Goal: Task Accomplishment & Management: Use online tool/utility

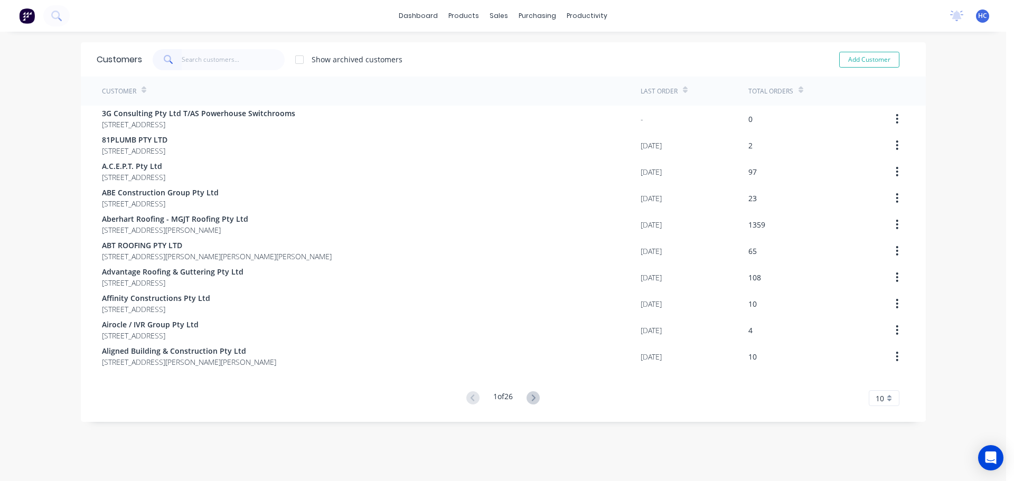
click at [199, 61] on input "text" at bounding box center [233, 59] width 103 height 21
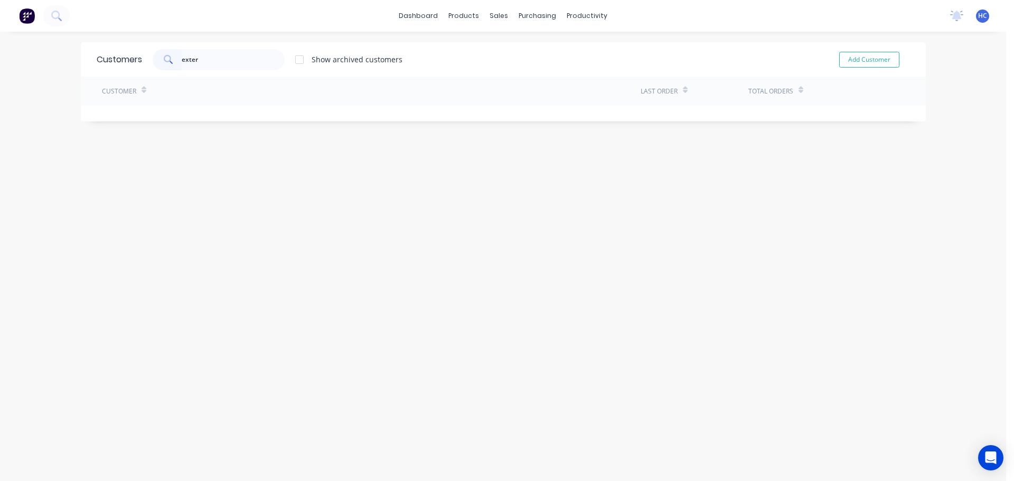
type input "exter"
click at [300, 57] on div at bounding box center [299, 59] width 21 height 21
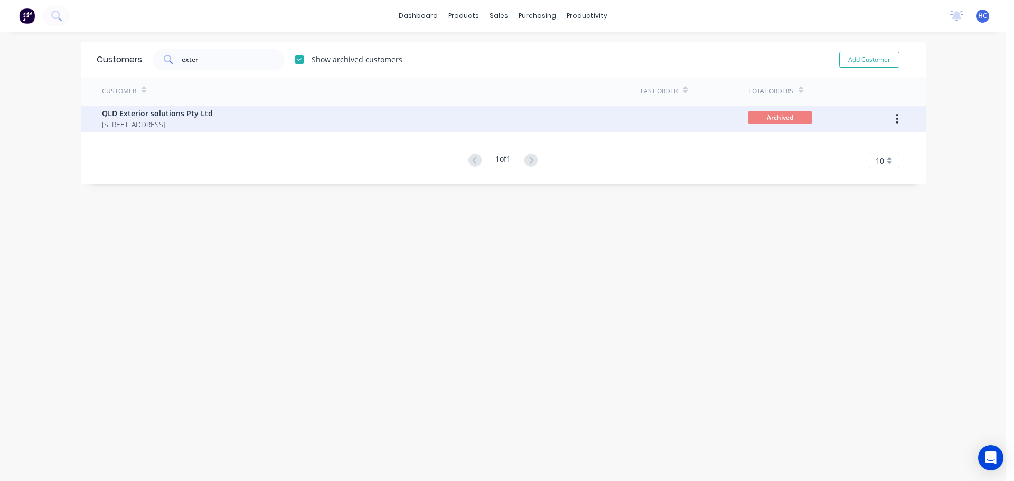
click at [890, 114] on button "button" at bounding box center [897, 118] width 25 height 19
click at [875, 146] on div "Unarchive" at bounding box center [859, 146] width 81 height 15
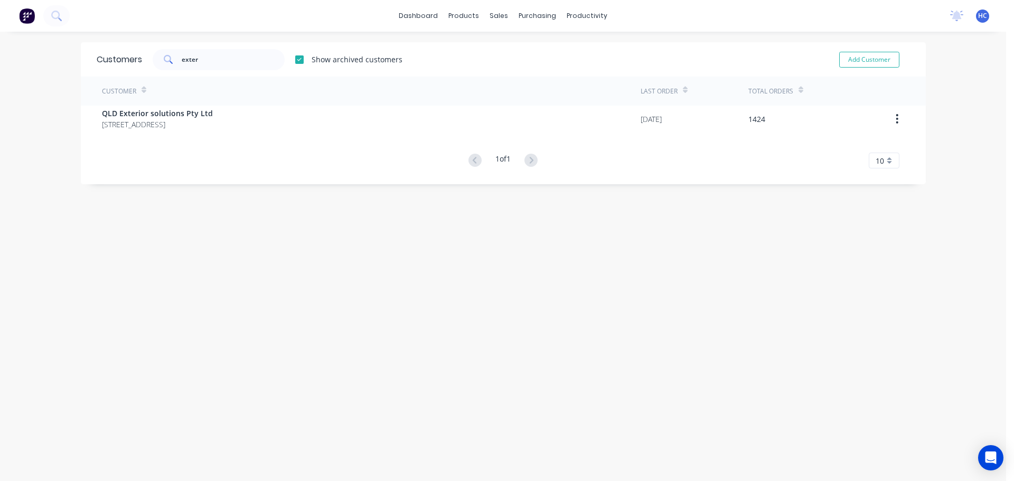
click at [594, 290] on div "Customers exter Show archived customers Add Customer Customer Last Order Total …" at bounding box center [503, 266] width 845 height 449
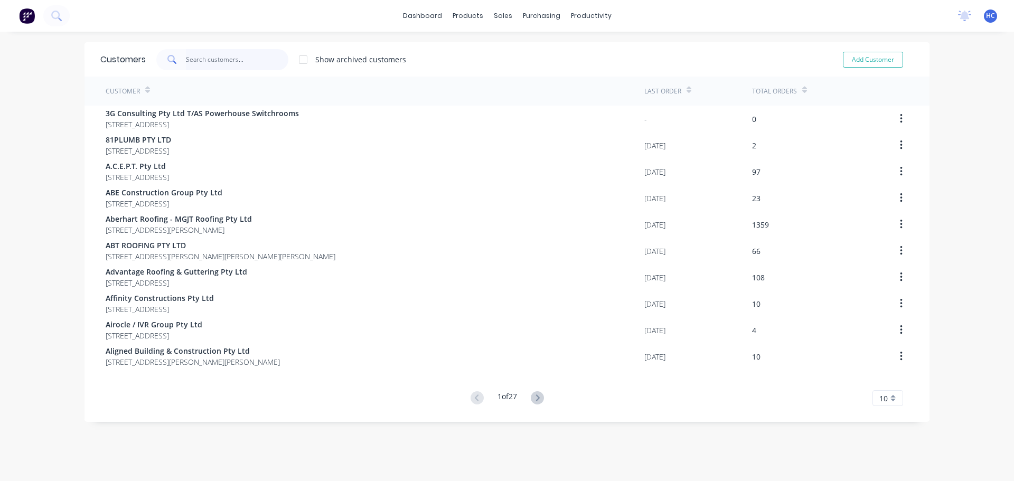
click at [206, 64] on input "text" at bounding box center [237, 59] width 103 height 21
click at [225, 51] on input "text" at bounding box center [237, 59] width 103 height 21
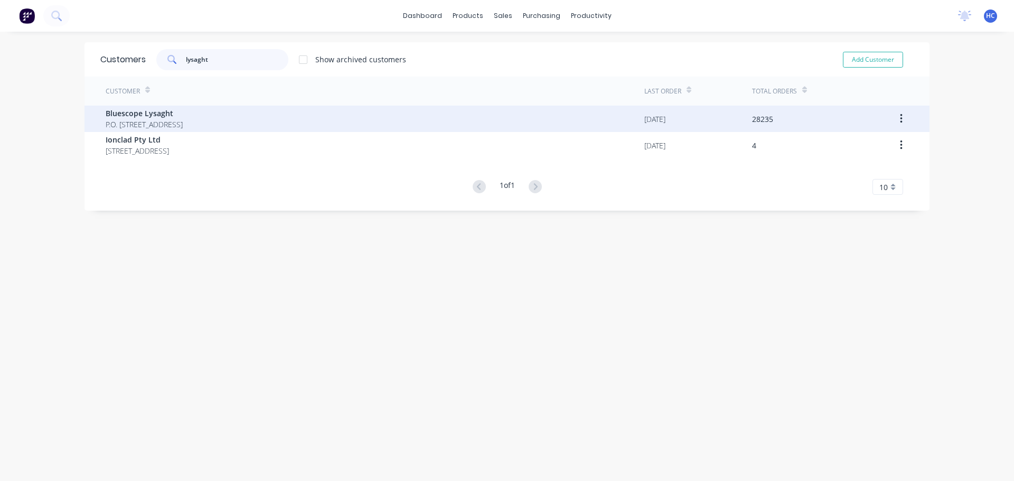
type input "lysaght"
click at [158, 120] on span "P.O. Box 144 Archerfield Australia 4108" at bounding box center [144, 124] width 77 height 11
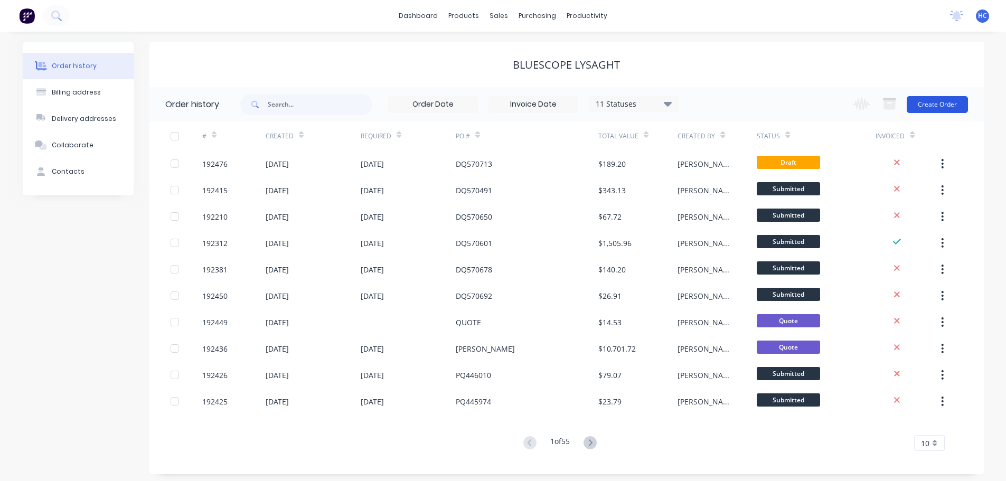
click at [924, 106] on button "Create Order" at bounding box center [937, 104] width 61 height 17
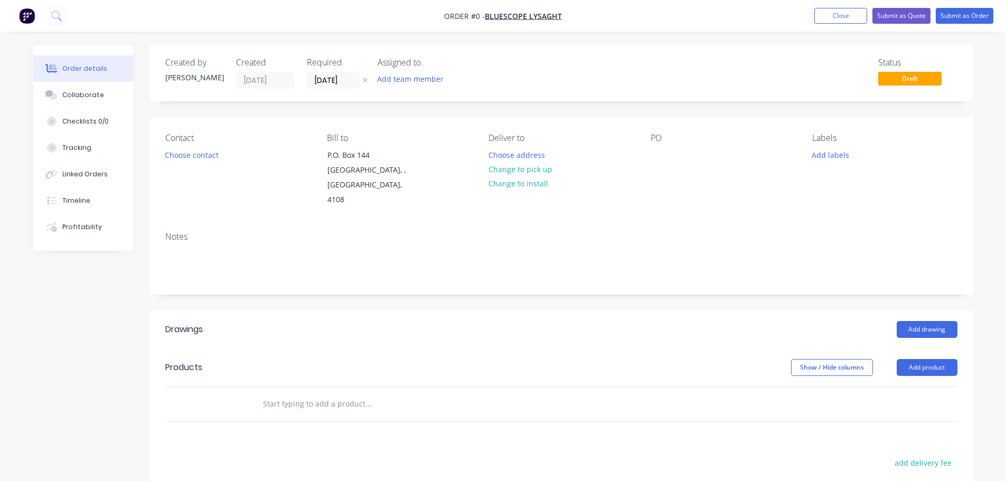
click at [363, 82] on icon "button" at bounding box center [365, 81] width 4 height 4
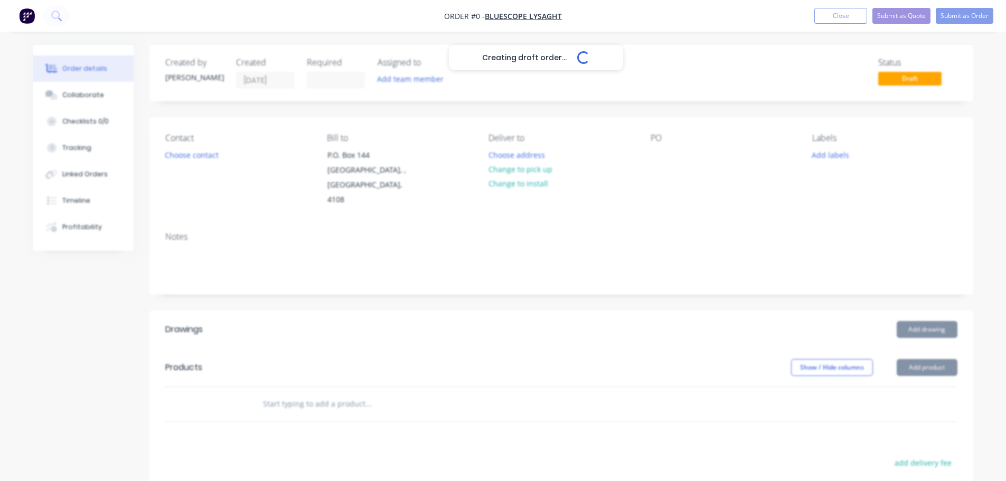
click at [666, 161] on div "Creating draft order... Loading..." at bounding box center [536, 285] width 1006 height 481
click at [656, 153] on div at bounding box center [659, 154] width 17 height 15
drag, startPoint x: 585, startPoint y: 299, endPoint x: 637, endPoint y: 317, distance: 54.6
click at [585, 311] on header "Drawings Add drawing" at bounding box center [561, 330] width 824 height 38
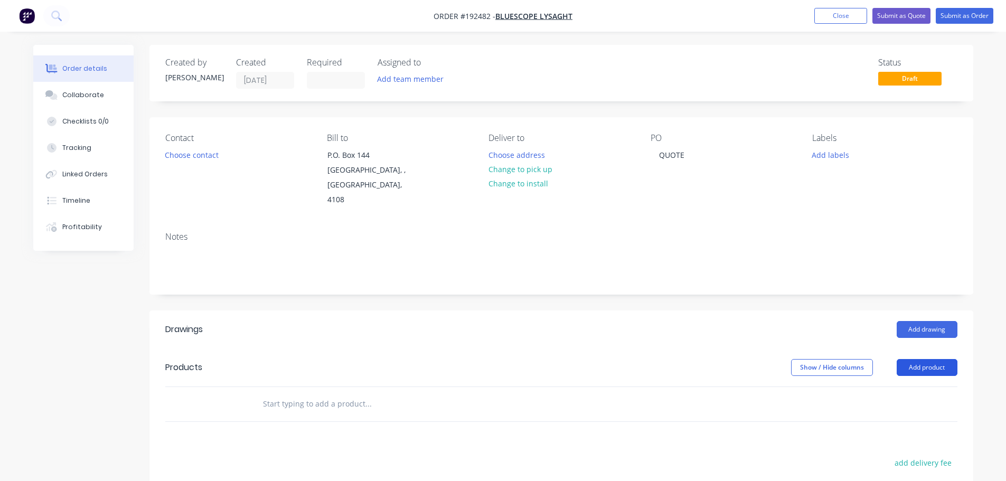
click at [915, 359] on button "Add product" at bounding box center [927, 367] width 61 height 17
click at [902, 387] on div "Product catalogue" at bounding box center [907, 394] width 81 height 15
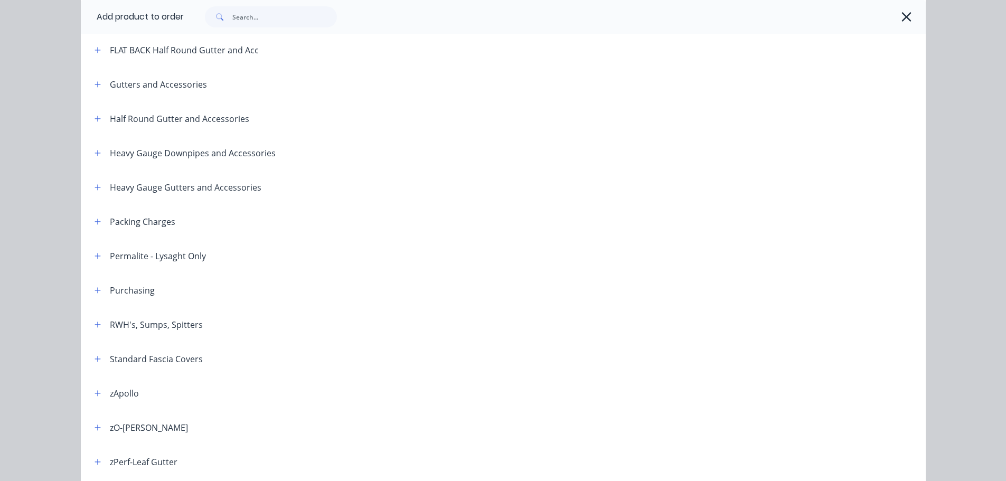
scroll to position [211, 0]
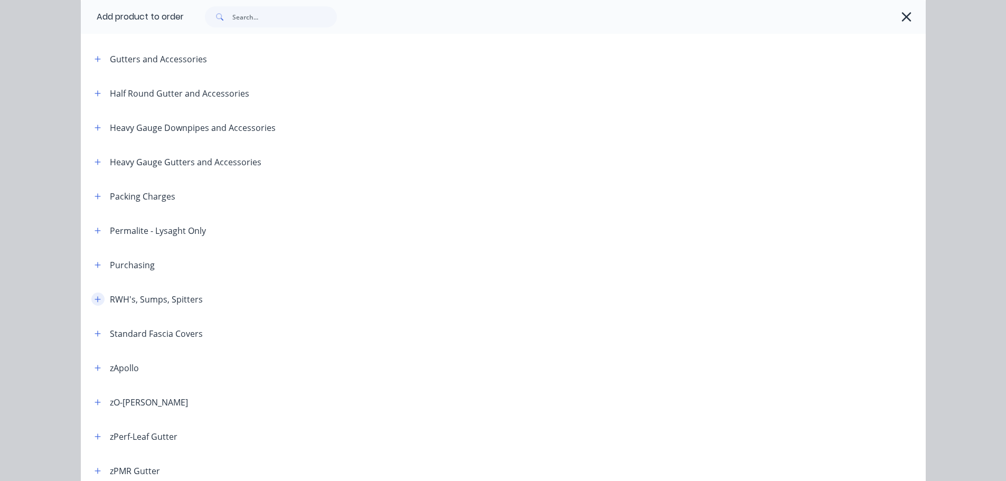
click at [96, 305] on button "button" at bounding box center [97, 299] width 13 height 13
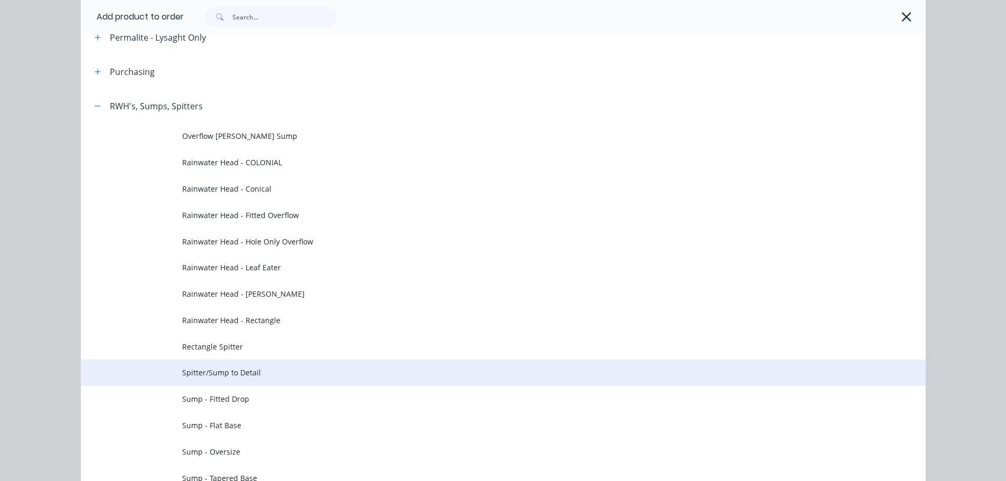
scroll to position [528, 0]
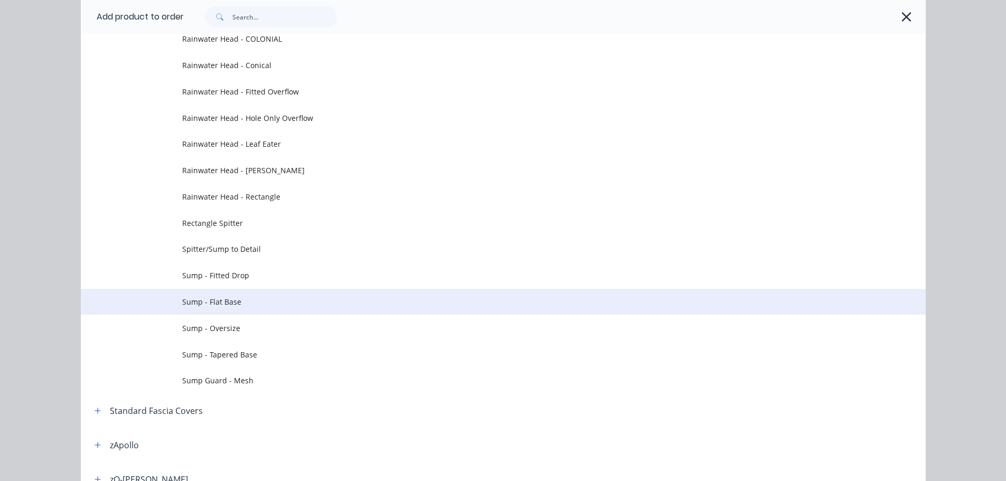
click at [214, 300] on span "Sump - Flat Base" at bounding box center [479, 301] width 595 height 11
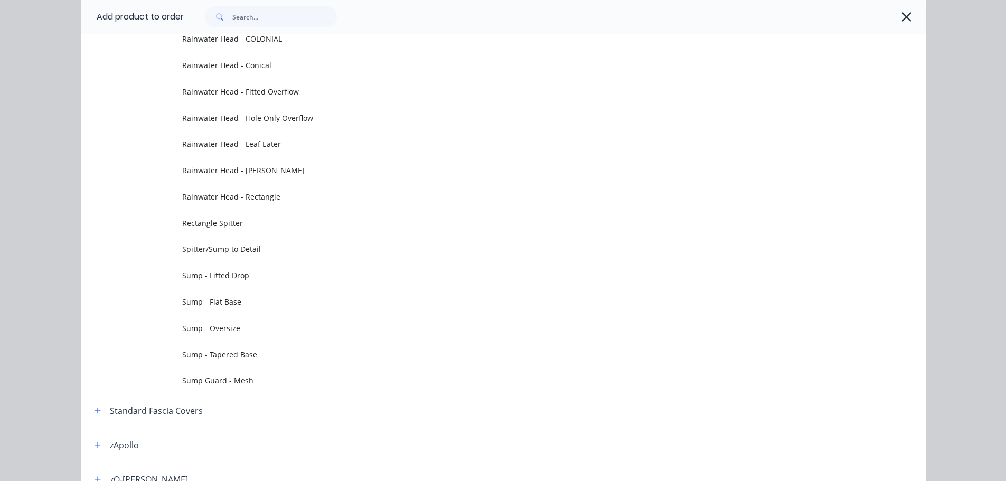
scroll to position [0, 0]
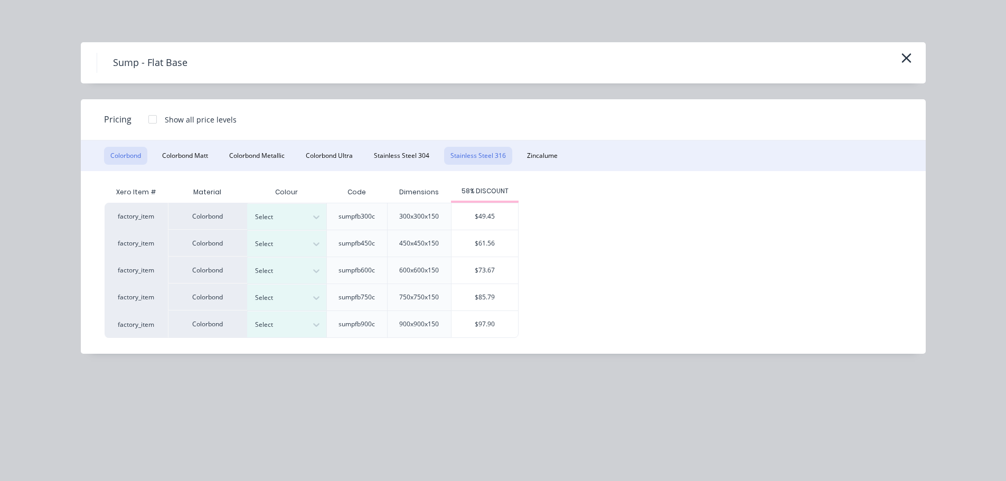
click at [458, 153] on button "Stainless Steel 316" at bounding box center [478, 156] width 68 height 18
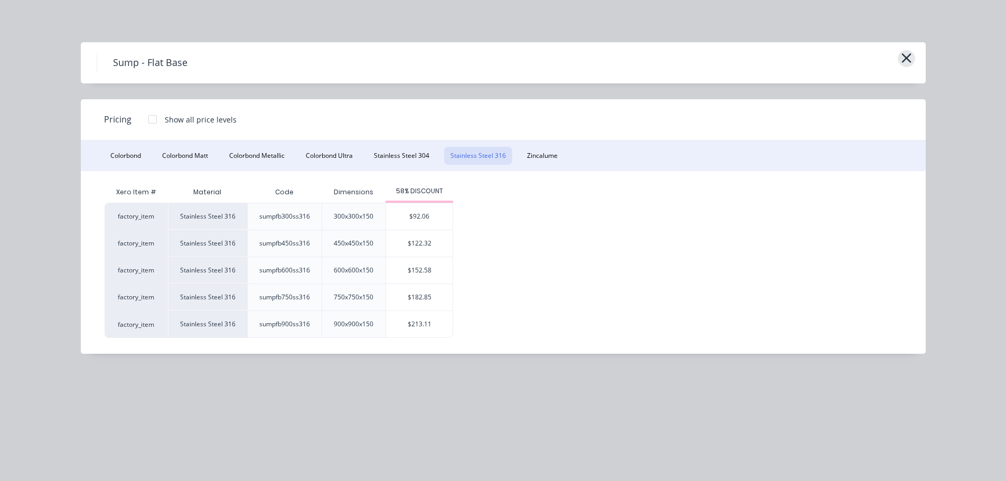
click at [902, 58] on icon "button" at bounding box center [906, 58] width 11 height 15
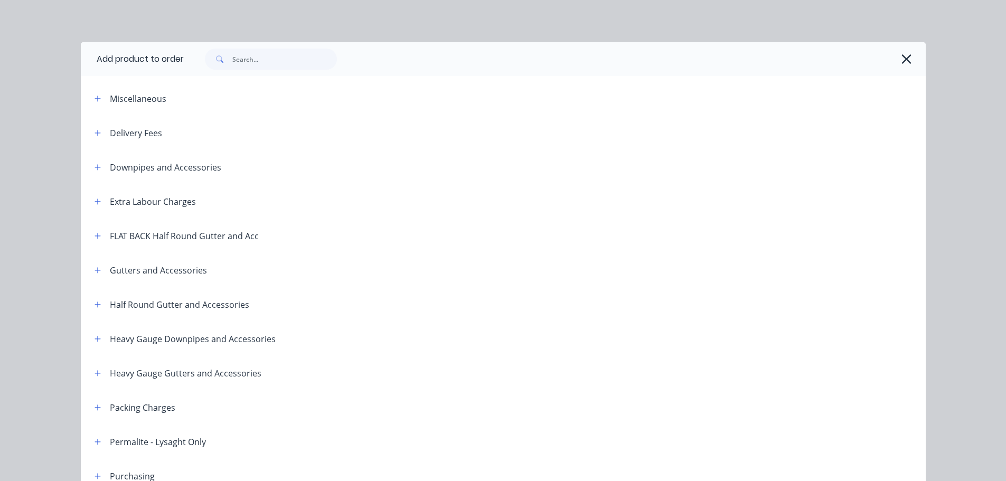
scroll to position [493, 0]
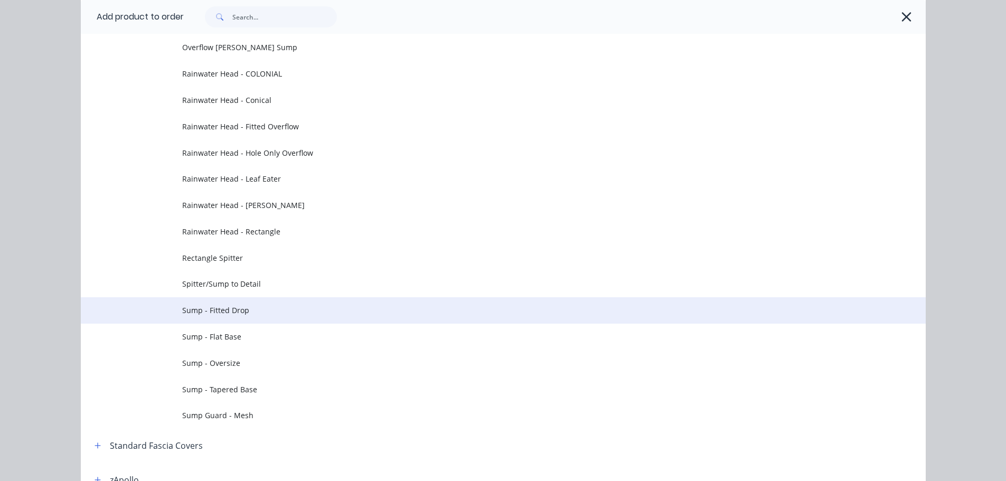
click at [247, 313] on span "Sump - Fitted Drop" at bounding box center [479, 310] width 595 height 11
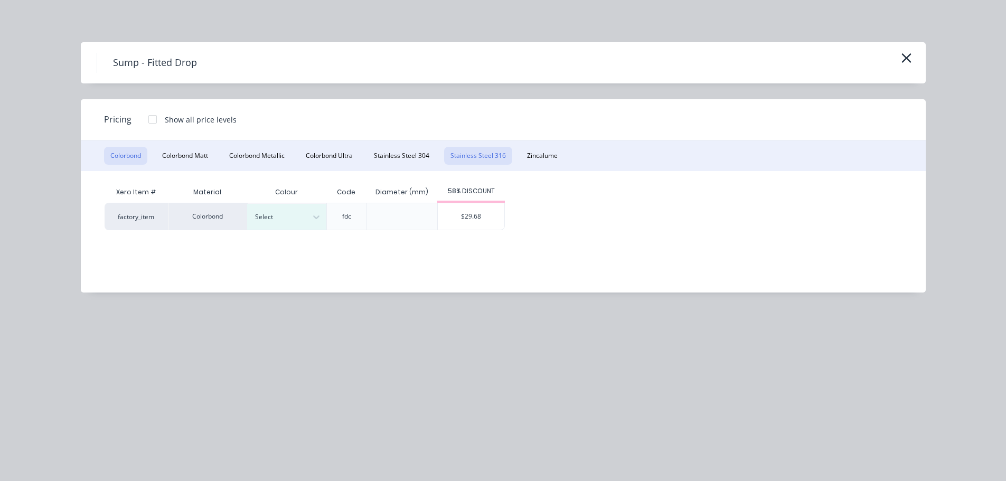
click at [485, 161] on button "Stainless Steel 316" at bounding box center [478, 156] width 68 height 18
click at [124, 153] on button "Colorbond" at bounding box center [125, 156] width 43 height 18
click at [481, 145] on div "Colorbond Colorbond Matt Colorbond Metallic Colorbond Ultra Stainless Steel 304…" at bounding box center [503, 155] width 845 height 31
click at [477, 157] on button "Stainless Steel 316" at bounding box center [478, 156] width 68 height 18
click at [912, 60] on button "button" at bounding box center [906, 58] width 17 height 17
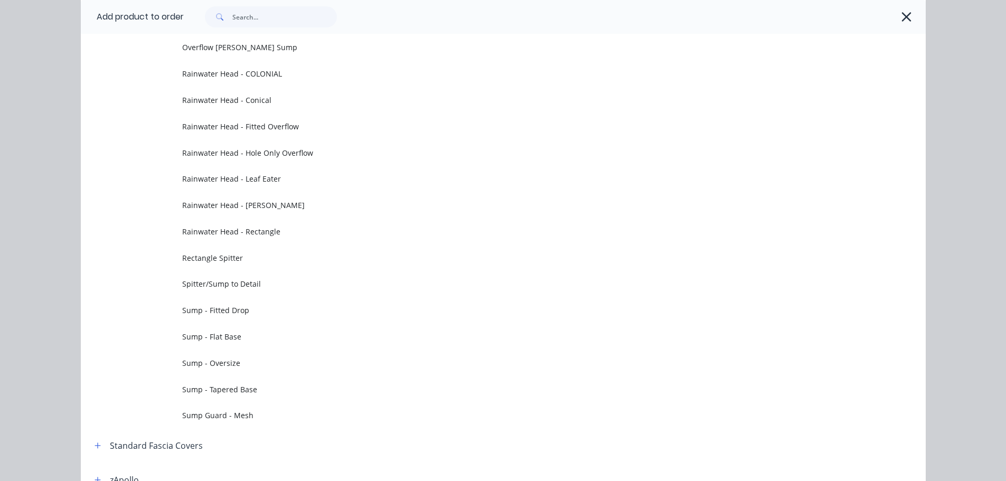
scroll to position [282, 0]
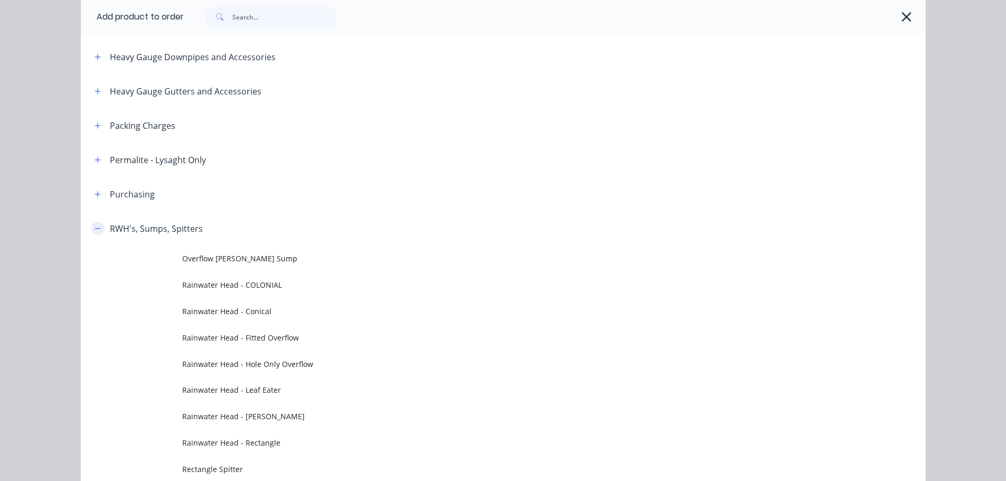
click at [96, 227] on icon "button" at bounding box center [98, 228] width 6 height 7
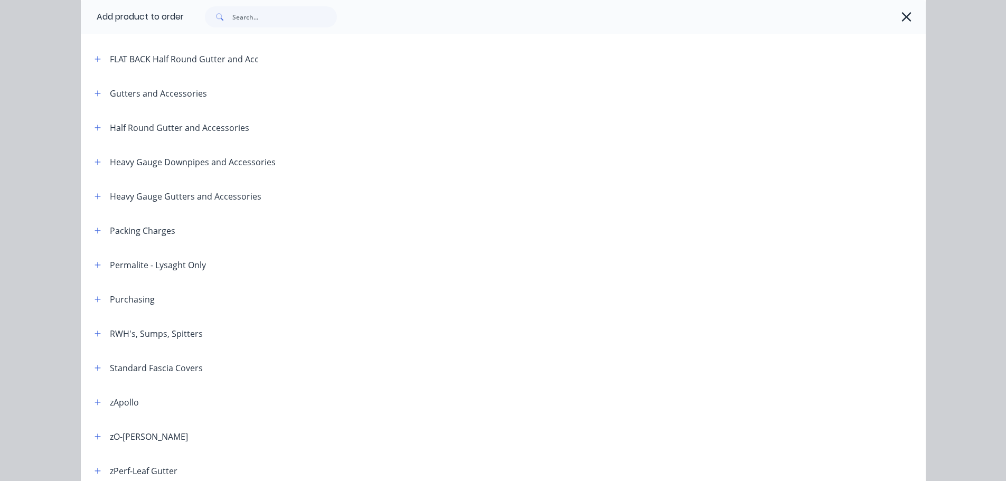
scroll to position [71, 0]
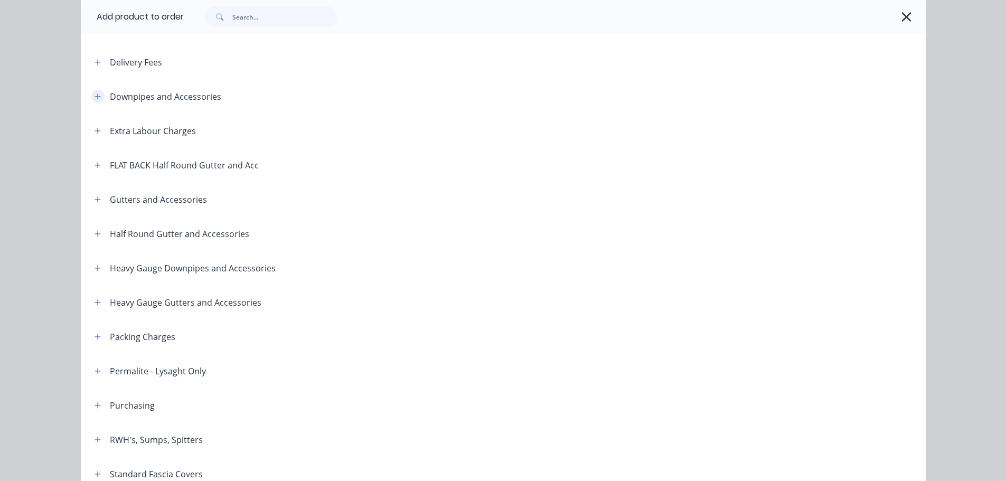
click at [98, 97] on button "button" at bounding box center [97, 96] width 13 height 13
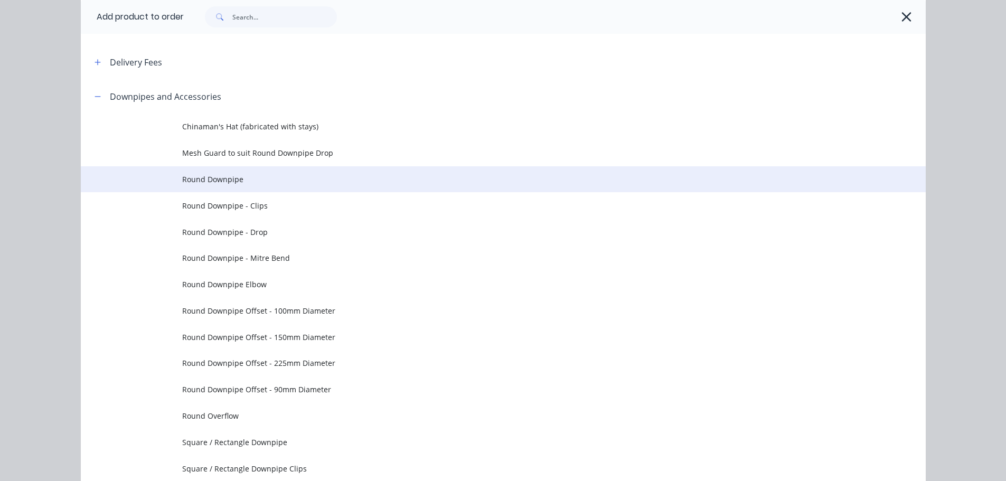
click at [243, 178] on span "Round Downpipe" at bounding box center [479, 179] width 595 height 11
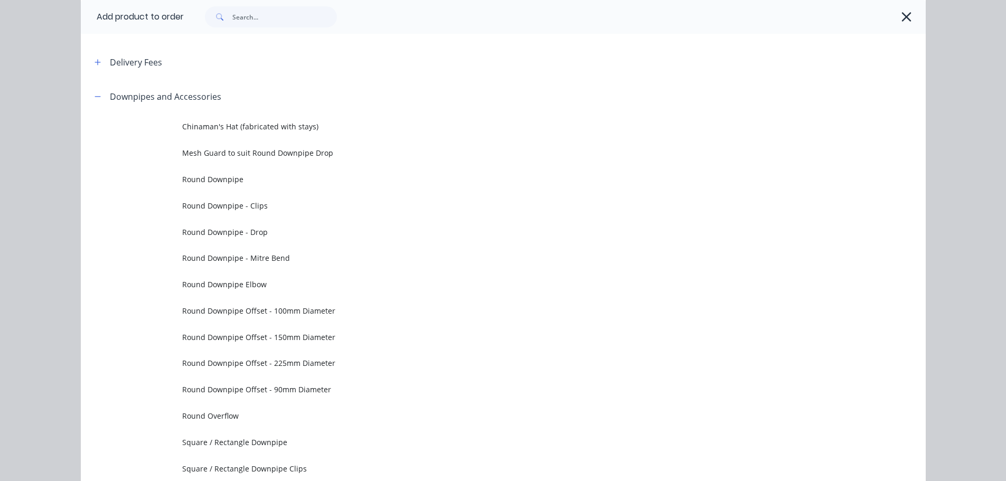
scroll to position [0, 0]
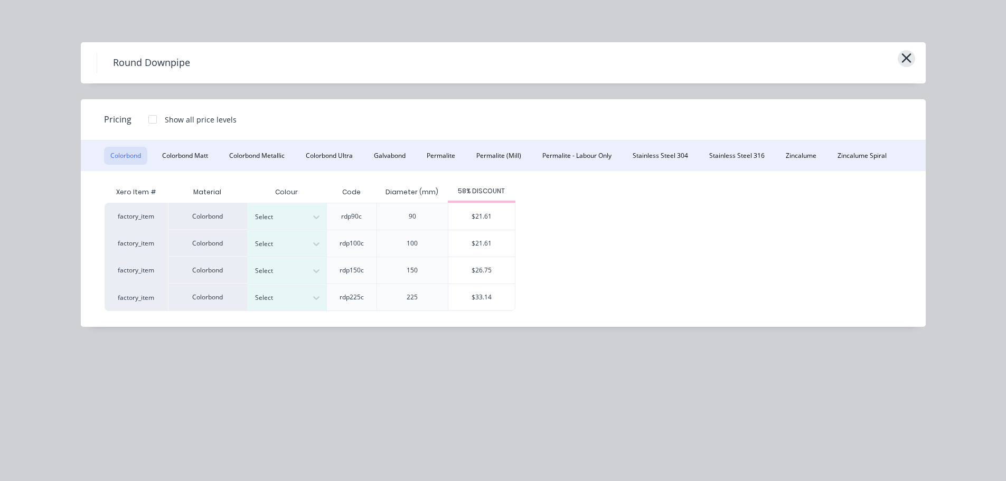
click at [899, 55] on button "button" at bounding box center [906, 58] width 17 height 17
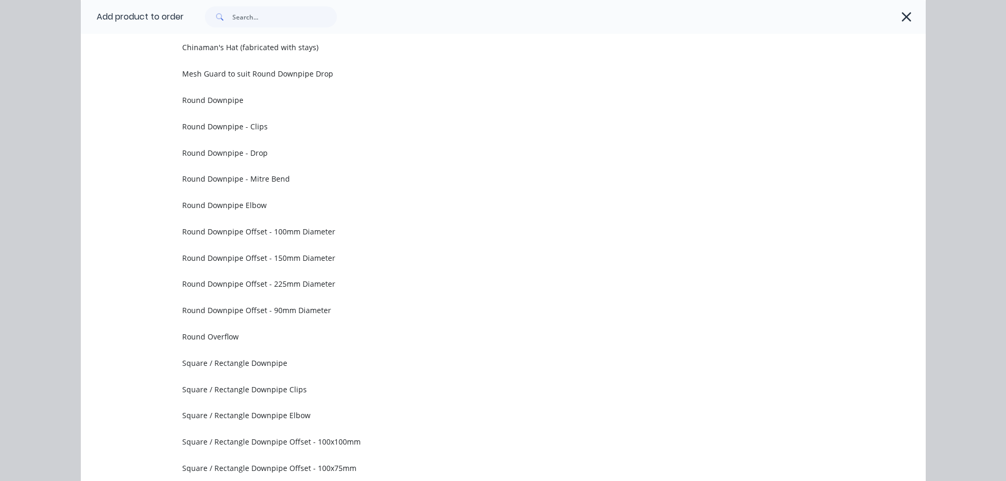
drag, startPoint x: 222, startPoint y: 159, endPoint x: 231, endPoint y: 159, distance: 9.0
click at [222, 159] on td "Round Downpipe - Drop" at bounding box center [554, 152] width 744 height 26
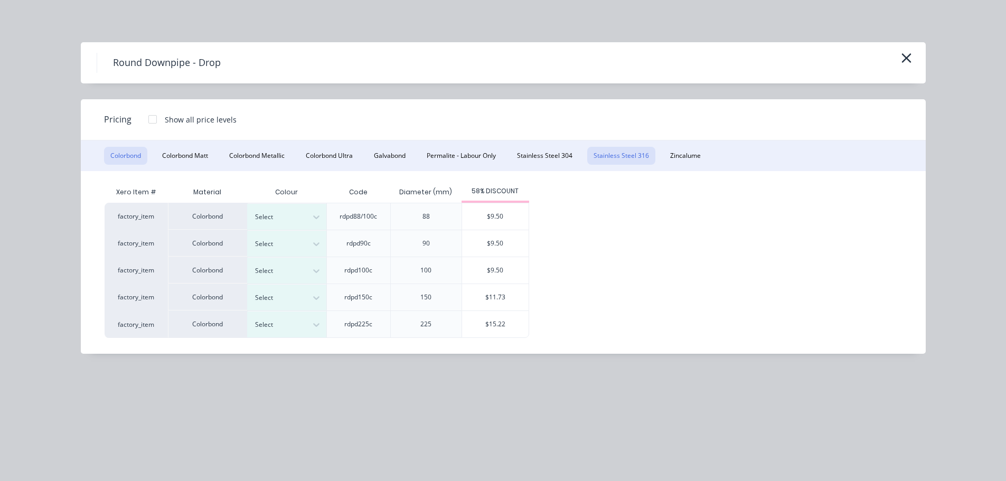
click at [614, 161] on button "Stainless Steel 316" at bounding box center [621, 156] width 68 height 18
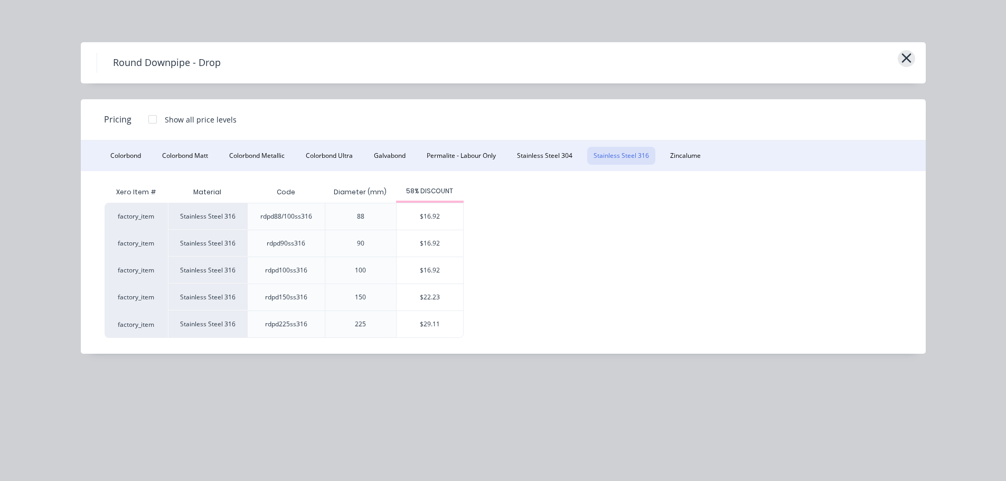
click at [907, 53] on icon "button" at bounding box center [906, 58] width 11 height 15
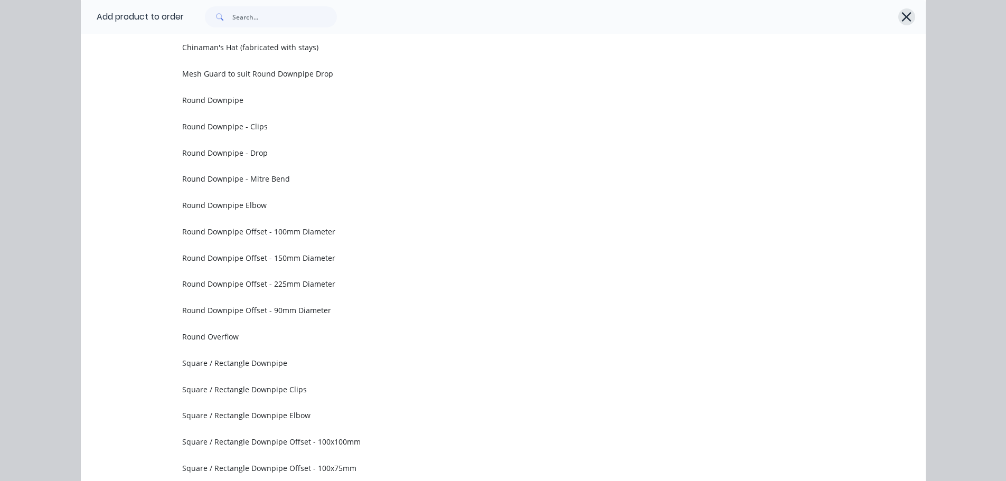
click at [901, 12] on icon "button" at bounding box center [906, 17] width 11 height 15
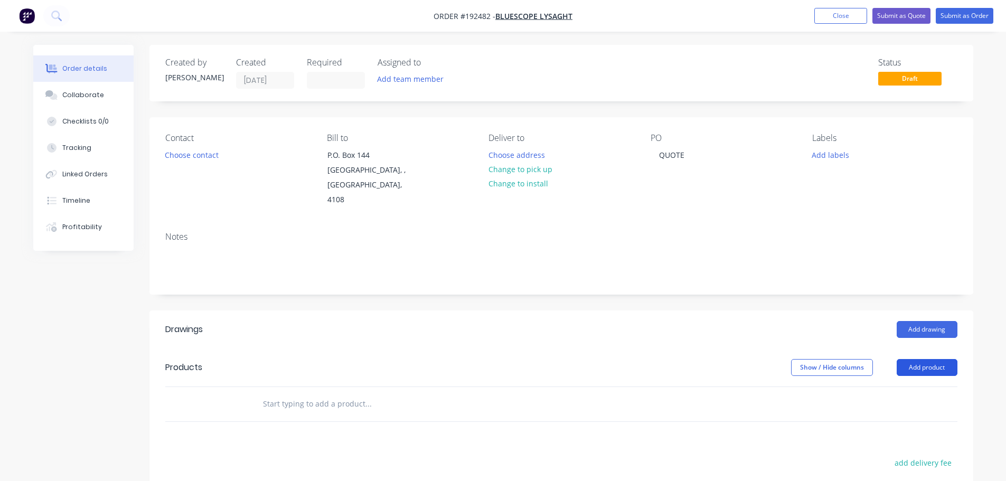
click at [919, 359] on button "Add product" at bounding box center [927, 367] width 61 height 17
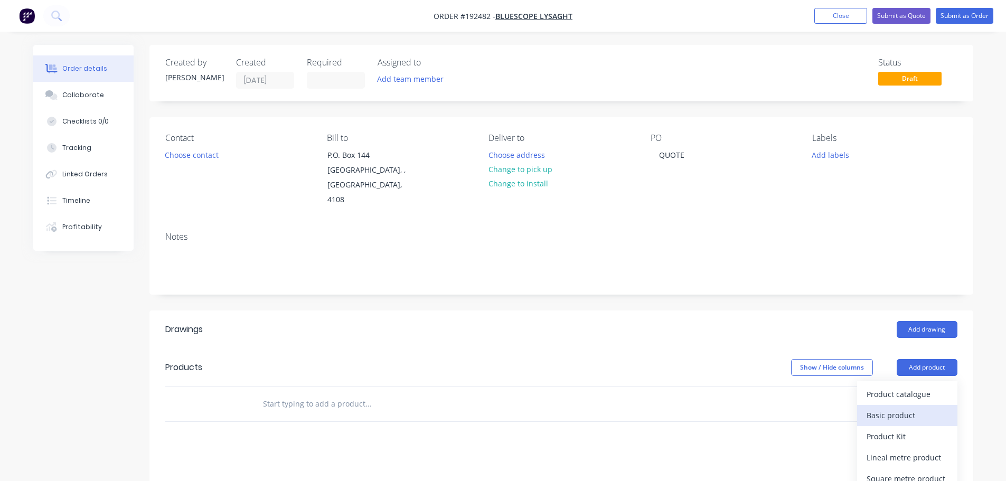
click at [899, 408] on div "Basic product" at bounding box center [907, 415] width 81 height 15
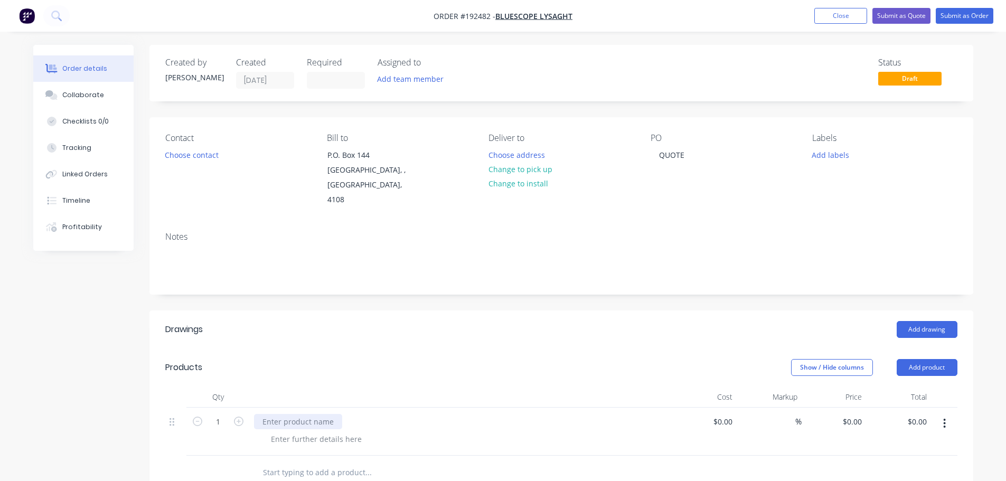
click at [321, 414] on div at bounding box center [298, 421] width 88 height 15
click at [337, 431] on div at bounding box center [316, 438] width 108 height 15
type input "$0.00"
type input "$100.74"
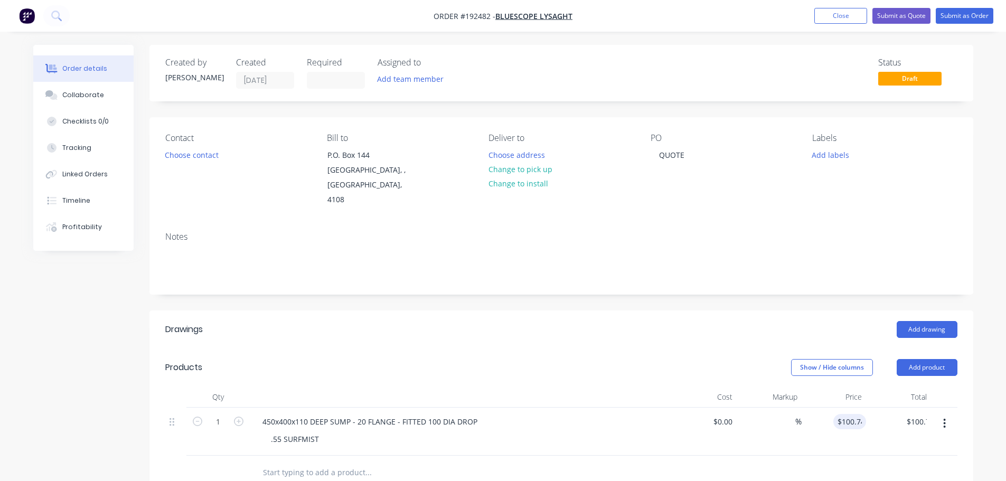
click at [405, 323] on header "Drawings Add drawing" at bounding box center [561, 330] width 824 height 38
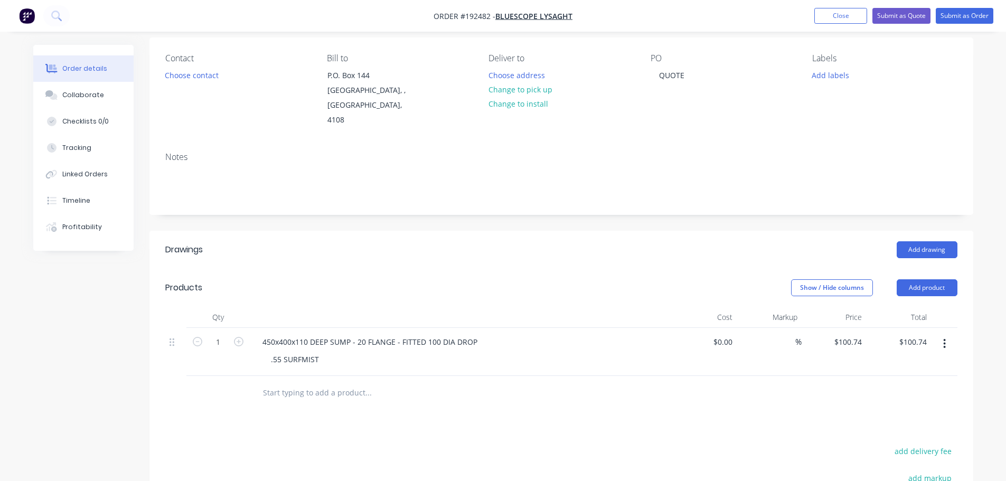
scroll to position [106, 0]
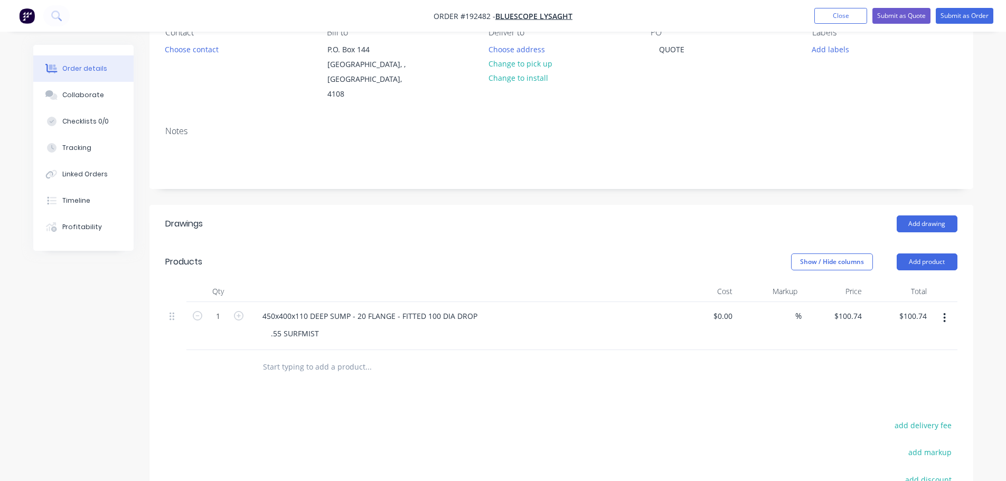
click at [937, 308] on button "button" at bounding box center [944, 317] width 25 height 19
click at [891, 338] on div "Duplicate" at bounding box center [907, 345] width 81 height 15
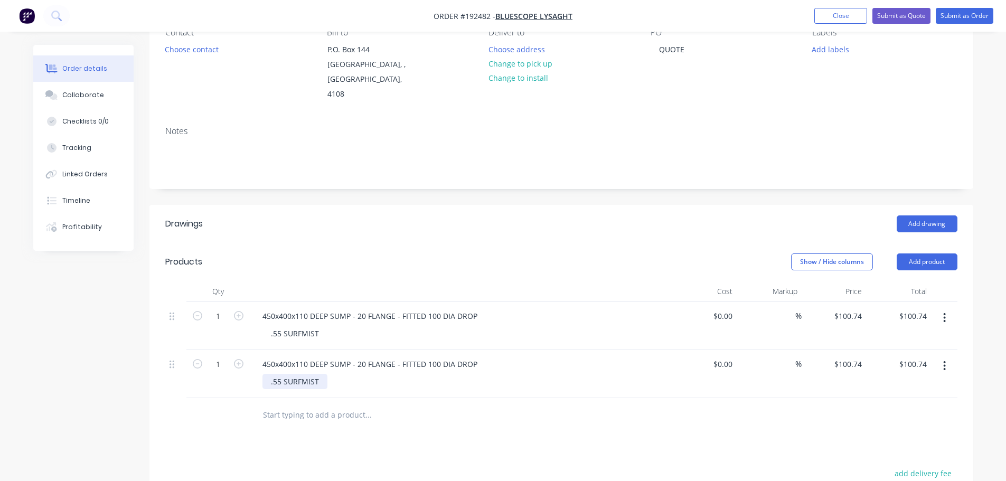
click at [299, 374] on div ".55 SURFMIST" at bounding box center [294, 381] width 65 height 15
drag, startPoint x: 396, startPoint y: 224, endPoint x: 454, endPoint y: 219, distance: 57.8
click at [397, 224] on header "Drawings Add drawing" at bounding box center [561, 224] width 824 height 38
click at [942, 253] on button "Add product" at bounding box center [927, 261] width 61 height 17
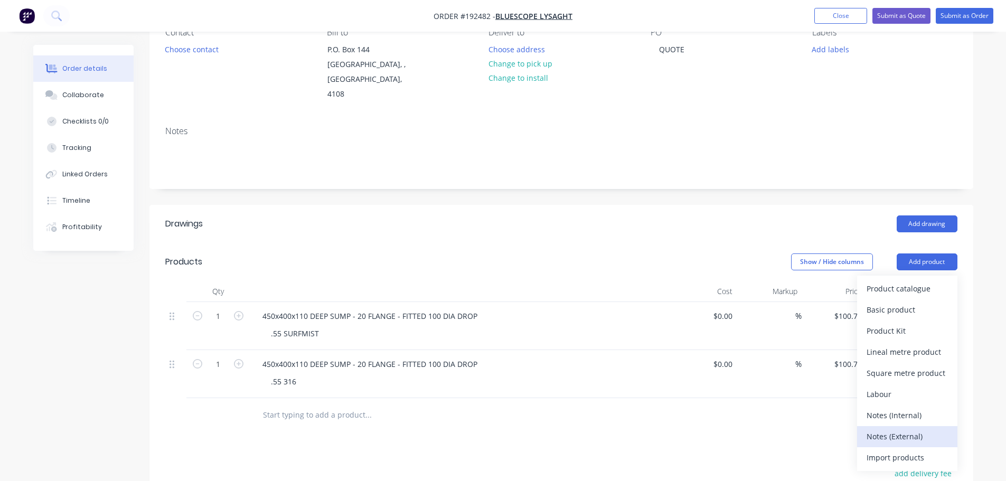
click at [898, 429] on div "Notes (External)" at bounding box center [907, 436] width 81 height 15
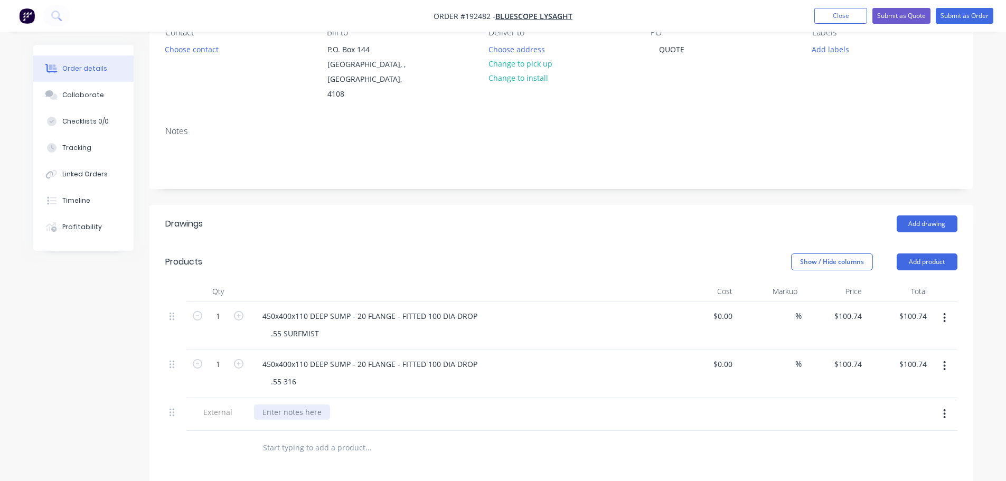
click at [275, 405] on div at bounding box center [292, 412] width 76 height 15
click at [269, 405] on div "ID PROCCEDING IN STAINLESS, PLEASE ADVISE IF 2B OR #4 FINISH" at bounding box center [377, 412] width 247 height 15
click at [747, 205] on header "Drawings Add drawing" at bounding box center [561, 224] width 824 height 38
click at [726, 356] on input "0" at bounding box center [731, 363] width 12 height 15
type input "$0.00"
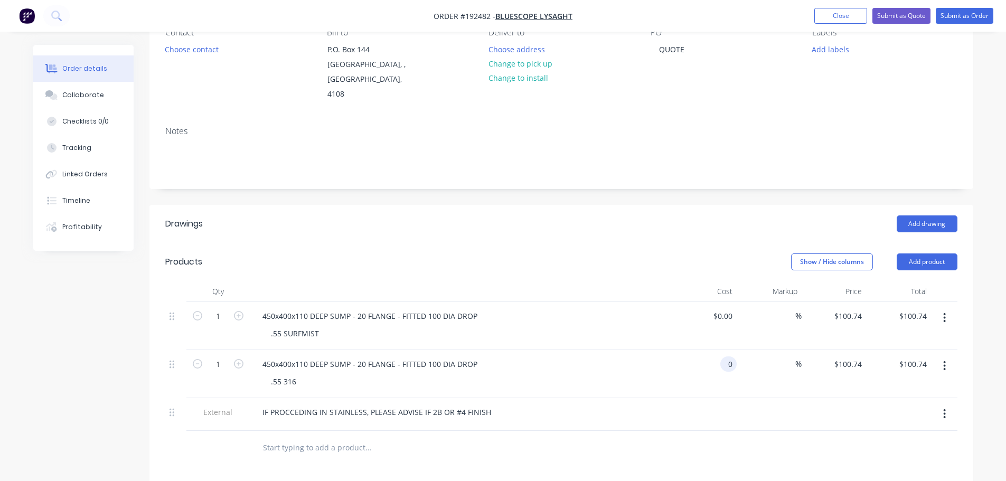
type input "$0.00"
type input "$179.49"
click at [748, 243] on header "Products Show / Hide columns Add product" at bounding box center [561, 262] width 824 height 38
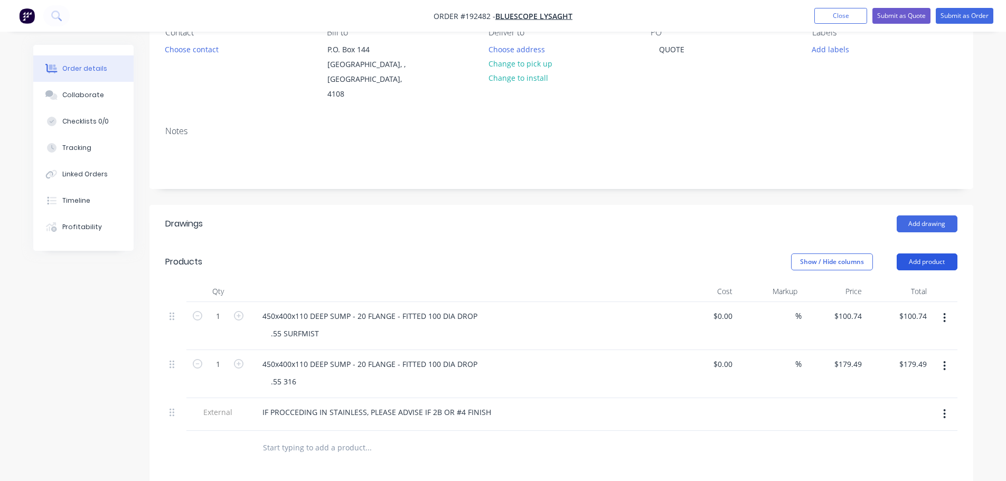
click at [953, 253] on button "Add product" at bounding box center [927, 261] width 61 height 17
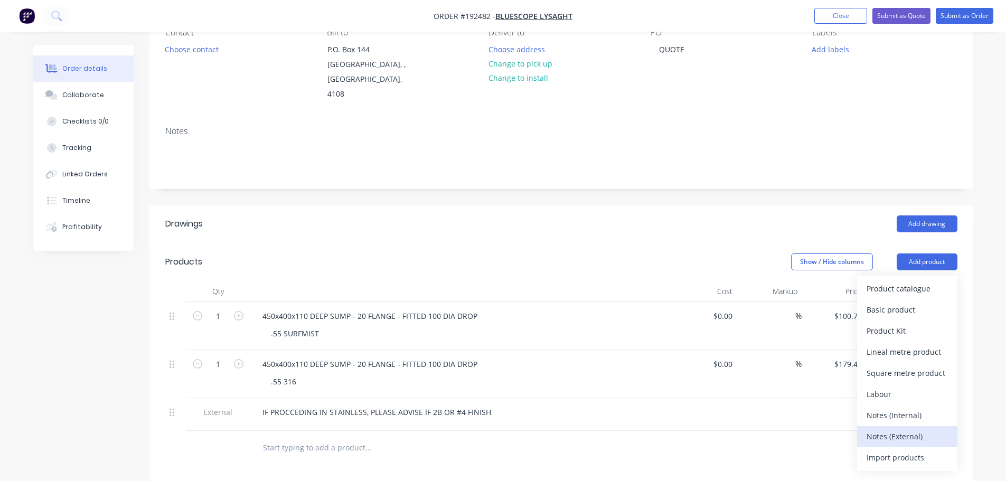
click at [904, 429] on div "Notes (External)" at bounding box center [907, 436] width 81 height 15
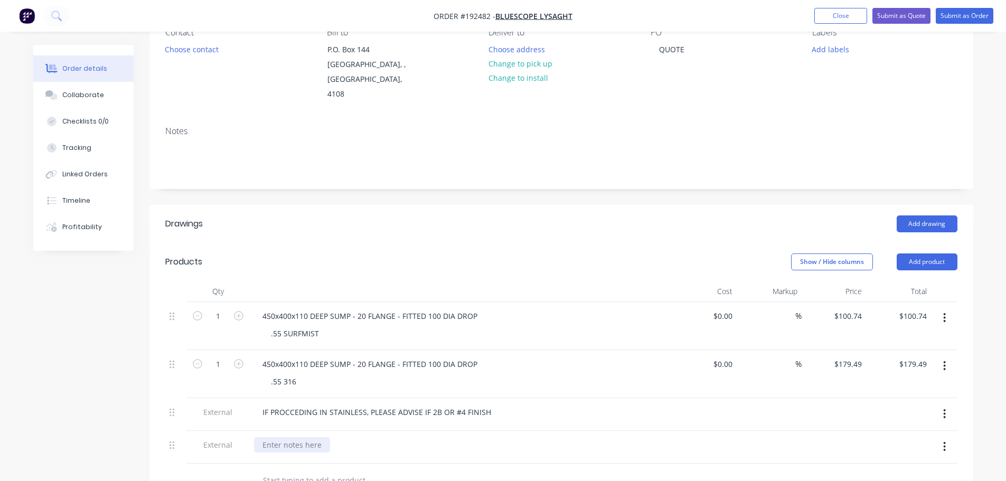
click at [289, 437] on div at bounding box center [292, 444] width 76 height 15
click at [910, 17] on button "Submit as Quote" at bounding box center [901, 16] width 58 height 16
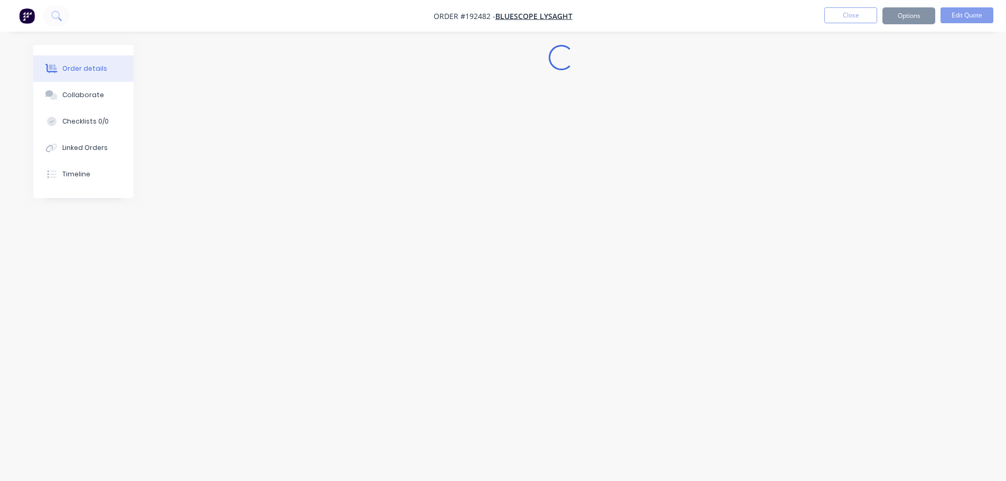
scroll to position [0, 0]
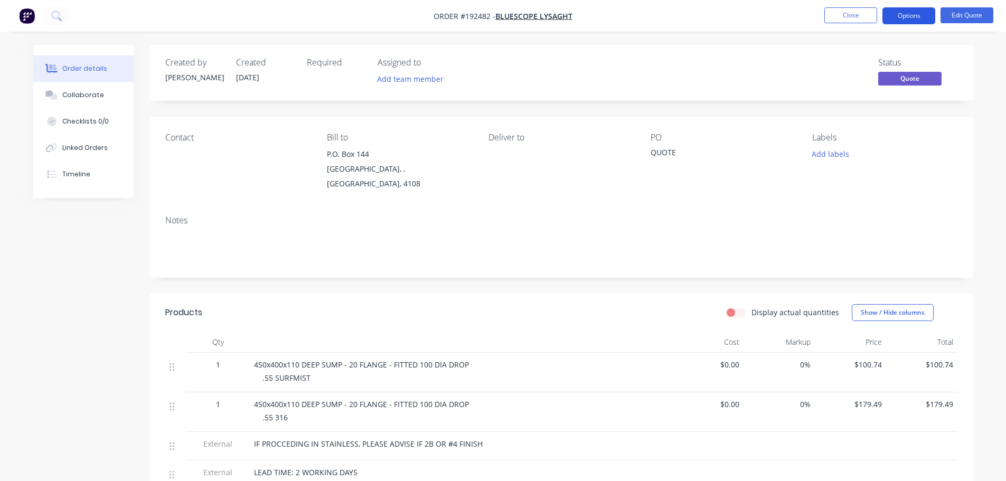
click at [914, 18] on button "Options" at bounding box center [908, 15] width 53 height 17
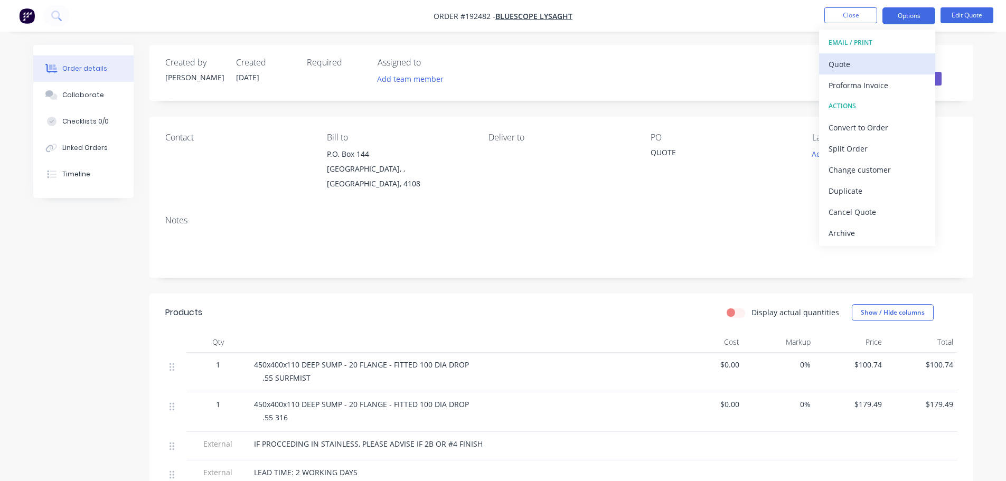
click at [890, 59] on div "Quote" at bounding box center [877, 64] width 97 height 15
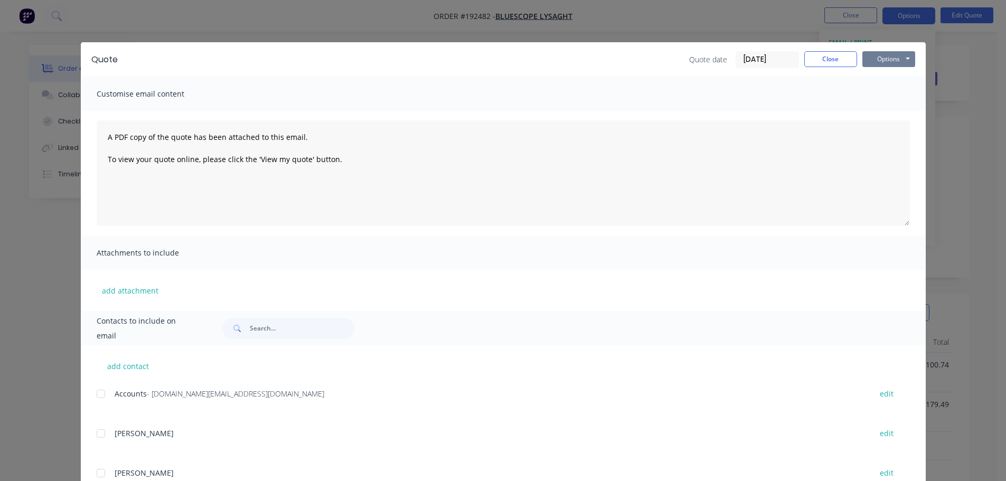
drag, startPoint x: 895, startPoint y: 52, endPoint x: 897, endPoint y: 65, distance: 13.4
click at [895, 52] on button "Options" at bounding box center [888, 59] width 53 height 16
click at [883, 99] on button "Print" at bounding box center [896, 95] width 68 height 17
click at [829, 59] on button "Close" at bounding box center [830, 59] width 53 height 16
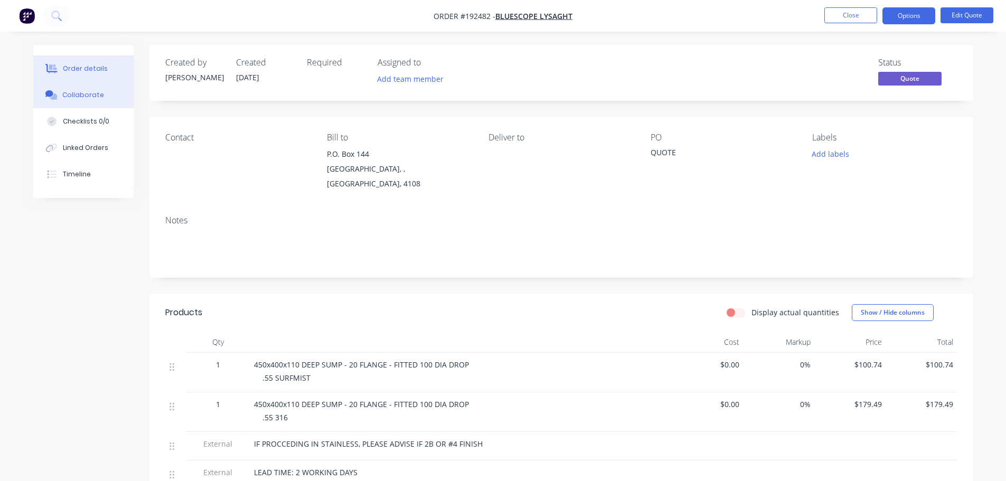
click at [92, 98] on div "Collaborate" at bounding box center [83, 95] width 42 height 10
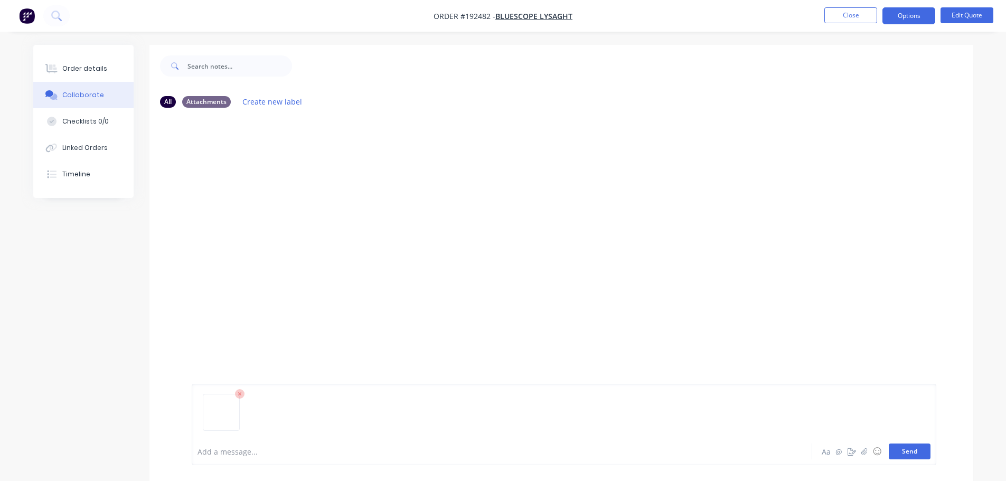
click at [908, 456] on button "Send" at bounding box center [910, 452] width 42 height 16
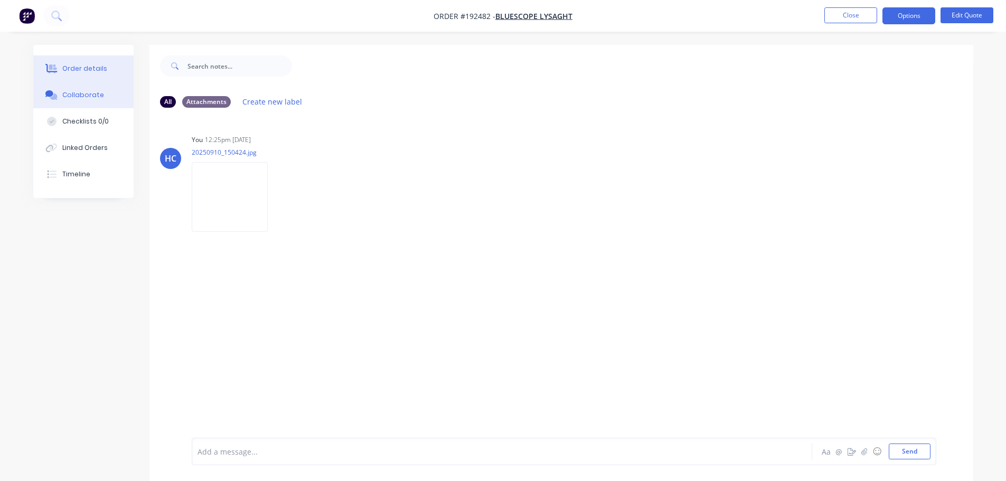
click at [83, 68] on div "Order details" at bounding box center [84, 69] width 45 height 10
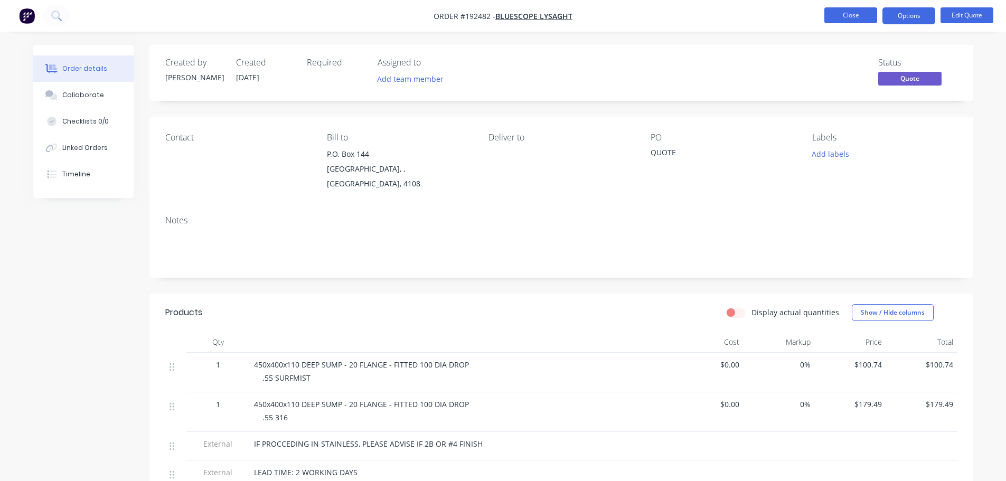
click at [845, 22] on button "Close" at bounding box center [850, 15] width 53 height 16
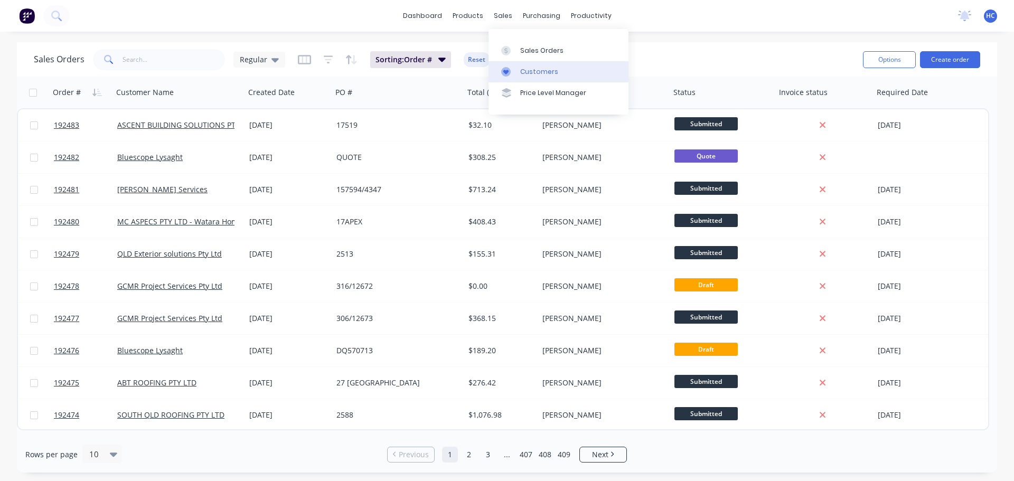
click at [556, 73] on link "Customers" at bounding box center [558, 71] width 140 height 21
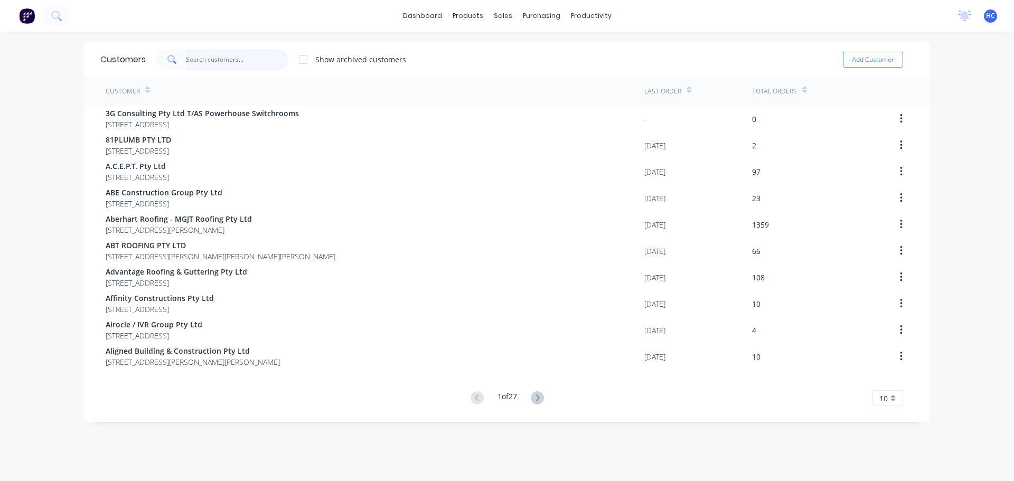
drag, startPoint x: 215, startPoint y: 57, endPoint x: 224, endPoint y: 51, distance: 10.0
click at [214, 57] on input "text" at bounding box center [237, 59] width 103 height 21
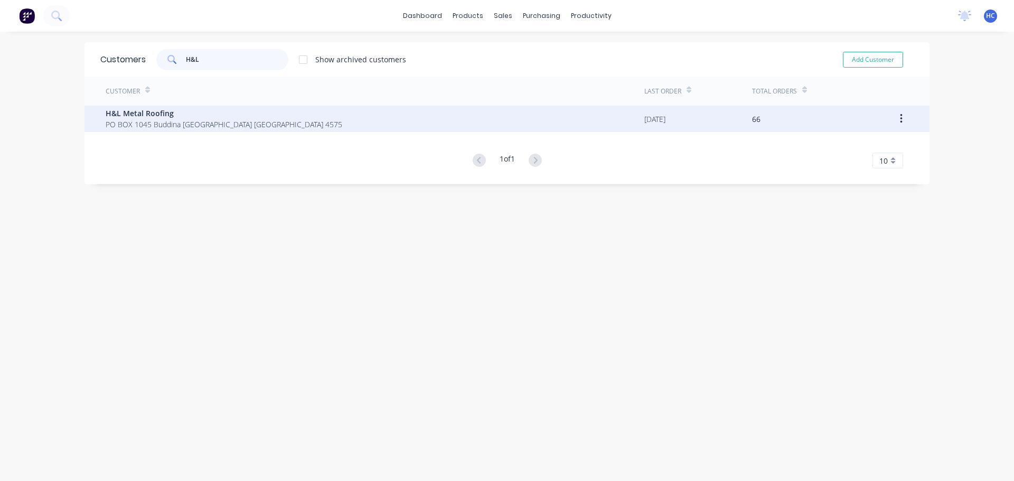
type input "H&L"
click at [199, 112] on span "H&L Metal Roofing" at bounding box center [224, 113] width 237 height 11
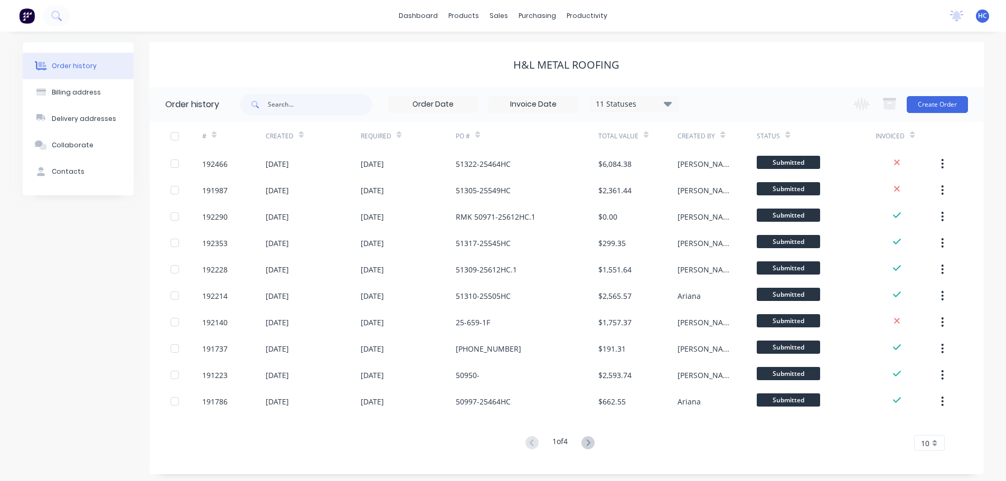
click at [319, 116] on div "11 Statuses Invoice Status Invoiced Not Invoiced Partial Order Status All Archi…" at bounding box center [459, 104] width 438 height 34
click at [315, 109] on input "text" at bounding box center [320, 104] width 105 height 21
type input "51317"
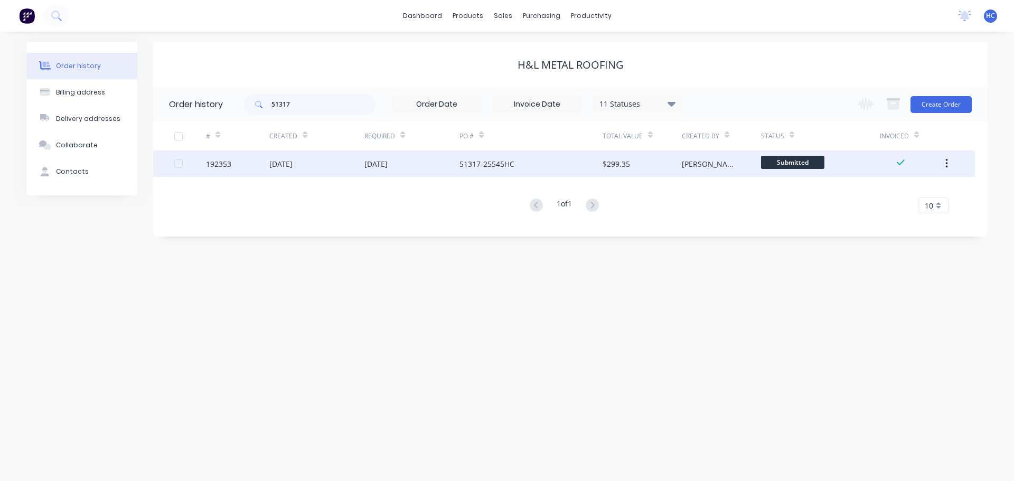
click at [529, 166] on div "51317-25545HC" at bounding box center [530, 164] width 143 height 26
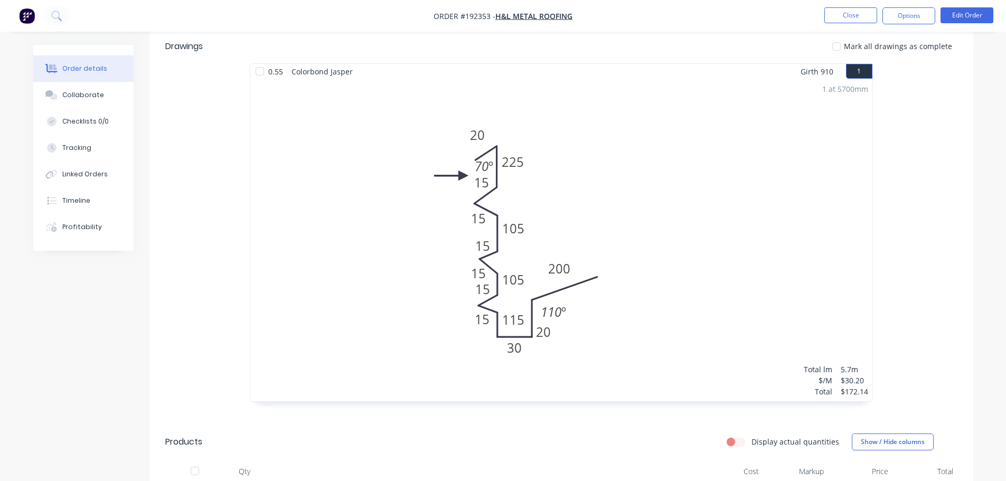
scroll to position [317, 0]
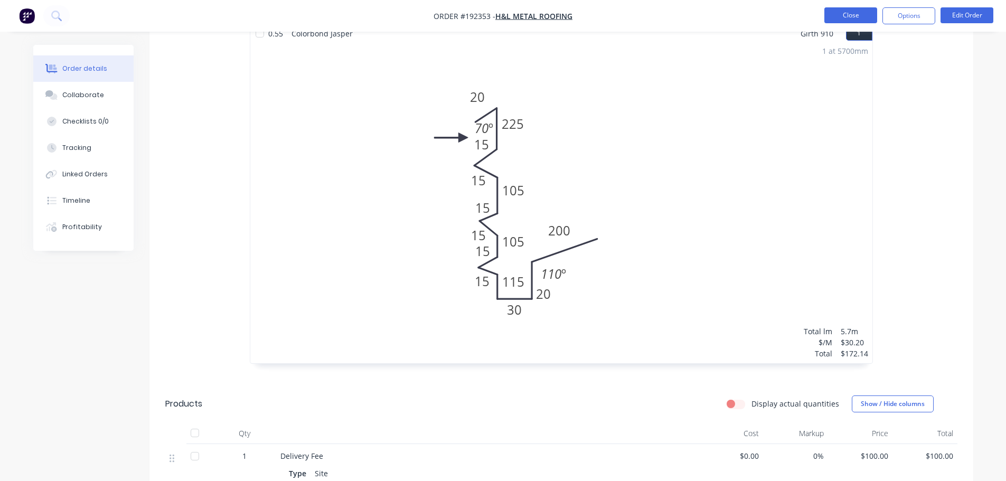
click at [836, 7] on button "Close" at bounding box center [850, 15] width 53 height 16
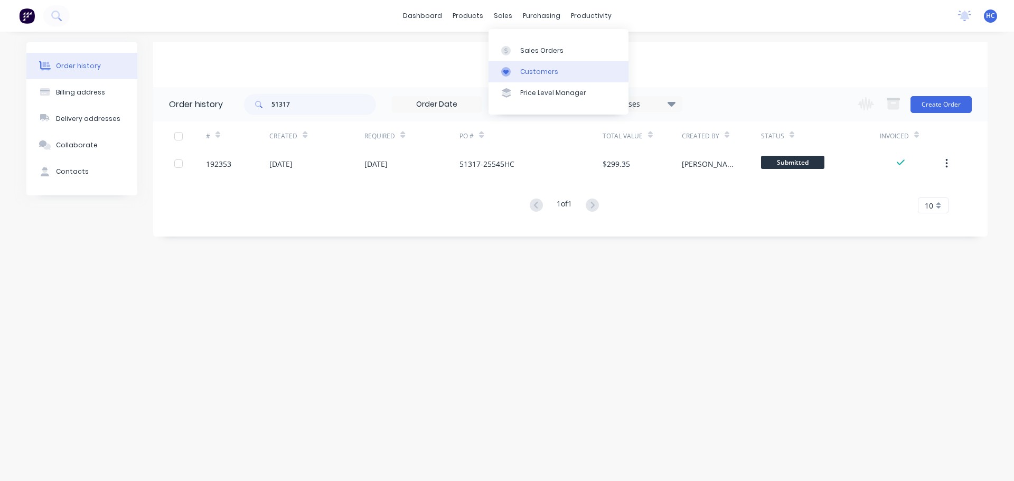
click at [526, 70] on div "Customers" at bounding box center [539, 72] width 38 height 10
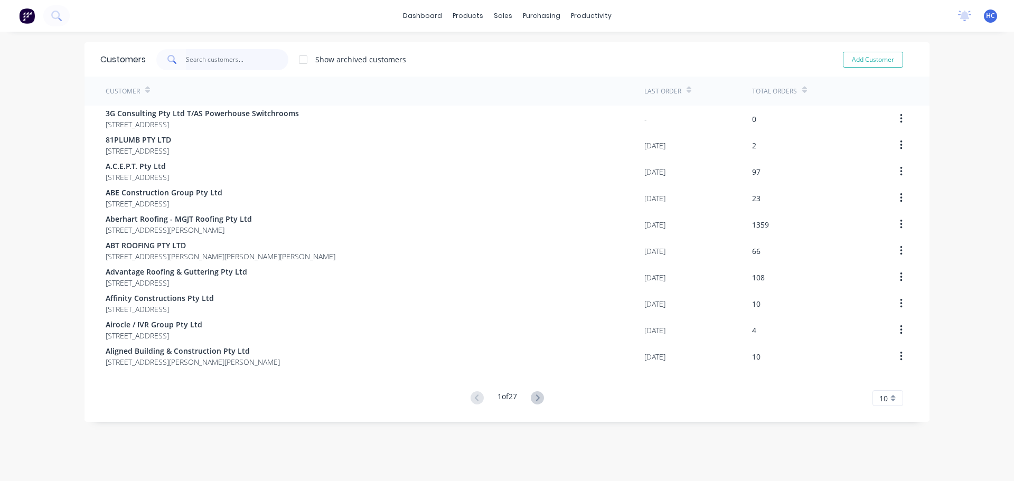
drag, startPoint x: 249, startPoint y: 66, endPoint x: 172, endPoint y: 1, distance: 101.2
click at [249, 65] on input "text" at bounding box center [237, 59] width 103 height 21
click at [238, 57] on input "text" at bounding box center [237, 59] width 103 height 21
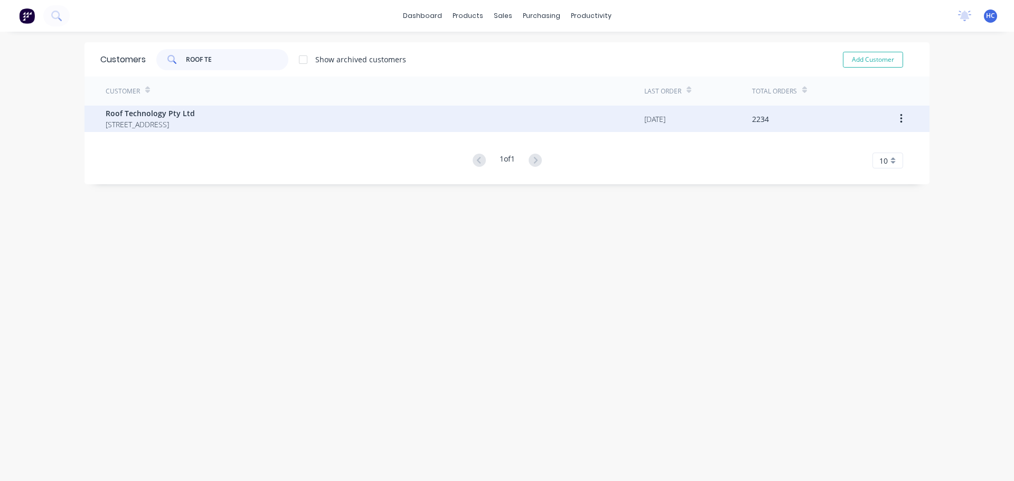
type input "ROOF TE"
click at [151, 111] on span "Roof Technology Pty Ltd" at bounding box center [150, 113] width 89 height 11
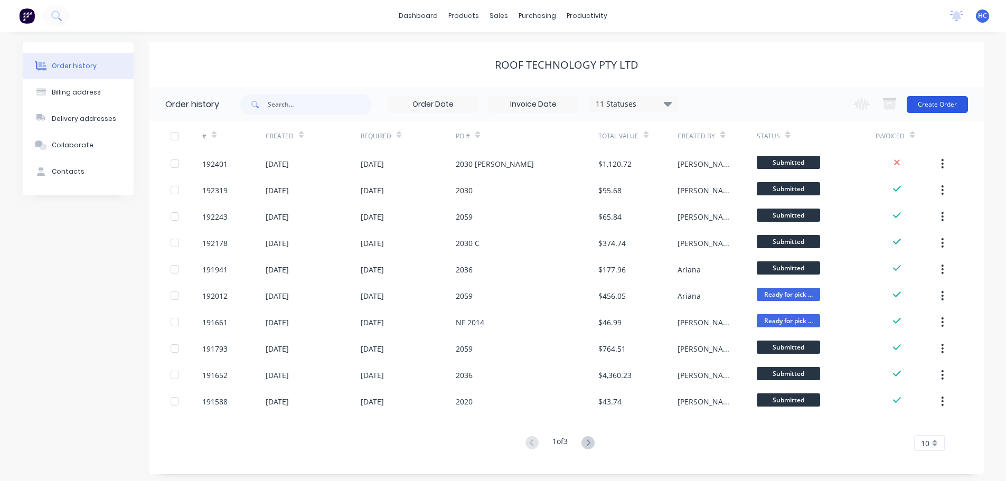
click at [935, 107] on button "Create Order" at bounding box center [937, 104] width 61 height 17
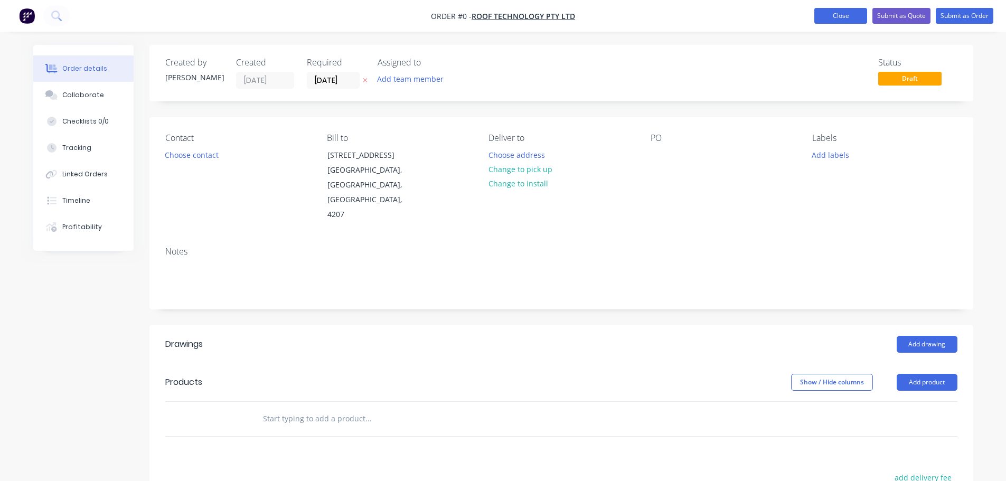
click at [854, 18] on button "Close" at bounding box center [840, 16] width 53 height 16
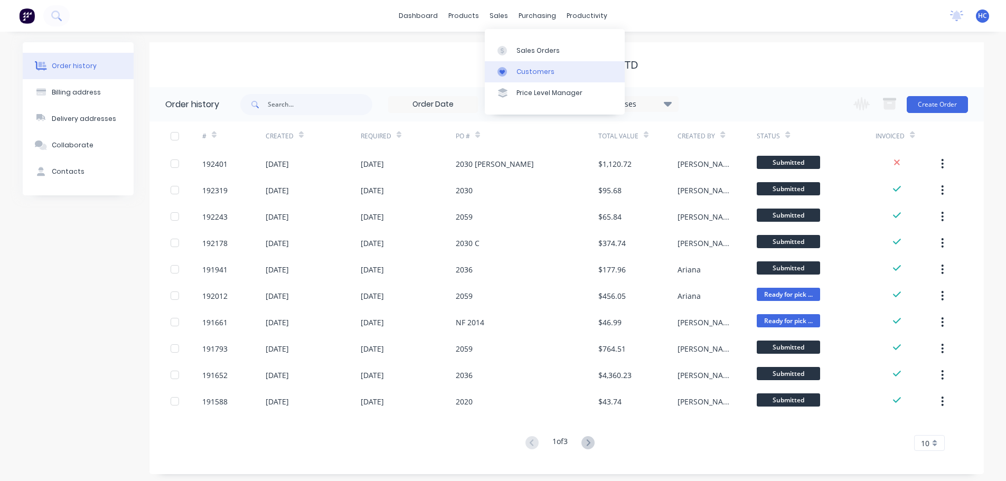
click at [541, 77] on link "Customers" at bounding box center [555, 71] width 140 height 21
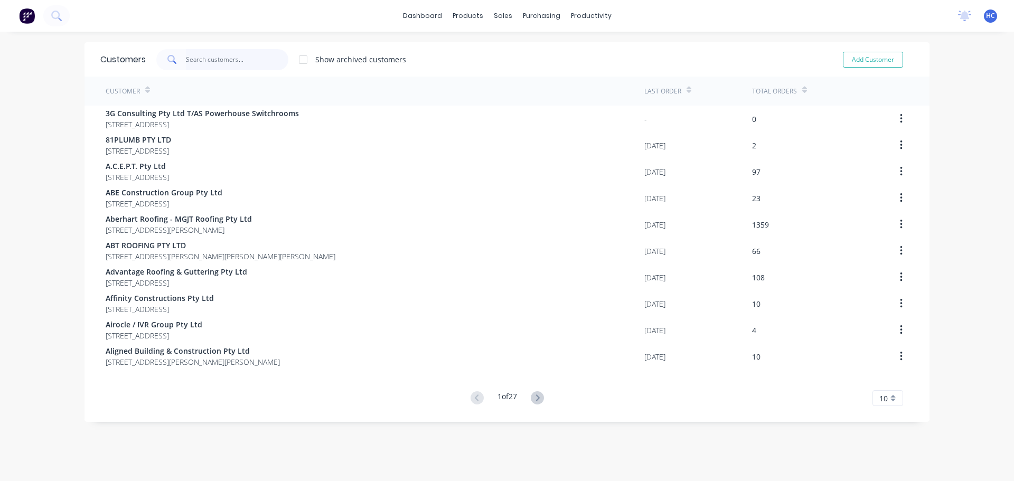
click at [253, 64] on input "text" at bounding box center [237, 59] width 103 height 21
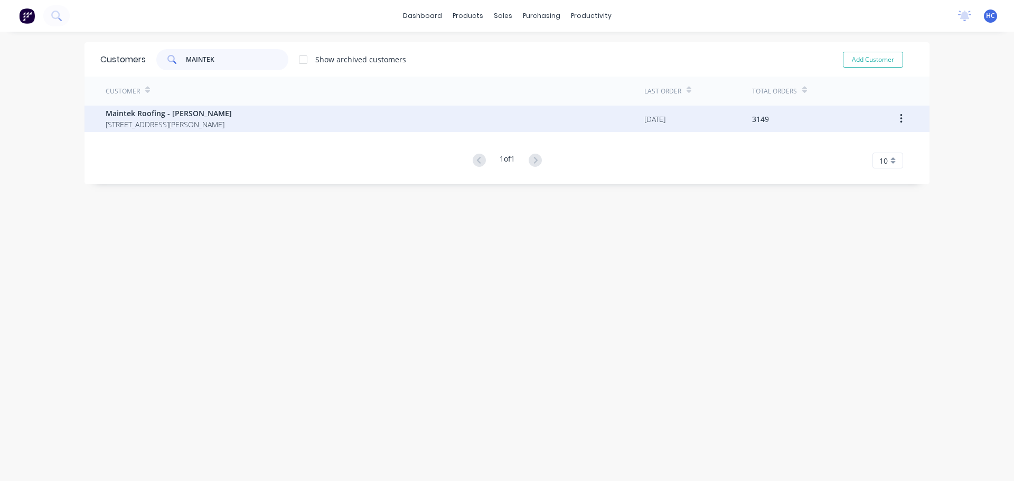
type input "MAINTEK"
click at [153, 116] on span "Maintek Roofing - Shaun Rahurahu" at bounding box center [169, 113] width 126 height 11
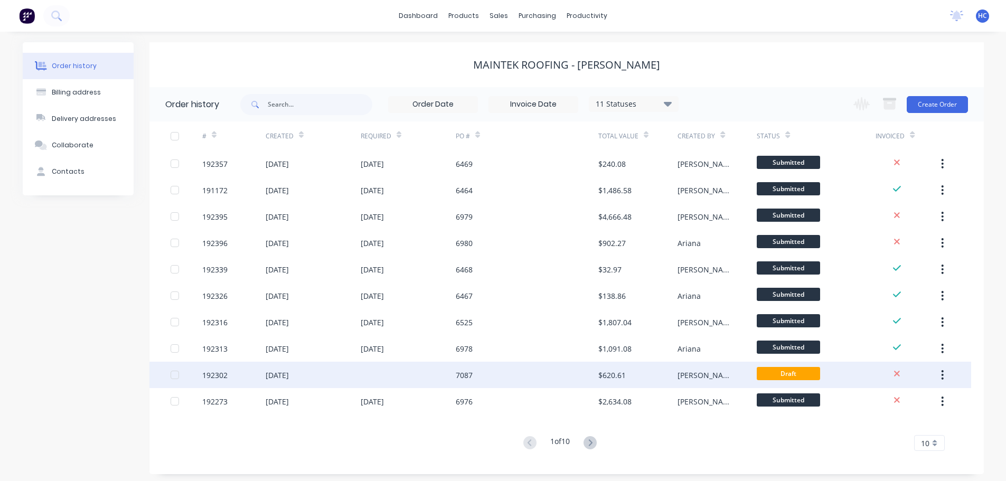
click at [496, 374] on div "7087" at bounding box center [527, 375] width 143 height 26
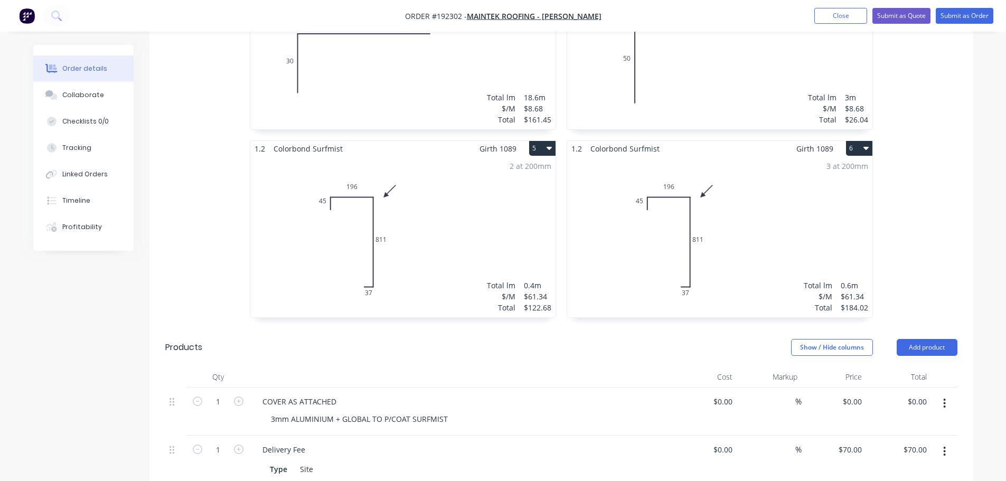
scroll to position [634, 0]
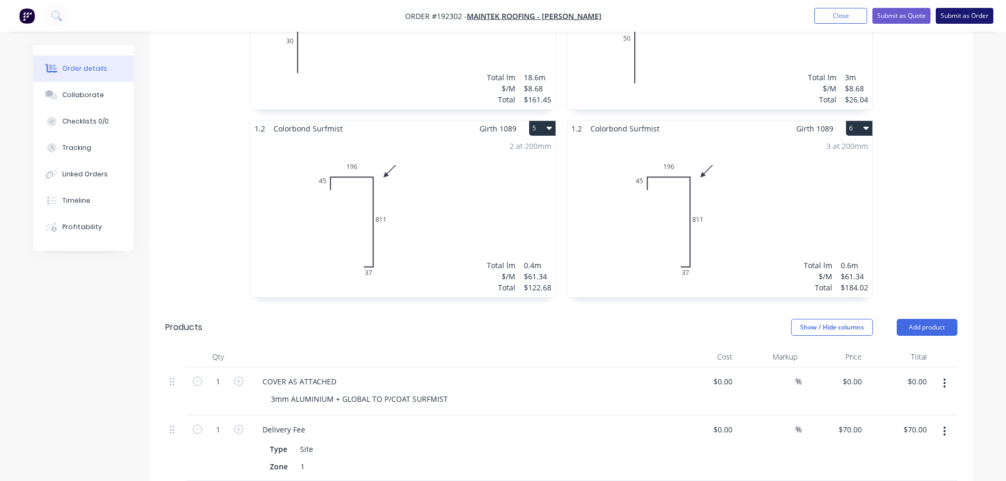
click at [961, 17] on button "Submit as Order" at bounding box center [965, 16] width 58 height 16
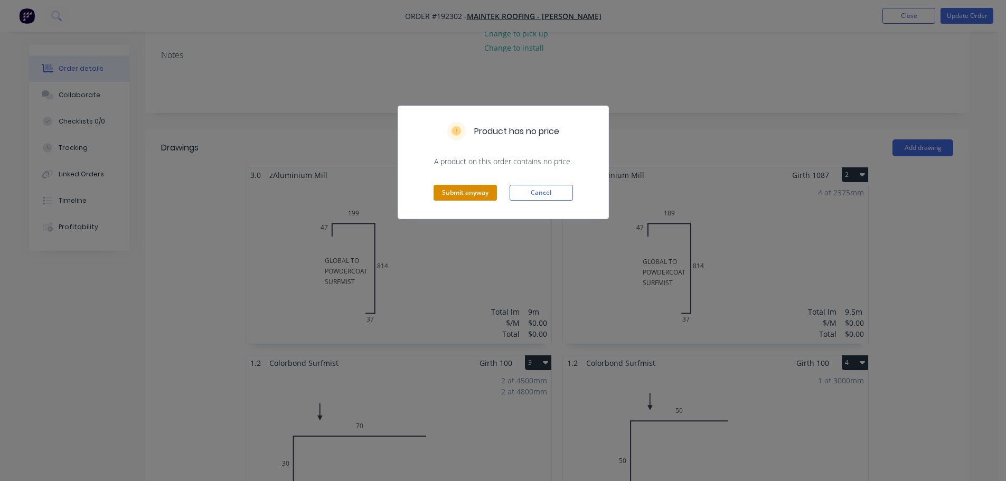
click at [478, 197] on button "Submit anyway" at bounding box center [465, 193] width 63 height 16
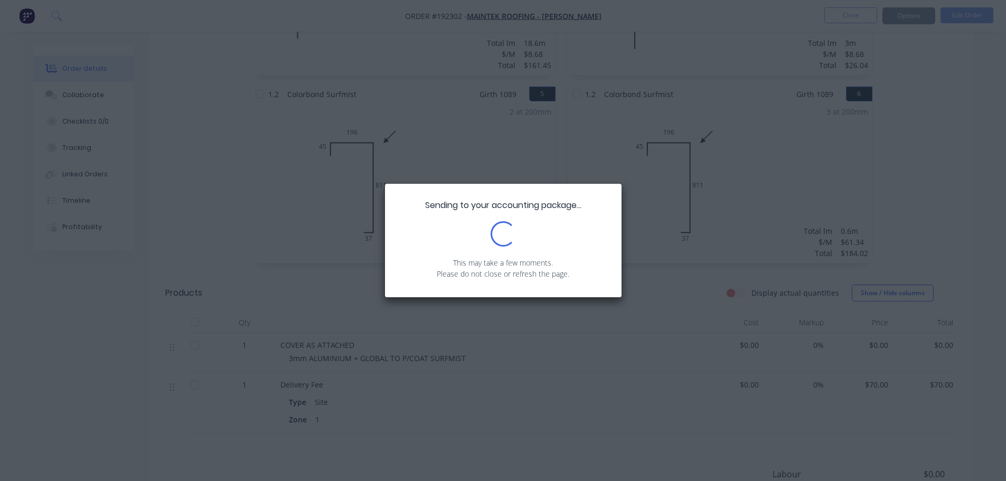
scroll to position [633, 0]
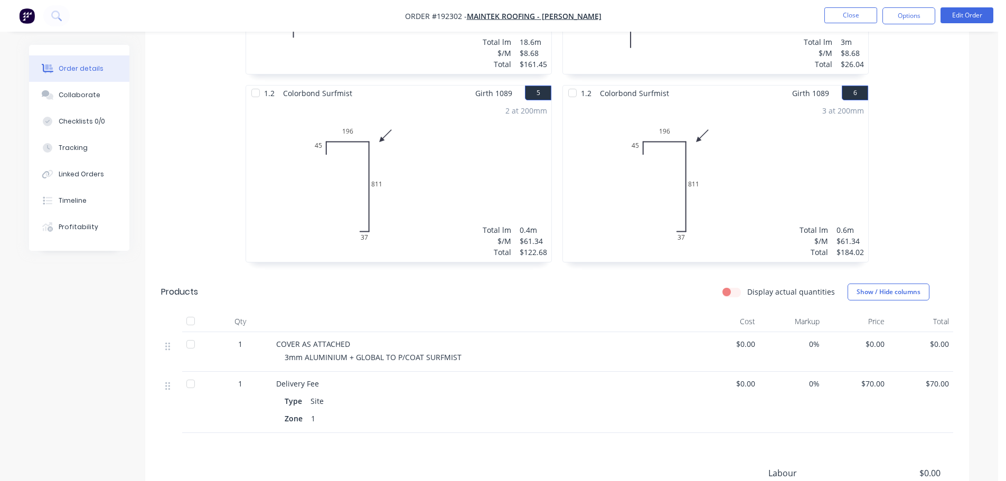
click at [937, 15] on ul "Close Options Edit Order" at bounding box center [909, 15] width 194 height 17
click at [916, 21] on button "Options" at bounding box center [908, 15] width 53 height 17
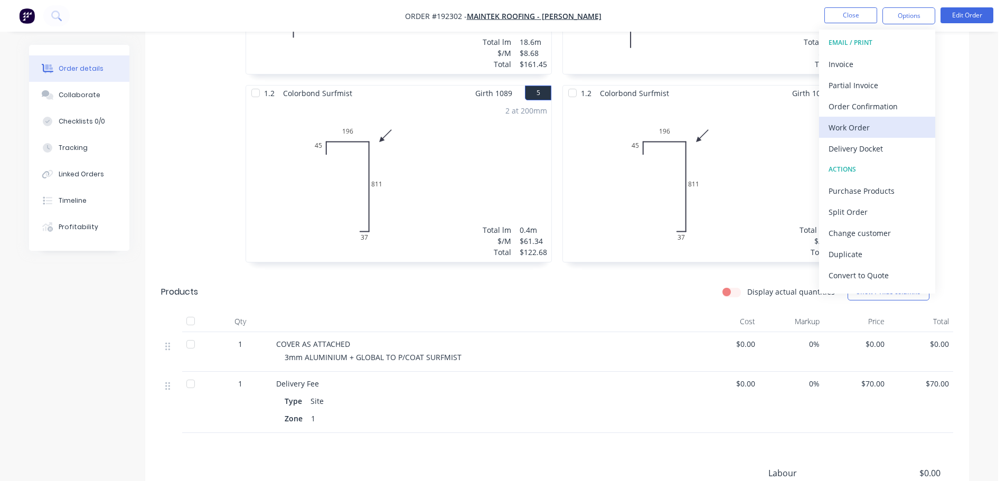
click at [860, 124] on div "Work Order" at bounding box center [877, 127] width 97 height 15
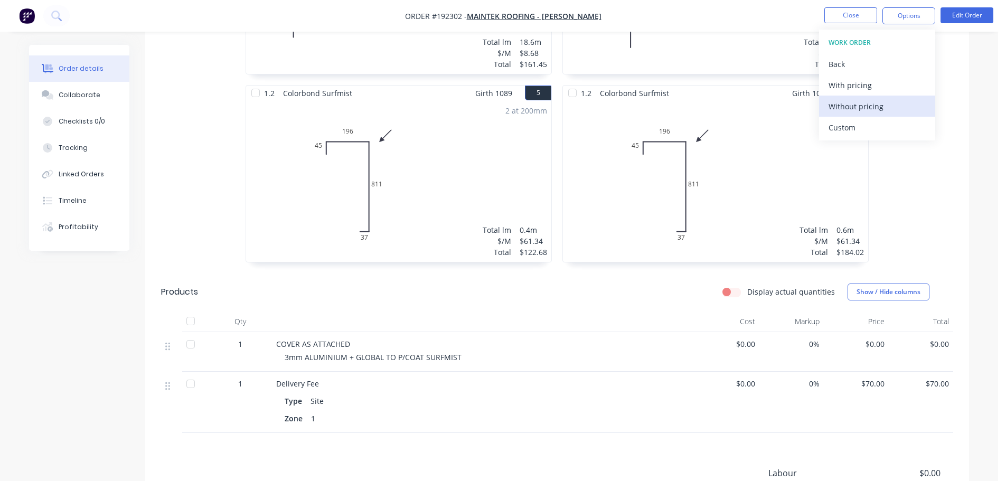
click at [864, 107] on div "Without pricing" at bounding box center [877, 106] width 97 height 15
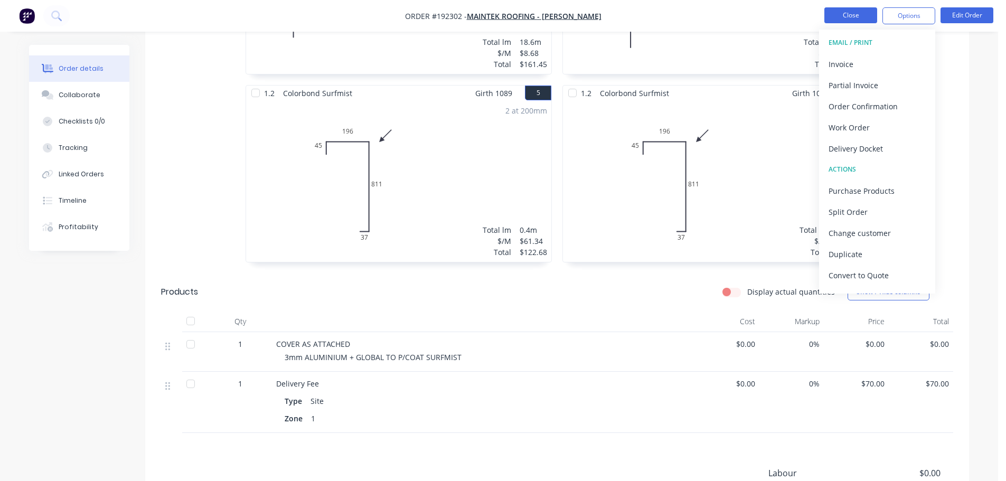
click at [844, 14] on button "Close" at bounding box center [850, 15] width 53 height 16
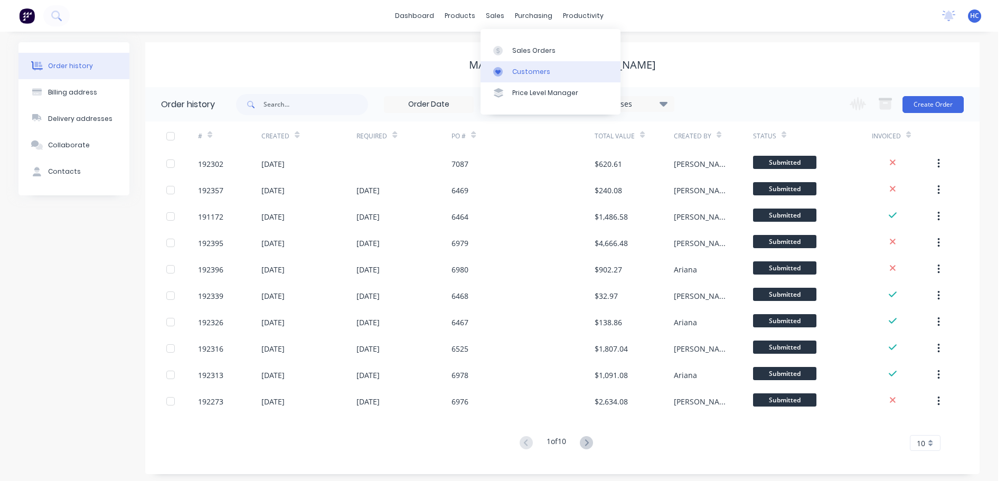
click at [538, 80] on link "Customers" at bounding box center [551, 71] width 140 height 21
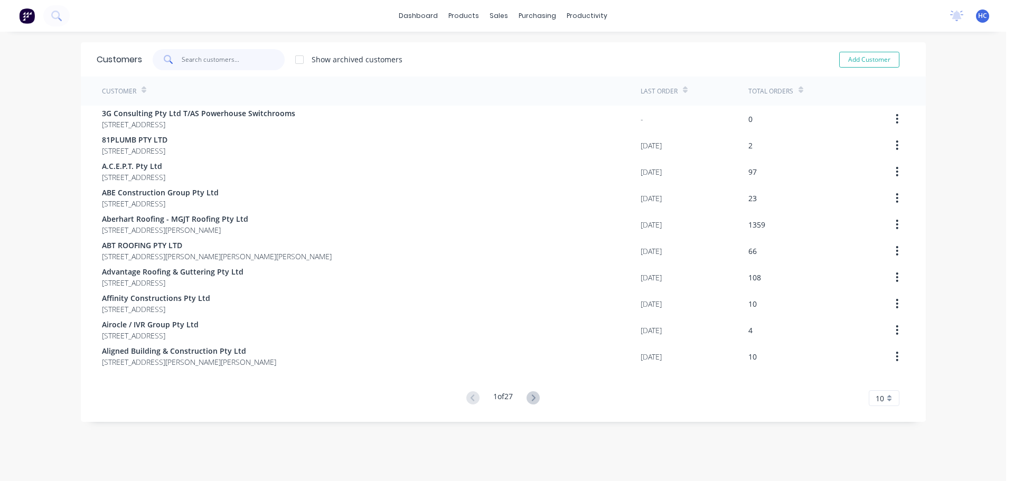
click at [235, 61] on input "text" at bounding box center [233, 59] width 103 height 21
click at [548, 76] on div "Suppliers" at bounding box center [556, 72] width 32 height 10
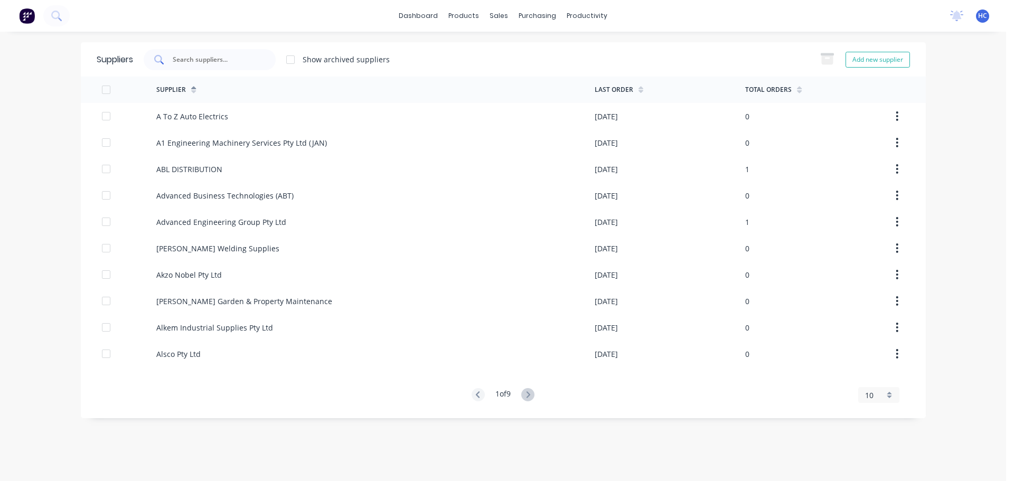
click at [212, 63] on input "text" at bounding box center [216, 59] width 88 height 11
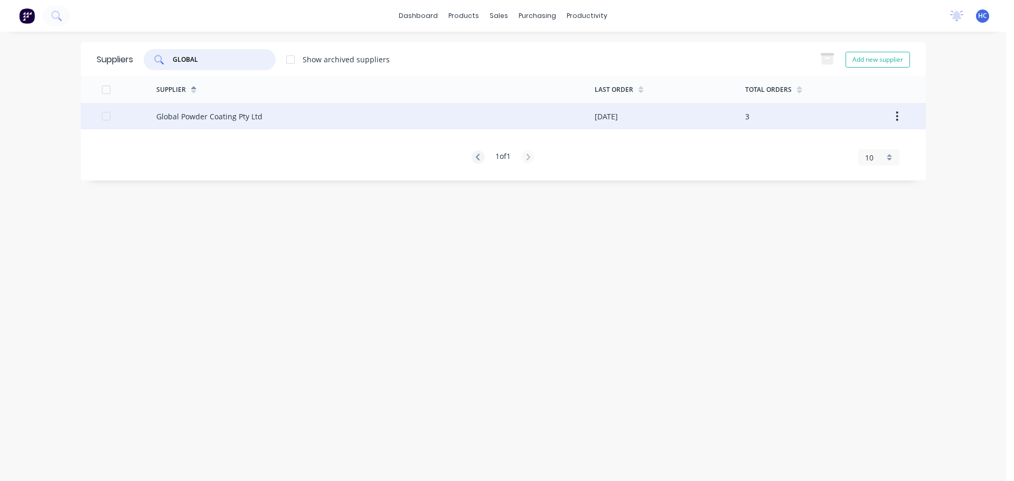
type input "GLOBAL"
click at [235, 119] on div "Global Powder Coating Pty Ltd" at bounding box center [209, 116] width 106 height 11
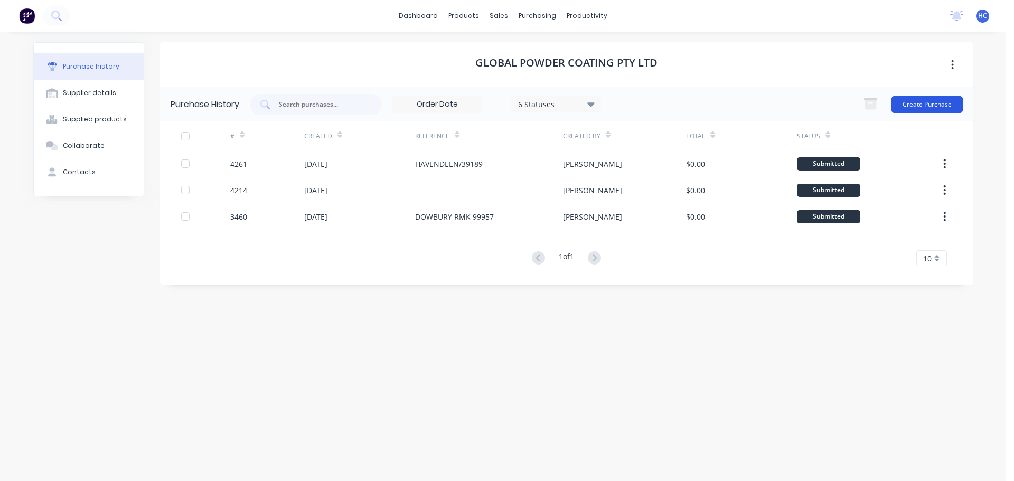
click at [905, 104] on button "Create Purchase" at bounding box center [926, 104] width 71 height 17
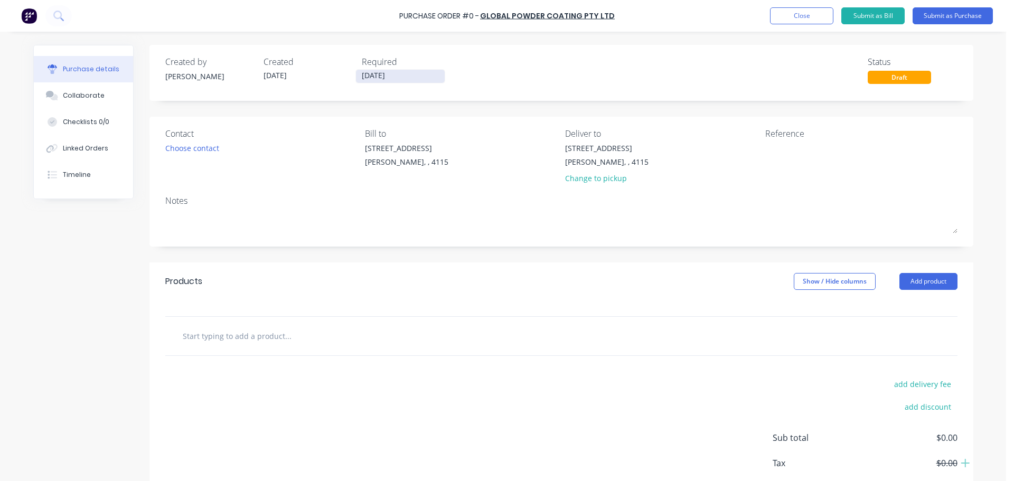
click at [376, 80] on input "[DATE]" at bounding box center [400, 76] width 89 height 13
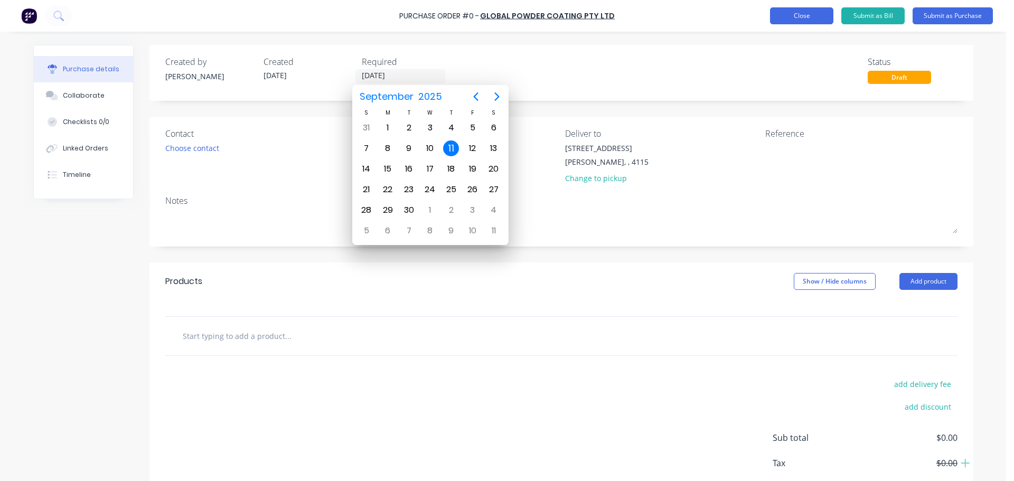
click at [794, 22] on div "Purchase Order #0 - Global Powder Coating Pty Ltd Add product Close Submit as B…" at bounding box center [507, 16] width 1014 height 32
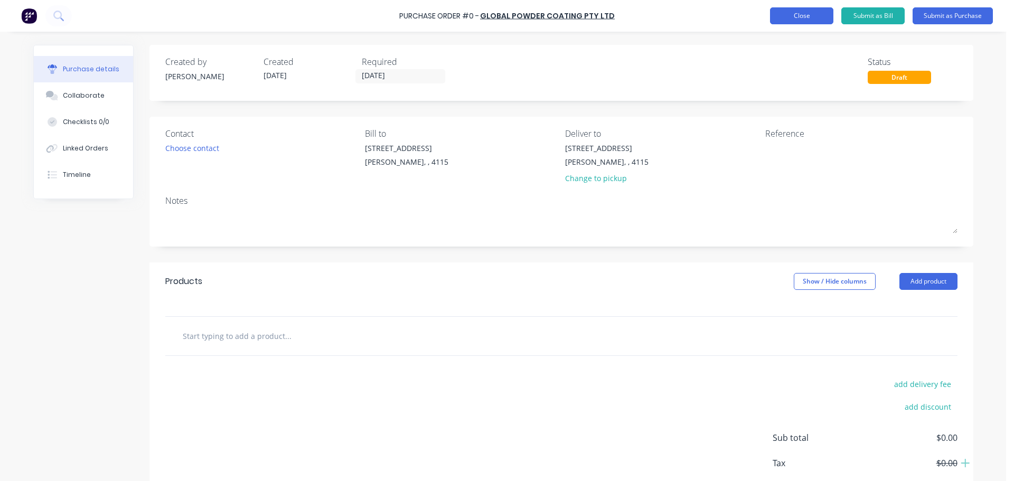
click at [800, 21] on button "Close" at bounding box center [801, 15] width 63 height 17
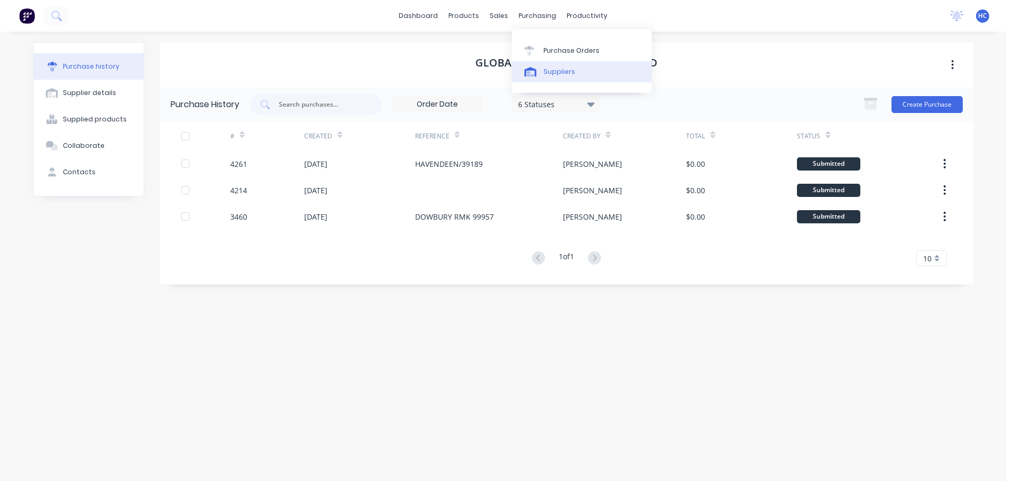
click at [550, 72] on div "Suppliers" at bounding box center [559, 72] width 32 height 10
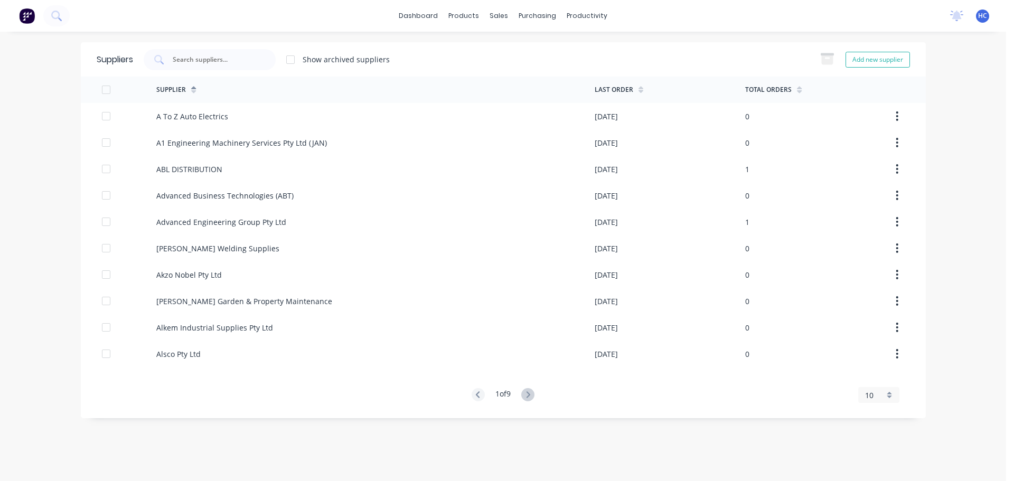
drag, startPoint x: 208, startPoint y: 62, endPoint x: 181, endPoint y: 20, distance: 50.1
click at [208, 62] on input "text" at bounding box center [216, 59] width 88 height 11
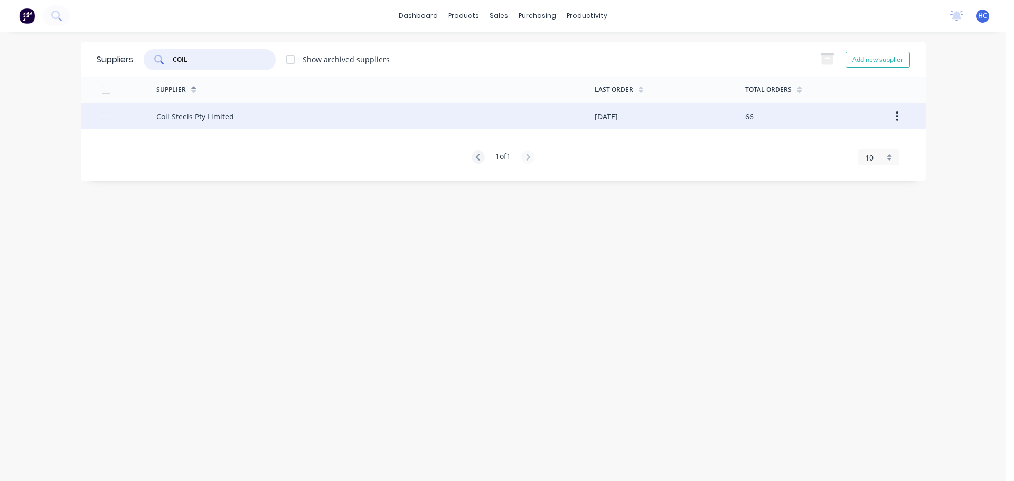
type input "COIL"
click at [300, 123] on div "Coil Steels Pty Limited" at bounding box center [375, 116] width 438 height 26
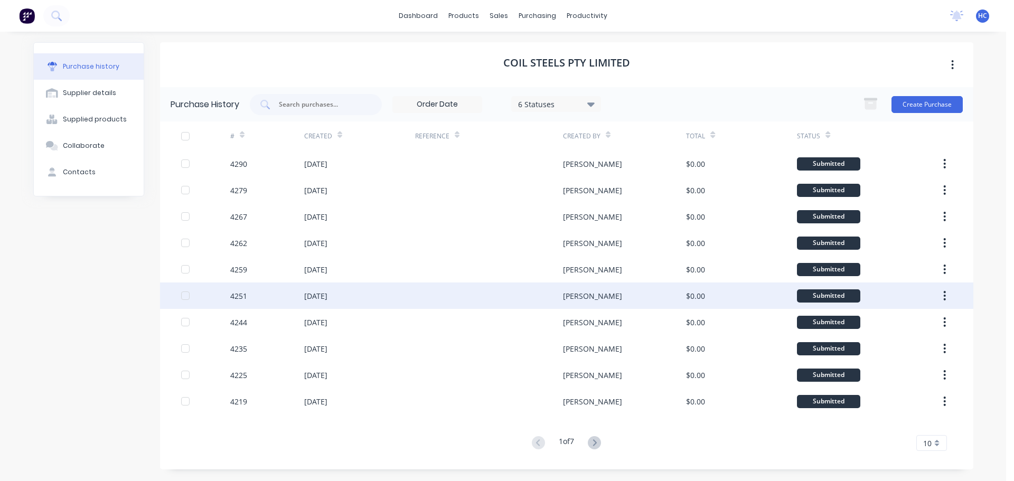
click at [523, 297] on div at bounding box center [489, 296] width 148 height 26
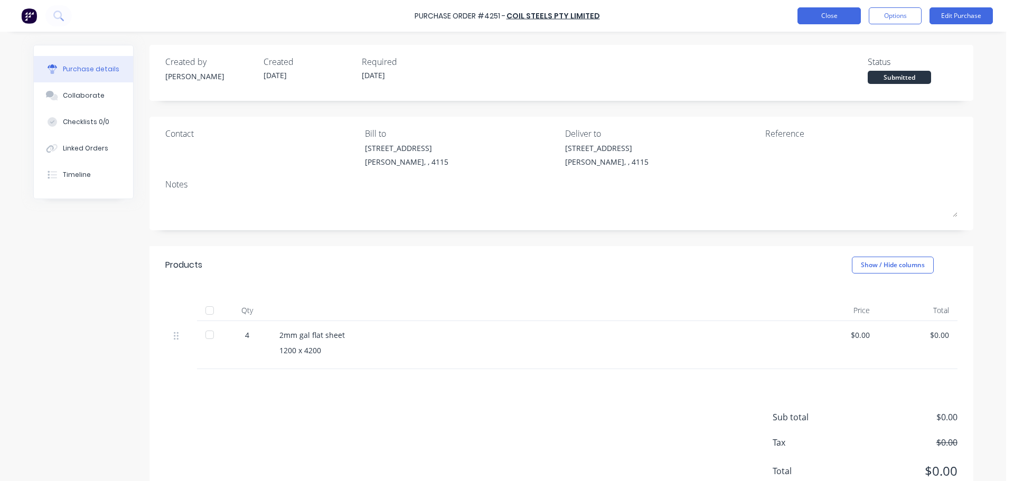
click at [828, 14] on button "Close" at bounding box center [828, 15] width 63 height 17
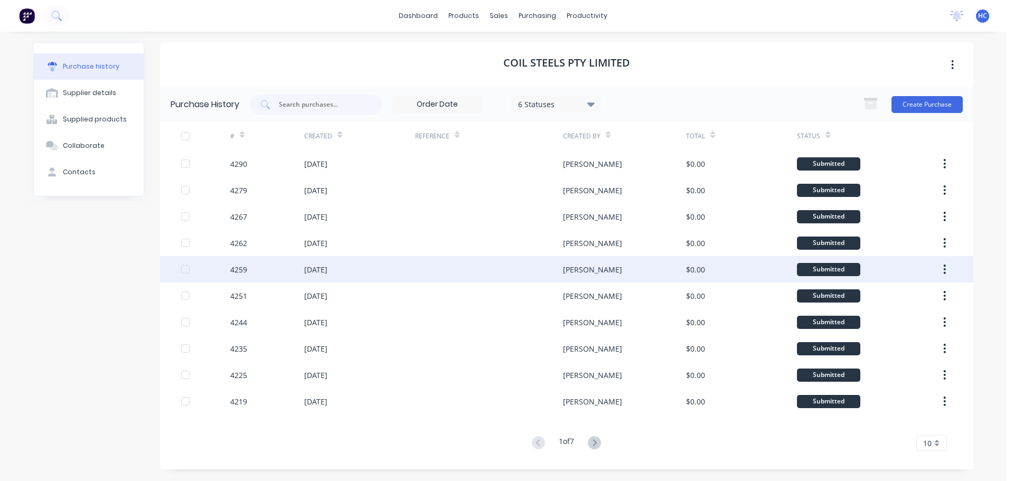
click at [515, 268] on div at bounding box center [489, 269] width 148 height 26
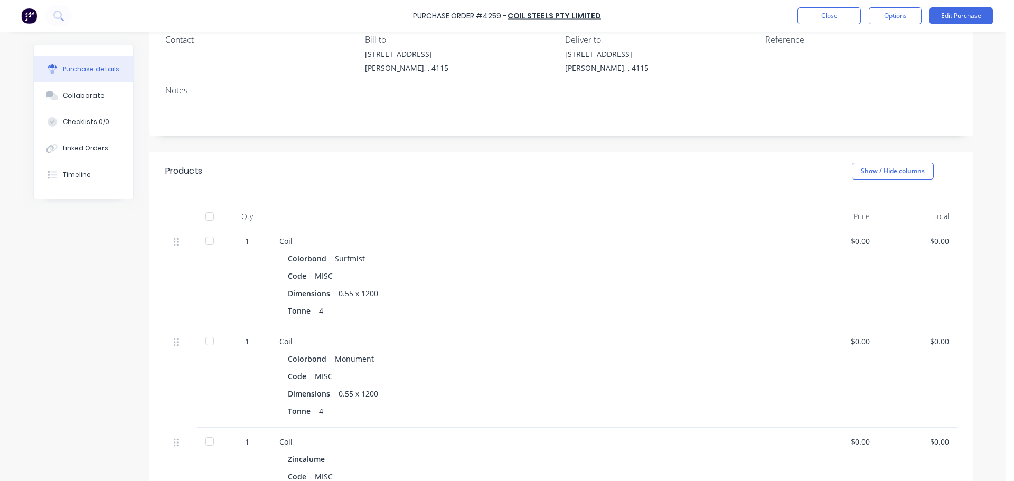
scroll to position [211, 0]
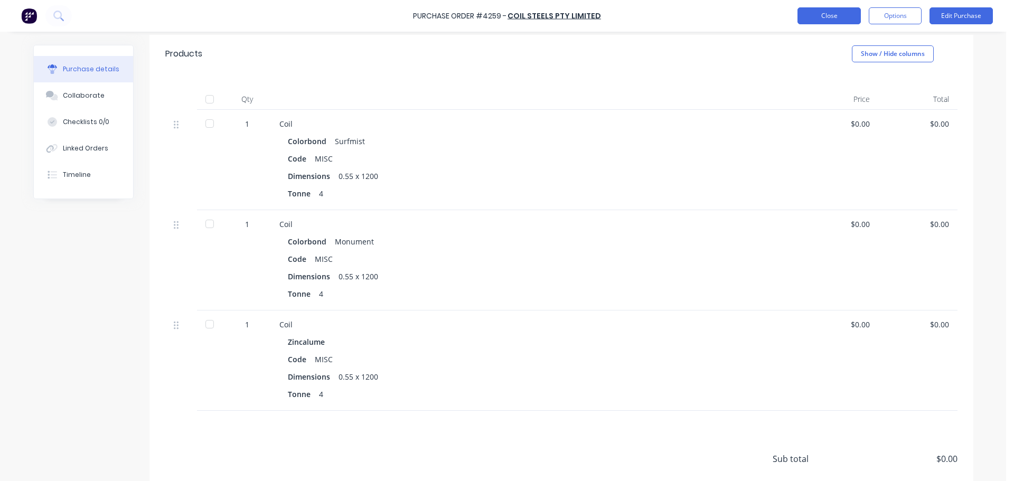
click at [839, 10] on button "Close" at bounding box center [828, 15] width 63 height 17
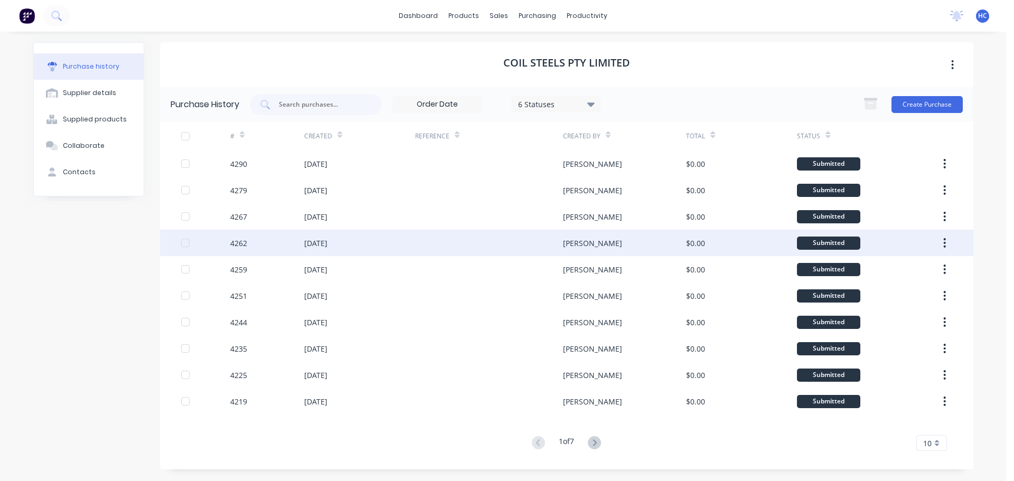
click at [571, 246] on div "John" at bounding box center [592, 243] width 59 height 11
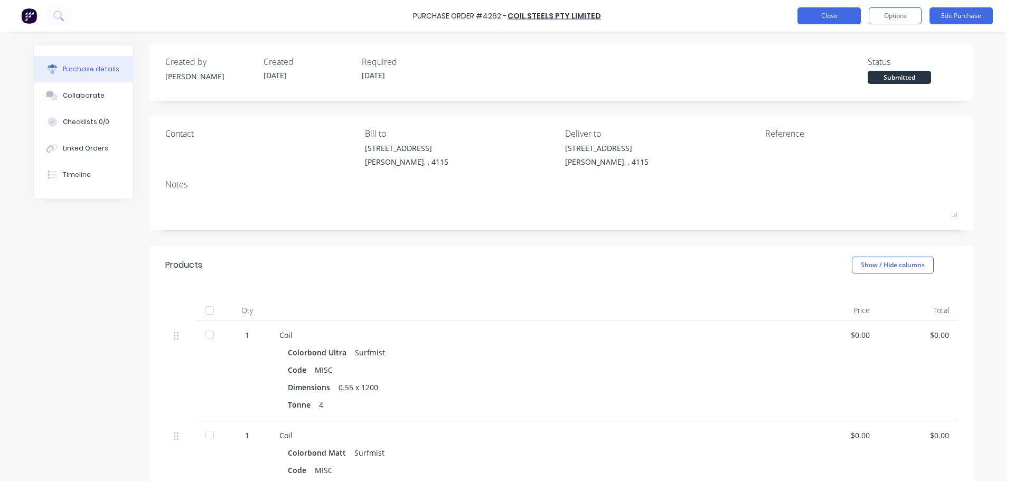
click at [826, 11] on button "Close" at bounding box center [828, 15] width 63 height 17
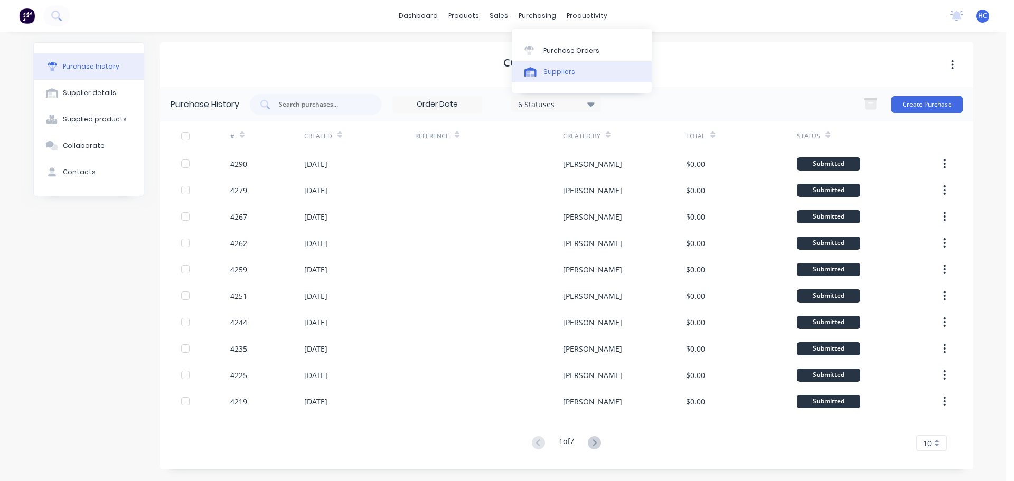
click at [555, 69] on div "Suppliers" at bounding box center [559, 72] width 32 height 10
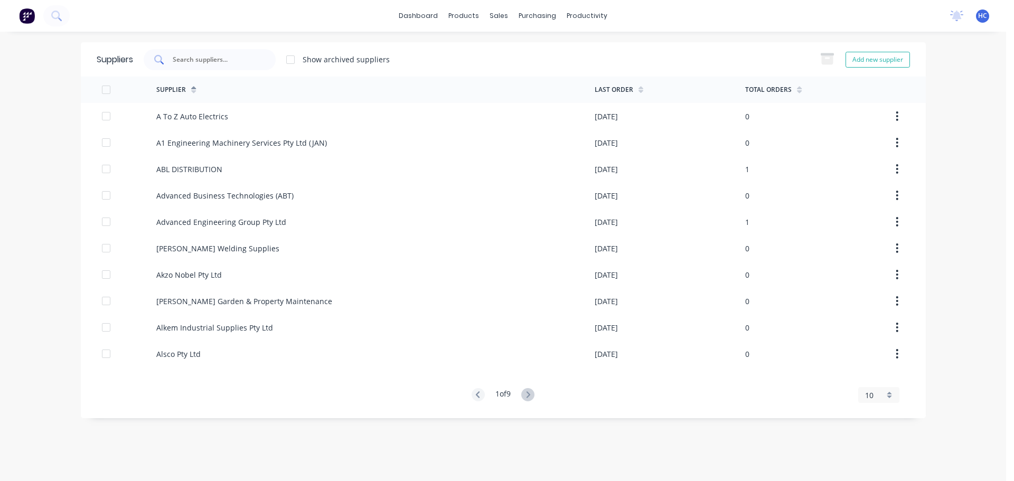
drag, startPoint x: 171, startPoint y: 55, endPoint x: 193, endPoint y: 63, distance: 24.0
click at [172, 57] on div at bounding box center [210, 59] width 132 height 21
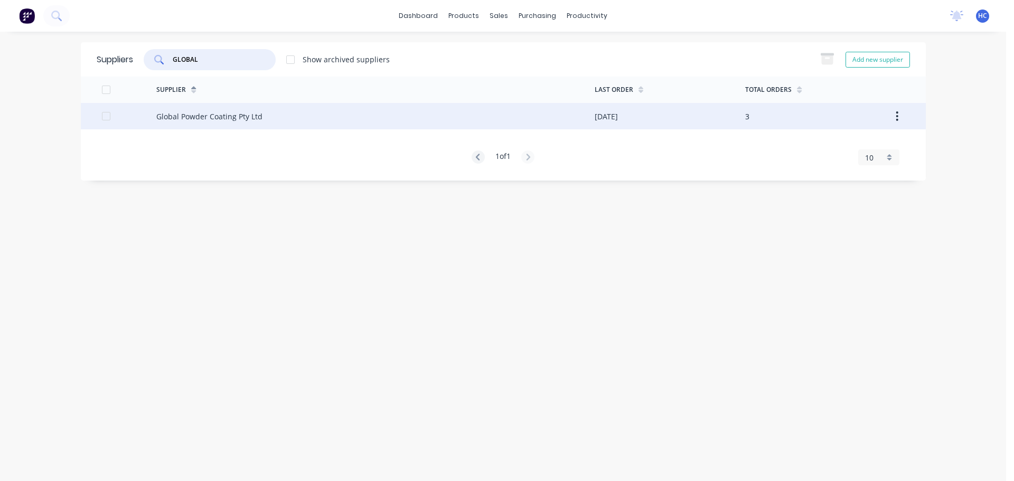
type input "GLOBAL"
click at [244, 111] on div "Global Powder Coating Pty Ltd" at bounding box center [209, 116] width 106 height 11
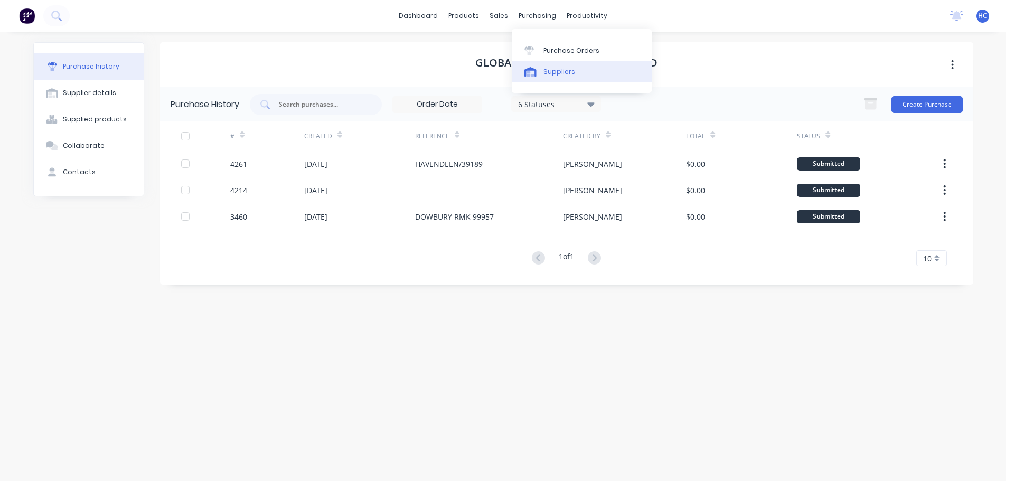
click at [557, 66] on link "Suppliers" at bounding box center [582, 71] width 140 height 21
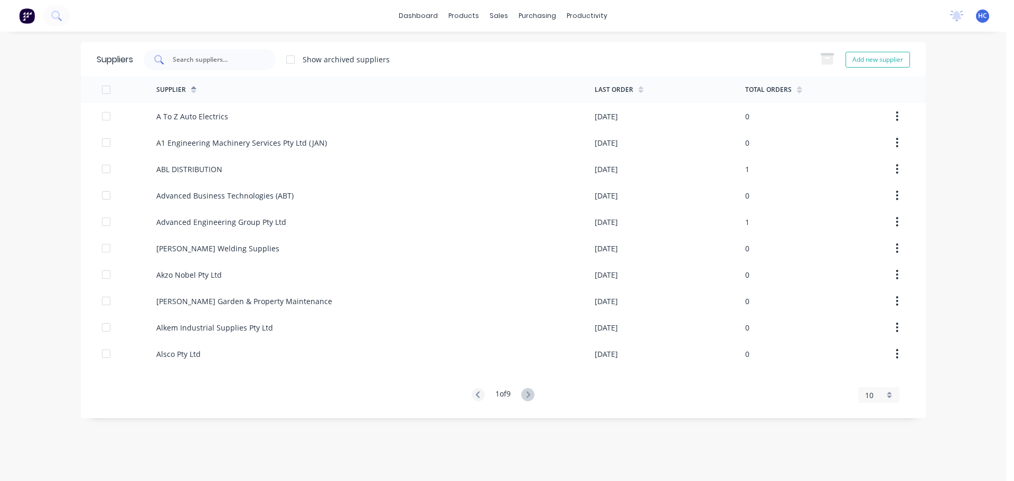
click at [191, 62] on input "text" at bounding box center [216, 59] width 88 height 11
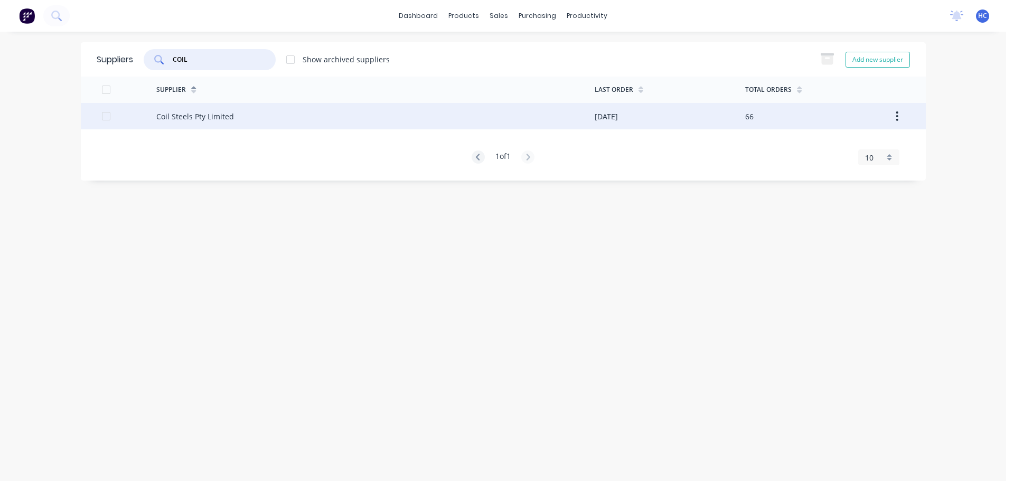
type input "COIL"
click at [225, 118] on div "Coil Steels Pty Limited" at bounding box center [195, 116] width 78 height 11
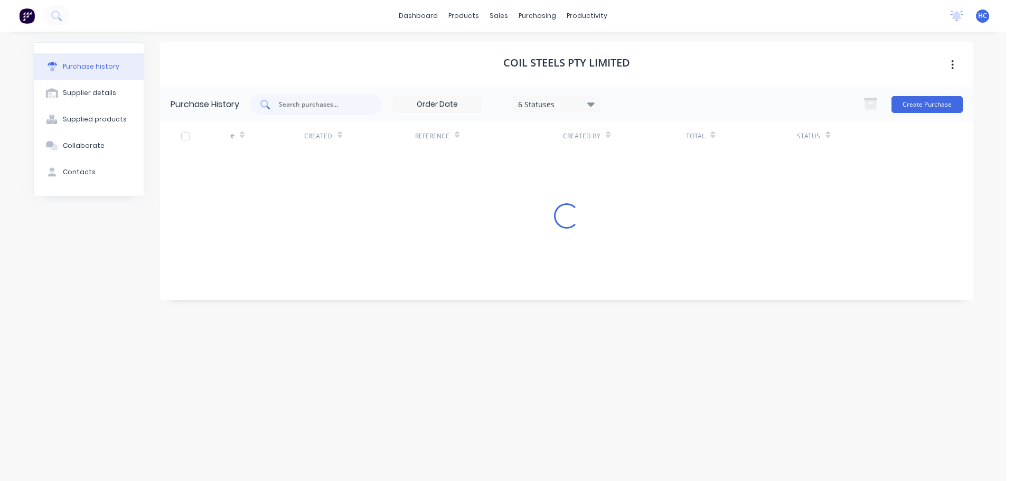
click at [335, 97] on div at bounding box center [316, 104] width 132 height 21
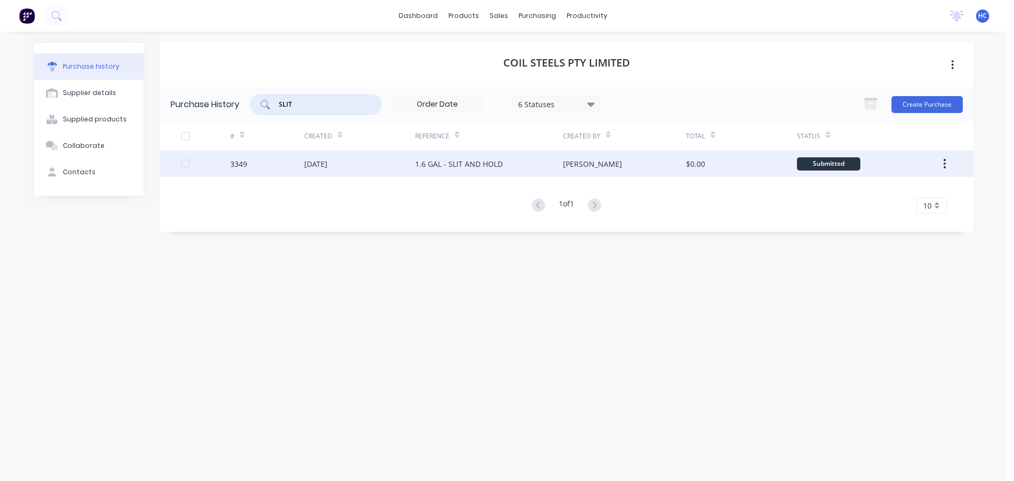
type input "SLIT"
click at [528, 165] on div "1.6 GAL - SLIT AND HOLD" at bounding box center [489, 164] width 148 height 26
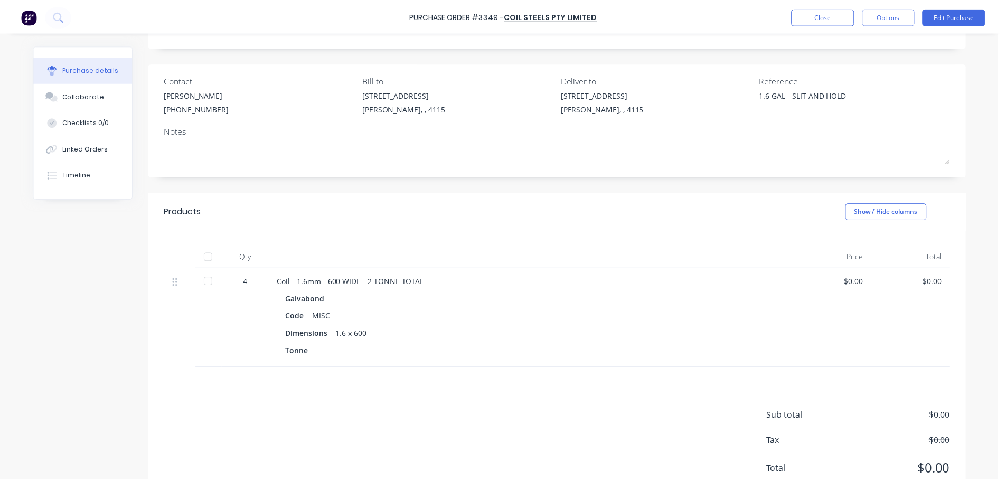
scroll to position [91, 0]
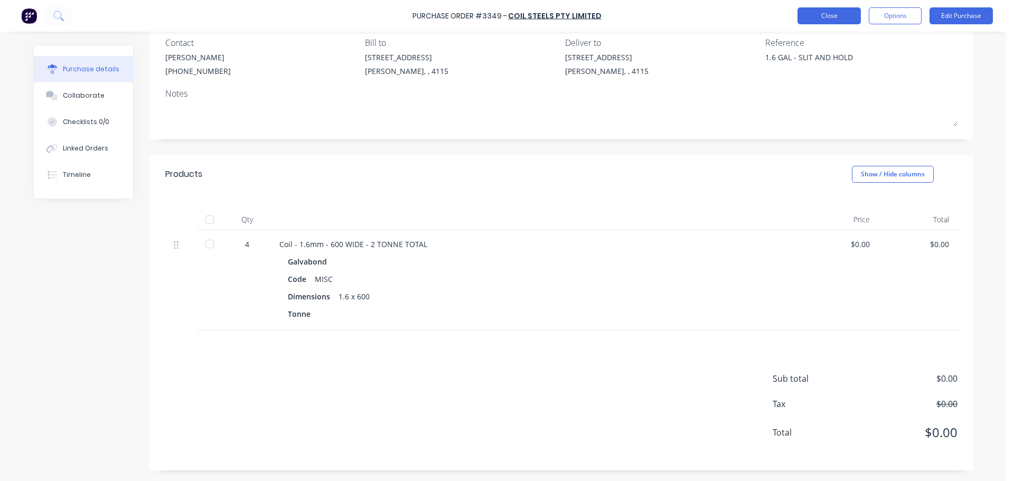
click at [830, 17] on button "Close" at bounding box center [828, 15] width 63 height 17
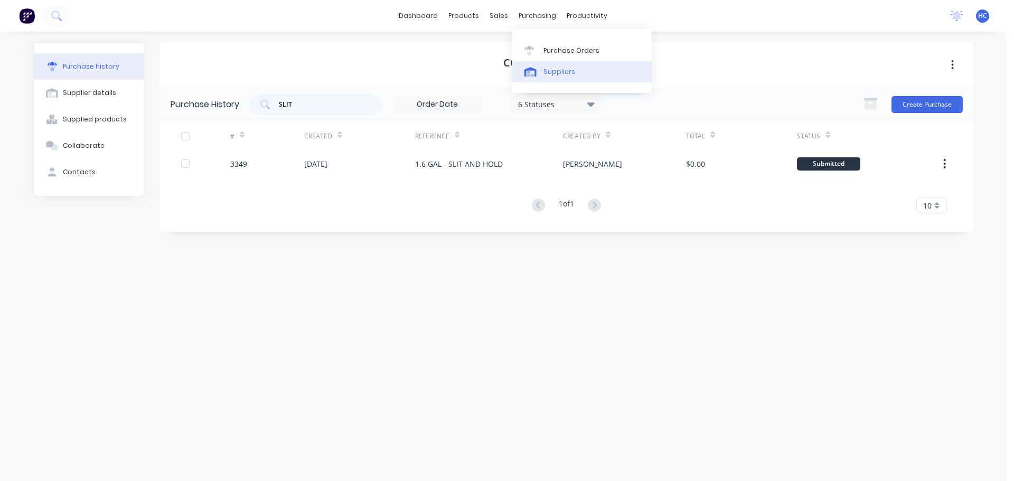
click at [546, 67] on div "Suppliers" at bounding box center [559, 72] width 32 height 10
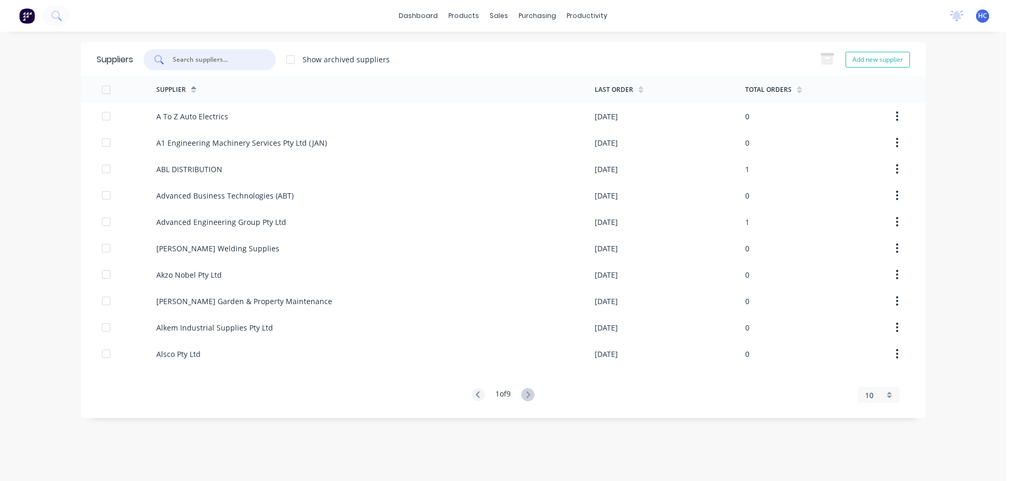
click at [238, 54] on input "text" at bounding box center [216, 59] width 88 height 11
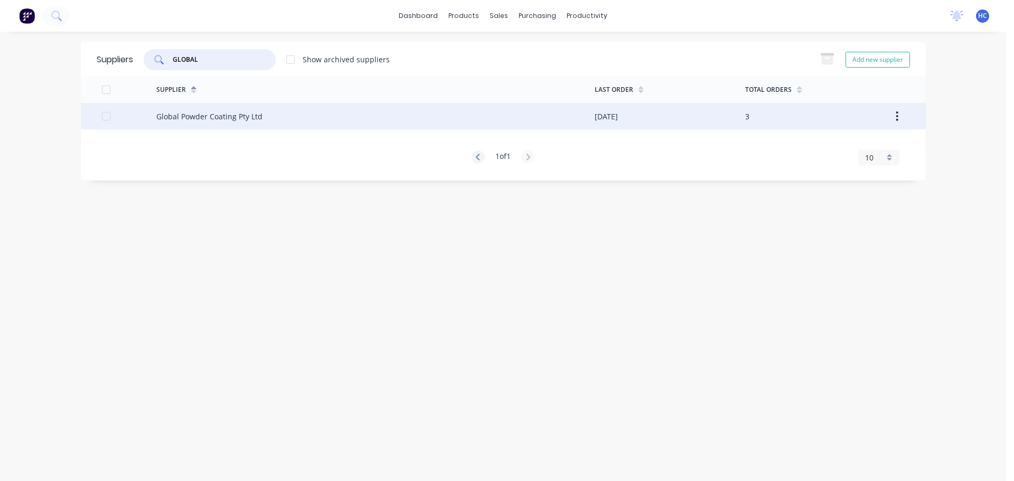
type input "GLOBAL"
click at [247, 123] on div "Global Powder Coating Pty Ltd" at bounding box center [375, 116] width 438 height 26
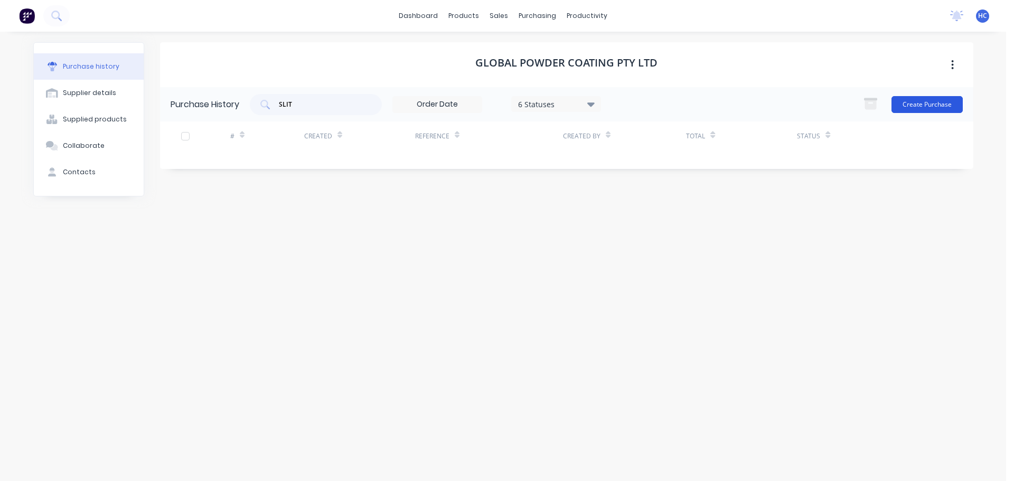
click at [922, 104] on button "Create Purchase" at bounding box center [926, 104] width 71 height 17
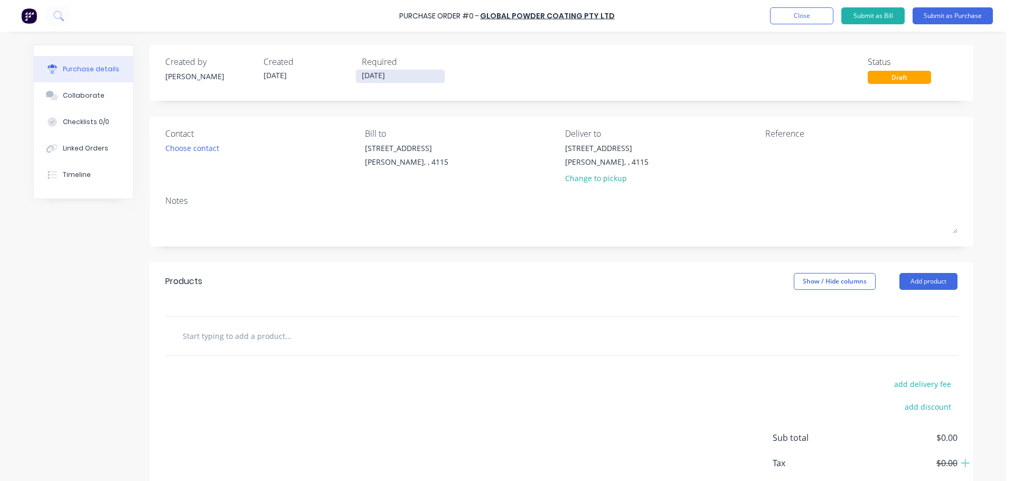
click at [377, 71] on input "[DATE]" at bounding box center [400, 76] width 89 height 13
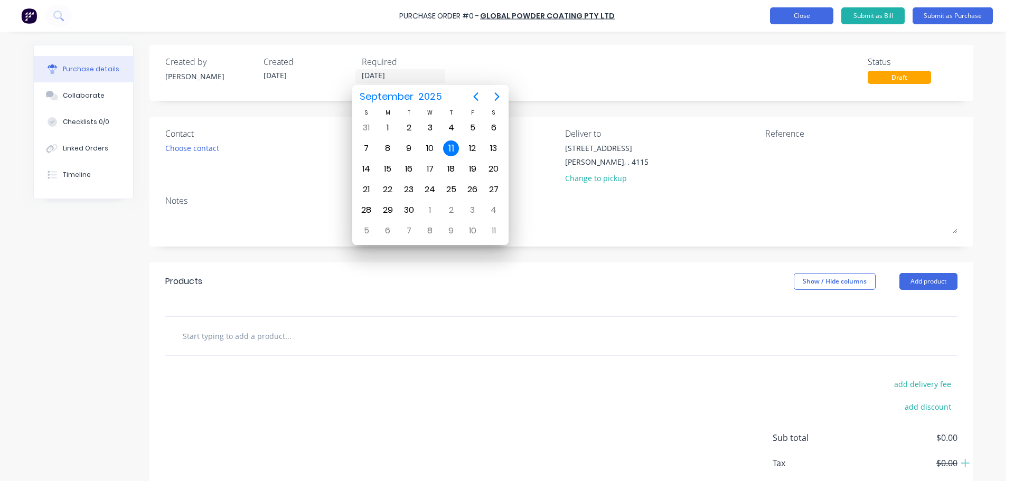
click at [797, 23] on button "Close" at bounding box center [801, 15] width 63 height 17
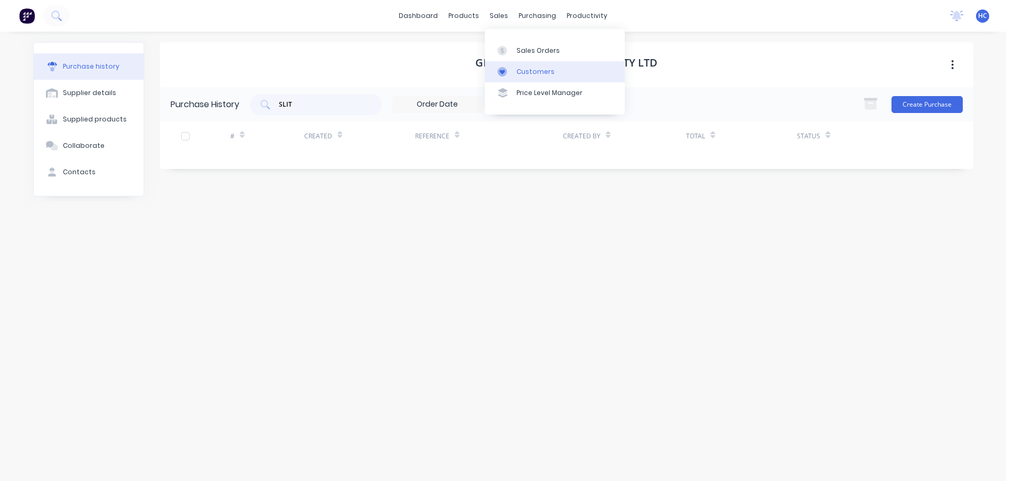
click at [523, 78] on link "Customers" at bounding box center [555, 71] width 140 height 21
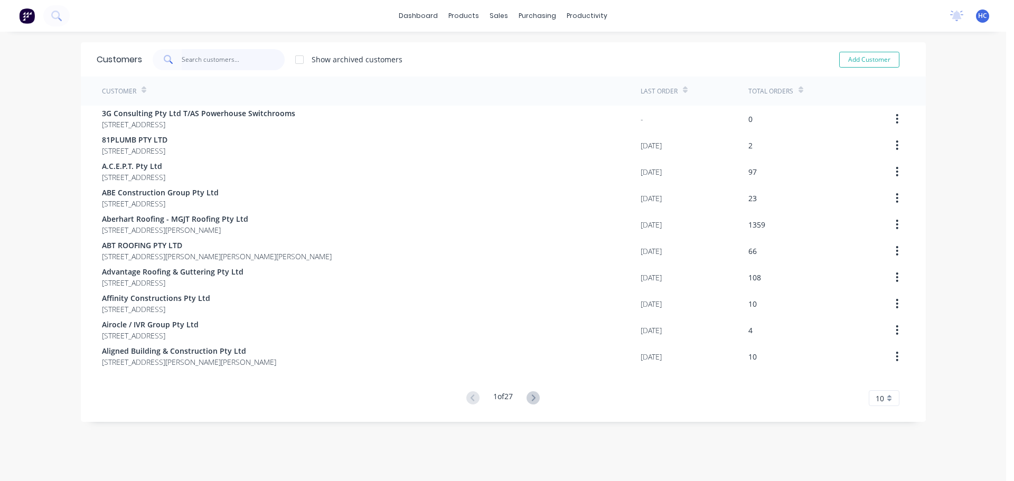
drag, startPoint x: 235, startPoint y: 62, endPoint x: 0, endPoint y: 120, distance: 242.1
click at [234, 62] on input "text" at bounding box center [233, 59] width 103 height 21
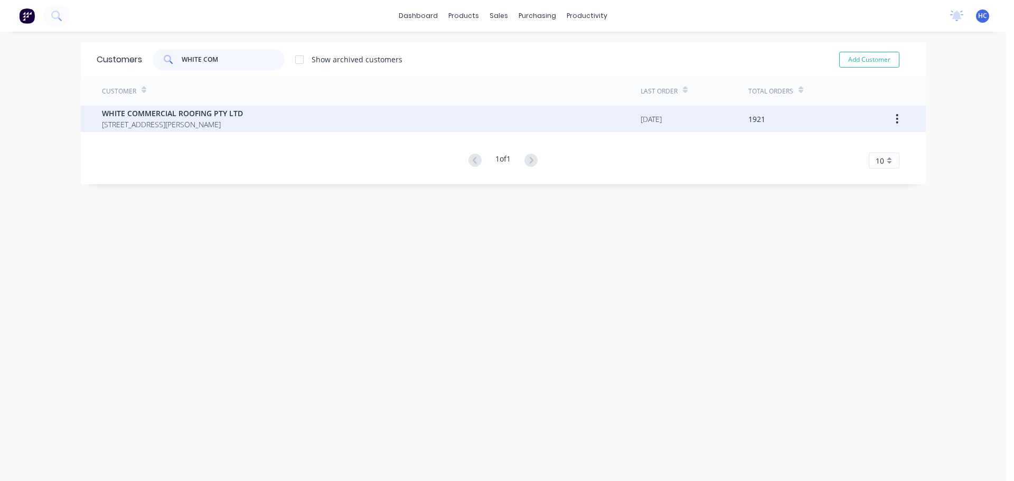
type input "WHITE COM"
click at [161, 109] on span "WHITE COMMERCIAL ROOFING PTY LTD" at bounding box center [172, 113] width 141 height 11
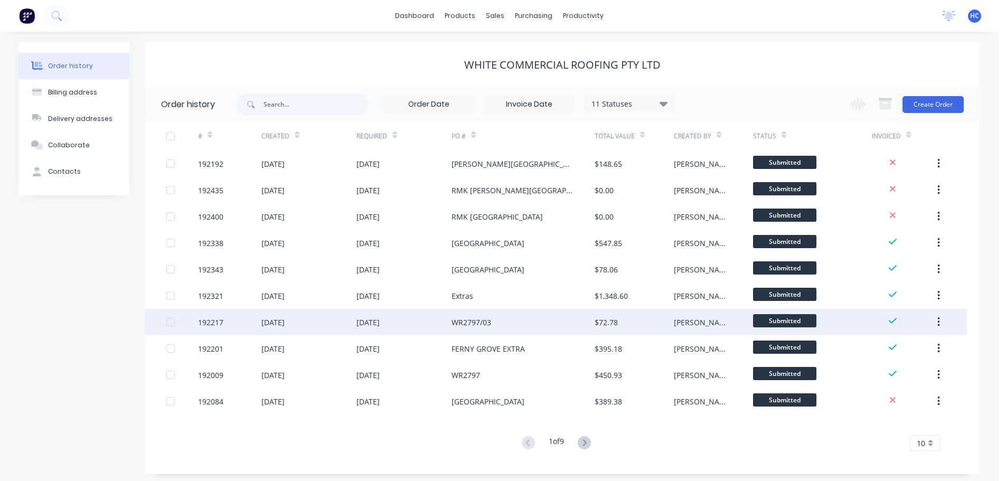
click at [537, 311] on div "WR2797/03" at bounding box center [523, 322] width 143 height 26
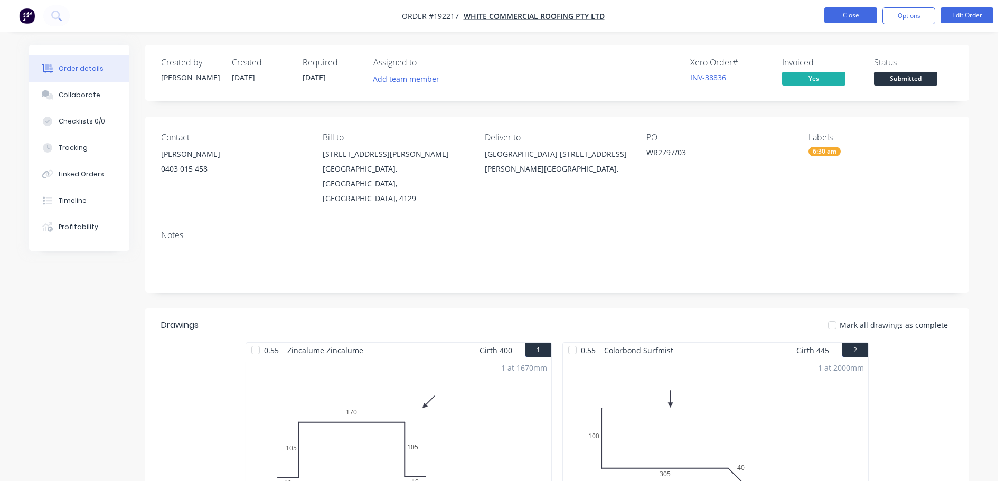
click at [832, 14] on button "Close" at bounding box center [850, 15] width 53 height 16
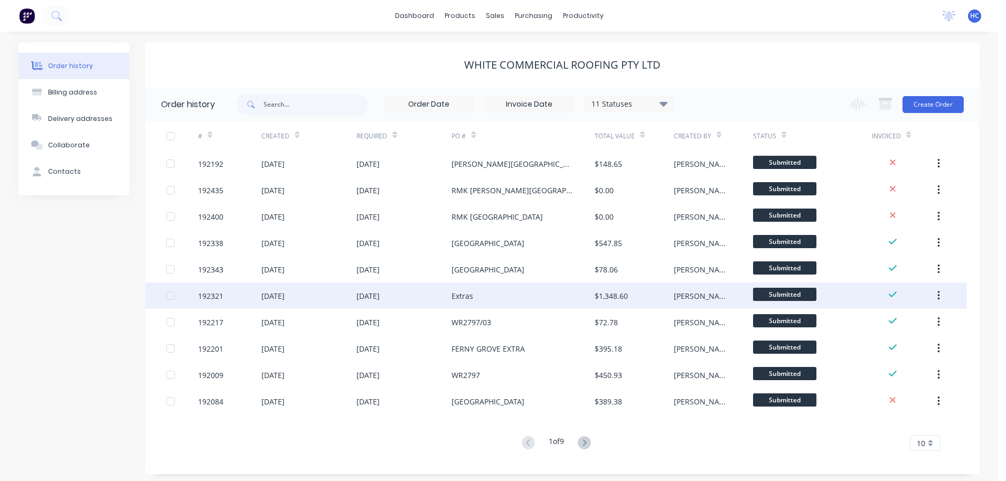
click at [525, 295] on div "Extras" at bounding box center [523, 296] width 143 height 26
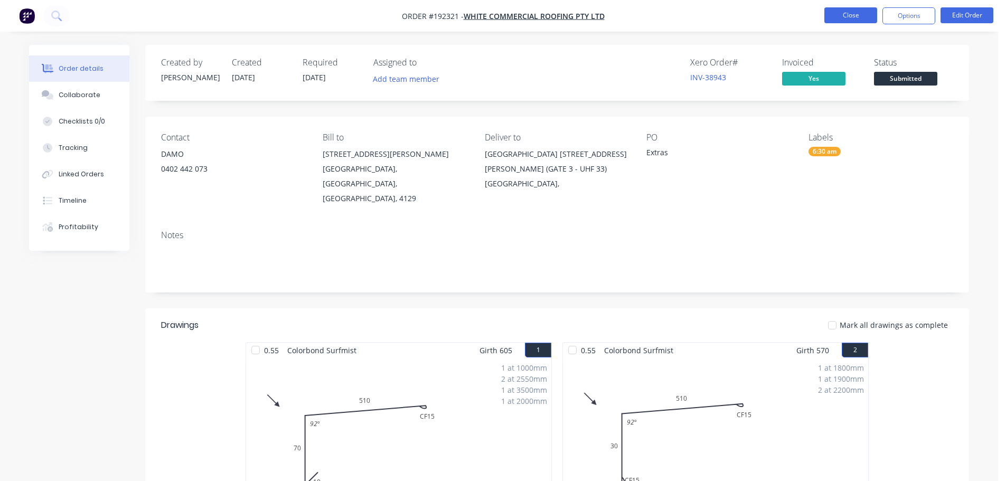
click at [840, 16] on button "Close" at bounding box center [850, 15] width 53 height 16
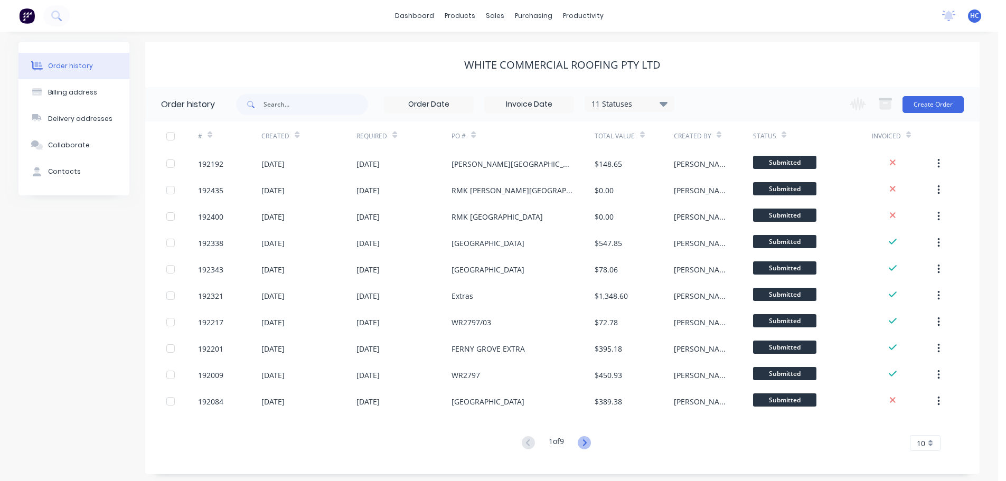
click at [591, 439] on icon at bounding box center [584, 442] width 13 height 13
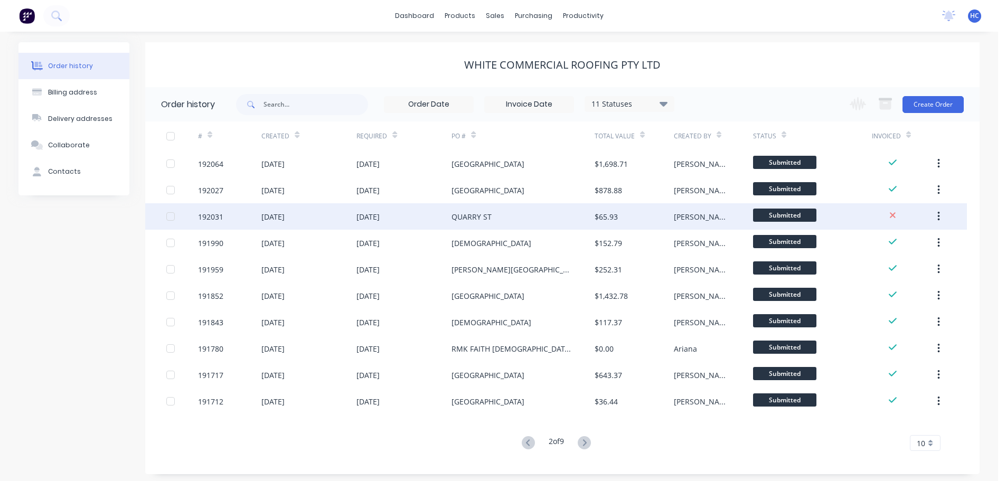
click at [519, 210] on div "QUARRY ST" at bounding box center [523, 216] width 143 height 26
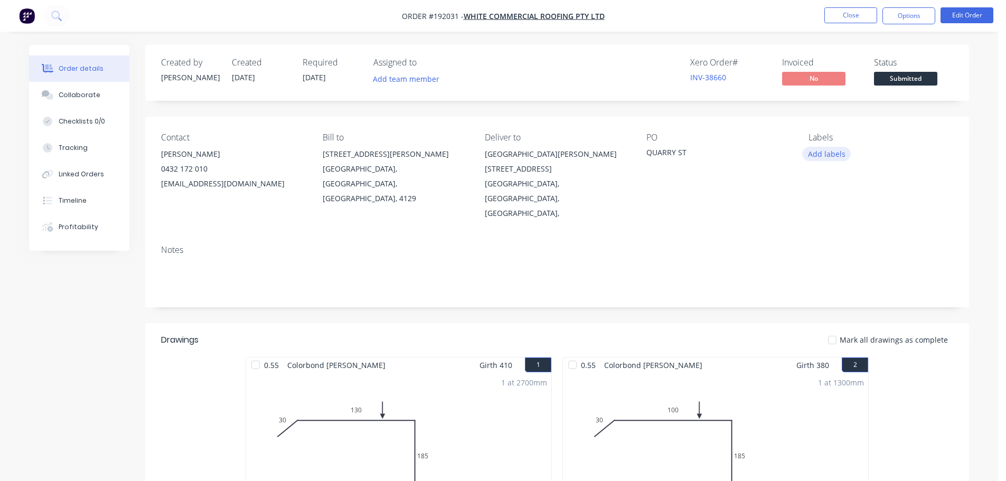
click at [822, 159] on button "Add labels" at bounding box center [826, 154] width 49 height 14
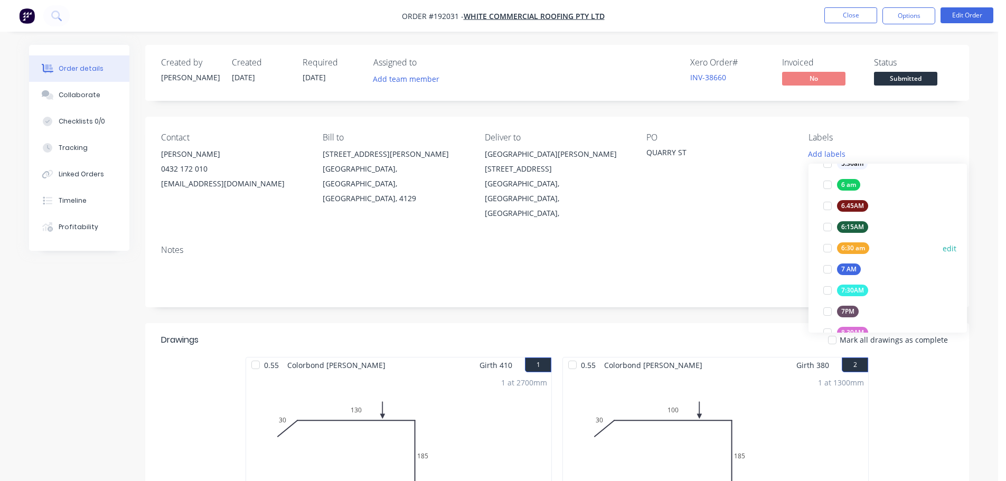
click at [868, 246] on div "6:30 am" at bounding box center [853, 248] width 32 height 12
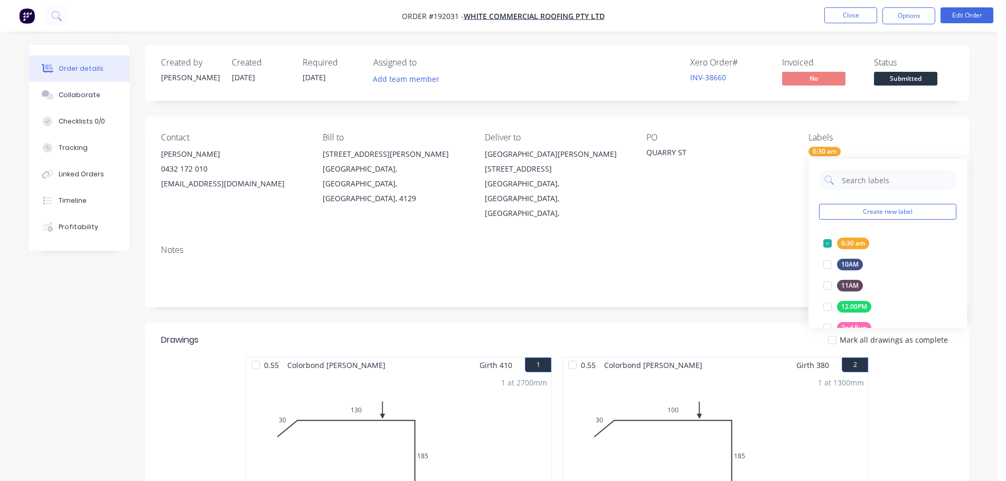
click at [793, 285] on div "Created by Taylor Created 08/09/25 Required 12/09/25 Assigned to Add team membe…" at bounding box center [557, 450] width 824 height 811
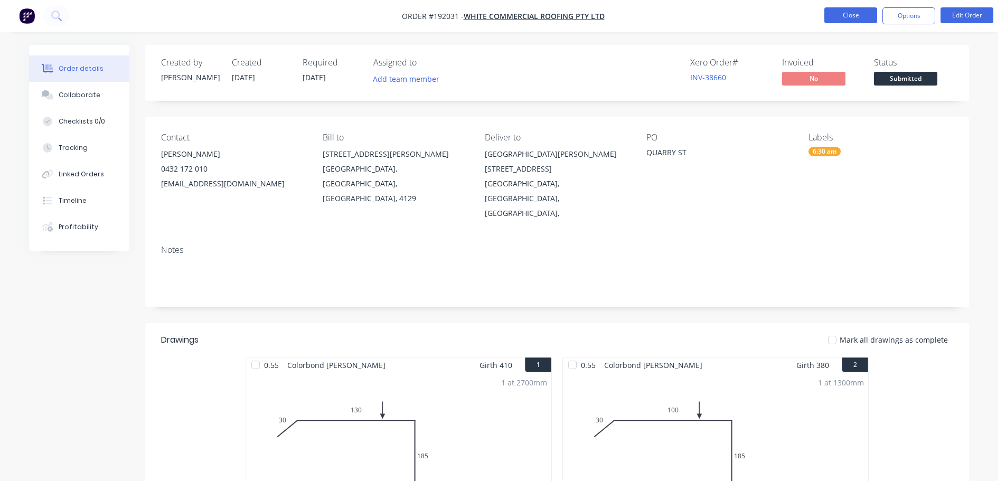
click at [843, 14] on button "Close" at bounding box center [850, 15] width 53 height 16
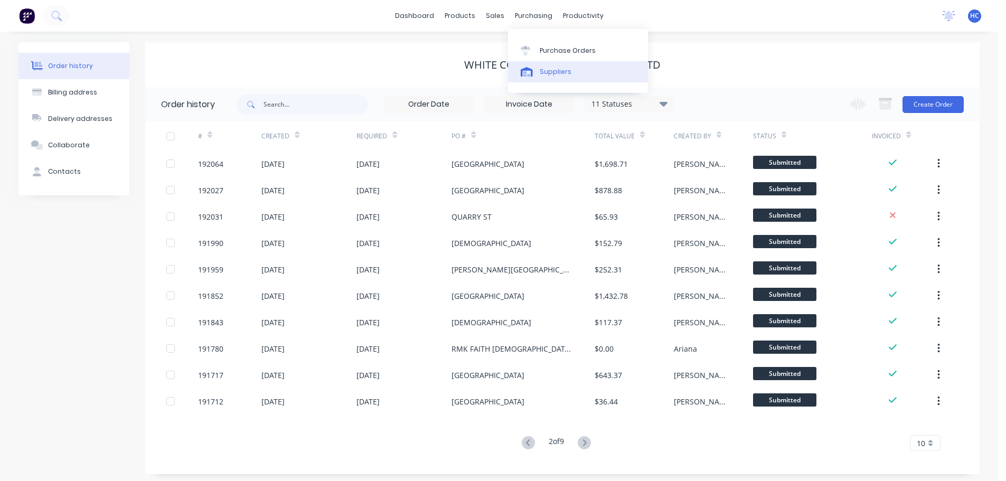
click at [544, 70] on div "Suppliers" at bounding box center [556, 72] width 32 height 10
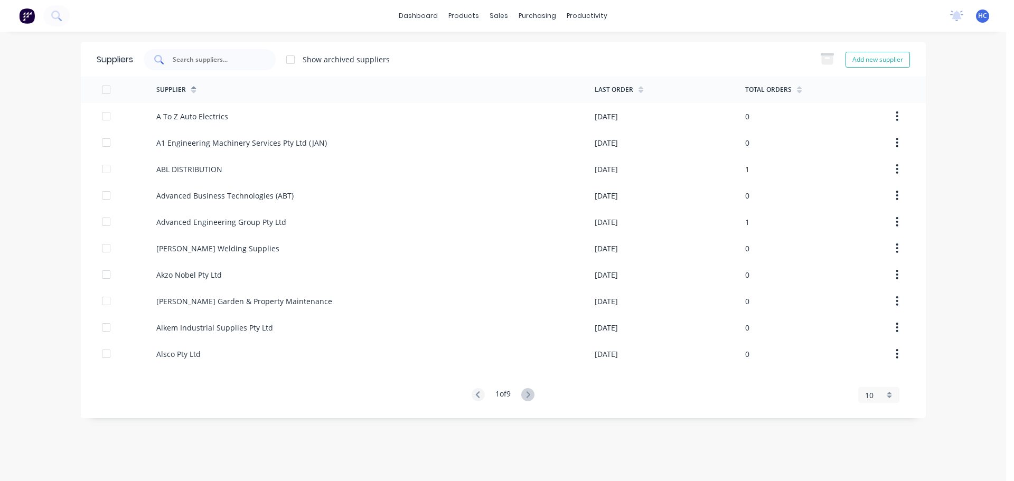
click at [189, 65] on div at bounding box center [210, 59] width 132 height 21
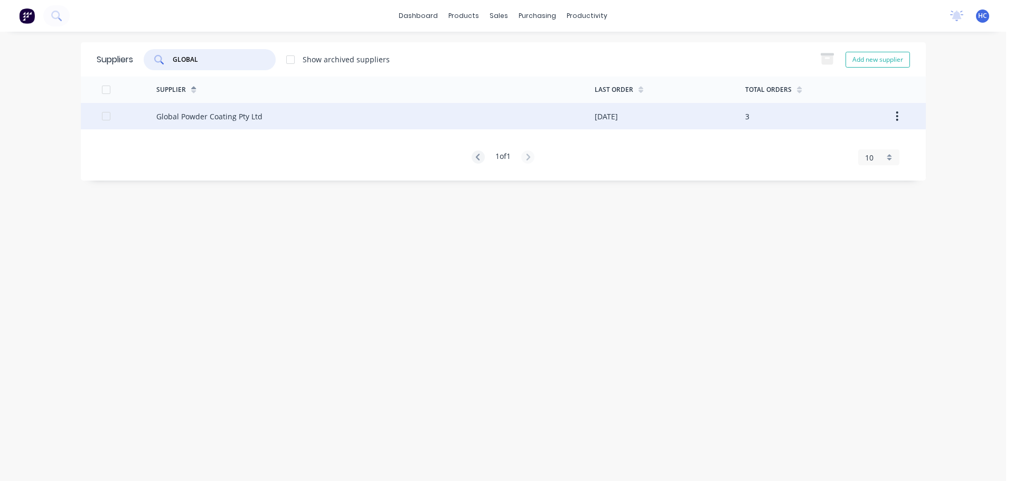
type input "GLOBAL"
click at [498, 107] on div "Global Powder Coating Pty Ltd" at bounding box center [375, 116] width 438 height 26
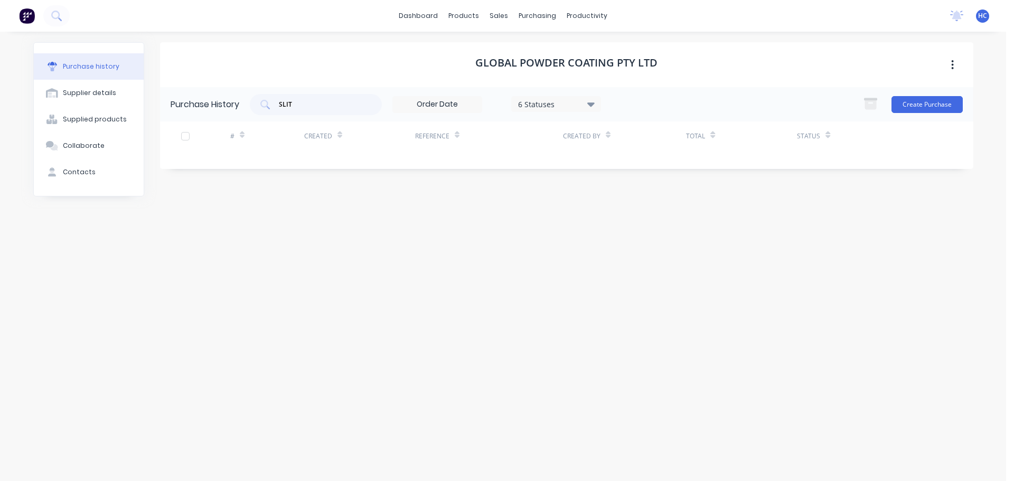
click at [550, 106] on div "6 Statuses" at bounding box center [556, 103] width 76 height 11
click at [707, 57] on div "Global Powder Coating Pty Ltd" at bounding box center [566, 64] width 813 height 45
click at [926, 106] on button "Create Purchase" at bounding box center [926, 104] width 71 height 17
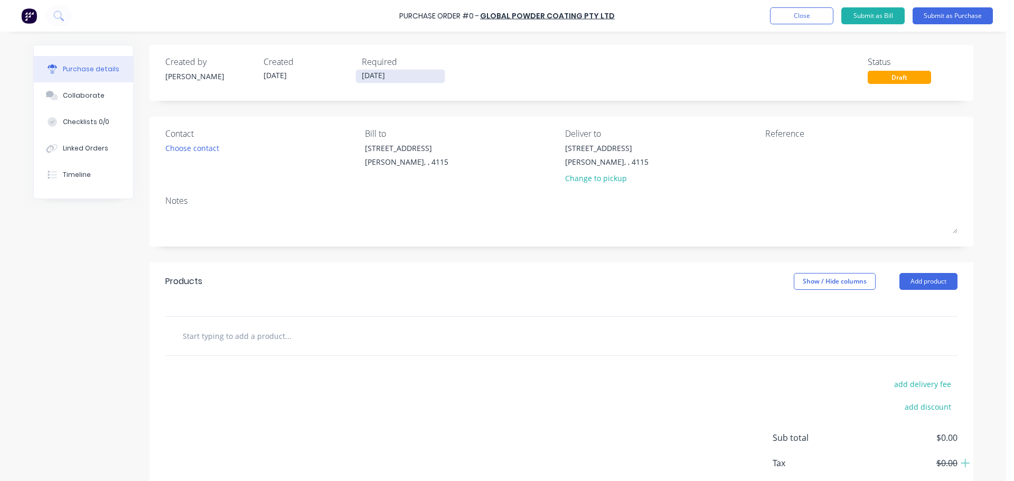
click at [363, 73] on input "[DATE]" at bounding box center [400, 76] width 89 height 13
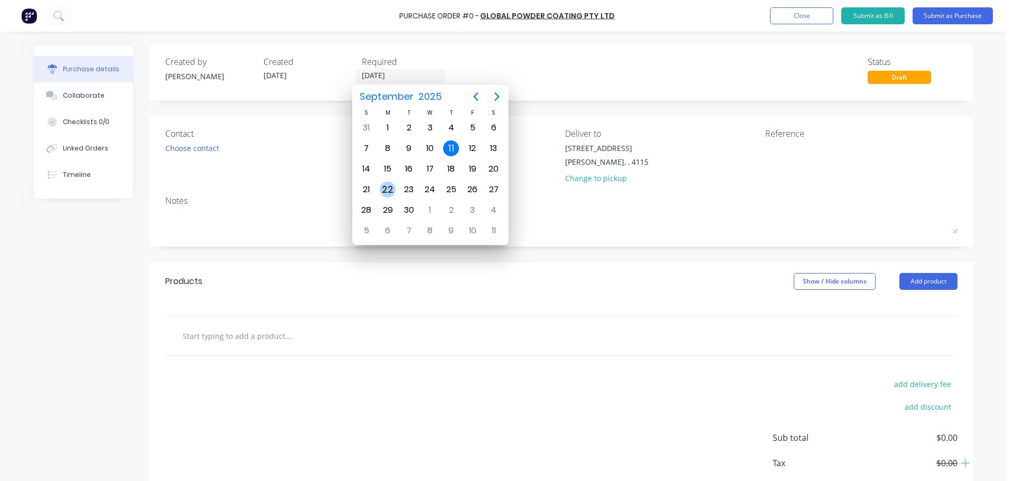
click at [384, 190] on div "22" at bounding box center [388, 190] width 16 height 16
type input "22/09/25"
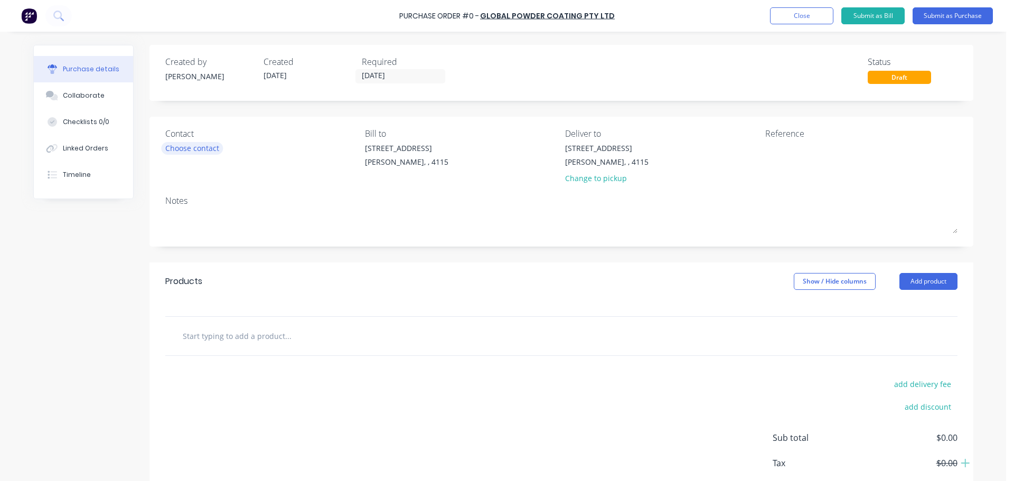
click at [182, 144] on div "Choose contact" at bounding box center [192, 148] width 54 height 11
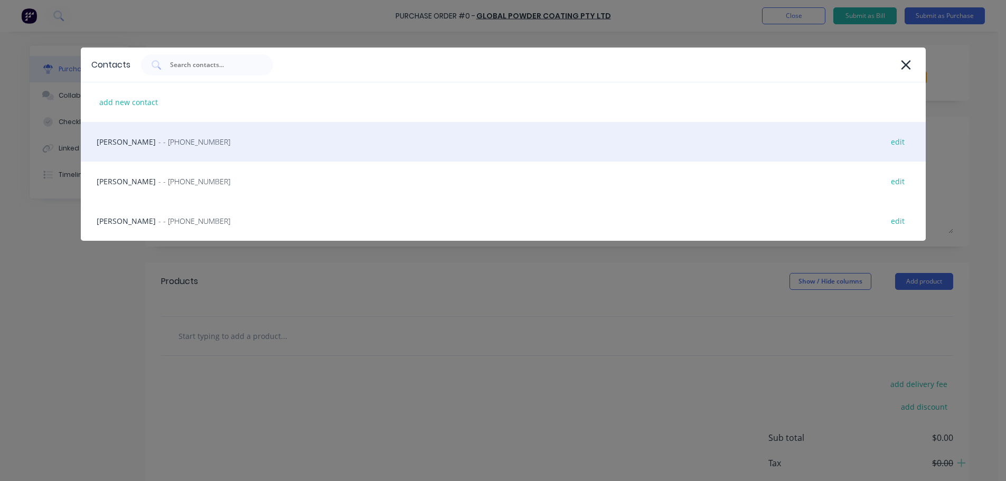
click at [171, 148] on div "HAYDEN - - (07) 3372 3005 edit" at bounding box center [503, 142] width 845 height 40
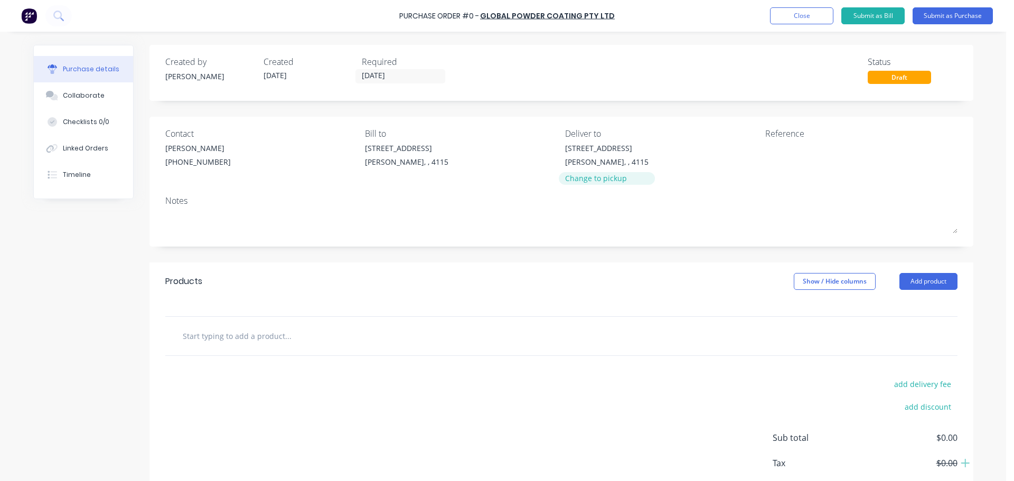
click at [591, 177] on div "Change to pickup" at bounding box center [606, 178] width 83 height 11
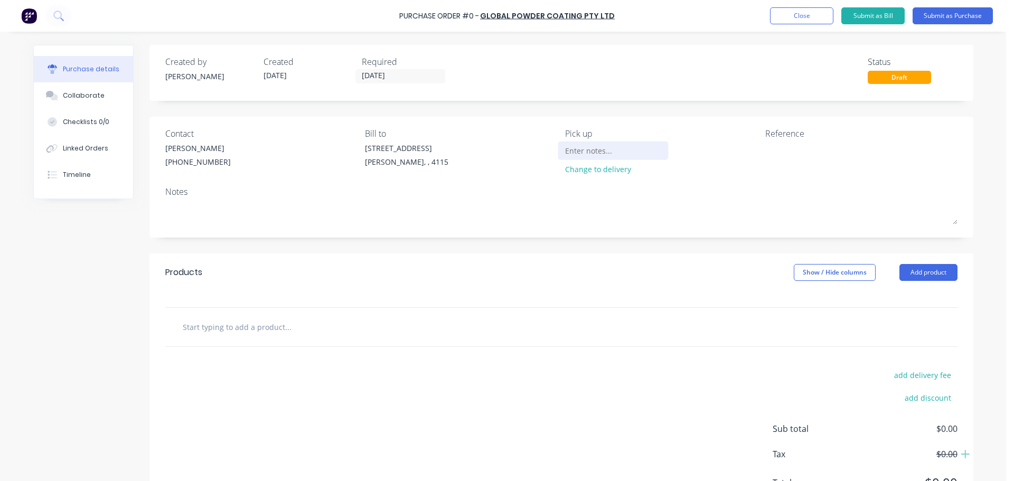
click at [580, 153] on input at bounding box center [613, 151] width 96 height 16
type input "17 WOOMERA PL, ARCHERFIELD"
type textarea "MAINTEK 7087"
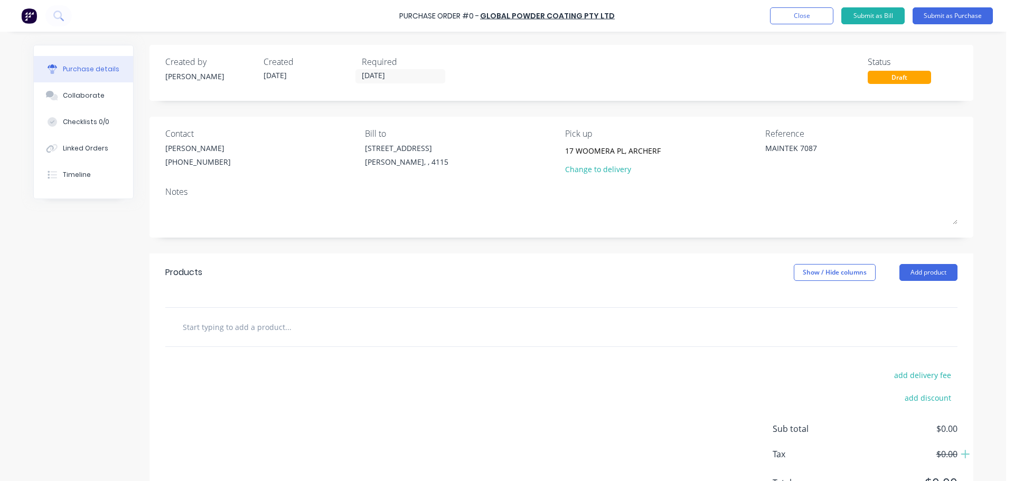
click at [614, 283] on div "Products Show / Hide columns Add product" at bounding box center [561, 272] width 824 height 38
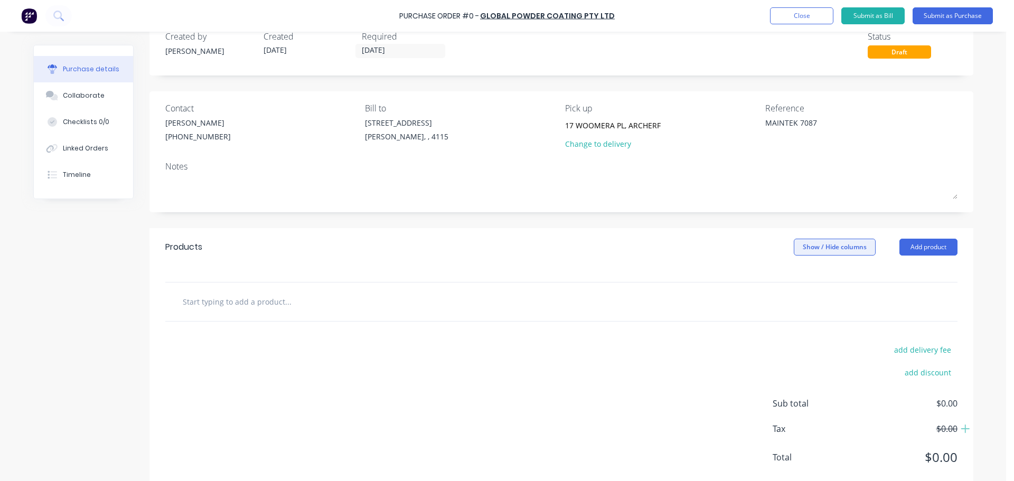
scroll to position [50, 0]
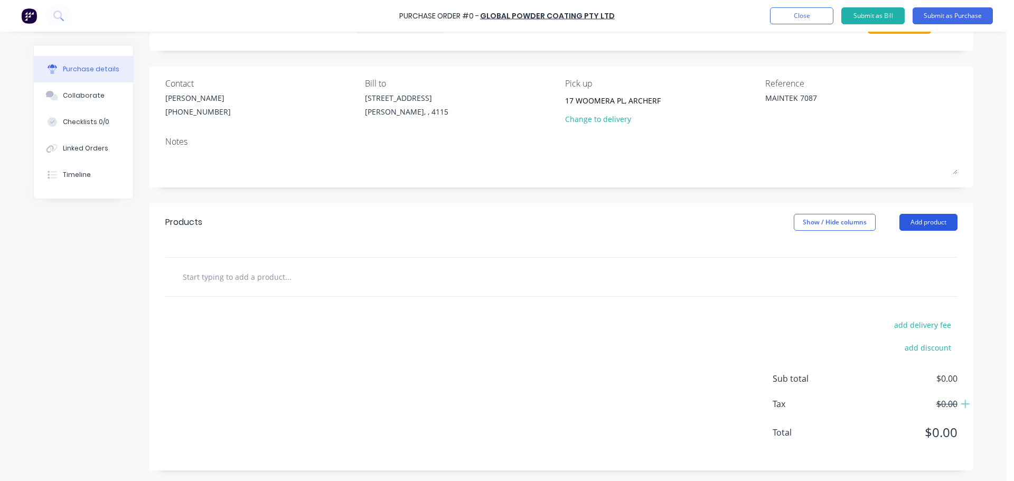
click at [918, 223] on button "Add product" at bounding box center [928, 222] width 58 height 17
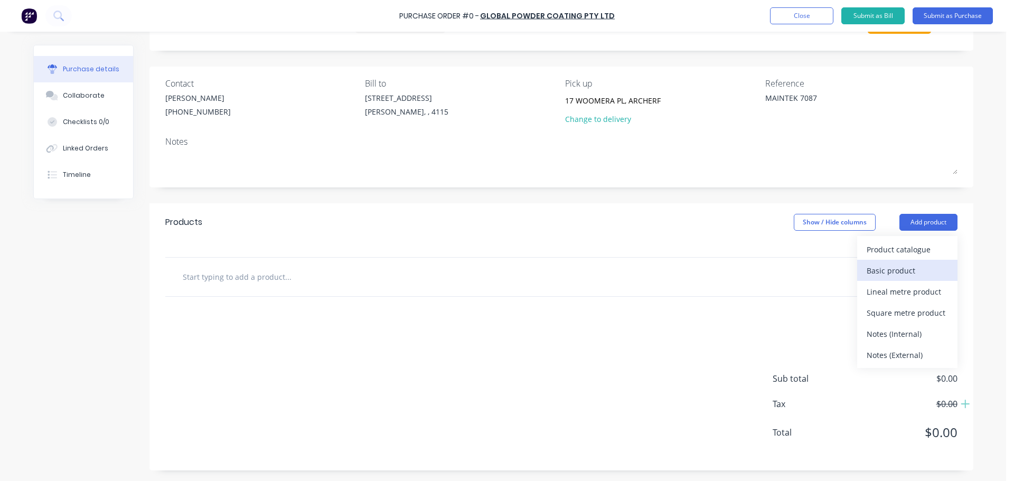
click at [897, 273] on div "Basic product" at bounding box center [907, 270] width 81 height 15
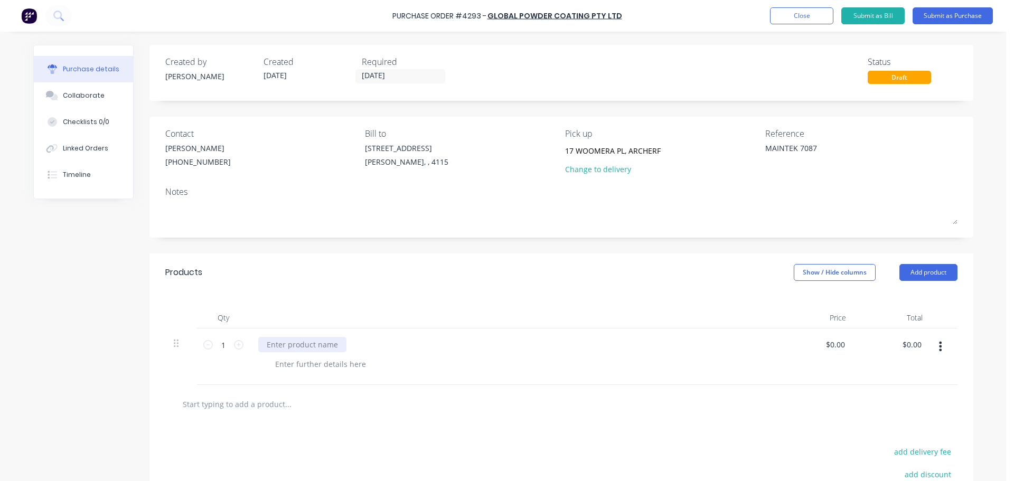
click at [299, 341] on div at bounding box center [302, 344] width 88 height 15
click at [391, 339] on div "3mm ALUMINIUM, P/COAT ALL SIDES" at bounding box center [331, 344] width 146 height 15
click at [234, 343] on icon at bounding box center [239, 345] width 10 height 10
click at [234, 346] on icon at bounding box center [239, 345] width 10 height 10
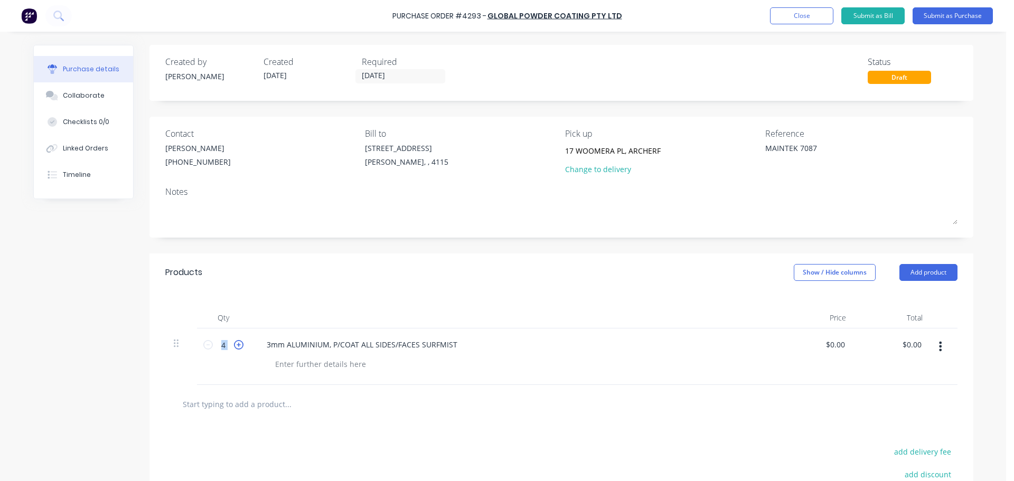
click at [234, 346] on icon at bounding box center [239, 345] width 10 height 10
click at [234, 345] on icon at bounding box center [239, 345] width 10 height 10
click at [229, 344] on input "7" at bounding box center [223, 345] width 21 height 16
click at [234, 344] on icon at bounding box center [239, 345] width 10 height 10
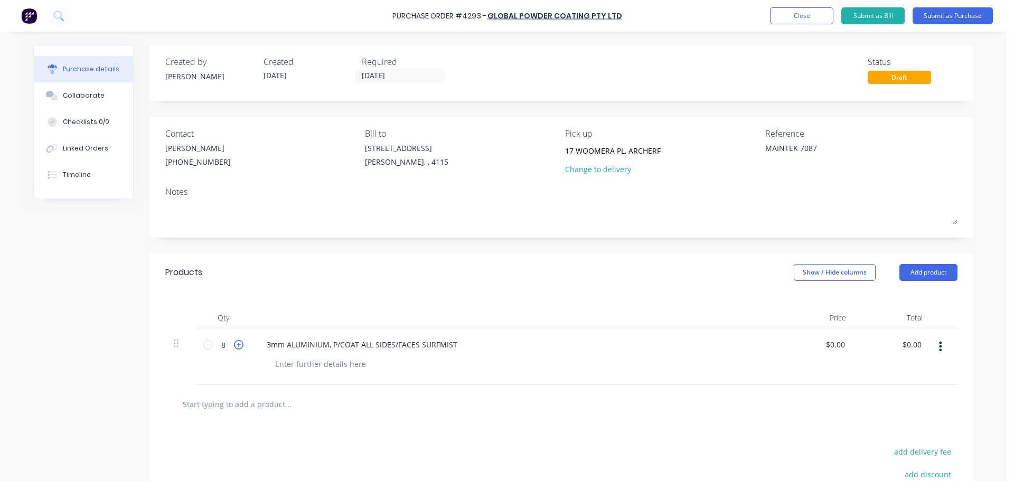
click at [234, 344] on icon at bounding box center [239, 345] width 10 height 10
type input "9"
click at [284, 318] on div at bounding box center [514, 317] width 528 height 21
click at [618, 280] on div "Products Show / Hide columns Add product" at bounding box center [561, 272] width 824 height 38
click at [944, 11] on button "Submit as Purchase" at bounding box center [953, 15] width 80 height 17
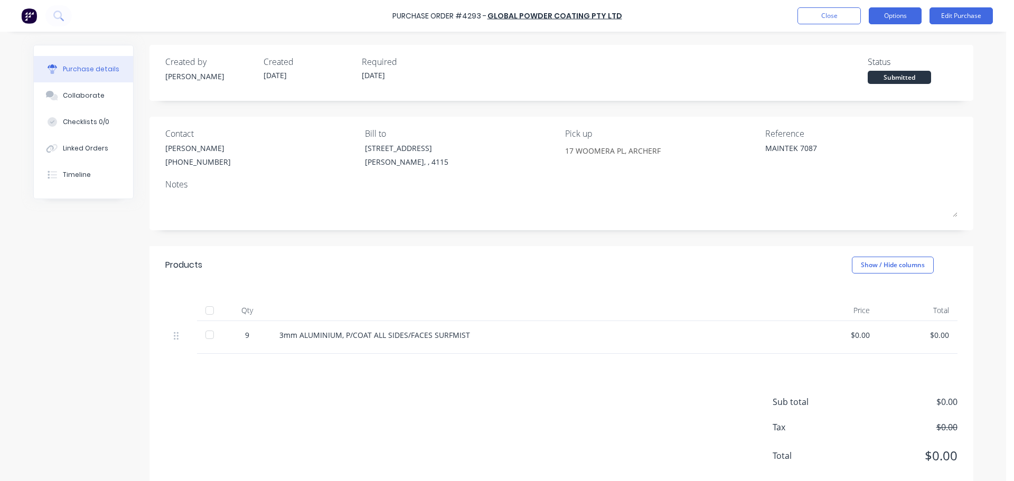
drag, startPoint x: 898, startPoint y: 14, endPoint x: 902, endPoint y: 21, distance: 7.3
click at [899, 14] on button "Options" at bounding box center [895, 15] width 53 height 17
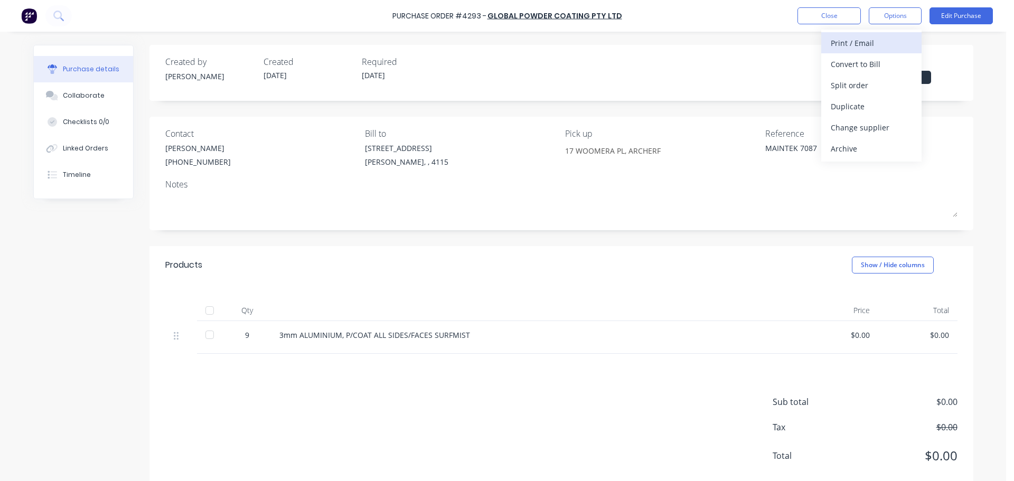
click at [872, 44] on div "Print / Email" at bounding box center [871, 42] width 81 height 15
click at [864, 88] on div "Without pricing" at bounding box center [871, 85] width 81 height 15
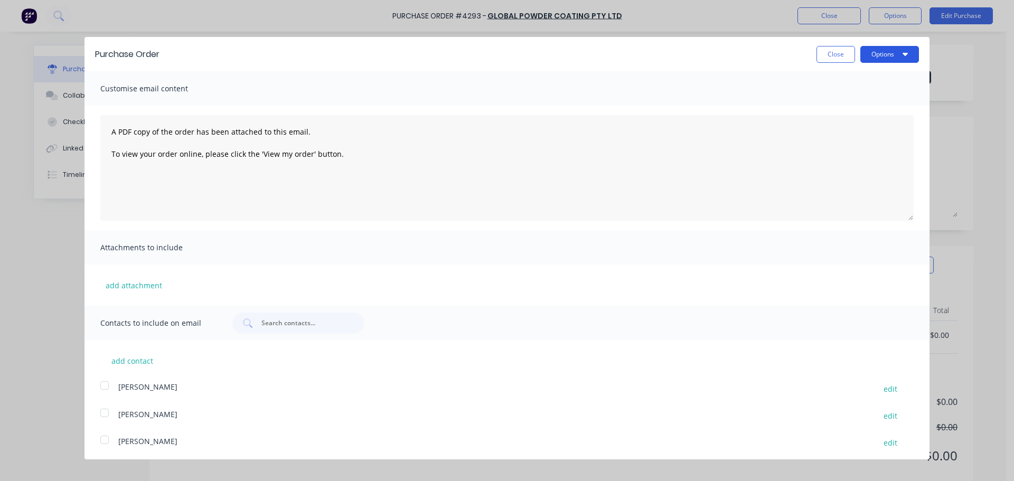
drag, startPoint x: 879, startPoint y: 58, endPoint x: 880, endPoint y: 63, distance: 5.5
click at [879, 58] on button "Options" at bounding box center [889, 54] width 59 height 17
click at [868, 88] on div "Print" at bounding box center [868, 80] width 81 height 15
click at [816, 55] on button "Close" at bounding box center [835, 54] width 39 height 17
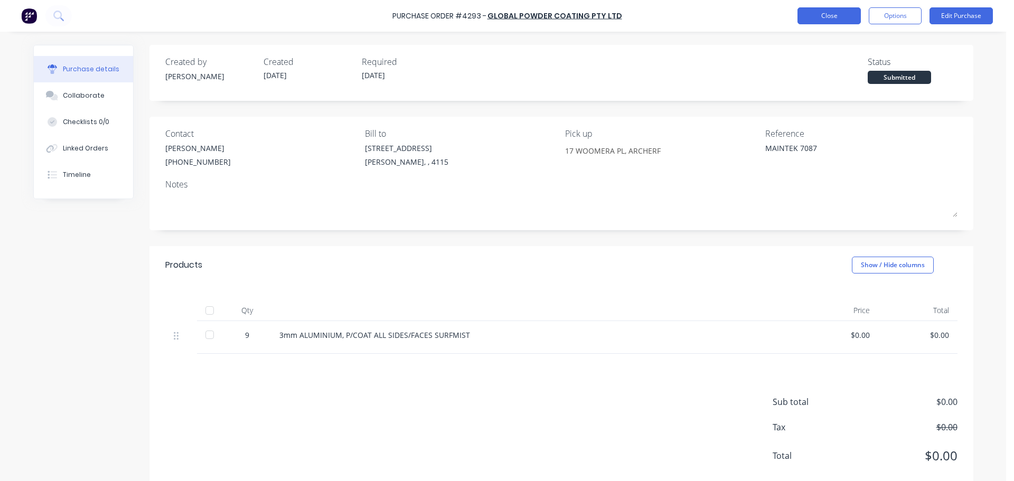
click at [824, 22] on button "Close" at bounding box center [828, 15] width 63 height 17
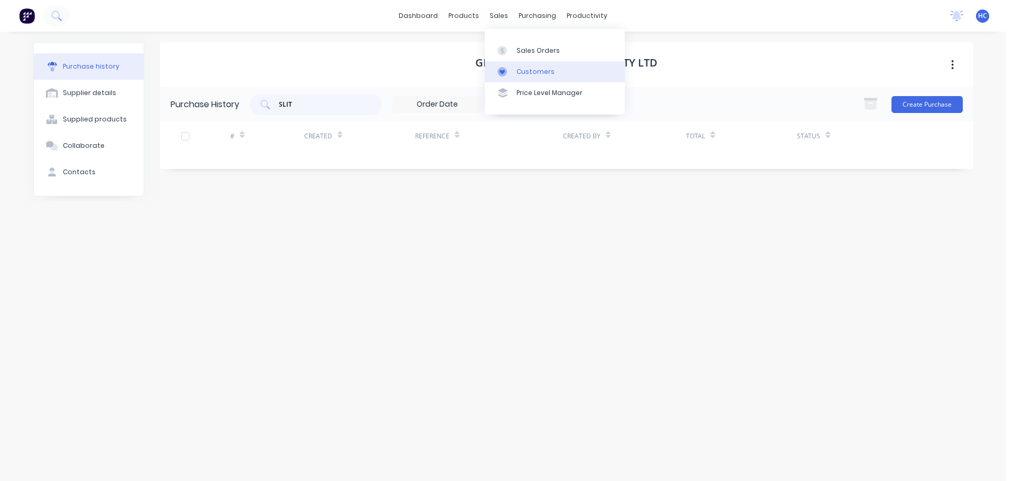
click at [535, 72] on div "Customers" at bounding box center [535, 72] width 38 height 10
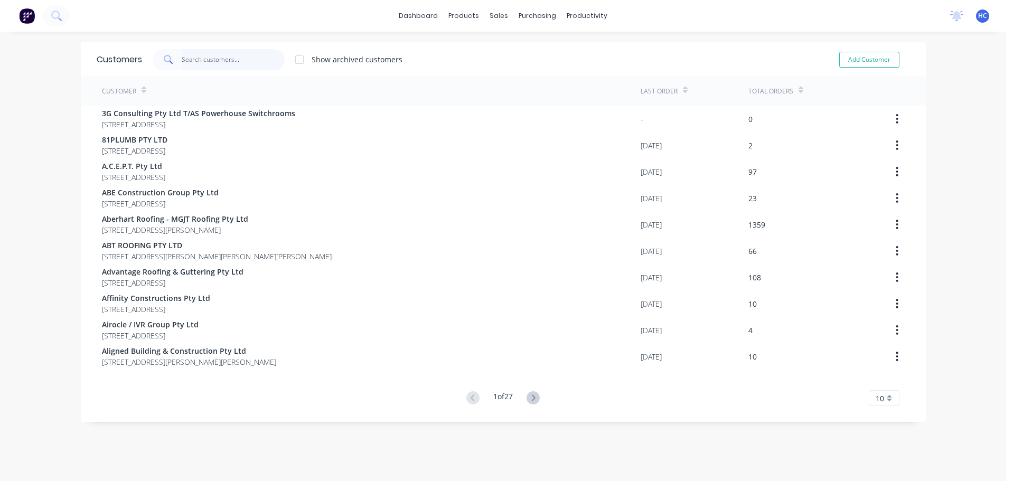
click at [227, 54] on input "text" at bounding box center [233, 59] width 103 height 21
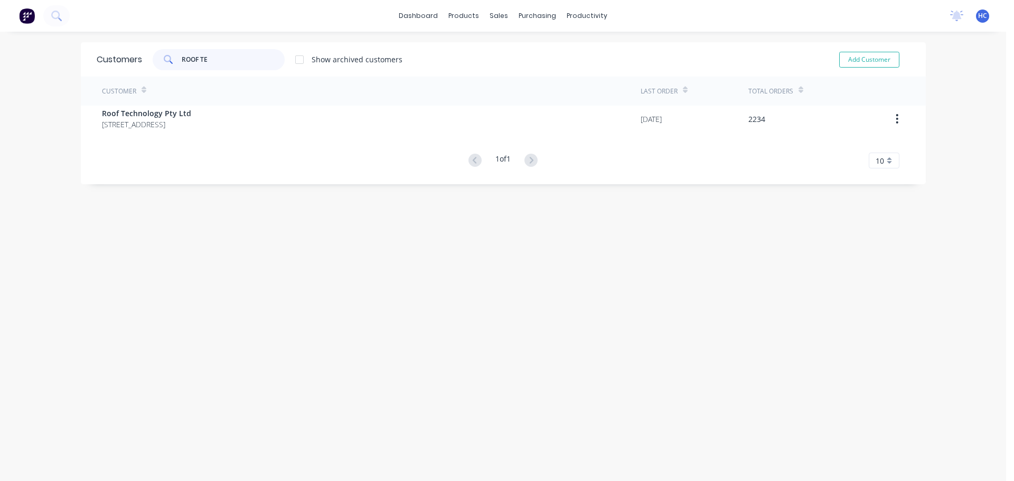
type input "ROOF TE"
click at [186, 137] on div "Customer Last Order Total Orders Roof Technology Pty Ltd 2 LOCHLARNEY STREET BE…" at bounding box center [503, 123] width 845 height 92
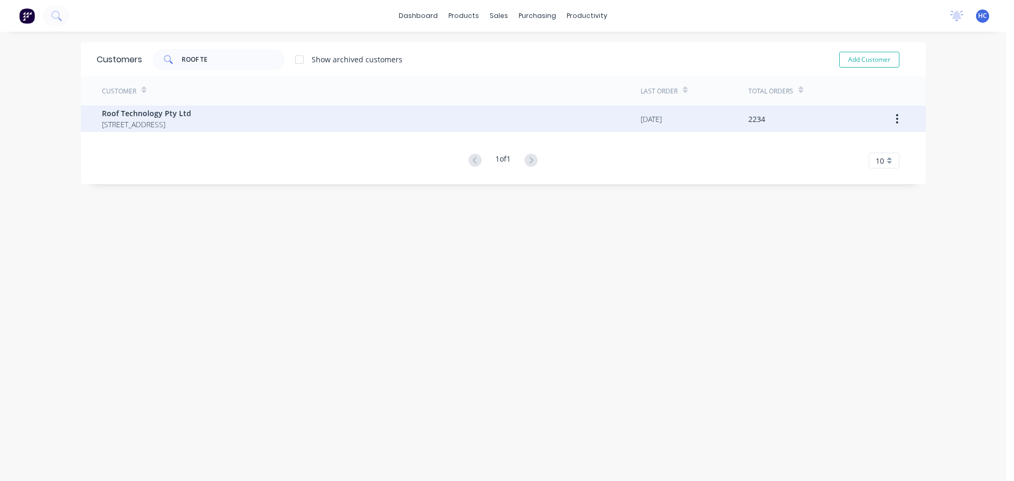
click at [191, 116] on span "Roof Technology Pty Ltd" at bounding box center [146, 113] width 89 height 11
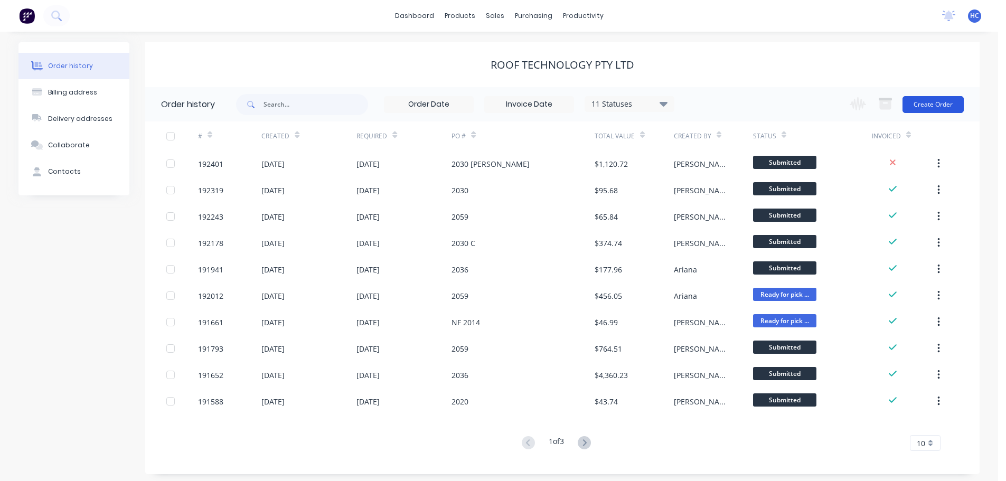
click at [916, 105] on button "Create Order" at bounding box center [932, 104] width 61 height 17
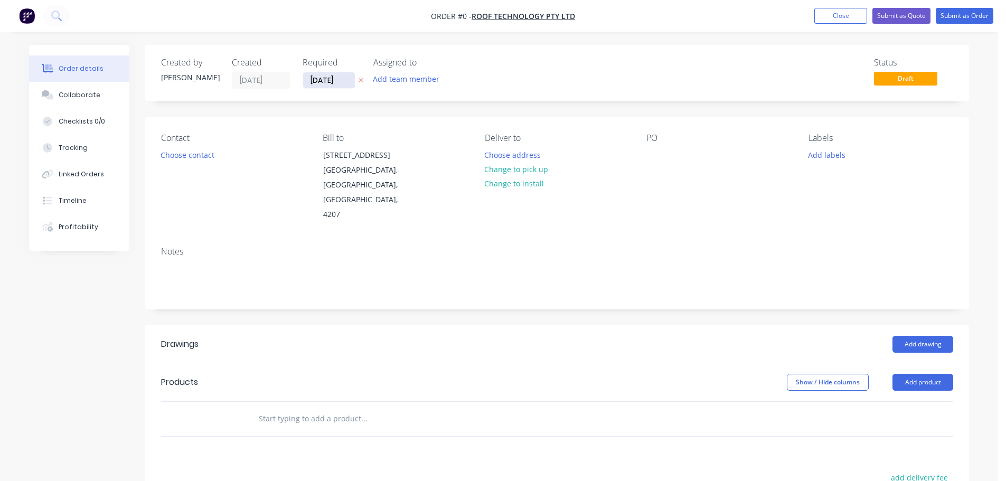
click at [312, 80] on input "[DATE]" at bounding box center [329, 80] width 52 height 16
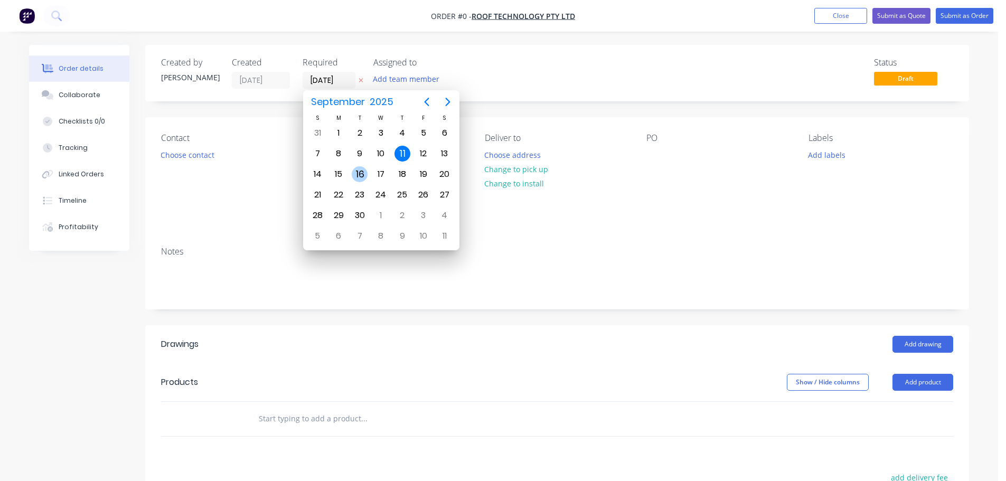
click at [359, 170] on div "16" at bounding box center [360, 174] width 16 height 16
type input "16/09/25"
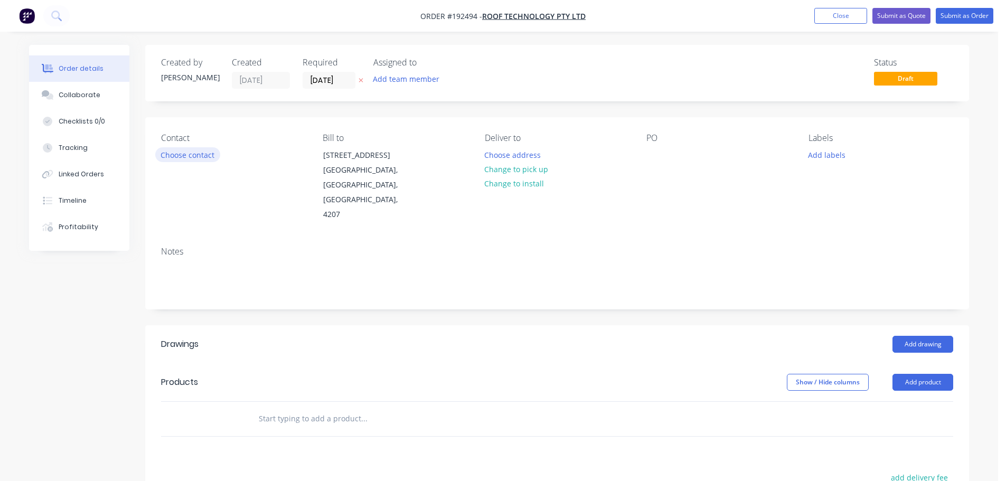
click at [198, 156] on button "Choose contact" at bounding box center [187, 154] width 65 height 14
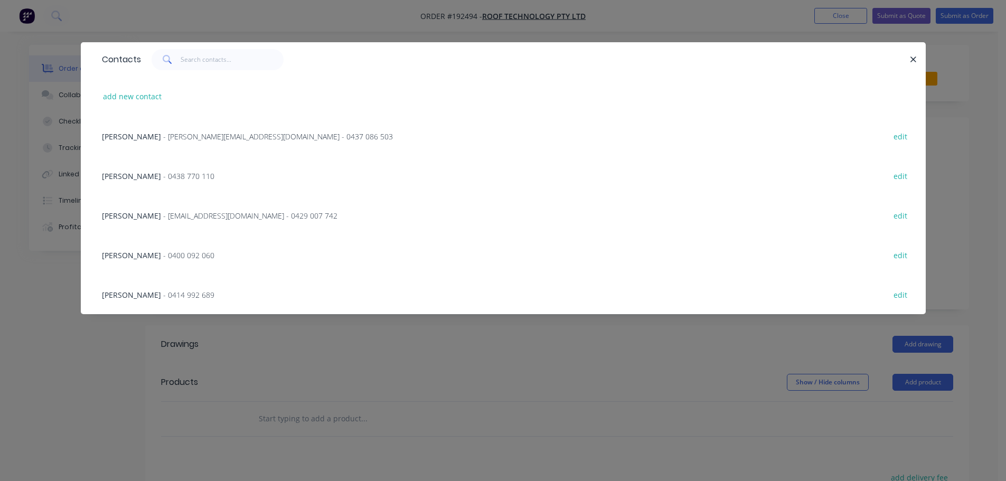
click at [166, 214] on span "- rob@rooftek.net.au - 0429 007 742" at bounding box center [250, 216] width 174 height 10
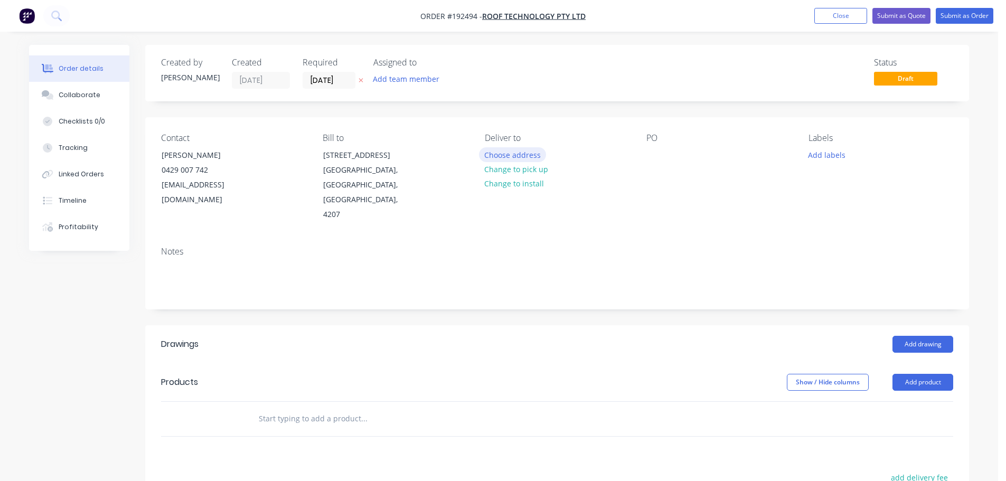
click at [522, 158] on button "Choose address" at bounding box center [513, 154] width 68 height 14
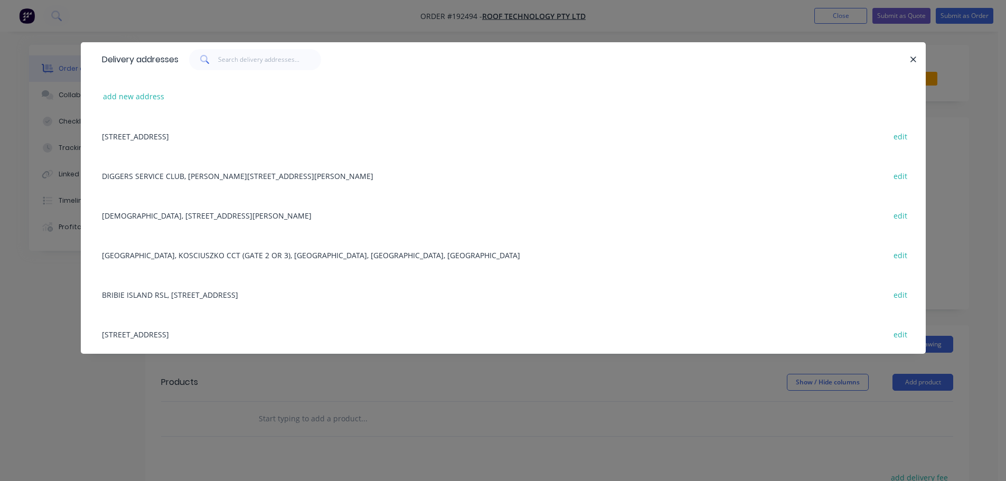
click at [430, 412] on div "Delivery addresses add new address 2 LOCHLARNEY STREET, BEENLEIGH, Queensland, …" at bounding box center [503, 240] width 1006 height 481
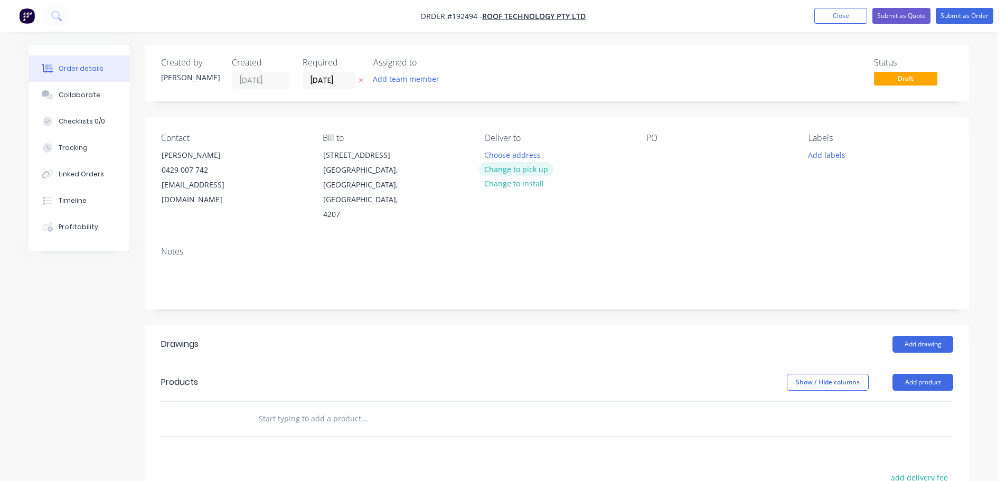
click at [528, 175] on button "Change to pick up" at bounding box center [516, 169] width 75 height 14
click at [654, 160] on div at bounding box center [654, 154] width 17 height 15
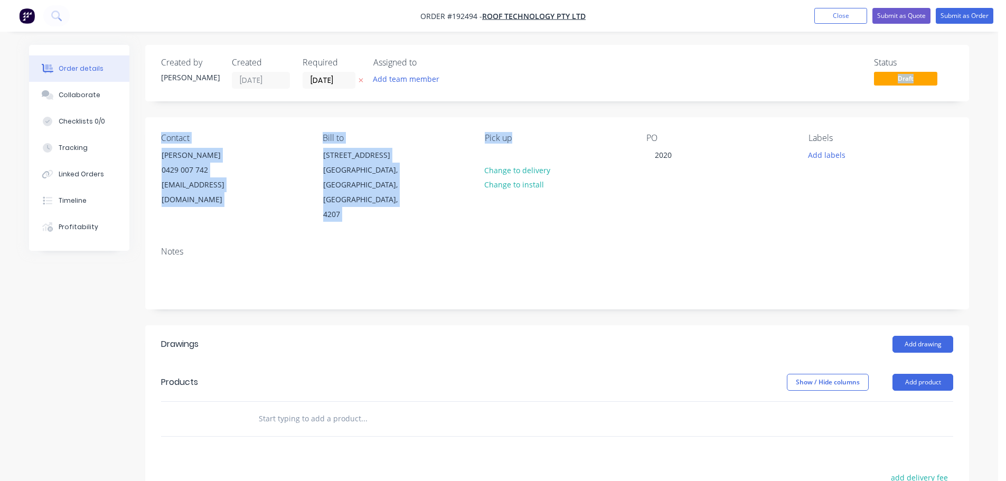
click at [607, 98] on div "Created by Hayden Created 11/09/25 Required 16/09/25 Assigned to Add team membe…" at bounding box center [557, 367] width 824 height 645
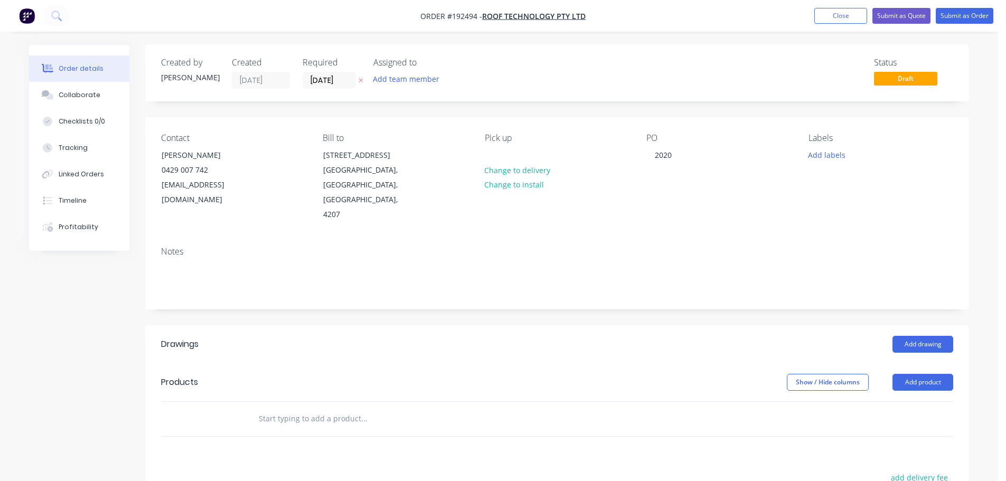
click at [625, 374] on div "Show / Hide columns Add product" at bounding box center [642, 382] width 624 height 17
drag, startPoint x: 465, startPoint y: 326, endPoint x: 621, endPoint y: 296, distance: 159.3
click at [466, 326] on header "Drawings Add drawing" at bounding box center [557, 344] width 824 height 38
click at [919, 374] on button "Add product" at bounding box center [922, 382] width 61 height 17
click at [885, 422] on div "Basic product" at bounding box center [902, 429] width 81 height 15
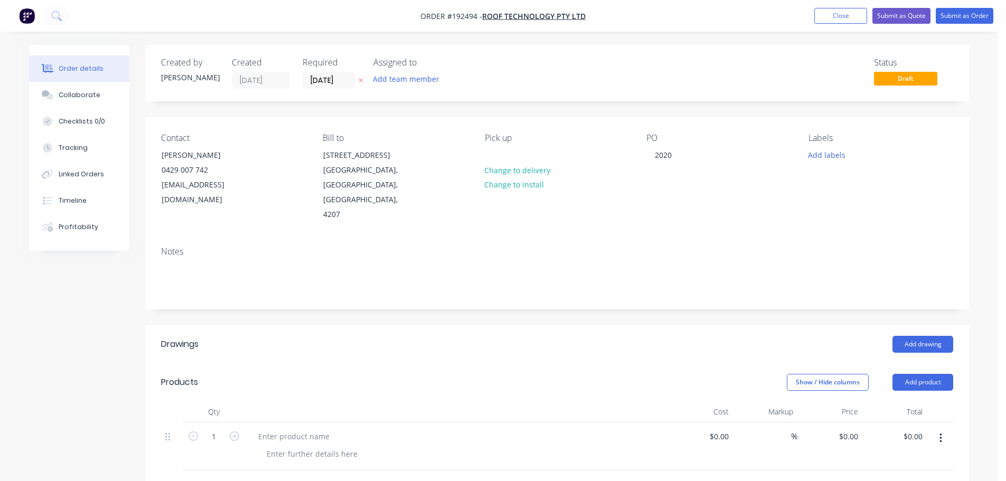
click at [293, 422] on div at bounding box center [457, 446] width 422 height 48
click at [295, 429] on div at bounding box center [294, 436] width 88 height 15
click at [269, 446] on div at bounding box center [312, 453] width 108 height 15
click at [330, 374] on div "Show / Hide columns Add product" at bounding box center [642, 382] width 624 height 17
click at [468, 332] on header "Drawings Add drawing" at bounding box center [557, 344] width 824 height 38
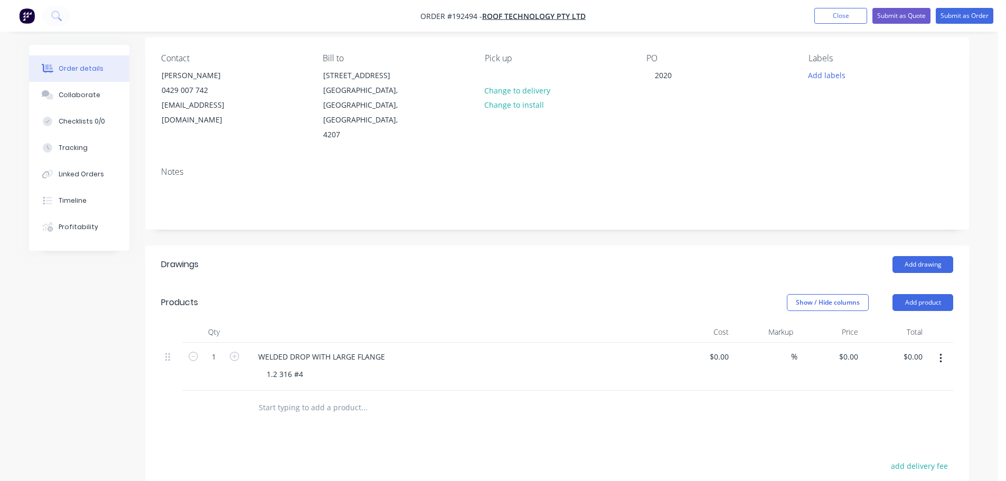
scroll to position [106, 0]
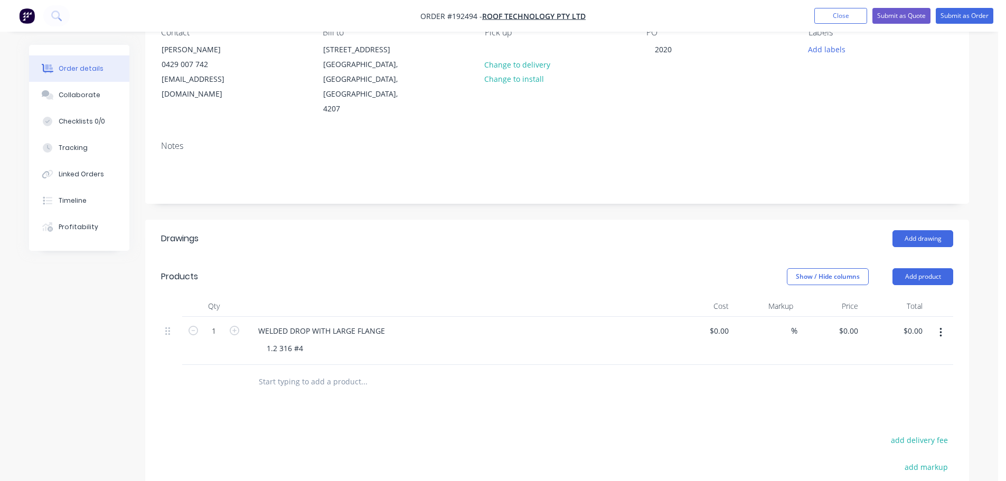
click at [939, 323] on button "button" at bounding box center [940, 332] width 25 height 19
click at [904, 353] on div "Duplicate" at bounding box center [902, 360] width 81 height 15
drag, startPoint x: 309, startPoint y: 349, endPoint x: 290, endPoint y: 350, distance: 18.6
click at [290, 371] on div "WELDED DROP WITH LARGE FLANGE" at bounding box center [322, 378] width 144 height 15
click at [478, 264] on header "Products Show / Hide columns Add product" at bounding box center [557, 277] width 824 height 38
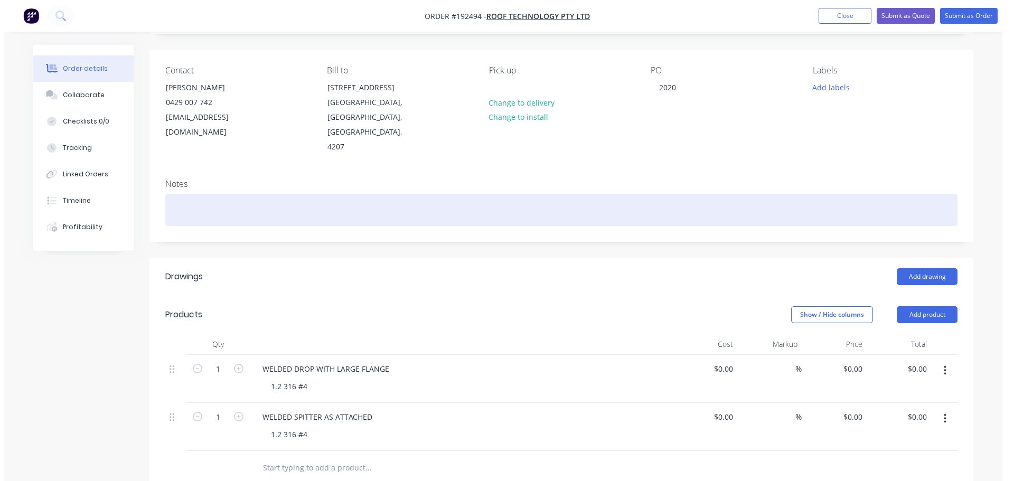
scroll to position [0, 0]
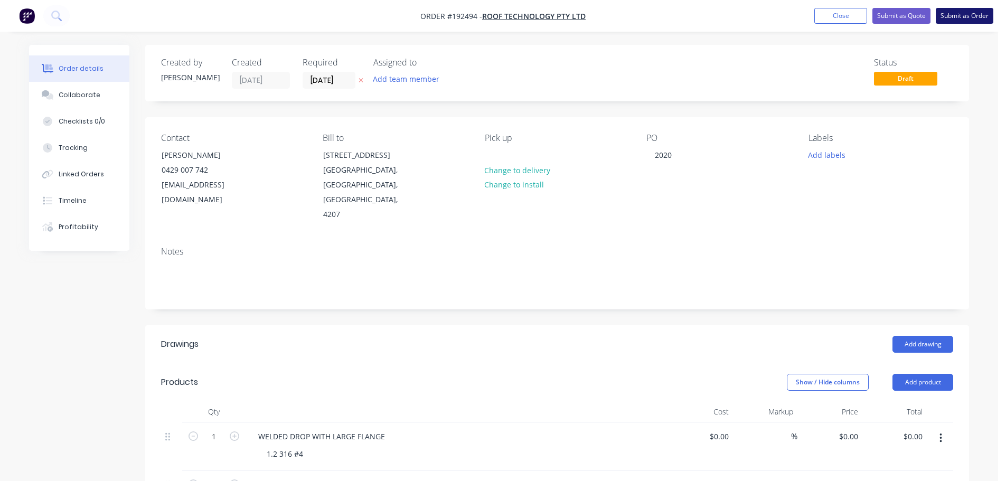
click at [962, 13] on button "Submit as Order" at bounding box center [965, 16] width 58 height 16
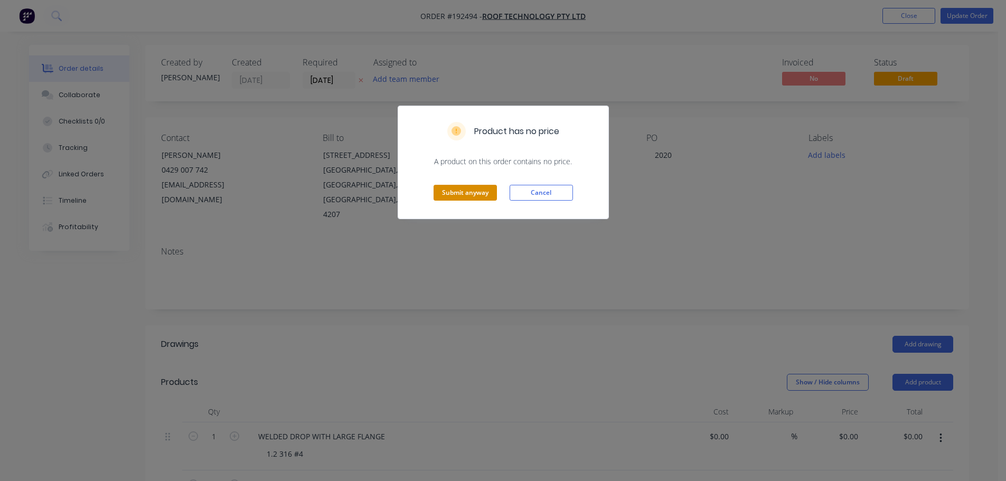
click at [476, 193] on button "Submit anyway" at bounding box center [465, 193] width 63 height 16
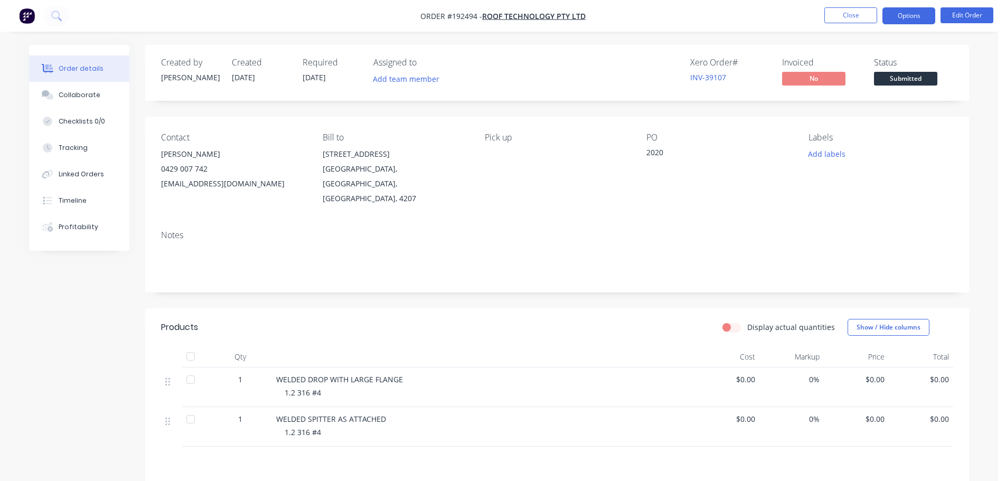
click at [900, 17] on button "Options" at bounding box center [908, 15] width 53 height 17
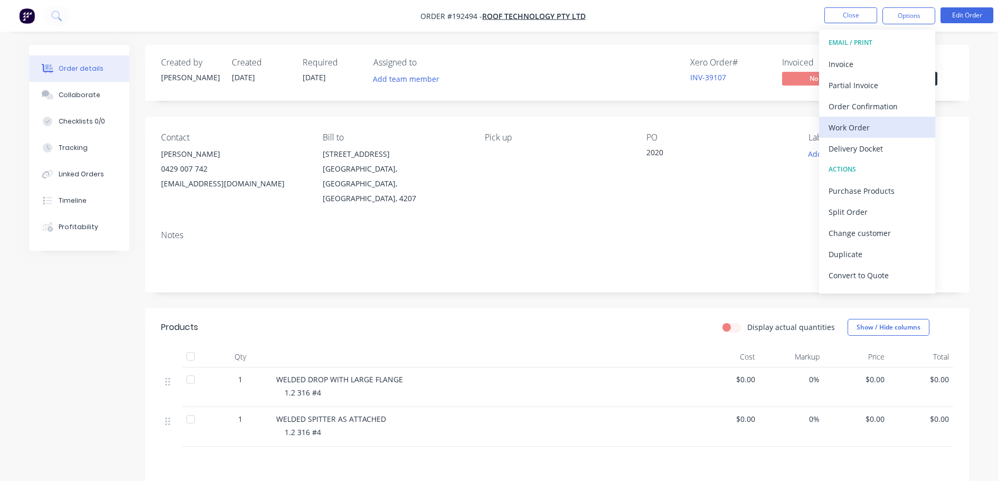
click at [848, 120] on div "Work Order" at bounding box center [877, 127] width 97 height 15
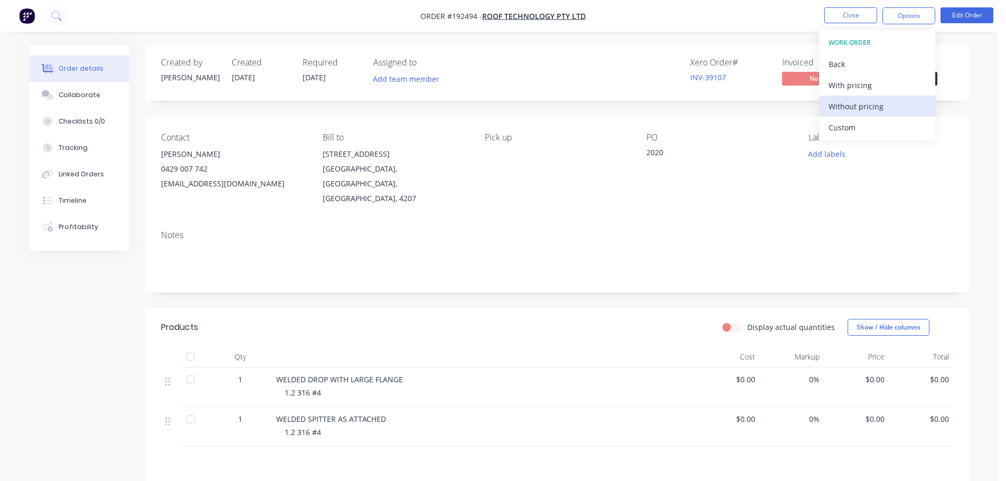
click at [878, 109] on div "Without pricing" at bounding box center [877, 106] width 97 height 15
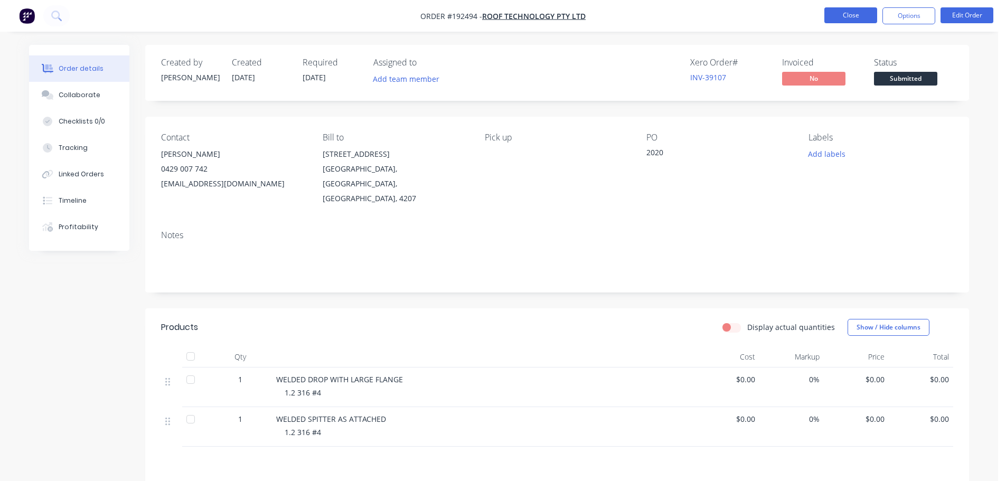
click at [850, 18] on button "Close" at bounding box center [850, 15] width 53 height 16
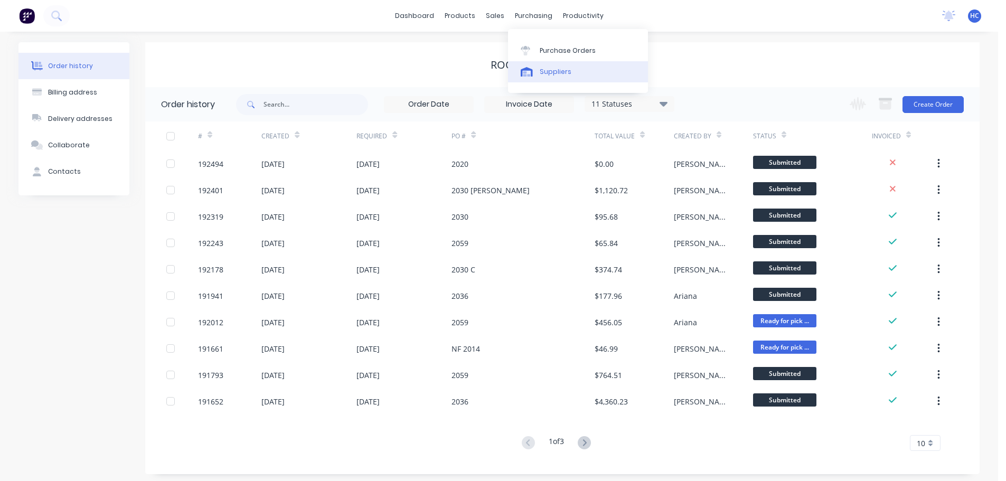
click at [561, 72] on div "Suppliers" at bounding box center [556, 72] width 32 height 10
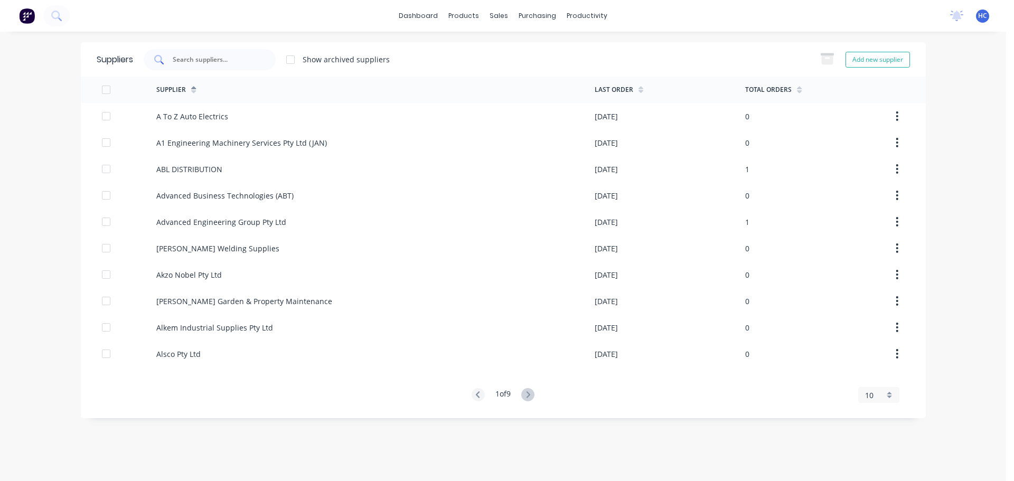
click at [259, 61] on div at bounding box center [210, 59] width 132 height 21
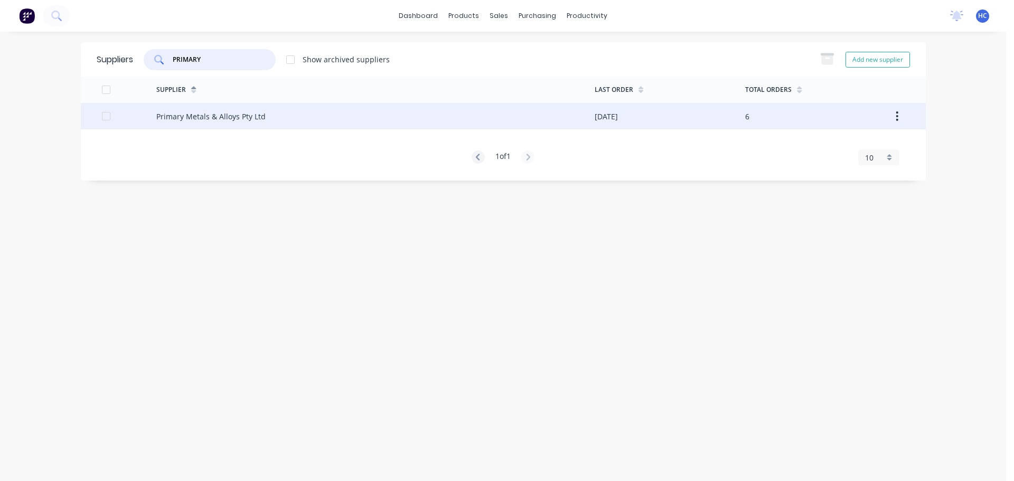
type input "PRIMARY"
click at [178, 119] on div "Primary Metals & Alloys Pty Ltd" at bounding box center [210, 116] width 109 height 11
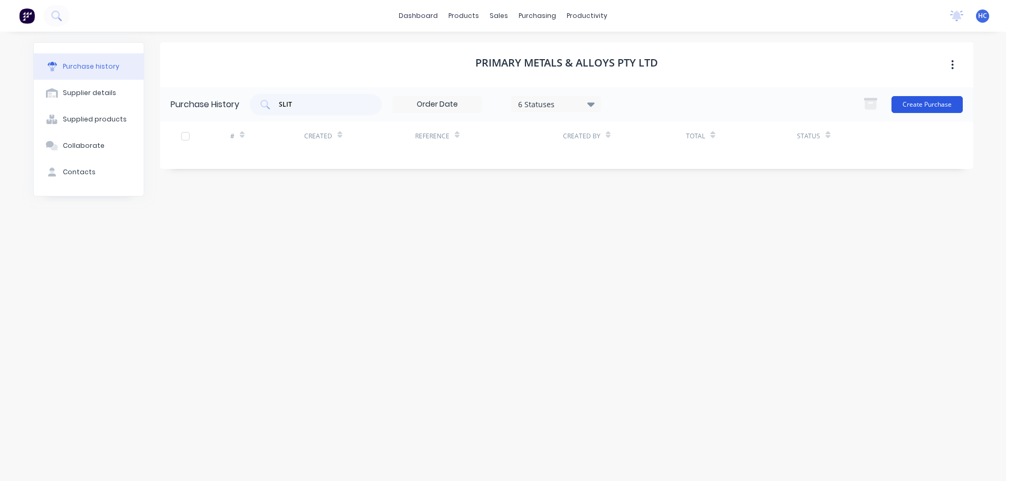
click at [932, 100] on button "Create Purchase" at bounding box center [926, 104] width 71 height 17
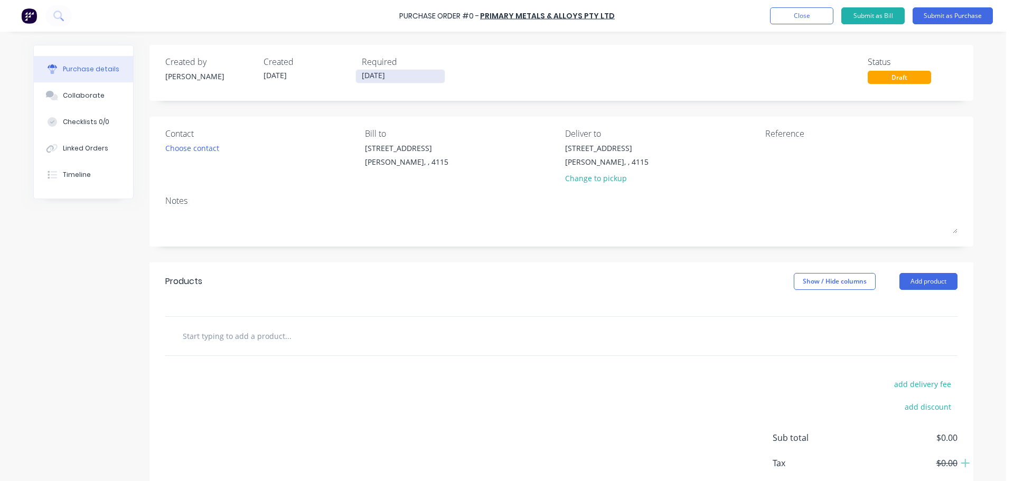
click at [388, 76] on input "[DATE]" at bounding box center [400, 76] width 89 height 13
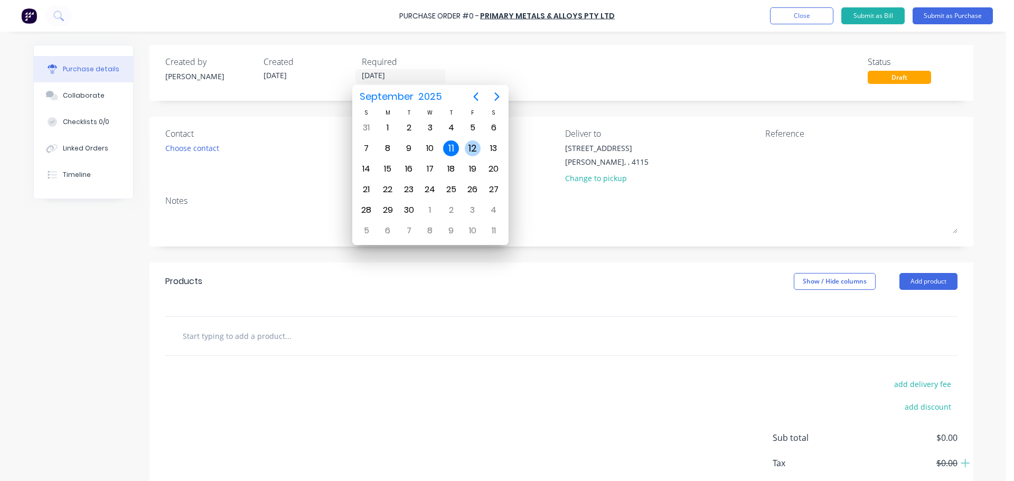
click at [469, 151] on div "12" at bounding box center [473, 148] width 16 height 16
type input "12/09/25"
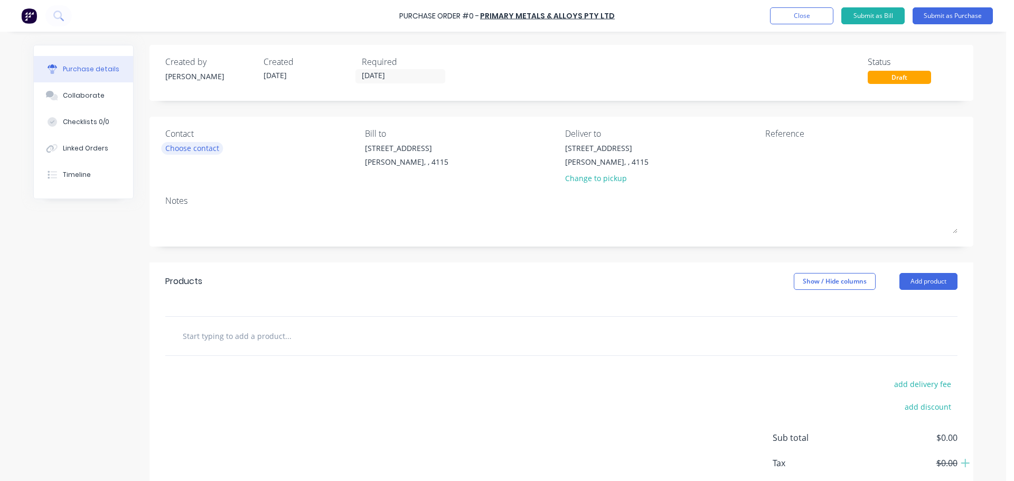
click at [199, 152] on div "Choose contact" at bounding box center [192, 148] width 54 height 11
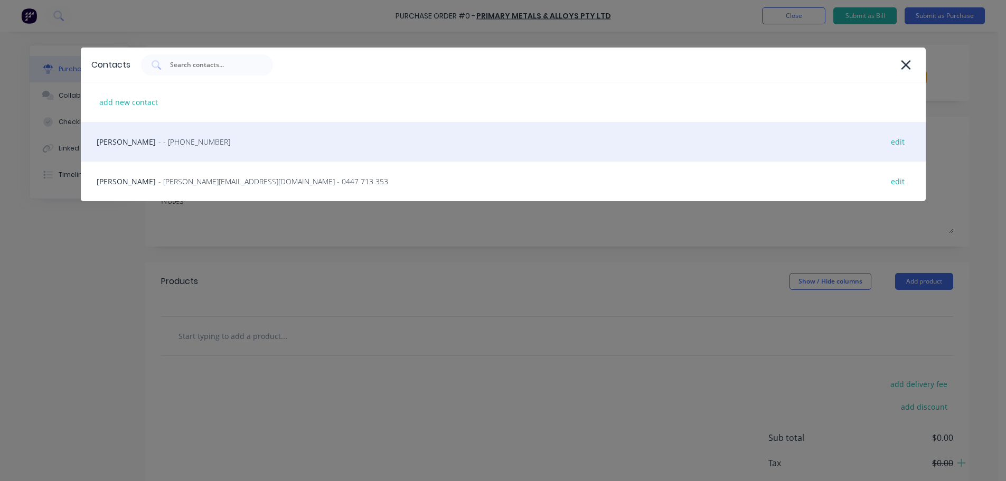
click at [207, 147] on div "HAYDEN - - (07) 3372 3005 edit" at bounding box center [503, 142] width 845 height 40
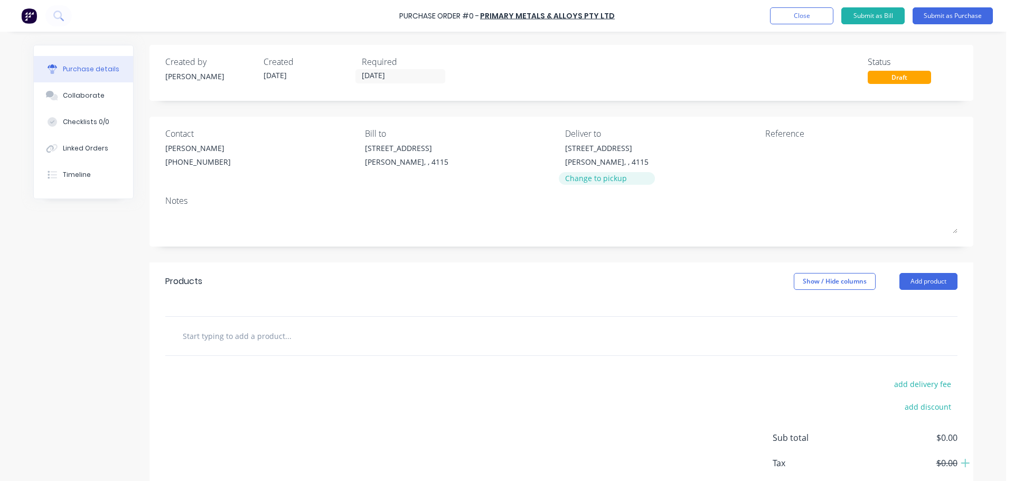
click at [601, 182] on div "Change to pickup" at bounding box center [606, 178] width 83 height 11
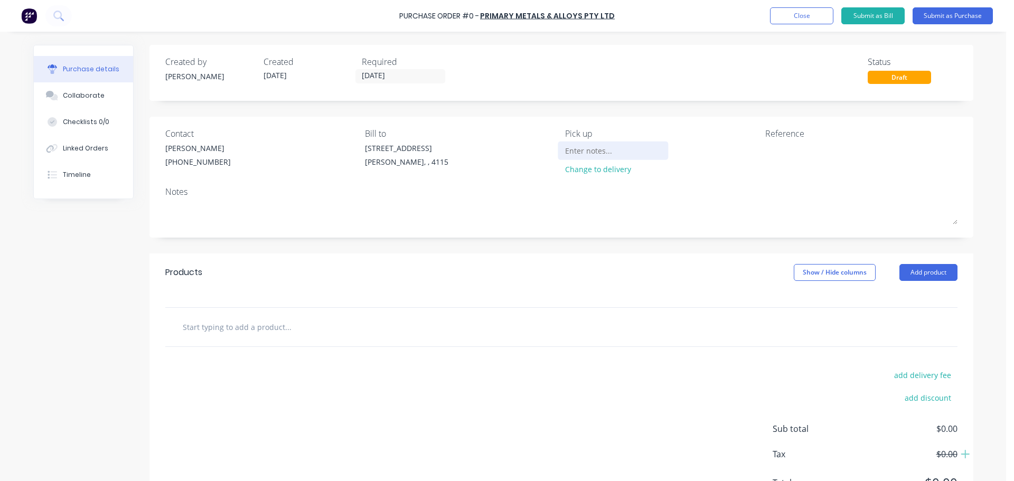
click at [599, 158] on div at bounding box center [613, 151] width 96 height 16
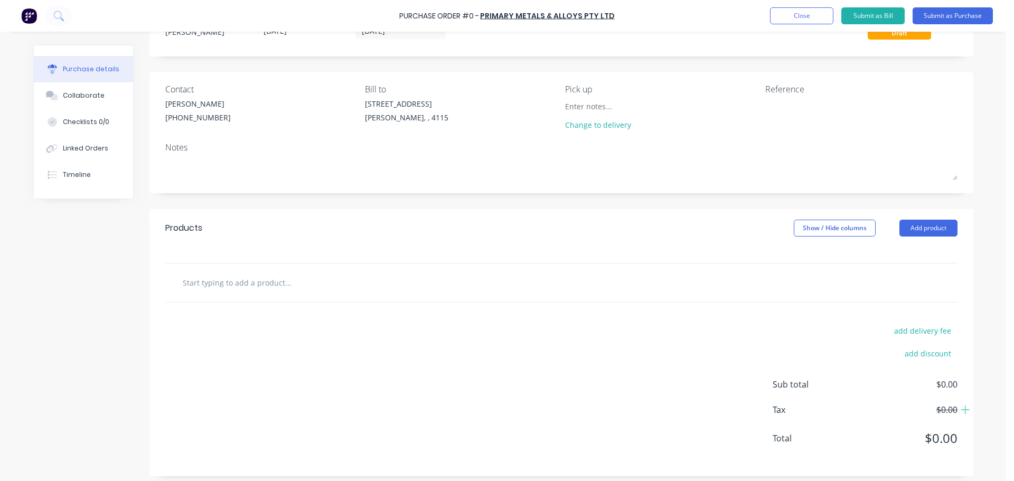
scroll to position [50, 0]
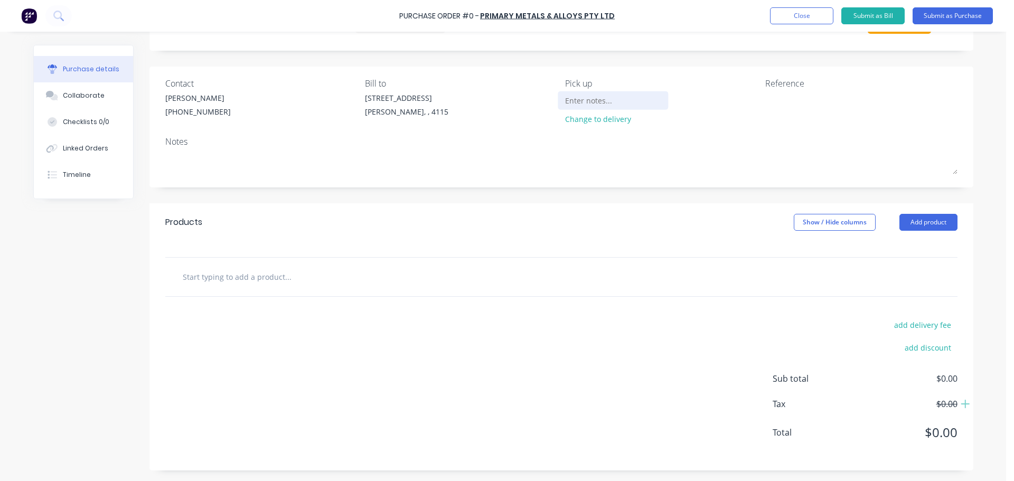
click at [608, 107] on input at bounding box center [613, 100] width 96 height 16
type input "126 MICA ST, CAROLE PARK"
click at [935, 218] on button "Add product" at bounding box center [928, 222] width 58 height 17
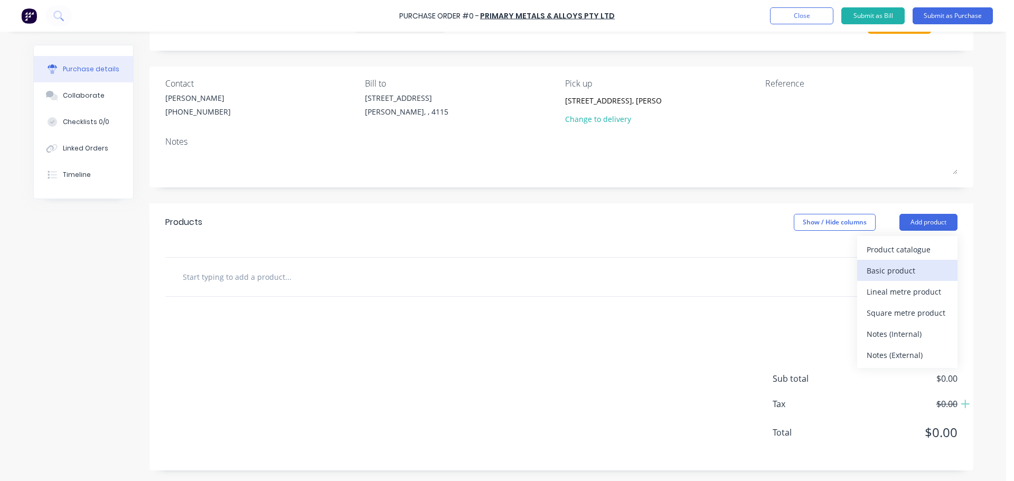
click at [901, 263] on div "Basic product" at bounding box center [907, 270] width 81 height 15
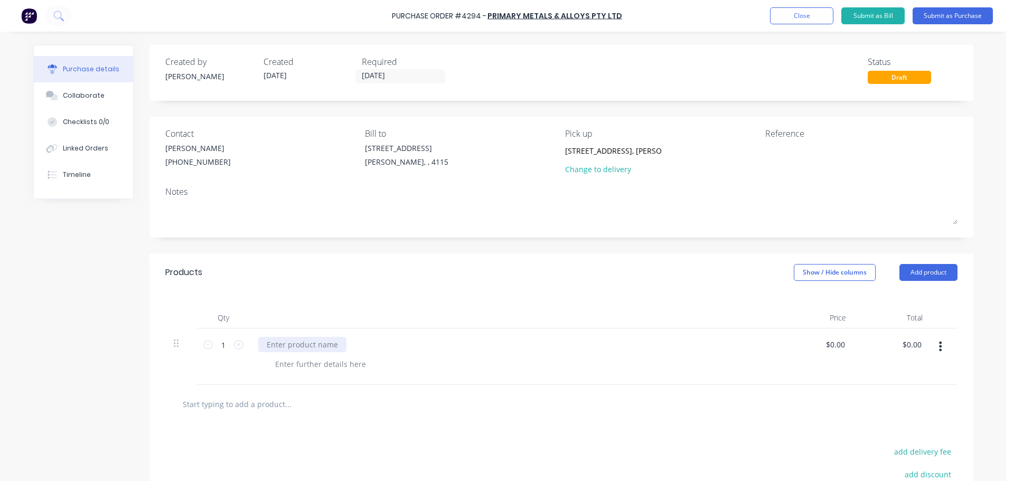
click at [302, 338] on div at bounding box center [302, 344] width 88 height 15
click at [243, 339] on div "1 1" at bounding box center [223, 356] width 53 height 57
click at [227, 345] on input "1" at bounding box center [223, 345] width 21 height 16
click at [234, 344] on icon at bounding box center [239, 345] width 10 height 10
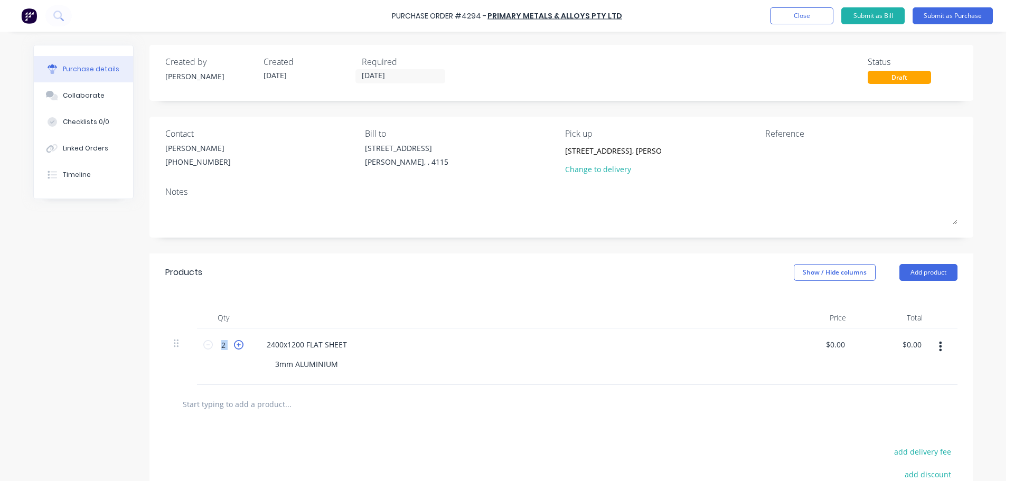
click at [234, 344] on icon at bounding box center [239, 345] width 10 height 10
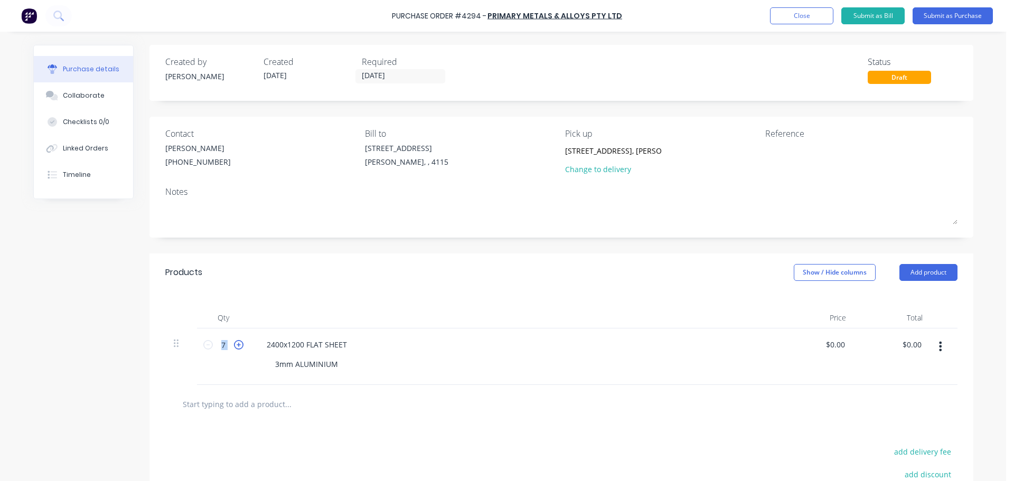
click at [234, 344] on icon at bounding box center [239, 345] width 10 height 10
type input "8"
click at [355, 297] on div "Qty Price Total 8 8 2400x1200 FLAT SHEET 3mm ALUMINIUM $0.00 $0.00 $0.00 $0.00" at bounding box center [561, 338] width 824 height 93
click at [957, 23] on button "Submit as Purchase" at bounding box center [953, 15] width 80 height 17
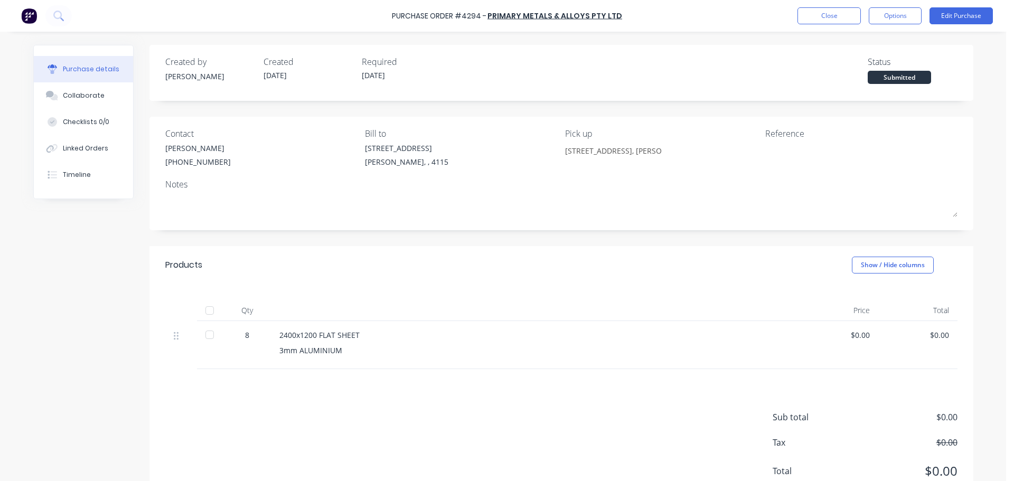
drag, startPoint x: 893, startPoint y: 16, endPoint x: 897, endPoint y: 25, distance: 9.9
click at [893, 16] on button "Options" at bounding box center [895, 15] width 53 height 17
click at [866, 43] on div "Print / Email" at bounding box center [871, 42] width 81 height 15
click at [860, 84] on div "Without pricing" at bounding box center [871, 85] width 81 height 15
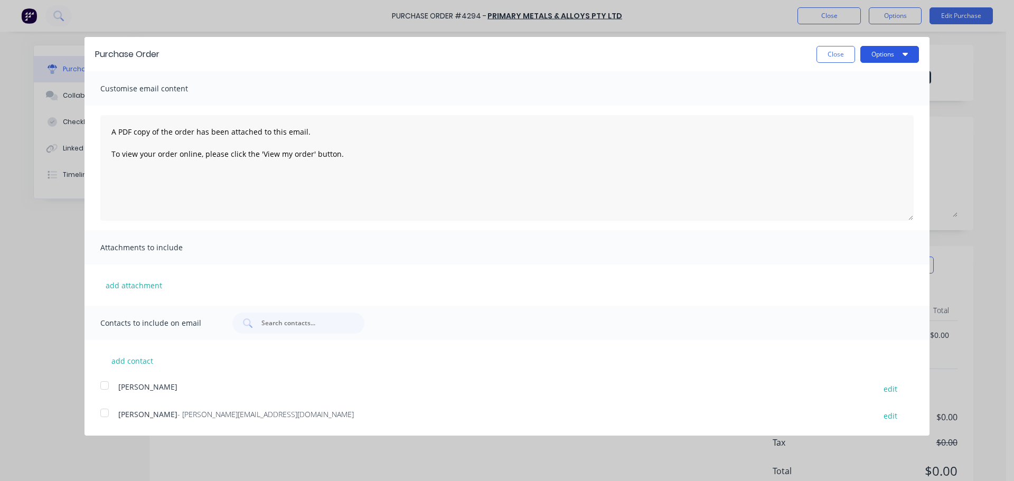
click at [881, 52] on button "Options" at bounding box center [889, 54] width 59 height 17
click at [869, 81] on div "Print" at bounding box center [868, 80] width 81 height 15
click at [846, 48] on button "Close" at bounding box center [835, 54] width 39 height 17
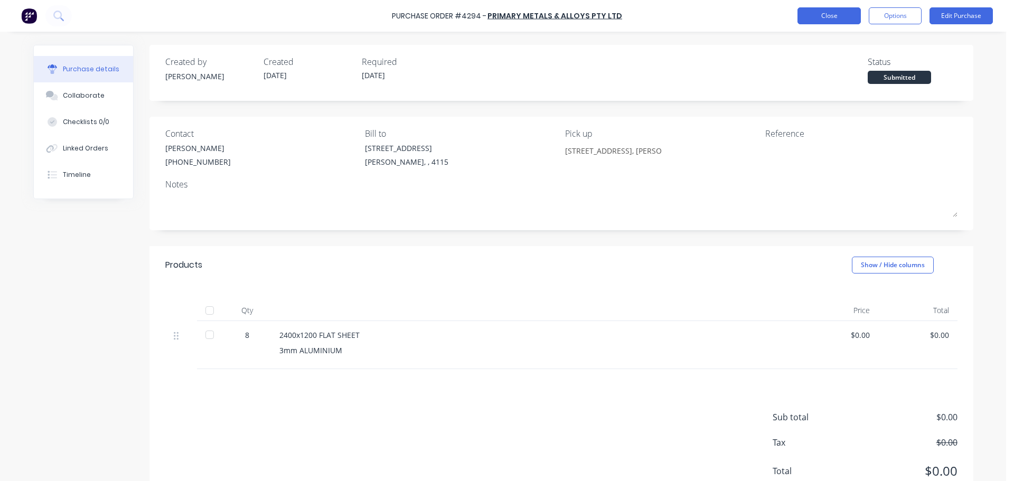
click at [838, 23] on button "Close" at bounding box center [828, 15] width 63 height 17
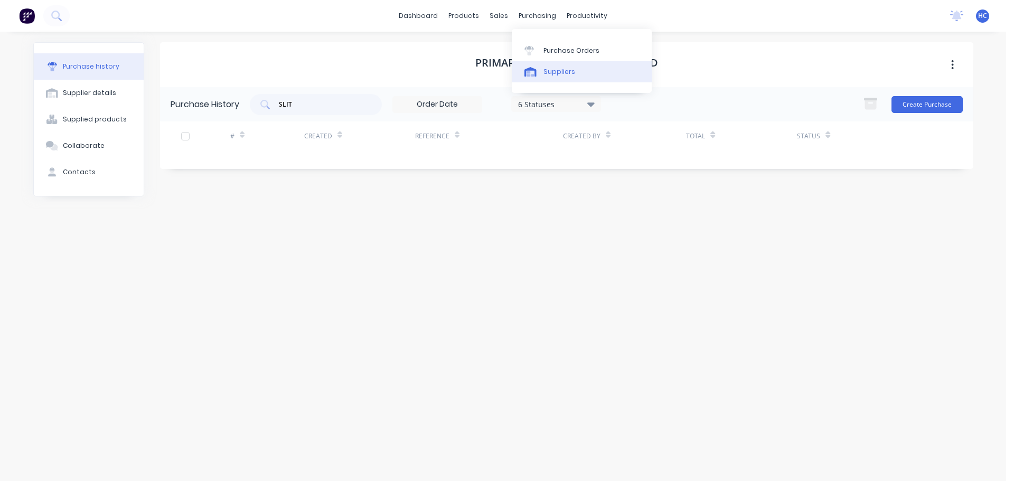
click at [547, 72] on div "Suppliers" at bounding box center [559, 72] width 32 height 10
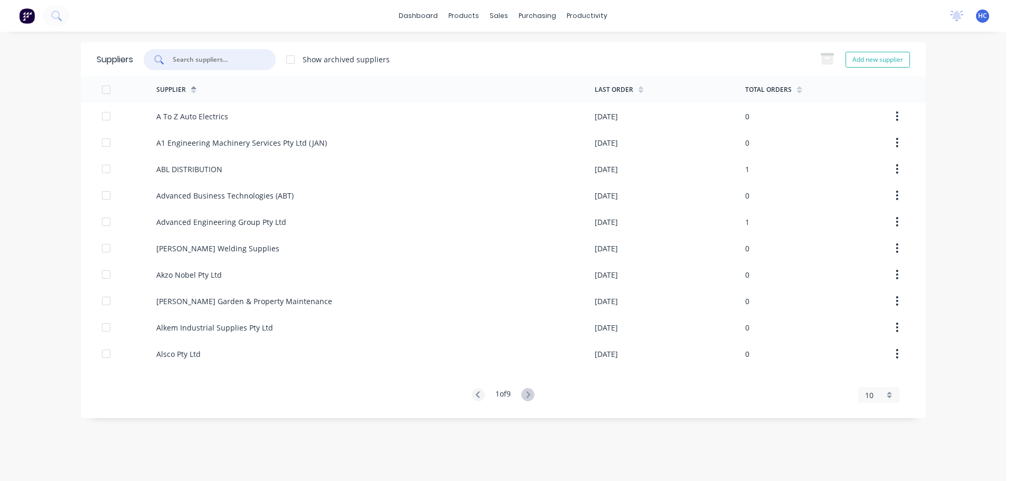
click at [211, 58] on input "text" at bounding box center [216, 59] width 88 height 11
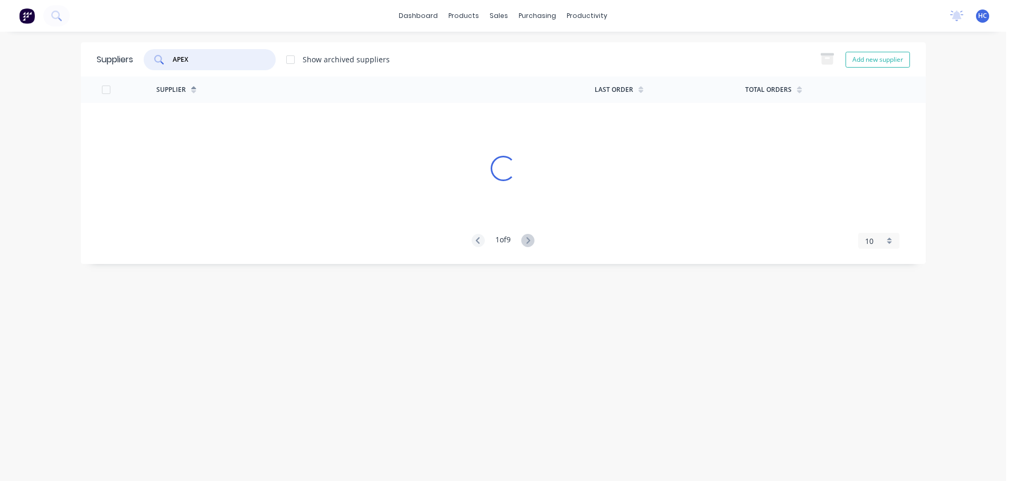
type input "APEX"
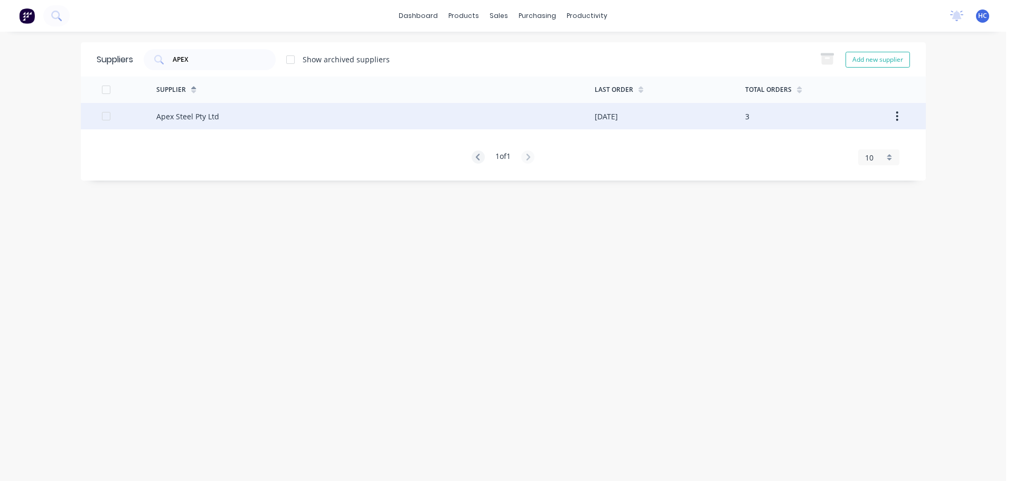
click at [298, 117] on div "Apex Steel Pty Ltd" at bounding box center [375, 116] width 438 height 26
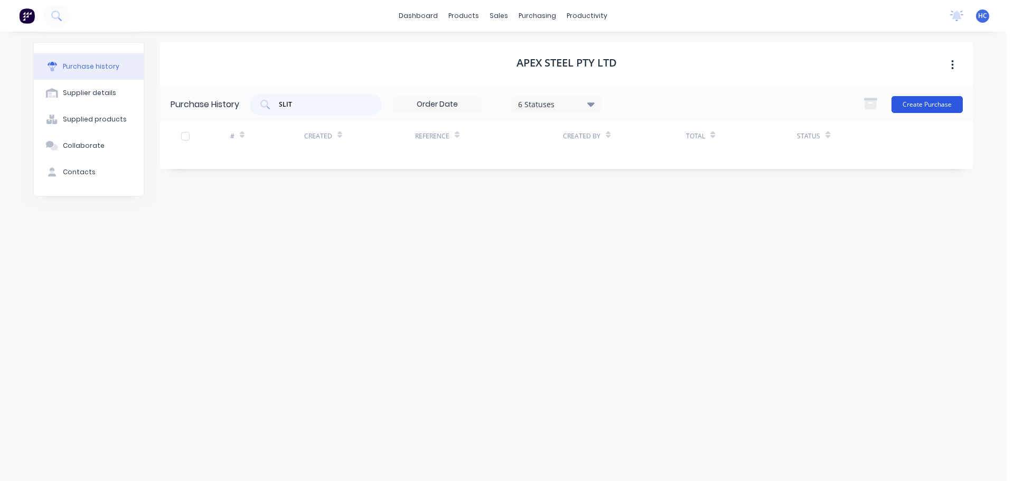
click at [917, 104] on button "Create Purchase" at bounding box center [926, 104] width 71 height 17
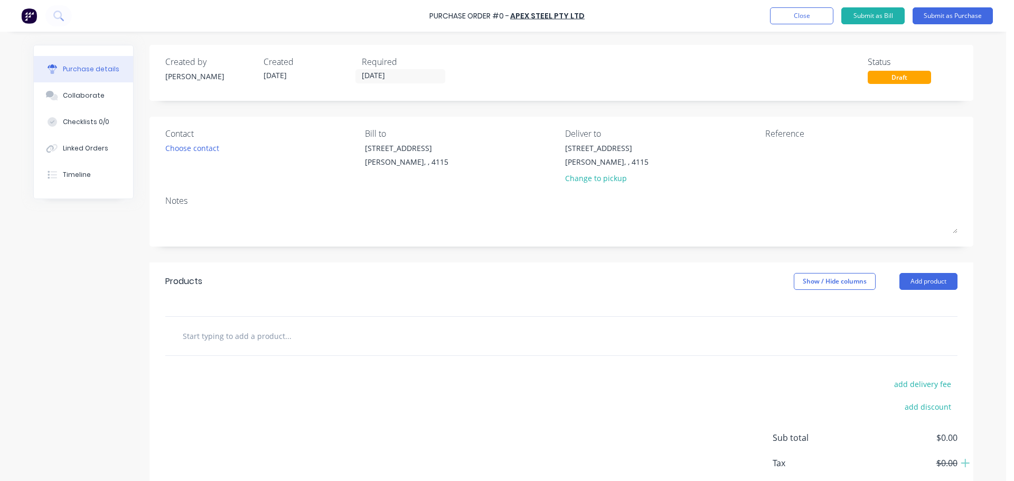
click at [366, 77] on input "[DATE]" at bounding box center [400, 76] width 89 height 13
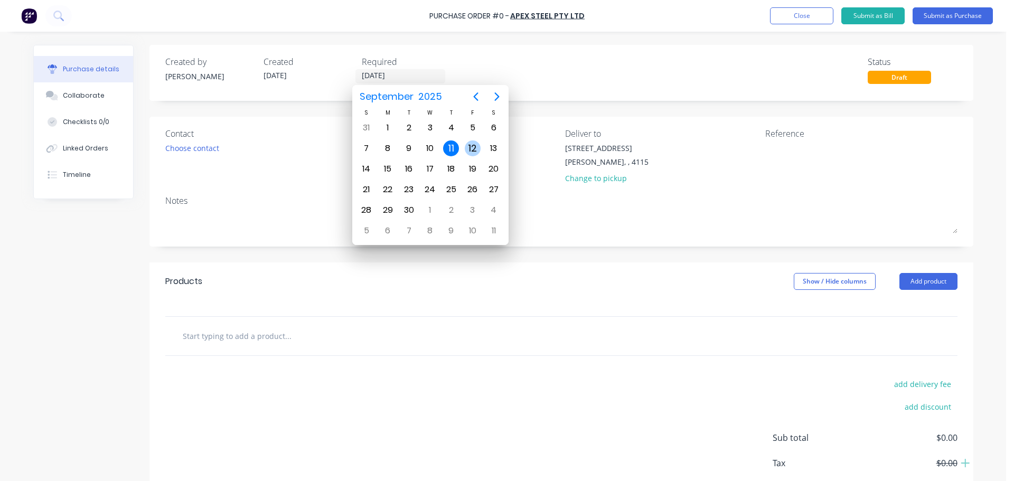
click at [466, 147] on div "12" at bounding box center [473, 148] width 16 height 16
type input "12/09/25"
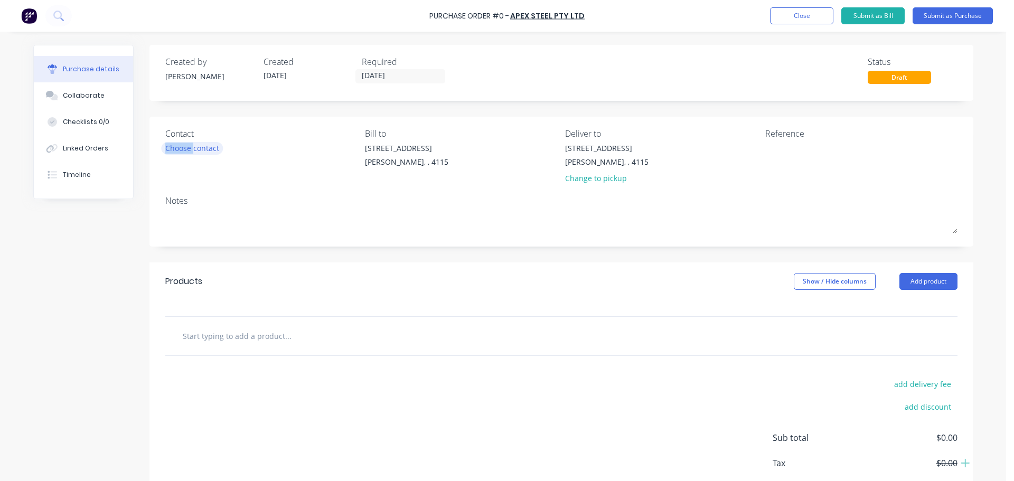
click at [190, 145] on div "Choose contact" at bounding box center [192, 148] width 54 height 11
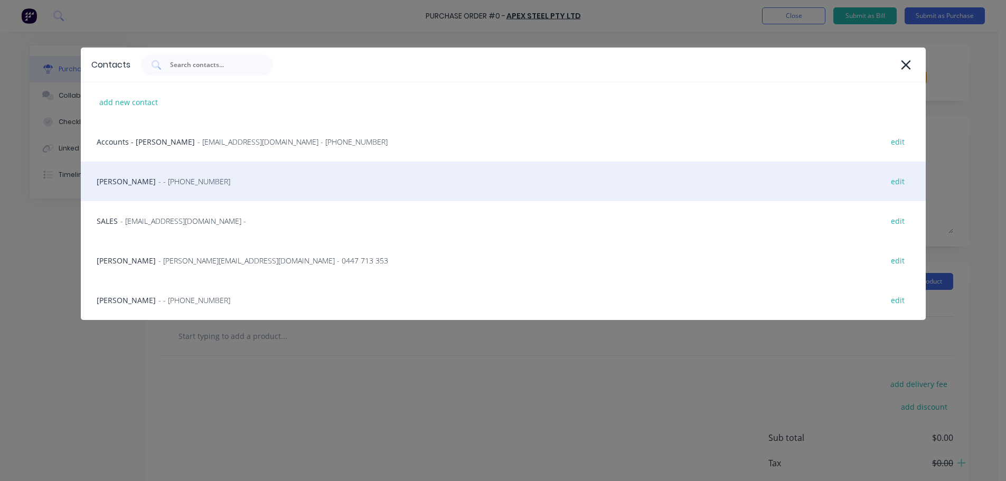
click at [177, 174] on div "HAYDEN - - (07) 3372 3005 edit" at bounding box center [503, 182] width 845 height 40
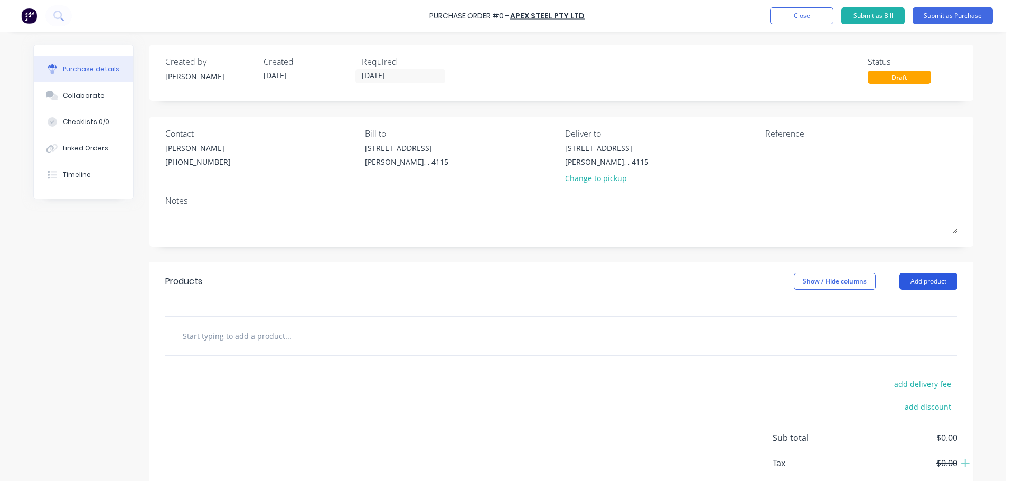
click at [910, 284] on button "Add product" at bounding box center [928, 281] width 58 height 17
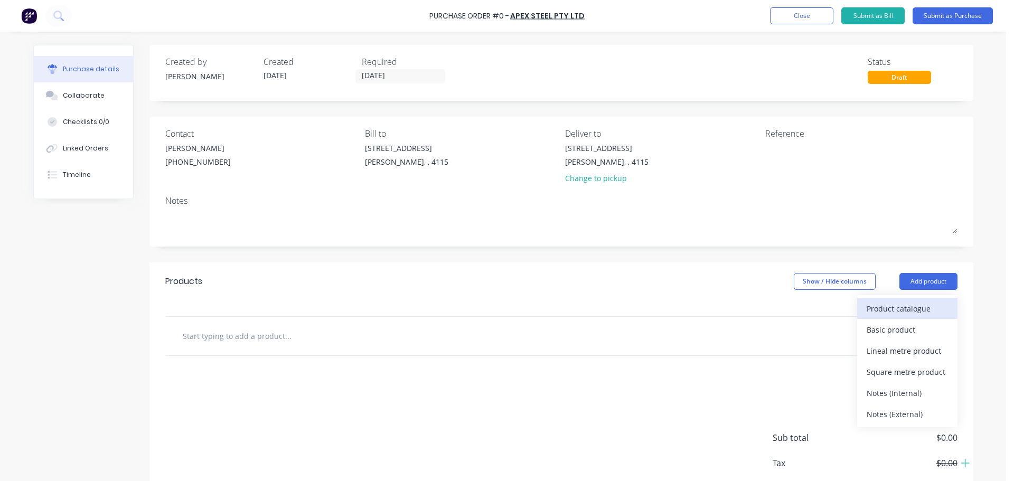
click at [892, 306] on div "Product catalogue" at bounding box center [907, 308] width 81 height 15
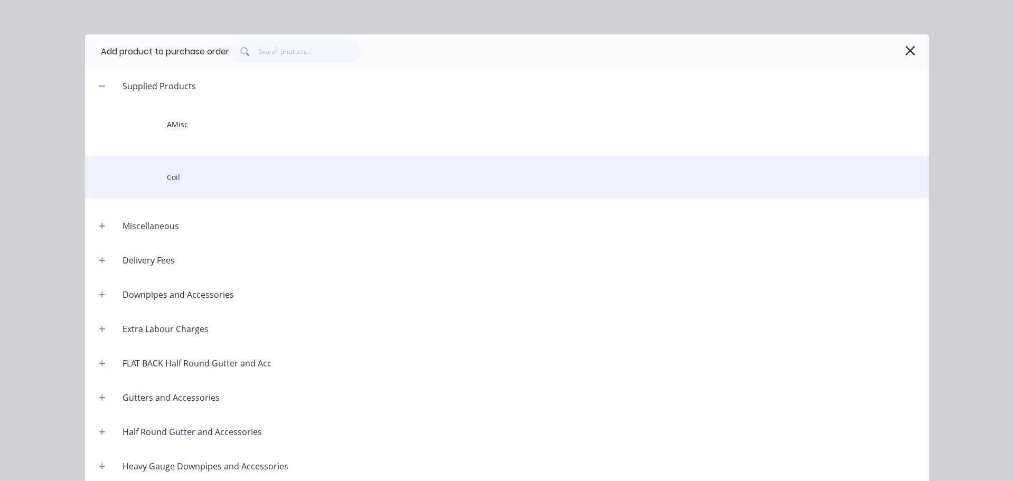
click at [259, 167] on div "Coil" at bounding box center [507, 177] width 844 height 42
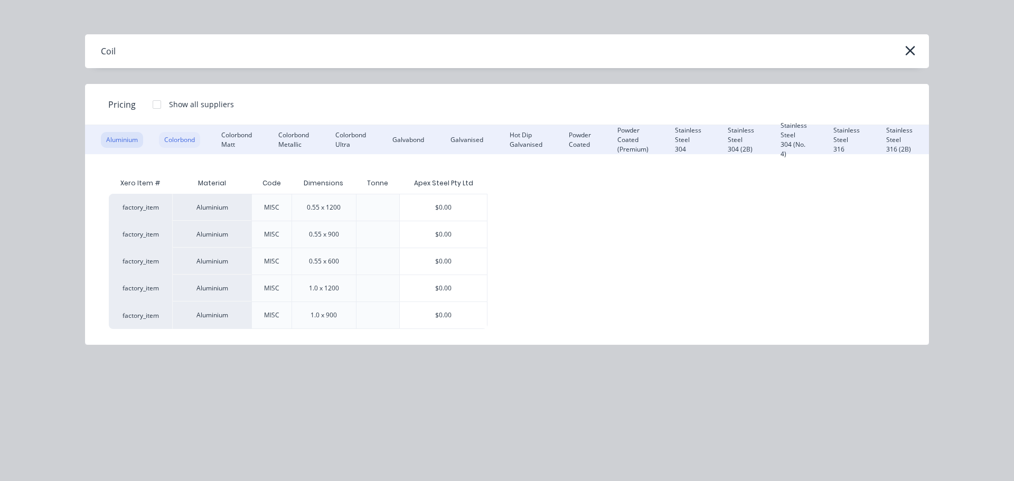
click at [182, 145] on div "Colorbond" at bounding box center [179, 140] width 41 height 16
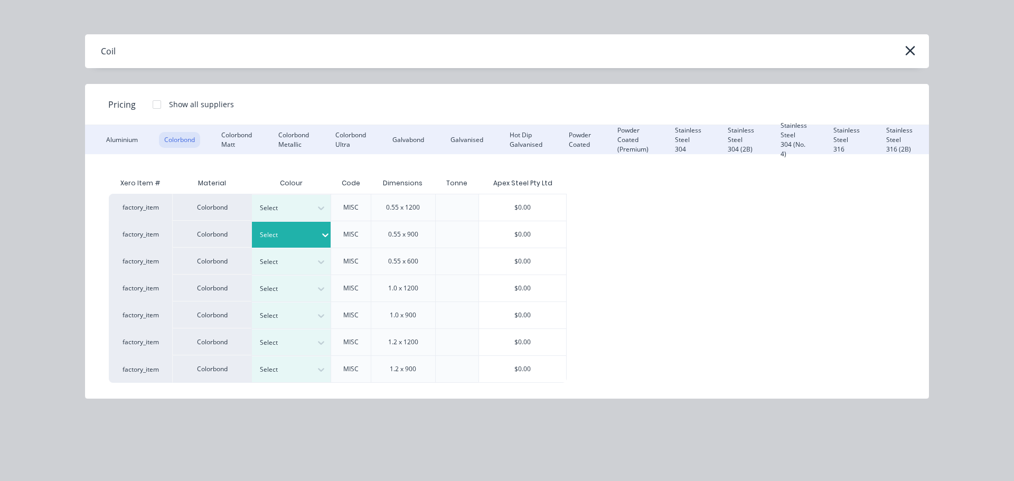
click at [298, 228] on div "Select" at bounding box center [286, 235] width 68 height 14
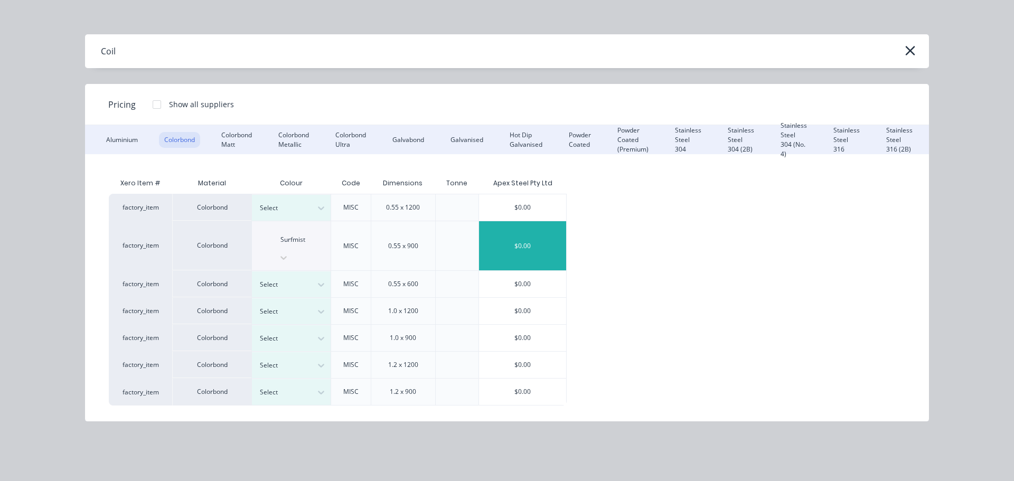
click at [510, 236] on div "$0.00" at bounding box center [522, 245] width 87 height 49
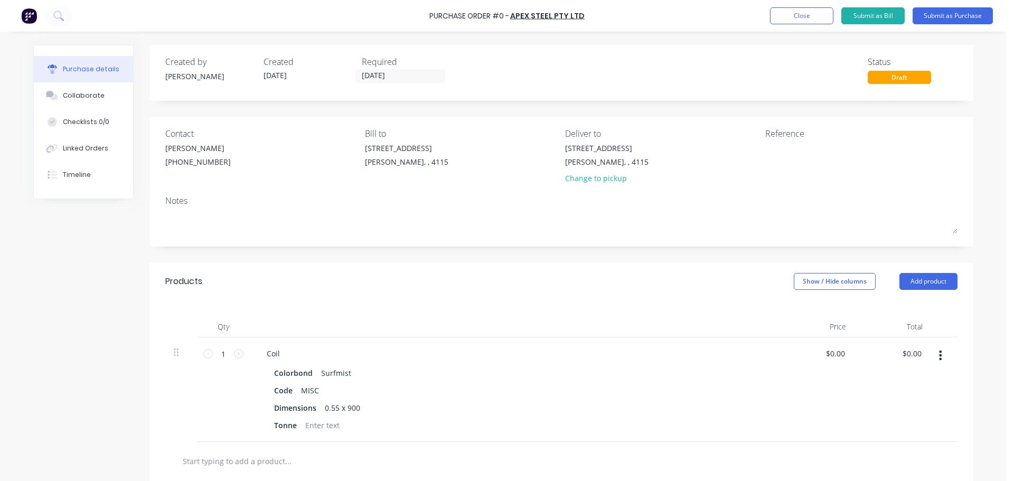
scroll to position [80, 0]
click at [275, 347] on div "Coil" at bounding box center [273, 353] width 30 height 15
click at [235, 350] on icon at bounding box center [239, 354] width 10 height 10
type input "2"
drag, startPoint x: 331, startPoint y: 322, endPoint x: 344, endPoint y: 326, distance: 14.0
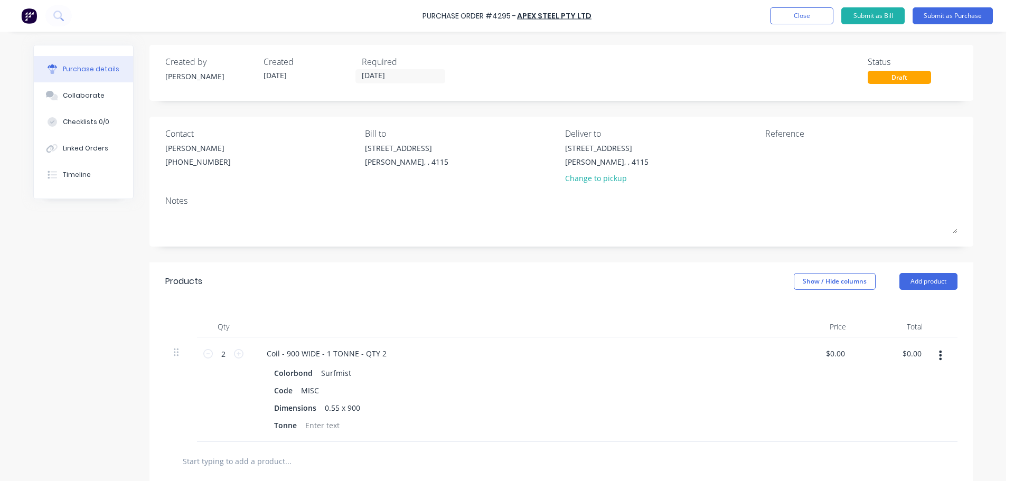
click at [334, 323] on div at bounding box center [514, 326] width 528 height 21
click at [926, 286] on button "Add product" at bounding box center [928, 281] width 58 height 17
click at [923, 311] on div "Product catalogue" at bounding box center [907, 308] width 81 height 15
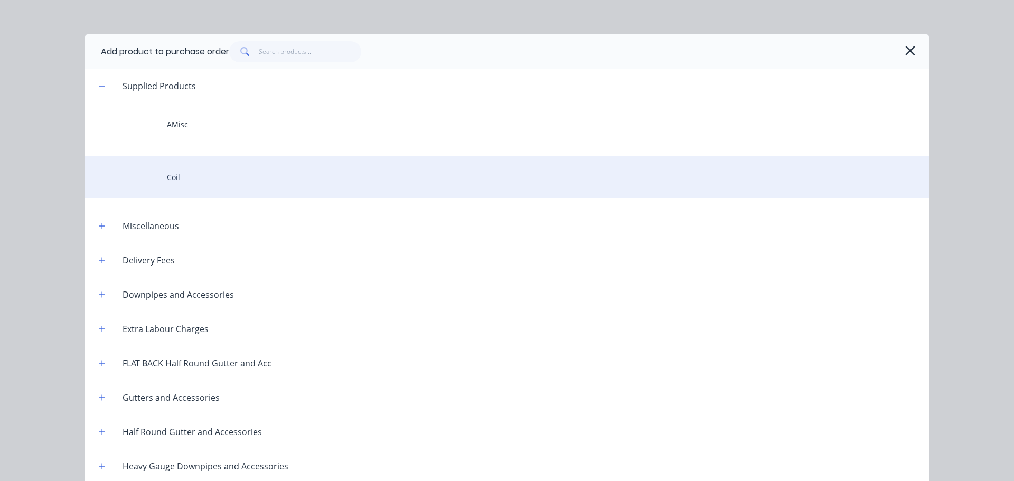
click at [190, 181] on div "Coil" at bounding box center [507, 177] width 844 height 42
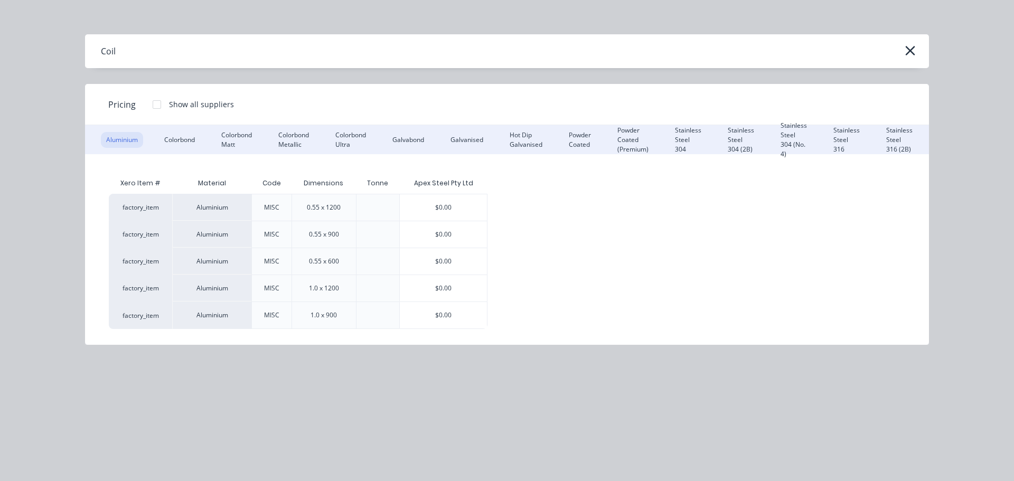
scroll to position [0, 208]
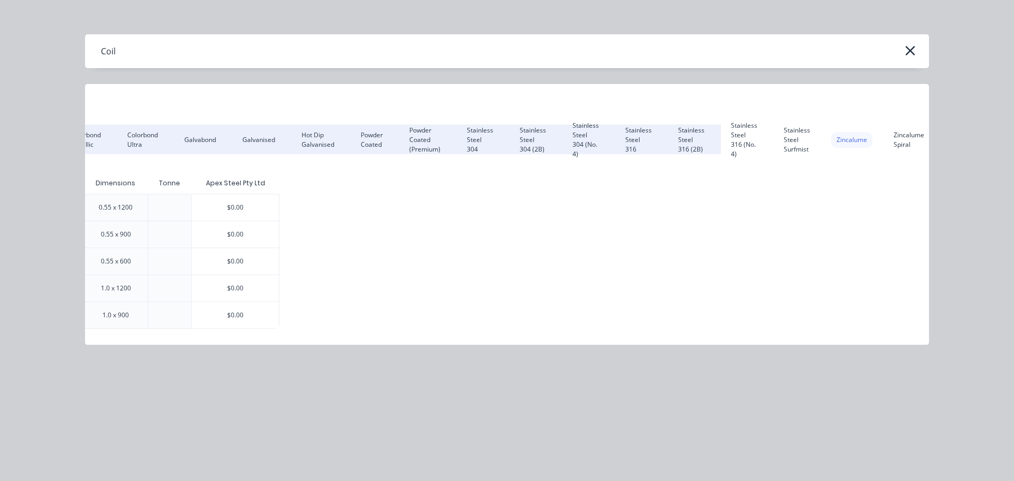
click at [852, 142] on div "Zincalume" at bounding box center [851, 140] width 41 height 16
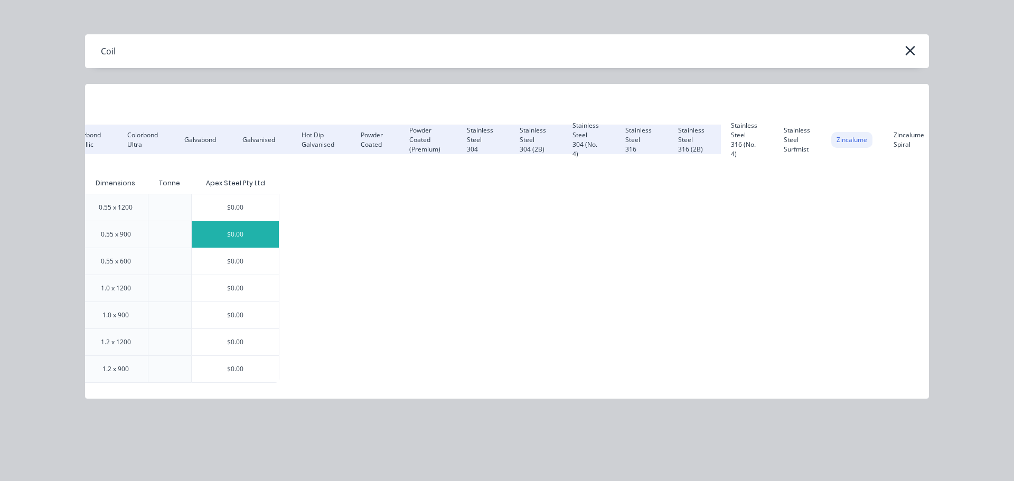
click at [250, 237] on div "$0.00" at bounding box center [235, 234] width 87 height 26
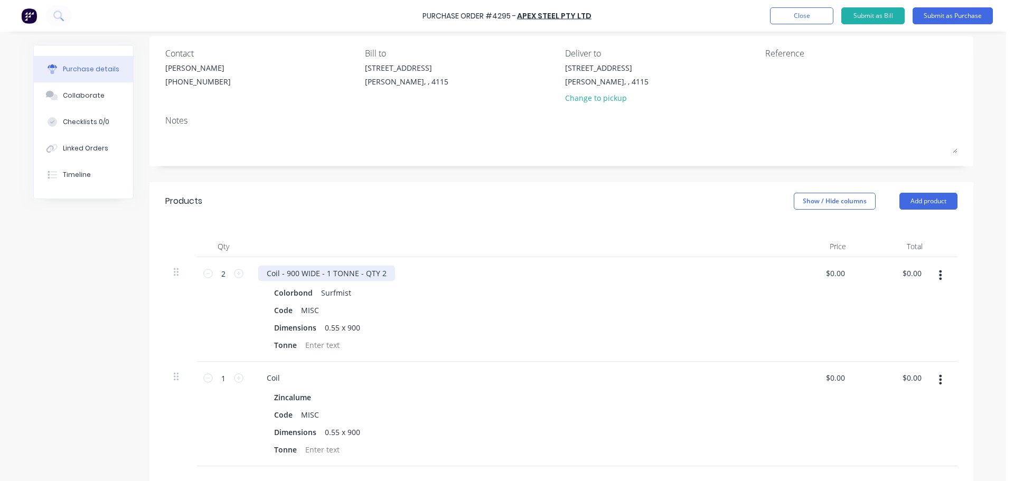
scroll to position [106, 0]
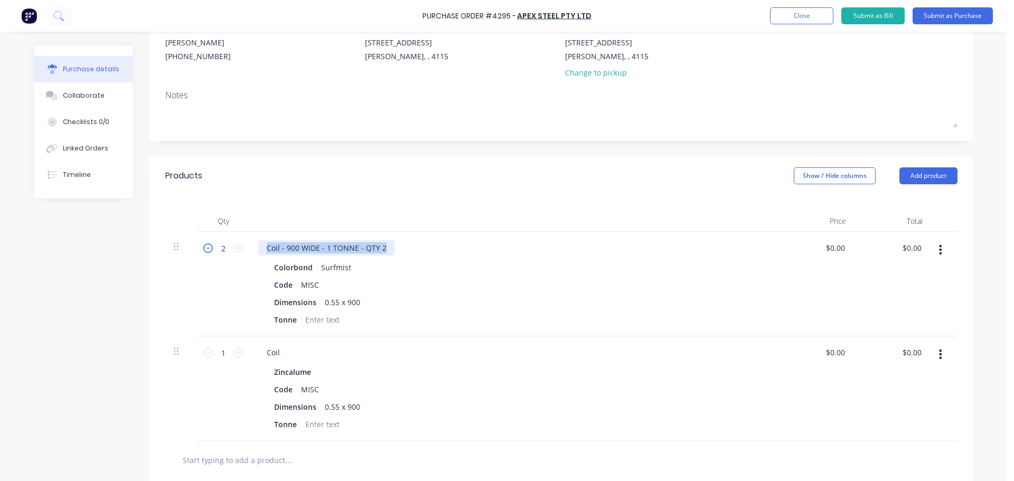
drag, startPoint x: 383, startPoint y: 249, endPoint x: 202, endPoint y: 250, distance: 181.1
click at [202, 250] on div "2 2 Coil - 900 WIDE - 1 TONNE - QTY 2 Colorbond Surfmist Code MISC Dimensions 0…" at bounding box center [561, 284] width 792 height 105
copy div "Coil - 900 WIDE - 1 TONNE - QTY 2"
click at [265, 358] on div "Coil" at bounding box center [273, 352] width 30 height 15
click at [271, 356] on div "Coil" at bounding box center [273, 352] width 30 height 15
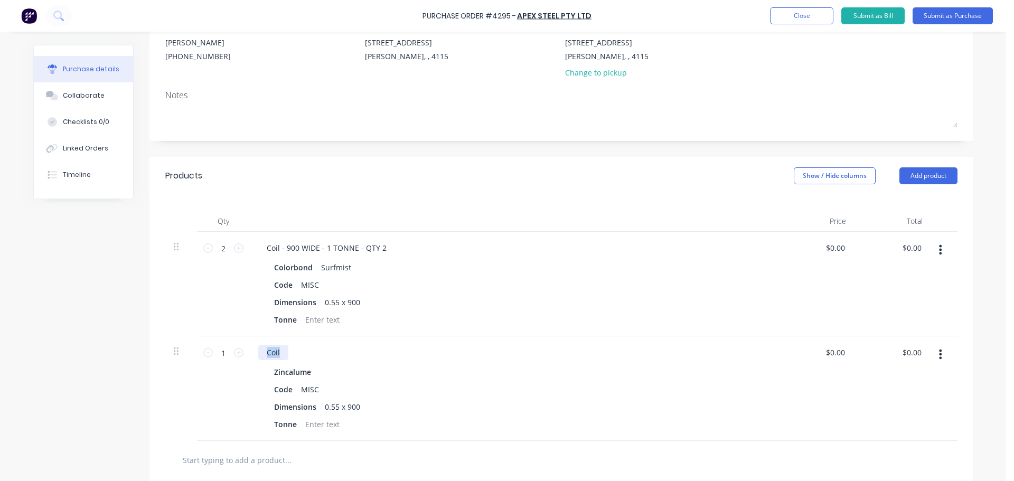
click at [268, 358] on div "Coil" at bounding box center [273, 352] width 30 height 15
paste div
click at [408, 381] on div "Zincalume Code MISC Dimensions 0.55 x 900 Tonne" at bounding box center [513, 398] width 511 height 68
click at [235, 355] on icon at bounding box center [239, 353] width 10 height 10
type input "2"
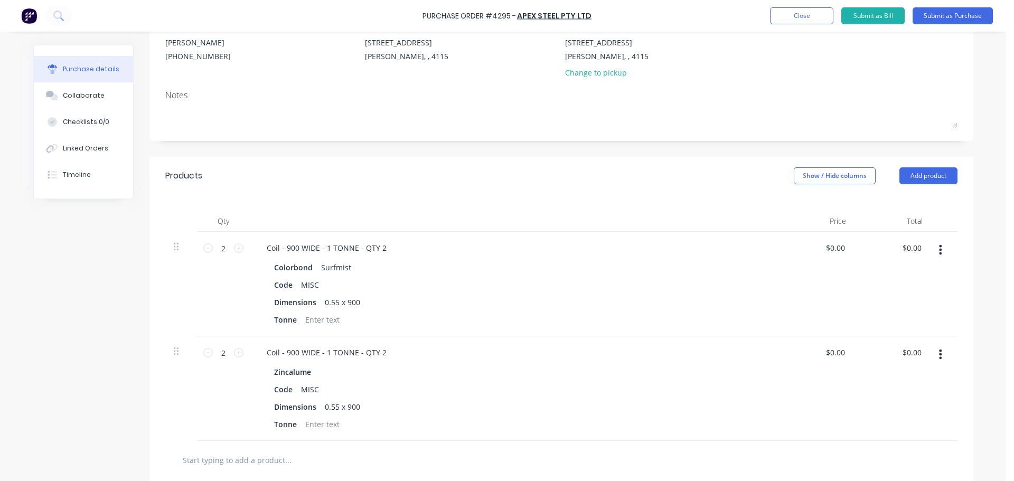
click at [440, 213] on div at bounding box center [514, 221] width 528 height 21
click at [965, 16] on button "Submit as Purchase" at bounding box center [953, 15] width 80 height 17
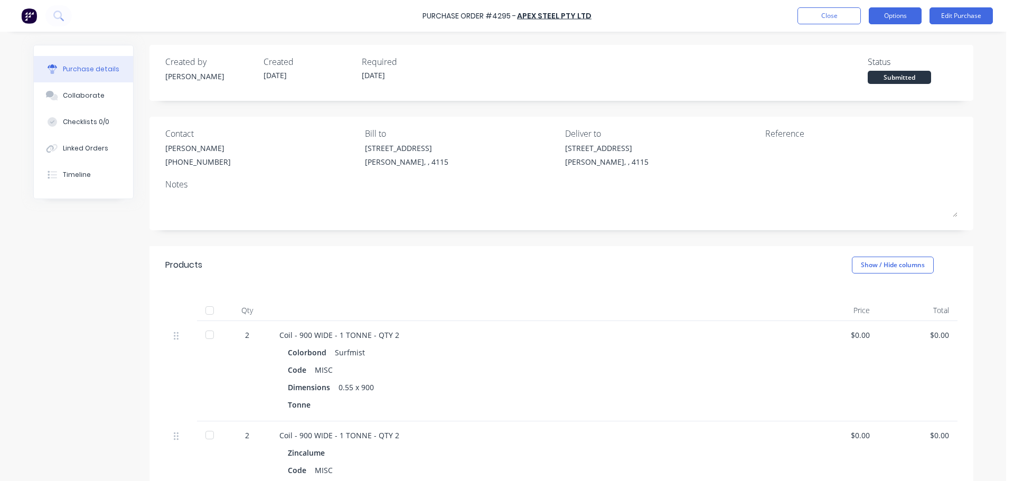
click at [881, 21] on button "Options" at bounding box center [895, 15] width 53 height 17
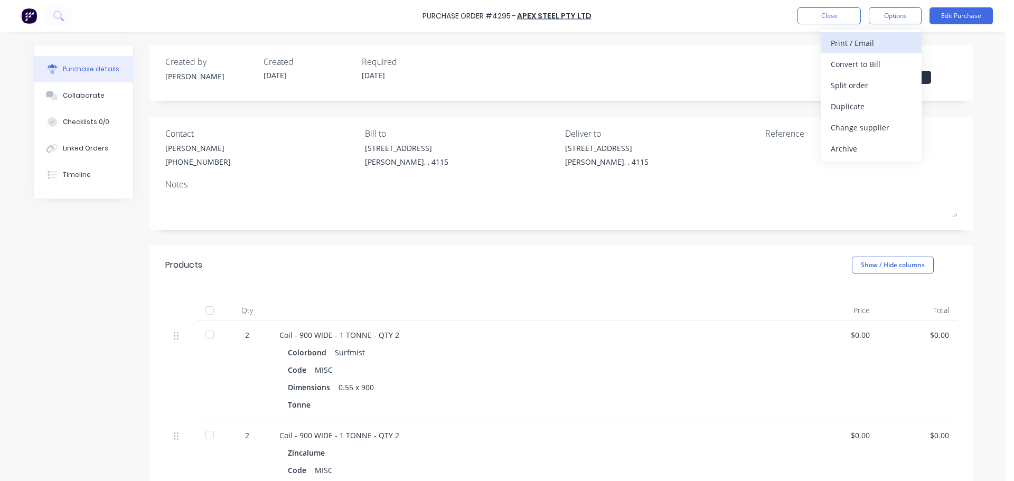
click at [844, 43] on div "Print / Email" at bounding box center [871, 42] width 81 height 15
click at [847, 76] on button "Without pricing" at bounding box center [871, 84] width 100 height 21
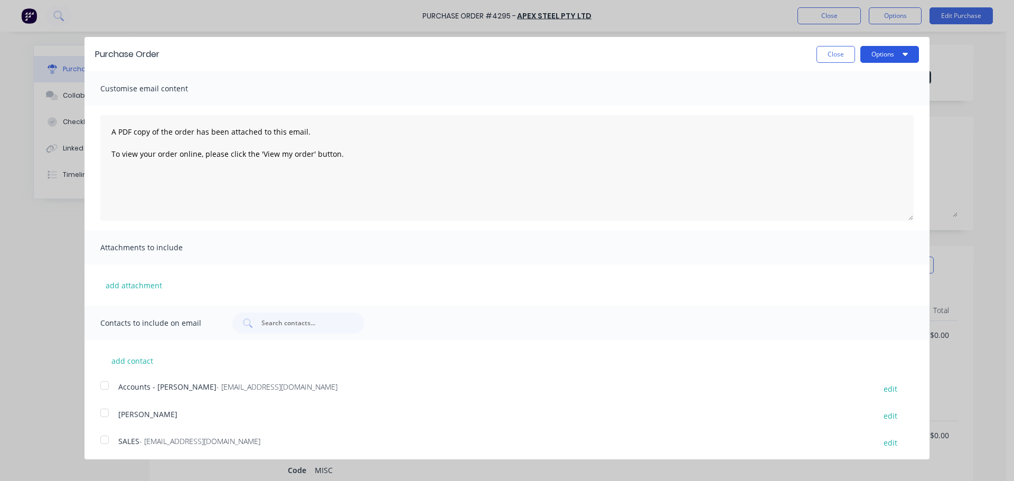
click at [868, 54] on button "Options" at bounding box center [889, 54] width 59 height 17
click at [851, 84] on div "Print" at bounding box center [868, 80] width 81 height 15
click at [816, 57] on button "Close" at bounding box center [835, 54] width 39 height 17
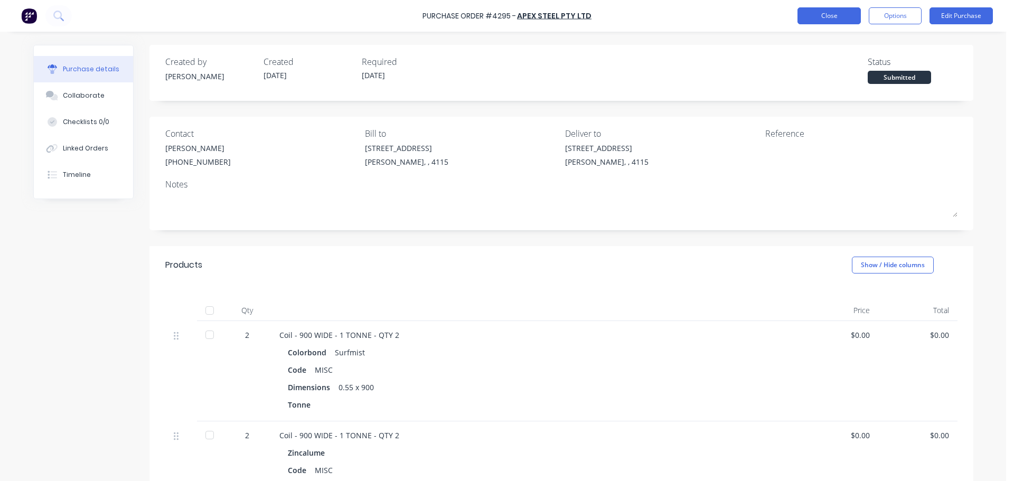
click at [821, 15] on button "Close" at bounding box center [828, 15] width 63 height 17
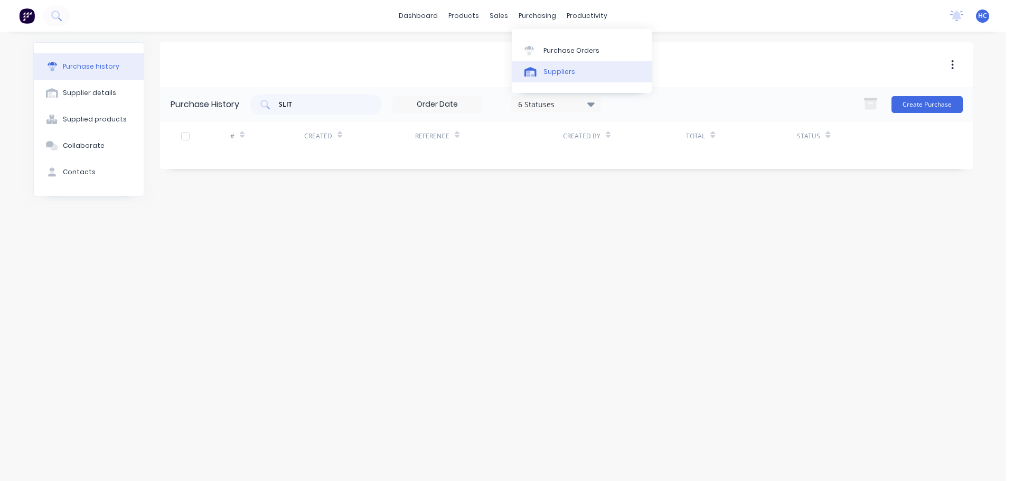
click at [552, 62] on link "Suppliers" at bounding box center [582, 71] width 140 height 21
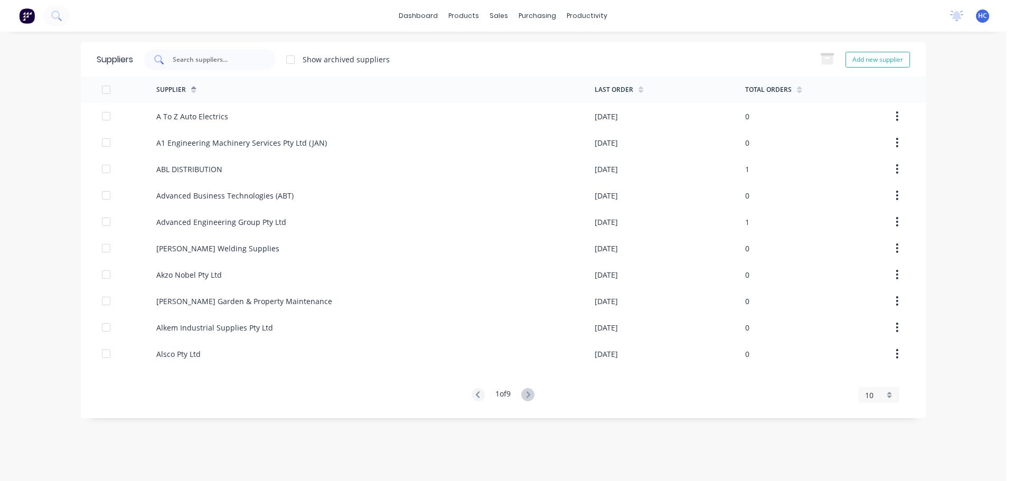
click at [228, 63] on input "text" at bounding box center [216, 59] width 88 height 11
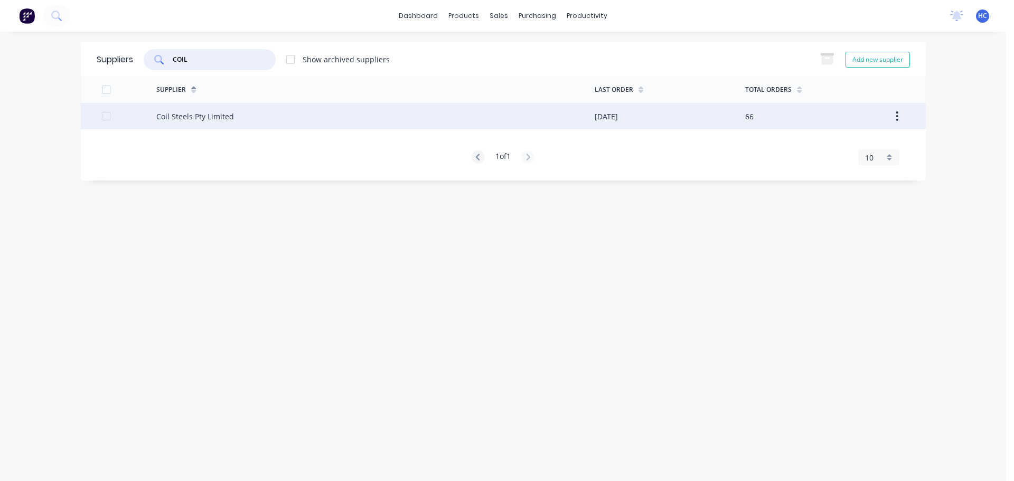
type input "COIL"
click at [261, 127] on div "Coil Steels Pty Limited" at bounding box center [375, 116] width 438 height 26
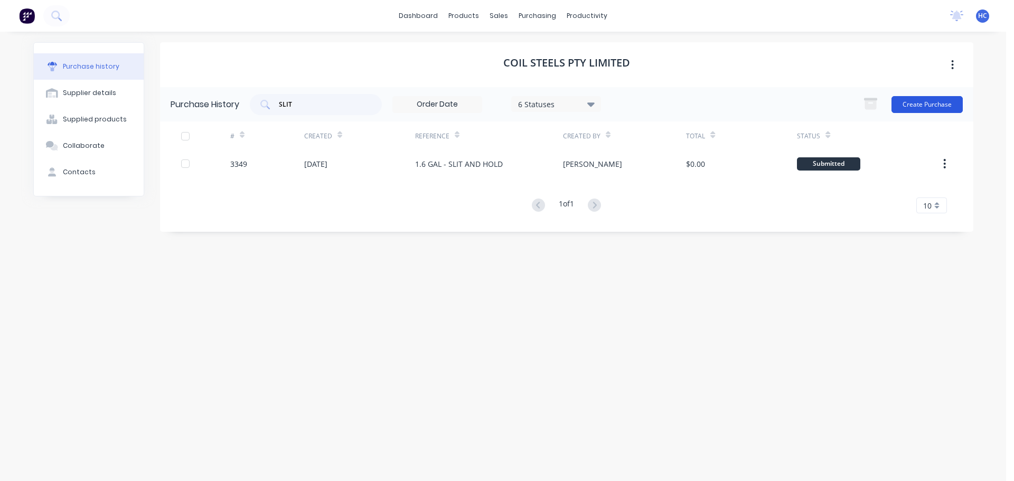
click at [914, 109] on button "Create Purchase" at bounding box center [926, 104] width 71 height 17
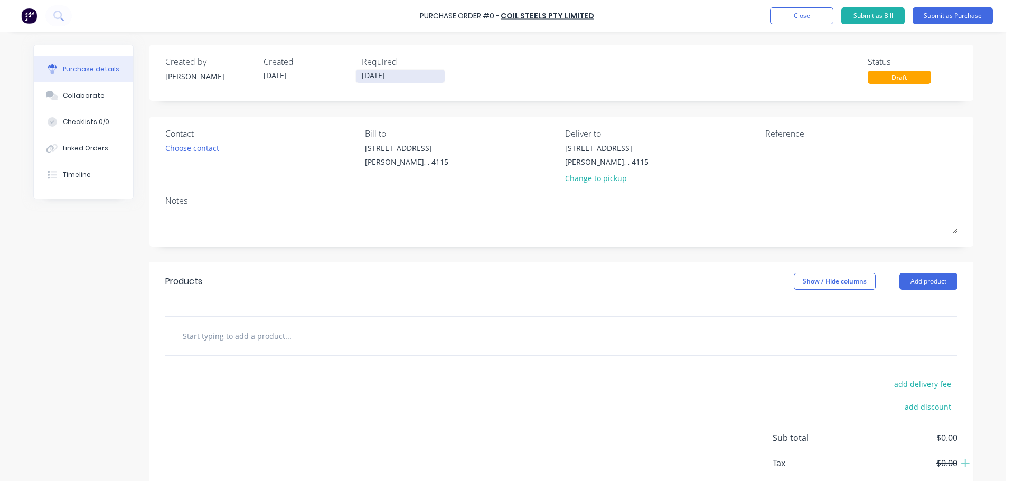
click at [375, 72] on input "[DATE]" at bounding box center [400, 76] width 89 height 13
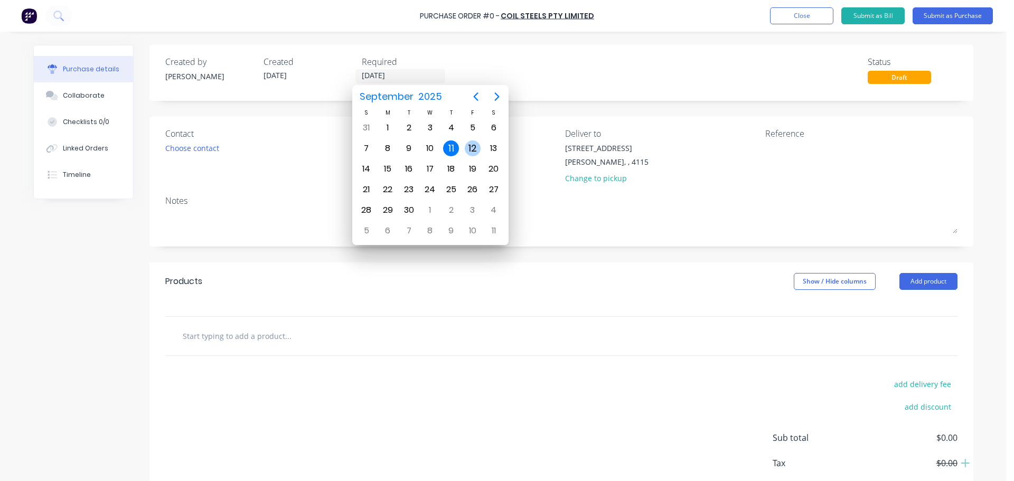
click at [472, 149] on div "12" at bounding box center [473, 148] width 16 height 16
type input "12/09/25"
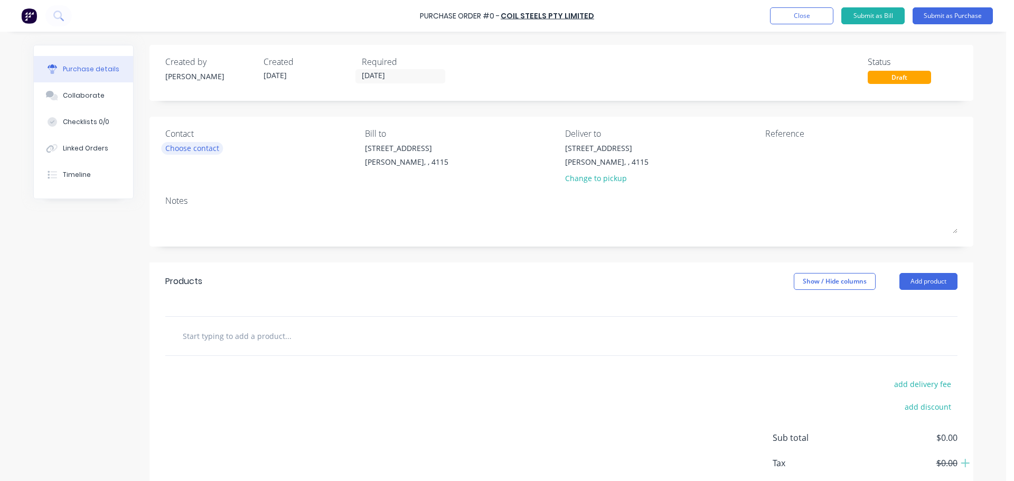
click at [174, 150] on div "Choose contact" at bounding box center [192, 148] width 54 height 11
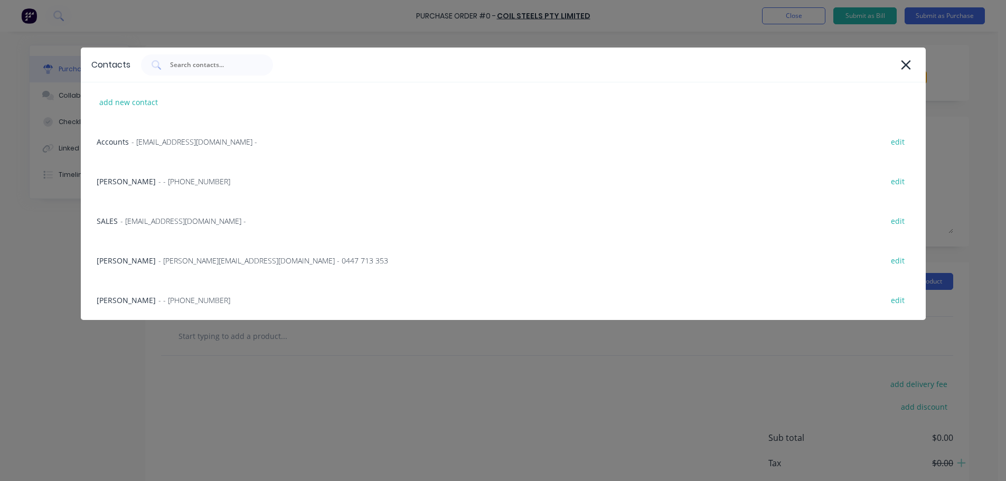
drag, startPoint x: 161, startPoint y: 182, endPoint x: 200, endPoint y: 173, distance: 40.7
click at [162, 182] on span "- - (07) 3372 3005" at bounding box center [194, 181] width 72 height 11
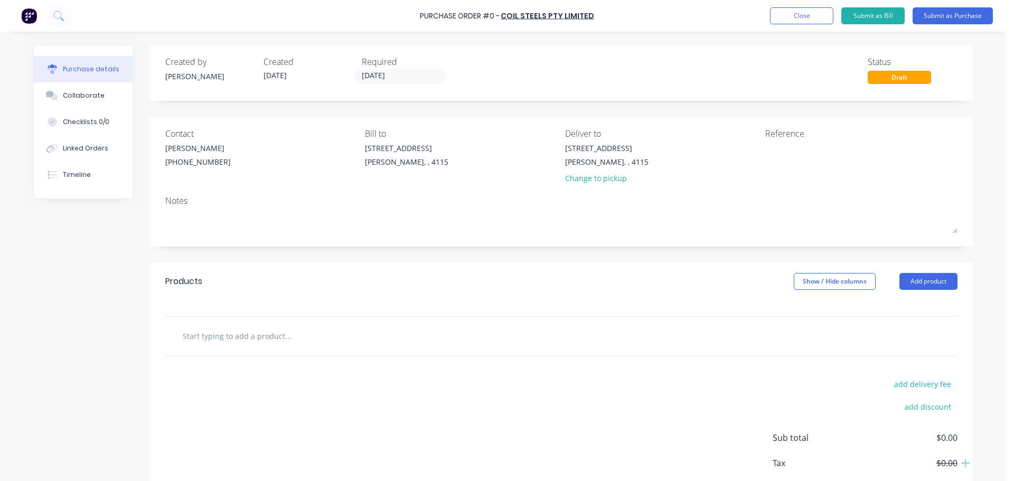
click at [926, 294] on div "Products Show / Hide columns Add product" at bounding box center [561, 281] width 824 height 38
drag, startPoint x: 925, startPoint y: 287, endPoint x: 930, endPoint y: 294, distance: 8.7
click at [925, 288] on button "Add product" at bounding box center [928, 281] width 58 height 17
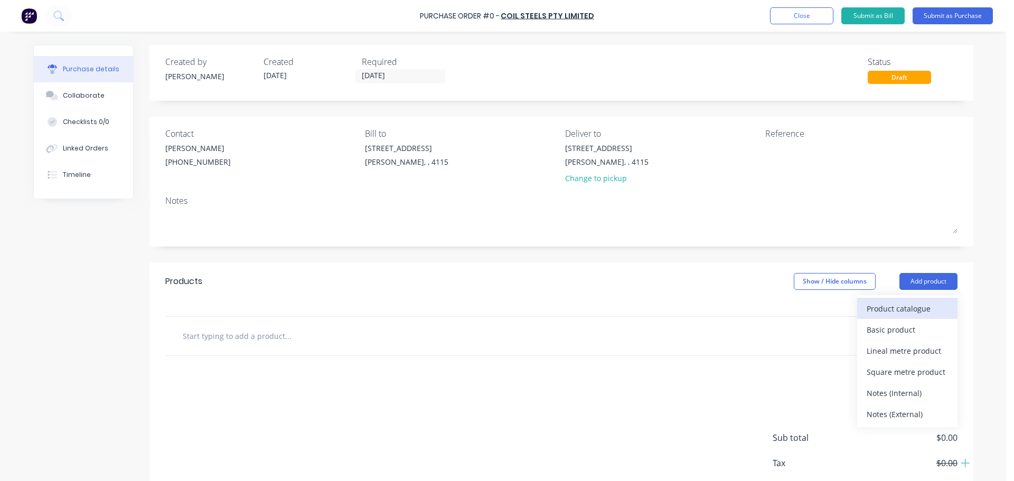
click at [909, 308] on div "Product catalogue" at bounding box center [907, 308] width 81 height 15
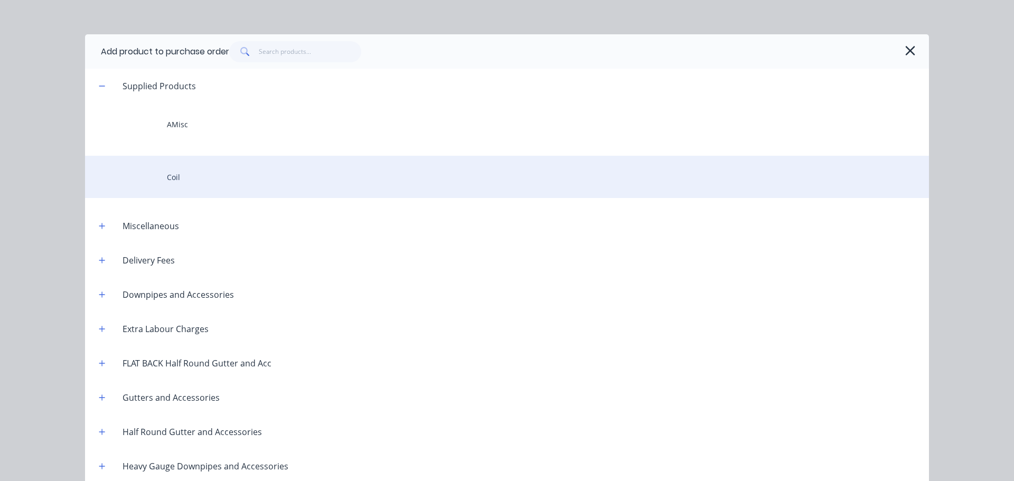
click at [199, 187] on div "Coil" at bounding box center [507, 177] width 844 height 42
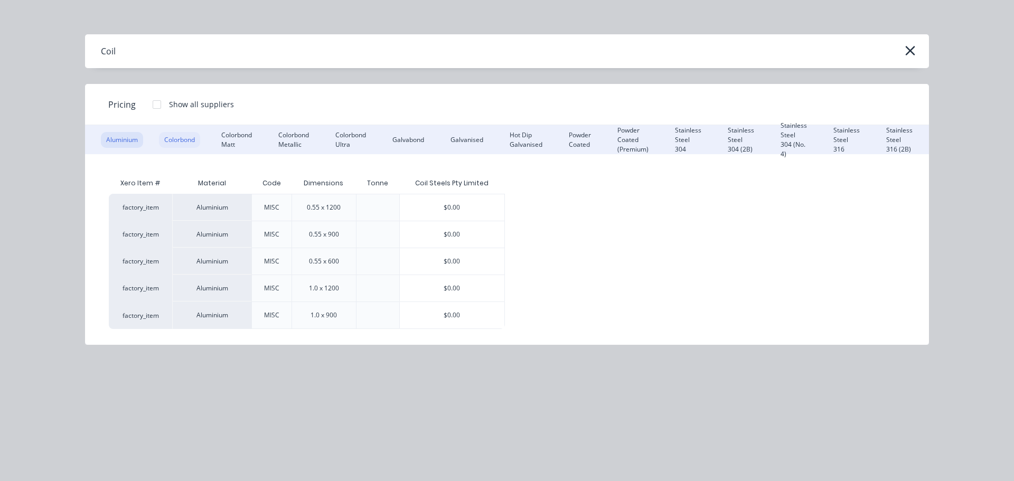
click at [191, 135] on div "Colorbond" at bounding box center [179, 140] width 41 height 16
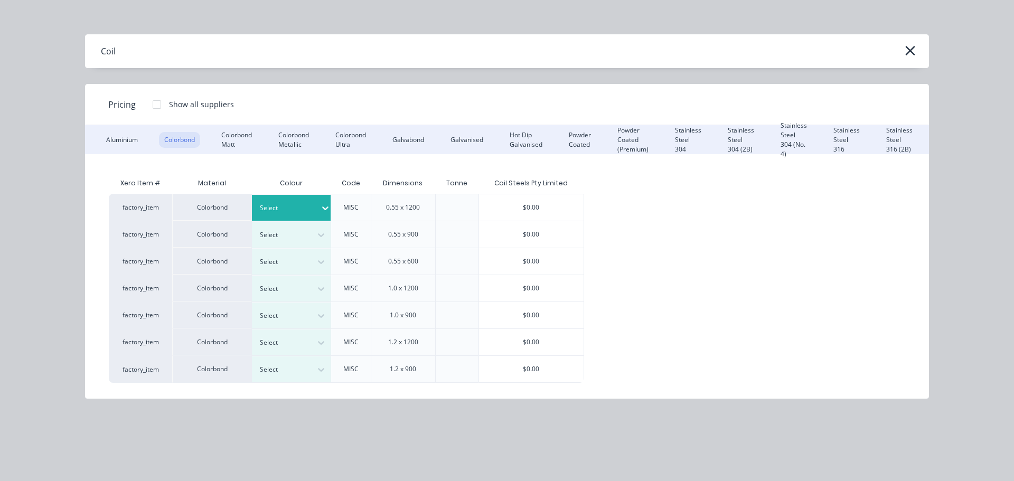
click at [294, 203] on div at bounding box center [288, 208] width 56 height 12
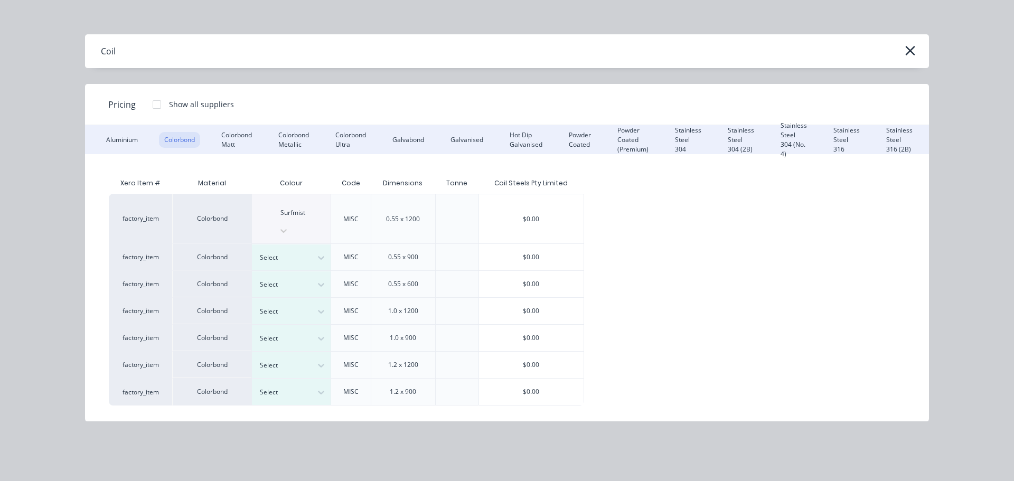
click at [539, 208] on div "$0.00" at bounding box center [531, 218] width 105 height 49
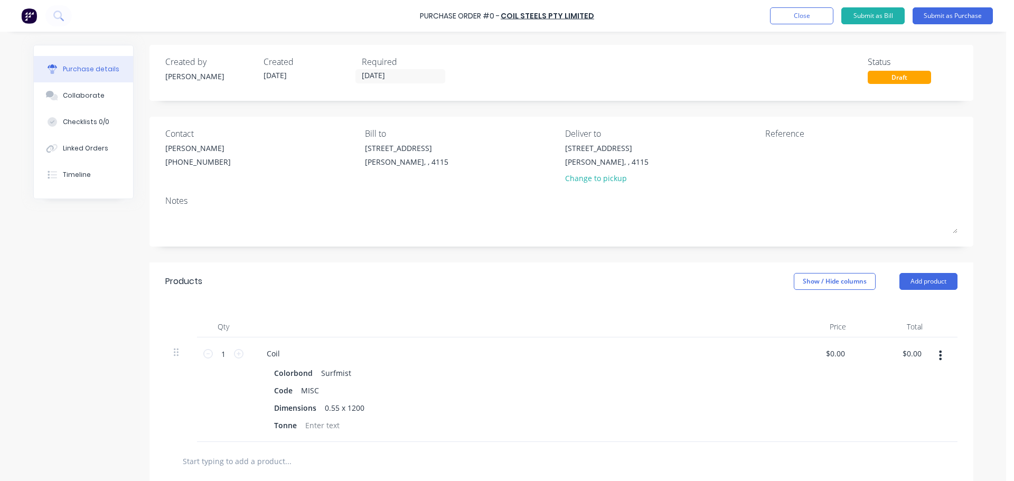
scroll to position [80, 0]
click at [279, 352] on div "Coil" at bounding box center [273, 353] width 30 height 15
click at [468, 295] on div "Products Show / Hide columns Add product" at bounding box center [561, 281] width 824 height 38
click at [381, 290] on div "Products Show / Hide columns Add product" at bounding box center [561, 281] width 824 height 38
click at [932, 285] on button "Add product" at bounding box center [928, 281] width 58 height 17
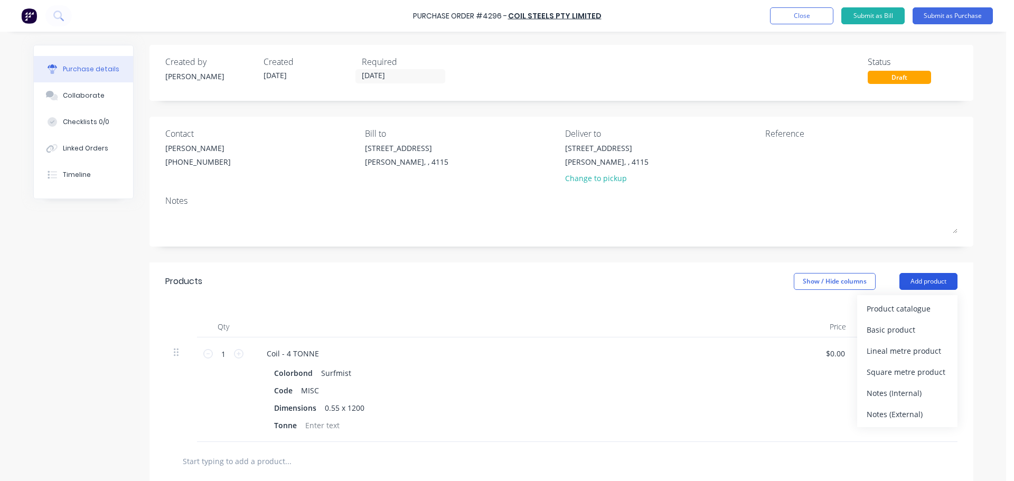
click at [894, 332] on div "Basic product" at bounding box center [907, 329] width 81 height 15
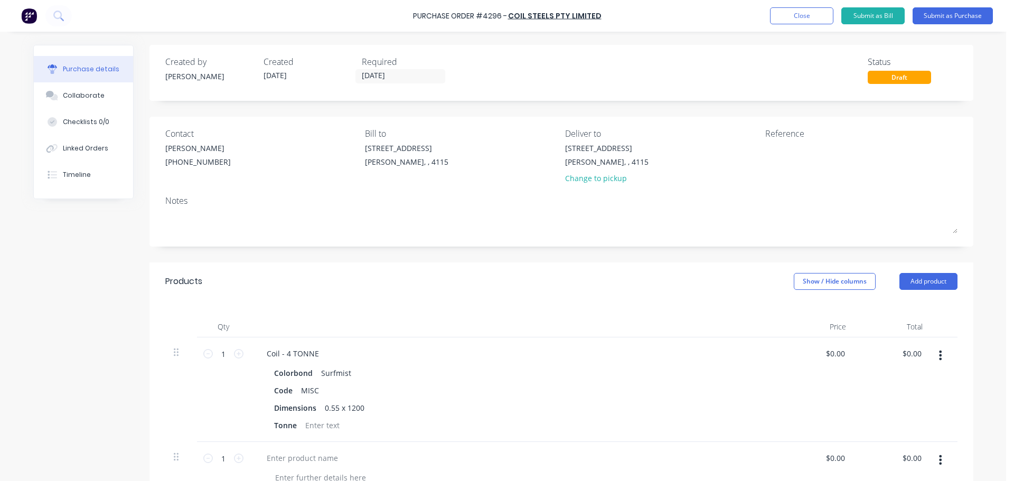
click at [918, 293] on div "Products Show / Hide columns Add product" at bounding box center [561, 281] width 824 height 38
click at [926, 284] on button "Add product" at bounding box center [928, 281] width 58 height 17
click at [904, 318] on button "Product catalogue" at bounding box center [907, 308] width 100 height 21
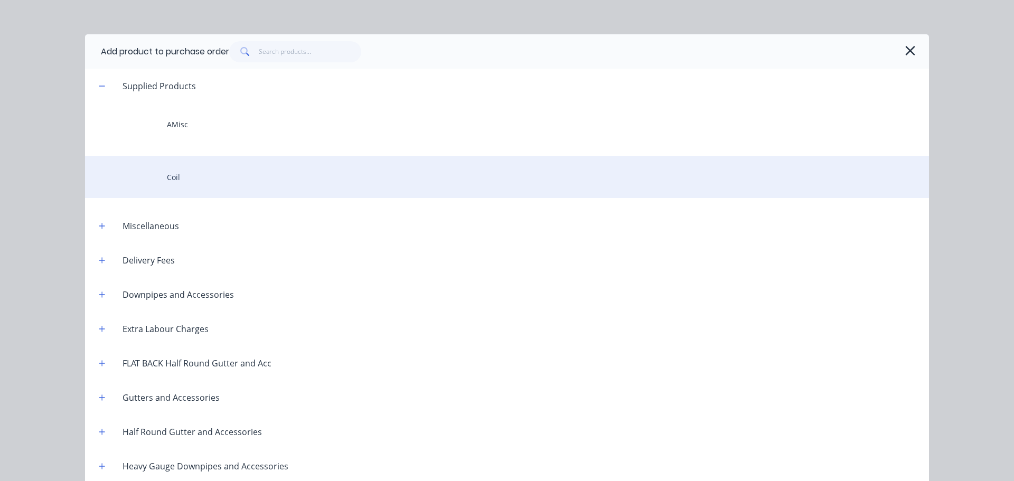
click at [182, 185] on div "Coil" at bounding box center [507, 177] width 844 height 42
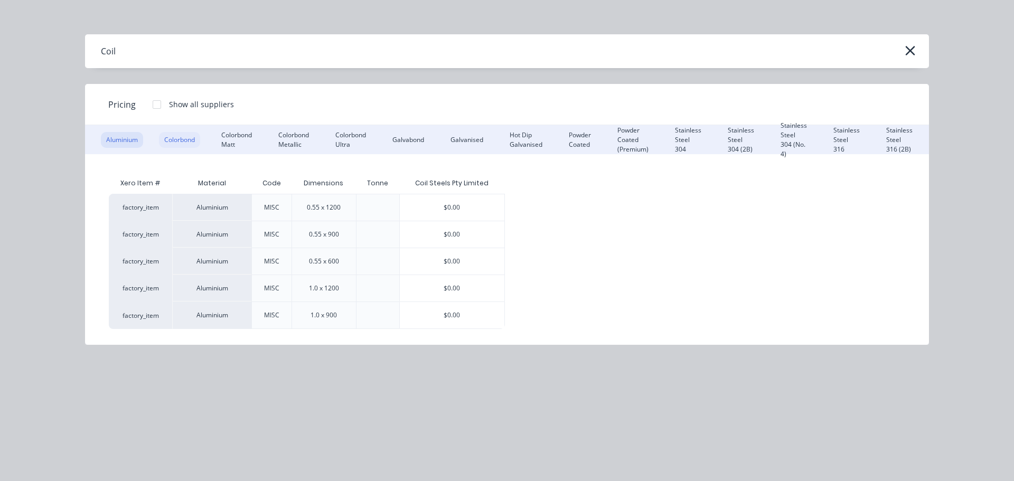
drag, startPoint x: 199, startPoint y: 136, endPoint x: 218, endPoint y: 139, distance: 19.8
click at [199, 136] on div "Colorbond" at bounding box center [179, 140] width 41 height 16
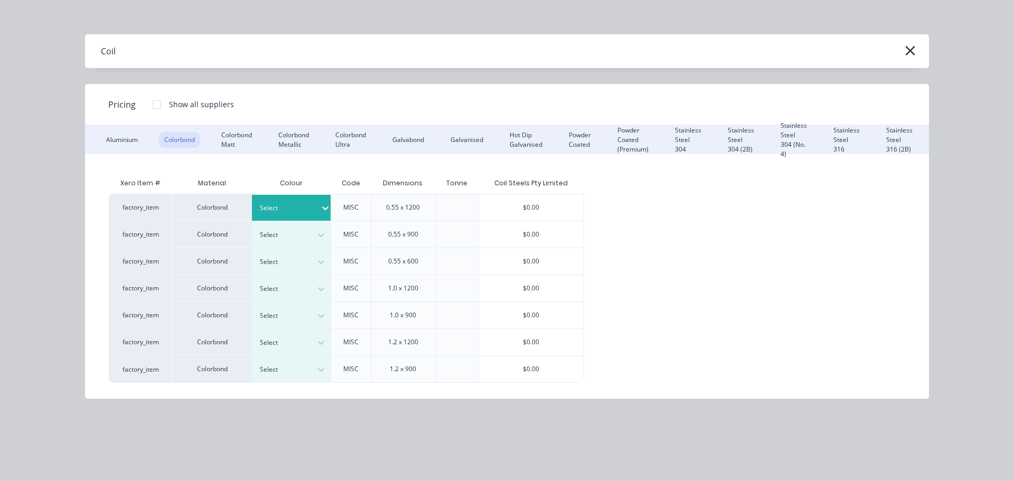
click at [287, 209] on div at bounding box center [288, 208] width 56 height 12
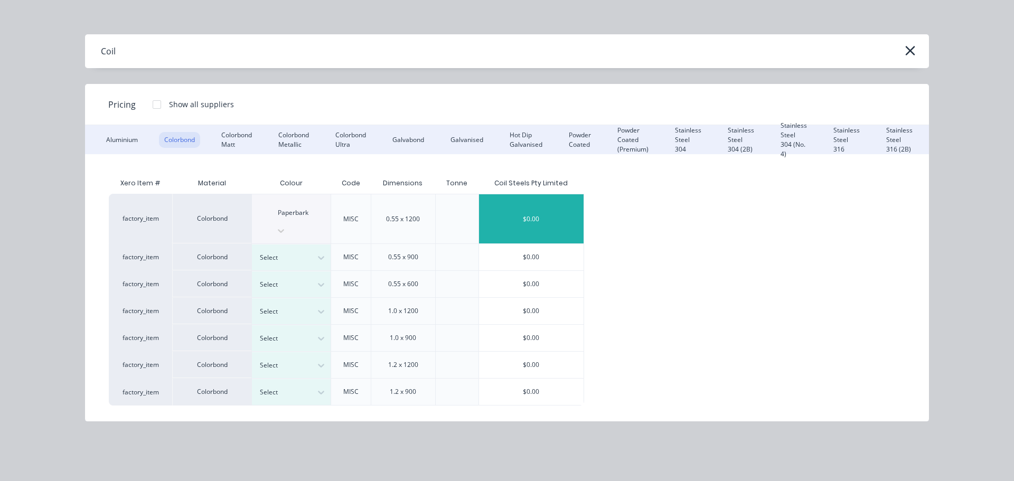
click at [522, 201] on div "$0.00" at bounding box center [531, 218] width 105 height 49
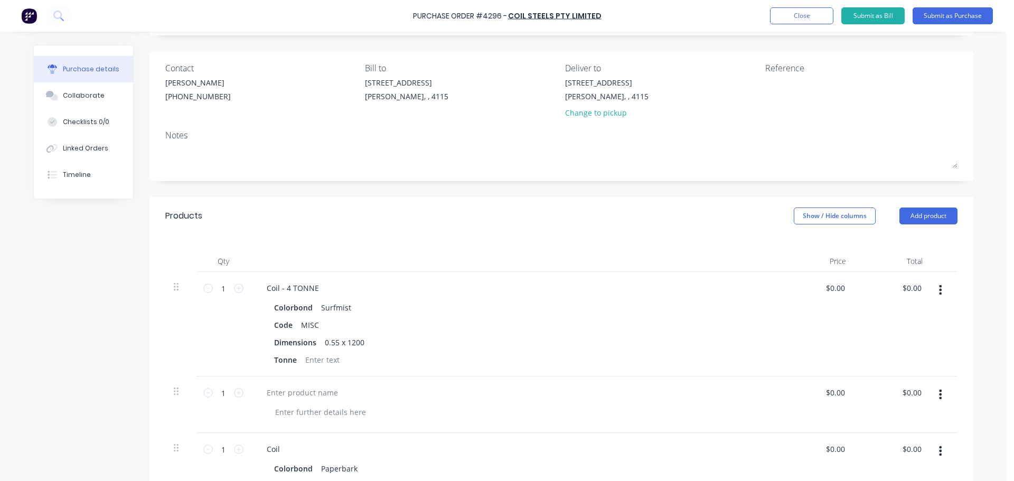
scroll to position [106, 0]
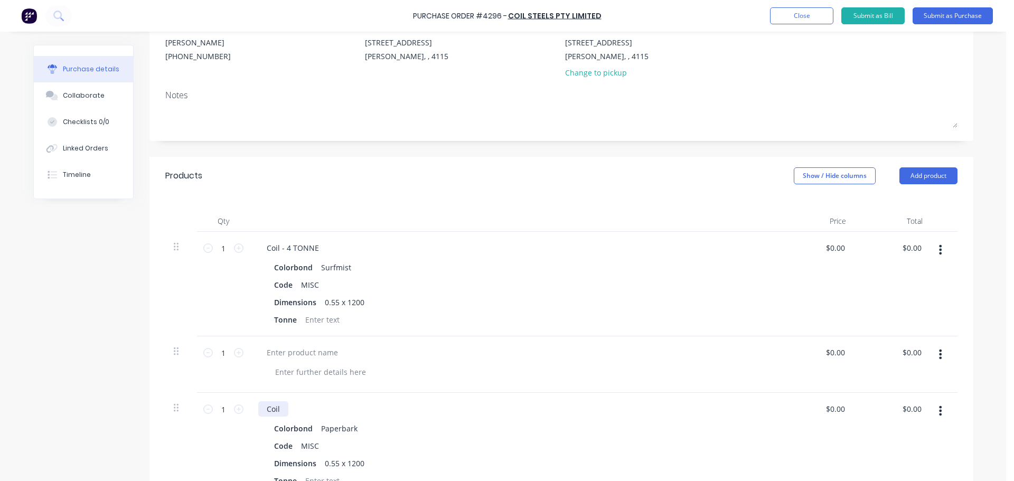
click at [281, 401] on div "Coil" at bounding box center [273, 408] width 30 height 15
click at [942, 350] on button "button" at bounding box center [940, 354] width 25 height 19
click at [910, 419] on button "Delete" at bounding box center [908, 424] width 90 height 21
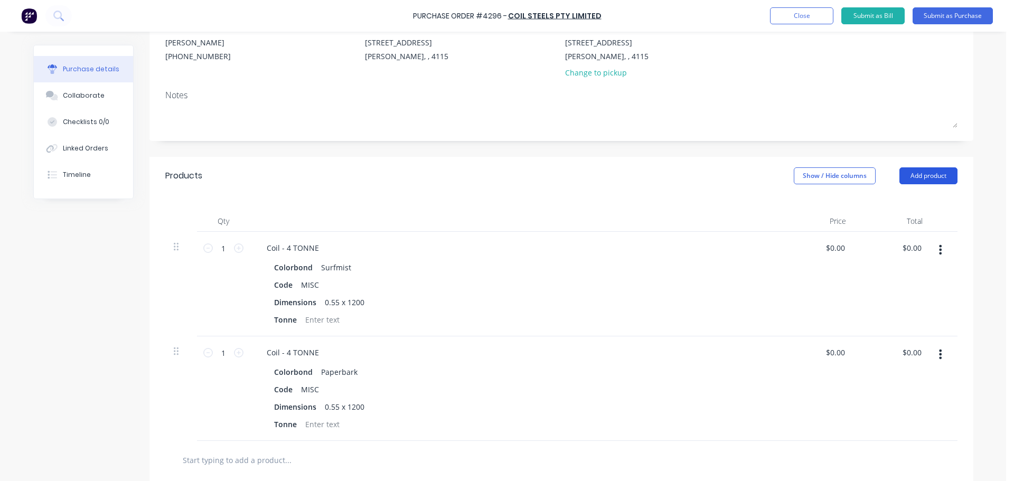
click at [911, 171] on button "Add product" at bounding box center [928, 175] width 58 height 17
click at [902, 192] on button "Product catalogue" at bounding box center [907, 202] width 100 height 21
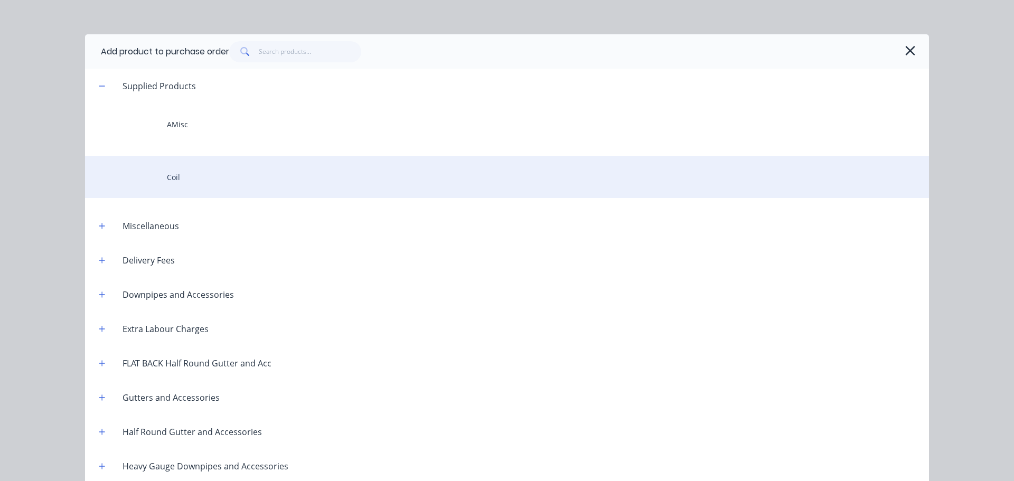
click at [200, 170] on div "Coil" at bounding box center [507, 177] width 844 height 42
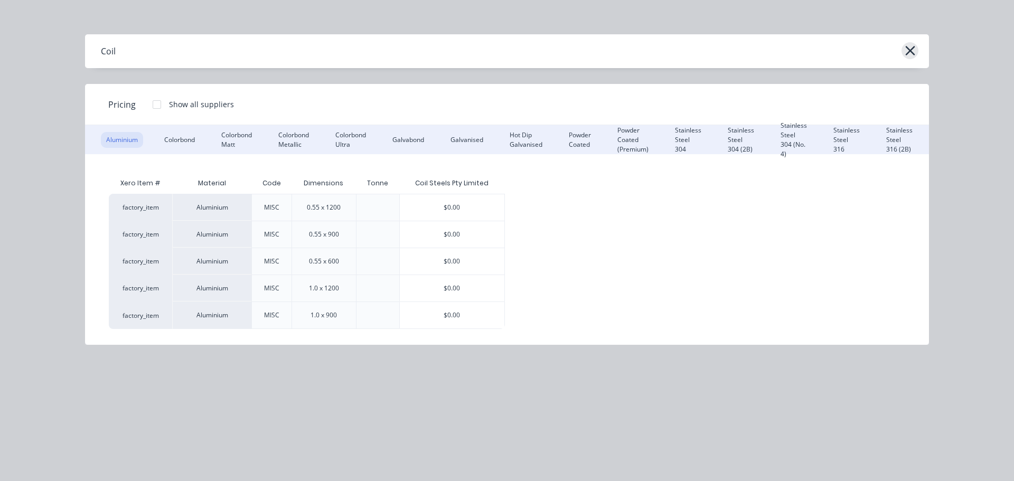
click at [916, 48] on button "button" at bounding box center [909, 50] width 17 height 17
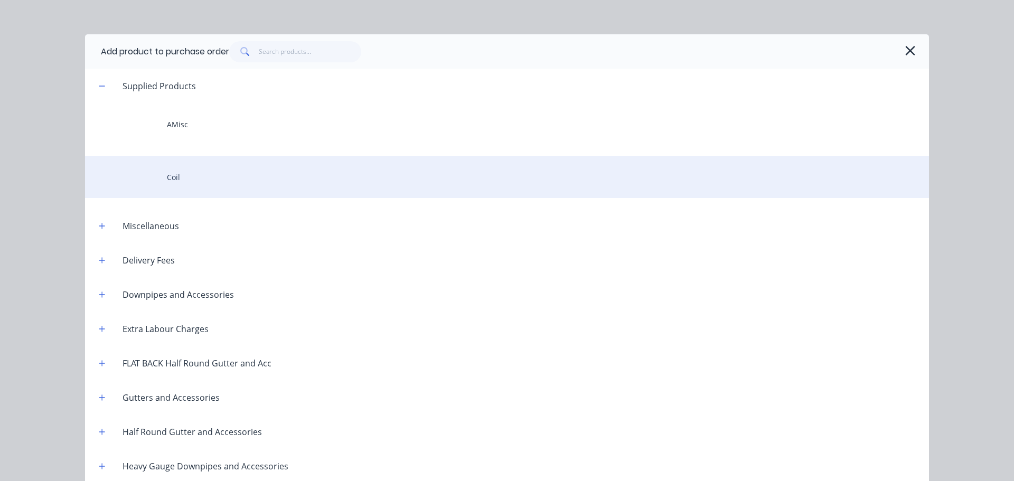
click at [193, 168] on div "Coil" at bounding box center [507, 177] width 844 height 42
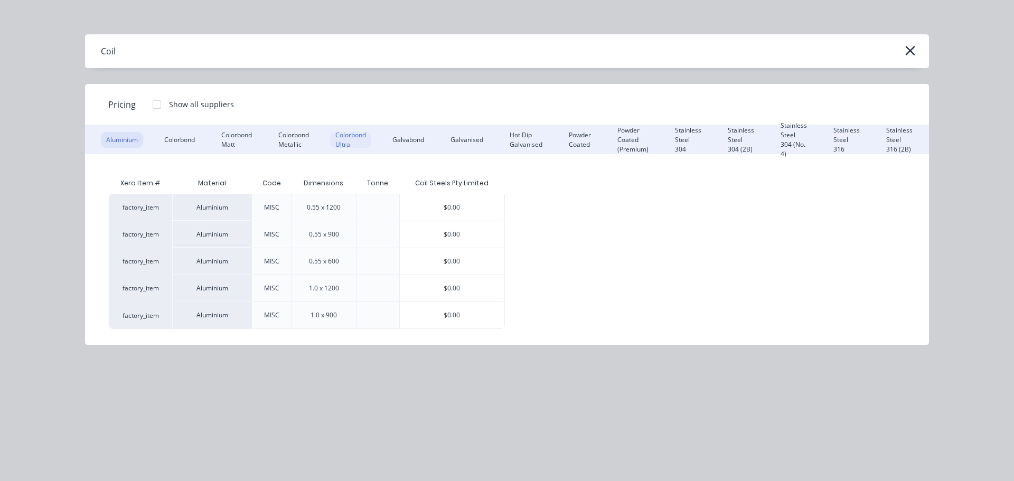
drag, startPoint x: 352, startPoint y: 137, endPoint x: 360, endPoint y: 142, distance: 8.8
click at [352, 138] on div "Colorbond Ultra" at bounding box center [350, 140] width 41 height 16
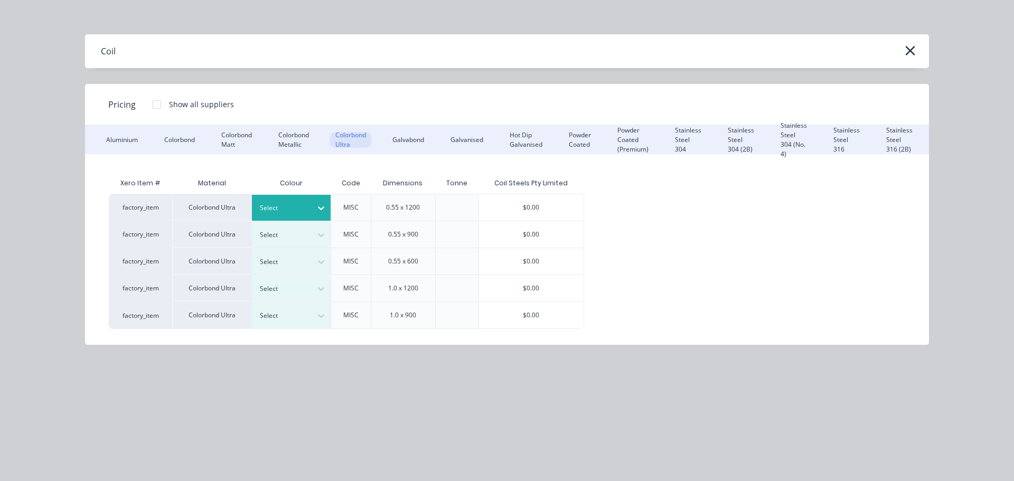
click at [301, 203] on div at bounding box center [284, 208] width 48 height 12
click at [299, 481] on div "Dover White" at bounding box center [503, 486] width 1006 height 11
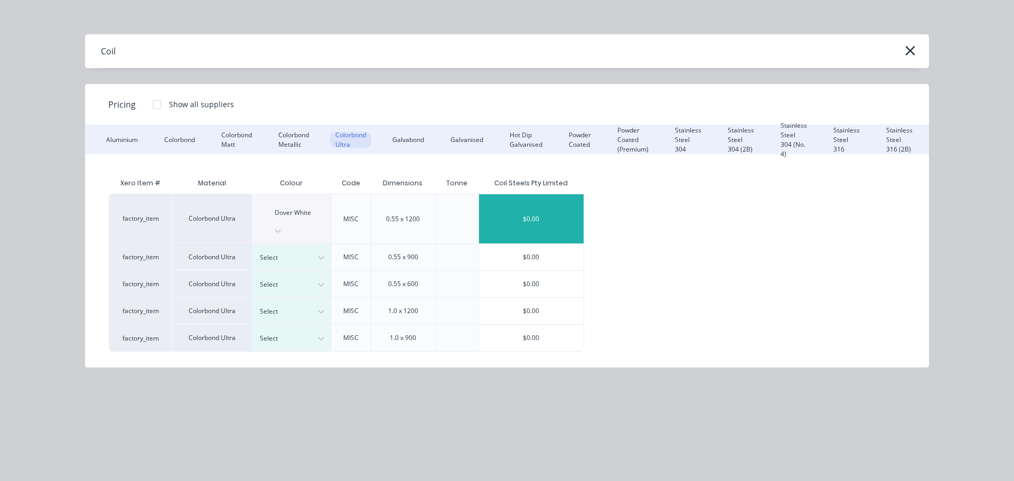
click at [503, 211] on div "$0.00" at bounding box center [531, 218] width 105 height 49
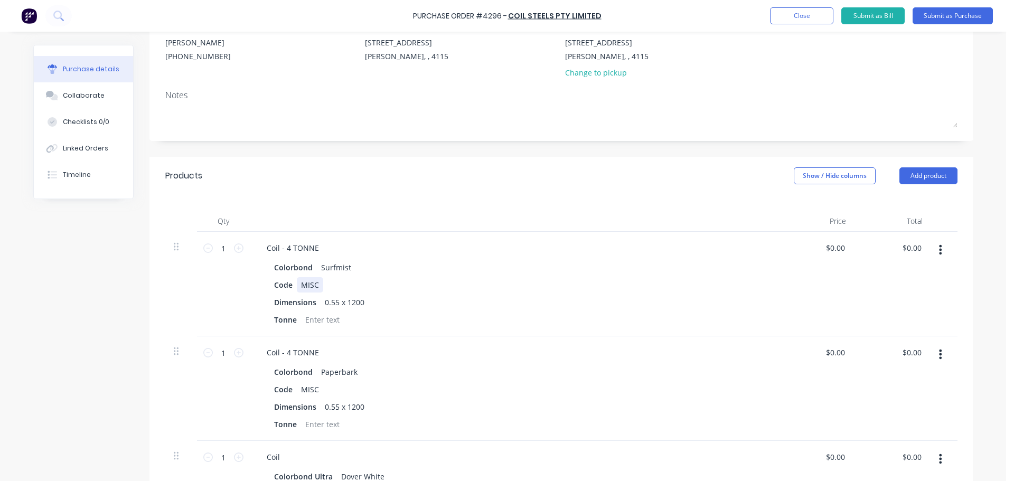
scroll to position [211, 0]
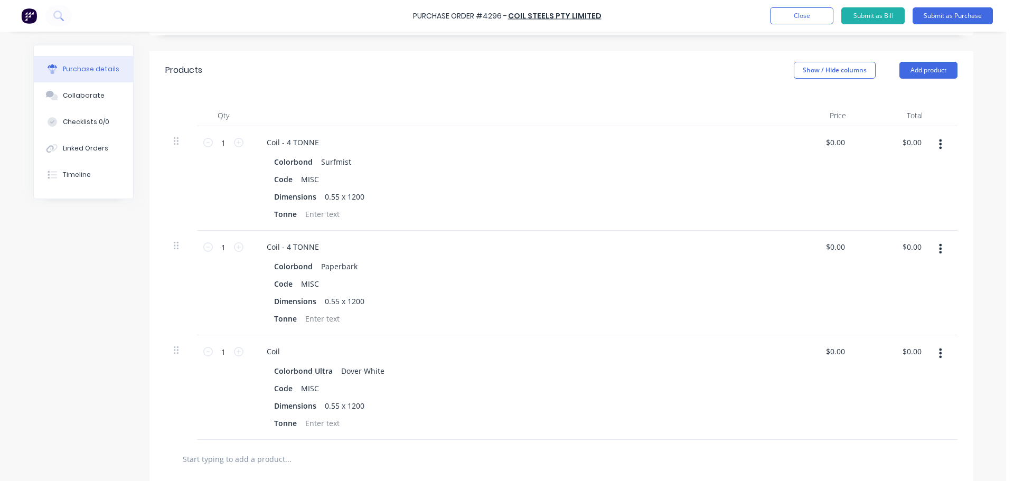
click at [284, 351] on div "Coil" at bounding box center [513, 351] width 511 height 15
click at [278, 347] on div "Coil" at bounding box center [273, 351] width 30 height 15
click at [917, 68] on button "Add product" at bounding box center [928, 70] width 58 height 17
click at [898, 90] on div "Product catalogue" at bounding box center [907, 97] width 81 height 15
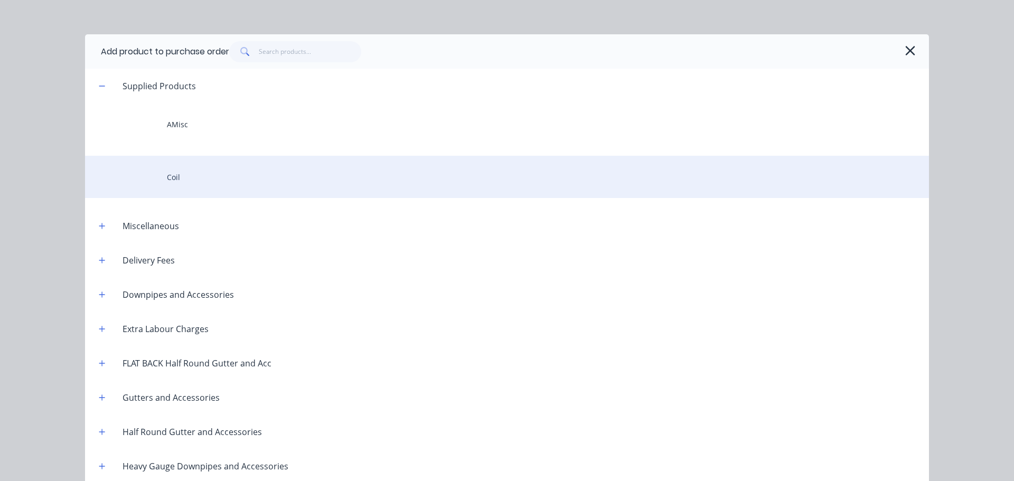
click at [223, 192] on div "Coil" at bounding box center [507, 177] width 844 height 42
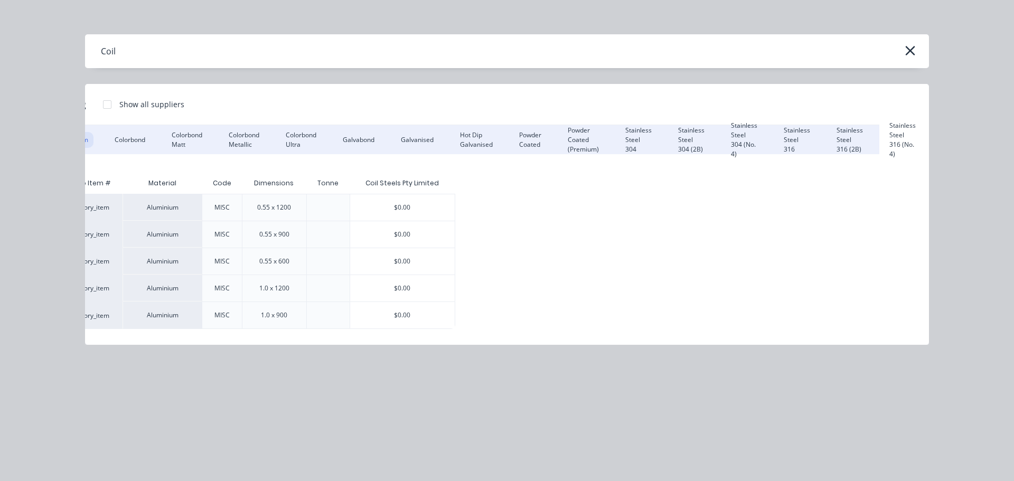
scroll to position [0, 0]
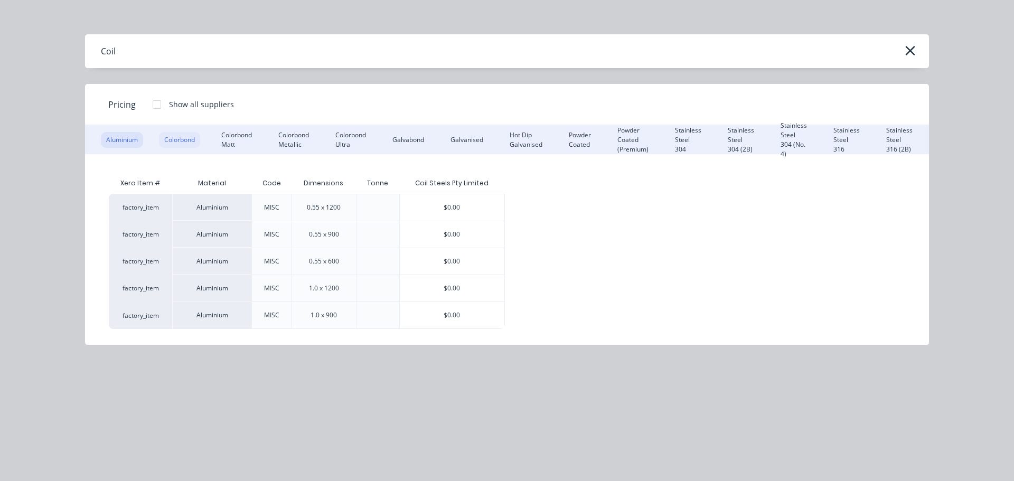
click at [183, 139] on div "Colorbond" at bounding box center [179, 140] width 41 height 16
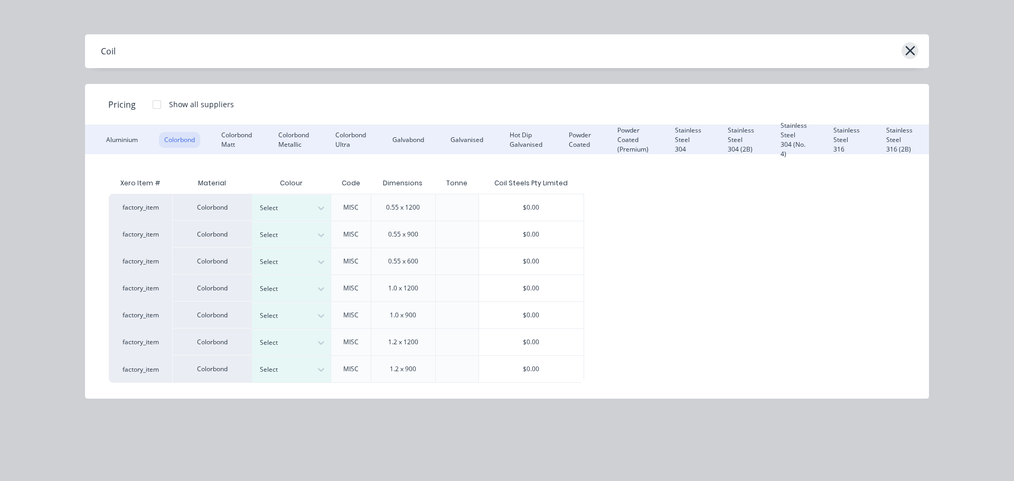
click at [905, 43] on icon "button" at bounding box center [910, 50] width 11 height 15
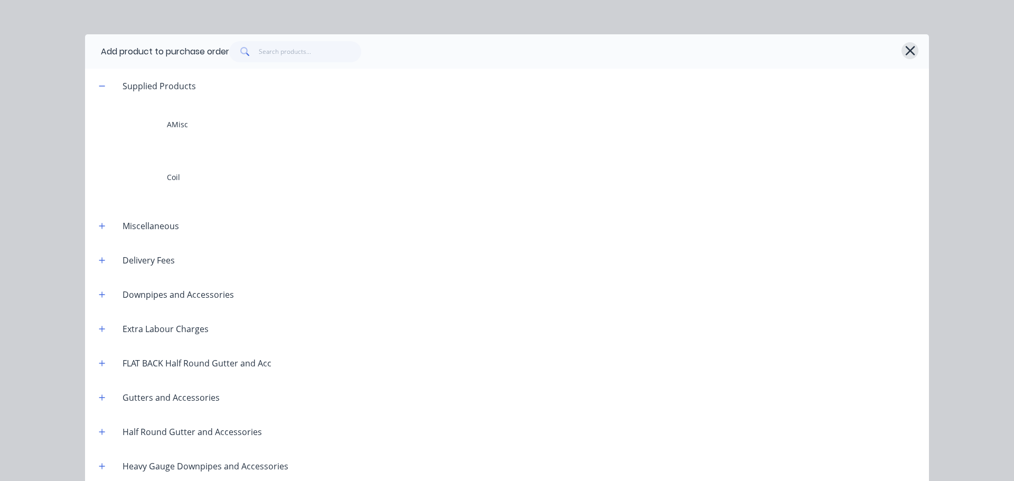
click at [905, 51] on icon "button" at bounding box center [910, 50] width 11 height 15
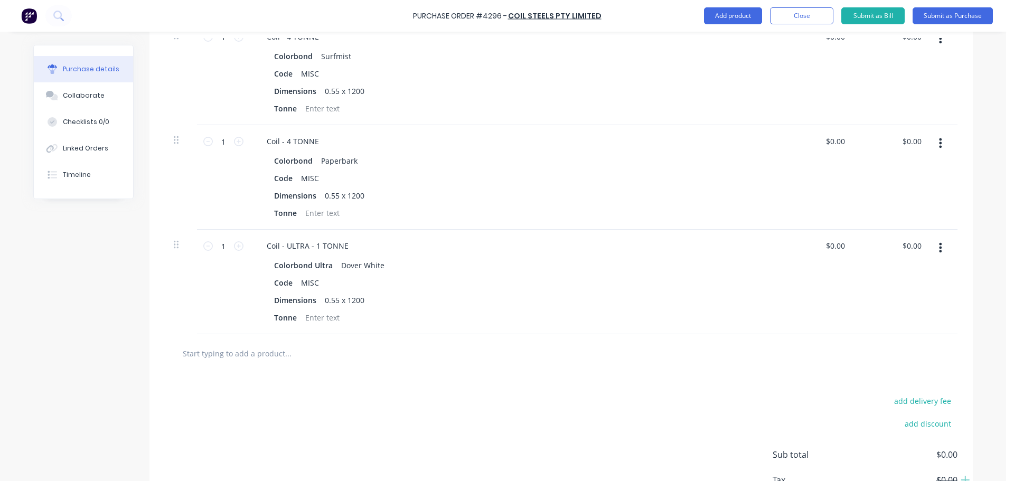
scroll to position [211, 0]
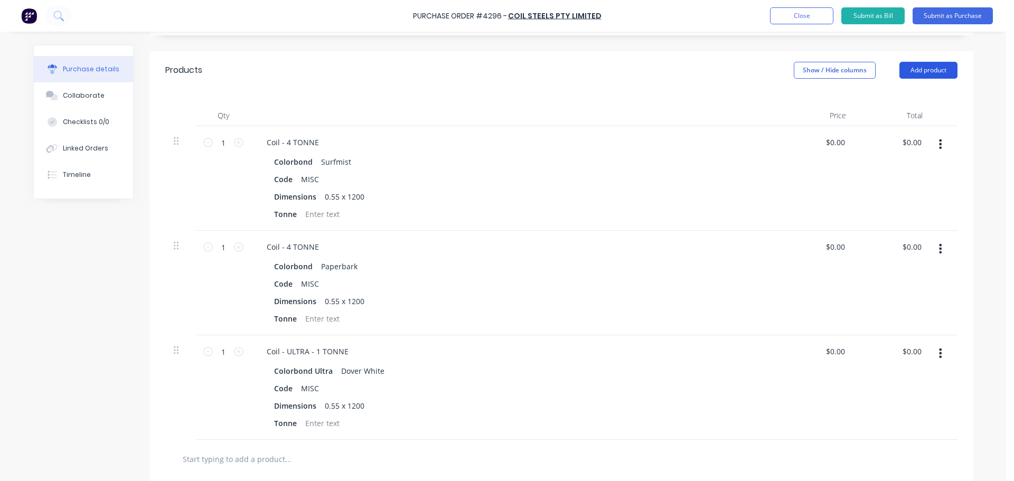
click at [928, 67] on button "Add product" at bounding box center [928, 70] width 58 height 17
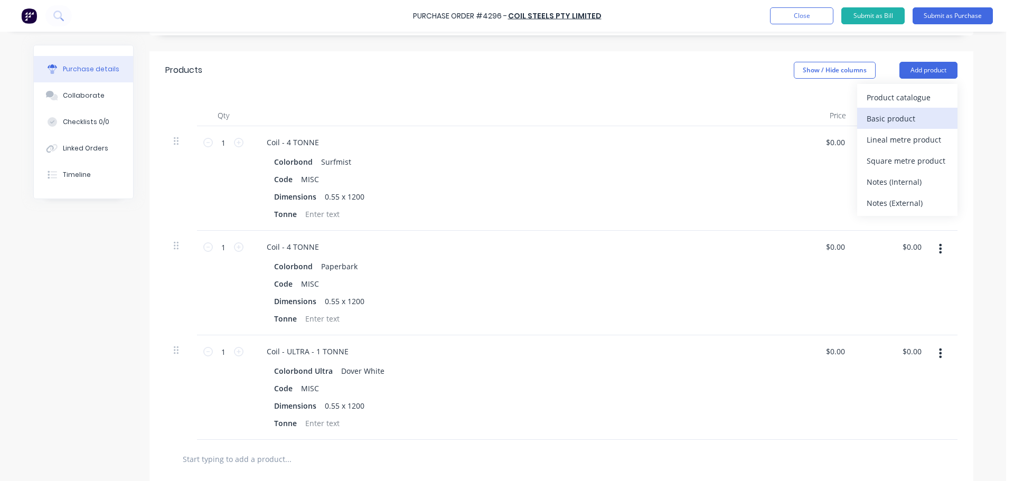
click at [897, 111] on div "Basic product" at bounding box center [907, 118] width 81 height 15
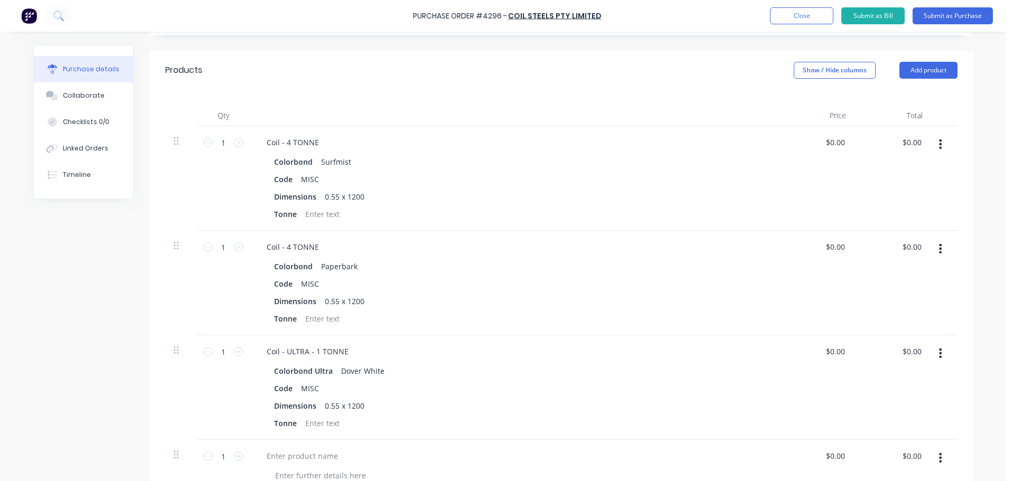
scroll to position [317, 0]
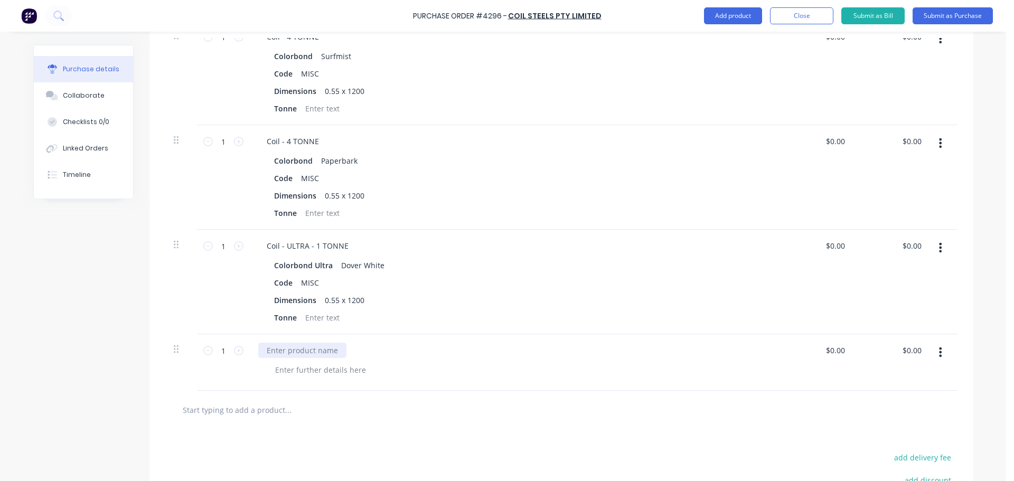
click at [297, 354] on div at bounding box center [302, 350] width 88 height 15
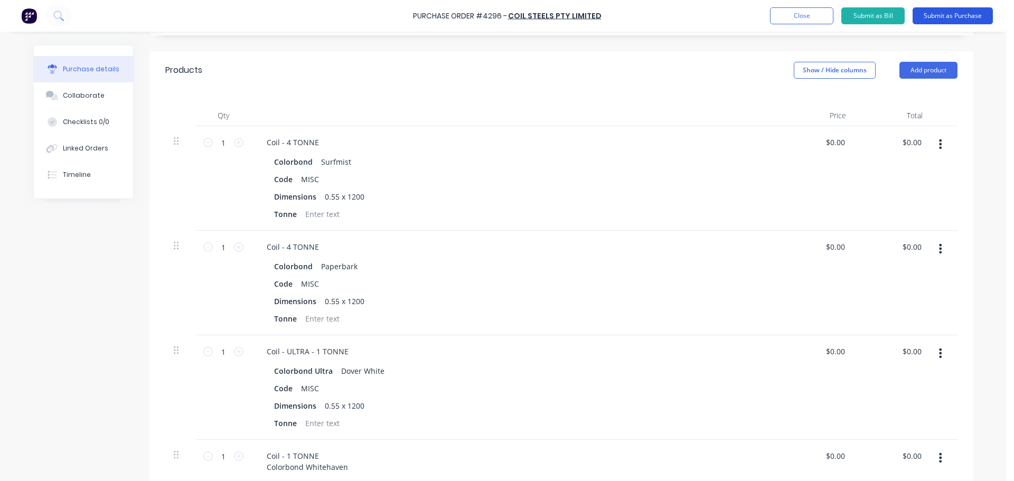
click at [937, 13] on button "Submit as Purchase" at bounding box center [953, 15] width 80 height 17
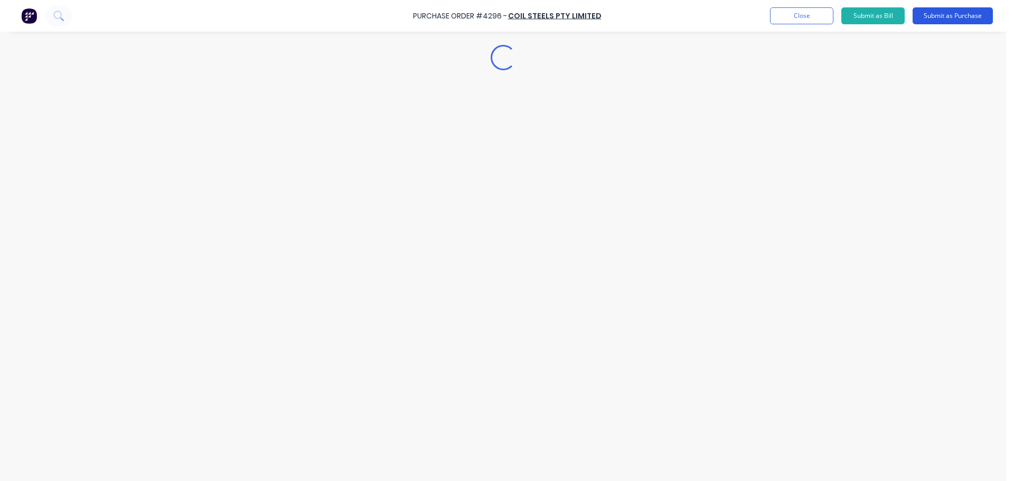
scroll to position [0, 0]
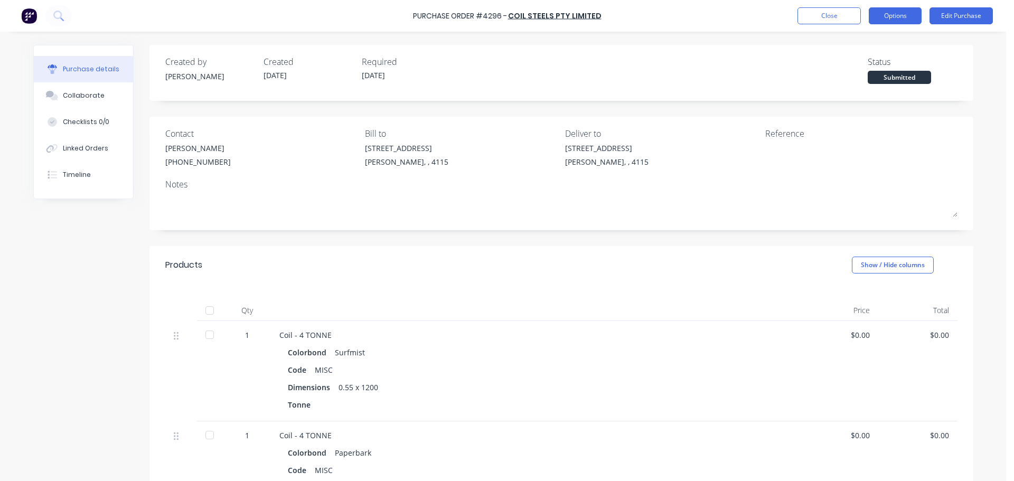
click at [899, 19] on button "Options" at bounding box center [895, 15] width 53 height 17
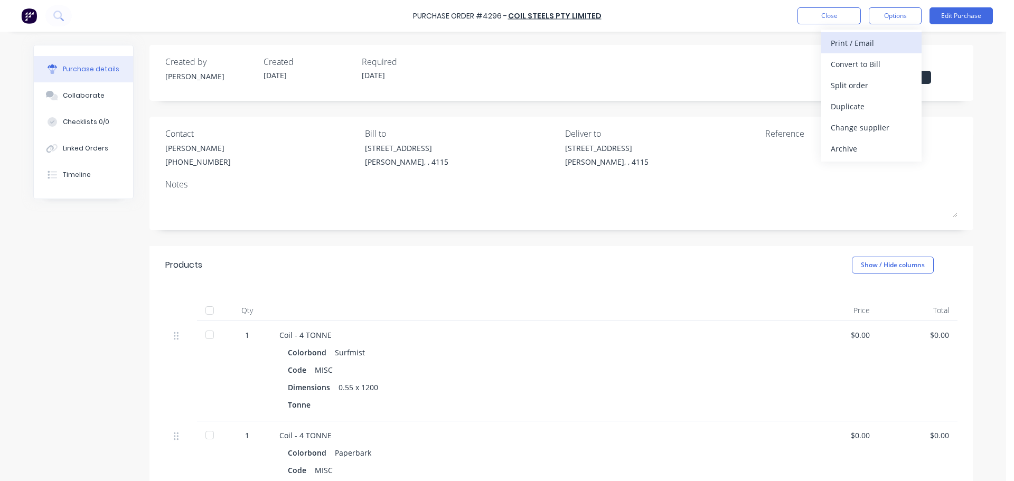
click at [882, 43] on div "Print / Email" at bounding box center [871, 42] width 81 height 15
click at [869, 78] on div "Without pricing" at bounding box center [871, 85] width 81 height 15
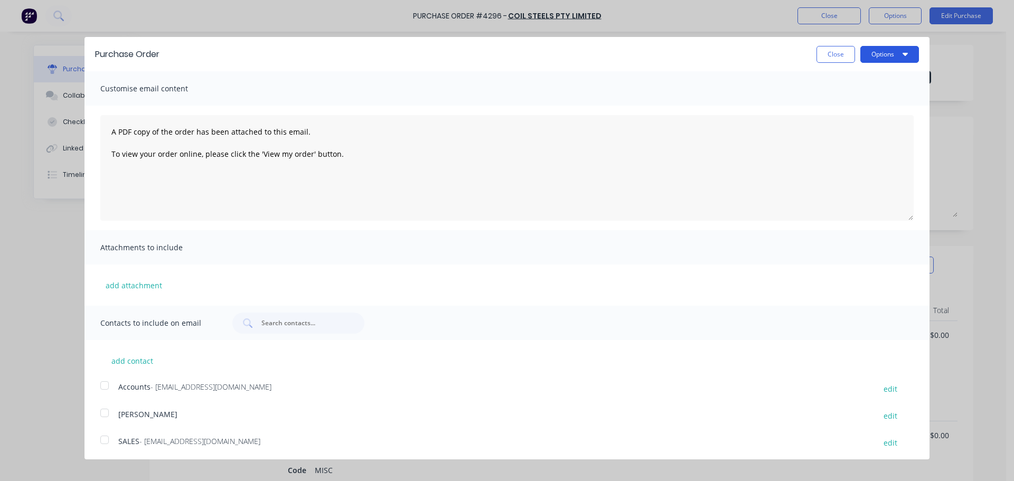
click at [886, 52] on button "Options" at bounding box center [889, 54] width 59 height 17
click at [868, 81] on div "Print" at bounding box center [868, 80] width 81 height 15
click at [835, 53] on button "Close" at bounding box center [835, 54] width 39 height 17
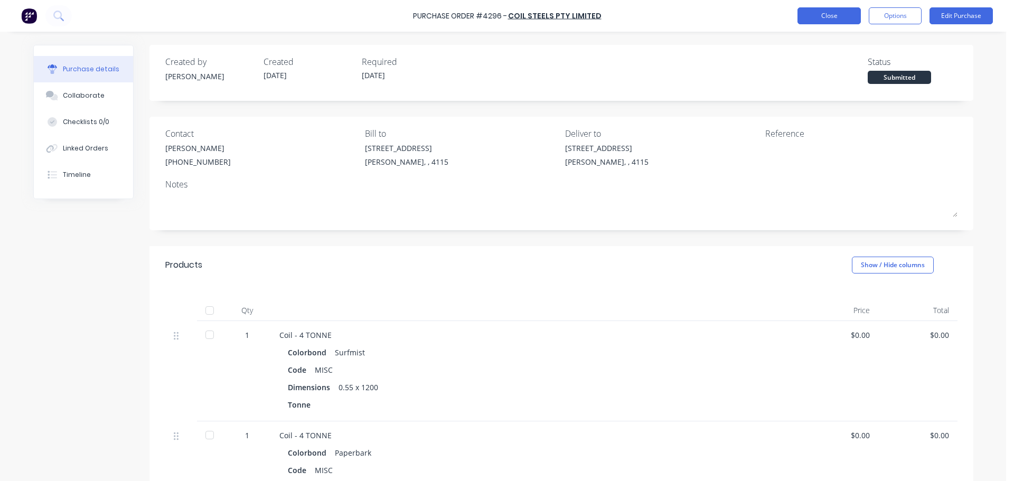
click at [833, 16] on button "Close" at bounding box center [828, 15] width 63 height 17
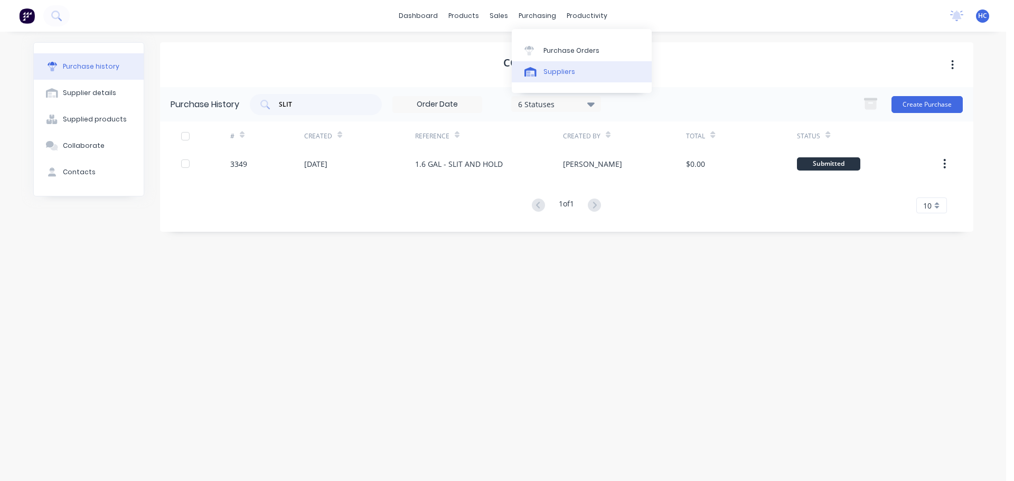
click at [570, 72] on div "Suppliers" at bounding box center [559, 72] width 32 height 10
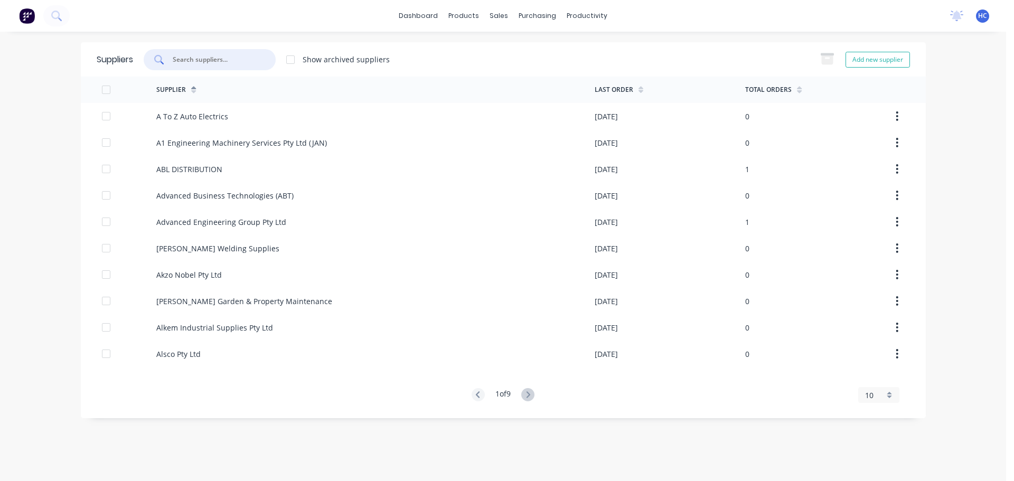
click at [220, 61] on input "text" at bounding box center [216, 59] width 88 height 11
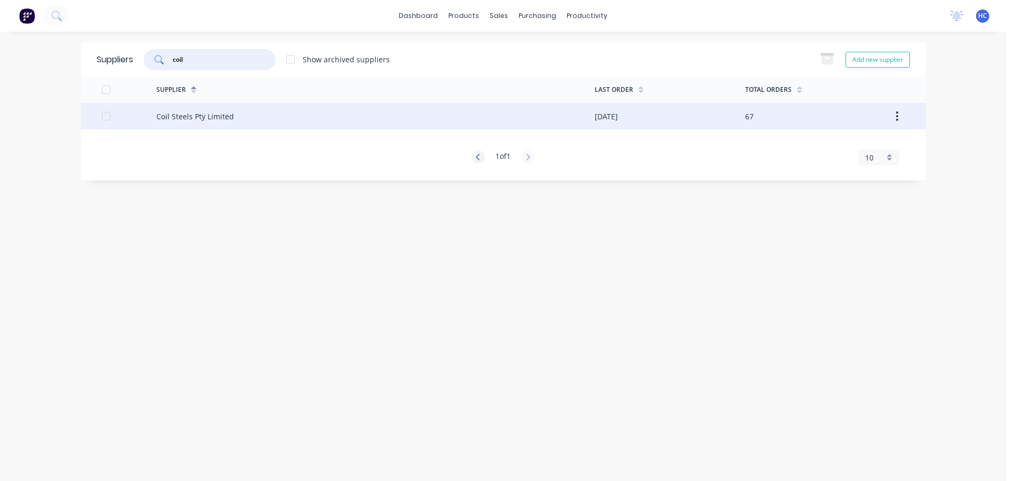
type input "coil"
click at [245, 119] on div "Coil Steels Pty Limited" at bounding box center [375, 116] width 438 height 26
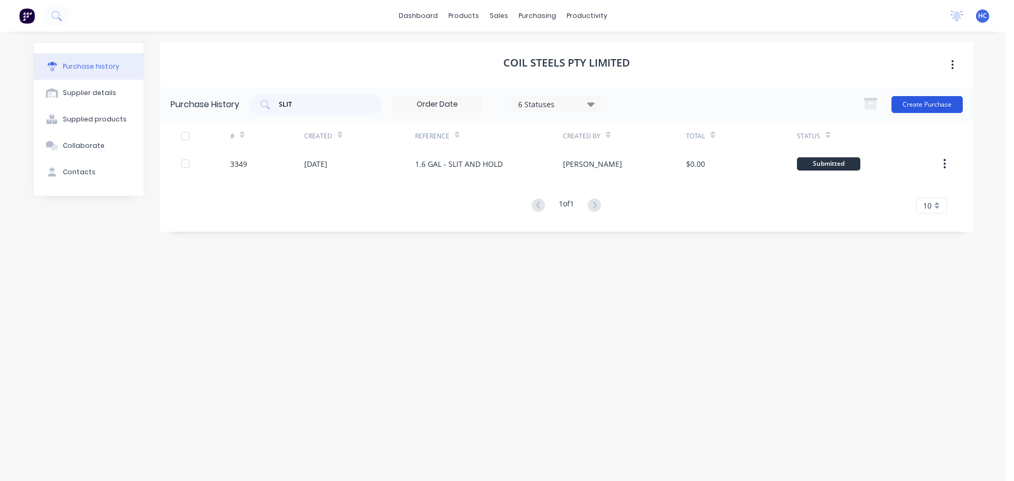
click at [933, 96] on button "Create Purchase" at bounding box center [926, 104] width 71 height 17
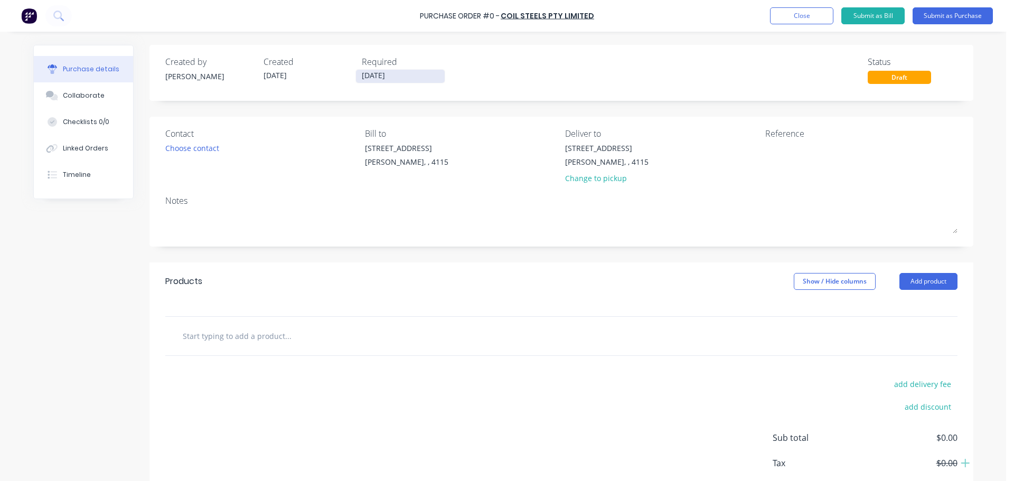
click at [372, 72] on input "[DATE]" at bounding box center [400, 76] width 89 height 13
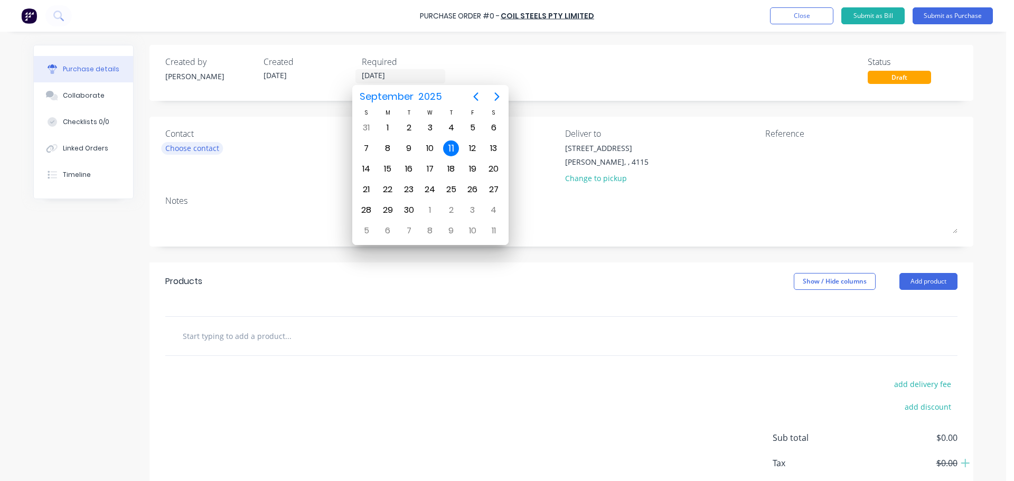
click at [198, 151] on div "Choose contact" at bounding box center [192, 148] width 54 height 11
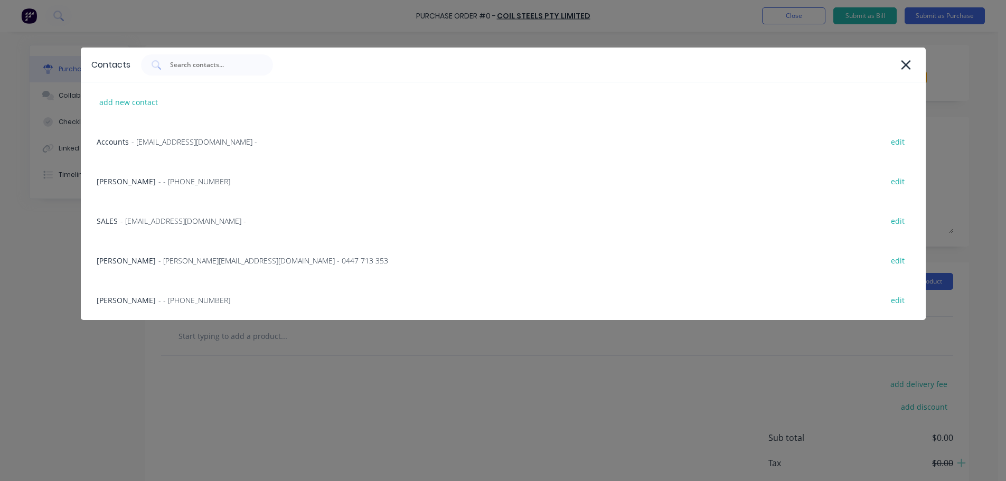
drag, startPoint x: 158, startPoint y: 176, endPoint x: 181, endPoint y: 174, distance: 22.3
click at [161, 177] on span "- - (07) 3372 3005" at bounding box center [194, 181] width 72 height 11
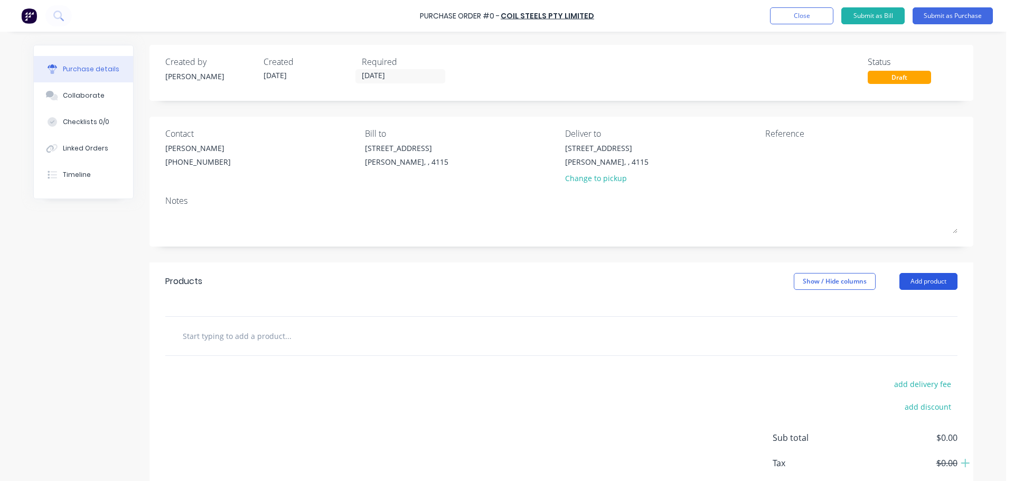
click at [918, 281] on button "Add product" at bounding box center [928, 281] width 58 height 17
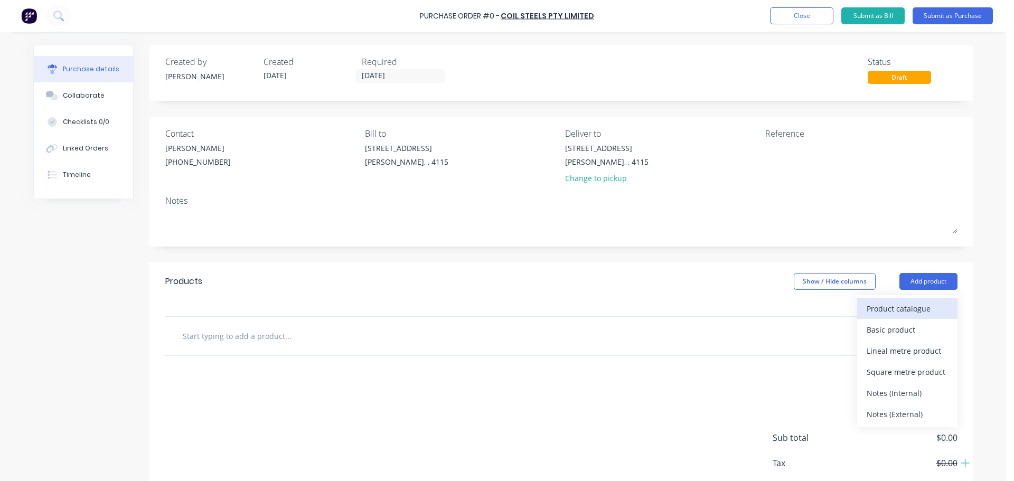
click at [882, 311] on div "Product catalogue" at bounding box center [907, 308] width 81 height 15
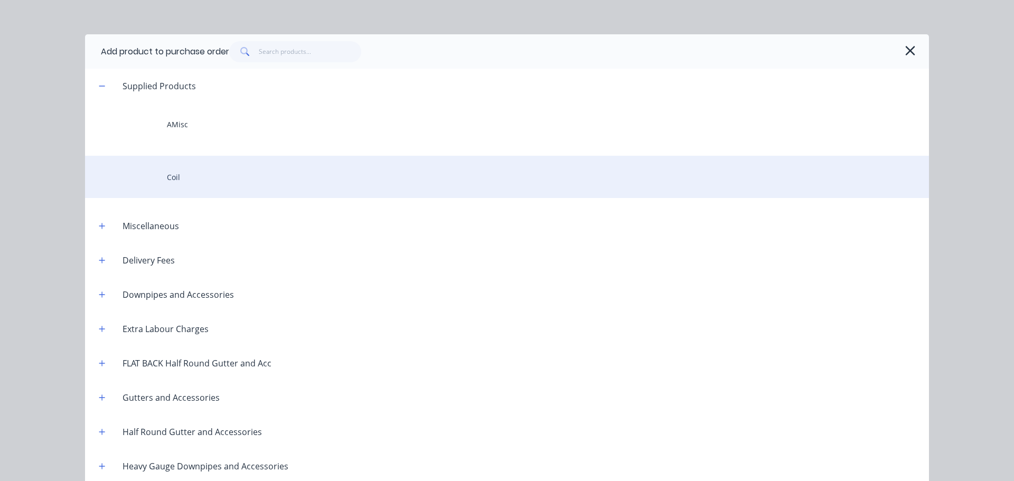
click at [161, 171] on div "Coil" at bounding box center [507, 177] width 844 height 42
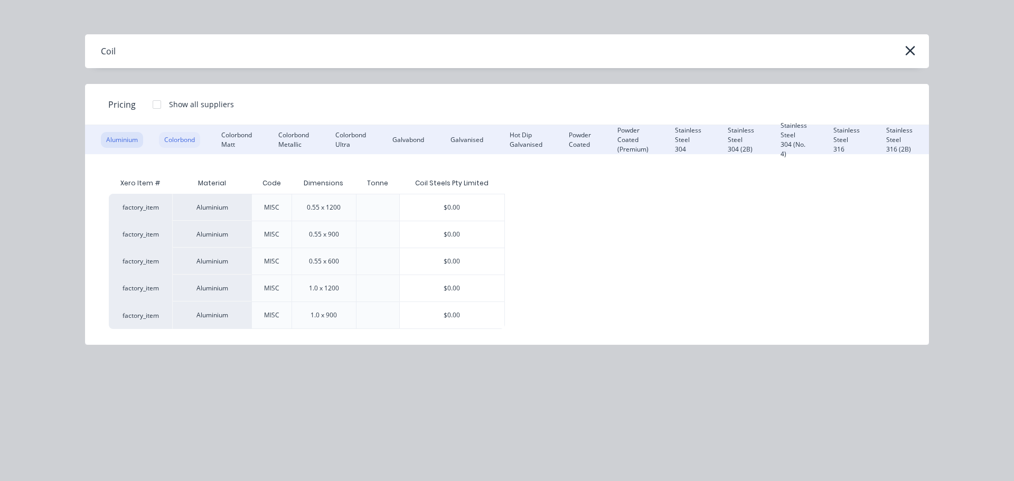
drag, startPoint x: 166, startPoint y: 138, endPoint x: 191, endPoint y: 139, distance: 24.8
click at [165, 138] on div "Colorbond" at bounding box center [179, 140] width 41 height 16
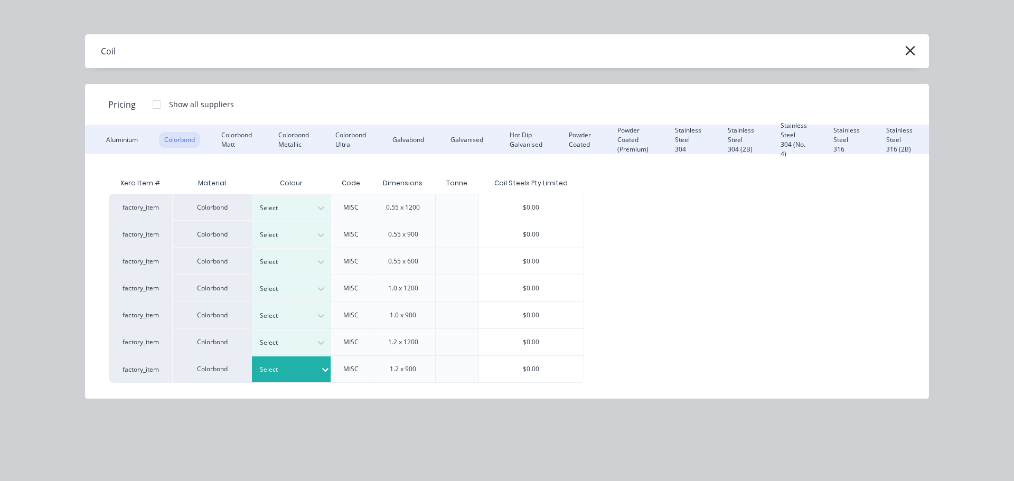
click at [309, 369] on div "Select" at bounding box center [286, 370] width 68 height 14
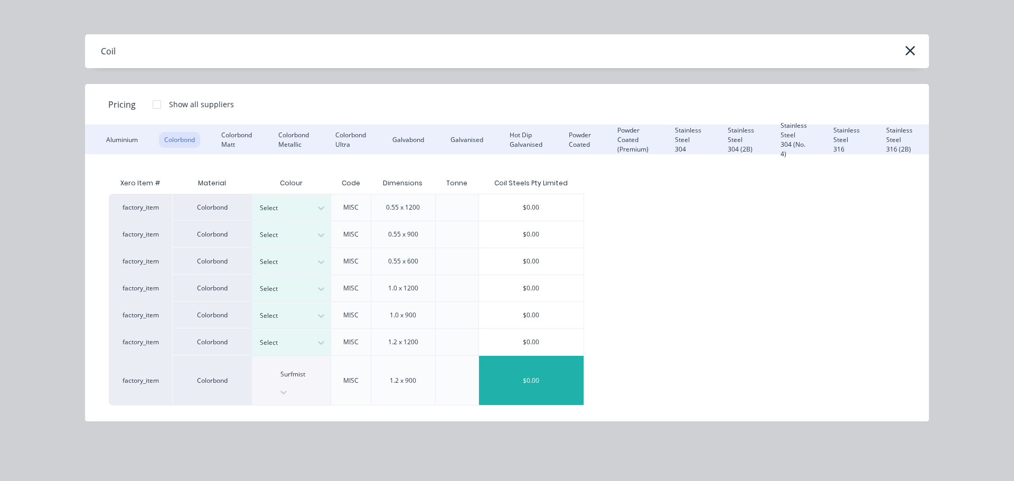
click at [534, 371] on div "$0.00" at bounding box center [531, 380] width 105 height 49
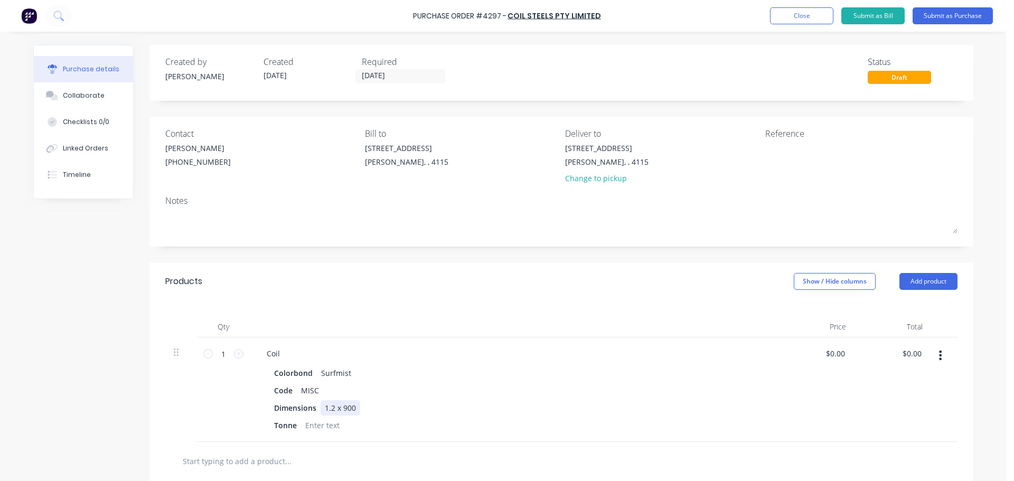
click at [343, 413] on div "1.2 x 900" at bounding box center [341, 407] width 40 height 15
click at [430, 302] on div "Qty Price Total 1 1 Coil Colorbond Surfmist Code MISC Dimensions 1.2 x 300 Tonn…" at bounding box center [561, 371] width 824 height 142
click at [286, 356] on div "Coil" at bounding box center [513, 353] width 511 height 15
click at [281, 352] on div "Coil" at bounding box center [273, 353] width 30 height 15
click at [284, 360] on div "Coil - 2 TONNE - 8 COILS" at bounding box center [309, 353] width 103 height 15
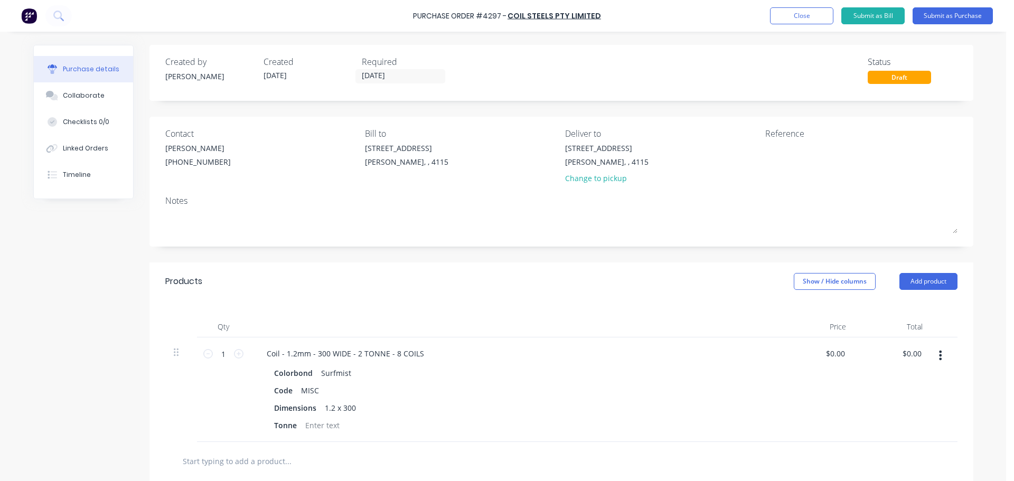
click at [286, 315] on div "Qty Price Total 1 1 Coil - 1.2mm - 300 WIDE - 2 TONNE - 8 COILS Colorbond Surfm…" at bounding box center [561, 371] width 824 height 142
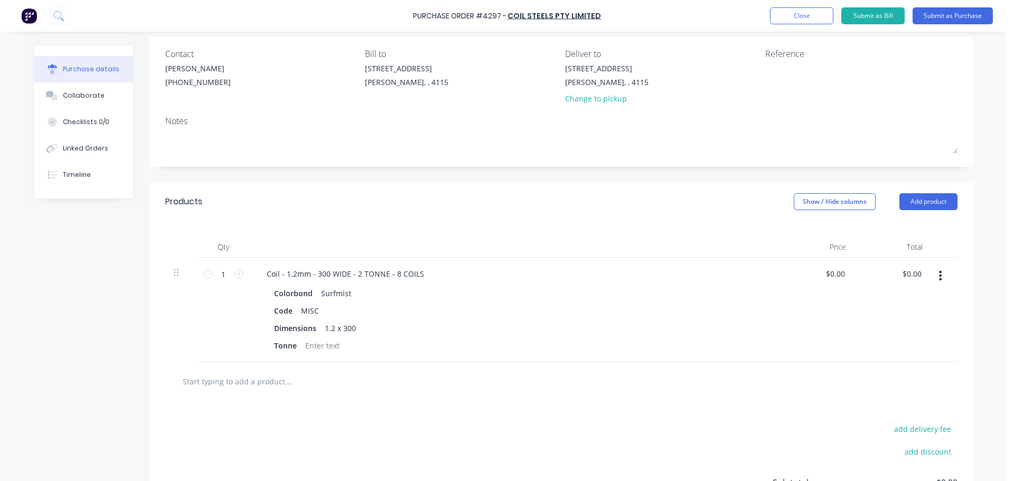
scroll to position [106, 0]
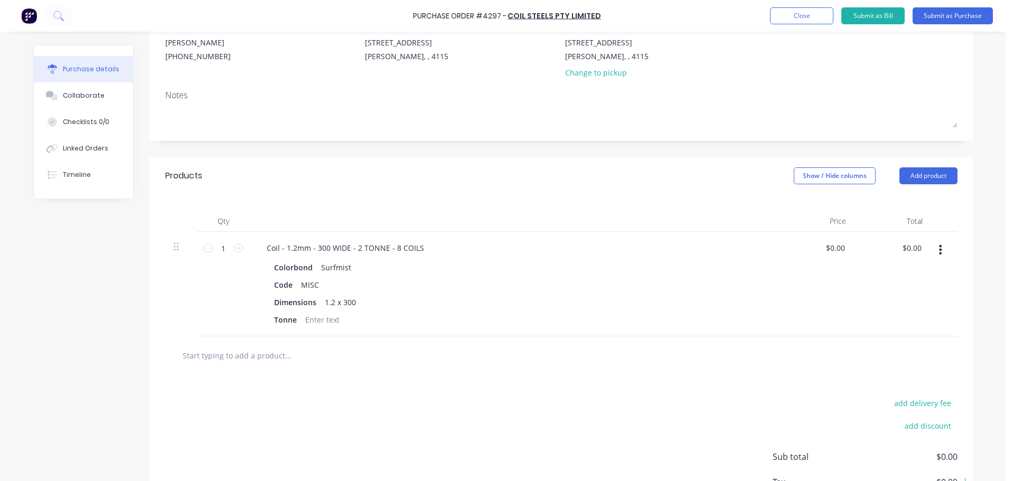
click at [938, 256] on button "button" at bounding box center [940, 249] width 25 height 19
click at [917, 298] on button "Duplicate" at bounding box center [908, 298] width 90 height 21
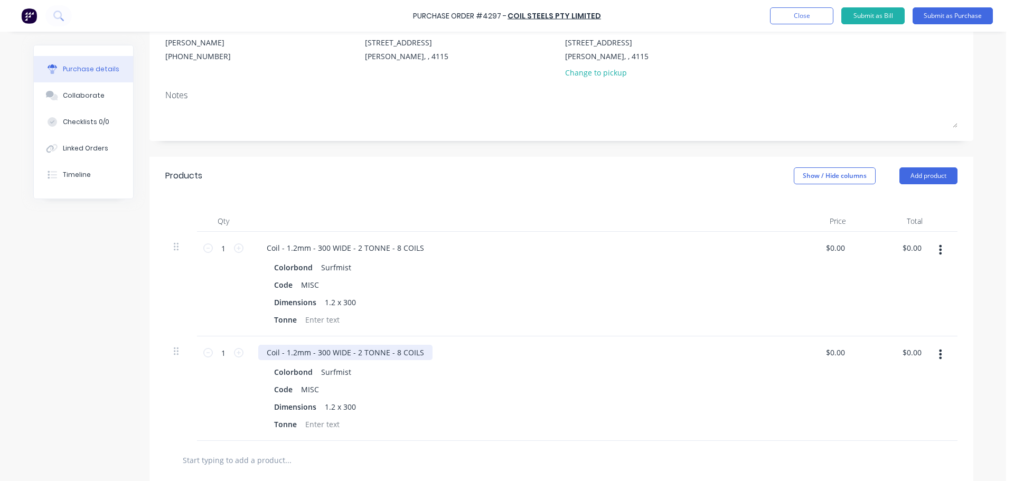
click at [316, 345] on div "Coil - 1.2mm - 300 WIDE - 2 TONNE - 8 COILS" at bounding box center [345, 352] width 174 height 15
click at [344, 409] on div "1.2 x 300" at bounding box center [341, 406] width 40 height 15
click at [404, 204] on div "Qty Price Total 1 1 Coil - 1.2mm - 300 WIDE - 2 TONNE - 8 COILS Colorbond Surfm…" at bounding box center [561, 318] width 824 height 246
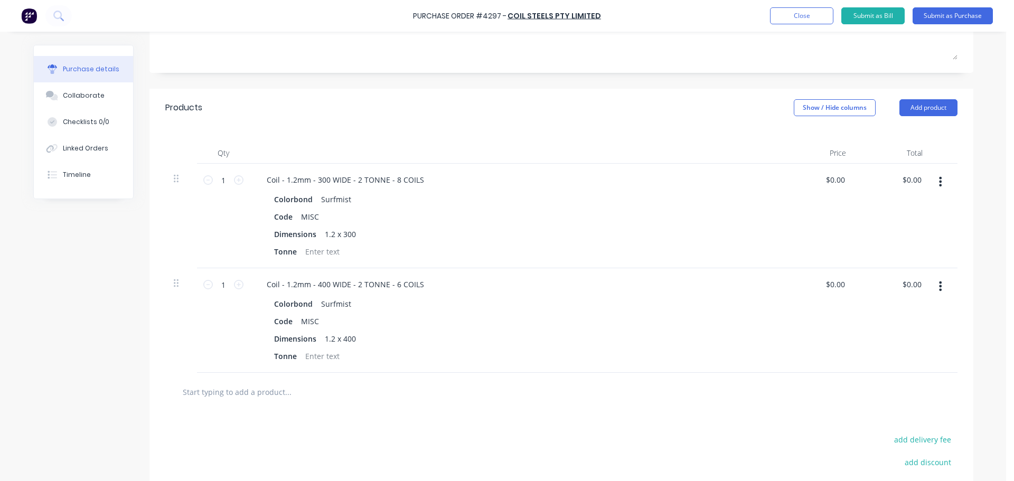
scroll to position [211, 0]
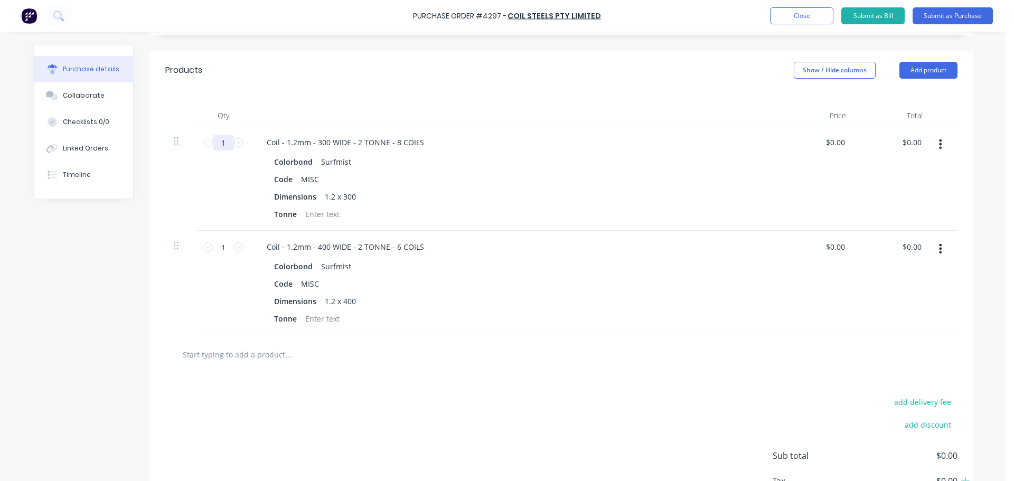
click at [223, 141] on input "1" at bounding box center [223, 143] width 21 height 16
click at [234, 138] on icon at bounding box center [239, 143] width 10 height 10
click at [236, 240] on div "1 1" at bounding box center [223, 247] width 36 height 16
click at [203, 146] on icon at bounding box center [208, 143] width 10 height 10
type input "1"
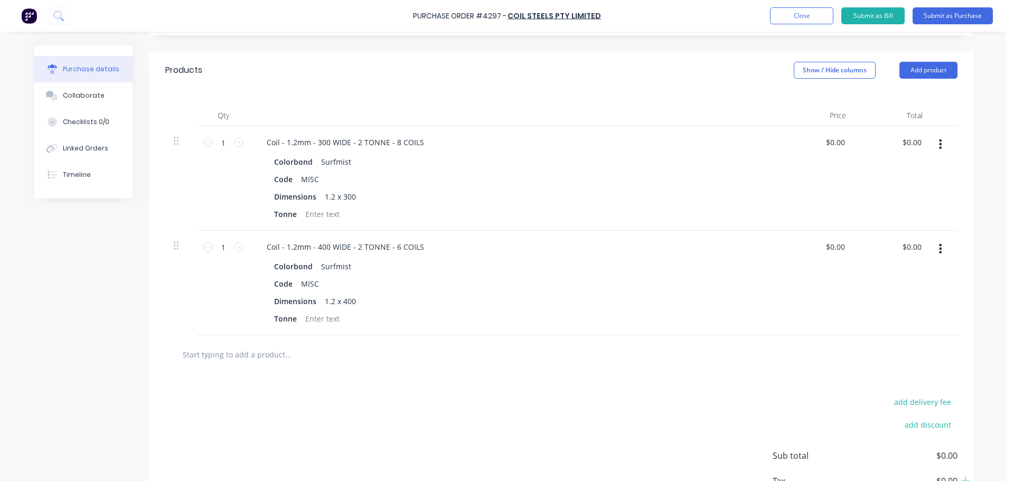
click at [939, 250] on icon "button" at bounding box center [940, 249] width 3 height 12
click at [893, 297] on button "Duplicate" at bounding box center [908, 297] width 90 height 21
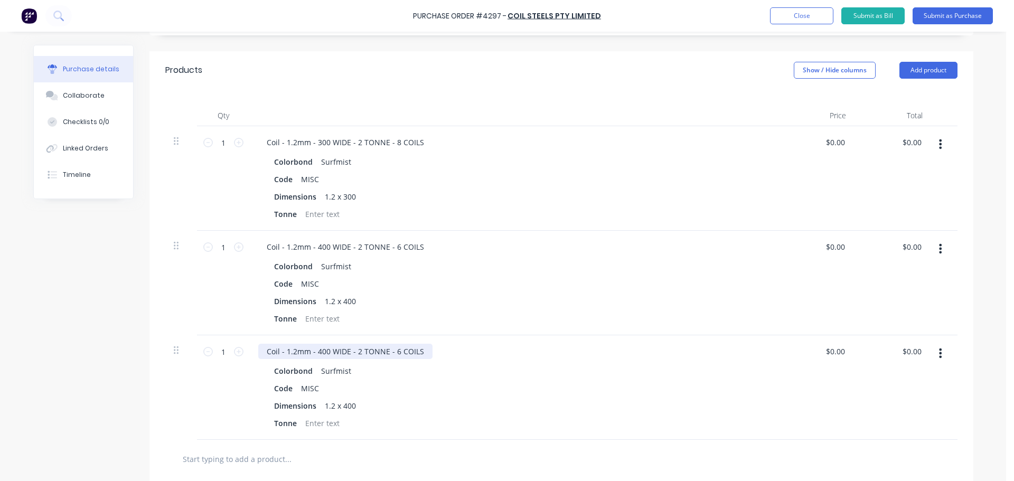
click at [315, 349] on div "Coil - 1.2mm - 400 WIDE - 2 TONNE - 6 COILS" at bounding box center [345, 351] width 174 height 15
click at [342, 406] on div "1.2 x 400" at bounding box center [341, 405] width 40 height 15
click at [597, 383] on div "Colorbond Surfmist Code MISC Dimensions 1.2 x 600 Tonne" at bounding box center [513, 397] width 511 height 68
click at [588, 110] on div at bounding box center [514, 115] width 528 height 21
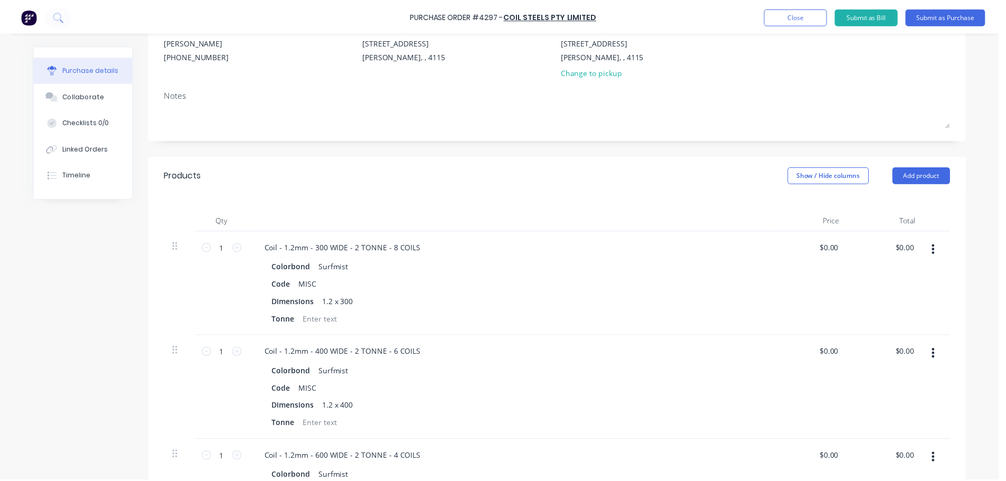
scroll to position [0, 0]
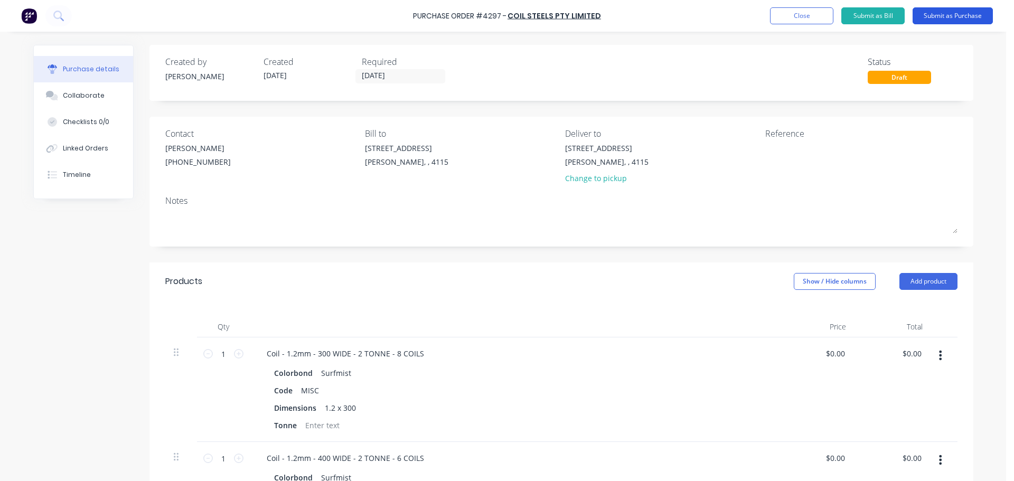
click at [954, 20] on button "Submit as Purchase" at bounding box center [953, 15] width 80 height 17
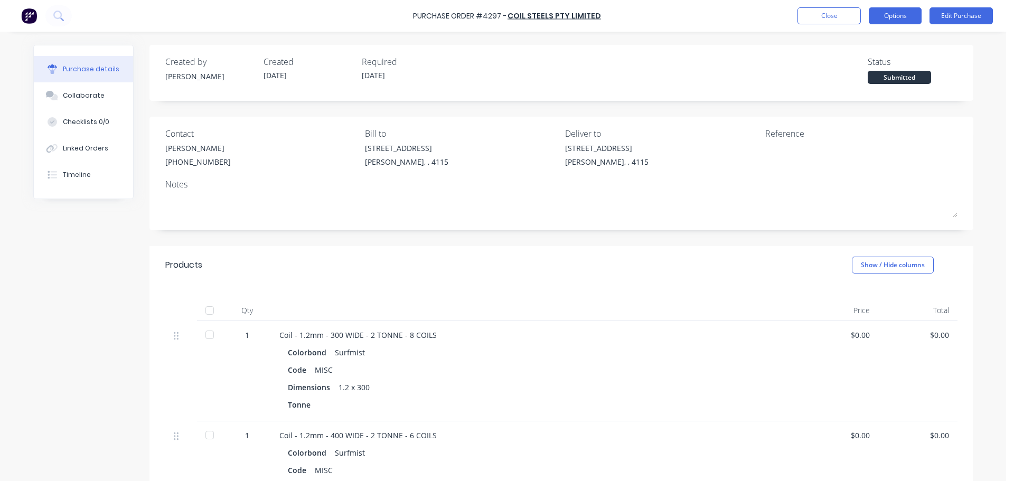
click at [891, 17] on button "Options" at bounding box center [895, 15] width 53 height 17
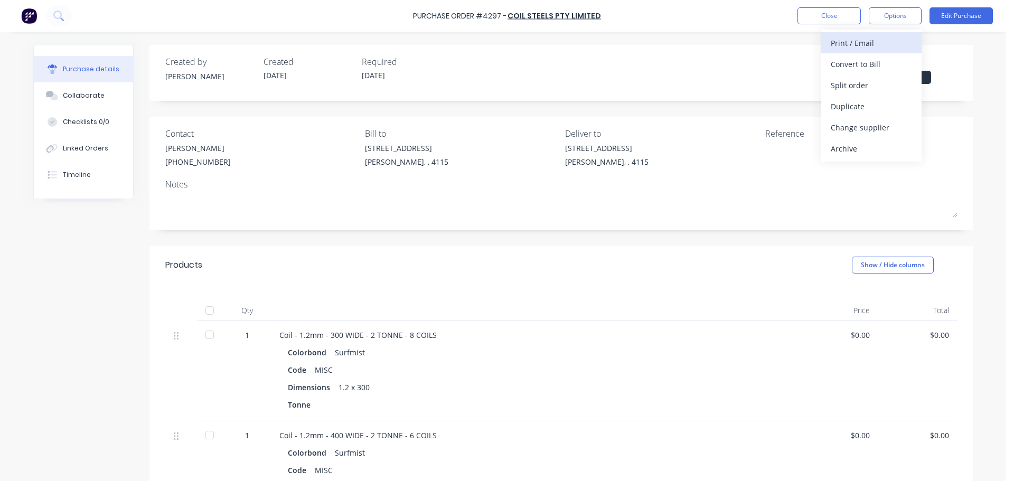
click at [877, 44] on div "Print / Email" at bounding box center [871, 42] width 81 height 15
click at [866, 87] on div "Without pricing" at bounding box center [871, 85] width 81 height 15
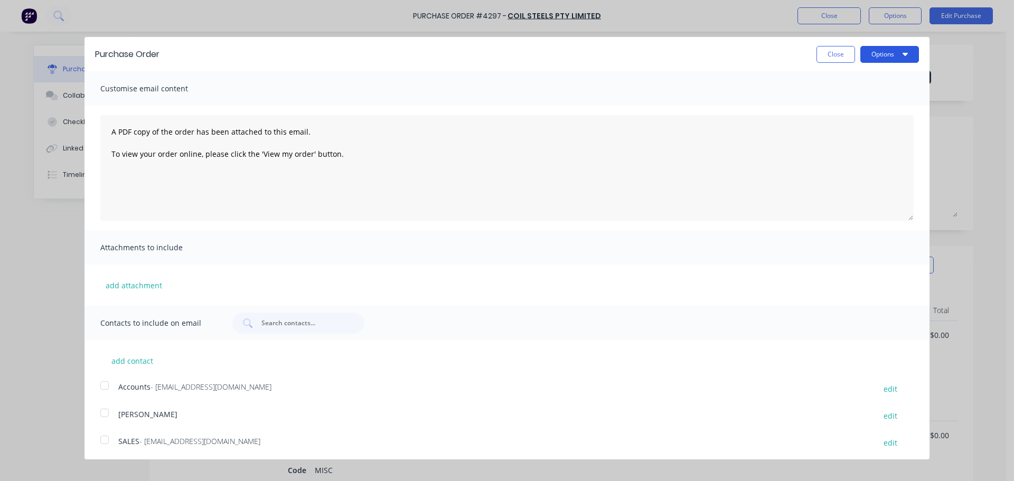
click at [882, 59] on button "Options" at bounding box center [889, 54] width 59 height 17
click at [862, 80] on div "Print" at bounding box center [868, 80] width 81 height 15
click at [830, 53] on button "Close" at bounding box center [835, 54] width 39 height 17
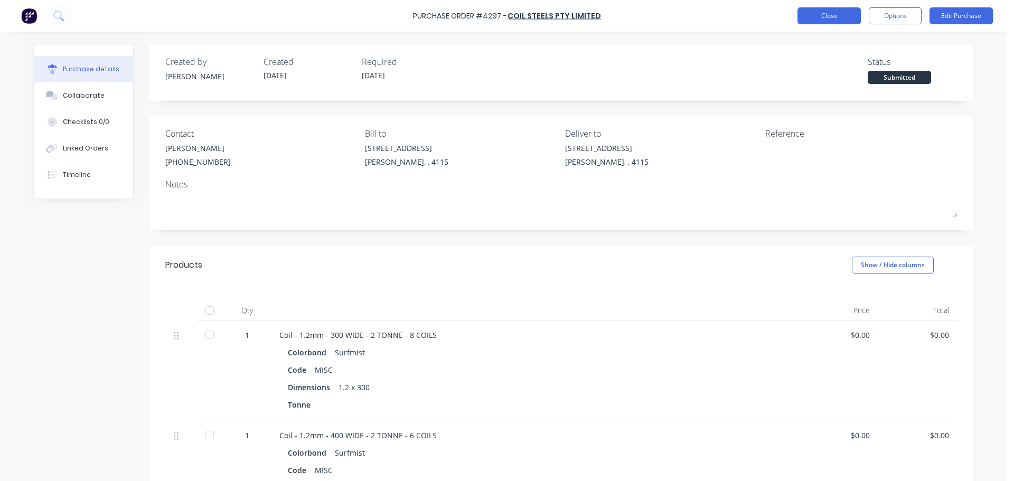
click at [843, 15] on button "Close" at bounding box center [828, 15] width 63 height 17
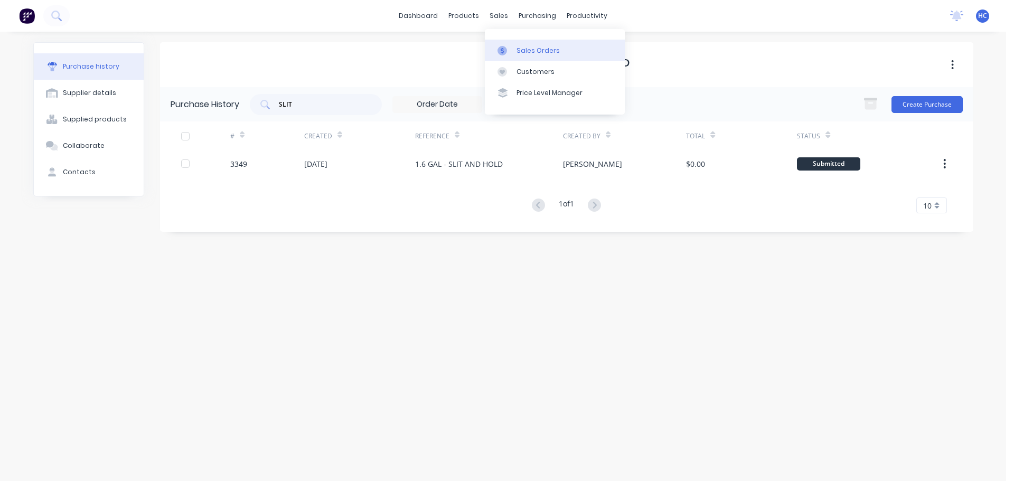
click at [532, 48] on div "Sales Orders" at bounding box center [537, 51] width 43 height 10
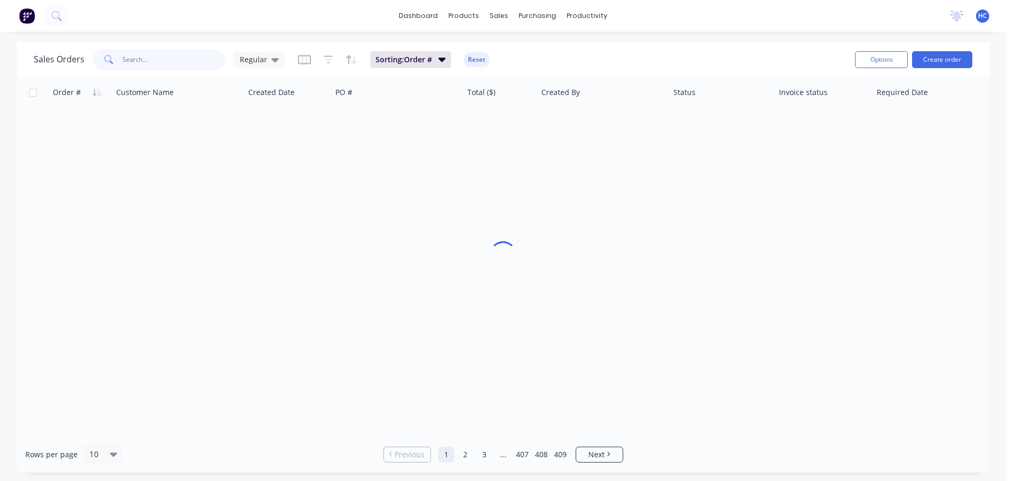
click at [166, 64] on input "text" at bounding box center [174, 59] width 103 height 21
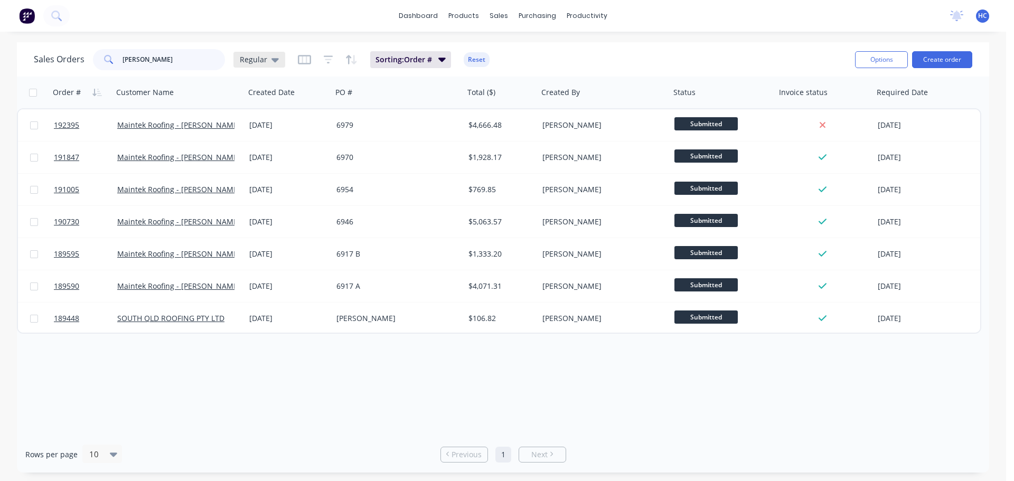
type input "reece"
click at [280, 61] on div "Regular" at bounding box center [259, 60] width 52 height 16
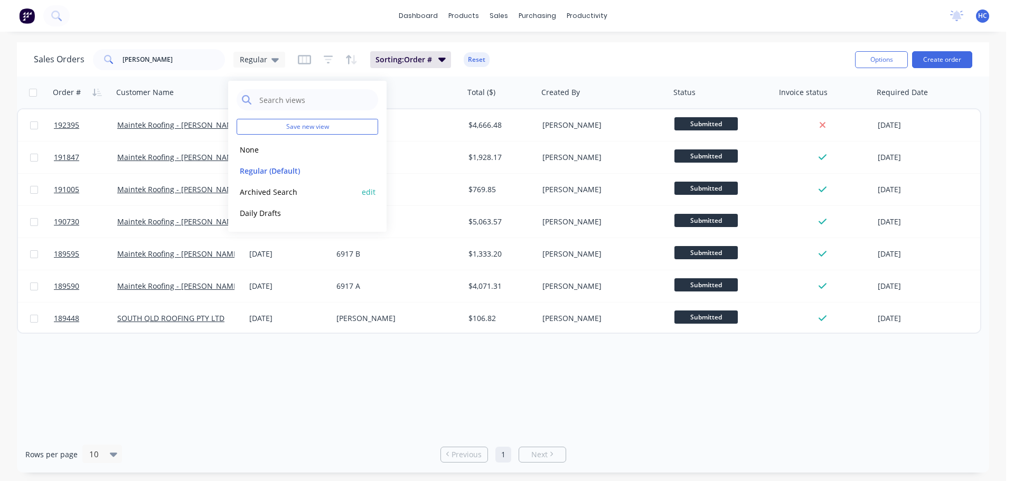
click at [284, 187] on button "Archived Search" at bounding box center [297, 192] width 120 height 12
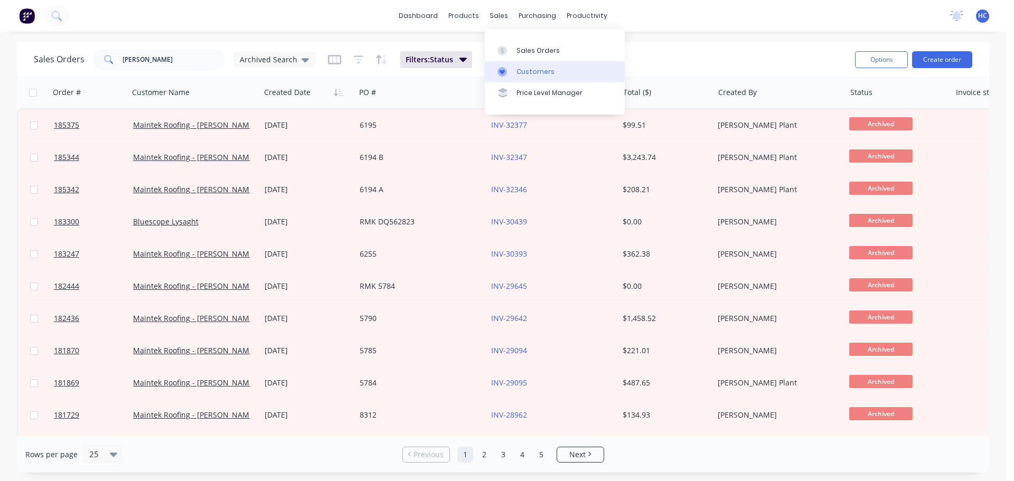
click at [542, 72] on div "Customers" at bounding box center [535, 72] width 38 height 10
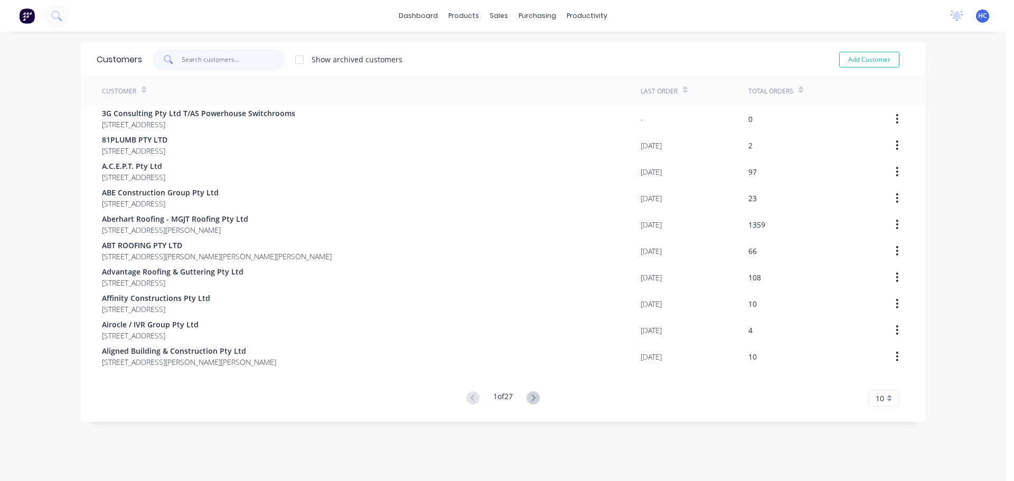
click at [208, 65] on input "text" at bounding box center [233, 59] width 103 height 21
click at [530, 59] on link "Sales Orders" at bounding box center [551, 50] width 140 height 21
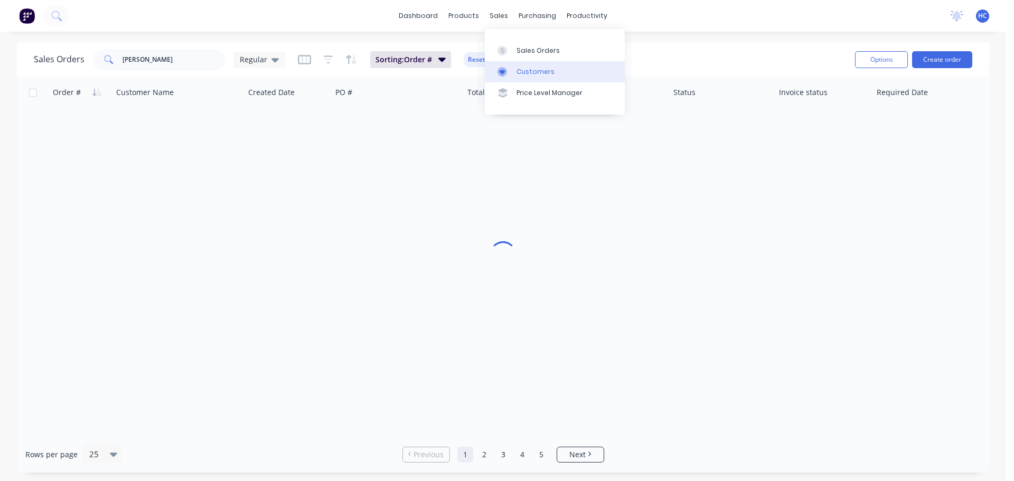
click at [520, 67] on div "Customers" at bounding box center [535, 72] width 38 height 10
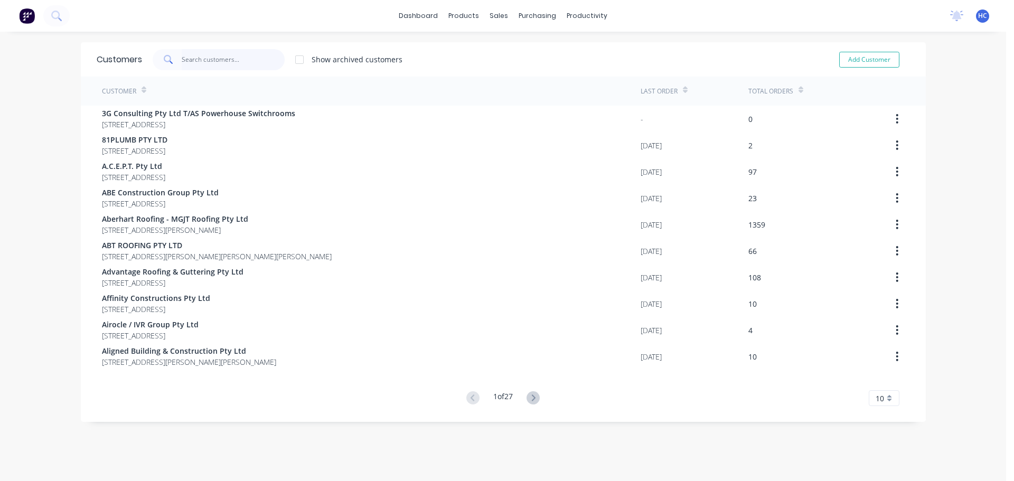
click at [186, 57] on input "text" at bounding box center [233, 59] width 103 height 21
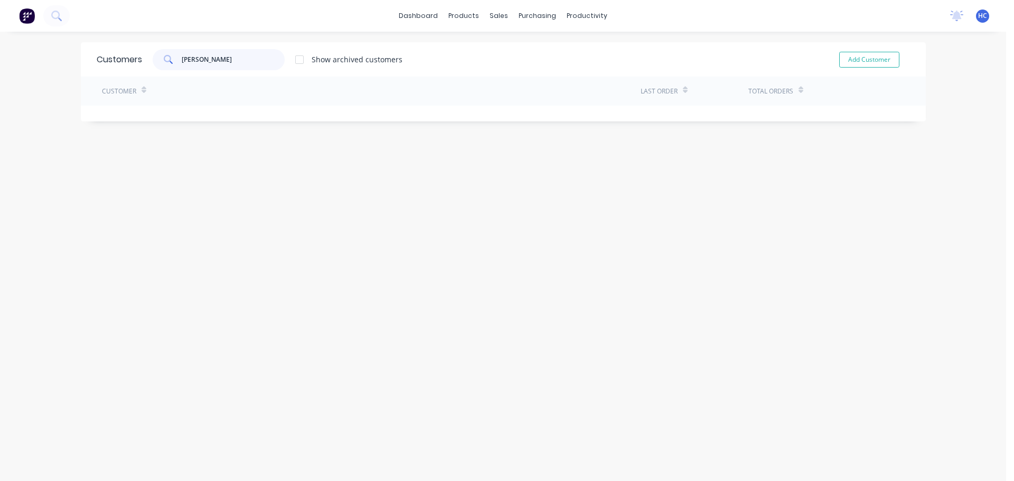
drag, startPoint x: 206, startPoint y: 60, endPoint x: 131, endPoint y: 54, distance: 75.2
click at [131, 54] on div "Customers reece Show archived customers Add Customer" at bounding box center [503, 59] width 845 height 34
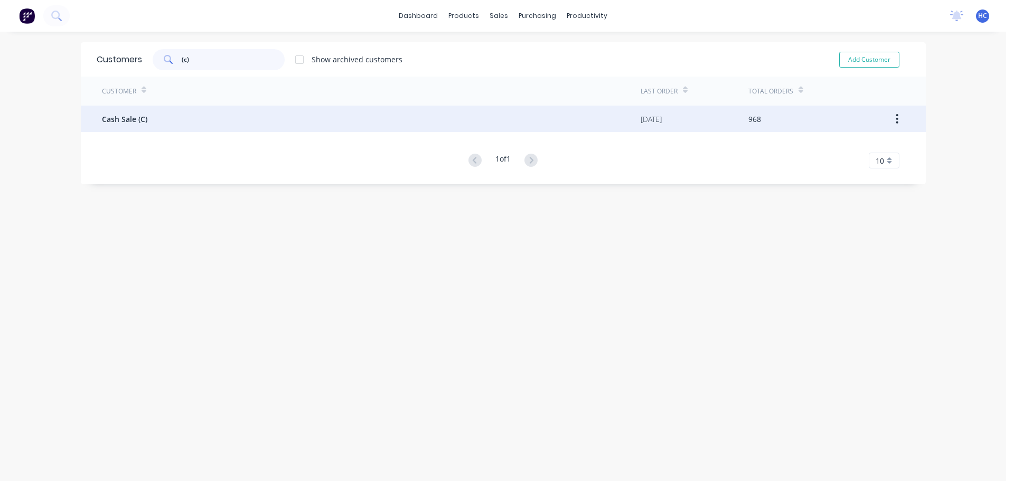
type input "(c)"
click at [128, 120] on span "Cash Sale (C)" at bounding box center [124, 119] width 45 height 11
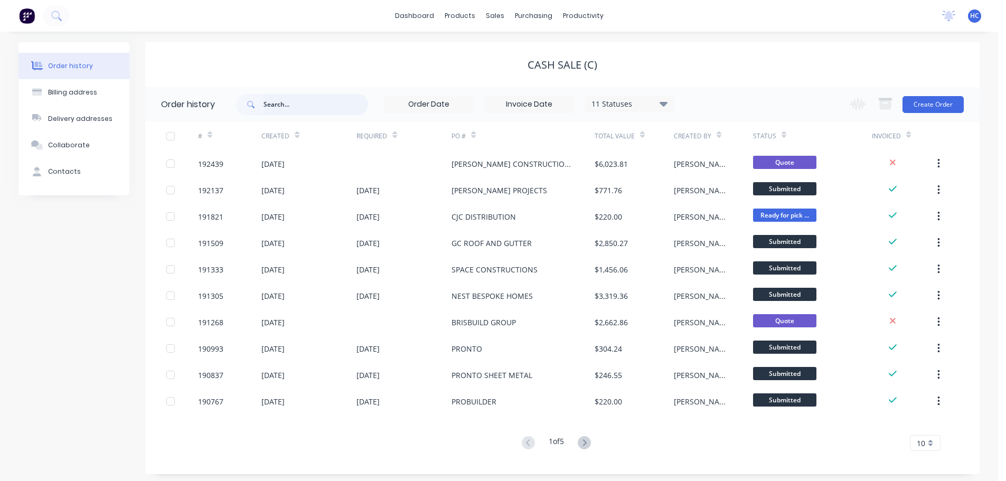
click at [314, 109] on input "text" at bounding box center [316, 104] width 105 height 21
type input "reece"
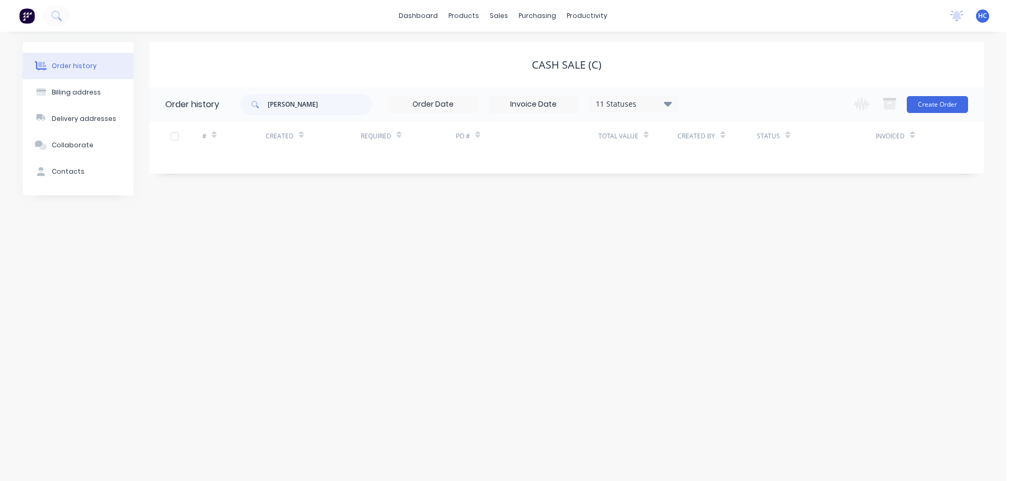
click at [614, 106] on div "11 Statuses" at bounding box center [633, 104] width 89 height 12
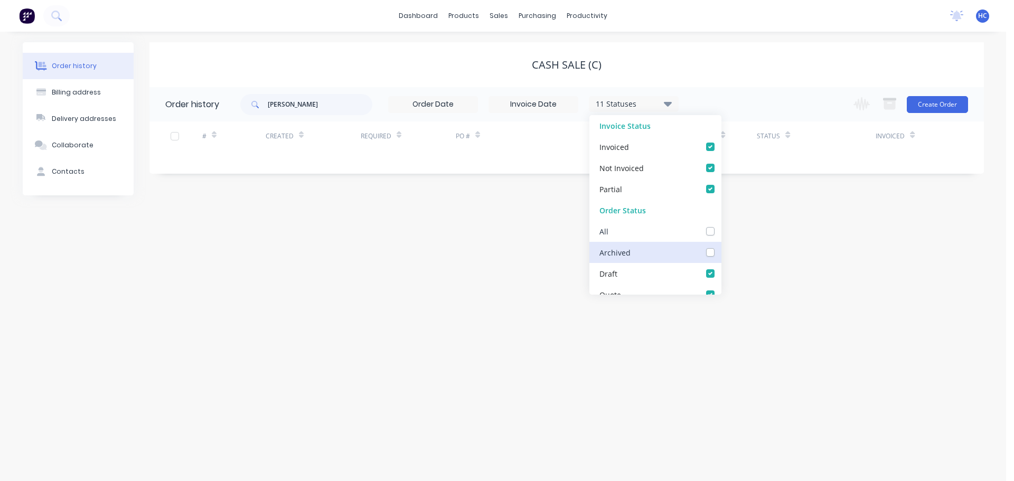
drag, startPoint x: 705, startPoint y: 241, endPoint x: 701, endPoint y: 253, distance: 12.2
click at [705, 242] on div "Invoice Status Invoiced Not Invoiced Partial Order Status All Archived Draft Qu…" at bounding box center [655, 205] width 132 height 180
click at [721, 247] on label at bounding box center [721, 247] width 0 height 0
click at [721, 253] on input "checkbox" at bounding box center [725, 252] width 8 height 10
checkbox input "true"
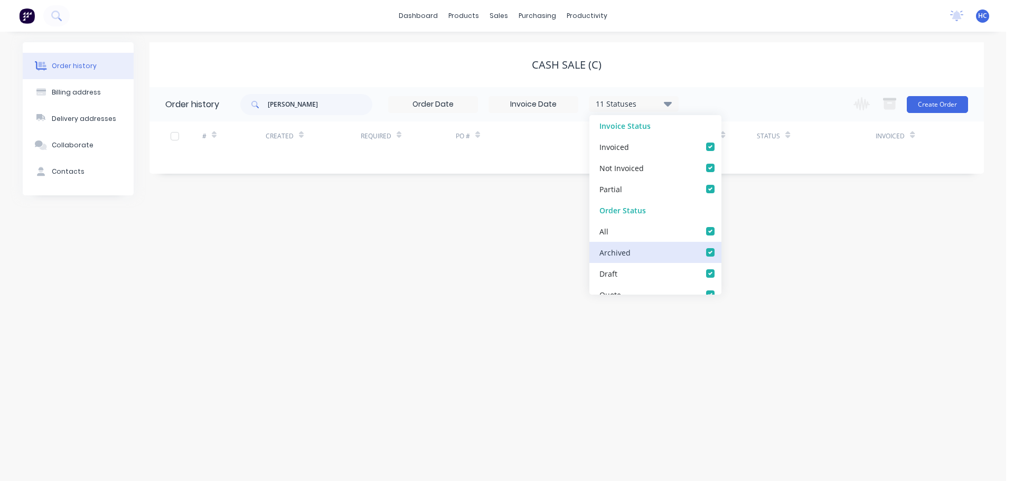
checkbox input "true"
drag, startPoint x: 840, startPoint y: 289, endPoint x: 830, endPoint y: 282, distance: 12.2
click at [840, 288] on div "Order history Billing address Delivery addresses Collaborate Contacts Cash Sale…" at bounding box center [503, 256] width 1006 height 449
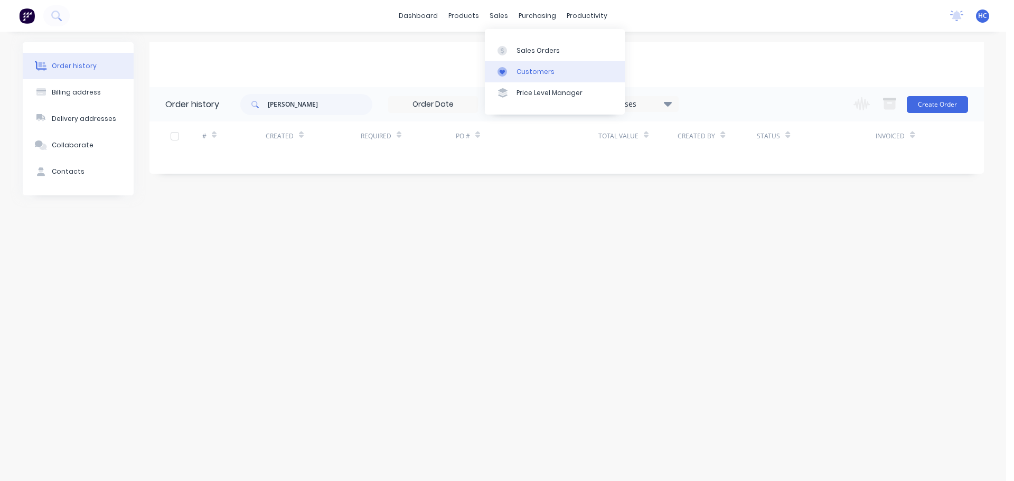
click at [530, 69] on div "Customers" at bounding box center [535, 72] width 38 height 10
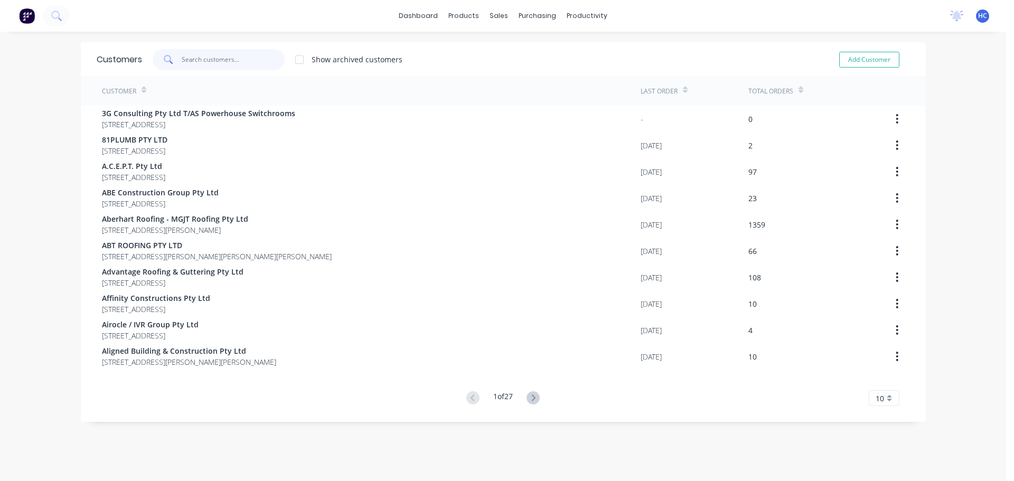
click at [208, 64] on input "text" at bounding box center [233, 59] width 103 height 21
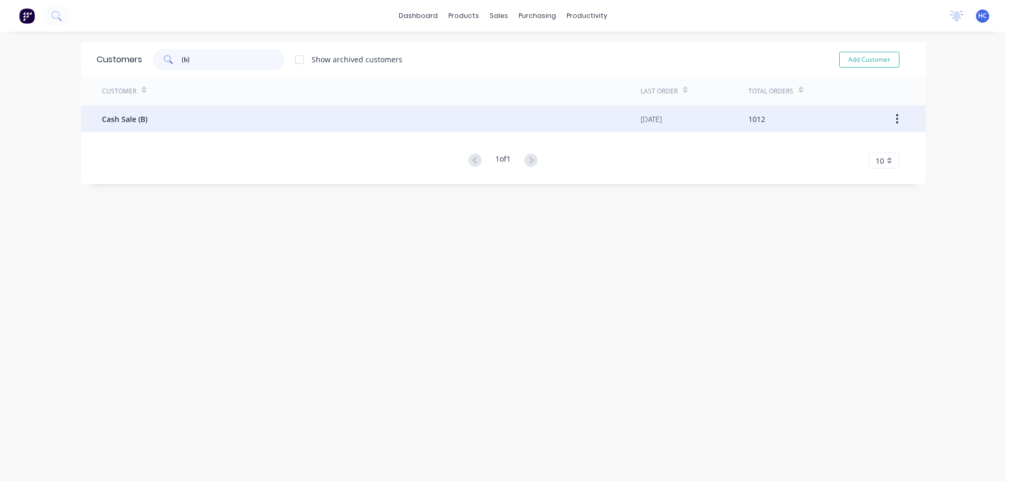
type input "(b)"
click at [119, 125] on div "Cash Sale (B)" at bounding box center [371, 119] width 539 height 26
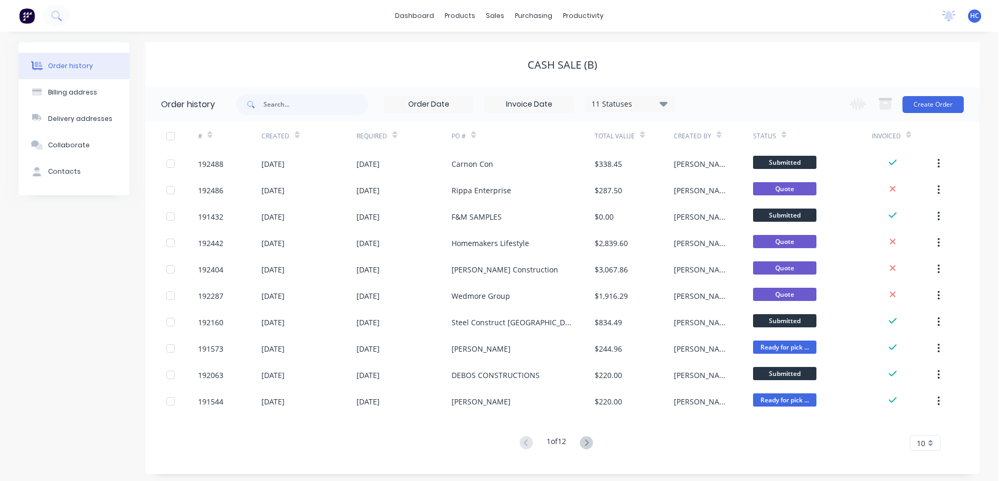
click at [314, 117] on div "11 Statuses Invoice Status Invoiced Not Invoiced Partial Order Status All Archi…" at bounding box center [455, 104] width 438 height 34
click at [316, 102] on input "text" at bounding box center [316, 104] width 105 height 21
type input "re"
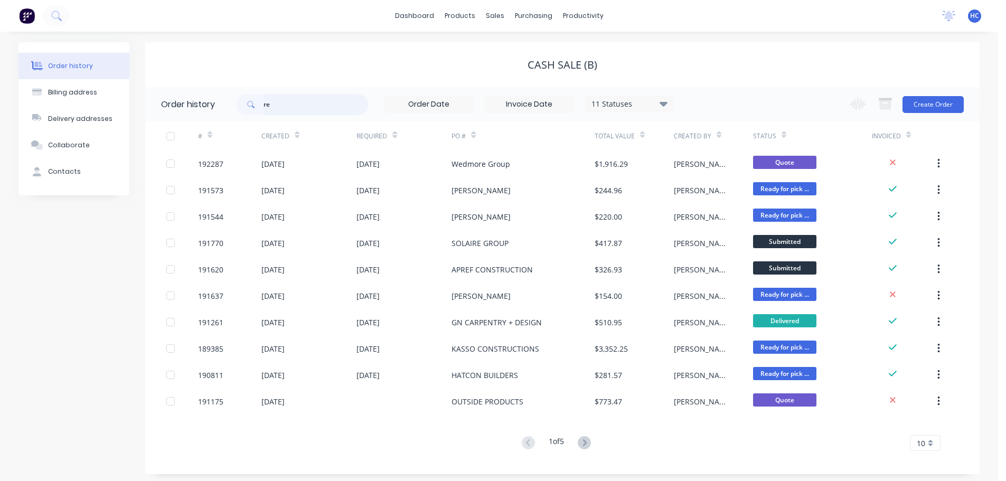
click at [293, 104] on input "re" at bounding box center [316, 104] width 105 height 21
type input "reece"
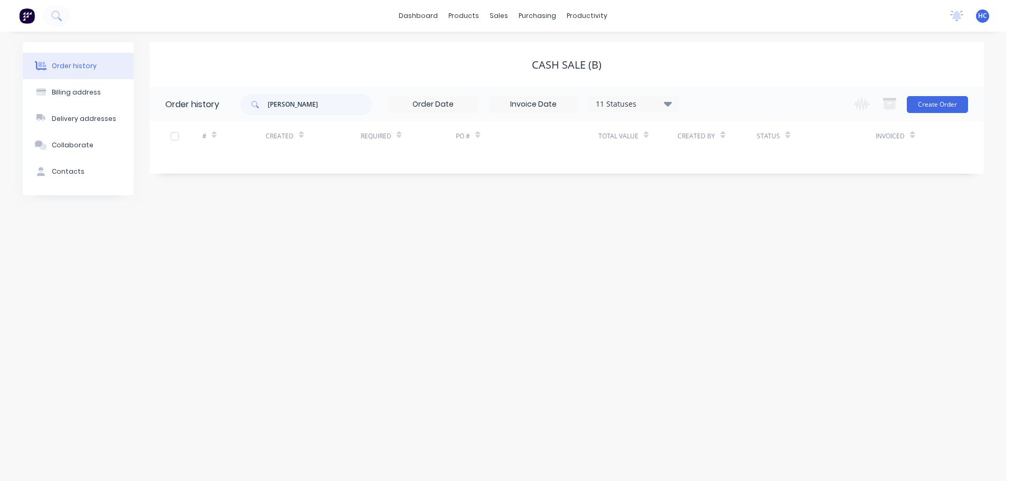
click at [634, 101] on div "11 Statuses" at bounding box center [633, 104] width 89 height 12
click at [709, 253] on div "Archived" at bounding box center [655, 252] width 132 height 21
click at [721, 247] on label at bounding box center [721, 247] width 0 height 0
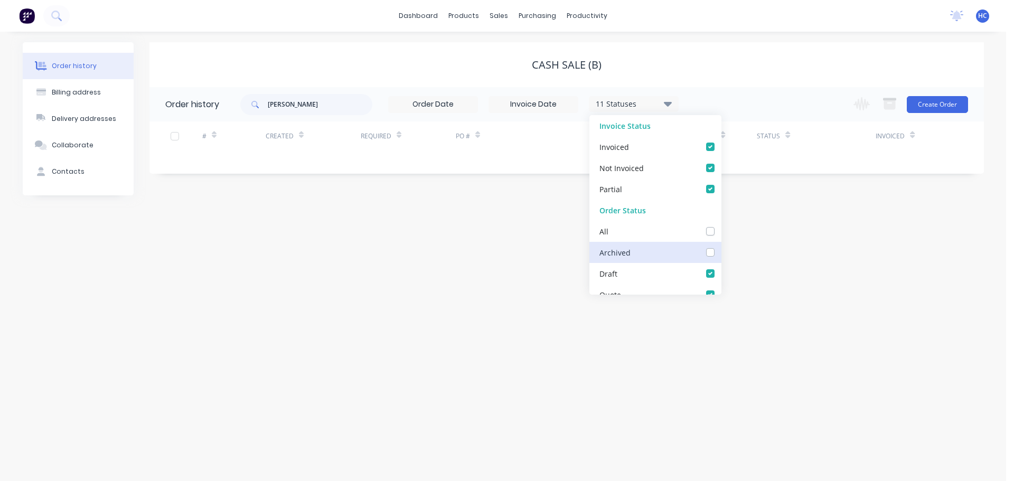
click at [721, 253] on input "checkbox" at bounding box center [725, 252] width 8 height 10
checkbox input "true"
click at [739, 256] on div "Order history Billing address Delivery addresses Collaborate Contacts Cash Sale…" at bounding box center [503, 256] width 1006 height 449
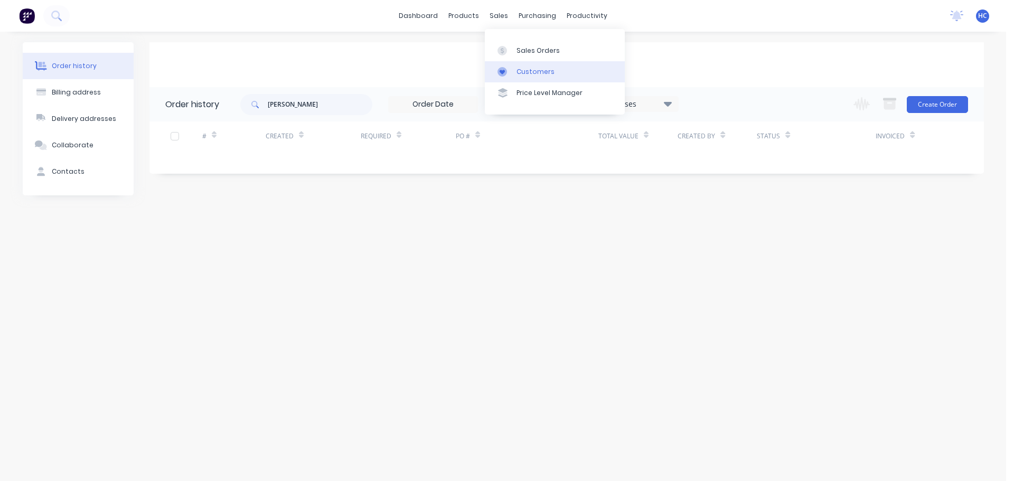
click at [537, 78] on link "Customers" at bounding box center [555, 71] width 140 height 21
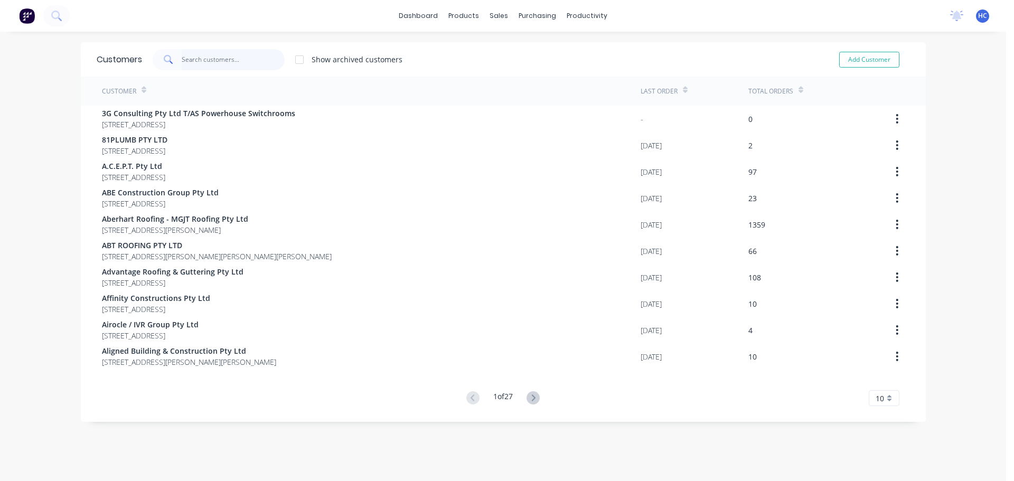
click at [255, 61] on input "text" at bounding box center [233, 59] width 103 height 21
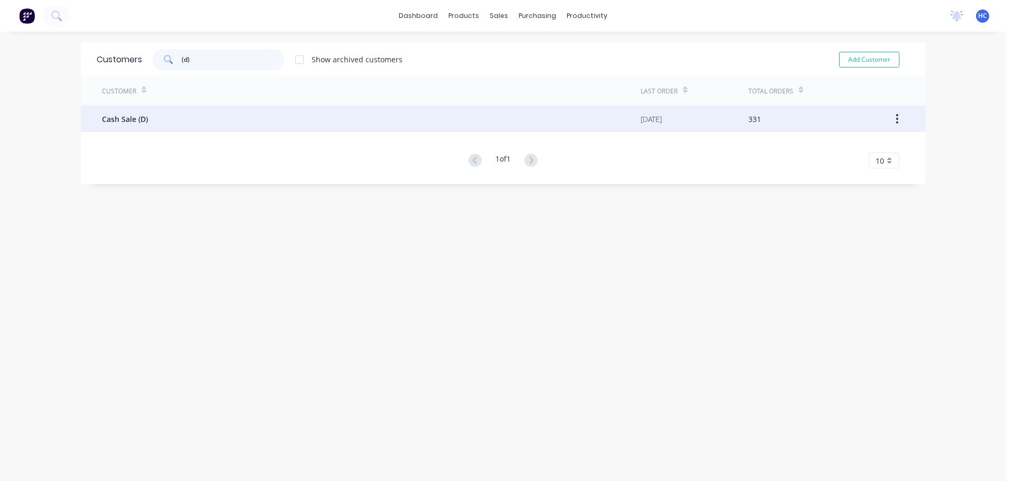
type input "(d)"
click at [155, 125] on div "Cash Sale (D)" at bounding box center [371, 119] width 539 height 26
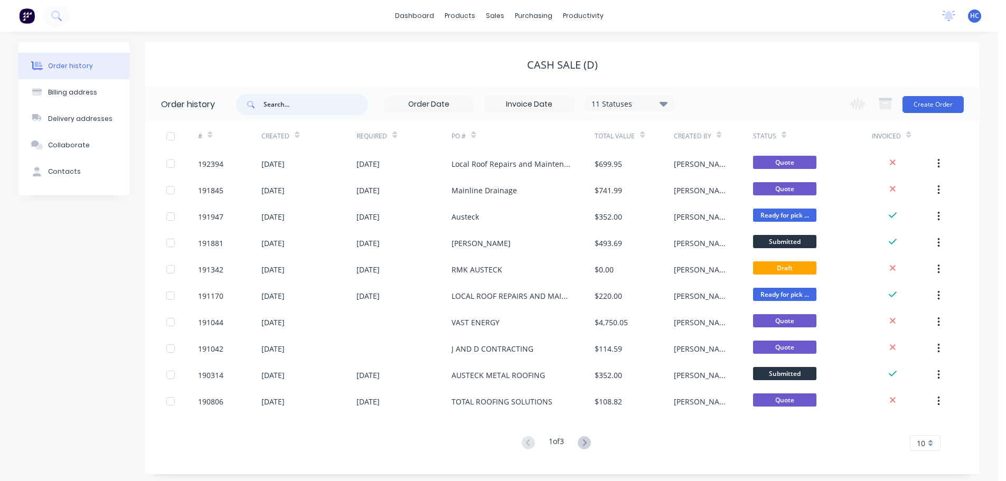
click at [330, 111] on input "text" at bounding box center [316, 104] width 105 height 21
type input "reece"
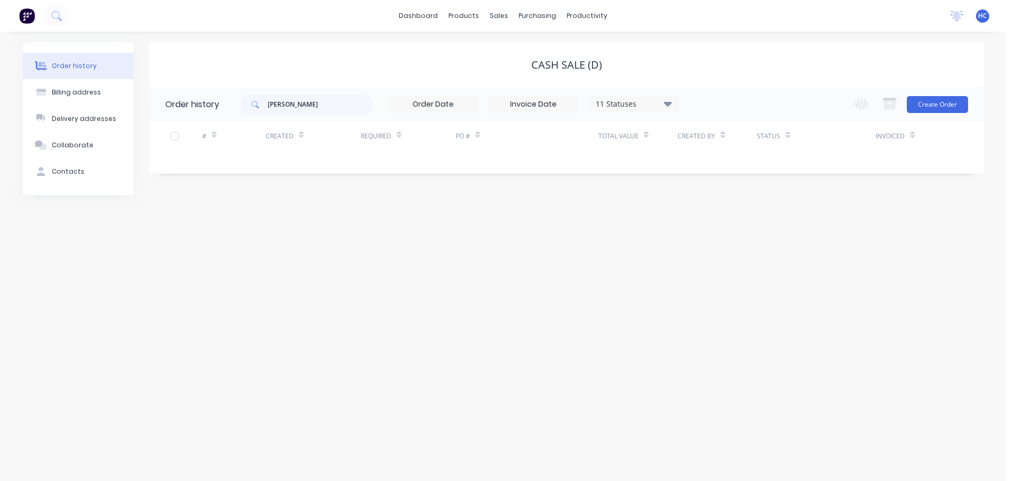
click at [649, 108] on div "11 Statuses" at bounding box center [633, 104] width 89 height 12
click at [721, 247] on label at bounding box center [721, 247] width 0 height 0
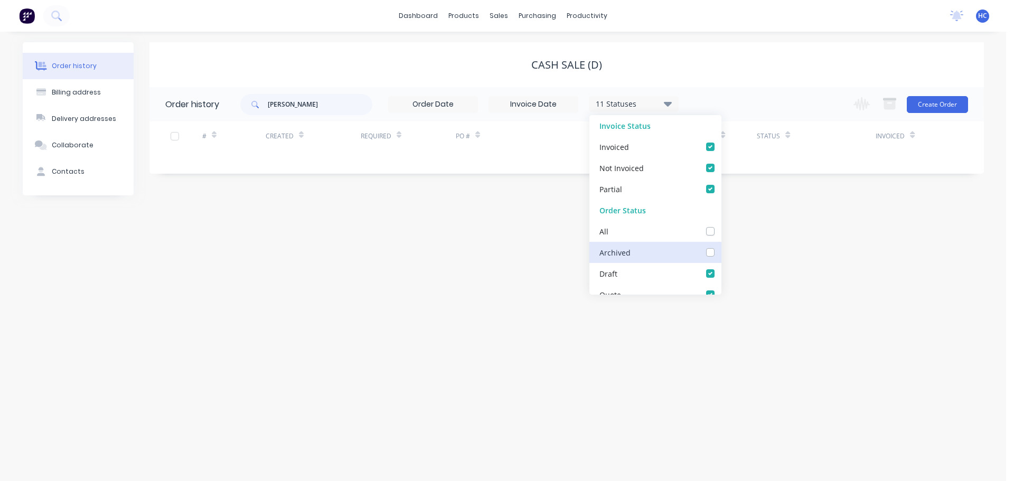
click at [721, 252] on input "checkbox" at bounding box center [725, 252] width 8 height 10
checkbox input "true"
click at [732, 256] on div "Order history Billing address Delivery addresses Collaborate Contacts Cash Sale…" at bounding box center [503, 256] width 1006 height 449
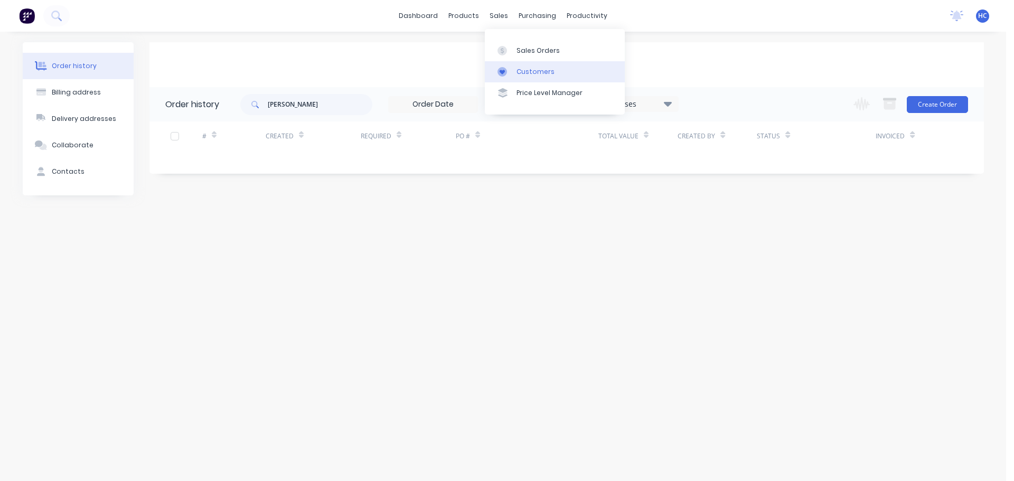
click at [538, 79] on link "Customers" at bounding box center [555, 71] width 140 height 21
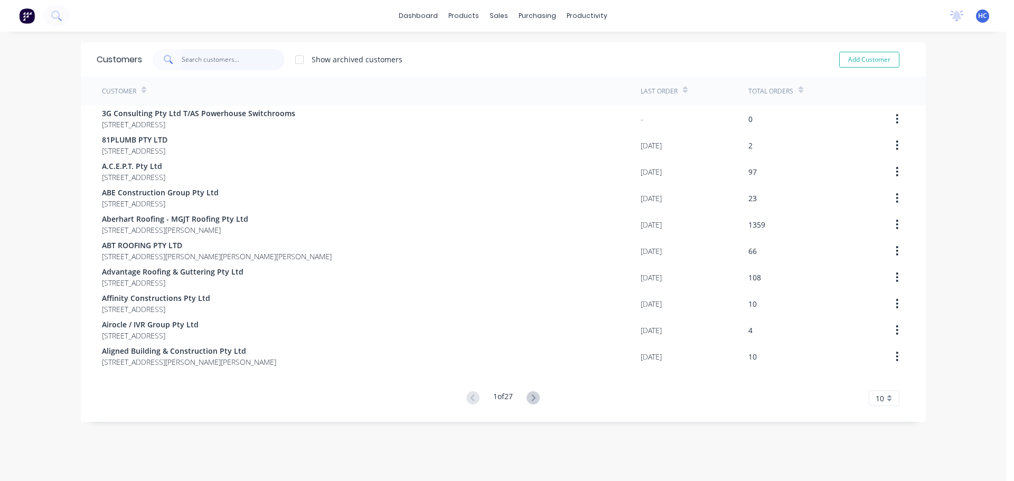
click at [199, 69] on input "text" at bounding box center [233, 59] width 103 height 21
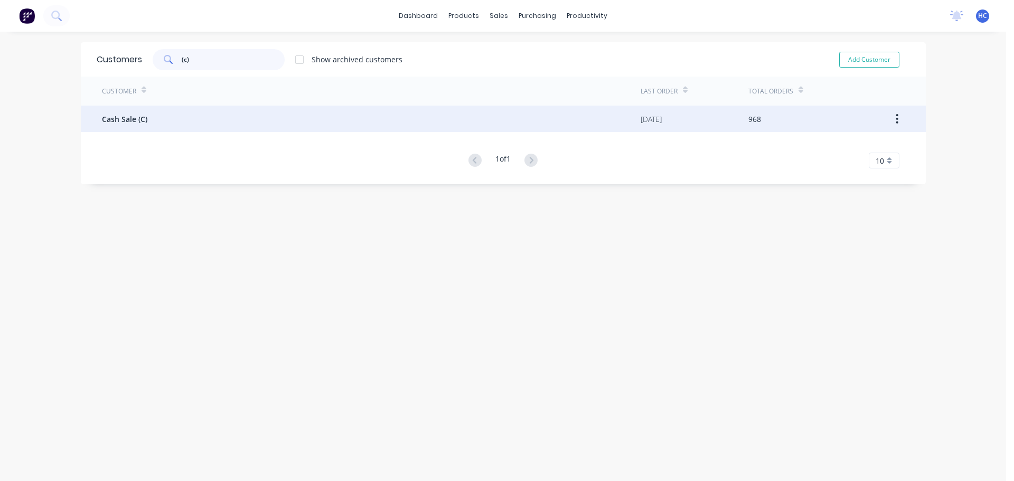
type input "(c)"
click at [108, 124] on span "Cash Sale (C)" at bounding box center [124, 119] width 45 height 11
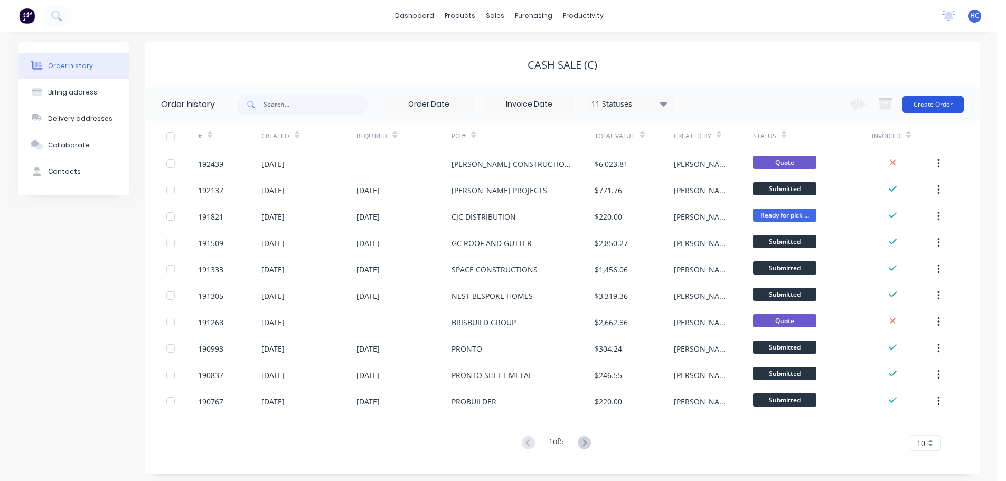
click at [928, 106] on button "Create Order" at bounding box center [932, 104] width 61 height 17
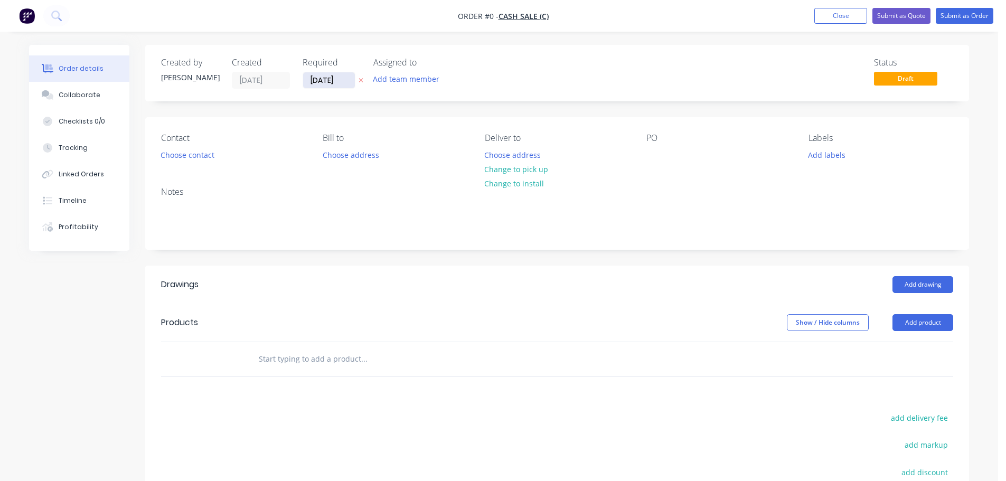
click at [326, 78] on input "[DATE]" at bounding box center [329, 80] width 52 height 16
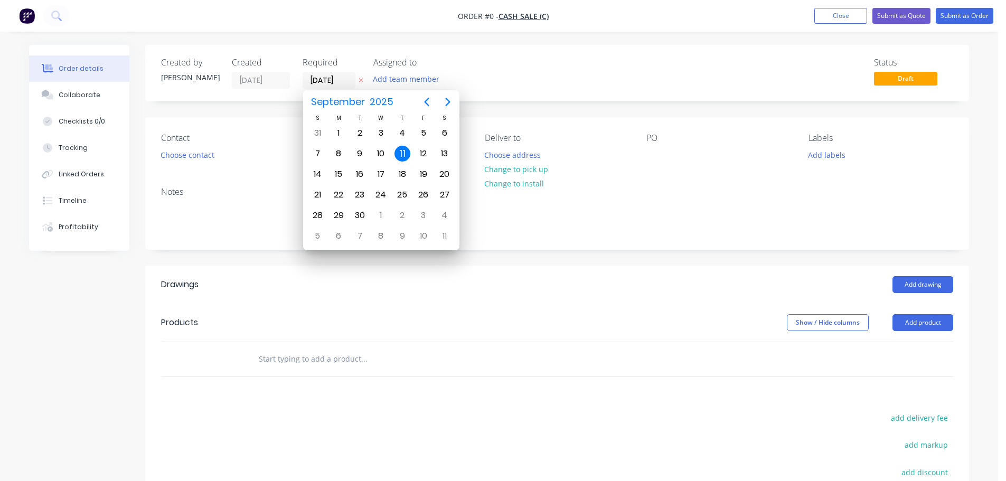
click at [358, 77] on button "button" at bounding box center [360, 80] width 11 height 12
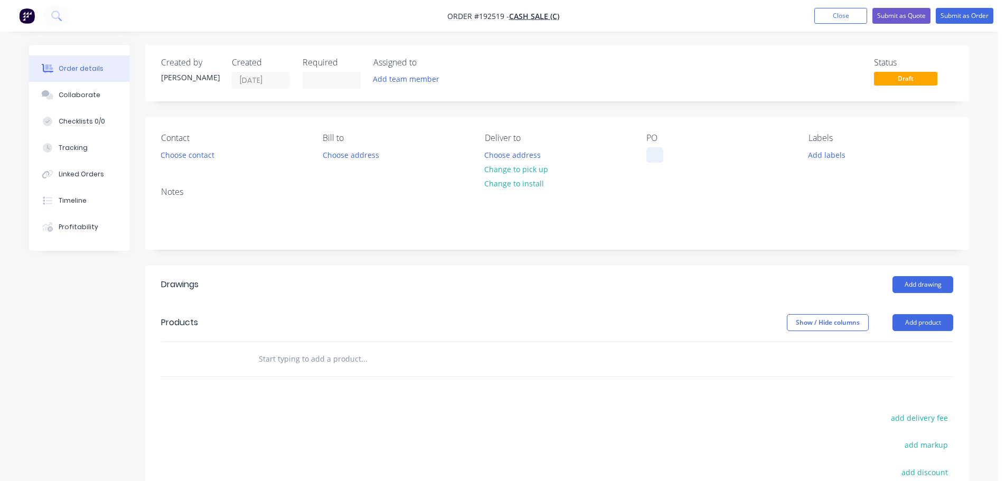
click at [652, 158] on div at bounding box center [654, 154] width 17 height 15
click at [466, 274] on header "Drawings Add drawing" at bounding box center [557, 285] width 824 height 38
click at [931, 322] on button "Add product" at bounding box center [922, 322] width 61 height 17
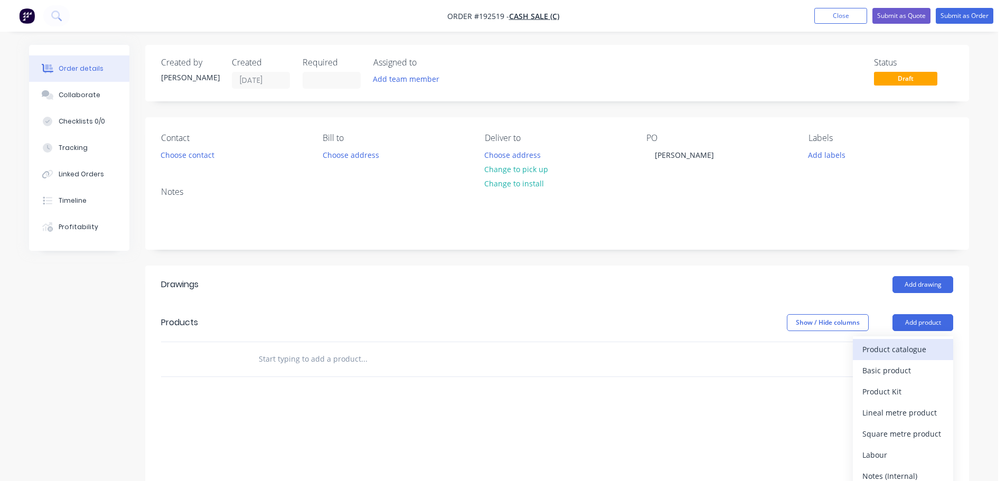
click at [897, 348] on div "Product catalogue" at bounding box center [902, 349] width 81 height 15
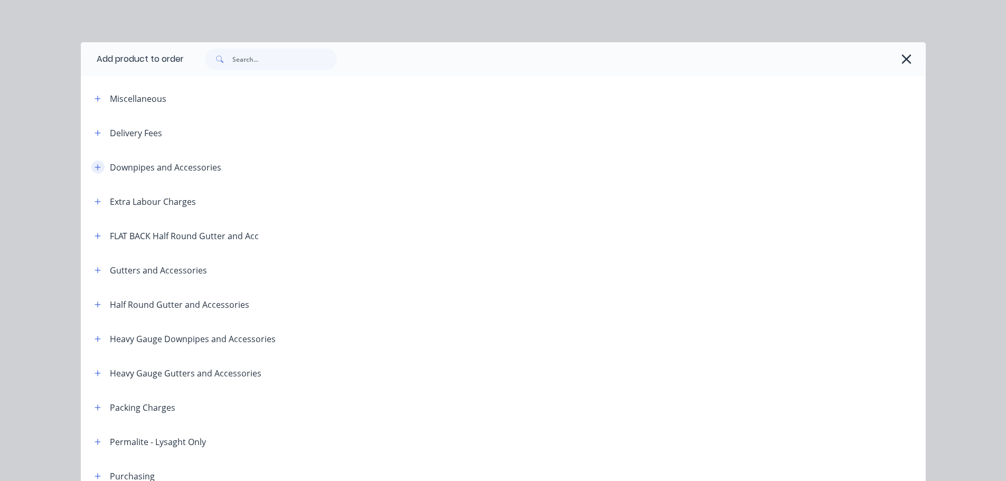
click at [95, 165] on icon "button" at bounding box center [98, 167] width 6 height 6
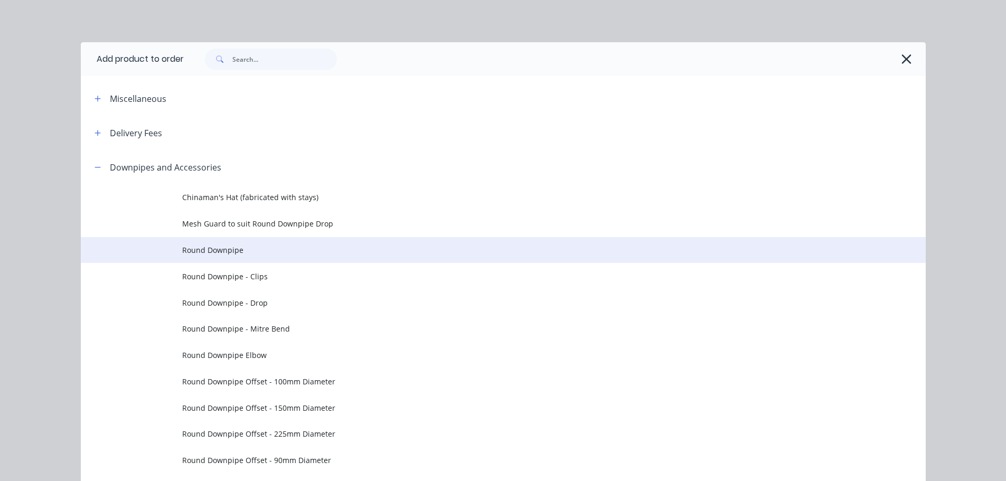
click at [230, 245] on span "Round Downpipe" at bounding box center [479, 250] width 595 height 11
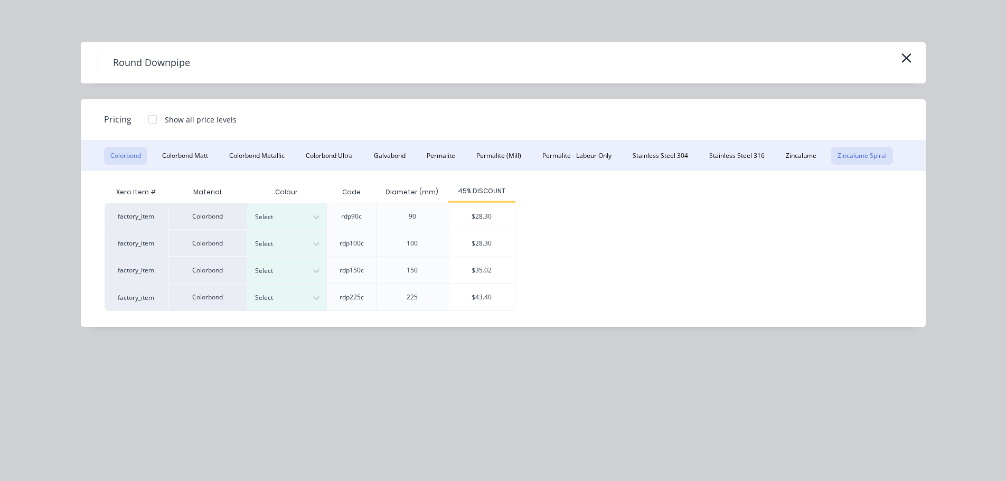
click at [847, 161] on button "Zincalume Spiral" at bounding box center [862, 156] width 62 height 18
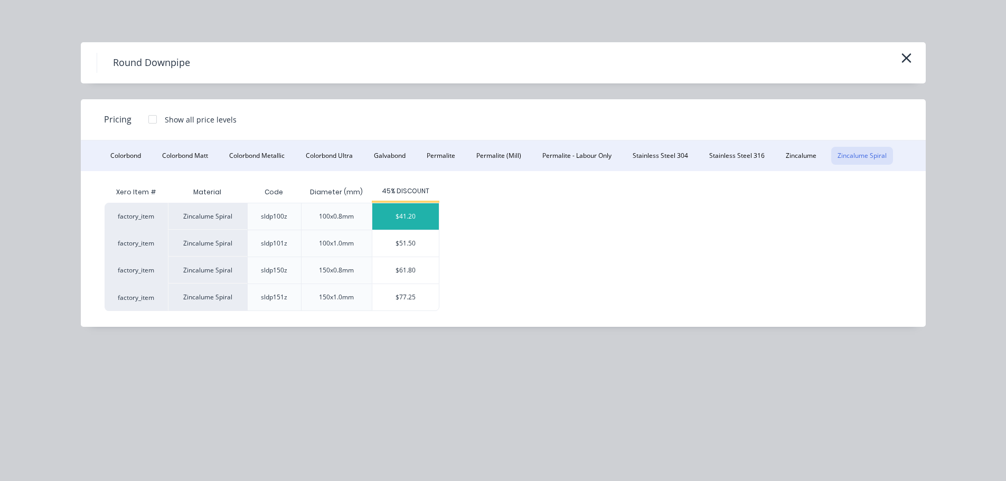
click at [389, 218] on div "$41.20" at bounding box center [405, 216] width 67 height 26
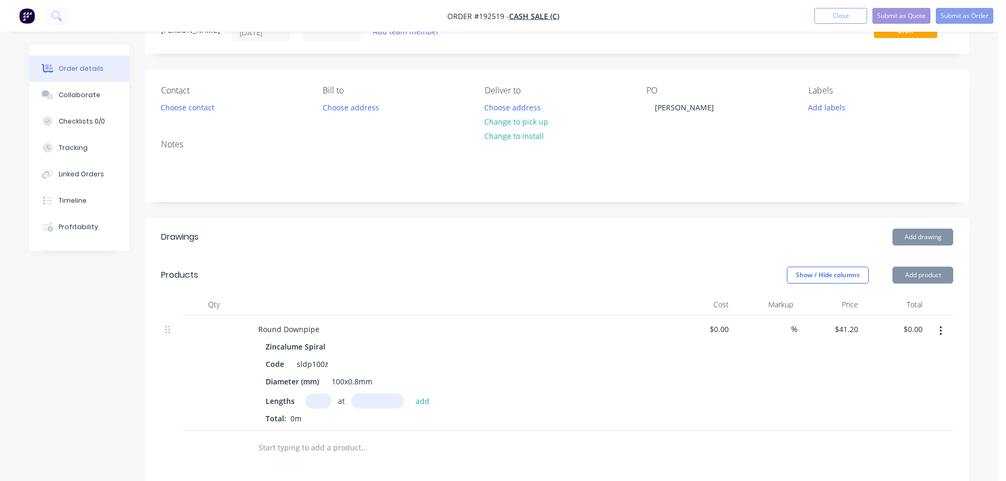
scroll to position [106, 0]
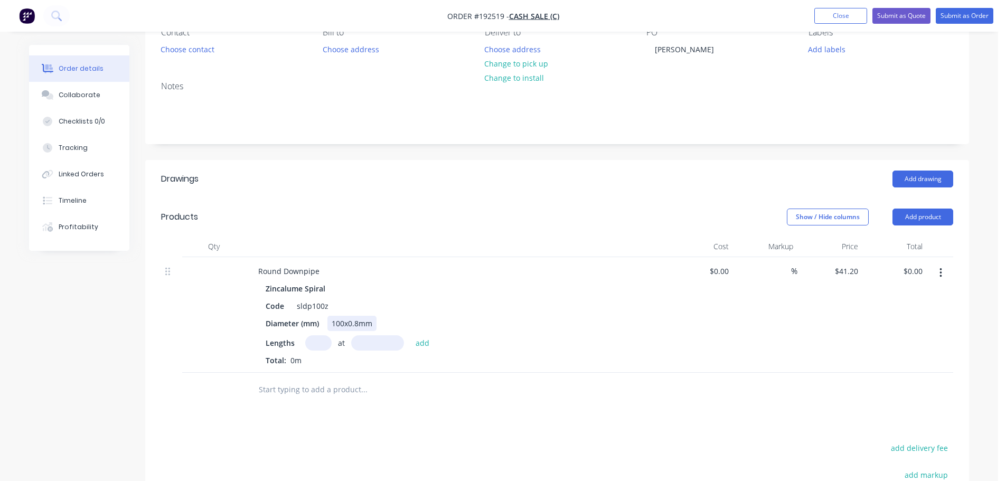
click at [336, 323] on div "100x0.8mm" at bounding box center [351, 323] width 49 height 15
click at [344, 320] on div "100x0.8mm" at bounding box center [351, 323] width 49 height 15
type input "1"
type input "1000"
click at [410, 335] on button "add" at bounding box center [422, 342] width 25 height 14
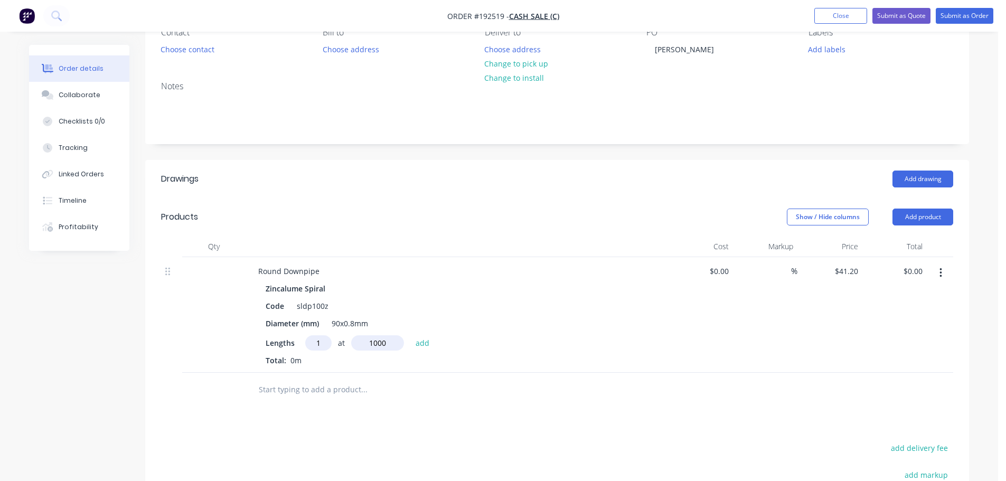
type input "$41.20"
click at [924, 224] on button "Add product" at bounding box center [922, 217] width 61 height 17
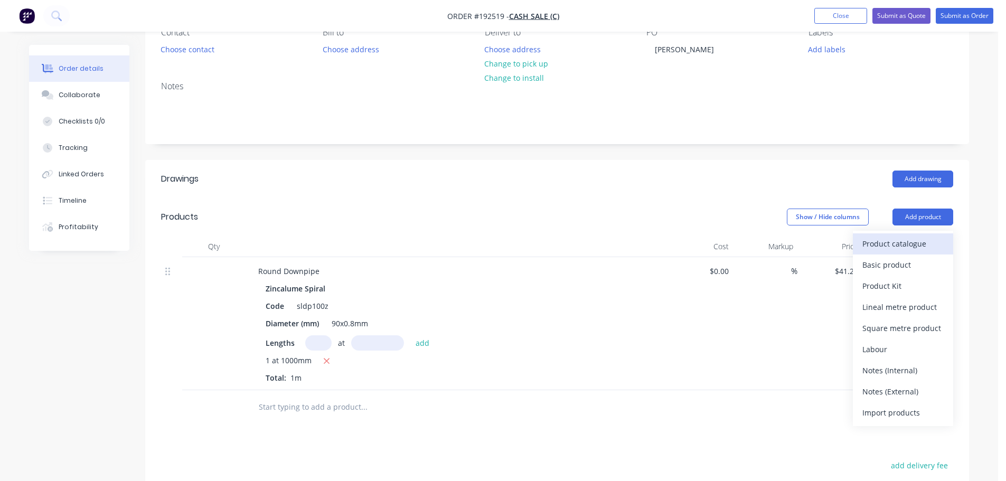
click at [898, 242] on div "Product catalogue" at bounding box center [902, 243] width 81 height 15
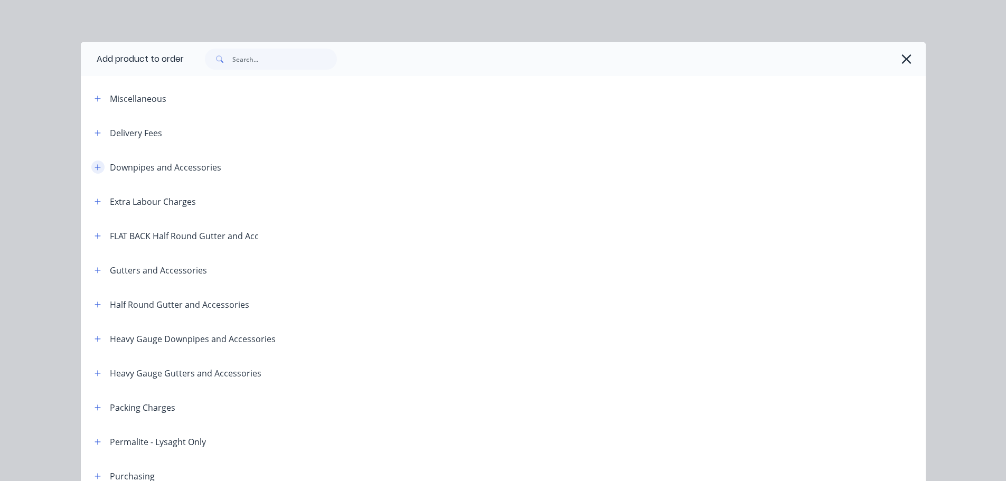
click at [91, 163] on button "button" at bounding box center [97, 167] width 13 height 13
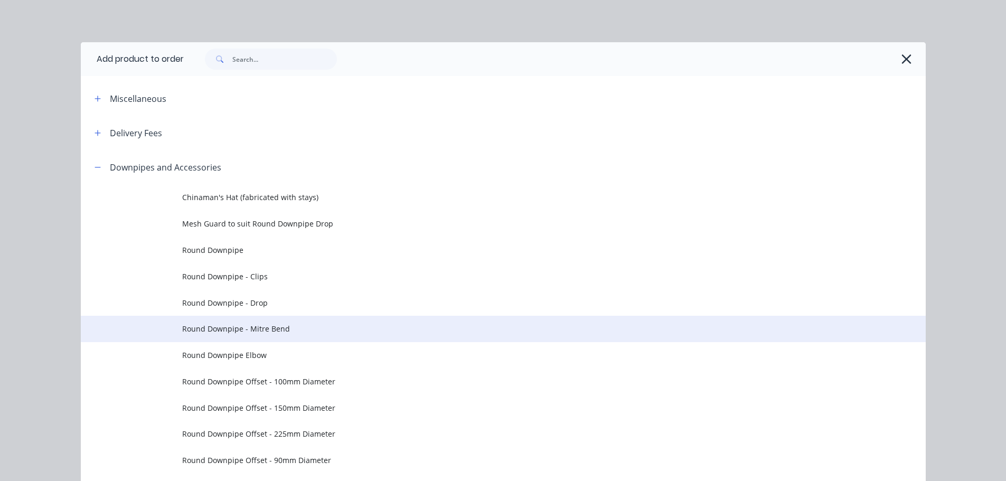
click at [269, 331] on span "Round Downpipe - Mitre Bend" at bounding box center [479, 328] width 595 height 11
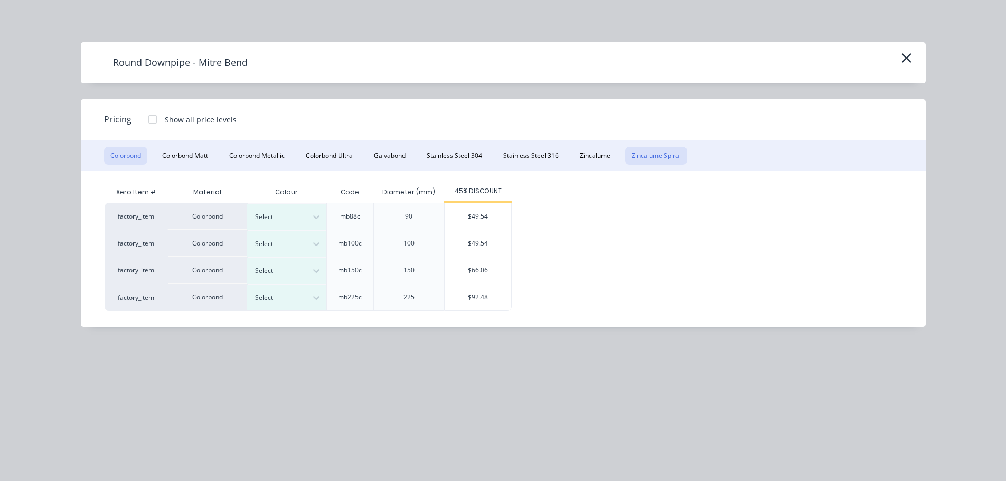
click at [662, 157] on button "Zincalume Spiral" at bounding box center [656, 156] width 62 height 18
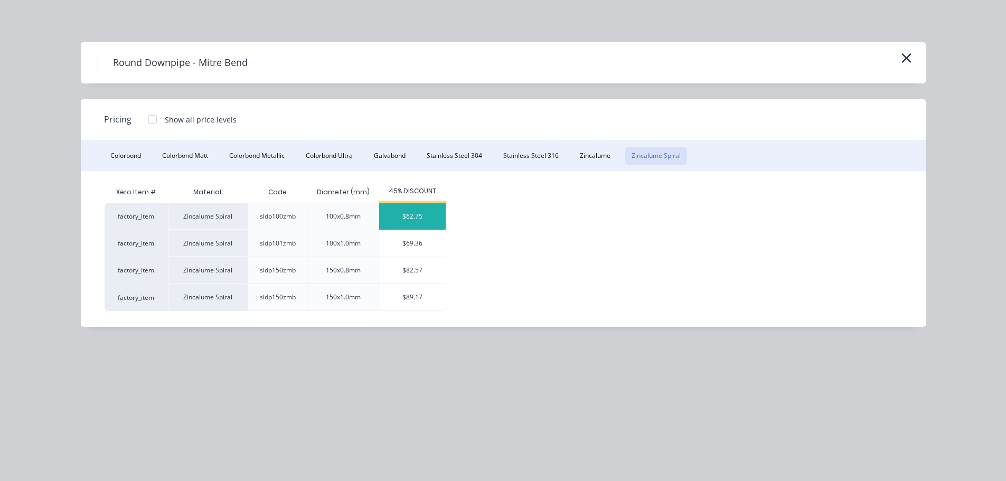
click at [410, 222] on div "$62.75" at bounding box center [412, 216] width 67 height 26
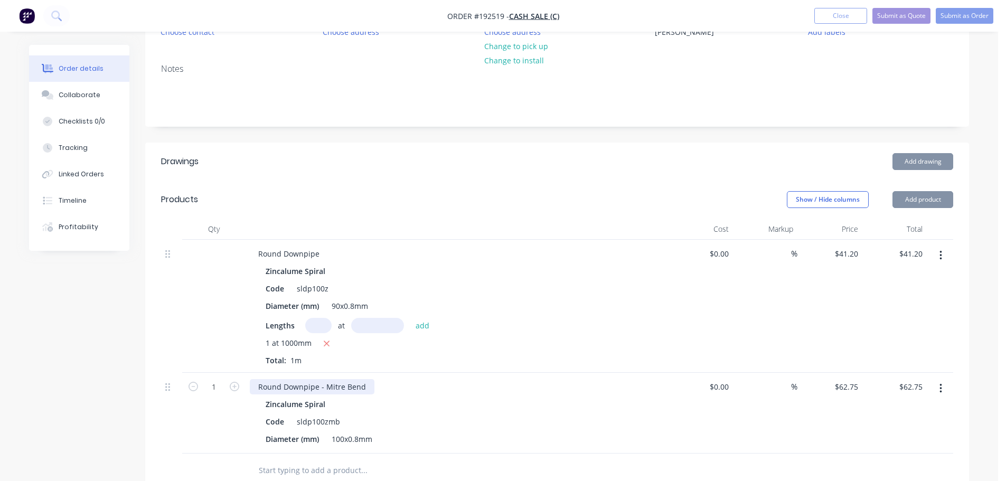
scroll to position [211, 0]
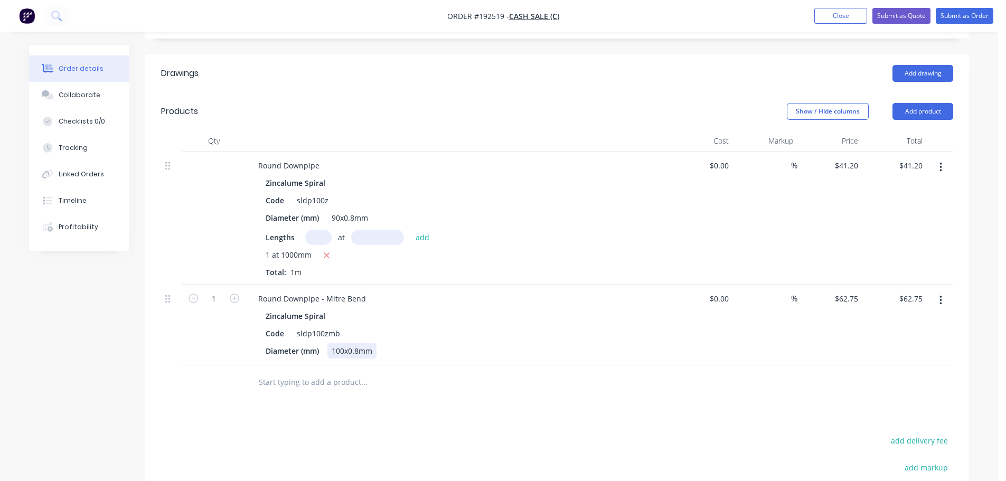
click at [343, 356] on div "100x0.8mm" at bounding box center [351, 350] width 49 height 15
click at [522, 307] on div "Round Downpipe - Mitre Bend Zincalume Spiral Code sldp100zmb Diameter (mm) 90x0…" at bounding box center [457, 325] width 422 height 81
click at [581, 116] on header "Products Show / Hide columns Add product" at bounding box center [557, 111] width 824 height 38
click at [588, 125] on header "Products Show / Hide columns Add product" at bounding box center [557, 111] width 824 height 38
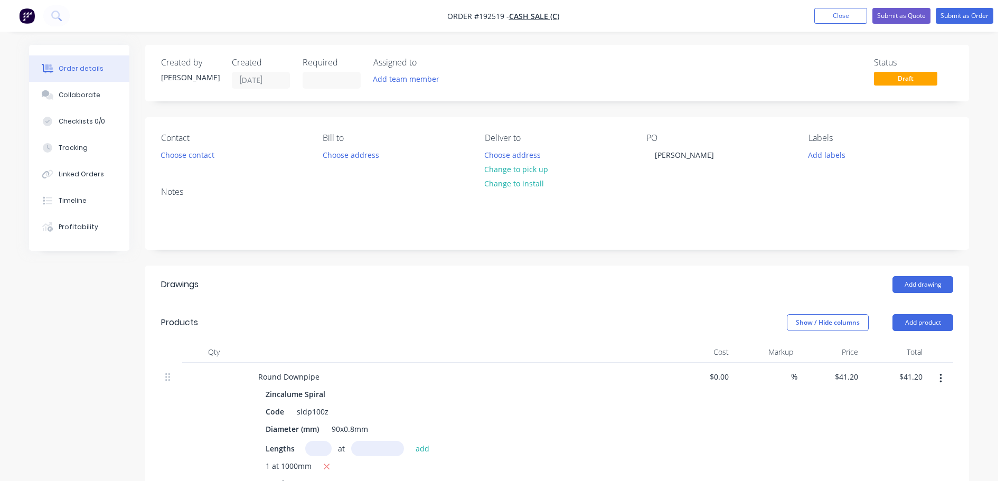
scroll to position [106, 0]
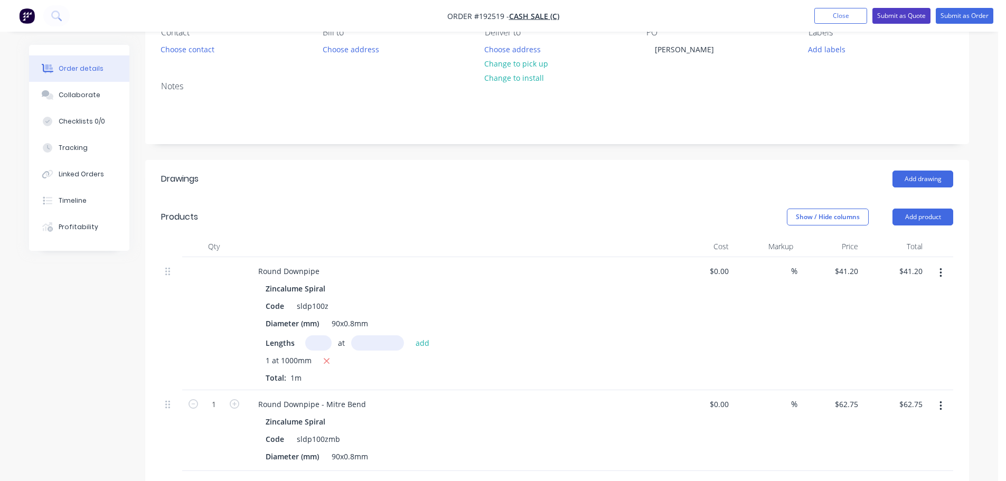
click at [899, 16] on button "Submit as Quote" at bounding box center [901, 16] width 58 height 16
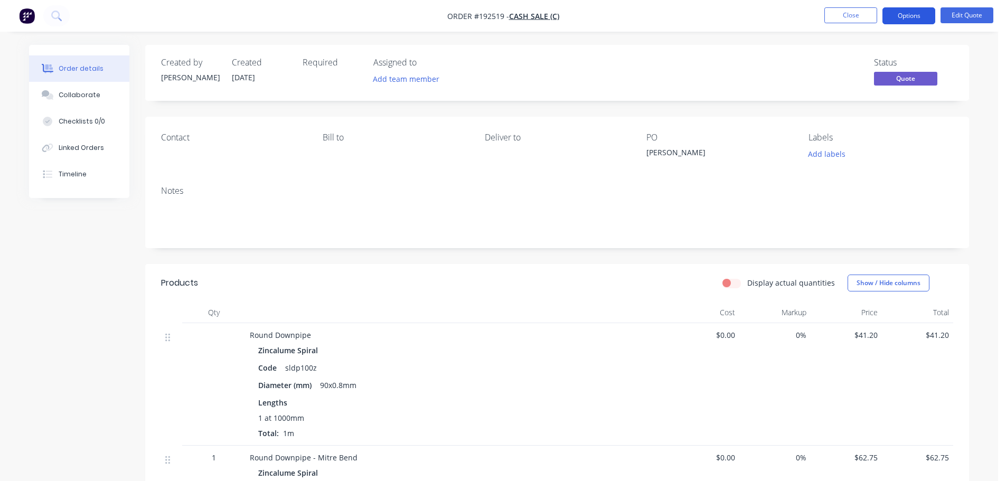
click at [917, 16] on button "Options" at bounding box center [908, 15] width 53 height 17
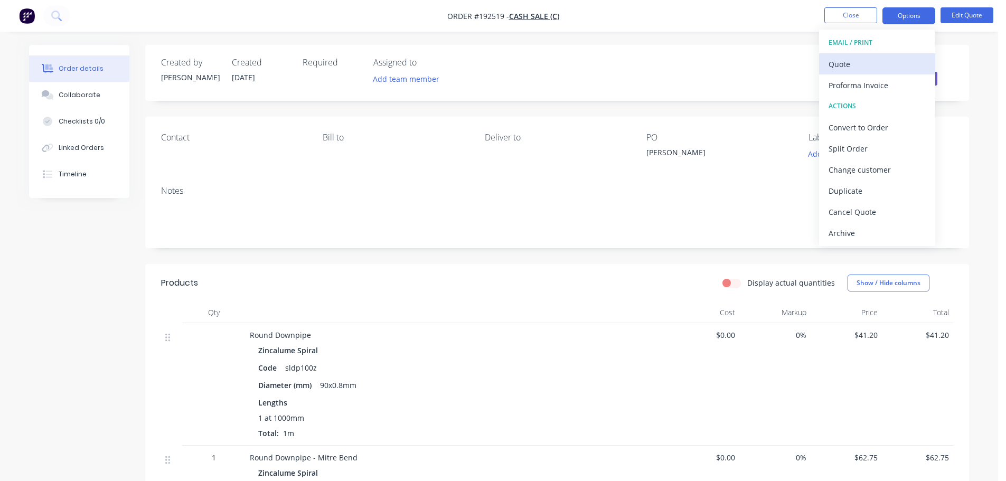
click at [855, 66] on div "Quote" at bounding box center [877, 64] width 97 height 15
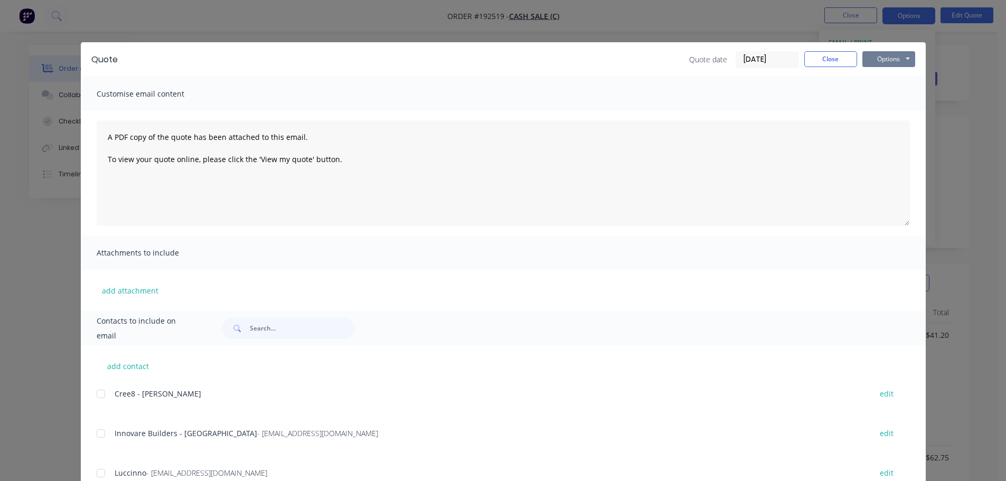
click at [894, 62] on button "Options" at bounding box center [888, 59] width 53 height 16
click at [890, 93] on button "Print" at bounding box center [896, 95] width 68 height 17
click at [815, 64] on button "Close" at bounding box center [830, 59] width 53 height 16
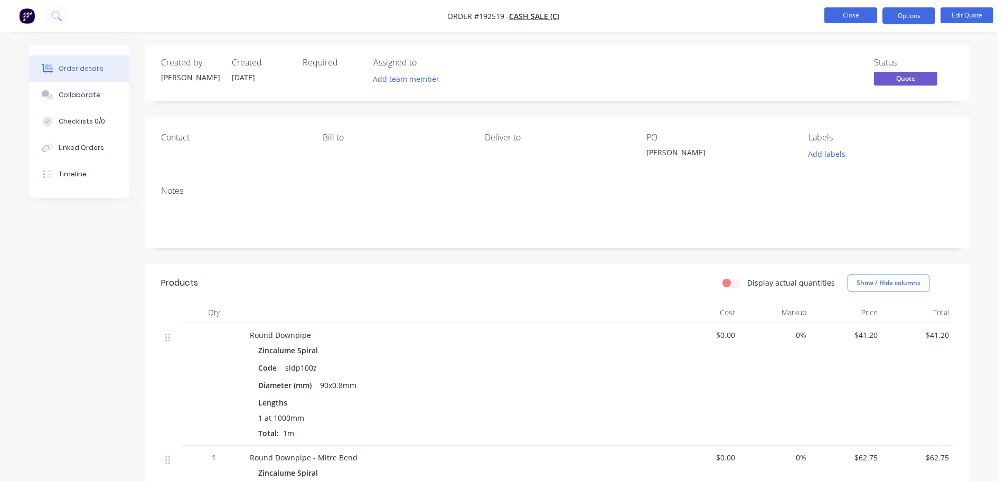
click at [868, 14] on button "Close" at bounding box center [850, 15] width 53 height 16
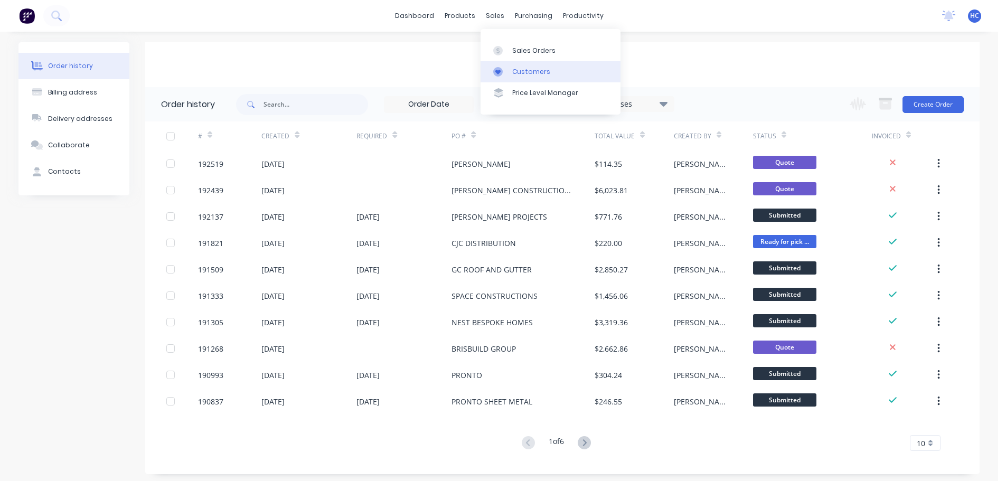
click at [539, 62] on link "Customers" at bounding box center [551, 71] width 140 height 21
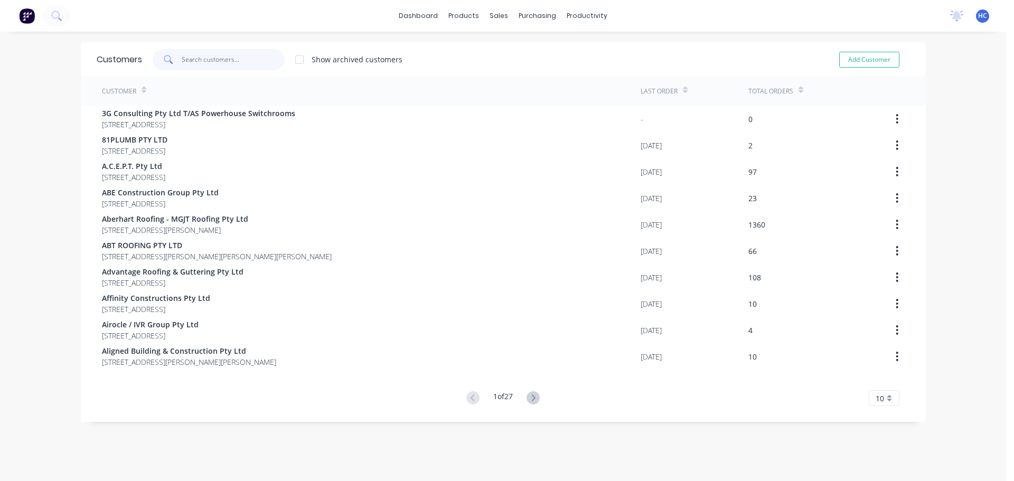
drag, startPoint x: 243, startPoint y: 57, endPoint x: 178, endPoint y: 0, distance: 86.1
click at [243, 57] on input "text" at bounding box center [233, 59] width 103 height 21
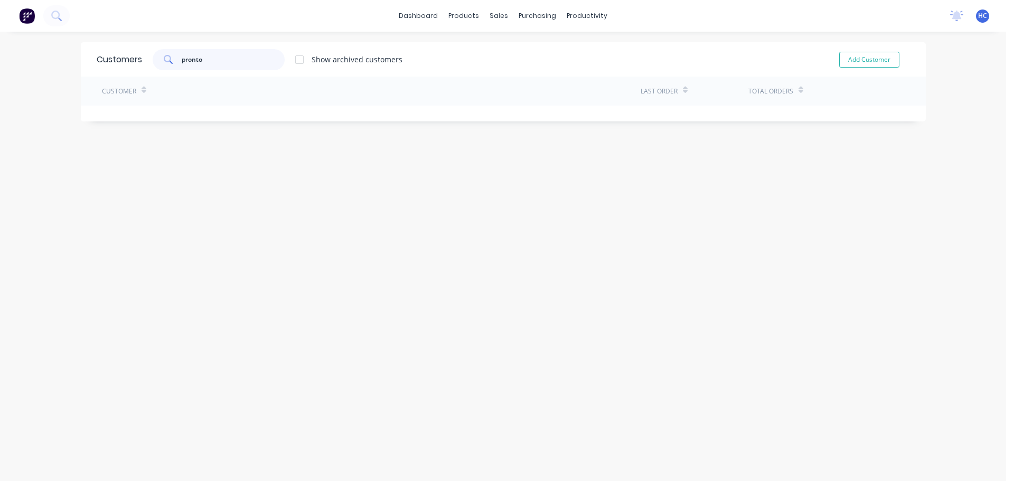
click at [194, 61] on input "pronto" at bounding box center [233, 59] width 103 height 21
drag, startPoint x: 214, startPoint y: 61, endPoint x: 120, endPoint y: 58, distance: 94.0
click at [120, 58] on div "Customers pronto Show archived customers Add Customer" at bounding box center [503, 59] width 845 height 34
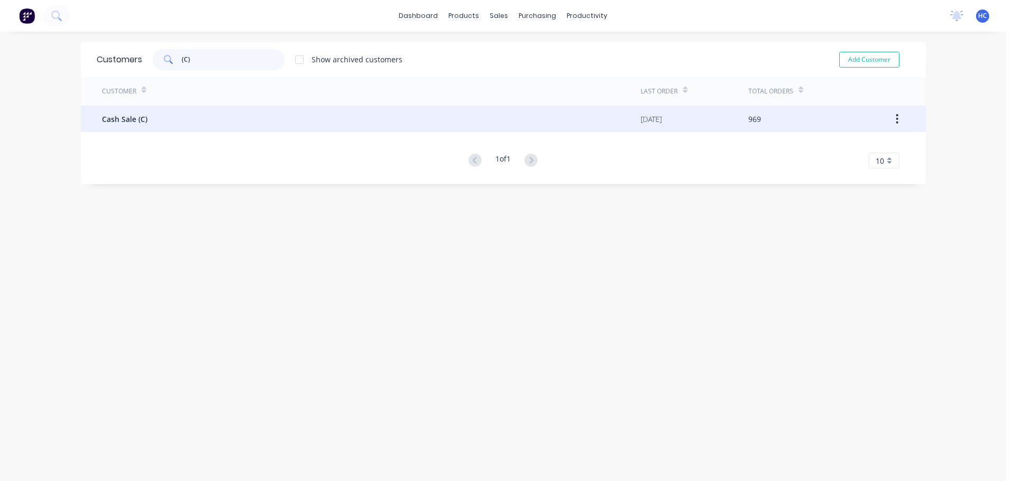
type input "(C)"
click at [129, 126] on div "Cash Sale (C)" at bounding box center [371, 119] width 539 height 26
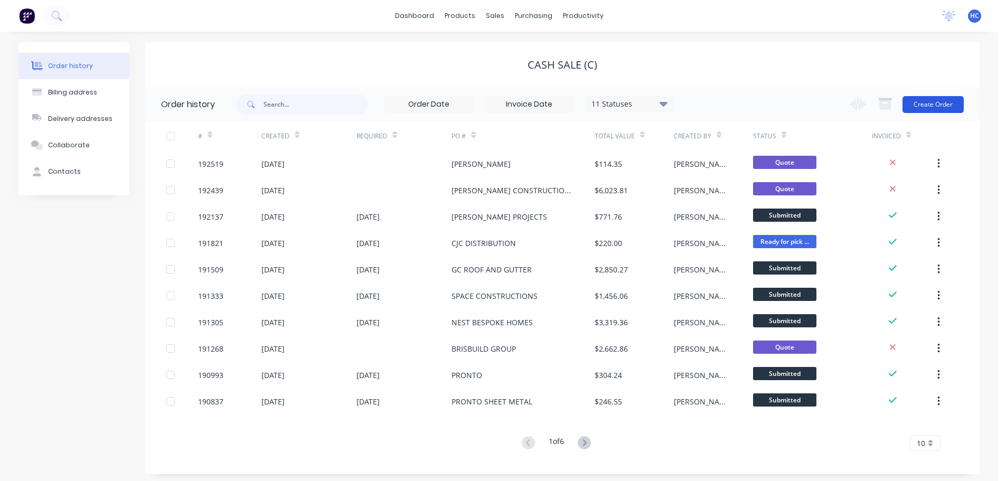
click at [953, 108] on button "Create Order" at bounding box center [932, 104] width 61 height 17
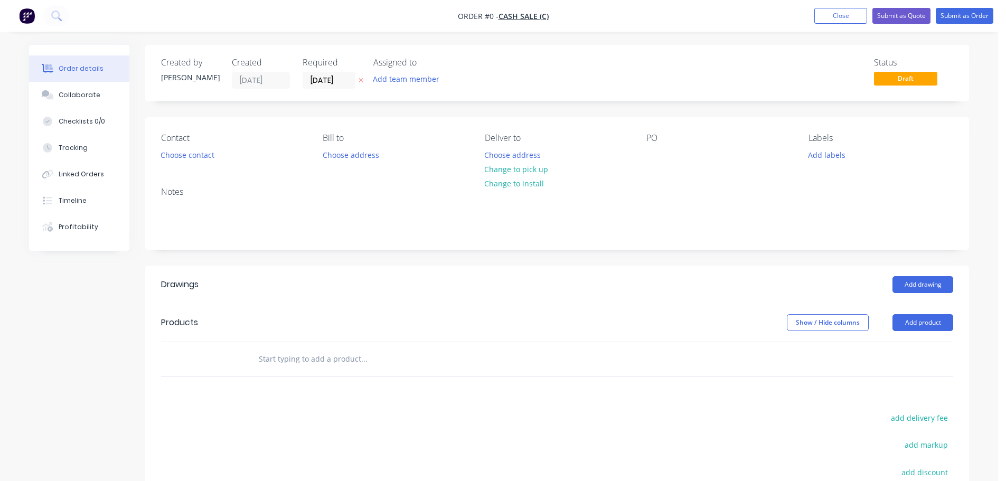
click at [358, 81] on button "button" at bounding box center [360, 80] width 11 height 12
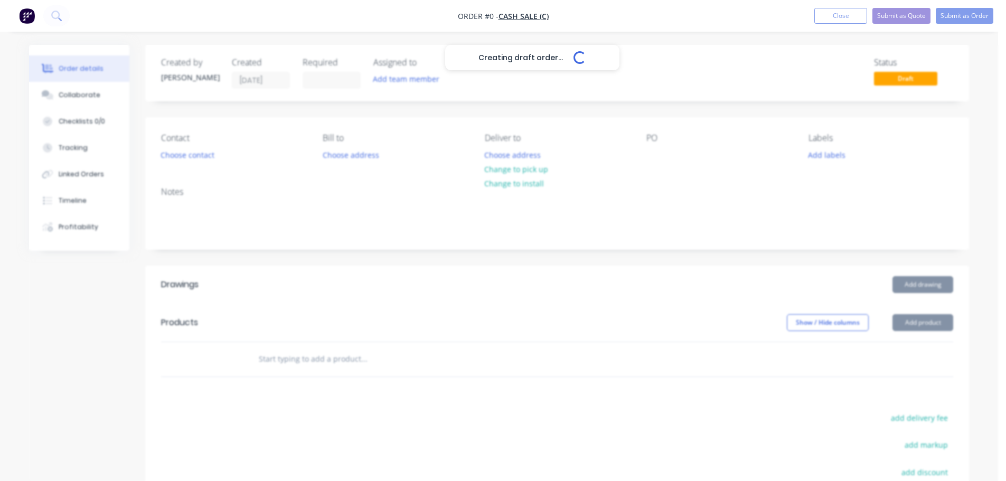
click at [195, 160] on div "Creating draft order... Loading..." at bounding box center [532, 285] width 1006 height 481
click at [202, 159] on div "Creating draft order... Loading..." at bounding box center [532, 285] width 1006 height 481
click at [194, 153] on div "Creating draft order... Loading..." at bounding box center [532, 285] width 1006 height 481
click at [192, 154] on div "Creating draft order... Loading..." at bounding box center [532, 285] width 1006 height 481
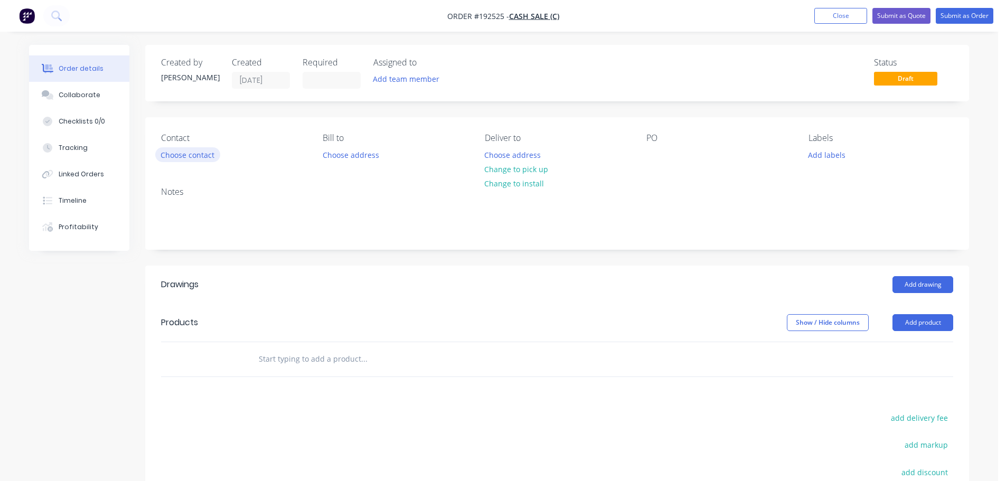
click at [201, 155] on button "Choose contact" at bounding box center [187, 154] width 65 height 14
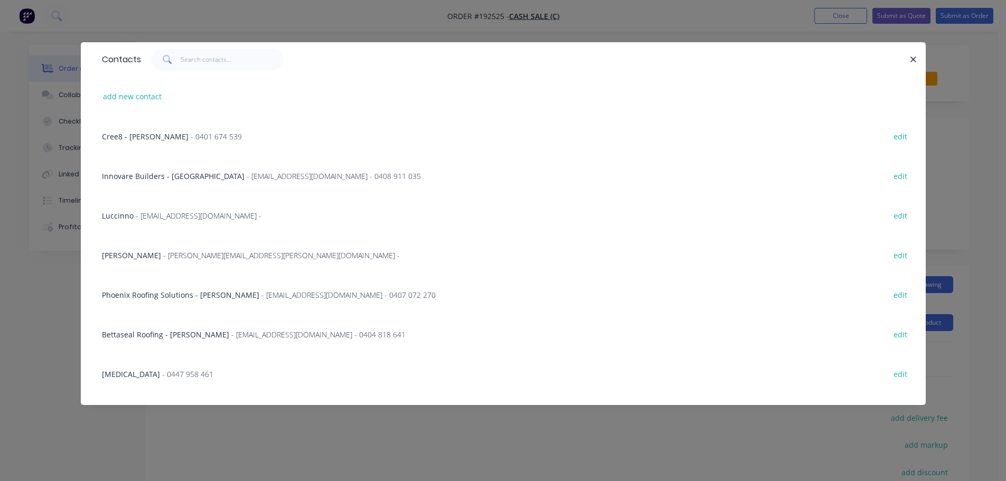
click at [135, 87] on div "add new contact" at bounding box center [503, 97] width 813 height 40
click at [149, 97] on button "add new contact" at bounding box center [133, 96] width 70 height 14
select select "AU"
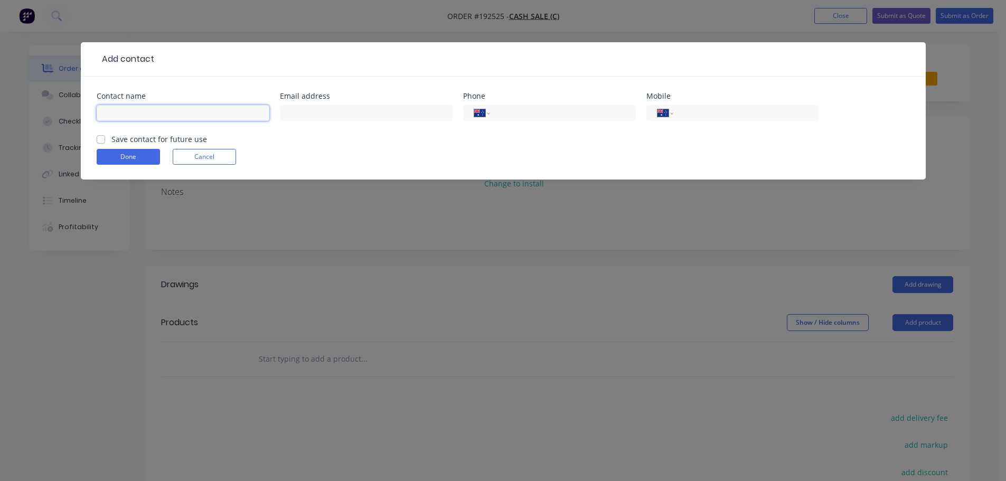
click at [133, 110] on input "text" at bounding box center [183, 113] width 173 height 16
type input "SANDRA"
drag, startPoint x: 707, startPoint y: 116, endPoint x: 869, endPoint y: 95, distance: 163.5
click at [707, 116] on input "tel" at bounding box center [744, 113] width 127 height 12
drag, startPoint x: 191, startPoint y: 150, endPoint x: 243, endPoint y: 149, distance: 52.8
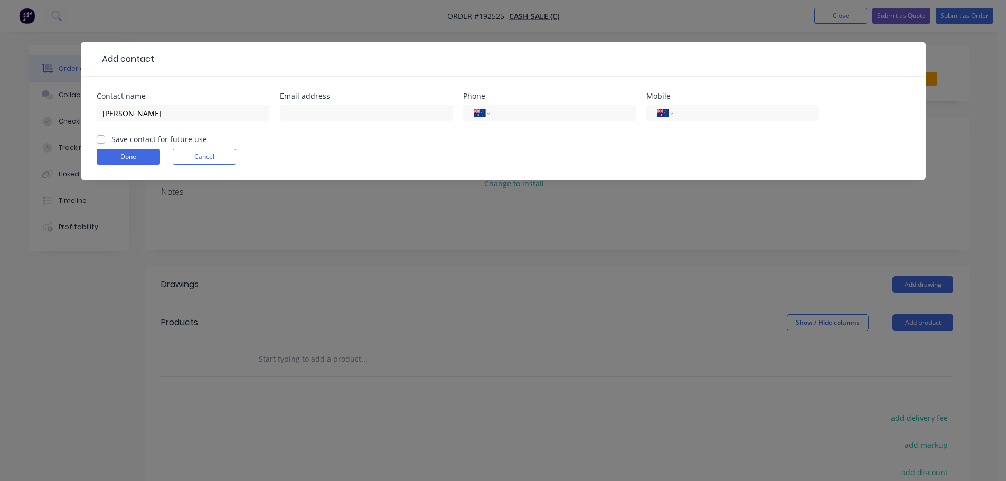
click at [191, 151] on button "Cancel" at bounding box center [204, 157] width 63 height 16
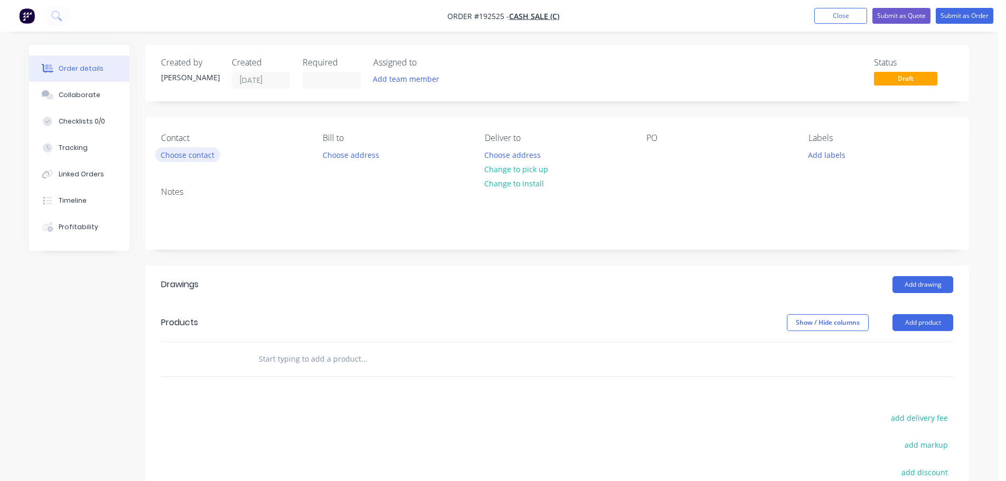
click at [196, 158] on button "Choose contact" at bounding box center [187, 154] width 65 height 14
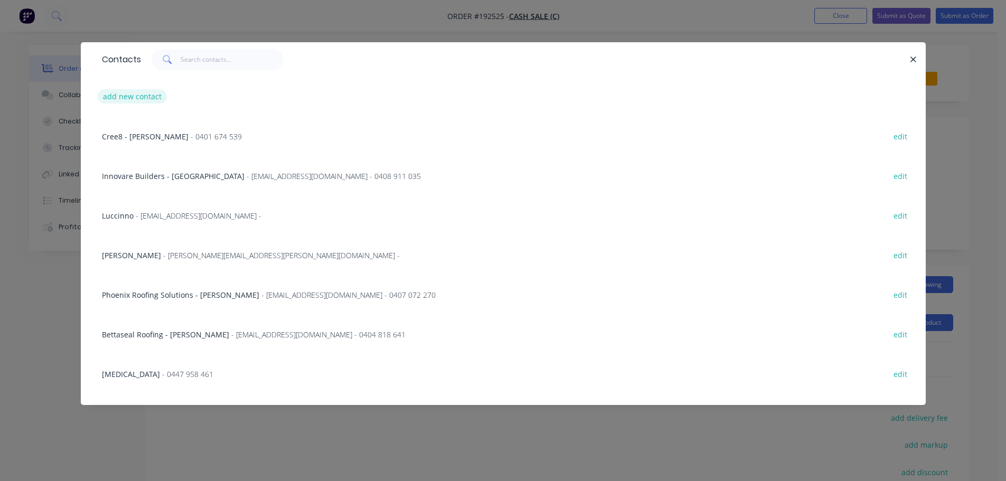
click at [140, 96] on button "add new contact" at bounding box center [133, 96] width 70 height 14
select select "AU"
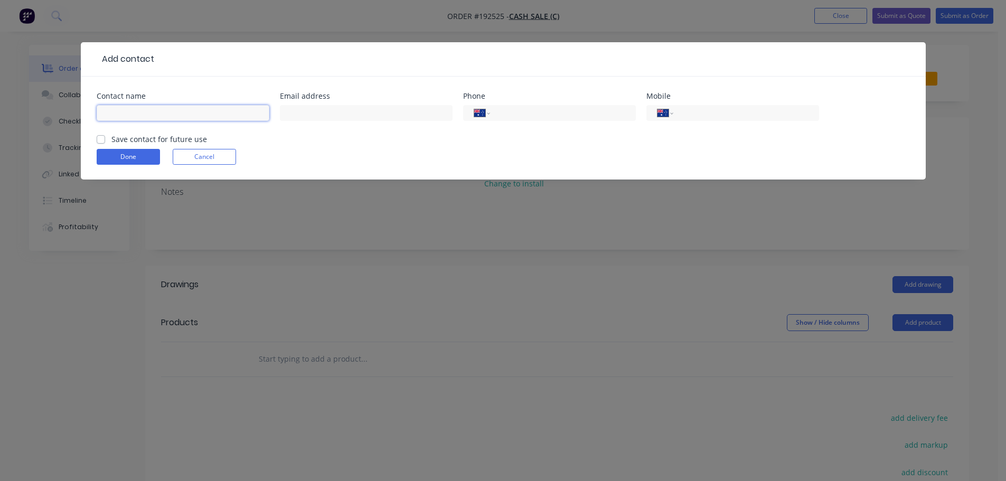
click at [147, 113] on input "text" at bounding box center [183, 113] width 173 height 16
type input "SANDRA"
click at [551, 121] on div "International Afghanistan Åland Islands Albania Algeria American Samoa Andorra …" at bounding box center [549, 117] width 173 height 31
drag, startPoint x: 564, startPoint y: 117, endPoint x: 589, endPoint y: 118, distance: 24.8
click at [564, 117] on input "tel" at bounding box center [560, 113] width 127 height 12
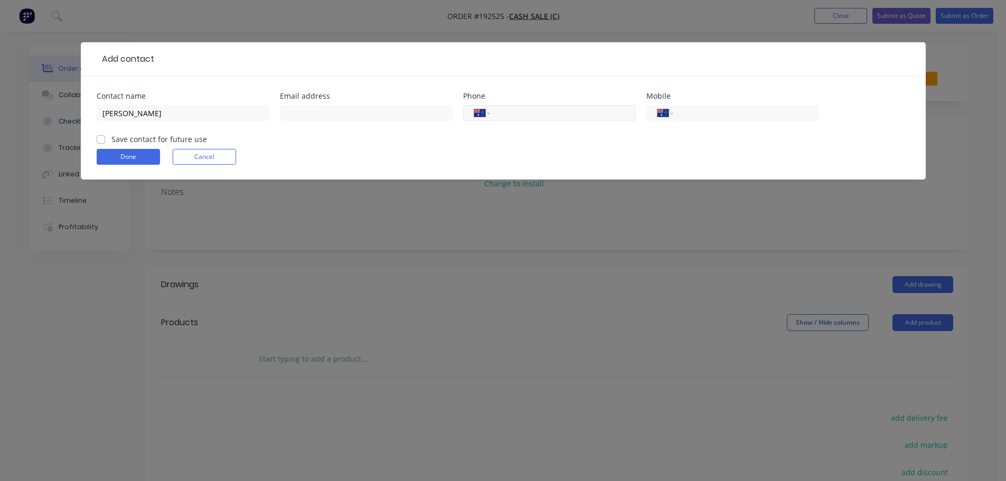
click at [512, 113] on input "tel" at bounding box center [560, 113] width 127 height 12
type input "(07) 3275 2702"
click at [140, 154] on button "Done" at bounding box center [128, 157] width 63 height 16
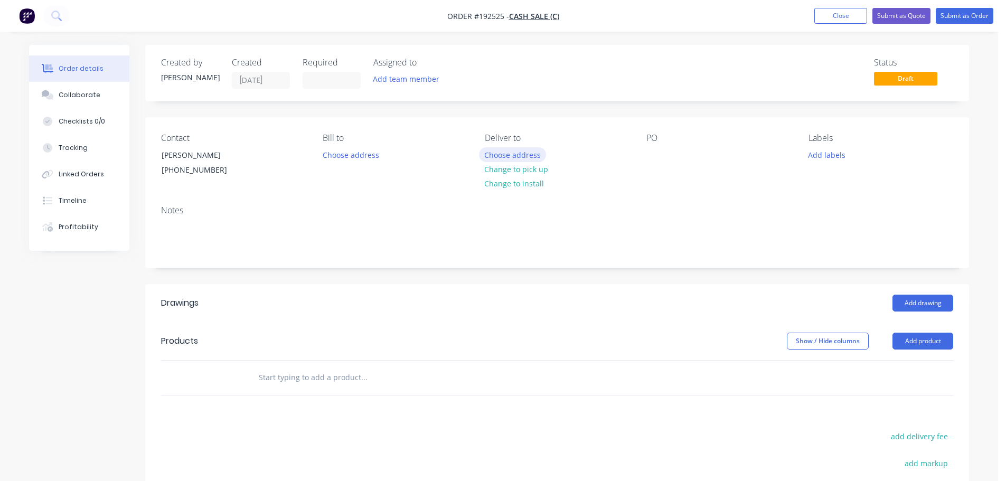
click at [518, 158] on button "Choose address" at bounding box center [513, 154] width 68 height 14
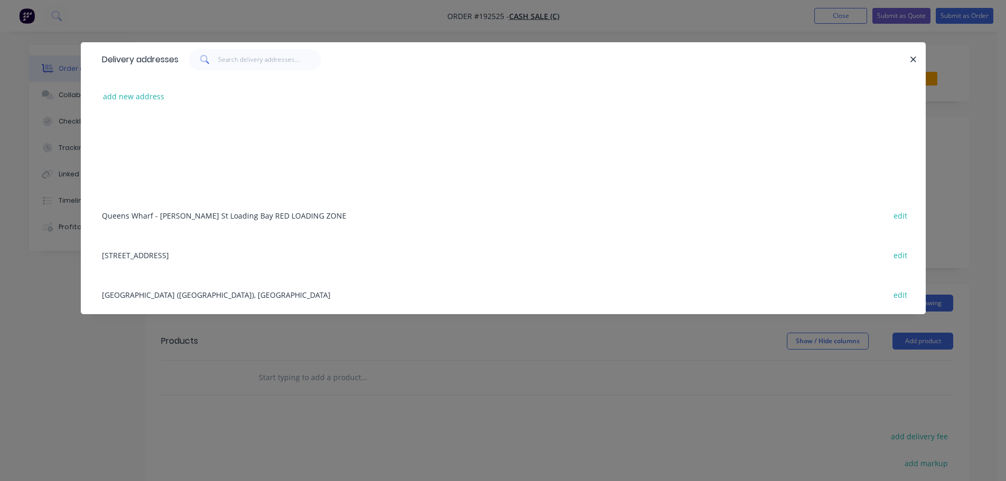
click at [190, 256] on div "153 BONIFACE ST, ARCHERFIELD edit" at bounding box center [503, 255] width 813 height 40
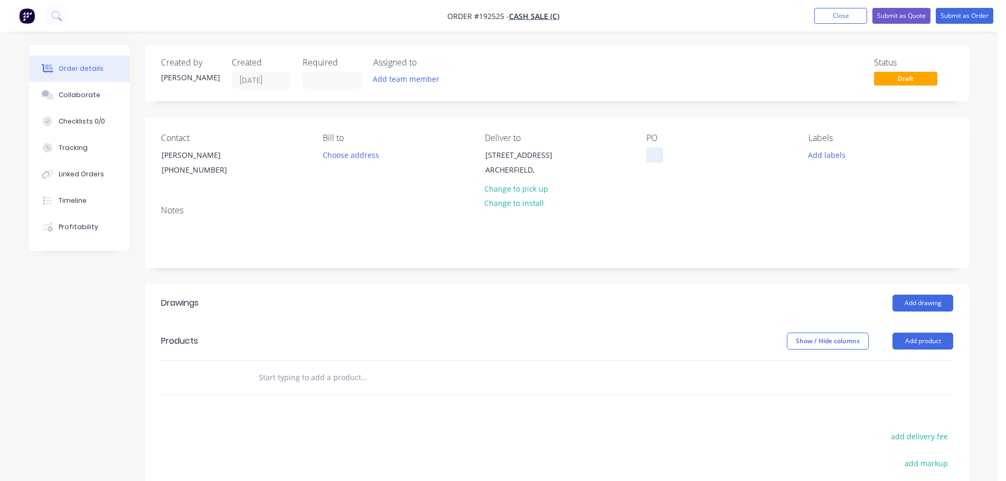
click at [660, 159] on div at bounding box center [654, 154] width 17 height 15
click at [664, 154] on div "PO" at bounding box center [718, 157] width 145 height 48
click at [652, 150] on div at bounding box center [654, 154] width 17 height 15
click at [918, 302] on button "Add drawing" at bounding box center [922, 303] width 61 height 17
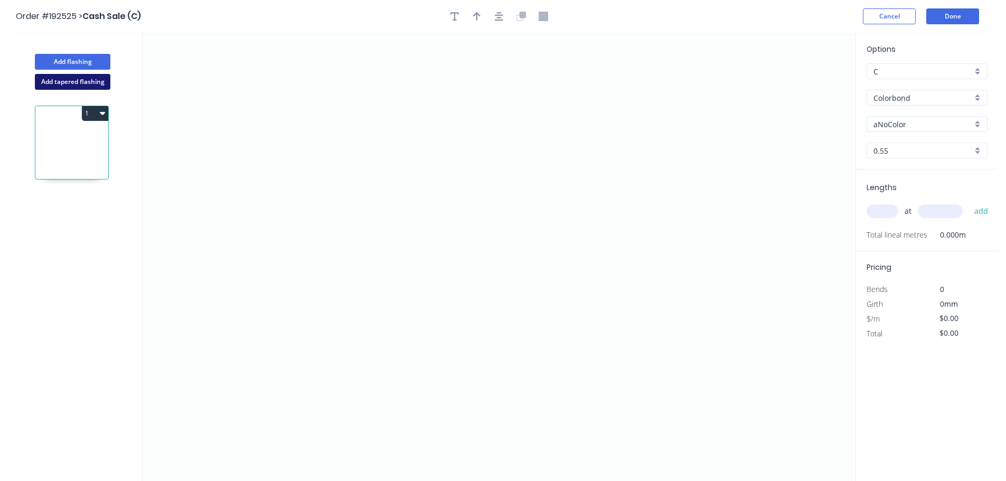
click at [81, 82] on button "Add tapered flashing" at bounding box center [73, 82] width 76 height 16
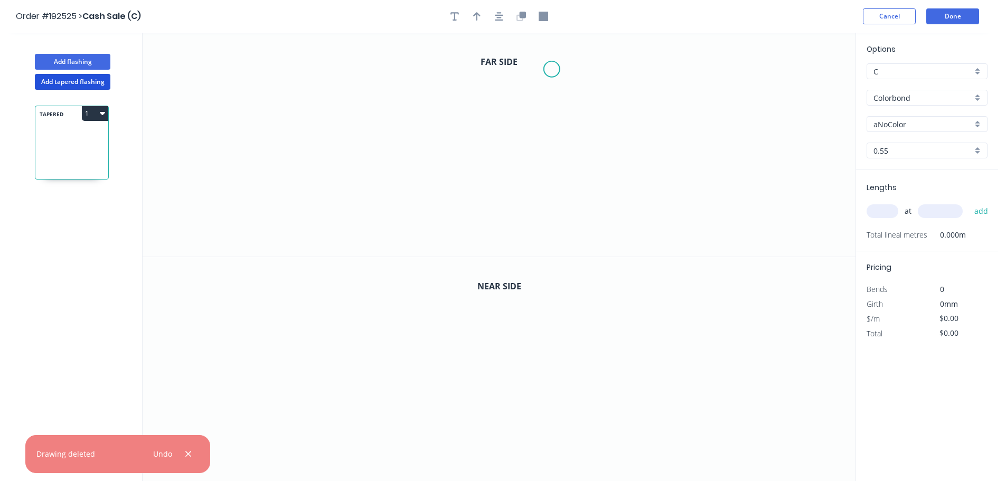
click at [552, 69] on icon "0" at bounding box center [499, 145] width 713 height 224
click at [603, 74] on icon "0" at bounding box center [499, 145] width 713 height 224
click at [602, 78] on circle at bounding box center [603, 74] width 16 height 16
click at [603, 72] on circle at bounding box center [603, 69] width 16 height 16
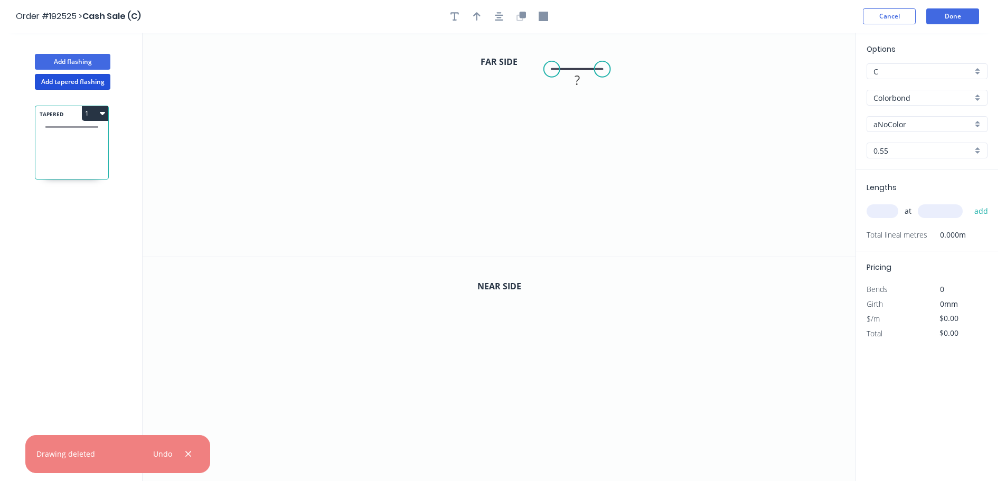
click at [603, 72] on circle at bounding box center [603, 69] width 16 height 16
click at [603, 118] on icon "0 ?" at bounding box center [499, 145] width 713 height 224
click at [603, 118] on circle at bounding box center [603, 118] width 16 height 16
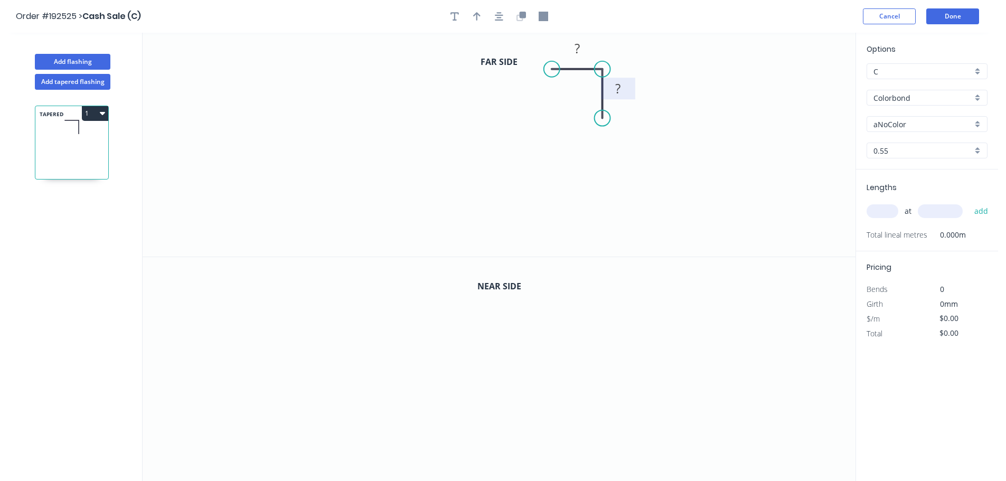
click at [613, 95] on rect at bounding box center [618, 89] width 21 height 15
click at [520, 16] on icon "button" at bounding box center [523, 15] width 6 height 6
drag, startPoint x: 600, startPoint y: 343, endPoint x: 604, endPoint y: 474, distance: 131.0
click at [604, 474] on circle at bounding box center [603, 474] width 16 height 16
click at [617, 384] on tspan "20" at bounding box center [618, 378] width 15 height 17
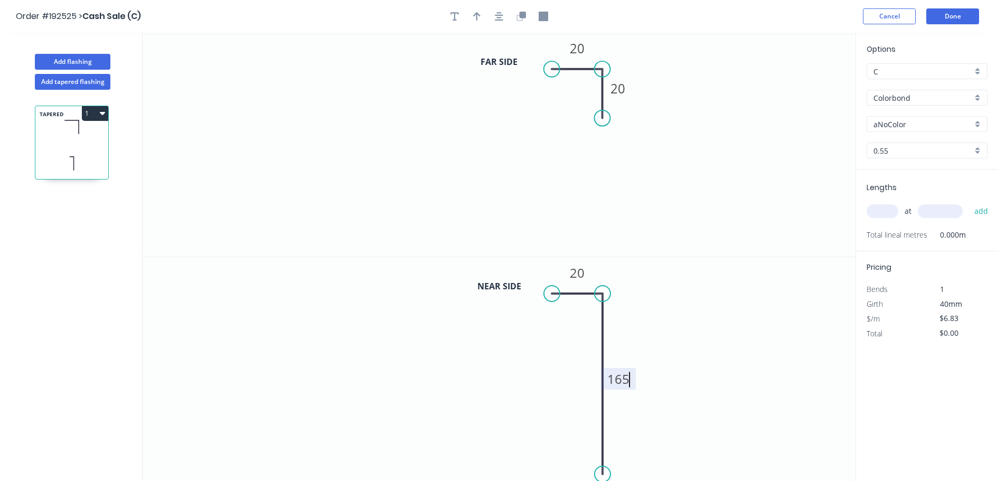
type input "$11.34"
click at [792, 167] on icon "0 20 20" at bounding box center [499, 145] width 713 height 224
click at [903, 97] on input "Colorbond" at bounding box center [922, 97] width 99 height 11
click at [907, 190] on div "Zincalume" at bounding box center [927, 190] width 120 height 18
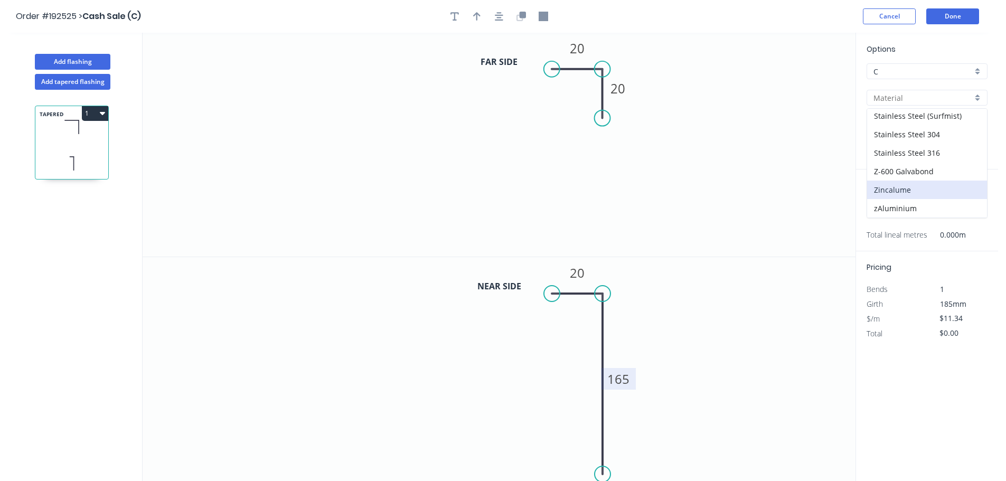
type input "Zincalume"
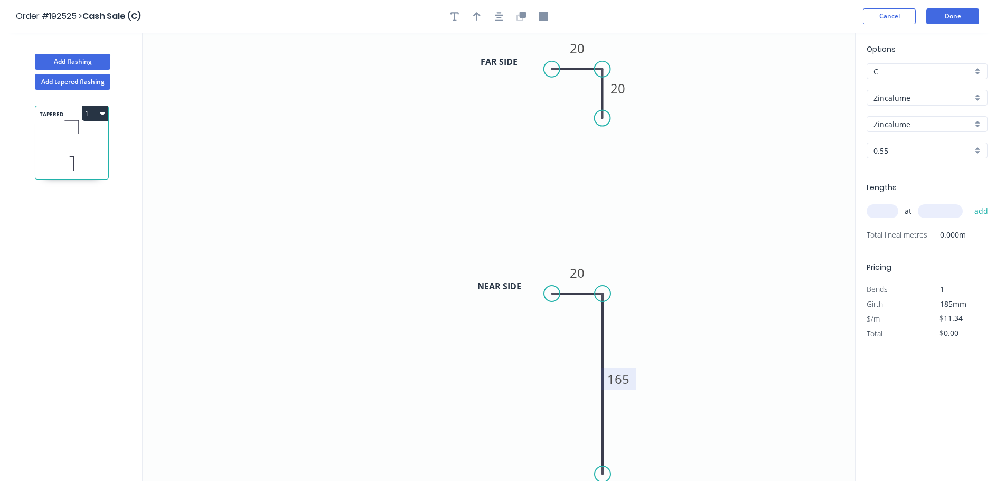
type input "$10.73"
click at [891, 153] on input "0.55" at bounding box center [922, 150] width 99 height 11
click at [887, 224] on div "1.2" at bounding box center [927, 226] width 120 height 18
type input "1.2"
type input "$19.95"
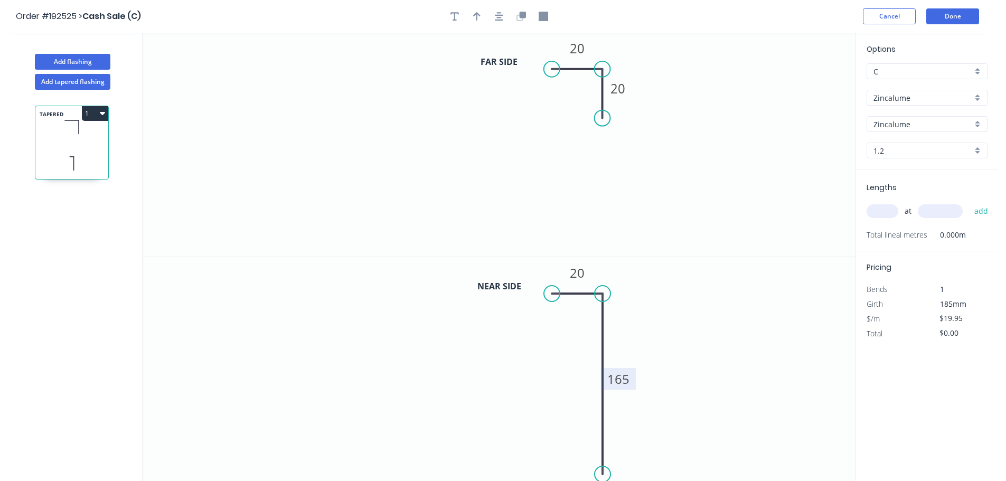
click at [888, 210] on input "text" at bounding box center [883, 211] width 32 height 14
type input "1"
type input "3785"
click at [969, 202] on button "add" at bounding box center [981, 211] width 25 height 18
type input "$75.51"
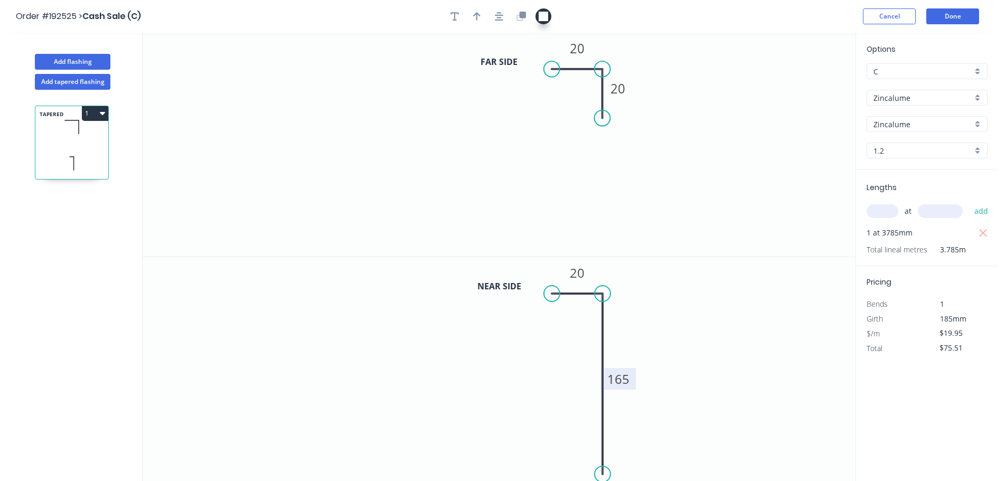
click at [539, 22] on button "button" at bounding box center [543, 16] width 16 height 16
drag, startPoint x: 804, startPoint y: 101, endPoint x: 780, endPoint y: 98, distance: 24.0
click at [685, 160] on icon "0 20 20" at bounding box center [499, 145] width 713 height 224
drag, startPoint x: 800, startPoint y: 98, endPoint x: 710, endPoint y: 111, distance: 90.8
click at [623, 140] on rect at bounding box center [622, 138] width 11 height 11
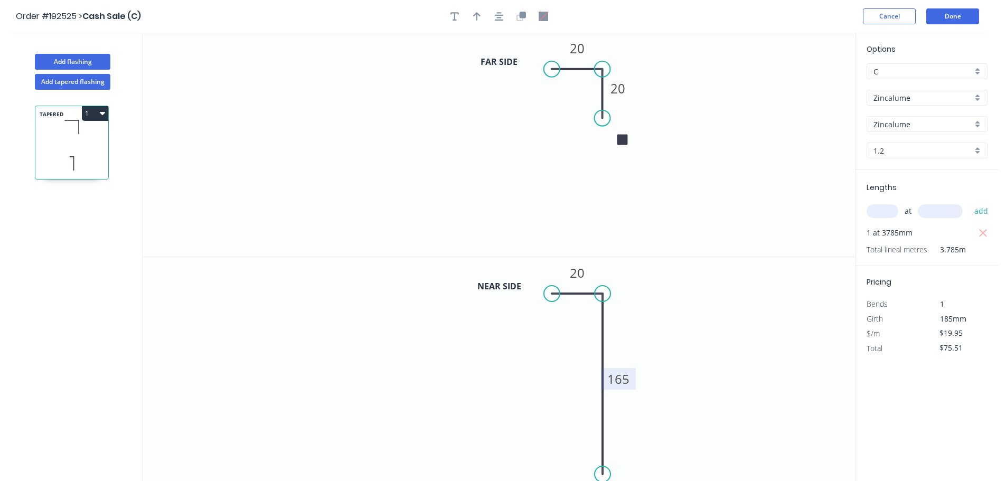
drag, startPoint x: 712, startPoint y: 109, endPoint x: 746, endPoint y: 107, distance: 33.9
click at [714, 109] on icon "0 20 20" at bounding box center [499, 145] width 713 height 224
click at [953, 13] on button "Done" at bounding box center [952, 16] width 53 height 16
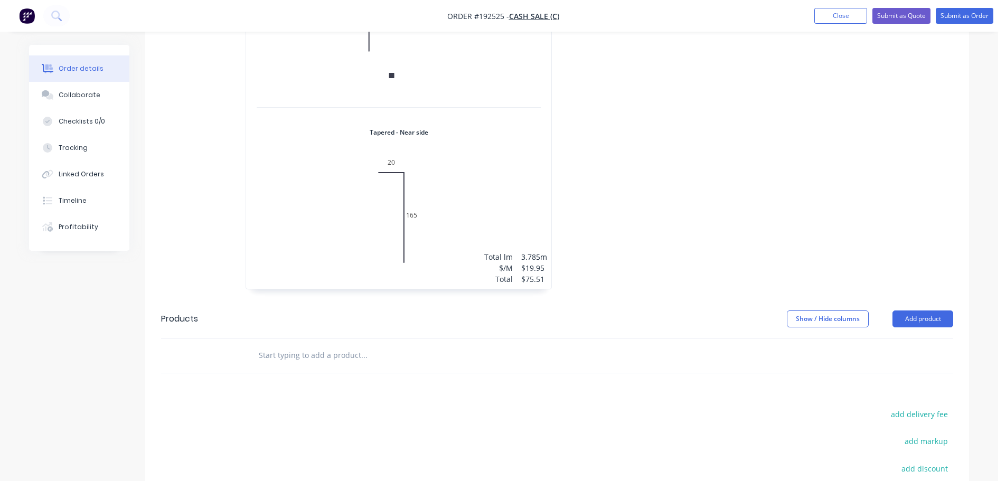
scroll to position [422, 0]
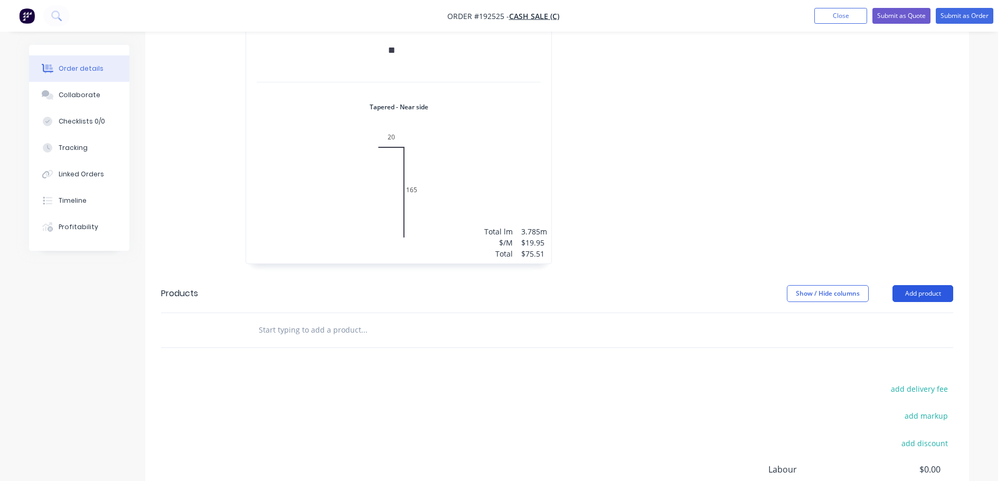
click at [925, 289] on button "Add product" at bounding box center [922, 293] width 61 height 17
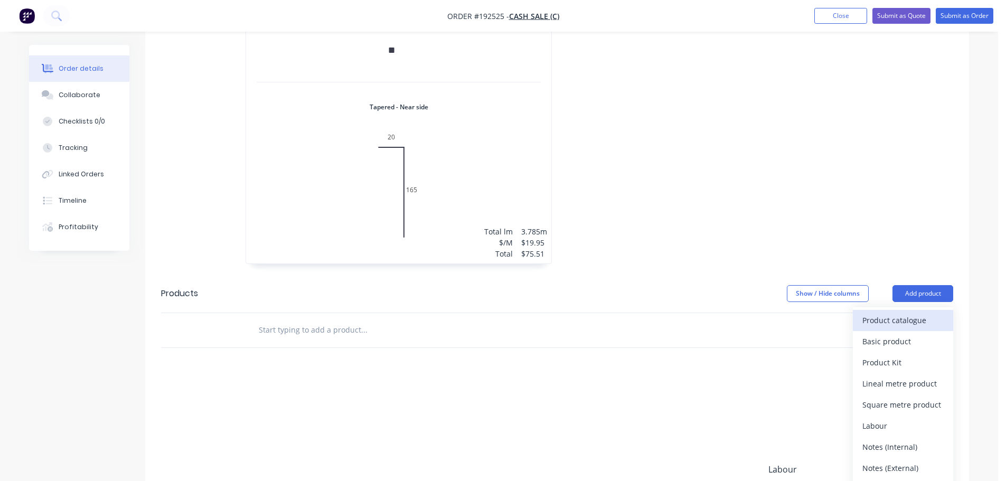
click at [886, 322] on div "Product catalogue" at bounding box center [902, 320] width 81 height 15
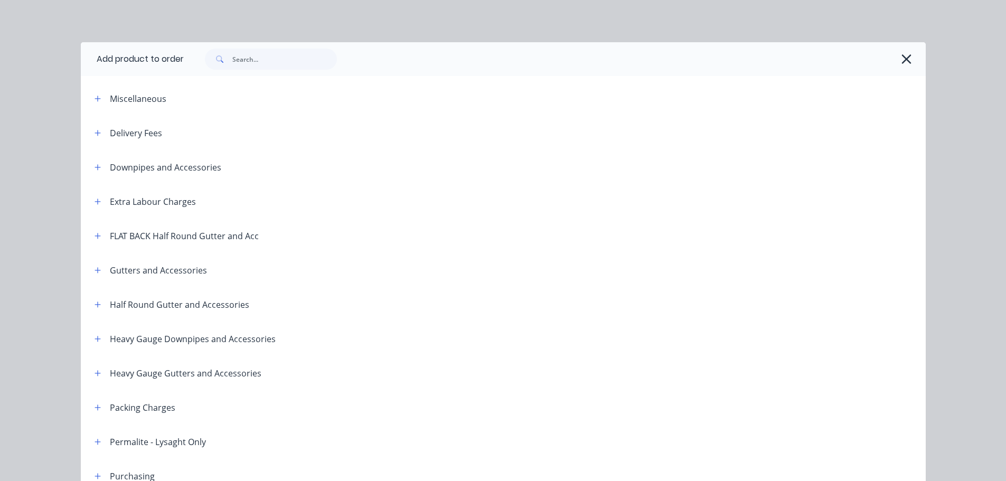
click at [95, 130] on icon "button" at bounding box center [98, 132] width 6 height 7
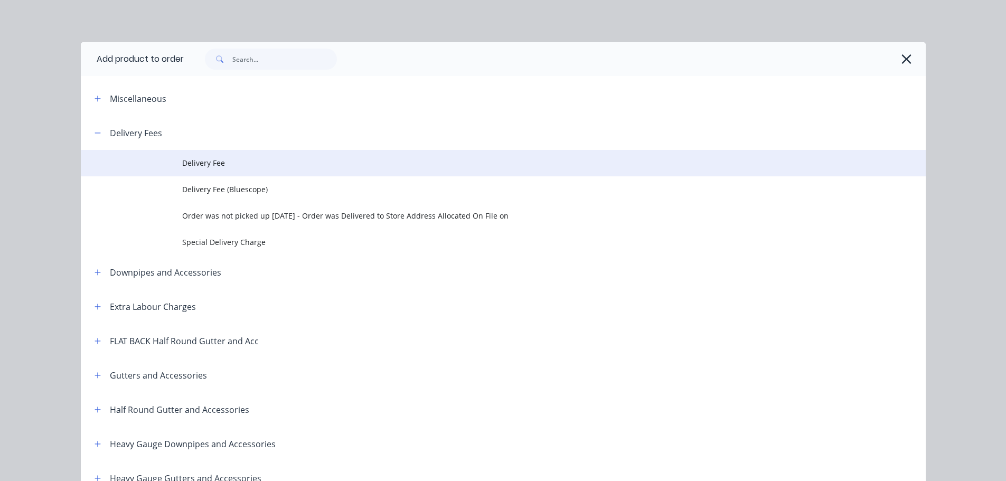
click at [220, 161] on span "Delivery Fee" at bounding box center [479, 162] width 595 height 11
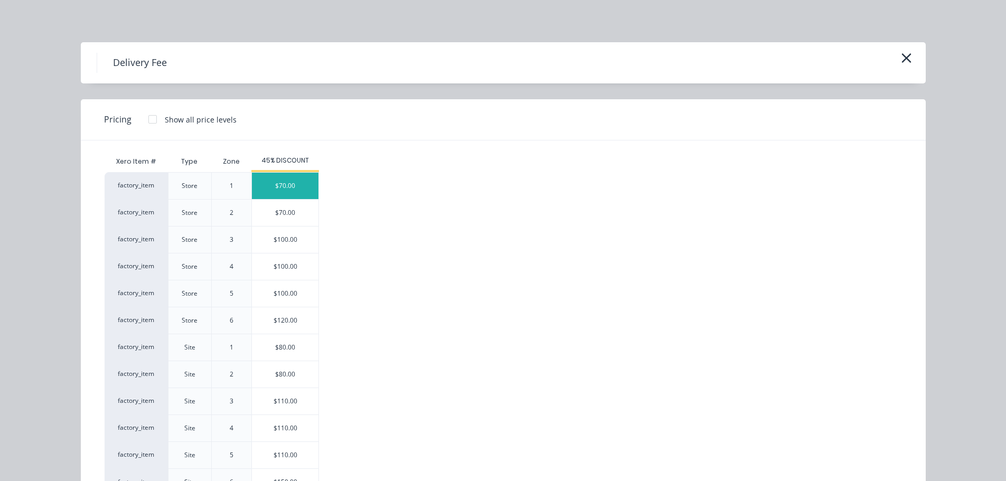
click at [271, 190] on div "$70.00" at bounding box center [285, 186] width 67 height 26
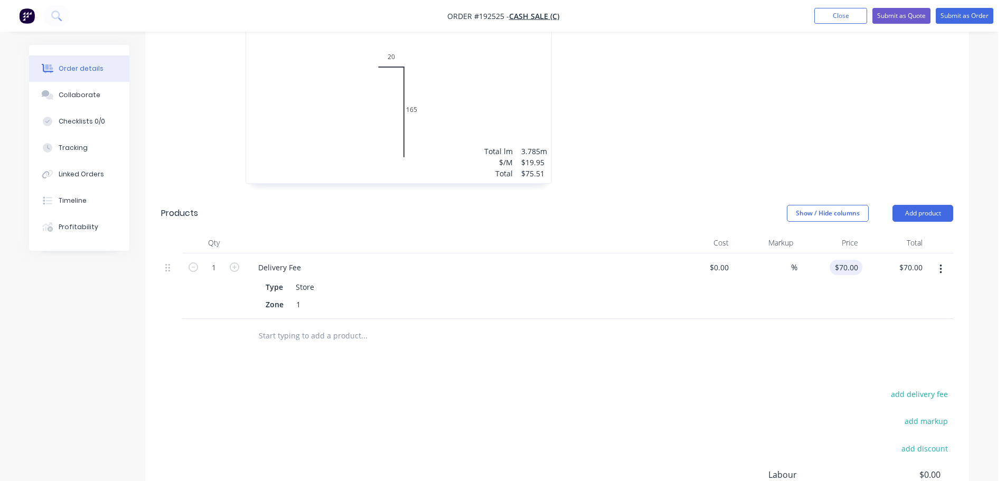
scroll to position [528, 0]
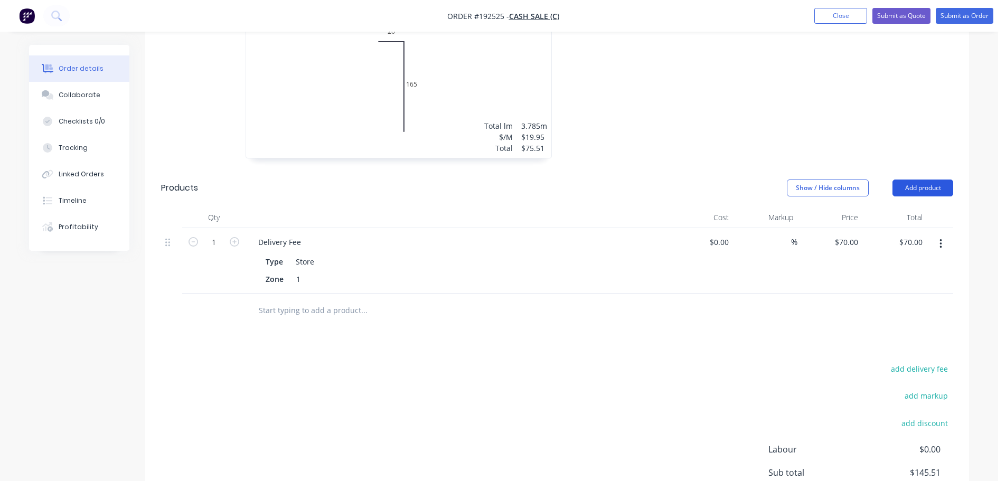
click at [913, 186] on button "Add product" at bounding box center [922, 188] width 61 height 17
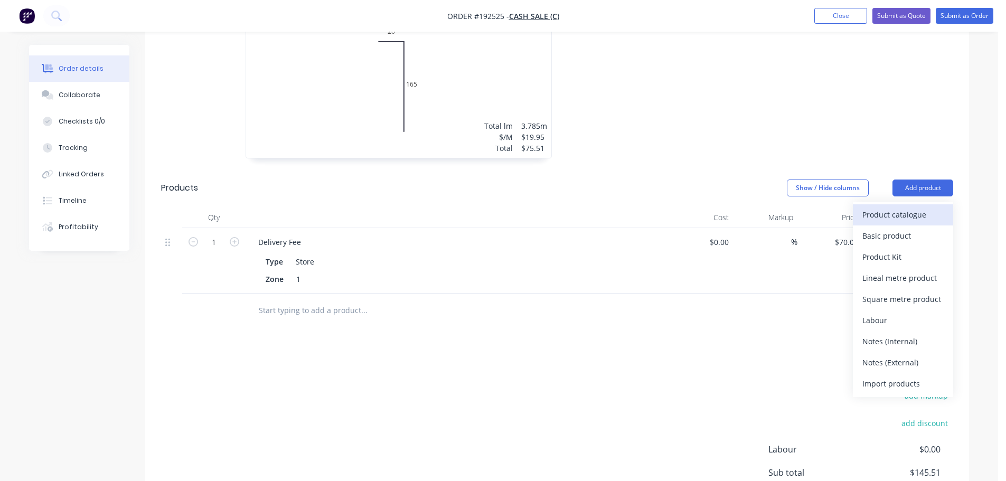
click at [896, 222] on div "Product catalogue" at bounding box center [902, 214] width 81 height 15
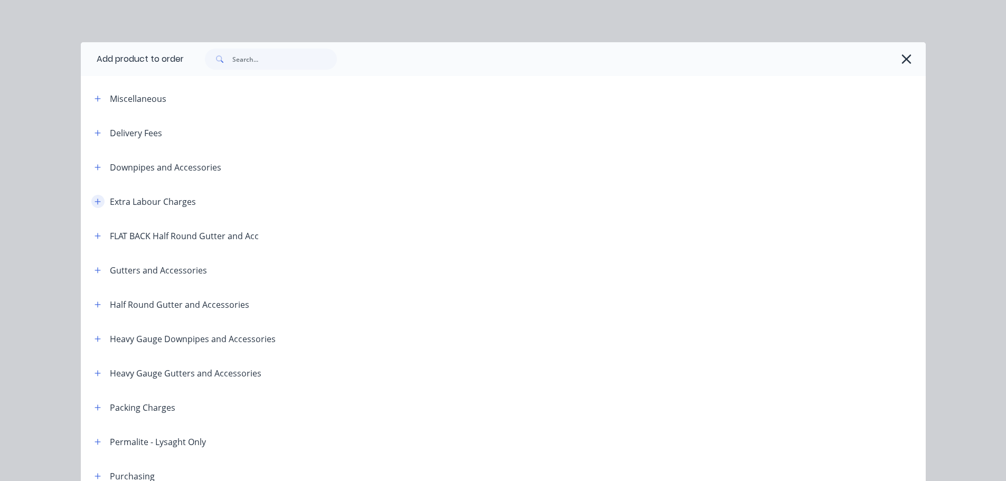
click at [100, 203] on button "button" at bounding box center [97, 201] width 13 height 13
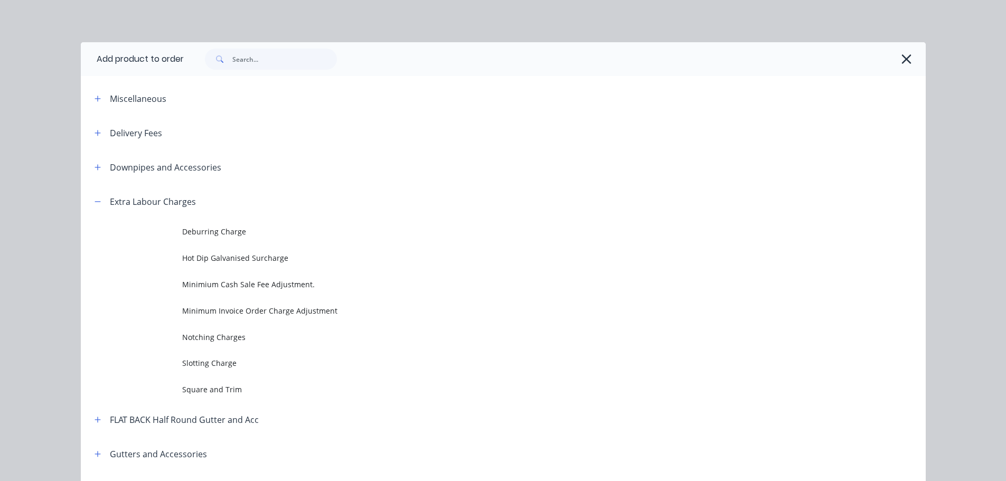
click at [241, 280] on span "Minimium Cash Sale Fee Adjustment." at bounding box center [479, 284] width 595 height 11
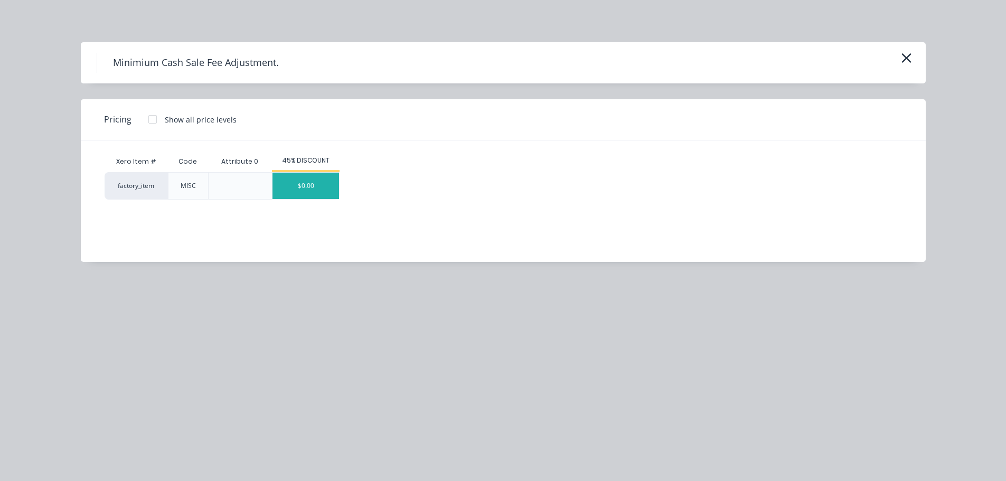
click at [305, 199] on div "$0.00" at bounding box center [305, 186] width 67 height 26
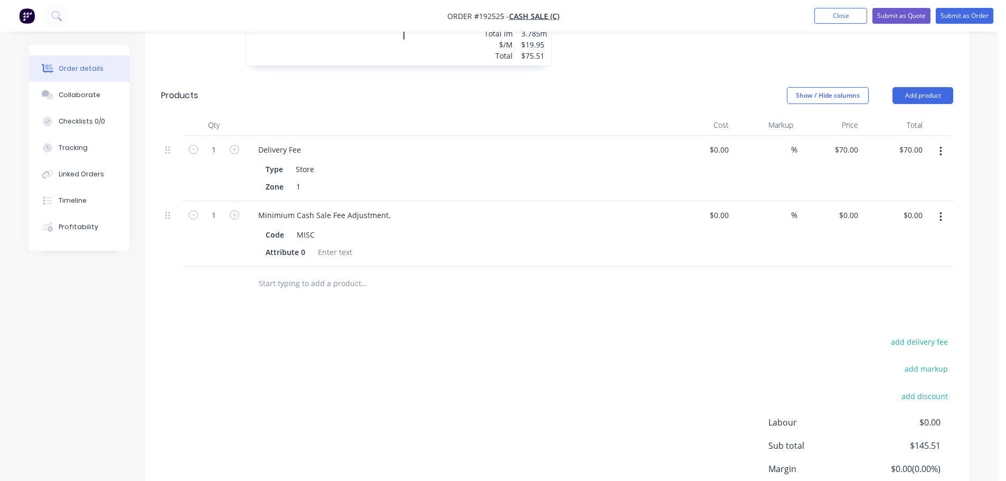
scroll to position [634, 0]
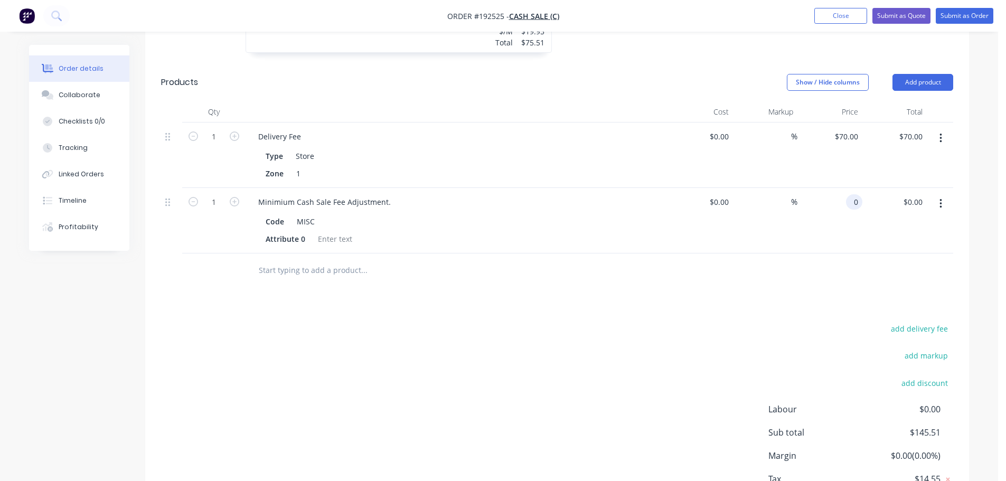
click at [843, 195] on div "0 0" at bounding box center [829, 220] width 65 height 65
type input "$54.49"
click at [597, 305] on div "Drawings Add drawing 1.2 Zincalume Zincalume Girth 185 1 Tapered - Far side 0 2…" at bounding box center [557, 95] width 824 height 891
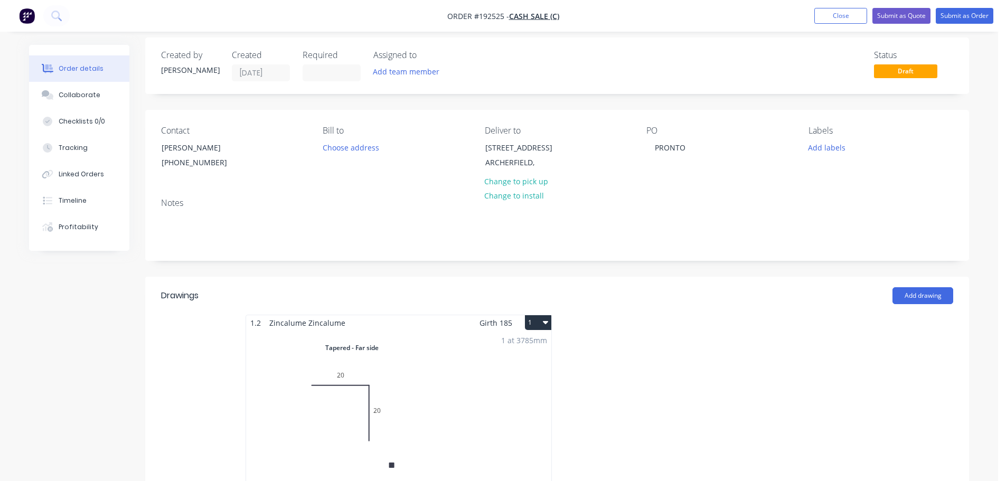
scroll to position [0, 0]
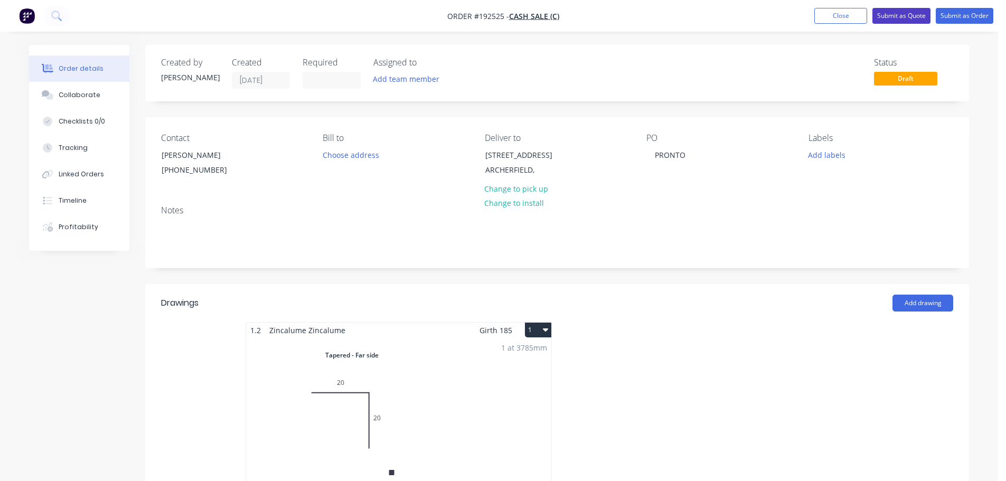
click at [905, 18] on button "Submit as Quote" at bounding box center [901, 16] width 58 height 16
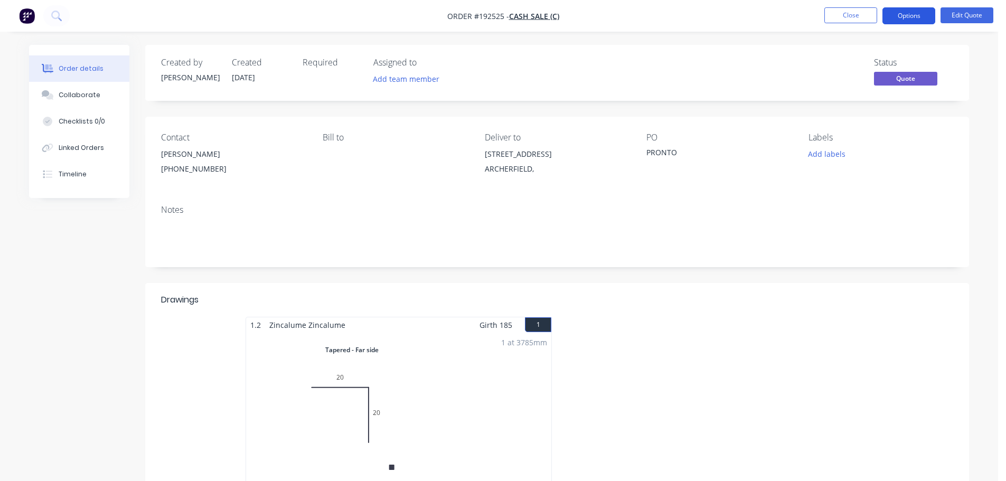
click at [916, 14] on button "Options" at bounding box center [908, 15] width 53 height 17
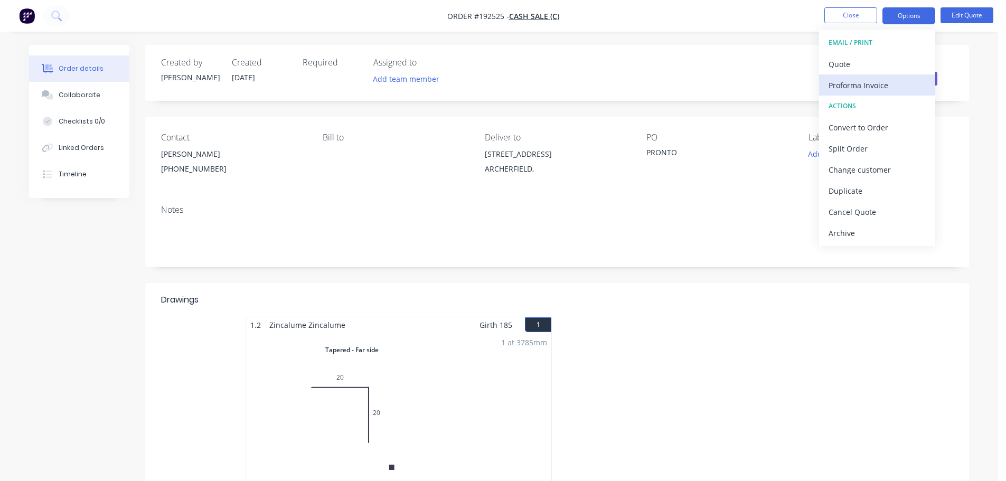
click at [861, 90] on div "Proforma Invoice" at bounding box center [877, 85] width 97 height 15
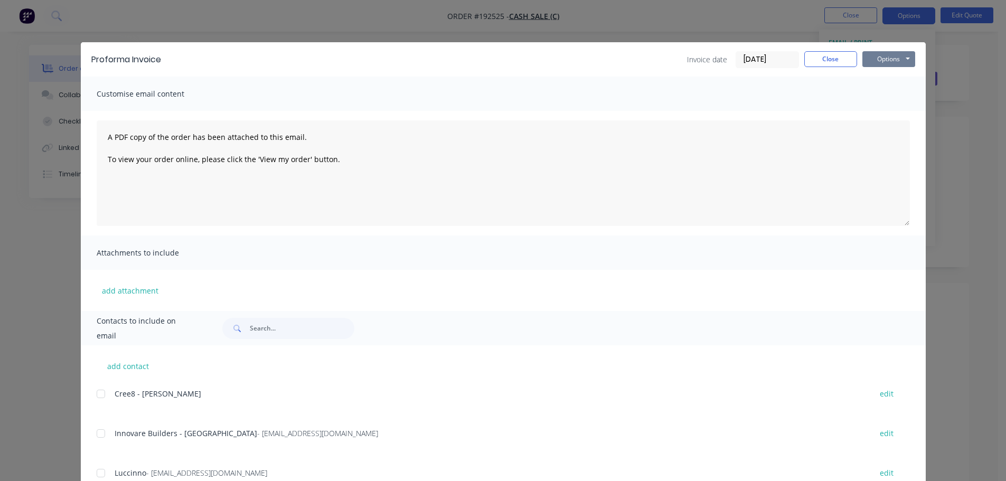
drag, startPoint x: 896, startPoint y: 54, endPoint x: 898, endPoint y: 62, distance: 8.7
click at [897, 55] on button "Options" at bounding box center [888, 59] width 53 height 16
click at [877, 89] on button "Print" at bounding box center [896, 95] width 68 height 17
click at [829, 57] on button "Close" at bounding box center [830, 59] width 53 height 16
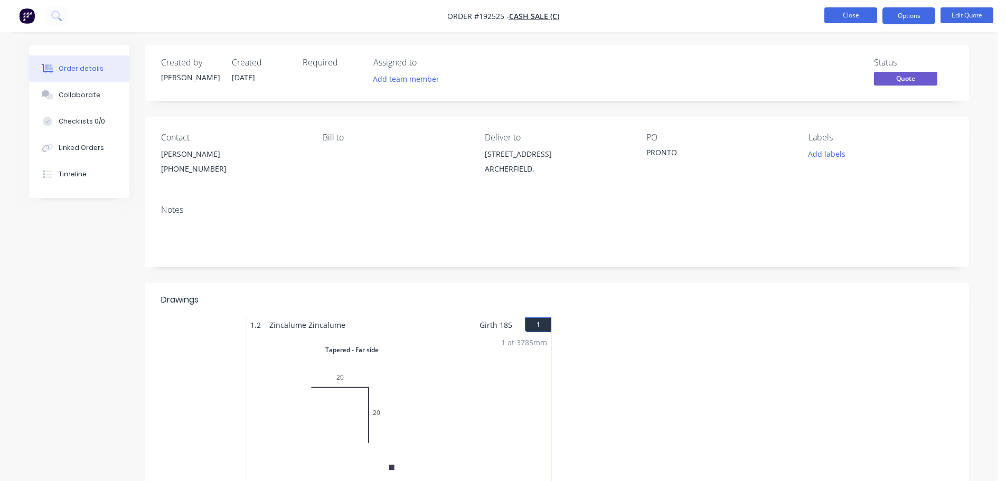
click at [851, 14] on button "Close" at bounding box center [850, 15] width 53 height 16
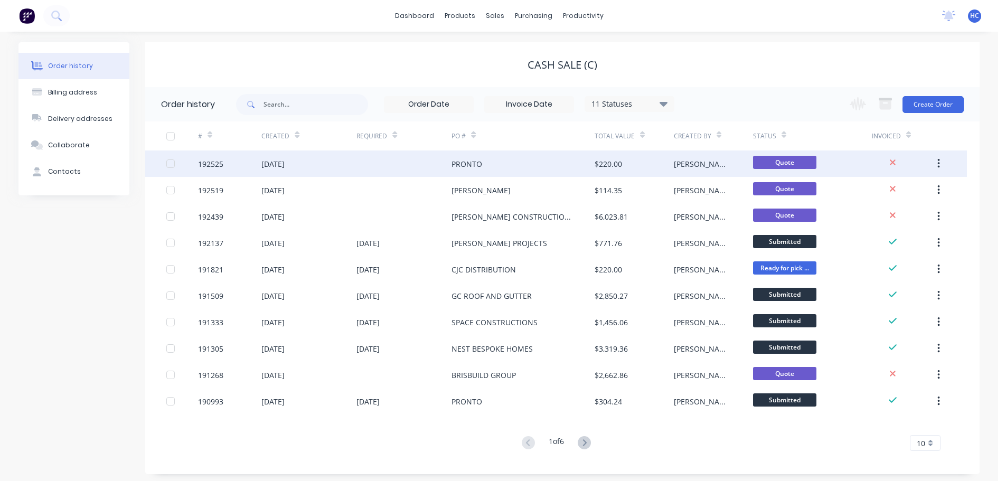
click at [679, 163] on div "Hayden" at bounding box center [703, 163] width 58 height 11
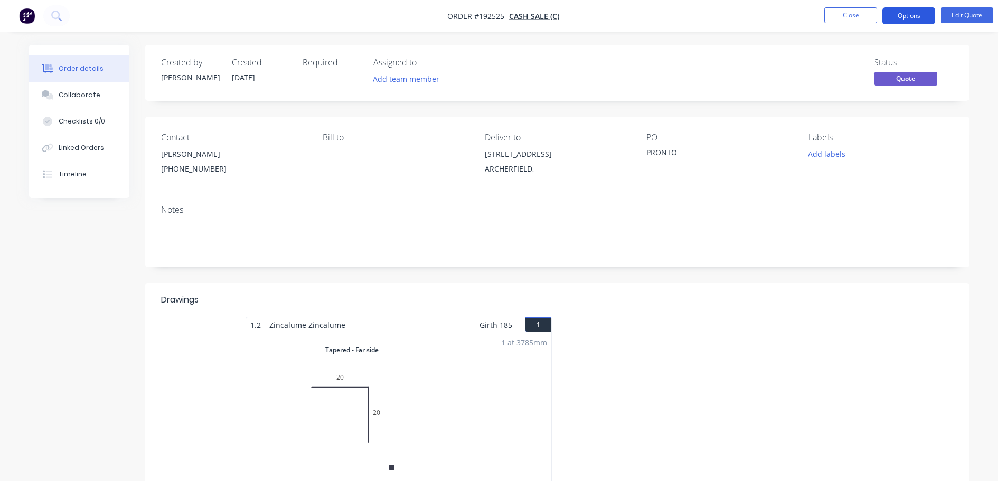
click at [923, 15] on button "Options" at bounding box center [908, 15] width 53 height 17
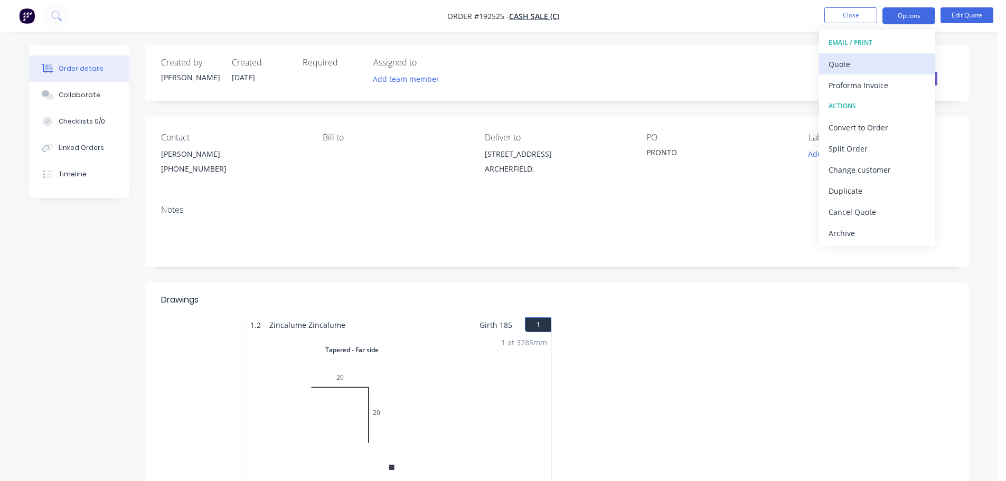
click at [868, 66] on div "Quote" at bounding box center [877, 64] width 97 height 15
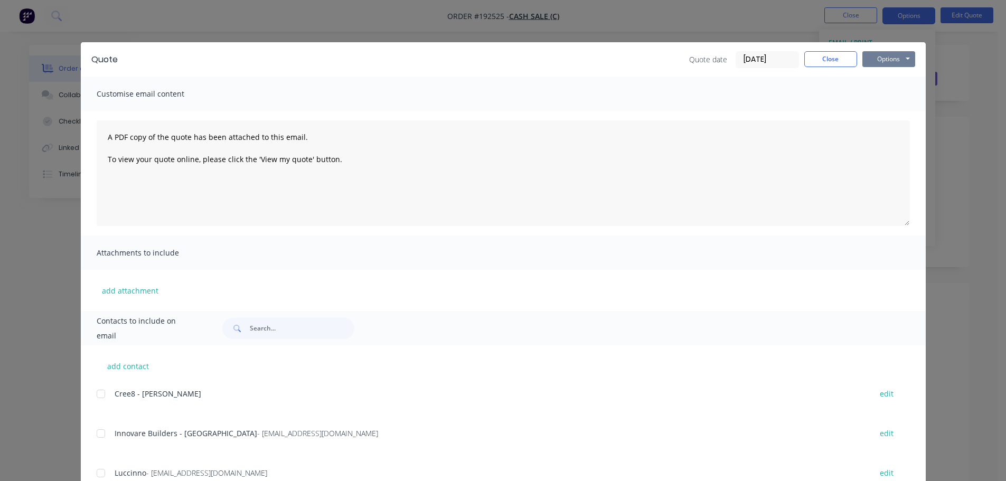
click at [890, 65] on button "Options" at bounding box center [888, 59] width 53 height 16
click at [885, 93] on button "Print" at bounding box center [896, 95] width 68 height 17
drag, startPoint x: 821, startPoint y: 57, endPoint x: 838, endPoint y: 25, distance: 35.4
click at [820, 60] on button "Close" at bounding box center [830, 59] width 53 height 16
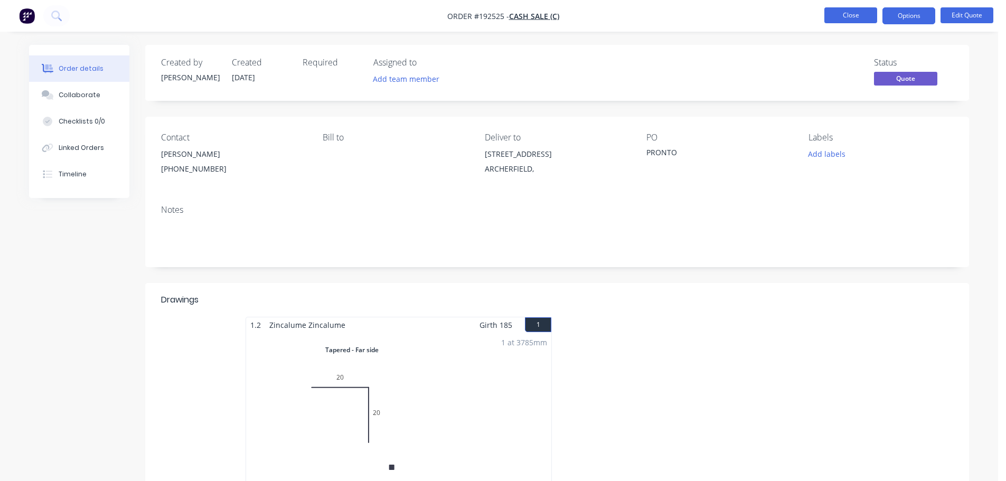
click at [846, 16] on button "Close" at bounding box center [850, 15] width 53 height 16
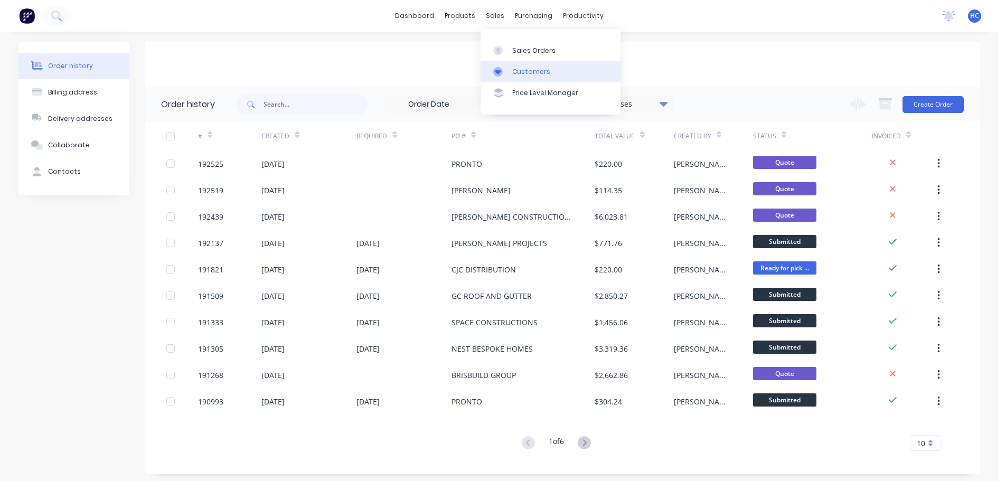
click at [534, 73] on div "Customers" at bounding box center [531, 72] width 38 height 10
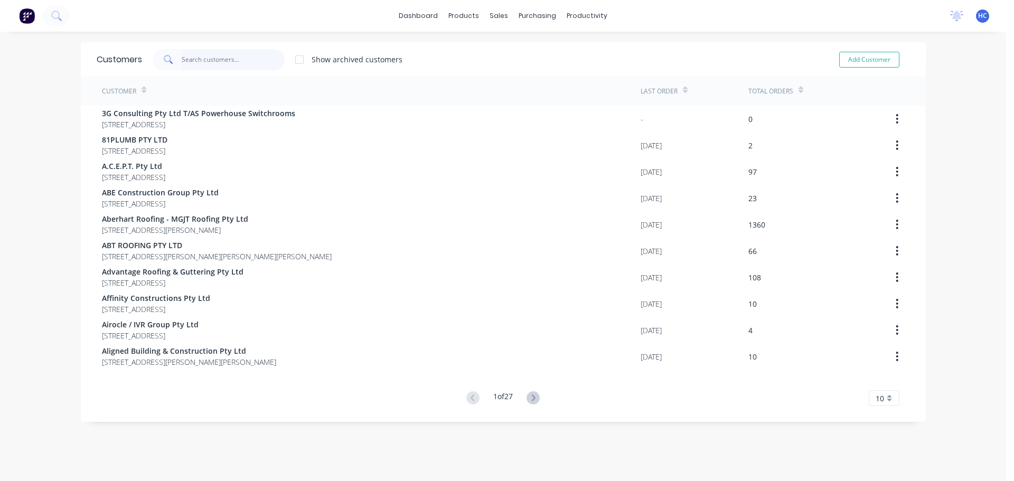
click at [214, 62] on input "text" at bounding box center [233, 59] width 103 height 21
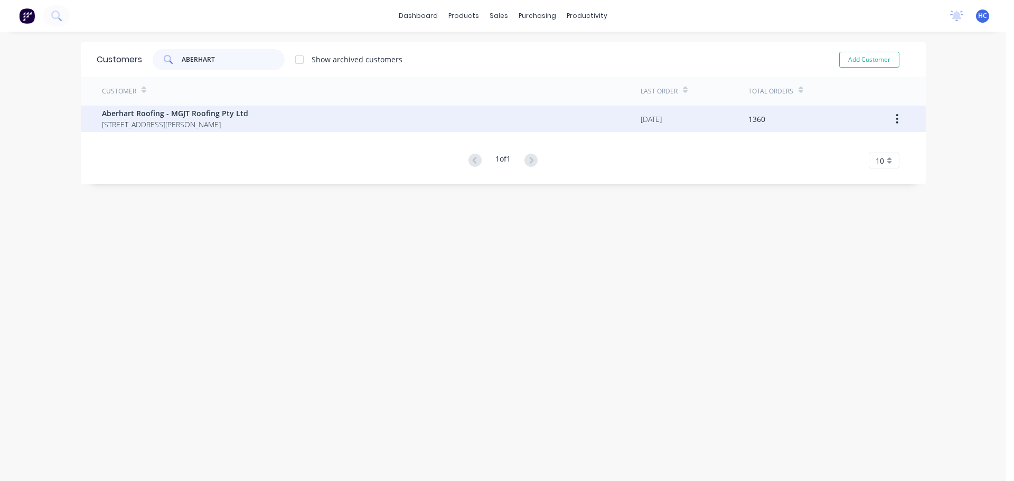
type input "ABERHART"
click at [212, 140] on div "Customer Last Order Total Orders Aberhart Roofing - MGJT Roofing Pty Ltd 55 San…" at bounding box center [503, 123] width 845 height 92
click at [224, 124] on span "[STREET_ADDRESS][PERSON_NAME]" at bounding box center [175, 124] width 146 height 11
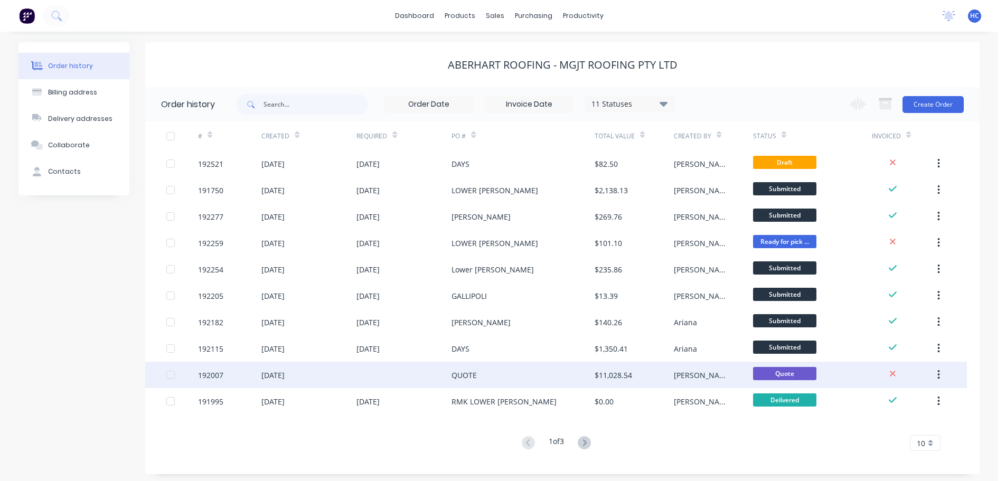
click at [523, 376] on div "QUOTE" at bounding box center [523, 375] width 143 height 26
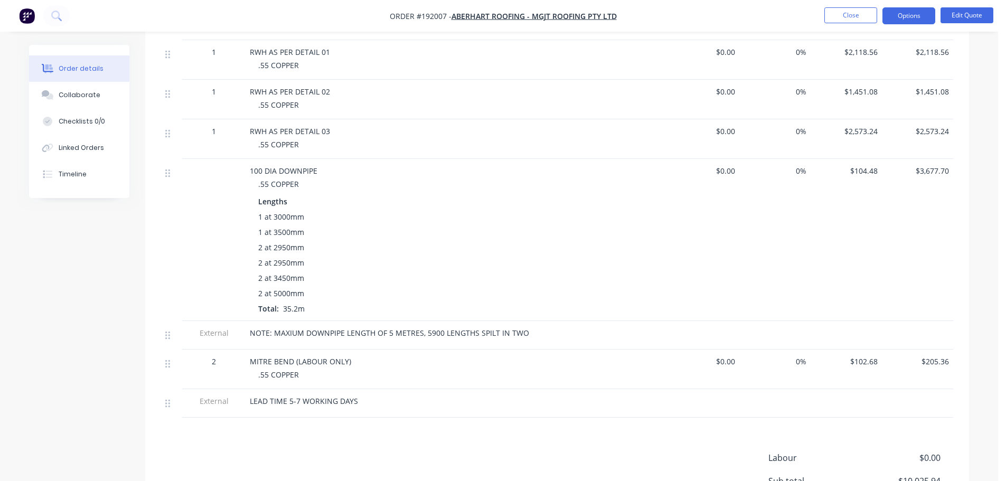
scroll to position [317, 0]
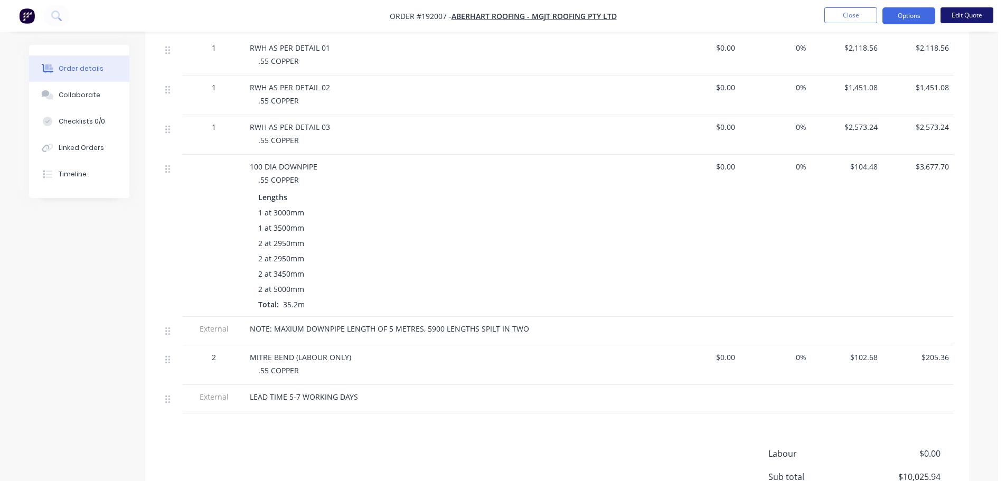
click at [966, 16] on button "Edit Quote" at bounding box center [967, 15] width 53 height 16
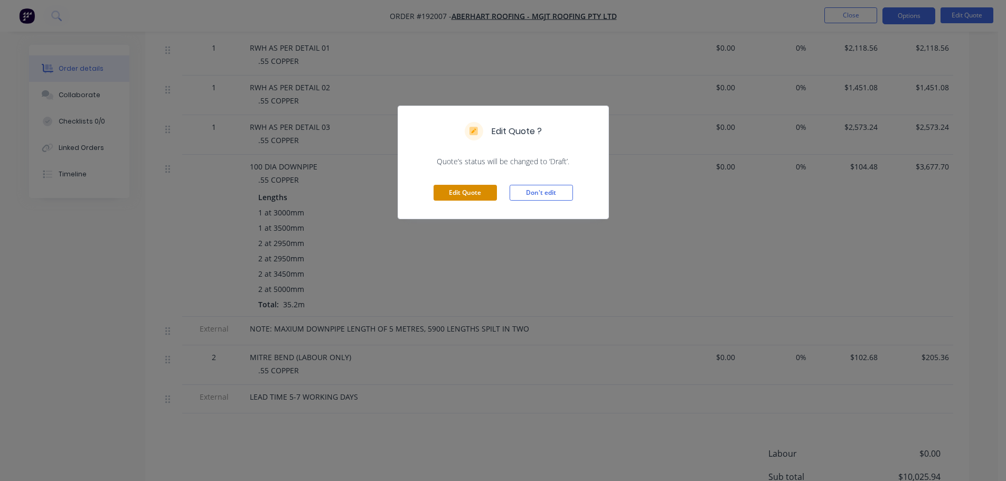
click at [454, 193] on button "Edit Quote" at bounding box center [465, 193] width 63 height 16
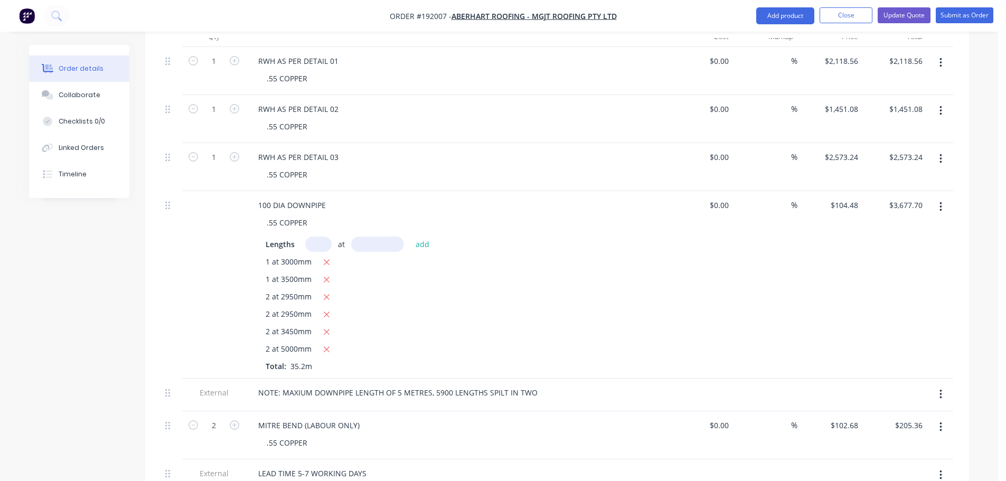
scroll to position [449, 0]
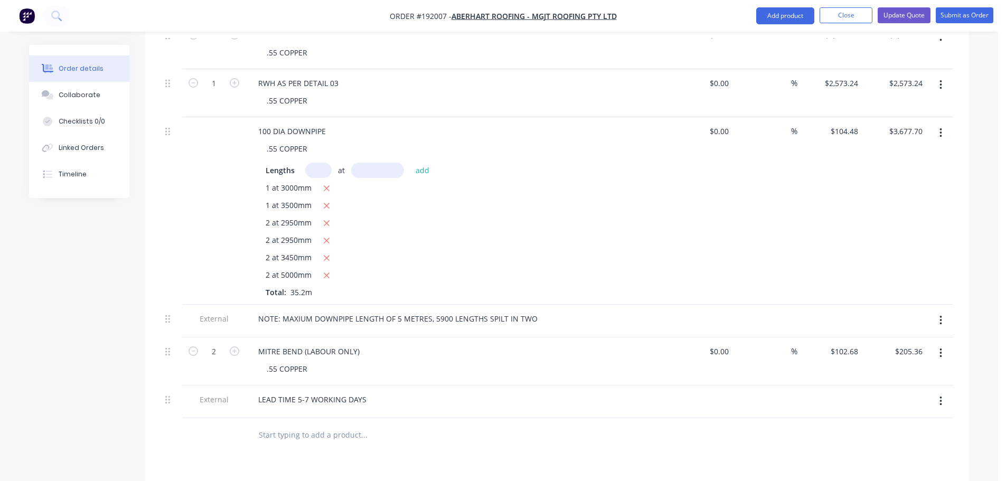
click at [945, 344] on button "button" at bounding box center [940, 353] width 25 height 19
click at [868, 416] on div "Delete" at bounding box center [902, 423] width 81 height 15
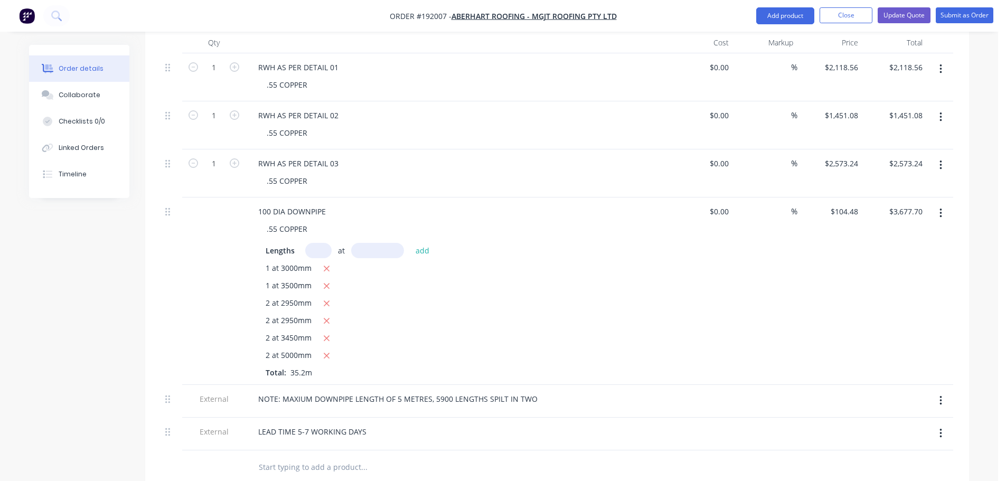
scroll to position [344, 0]
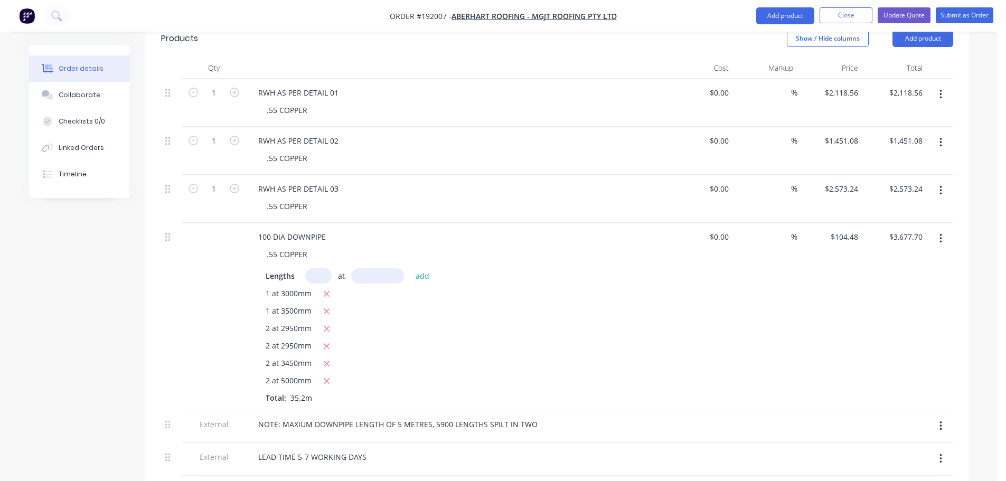
click at [324, 268] on input "text" at bounding box center [318, 275] width 26 height 15
type input "1"
type input "3100"
click at [410, 268] on button "add" at bounding box center [422, 275] width 25 height 14
type input "$4,001.58"
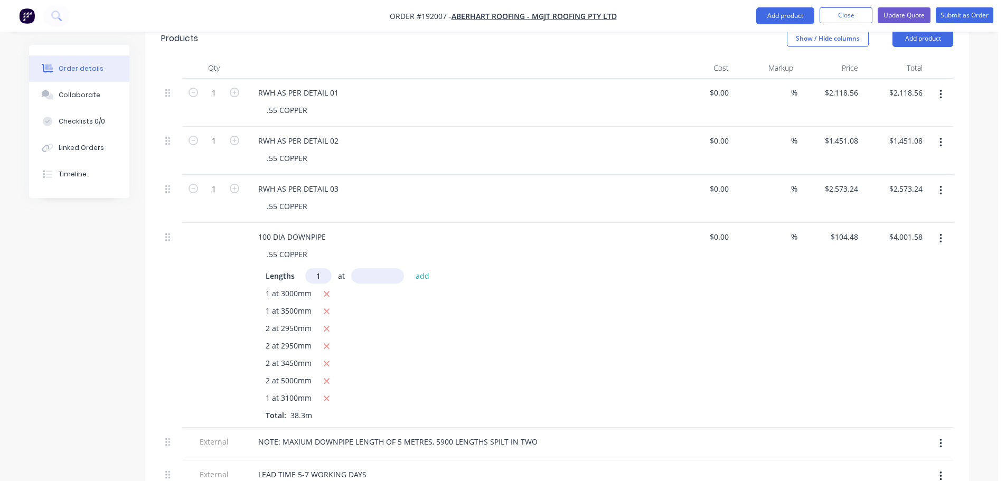
type input "1"
type input "3700"
click at [410, 268] on button "add" at bounding box center [422, 275] width 25 height 14
type input "$4,388.16"
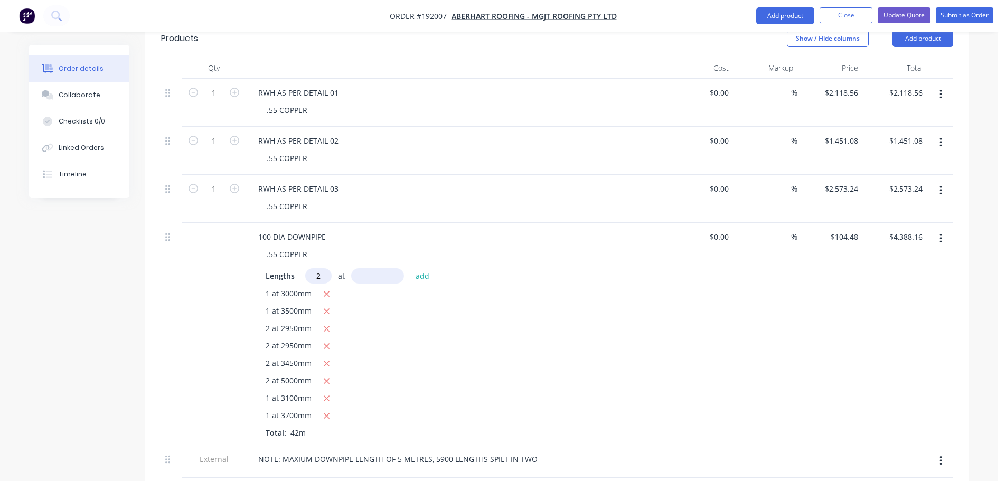
type input "2"
type input "3150"
click at [410, 268] on button "add" at bounding box center [422, 275] width 25 height 14
type input "$5,046.38"
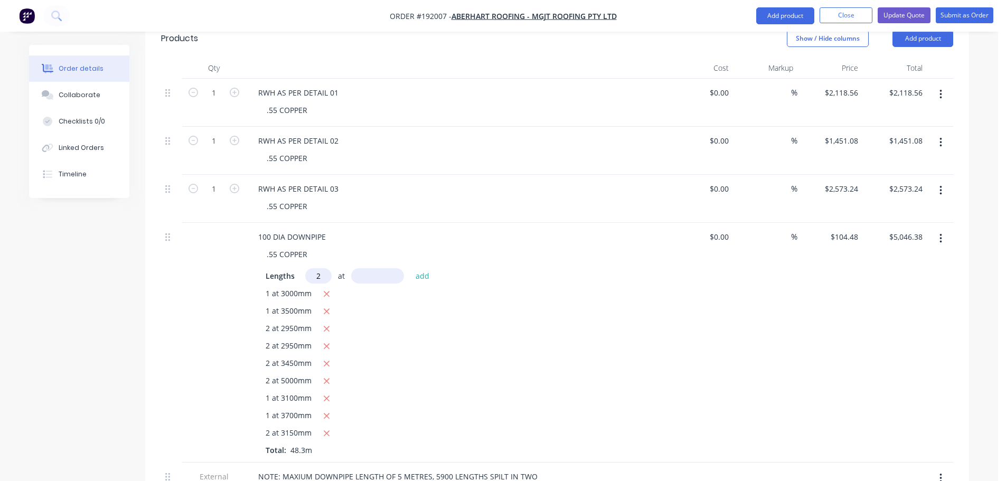
type input "2"
type input "3650"
click at [410, 268] on button "add" at bounding box center [422, 275] width 25 height 14
type input "$5,809.09"
type input "4"
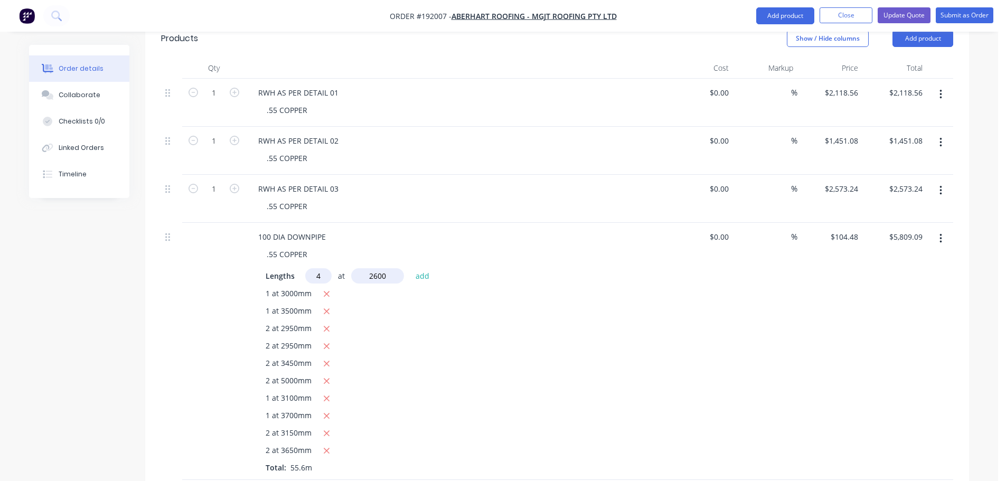
type input "2600"
click at [410, 268] on button "add" at bounding box center [422, 275] width 25 height 14
click at [326, 394] on icon "button" at bounding box center [326, 399] width 7 height 10
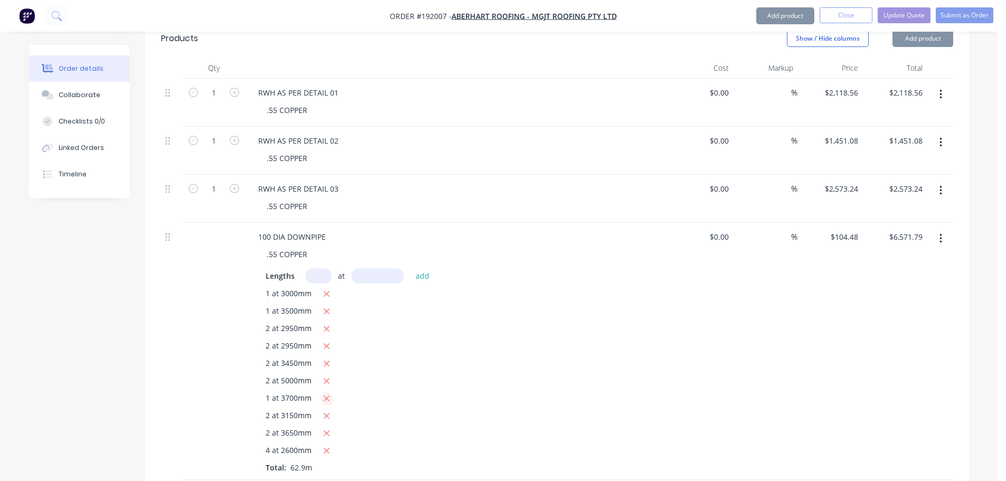
click at [326, 394] on icon "button" at bounding box center [326, 399] width 7 height 10
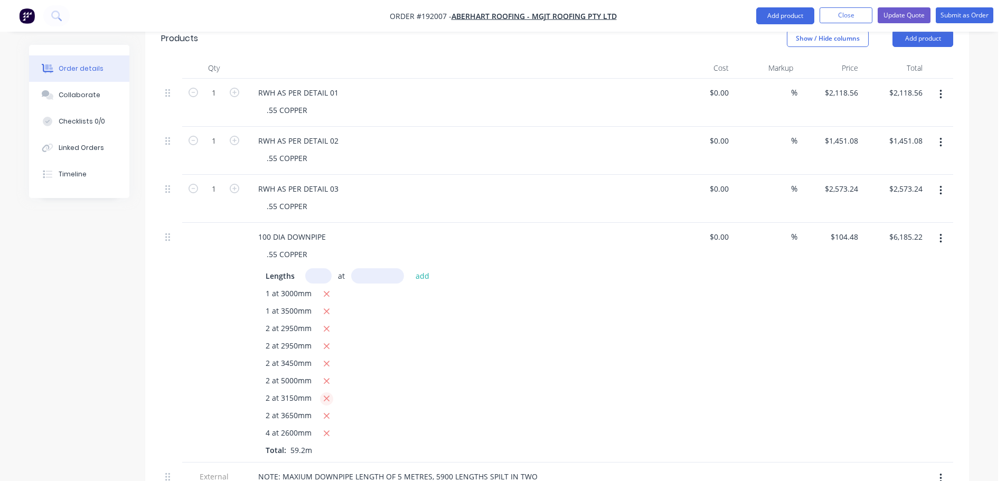
click at [326, 394] on icon "button" at bounding box center [326, 399] width 7 height 10
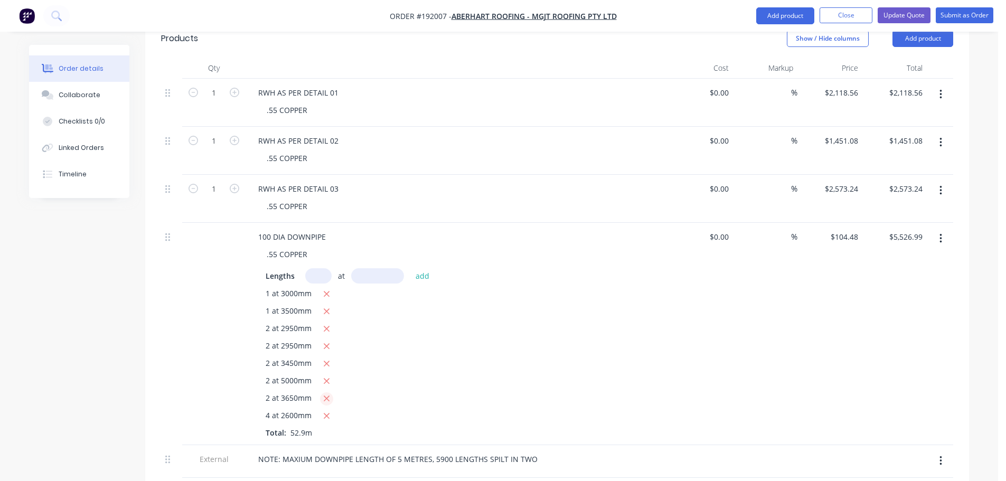
click at [326, 394] on icon "button" at bounding box center [326, 399] width 7 height 10
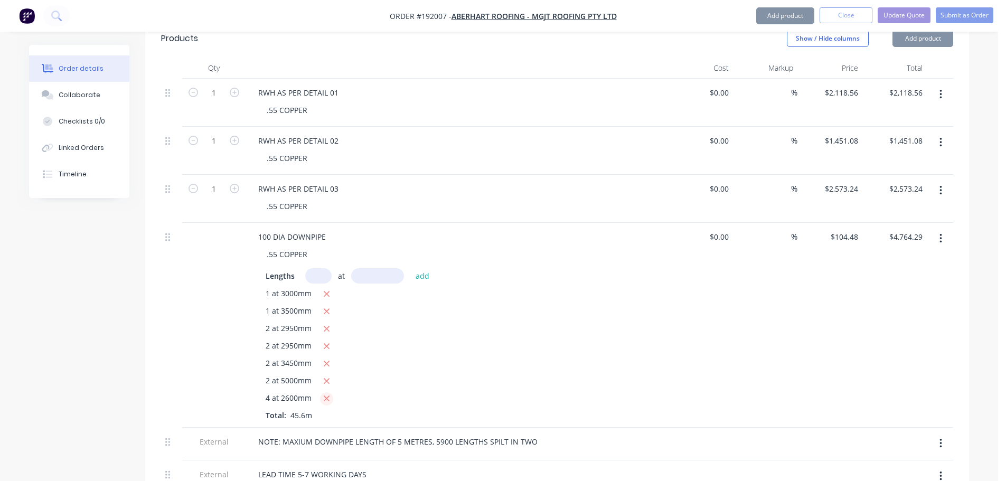
click at [326, 394] on icon "button" at bounding box center [326, 399] width 7 height 10
type input "$3,677.70"
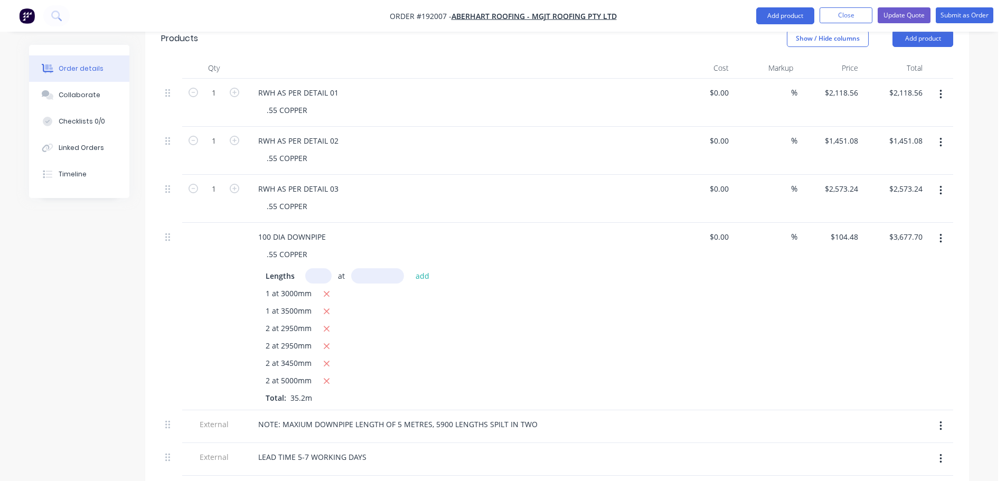
click at [318, 268] on input "text" at bounding box center [318, 275] width 26 height 15
type input "1"
type input "3200"
click at [410, 268] on button "add" at bounding box center [422, 275] width 25 height 14
type input "$4,012.03"
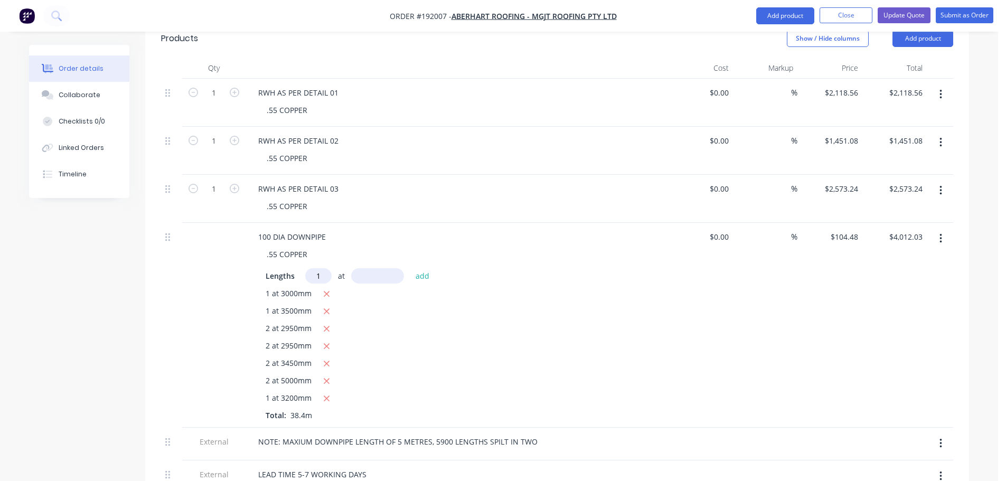
type input "1"
type input "3700"
click at [410, 268] on button "add" at bounding box center [422, 275] width 25 height 14
type input "$4,398.61"
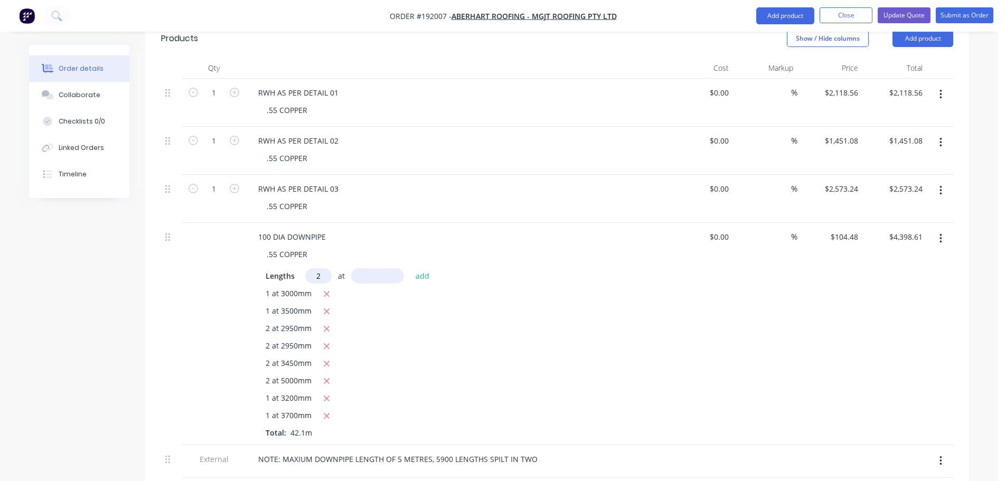
type input "2"
type input "3150"
click at [410, 268] on button "add" at bounding box center [422, 275] width 25 height 14
type input "$5,056.83"
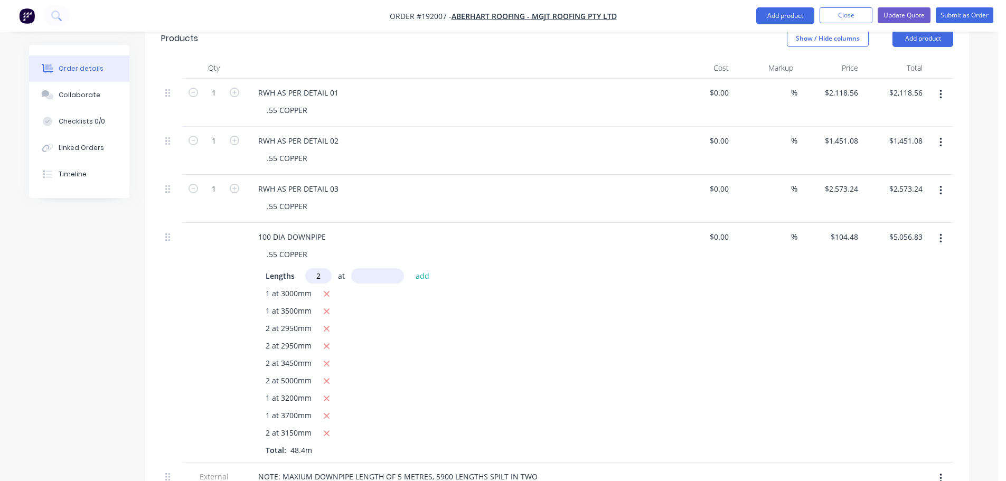
type input "2"
type input "3150"
click at [410, 268] on button "add" at bounding box center [422, 275] width 25 height 14
type input "$5,715.06"
type input "2"
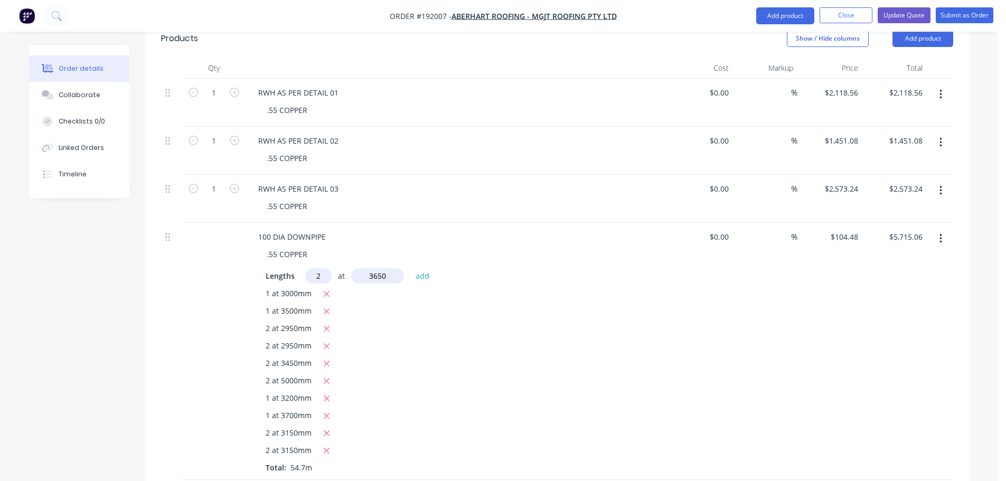
type input "3650"
click at [410, 268] on button "add" at bounding box center [422, 275] width 25 height 14
type input "$6,477.76"
type input "4"
type input "2600"
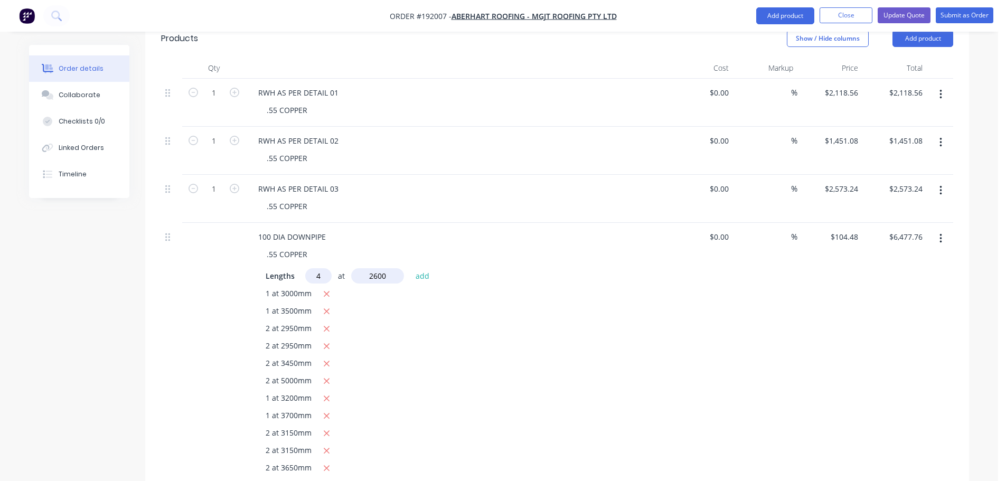
click at [410, 268] on button "add" at bounding box center [422, 275] width 25 height 14
click at [327, 292] on icon "button" at bounding box center [327, 295] width 6 height 6
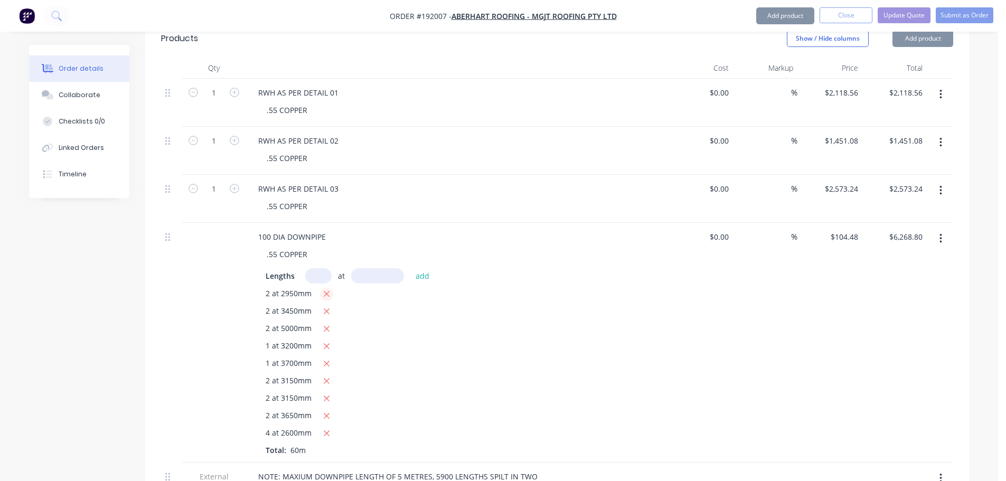
click at [327, 292] on icon "button" at bounding box center [327, 295] width 6 height 6
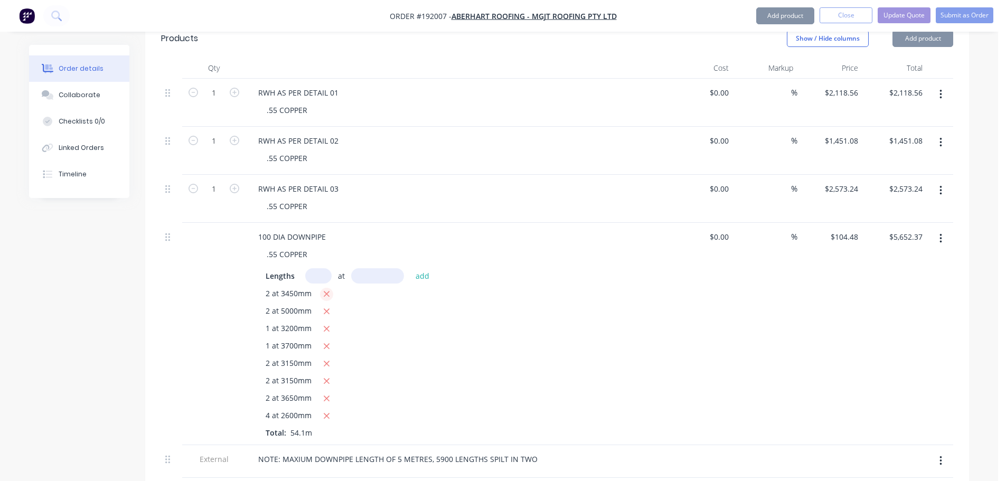
click at [327, 292] on icon "button" at bounding box center [327, 295] width 6 height 6
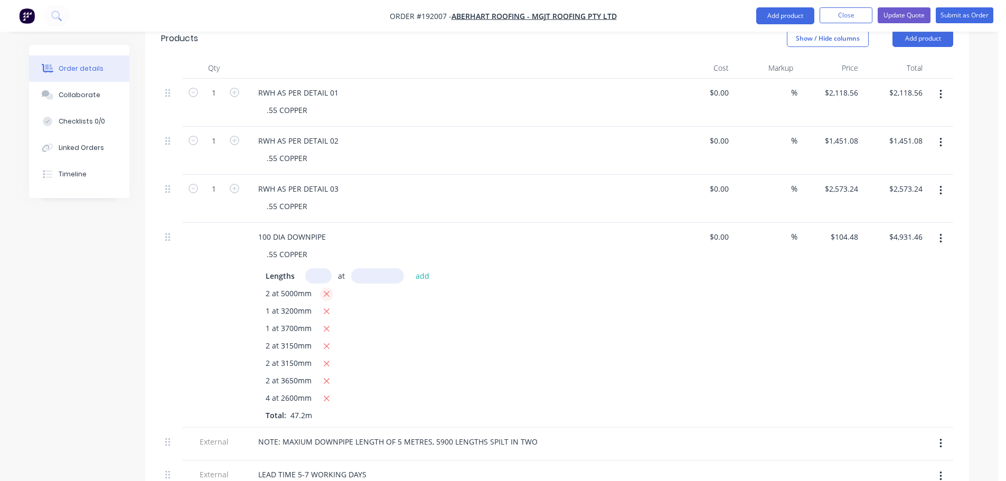
click at [327, 292] on icon "button" at bounding box center [327, 295] width 6 height 6
type input "$3,886.66"
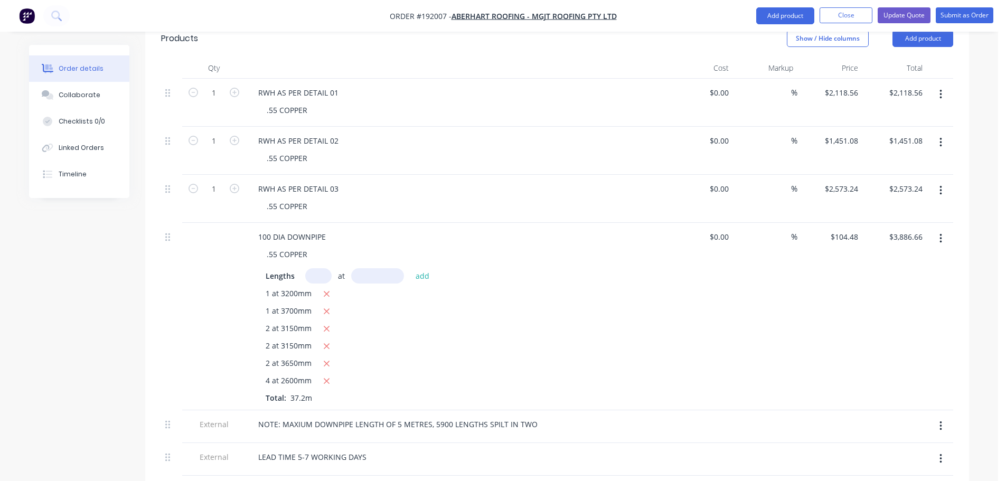
click at [317, 268] on input "text" at bounding box center [318, 275] width 26 height 15
click at [942, 417] on button "button" at bounding box center [940, 426] width 25 height 19
click at [909, 467] on div "Delete" at bounding box center [902, 474] width 81 height 15
click at [321, 268] on input "text" at bounding box center [318, 275] width 26 height 15
type input "4"
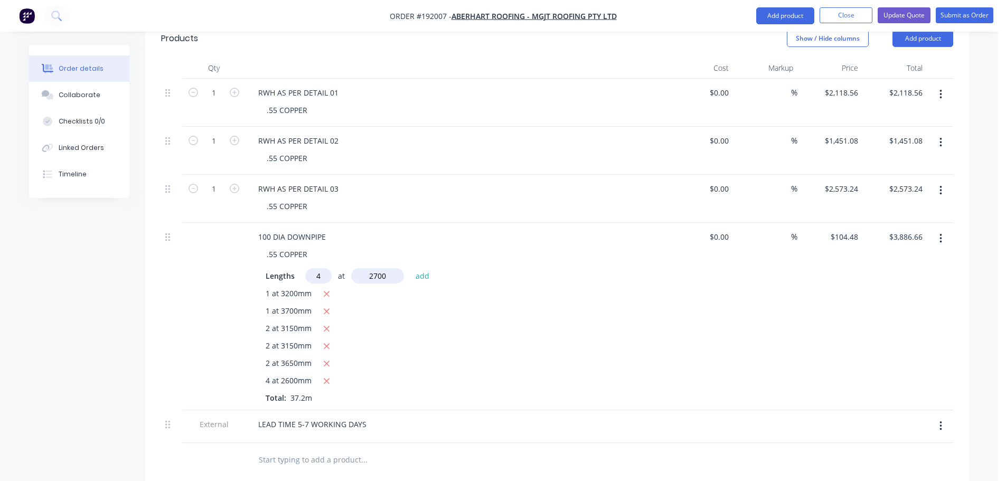
type input "2700"
click at [410, 268] on button "add" at bounding box center [422, 275] width 25 height 14
type input "$5,015.04"
type input "2"
type input "1200mm"
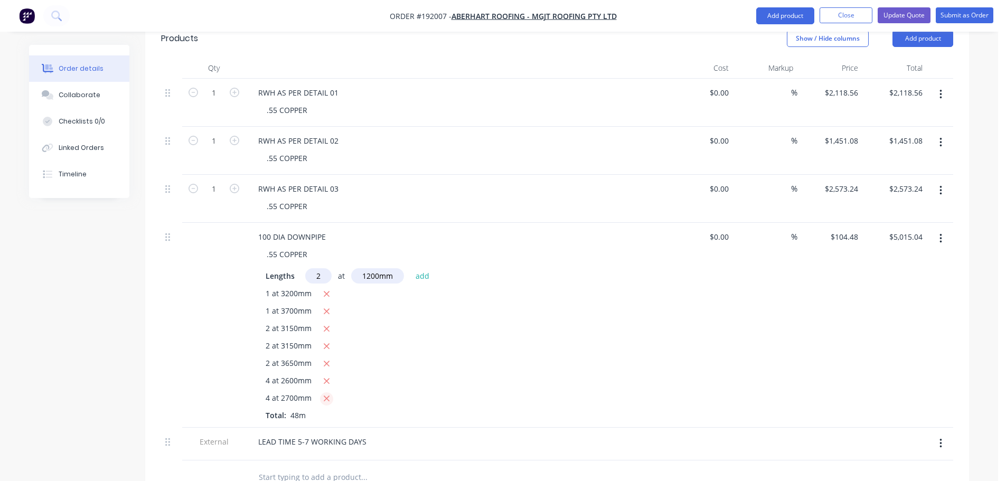
click at [326, 394] on icon "button" at bounding box center [326, 399] width 7 height 10
type input "$3,886.66"
click at [320, 268] on input "2" at bounding box center [318, 275] width 26 height 15
type input "4"
type input "3100"
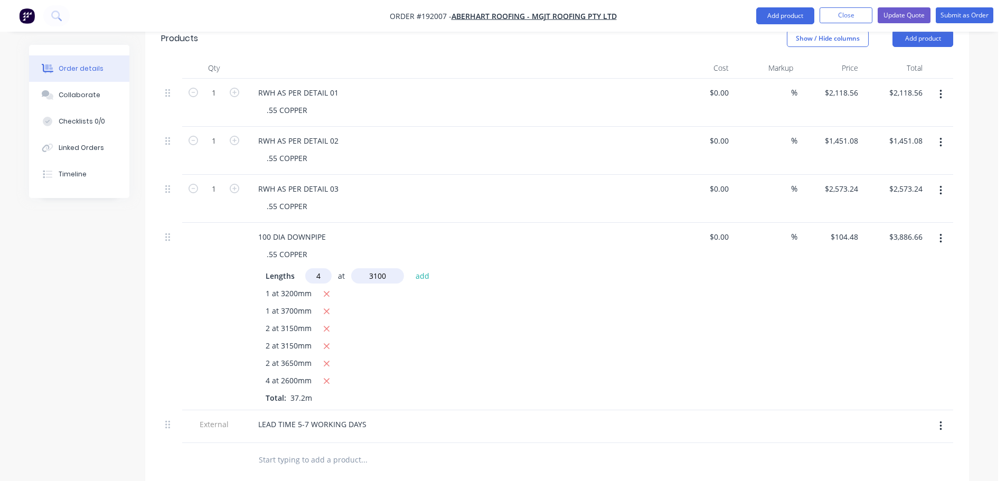
click at [410, 268] on button "add" at bounding box center [422, 275] width 25 height 14
type input "$5,182.21"
type input "2"
type input "1200"
click at [410, 268] on button "add" at bounding box center [422, 275] width 25 height 14
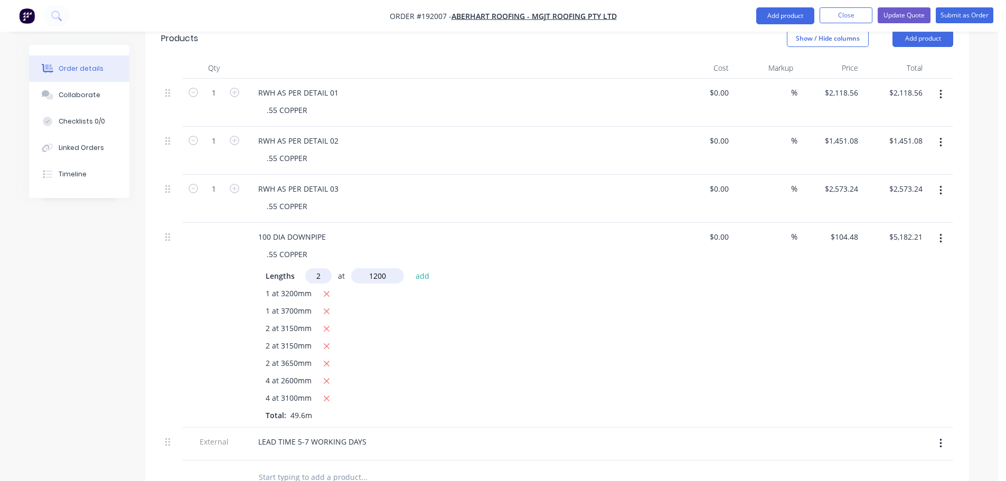
type input "$5,432.96"
type input "4"
type input "2800"
click at [410, 268] on button "add" at bounding box center [422, 275] width 25 height 14
type input "$6,603.14"
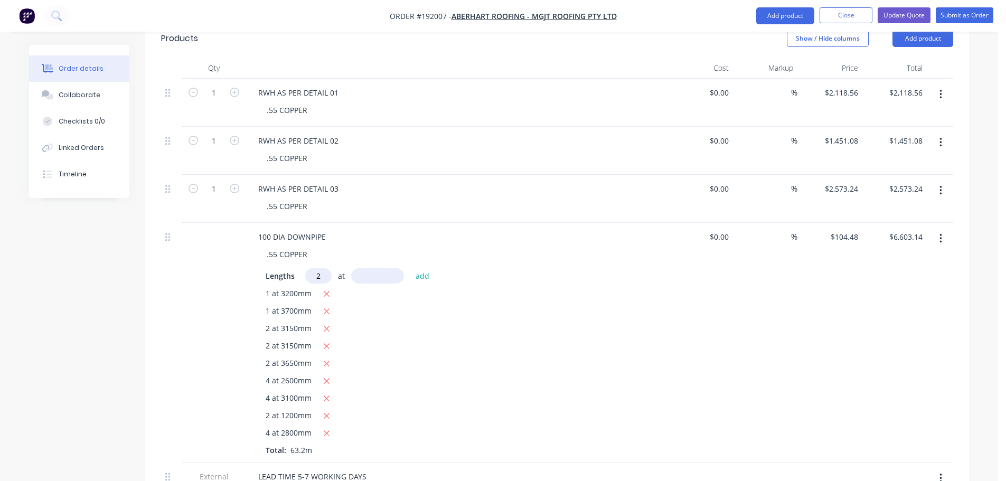
type input "2"
type input "4400"
click at [410, 268] on button "add" at bounding box center [422, 275] width 25 height 14
type input "$7,522.56"
type input "2"
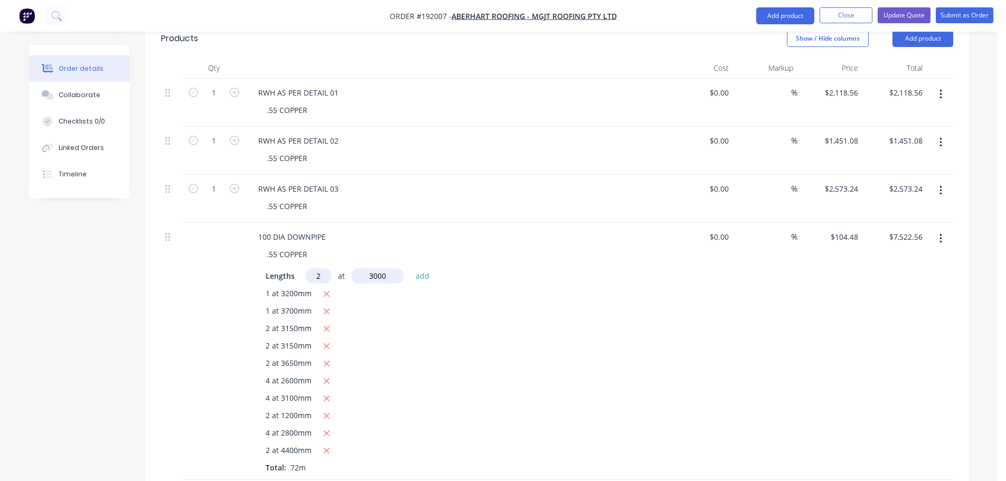
type input "3000"
click at [410, 268] on button "add" at bounding box center [422, 275] width 25 height 14
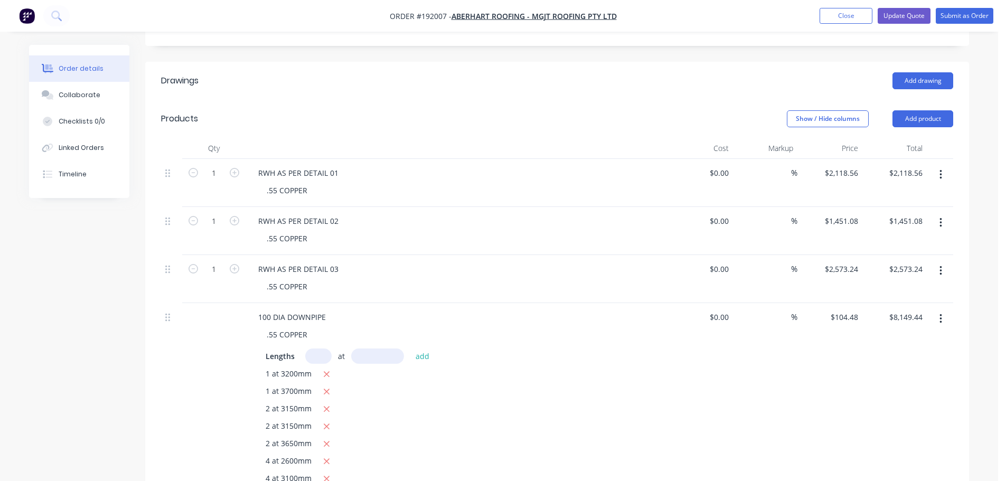
scroll to position [238, 0]
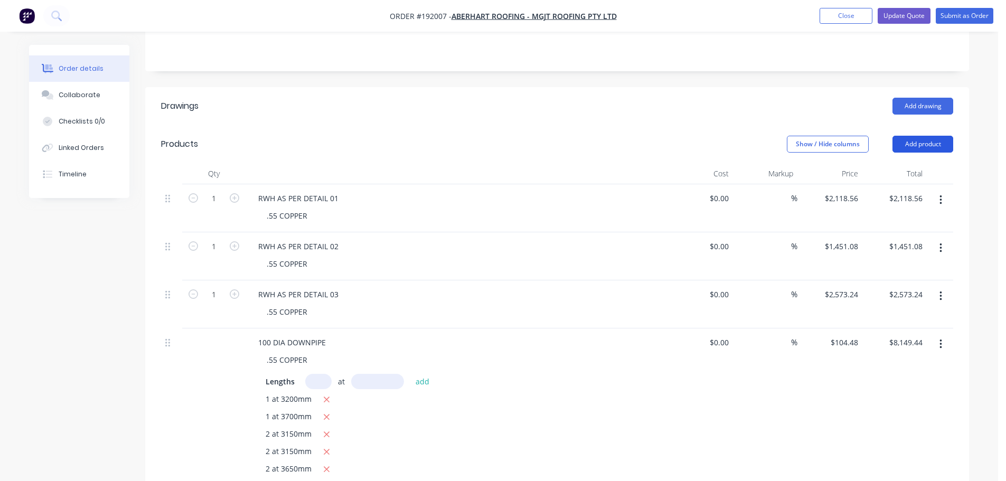
click at [925, 136] on button "Add product" at bounding box center [922, 144] width 61 height 17
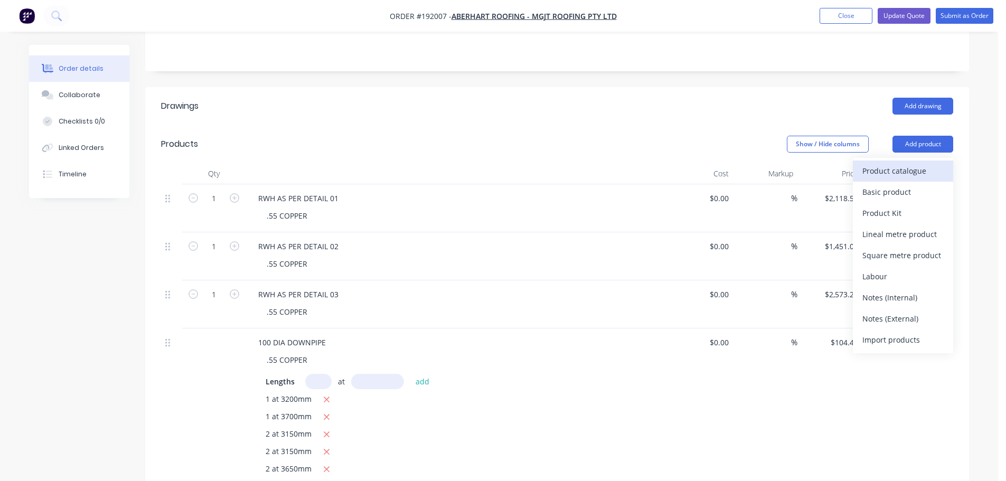
click at [909, 163] on div "Product catalogue" at bounding box center [902, 170] width 81 height 15
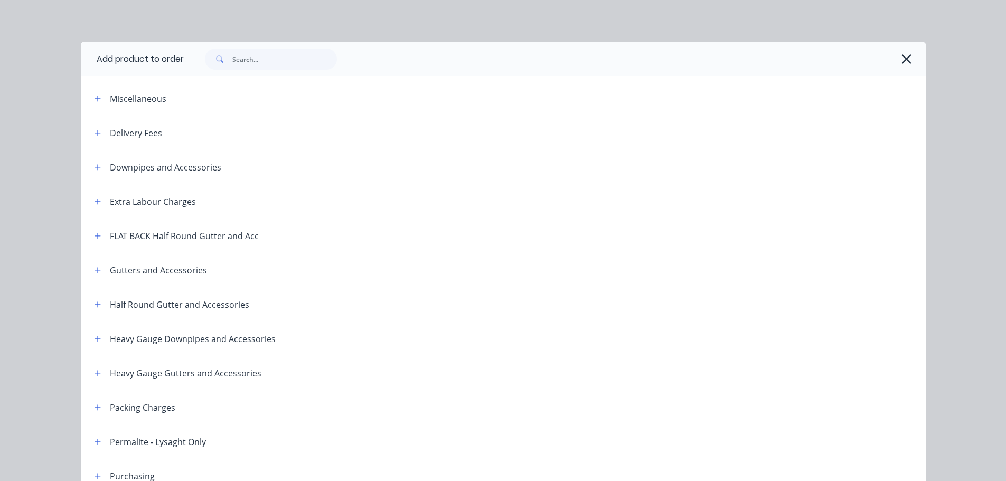
click at [102, 171] on div "Downpipes and Accessories" at bounding box center [153, 167] width 135 height 13
click at [98, 169] on button "button" at bounding box center [97, 167] width 13 height 13
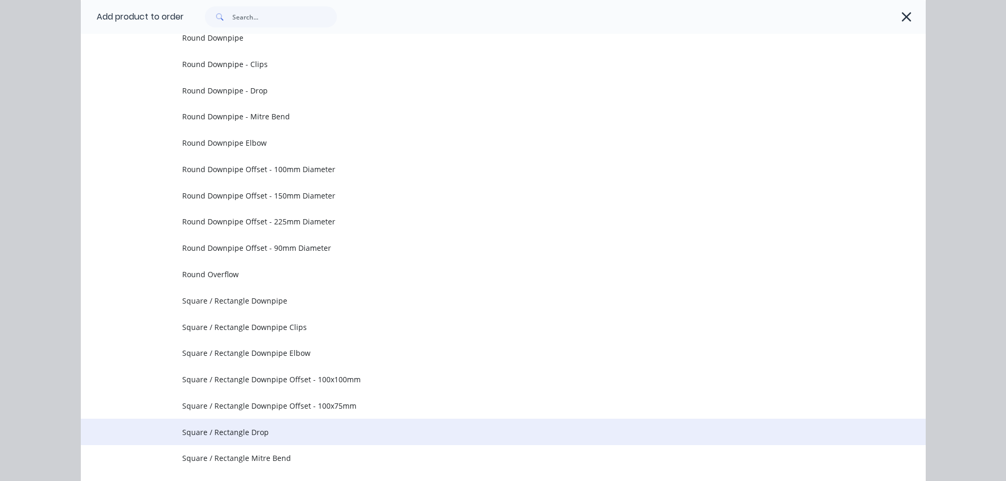
scroll to position [317, 0]
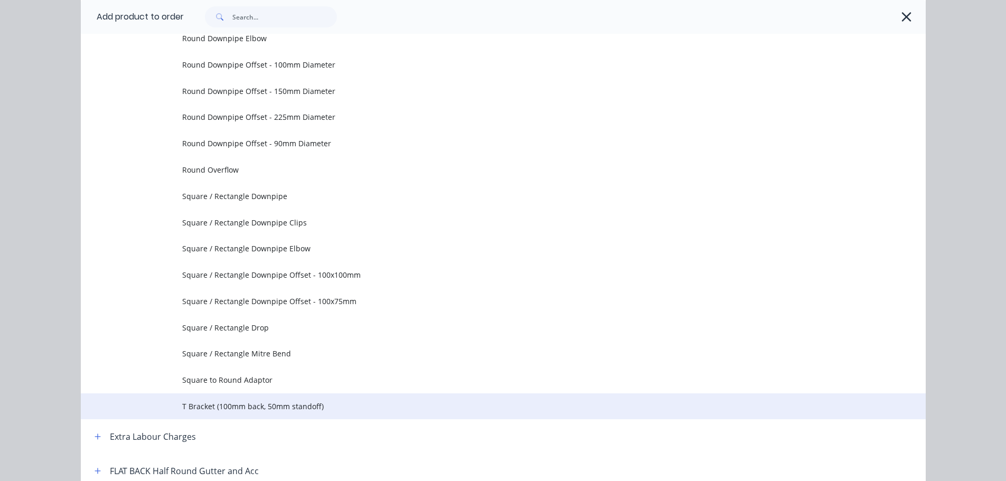
click at [243, 404] on span "T Bracket (100mm back, 50mm standoff)" at bounding box center [479, 406] width 595 height 11
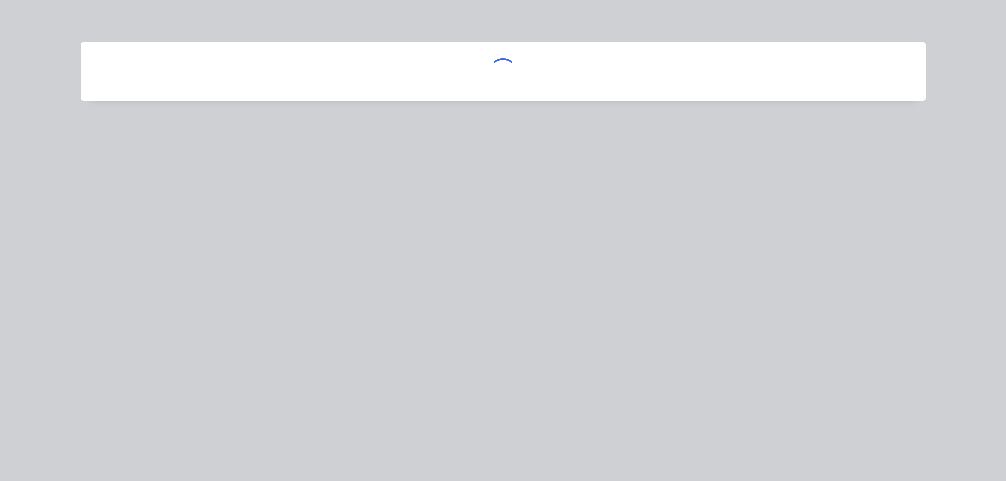
scroll to position [0, 0]
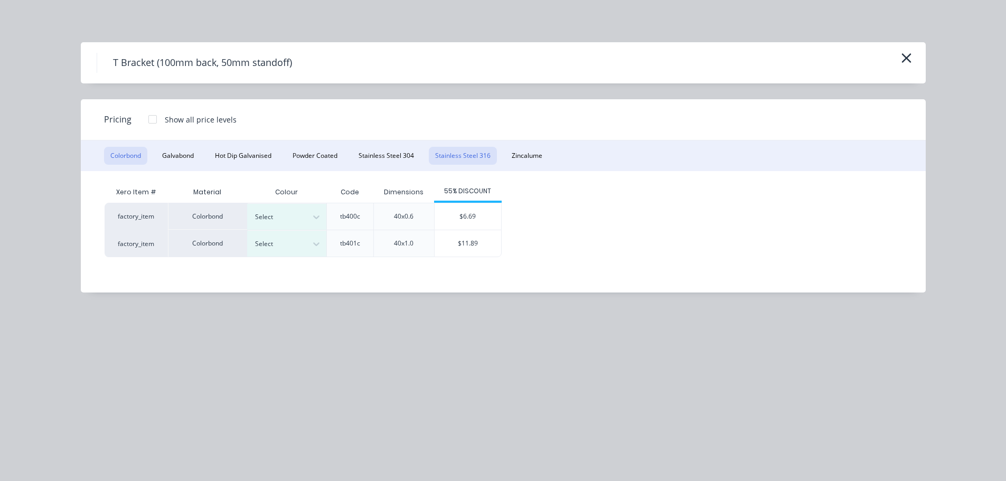
click at [484, 156] on button "Stainless Steel 316" at bounding box center [463, 156] width 68 height 18
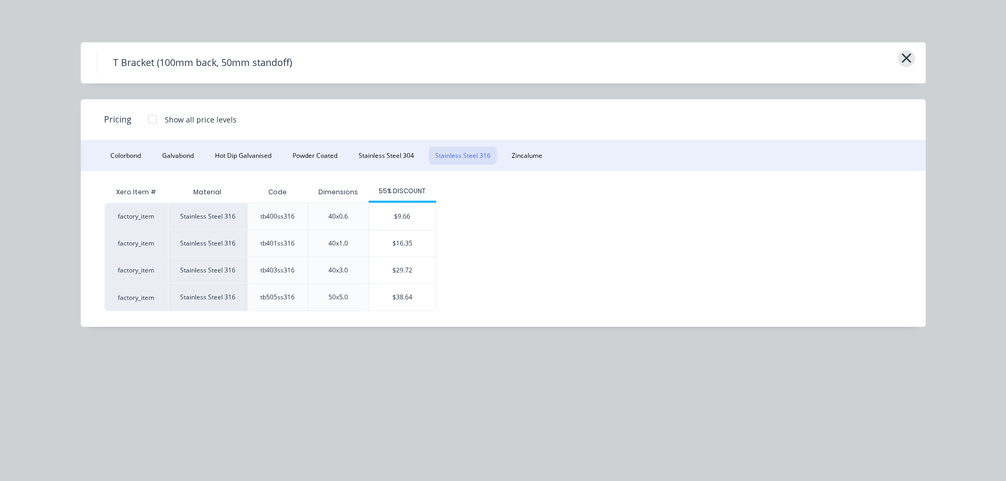
click at [908, 60] on icon "button" at bounding box center [906, 58] width 10 height 10
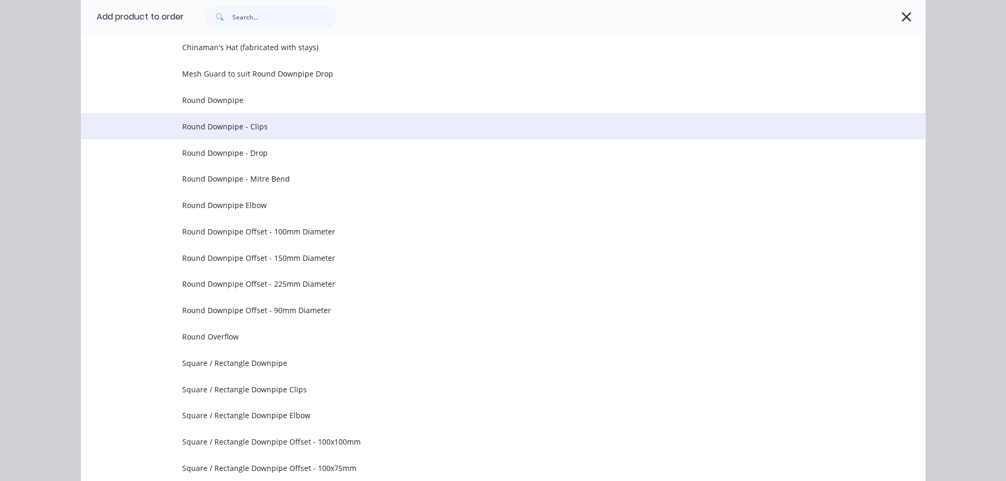
click at [277, 129] on span "Round Downpipe - Clips" at bounding box center [479, 126] width 595 height 11
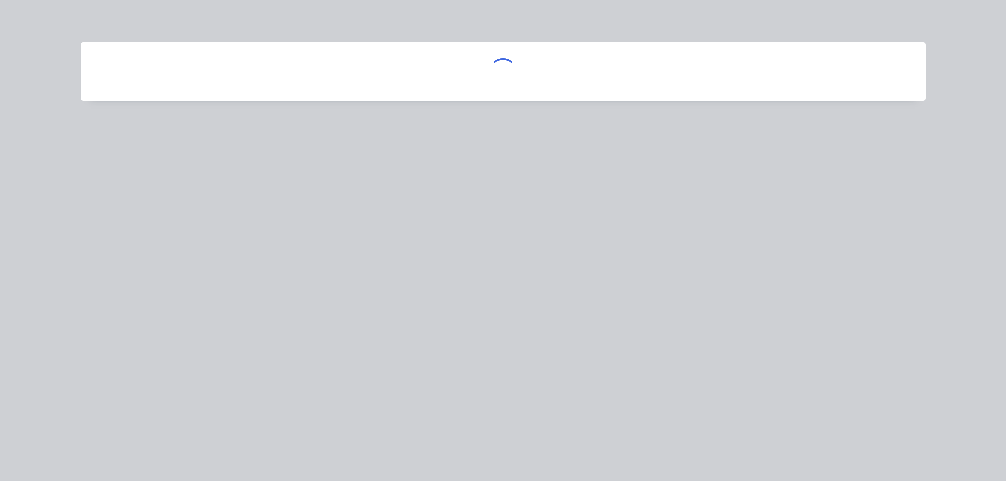
scroll to position [0, 0]
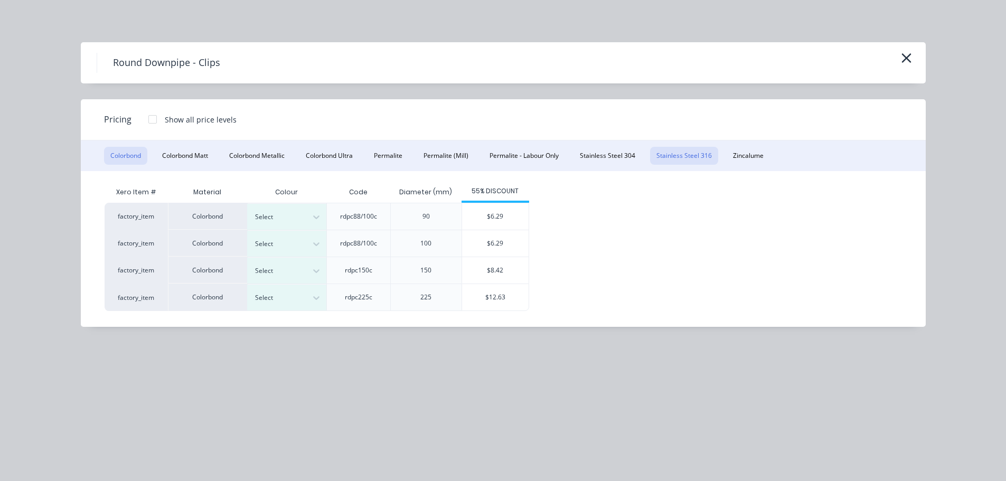
click at [693, 154] on button "Stainless Steel 316" at bounding box center [684, 156] width 68 height 18
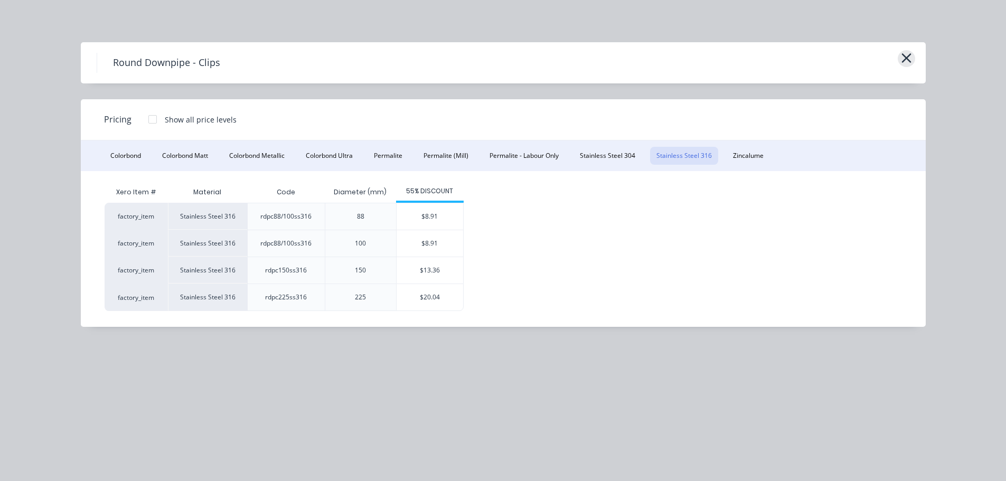
click at [905, 62] on icon "button" at bounding box center [906, 58] width 11 height 15
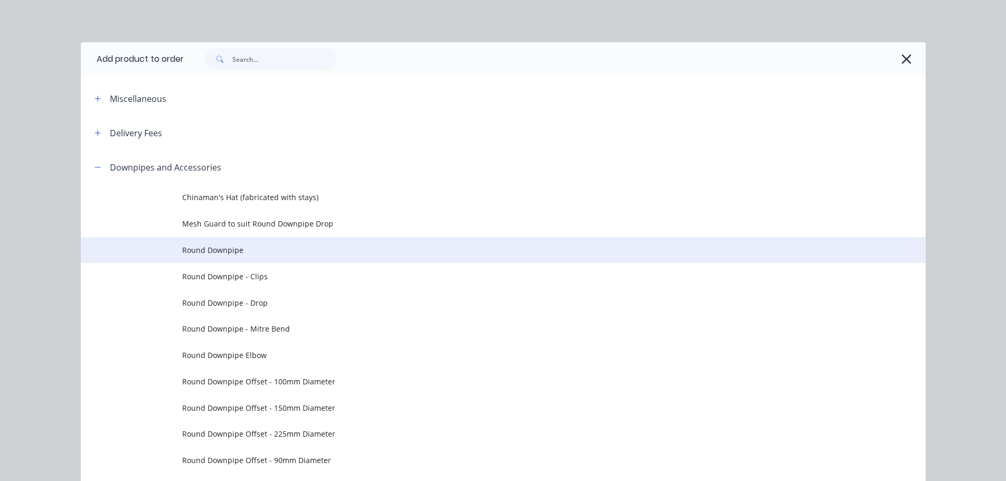
scroll to position [150, 0]
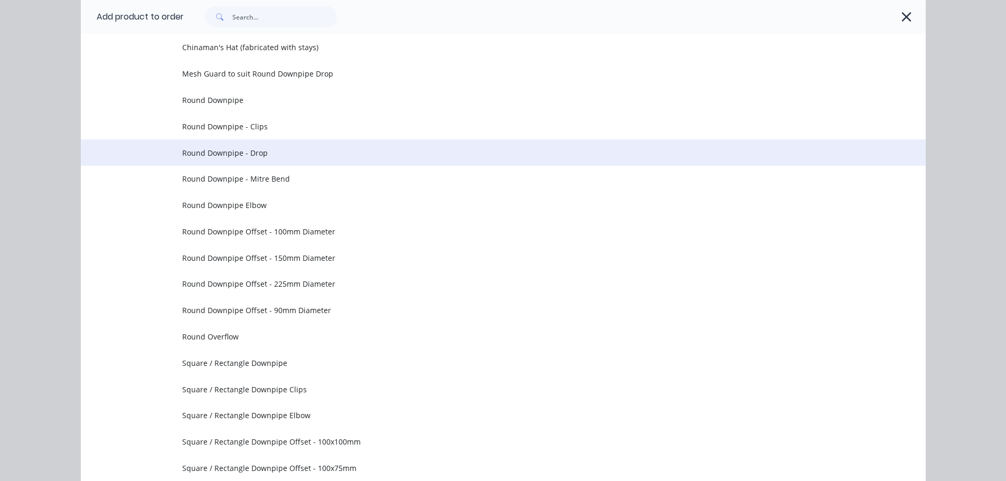
click at [267, 155] on span "Round Downpipe - Drop" at bounding box center [479, 152] width 595 height 11
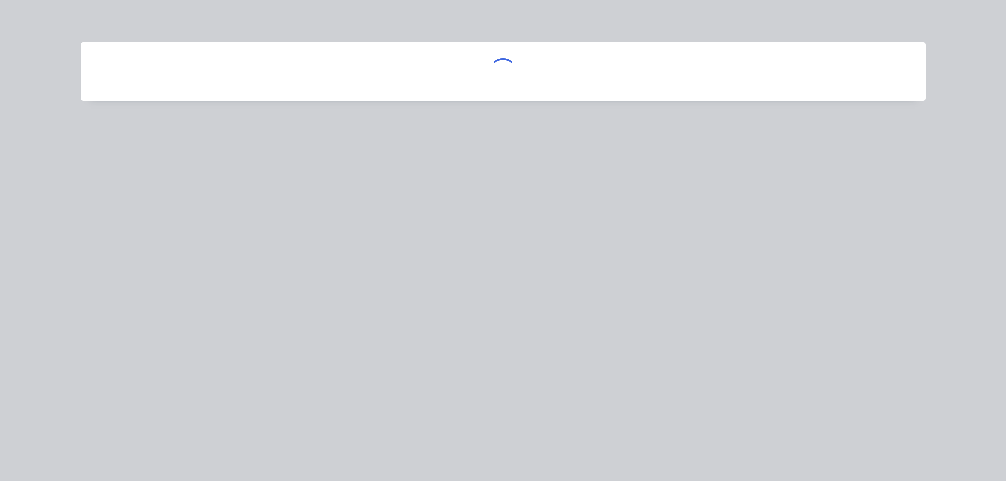
scroll to position [0, 0]
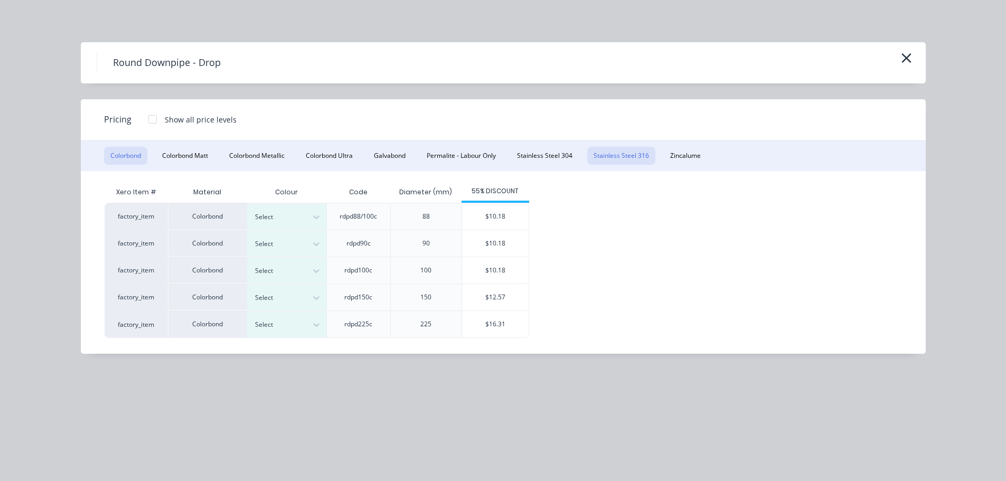
click at [627, 151] on button "Stainless Steel 316" at bounding box center [621, 156] width 68 height 18
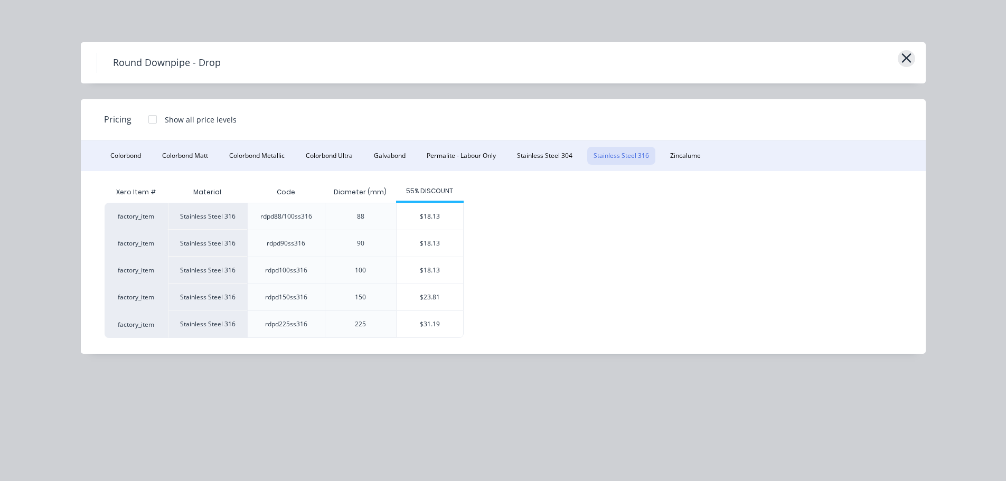
click at [907, 56] on icon "button" at bounding box center [906, 58] width 11 height 15
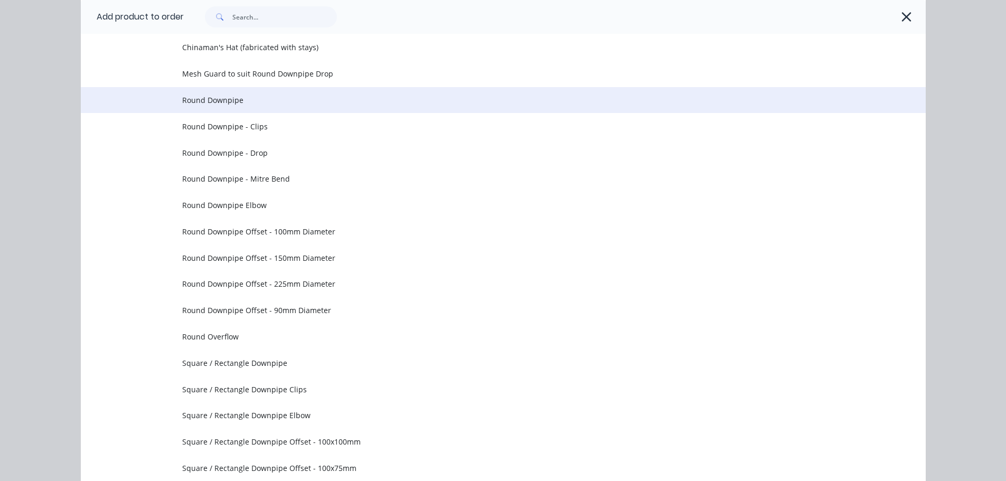
click at [256, 104] on span "Round Downpipe" at bounding box center [479, 100] width 595 height 11
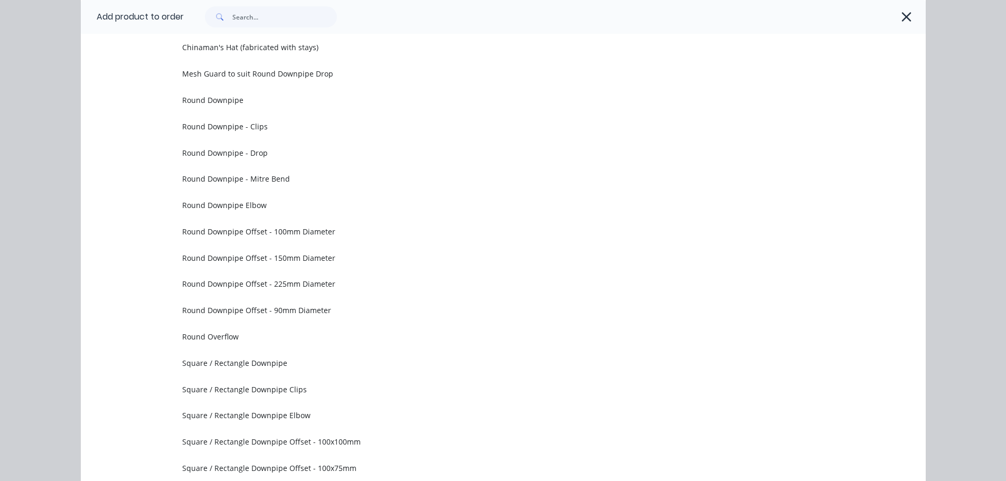
scroll to position [0, 0]
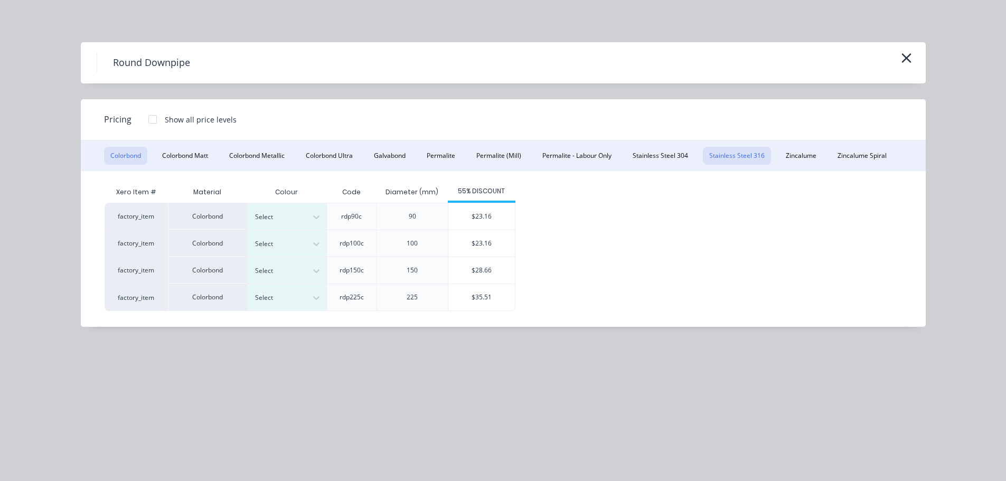
click at [747, 157] on button "Stainless Steel 316" at bounding box center [737, 156] width 68 height 18
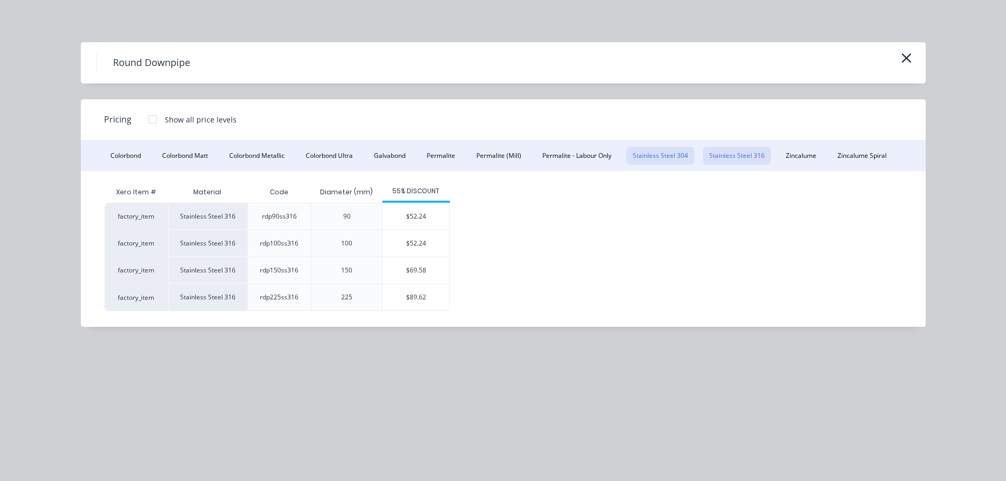
click at [658, 164] on button "Stainless Steel 304" at bounding box center [660, 156] width 68 height 18
click at [126, 152] on button "Colorbond" at bounding box center [125, 156] width 43 height 18
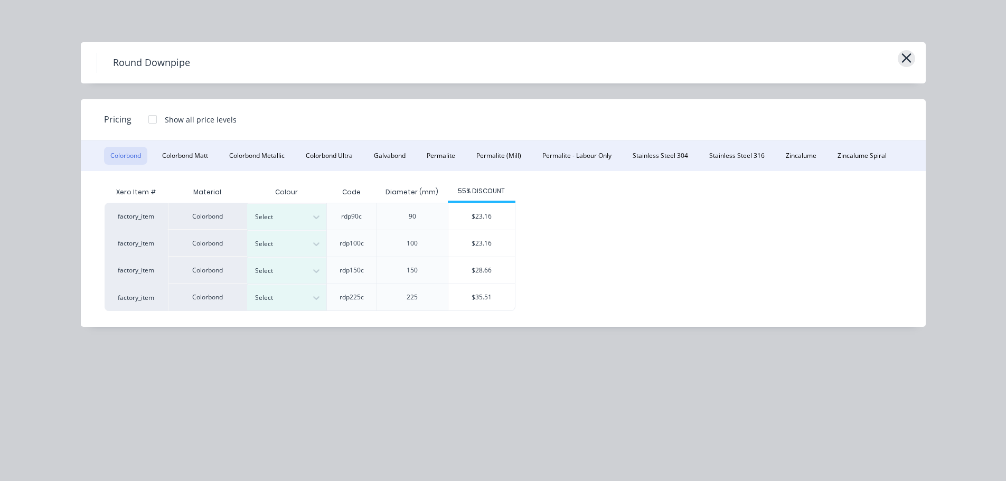
click at [907, 57] on icon "button" at bounding box center [906, 58] width 10 height 10
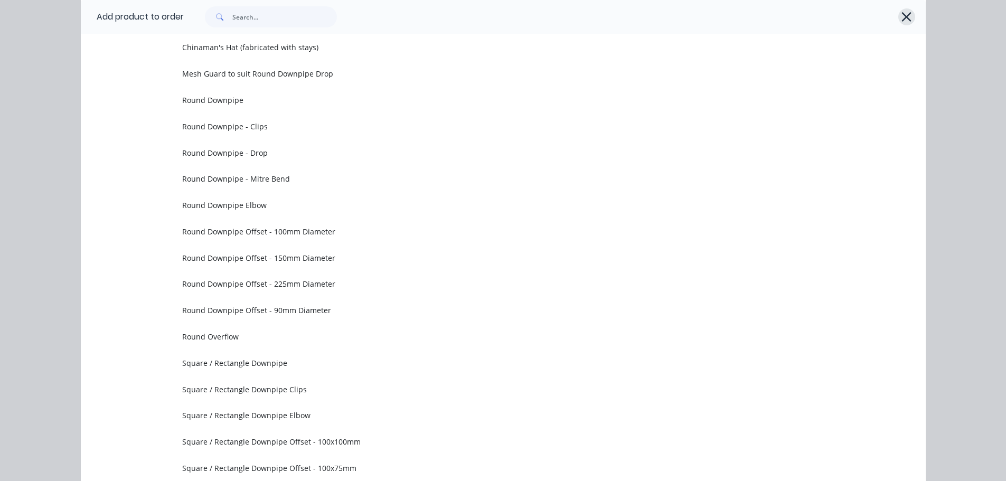
click at [904, 12] on icon "button" at bounding box center [906, 17] width 11 height 15
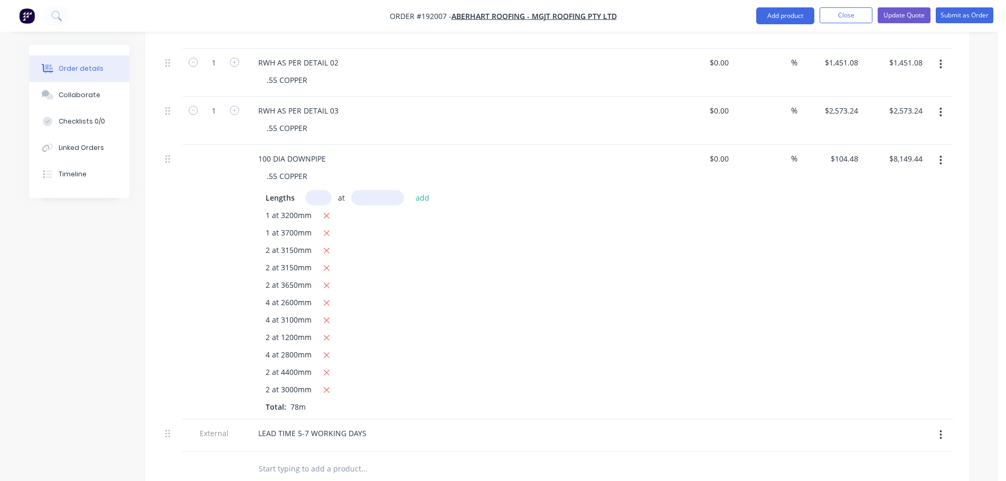
scroll to position [555, 0]
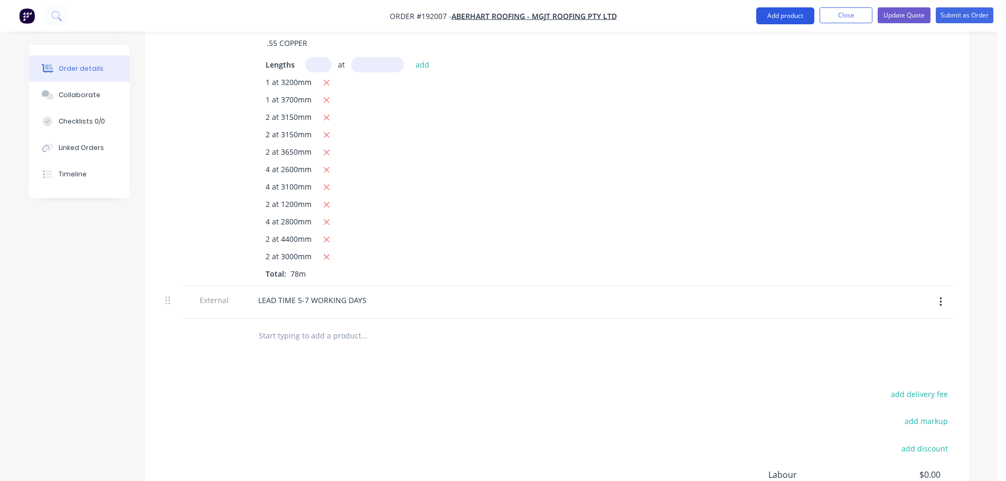
click at [783, 22] on button "Add product" at bounding box center [785, 15] width 58 height 17
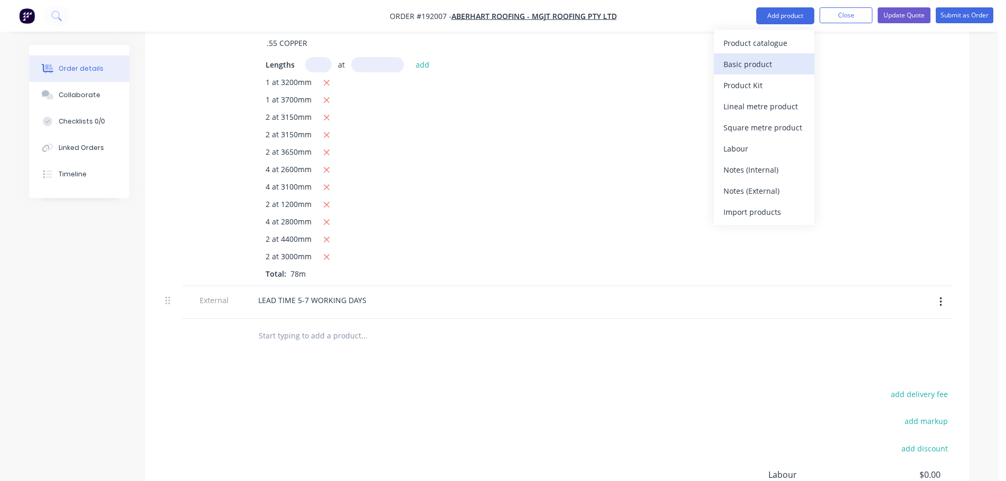
click at [770, 67] on div "Basic product" at bounding box center [763, 64] width 81 height 15
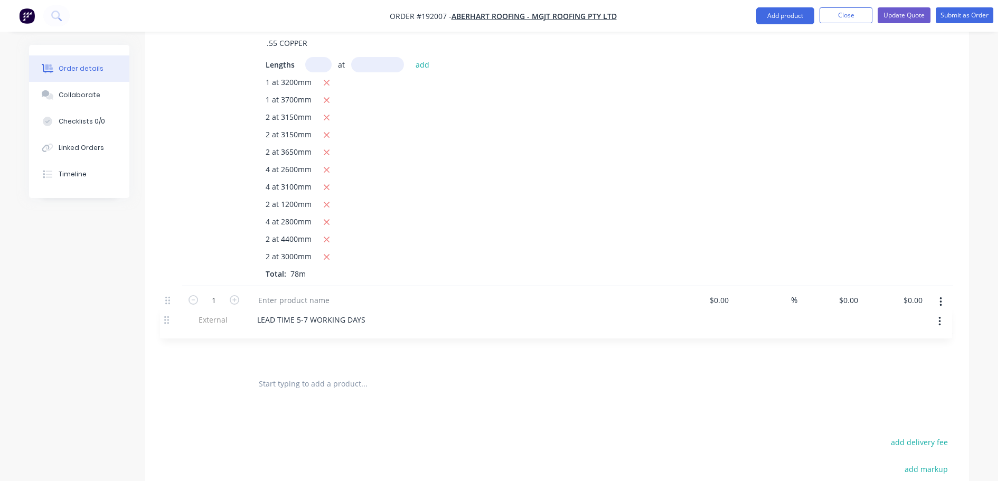
drag, startPoint x: 168, startPoint y: 290, endPoint x: 181, endPoint y: 305, distance: 19.5
click at [167, 324] on div "1 RWH AS PER DETAIL 01 .55 COPPER $0.00 $0.00 % $2,118.56 $2,118.56 $2,118.56 $…" at bounding box center [557, 117] width 792 height 500
click at [269, 293] on div at bounding box center [294, 300] width 88 height 15
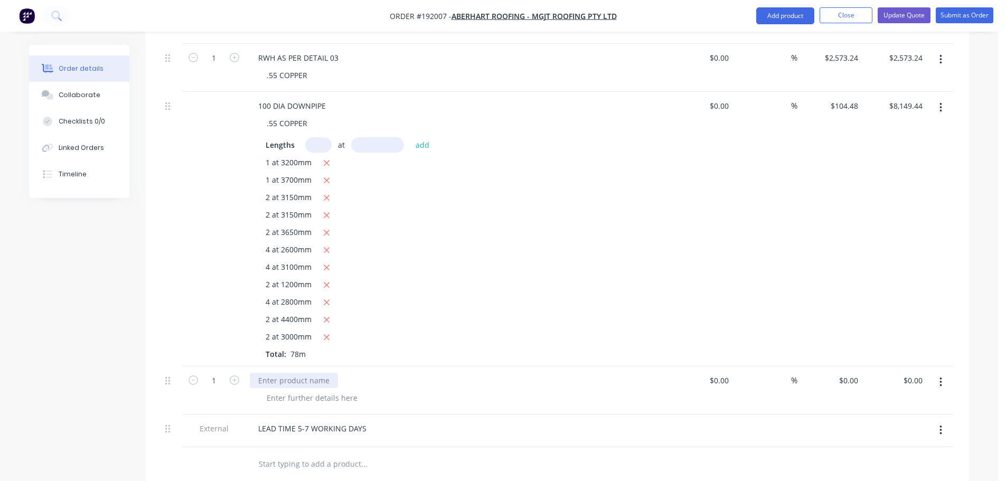
scroll to position [449, 0]
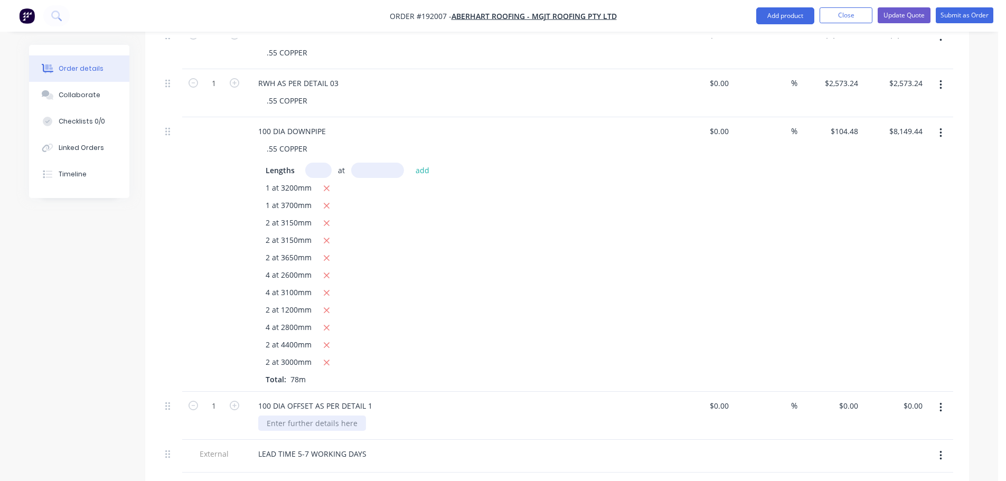
drag, startPoint x: 312, startPoint y: 392, endPoint x: 319, endPoint y: 384, distance: 10.1
click at [312, 416] on div at bounding box center [312, 423] width 108 height 15
click at [303, 416] on div at bounding box center [312, 423] width 108 height 15
click at [858, 398] on input "0" at bounding box center [856, 405] width 12 height 15
click at [789, 343] on div "%" at bounding box center [765, 254] width 65 height 275
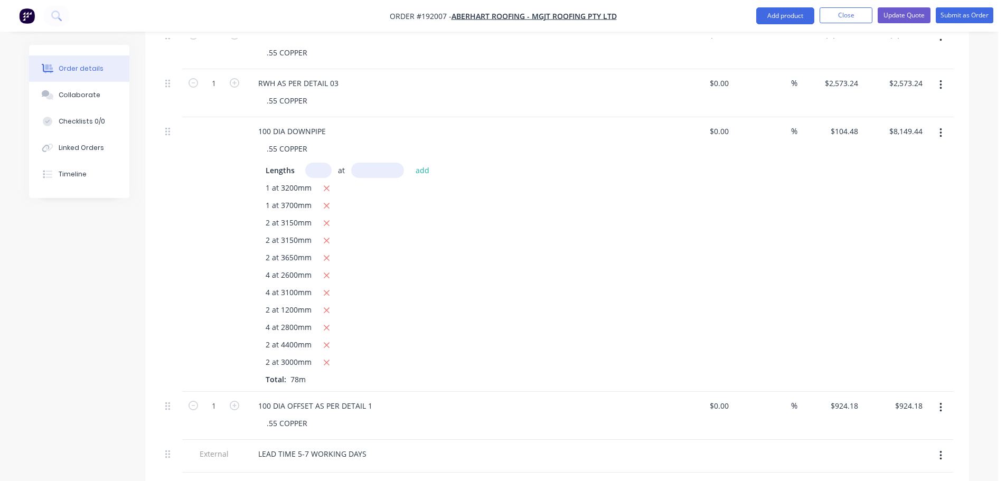
click at [947, 398] on button "button" at bounding box center [940, 407] width 25 height 19
click at [924, 428] on div "Duplicate" at bounding box center [902, 435] width 81 height 15
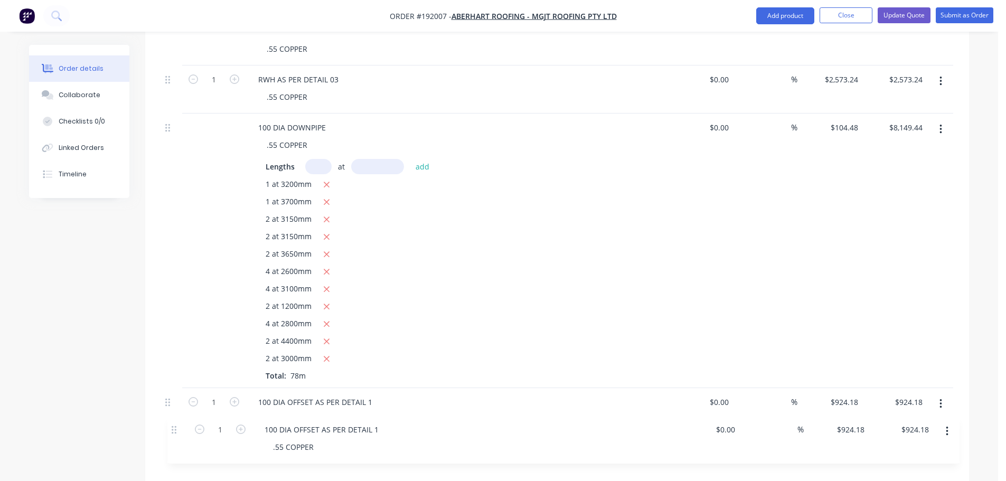
scroll to position [457, 0]
drag, startPoint x: 168, startPoint y: 459, endPoint x: 175, endPoint y: 427, distance: 32.9
click at [175, 427] on div "1 RWH AS PER DETAIL 01 .55 COPPER $0.00 $0.00 % $2,118.56 $2,118.56 $2,118.56 $…" at bounding box center [557, 240] width 792 height 548
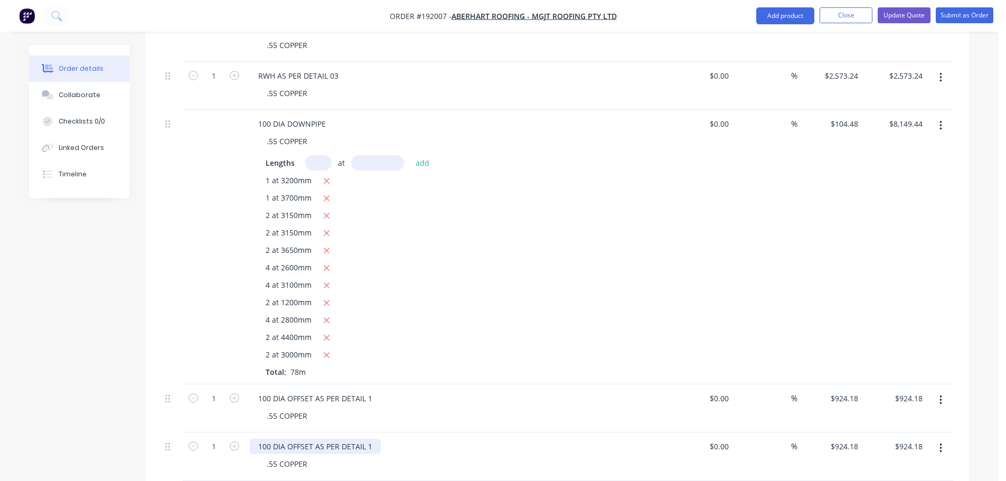
click at [370, 439] on div "100 DIA OFFSET AS PER DETAIL 1" at bounding box center [315, 446] width 131 height 15
click at [846, 439] on input "924.18" at bounding box center [848, 446] width 29 height 15
click at [738, 289] on div "%" at bounding box center [765, 247] width 65 height 275
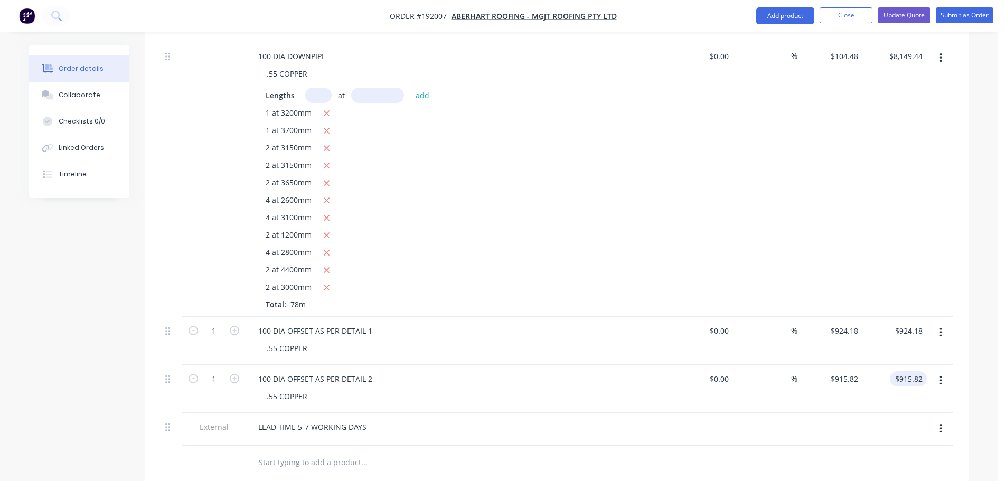
scroll to position [562, 0]
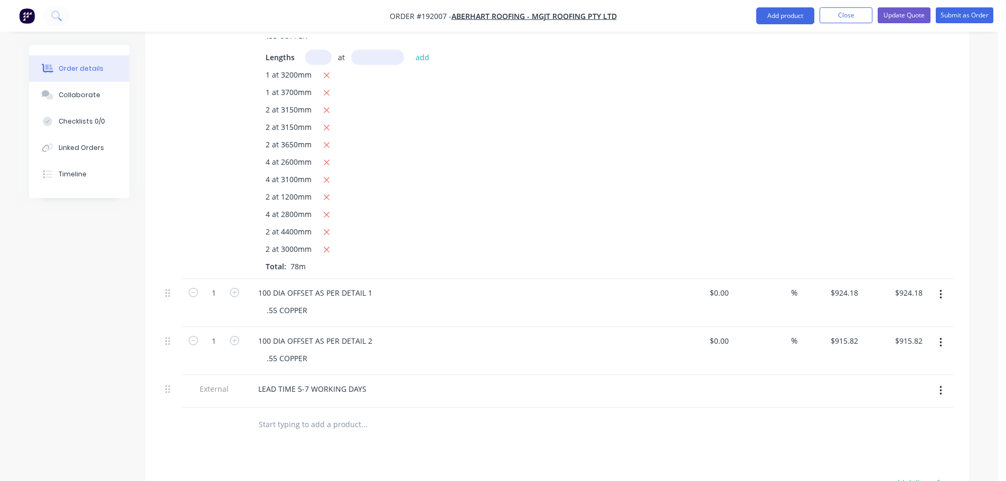
click at [938, 333] on button "button" at bounding box center [940, 342] width 25 height 19
click at [910, 363] on div "Duplicate" at bounding box center [902, 370] width 81 height 15
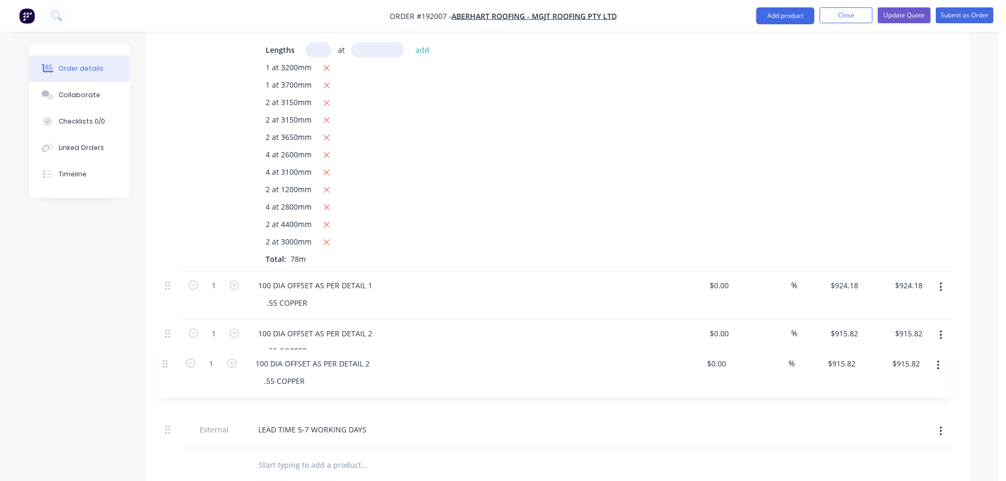
scroll to position [575, 0]
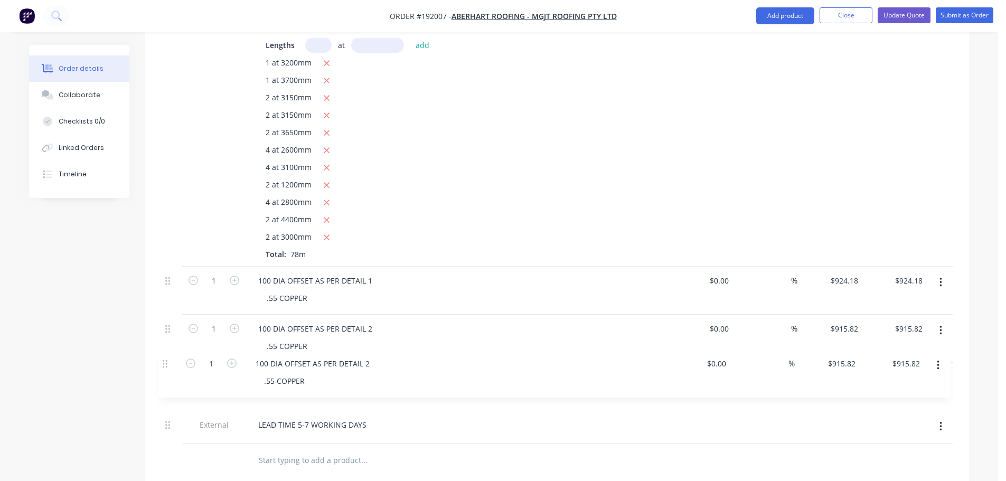
drag, startPoint x: 167, startPoint y: 391, endPoint x: 171, endPoint y: 340, distance: 51.9
click at [169, 342] on div "1 RWH AS PER DETAIL 01 .55 COPPER $0.00 $0.00 % $2,118.56 $2,118.56 $2,118.56 $…" at bounding box center [557, 146] width 792 height 596
click at [373, 369] on div "100 DIA OFFSET AS PER DETAIL 2" at bounding box center [315, 376] width 131 height 15
click at [846, 369] on input "915.82" at bounding box center [848, 376] width 29 height 15
click at [807, 204] on div "$104.48 $104.48" at bounding box center [829, 129] width 65 height 275
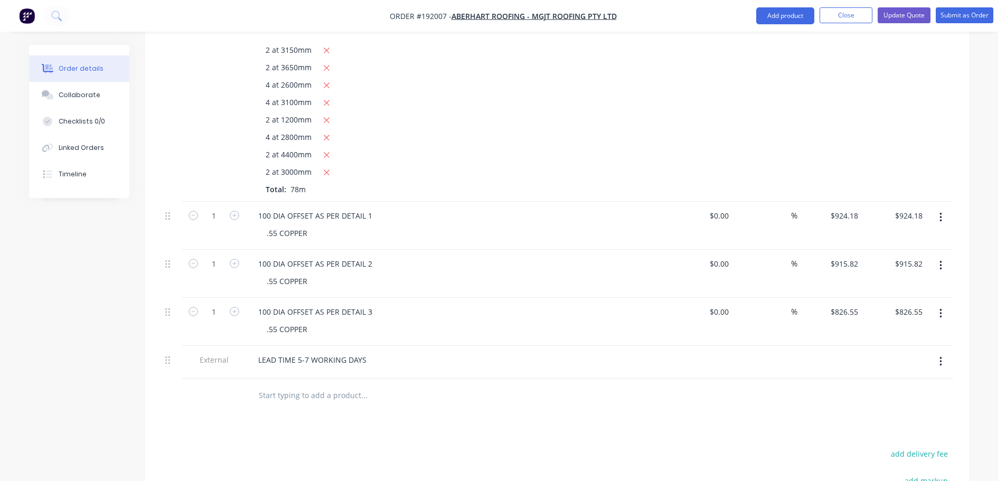
scroll to position [681, 0]
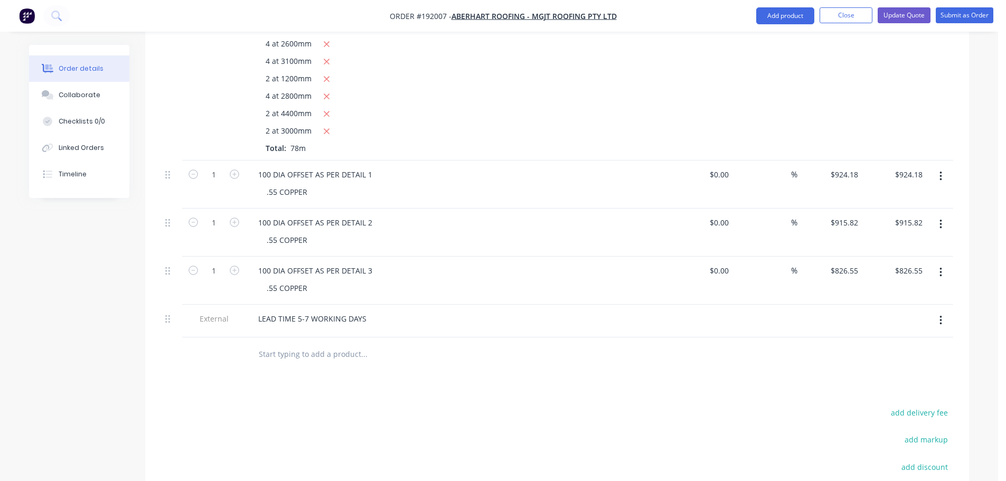
click at [943, 263] on button "button" at bounding box center [940, 272] width 25 height 19
click at [891, 293] on div "Duplicate" at bounding box center [902, 300] width 81 height 15
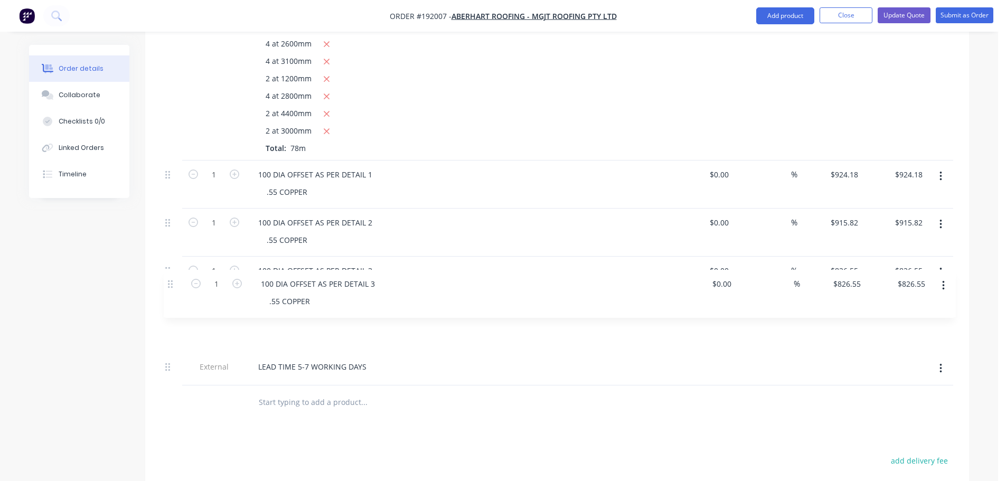
drag, startPoint x: 167, startPoint y: 324, endPoint x: 170, endPoint y: 281, distance: 43.4
click at [170, 281] on div "1 RWH AS PER DETAIL 01 .55 COPPER $0.00 $0.00 % $2,118.56 $2,118.56 $2,118.56 $…" at bounding box center [557, 64] width 792 height 644
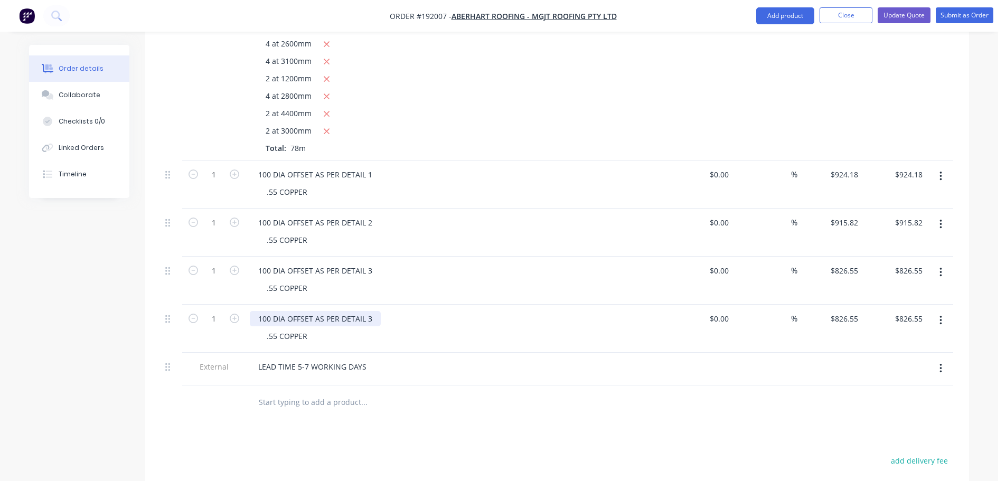
click at [370, 311] on div "100 DIA OFFSET AS PER DETAIL 3" at bounding box center [315, 318] width 131 height 15
click at [845, 311] on input "826.55" at bounding box center [846, 318] width 33 height 15
click at [703, 98] on div "$0.00 $0.00" at bounding box center [700, 23] width 65 height 275
click at [943, 311] on button "button" at bounding box center [940, 320] width 25 height 19
click at [913, 341] on div "Duplicate" at bounding box center [902, 348] width 81 height 15
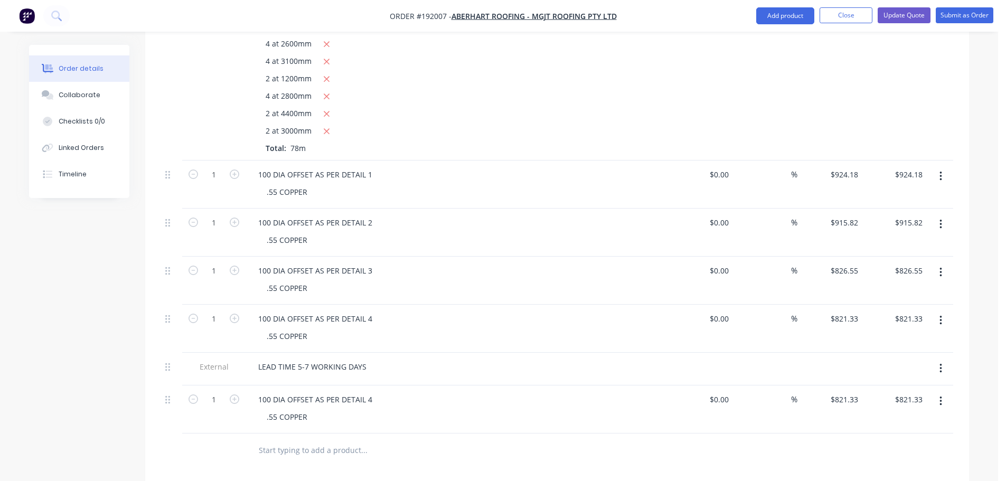
scroll to position [682, 0]
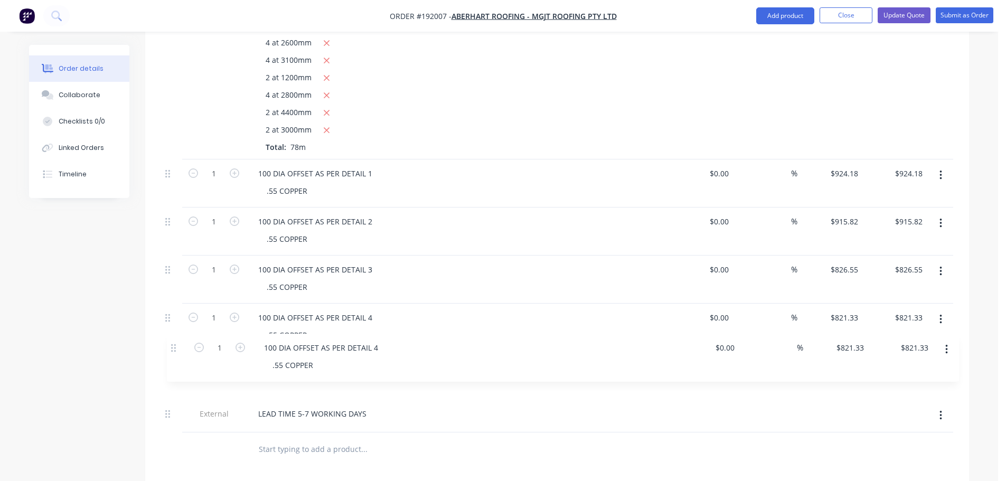
drag, startPoint x: 166, startPoint y: 372, endPoint x: 187, endPoint y: 328, distance: 49.1
click at [170, 326] on div "1 RWH AS PER DETAIL 01 .55 COPPER $0.00 $0.00 % $2,118.56 $2,118.56 $2,118.56 $…" at bounding box center [557, 87] width 792 height 692
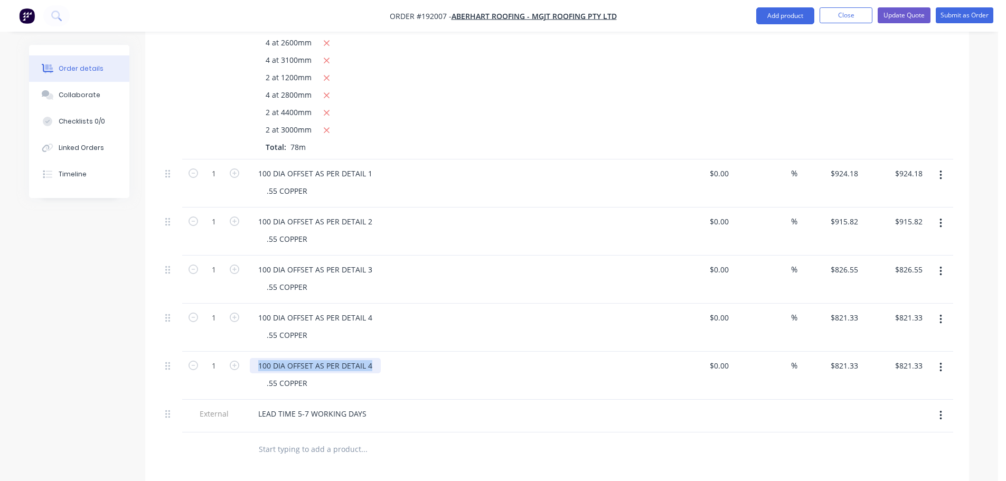
drag, startPoint x: 371, startPoint y: 335, endPoint x: 241, endPoint y: 334, distance: 129.9
click at [241, 352] on div "1 100 DIA OFFSET AS PER DETAIL 4 .55 COPPER $0.00 $0.00 % $821.33 $821.33 $821.…" at bounding box center [557, 376] width 792 height 48
click at [236, 361] on icon "button" at bounding box center [235, 366] width 10 height 10
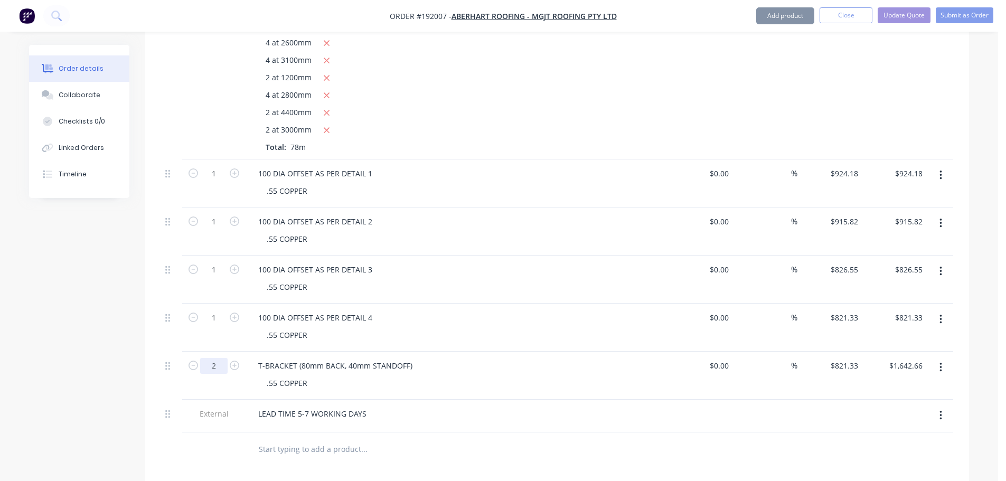
click at [224, 358] on input "2" at bounding box center [213, 366] width 27 height 16
click at [948, 358] on button "button" at bounding box center [940, 367] width 25 height 19
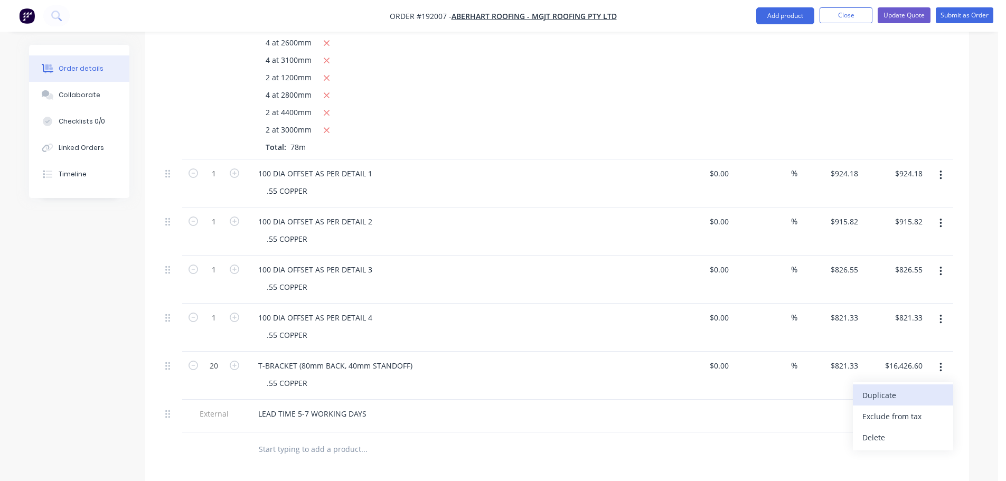
click at [910, 388] on div "Duplicate" at bounding box center [902, 395] width 81 height 15
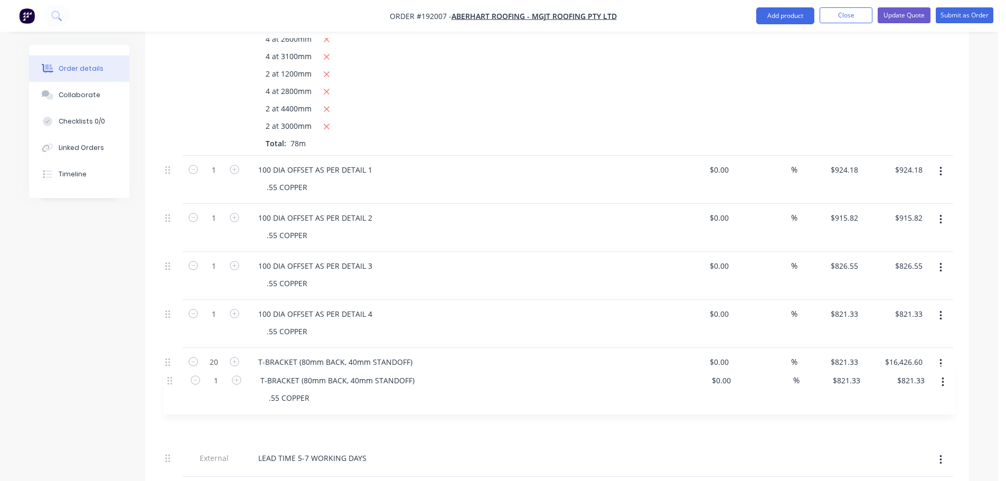
scroll to position [692, 0]
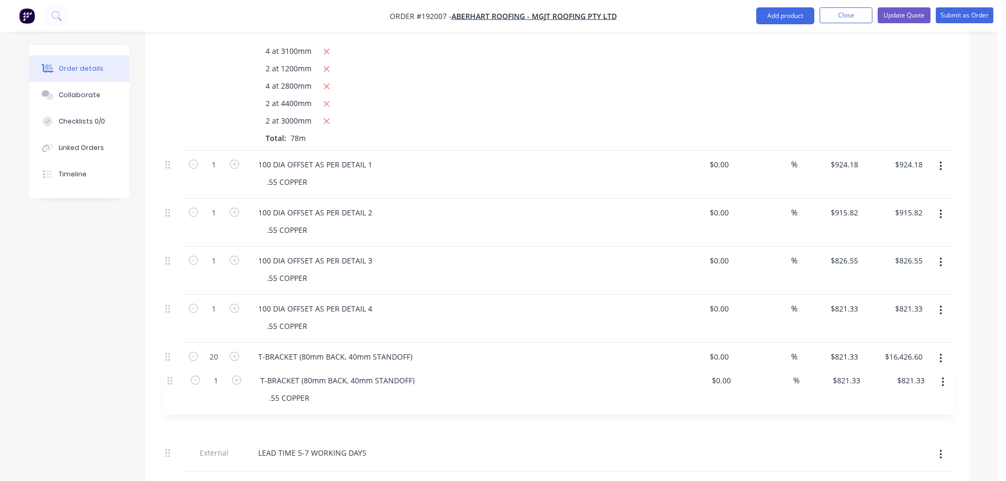
drag, startPoint x: 168, startPoint y: 417, endPoint x: 176, endPoint y: 368, distance: 49.7
click at [170, 370] on div "1 RWH AS PER DETAIL 01 .55 COPPER $0.00 $0.00 % $2,118.56 $2,118.56 $2,118.56 $…" at bounding box center [557, 101] width 792 height 740
click at [852, 348] on input "821.33" at bounding box center [846, 355] width 33 height 15
click at [848, 396] on input "821.33" at bounding box center [846, 403] width 33 height 15
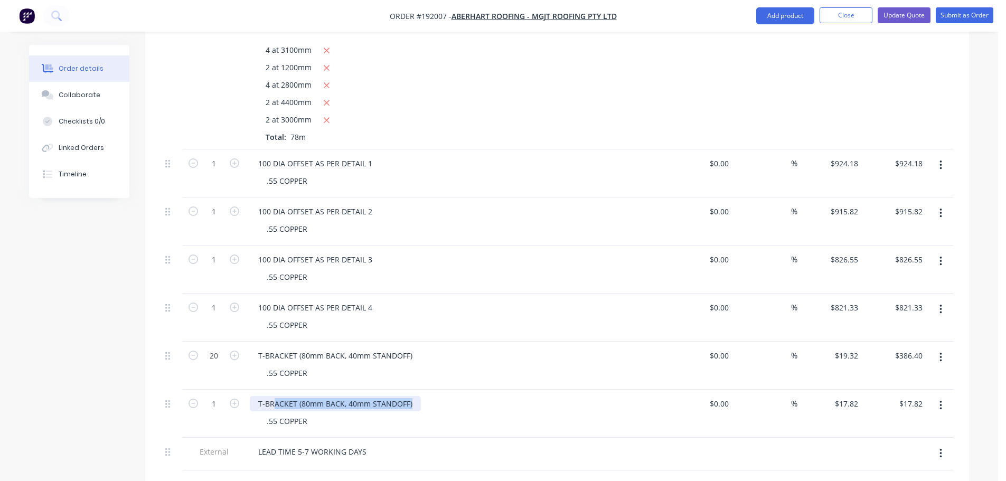
drag, startPoint x: 415, startPoint y: 371, endPoint x: 261, endPoint y: 373, distance: 153.7
click at [262, 396] on div "T-BRACKET (80mm BACK, 40mm STANDOFF)" at bounding box center [335, 403] width 171 height 15
click at [336, 363] on div "1 RWH AS PER DETAIL 01 .55 COPPER $0.00 $0.00 % $2,118.56 $2,118.56 $2,118.56 $…" at bounding box center [557, 101] width 792 height 740
click at [331, 396] on div "T-BRACKET (80mm BACK, 40mm STANDOFF)" at bounding box center [335, 403] width 171 height 15
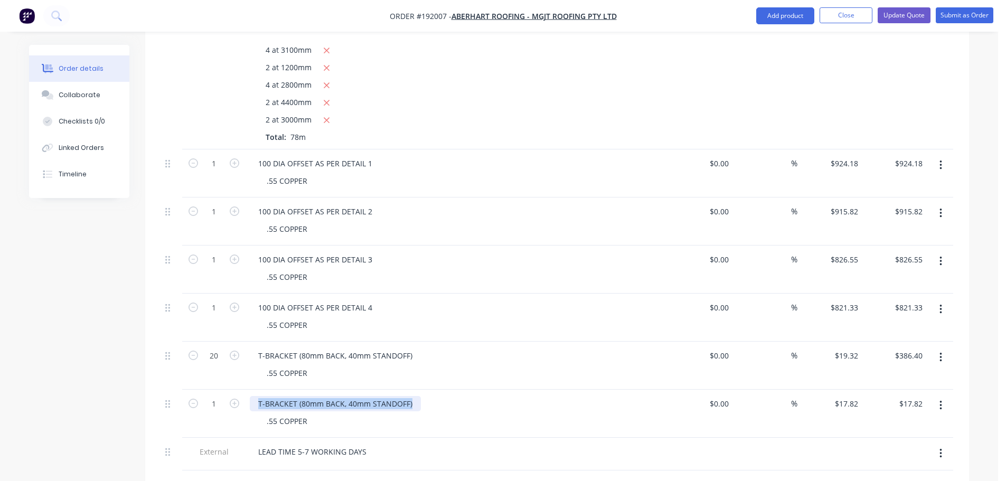
click at [331, 396] on div "T-BRACKET (80mm BACK, 40mm STANDOFF)" at bounding box center [335, 403] width 171 height 15
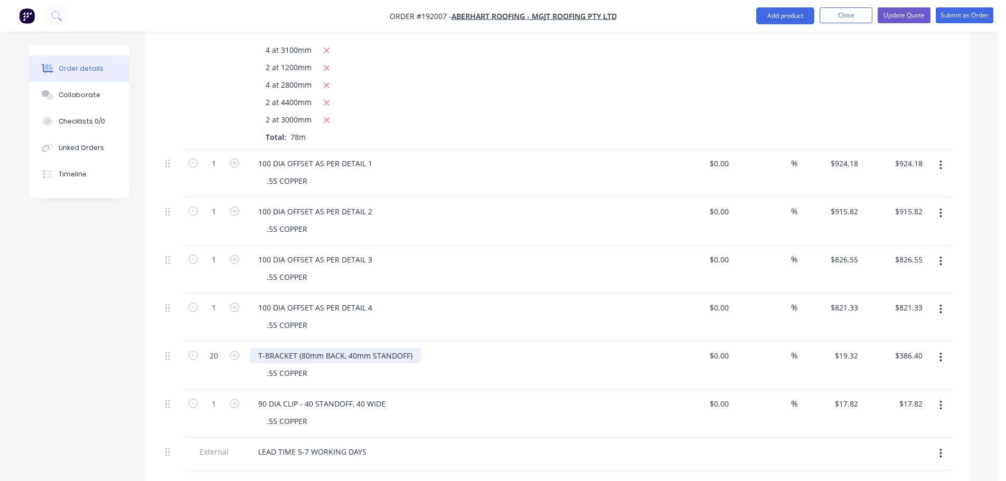
click at [406, 348] on div "T-BRACKET (80mm BACK, 40mm STANDOFF)" at bounding box center [335, 355] width 171 height 15
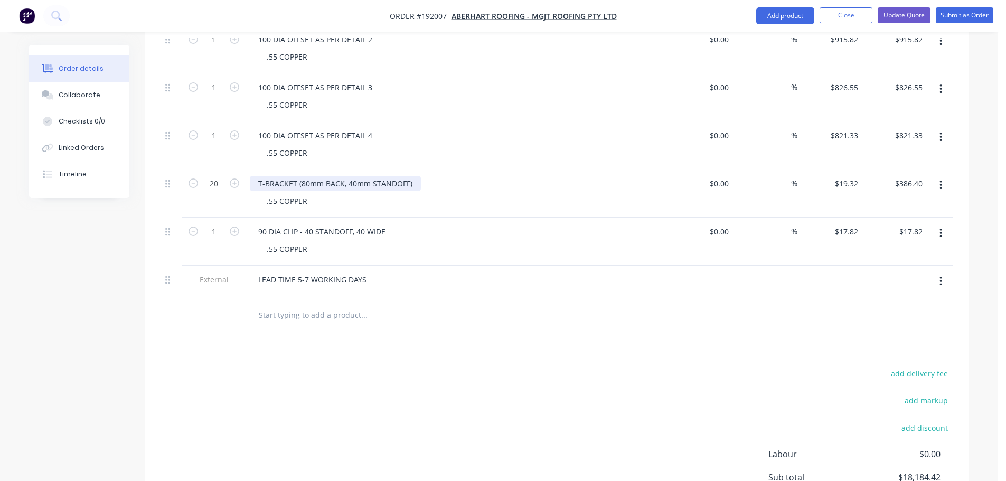
scroll to position [744, 0]
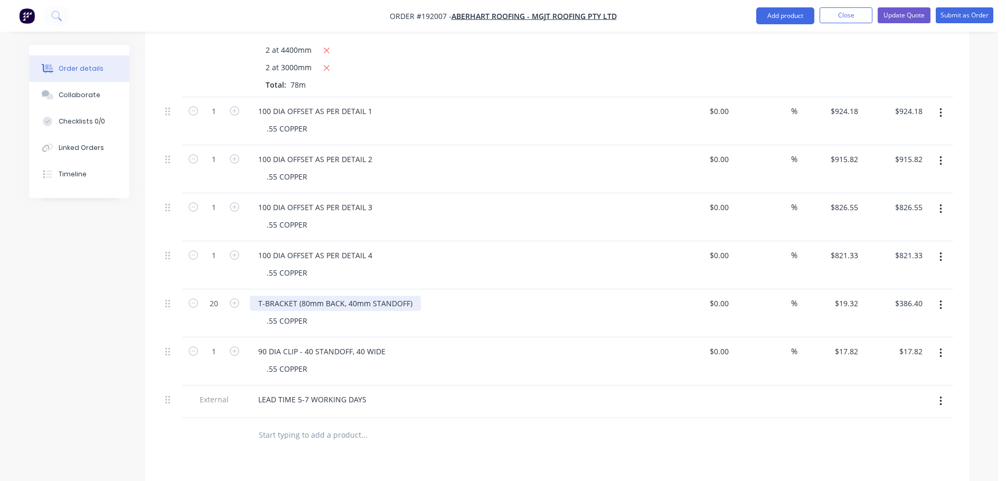
click at [402, 296] on div "T-BRACKET (80mm BACK, 40mm STANDOFF)" at bounding box center [335, 303] width 171 height 15
click at [406, 296] on div "T-BRACKET (80mm BACK, 40mm STANDOFF)" at bounding box center [335, 303] width 171 height 15
click at [234, 346] on icon "button" at bounding box center [235, 351] width 10 height 10
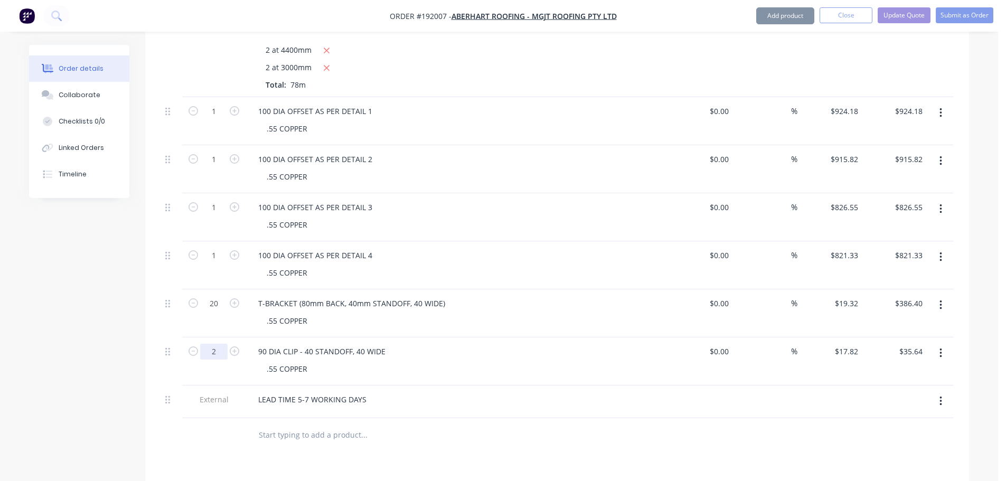
click at [214, 344] on input "2" at bounding box center [213, 352] width 27 height 16
click at [549, 392] on div "LEAD TIME 5-7 WORKING DAYS" at bounding box center [457, 399] width 414 height 15
click at [937, 344] on button "button" at bounding box center [940, 353] width 25 height 19
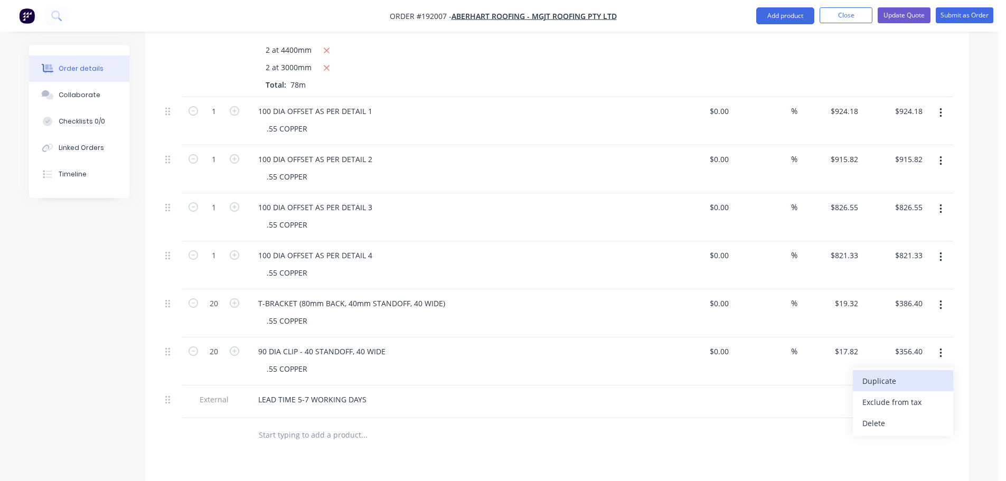
click at [912, 373] on div "Duplicate" at bounding box center [902, 380] width 81 height 15
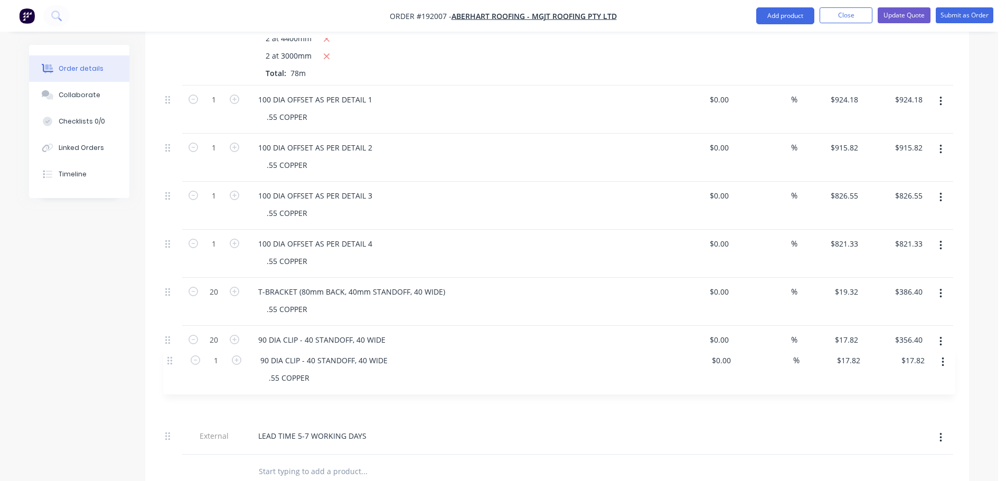
scroll to position [759, 0]
drag, startPoint x: 172, startPoint y: 402, endPoint x: 173, endPoint y: 351, distance: 51.8
click at [173, 351] on div "1 RWH AS PER DETAIL 01 .55 COPPER $0.00 $0.00 % $2,118.56 $2,118.56 $2,118.56 $…" at bounding box center [557, 57] width 792 height 788
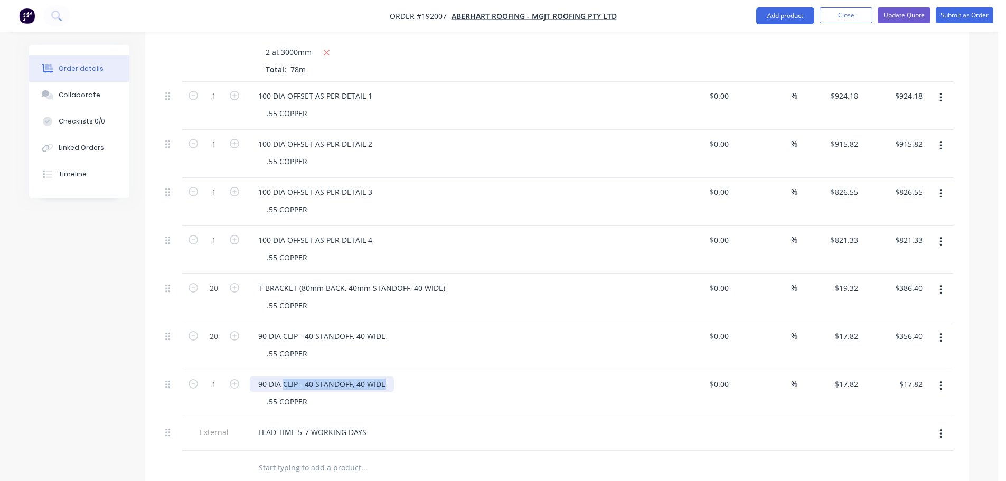
drag, startPoint x: 384, startPoint y: 352, endPoint x: 283, endPoint y: 351, distance: 101.4
click at [283, 377] on div "90 DIA CLIP - 40 STANDOFF, 40 WIDE" at bounding box center [322, 384] width 144 height 15
click at [653, 377] on div "90 DIA DROP" at bounding box center [457, 384] width 414 height 15
click at [843, 377] on input "17.82" at bounding box center [848, 384] width 29 height 15
click at [509, 370] on div "90 DIA DROP .55 COPPER" at bounding box center [457, 394] width 422 height 48
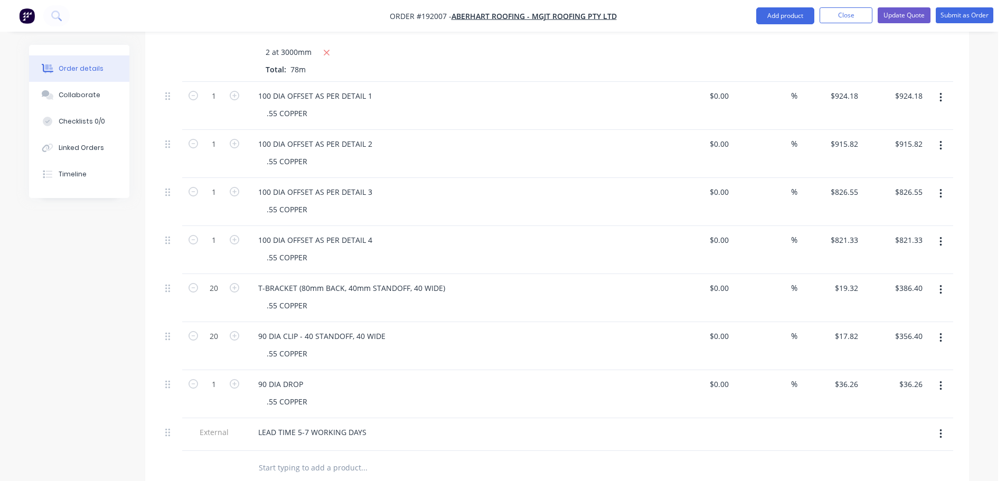
click at [237, 378] on button "button" at bounding box center [235, 383] width 14 height 11
click at [430, 377] on div "90 DIA DROP" at bounding box center [457, 384] width 414 height 15
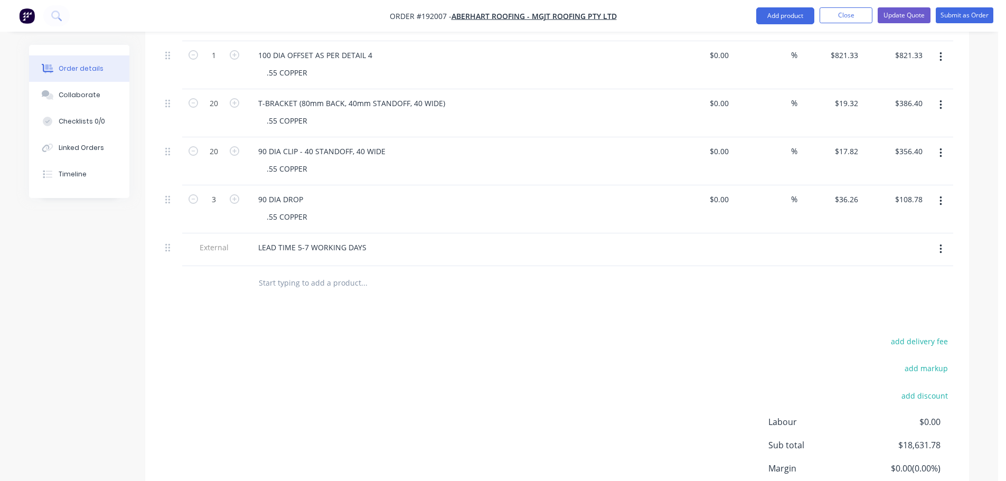
scroll to position [1003, 0]
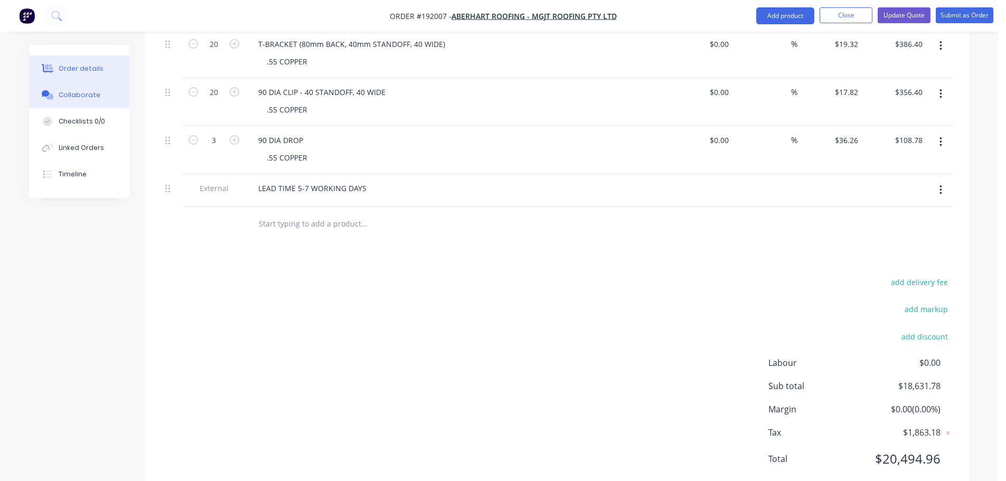
click at [71, 93] on div "Collaborate" at bounding box center [80, 95] width 42 height 10
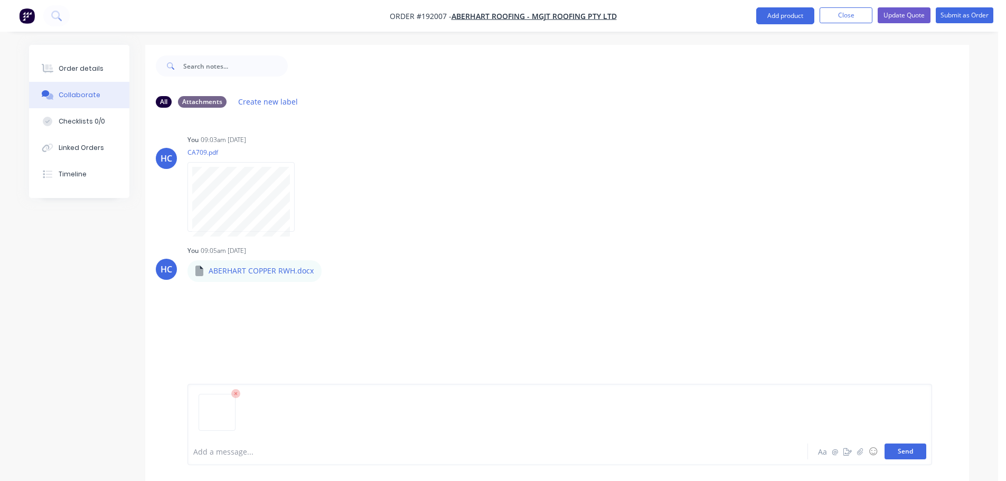
click at [897, 453] on button "Send" at bounding box center [906, 452] width 42 height 16
click at [93, 69] on div "Order details" at bounding box center [81, 69] width 45 height 10
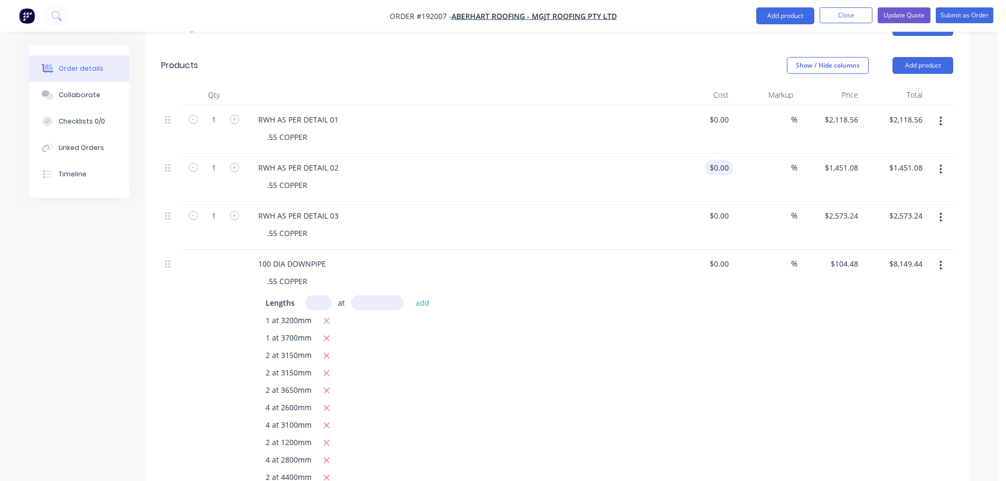
scroll to position [528, 0]
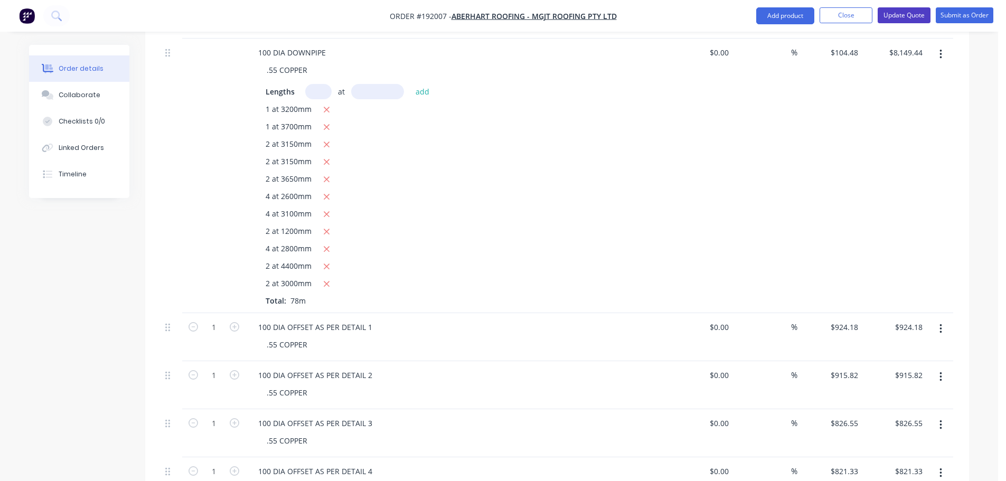
click at [916, 14] on button "Update Quote" at bounding box center [904, 15] width 53 height 16
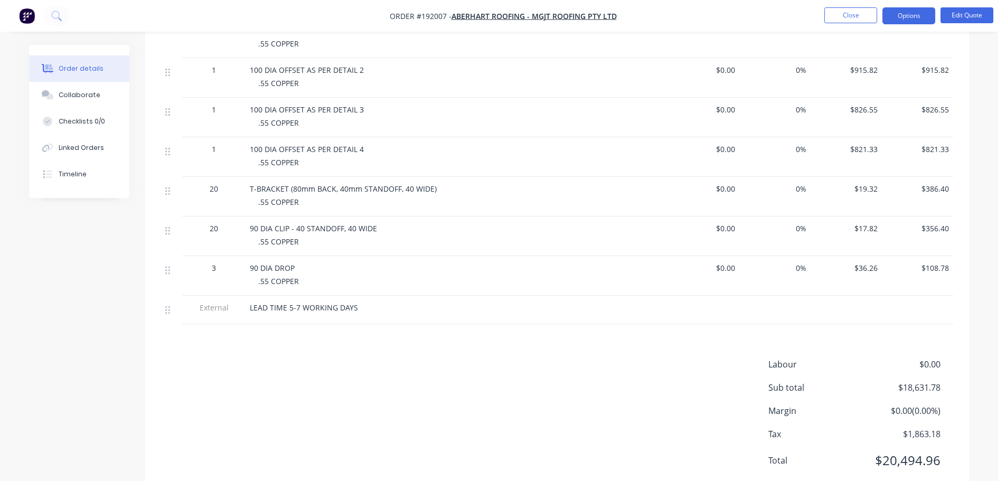
scroll to position [712, 0]
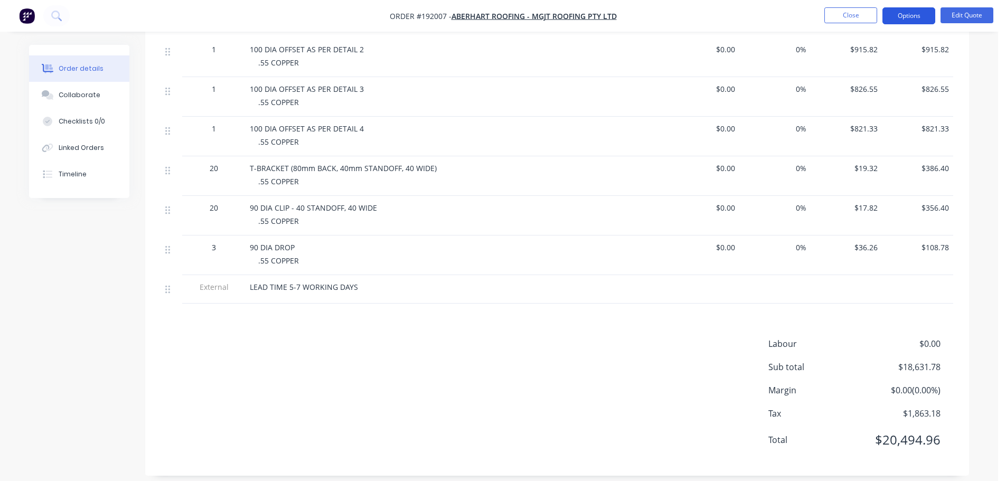
click at [920, 9] on button "Options" at bounding box center [908, 15] width 53 height 17
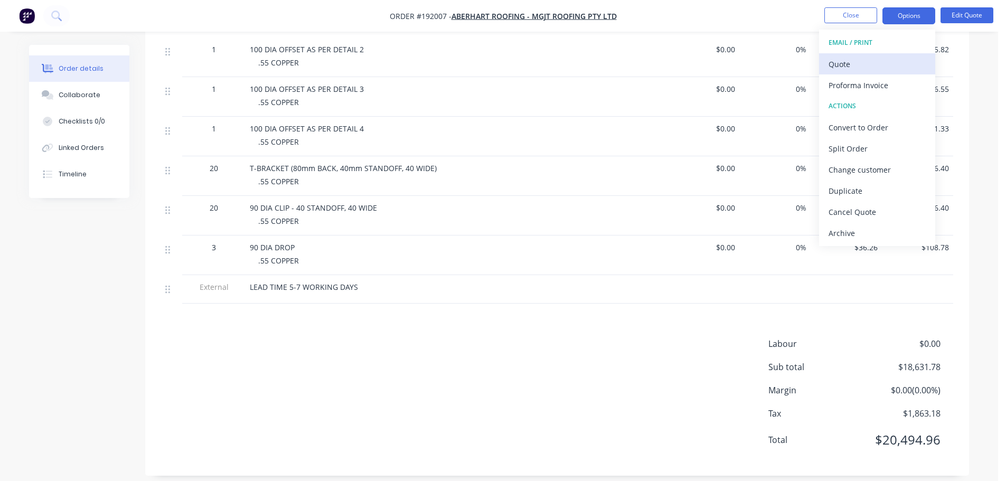
click at [870, 64] on div "Quote" at bounding box center [877, 64] width 97 height 15
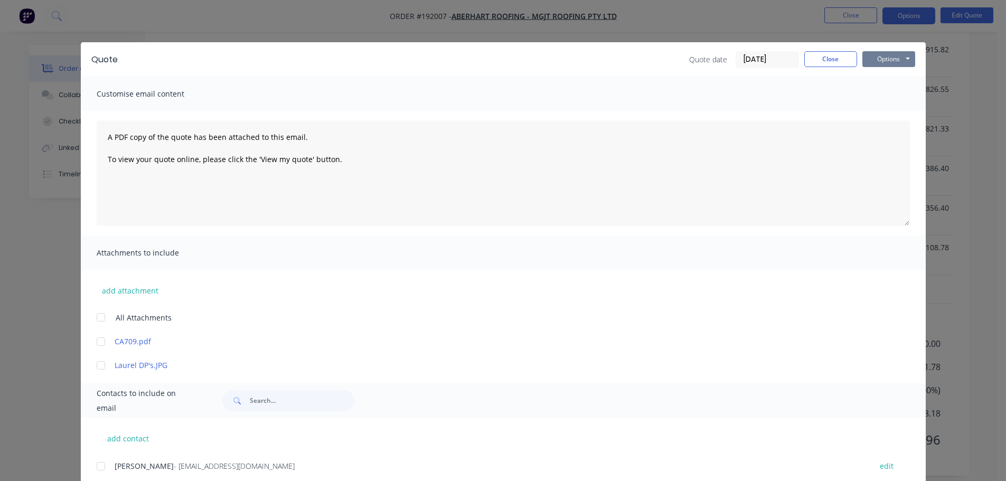
click at [900, 61] on button "Options" at bounding box center [888, 59] width 53 height 16
click at [897, 98] on button "Print" at bounding box center [896, 95] width 68 height 17
click at [847, 65] on button "Close" at bounding box center [830, 59] width 53 height 16
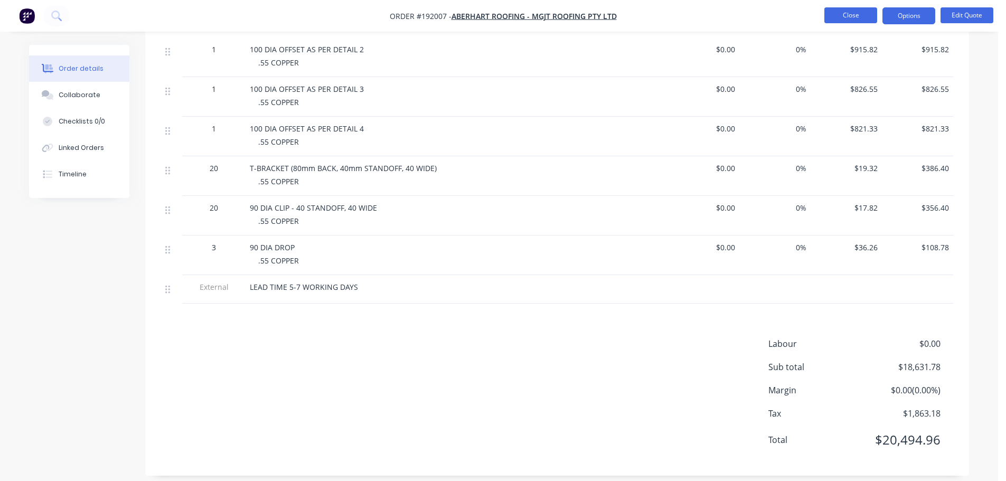
click at [844, 15] on button "Close" at bounding box center [850, 15] width 53 height 16
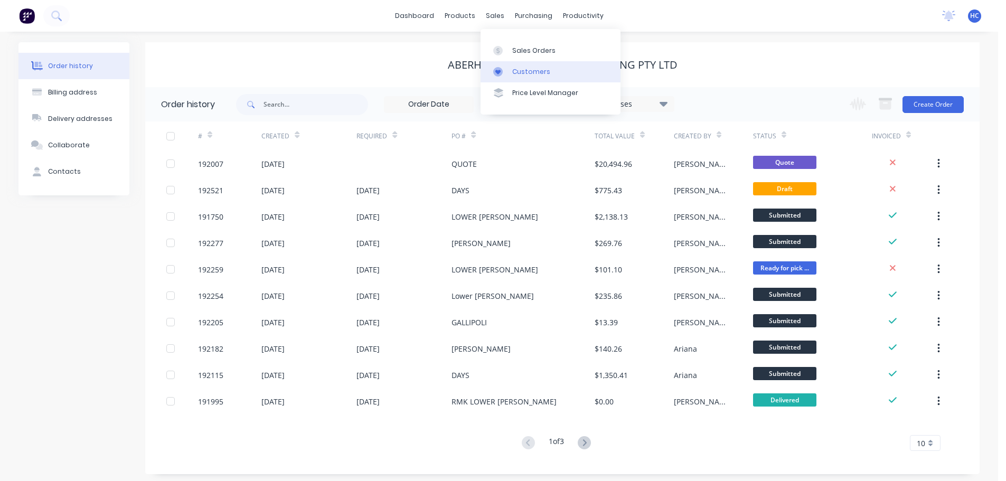
click at [518, 65] on link "Customers" at bounding box center [551, 71] width 140 height 21
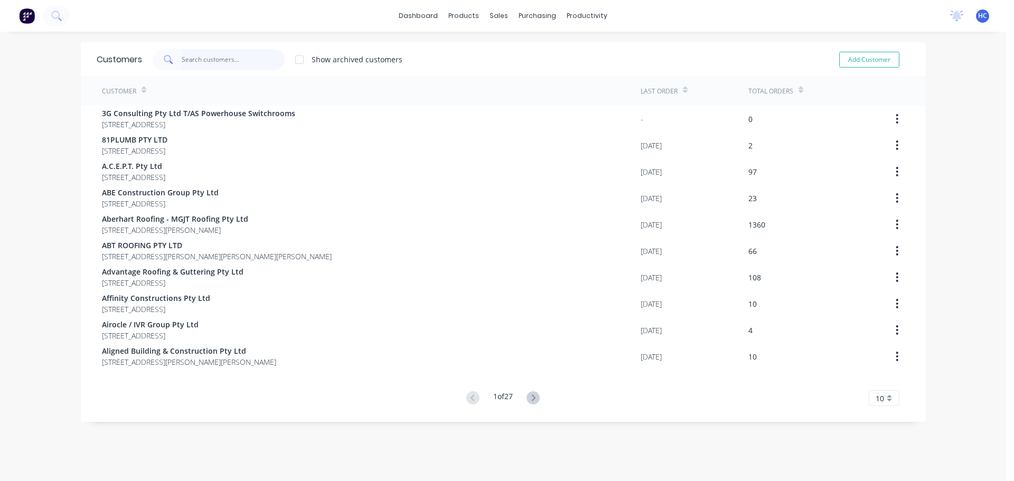
drag, startPoint x: 211, startPoint y: 64, endPoint x: 293, endPoint y: 55, distance: 81.8
click at [211, 64] on input "text" at bounding box center [233, 59] width 103 height 21
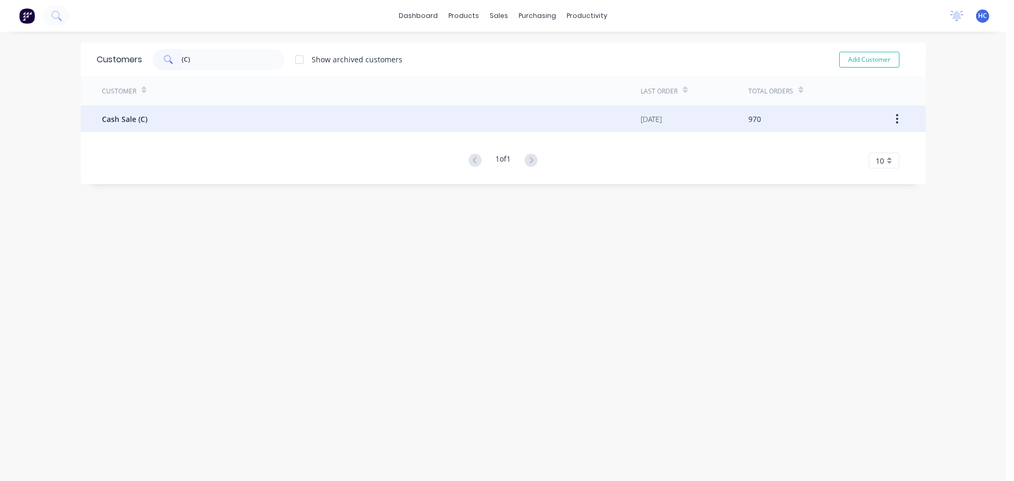
click at [140, 115] on span "Cash Sale (C)" at bounding box center [124, 119] width 45 height 11
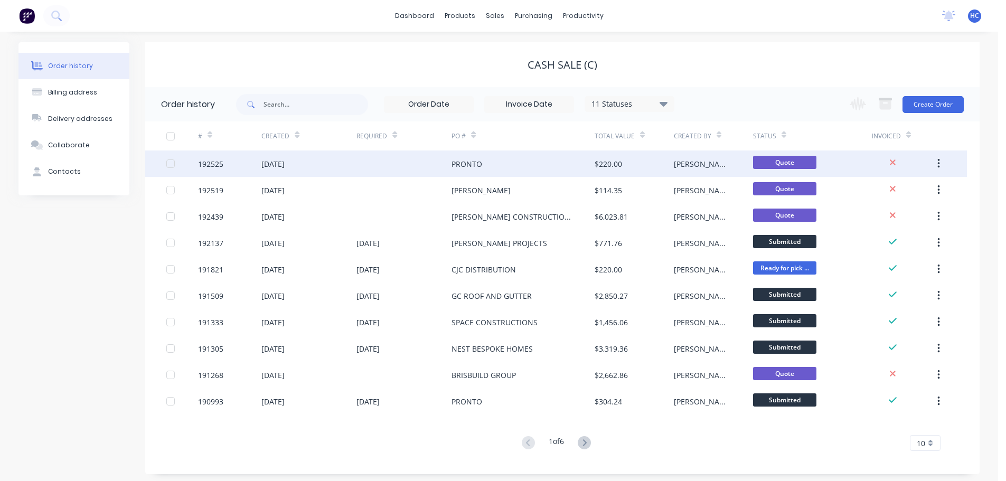
click at [513, 152] on div "PRONTO" at bounding box center [523, 164] width 143 height 26
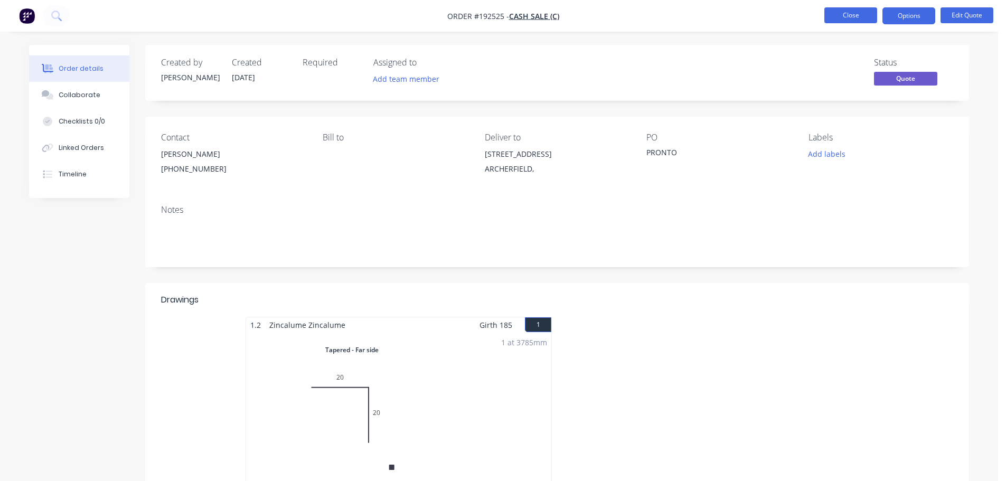
click at [845, 13] on button "Close" at bounding box center [850, 15] width 53 height 16
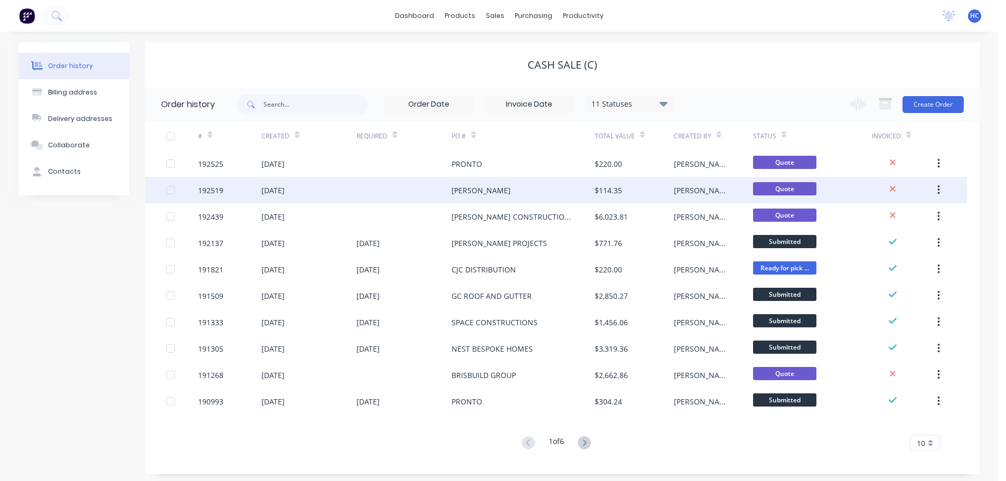
click at [484, 191] on div "REECE" at bounding box center [523, 190] width 143 height 26
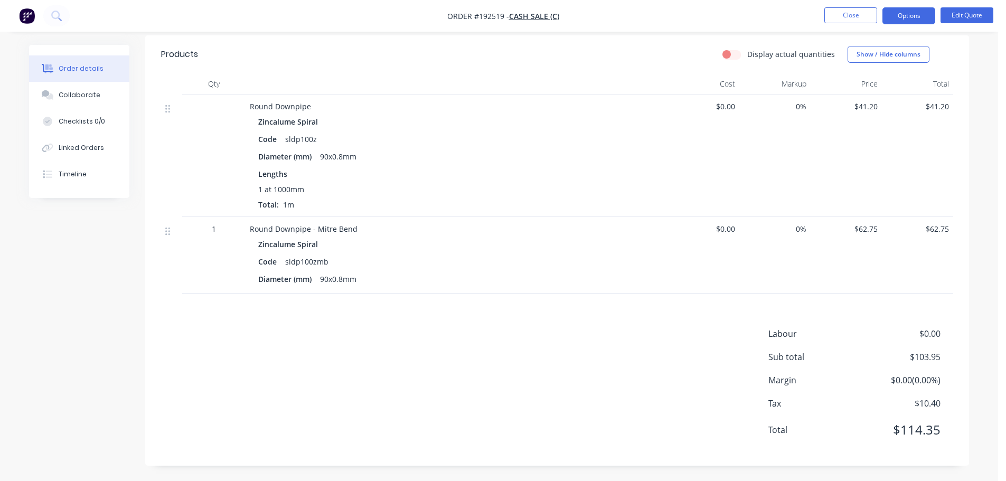
scroll to position [229, 0]
click at [971, 16] on button "Edit Quote" at bounding box center [967, 15] width 53 height 16
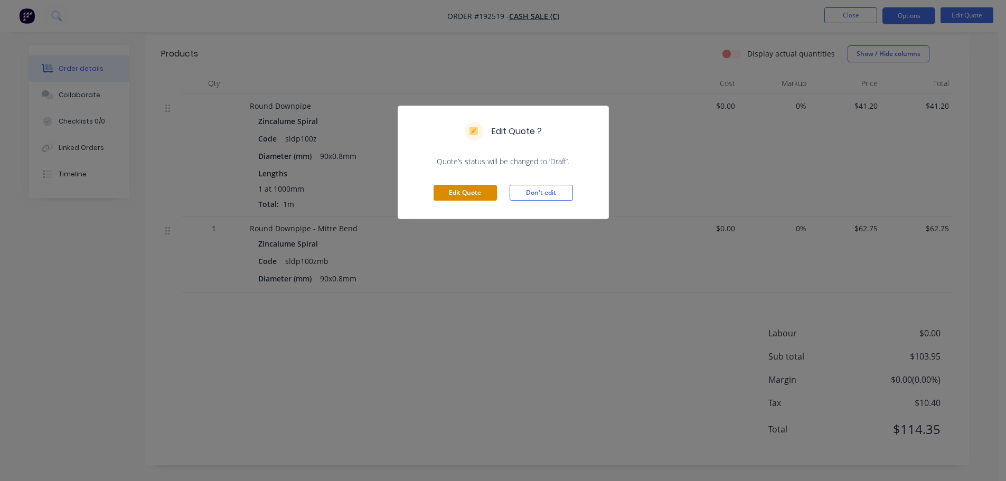
click at [448, 199] on button "Edit Quote" at bounding box center [465, 193] width 63 height 16
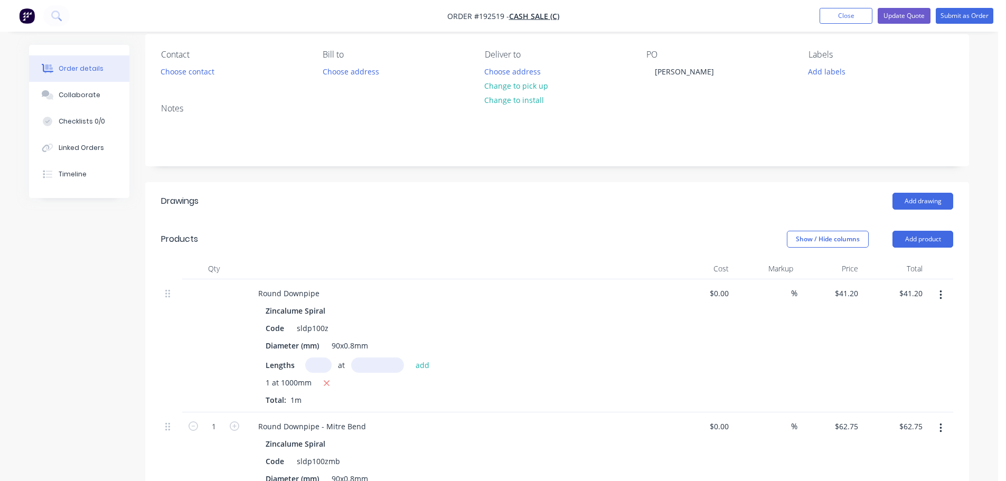
scroll to position [211, 0]
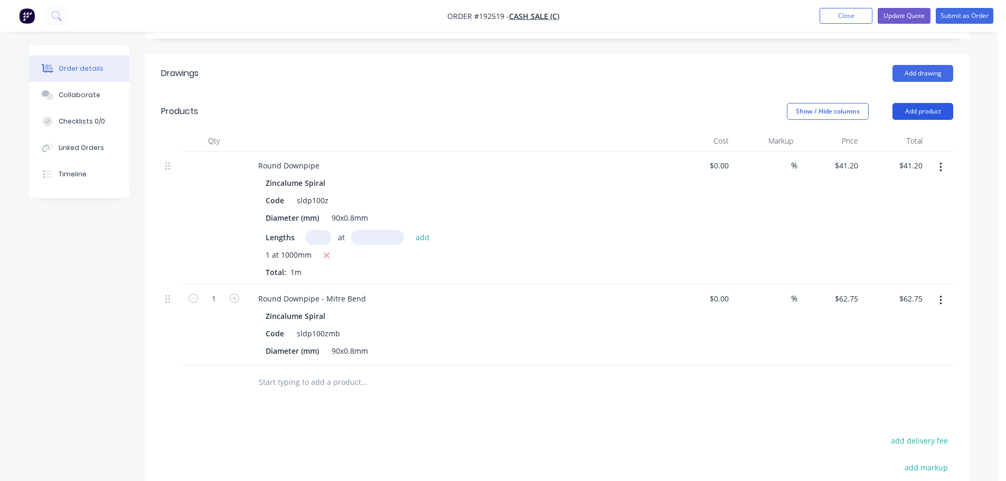
click at [914, 105] on button "Add product" at bounding box center [922, 111] width 61 height 17
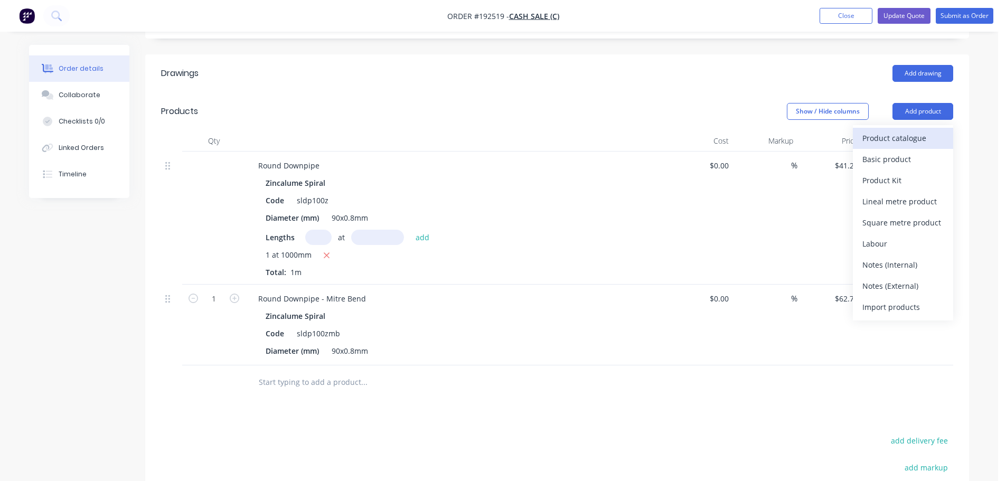
click at [897, 138] on div "Product catalogue" at bounding box center [902, 137] width 81 height 15
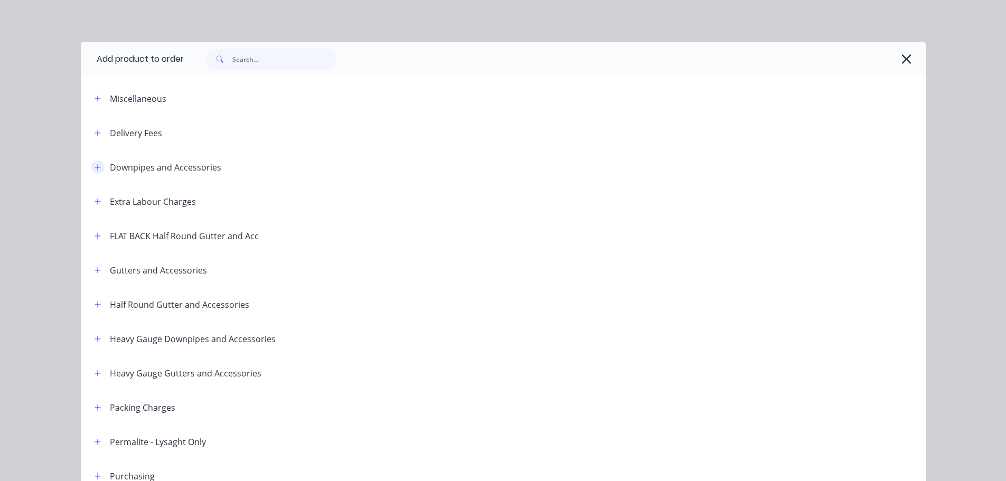
click at [96, 164] on icon "button" at bounding box center [98, 167] width 6 height 7
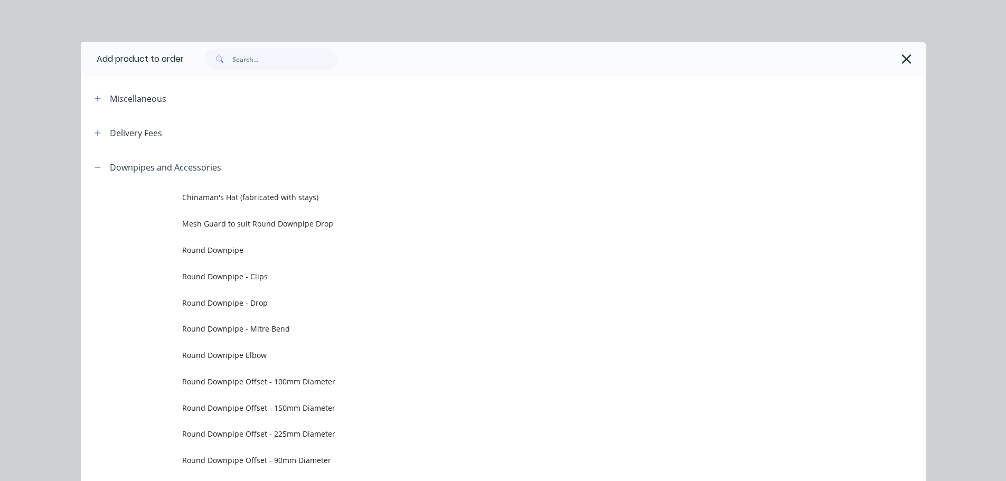
scroll to position [317, 0]
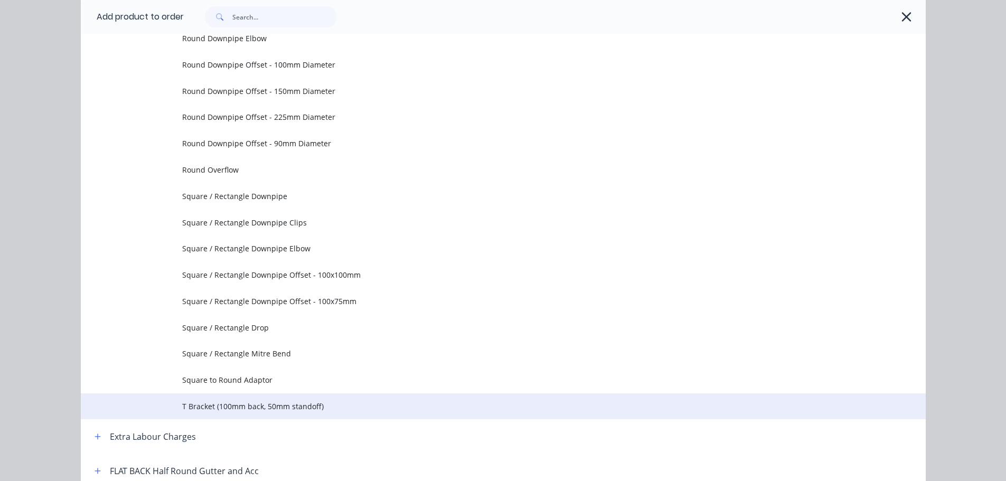
click at [210, 404] on span "T Bracket (100mm back, 50mm standoff)" at bounding box center [479, 406] width 595 height 11
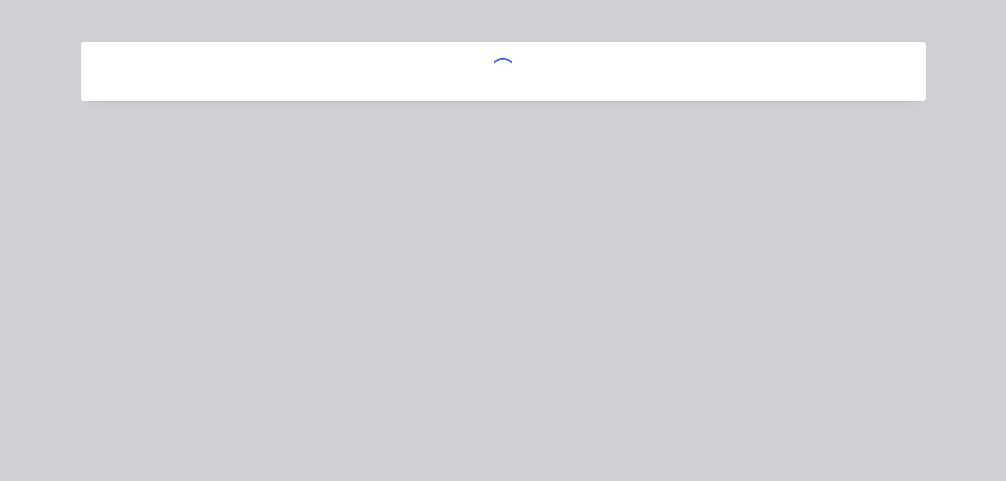
scroll to position [0, 0]
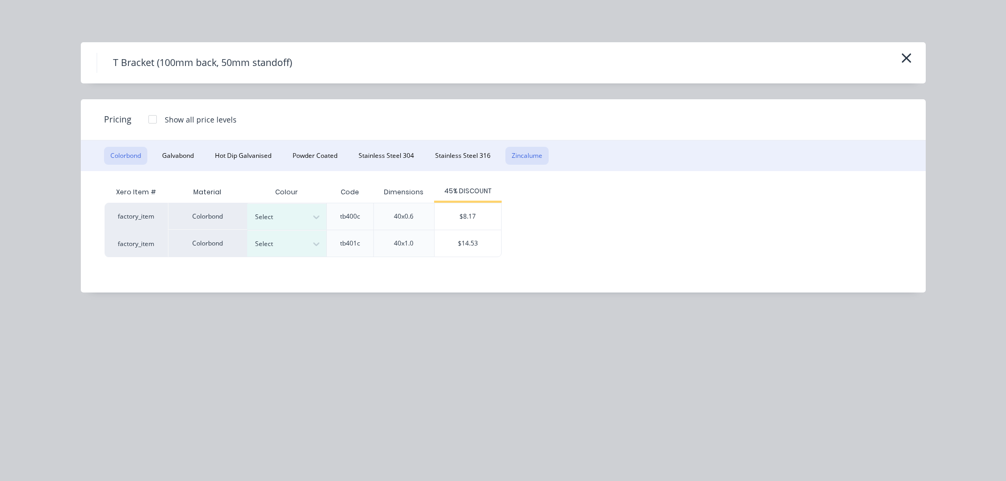
click at [528, 157] on button "Zincalume" at bounding box center [526, 156] width 43 height 18
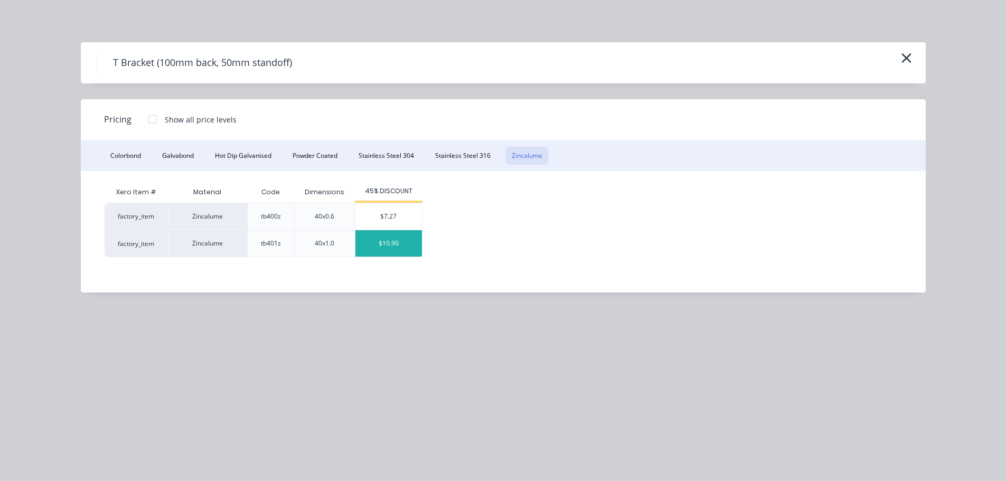
click at [388, 245] on div "$10.90" at bounding box center [388, 243] width 67 height 26
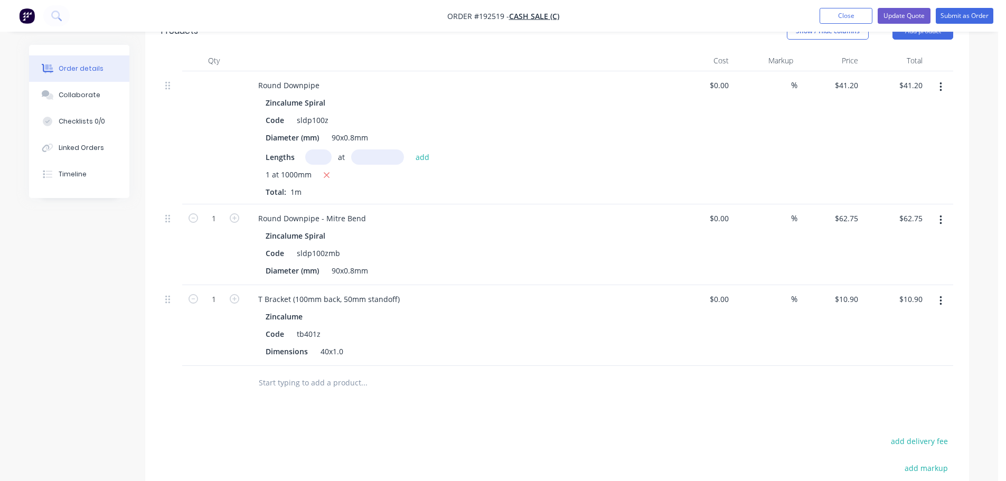
scroll to position [317, 0]
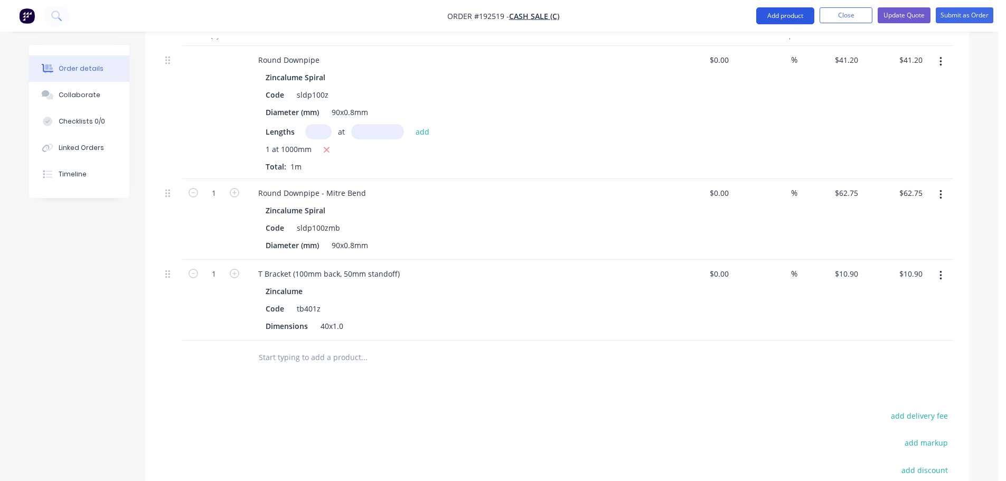
click at [788, 10] on button "Add product" at bounding box center [785, 15] width 58 height 17
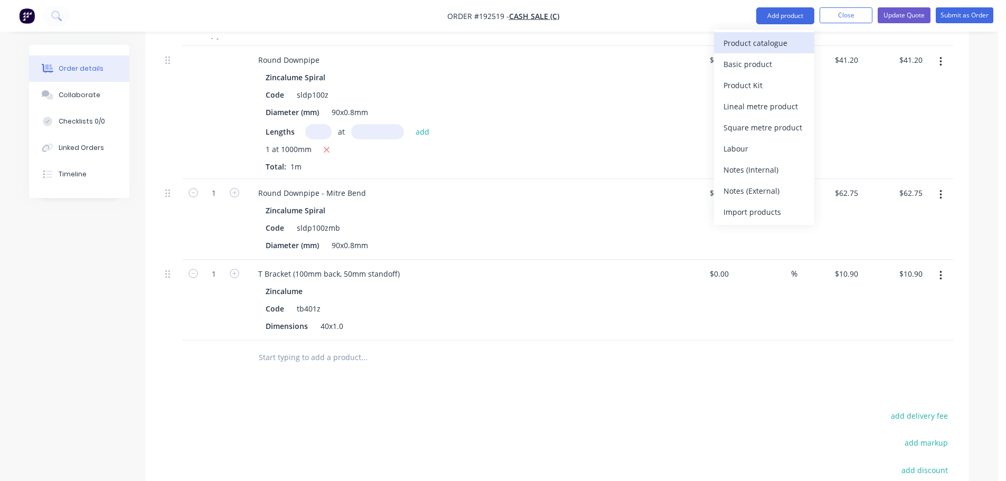
click at [738, 45] on div "Product catalogue" at bounding box center [763, 42] width 81 height 15
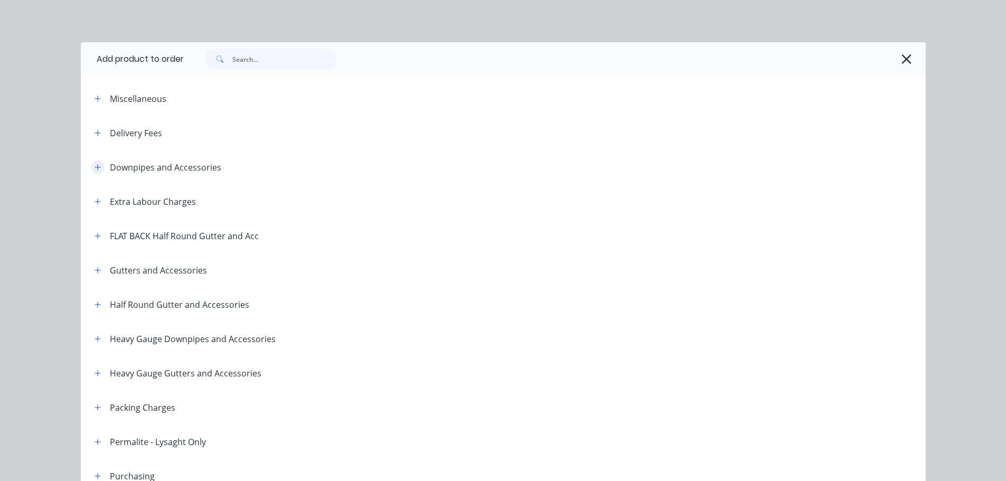
click at [97, 163] on button "button" at bounding box center [97, 167] width 13 height 13
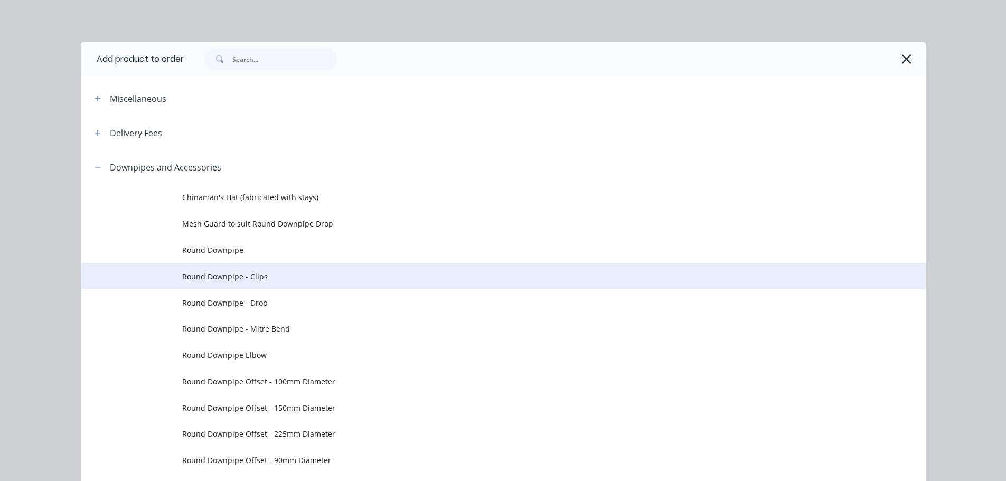
click at [254, 283] on td "Round Downpipe - Clips" at bounding box center [554, 276] width 744 height 26
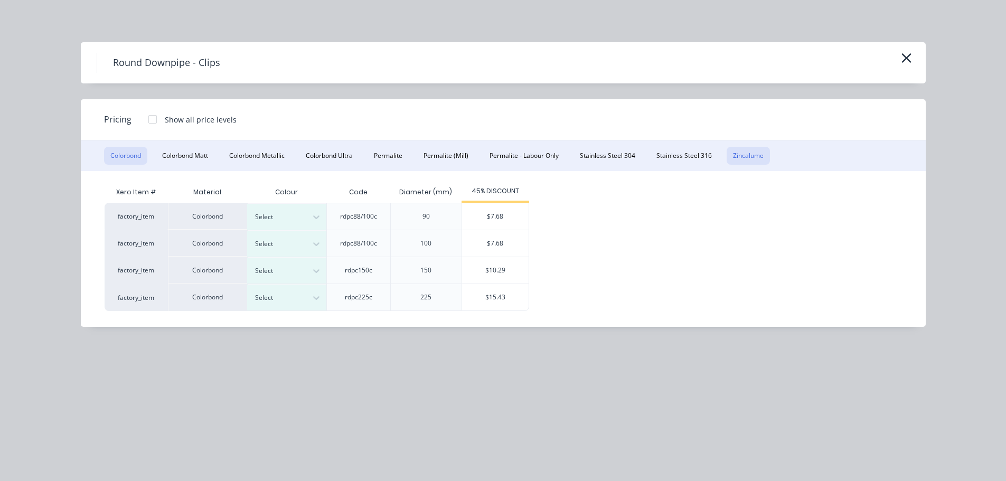
click at [738, 156] on button "Zincalume" at bounding box center [748, 156] width 43 height 18
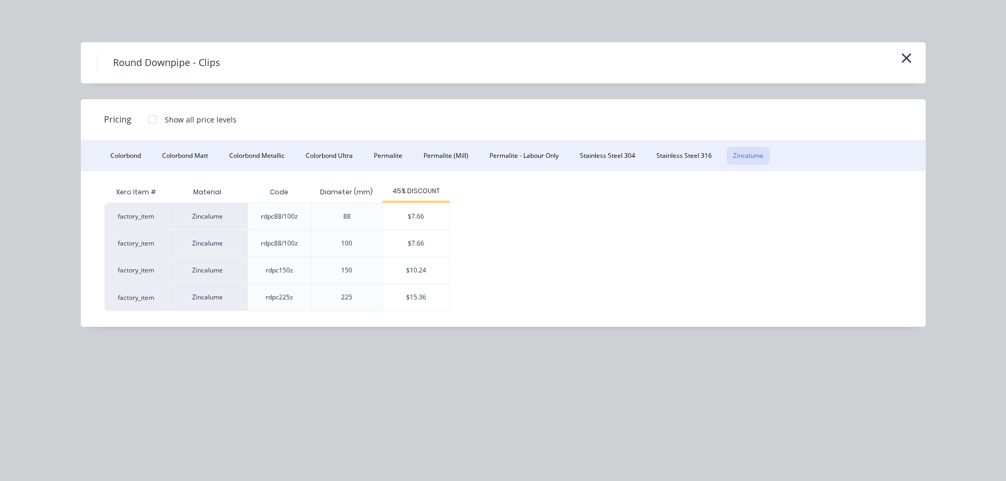
drag, startPoint x: 408, startPoint y: 244, endPoint x: 413, endPoint y: 241, distance: 6.2
click at [409, 243] on div "$7.66" at bounding box center [416, 243] width 67 height 26
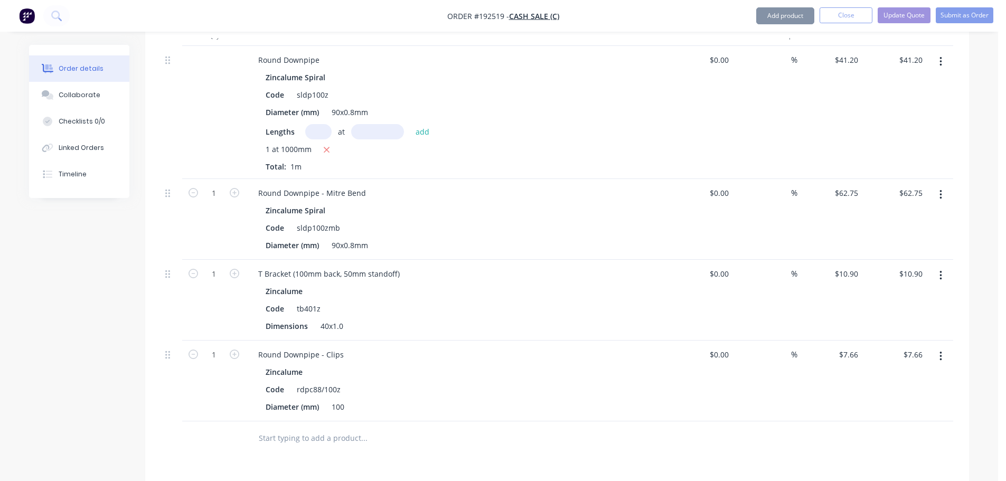
scroll to position [422, 0]
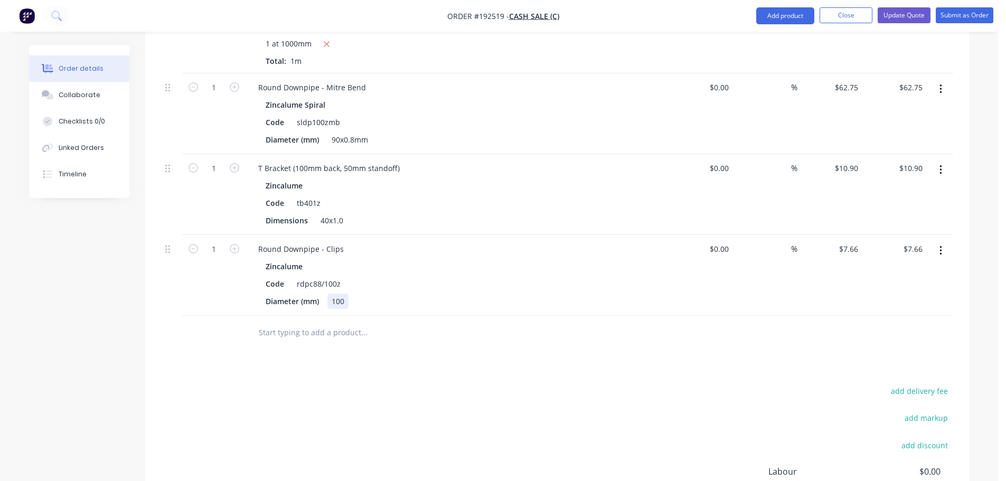
click at [344, 302] on div "100" at bounding box center [337, 301] width 21 height 15
click at [342, 301] on div "100" at bounding box center [337, 301] width 21 height 15
click at [845, 253] on input "7.66" at bounding box center [850, 248] width 24 height 15
click at [400, 290] on div "Code rdpc88/100z" at bounding box center [454, 283] width 387 height 15
click at [502, 198] on div "Code tb401z" at bounding box center [454, 202] width 387 height 15
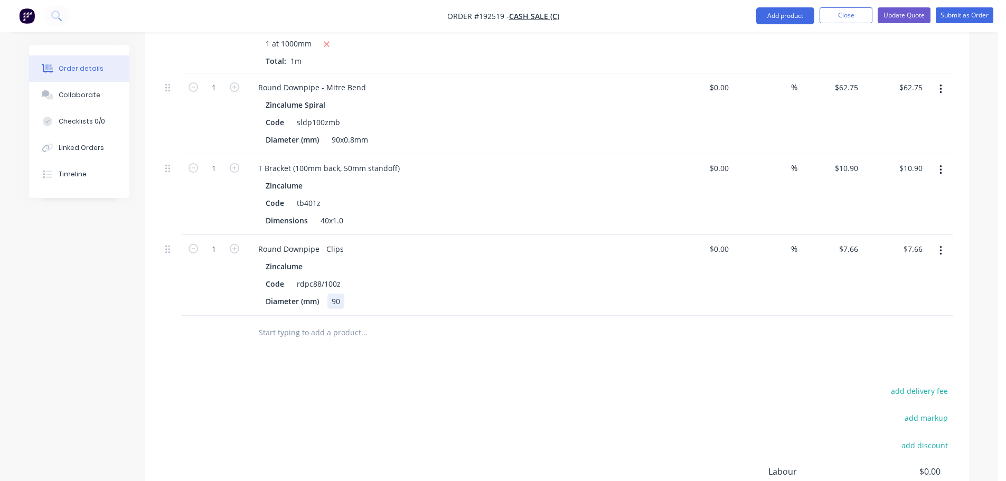
click at [520, 304] on div "Diameter (mm) 90" at bounding box center [454, 301] width 387 height 15
click at [912, 22] on button "Update Quote" at bounding box center [904, 15] width 53 height 16
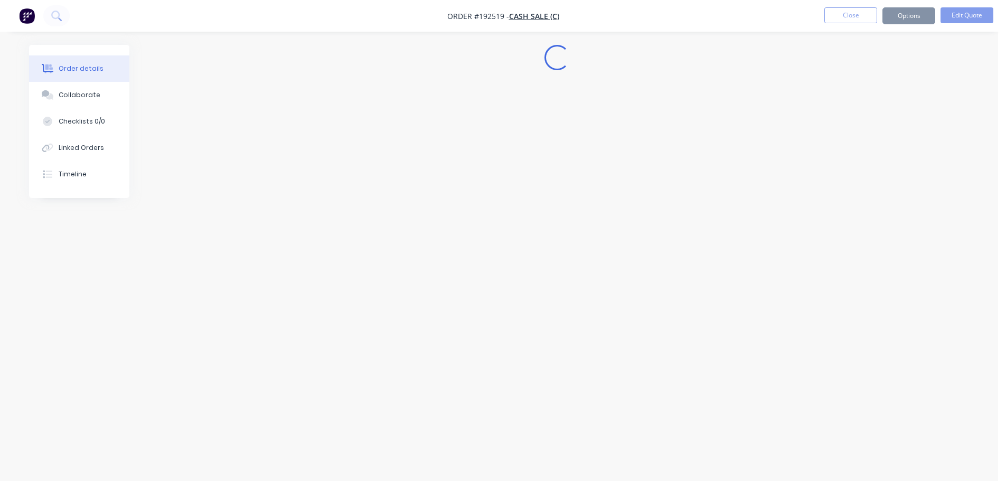
scroll to position [0, 0]
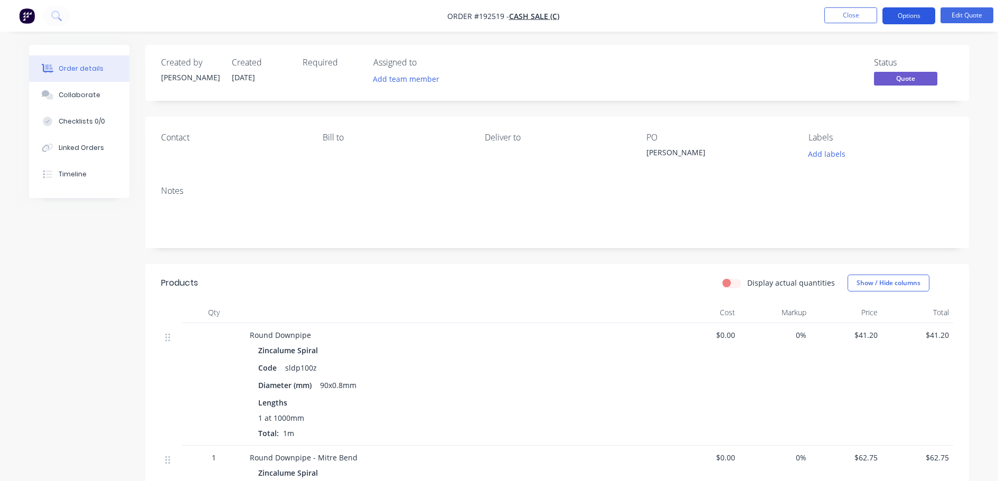
click at [919, 18] on button "Options" at bounding box center [908, 15] width 53 height 17
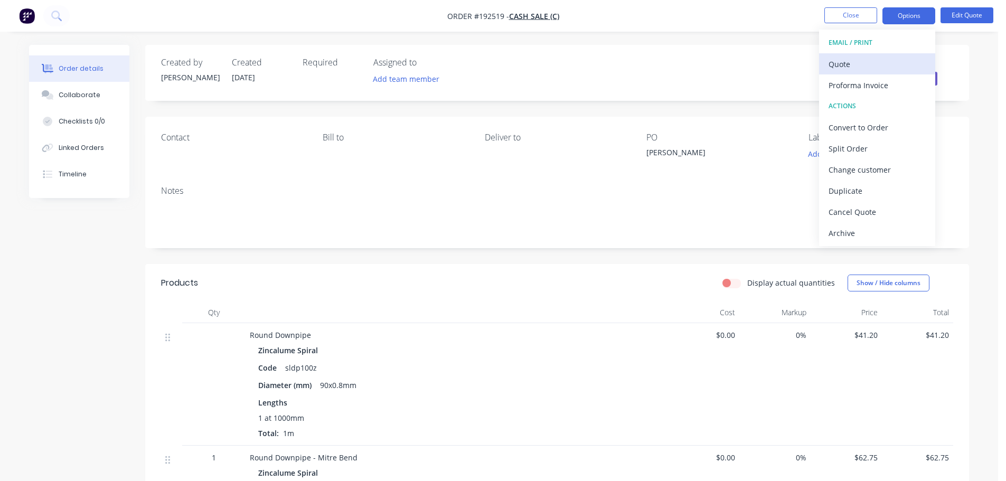
click at [871, 64] on div "Quote" at bounding box center [877, 64] width 97 height 15
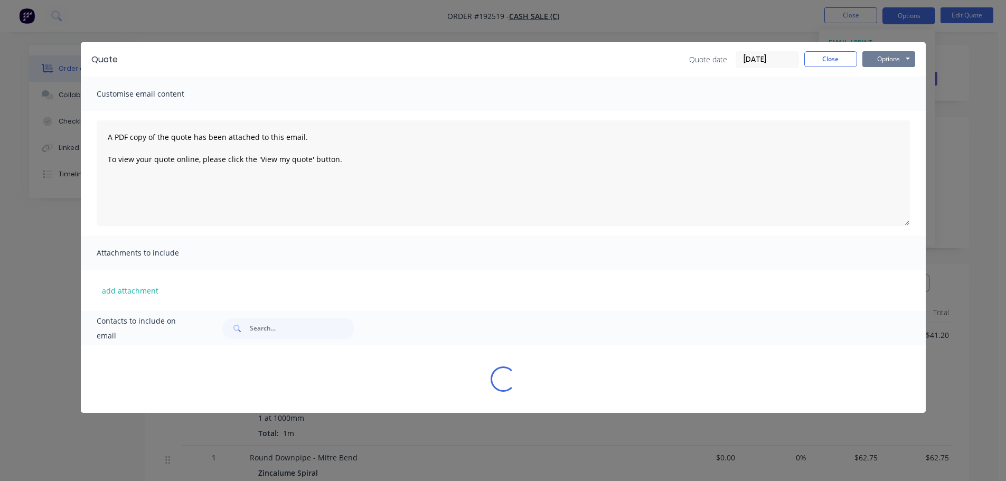
click at [900, 60] on button "Options" at bounding box center [888, 59] width 53 height 16
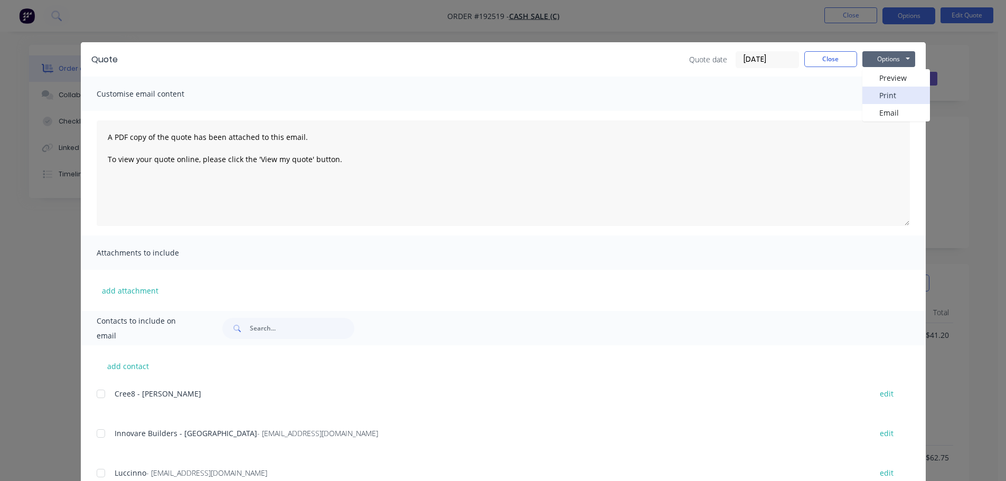
click at [891, 98] on button "Print" at bounding box center [896, 95] width 68 height 17
drag, startPoint x: 809, startPoint y: 54, endPoint x: 836, endPoint y: 37, distance: 31.8
click at [811, 55] on button "Close" at bounding box center [830, 59] width 53 height 16
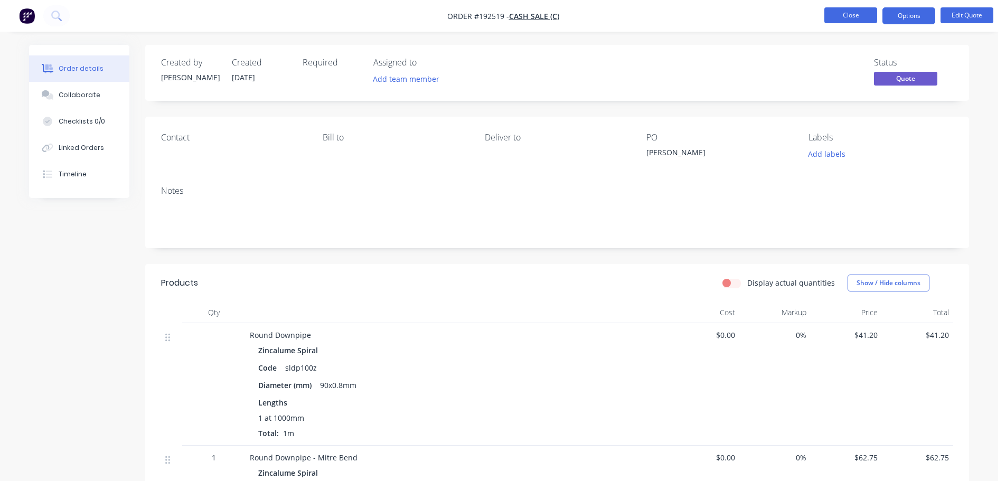
click at [849, 15] on button "Close" at bounding box center [850, 15] width 53 height 16
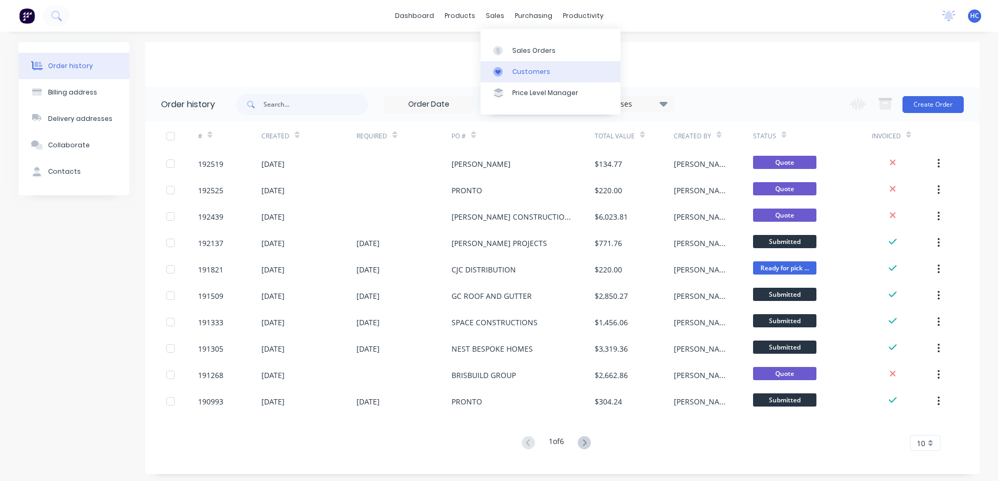
click at [517, 73] on div "Customers" at bounding box center [531, 72] width 38 height 10
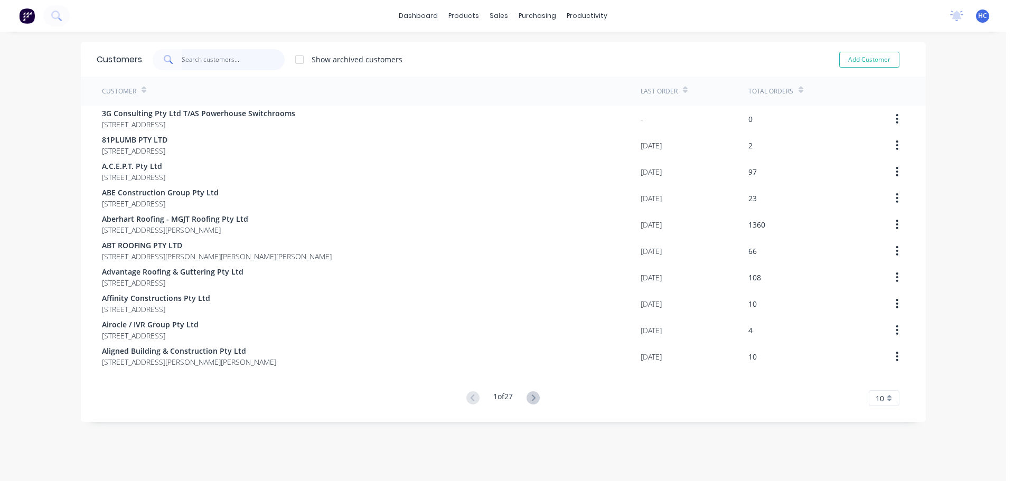
click at [224, 61] on input "text" at bounding box center [233, 59] width 103 height 21
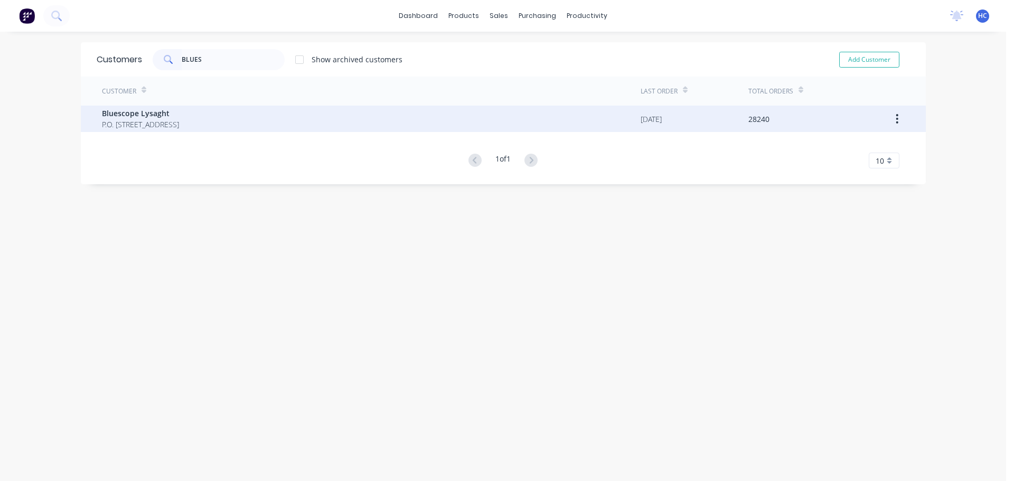
click at [179, 127] on span "P.O. Box 144 Archerfield Australia 4108" at bounding box center [140, 124] width 77 height 11
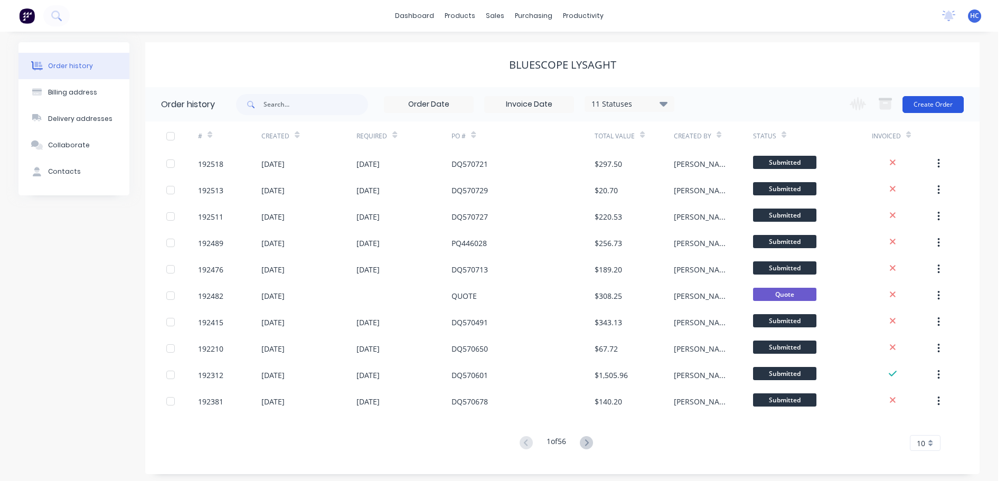
click at [942, 105] on button "Create Order" at bounding box center [932, 104] width 61 height 17
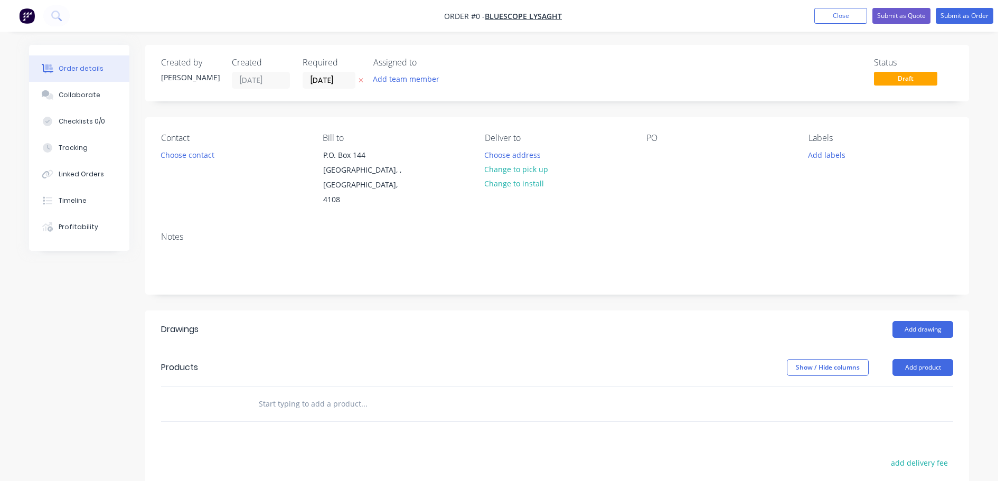
click at [362, 81] on icon "button" at bounding box center [361, 81] width 4 height 4
click at [657, 153] on div at bounding box center [654, 154] width 17 height 15
click at [641, 321] on div "Add drawing" at bounding box center [642, 329] width 624 height 17
click at [922, 359] on button "Add product" at bounding box center [922, 367] width 61 height 17
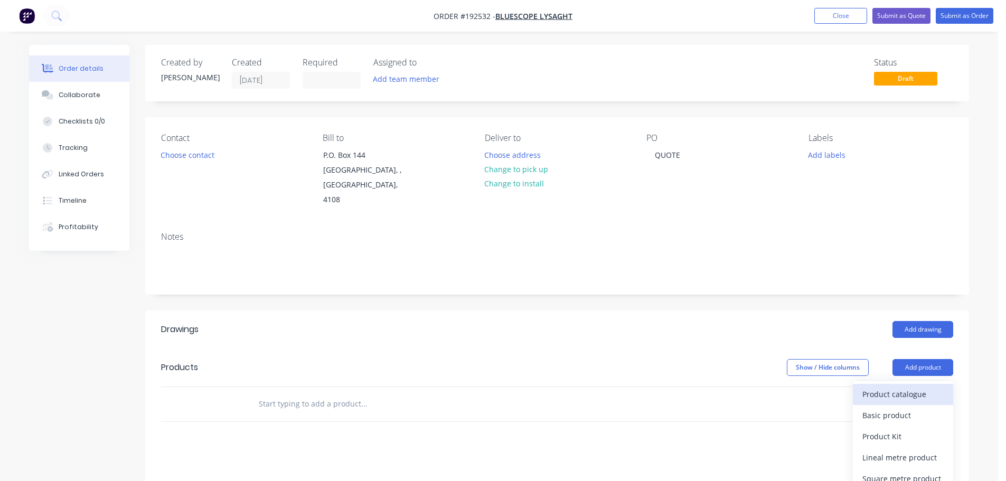
click at [873, 387] on div "Product catalogue" at bounding box center [902, 394] width 81 height 15
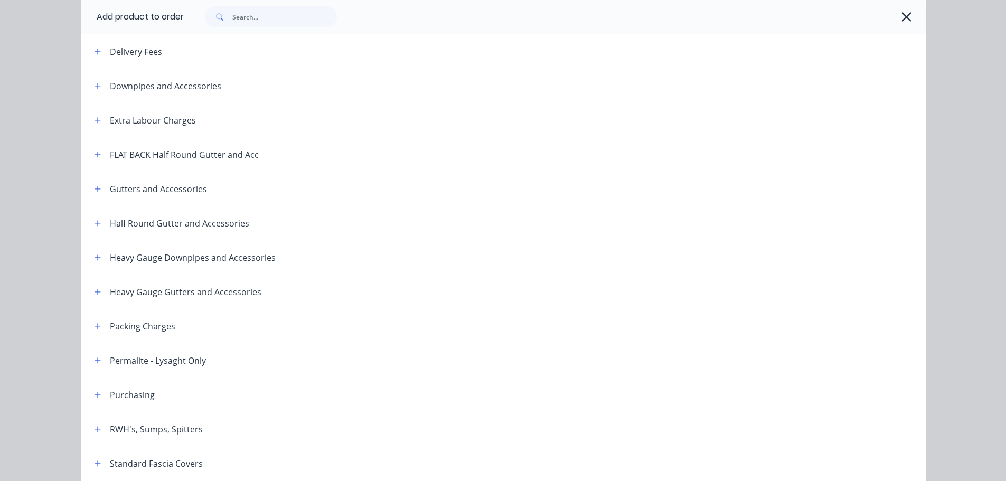
scroll to position [106, 0]
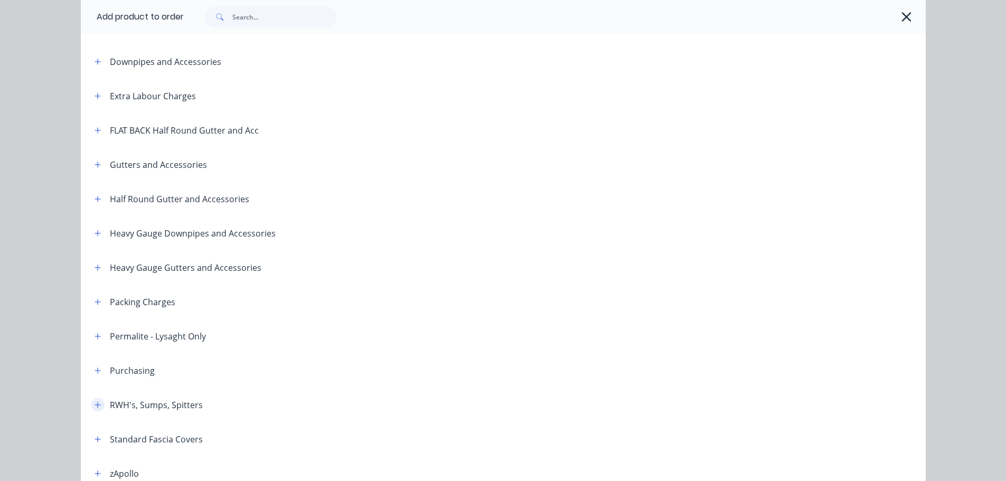
click at [95, 407] on icon "button" at bounding box center [98, 404] width 6 height 7
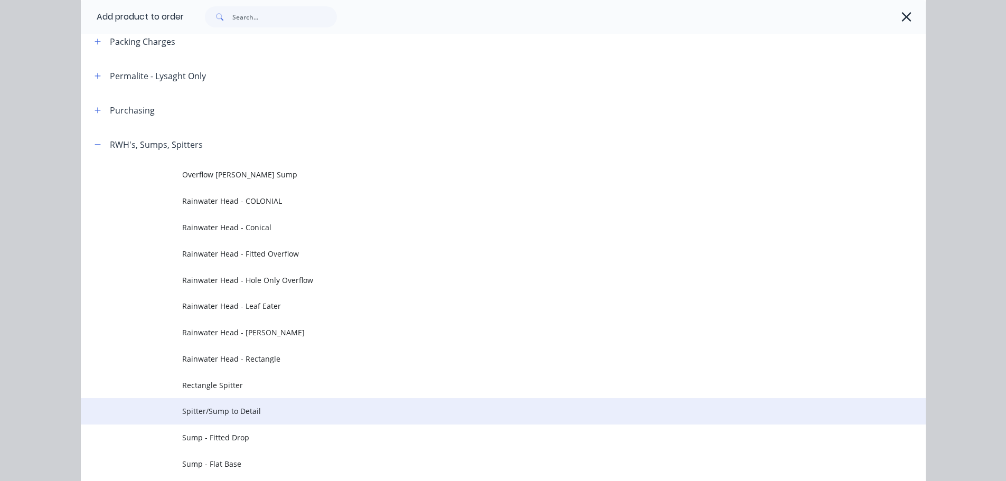
scroll to position [422, 0]
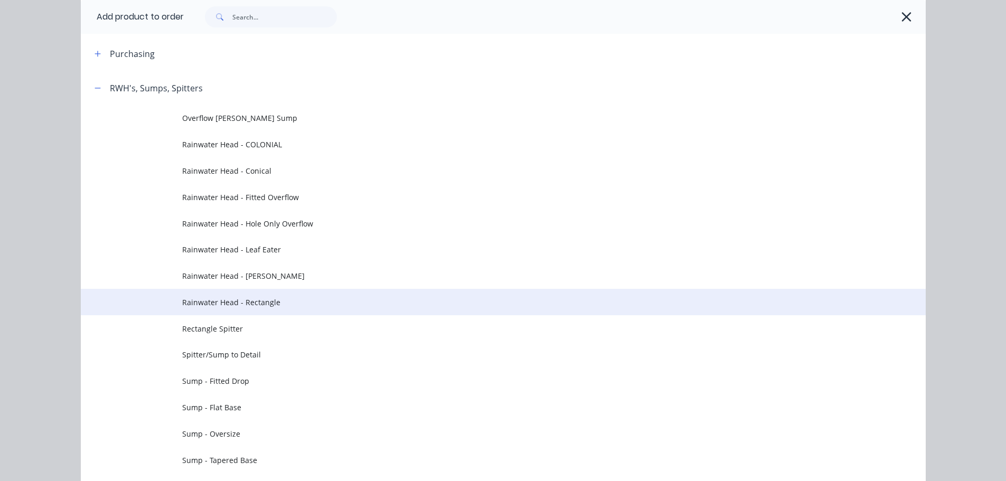
click at [281, 299] on span "Rainwater Head - Rectangle" at bounding box center [479, 302] width 595 height 11
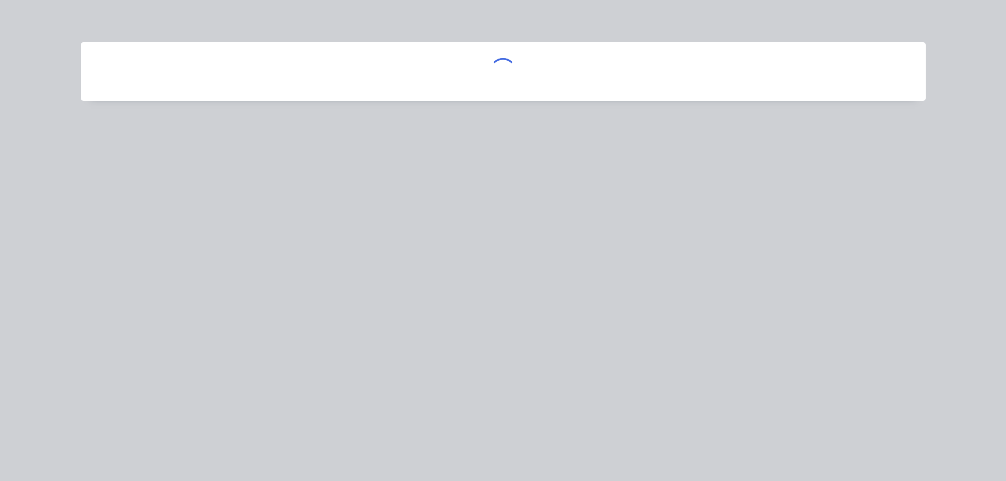
scroll to position [0, 0]
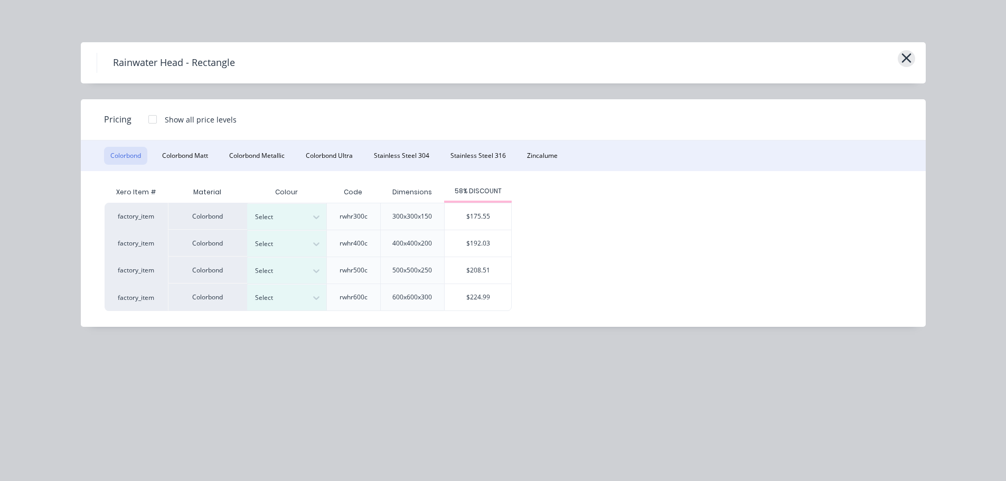
click at [910, 55] on icon "button" at bounding box center [906, 58] width 11 height 15
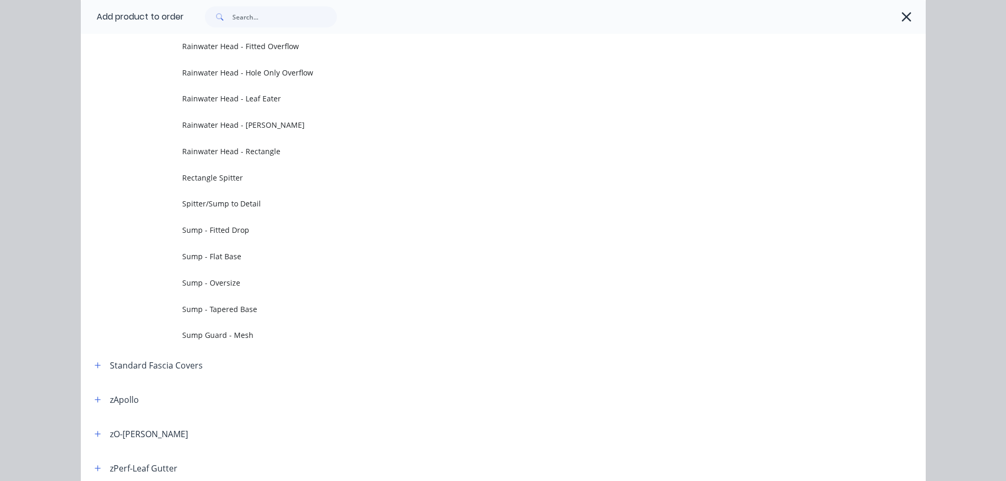
scroll to position [599, 0]
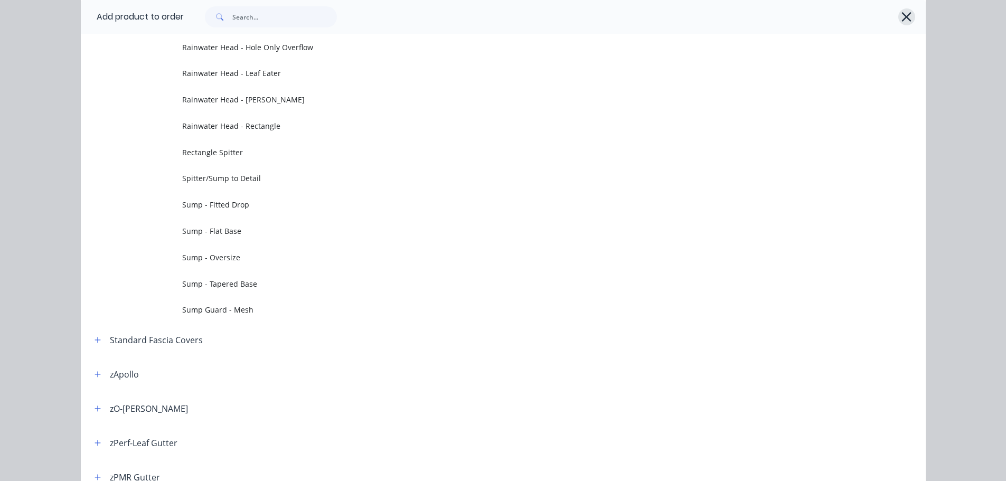
click at [902, 8] on button "button" at bounding box center [906, 16] width 17 height 17
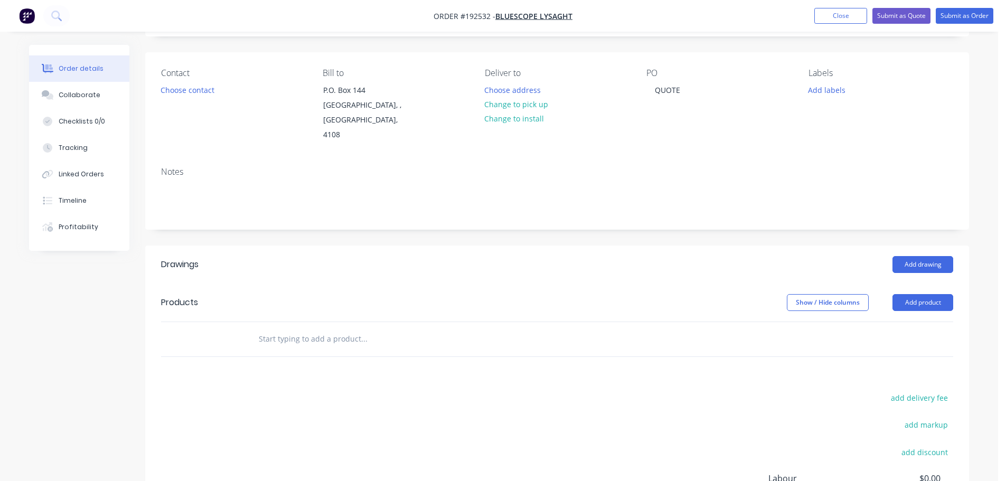
scroll to position [106, 0]
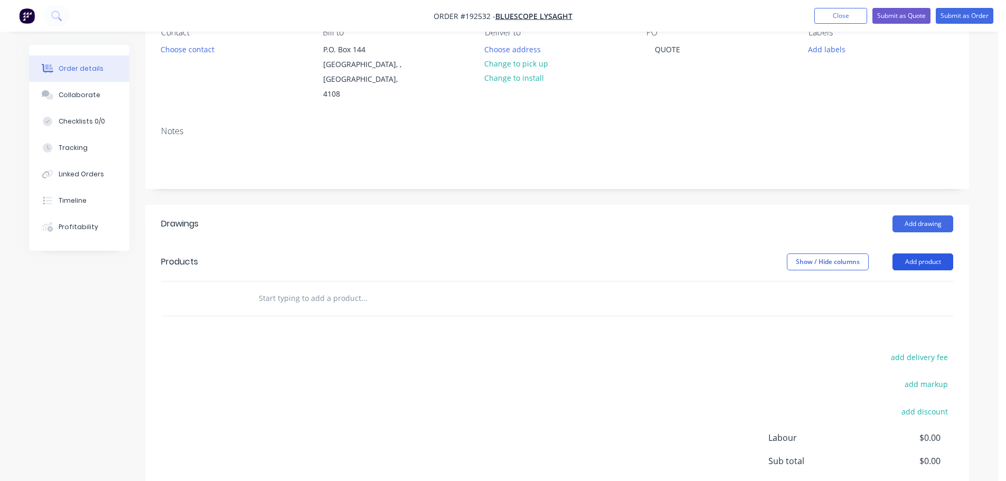
click at [916, 253] on button "Add product" at bounding box center [922, 261] width 61 height 17
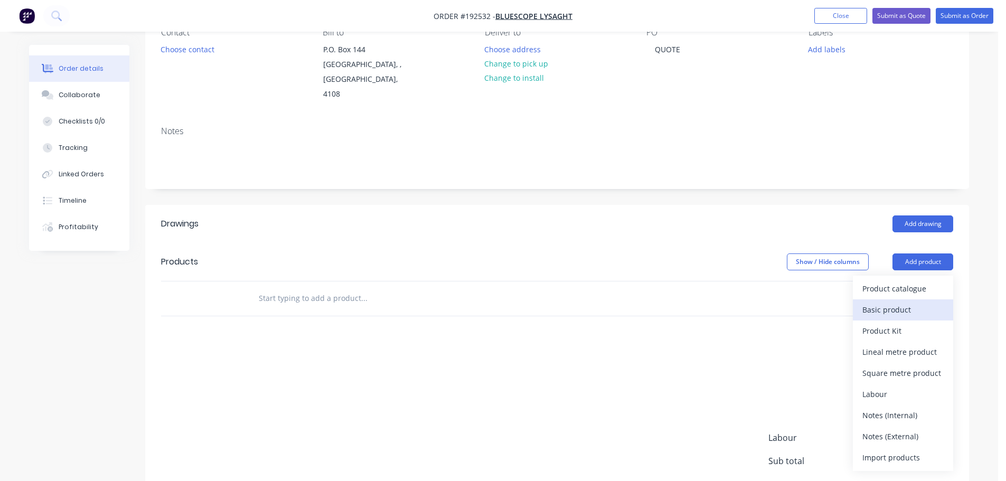
click at [891, 302] on div "Basic product" at bounding box center [902, 309] width 81 height 15
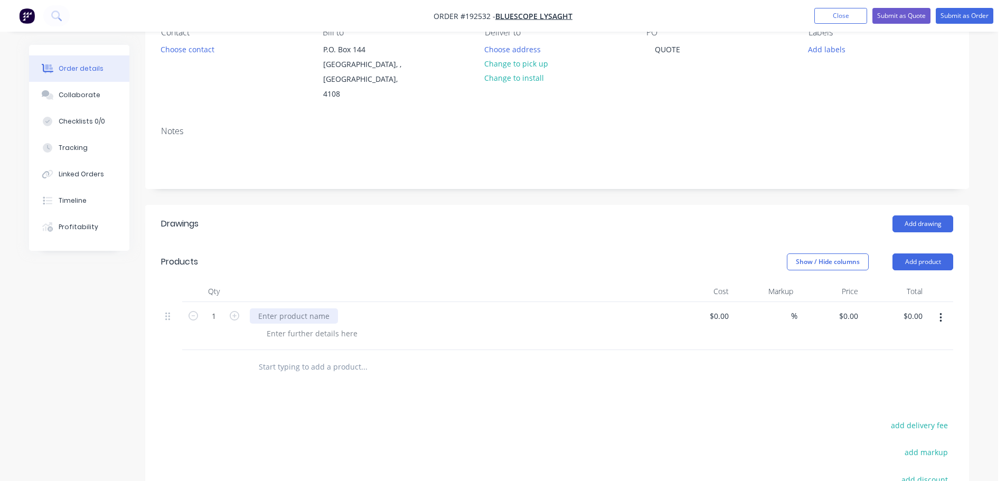
drag, startPoint x: 299, startPoint y: 299, endPoint x: 298, endPoint y: 305, distance: 5.4
click at [298, 308] on div at bounding box center [294, 315] width 88 height 15
click at [284, 326] on div at bounding box center [312, 333] width 108 height 15
click at [288, 326] on div at bounding box center [312, 333] width 108 height 15
click at [849, 308] on div "0 $0.00" at bounding box center [848, 315] width 29 height 15
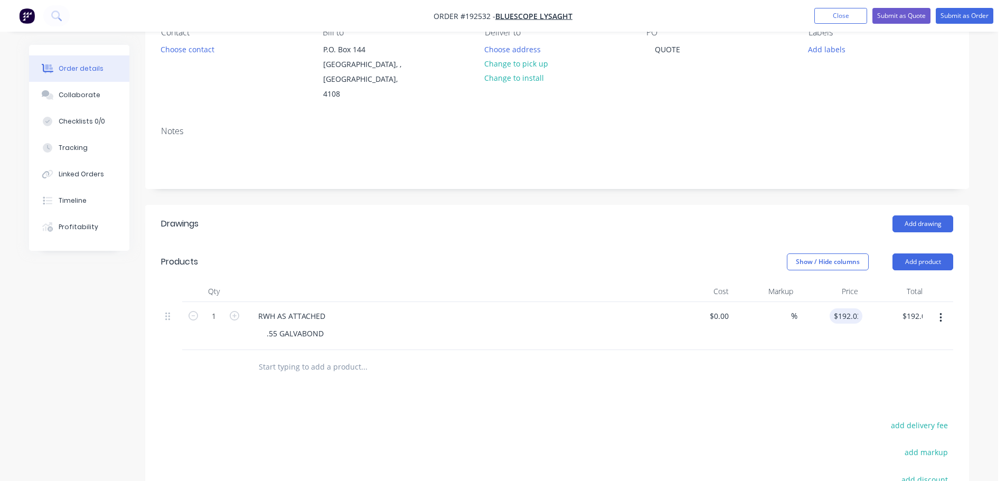
click at [607, 256] on header "Products Show / Hide columns Add product" at bounding box center [557, 262] width 824 height 38
click at [236, 311] on icon "button" at bounding box center [235, 316] width 10 height 10
click at [945, 253] on button "Add product" at bounding box center [922, 261] width 61 height 17
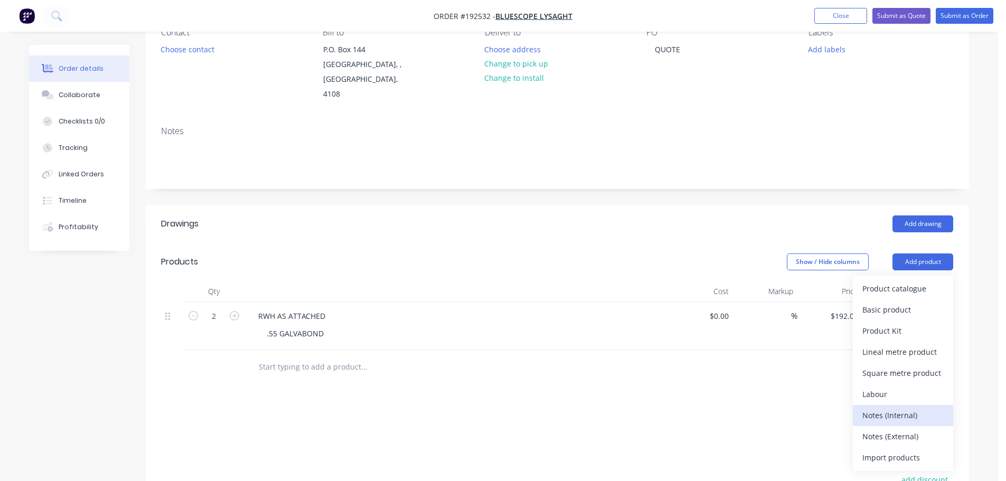
click at [892, 409] on button "Notes (Internal)" at bounding box center [903, 415] width 100 height 21
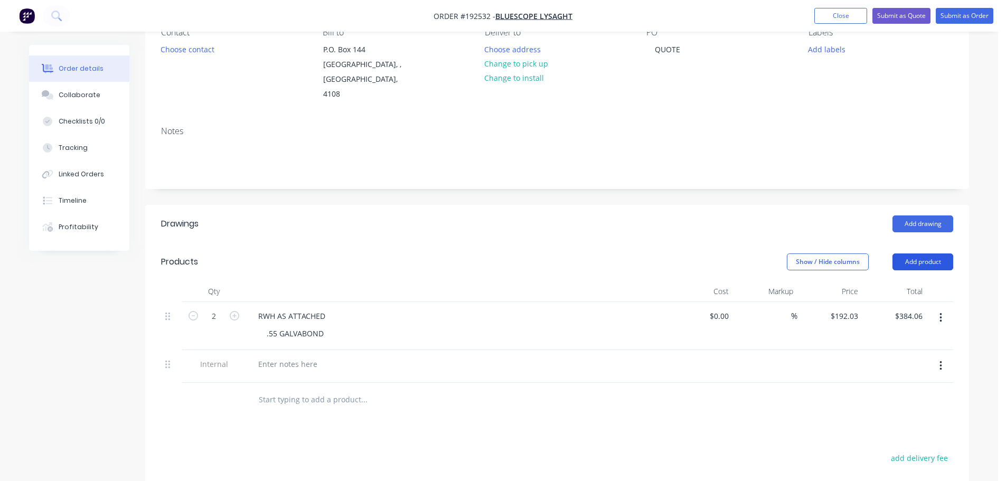
drag, startPoint x: 920, startPoint y: 242, endPoint x: 920, endPoint y: 249, distance: 7.4
click at [920, 253] on button "Add product" at bounding box center [922, 261] width 61 height 17
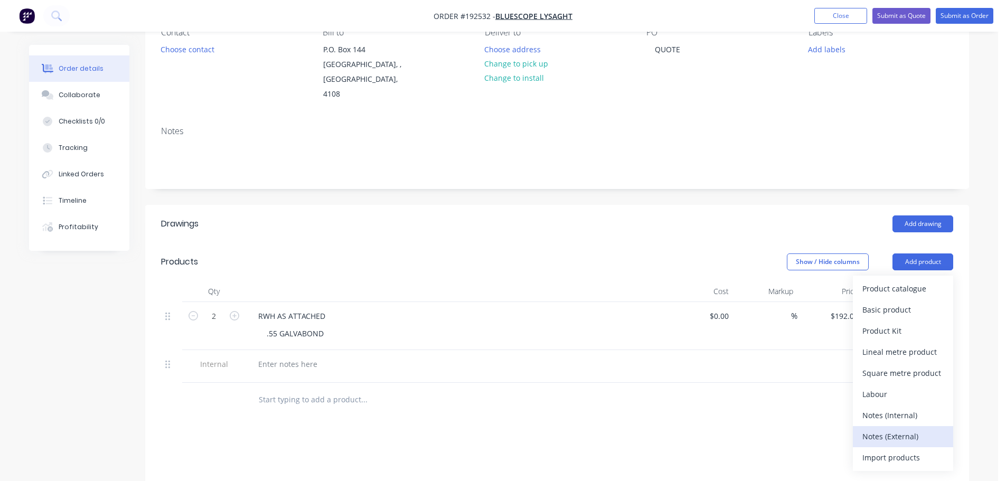
click at [894, 429] on div "Notes (External)" at bounding box center [902, 436] width 81 height 15
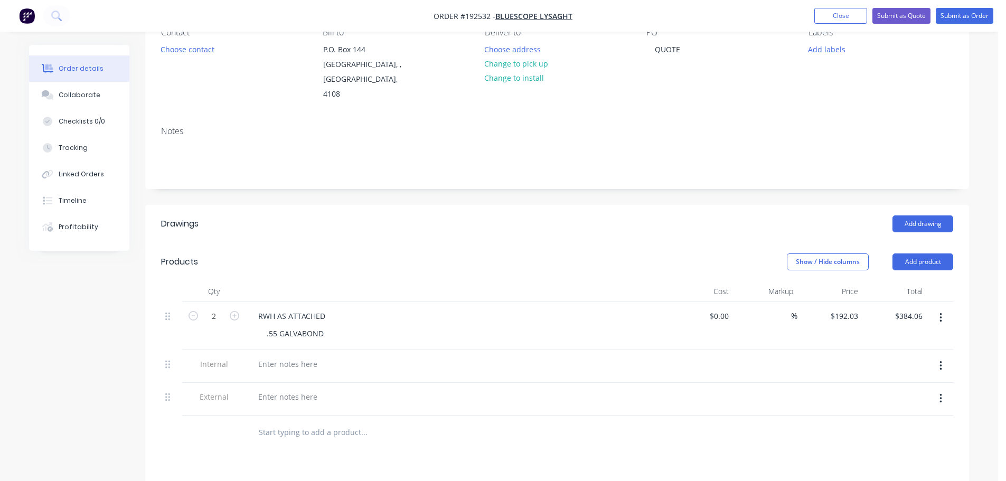
click at [942, 356] on button "button" at bounding box center [940, 365] width 25 height 19
click at [902, 408] on button "Delete" at bounding box center [903, 414] width 100 height 21
click at [304, 356] on div at bounding box center [288, 363] width 76 height 15
click at [73, 99] on div "Collaborate" at bounding box center [80, 95] width 42 height 10
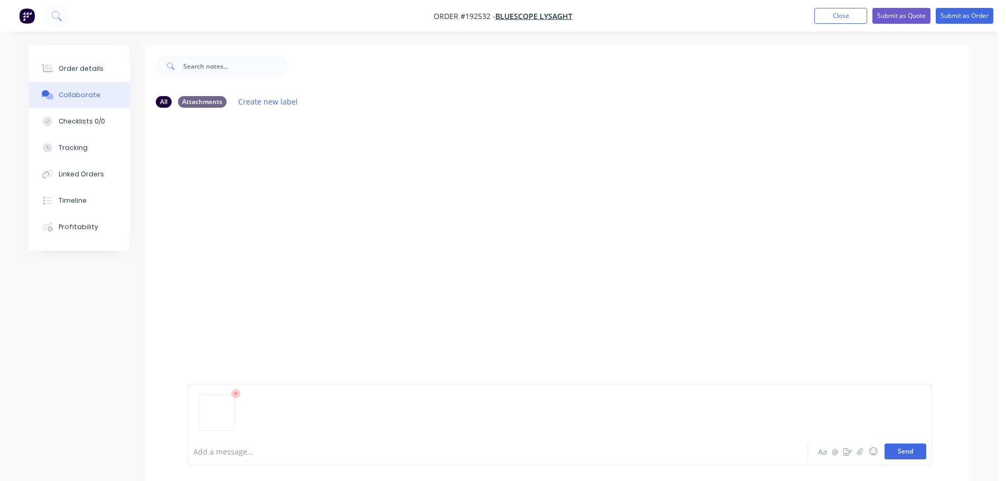
click at [905, 449] on button "Send" at bounding box center [906, 452] width 42 height 16
click at [101, 73] on button "Order details" at bounding box center [79, 68] width 100 height 26
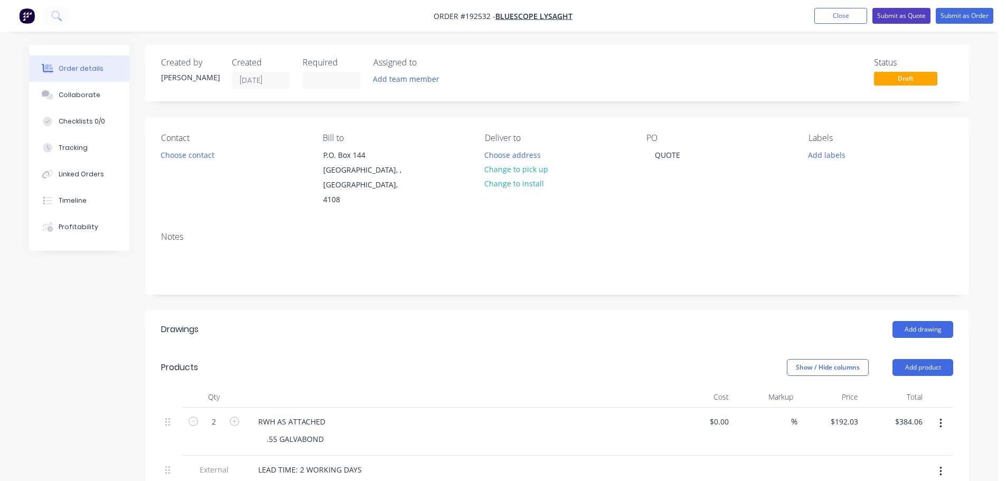
click at [902, 15] on button "Submit as Quote" at bounding box center [901, 16] width 58 height 16
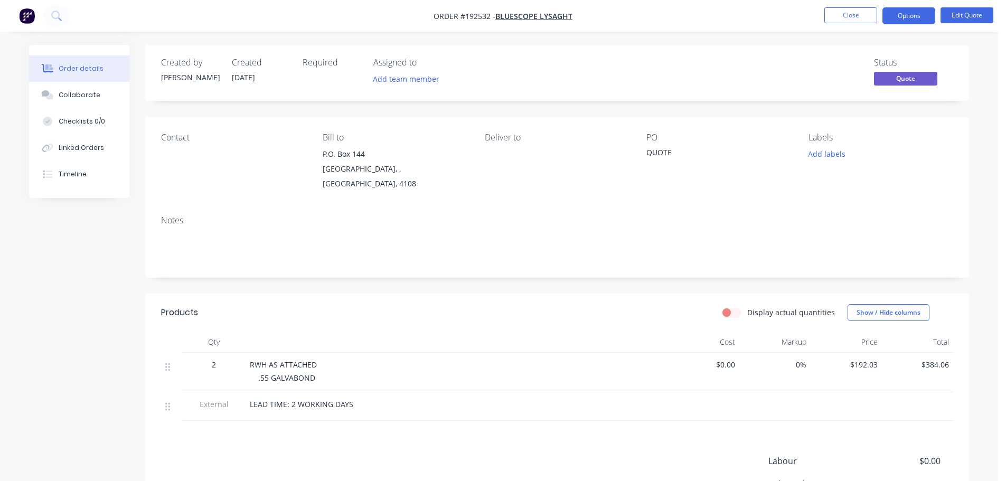
drag, startPoint x: 911, startPoint y: 15, endPoint x: 943, endPoint y: 41, distance: 41.7
click at [911, 15] on button "Options" at bounding box center [908, 15] width 53 height 17
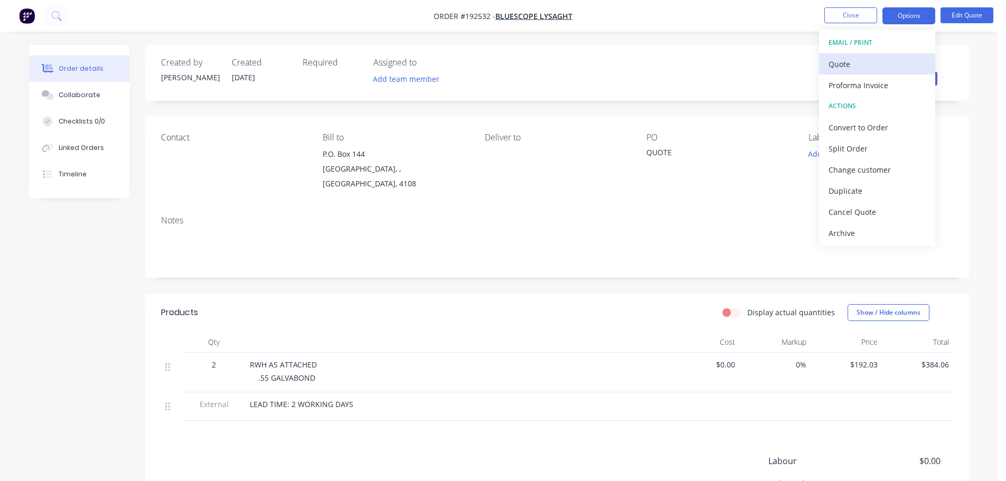
click at [867, 69] on div "Quote" at bounding box center [877, 64] width 97 height 15
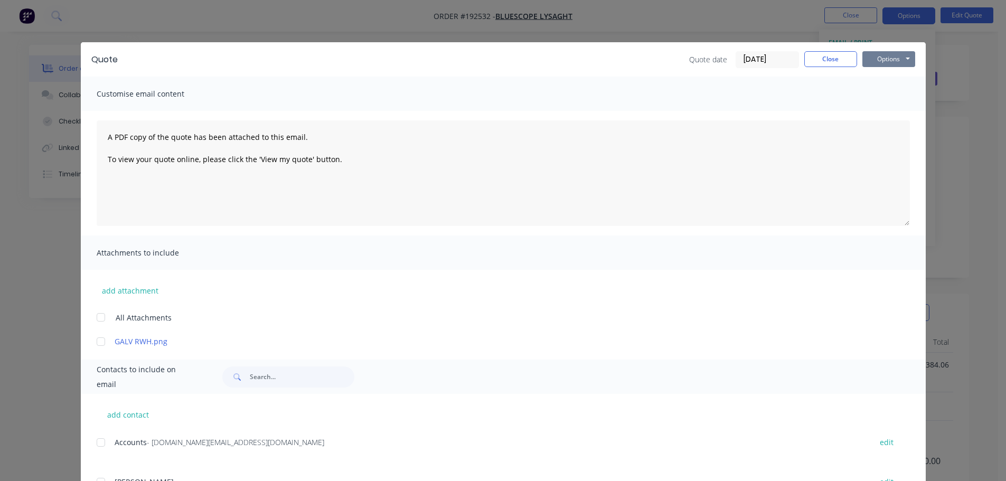
click at [902, 57] on button "Options" at bounding box center [888, 59] width 53 height 16
click at [887, 92] on button "Print" at bounding box center [896, 95] width 68 height 17
drag, startPoint x: 848, startPoint y: 65, endPoint x: 834, endPoint y: 49, distance: 21.0
click at [847, 65] on button "Close" at bounding box center [830, 59] width 53 height 16
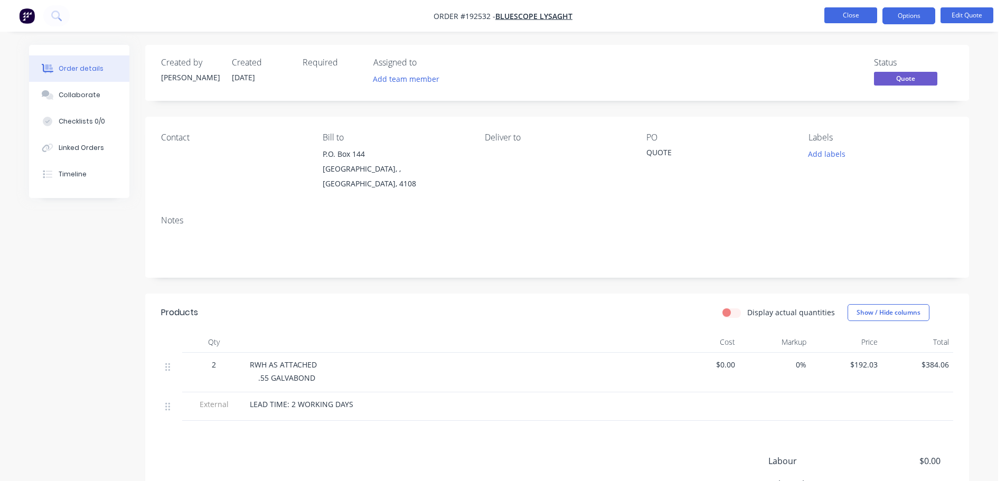
click at [845, 18] on button "Close" at bounding box center [850, 15] width 53 height 16
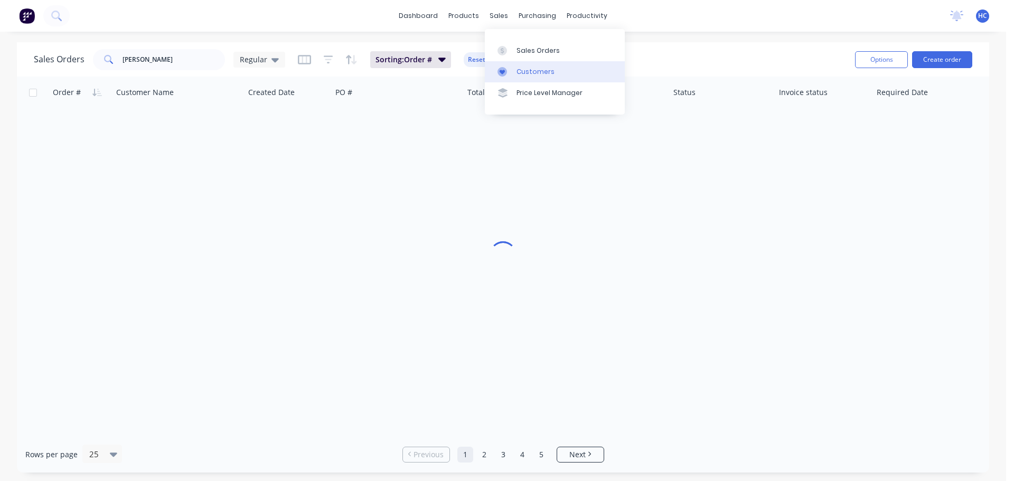
click at [522, 69] on div "Customers" at bounding box center [535, 72] width 38 height 10
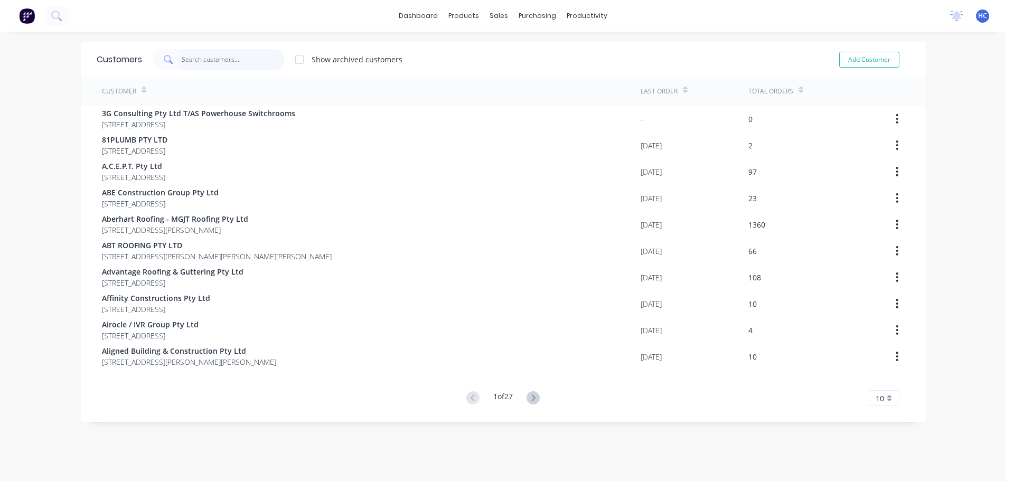
click at [232, 59] on input "text" at bounding box center [233, 59] width 103 height 21
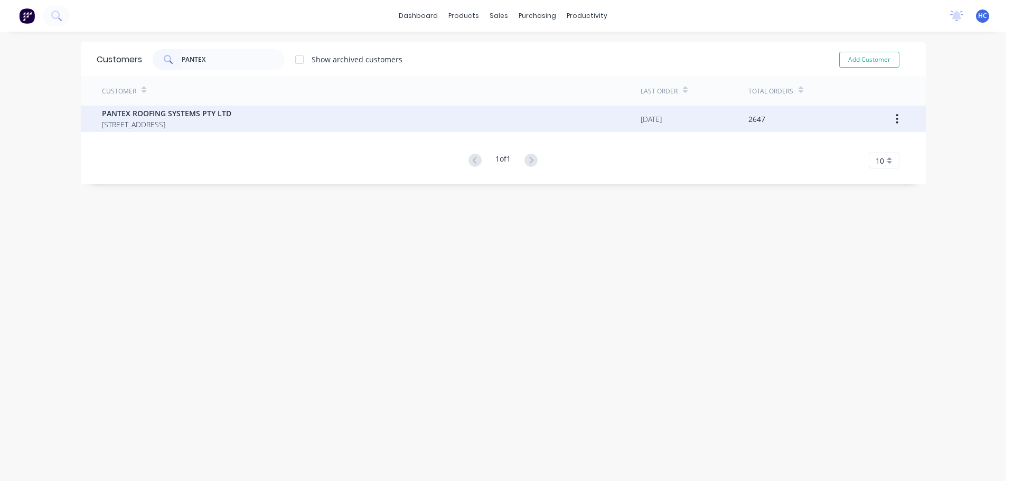
click at [189, 111] on span "PANTEX ROOFING SYSTEMS PTY LTD" at bounding box center [166, 113] width 129 height 11
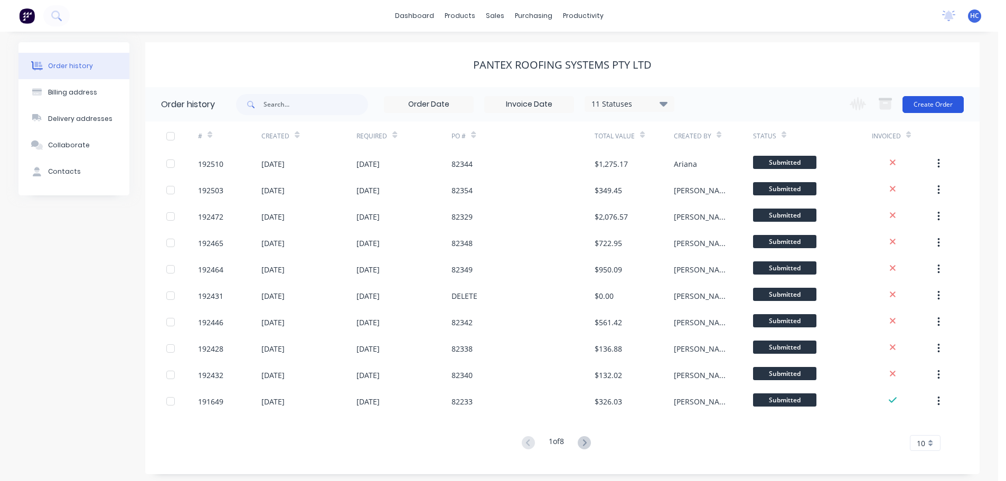
click at [927, 101] on button "Create Order" at bounding box center [932, 104] width 61 height 17
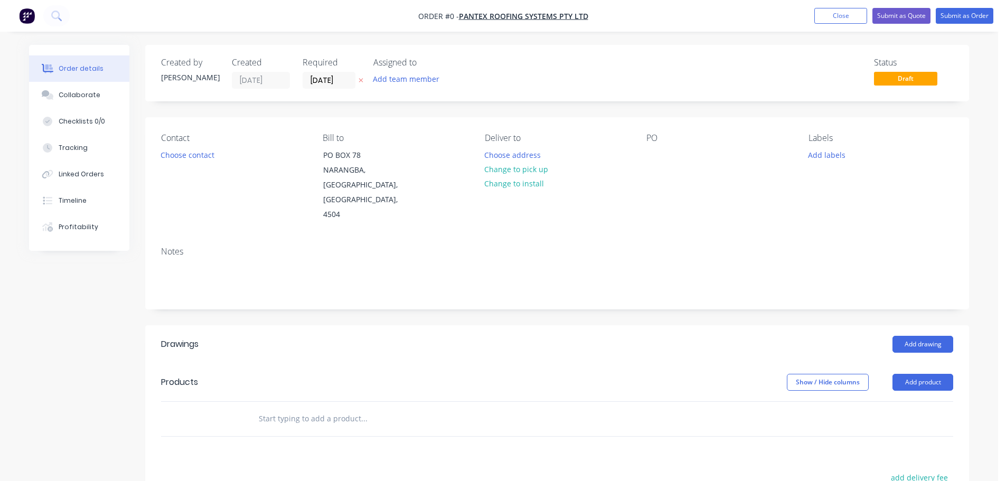
click at [361, 78] on icon "button" at bounding box center [361, 80] width 5 height 6
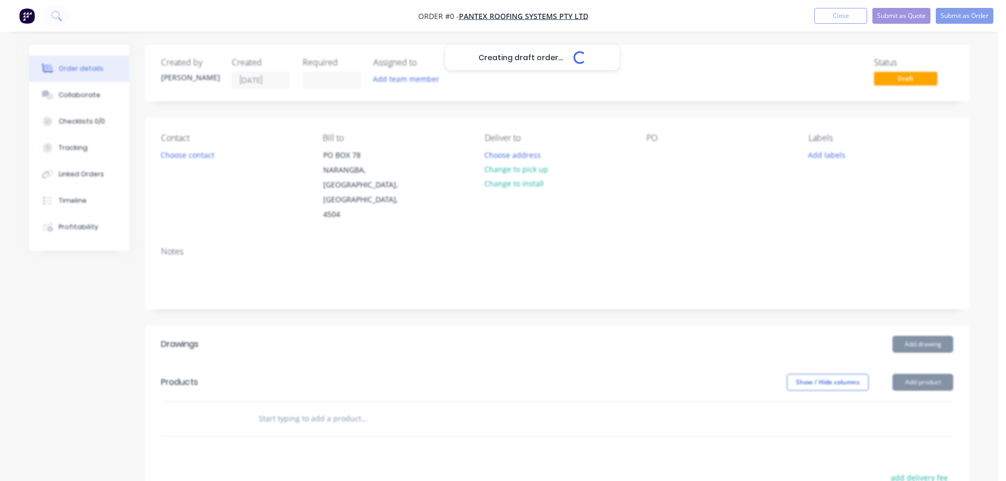
drag, startPoint x: 653, startPoint y: 153, endPoint x: 655, endPoint y: 173, distance: 20.2
click at [653, 156] on div "Creating draft order... Loading..." at bounding box center [532, 285] width 1006 height 481
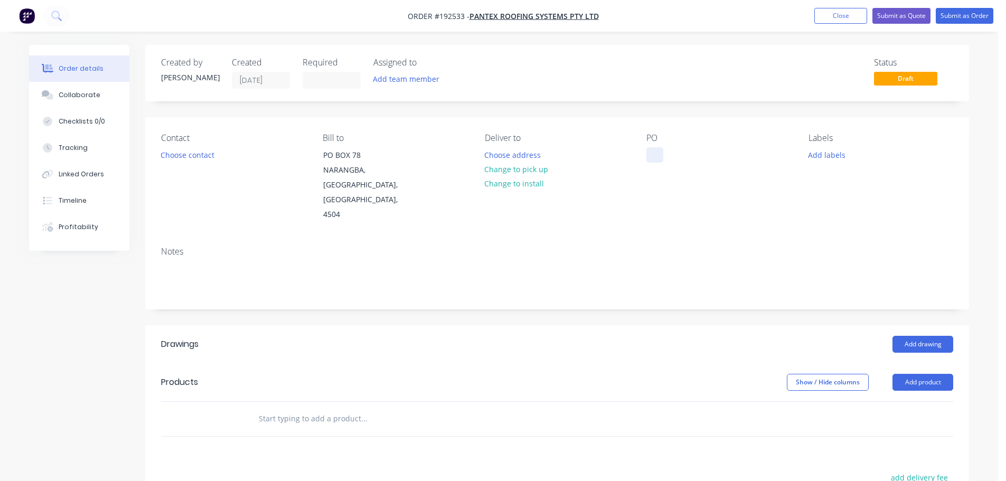
click at [659, 156] on div at bounding box center [654, 154] width 17 height 15
click at [636, 336] on div "Add drawing" at bounding box center [642, 344] width 624 height 17
click at [919, 374] on button "Add product" at bounding box center [922, 382] width 61 height 17
click at [906, 401] on div "Product catalogue" at bounding box center [902, 408] width 81 height 15
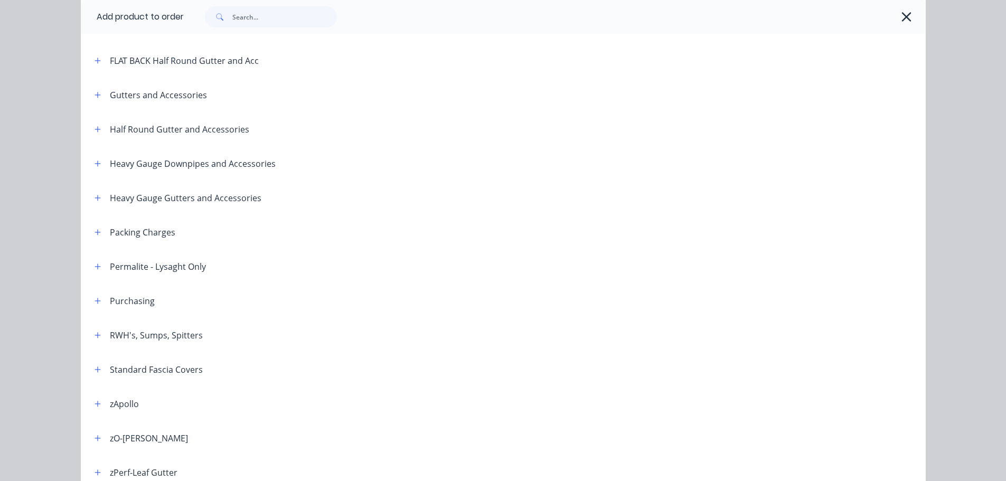
scroll to position [317, 0]
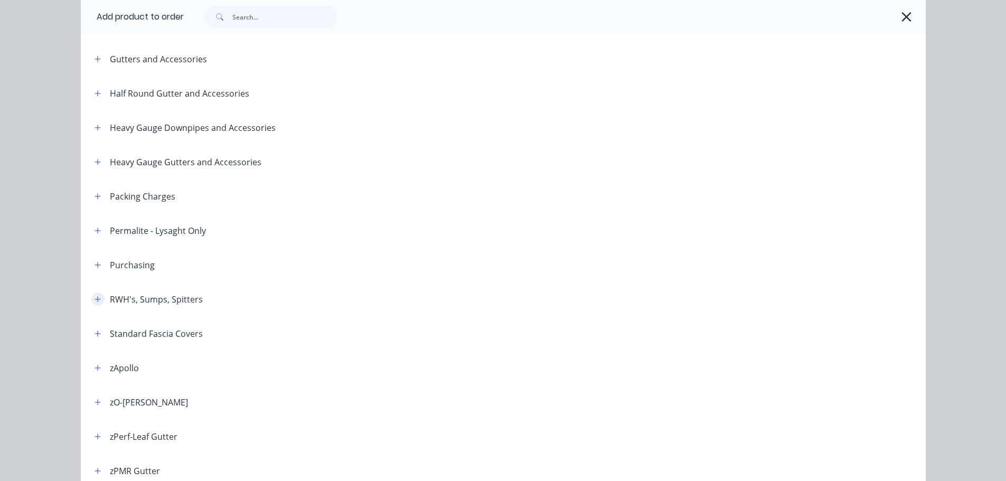
drag, startPoint x: 97, startPoint y: 295, endPoint x: 105, endPoint y: 295, distance: 7.9
click at [97, 295] on button "button" at bounding box center [97, 299] width 13 height 13
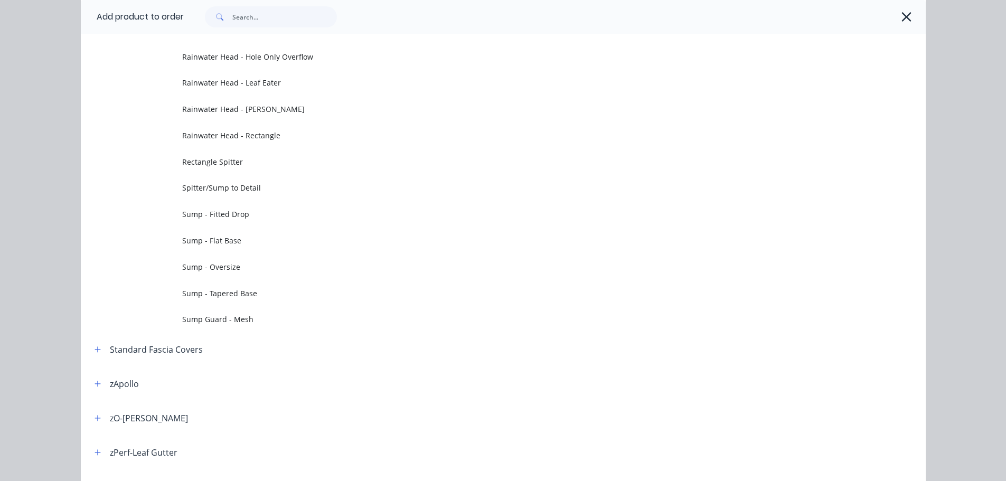
scroll to position [634, 0]
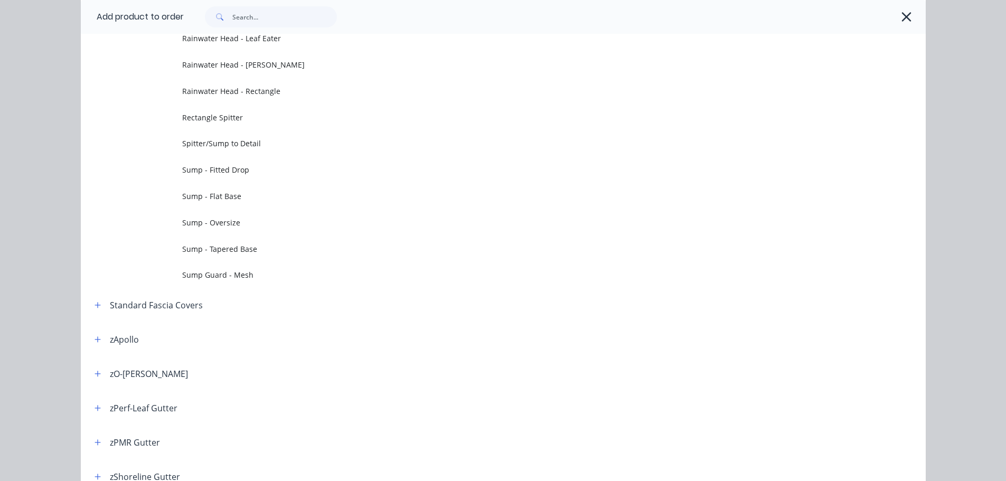
click at [247, 195] on span "Sump - Flat Base" at bounding box center [479, 196] width 595 height 11
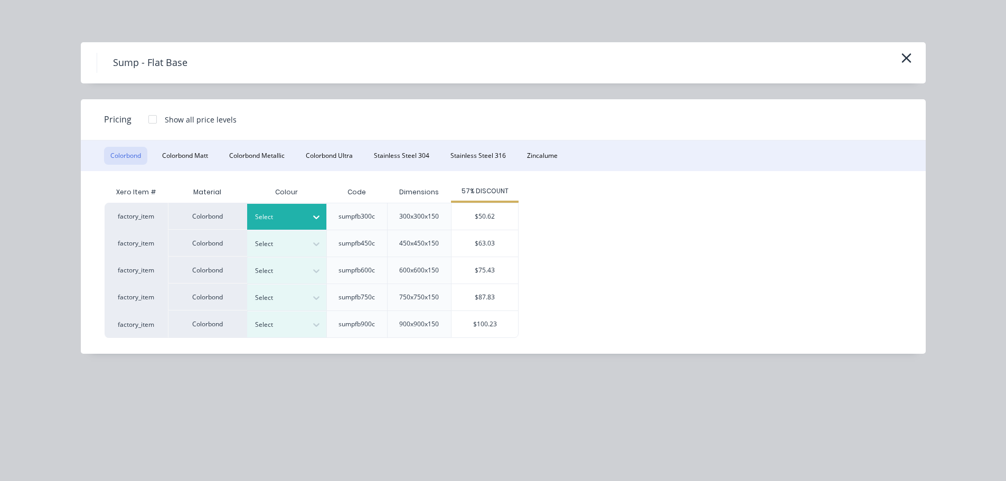
click at [292, 217] on div at bounding box center [279, 217] width 48 height 12
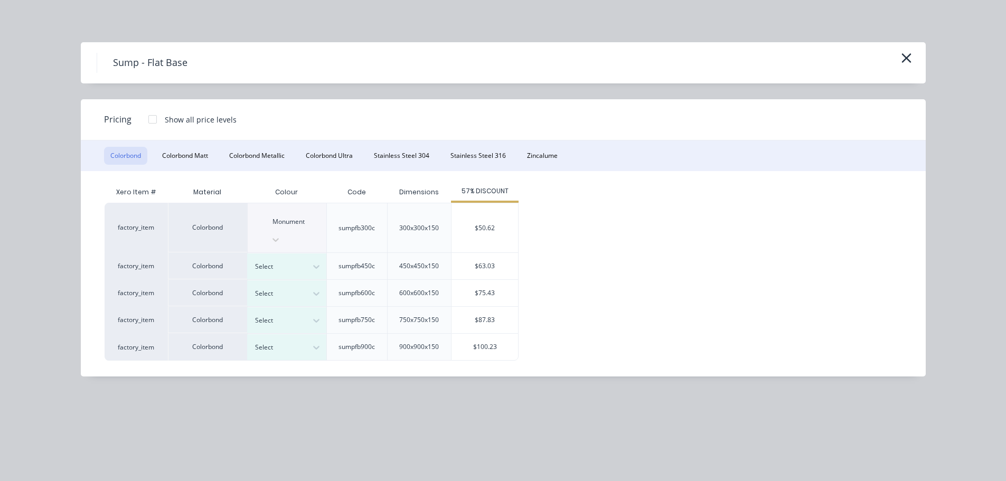
drag, startPoint x: 480, startPoint y: 223, endPoint x: 392, endPoint y: 233, distance: 88.3
click at [480, 223] on div "$50.62" at bounding box center [485, 227] width 67 height 49
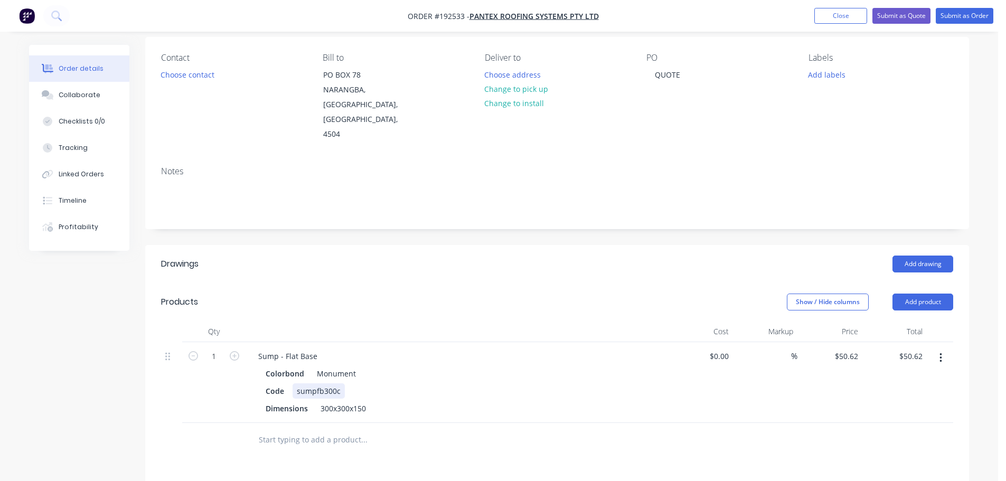
scroll to position [106, 0]
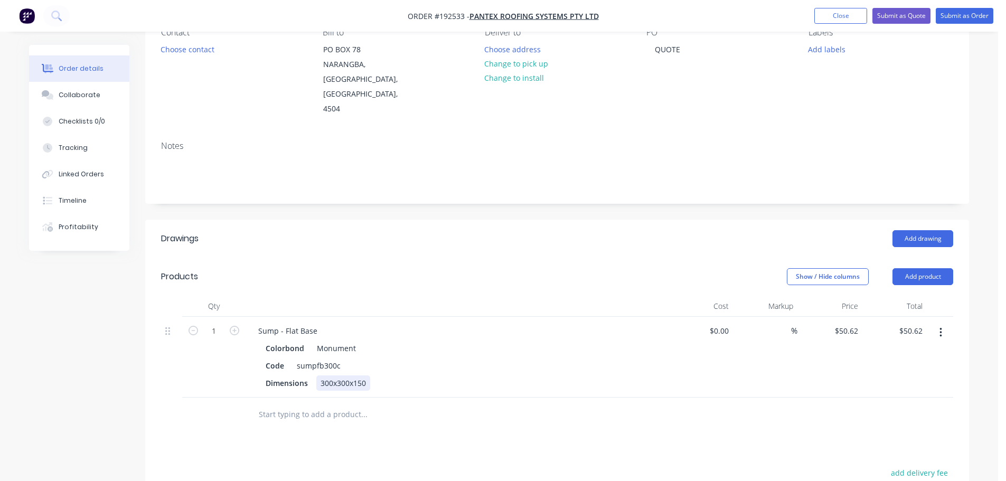
click at [326, 375] on div "300x300x150" at bounding box center [343, 382] width 54 height 15
click at [322, 323] on div "Sump - Flat Base" at bounding box center [288, 330] width 76 height 15
click at [914, 268] on button "Add product" at bounding box center [922, 276] width 61 height 17
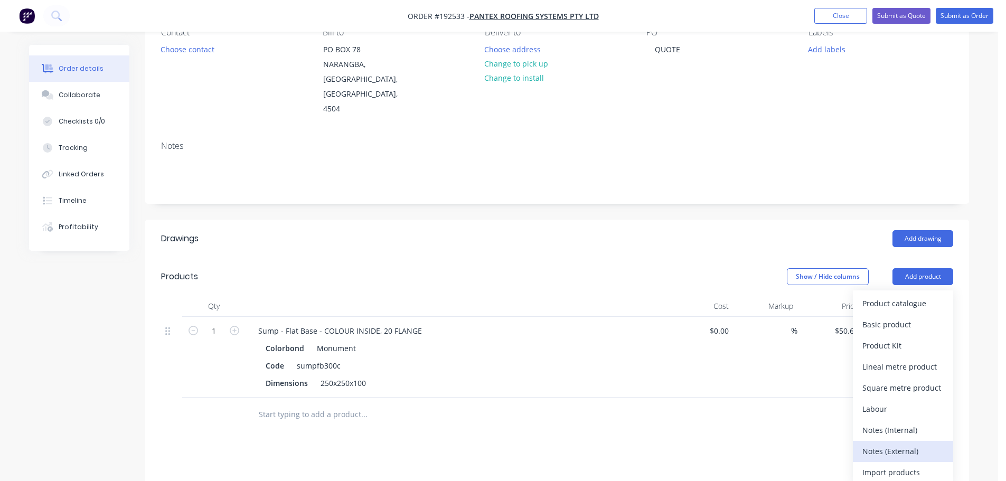
drag, startPoint x: 878, startPoint y: 416, endPoint x: 821, endPoint y: 405, distance: 58.2
click at [879, 444] on div "Notes (External)" at bounding box center [902, 451] width 81 height 15
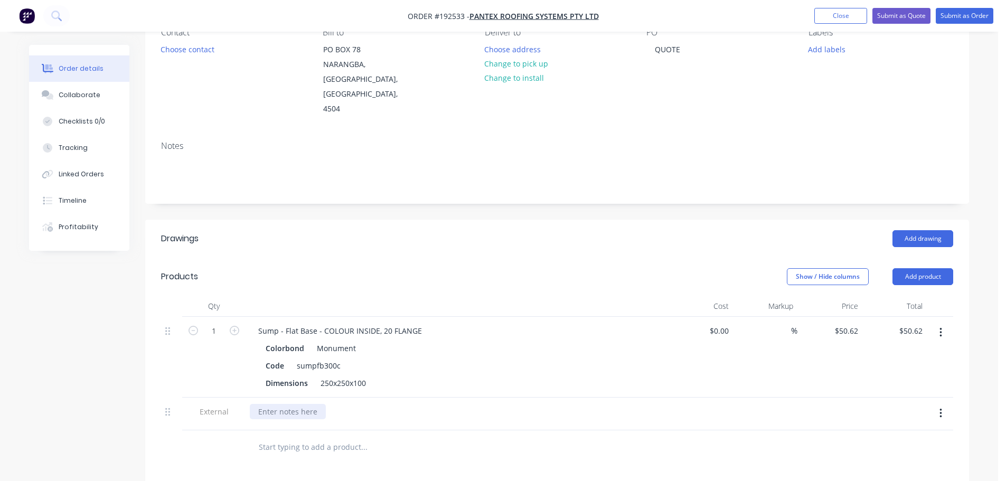
click at [309, 404] on div at bounding box center [288, 411] width 76 height 15
click at [908, 9] on button "Submit as Quote" at bounding box center [901, 16] width 58 height 16
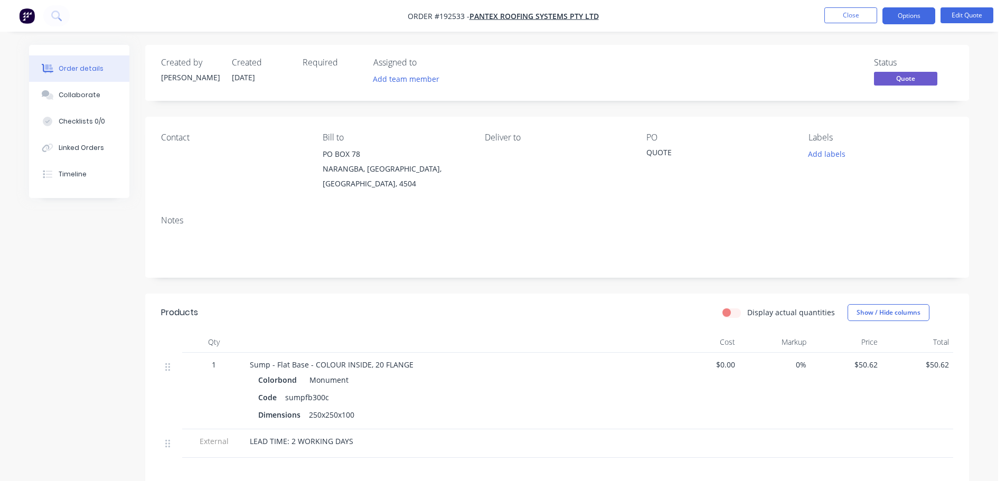
click at [904, 32] on div "Order details Collaborate Checklists 0/0 Linked Orders Timeline Order details C…" at bounding box center [499, 323] width 998 height 646
click at [920, 17] on button "Options" at bounding box center [908, 15] width 53 height 17
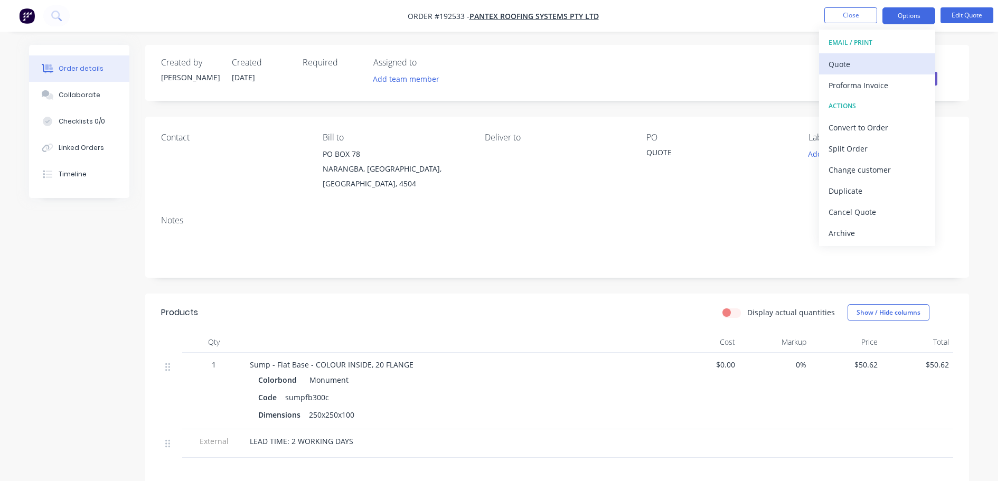
click at [870, 65] on div "Quote" at bounding box center [877, 64] width 97 height 15
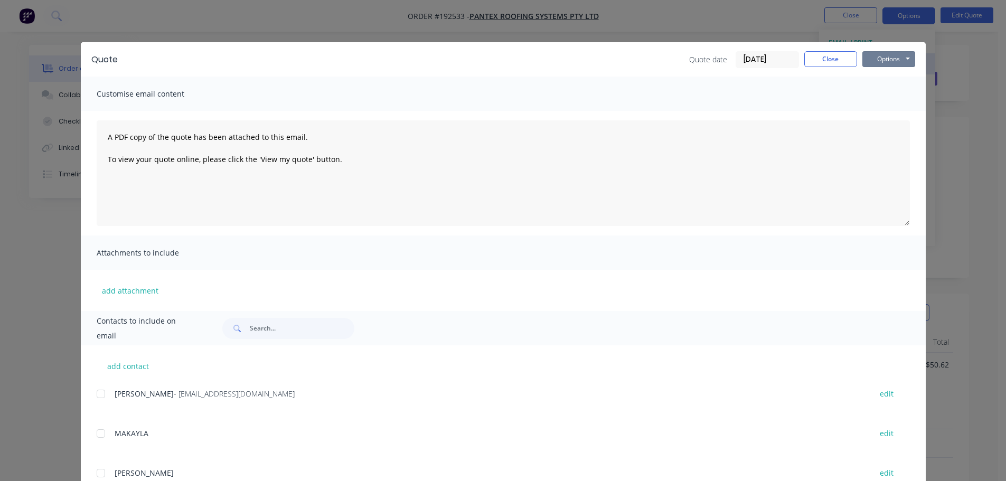
click at [887, 64] on button "Options" at bounding box center [888, 59] width 53 height 16
click at [888, 99] on button "Print" at bounding box center [896, 95] width 68 height 17
click at [812, 61] on button "Close" at bounding box center [830, 59] width 53 height 16
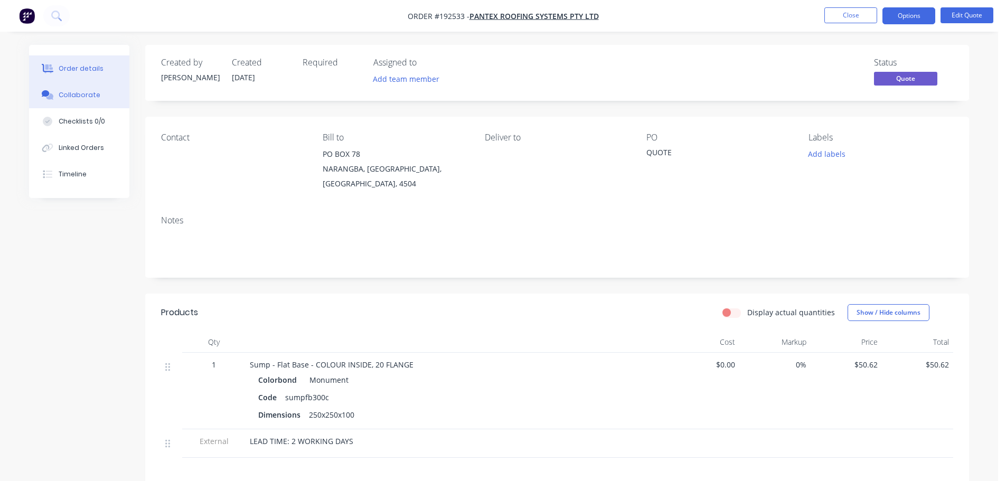
click at [96, 102] on button "Collaborate" at bounding box center [79, 95] width 100 height 26
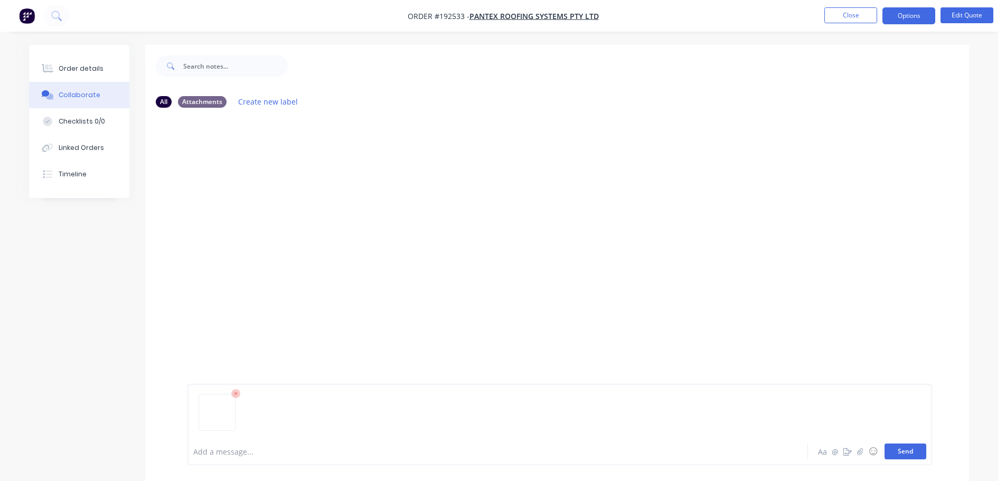
click at [891, 450] on button "Send" at bounding box center [906, 452] width 42 height 16
click at [69, 71] on div "Order details" at bounding box center [81, 69] width 45 height 10
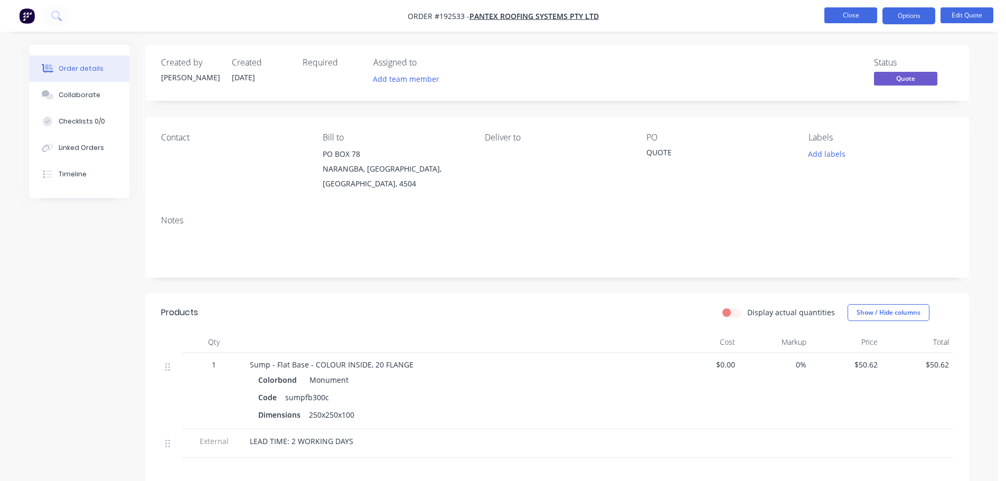
click at [851, 20] on button "Close" at bounding box center [850, 15] width 53 height 16
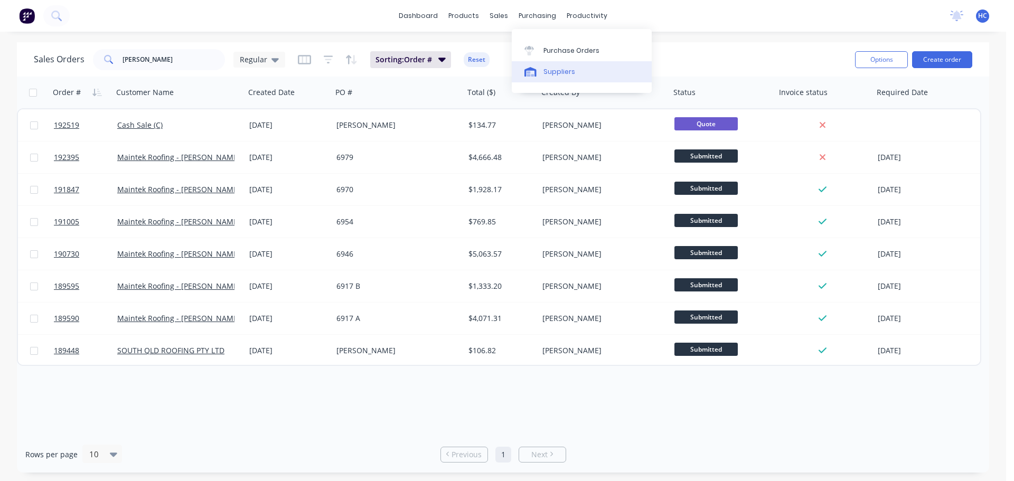
click at [561, 69] on div "Suppliers" at bounding box center [559, 72] width 32 height 10
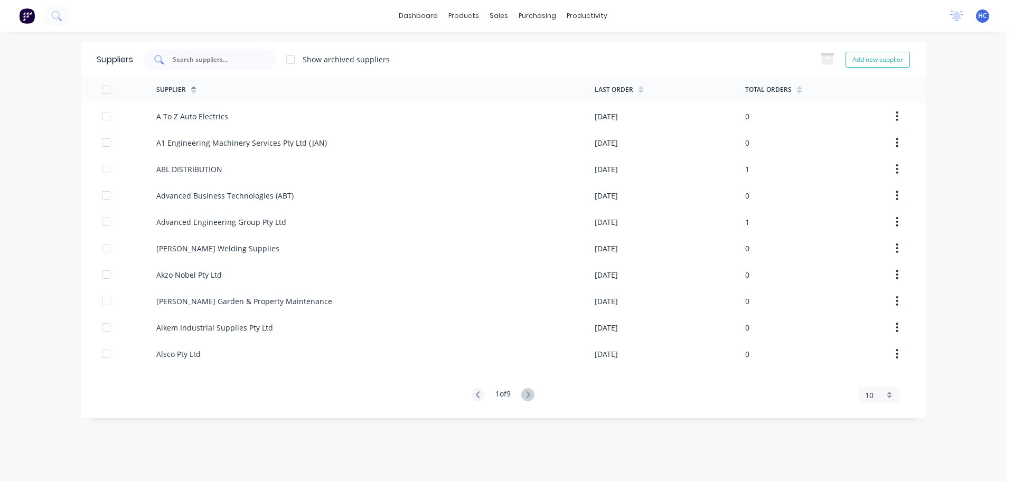
click at [233, 62] on input "text" at bounding box center [216, 59] width 88 height 11
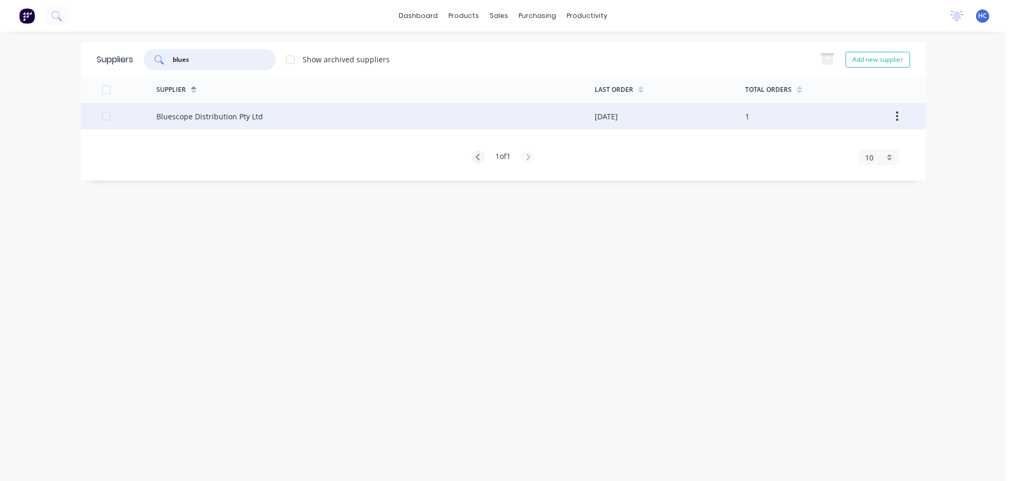
click at [203, 125] on div "Bluescope Distribution Pty Ltd" at bounding box center [375, 116] width 438 height 26
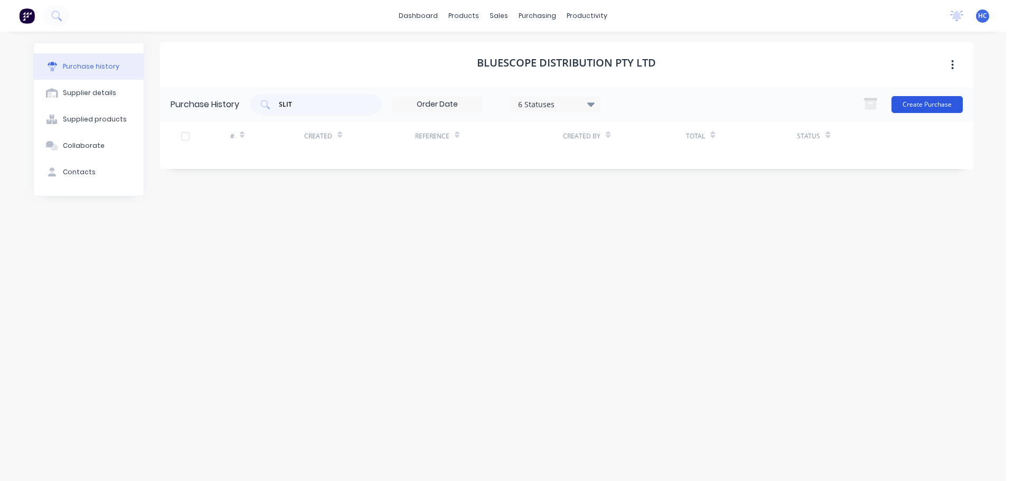
click at [918, 109] on button "Create Purchase" at bounding box center [926, 104] width 71 height 17
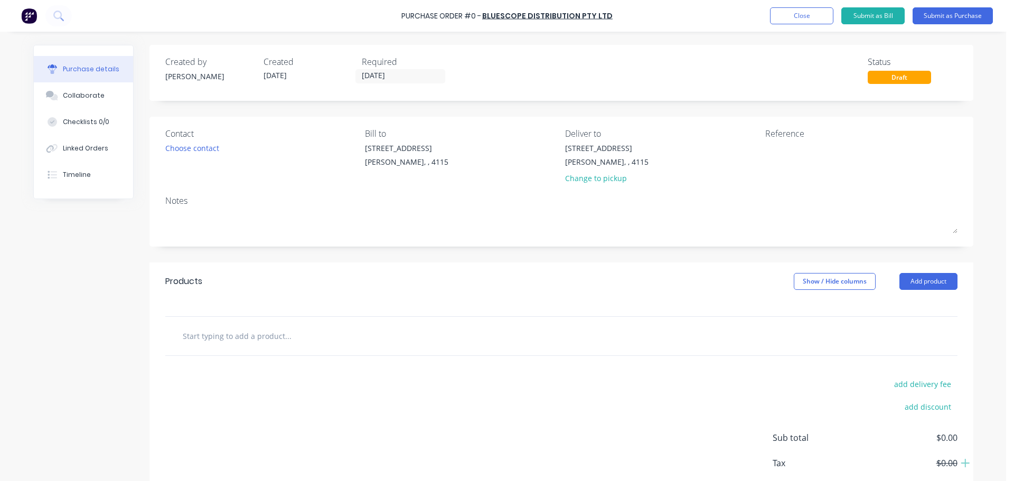
click at [646, 287] on div "Products Show / Hide columns Add product" at bounding box center [561, 281] width 824 height 38
click at [929, 284] on button "Add product" at bounding box center [928, 281] width 58 height 17
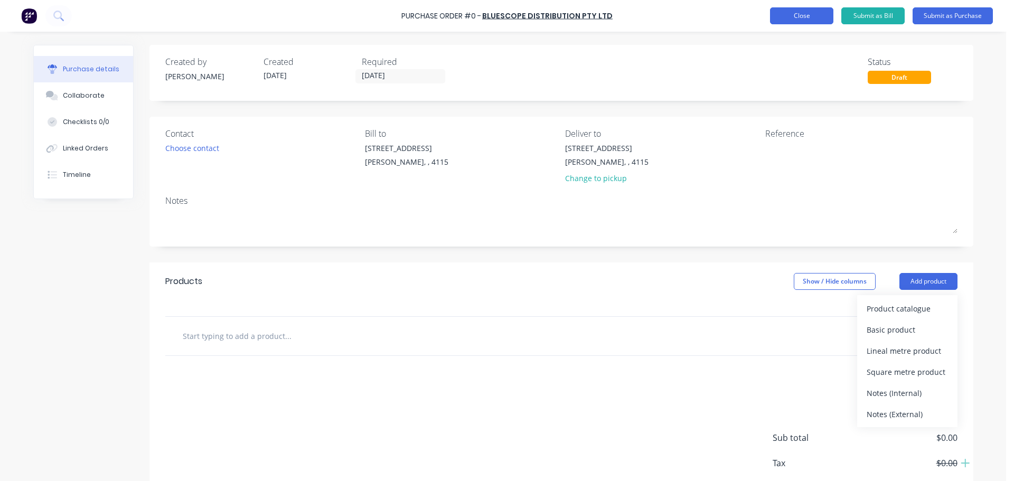
click at [789, 18] on button "Close" at bounding box center [801, 15] width 63 height 17
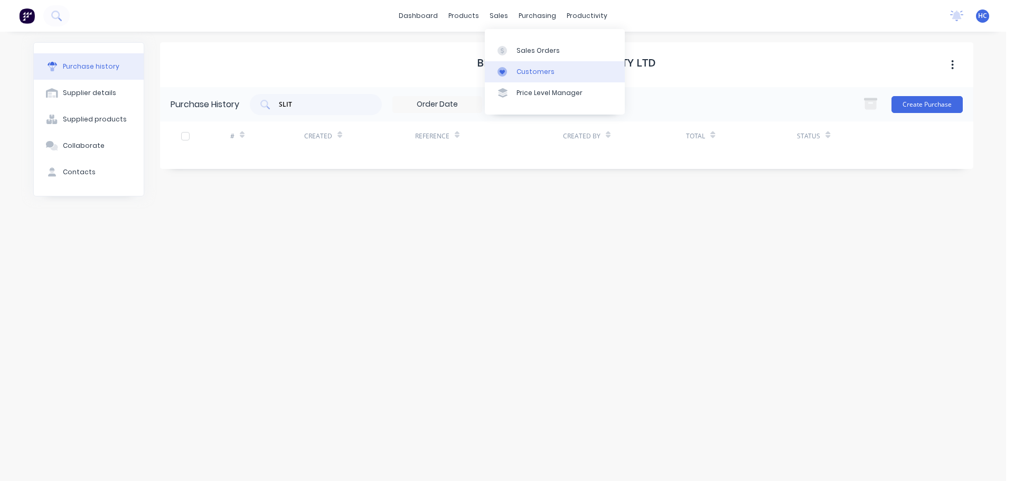
click at [542, 73] on div "Customers" at bounding box center [535, 72] width 38 height 10
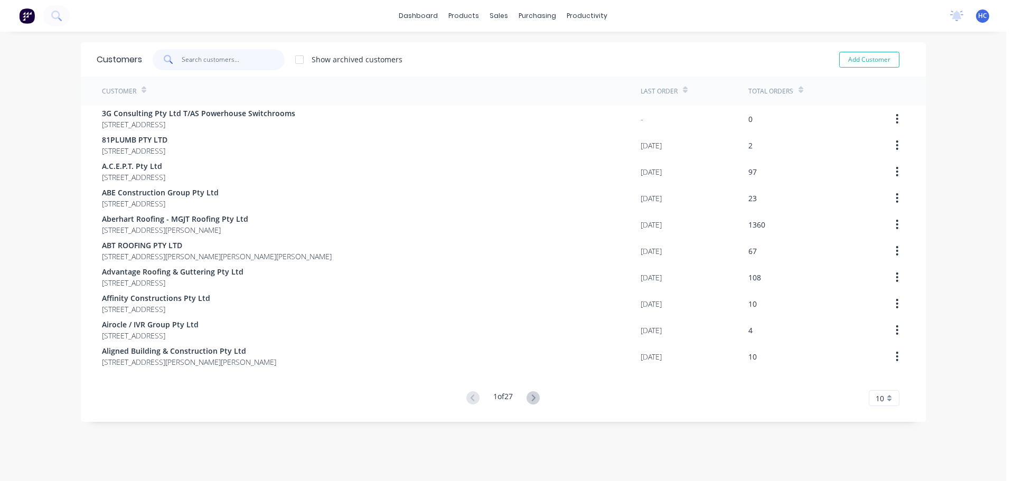
click at [232, 55] on input "text" at bounding box center [233, 59] width 103 height 21
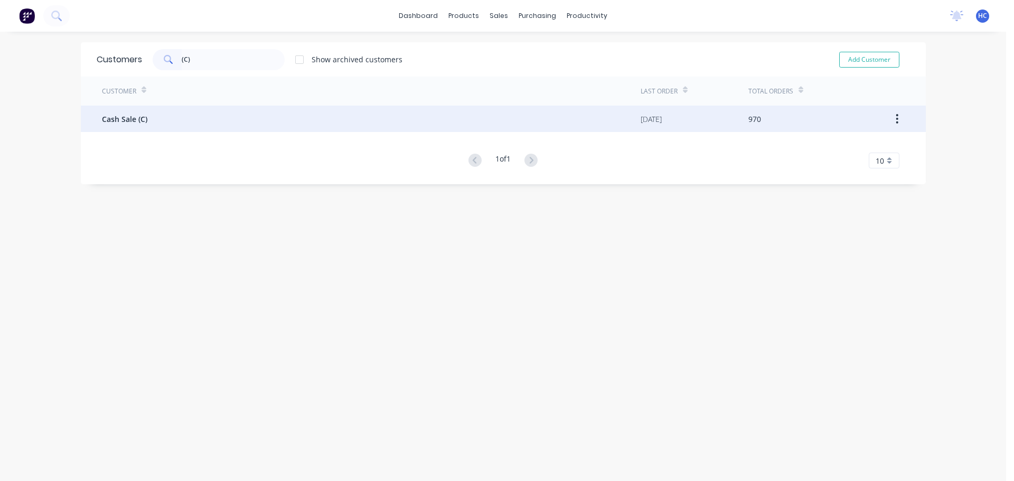
click at [159, 128] on div "Cash Sale (C)" at bounding box center [371, 119] width 539 height 26
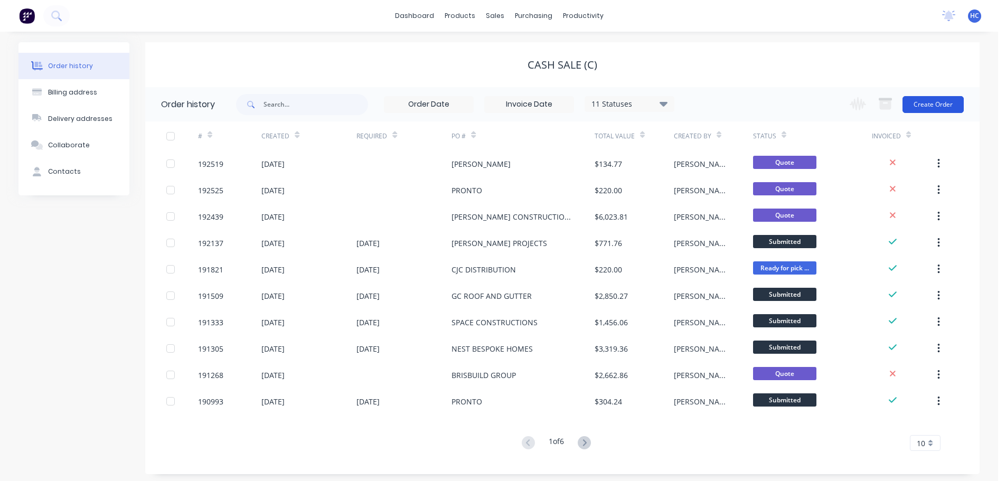
click at [928, 106] on button "Create Order" at bounding box center [932, 104] width 61 height 17
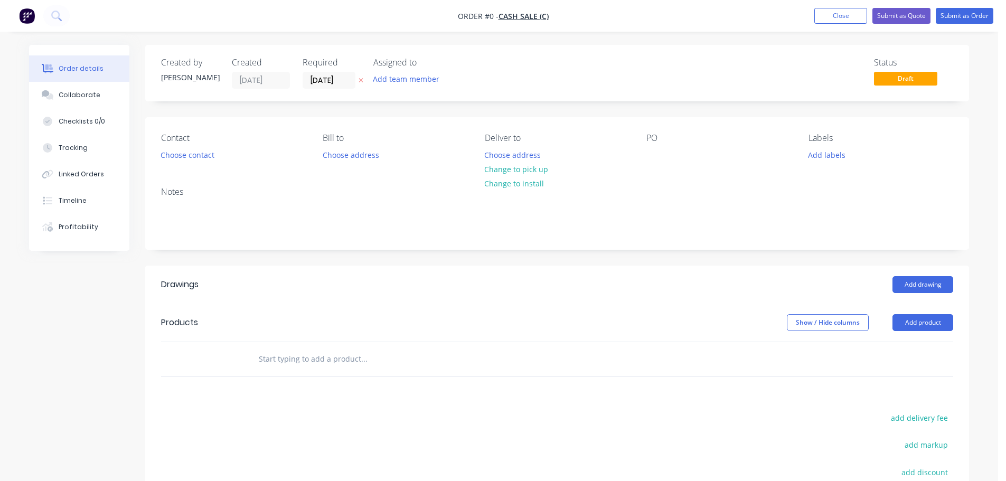
click at [362, 80] on icon "button" at bounding box center [361, 80] width 5 height 6
click at [203, 156] on button "Choose contact" at bounding box center [187, 154] width 65 height 14
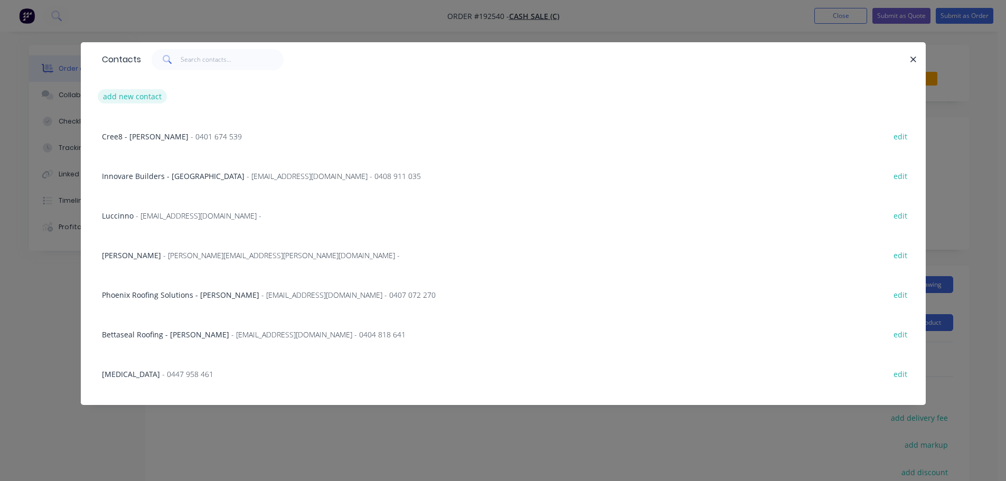
click at [134, 91] on button "add new contact" at bounding box center [133, 96] width 70 height 14
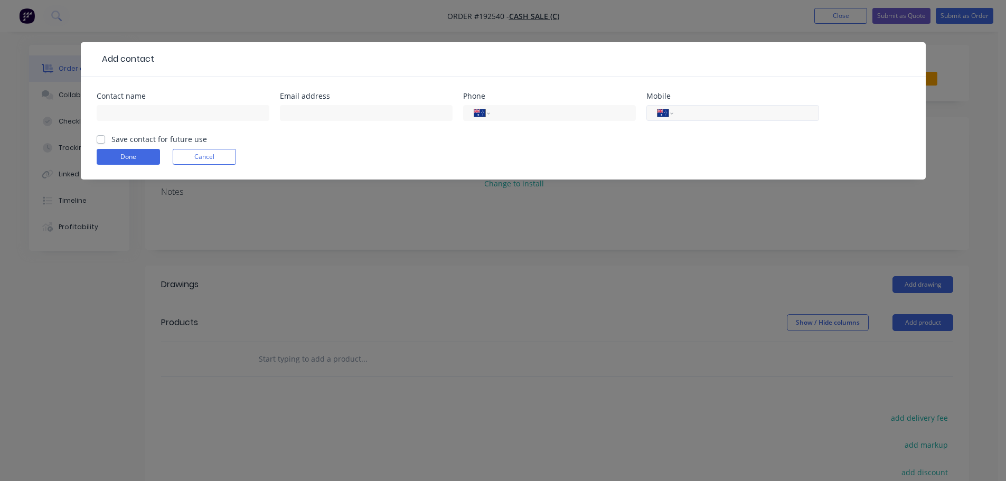
click at [714, 116] on input "tel" at bounding box center [744, 113] width 127 height 12
click at [153, 115] on input "text" at bounding box center [183, 113] width 173 height 16
click at [114, 153] on button "Done" at bounding box center [128, 157] width 63 height 16
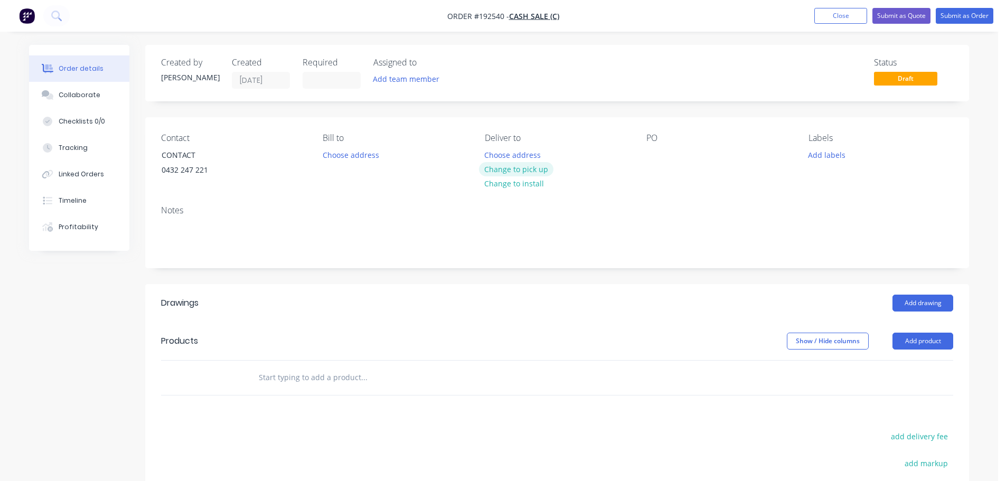
click at [521, 173] on button "Change to pick up" at bounding box center [516, 169] width 75 height 14
click at [657, 155] on div at bounding box center [654, 154] width 17 height 15
click at [930, 304] on button "Add drawing" at bounding box center [922, 303] width 61 height 17
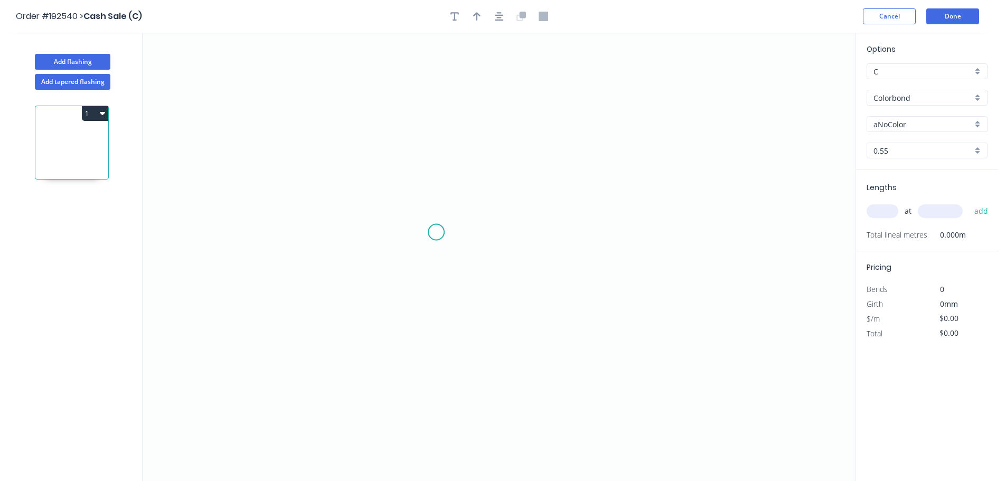
click at [441, 223] on icon "0" at bounding box center [499, 257] width 713 height 448
click at [439, 293] on icon "0" at bounding box center [499, 257] width 713 height 448
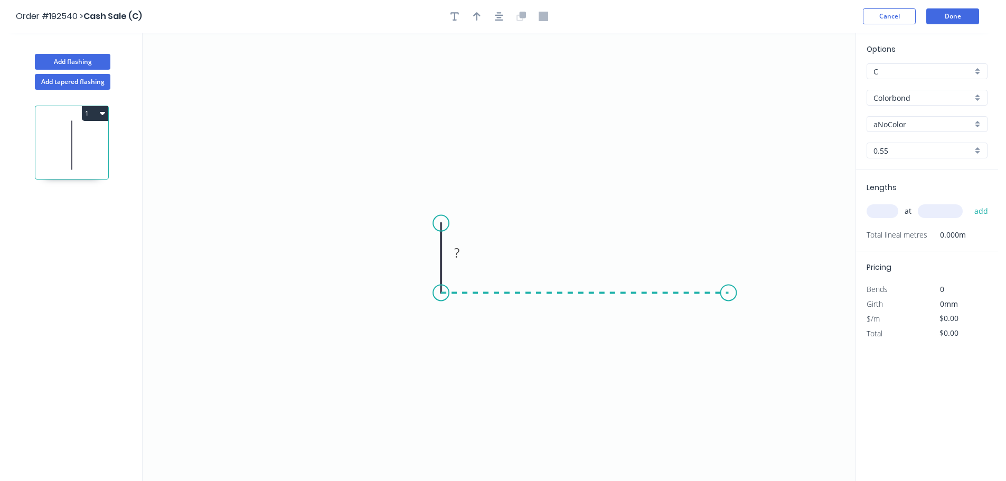
click at [730, 290] on icon "0 ?" at bounding box center [499, 257] width 713 height 448
click at [730, 290] on circle at bounding box center [730, 293] width 16 height 16
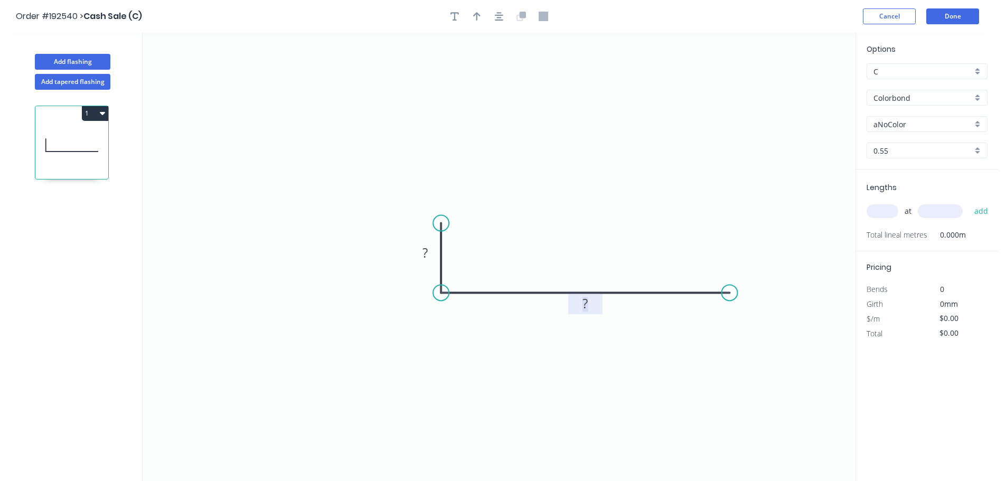
click at [592, 307] on rect at bounding box center [585, 304] width 21 height 15
click at [902, 91] on div "Colorbond" at bounding box center [927, 98] width 121 height 16
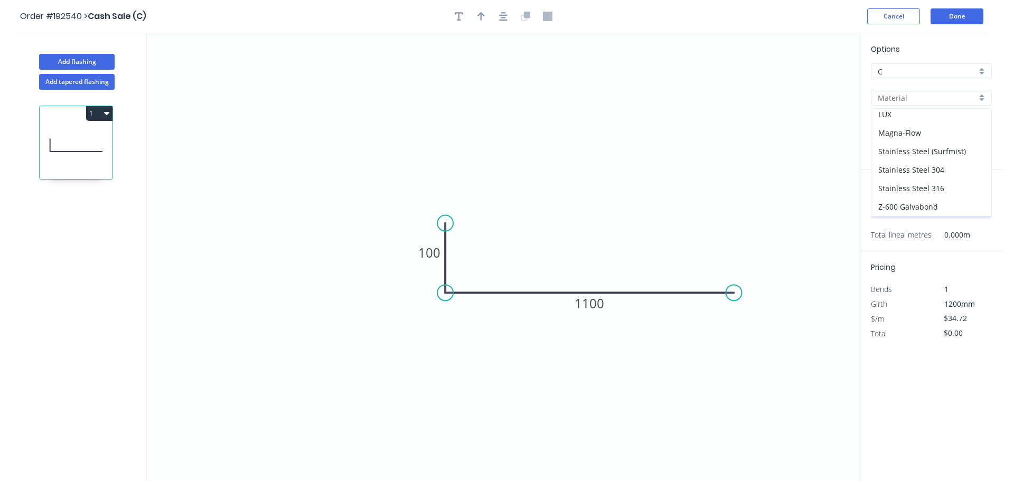
scroll to position [224, 0]
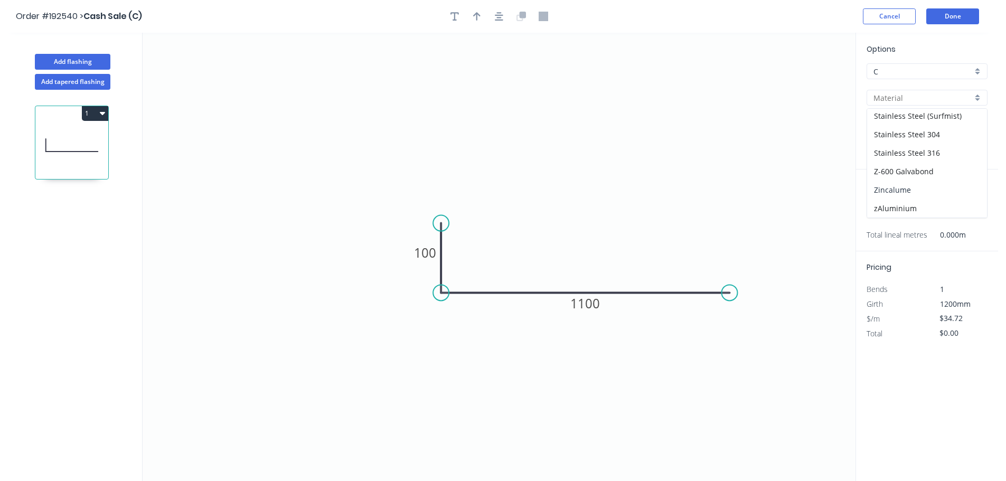
click at [910, 185] on div "Zincalume" at bounding box center [927, 190] width 120 height 18
click at [882, 205] on input "text" at bounding box center [883, 211] width 32 height 14
click at [969, 202] on button "add" at bounding box center [981, 211] width 25 height 18
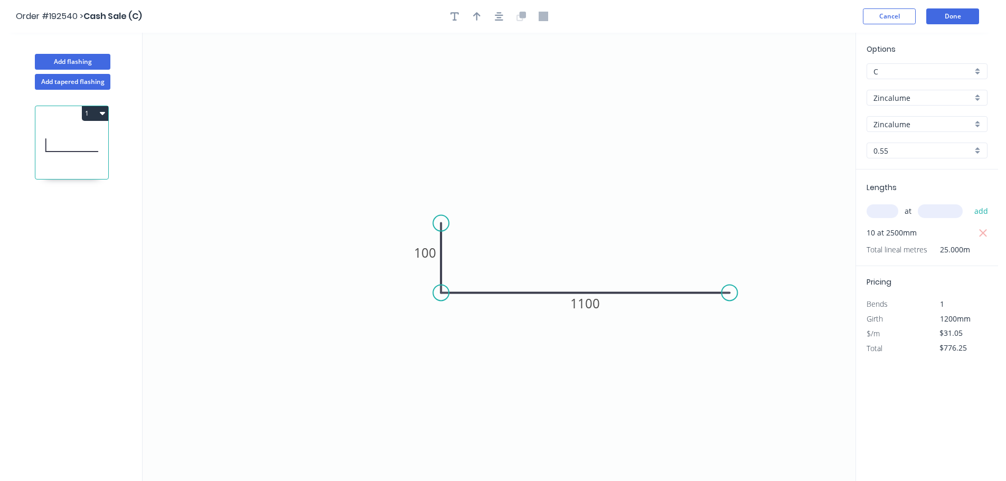
click at [97, 109] on button "1" at bounding box center [95, 113] width 26 height 15
click at [82, 138] on div "Duplicate" at bounding box center [57, 139] width 81 height 15
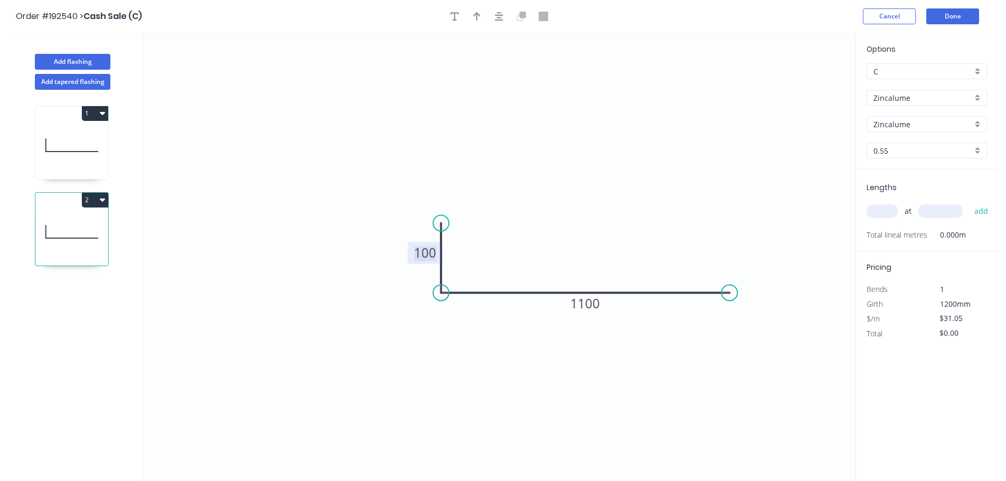
click at [429, 248] on tspan "100" at bounding box center [425, 252] width 22 height 17
click at [740, 176] on icon "0 100 600" at bounding box center [499, 257] width 713 height 448
click at [890, 213] on input "text" at bounding box center [883, 211] width 32 height 14
click at [969, 202] on button "add" at bounding box center [981, 211] width 25 height 18
click at [963, 17] on button "Done" at bounding box center [952, 16] width 53 height 16
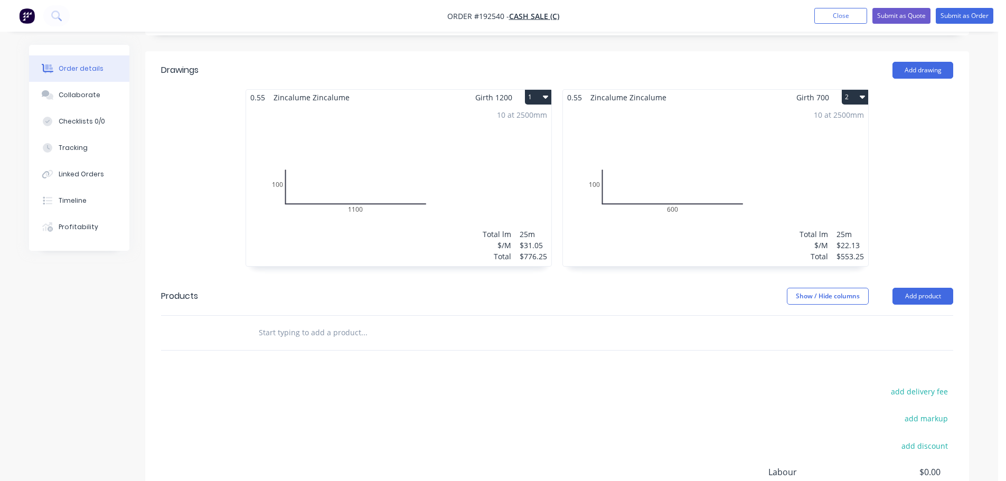
scroll to position [211, 0]
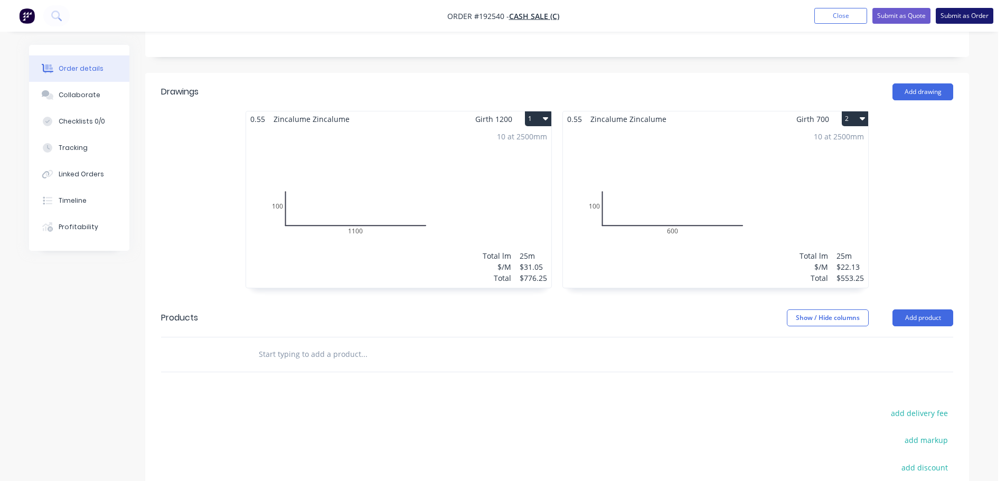
click at [962, 16] on button "Submit as Order" at bounding box center [965, 16] width 58 height 16
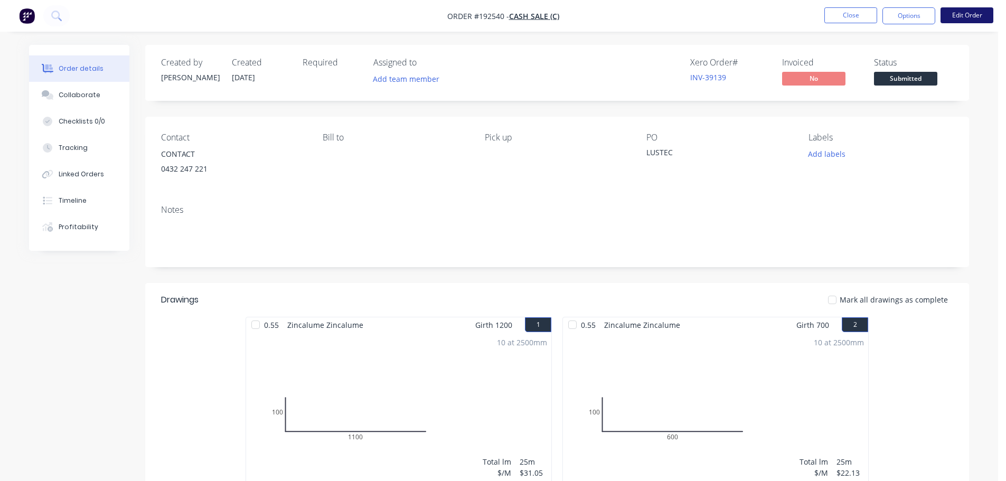
click at [963, 12] on button "Edit Order" at bounding box center [967, 15] width 53 height 16
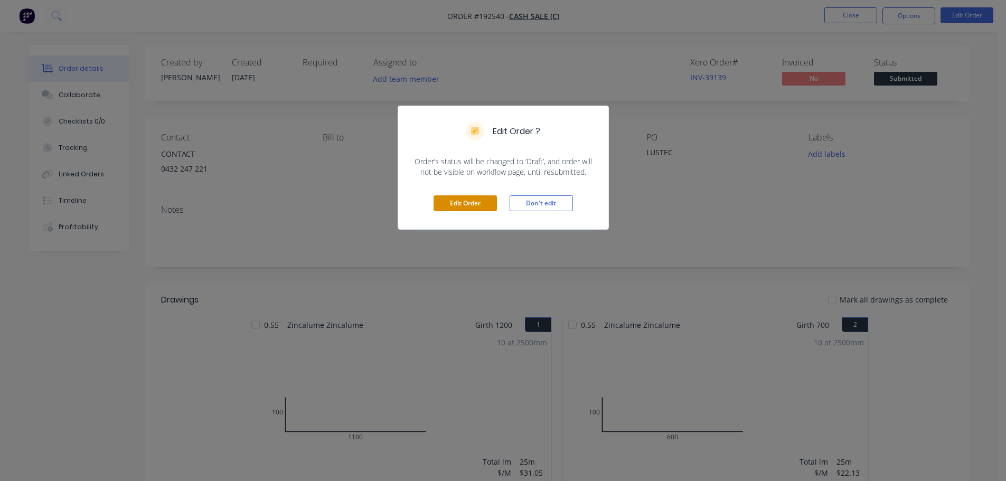
click at [466, 198] on button "Edit Order" at bounding box center [465, 203] width 63 height 16
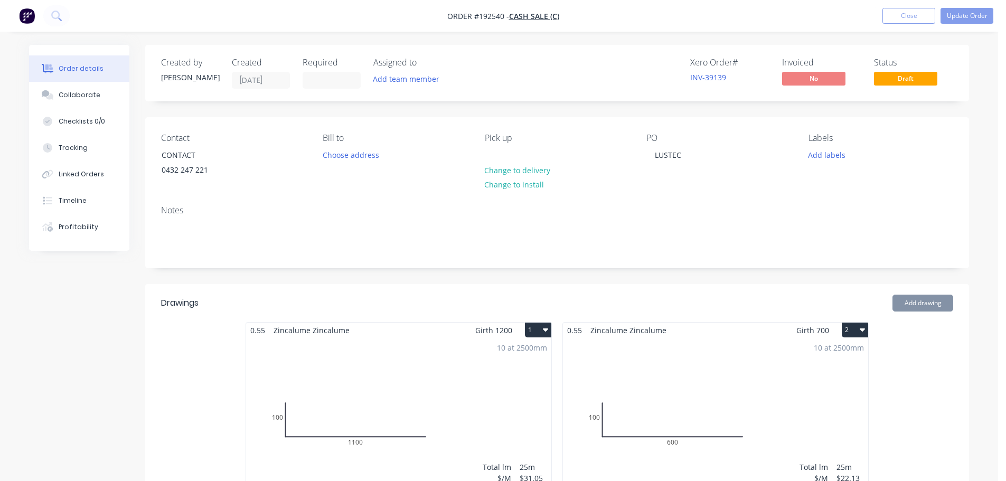
click at [455, 403] on div "10 at 2500mm Total lm $/M Total 25m $31.05 $776.25" at bounding box center [398, 418] width 305 height 161
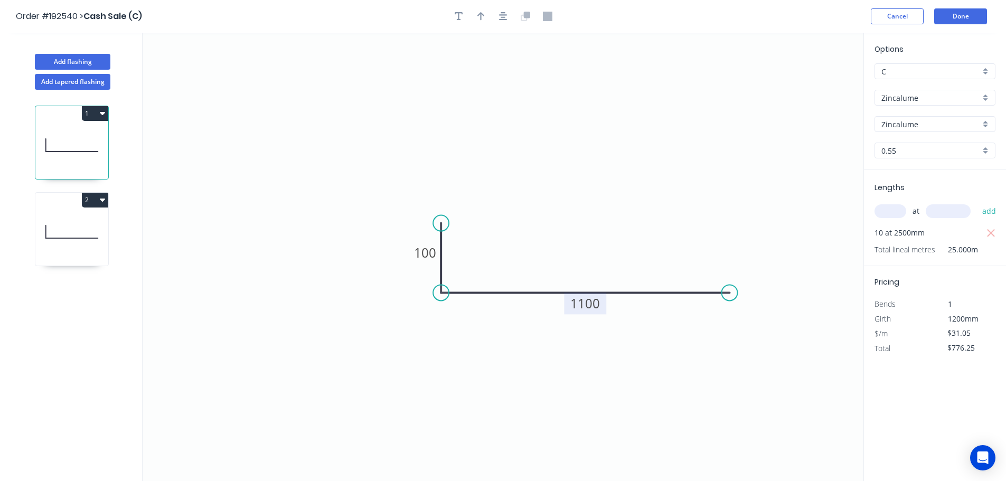
click at [582, 305] on tspan "1100" at bounding box center [585, 303] width 30 height 17
click at [666, 218] on icon "0 100 1000" at bounding box center [503, 257] width 721 height 448
click at [958, 12] on button "Done" at bounding box center [960, 16] width 53 height 16
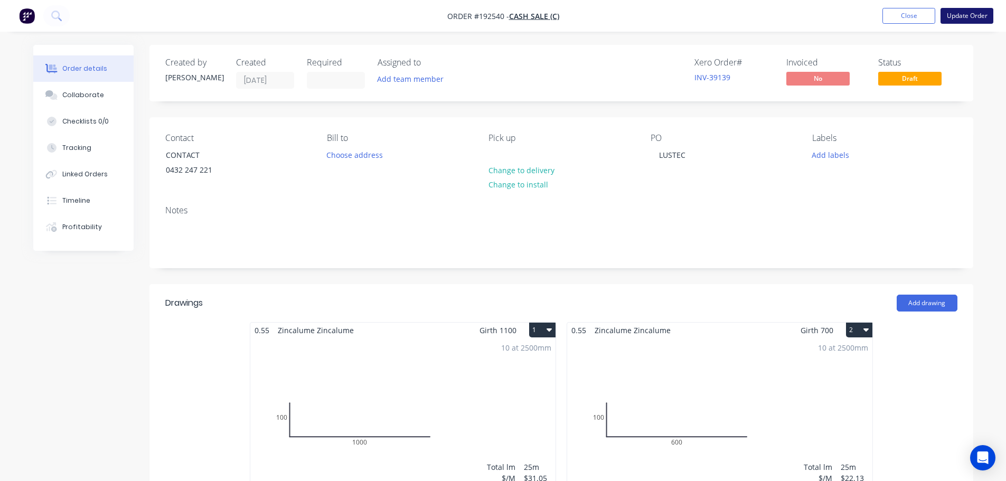
click at [959, 15] on button "Update Order" at bounding box center [967, 16] width 53 height 16
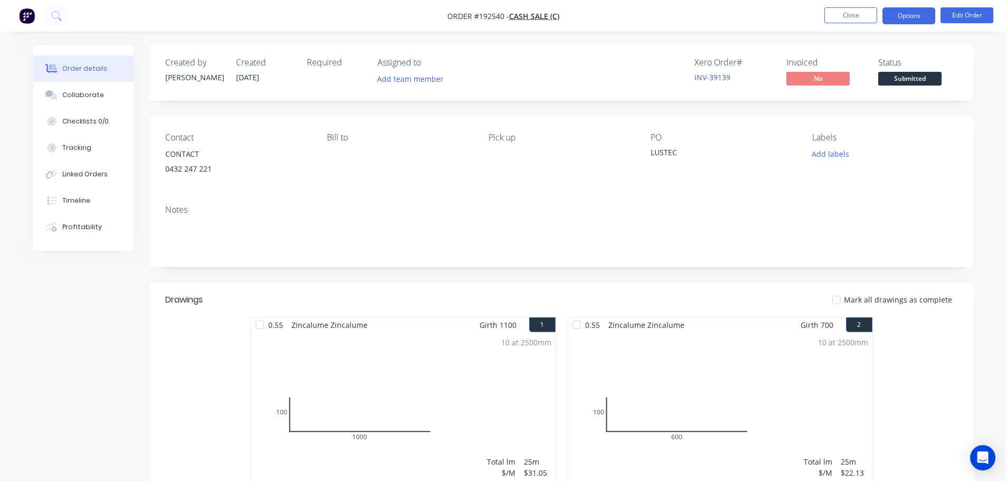
click at [914, 20] on button "Options" at bounding box center [908, 15] width 53 height 17
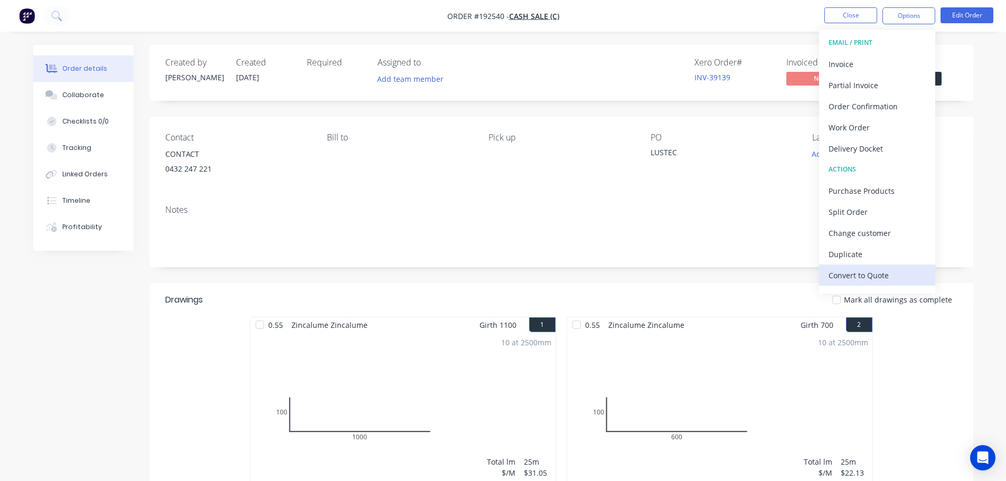
click at [868, 275] on div "Convert to Quote" at bounding box center [877, 275] width 97 height 15
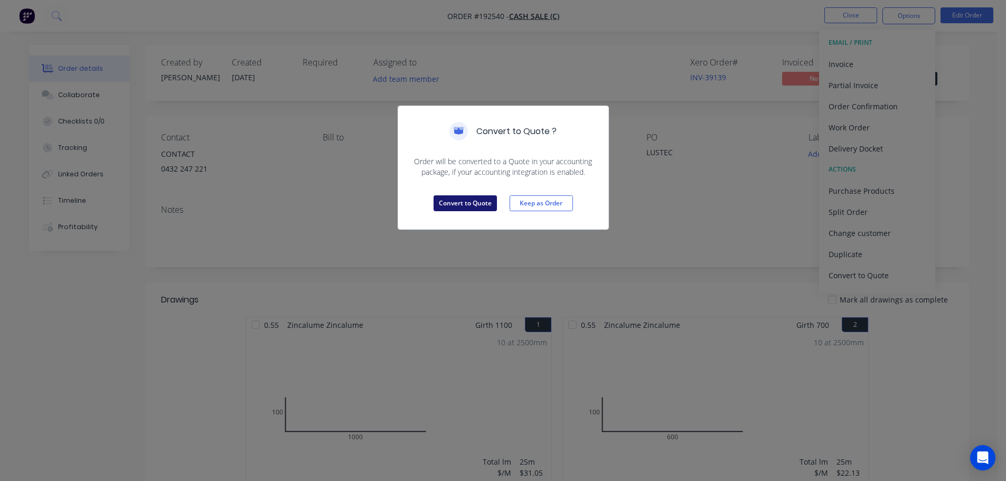
click at [477, 209] on button "Convert to Quote" at bounding box center [465, 203] width 63 height 16
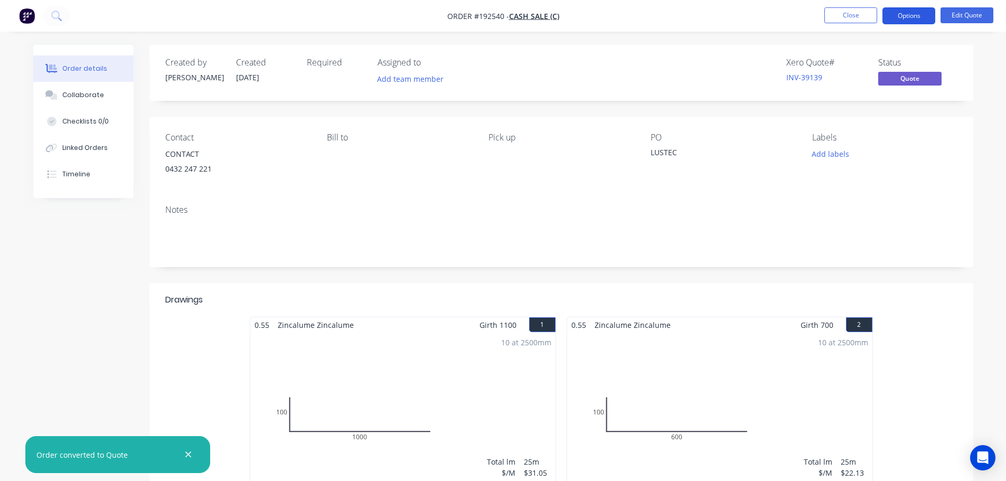
click at [918, 12] on button "Options" at bounding box center [908, 15] width 53 height 17
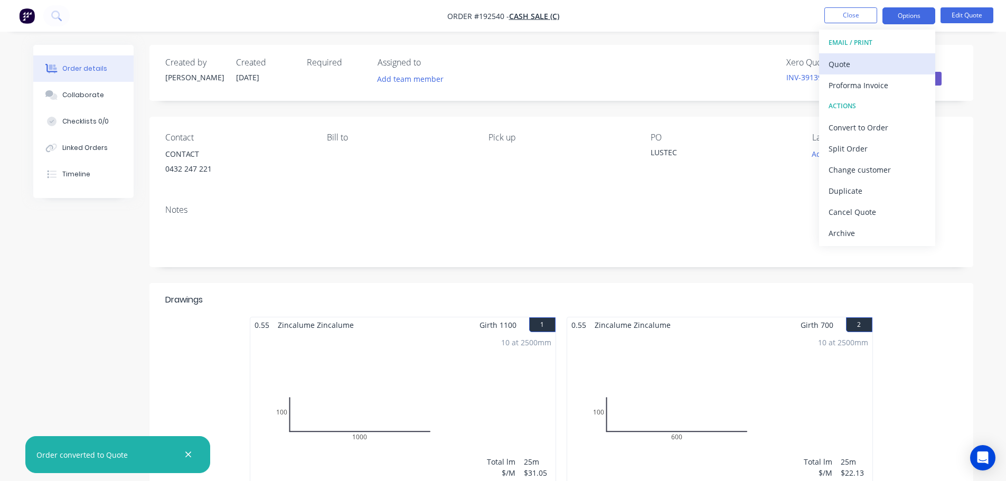
click at [875, 58] on div "Quote" at bounding box center [877, 64] width 97 height 15
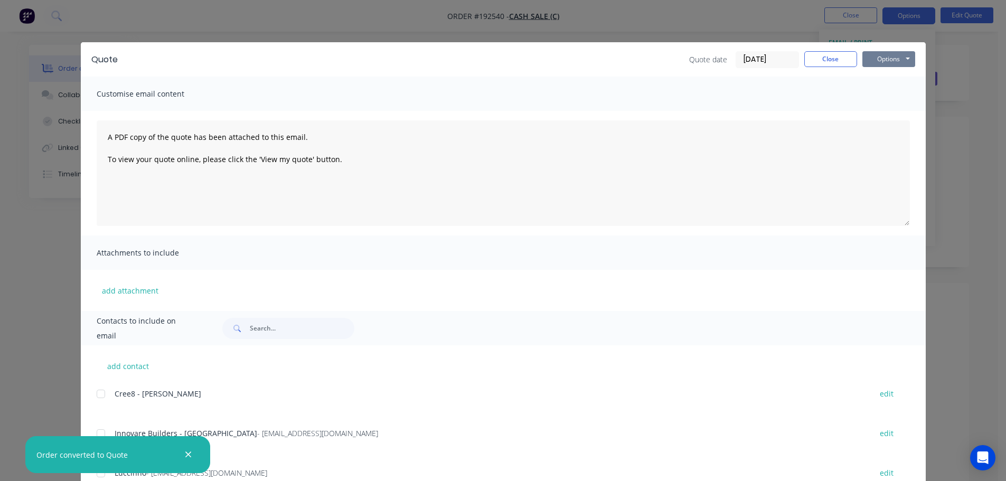
click at [888, 60] on button "Options" at bounding box center [888, 59] width 53 height 16
click at [887, 92] on button "Print" at bounding box center [896, 95] width 68 height 17
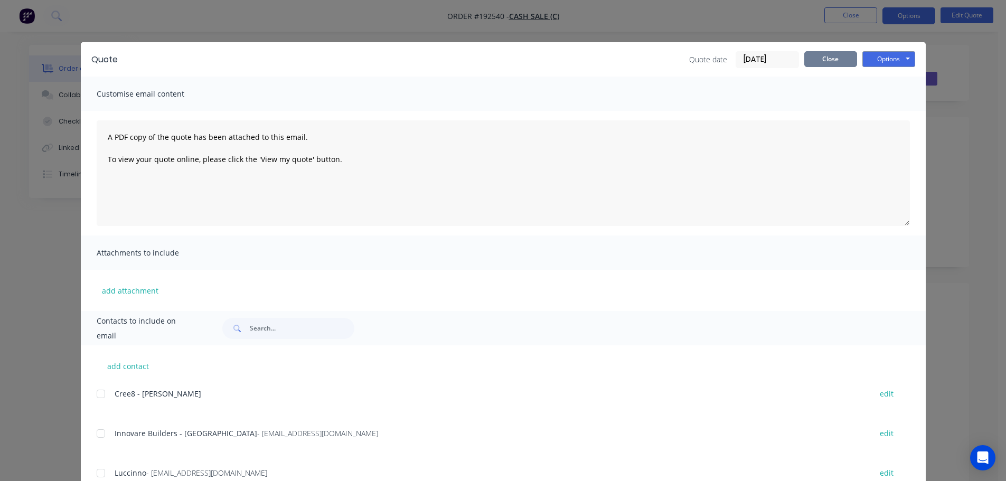
click at [842, 56] on button "Close" at bounding box center [830, 59] width 53 height 16
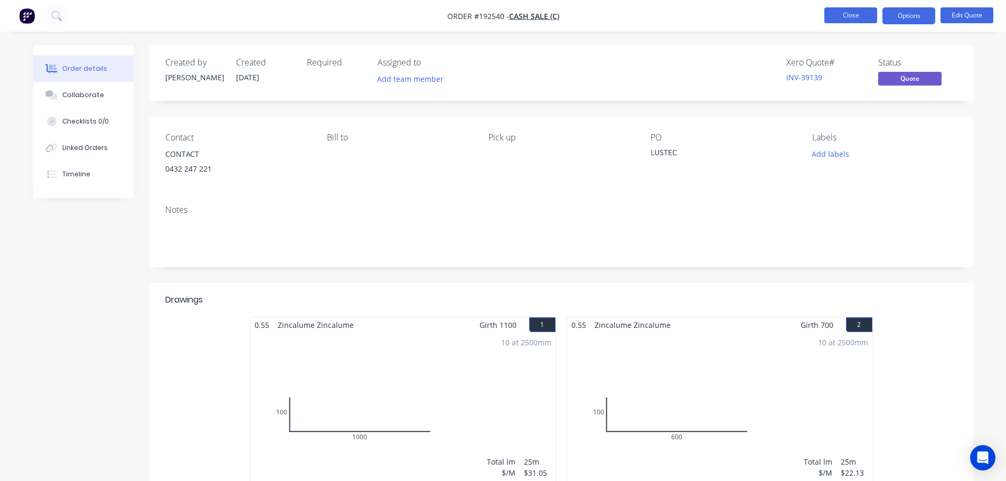
click at [850, 14] on button "Close" at bounding box center [850, 15] width 53 height 16
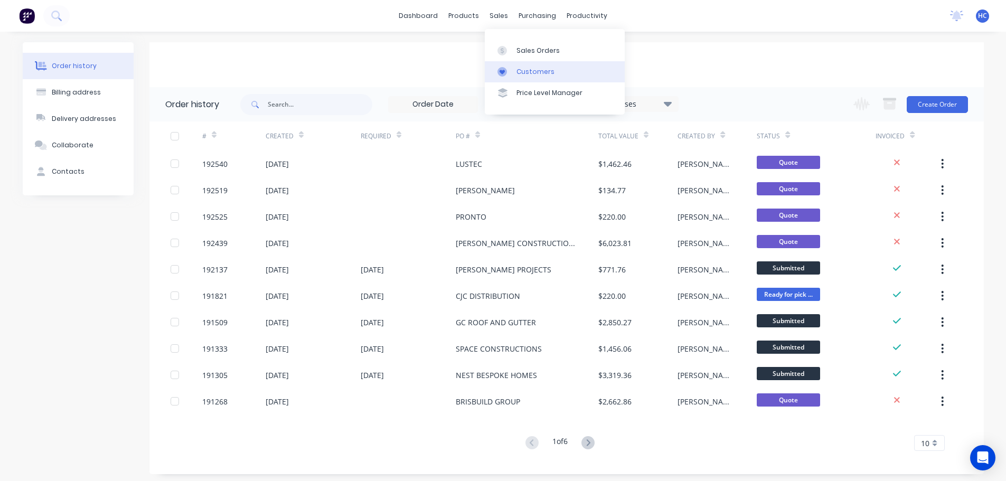
click at [528, 72] on div "Customers" at bounding box center [535, 72] width 38 height 10
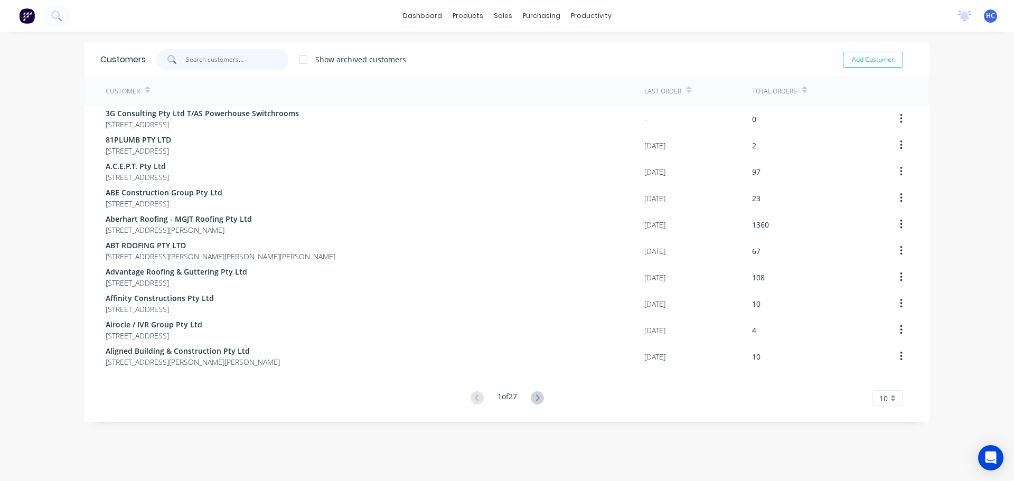
click at [224, 55] on input "text" at bounding box center [237, 59] width 103 height 21
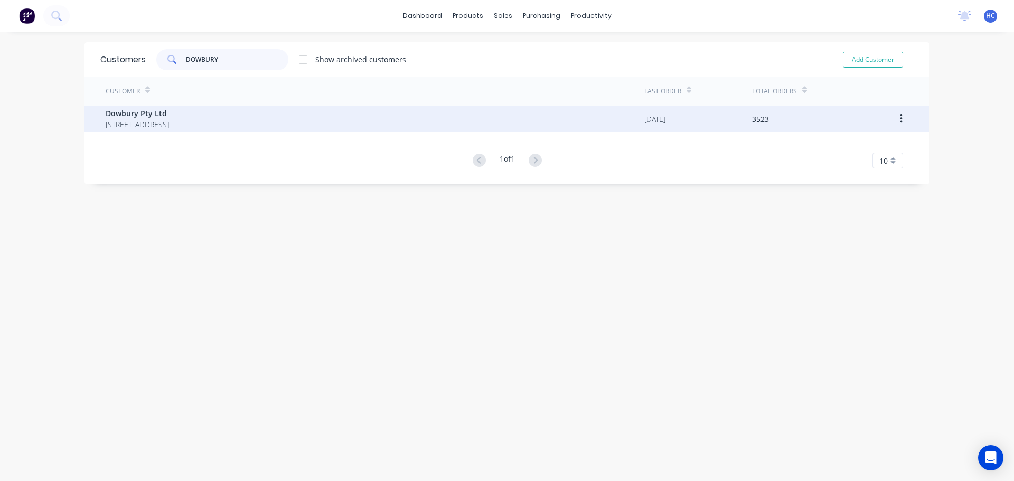
type input "DOWBURY"
click at [169, 123] on span "3/106 Flinders Parade North Lakes Queensland Australia 4509" at bounding box center [137, 124] width 63 height 11
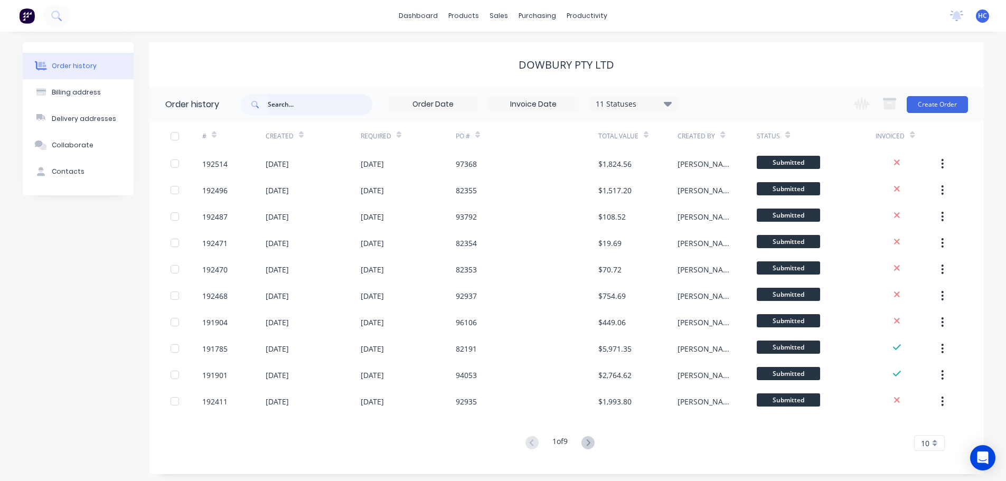
click at [300, 109] on input "text" at bounding box center [320, 104] width 105 height 21
type input "94040"
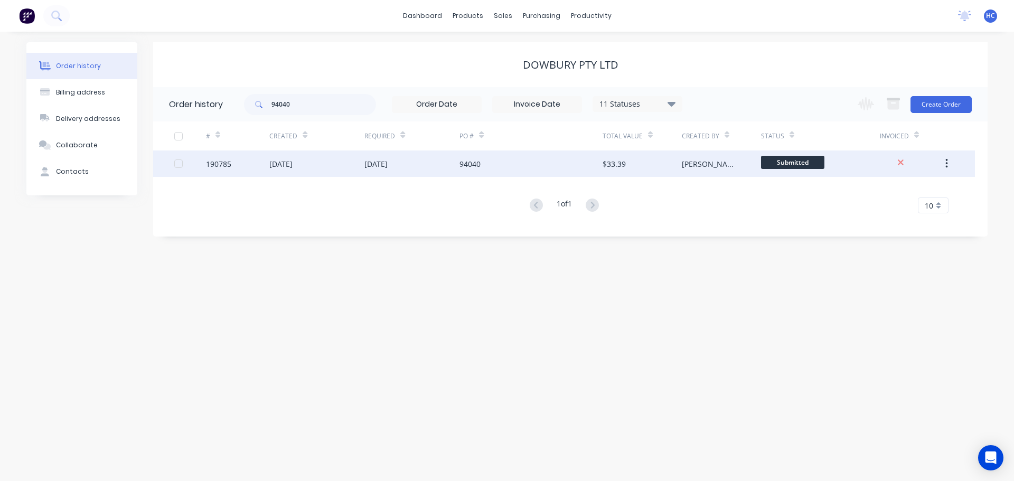
click at [469, 160] on div "94040" at bounding box center [469, 163] width 21 height 11
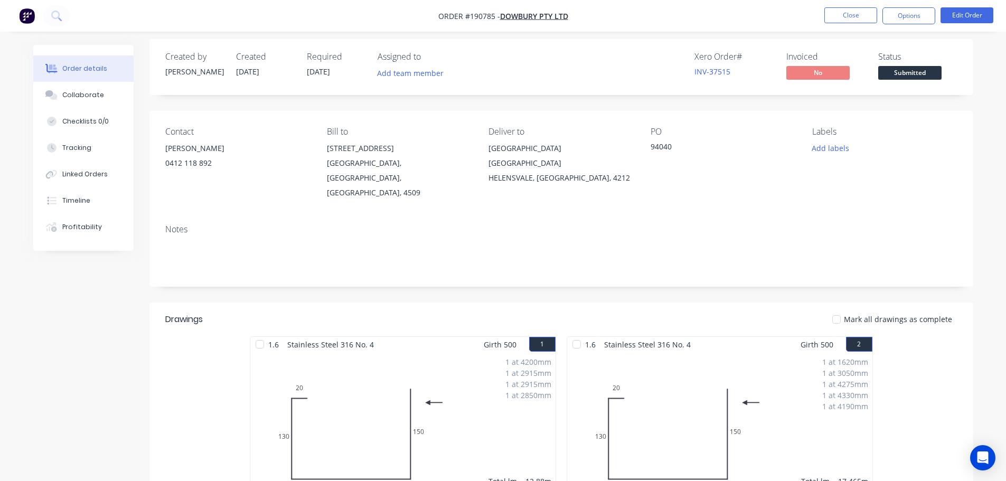
scroll to position [4, 0]
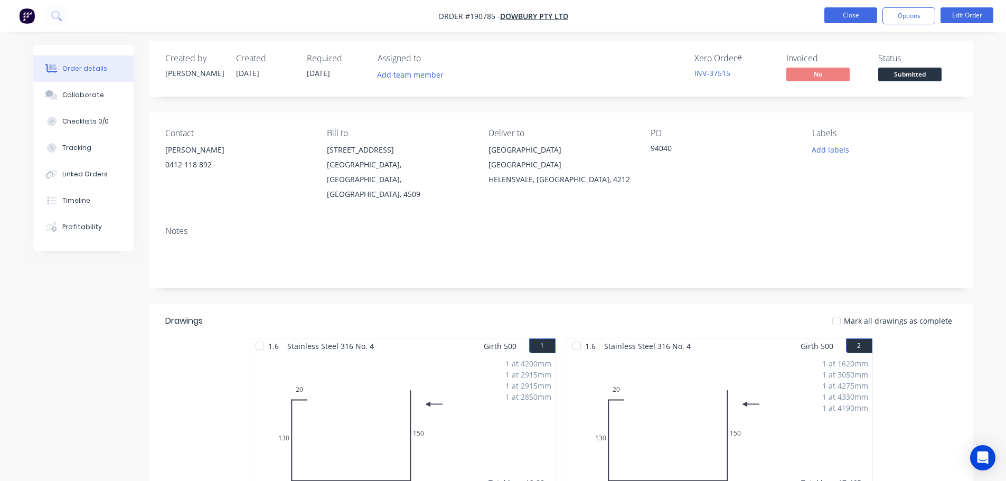
click at [844, 7] on button "Close" at bounding box center [850, 15] width 53 height 16
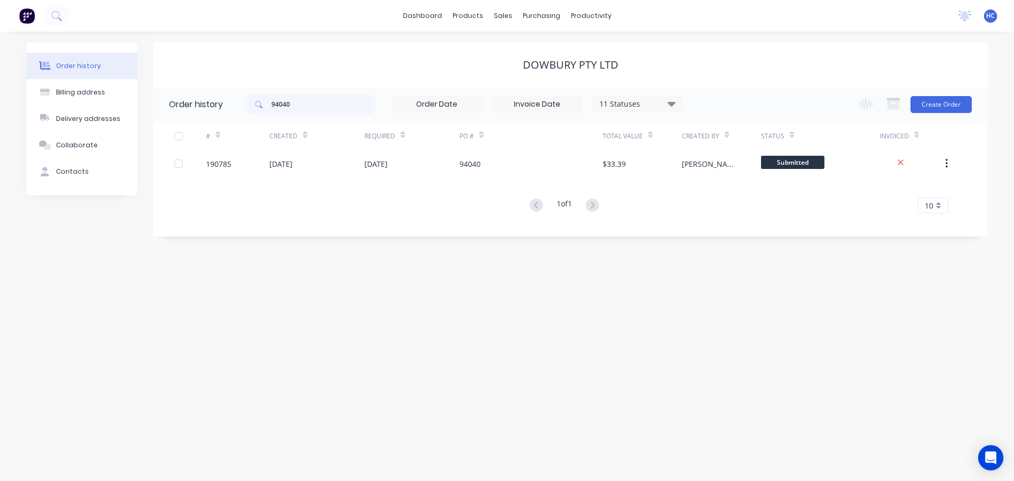
click at [638, 110] on div "11 Statuses Invoice Status Invoiced Not Invoiced Partial Order Status All Archi…" at bounding box center [638, 104] width 90 height 16
drag, startPoint x: 638, startPoint y: 99, endPoint x: 646, endPoint y: 106, distance: 9.7
click at [639, 99] on div "11 Statuses" at bounding box center [637, 104] width 89 height 12
click at [725, 247] on label at bounding box center [725, 247] width 0 height 0
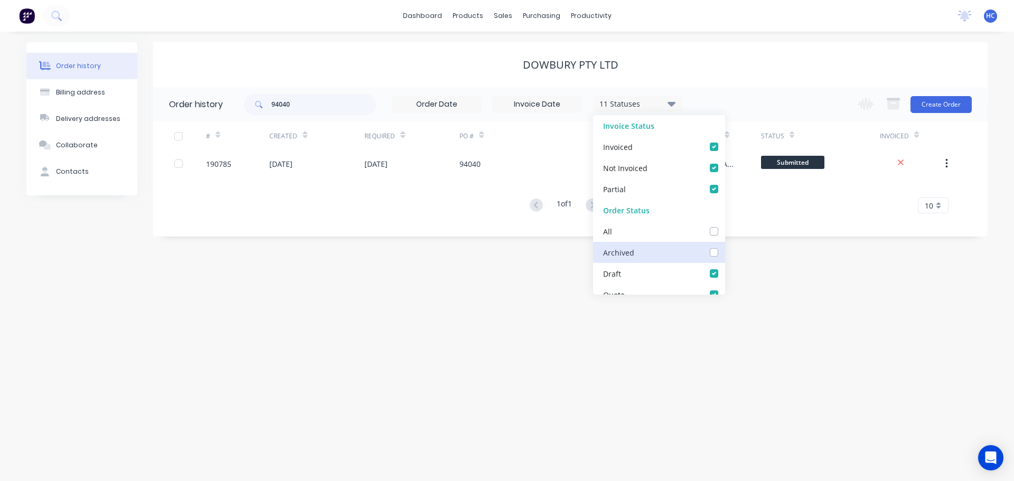
click at [725, 251] on input "checkbox" at bounding box center [729, 252] width 8 height 10
checkbox input "true"
drag, startPoint x: 775, startPoint y: 278, endPoint x: 766, endPoint y: 270, distance: 12.0
click at [776, 278] on div "Order history Billing address Delivery addresses Collaborate Contacts Dowbury P…" at bounding box center [507, 256] width 1014 height 449
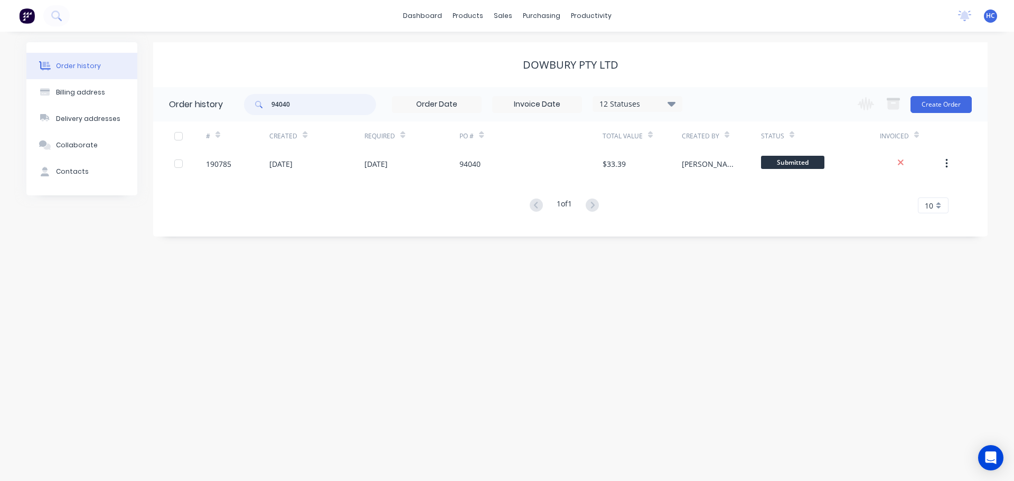
click at [303, 98] on input "94040" at bounding box center [323, 104] width 105 height 21
type input "94041"
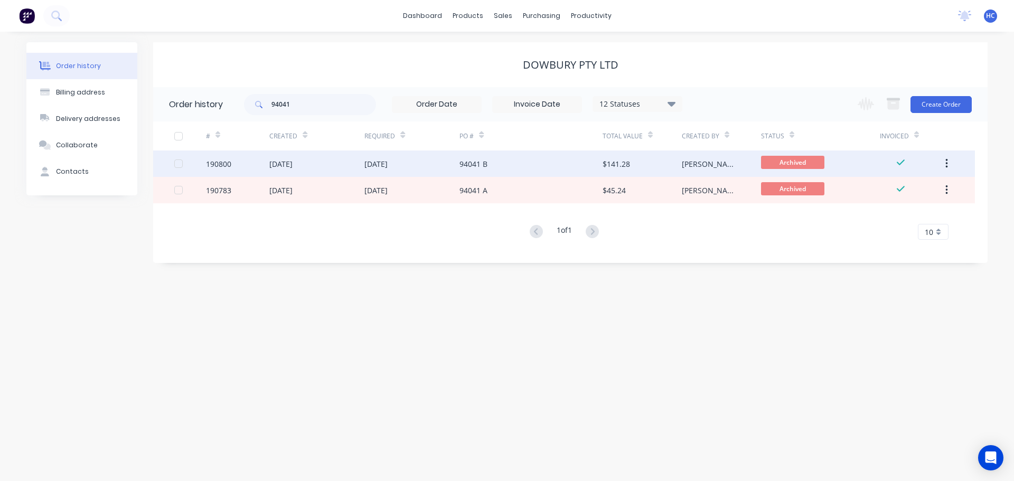
click at [483, 167] on div "94041 B" at bounding box center [473, 163] width 28 height 11
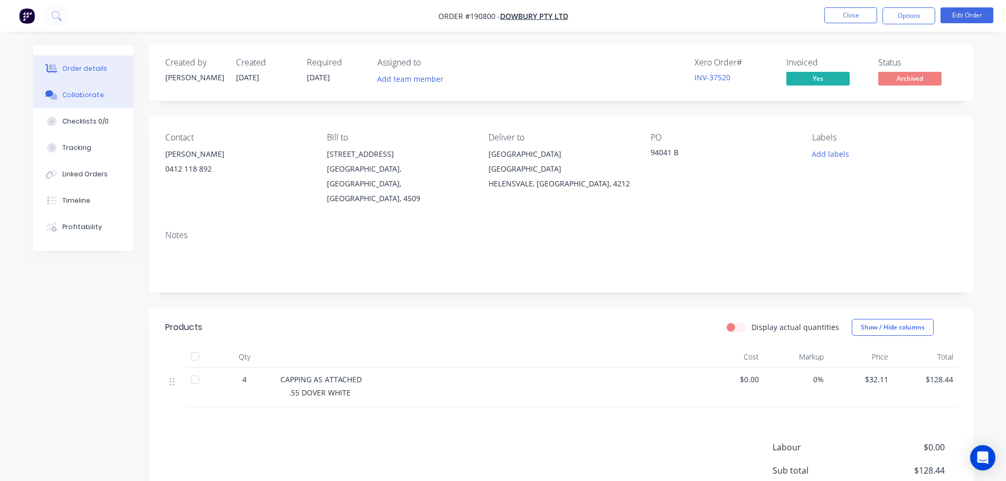
click at [105, 94] on button "Collaborate" at bounding box center [83, 95] width 100 height 26
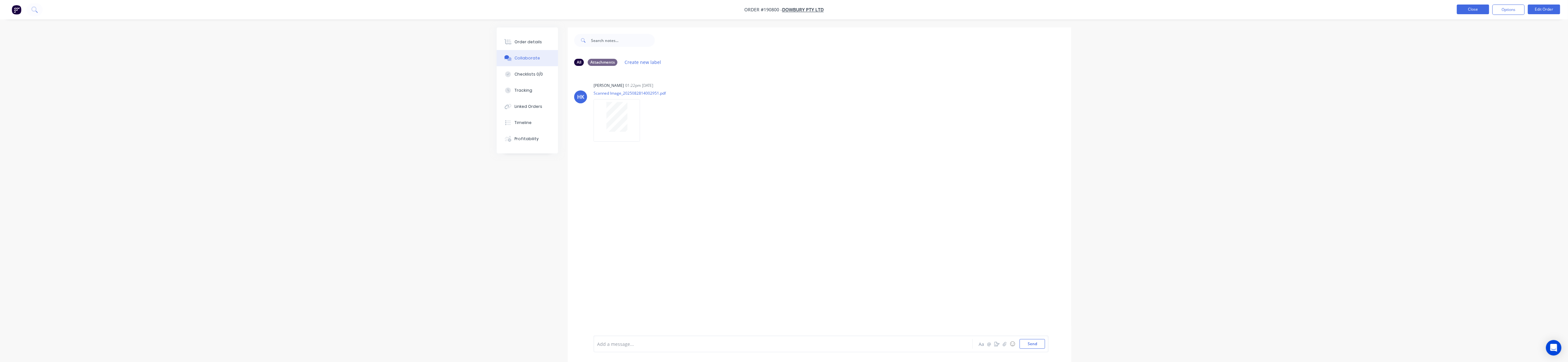
click at [614, 6] on button "Close" at bounding box center [1473, 9] width 32 height 10
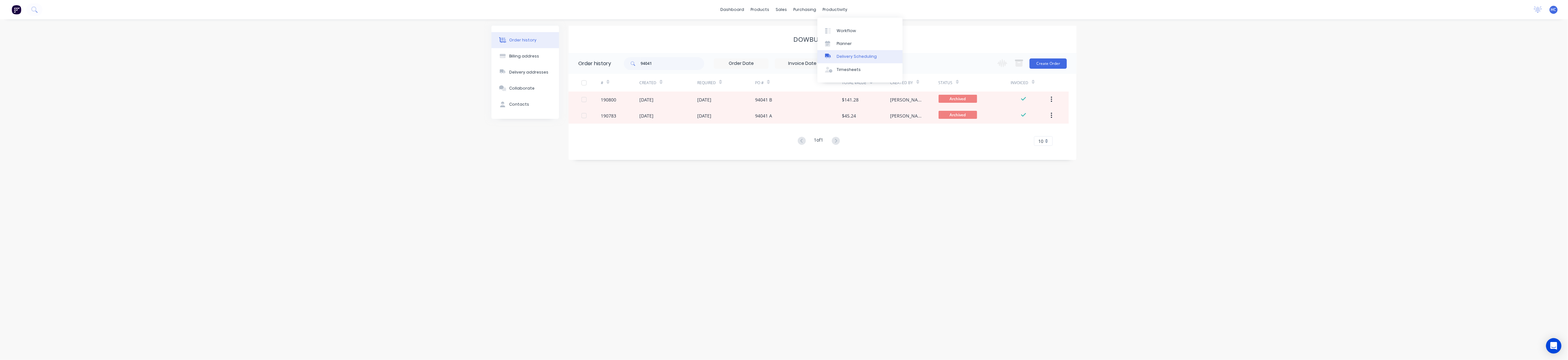
click at [612, 56] on div "Delivery Scheduling" at bounding box center [857, 57] width 40 height 6
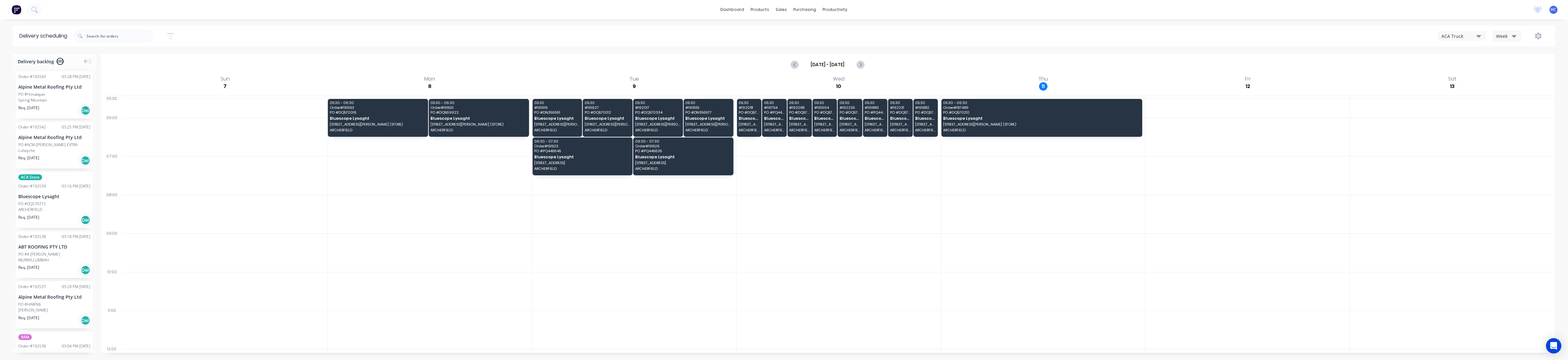
click at [612, 36] on div "Week" at bounding box center [1505, 36] width 19 height 7
click at [612, 66] on div "Vehicle" at bounding box center [1525, 66] width 64 height 13
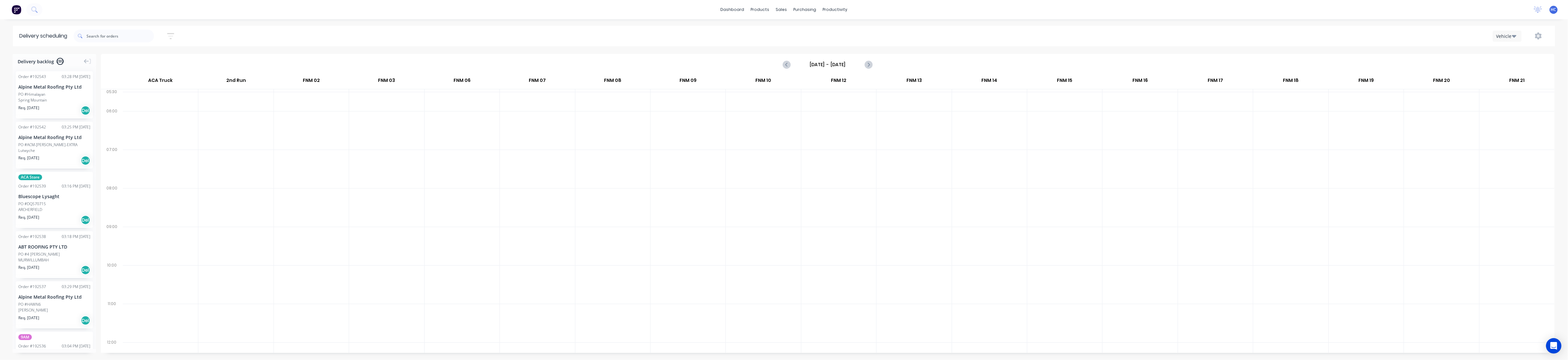
click at [173, 41] on button "button" at bounding box center [171, 36] width 21 height 13
click at [150, 55] on label at bounding box center [141, 60] width 60 height 10
click at [150, 55] on input at bounding box center [141, 60] width 60 height 10
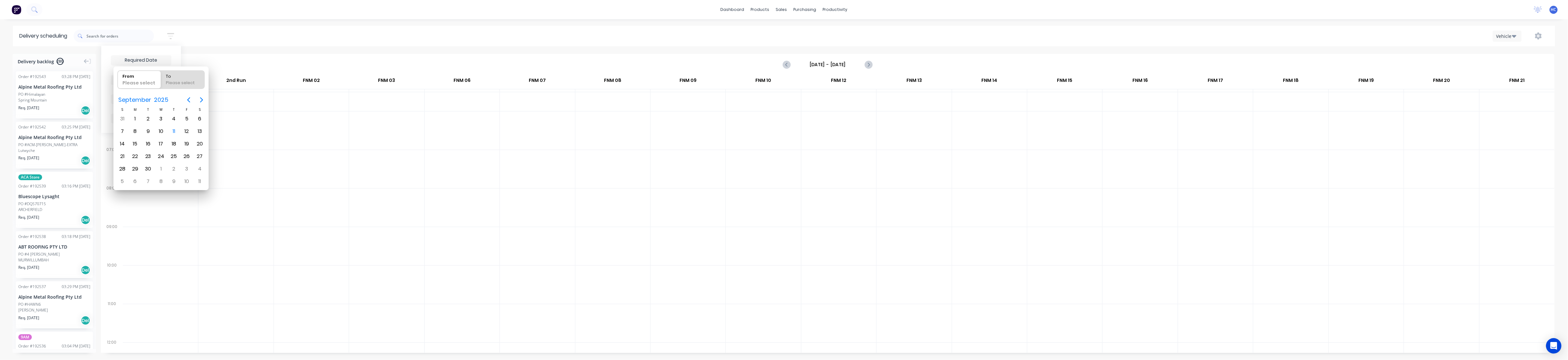
click at [156, 58] on input at bounding box center [141, 60] width 60 height 10
click at [191, 128] on div "12" at bounding box center [186, 131] width 13 height 12
type input "12/09/25"
radio input "false"
radio input "true"
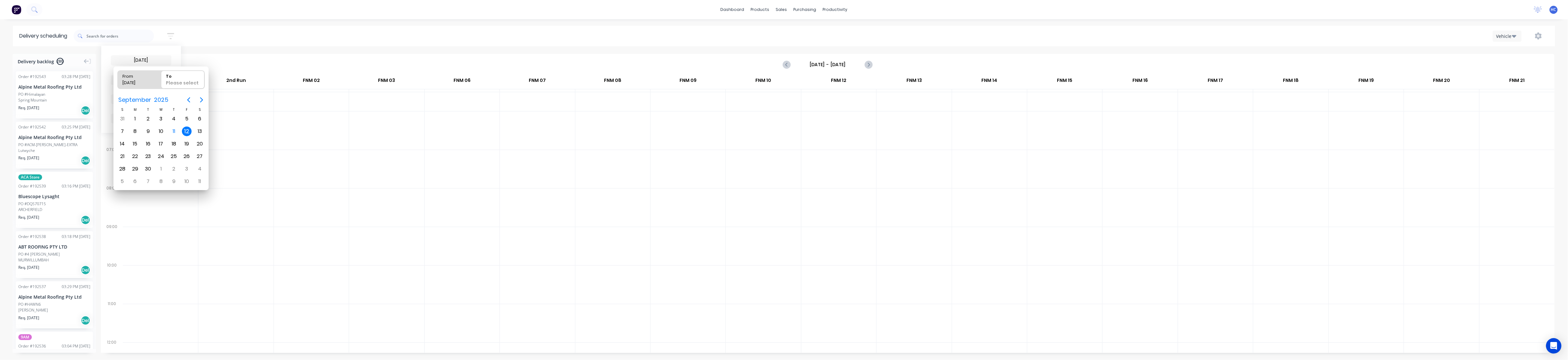
click at [191, 128] on div "12" at bounding box center [187, 131] width 10 height 10
type input "12/09/25 - 12/09/25"
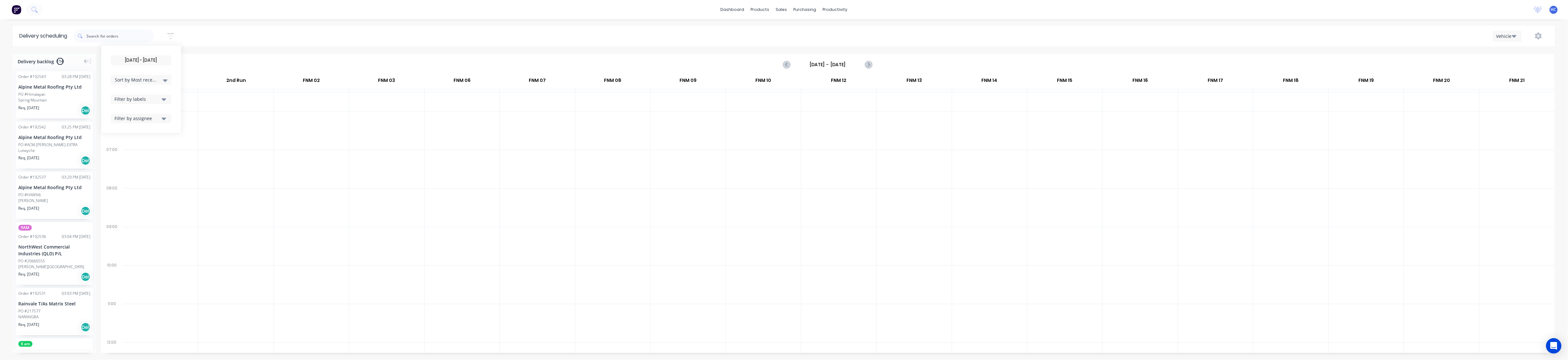
click at [612, 64] on input "Sunday - 07/09/25" at bounding box center [828, 64] width 64 height 10
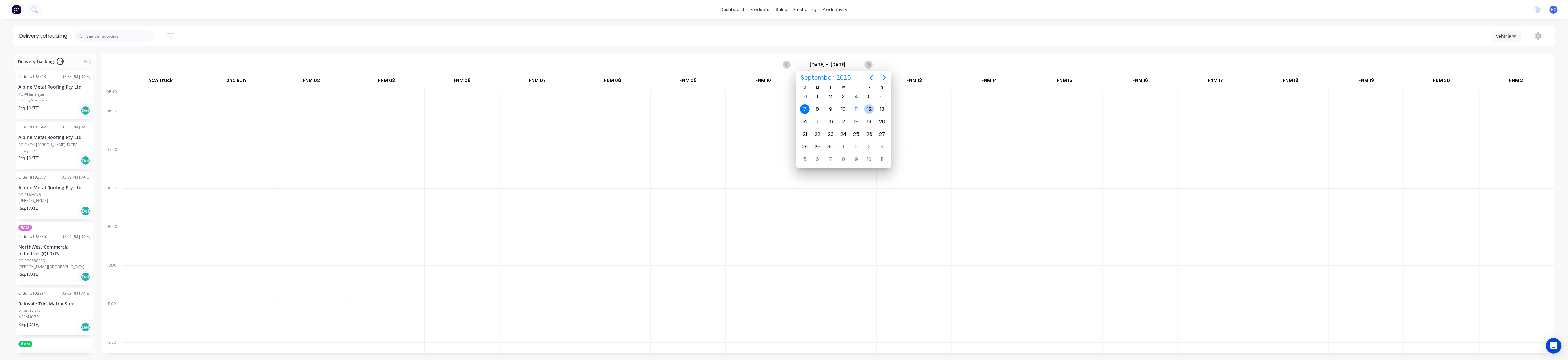
click at [612, 109] on div "12" at bounding box center [869, 109] width 10 height 10
type input "Friday - 12/09/25"
click at [169, 38] on icon "button" at bounding box center [171, 36] width 7 height 8
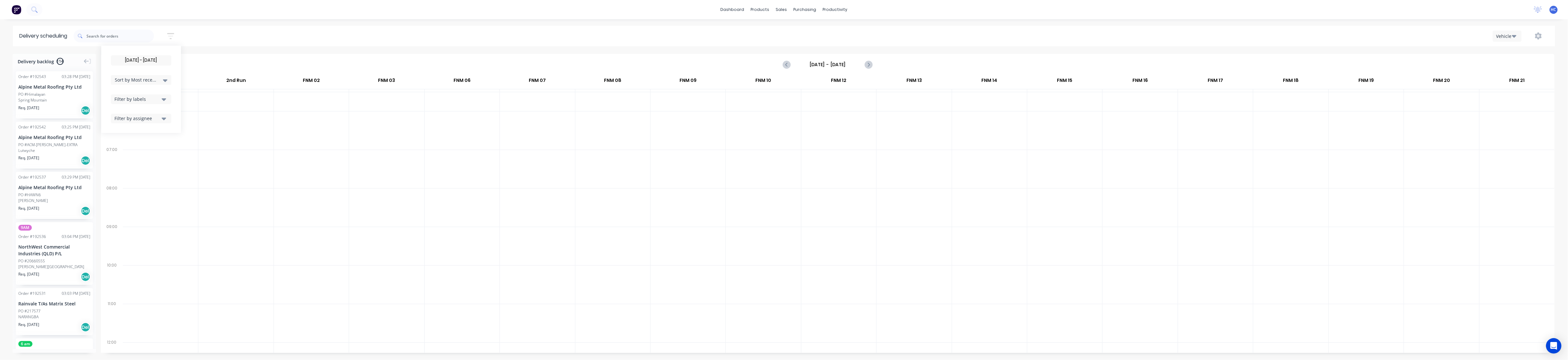
click at [144, 99] on div "Filter by labels" at bounding box center [137, 99] width 45 height 7
click at [123, 148] on div "button" at bounding box center [121, 147] width 13 height 13
click at [150, 81] on span "Sort by Most recent" at bounding box center [136, 80] width 42 height 7
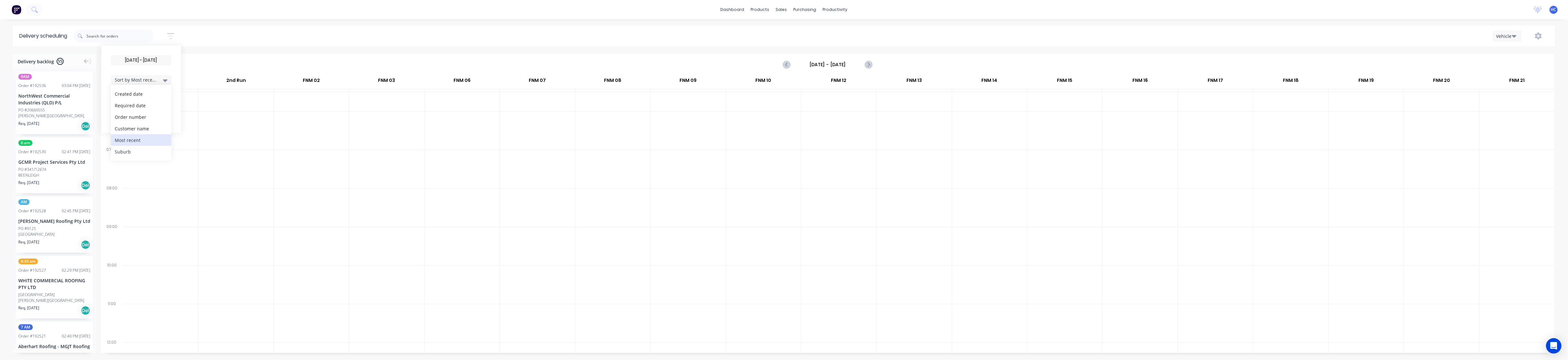
click at [136, 149] on div "Suburb" at bounding box center [141, 151] width 60 height 12
click at [369, 220] on div at bounding box center [387, 207] width 75 height 38
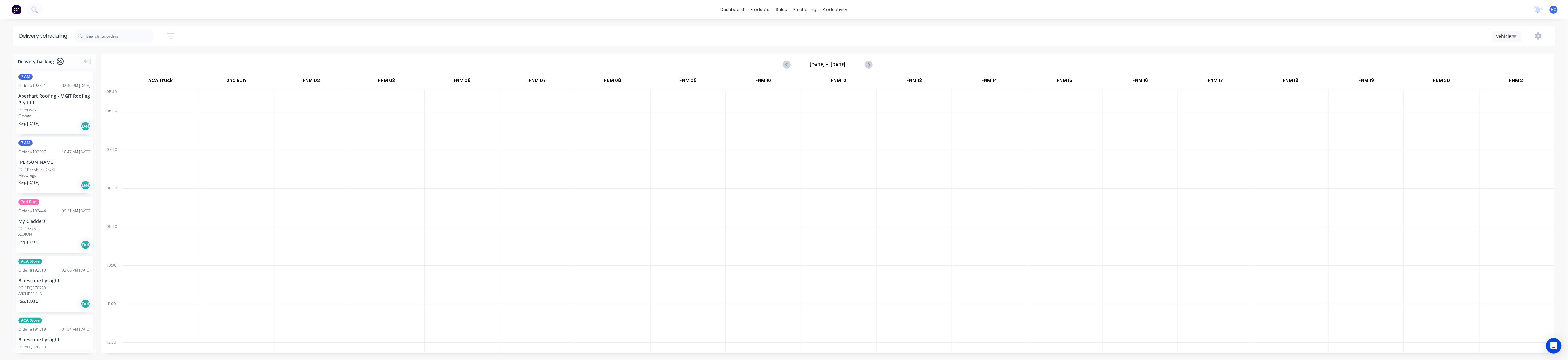
drag, startPoint x: 675, startPoint y: 266, endPoint x: 994, endPoint y: 261, distance: 319.0
click at [612, 266] on div at bounding box center [688, 284] width 75 height 38
drag, startPoint x: 994, startPoint y: 261, endPoint x: 909, endPoint y: 274, distance: 86.0
click at [612, 261] on div at bounding box center [989, 246] width 75 height 38
drag, startPoint x: 591, startPoint y: 265, endPoint x: 396, endPoint y: 226, distance: 198.9
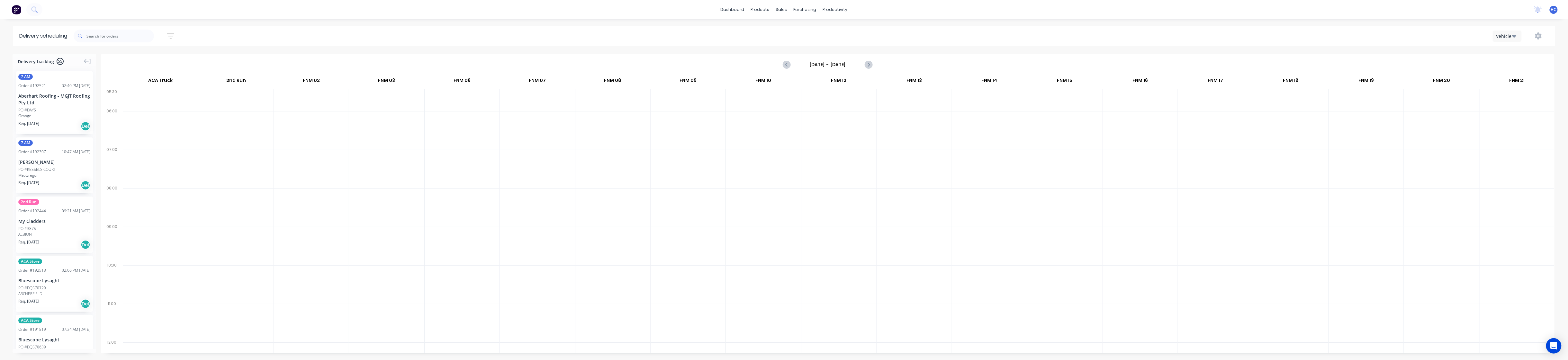
drag, startPoint x: 46, startPoint y: 115, endPoint x: 995, endPoint y: 109, distance: 949.0
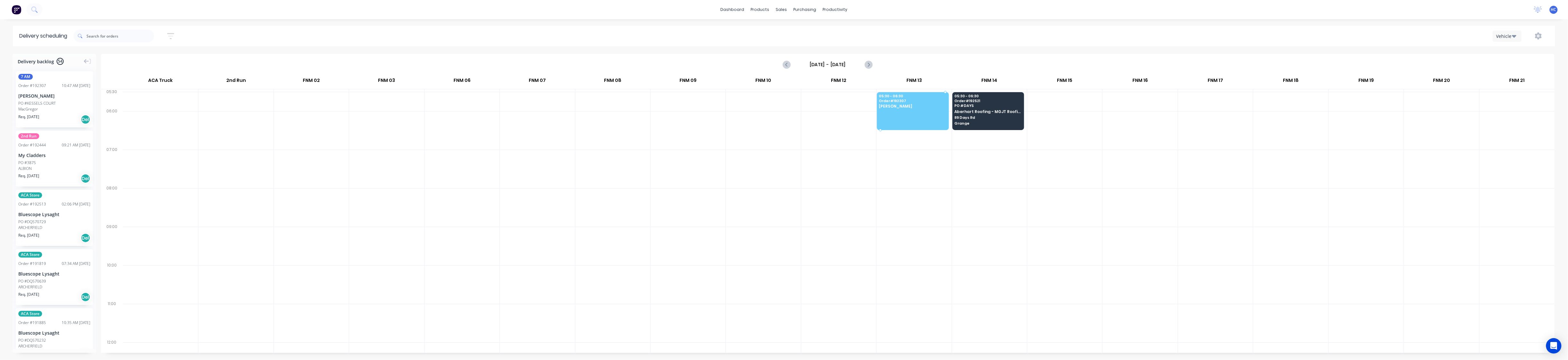
drag, startPoint x: 44, startPoint y: 106, endPoint x: 914, endPoint y: 97, distance: 870.0
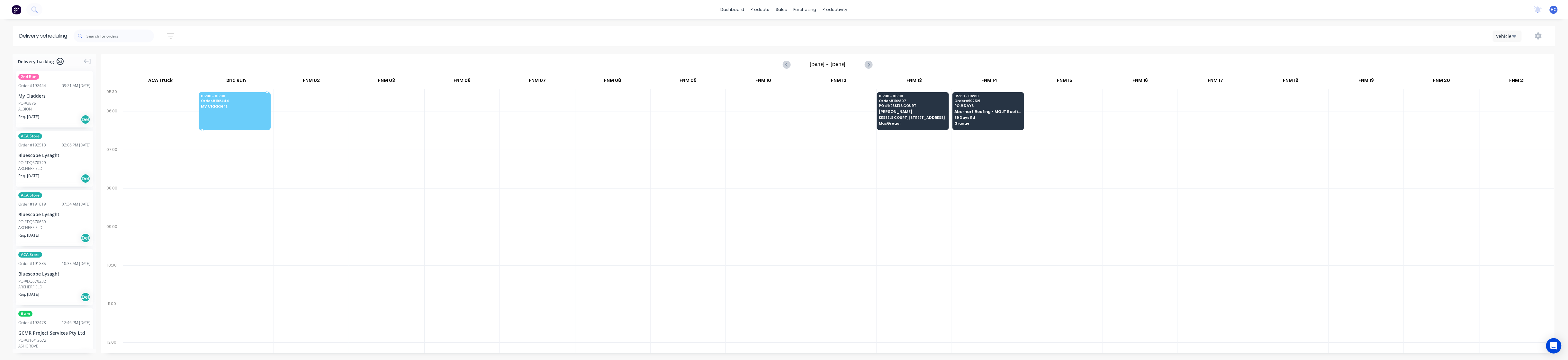
drag, startPoint x: 51, startPoint y: 103, endPoint x: 241, endPoint y: 105, distance: 190.0
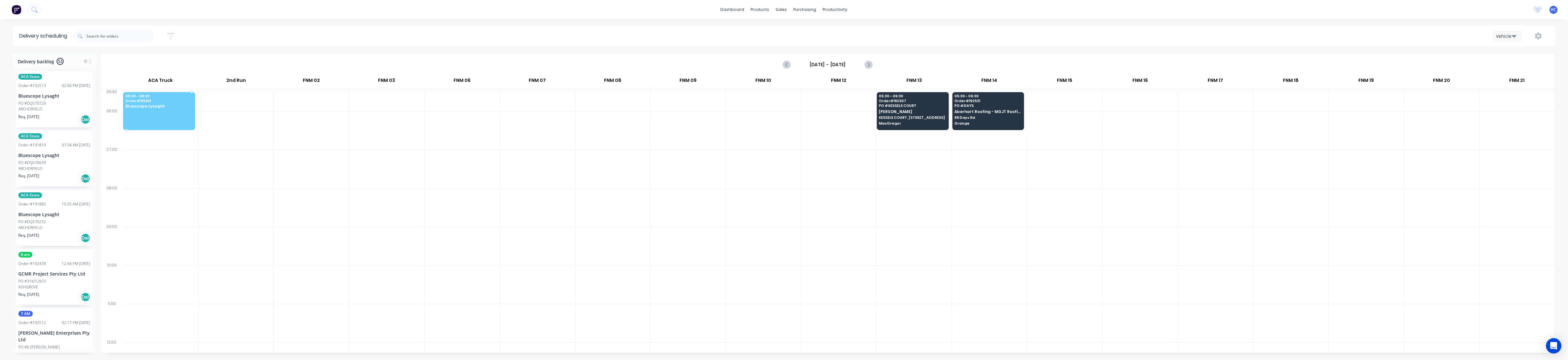
drag, startPoint x: 56, startPoint y: 111, endPoint x: 61, endPoint y: 109, distance: 5.4
drag, startPoint x: 47, startPoint y: 106, endPoint x: 151, endPoint y: 98, distance: 104.3
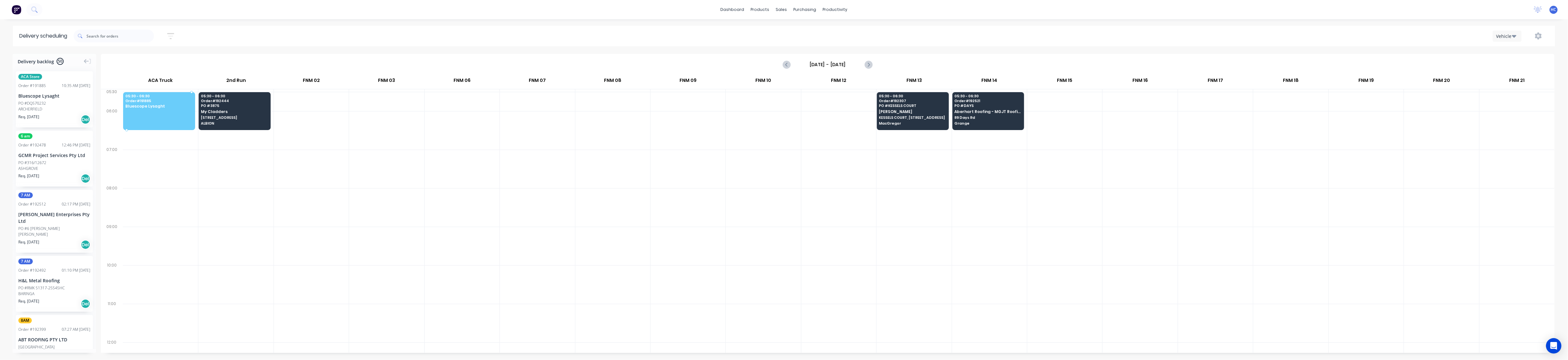
drag, startPoint x: 32, startPoint y: 108, endPoint x: 161, endPoint y: 105, distance: 129.0
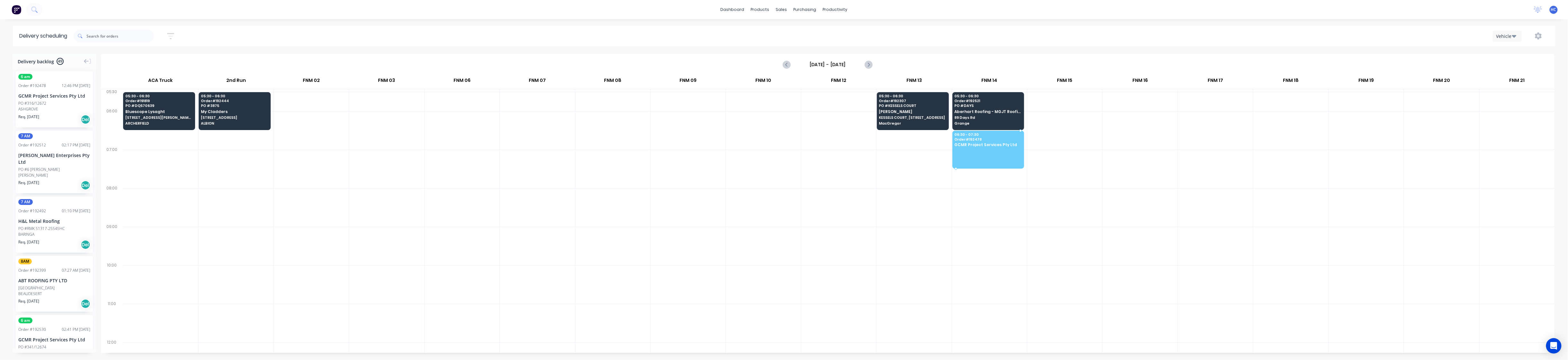
drag, startPoint x: 42, startPoint y: 95, endPoint x: 1002, endPoint y: 140, distance: 961.1
click at [243, 175] on div at bounding box center [236, 168] width 75 height 38
drag, startPoint x: 361, startPoint y: 192, endPoint x: 362, endPoint y: 185, distance: 7.1
click at [361, 190] on div at bounding box center [387, 207] width 75 height 38
drag, startPoint x: 584, startPoint y: 223, endPoint x: 566, endPoint y: 212, distance: 21.1
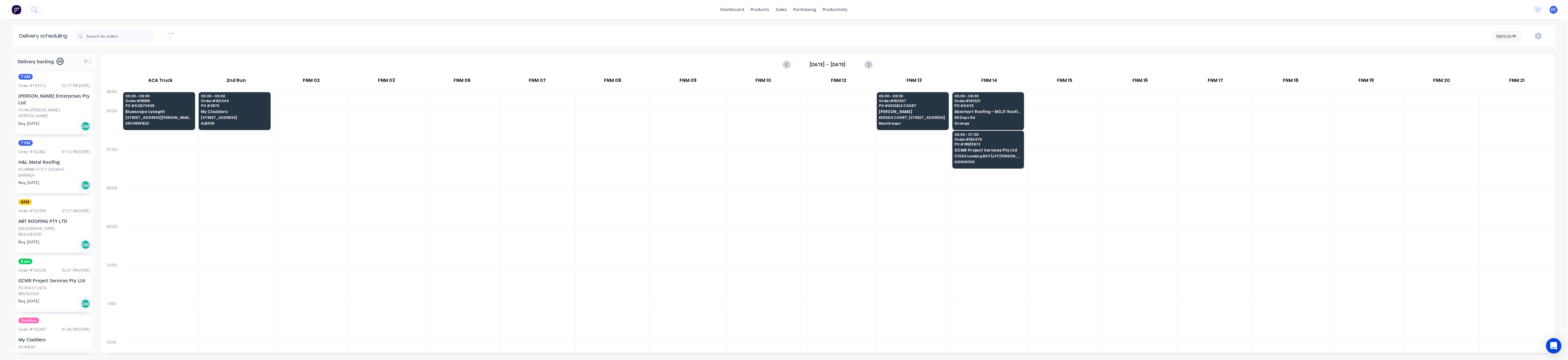
click at [586, 223] on div at bounding box center [612, 207] width 75 height 38
drag, startPoint x: 52, startPoint y: 103, endPoint x: 1499, endPoint y: 106, distance: 1447.0
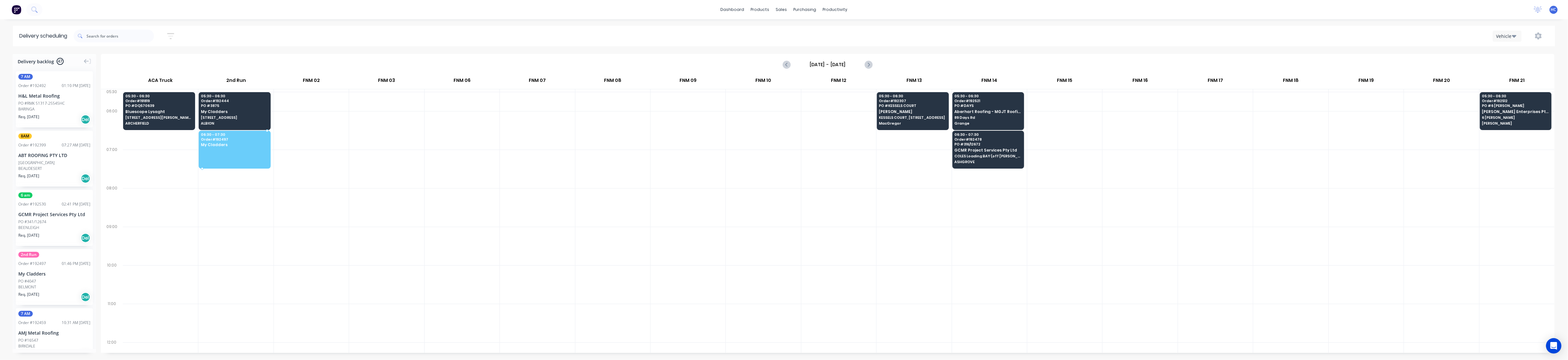
drag, startPoint x: 54, startPoint y: 286, endPoint x: 236, endPoint y: 136, distance: 235.8
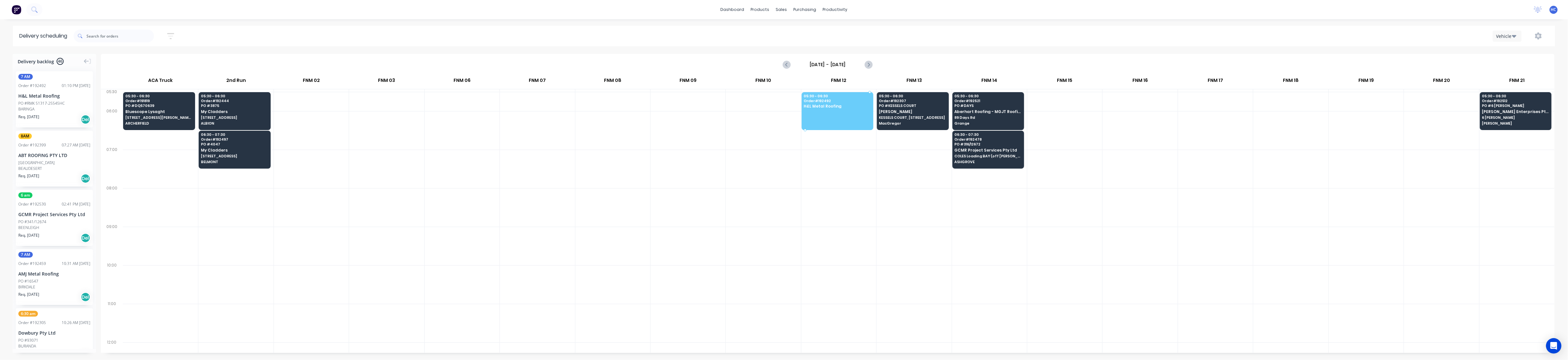
drag, startPoint x: 48, startPoint y: 105, endPoint x: 847, endPoint y: 105, distance: 799.0
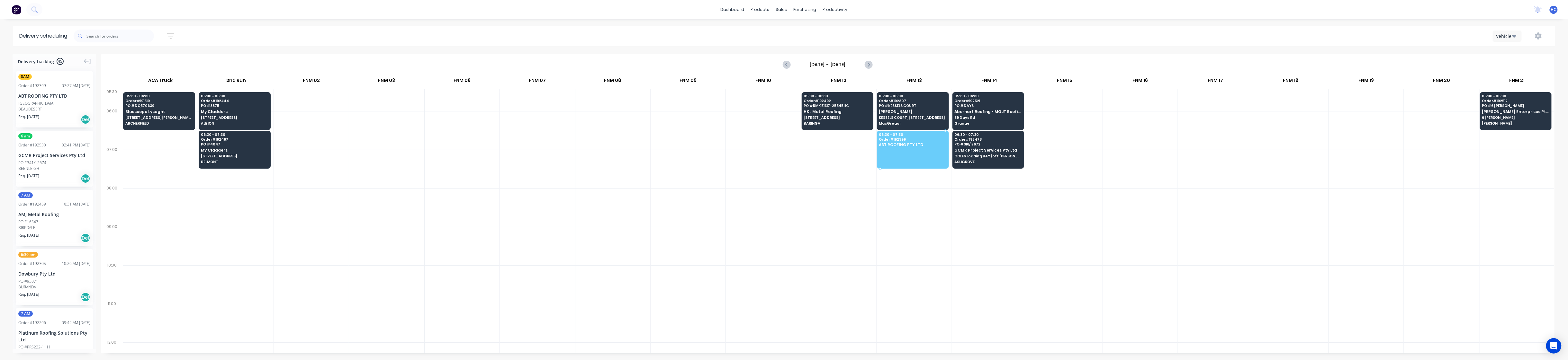
drag, startPoint x: 55, startPoint y: 109, endPoint x: 922, endPoint y: 147, distance: 867.8
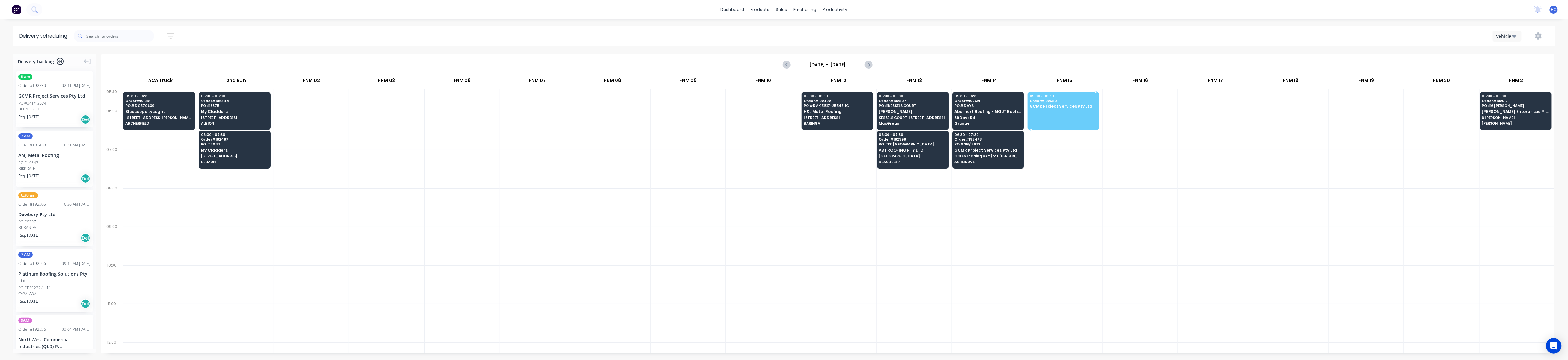
drag, startPoint x: 50, startPoint y: 107, endPoint x: 1063, endPoint y: 111, distance: 1013.0
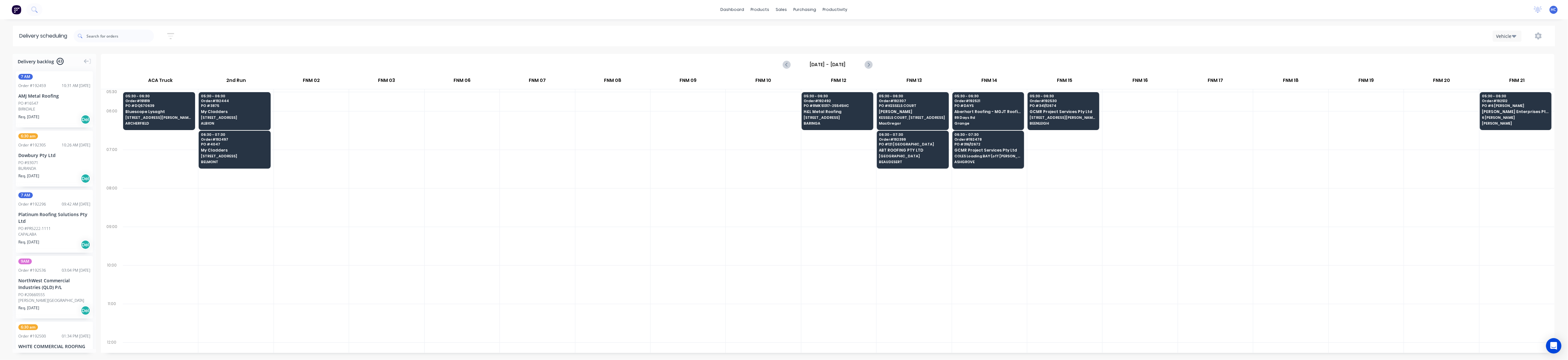
click at [163, 218] on div at bounding box center [161, 207] width 75 height 38
drag, startPoint x: 60, startPoint y: 100, endPoint x: 1376, endPoint y: 105, distance: 1316.0
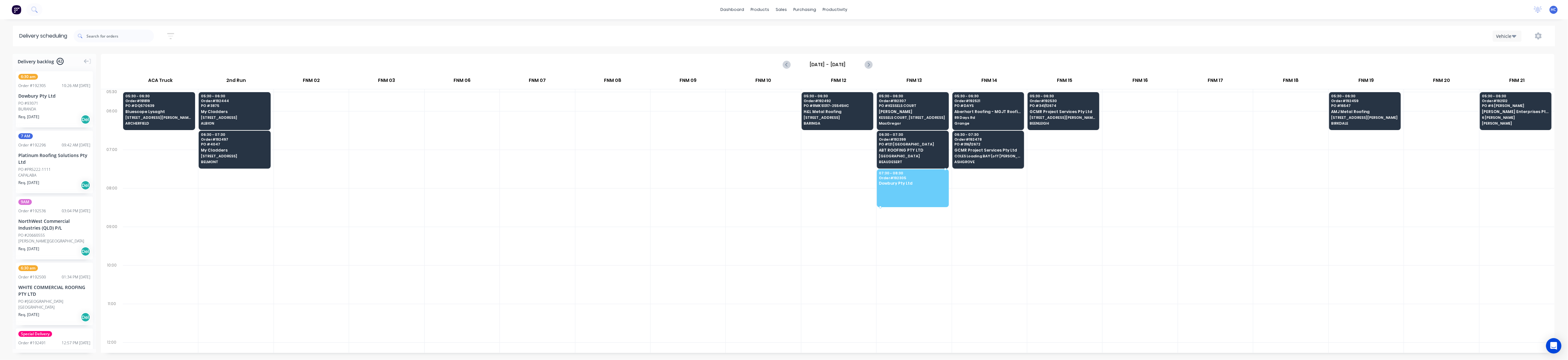
drag, startPoint x: 38, startPoint y: 102, endPoint x: 875, endPoint y: 176, distance: 840.3
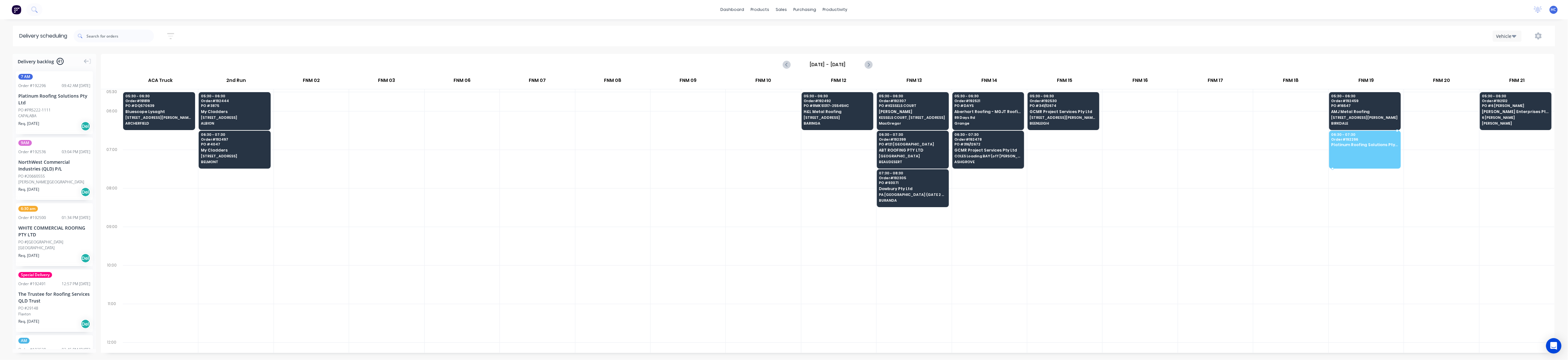
drag, startPoint x: 32, startPoint y: 110, endPoint x: 1367, endPoint y: 133, distance: 1335.2
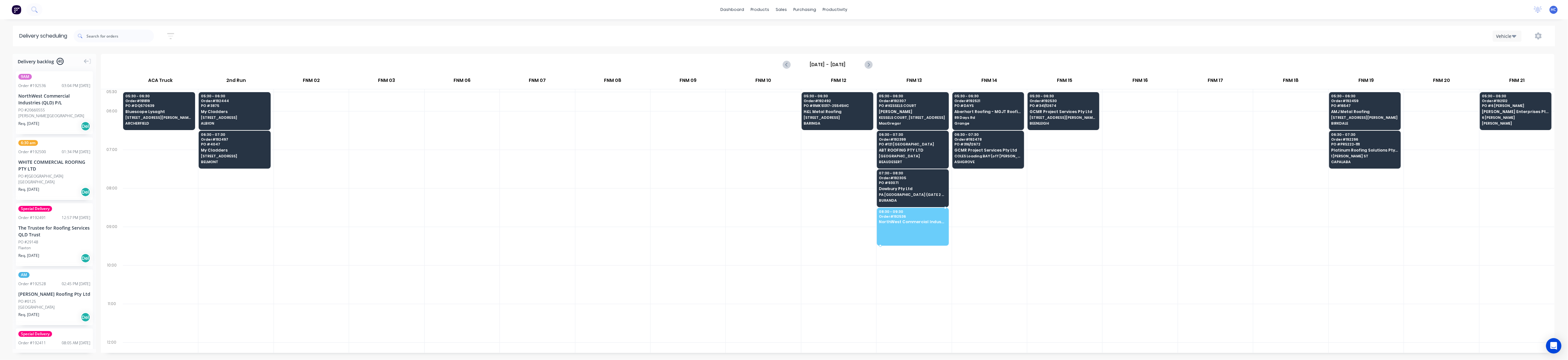
drag, startPoint x: 30, startPoint y: 108, endPoint x: 913, endPoint y: 221, distance: 890.2
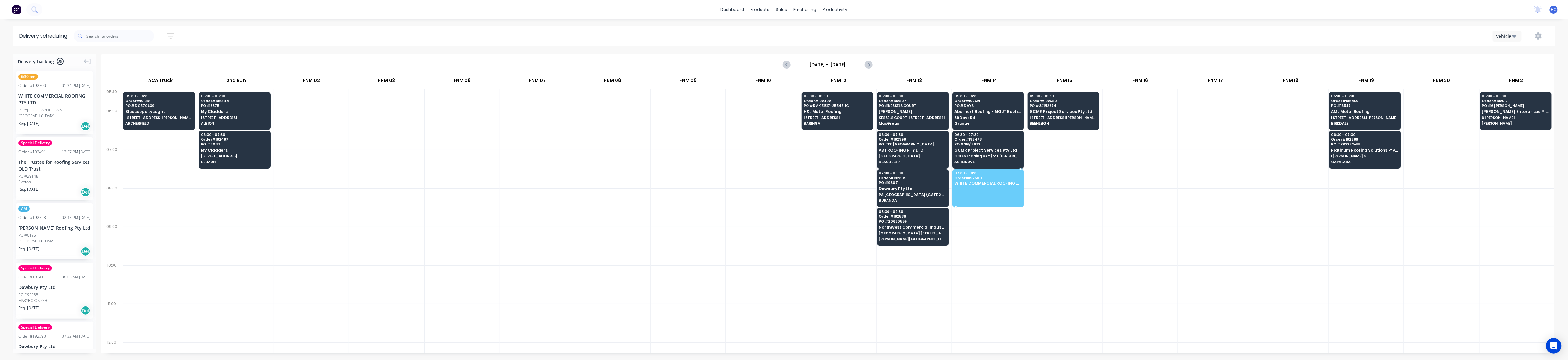
drag, startPoint x: 43, startPoint y: 121, endPoint x: 989, endPoint y: 175, distance: 947.5
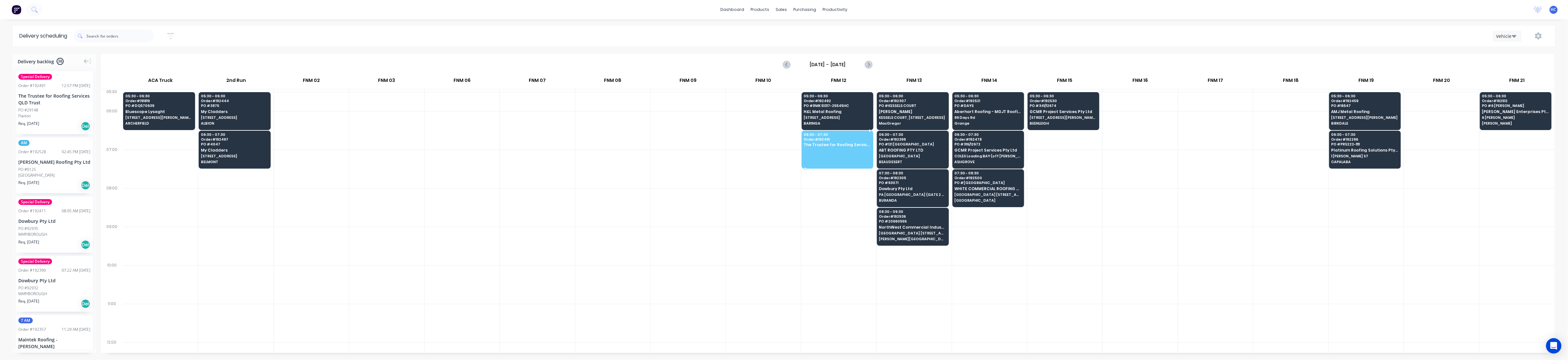
drag, startPoint x: 45, startPoint y: 112, endPoint x: 845, endPoint y: 145, distance: 800.7
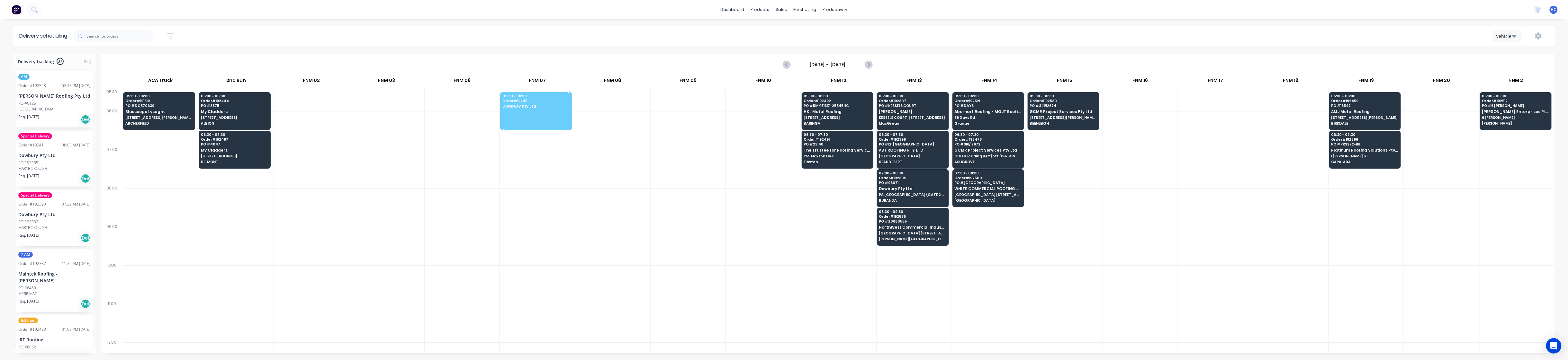
drag, startPoint x: 34, startPoint y: 159, endPoint x: 551, endPoint y: 99, distance: 520.5
drag, startPoint x: 58, startPoint y: 168, endPoint x: 529, endPoint y: 102, distance: 475.6
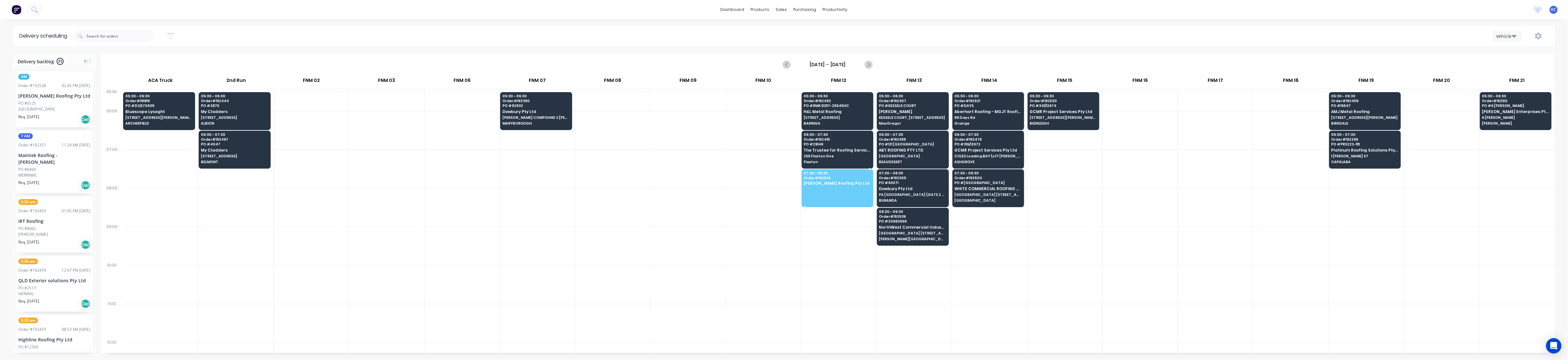
drag, startPoint x: 55, startPoint y: 105, endPoint x: 825, endPoint y: 179, distance: 773.5
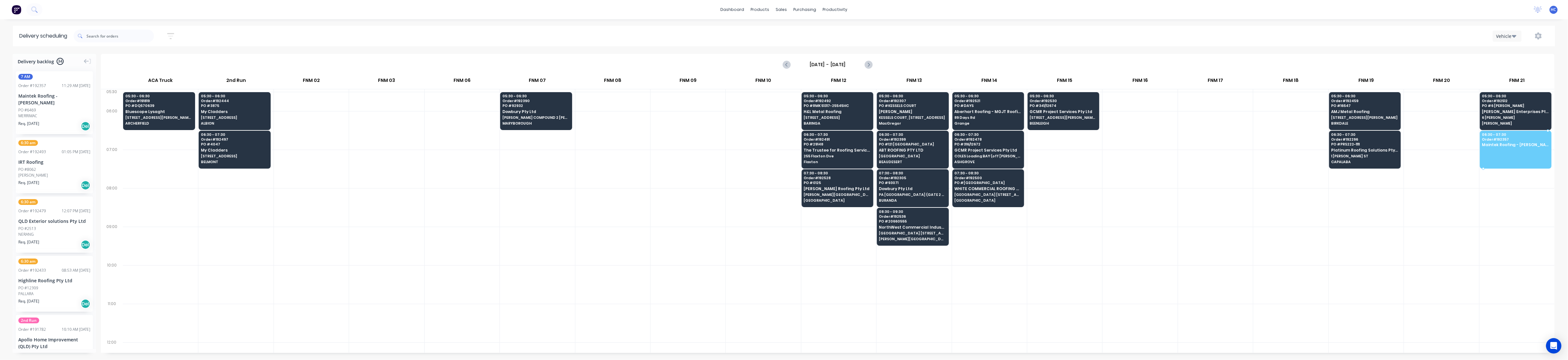
drag, startPoint x: 49, startPoint y: 116, endPoint x: 1507, endPoint y: 147, distance: 1458.3
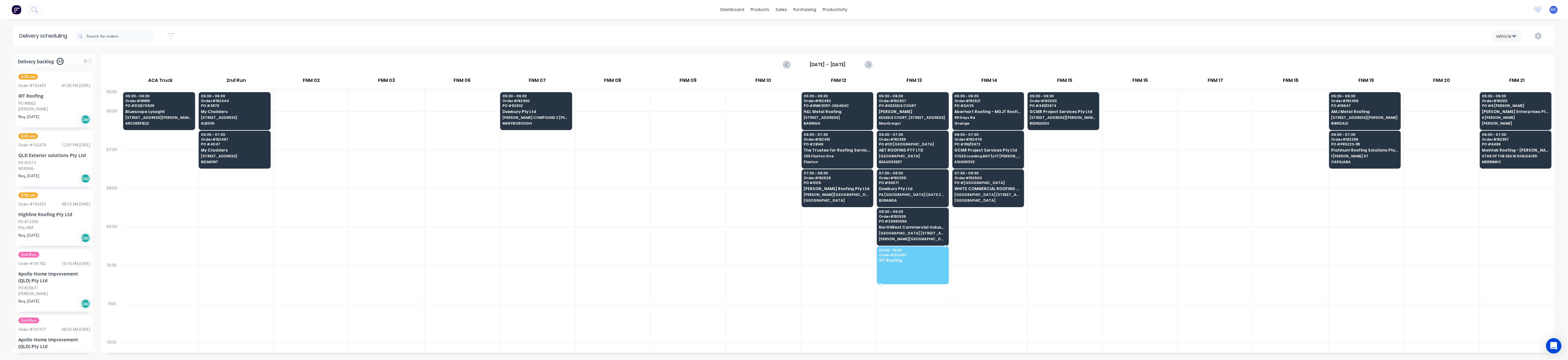
drag, startPoint x: 40, startPoint y: 102, endPoint x: 942, endPoint y: 254, distance: 914.7
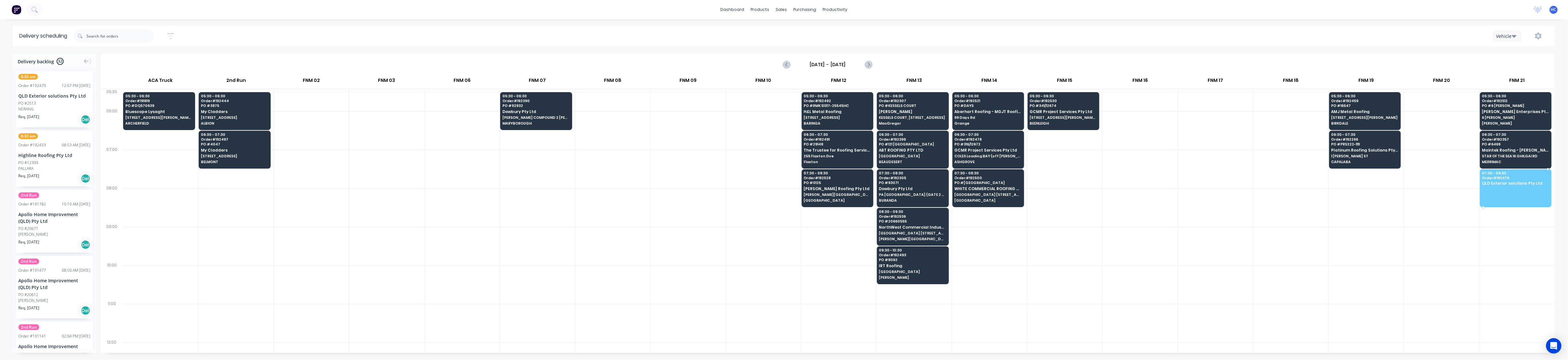
drag, startPoint x: 60, startPoint y: 105, endPoint x: 1511, endPoint y: 184, distance: 1453.1
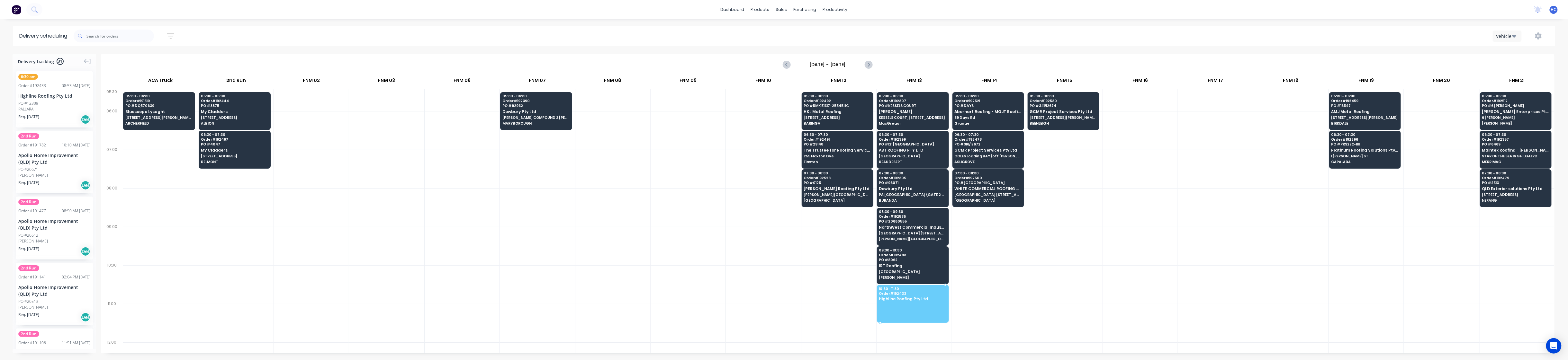
drag, startPoint x: 55, startPoint y: 98, endPoint x: 899, endPoint y: 289, distance: 865.3
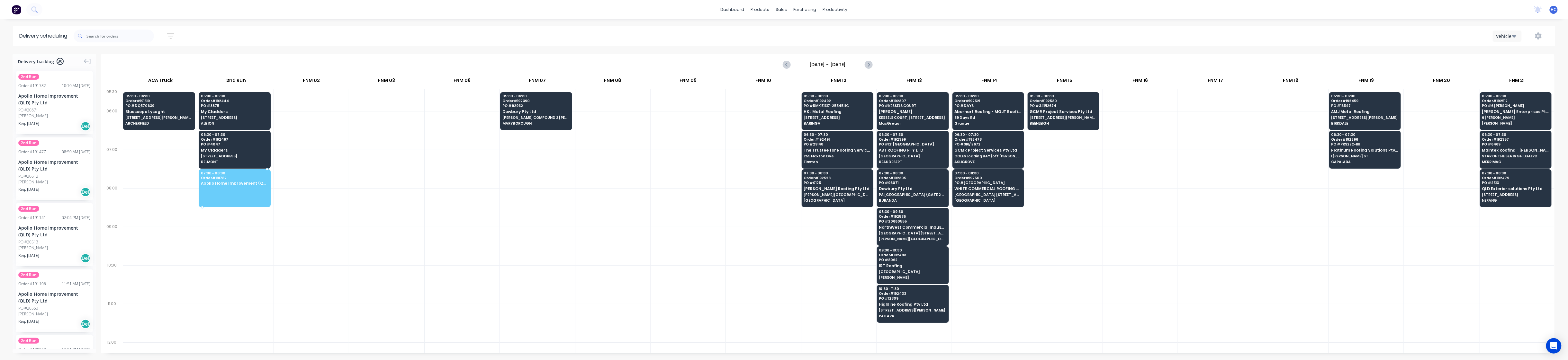
drag, startPoint x: 32, startPoint y: 118, endPoint x: 249, endPoint y: 186, distance: 227.4
drag, startPoint x: 21, startPoint y: 106, endPoint x: 239, endPoint y: 184, distance: 231.5
drag, startPoint x: 72, startPoint y: 119, endPoint x: 133, endPoint y: 130, distance: 62.0
drag, startPoint x: 41, startPoint y: 102, endPoint x: 245, endPoint y: 183, distance: 219.5
drag, startPoint x: 46, startPoint y: 107, endPoint x: 262, endPoint y: 184, distance: 229.3
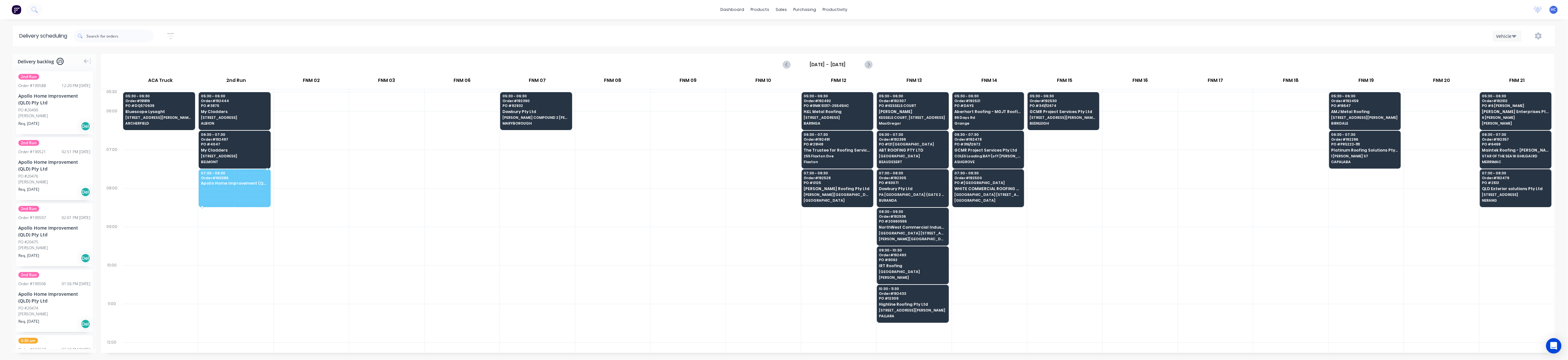
drag, startPoint x: 62, startPoint y: 115, endPoint x: 229, endPoint y: 179, distance: 178.8
drag, startPoint x: 32, startPoint y: 106, endPoint x: 229, endPoint y: 184, distance: 211.9
drag, startPoint x: 54, startPoint y: 113, endPoint x: 216, endPoint y: 179, distance: 174.9
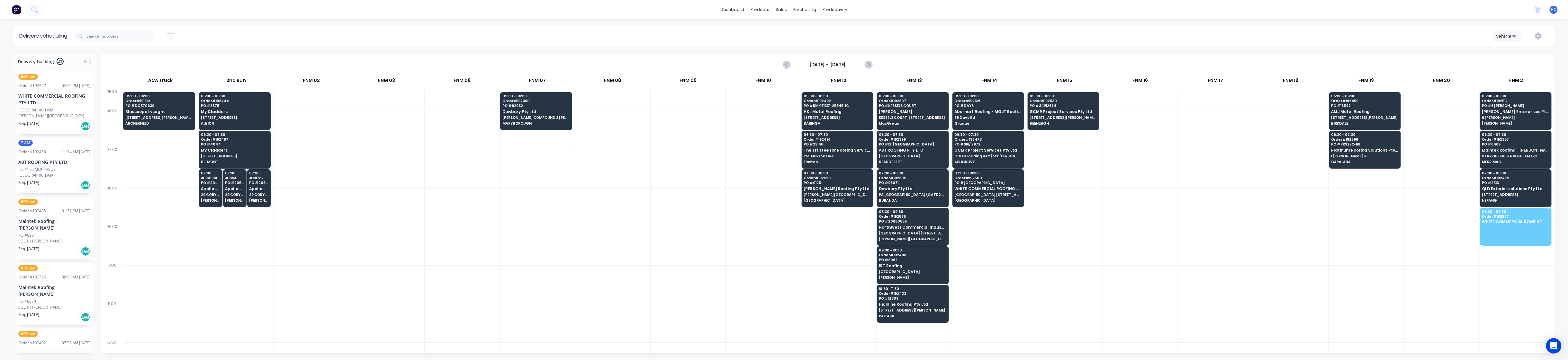
drag, startPoint x: 43, startPoint y: 117, endPoint x: 1480, endPoint y: 220, distance: 1440.7
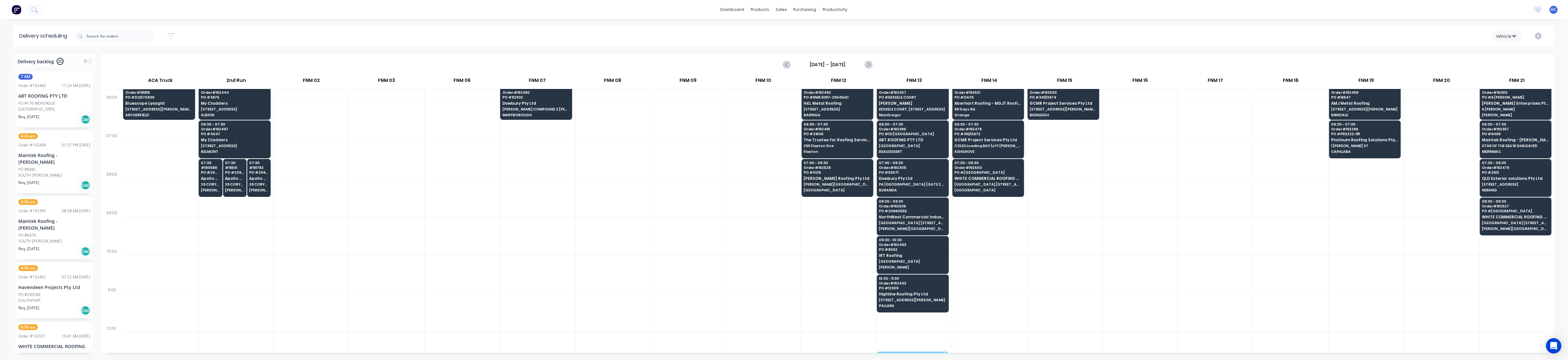
scroll to position [22, 0]
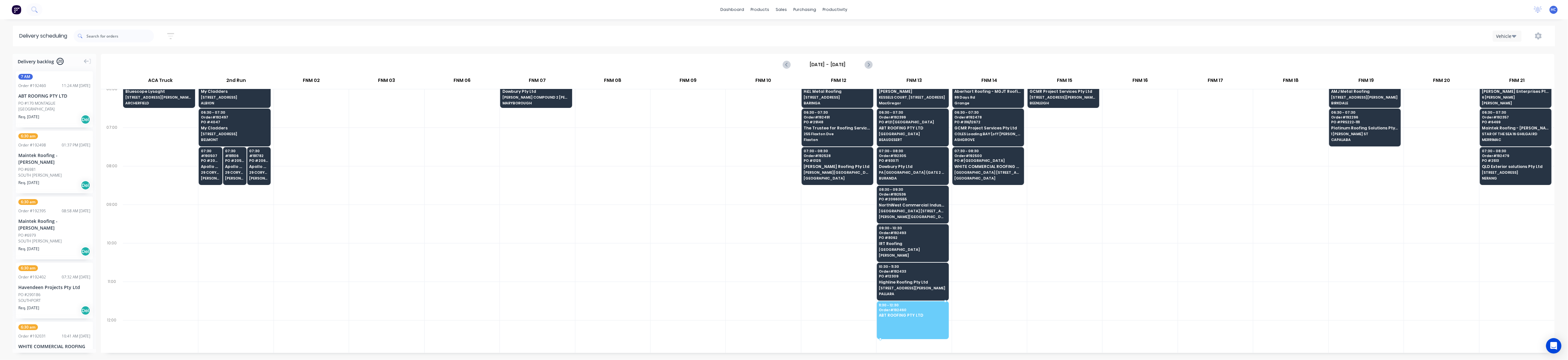
drag, startPoint x: 39, startPoint y: 107, endPoint x: 915, endPoint y: 317, distance: 900.8
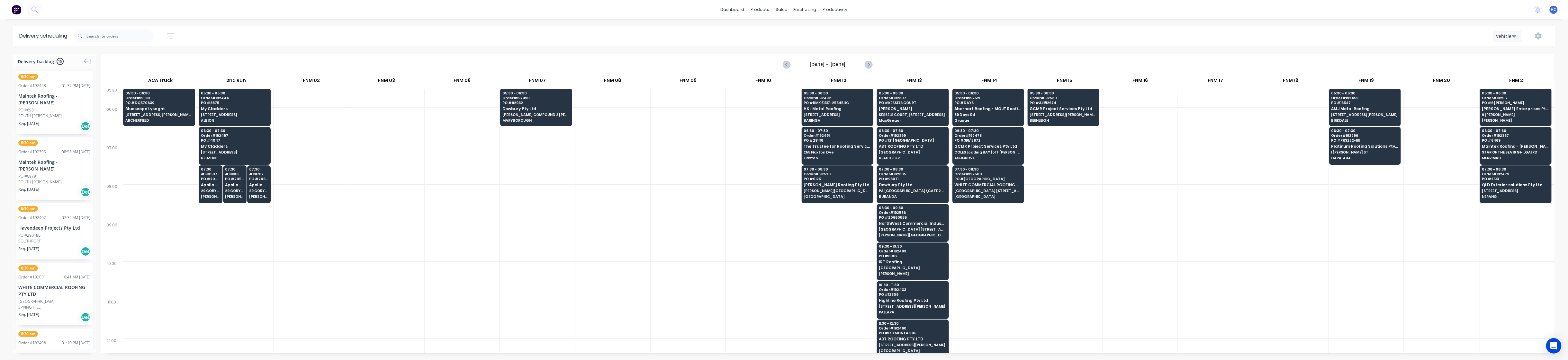
scroll to position [0, 0]
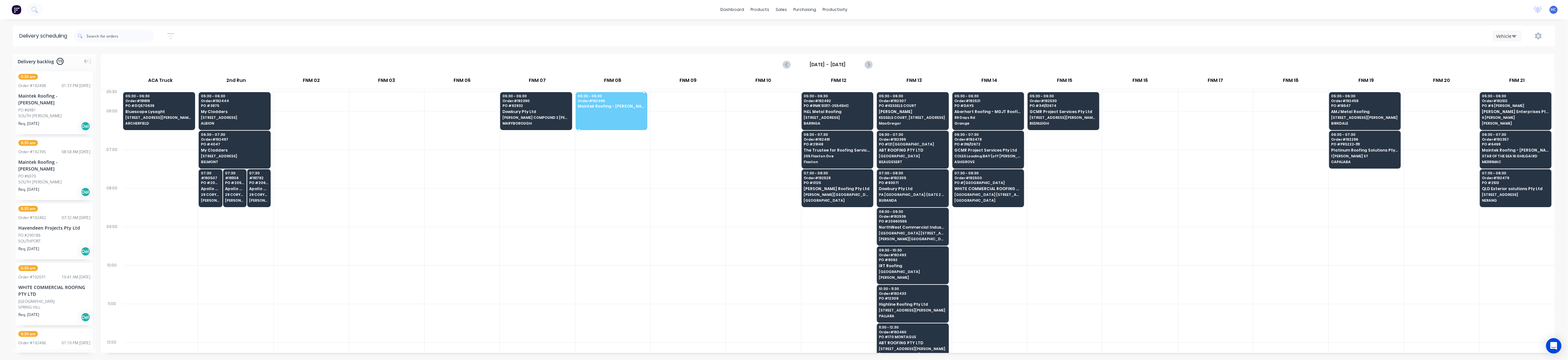
drag, startPoint x: 39, startPoint y: 116, endPoint x: 623, endPoint y: 102, distance: 584.2
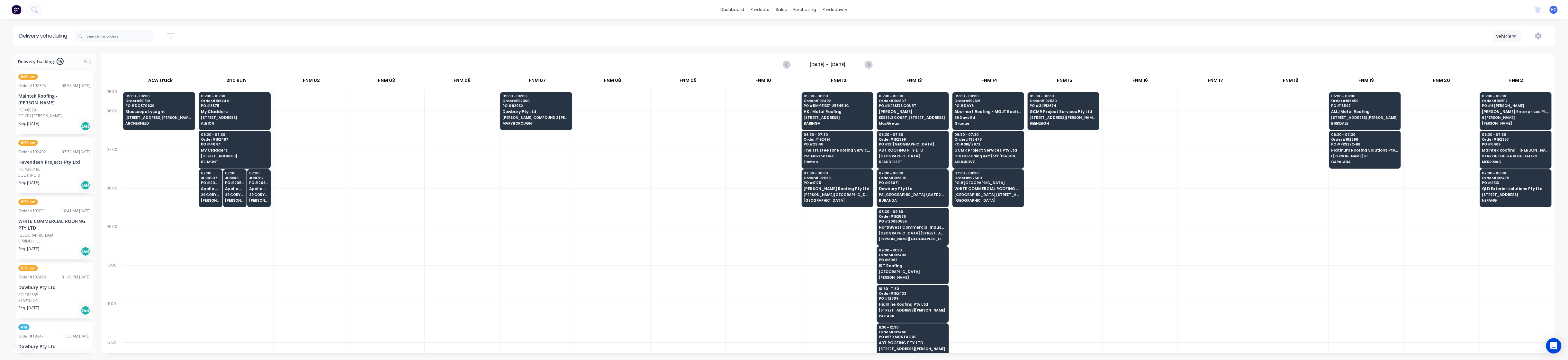
drag, startPoint x: 13, startPoint y: 106, endPoint x: 77, endPoint y: 126, distance: 67.1
click at [79, 128] on div "6:30 am Order # 192395 08:58 AM 11/09/25 Maintek Roofing - Shaun Rahurahu PO #6…" at bounding box center [54, 103] width 83 height 63
drag, startPoint x: 41, startPoint y: 109, endPoint x: 626, endPoint y: 103, distance: 585.0
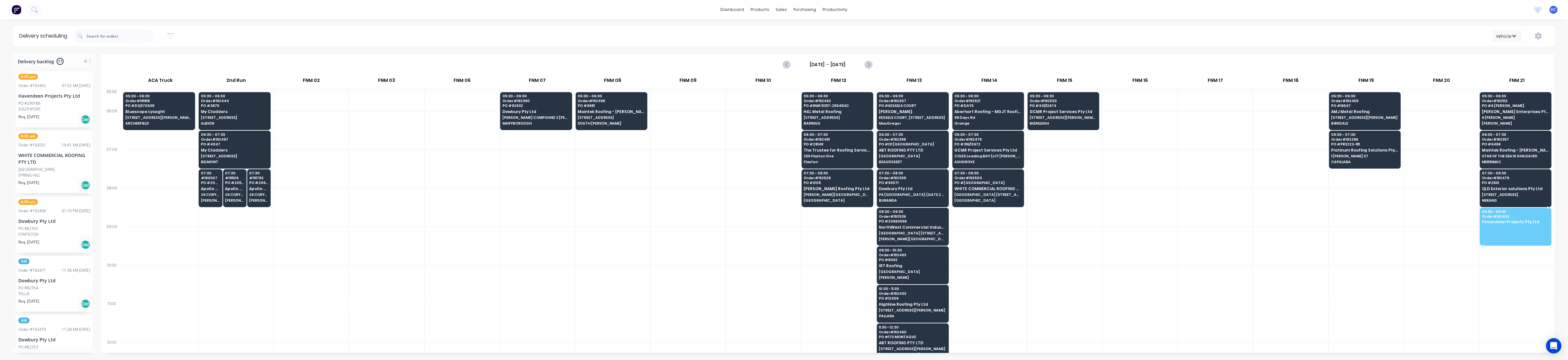
drag, startPoint x: 63, startPoint y: 105, endPoint x: 1500, endPoint y: 212, distance: 1441.0
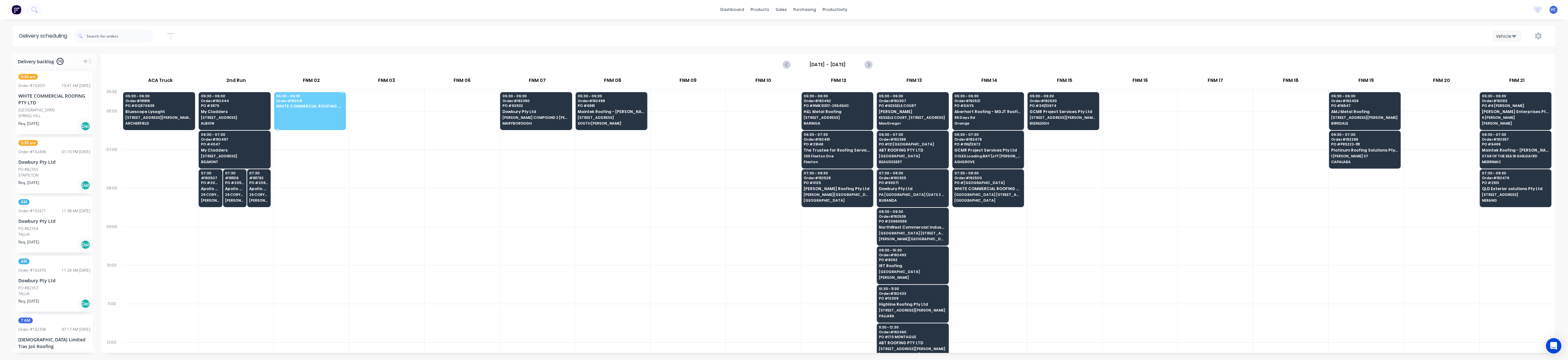
drag, startPoint x: 41, startPoint y: 102, endPoint x: 315, endPoint y: 102, distance: 274.0
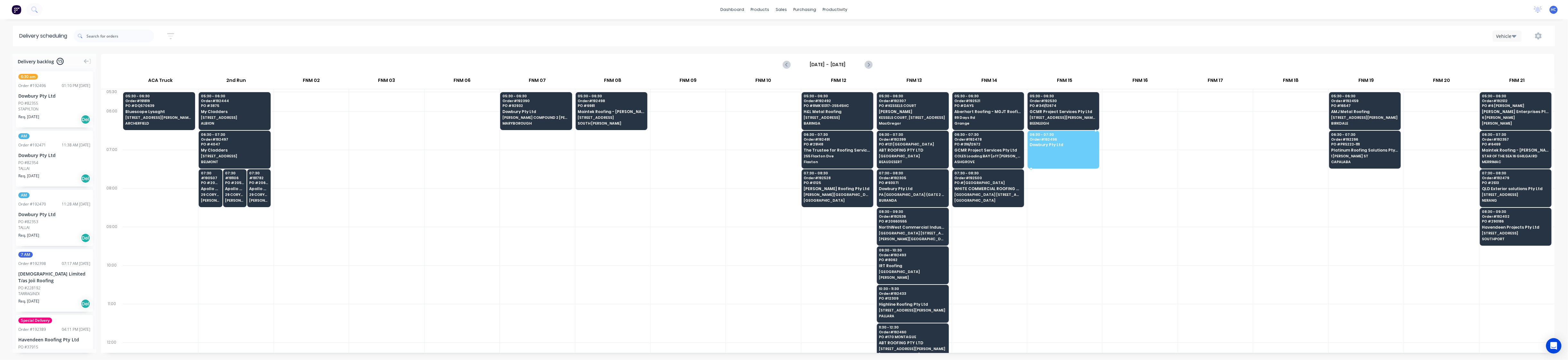
drag, startPoint x: 61, startPoint y: 99, endPoint x: 1063, endPoint y: 147, distance: 1003.1
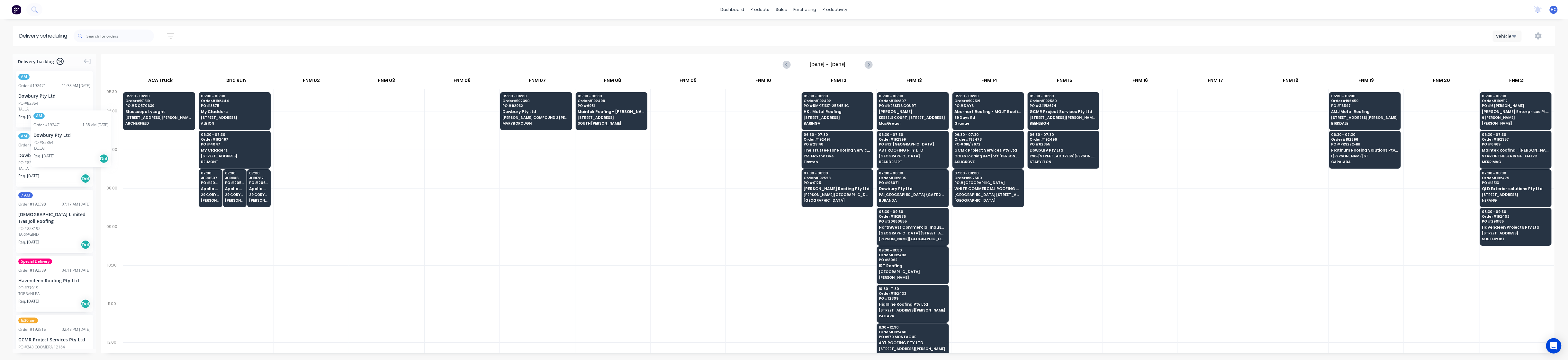
drag, startPoint x: 41, startPoint y: 107, endPoint x: 31, endPoint y: 106, distance: 10.0
drag, startPoint x: 36, startPoint y: 101, endPoint x: 1493, endPoint y: 255, distance: 1465.1
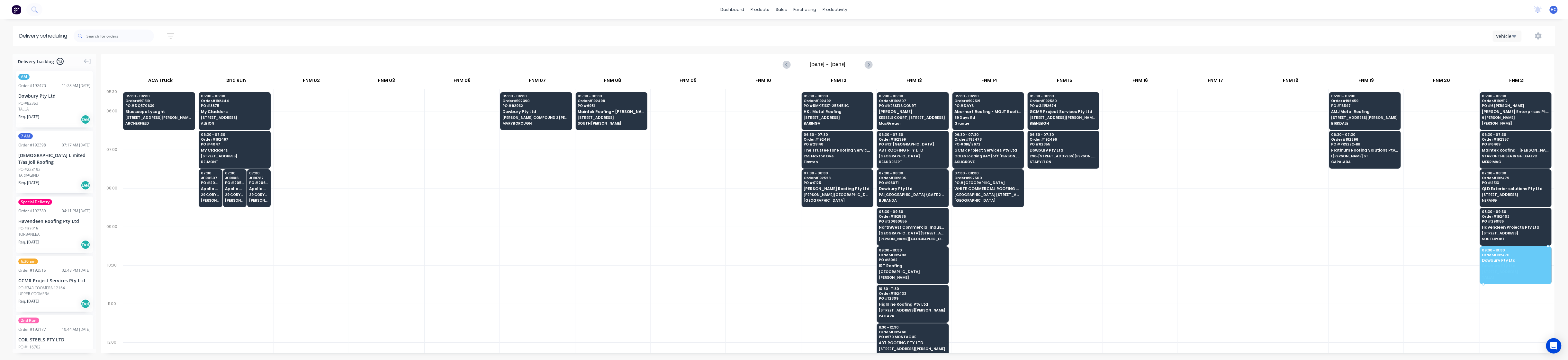
drag, startPoint x: 39, startPoint y: 99, endPoint x: 1525, endPoint y: 263, distance: 1495.0
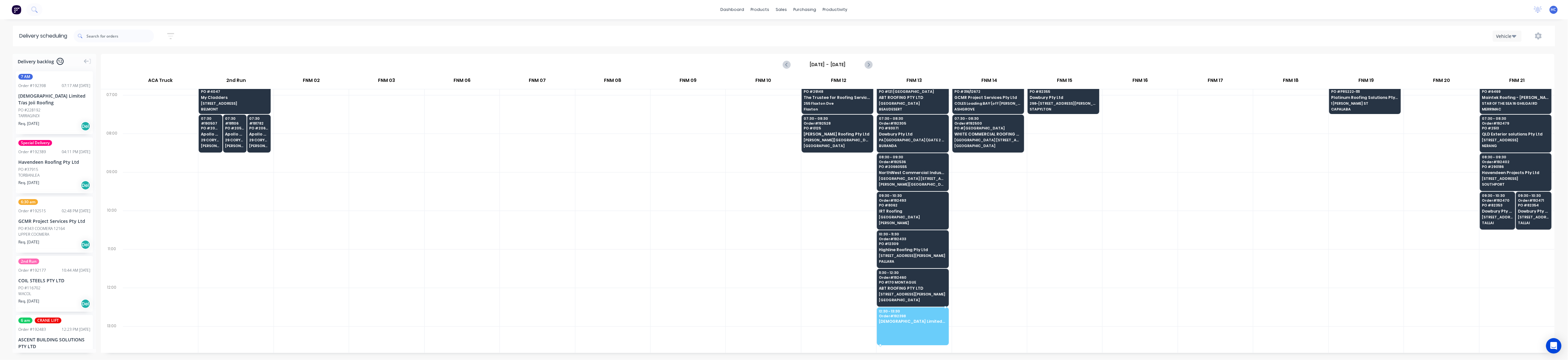
drag, startPoint x: 43, startPoint y: 109, endPoint x: 907, endPoint y: 320, distance: 889.4
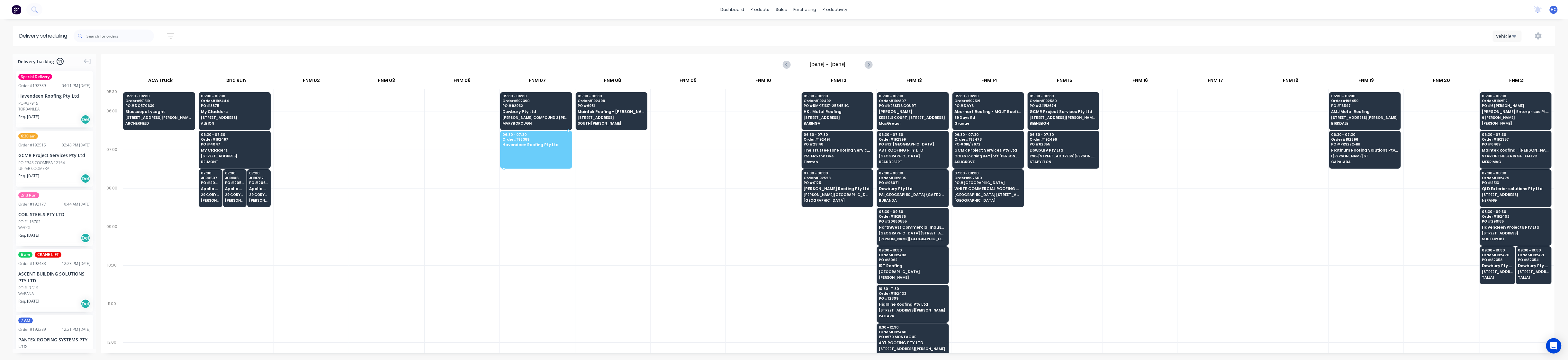
drag, startPoint x: 37, startPoint y: 105, endPoint x: 552, endPoint y: 143, distance: 516.4
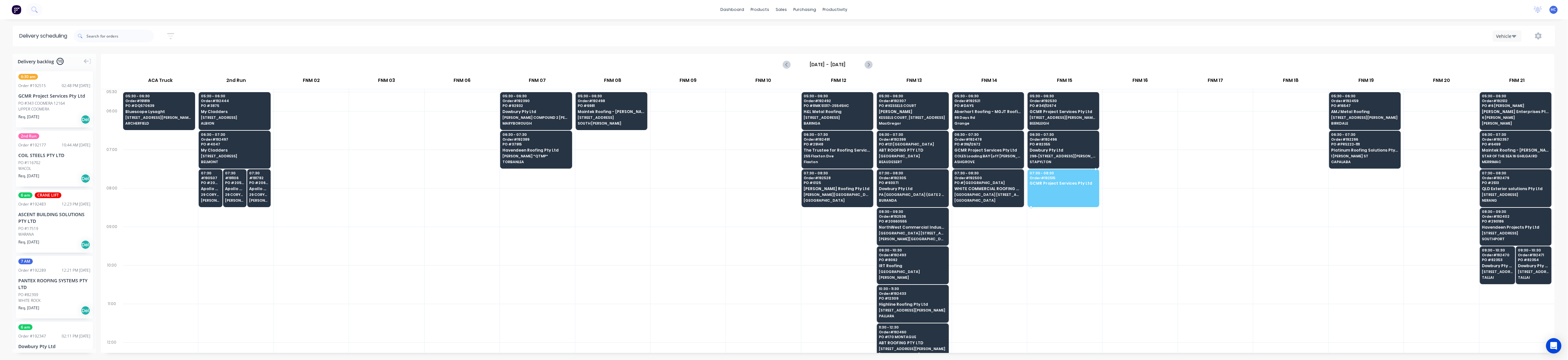
drag, startPoint x: 39, startPoint y: 106, endPoint x: 1083, endPoint y: 172, distance: 1046.1
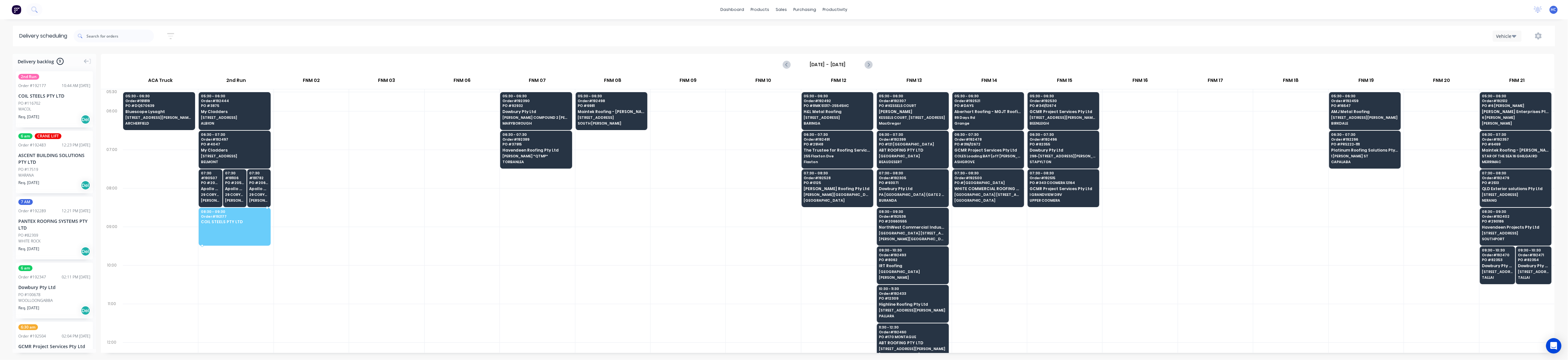
drag, startPoint x: 32, startPoint y: 92, endPoint x: 262, endPoint y: 220, distance: 263.2
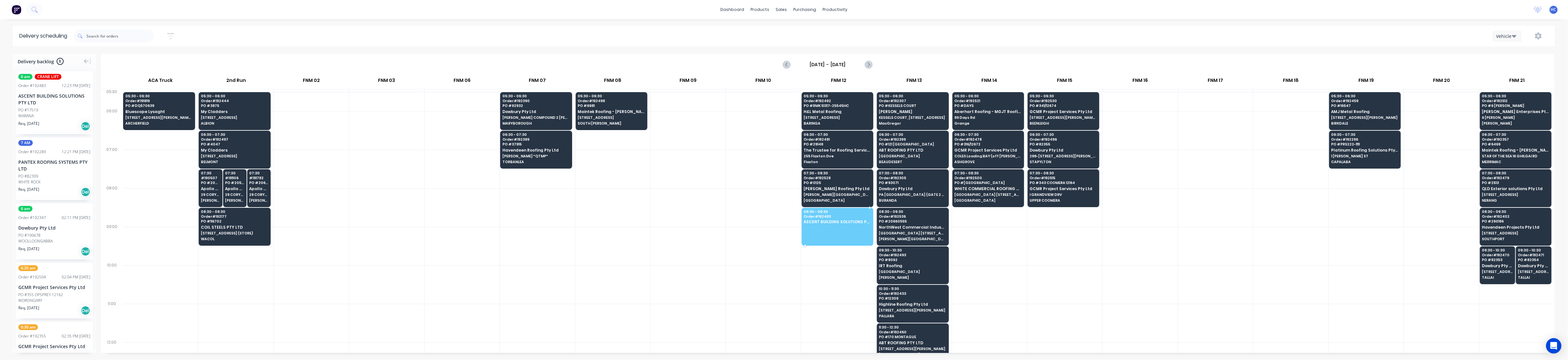
drag, startPoint x: 41, startPoint y: 112, endPoint x: 838, endPoint y: 223, distance: 804.7
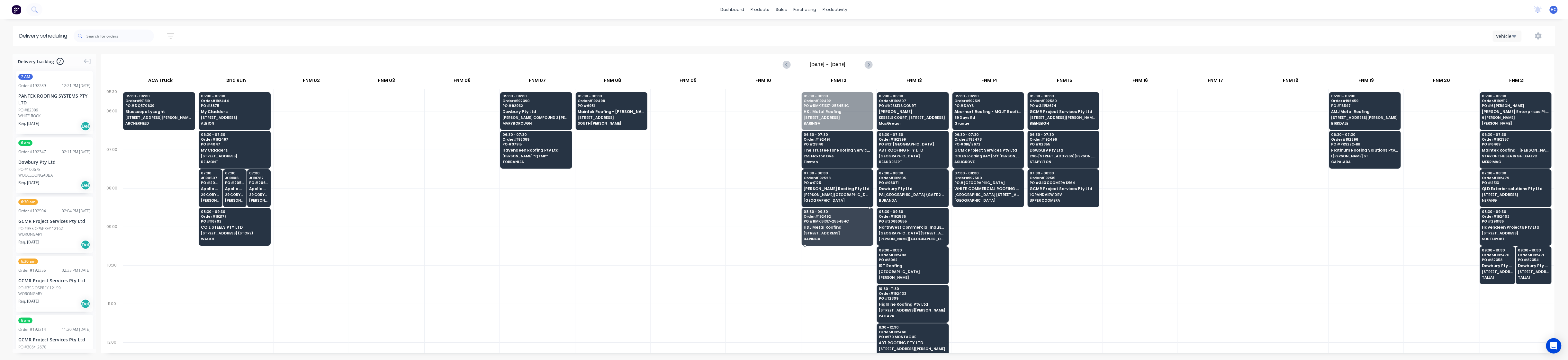
drag, startPoint x: 834, startPoint y: 113, endPoint x: 850, endPoint y: 208, distance: 96.3
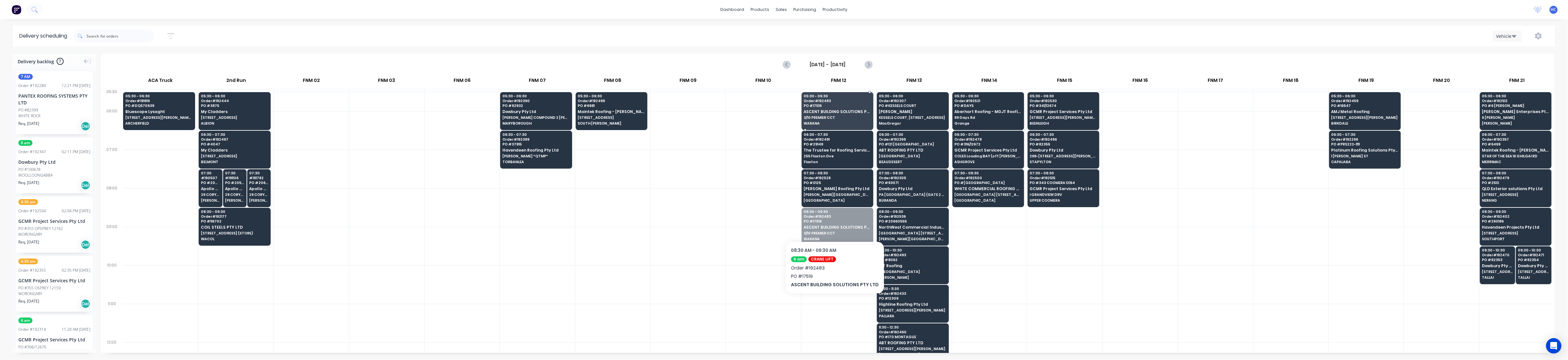
drag, startPoint x: 830, startPoint y: 237, endPoint x: 840, endPoint y: 116, distance: 121.4
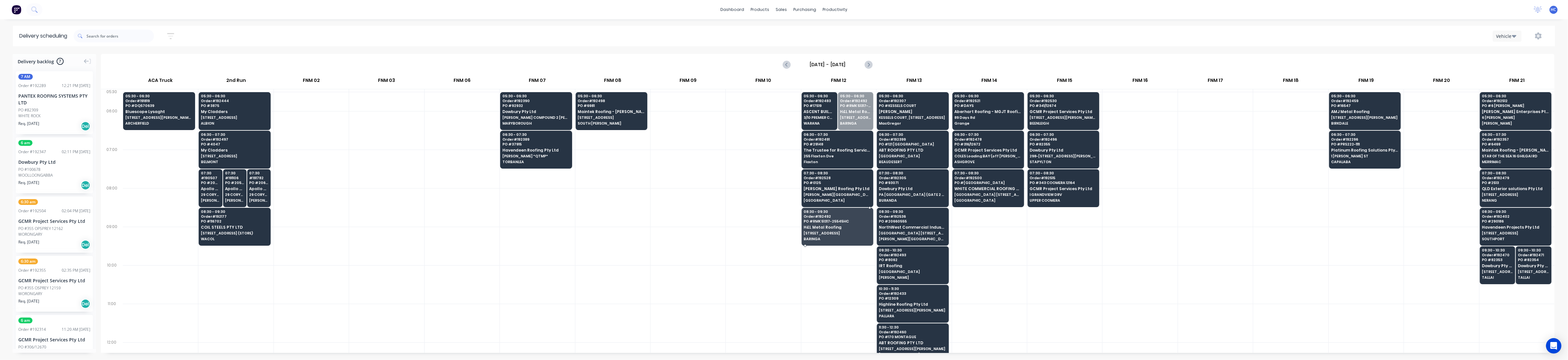
drag, startPoint x: 858, startPoint y: 107, endPoint x: 850, endPoint y: 216, distance: 109.3
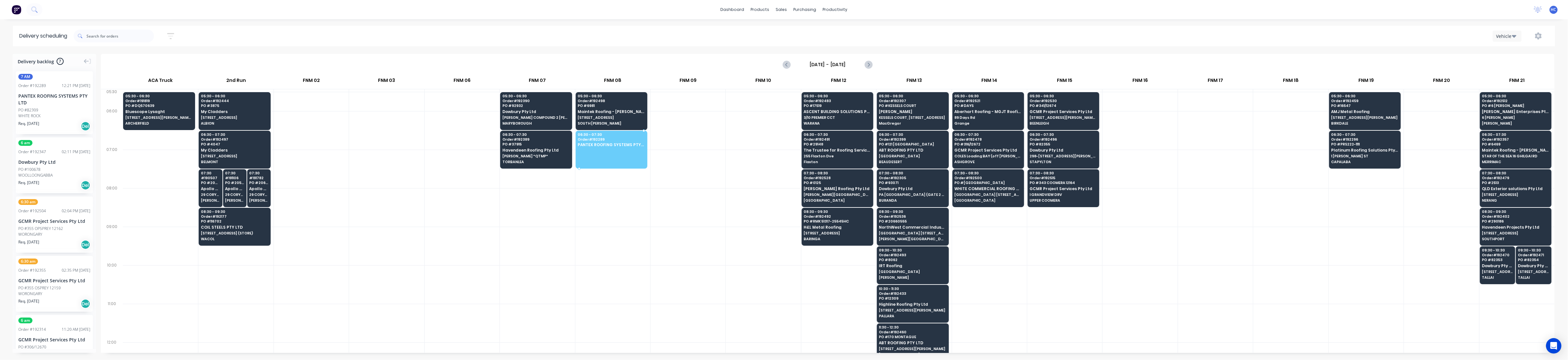
drag, startPoint x: 48, startPoint y: 116, endPoint x: 618, endPoint y: 138, distance: 570.4
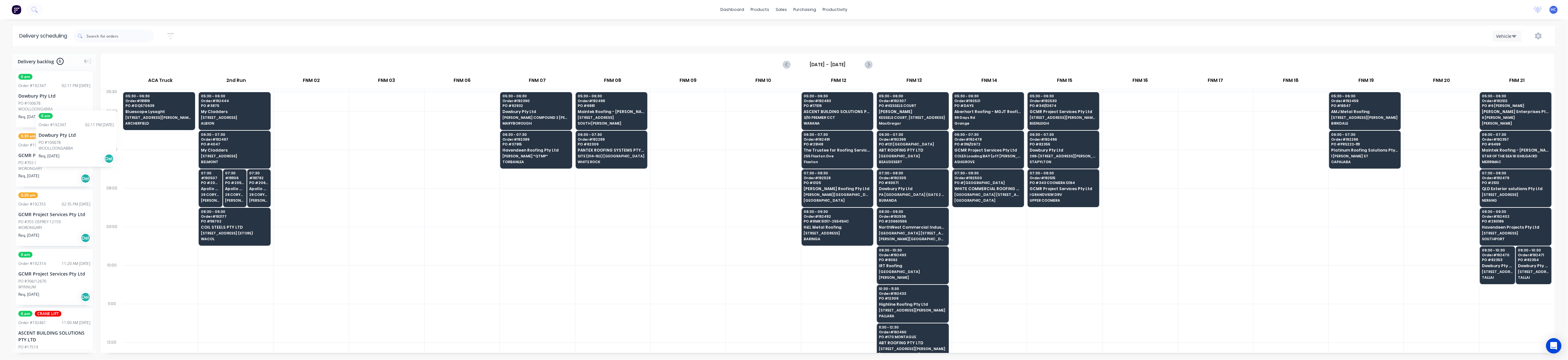
drag, startPoint x: 64, startPoint y: 103, endPoint x: 36, endPoint y: 106, distance: 28.2
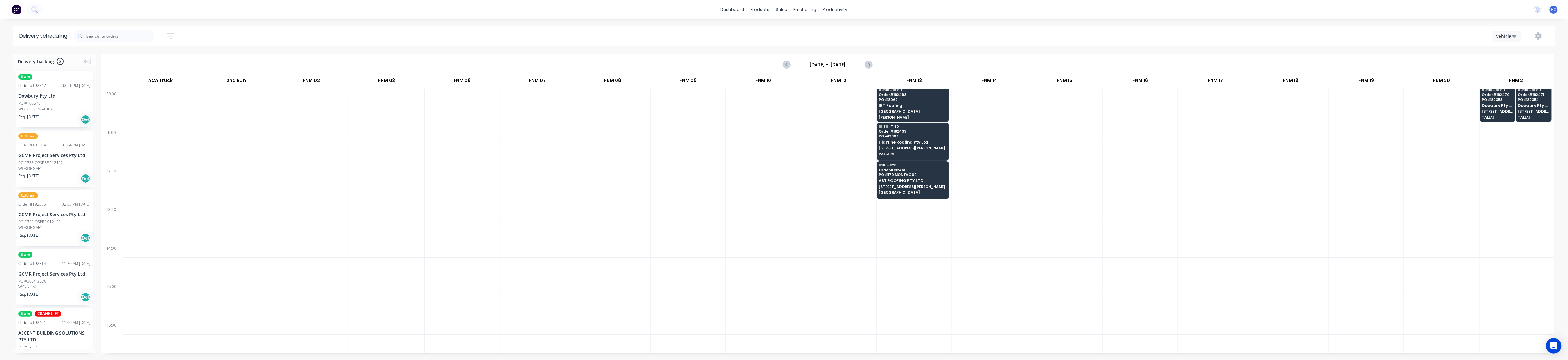
scroll to position [171, 0]
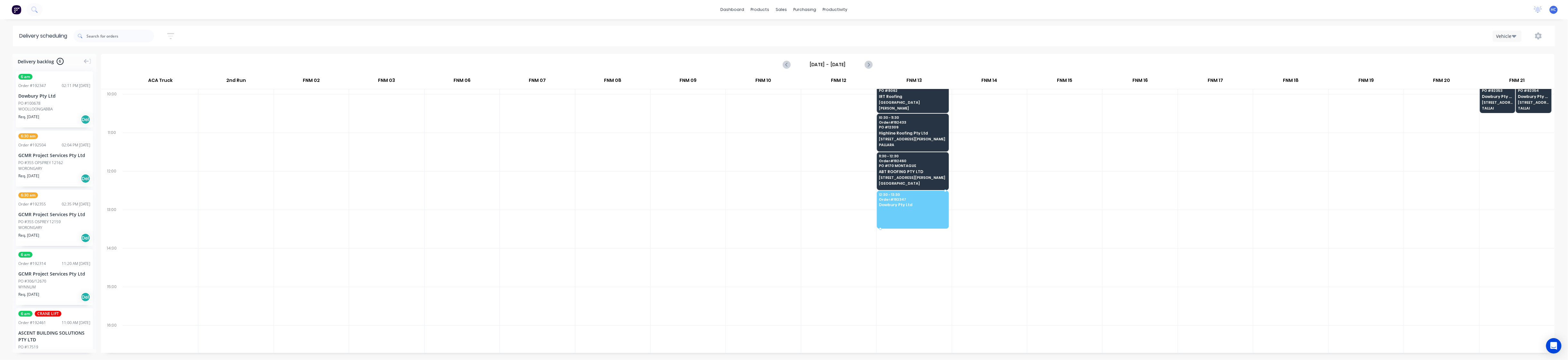
drag, startPoint x: 35, startPoint y: 114, endPoint x: 920, endPoint y: 204, distance: 889.6
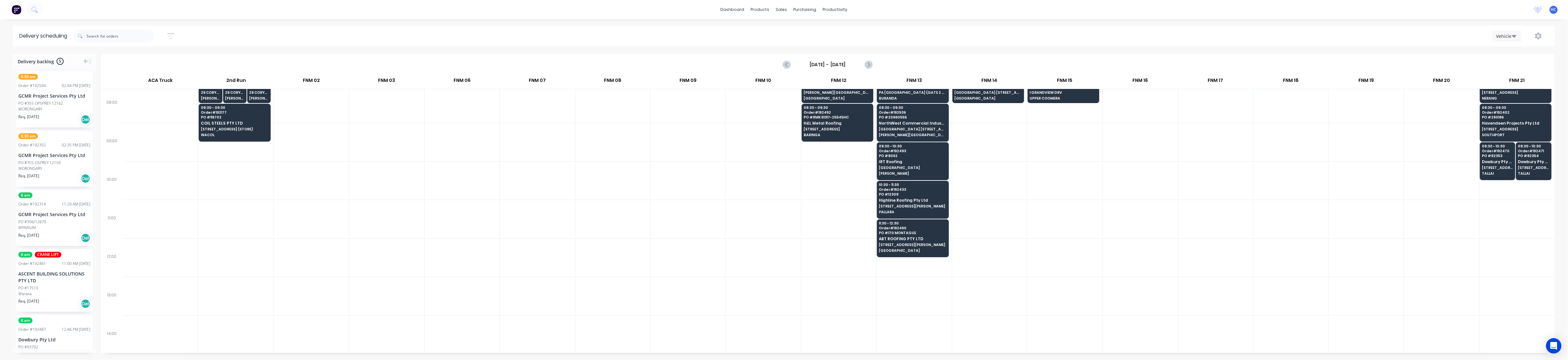
scroll to position [85, 0]
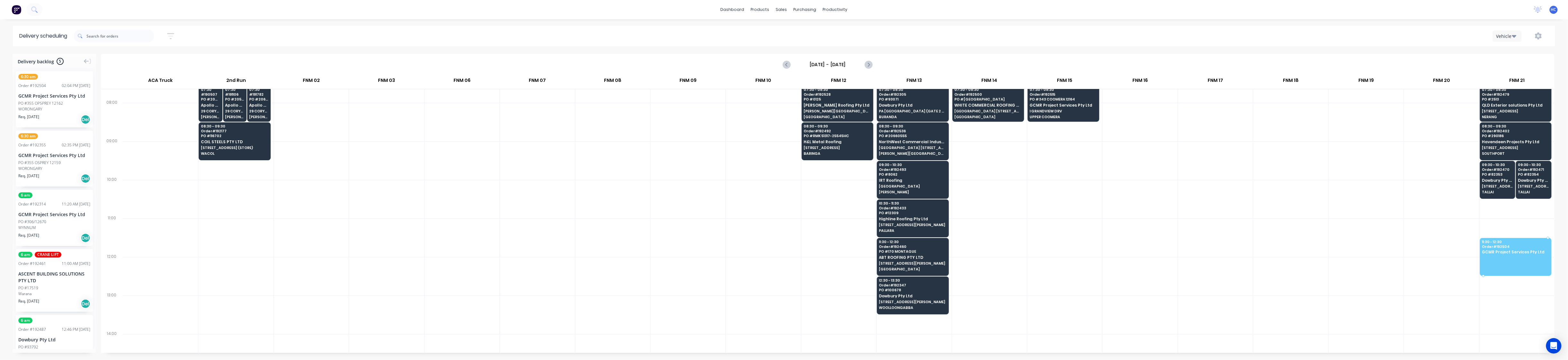
drag, startPoint x: 58, startPoint y: 103, endPoint x: 1525, endPoint y: 243, distance: 1473.7
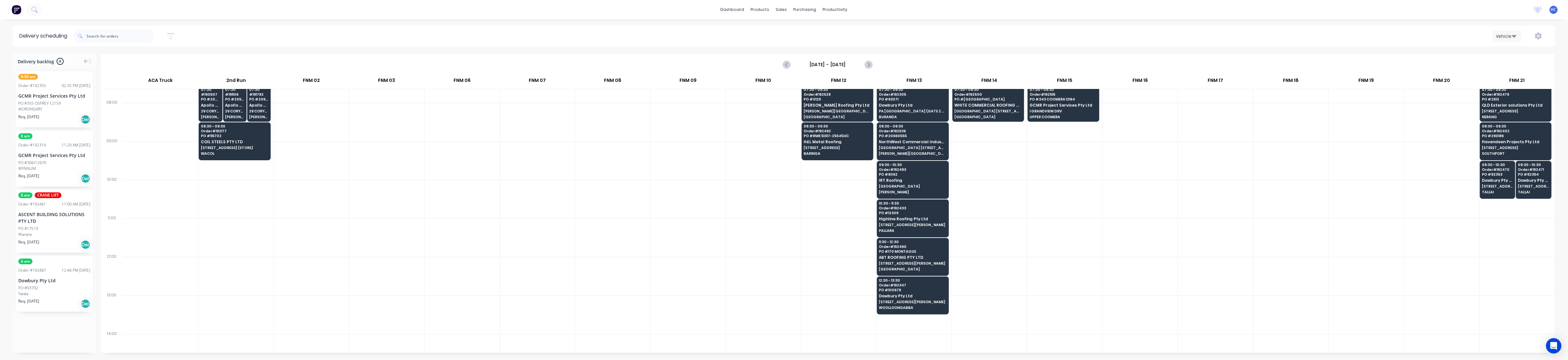
click at [612, 225] on div at bounding box center [1517, 237] width 75 height 38
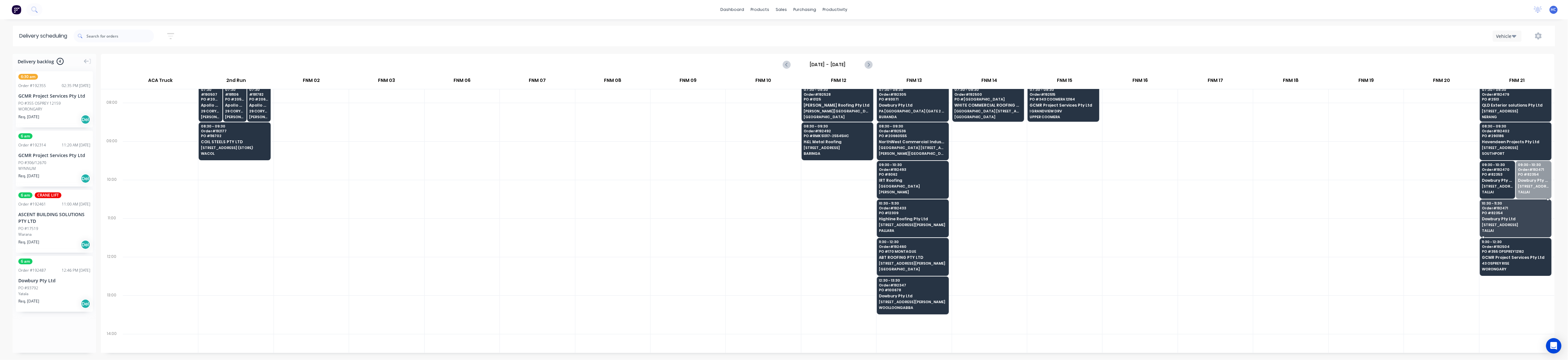
drag, startPoint x: 1533, startPoint y: 188, endPoint x: 1525, endPoint y: 218, distance: 31.0
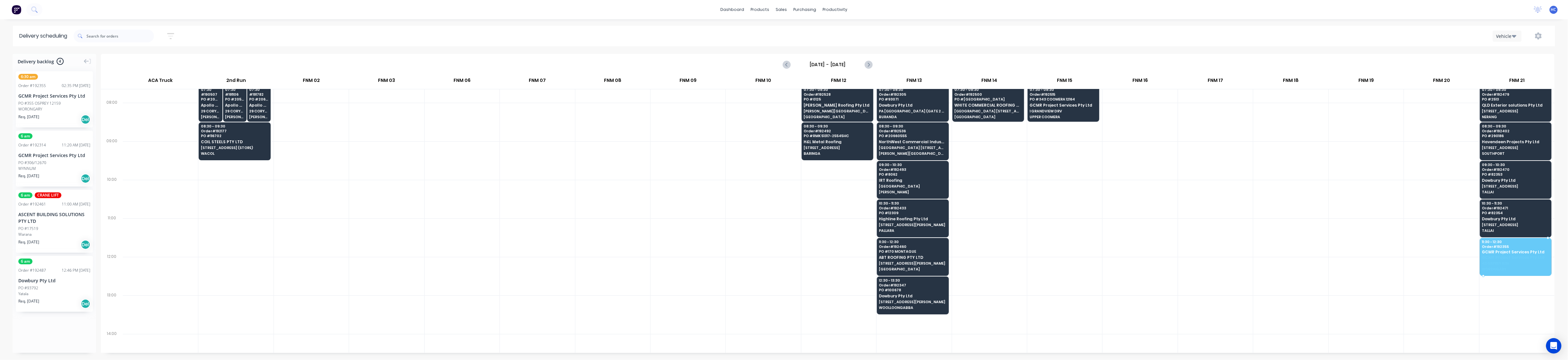
drag, startPoint x: 27, startPoint y: 109, endPoint x: 1507, endPoint y: 256, distance: 1487.3
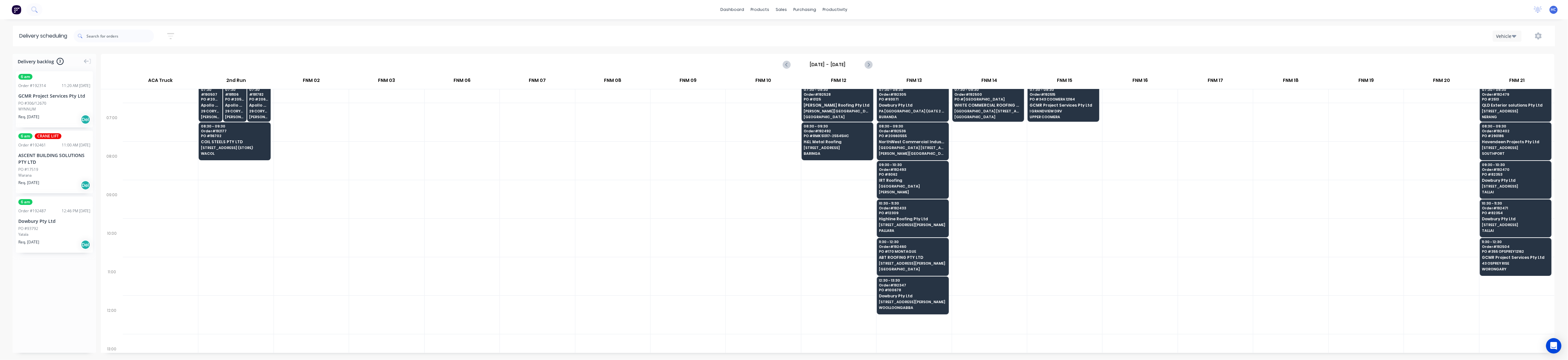
scroll to position [0, 0]
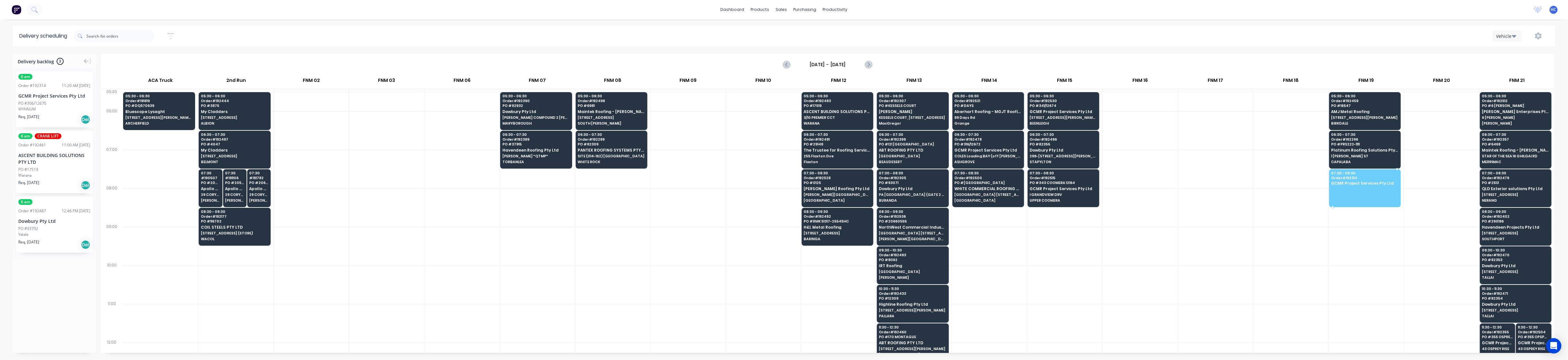
drag, startPoint x: 47, startPoint y: 103, endPoint x: 1394, endPoint y: 182, distance: 1349.3
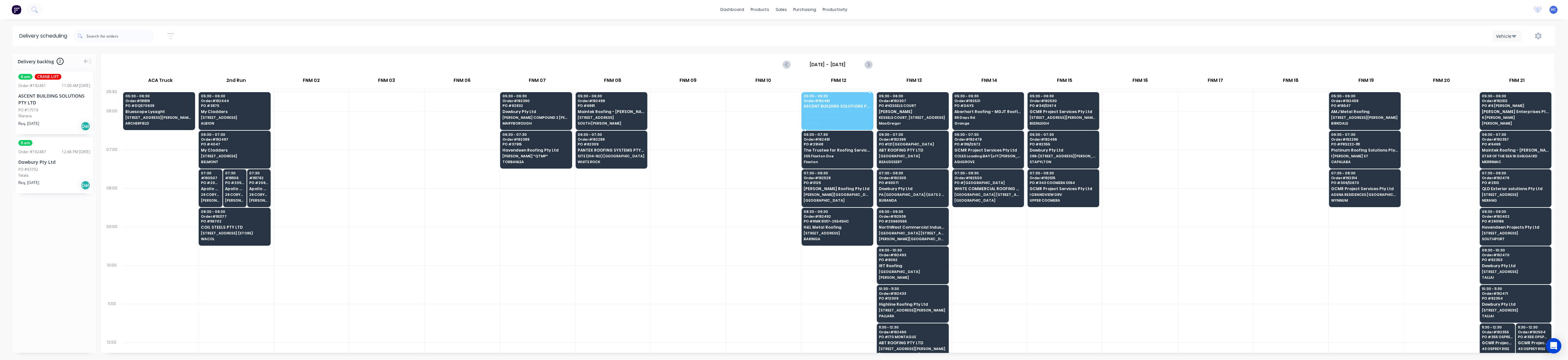
drag, startPoint x: 53, startPoint y: 95, endPoint x: 842, endPoint y: 92, distance: 789.0
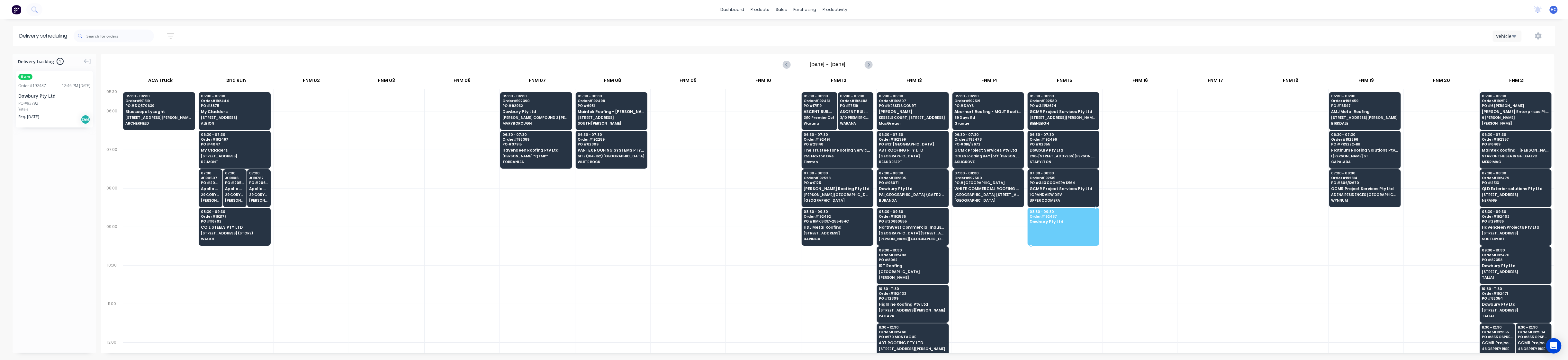
drag, startPoint x: 55, startPoint y: 111, endPoint x: 1073, endPoint y: 220, distance: 1023.8
click at [612, 248] on div at bounding box center [612, 246] width 75 height 38
click at [174, 35] on icon "button" at bounding box center [171, 36] width 7 height 8
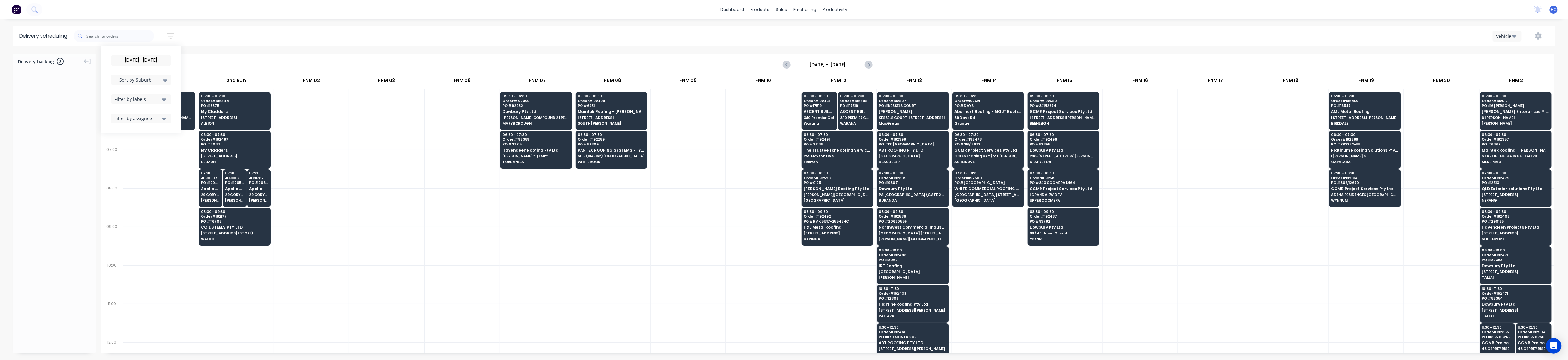
click at [152, 97] on div "Filter by labels" at bounding box center [137, 99] width 45 height 7
drag, startPoint x: 121, startPoint y: 145, endPoint x: 136, endPoint y: 119, distance: 30.0
click at [121, 145] on div "button" at bounding box center [121, 147] width 13 height 13
click at [145, 81] on span "Sort by Suburb" at bounding box center [136, 80] width 42 height 7
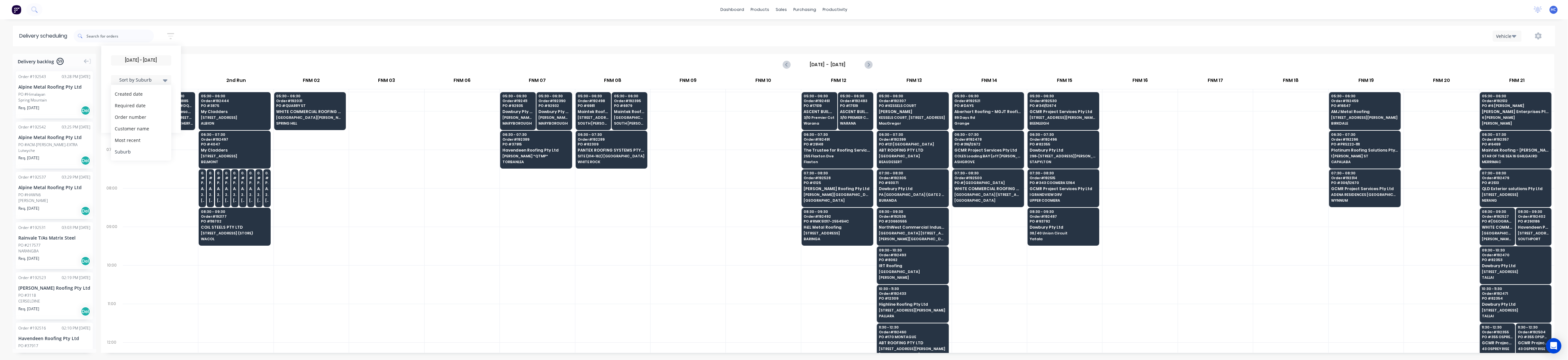
click at [135, 150] on div "Suburb" at bounding box center [141, 151] width 60 height 12
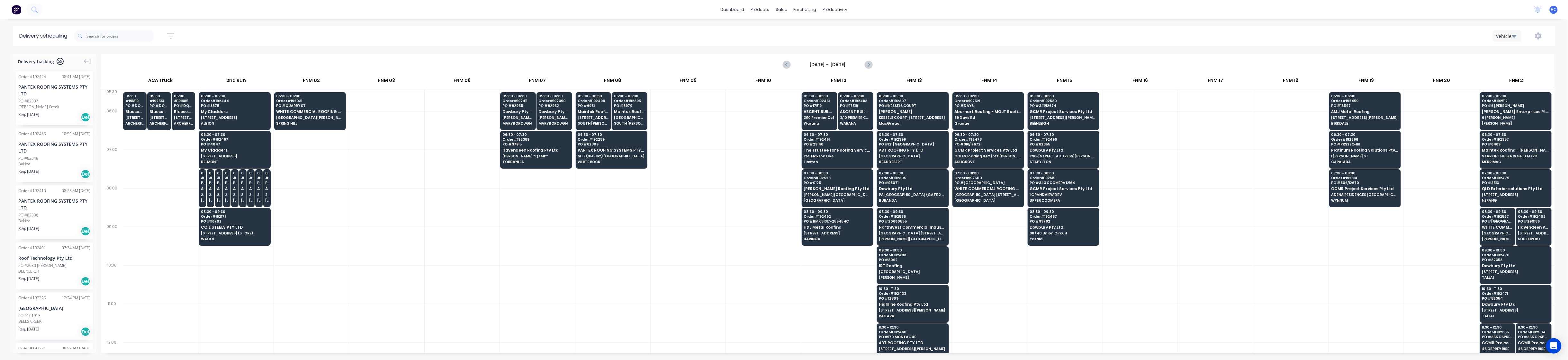
click at [453, 226] on div at bounding box center [462, 207] width 75 height 38
click at [600, 238] on div at bounding box center [612, 246] width 75 height 38
drag, startPoint x: 52, startPoint y: 108, endPoint x: 1224, endPoint y: 104, distance: 1172.0
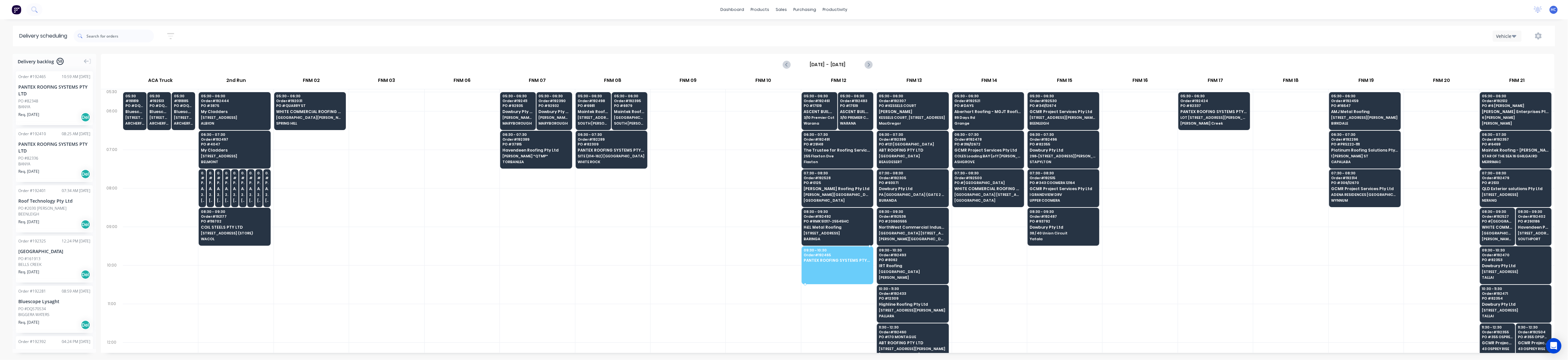
drag, startPoint x: 68, startPoint y: 115, endPoint x: 821, endPoint y: 260, distance: 766.8
drag, startPoint x: 57, startPoint y: 100, endPoint x: 841, endPoint y: 263, distance: 800.8
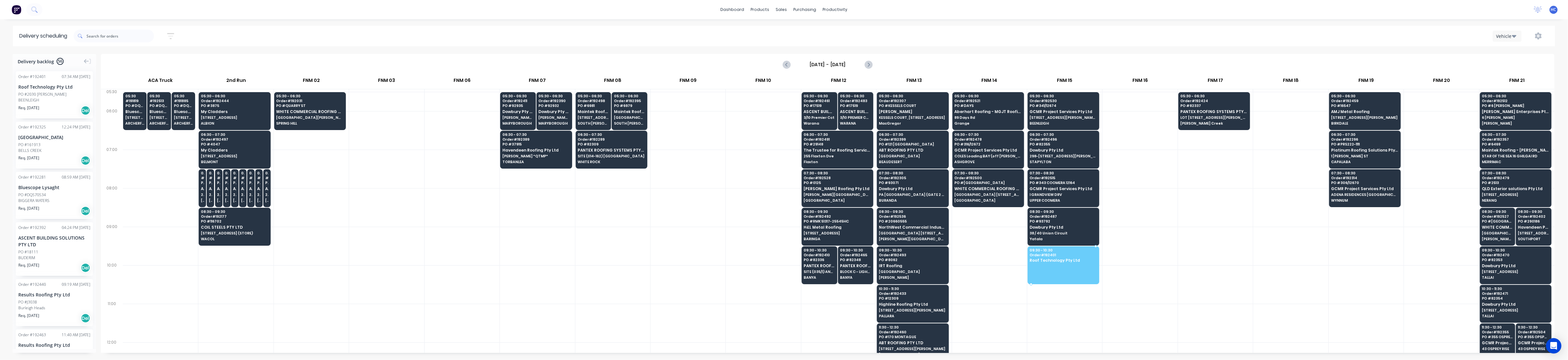
drag, startPoint x: 49, startPoint y: 94, endPoint x: 1054, endPoint y: 263, distance: 1019.1
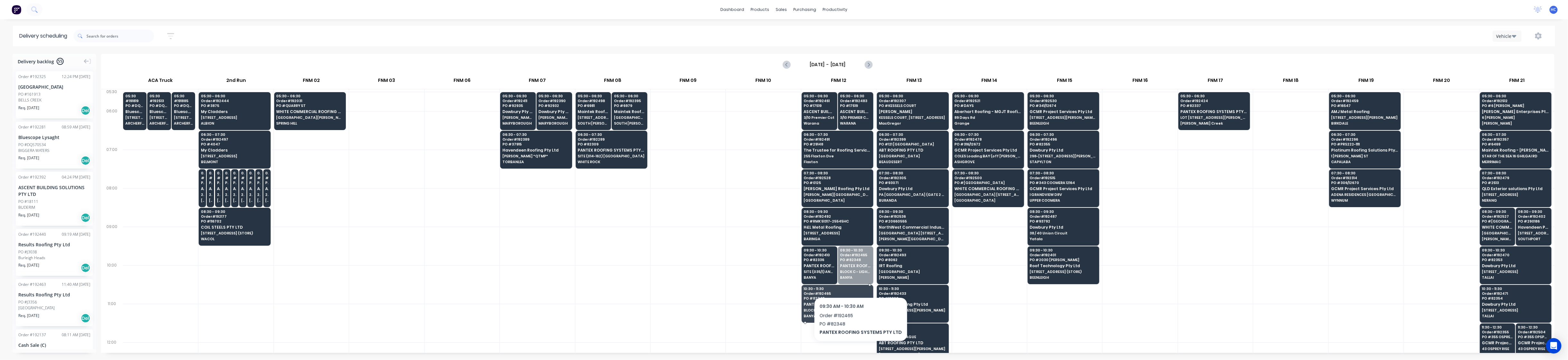
drag, startPoint x: 858, startPoint y: 272, endPoint x: 847, endPoint y: 310, distance: 39.6
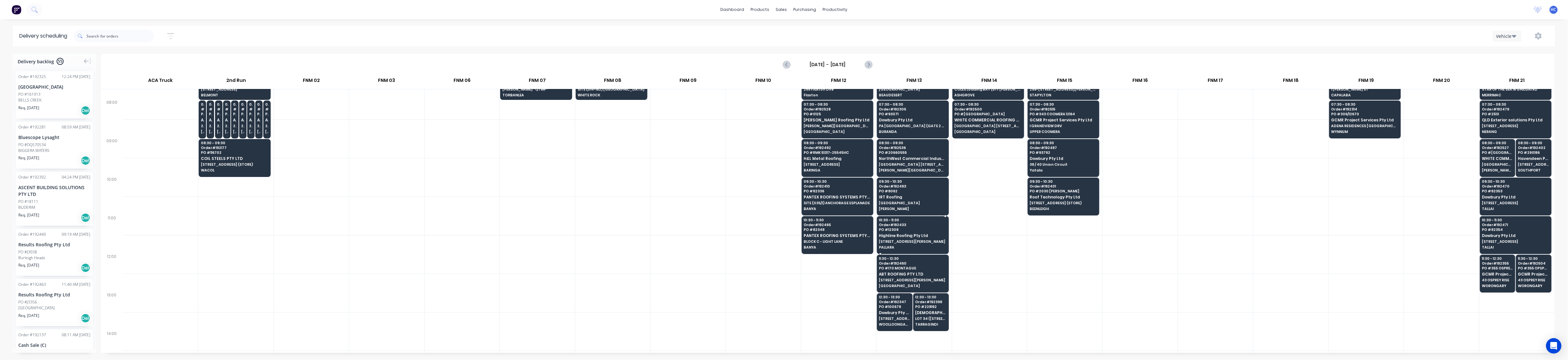
scroll to position [85, 0]
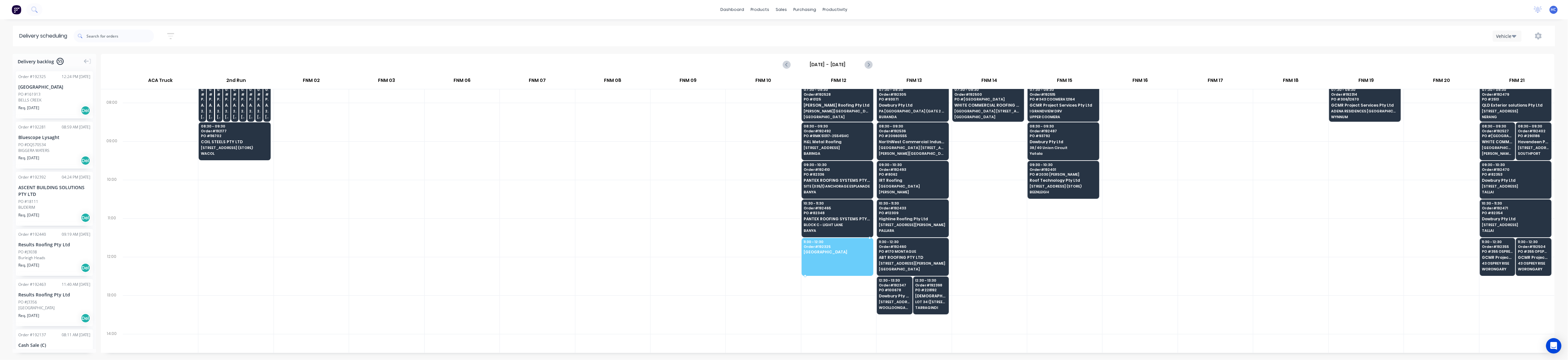
drag, startPoint x: 58, startPoint y: 103, endPoint x: 821, endPoint y: 252, distance: 777.4
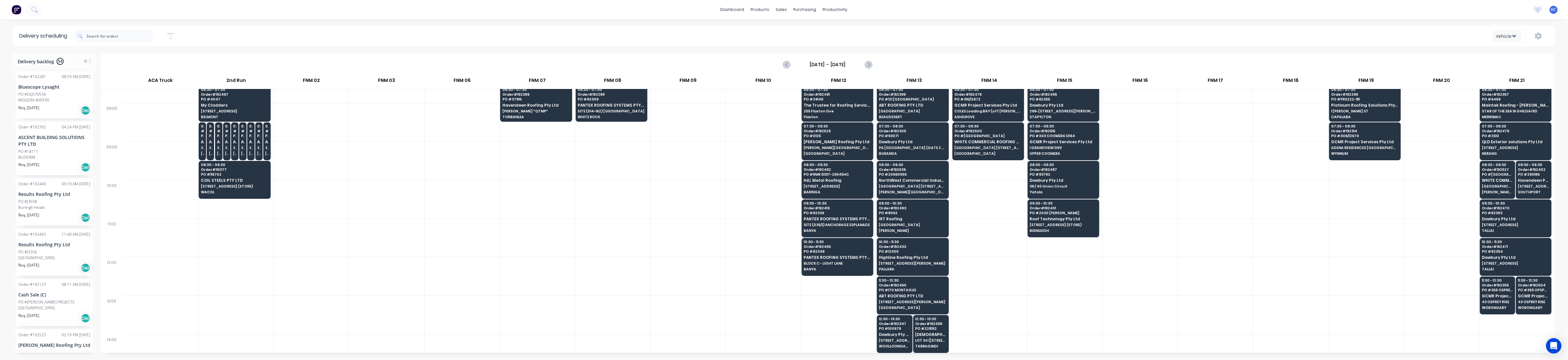
scroll to position [0, 0]
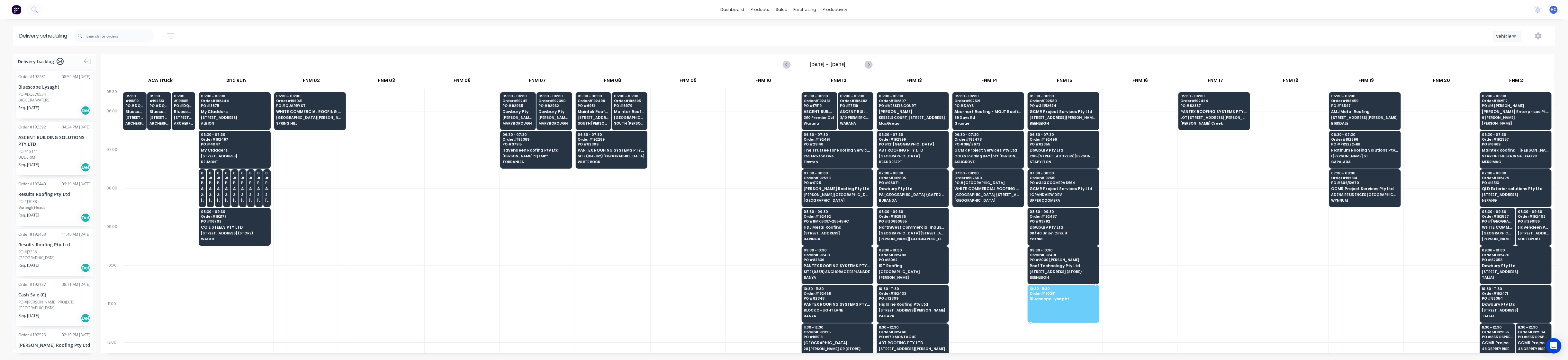
drag, startPoint x: 49, startPoint y: 100, endPoint x: 1037, endPoint y: 297, distance: 1007.4
drag, startPoint x: 24, startPoint y: 103, endPoint x: 47, endPoint y: 94, distance: 24.7
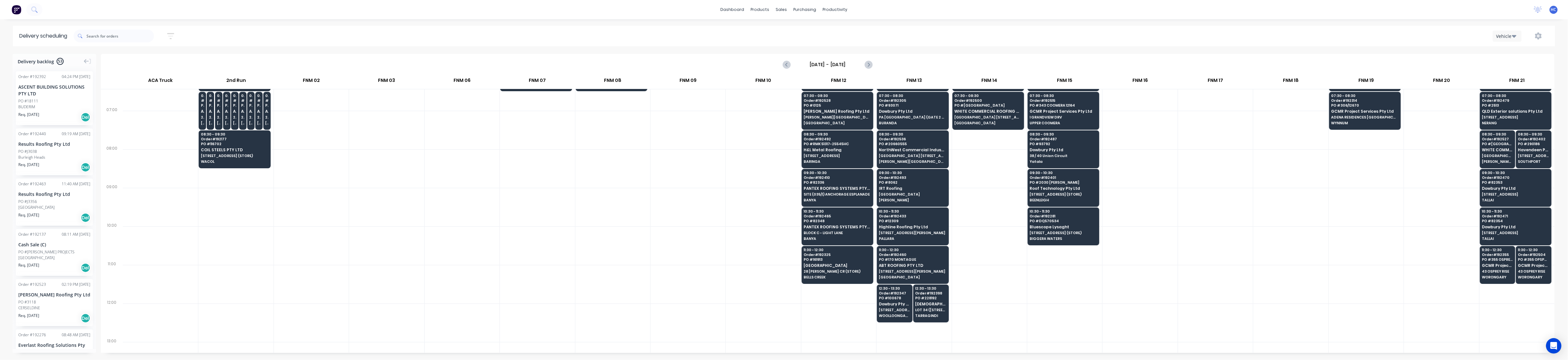
scroll to position [171, 0]
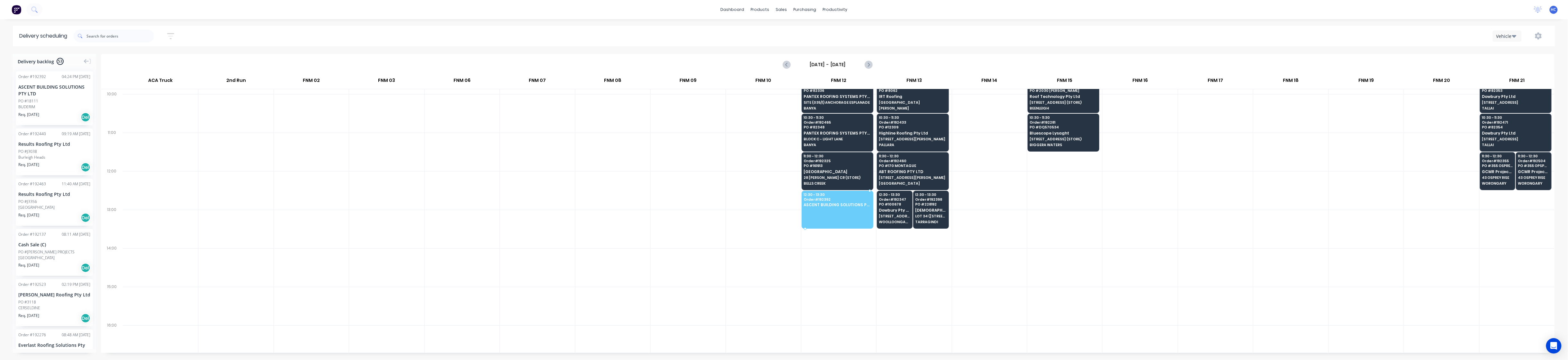
drag, startPoint x: 48, startPoint y: 97, endPoint x: 817, endPoint y: 202, distance: 776.1
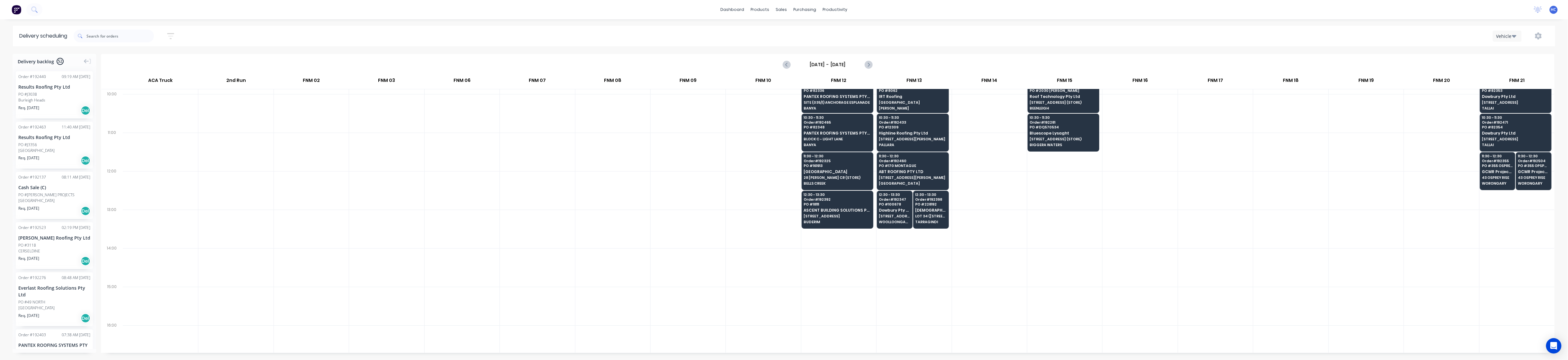
drag, startPoint x: 411, startPoint y: 196, endPoint x: 419, endPoint y: 196, distance: 8.0
click at [415, 196] on div at bounding box center [387, 190] width 75 height 38
drag, startPoint x: 68, startPoint y: 105, endPoint x: 1489, endPoint y: 197, distance: 1424.0
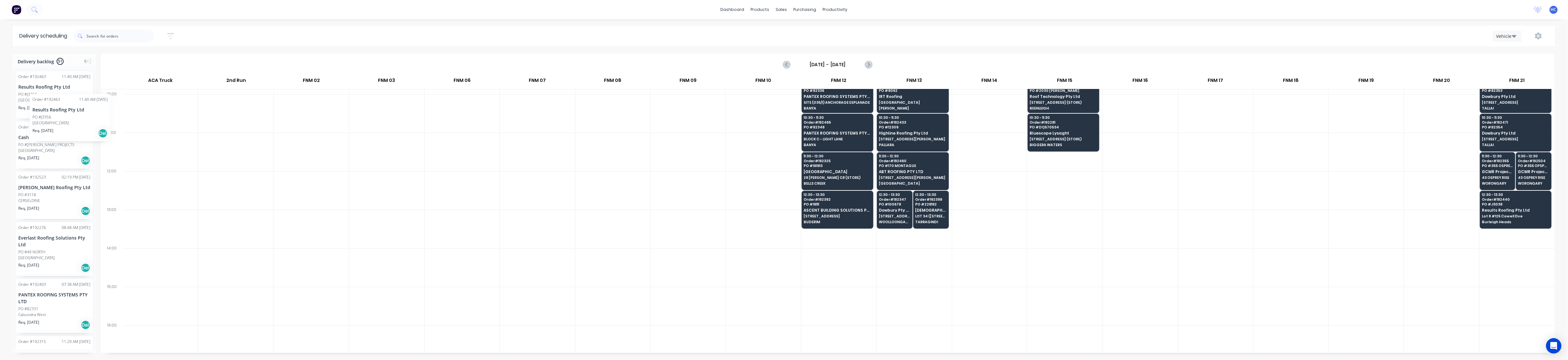
drag, startPoint x: 62, startPoint y: 100, endPoint x: 30, endPoint y: 89, distance: 33.8
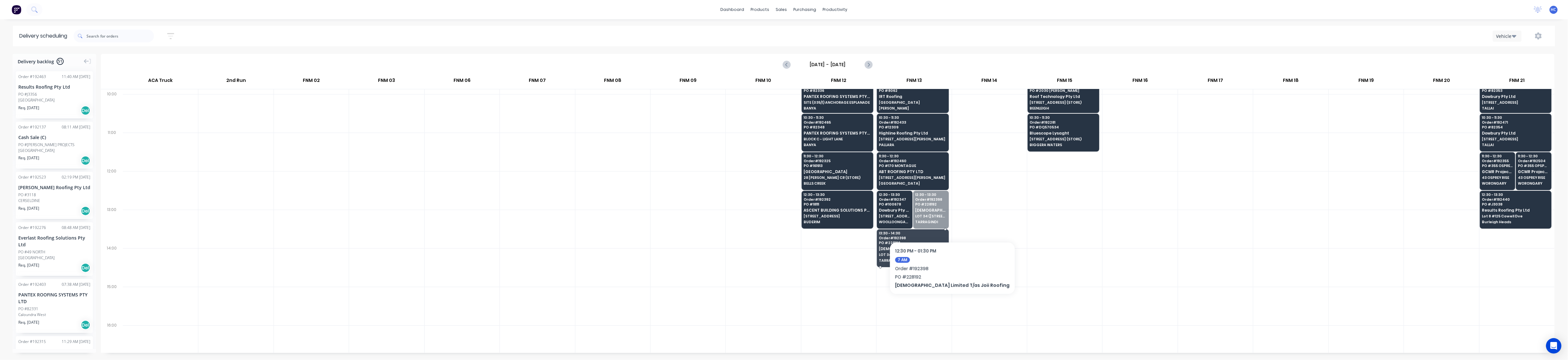
drag, startPoint x: 926, startPoint y: 216, endPoint x: 931, endPoint y: 239, distance: 23.5
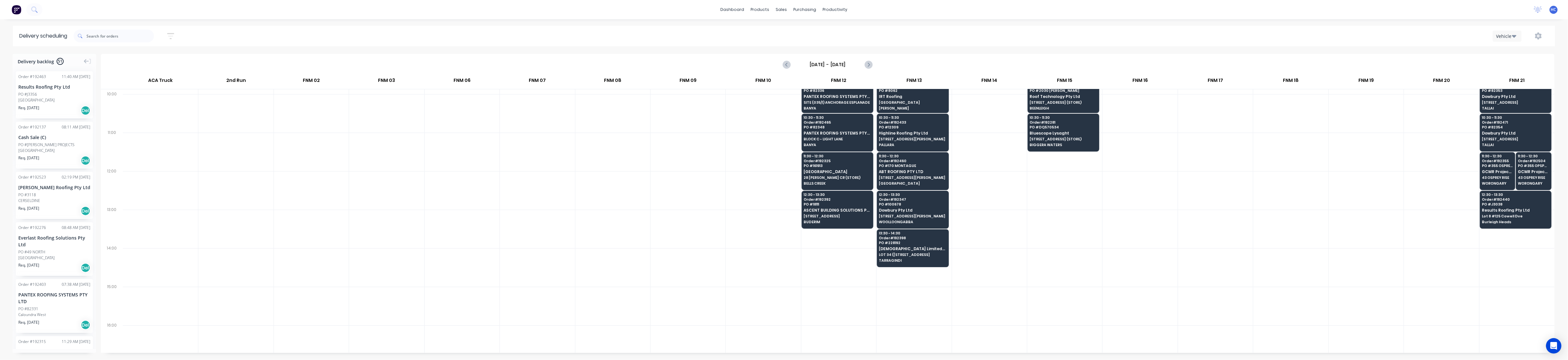
click at [612, 213] on div at bounding box center [989, 229] width 75 height 38
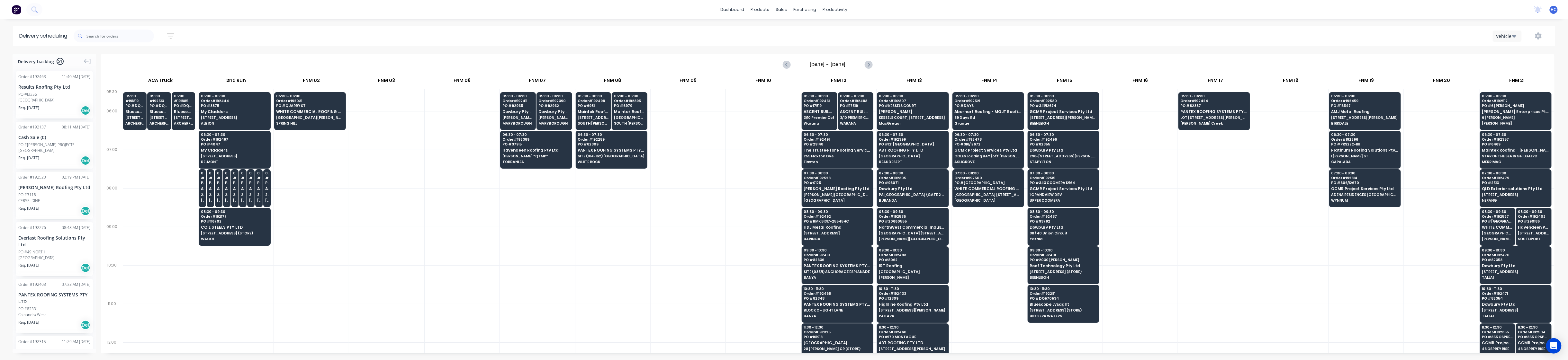
drag, startPoint x: 595, startPoint y: 230, endPoint x: 611, endPoint y: 221, distance: 18.4
click at [594, 230] on div at bounding box center [612, 246] width 75 height 38
drag, startPoint x: 44, startPoint y: 102, endPoint x: 773, endPoint y: 102, distance: 729.0
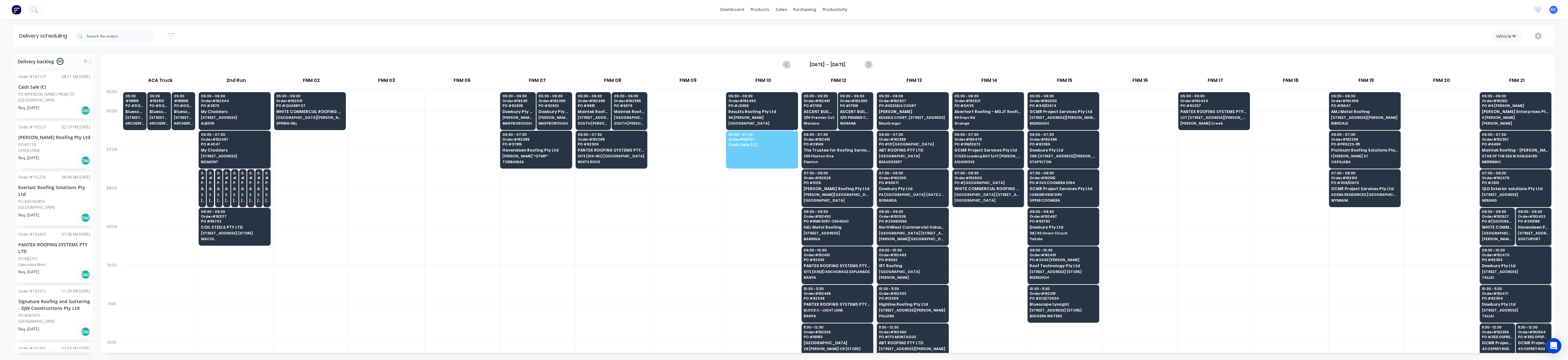
drag, startPoint x: 72, startPoint y: 90, endPoint x: 754, endPoint y: 145, distance: 684.2
click at [514, 263] on div at bounding box center [537, 246] width 75 height 38
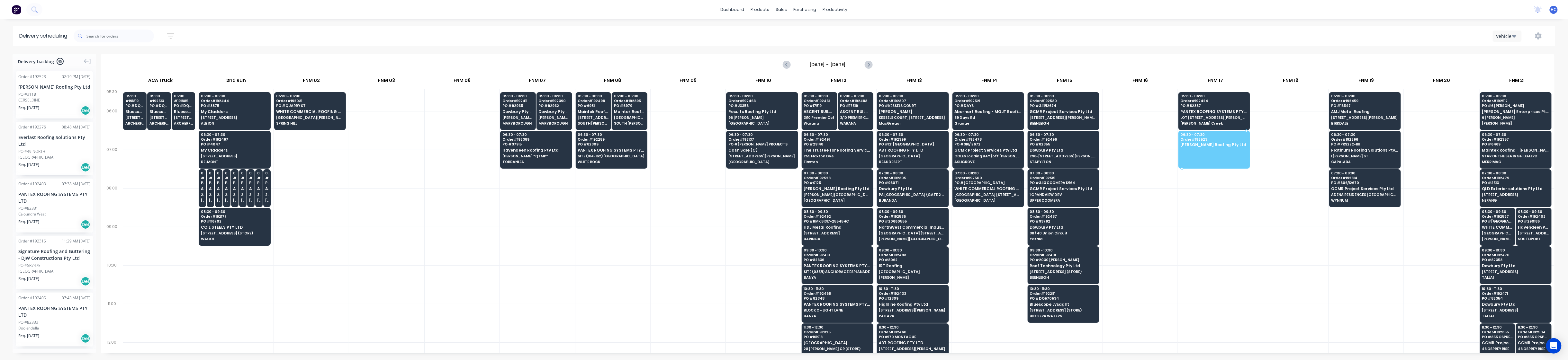
drag, startPoint x: 48, startPoint y: 93, endPoint x: 1217, endPoint y: 142, distance: 1170.0
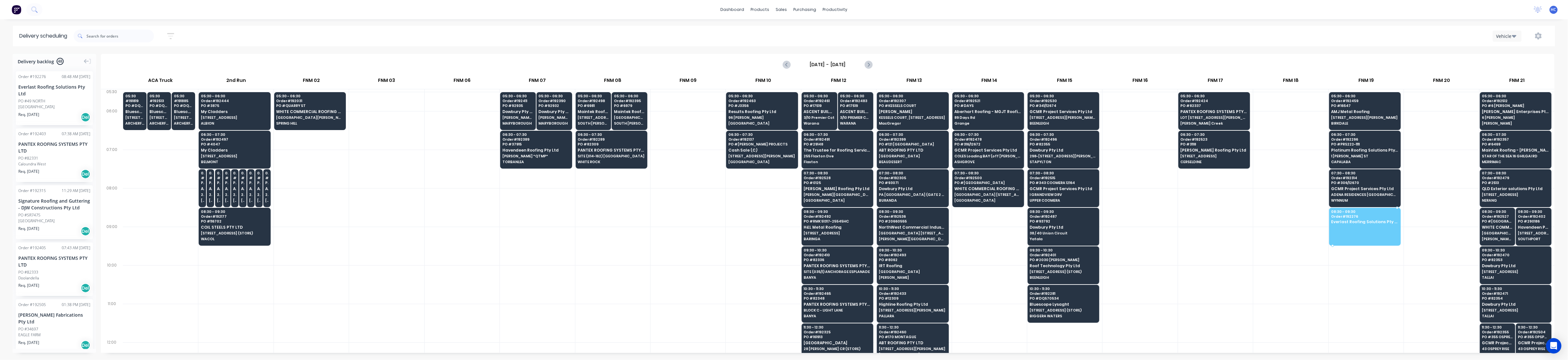
drag, startPoint x: 37, startPoint y: 103, endPoint x: 1342, endPoint y: 215, distance: 1309.8
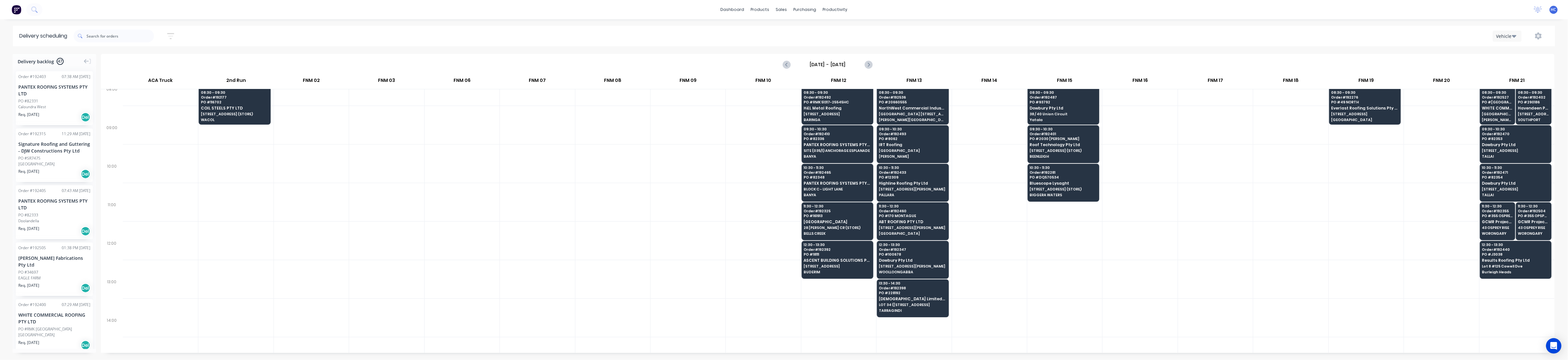
scroll to position [171, 0]
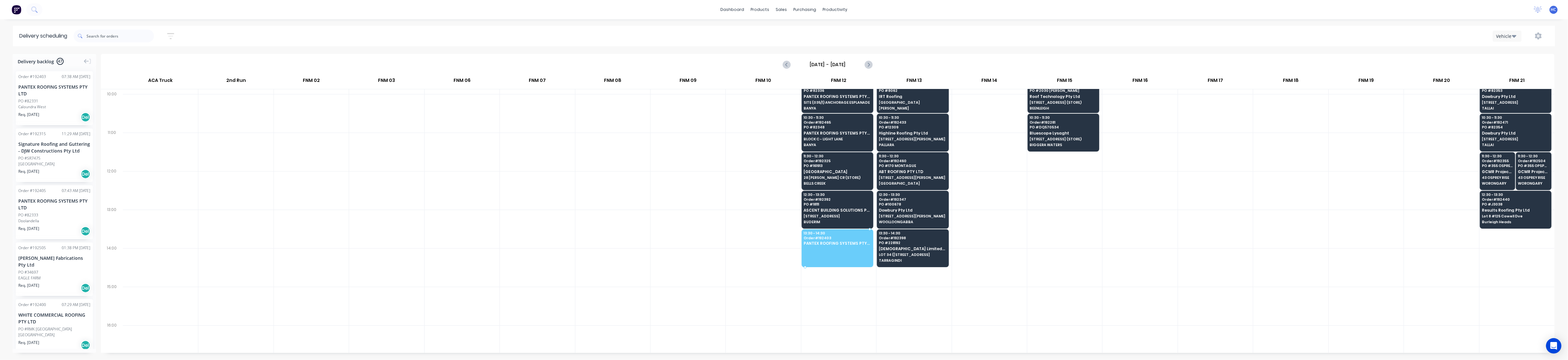
drag, startPoint x: 38, startPoint y: 102, endPoint x: 849, endPoint y: 247, distance: 823.9
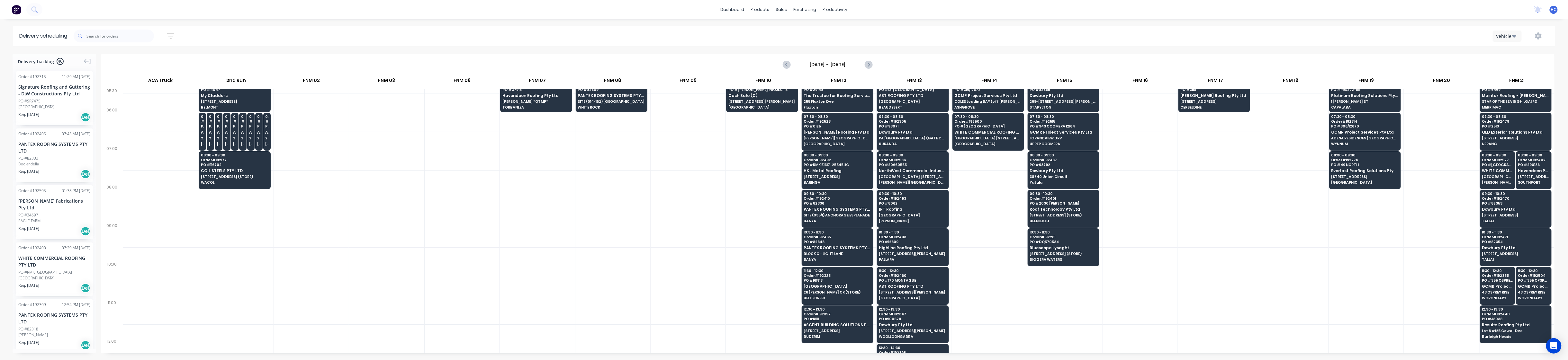
scroll to position [0, 0]
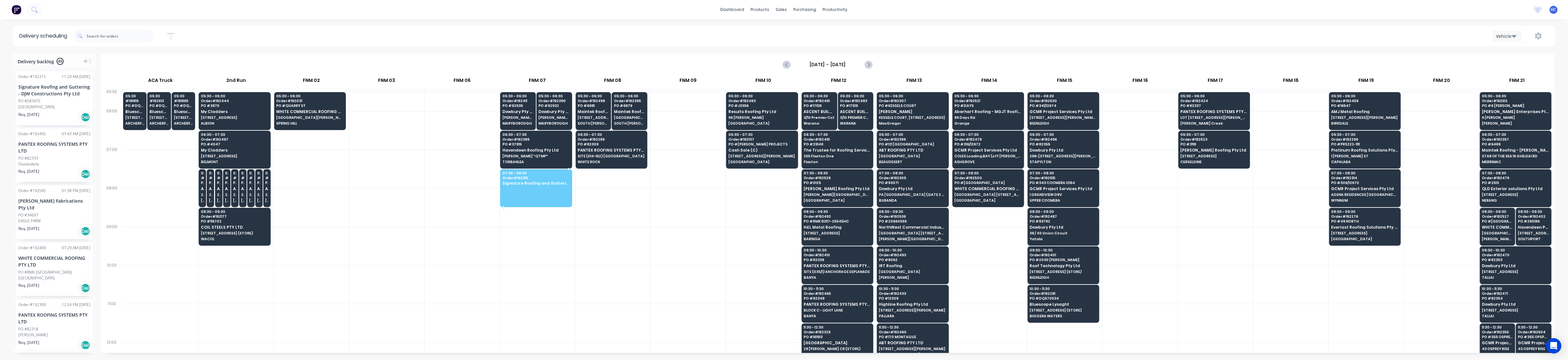
drag, startPoint x: 50, startPoint y: 104, endPoint x: 539, endPoint y: 185, distance: 495.7
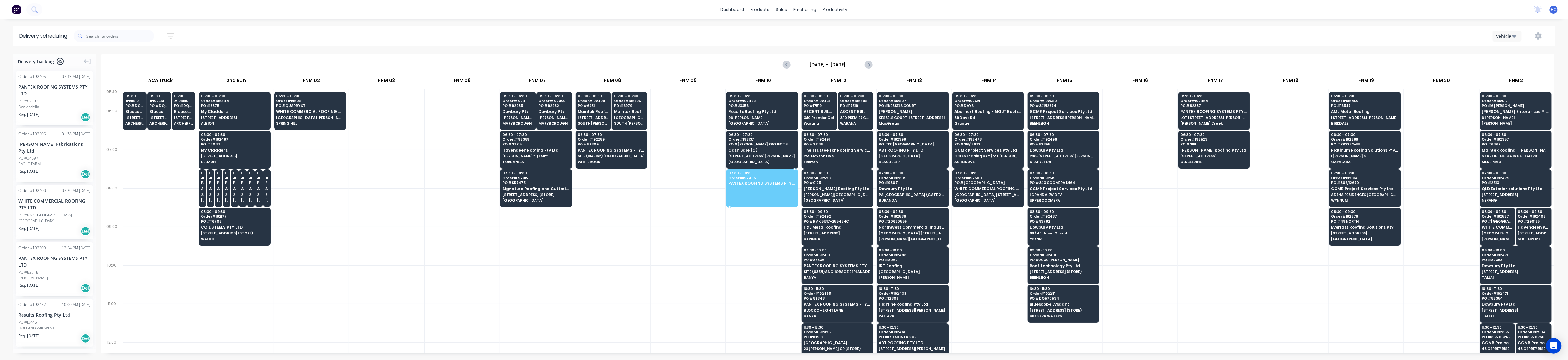
drag, startPoint x: 35, startPoint y: 109, endPoint x: 742, endPoint y: 182, distance: 710.8
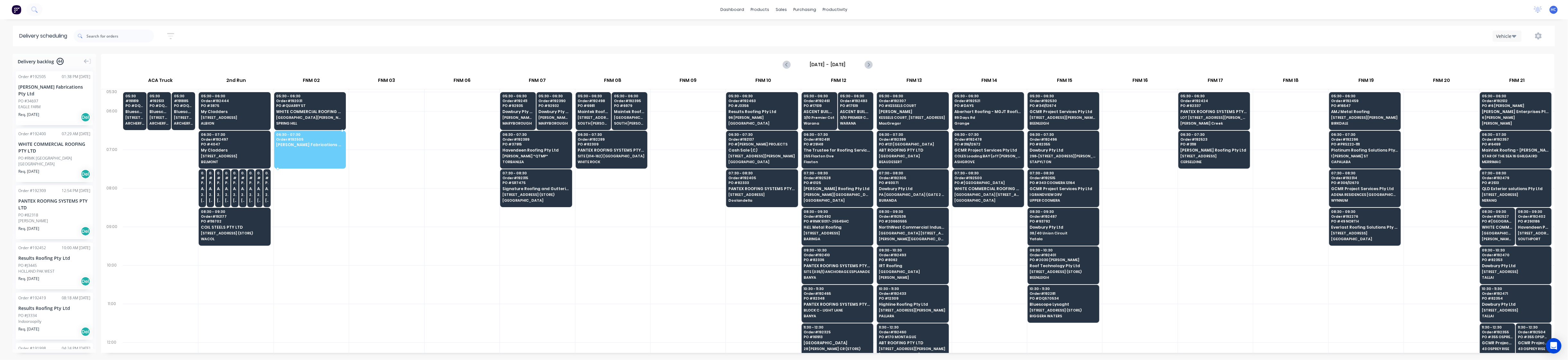
drag, startPoint x: 44, startPoint y: 92, endPoint x: 295, endPoint y: 139, distance: 255.4
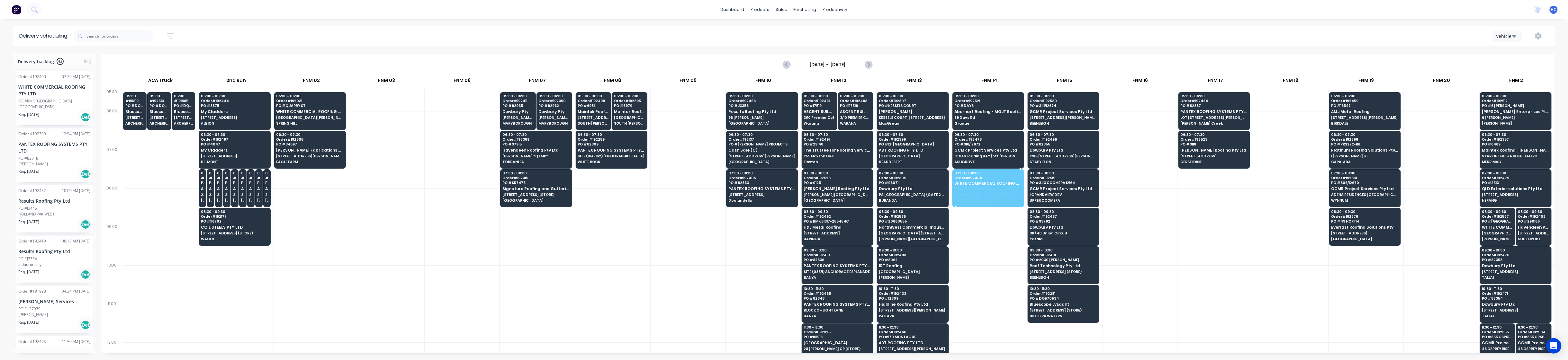
drag, startPoint x: 54, startPoint y: 111, endPoint x: 992, endPoint y: 181, distance: 940.6
drag, startPoint x: 490, startPoint y: 322, endPoint x: 486, endPoint y: 324, distance: 4.5
click at [486, 292] on div at bounding box center [462, 323] width 75 height 38
drag, startPoint x: 35, startPoint y: 114, endPoint x: 993, endPoint y: 223, distance: 964.2
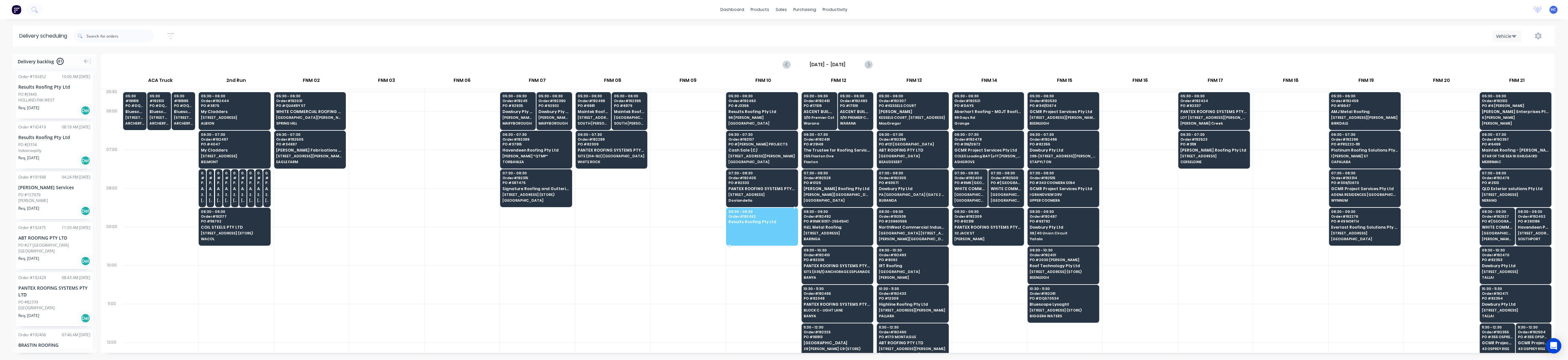
drag, startPoint x: 44, startPoint y: 100, endPoint x: 723, endPoint y: 219, distance: 689.3
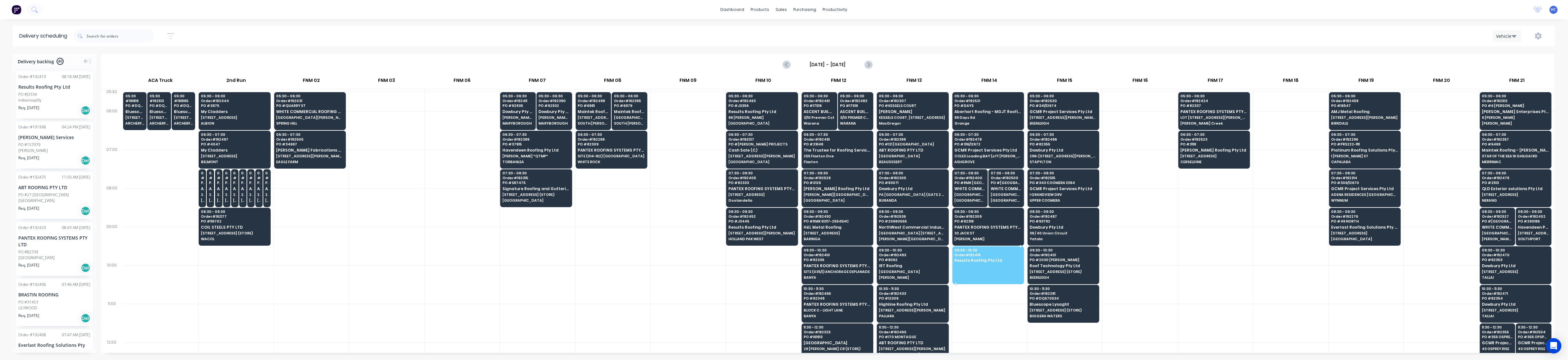
drag, startPoint x: 47, startPoint y: 100, endPoint x: 987, endPoint y: 258, distance: 953.2
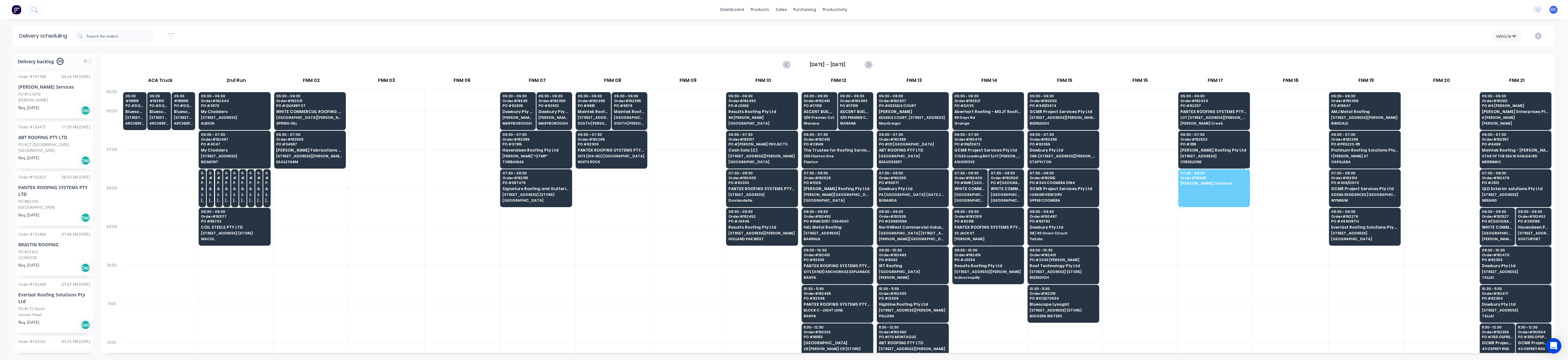
drag, startPoint x: 44, startPoint y: 94, endPoint x: 1199, endPoint y: 176, distance: 1157.9
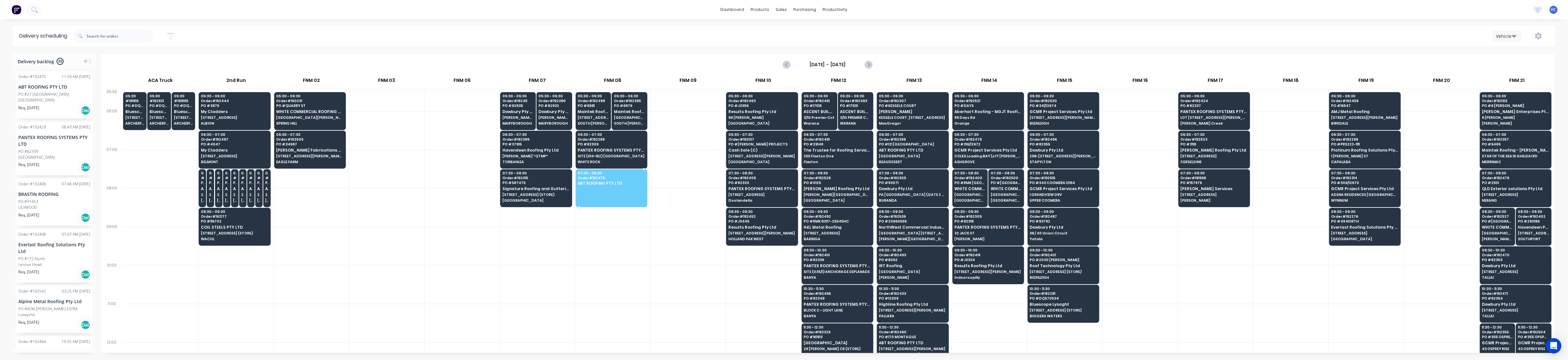
drag, startPoint x: 61, startPoint y: 99, endPoint x: 615, endPoint y: 187, distance: 560.9
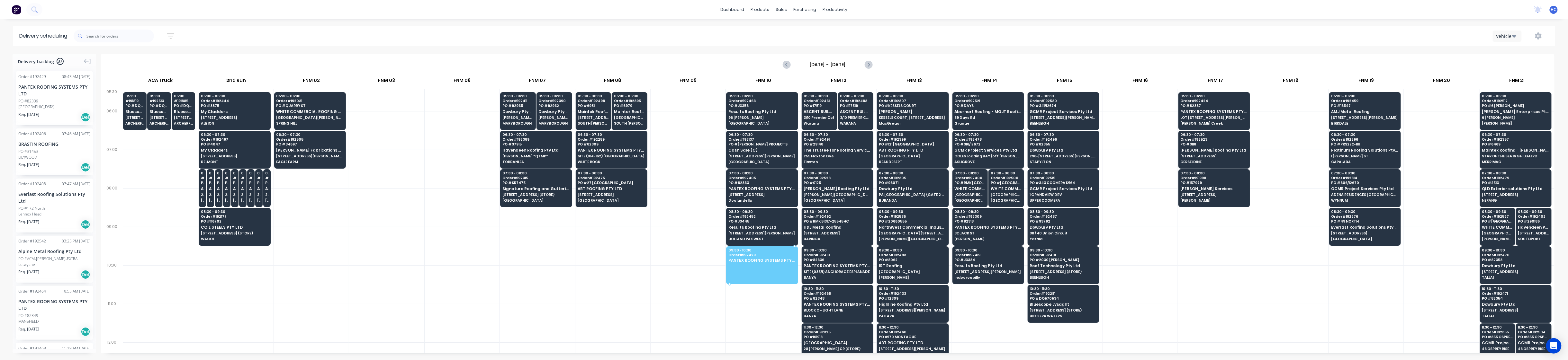
drag, startPoint x: 51, startPoint y: 105, endPoint x: 774, endPoint y: 263, distance: 740.1
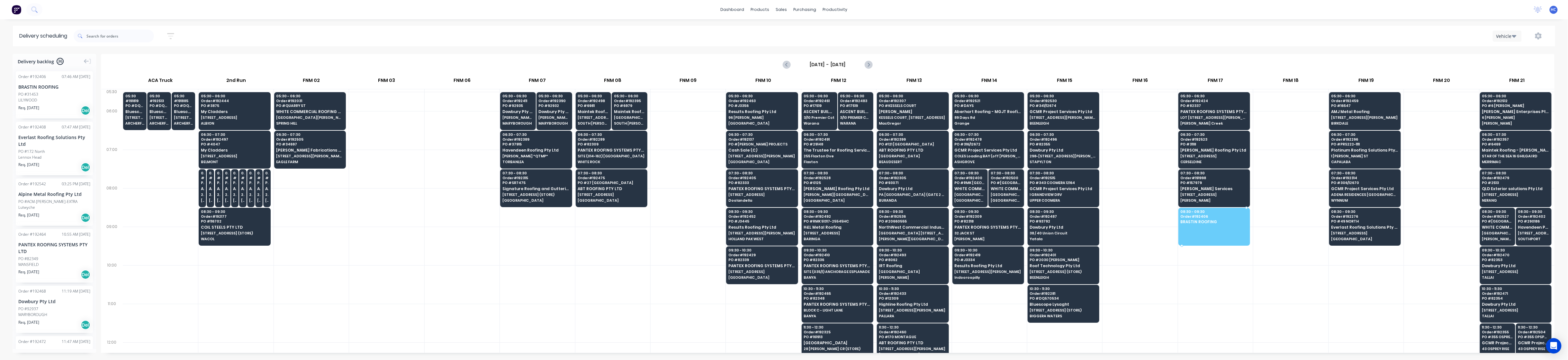
drag, startPoint x: 37, startPoint y: 97, endPoint x: 1211, endPoint y: 213, distance: 1179.7
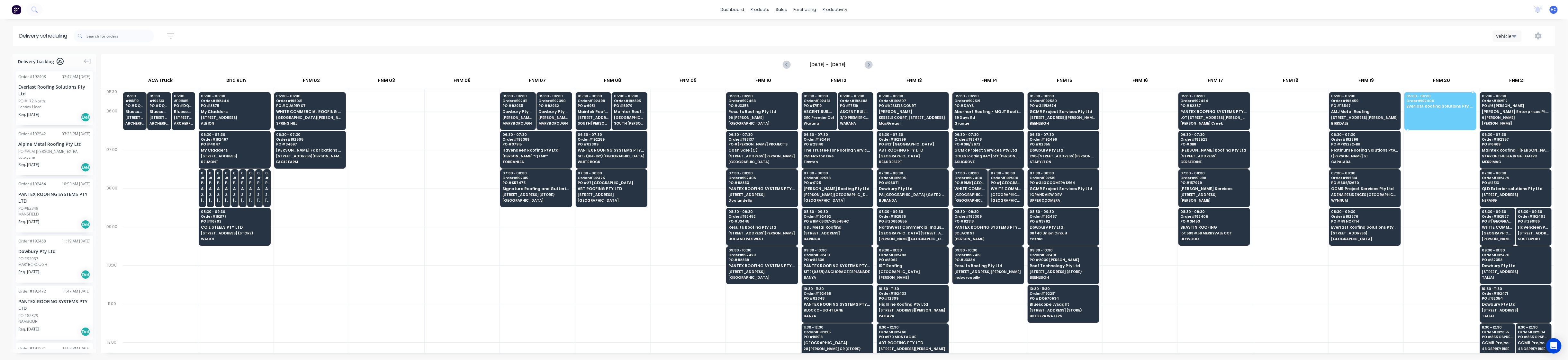
drag, startPoint x: 39, startPoint y: 100, endPoint x: 1427, endPoint y: 111, distance: 1388.0
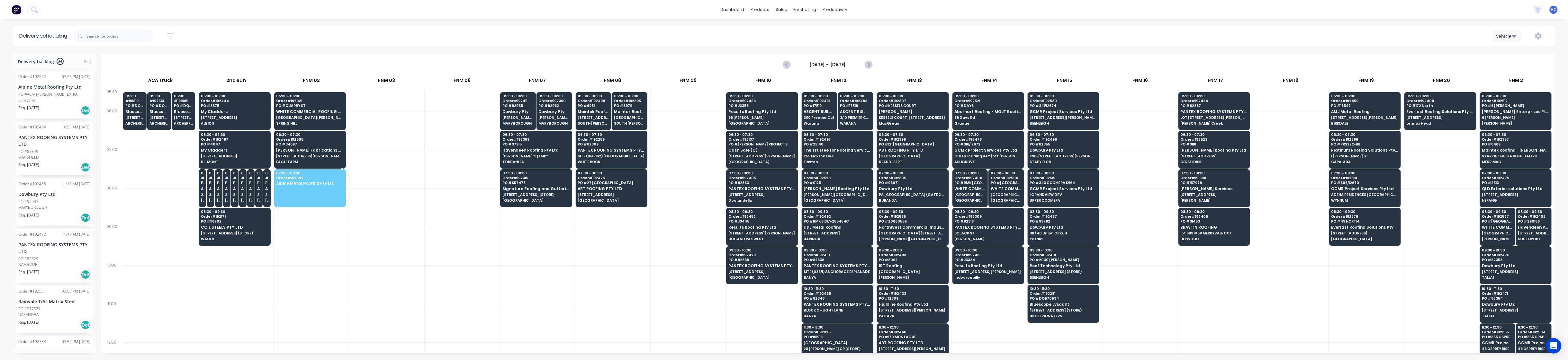
drag, startPoint x: 57, startPoint y: 102, endPoint x: 341, endPoint y: 184, distance: 295.6
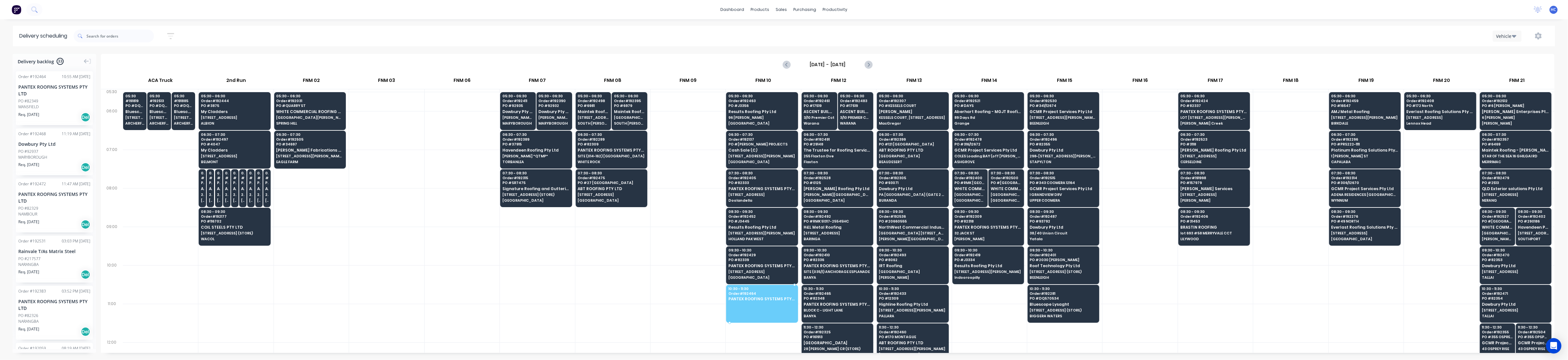
drag, startPoint x: 37, startPoint y: 99, endPoint x: 736, endPoint y: 298, distance: 726.8
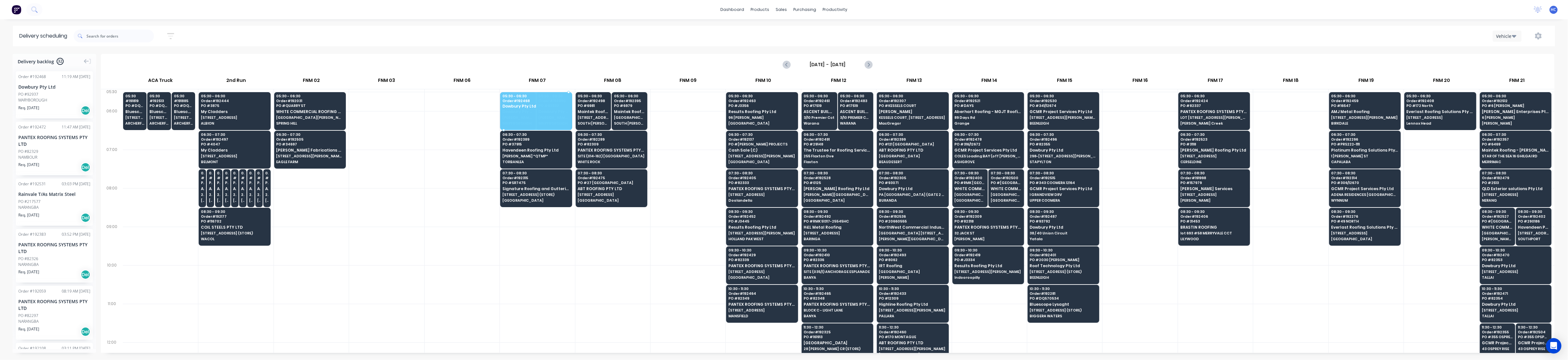
drag, startPoint x: 51, startPoint y: 102, endPoint x: 537, endPoint y: 91, distance: 486.1
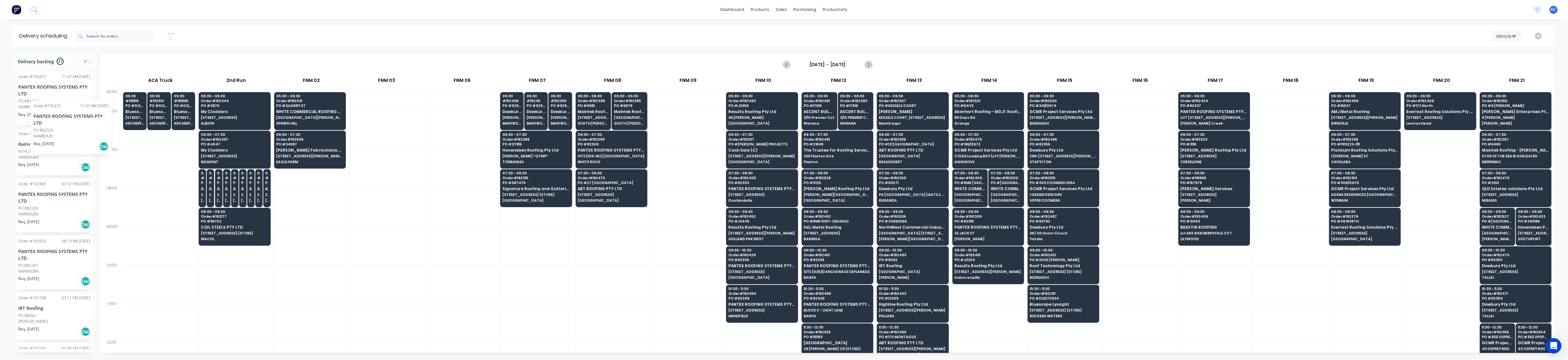
drag, startPoint x: 40, startPoint y: 99, endPoint x: 31, endPoint y: 95, distance: 9.8
click at [612, 265] on div at bounding box center [1139, 246] width 75 height 38
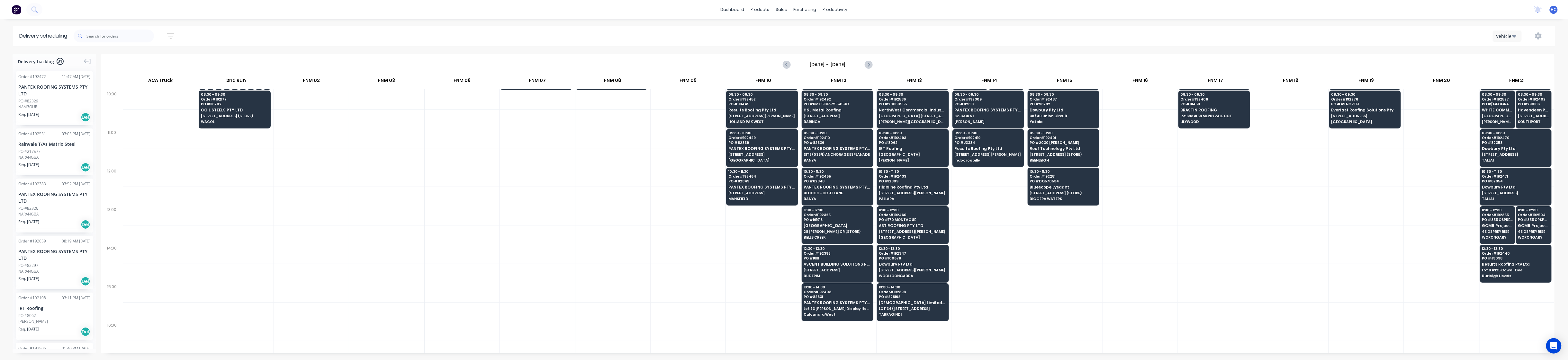
scroll to position [257, 0]
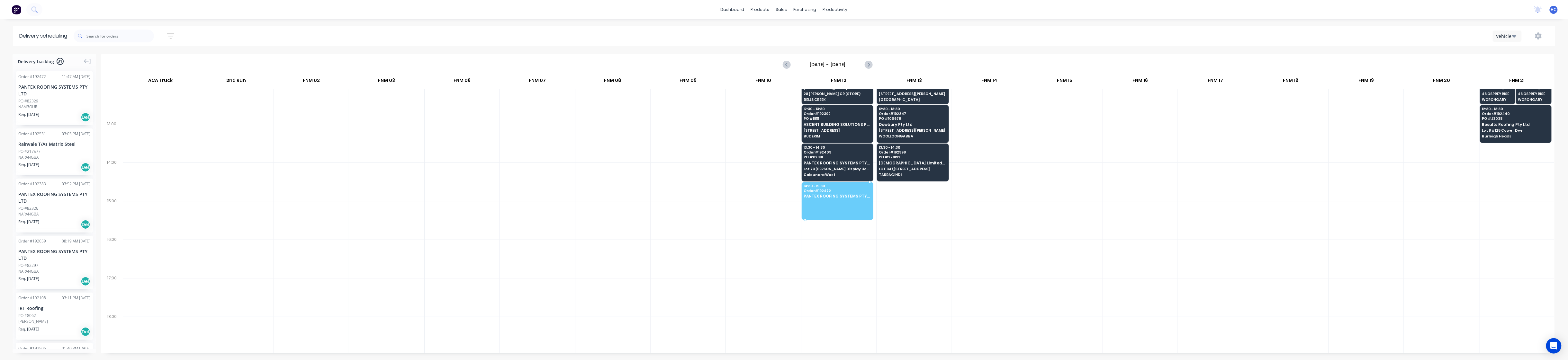
drag, startPoint x: 42, startPoint y: 103, endPoint x: 839, endPoint y: 189, distance: 801.6
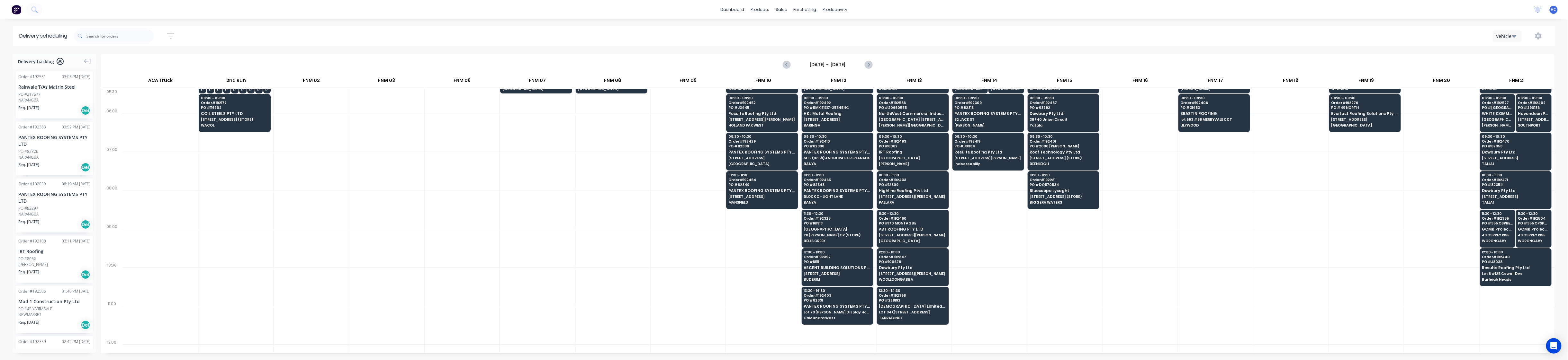
scroll to position [0, 0]
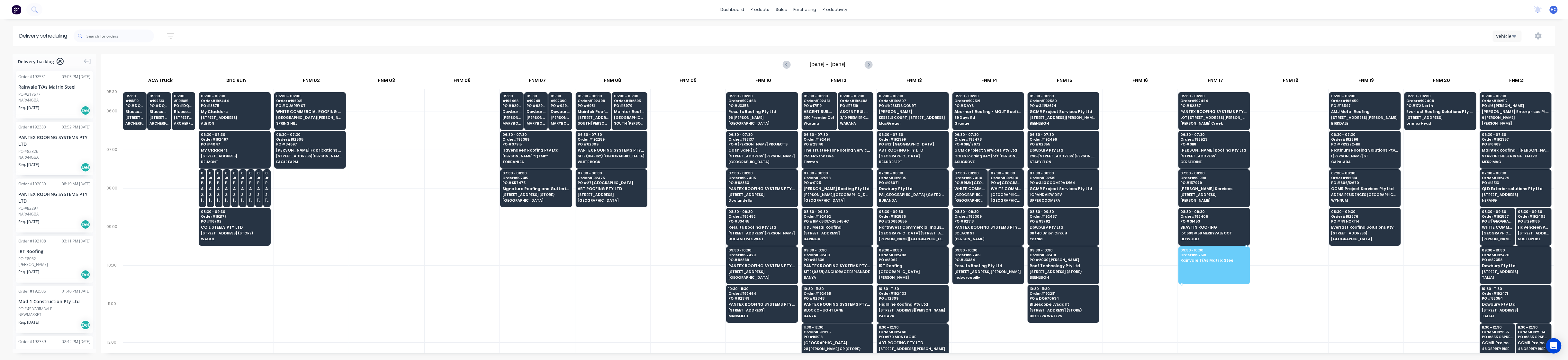
drag, startPoint x: 47, startPoint y: 105, endPoint x: 1210, endPoint y: 264, distance: 1173.8
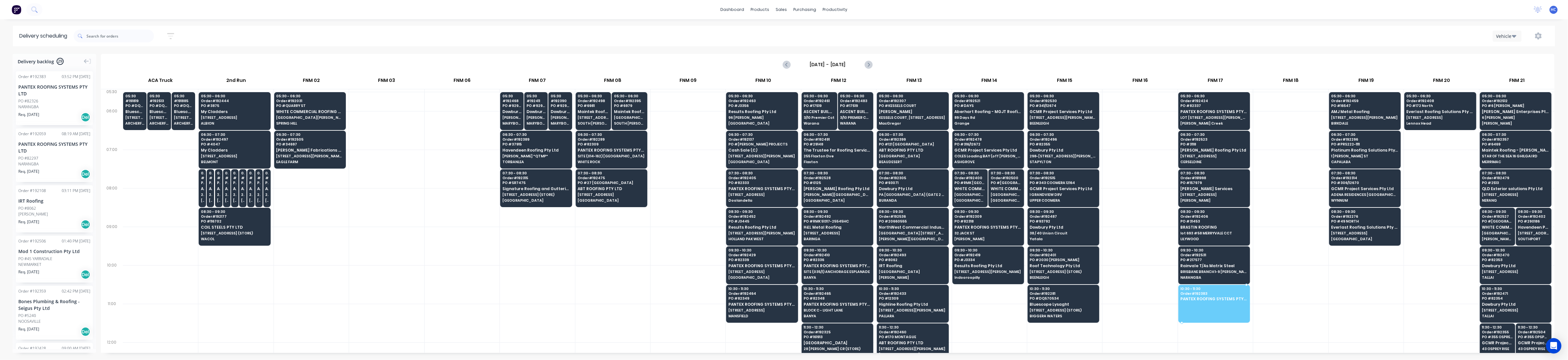
drag, startPoint x: 43, startPoint y: 99, endPoint x: 1194, endPoint y: 293, distance: 1167.2
drag, startPoint x: 52, startPoint y: 109, endPoint x: 1214, endPoint y: 306, distance: 1178.6
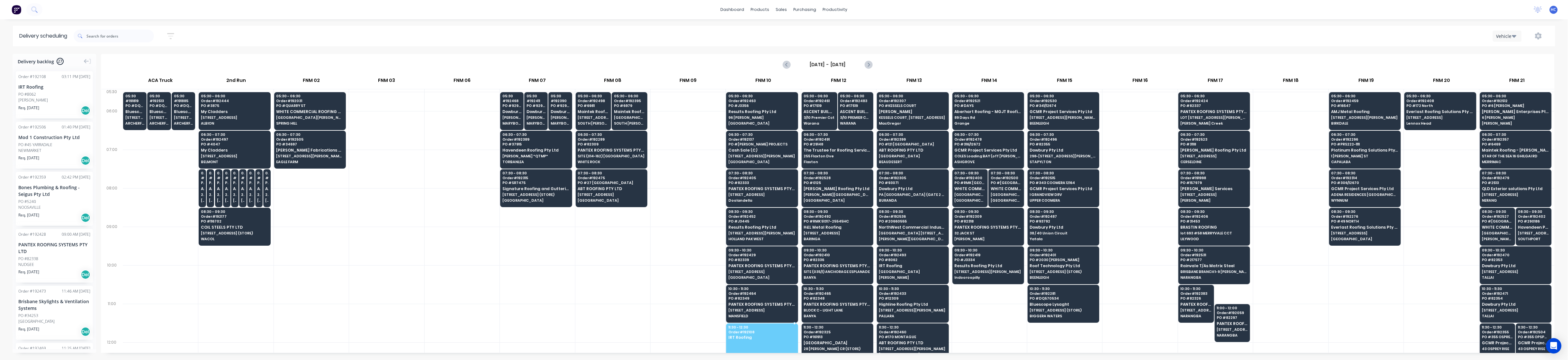
drag, startPoint x: 35, startPoint y: 98, endPoint x: 735, endPoint y: 333, distance: 738.4
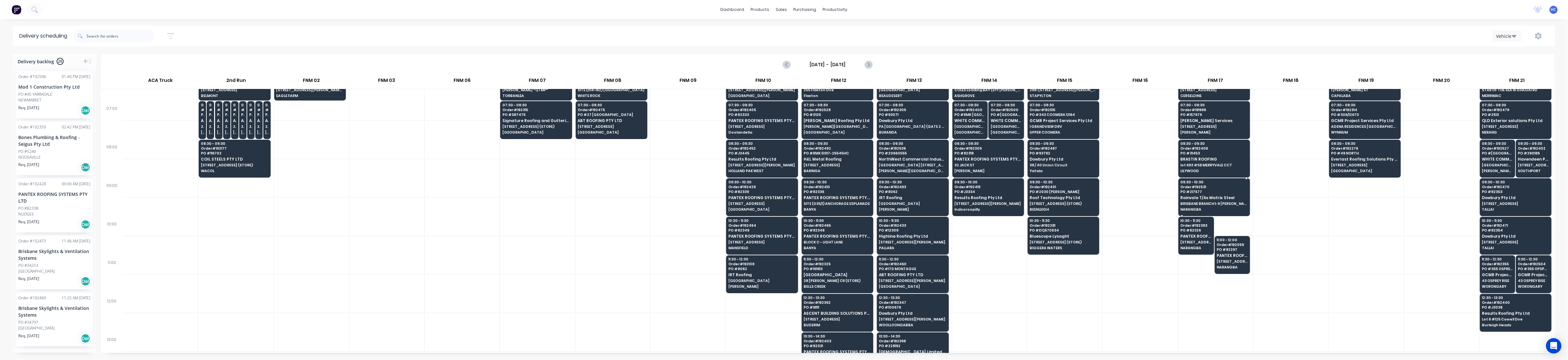
scroll to position [85, 0]
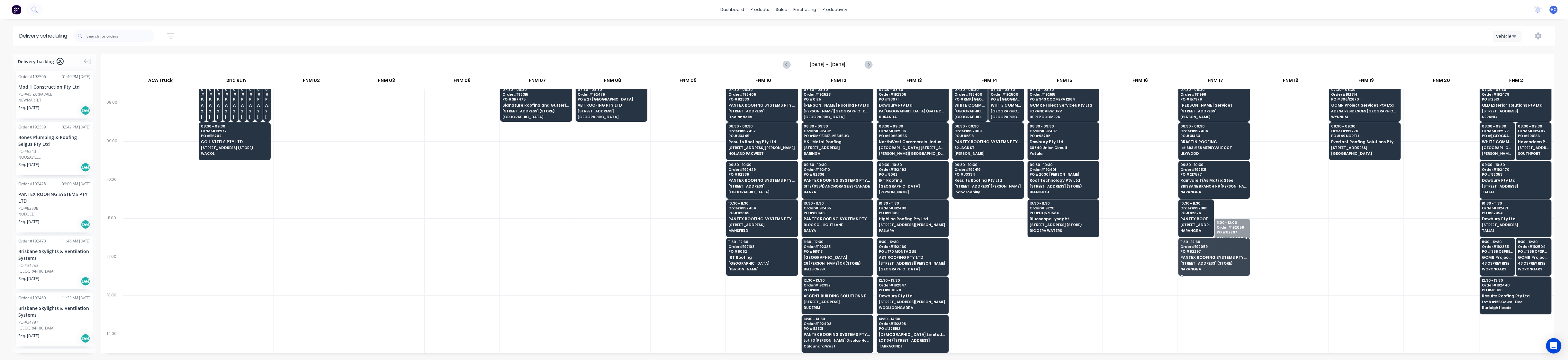
drag, startPoint x: 1238, startPoint y: 240, endPoint x: 1232, endPoint y: 257, distance: 18.0
click at [612, 260] on div at bounding box center [1290, 275] width 75 height 38
drag, startPoint x: 1208, startPoint y: 260, endPoint x: 1182, endPoint y: 221, distance: 46.9
click at [612, 209] on div at bounding box center [1139, 199] width 75 height 38
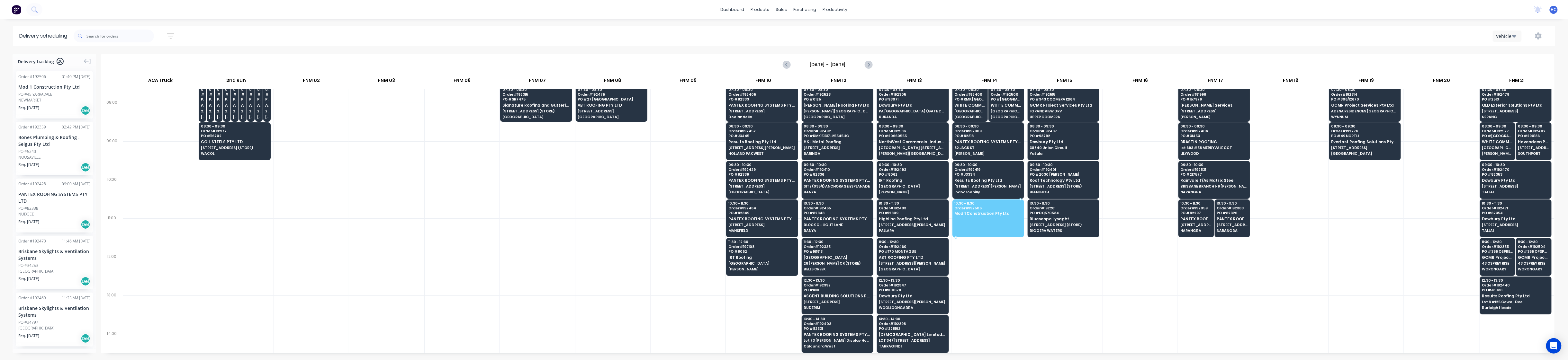
drag, startPoint x: 34, startPoint y: 95, endPoint x: 981, endPoint y: 213, distance: 954.3
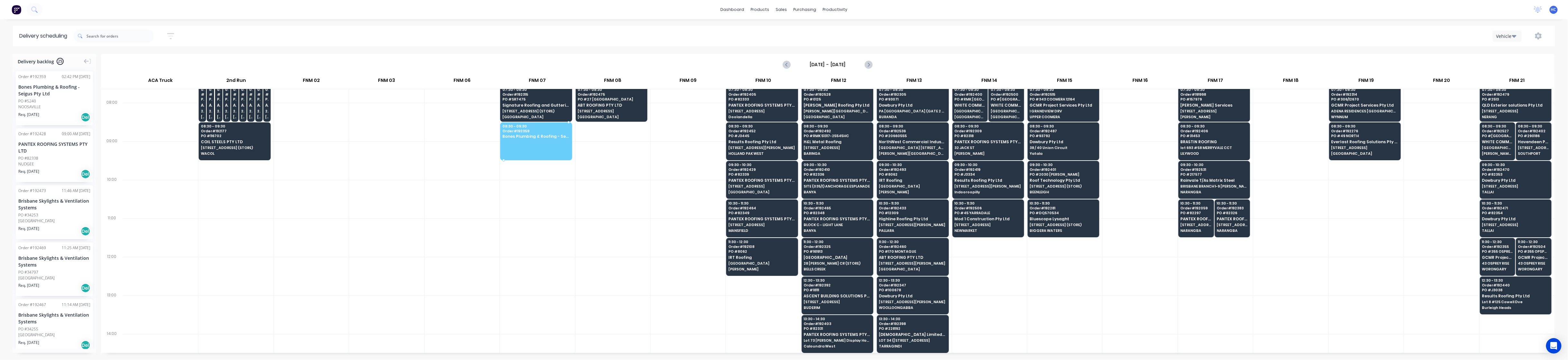
drag, startPoint x: 47, startPoint y: 112, endPoint x: 534, endPoint y: 136, distance: 487.6
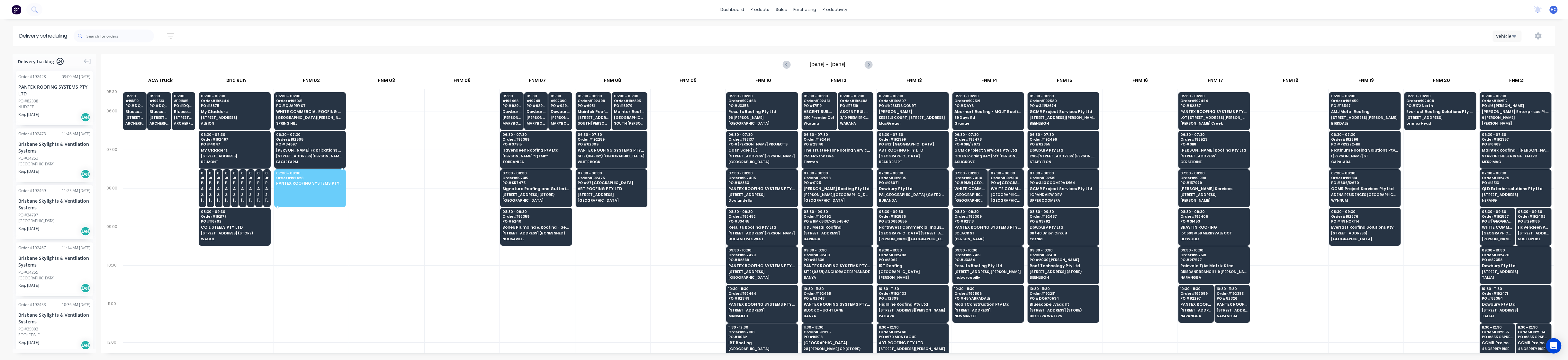
drag, startPoint x: 55, startPoint y: 102, endPoint x: 295, endPoint y: 181, distance: 252.7
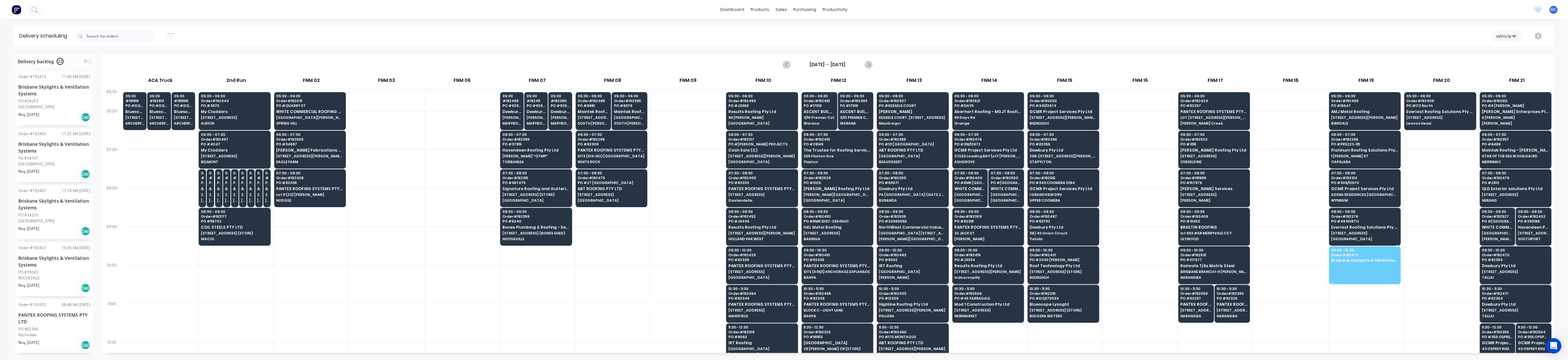
drag, startPoint x: 55, startPoint y: 106, endPoint x: 1324, endPoint y: 247, distance: 1276.8
drag, startPoint x: 53, startPoint y: 105, endPoint x: 1373, endPoint y: 256, distance: 1328.6
drag, startPoint x: 47, startPoint y: 100, endPoint x: 1358, endPoint y: 264, distance: 1321.2
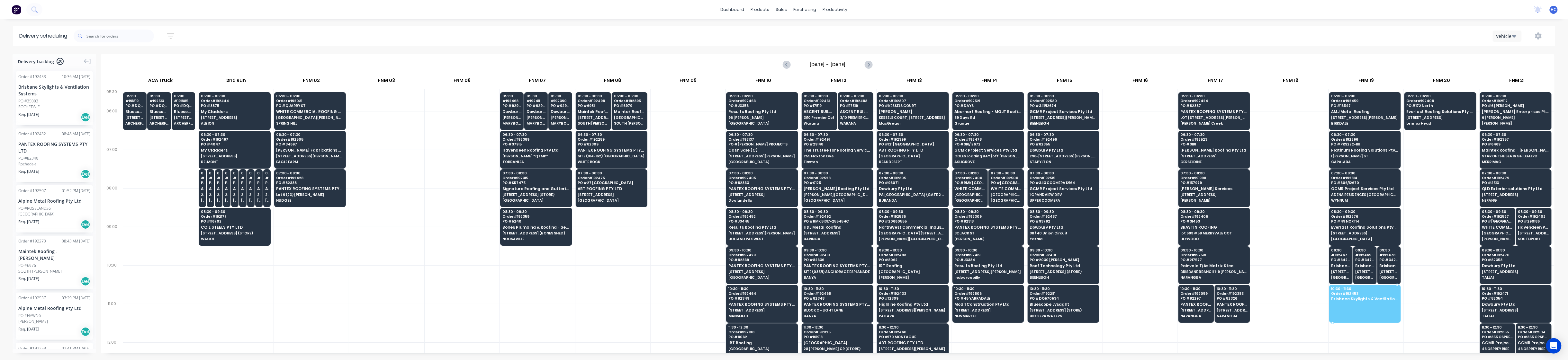
drag, startPoint x: 37, startPoint y: 103, endPoint x: 1377, endPoint y: 302, distance: 1354.7
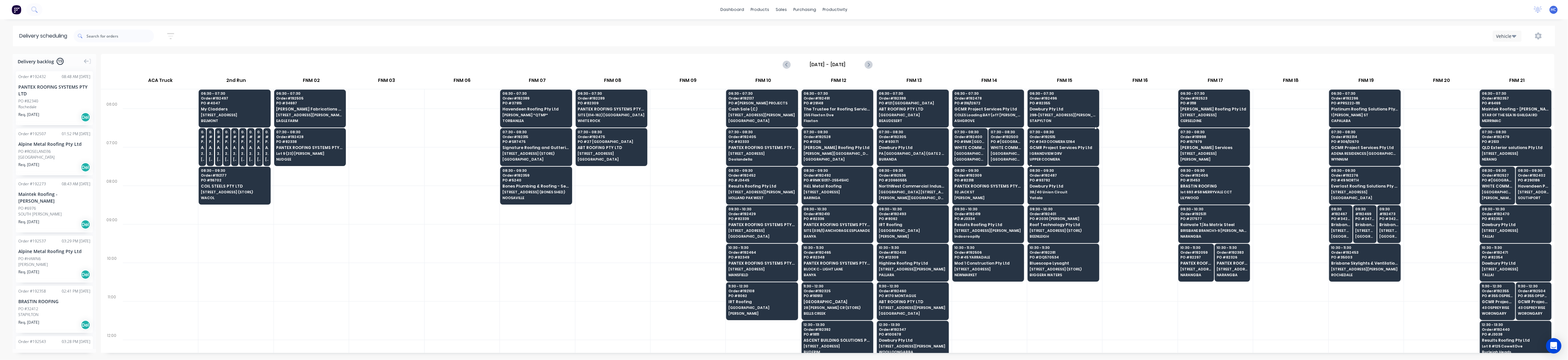
scroll to position [85, 0]
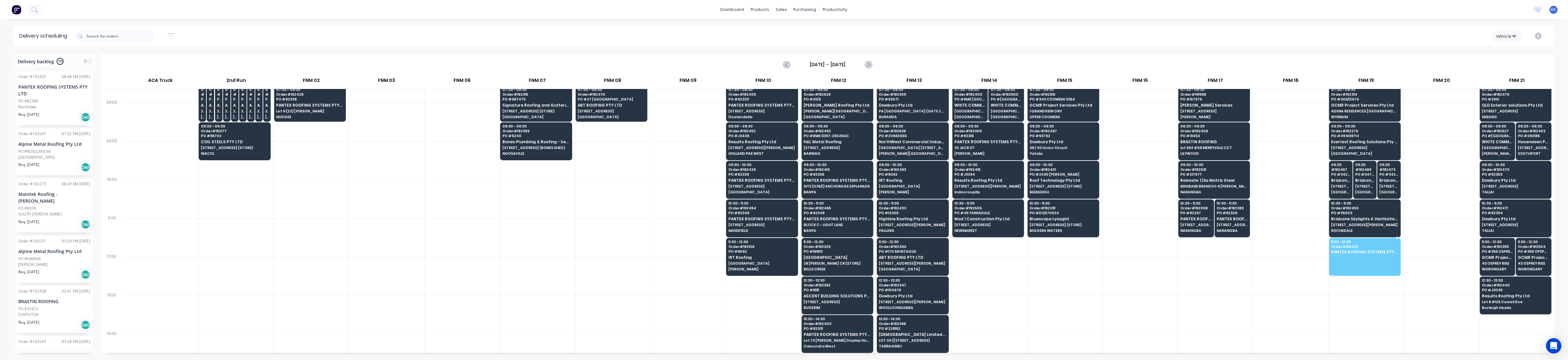
drag, startPoint x: 41, startPoint y: 103, endPoint x: 1366, endPoint y: 243, distance: 1332.4
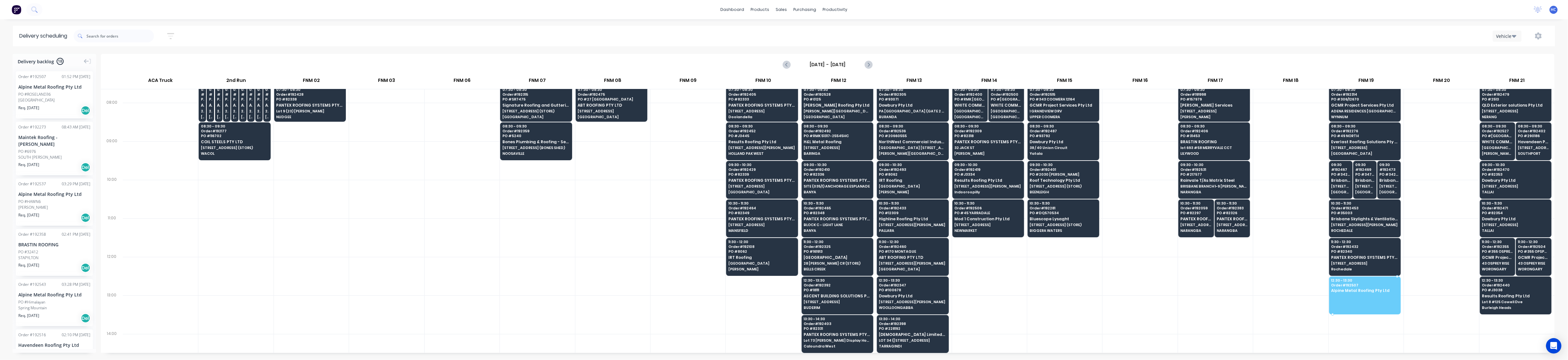
drag, startPoint x: 33, startPoint y: 95, endPoint x: 1372, endPoint y: 292, distance: 1353.4
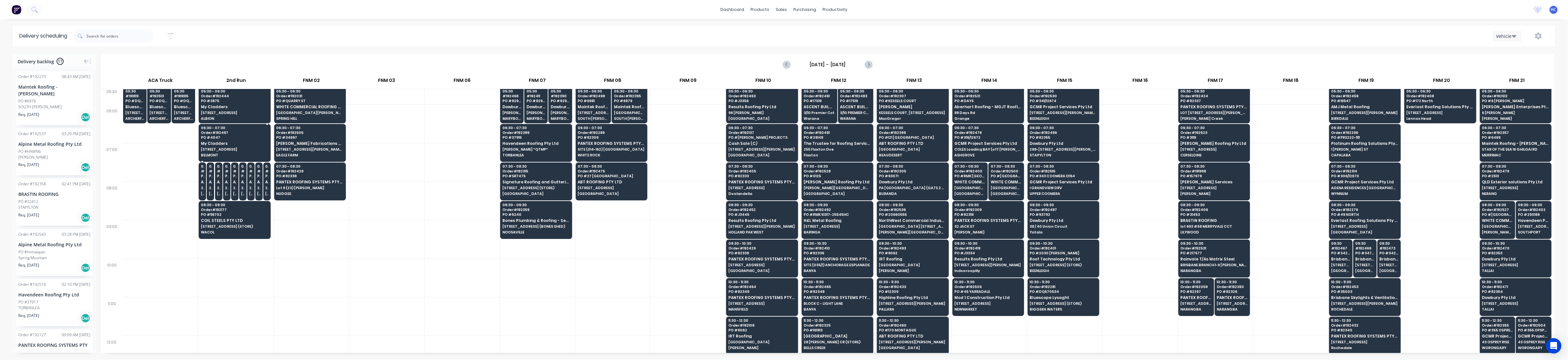
scroll to position [0, 0]
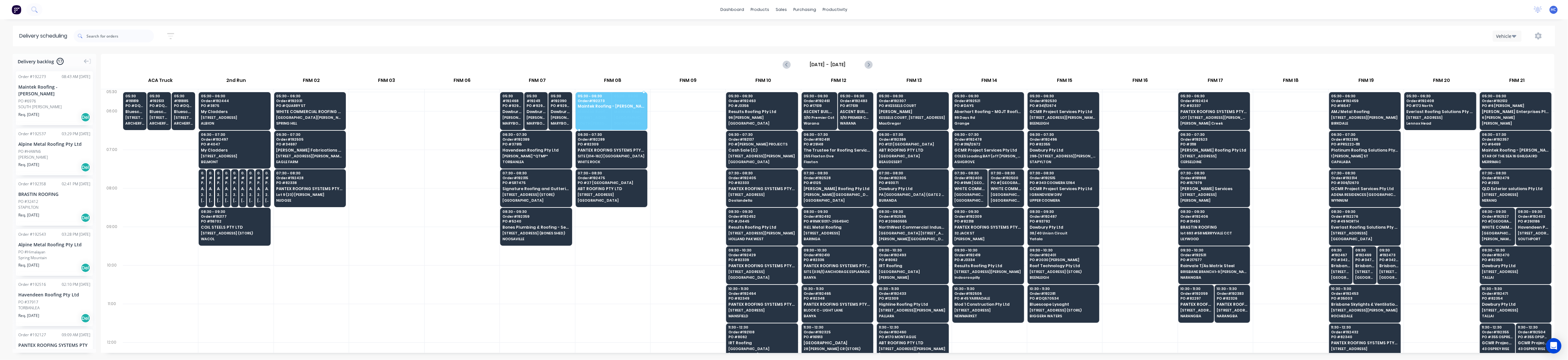
drag, startPoint x: 55, startPoint y: 98, endPoint x: 612, endPoint y: 108, distance: 557.1
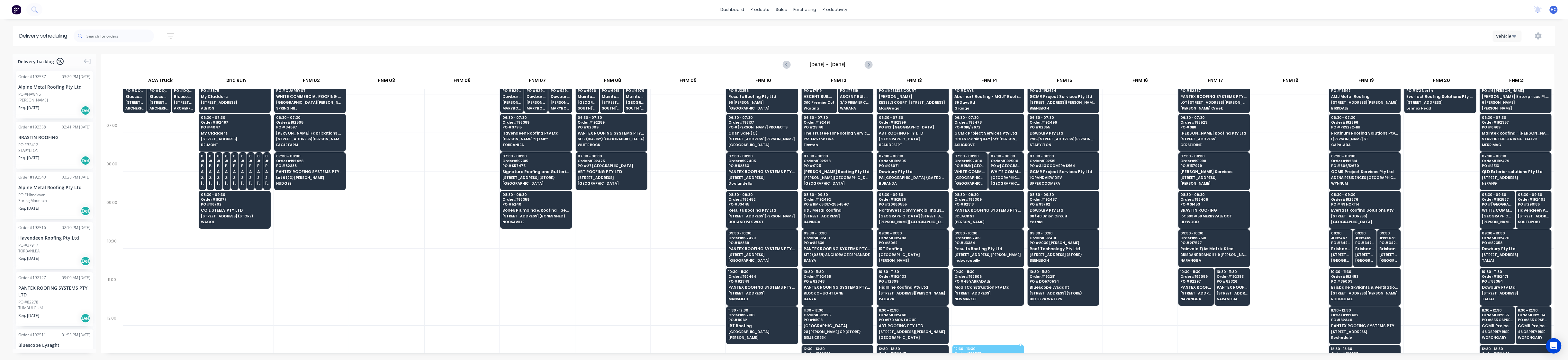
scroll to position [24, 0]
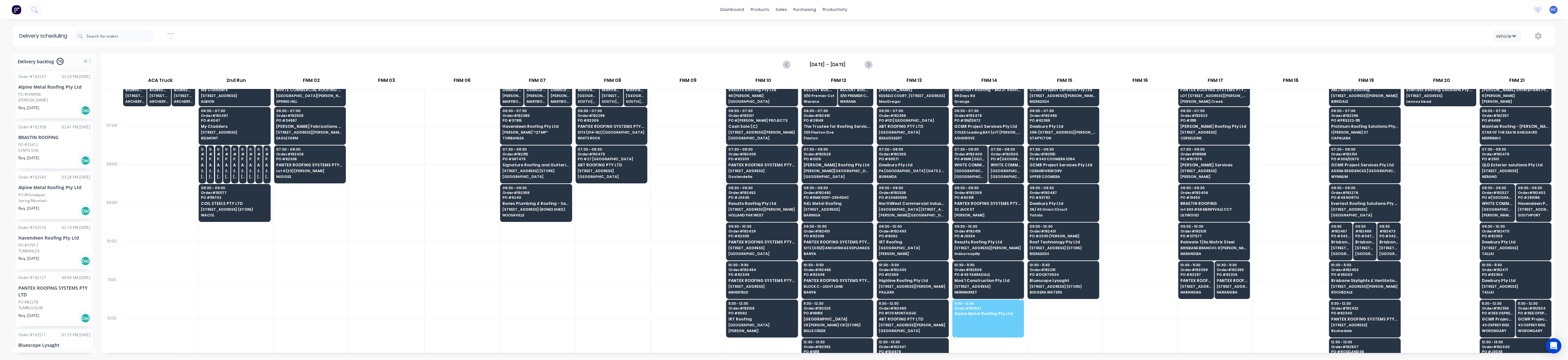
drag, startPoint x: 37, startPoint y: 99, endPoint x: 989, endPoint y: 316, distance: 976.4
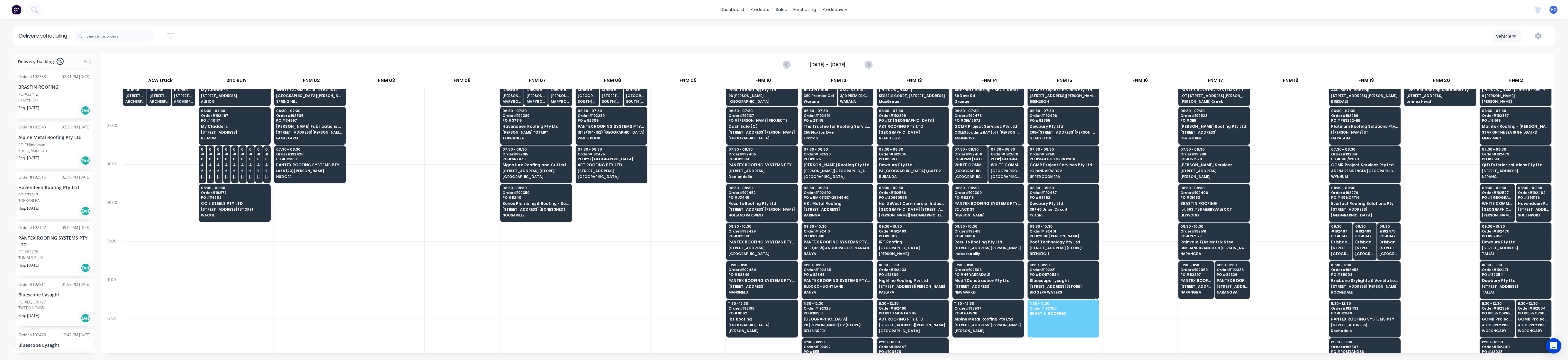
drag, startPoint x: 61, startPoint y: 100, endPoint x: 1040, endPoint y: 306, distance: 1000.4
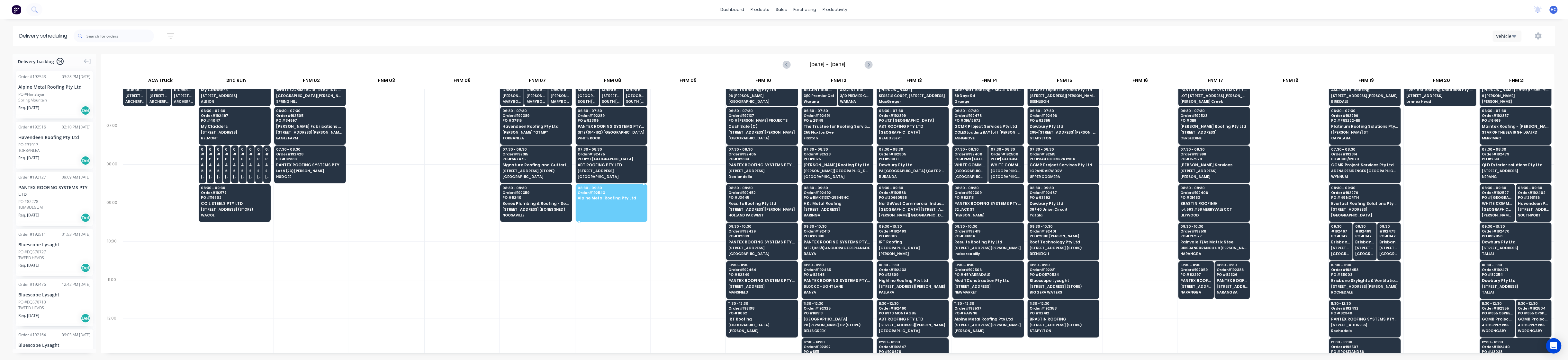
drag, startPoint x: 65, startPoint y: 99, endPoint x: 576, endPoint y: 193, distance: 519.6
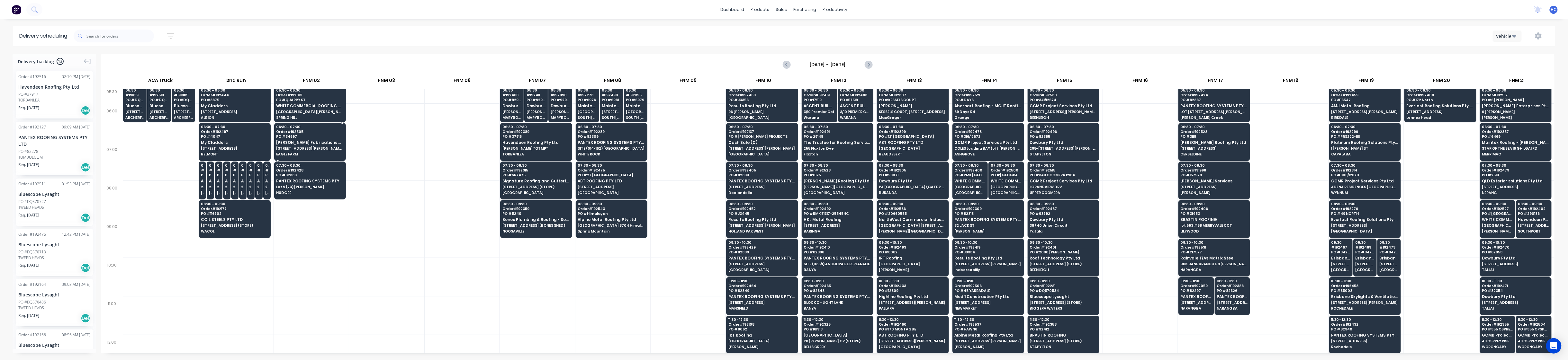
scroll to position [0, 0]
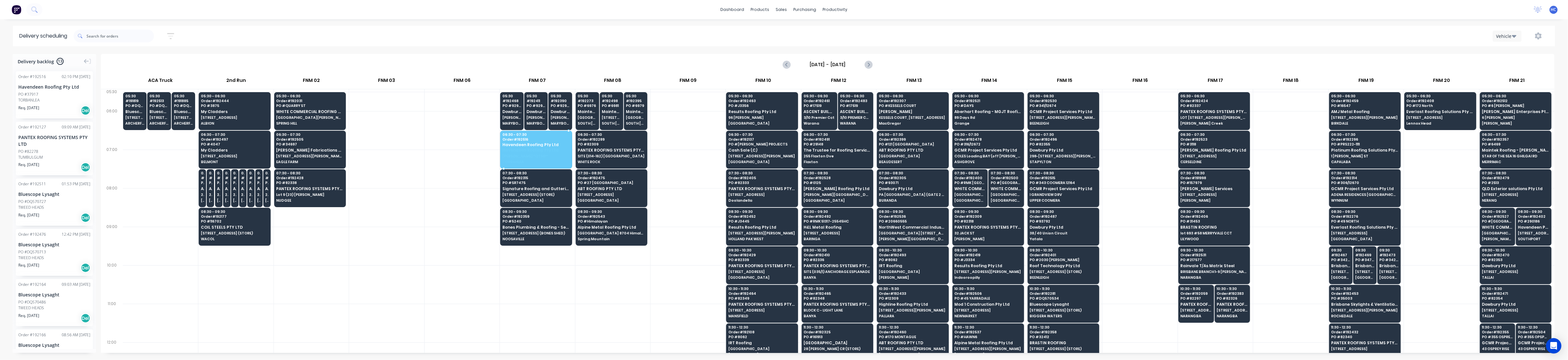
drag, startPoint x: 57, startPoint y: 101, endPoint x: 516, endPoint y: 144, distance: 461.0
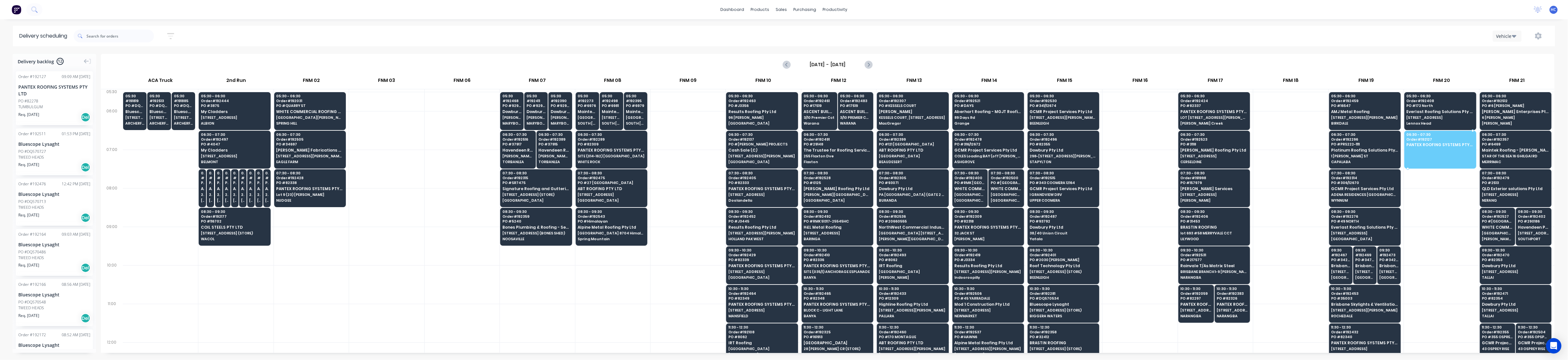
drag, startPoint x: 60, startPoint y: 102, endPoint x: 1440, endPoint y: 149, distance: 1380.8
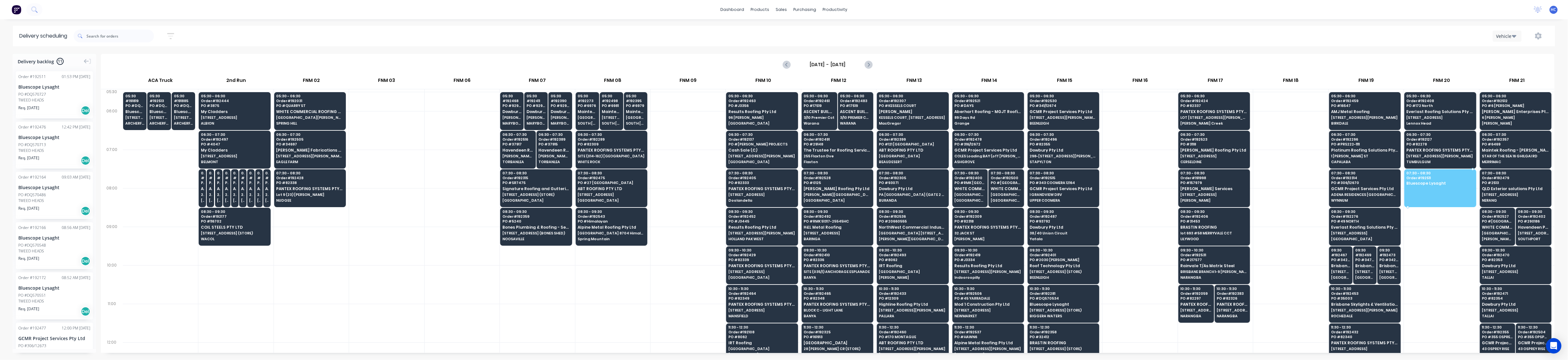
drag, startPoint x: 39, startPoint y: 100, endPoint x: 1429, endPoint y: 184, distance: 1392.5
drag, startPoint x: 51, startPoint y: 94, endPoint x: 1421, endPoint y: 181, distance: 1372.8
drag, startPoint x: 38, startPoint y: 103, endPoint x: 1444, endPoint y: 181, distance: 1408.2
drag, startPoint x: 43, startPoint y: 102, endPoint x: 1433, endPoint y: 184, distance: 1392.4
drag, startPoint x: 53, startPoint y: 103, endPoint x: 1443, endPoint y: 187, distance: 1392.5
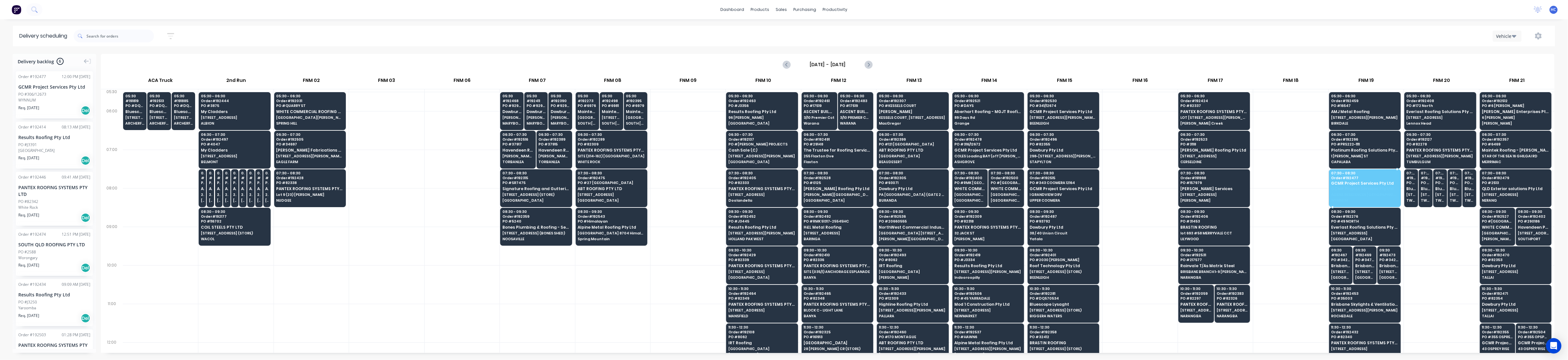
drag, startPoint x: 33, startPoint y: 105, endPoint x: 1362, endPoint y: 184, distance: 1331.3
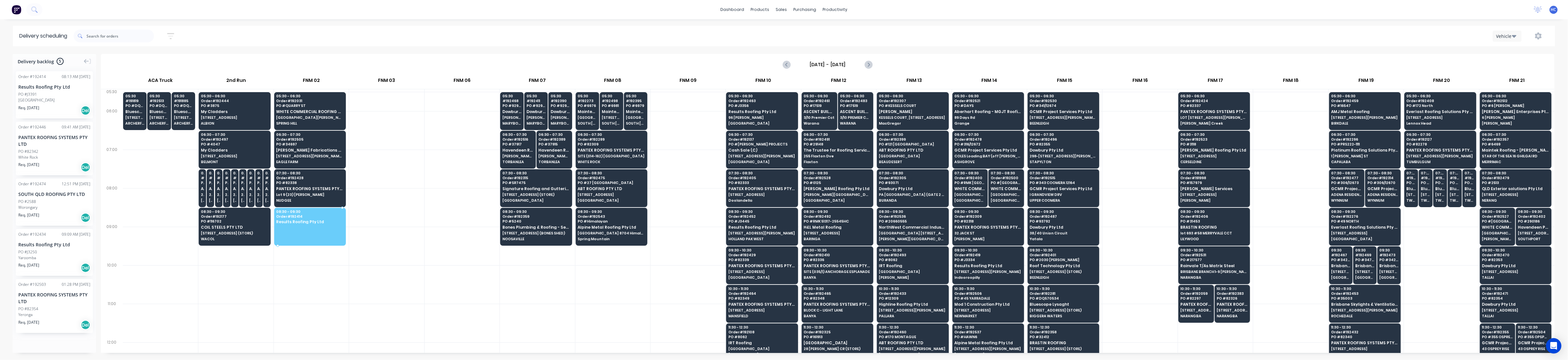
drag, startPoint x: 45, startPoint y: 94, endPoint x: 307, endPoint y: 215, distance: 288.6
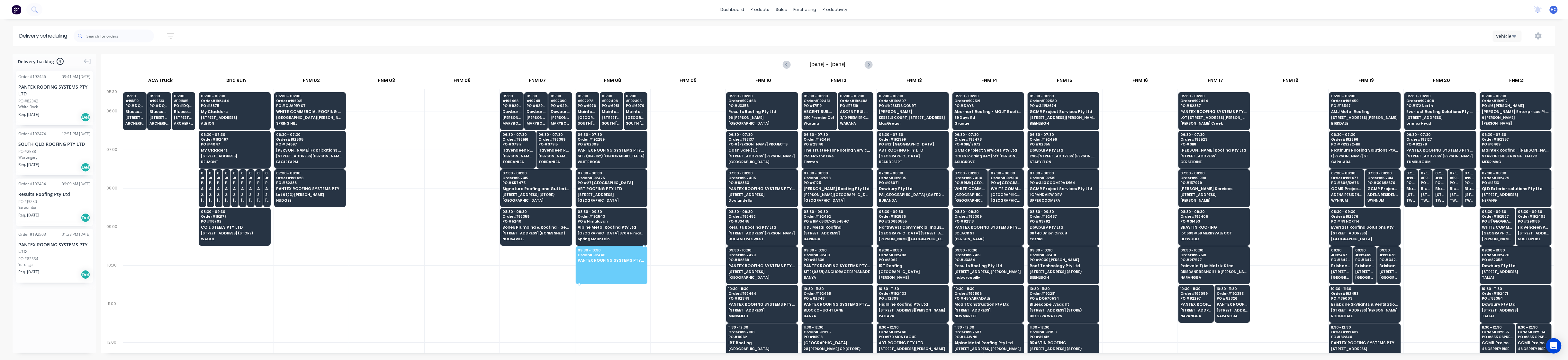
drag, startPoint x: 54, startPoint y: 103, endPoint x: 598, endPoint y: 255, distance: 564.8
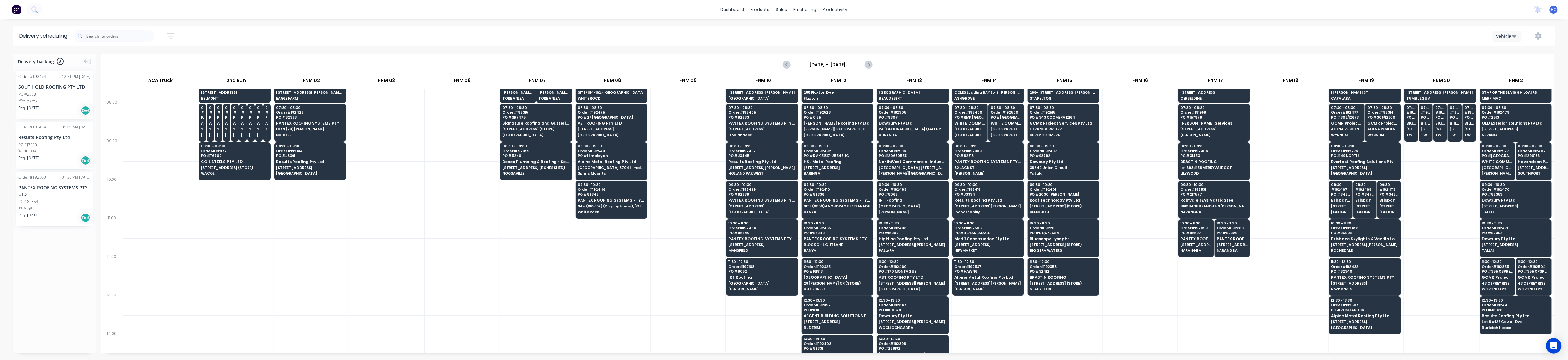
scroll to position [85, 0]
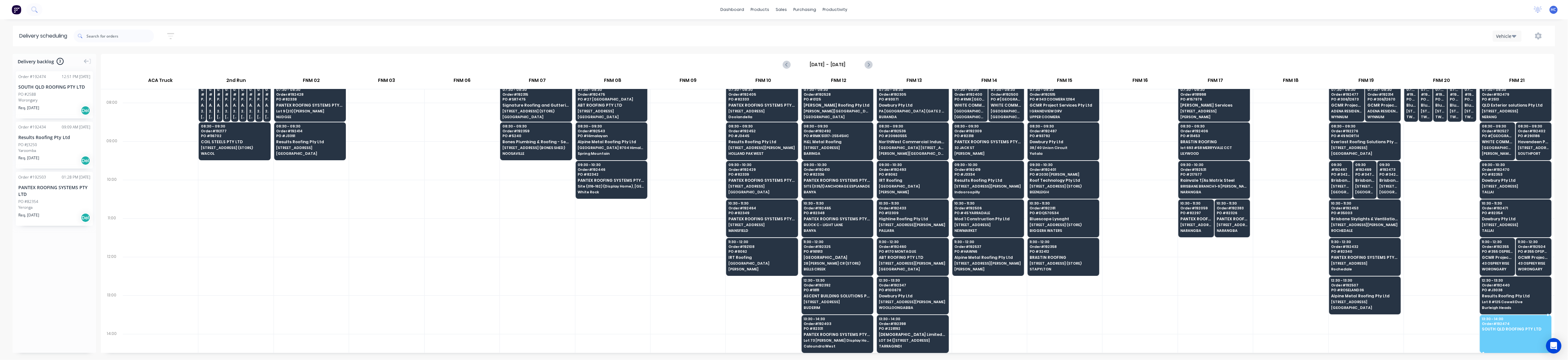
drag, startPoint x: 35, startPoint y: 103, endPoint x: 1498, endPoint y: 318, distance: 1478.7
click at [612, 264] on div at bounding box center [688, 275] width 75 height 38
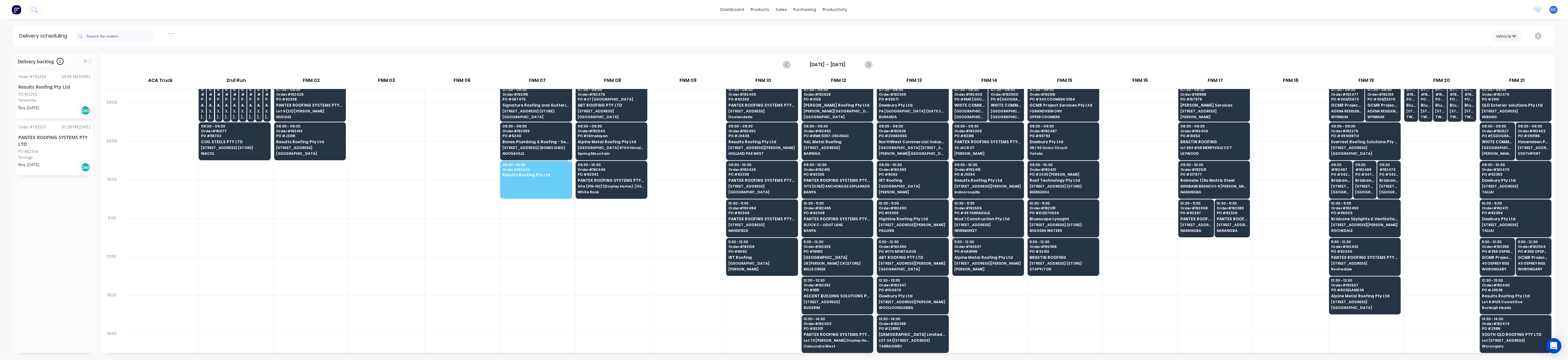
drag, startPoint x: 33, startPoint y: 100, endPoint x: 522, endPoint y: 176, distance: 494.9
click at [612, 256] on div at bounding box center [612, 237] width 75 height 38
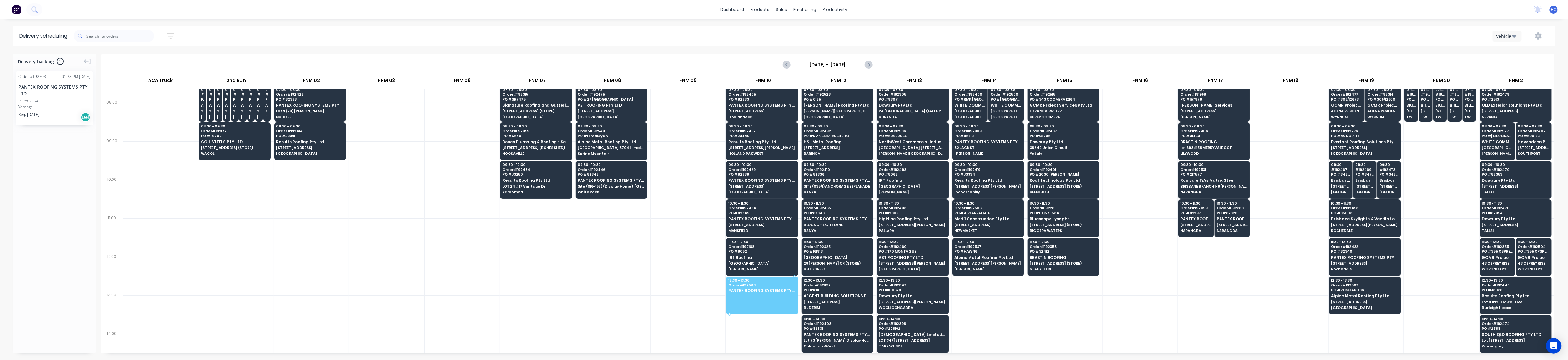
drag, startPoint x: 54, startPoint y: 108, endPoint x: 695, endPoint y: 279, distance: 663.4
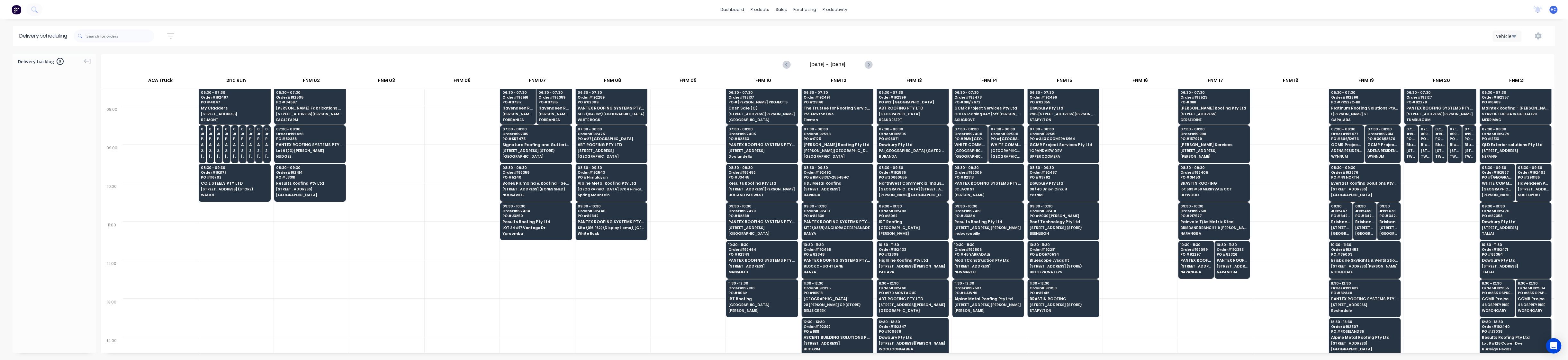
scroll to position [0, 0]
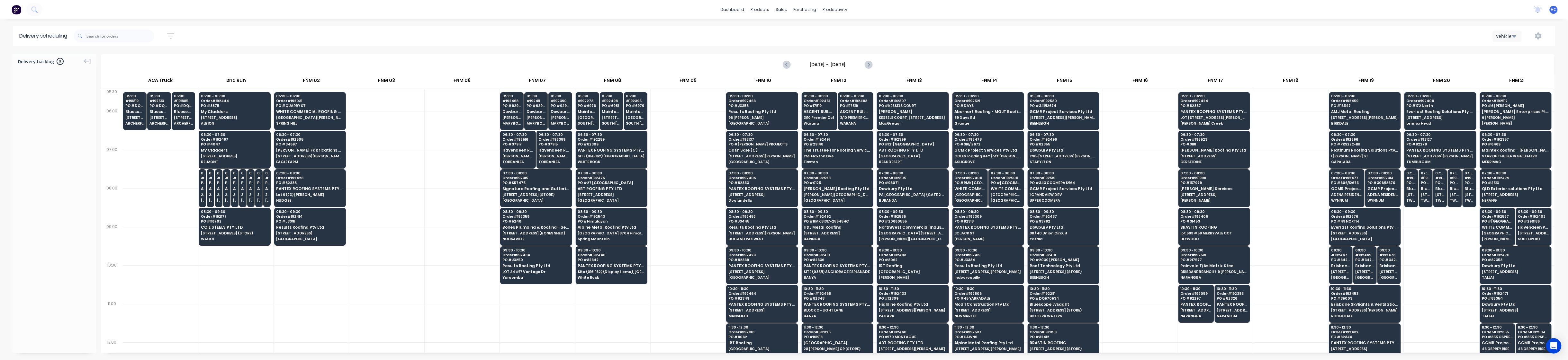
click at [169, 37] on button "button" at bounding box center [171, 36] width 21 height 13
click at [144, 62] on input "12/09/25 - 12/09/25" at bounding box center [141, 60] width 60 height 10
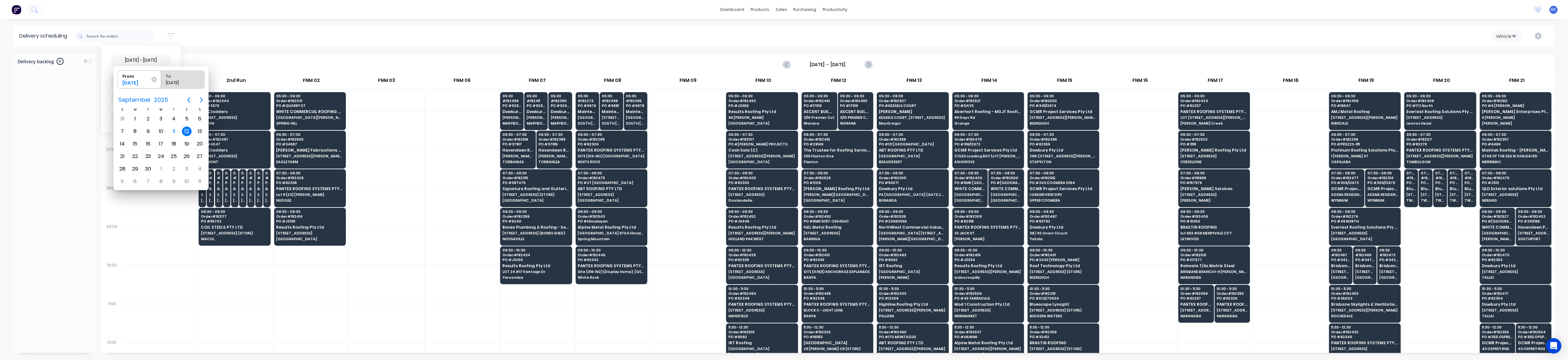
click at [184, 135] on div "12" at bounding box center [187, 131] width 10 height 10
radio input "false"
radio input "true"
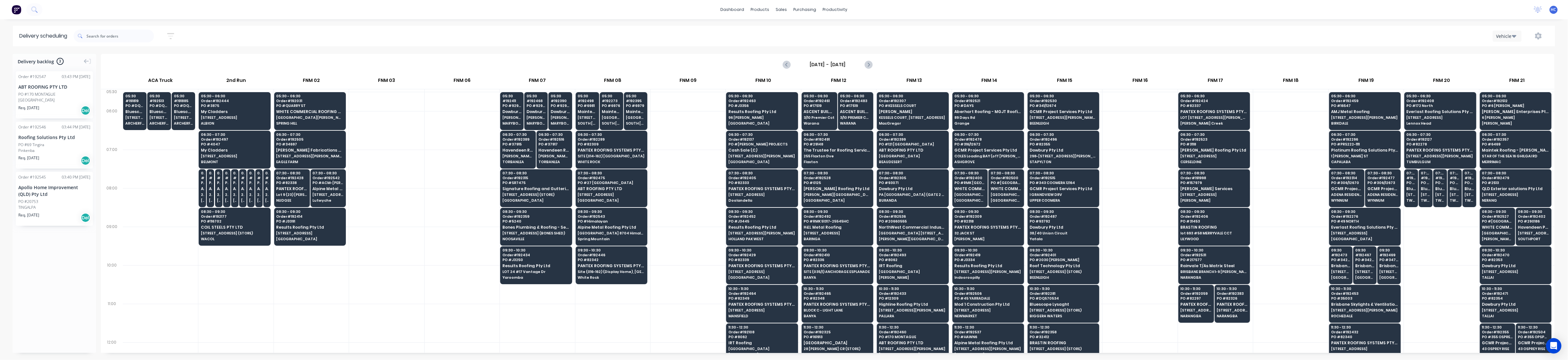
click at [172, 35] on icon "button" at bounding box center [170, 36] width 5 height 1
click at [450, 188] on div at bounding box center [462, 207] width 75 height 38
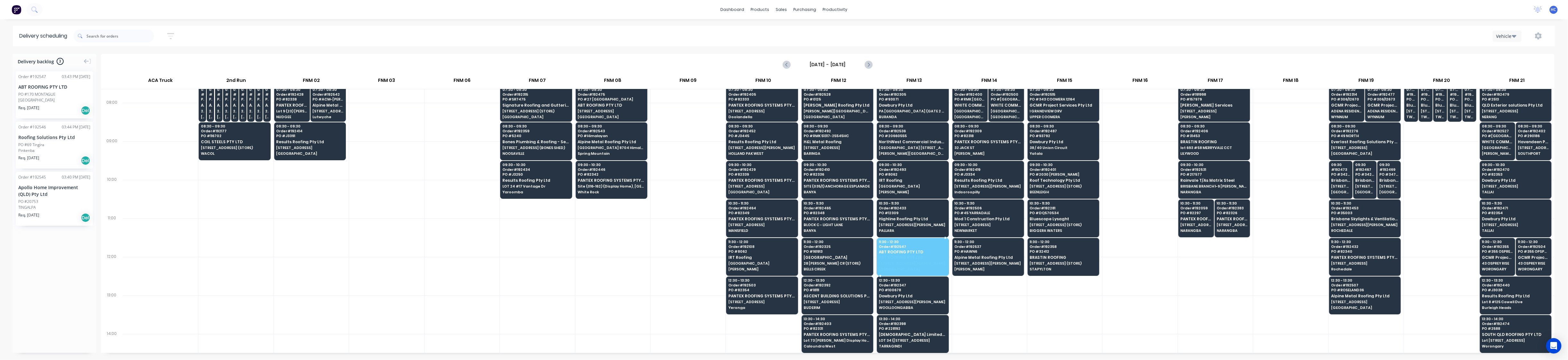
drag, startPoint x: 53, startPoint y: 94, endPoint x: 920, endPoint y: 246, distance: 880.2
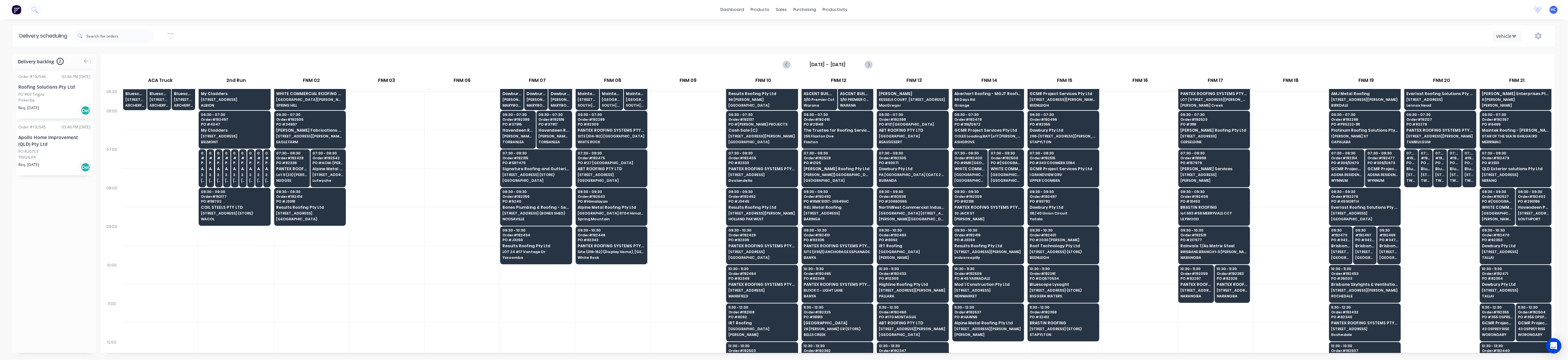
scroll to position [0, 0]
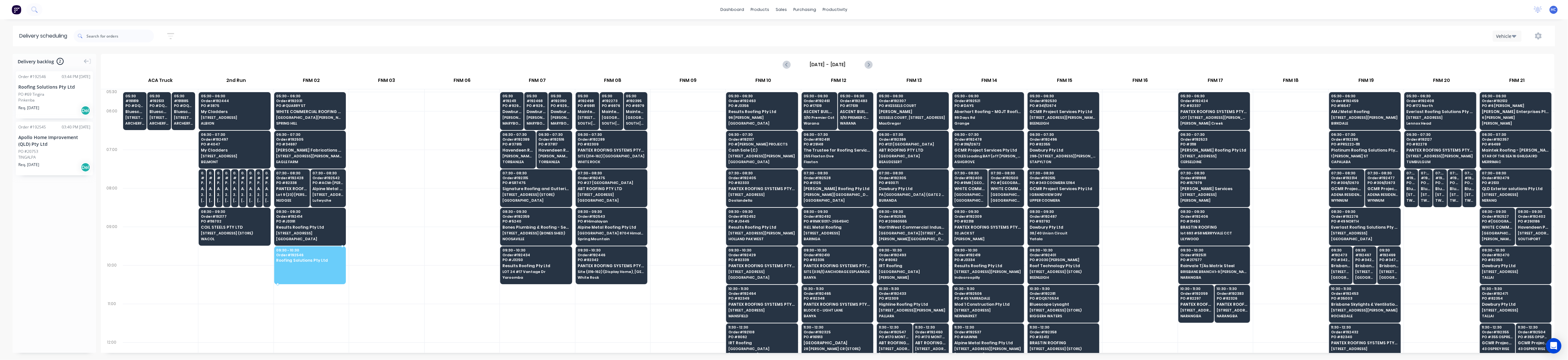
drag, startPoint x: 53, startPoint y: 91, endPoint x: 331, endPoint y: 258, distance: 324.3
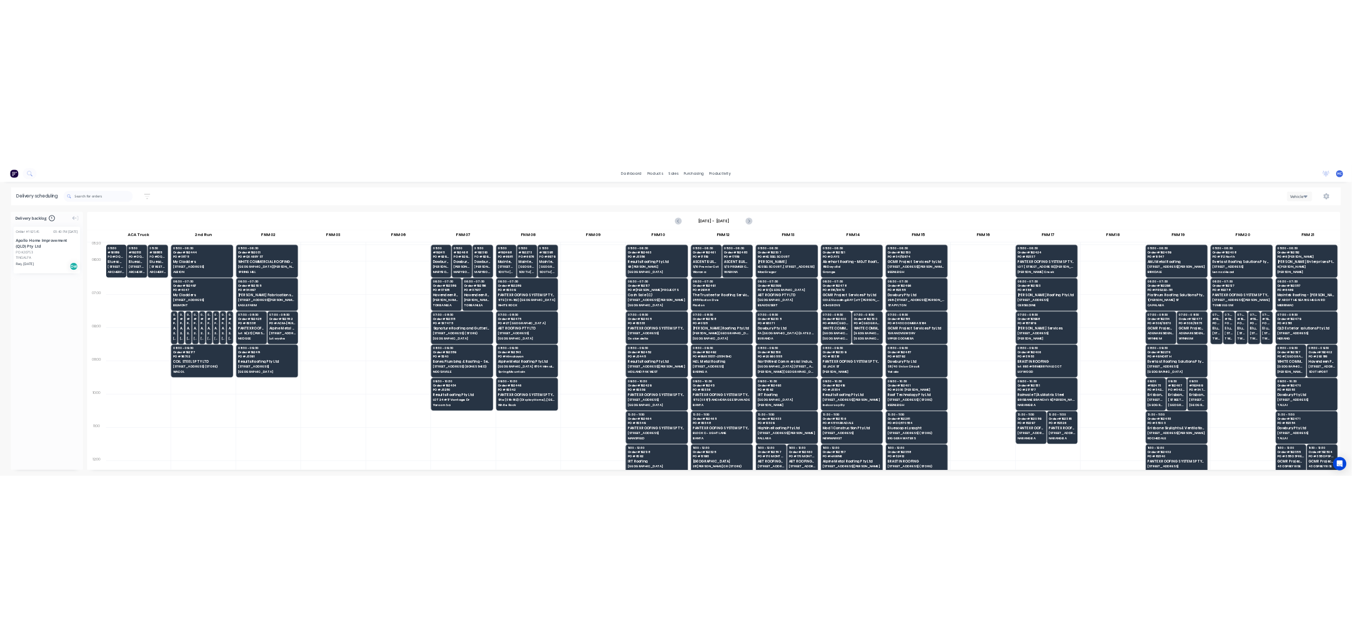
scroll to position [281, 0]
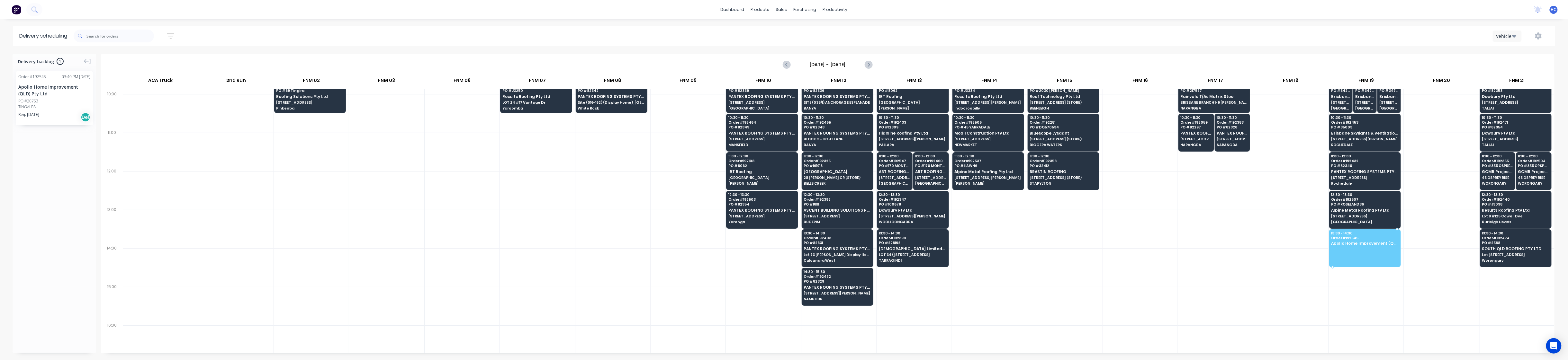
drag, startPoint x: 56, startPoint y: 103, endPoint x: 1356, endPoint y: 244, distance: 1307.6
click at [612, 235] on div at bounding box center [612, 229] width 75 height 38
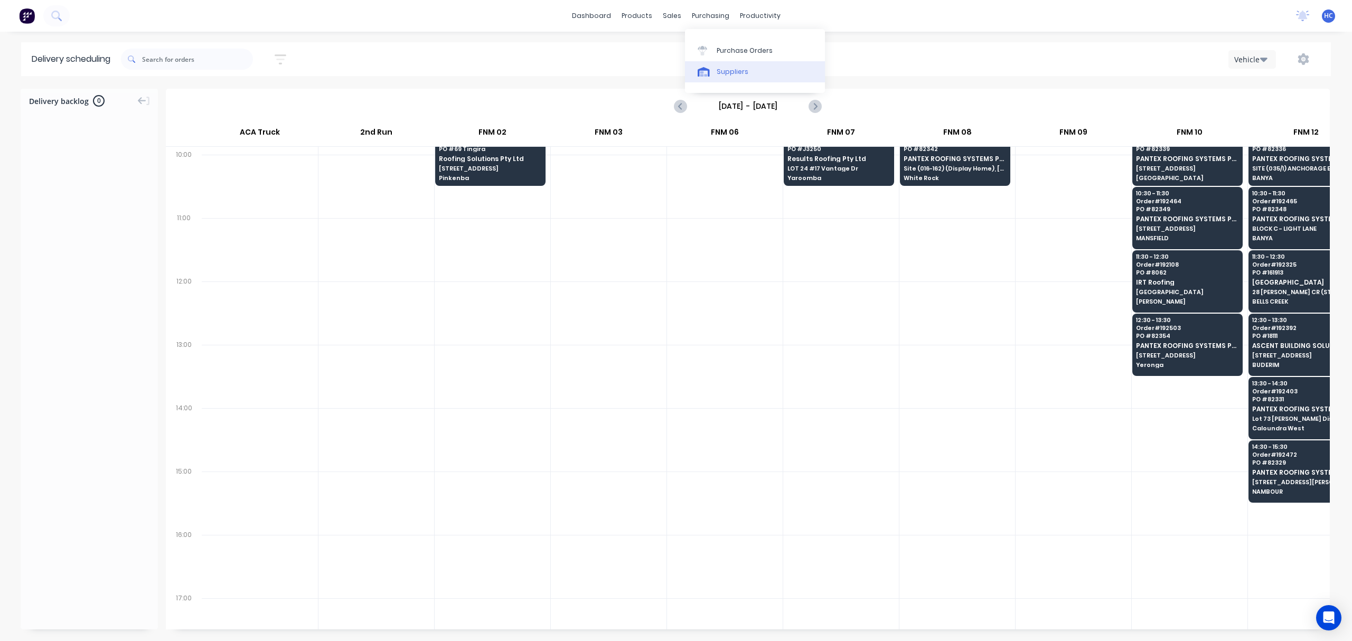
click at [758, 74] on link "Suppliers" at bounding box center [755, 71] width 140 height 21
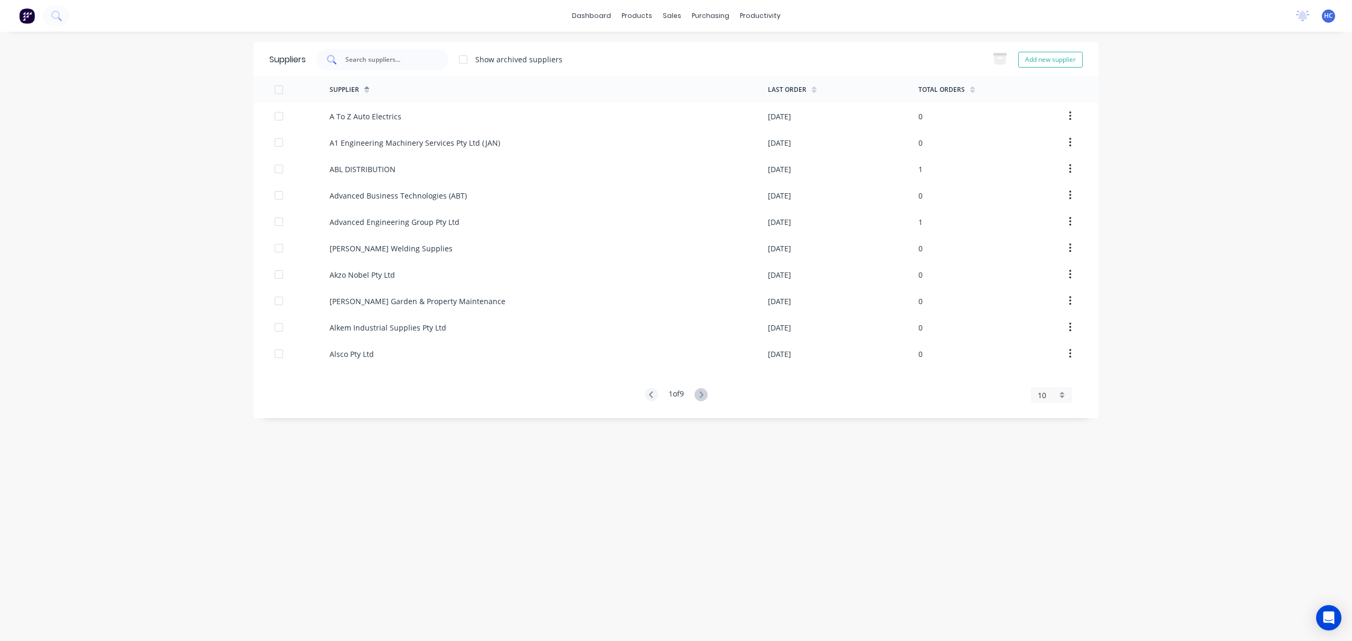
click at [377, 54] on input "text" at bounding box center [388, 59] width 88 height 11
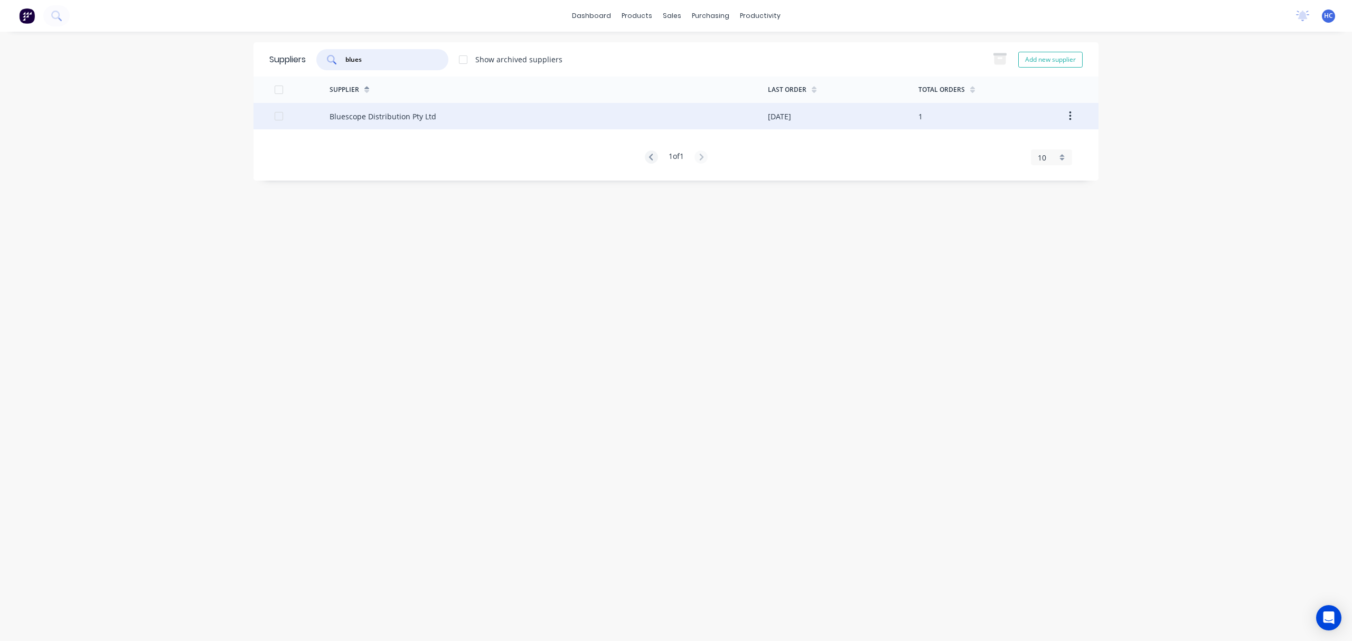
type input "blues"
click at [454, 107] on div "Bluescope Distribution Pty Ltd" at bounding box center [549, 116] width 438 height 26
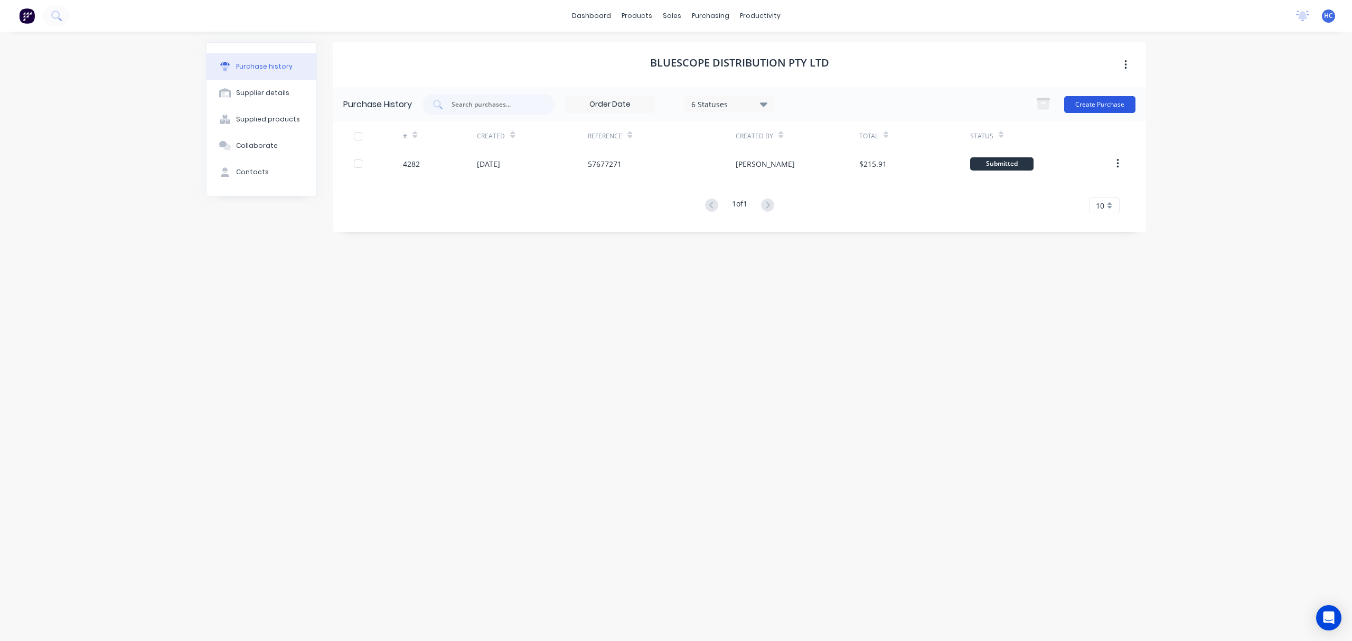
click at [1005, 102] on button "Create Purchase" at bounding box center [1099, 104] width 71 height 17
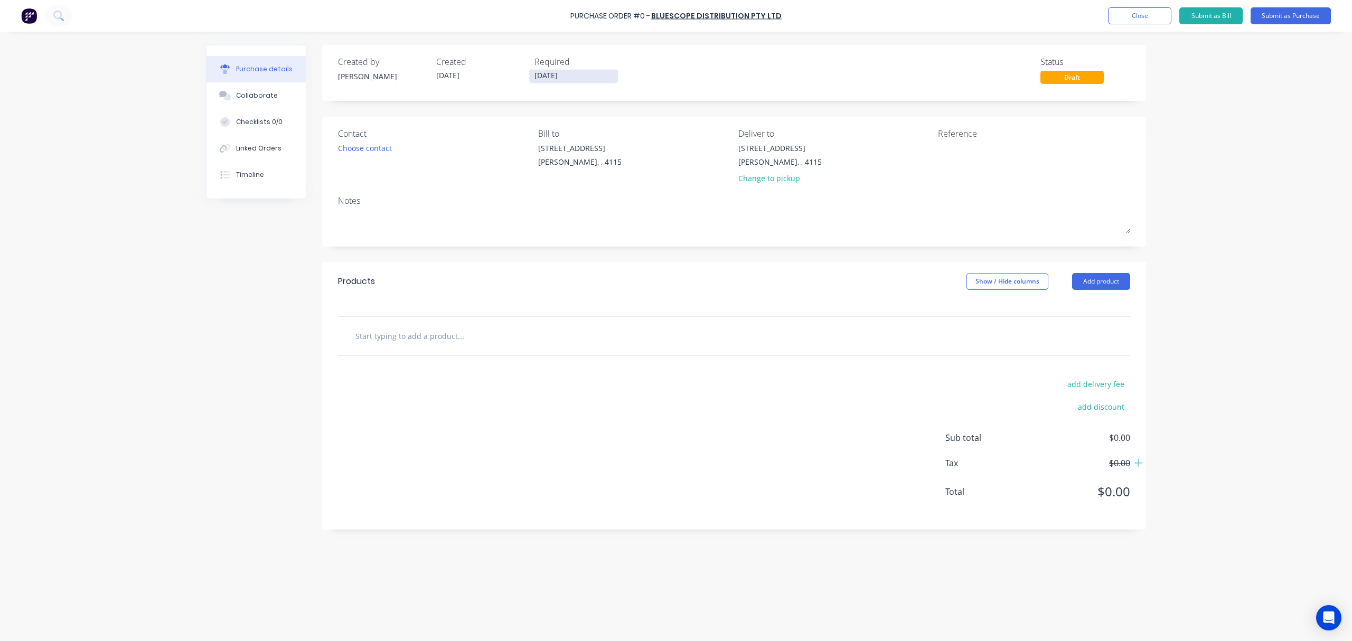
click at [544, 72] on input "[DATE]" at bounding box center [573, 76] width 89 height 13
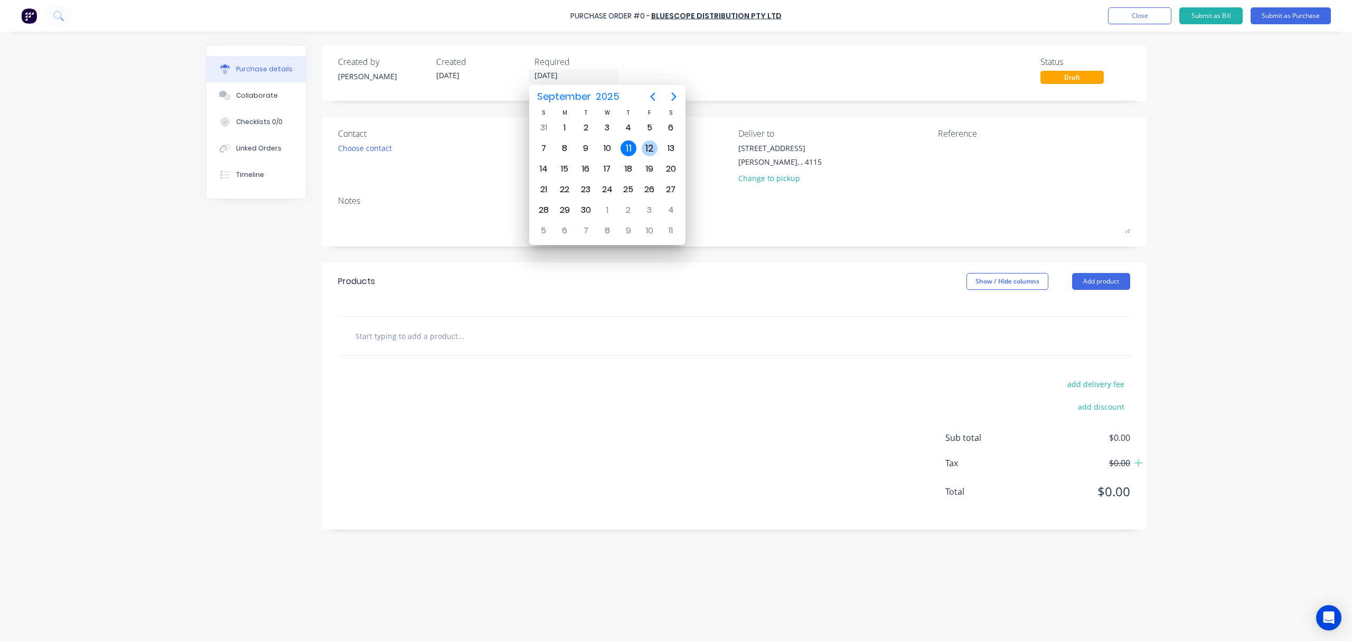
click at [644, 139] on div "12" at bounding box center [649, 148] width 21 height 20
type input "12/09/25"
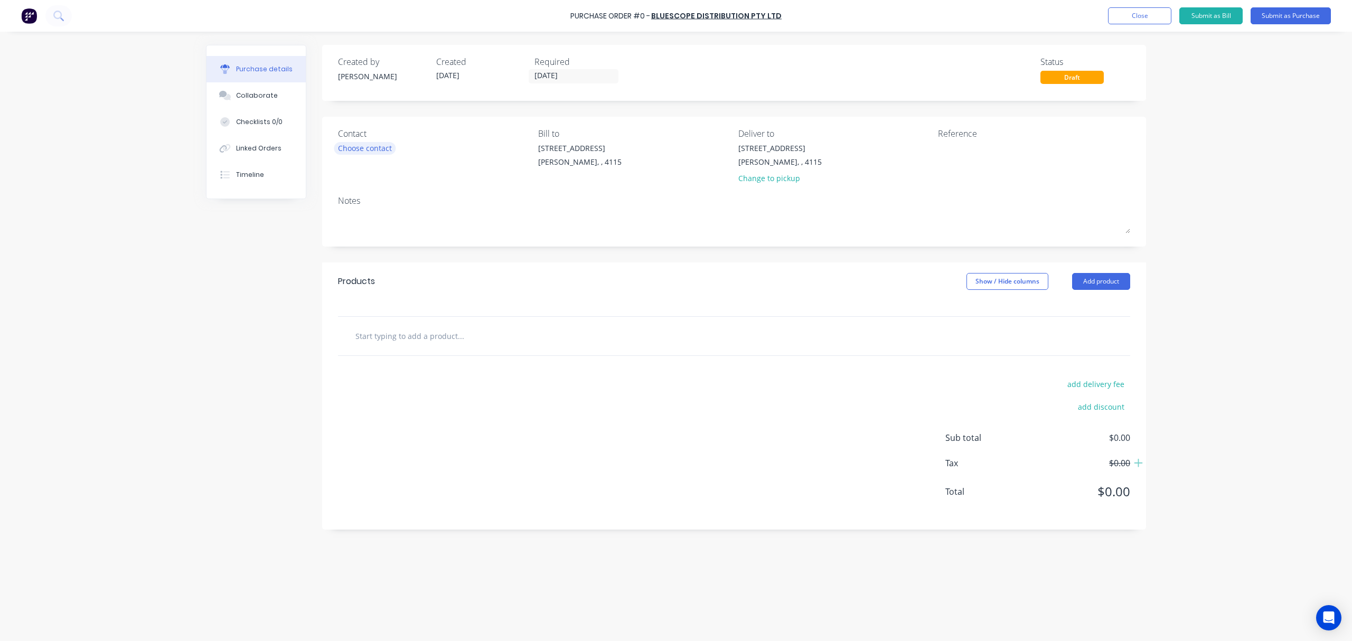
click at [382, 148] on div "Choose contact" at bounding box center [365, 148] width 54 height 11
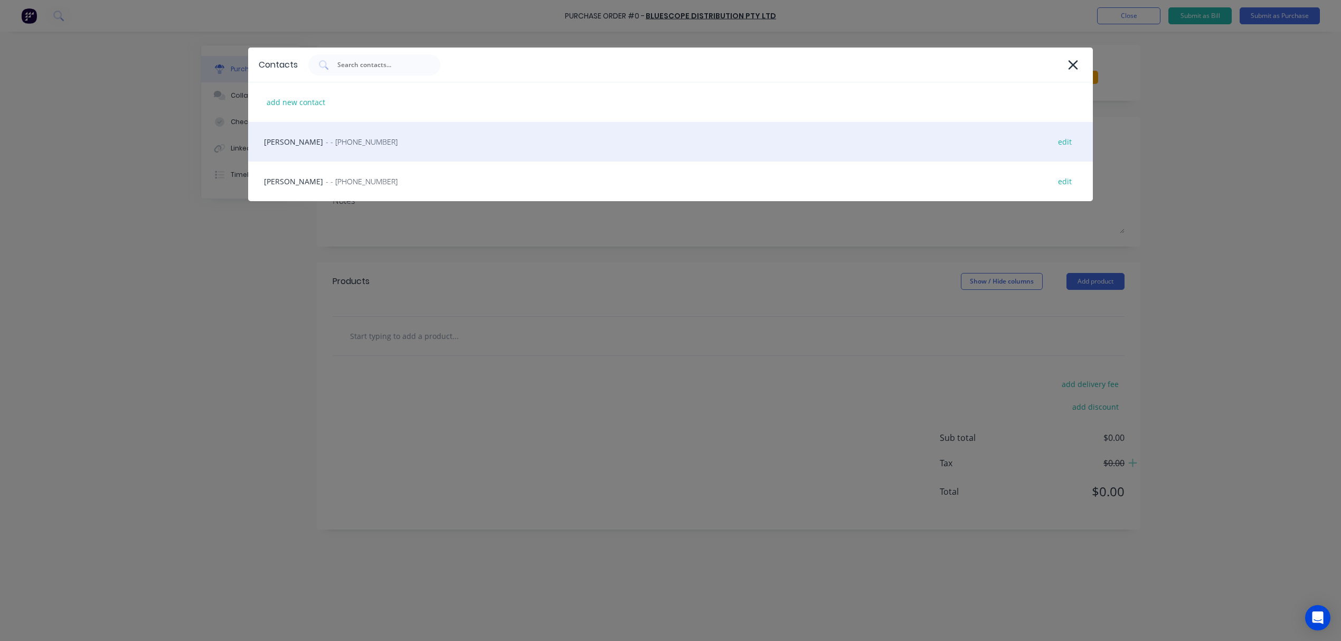
click at [372, 147] on div "HAYDEN - - (07) 3372 3005 edit" at bounding box center [670, 142] width 845 height 40
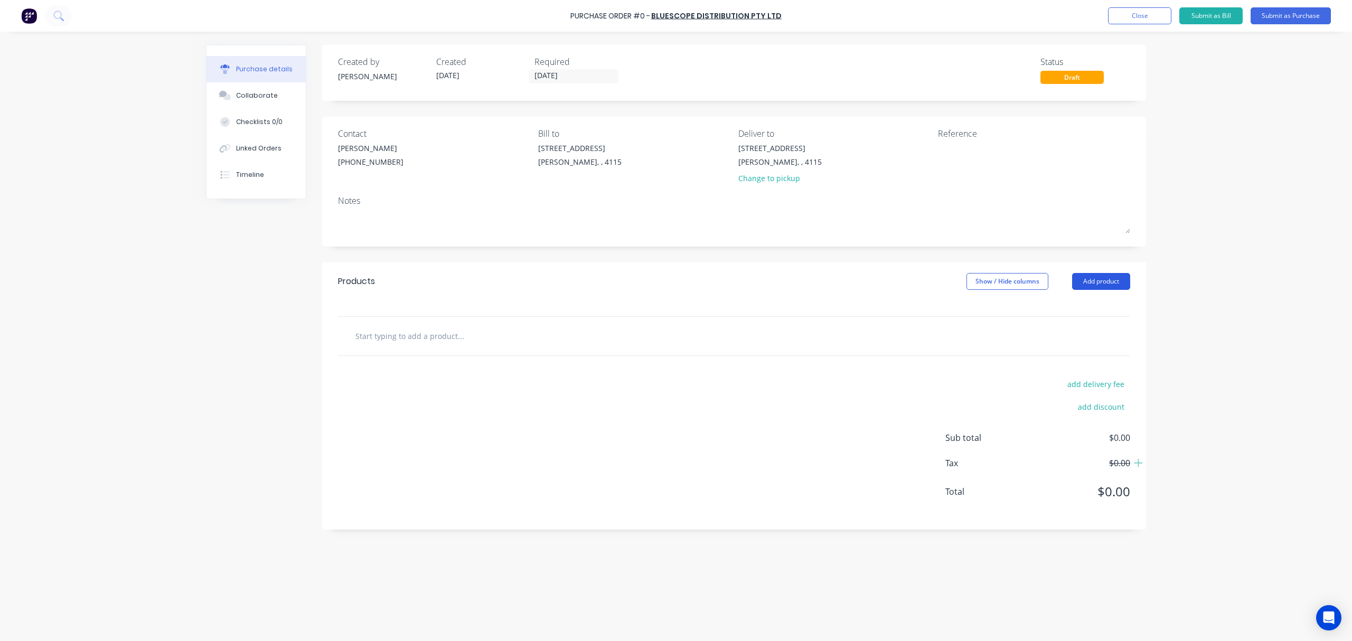
click at [1005, 283] on button "Add product" at bounding box center [1101, 281] width 58 height 17
click at [1005, 327] on div "Basic product" at bounding box center [1079, 329] width 81 height 15
click at [464, 351] on div at bounding box center [475, 353] width 88 height 15
click at [651, 274] on div "Products Show / Hide columns Add product" at bounding box center [734, 281] width 824 height 38
click at [1005, 15] on button "Submit as Purchase" at bounding box center [1291, 15] width 80 height 17
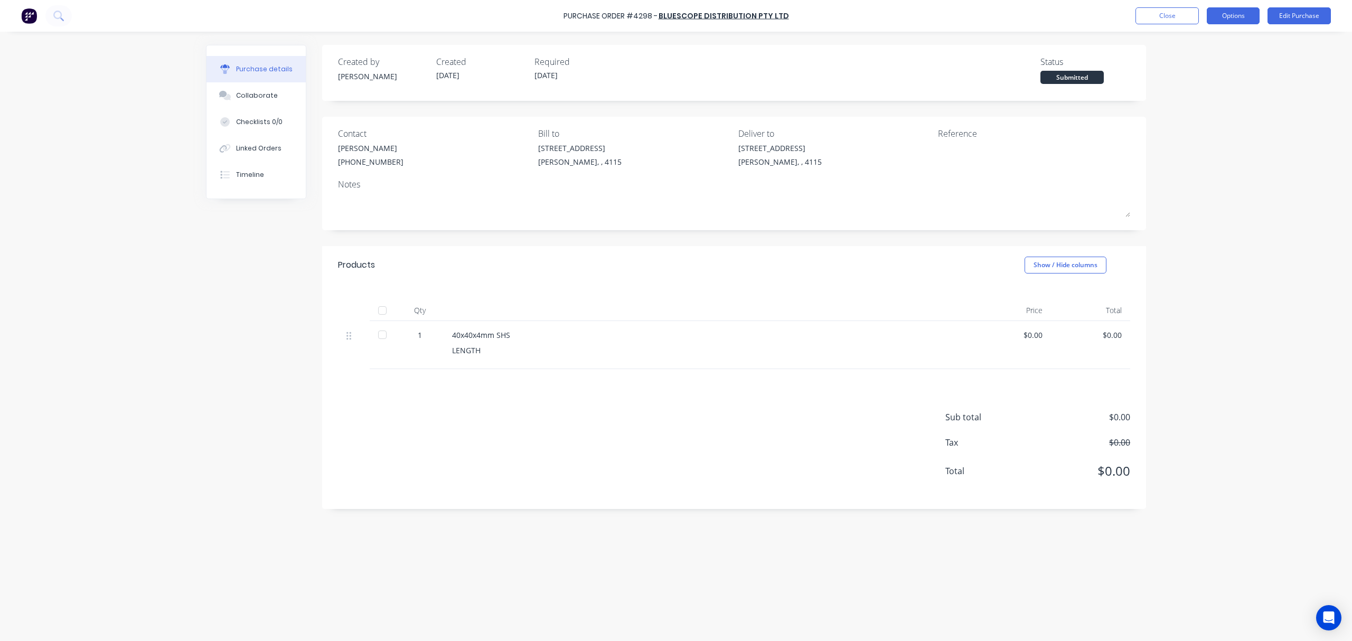
drag, startPoint x: 1236, startPoint y: 18, endPoint x: 1238, endPoint y: 24, distance: 6.4
click at [1005, 18] on button "Options" at bounding box center [1233, 15] width 53 height 17
click at [1005, 47] on div "Print / Email" at bounding box center [1209, 42] width 81 height 15
click at [1005, 85] on div "Without pricing" at bounding box center [1209, 85] width 81 height 15
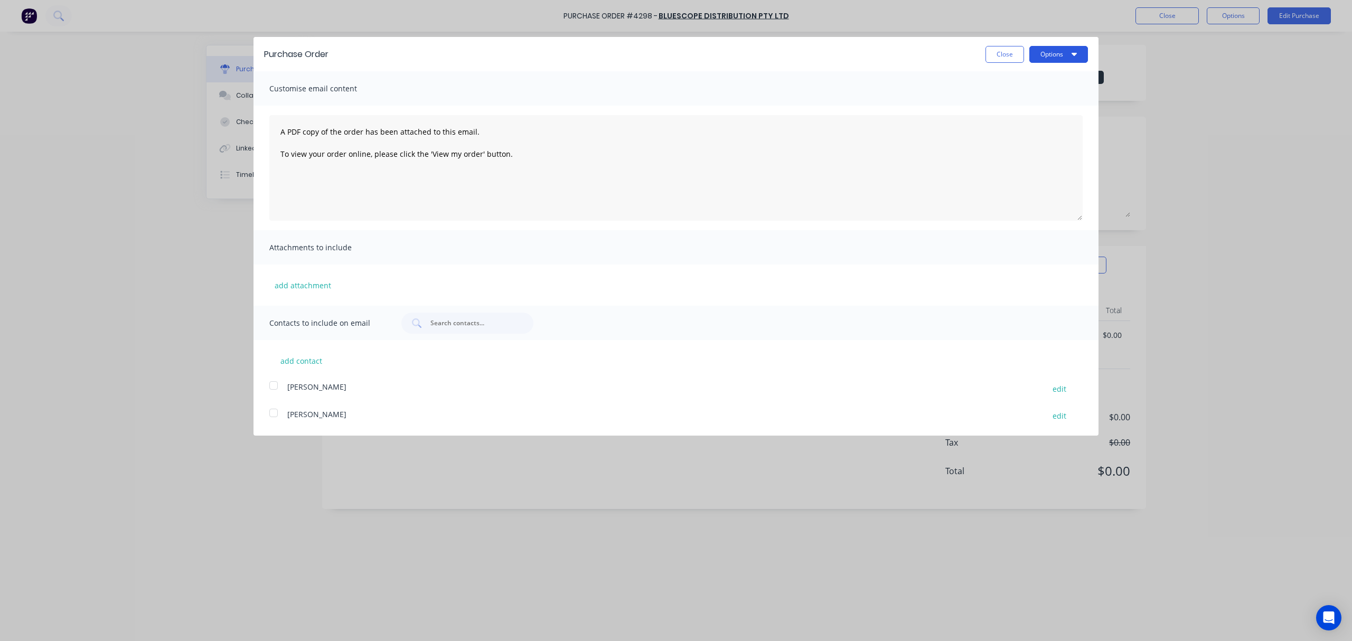
click at [1005, 58] on button "Options" at bounding box center [1058, 54] width 59 height 17
click at [1005, 83] on div "Print" at bounding box center [1037, 80] width 81 height 15
click at [995, 60] on button "Close" at bounding box center [1004, 54] width 39 height 17
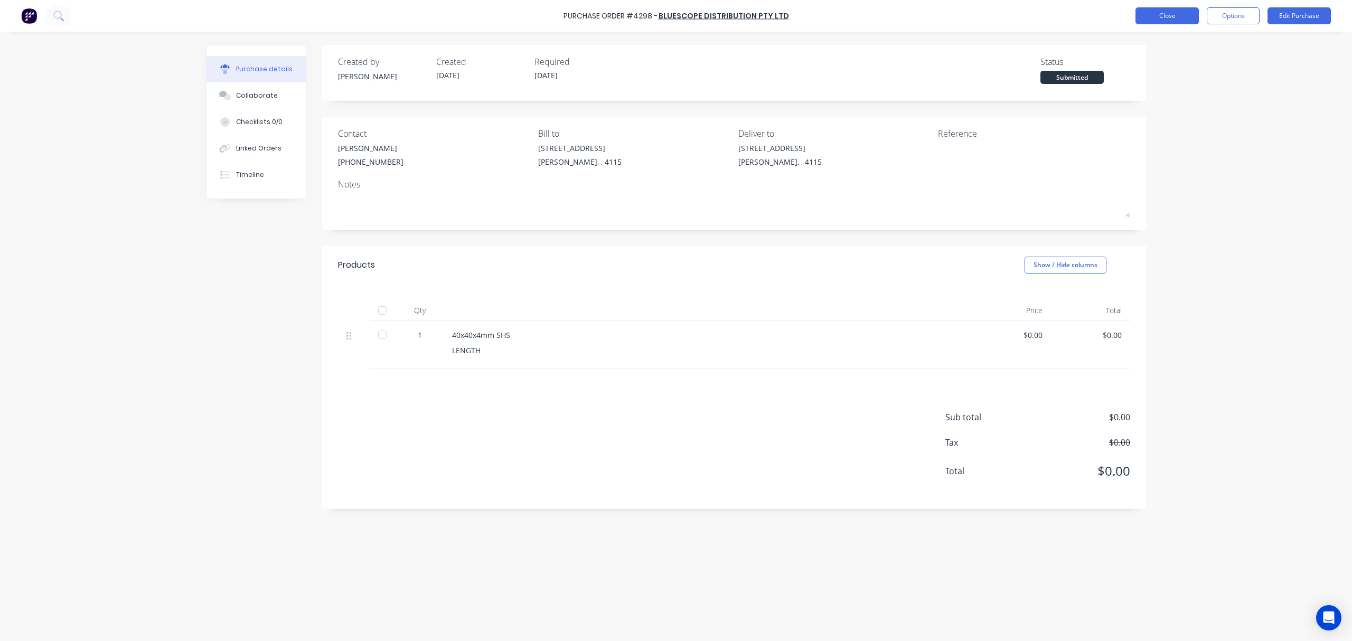
click at [1005, 17] on button "Close" at bounding box center [1166, 15] width 63 height 17
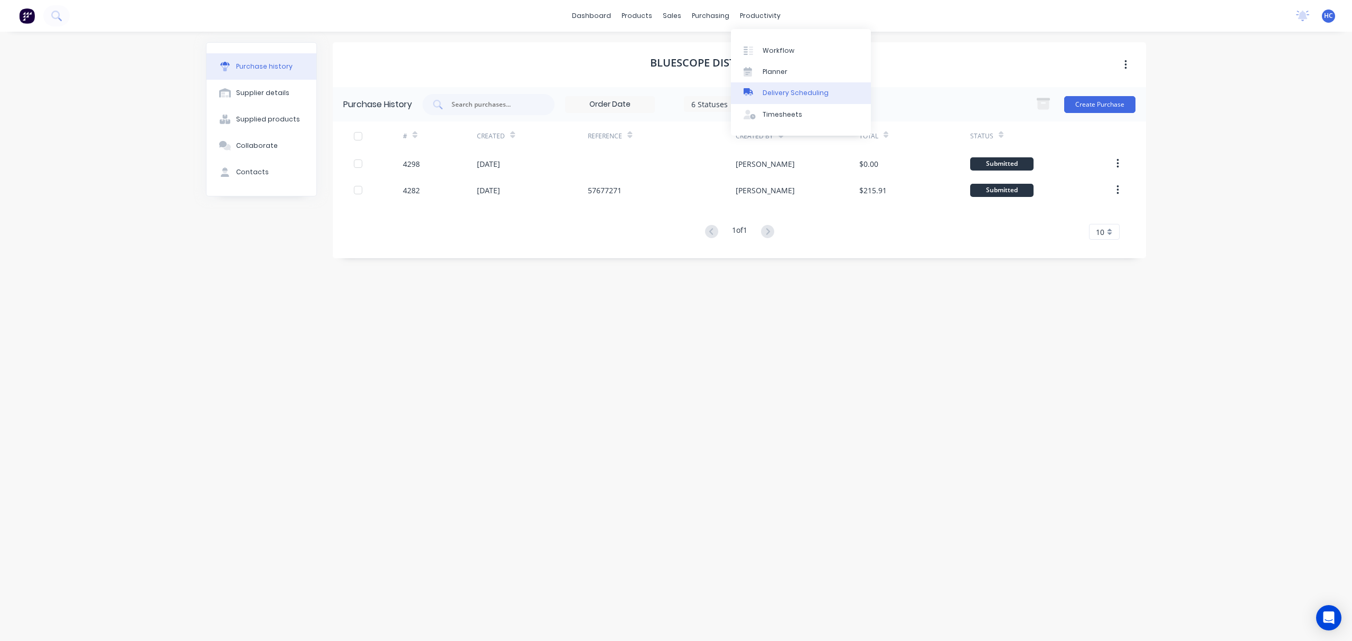
click at [801, 91] on div "Delivery Scheduling" at bounding box center [796, 93] width 66 height 10
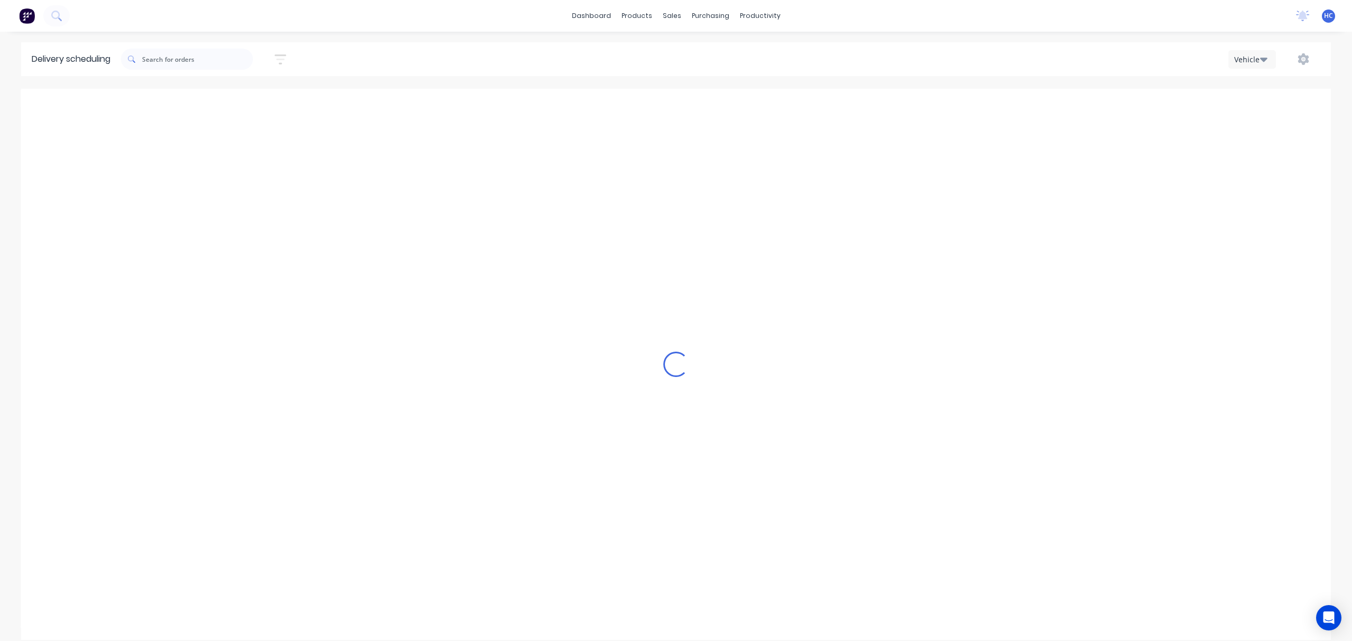
scroll to position [0, 1]
click at [281, 55] on icon "button" at bounding box center [281, 59] width 12 height 10
click at [227, 97] on input at bounding box center [232, 99] width 98 height 16
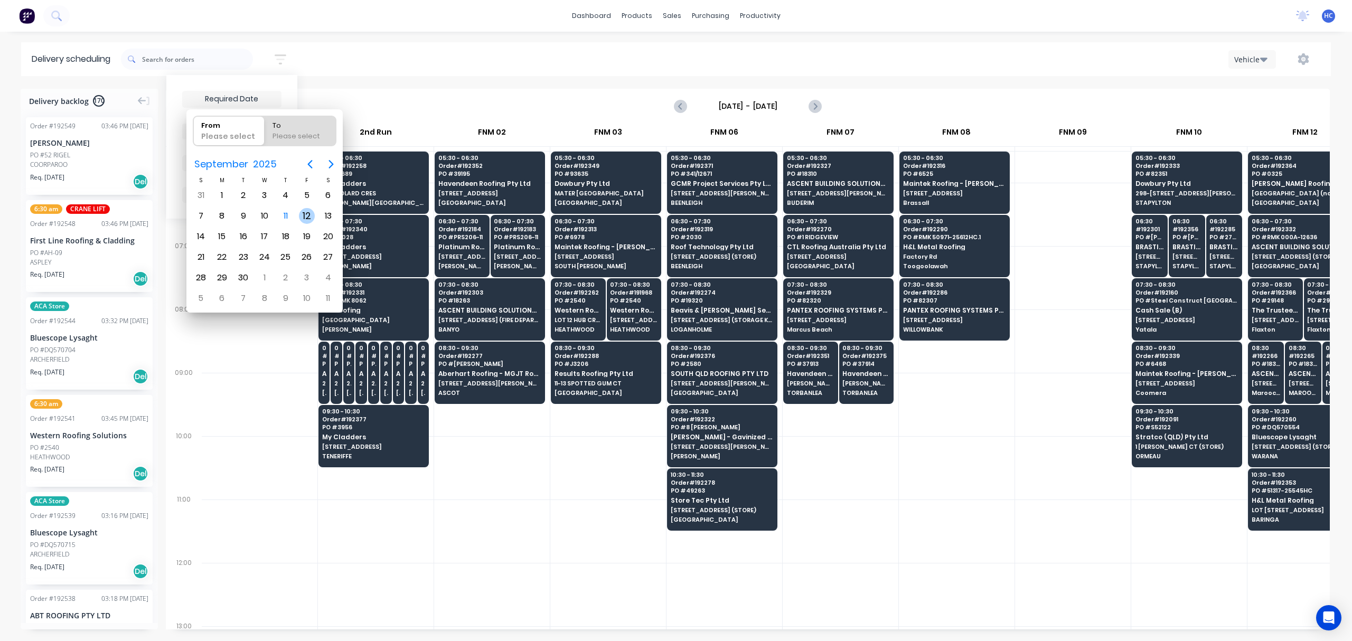
click at [306, 210] on div "12" at bounding box center [307, 216] width 16 height 16
type input "12/09/25"
radio input "false"
radio input "true"
click at [306, 210] on div "12" at bounding box center [307, 216] width 16 height 16
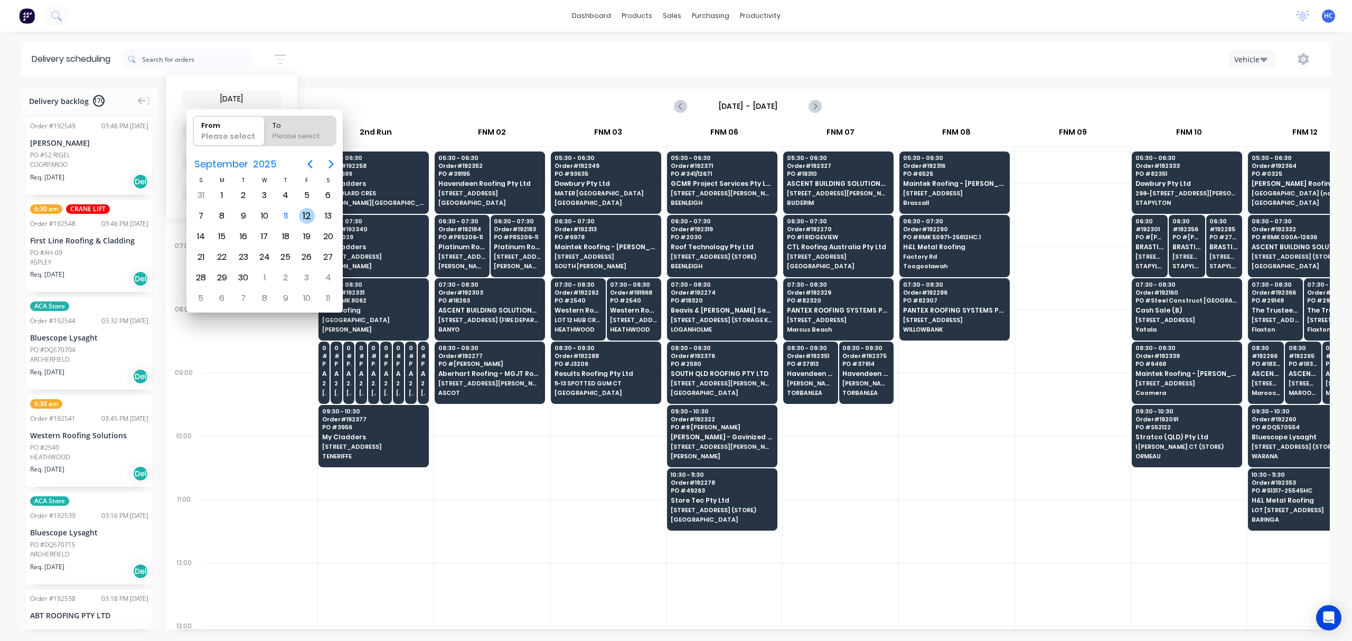
type input "12/09/25 - 12/09/25"
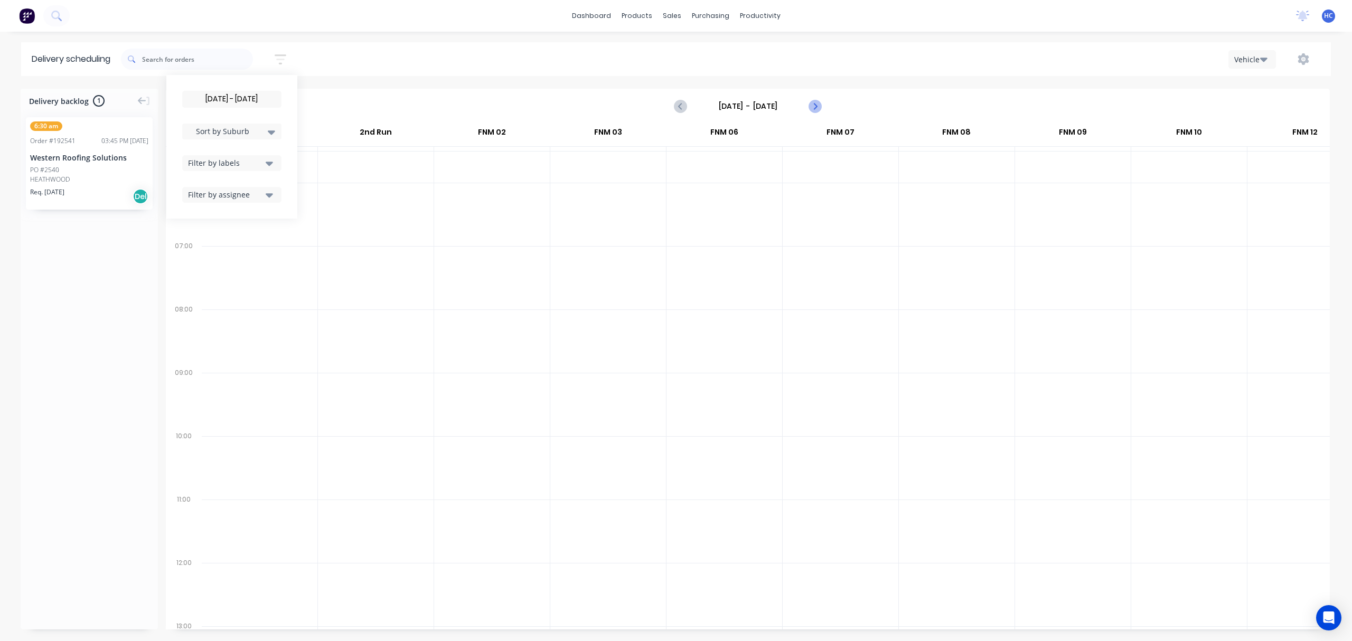
click at [821, 107] on button "Next page" at bounding box center [814, 106] width 21 height 21
type input "Friday - 12/09/25"
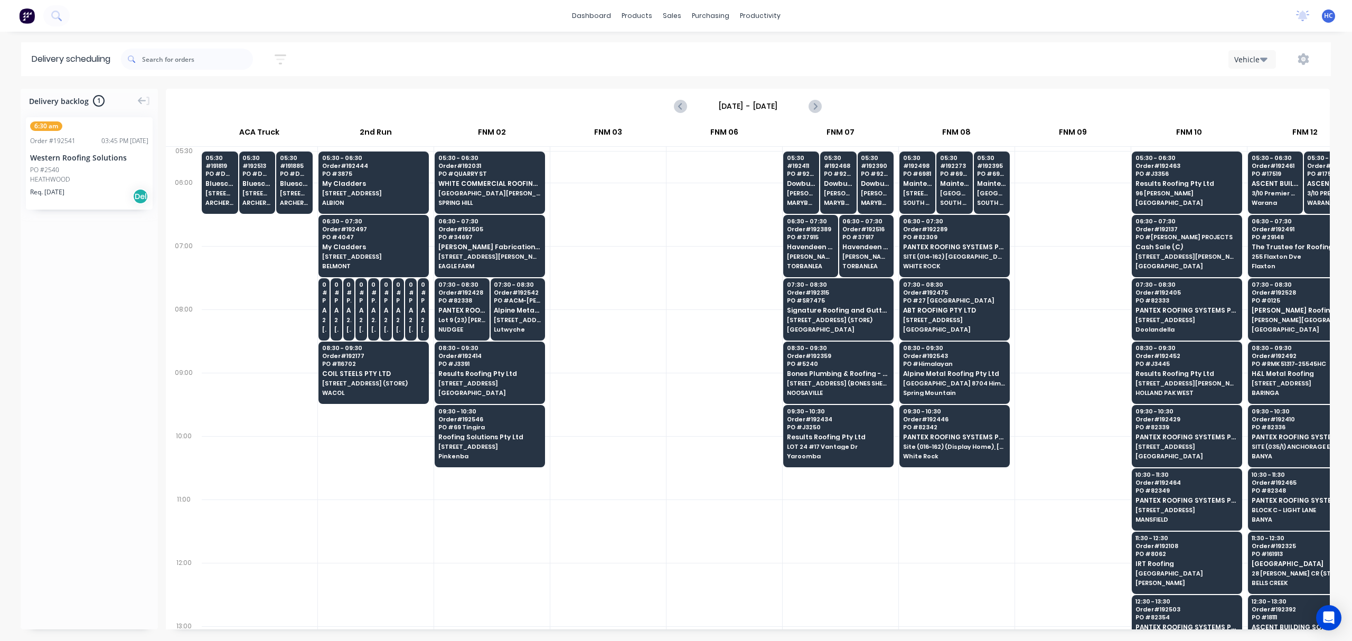
drag, startPoint x: 1076, startPoint y: 376, endPoint x: 1063, endPoint y: 369, distance: 14.7
click at [1005, 376] on div at bounding box center [1073, 404] width 116 height 63
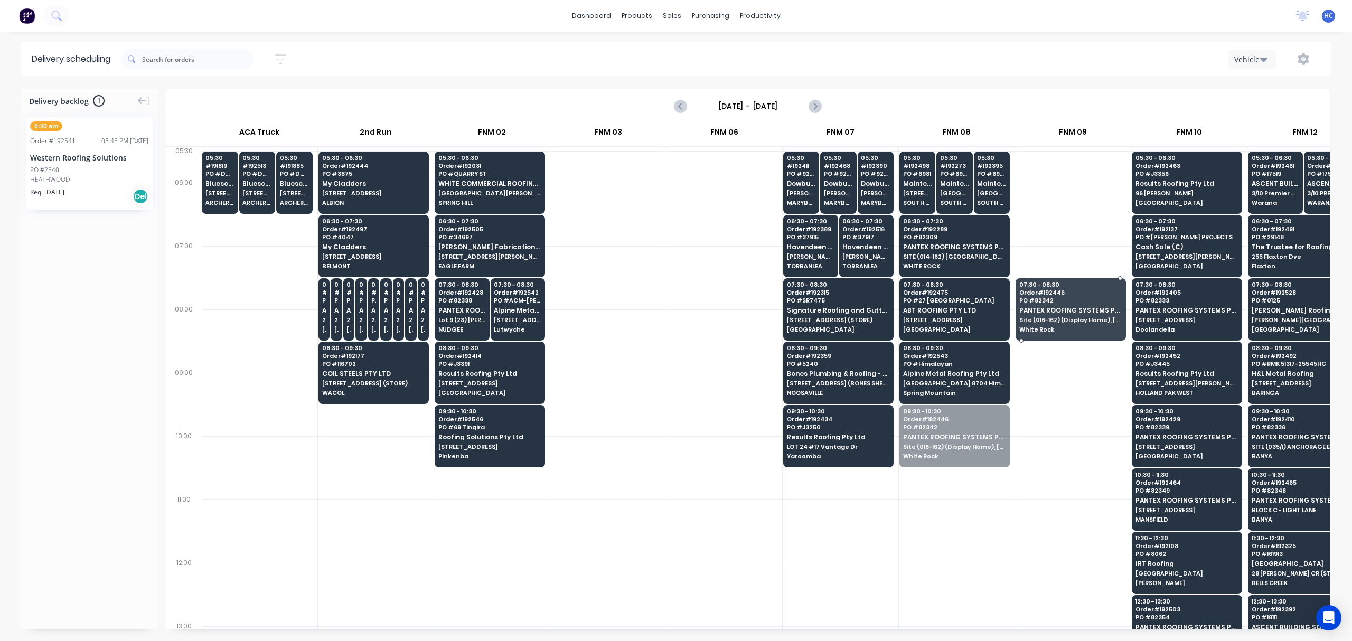
drag, startPoint x: 973, startPoint y: 446, endPoint x: 1048, endPoint y: 313, distance: 153.5
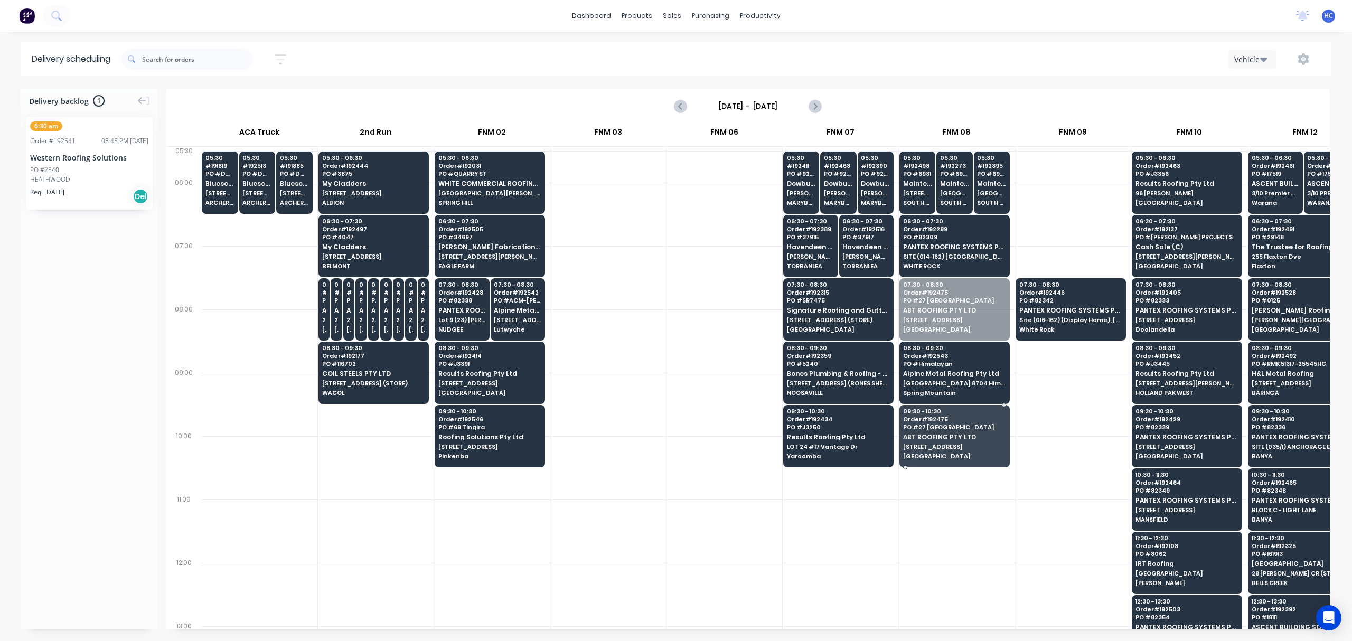
drag, startPoint x: 969, startPoint y: 312, endPoint x: 936, endPoint y: 434, distance: 126.3
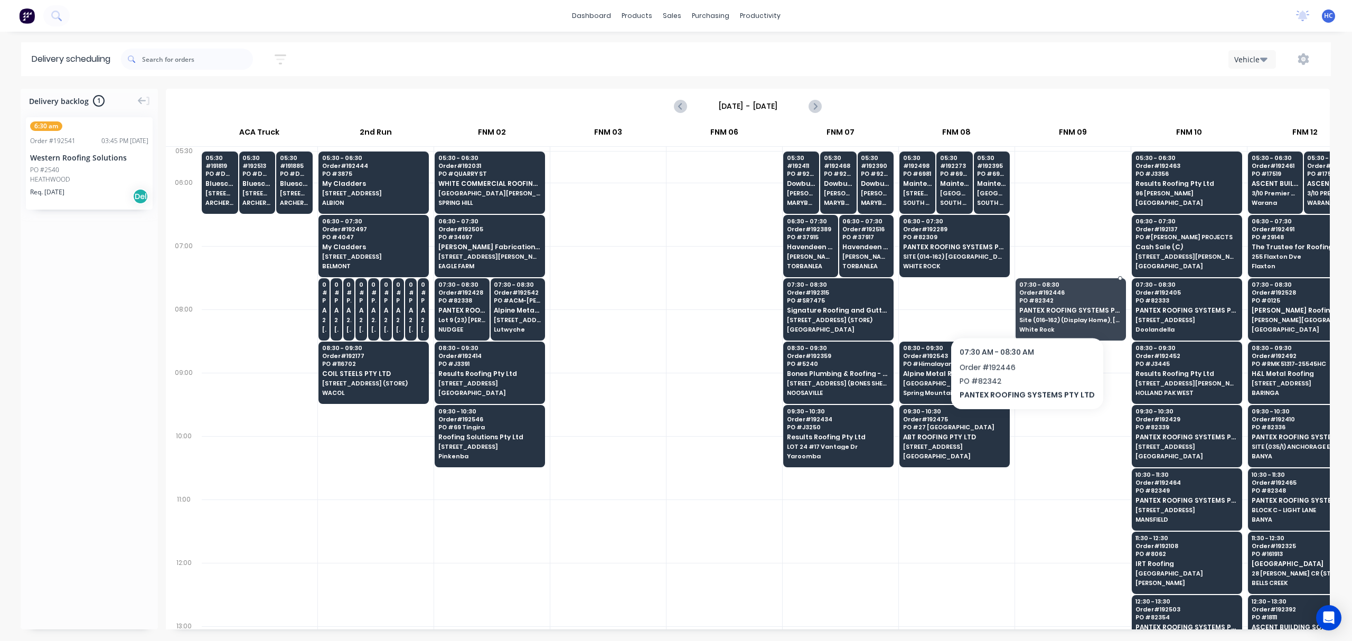
drag, startPoint x: 1023, startPoint y: 309, endPoint x: 975, endPoint y: 311, distance: 48.1
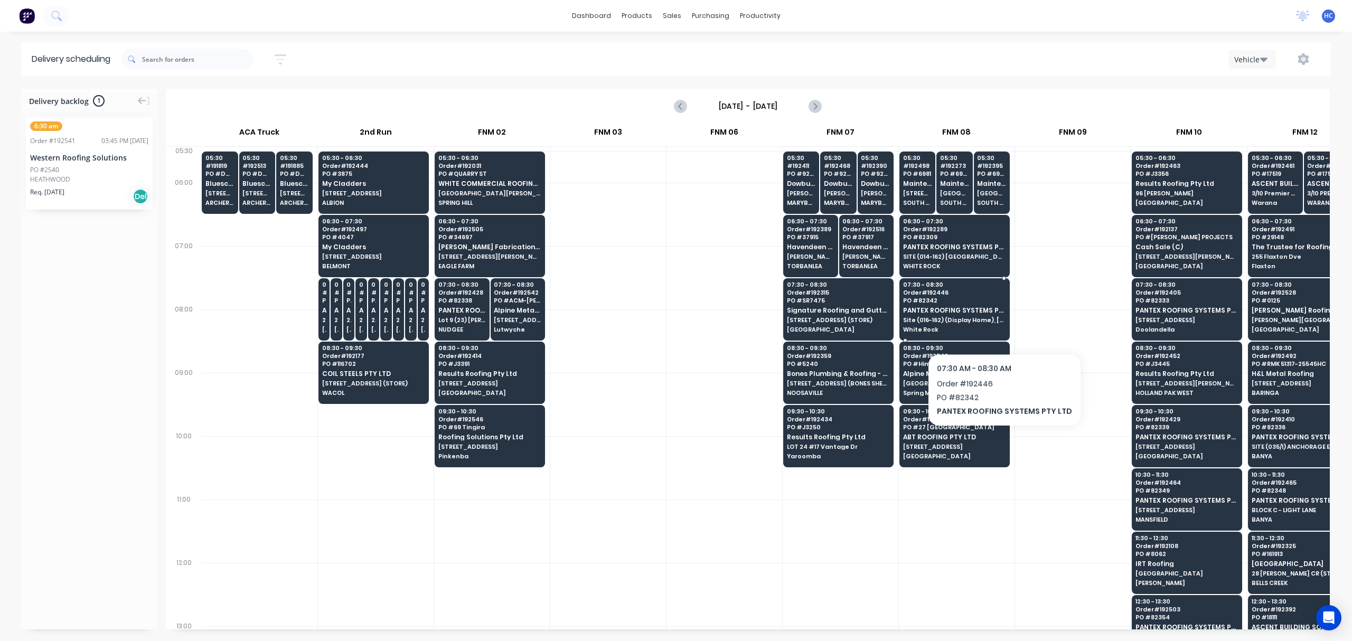
click at [998, 320] on span "Site (016-162) (Display Home), Cumner Road" at bounding box center [954, 320] width 102 height 6
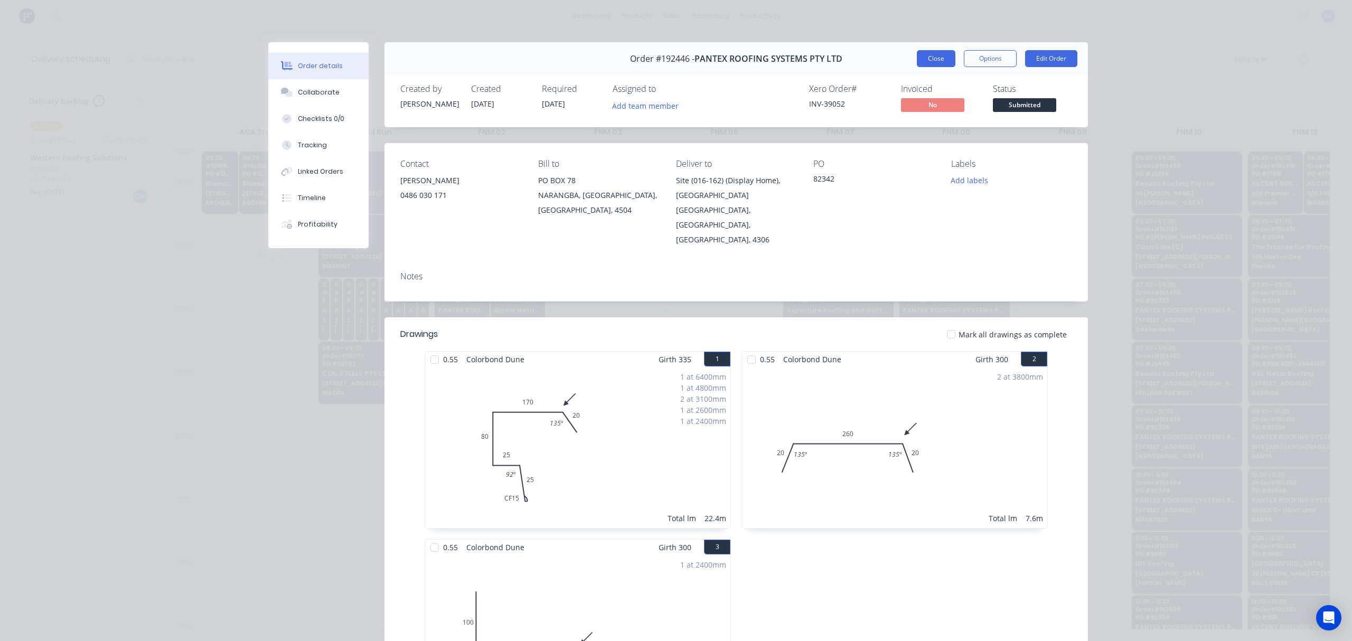
click at [934, 60] on button "Close" at bounding box center [936, 58] width 39 height 17
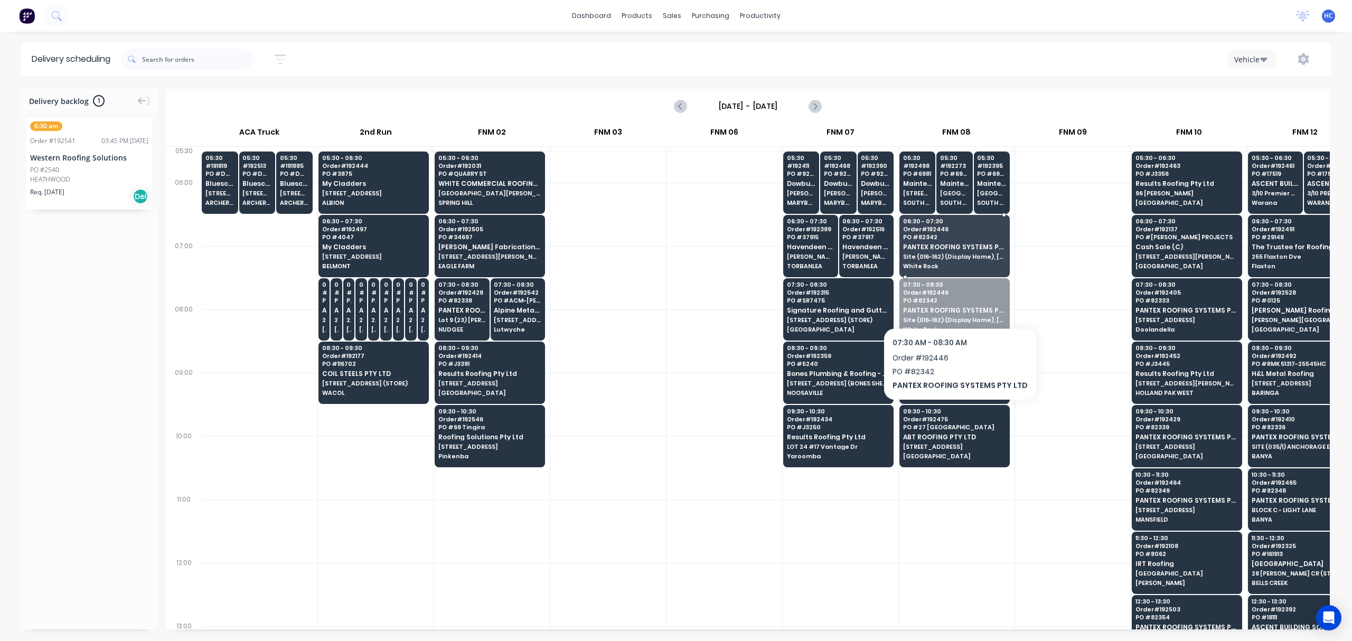
drag, startPoint x: 956, startPoint y: 324, endPoint x: 956, endPoint y: 300, distance: 24.3
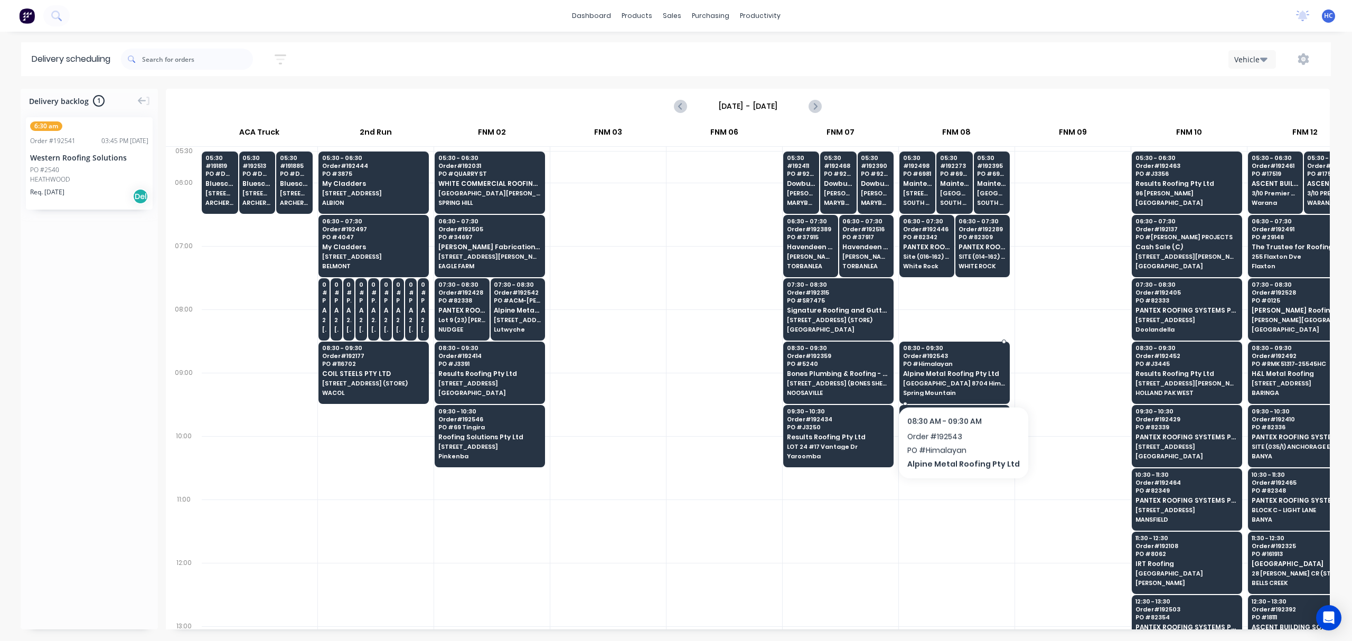
click at [959, 379] on div "08:30 - 09:30 Order # 192543 PO # Himalayan Alpine Metal Roofing Pty Ltd Kings …" at bounding box center [954, 371] width 109 height 59
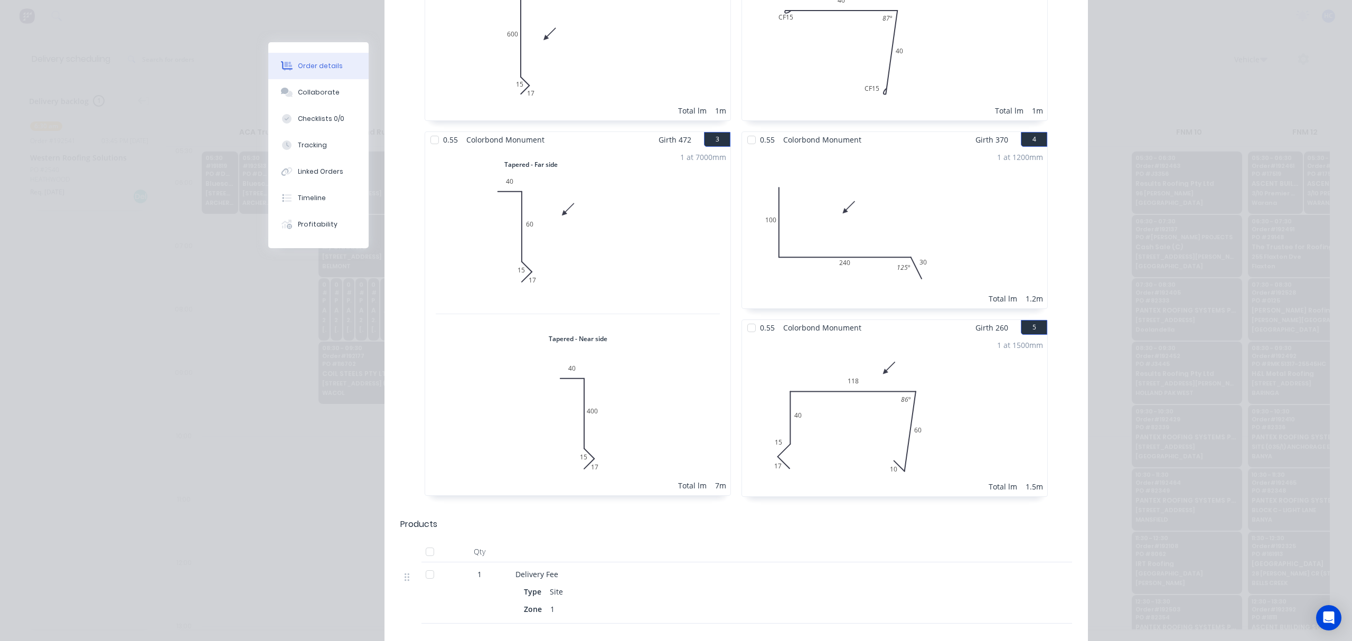
scroll to position [0, 0]
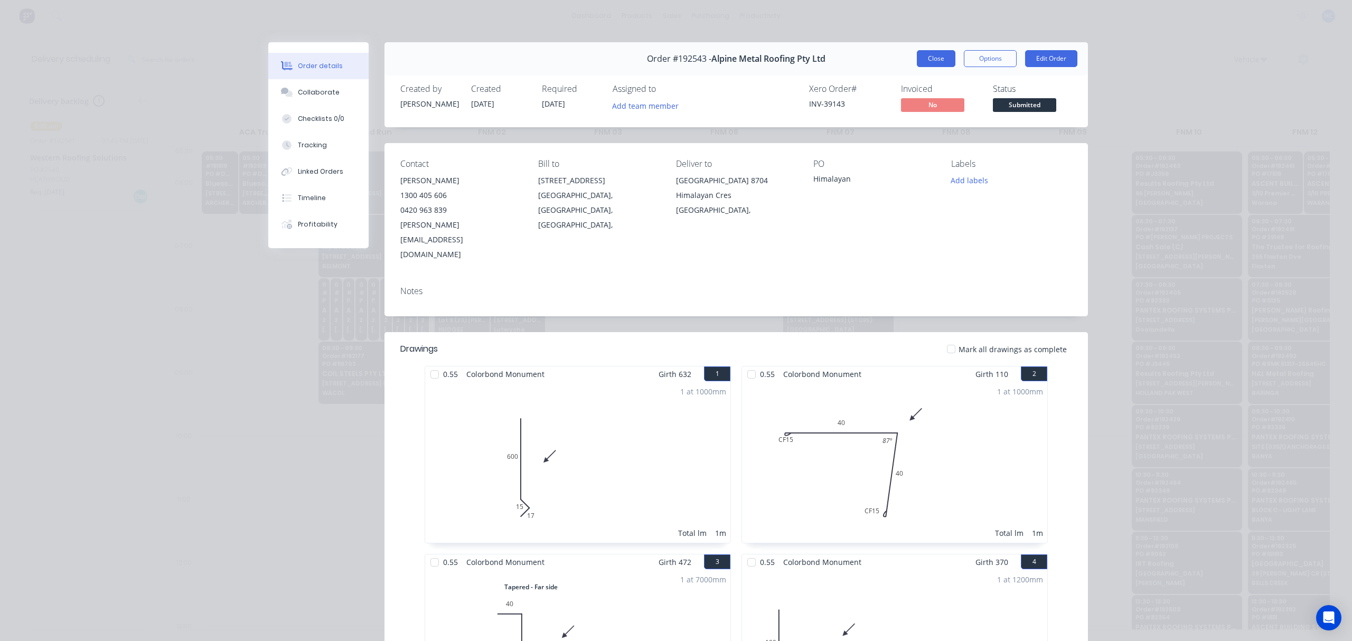
click at [936, 57] on button "Close" at bounding box center [936, 58] width 39 height 17
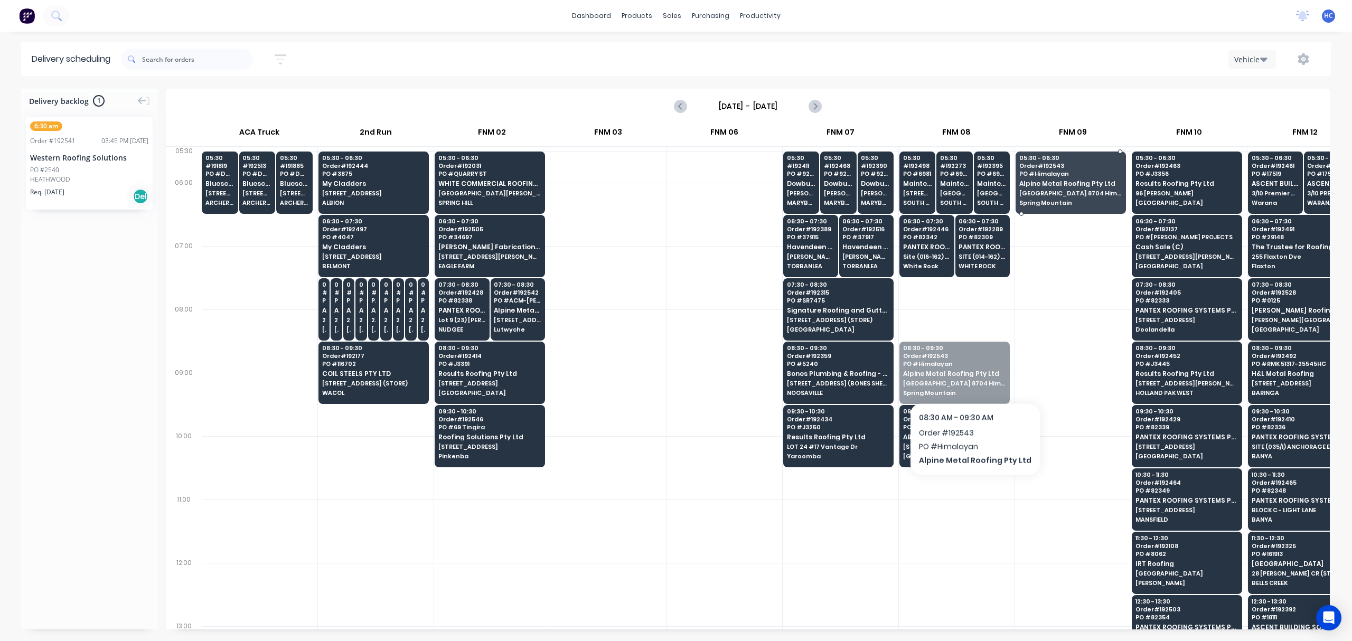
drag, startPoint x: 957, startPoint y: 377, endPoint x: 1042, endPoint y: 167, distance: 226.9
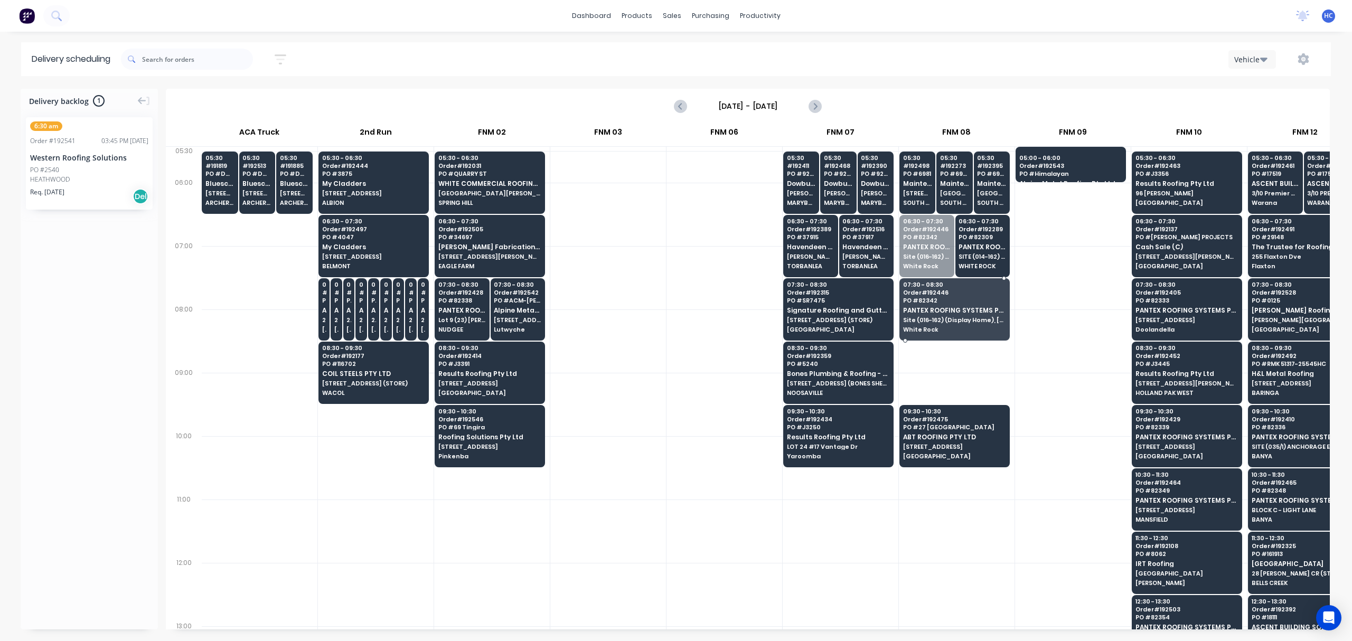
drag, startPoint x: 933, startPoint y: 251, endPoint x: 929, endPoint y: 269, distance: 18.2
drag, startPoint x: 964, startPoint y: 249, endPoint x: 920, endPoint y: 196, distance: 69.0
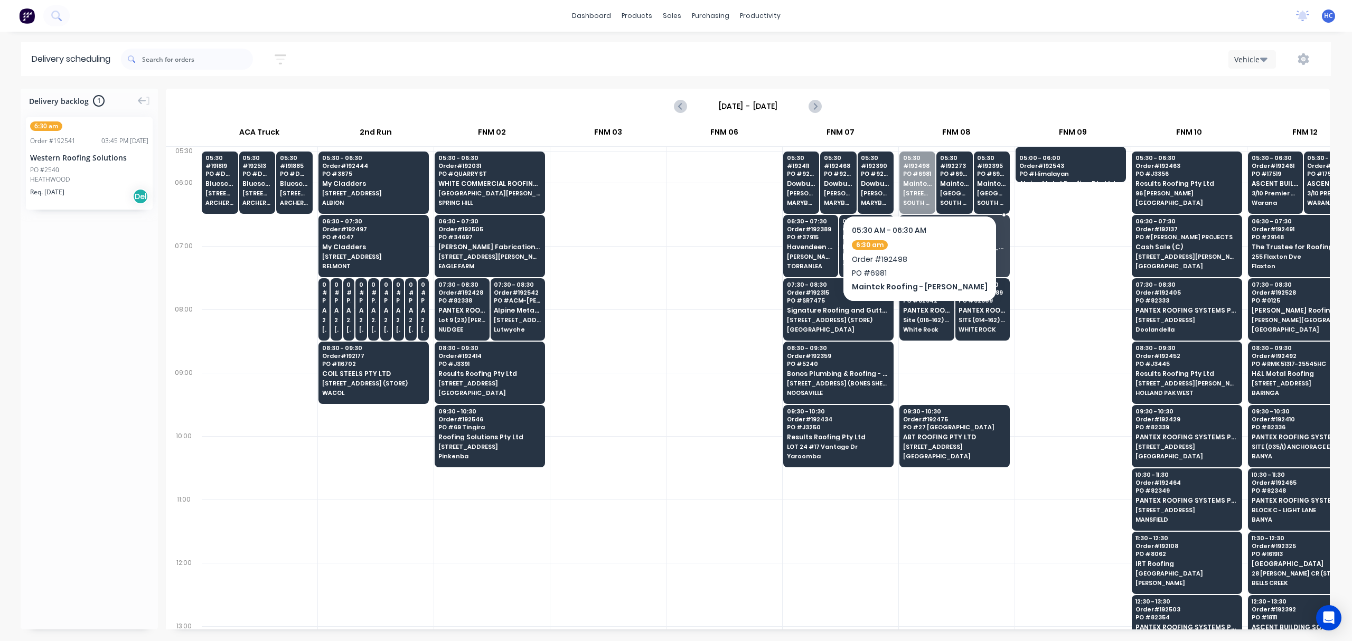
drag, startPoint x: 907, startPoint y: 166, endPoint x: 910, endPoint y: 191, distance: 25.0
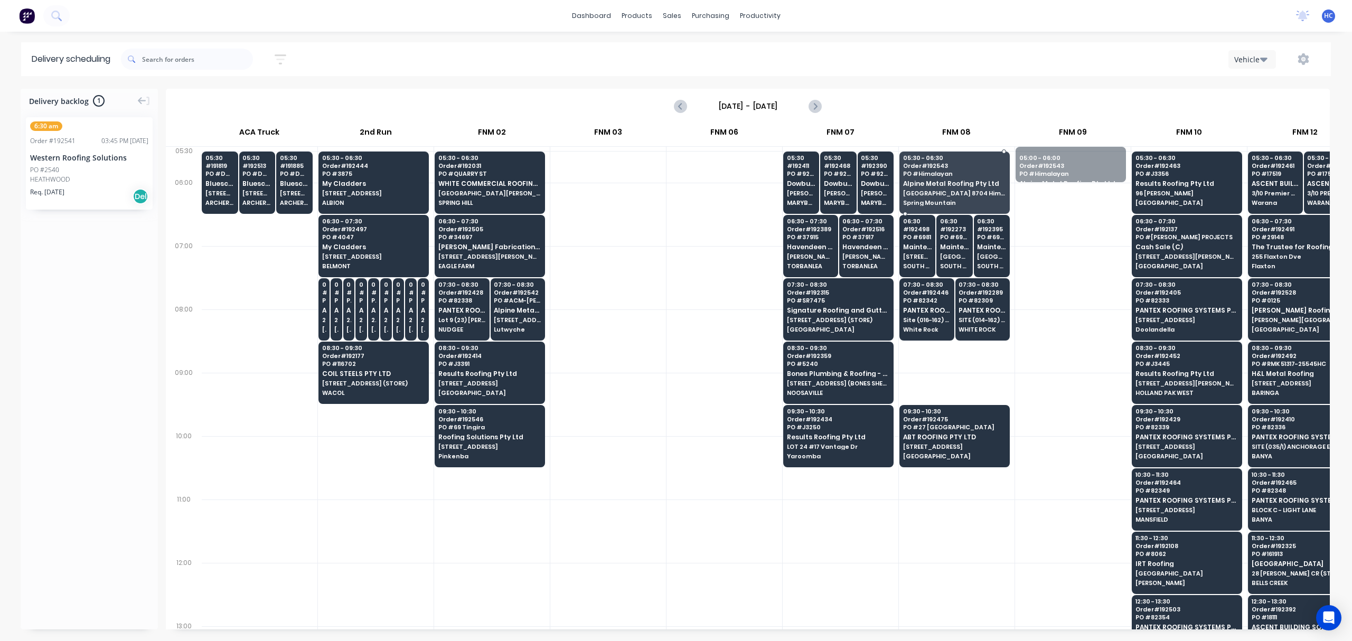
drag, startPoint x: 1040, startPoint y: 157, endPoint x: 964, endPoint y: 195, distance: 84.8
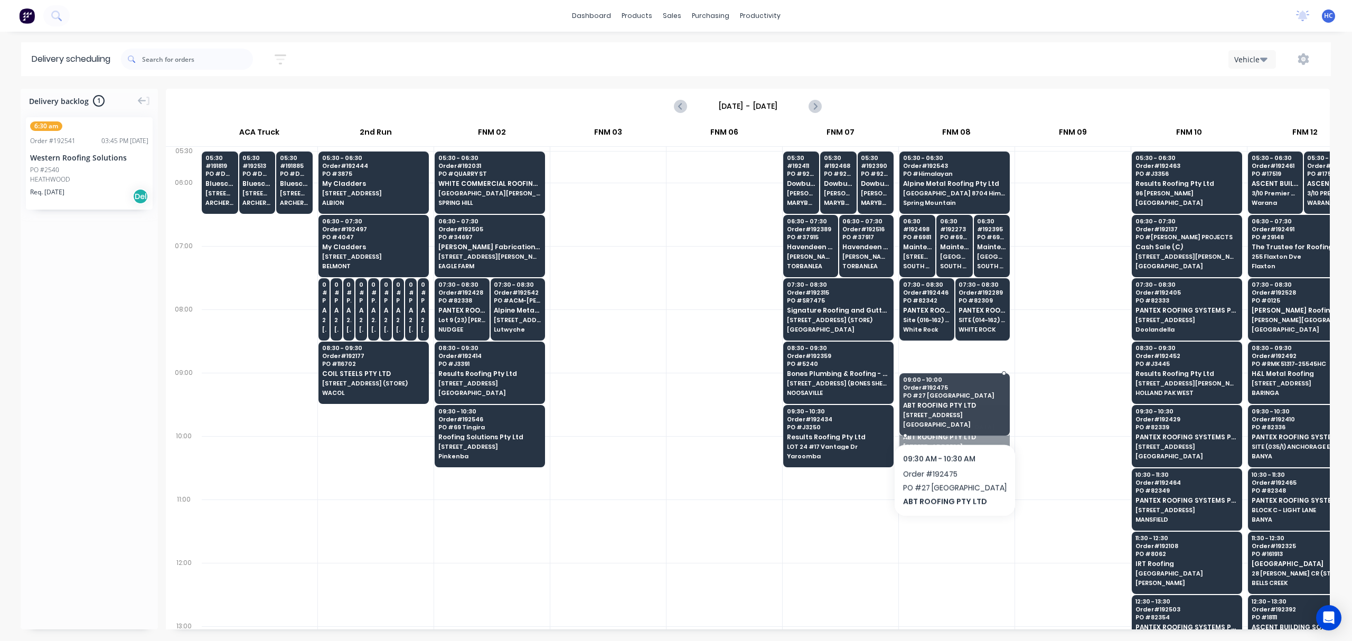
drag, startPoint x: 943, startPoint y: 429, endPoint x: 943, endPoint y: 401, distance: 27.5
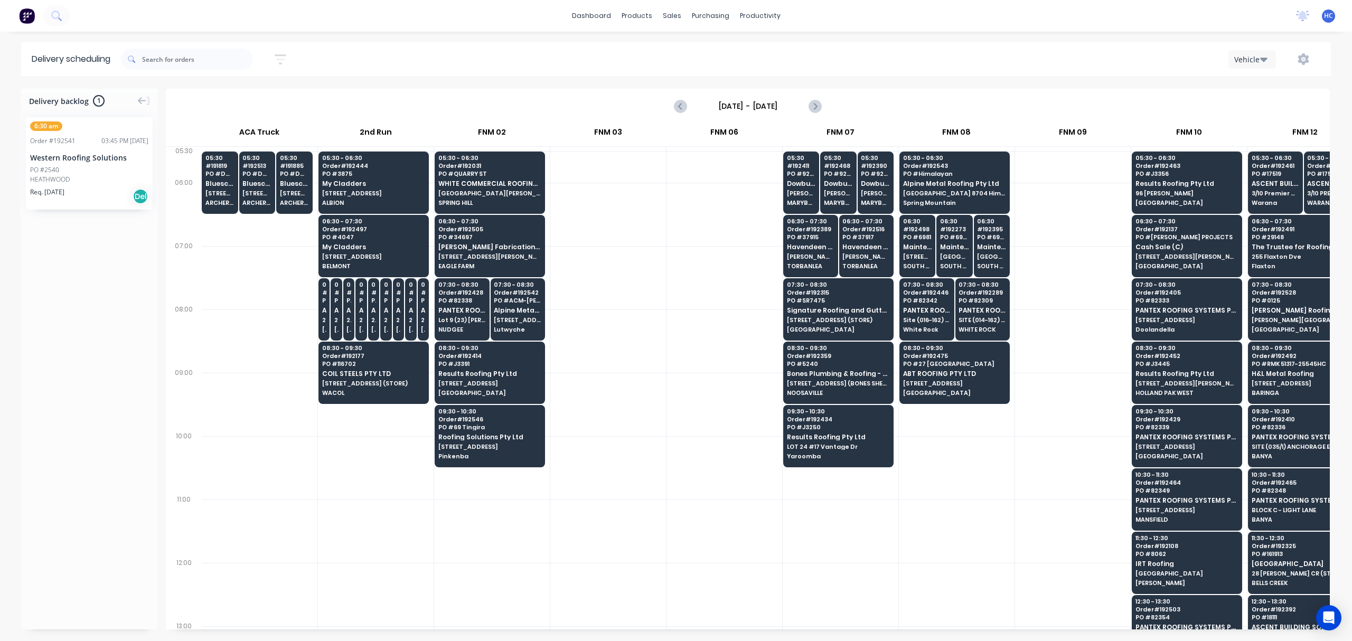
click at [1005, 327] on div at bounding box center [1073, 340] width 116 height 63
click at [1005, 468] on div at bounding box center [1073, 467] width 116 height 63
click at [1005, 463] on div at bounding box center [1073, 467] width 116 height 63
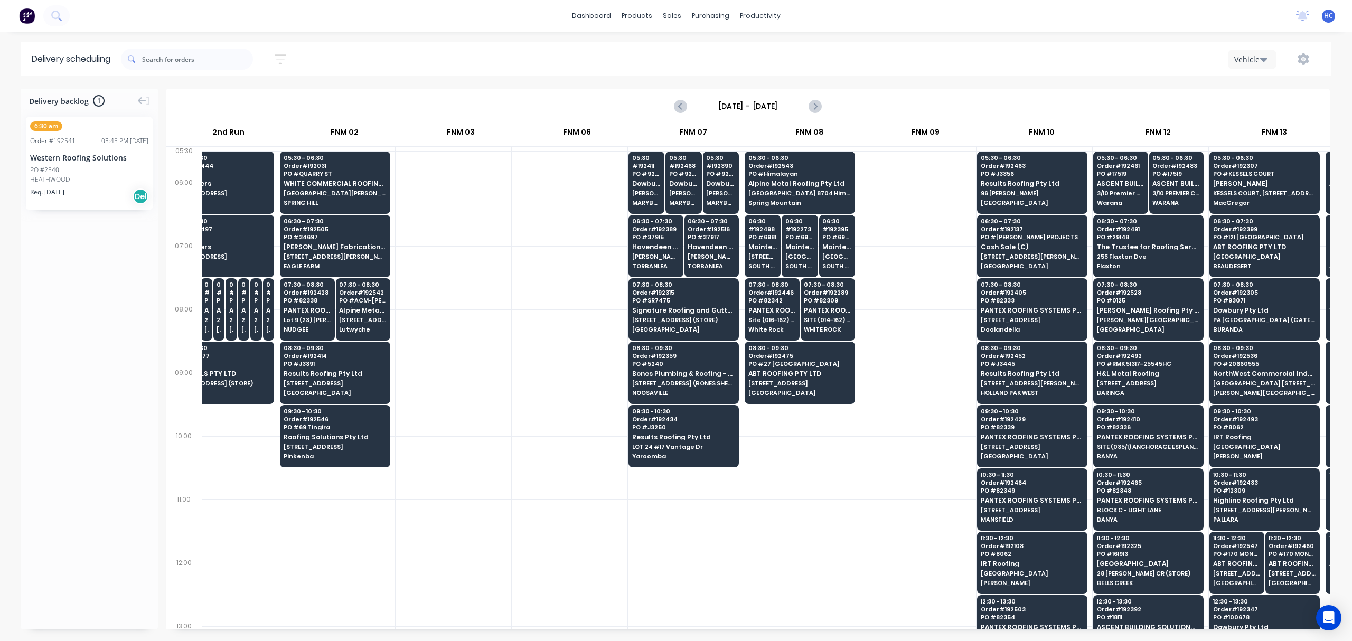
scroll to position [0, 148]
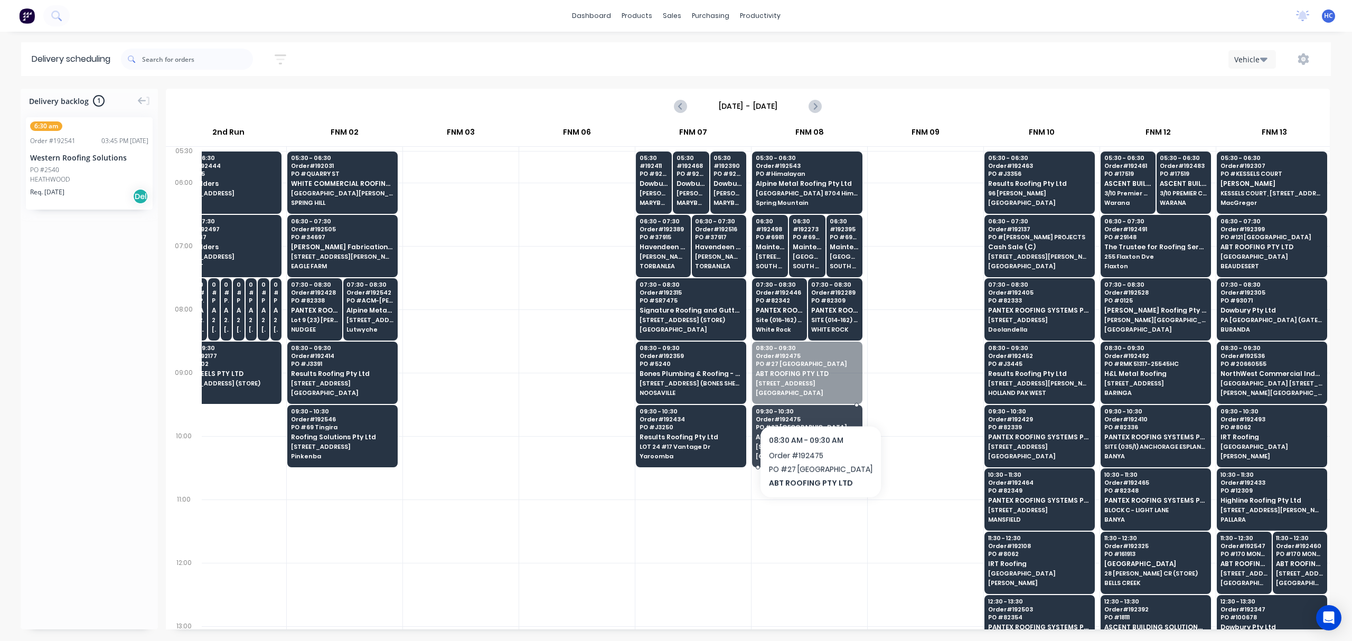
drag, startPoint x: 808, startPoint y: 398, endPoint x: 800, endPoint y: 454, distance: 57.1
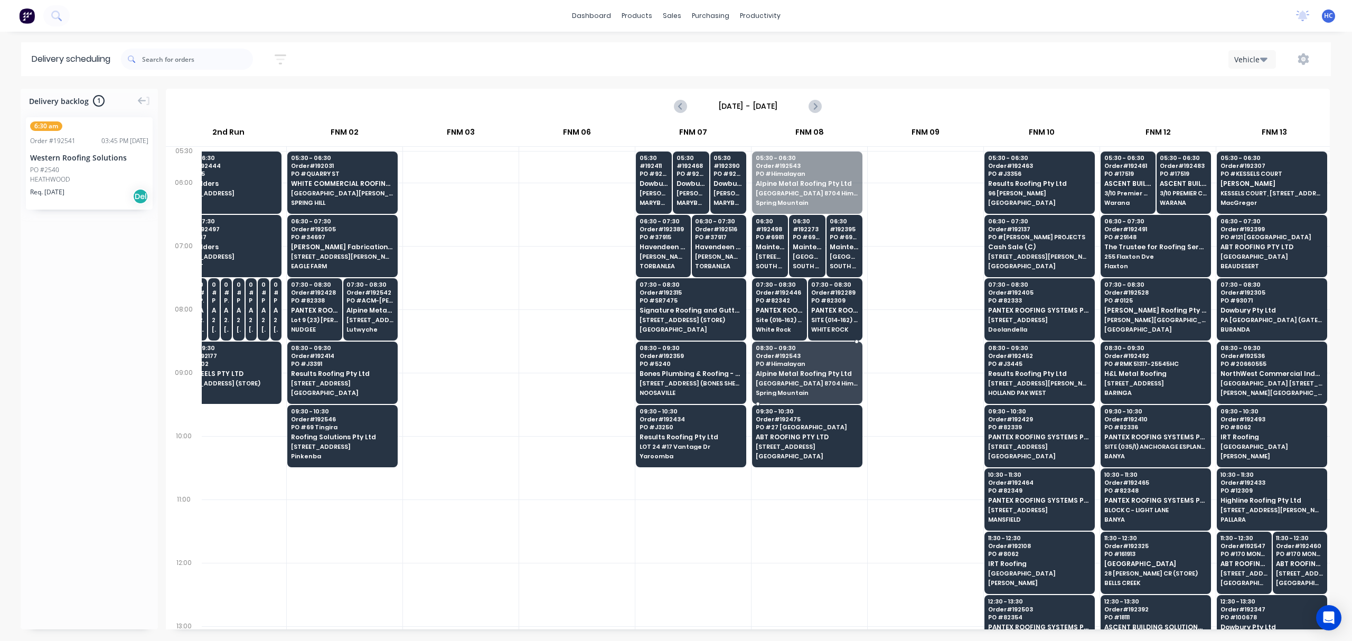
drag, startPoint x: 813, startPoint y: 187, endPoint x: 812, endPoint y: 372, distance: 185.4
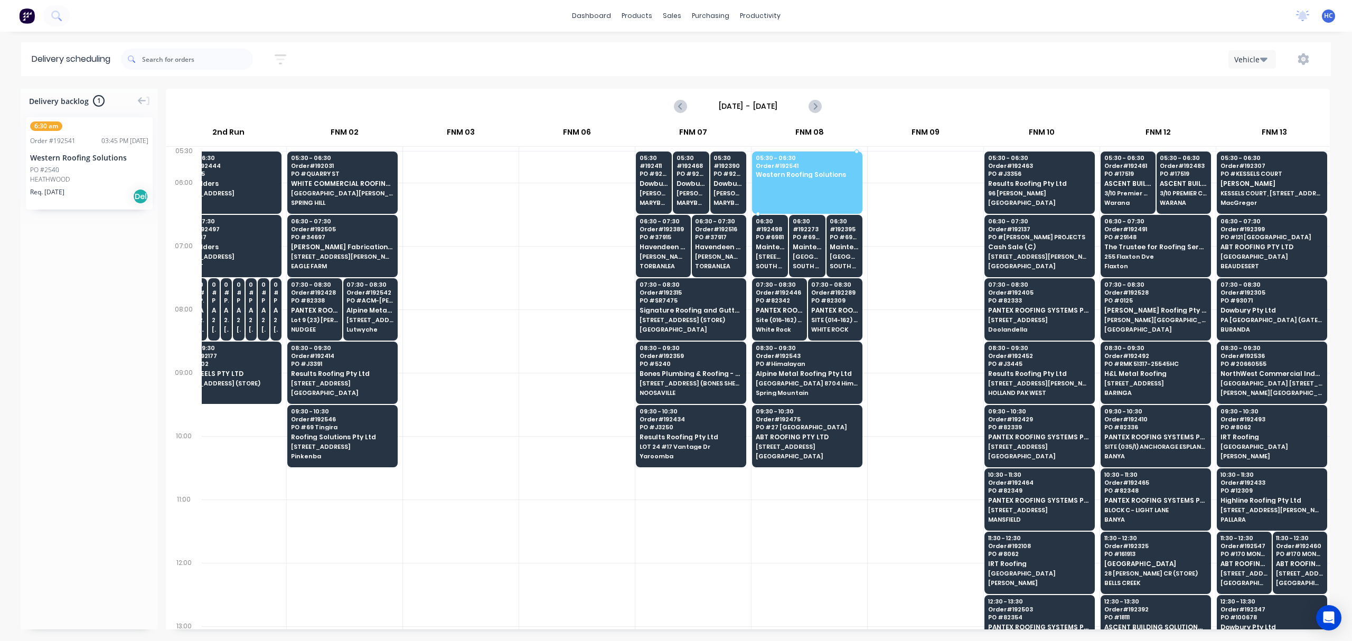
drag, startPoint x: 102, startPoint y: 191, endPoint x: 767, endPoint y: 170, distance: 665.7
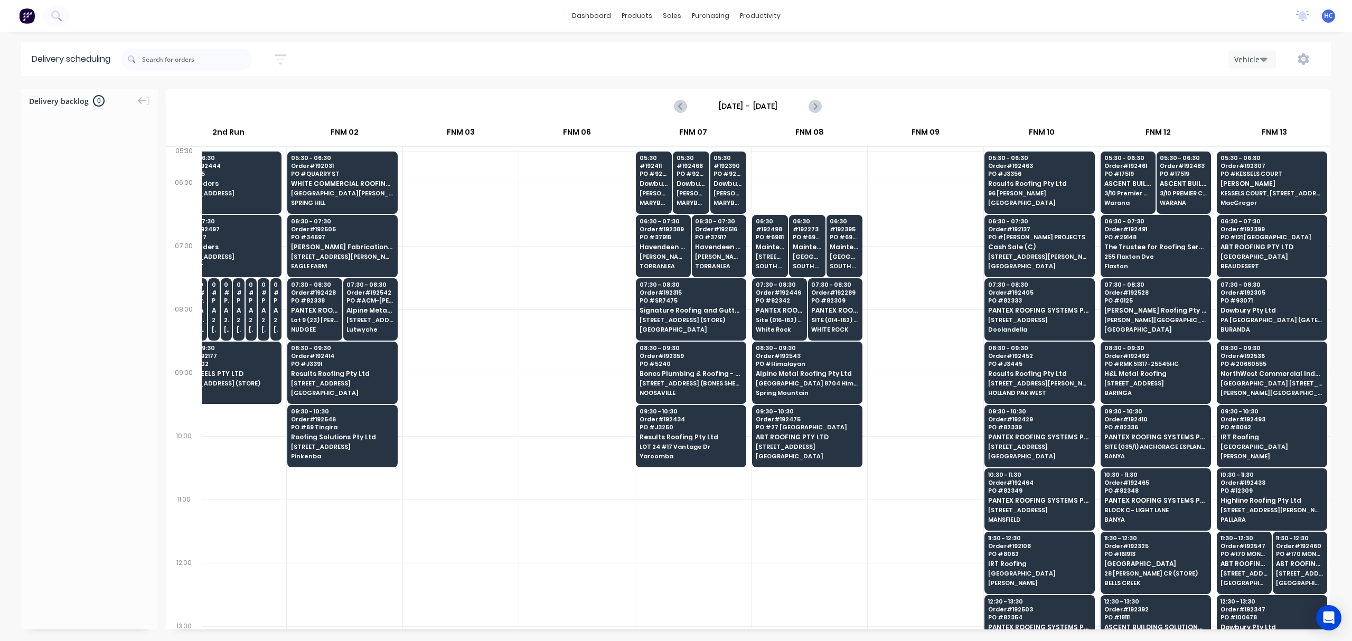
click at [917, 236] on div at bounding box center [926, 214] width 116 height 63
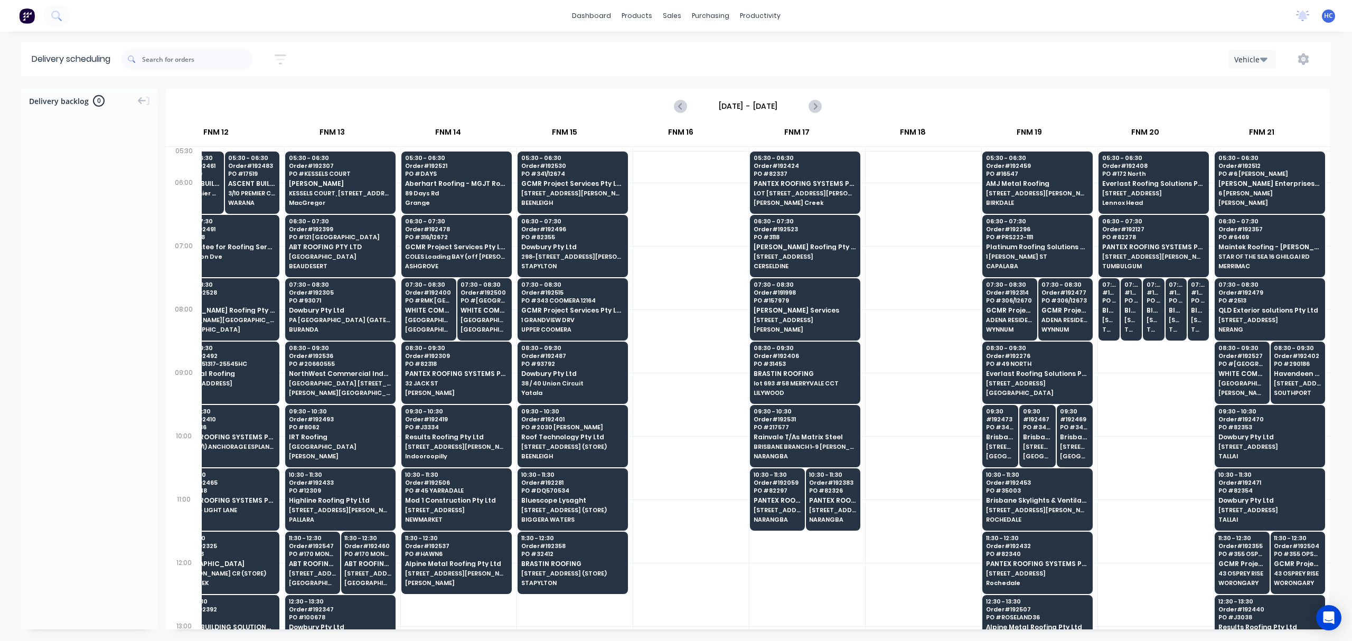
scroll to position [0, 1090]
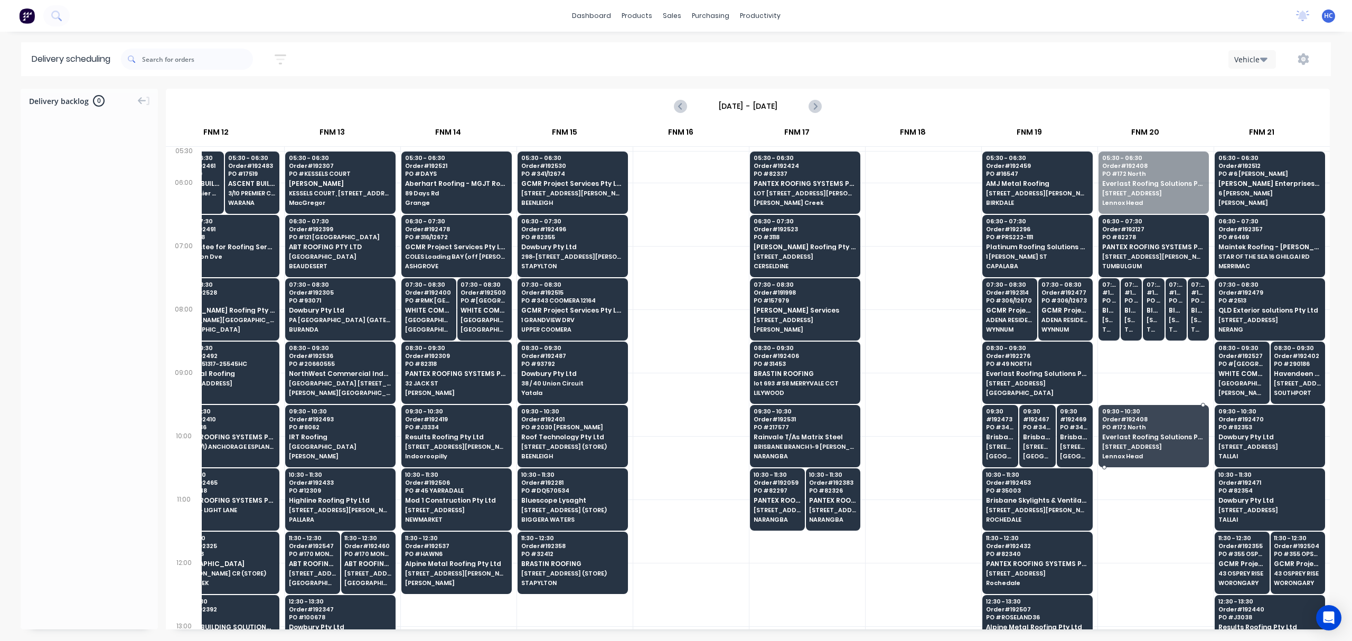
drag, startPoint x: 1171, startPoint y: 165, endPoint x: 1158, endPoint y: 416, distance: 251.7
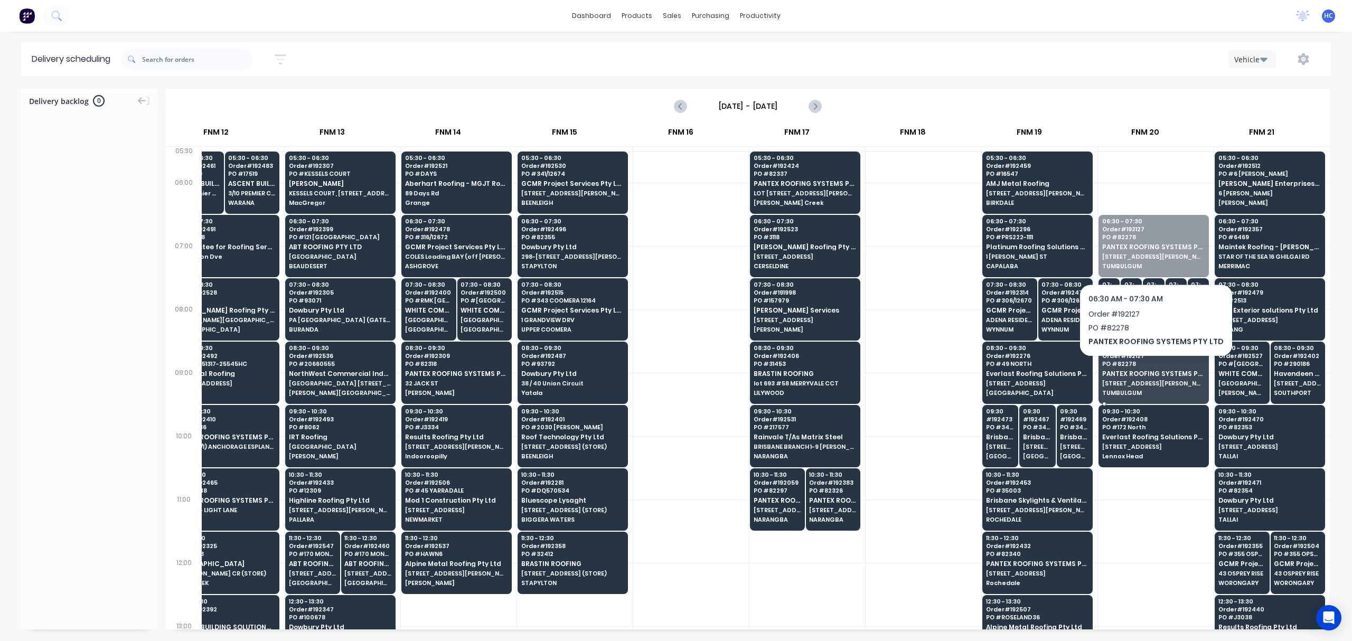
drag, startPoint x: 1152, startPoint y: 256, endPoint x: 1145, endPoint y: 381, distance: 124.8
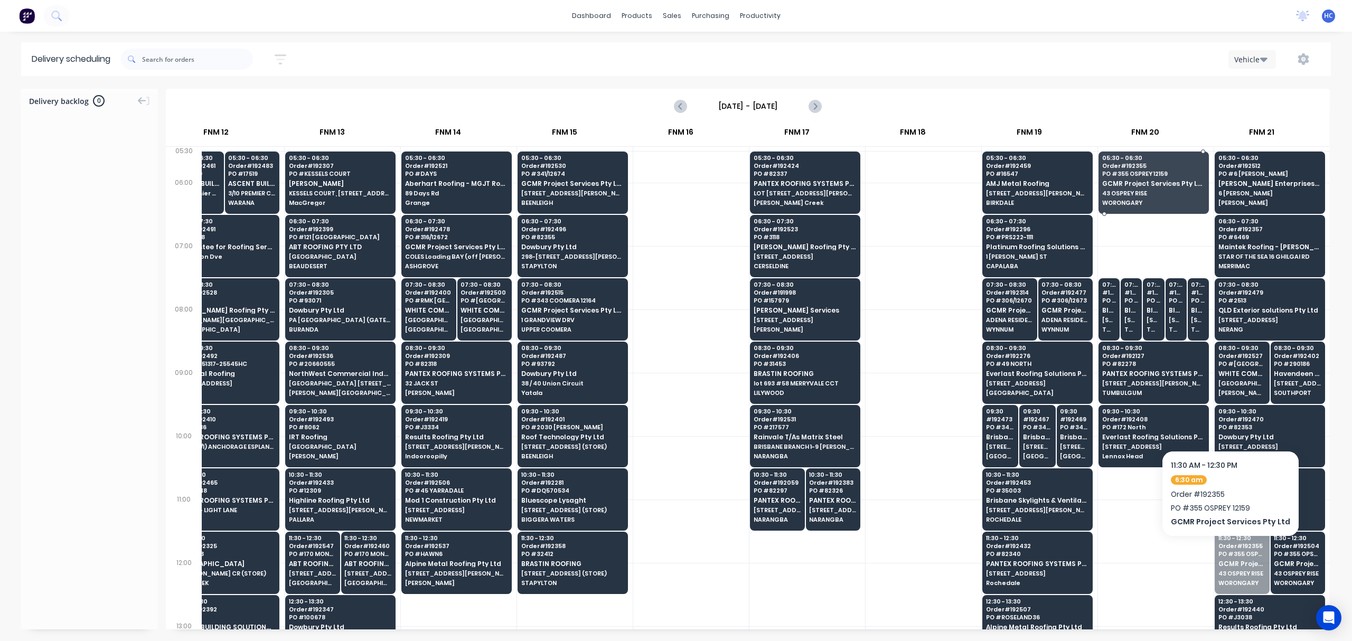
drag, startPoint x: 1228, startPoint y: 580, endPoint x: 1157, endPoint y: 201, distance: 385.3
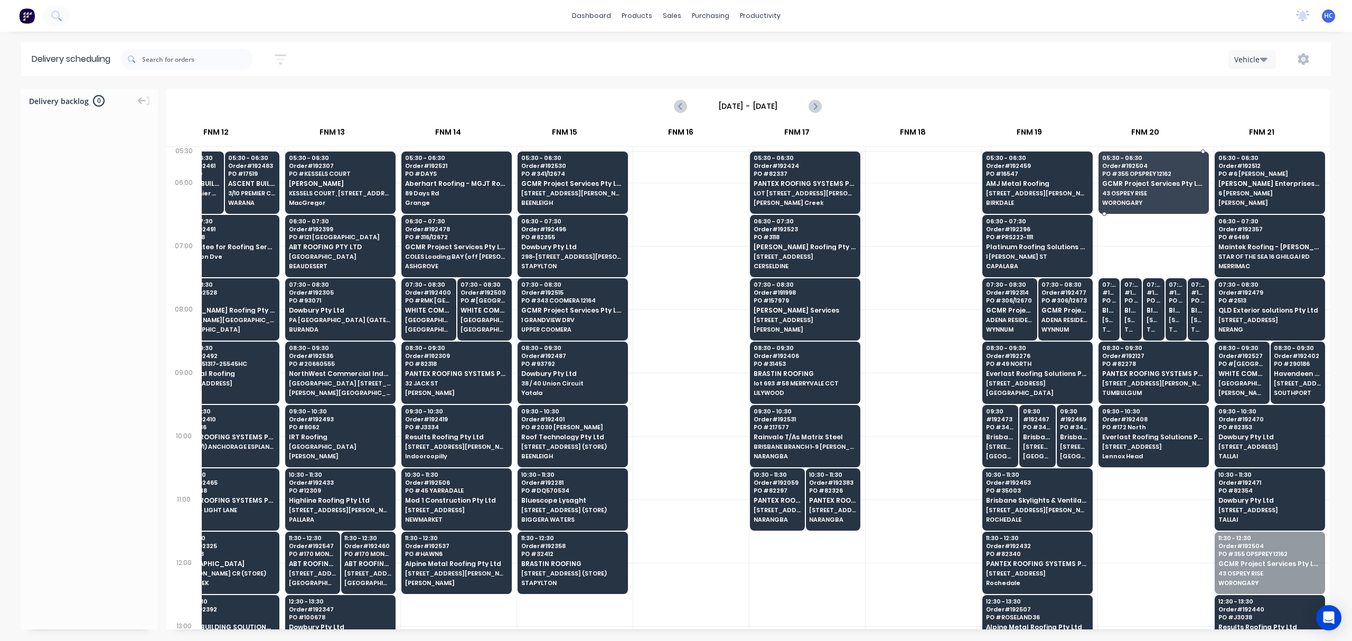
drag, startPoint x: 1236, startPoint y: 560, endPoint x: 1169, endPoint y: 170, distance: 396.5
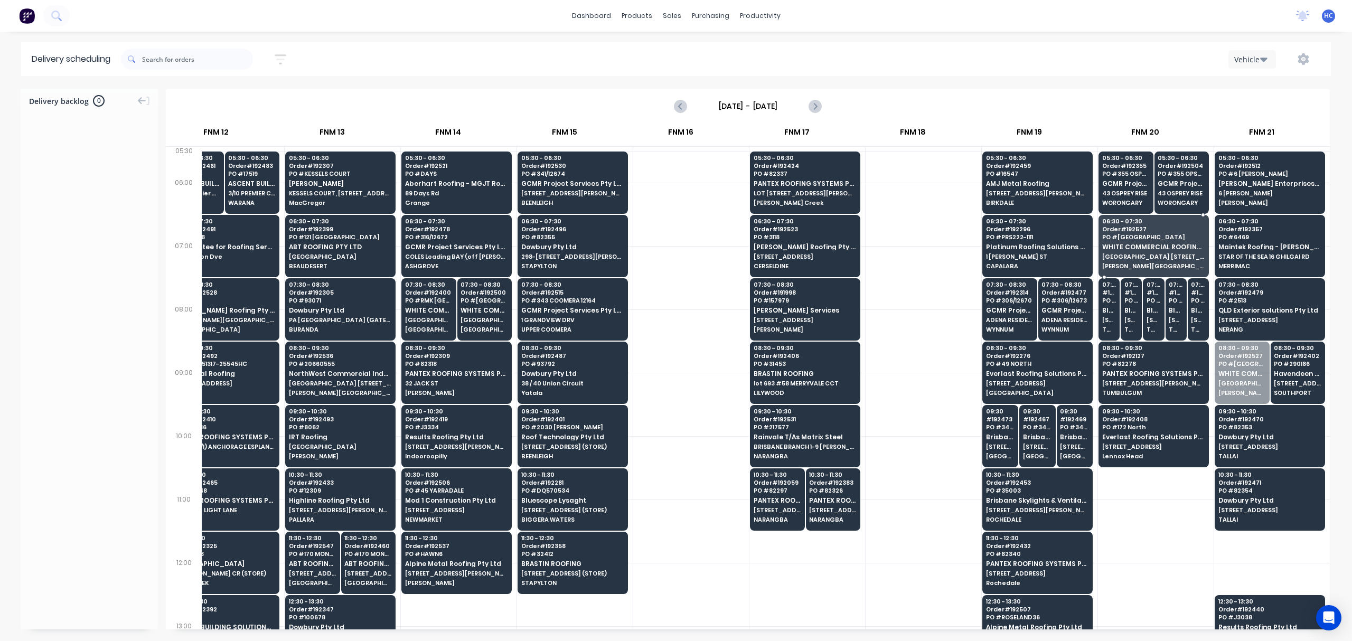
drag, startPoint x: 1232, startPoint y: 386, endPoint x: 1142, endPoint y: 244, distance: 167.9
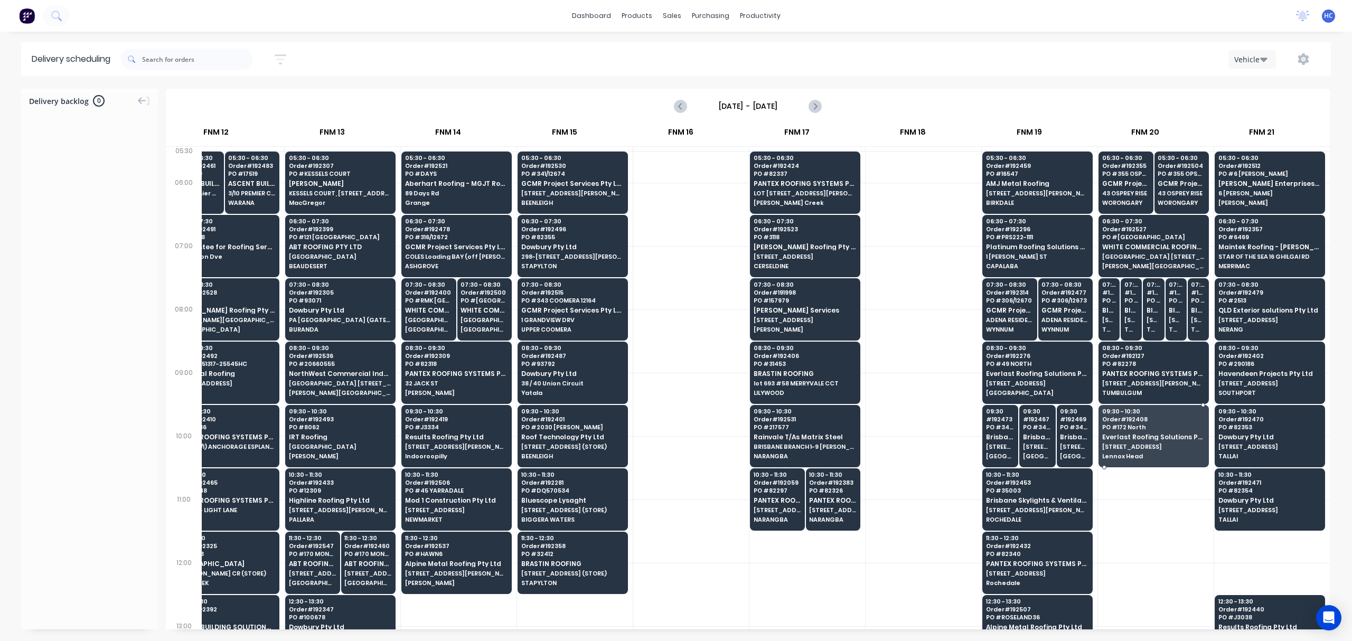
drag, startPoint x: 1132, startPoint y: 445, endPoint x: 1139, endPoint y: 449, distance: 8.1
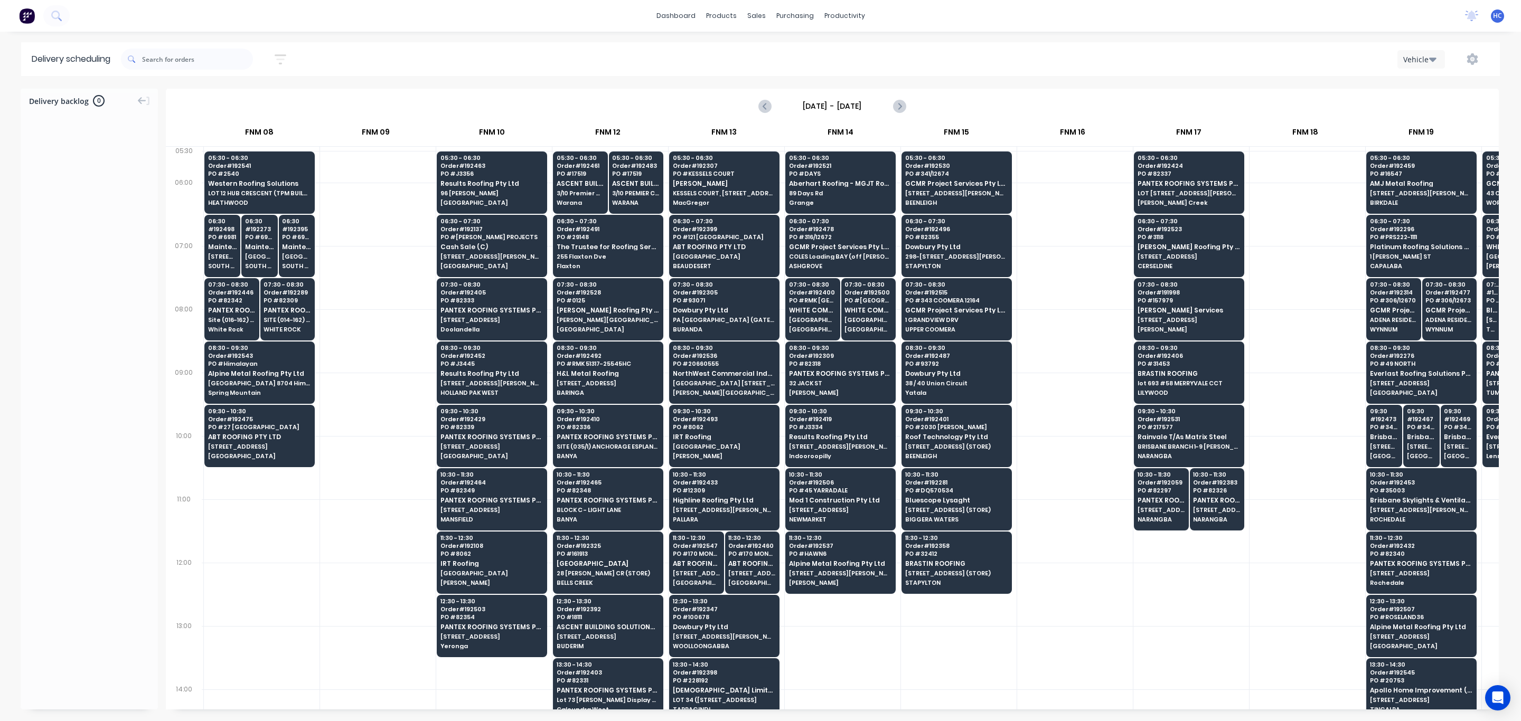
scroll to position [0, 698]
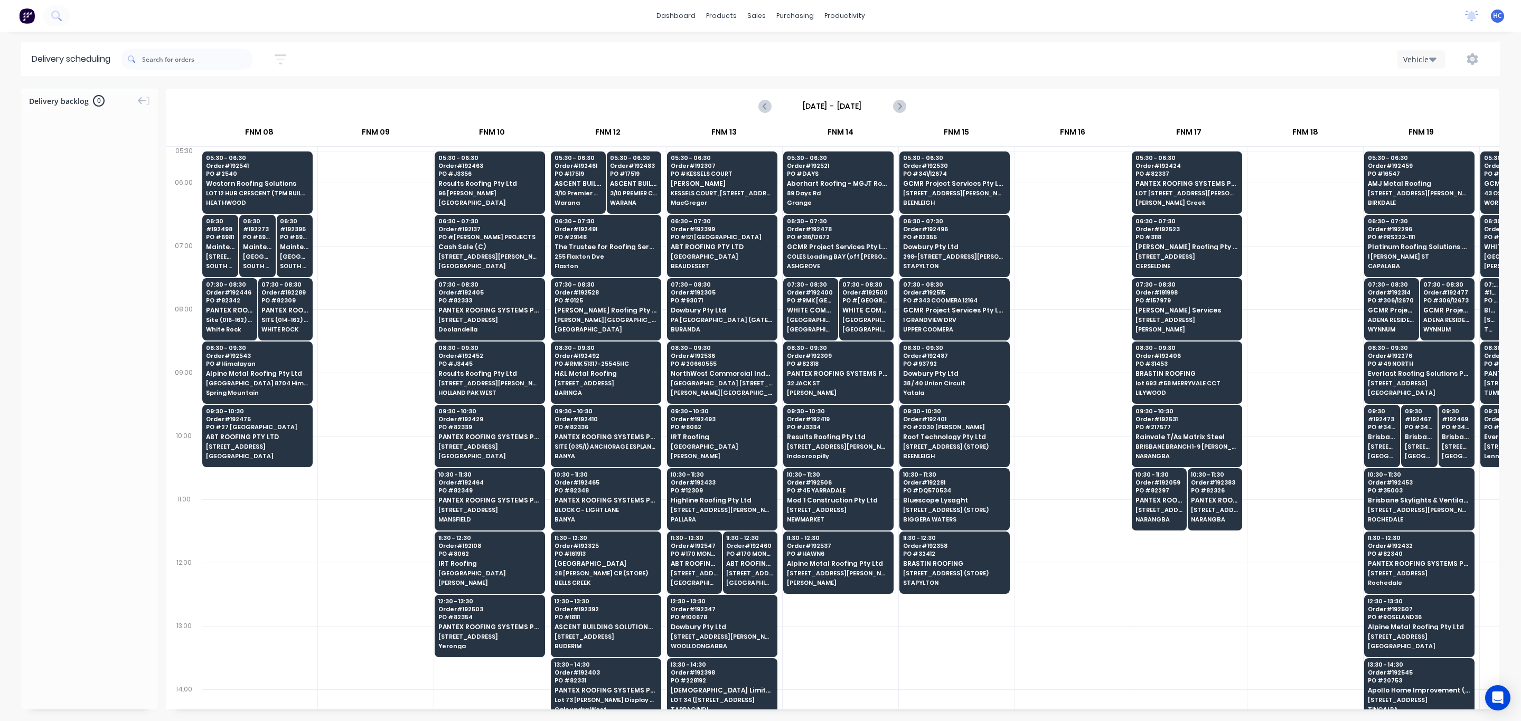
click at [1005, 481] on div at bounding box center [1073, 657] width 116 height 63
drag, startPoint x: 1144, startPoint y: 635, endPoint x: 1187, endPoint y: 626, distance: 43.2
click at [1005, 481] on div "05:30 # 191819 PO # DQ570639 Bluescope Lysaght UNIT 4, 125 KERRY RD (STORE) ARC…" at bounding box center [607, 642] width 2207 height 991
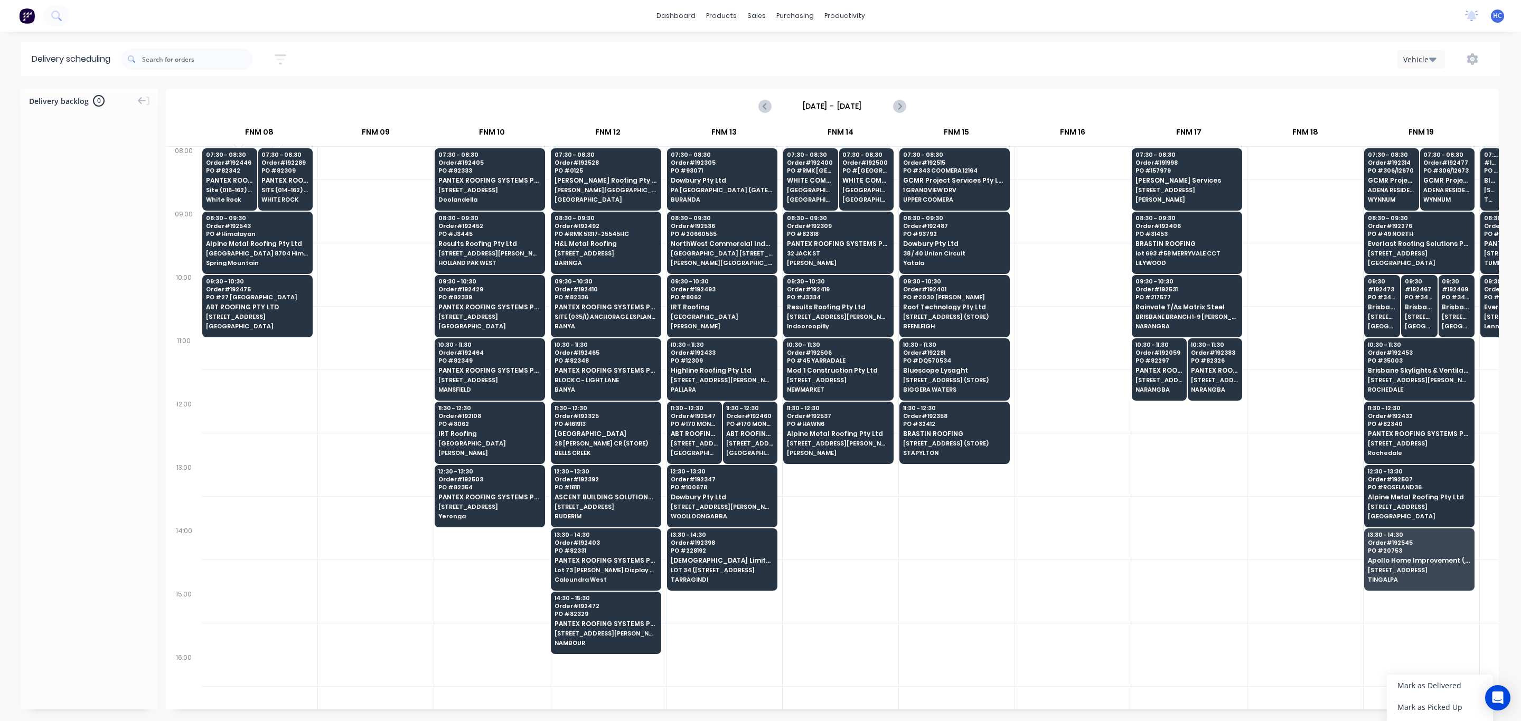
scroll to position [158, 698]
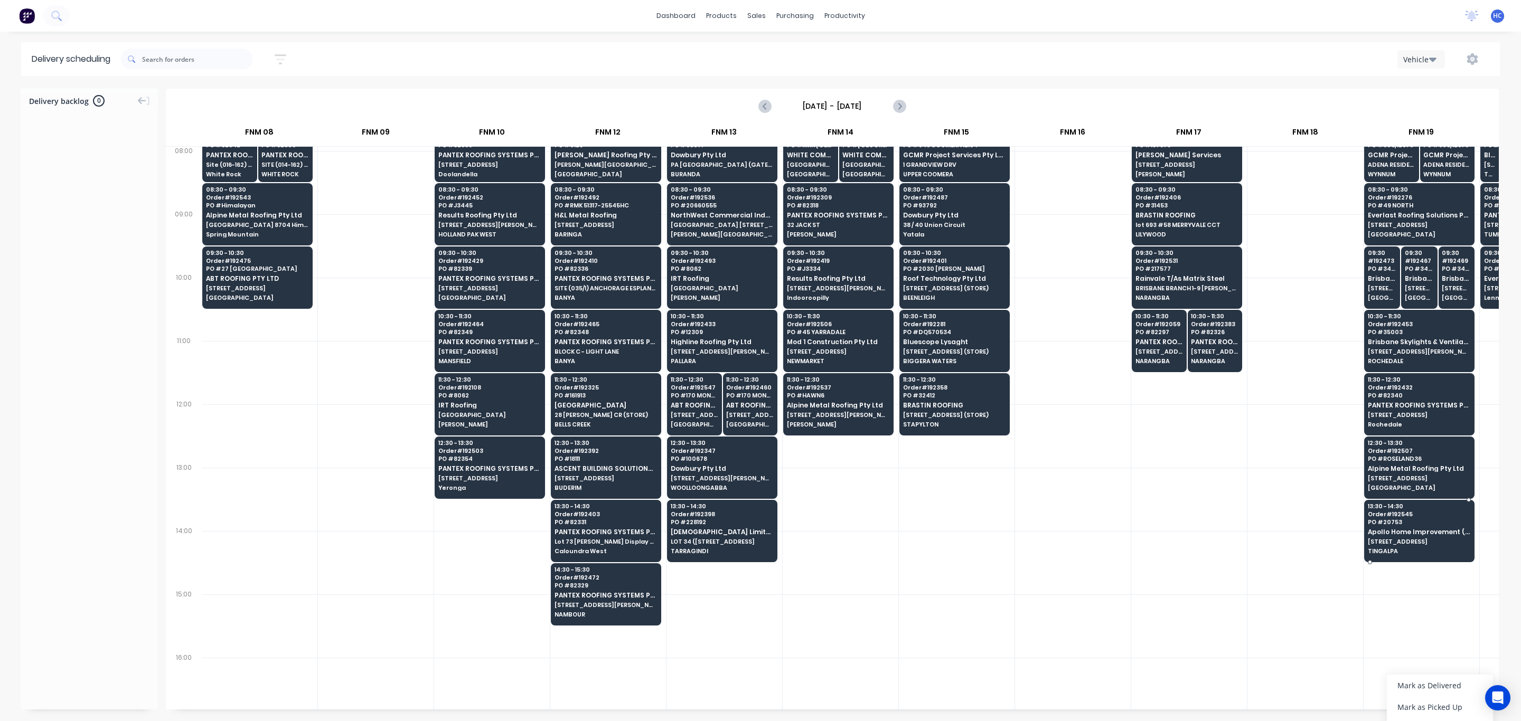
drag, startPoint x: 1393, startPoint y: 553, endPoint x: 1399, endPoint y: 553, distance: 6.3
click at [1005, 481] on div "Moved to Backlog" at bounding box center [1446, 609] width 106 height 22
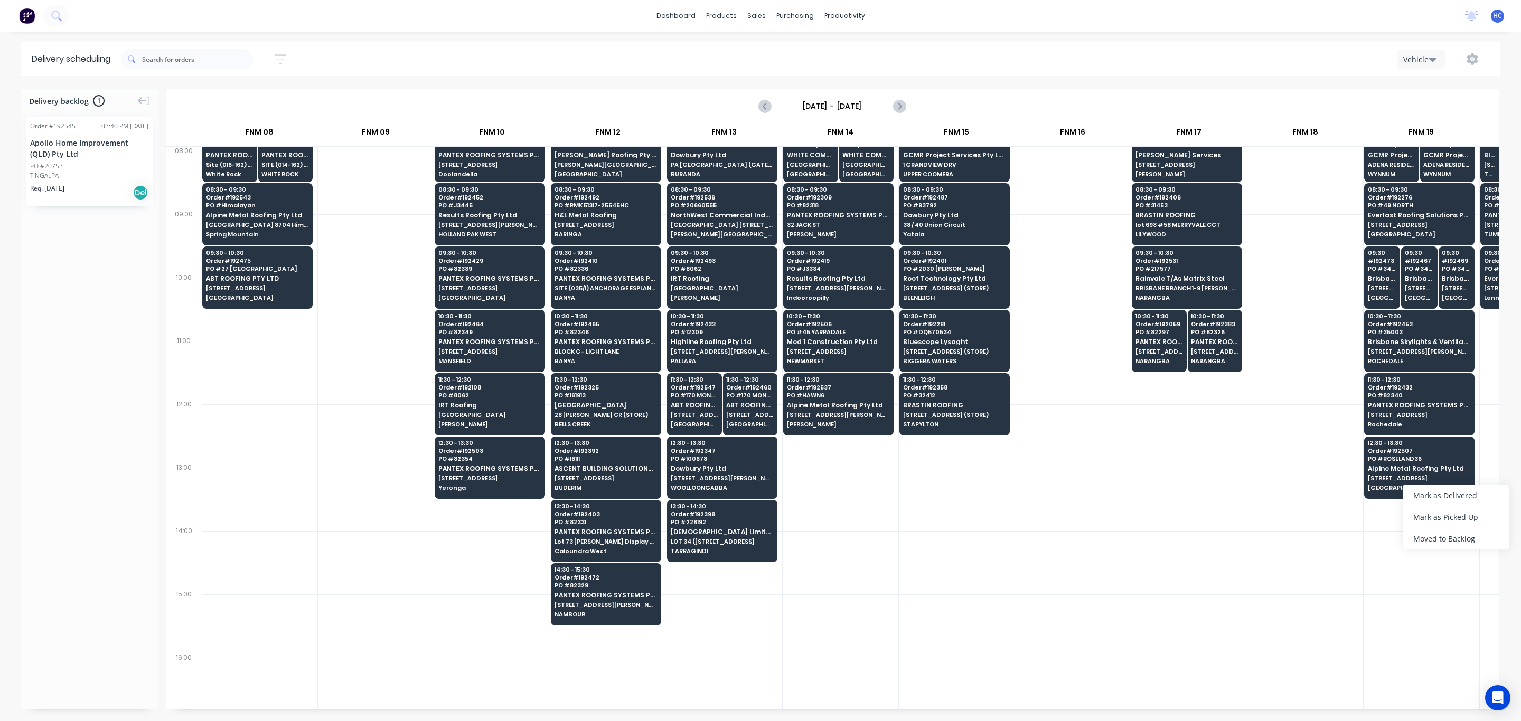
click at [1005, 481] on div "Moved to Backlog" at bounding box center [1456, 539] width 106 height 22
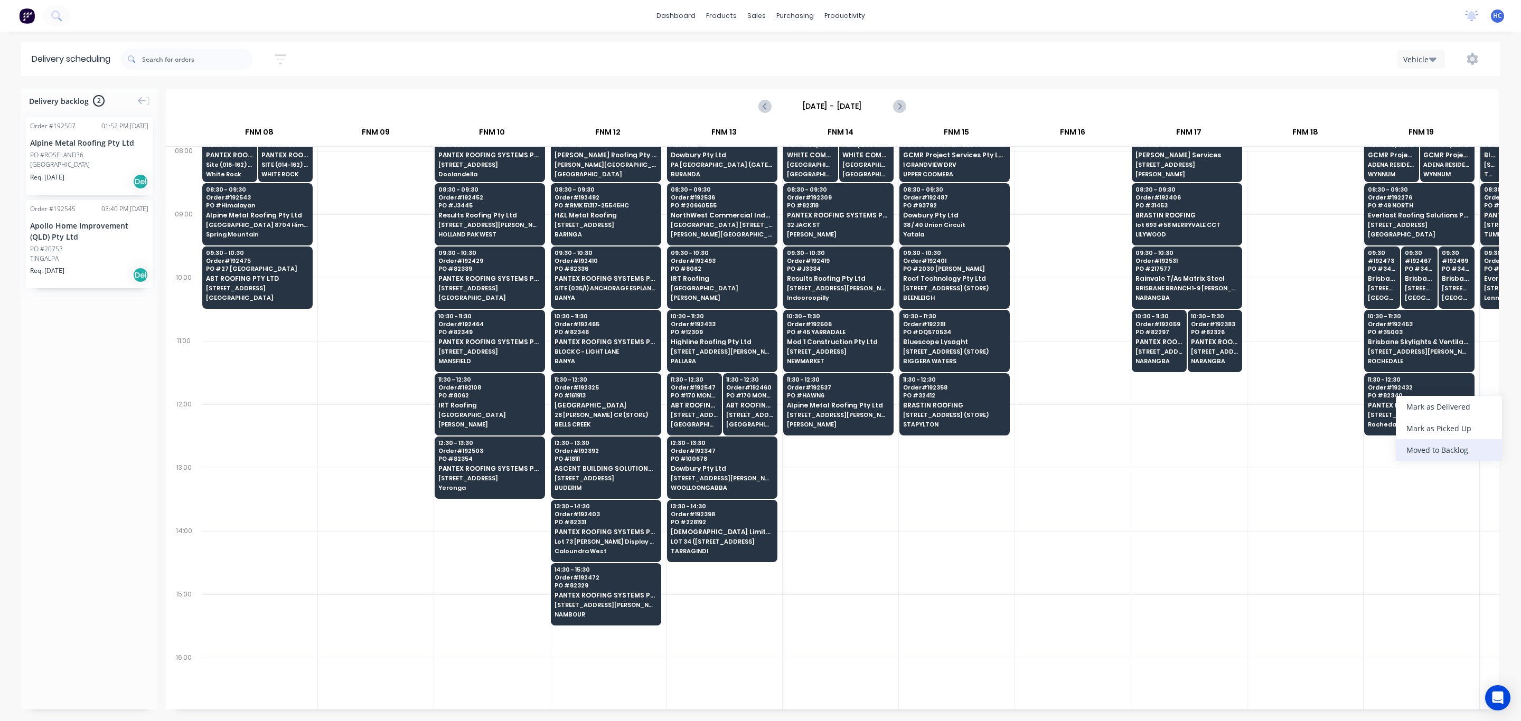
click at [1005, 454] on div "Moved to Backlog" at bounding box center [1449, 450] width 106 height 22
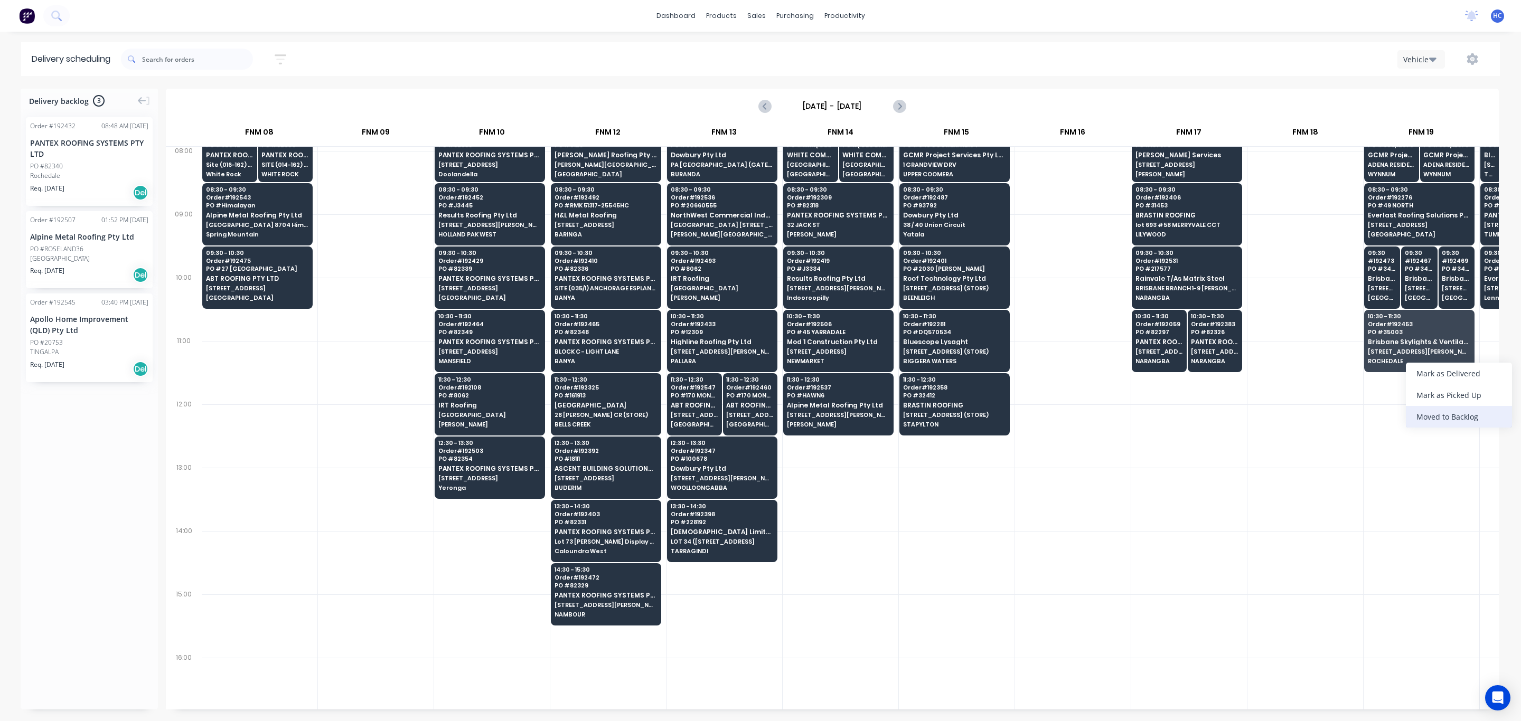
click at [1005, 409] on div "Moved to Backlog" at bounding box center [1459, 417] width 106 height 22
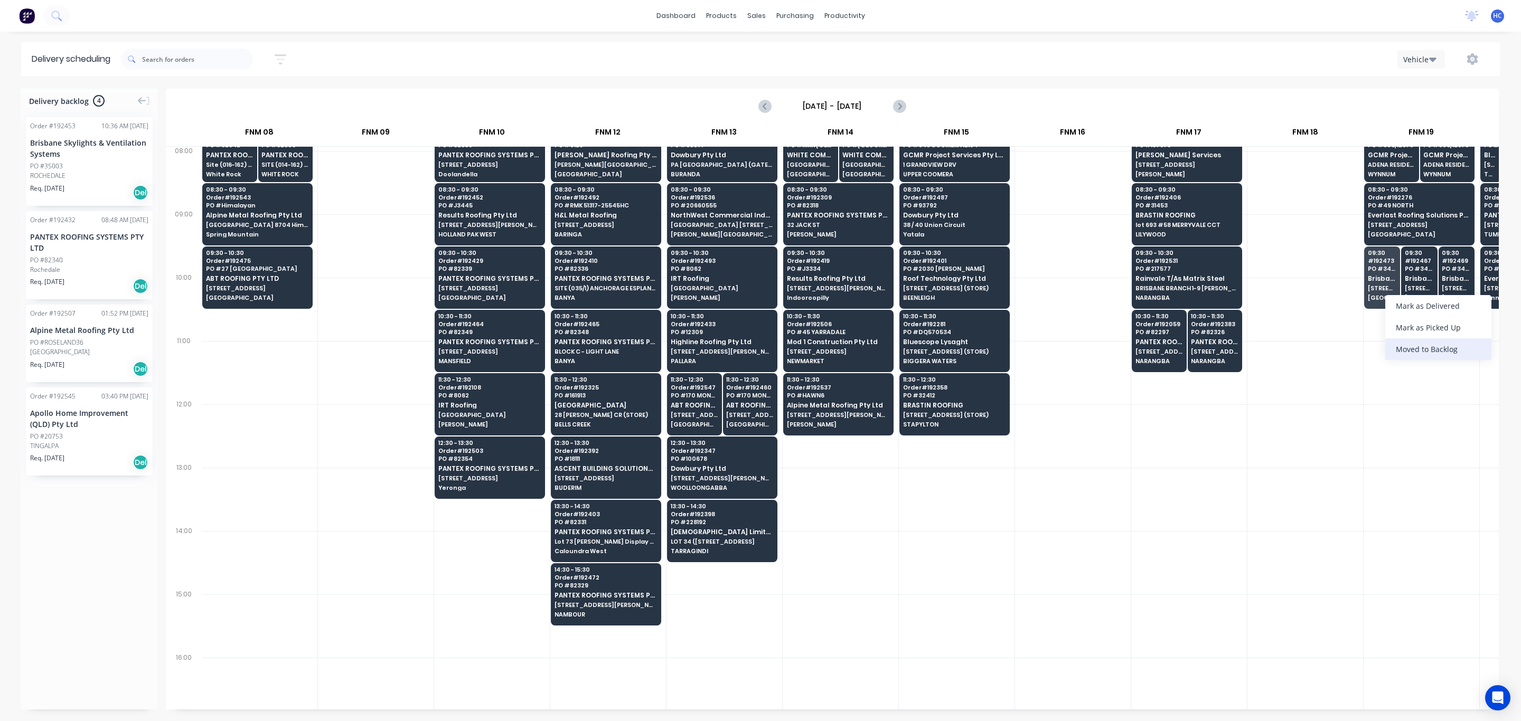
click at [1005, 341] on div "Moved to Backlog" at bounding box center [1438, 350] width 106 height 22
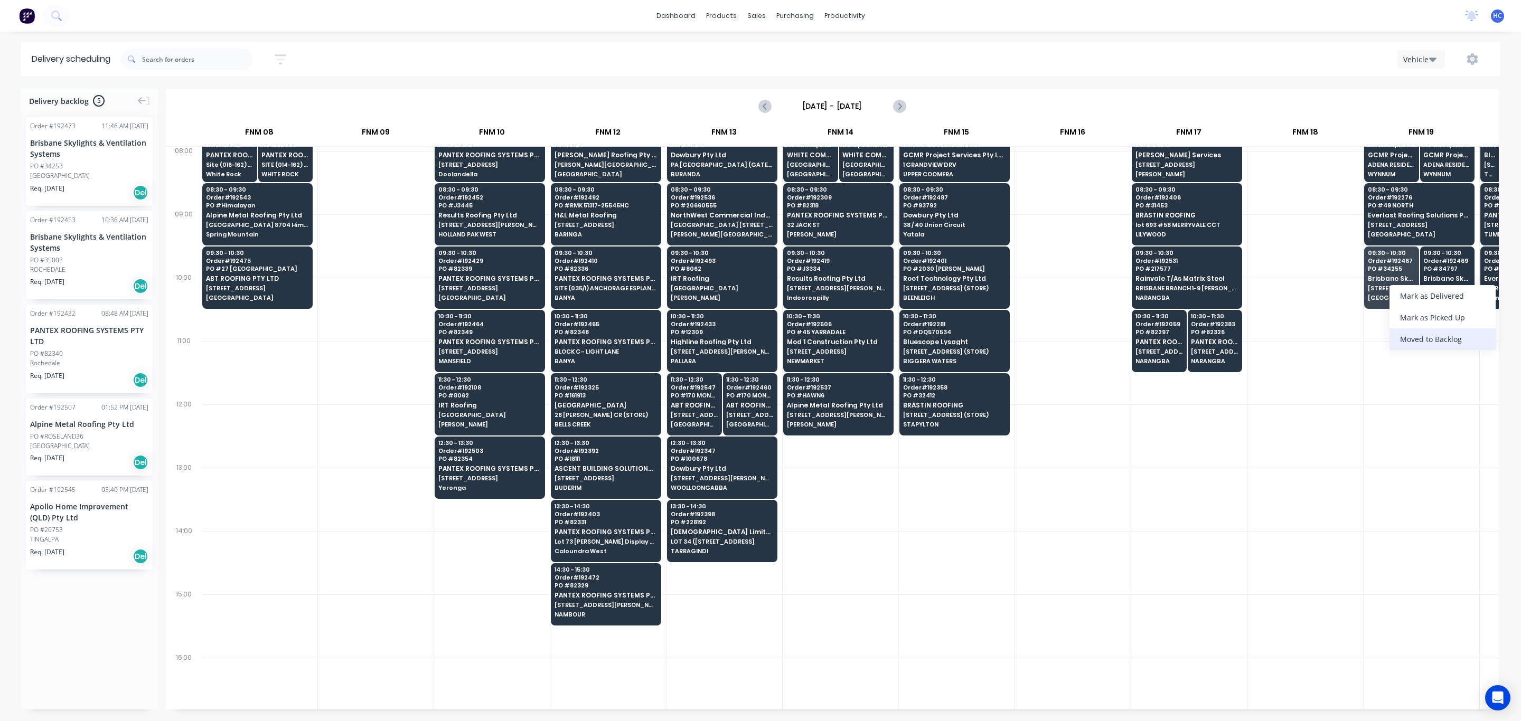
click at [1005, 336] on div "Moved to Backlog" at bounding box center [1442, 339] width 106 height 22
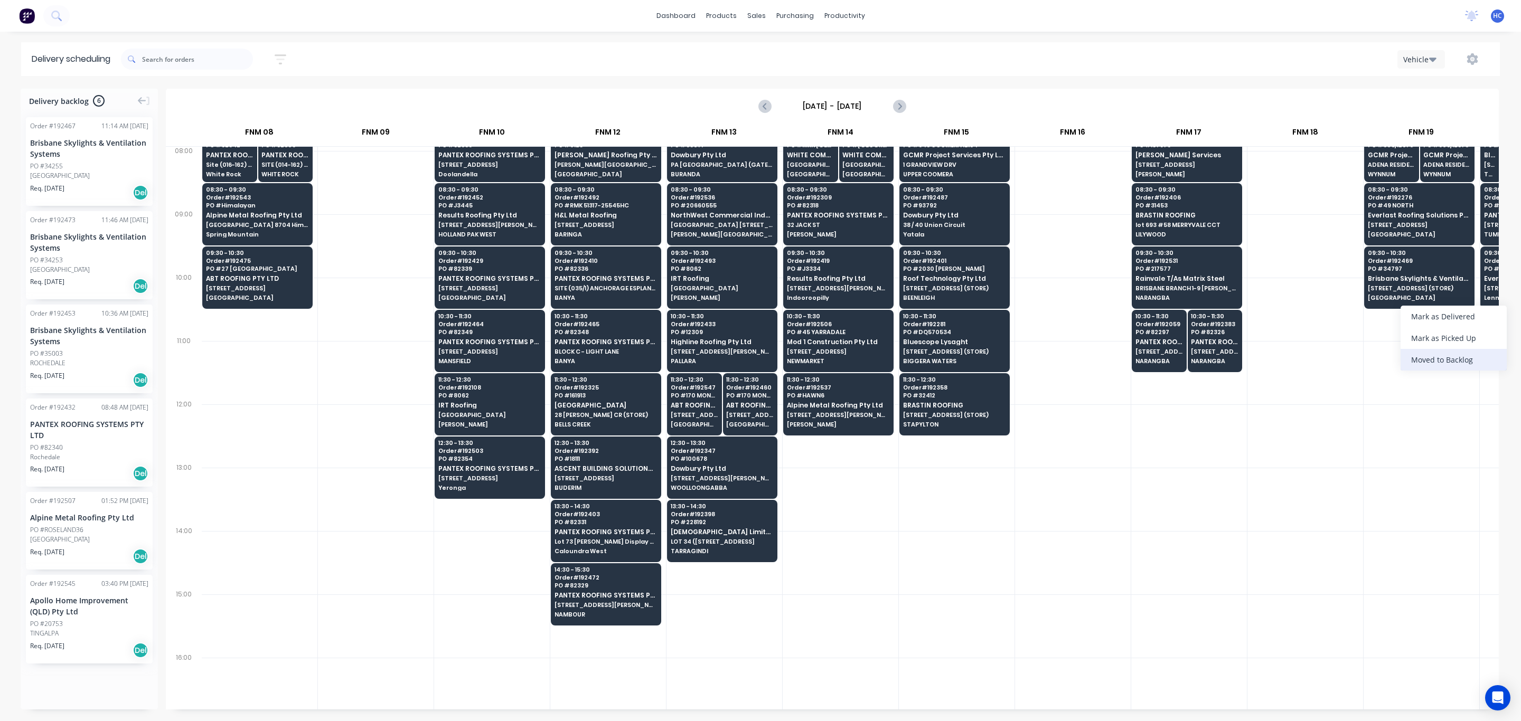
click at [1005, 360] on div "Moved to Backlog" at bounding box center [1453, 360] width 106 height 22
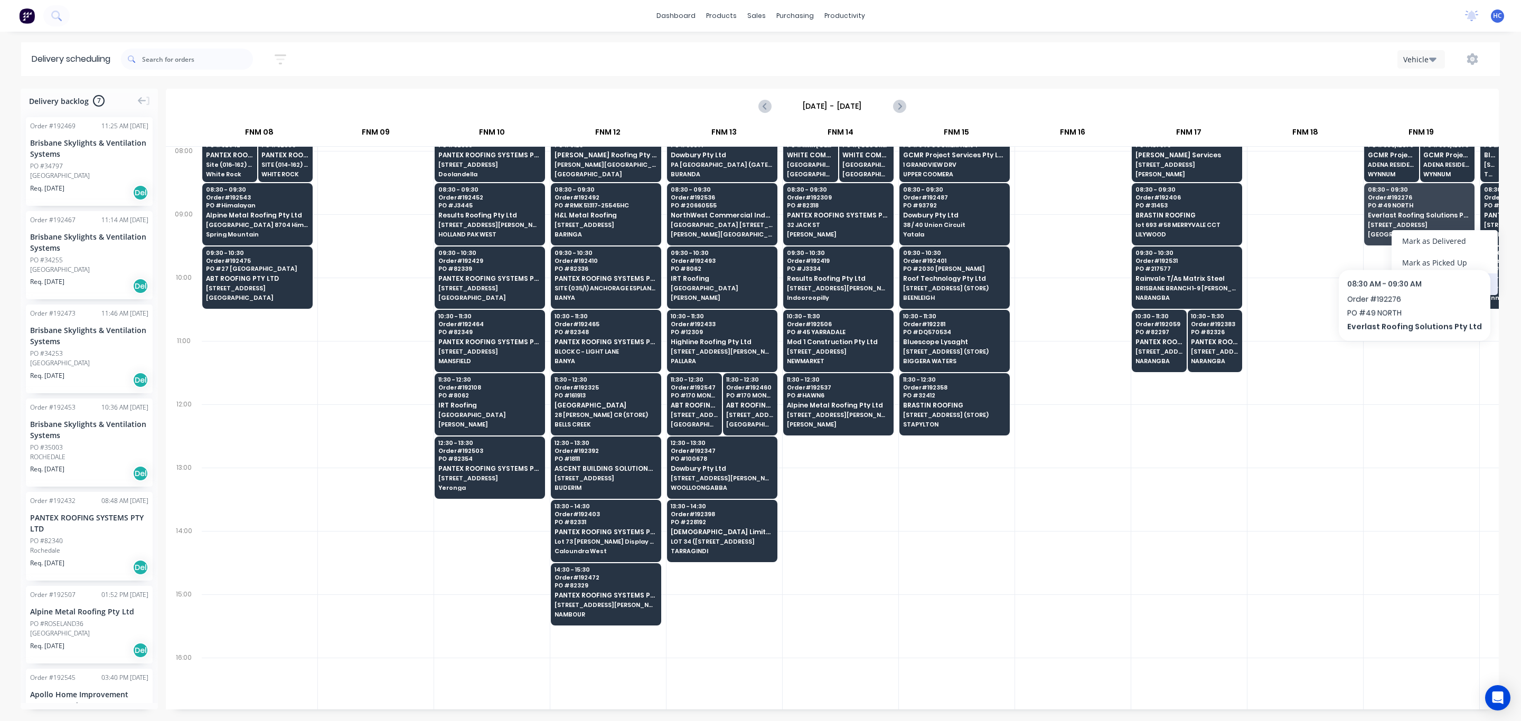
click at [1005, 279] on div "Moved to Backlog" at bounding box center [1445, 285] width 106 height 22
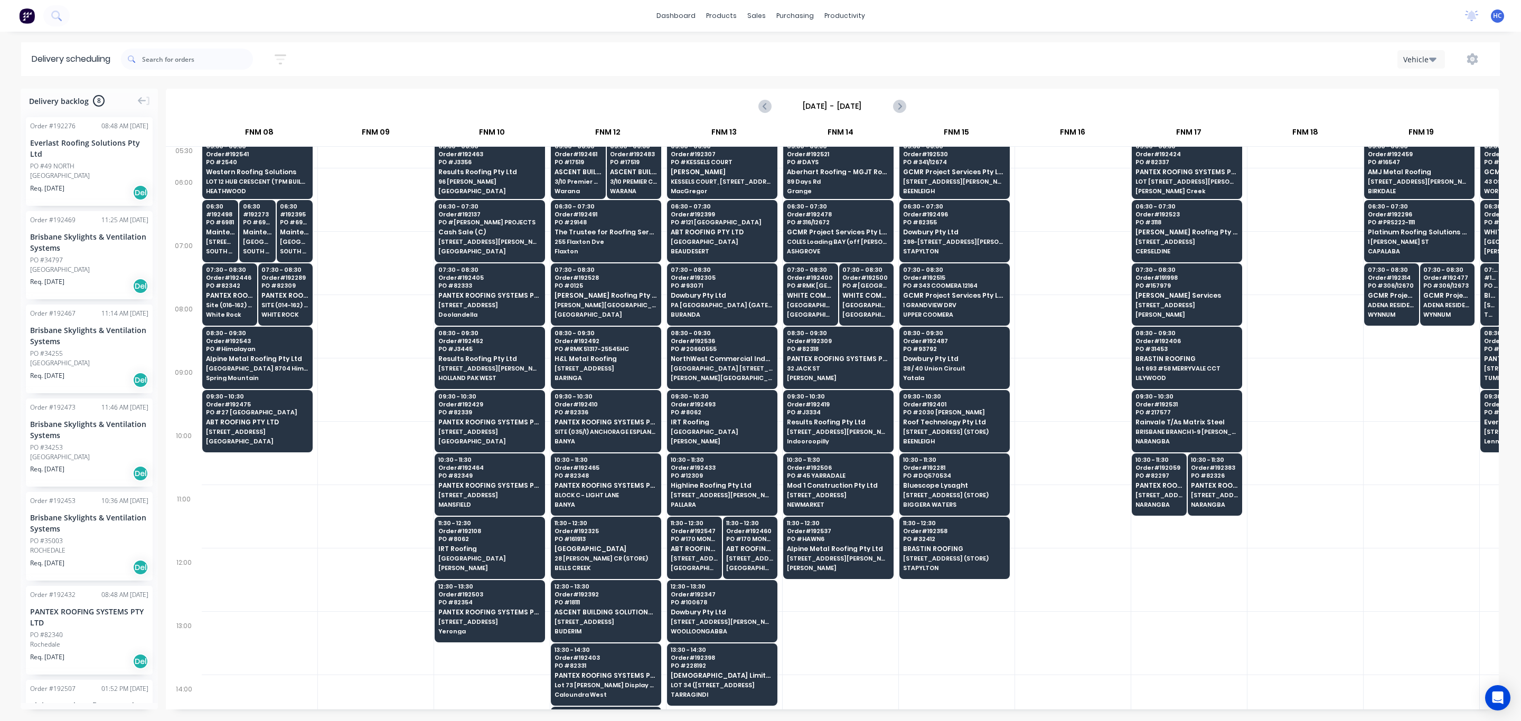
scroll to position [0, 698]
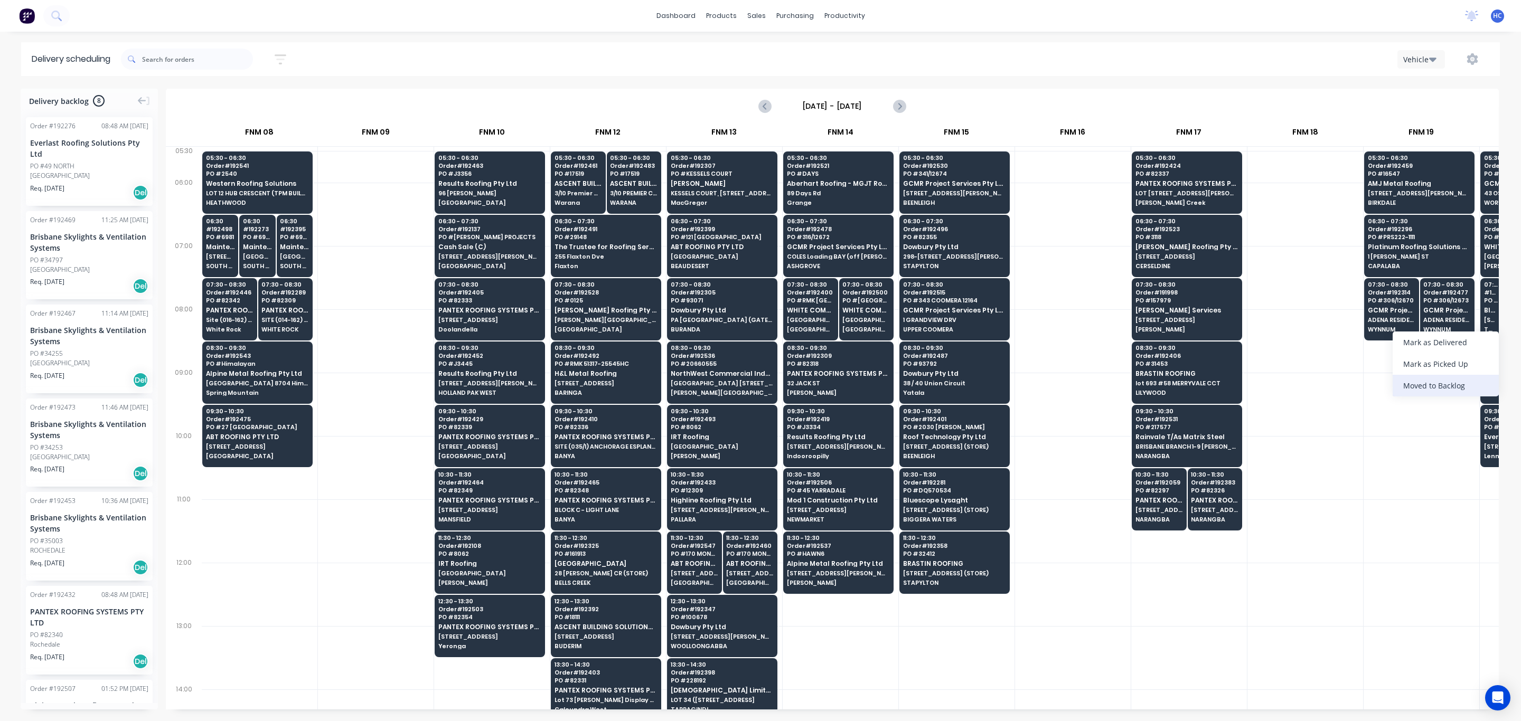
click at [1005, 382] on div "Moved to Backlog" at bounding box center [1446, 386] width 106 height 22
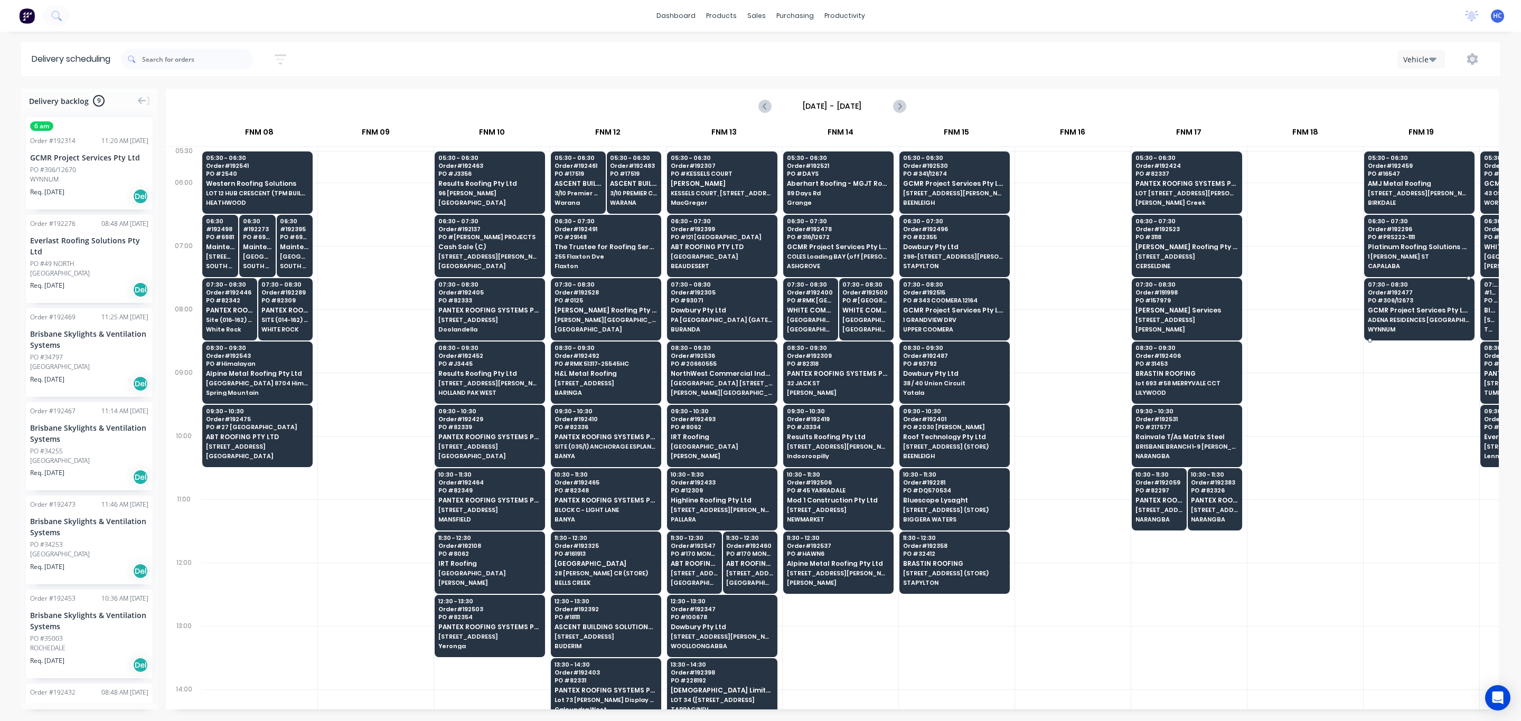
drag, startPoint x: 1396, startPoint y: 324, endPoint x: 1411, endPoint y: 337, distance: 20.2
click at [1005, 379] on div "Moved to Backlog" at bounding box center [1448, 381] width 106 height 22
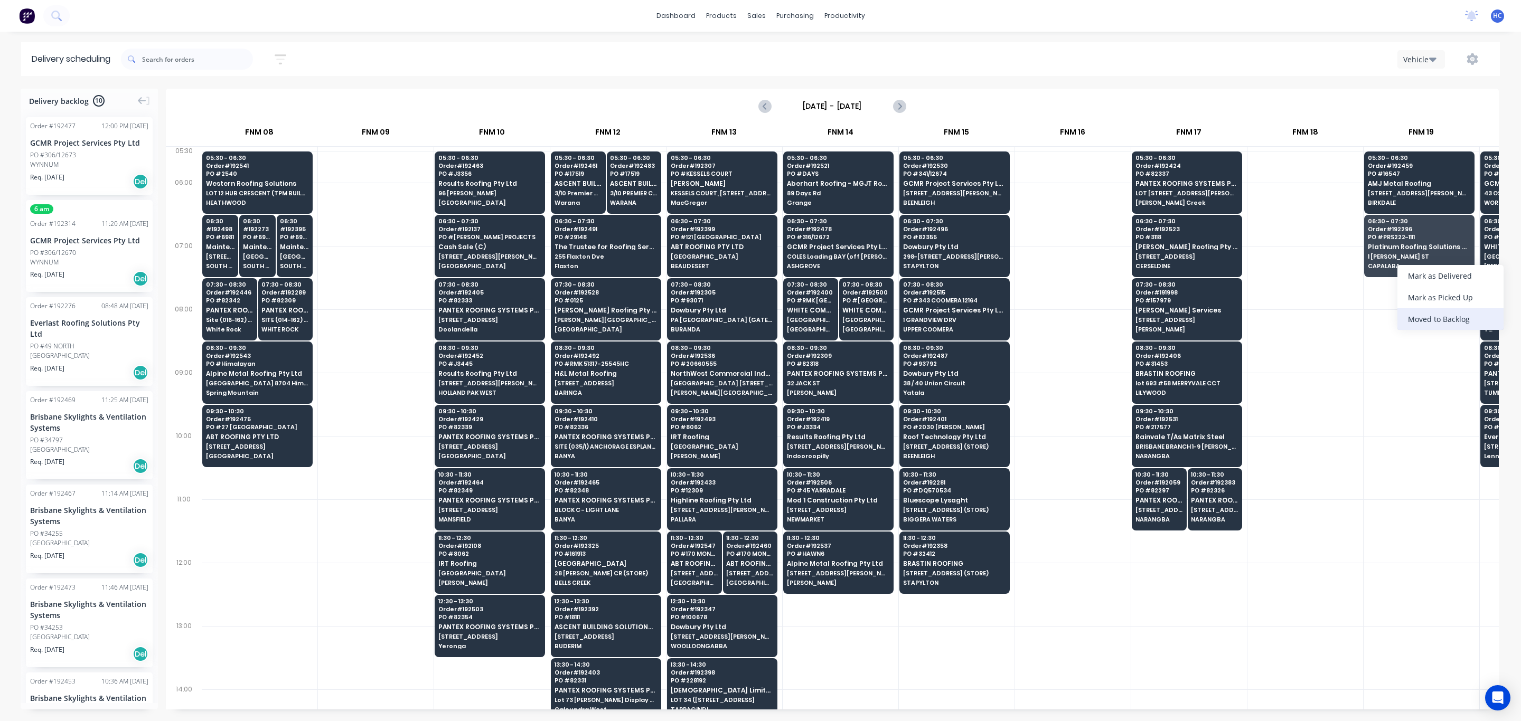
click at [1005, 317] on div "Moved to Backlog" at bounding box center [1450, 319] width 106 height 22
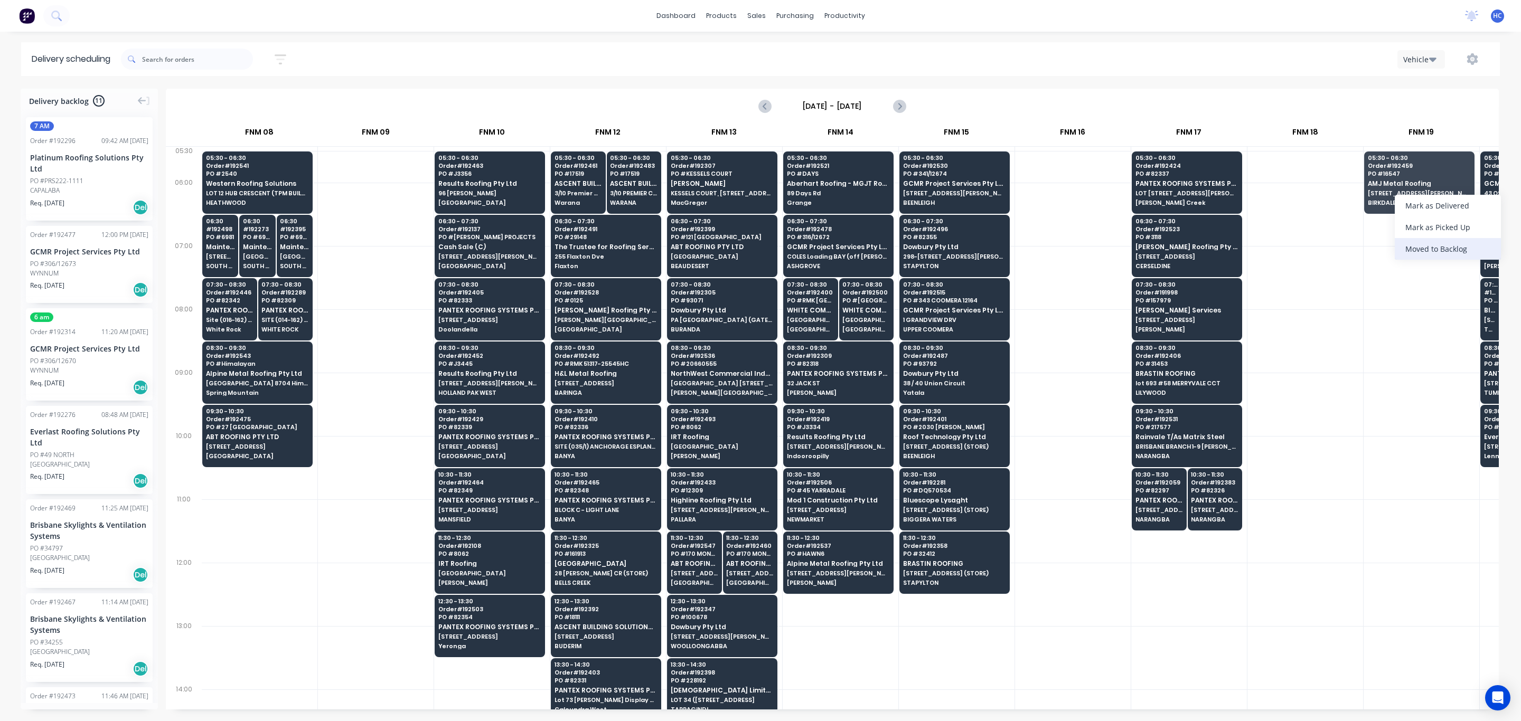
click at [1005, 251] on div "Moved to Backlog" at bounding box center [1448, 249] width 106 height 22
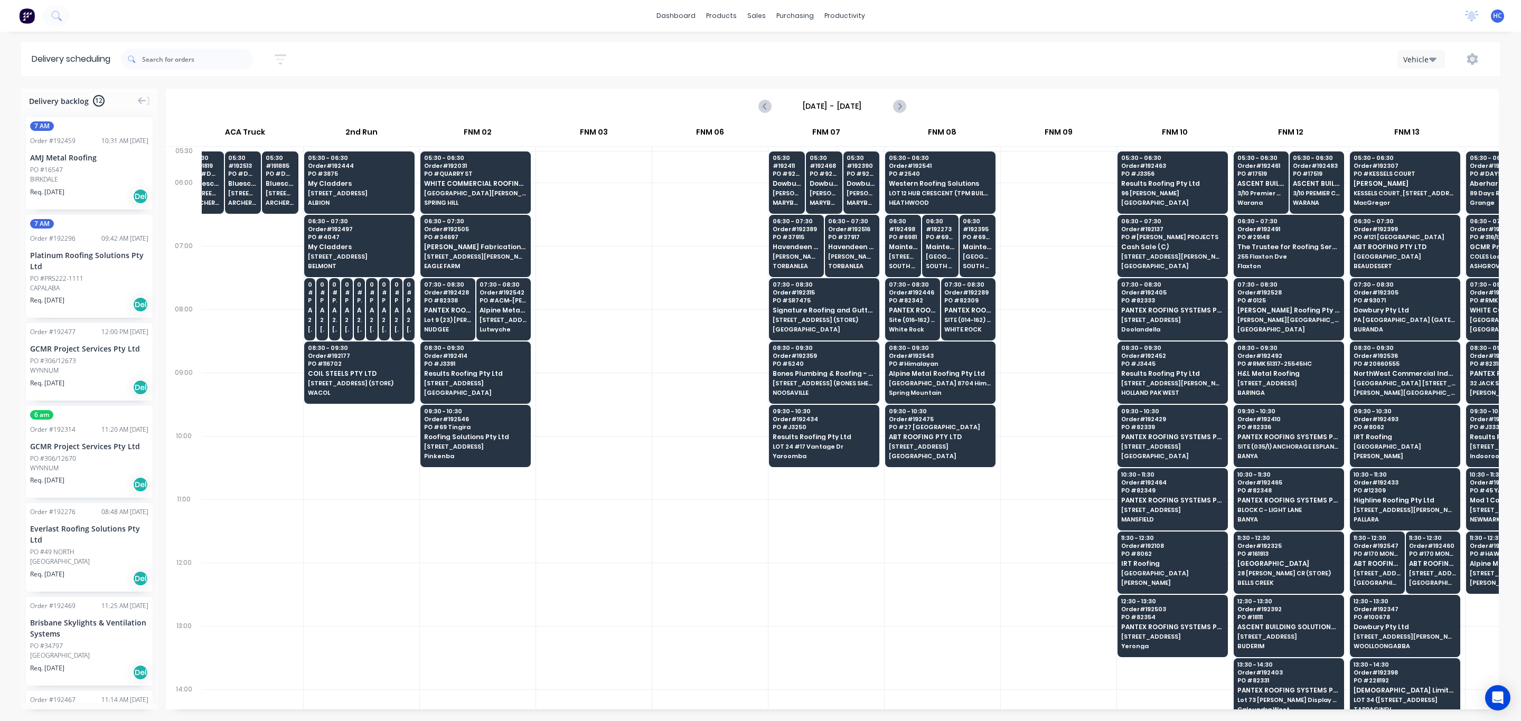
scroll to position [0, 13]
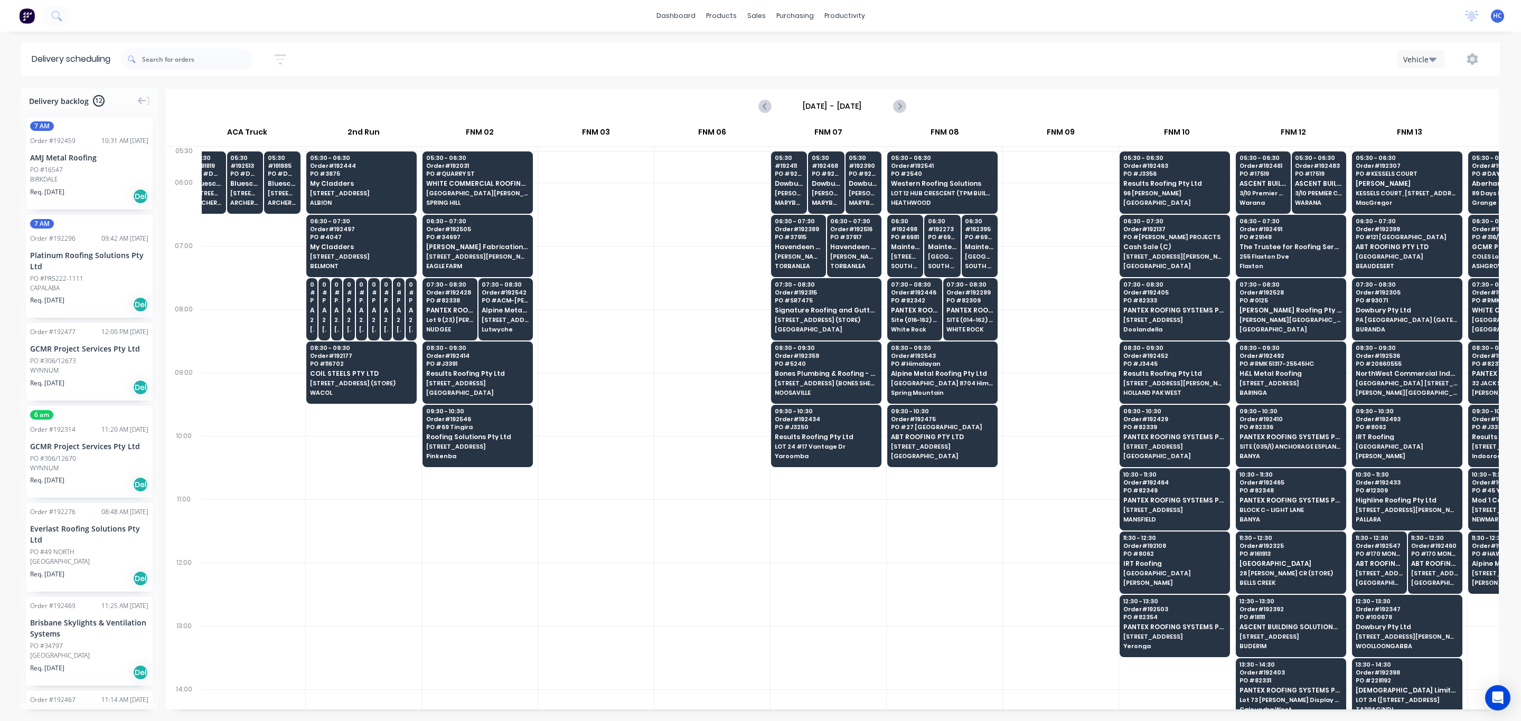
drag, startPoint x: 899, startPoint y: 698, endPoint x: 915, endPoint y: 705, distance: 17.5
click at [915, 481] on div "05:30 # 191819 PO # DQ570639 Bluescope Lysaght UNIT 4, 125 KERRY RD (STORE) ARC…" at bounding box center [850, 428] width 1297 height 563
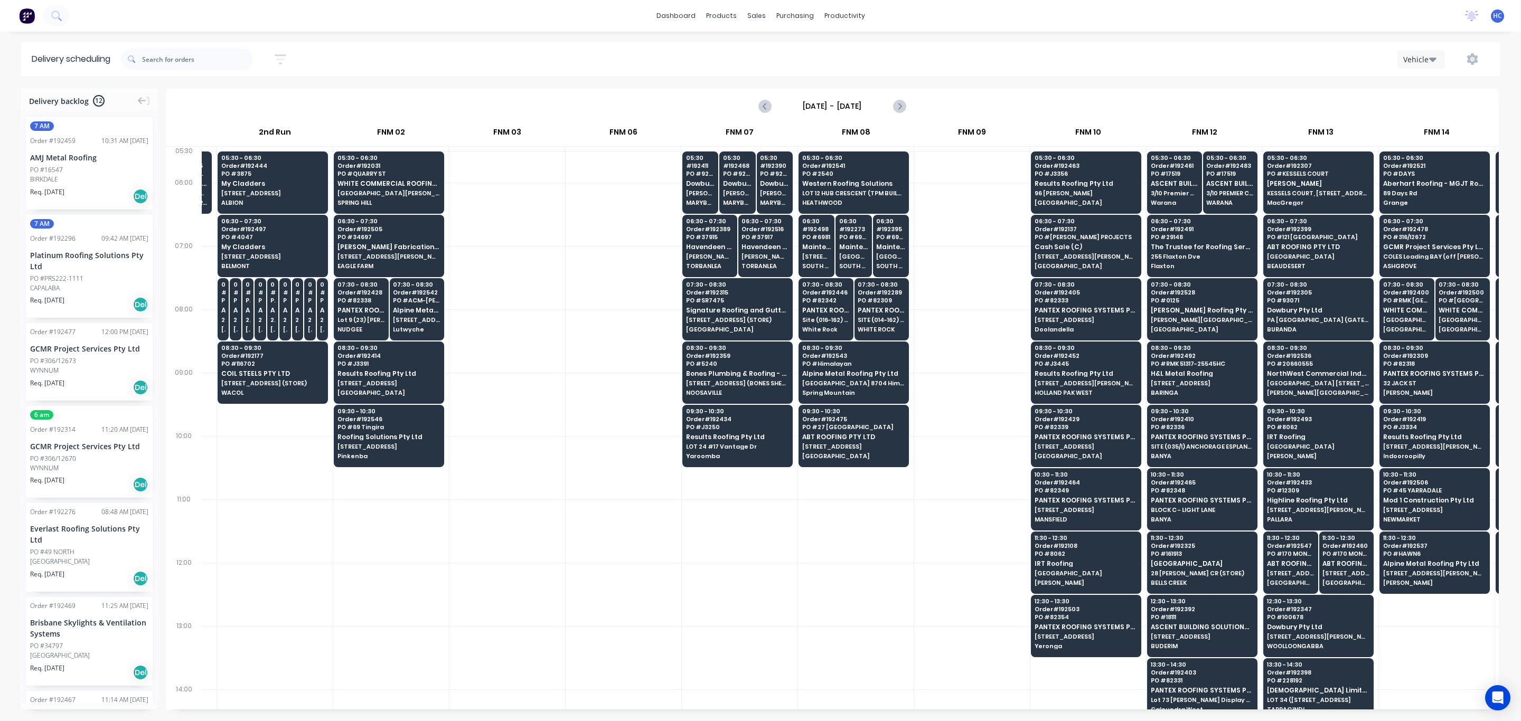
scroll to position [0, 105]
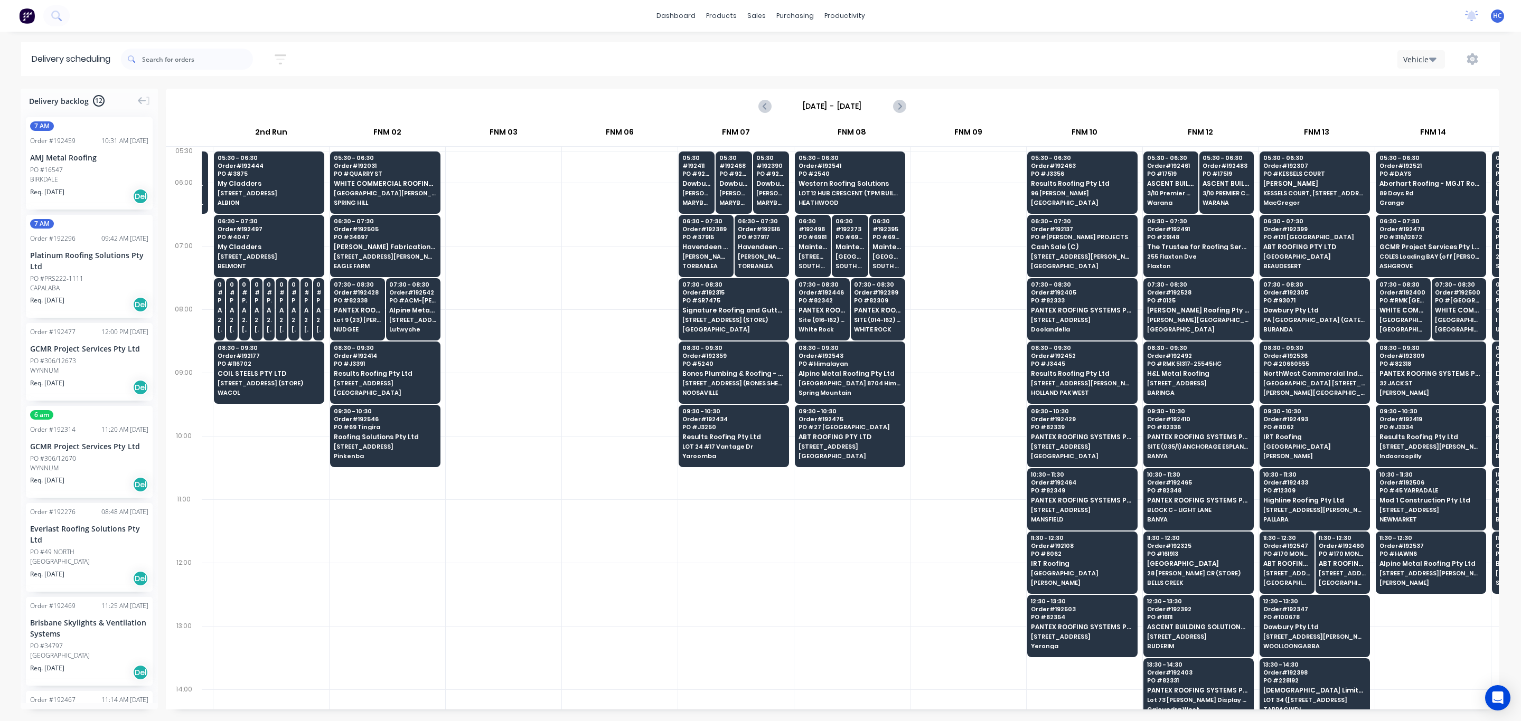
drag, startPoint x: 767, startPoint y: 697, endPoint x: 686, endPoint y: 696, distance: 80.8
click at [686, 481] on div at bounding box center [736, 721] width 116 height 63
click at [276, 59] on button "button" at bounding box center [281, 59] width 34 height 21
click at [242, 102] on input "12/09/25 - 12/09/25" at bounding box center [232, 99] width 98 height 16
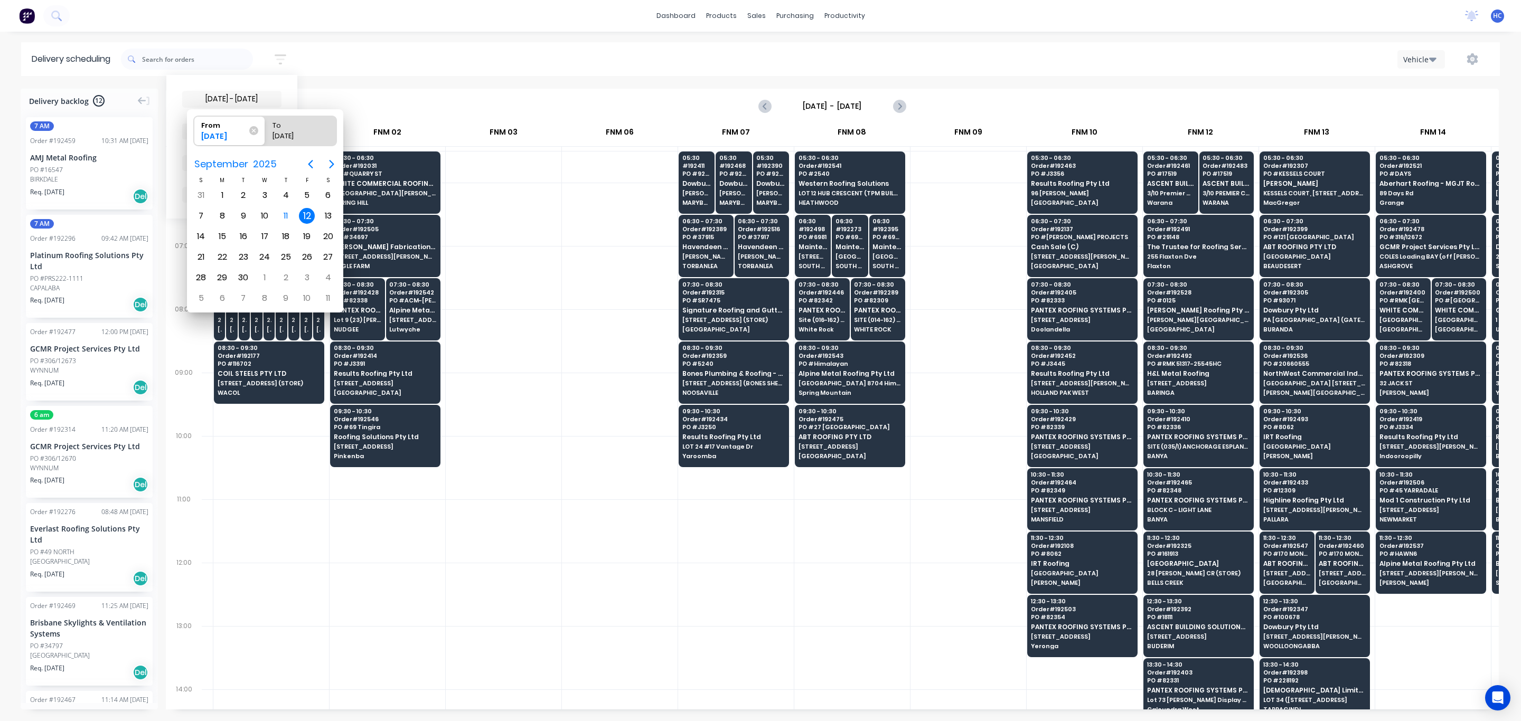
click at [300, 215] on div "12" at bounding box center [307, 216] width 16 height 16
radio input "false"
radio input "true"
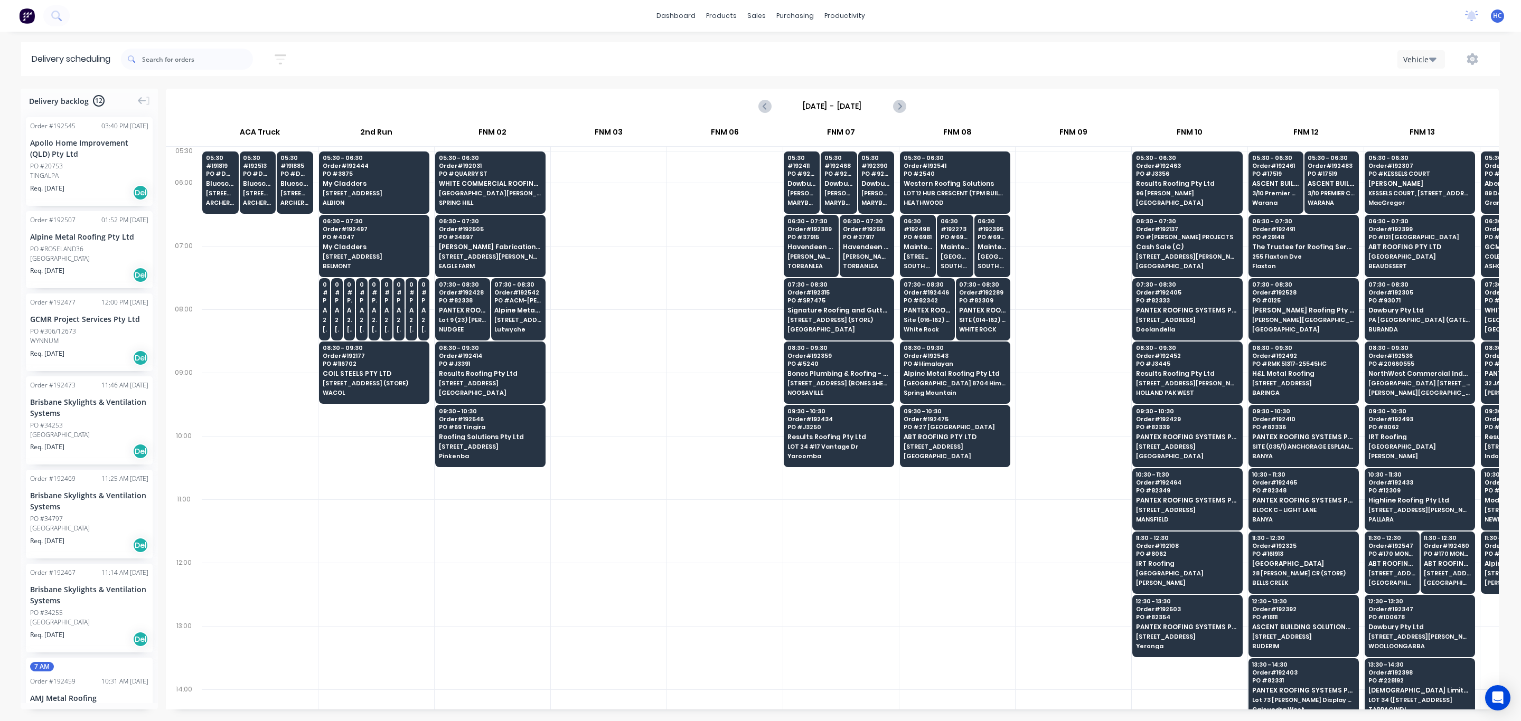
scroll to position [538, 0]
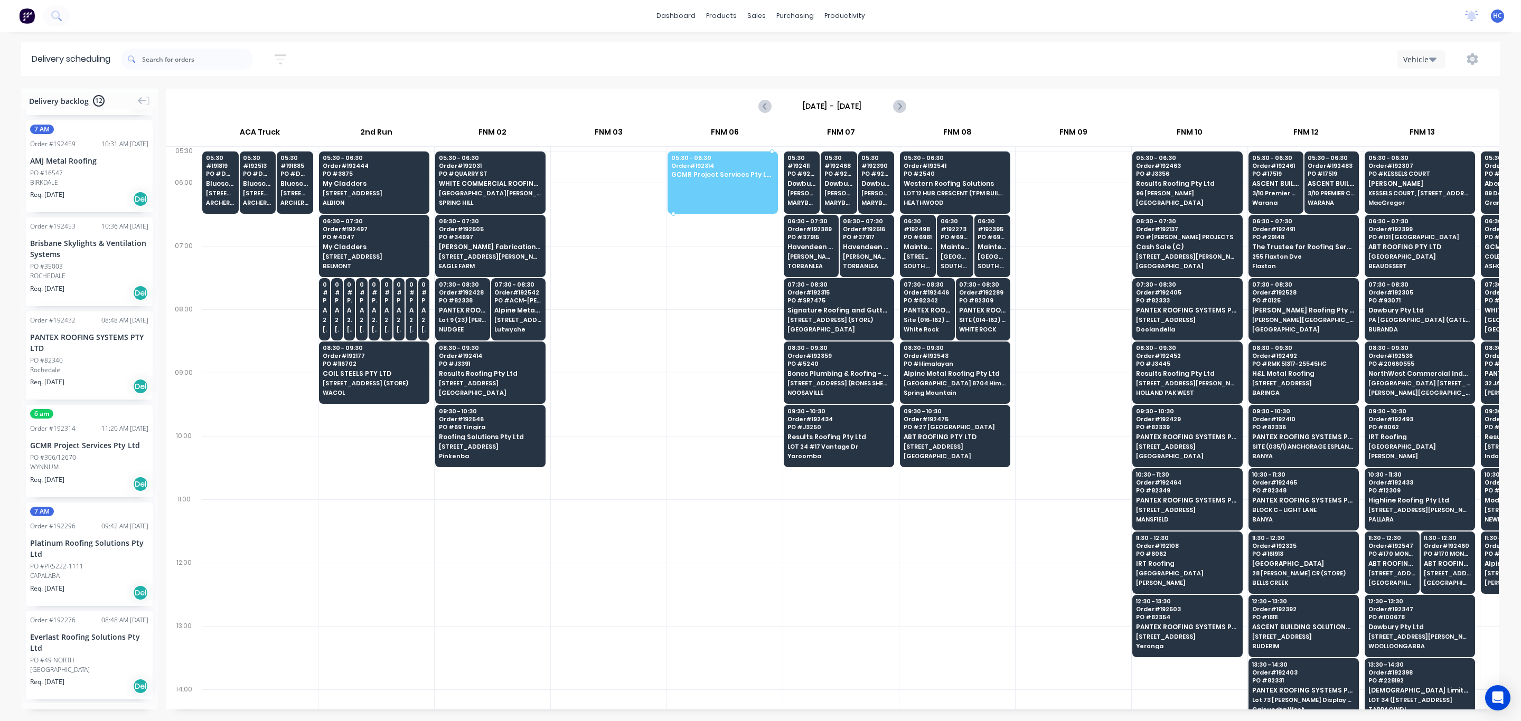
drag, startPoint x: 82, startPoint y: 458, endPoint x: 727, endPoint y: 180, distance: 702.5
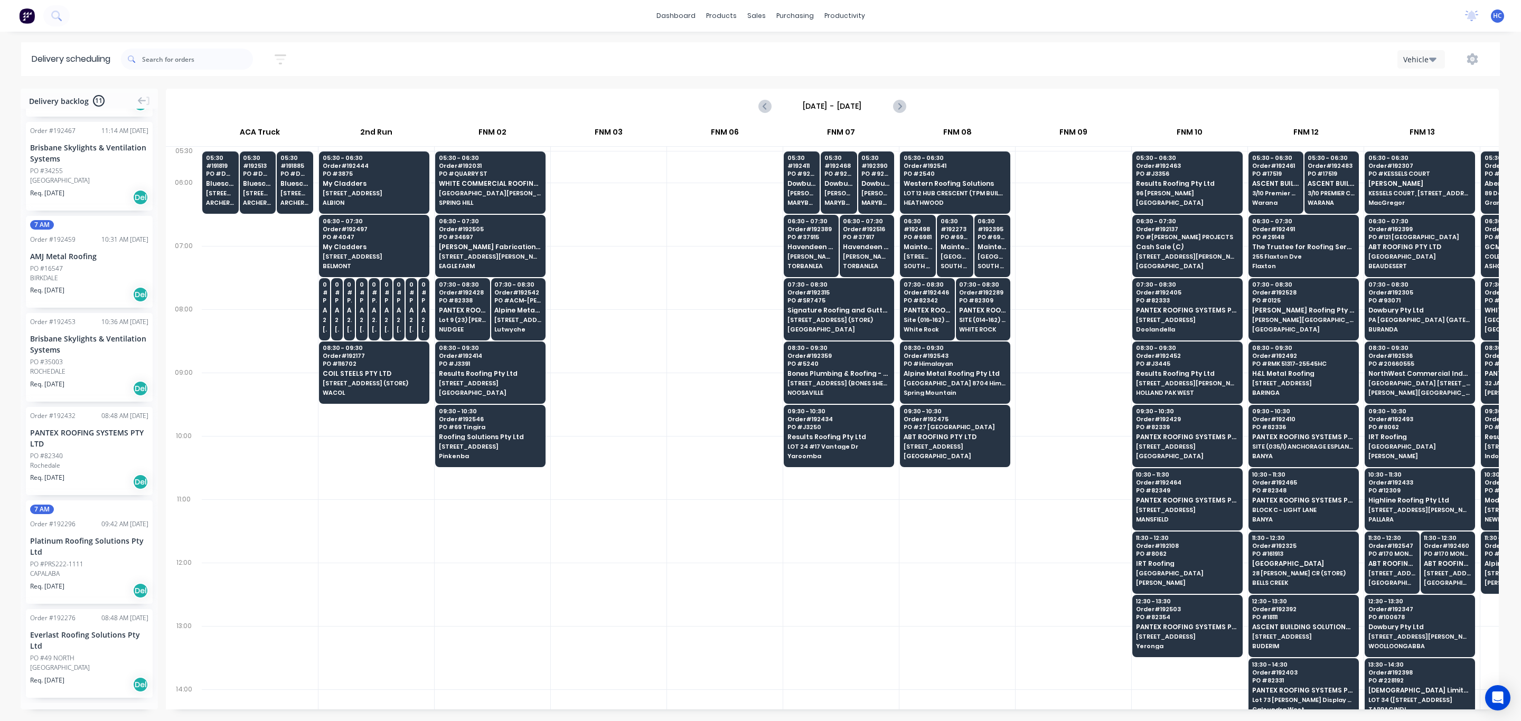
scroll to position [440, 0]
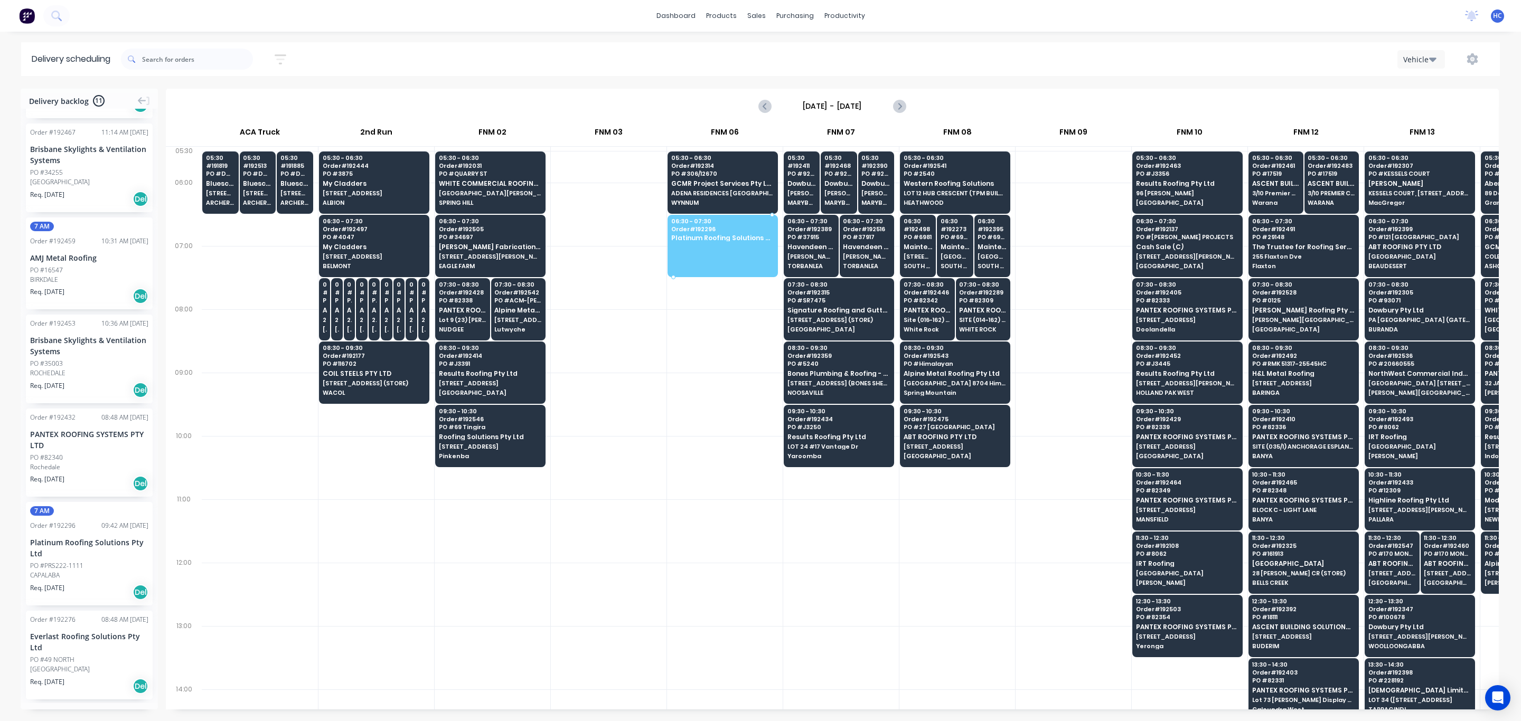
drag, startPoint x: 123, startPoint y: 544, endPoint x: 583, endPoint y: 254, distance: 544.2
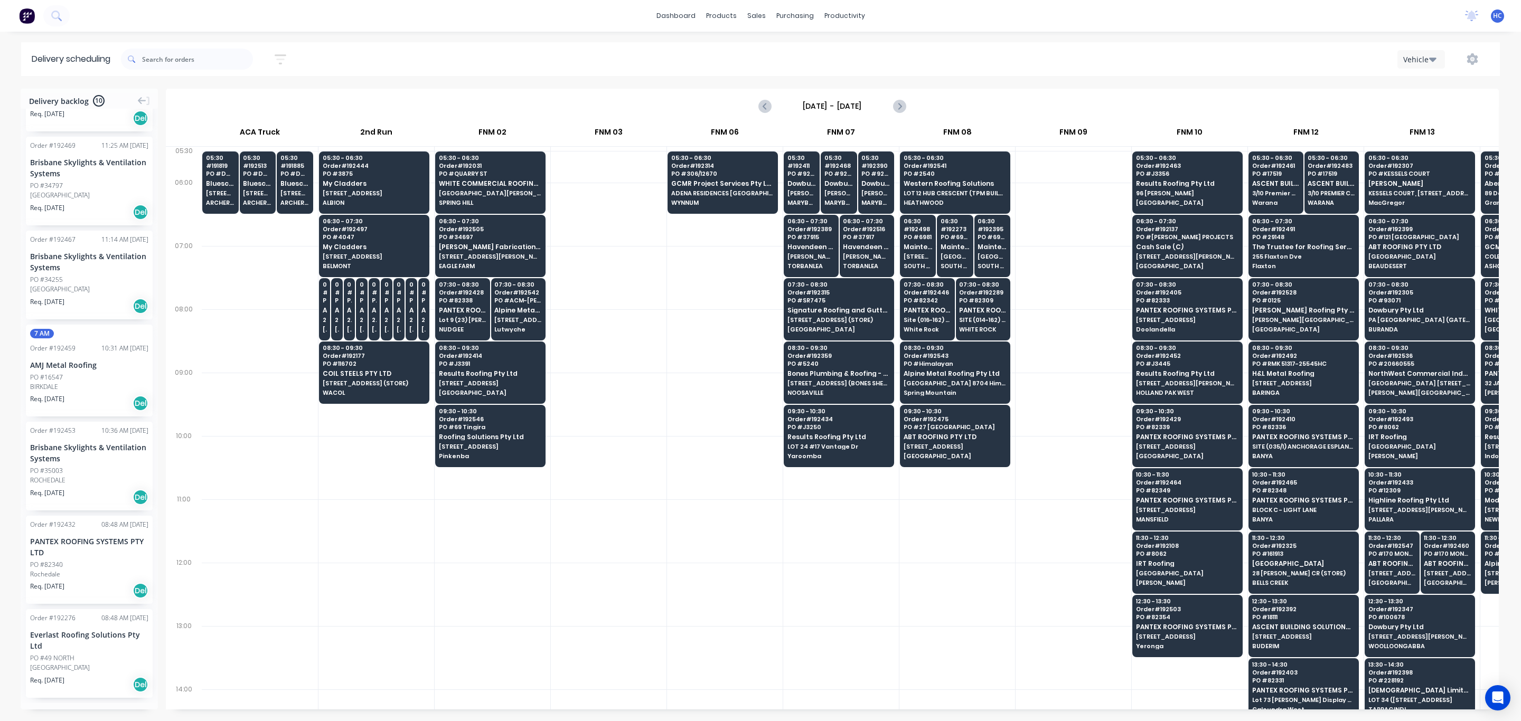
scroll to position [332, 0]
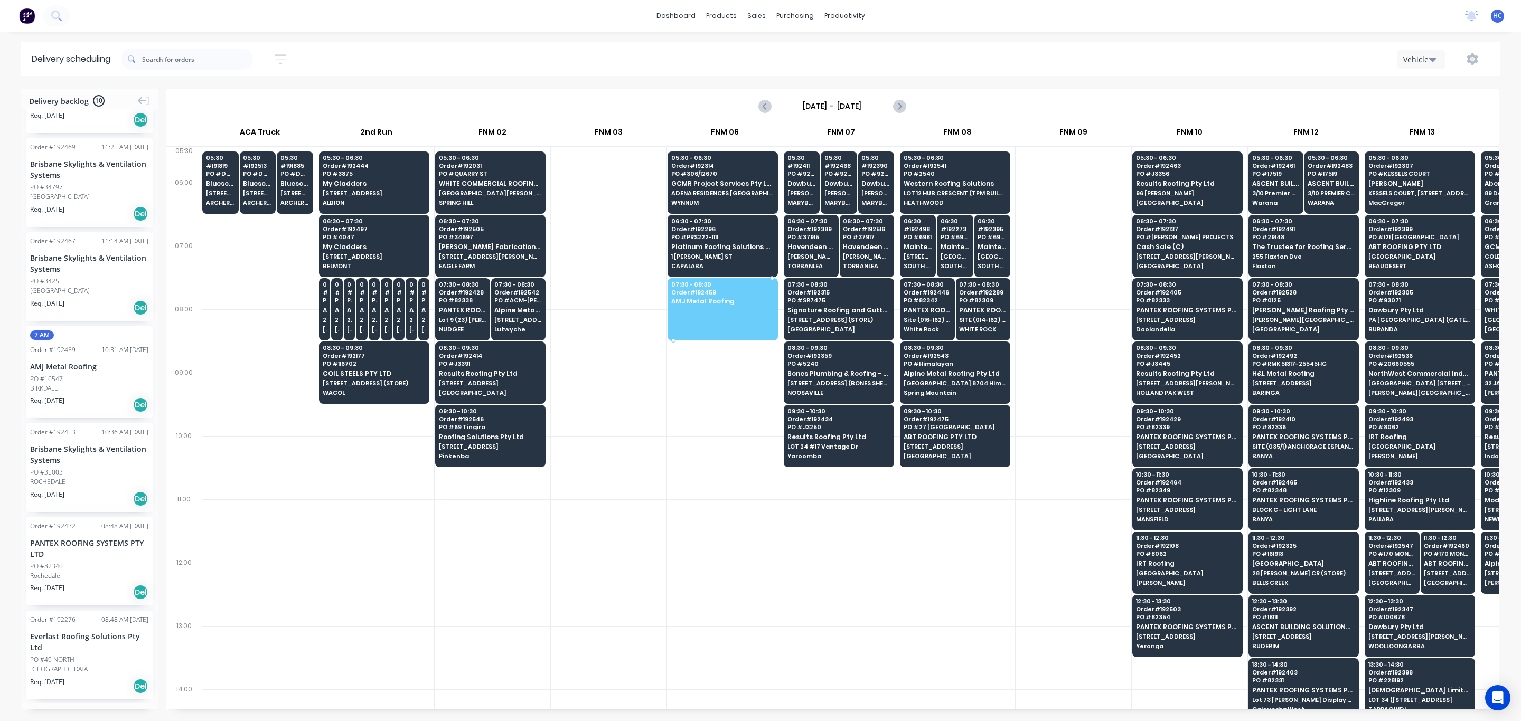
drag, startPoint x: 43, startPoint y: 390, endPoint x: 704, endPoint y: 303, distance: 666.4
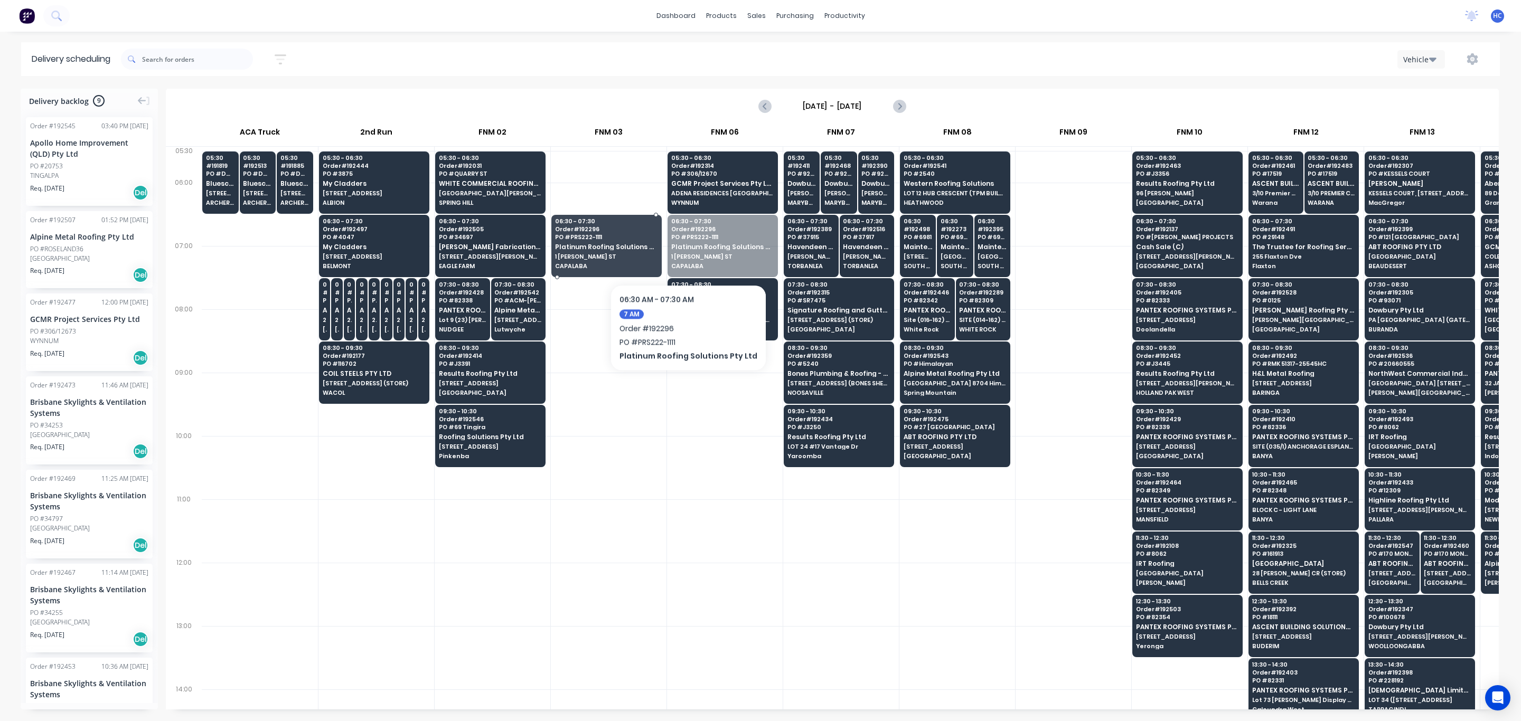
drag, startPoint x: 703, startPoint y: 252, endPoint x: 637, endPoint y: 265, distance: 67.7
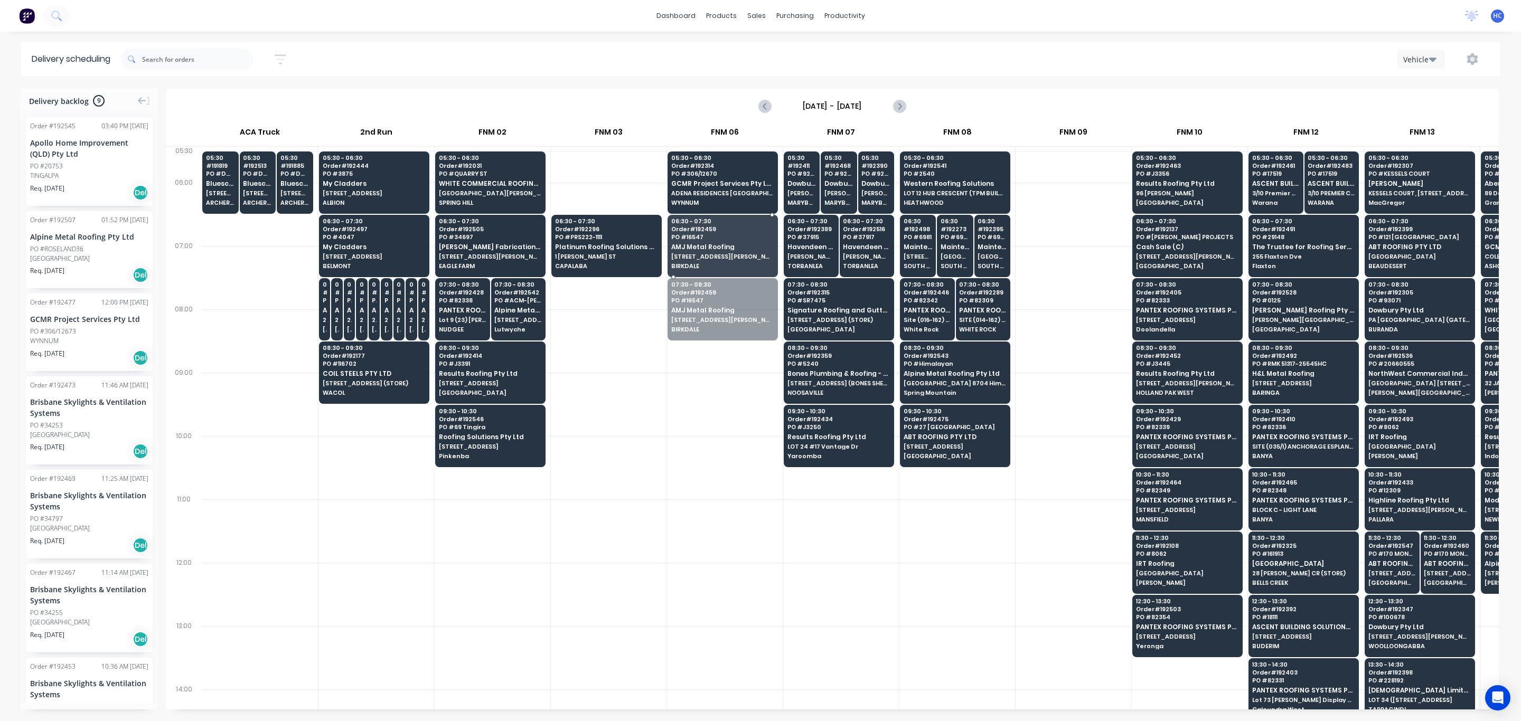
drag, startPoint x: 694, startPoint y: 292, endPoint x: 698, endPoint y: 273, distance: 19.3
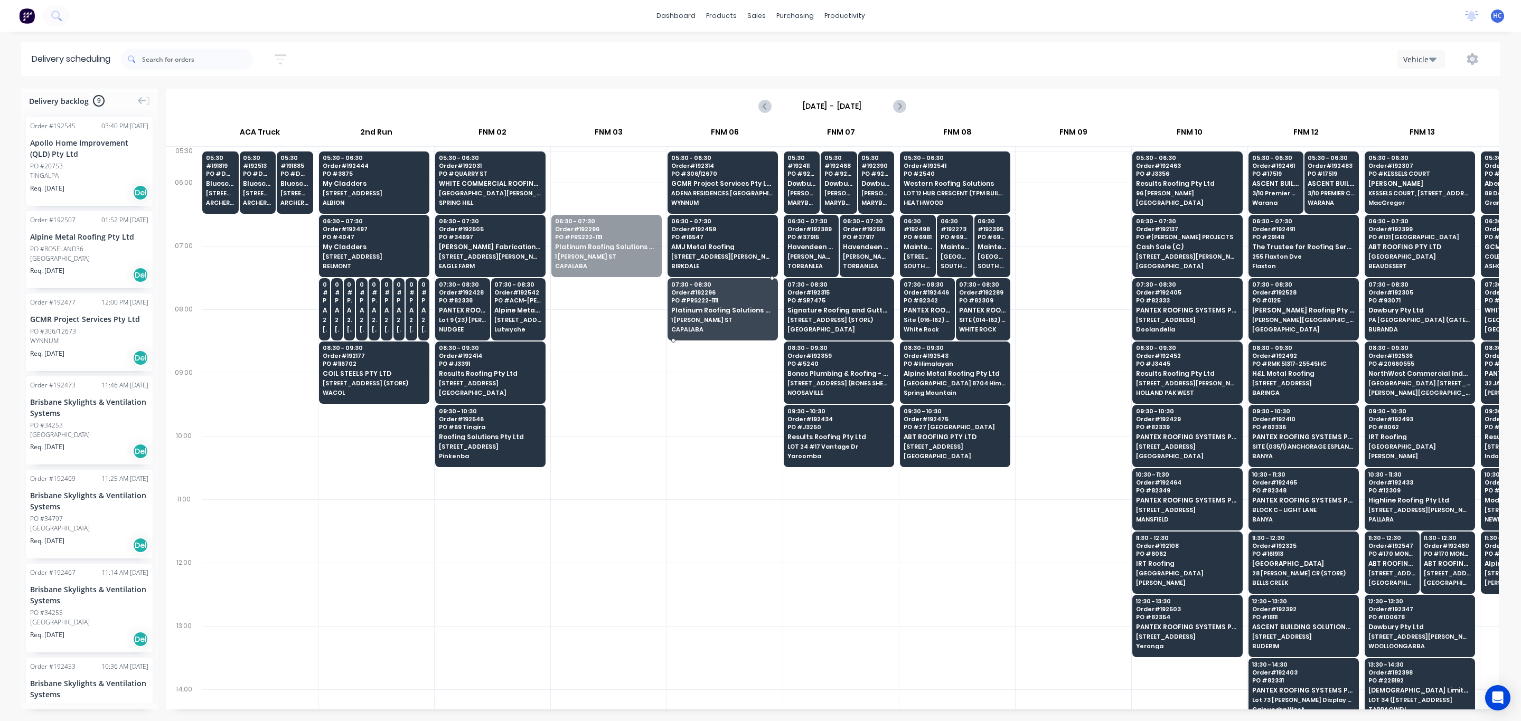
drag, startPoint x: 610, startPoint y: 256, endPoint x: 694, endPoint y: 305, distance: 96.8
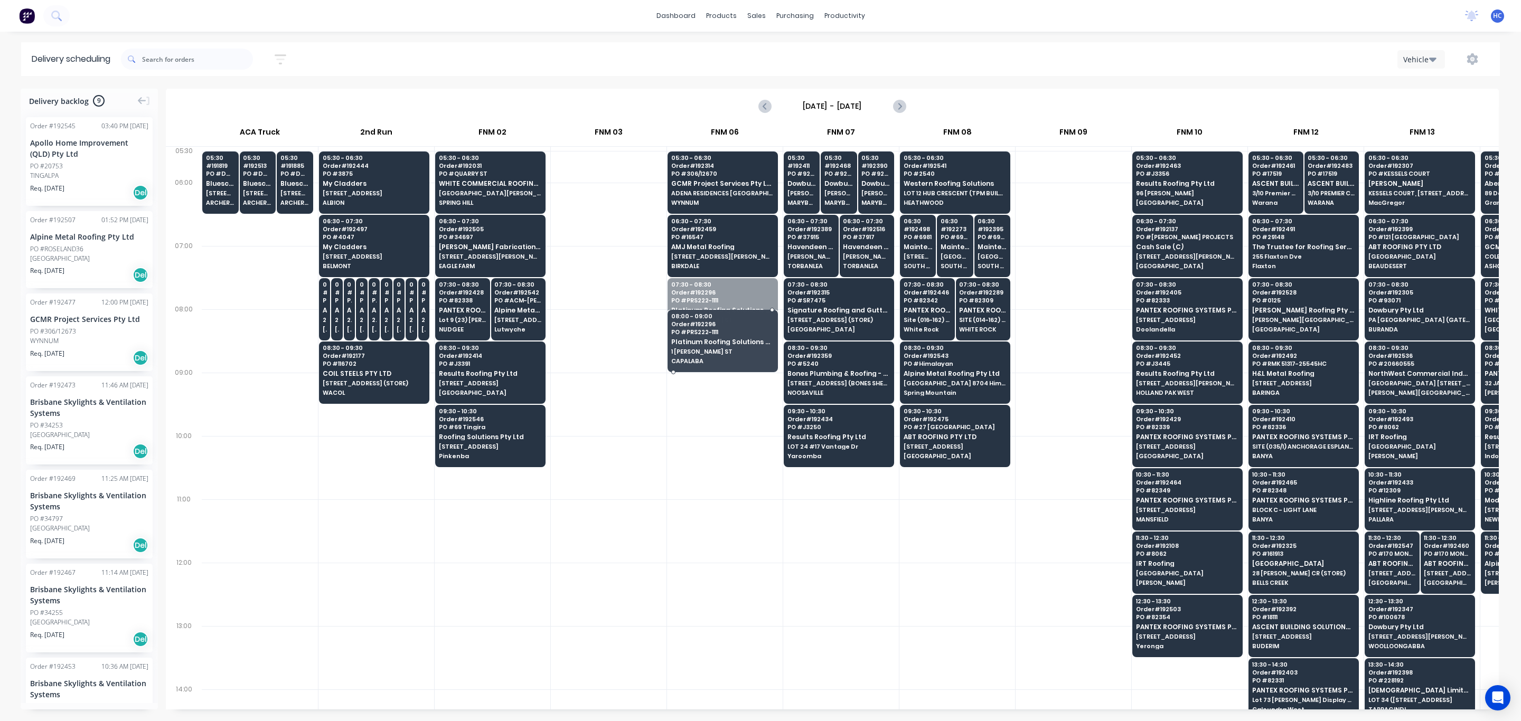
drag, startPoint x: 732, startPoint y: 307, endPoint x: 743, endPoint y: 345, distance: 39.5
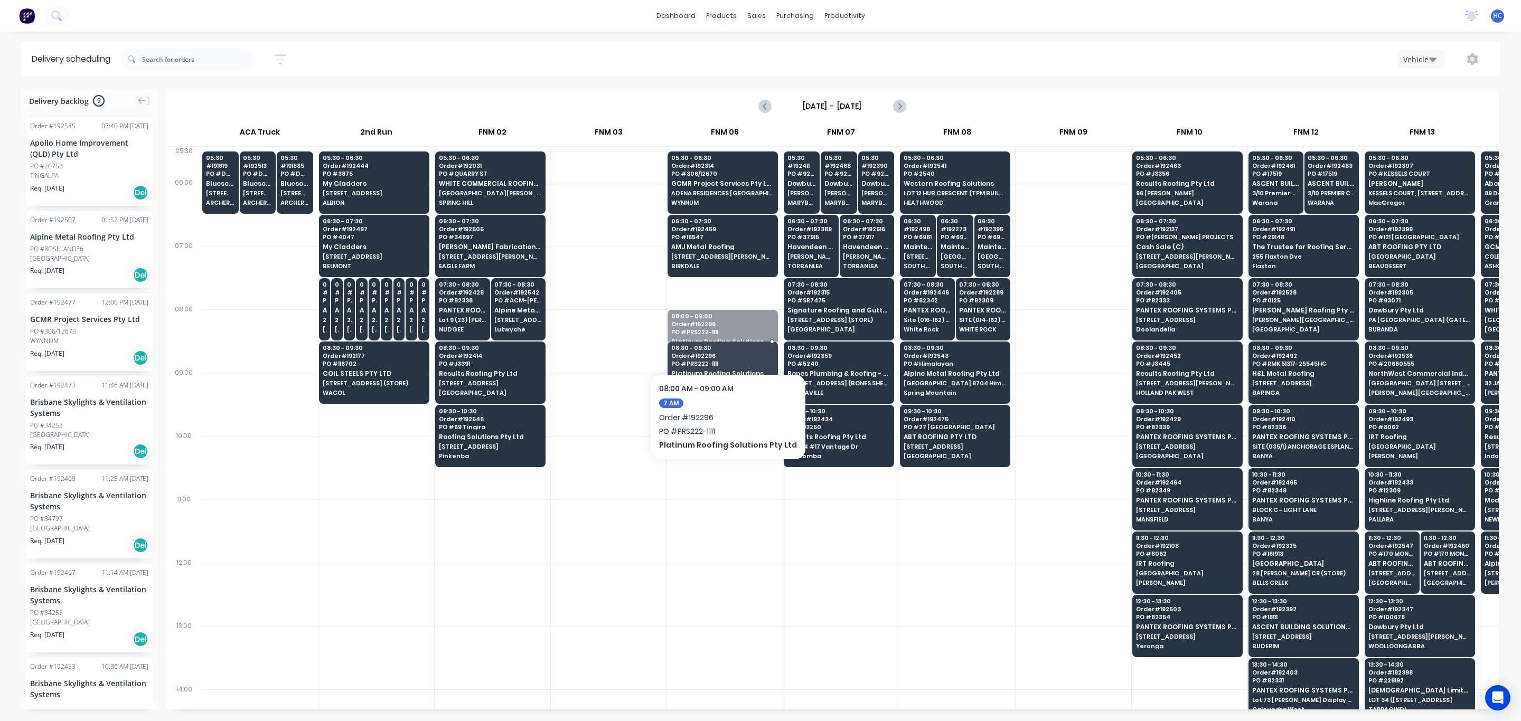
drag, startPoint x: 736, startPoint y: 344, endPoint x: 734, endPoint y: 358, distance: 13.8
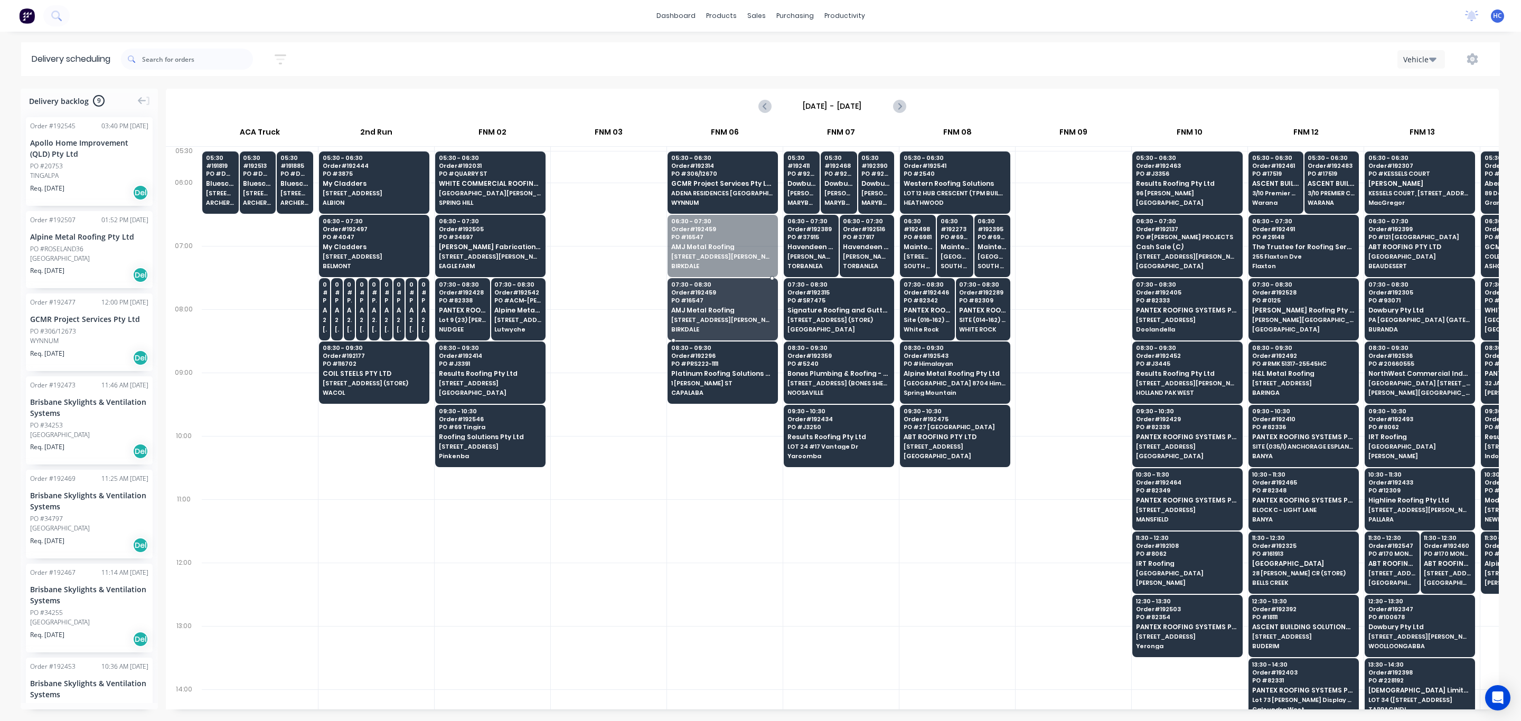
drag, startPoint x: 732, startPoint y: 268, endPoint x: 731, endPoint y: 309, distance: 41.2
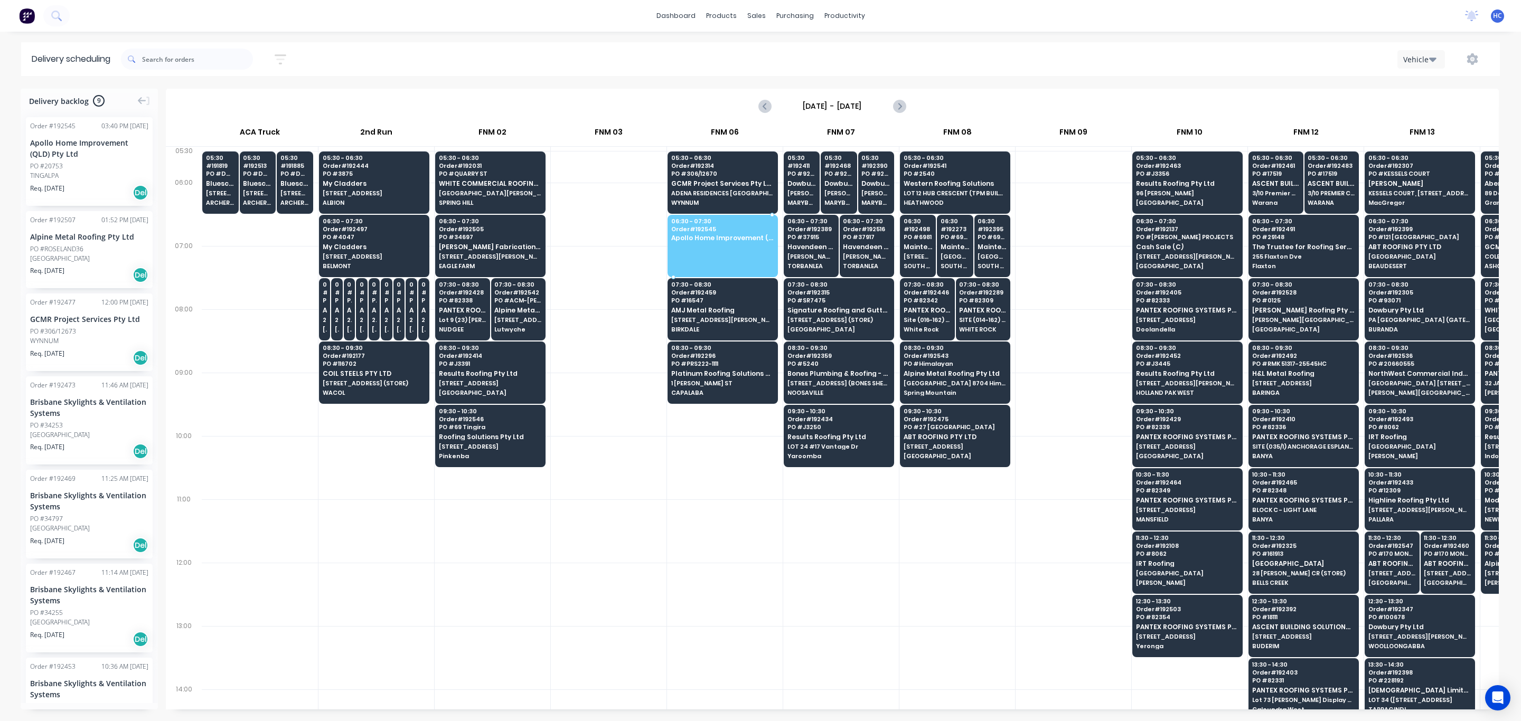
drag, startPoint x: 80, startPoint y: 180, endPoint x: 718, endPoint y: 241, distance: 640.9
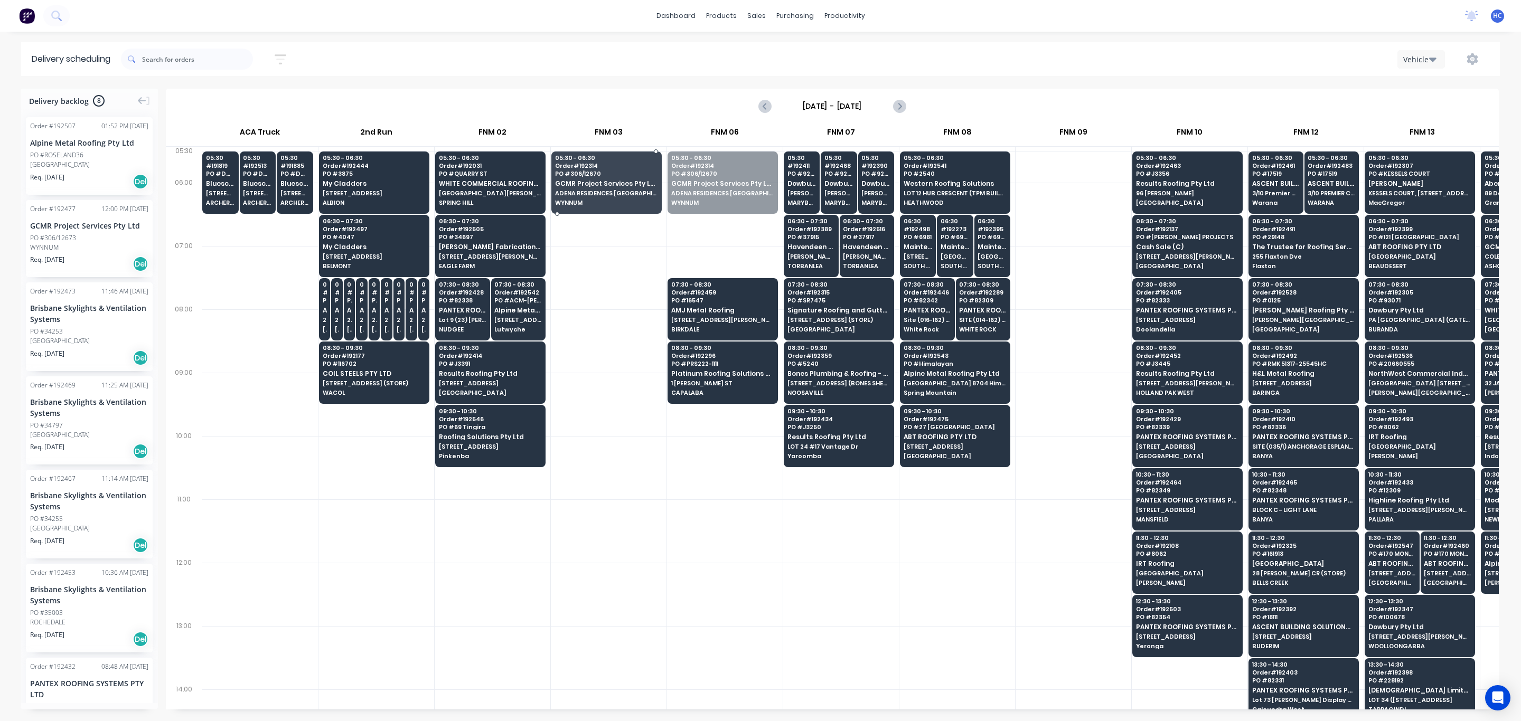
drag, startPoint x: 705, startPoint y: 189, endPoint x: 631, endPoint y: 184, distance: 74.1
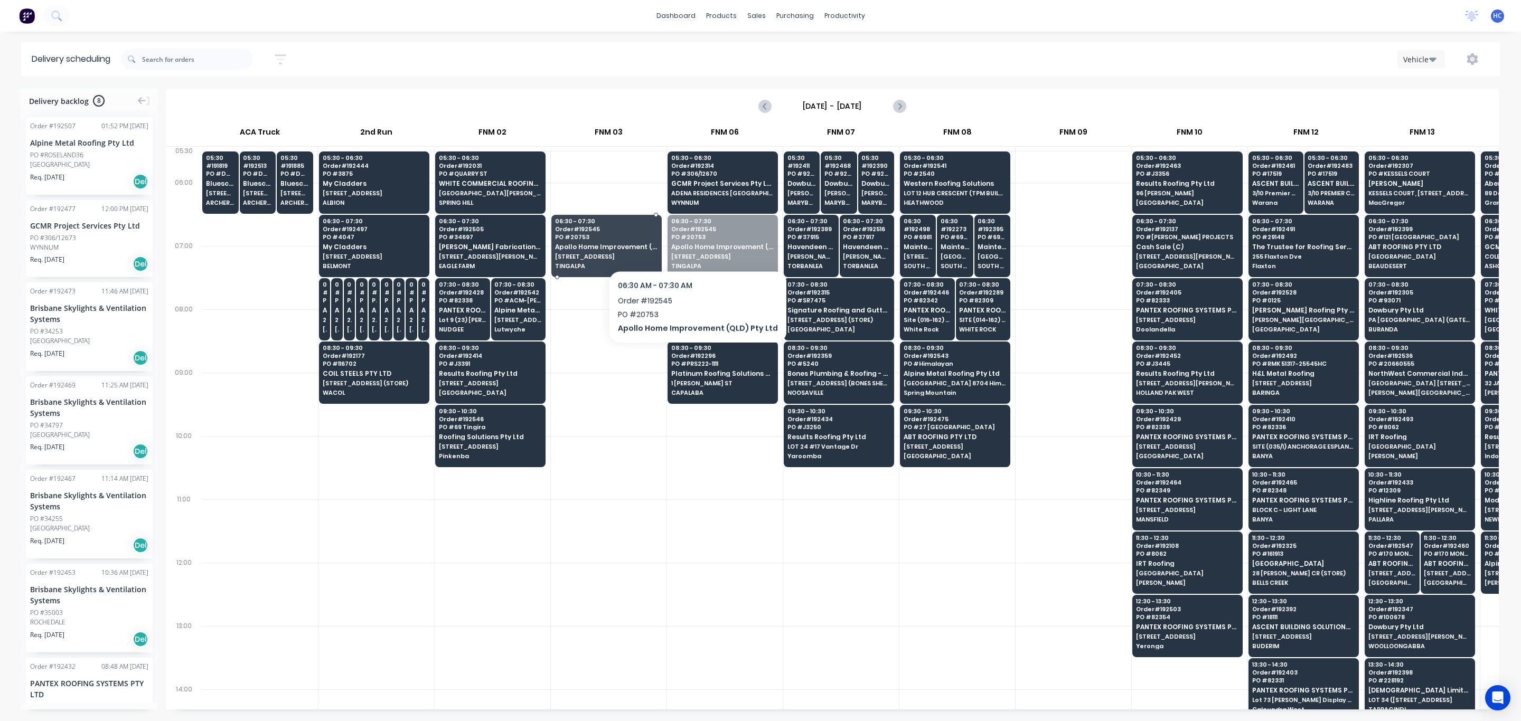
drag, startPoint x: 718, startPoint y: 243, endPoint x: 618, endPoint y: 247, distance: 100.4
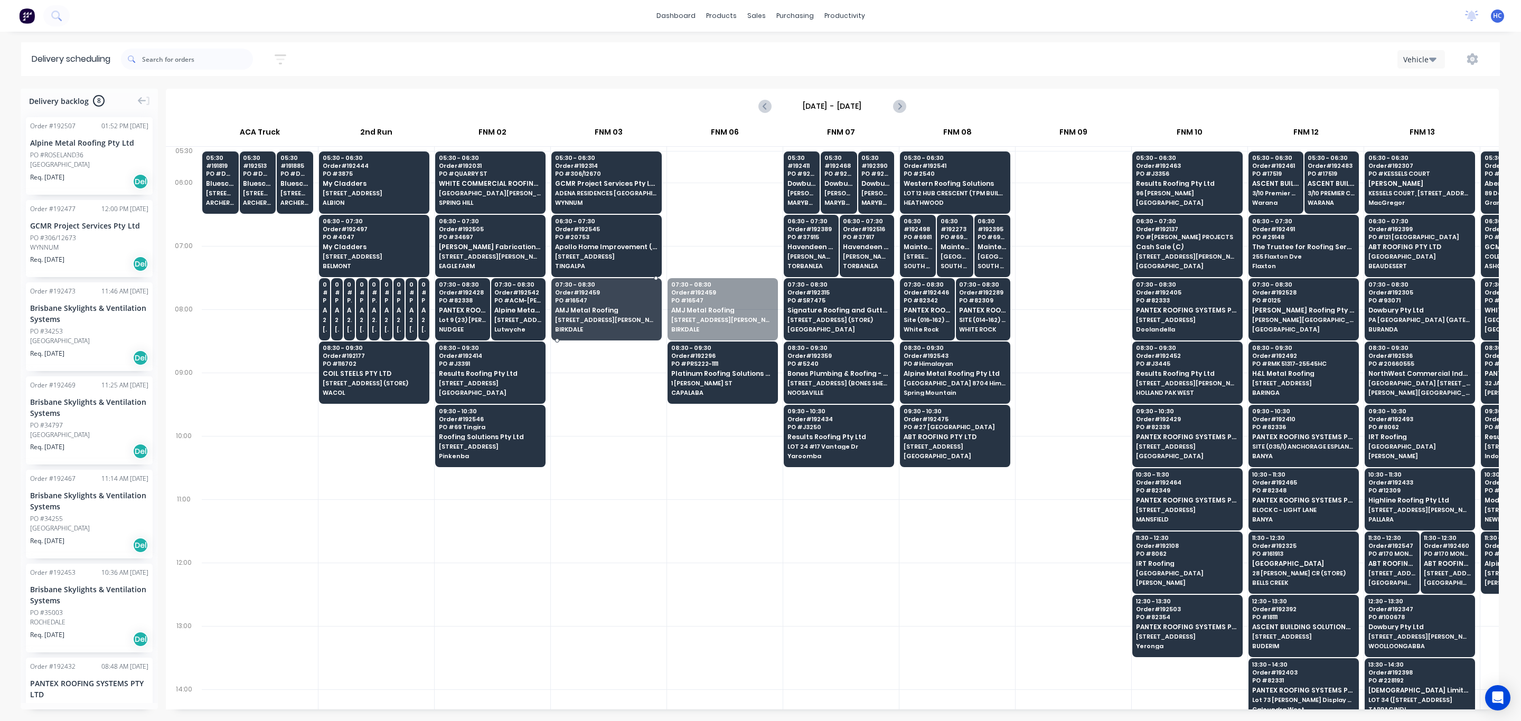
drag, startPoint x: 702, startPoint y: 298, endPoint x: 654, endPoint y: 349, distance: 69.1
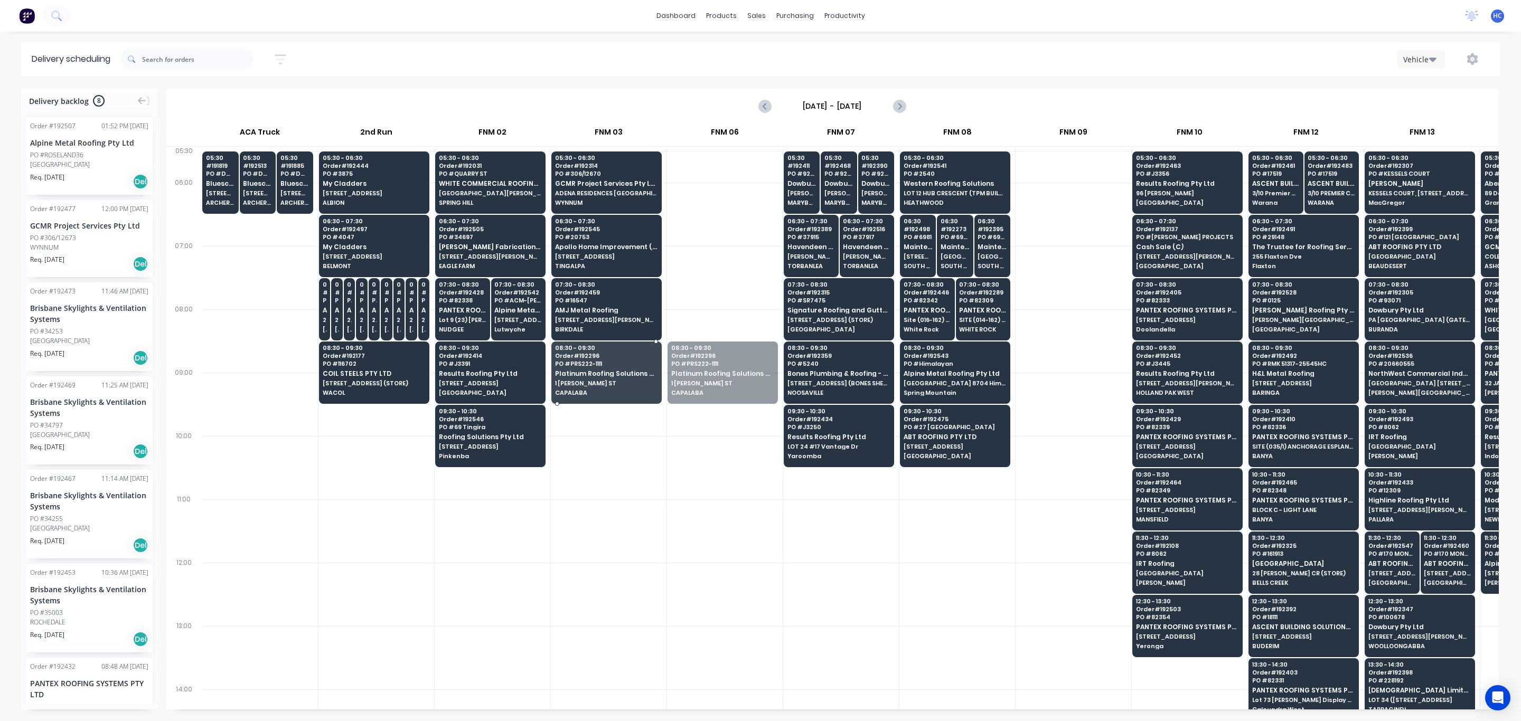
drag, startPoint x: 694, startPoint y: 364, endPoint x: 614, endPoint y: 373, distance: 80.7
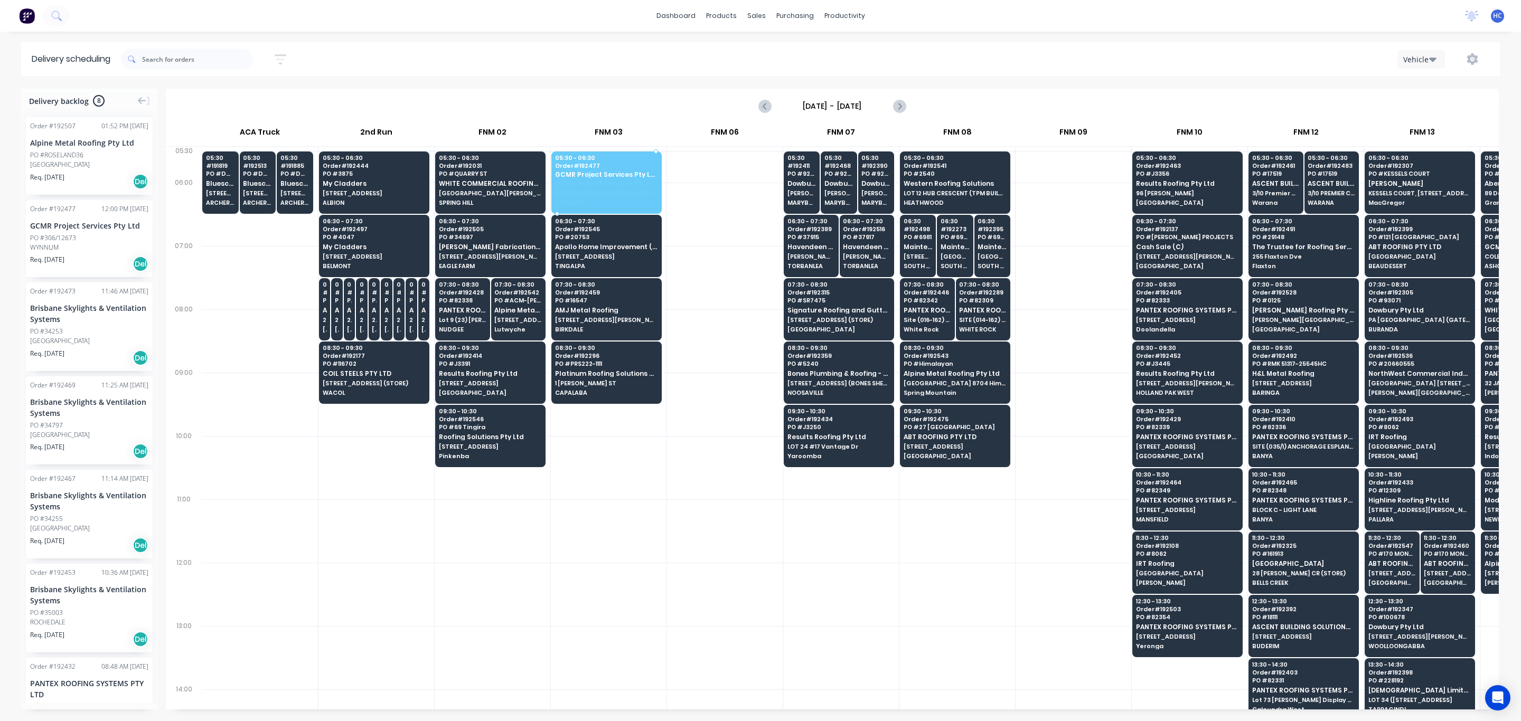
drag, startPoint x: 54, startPoint y: 246, endPoint x: 590, endPoint y: 180, distance: 540.1
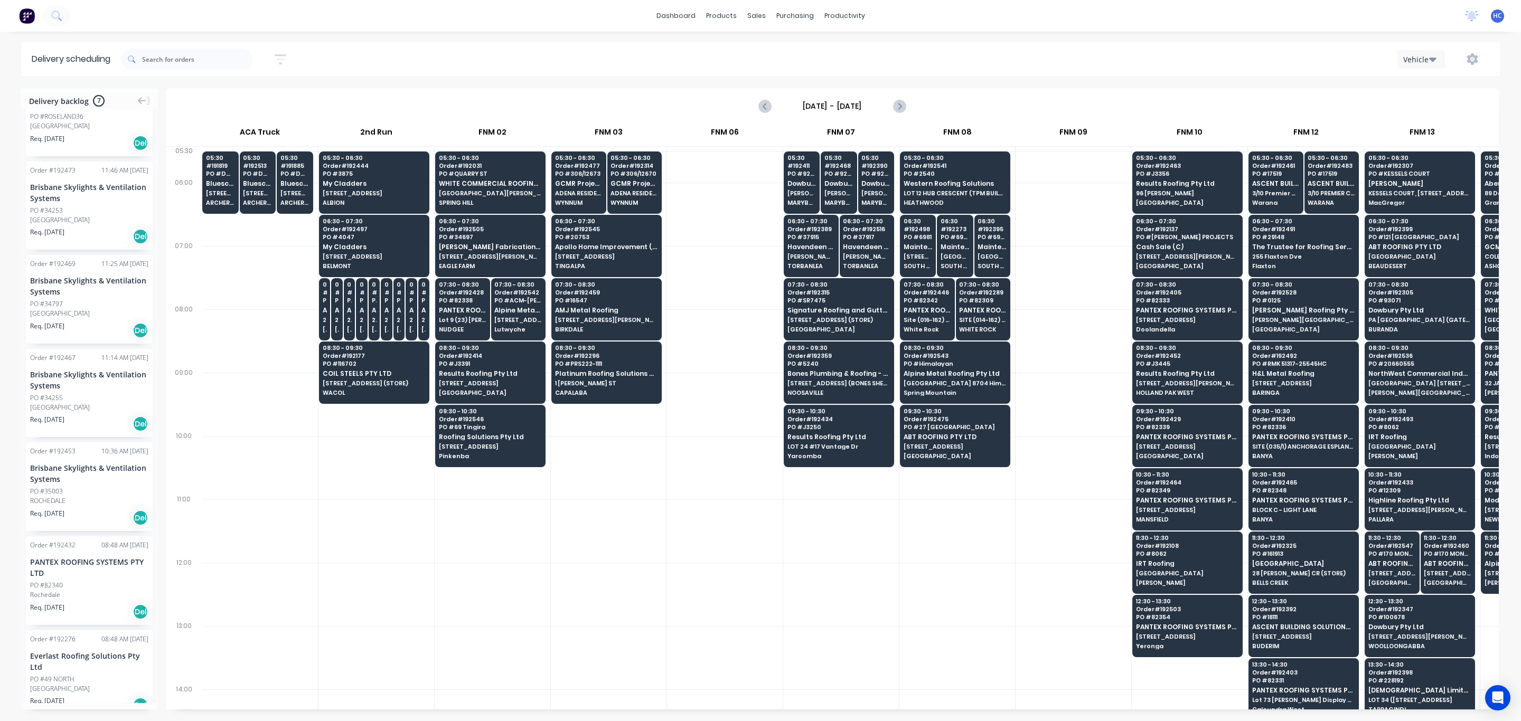
scroll to position [59, 0]
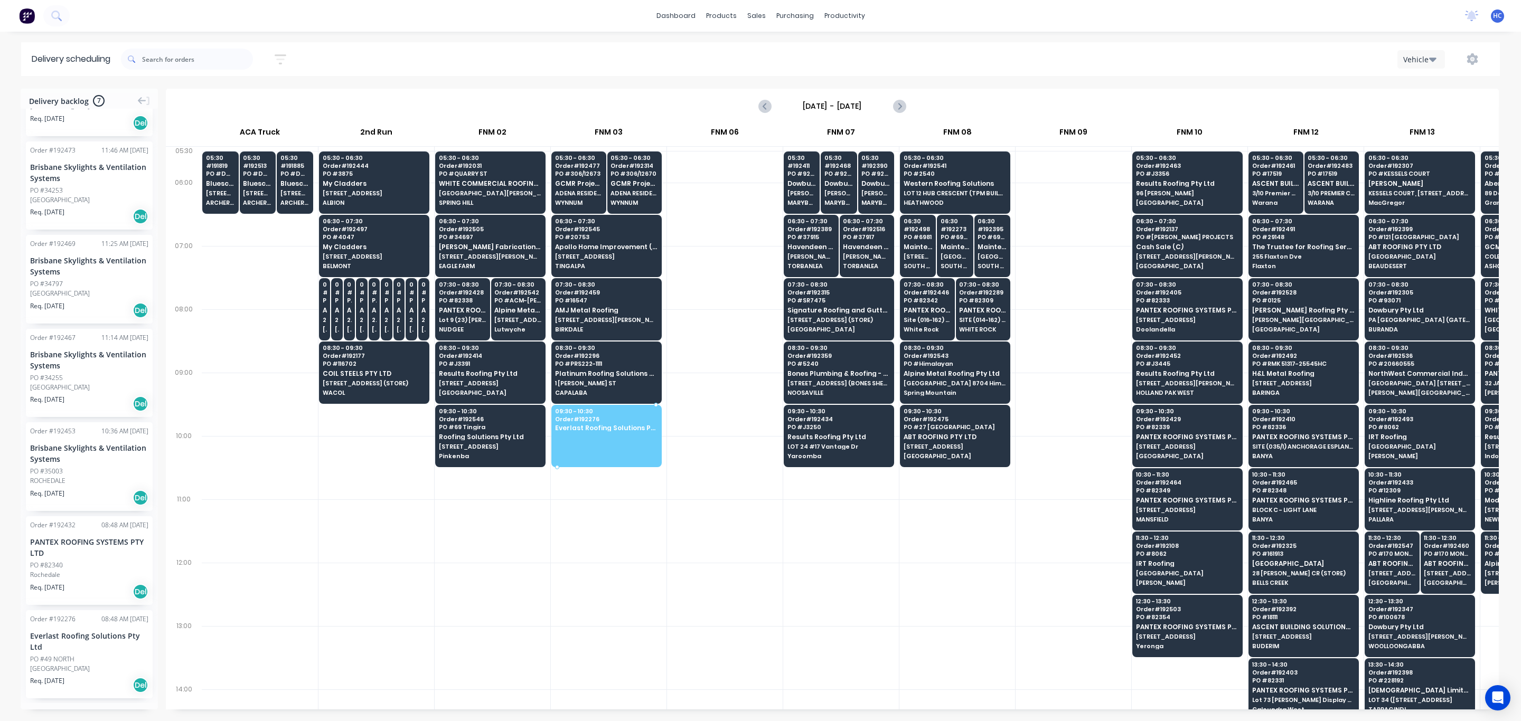
drag, startPoint x: 91, startPoint y: 669, endPoint x: 569, endPoint y: 428, distance: 535.6
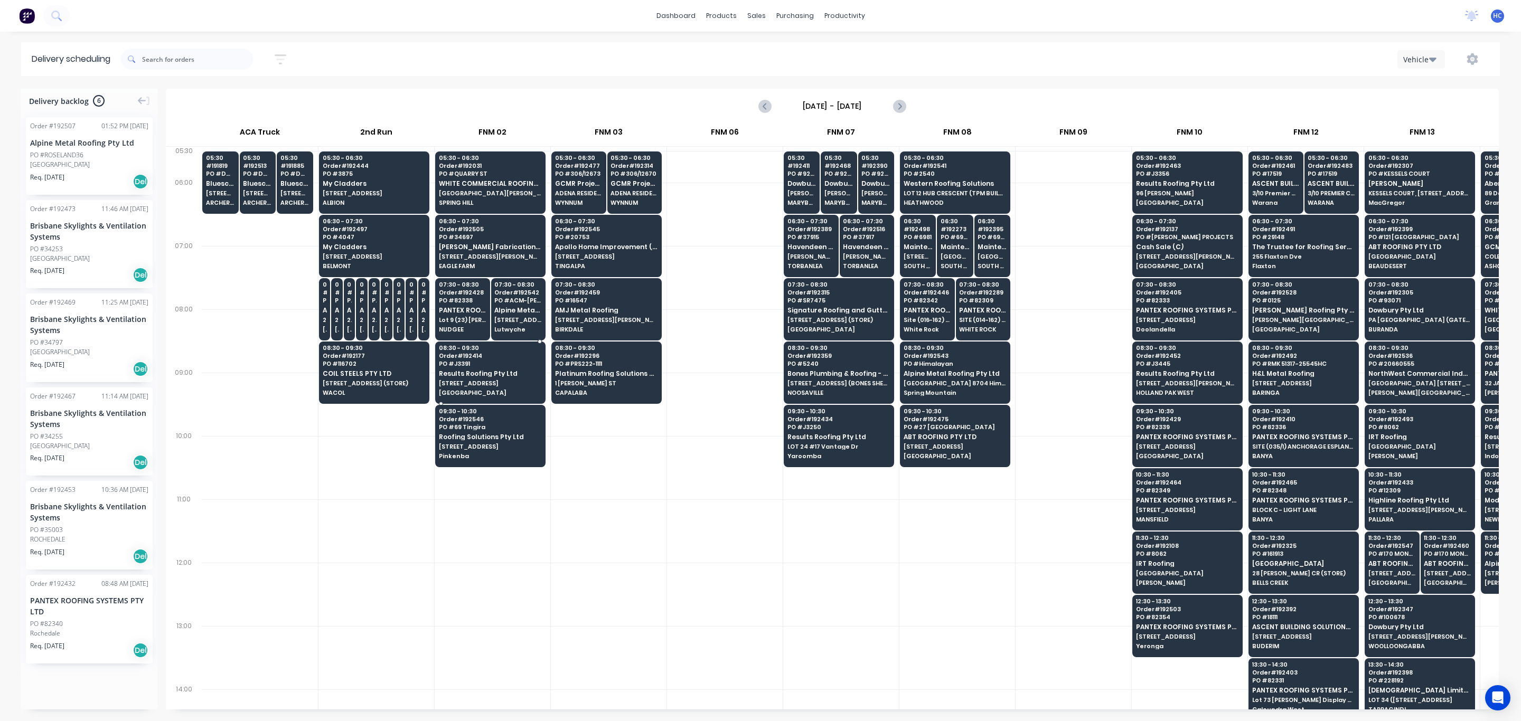
scroll to position [0, 0]
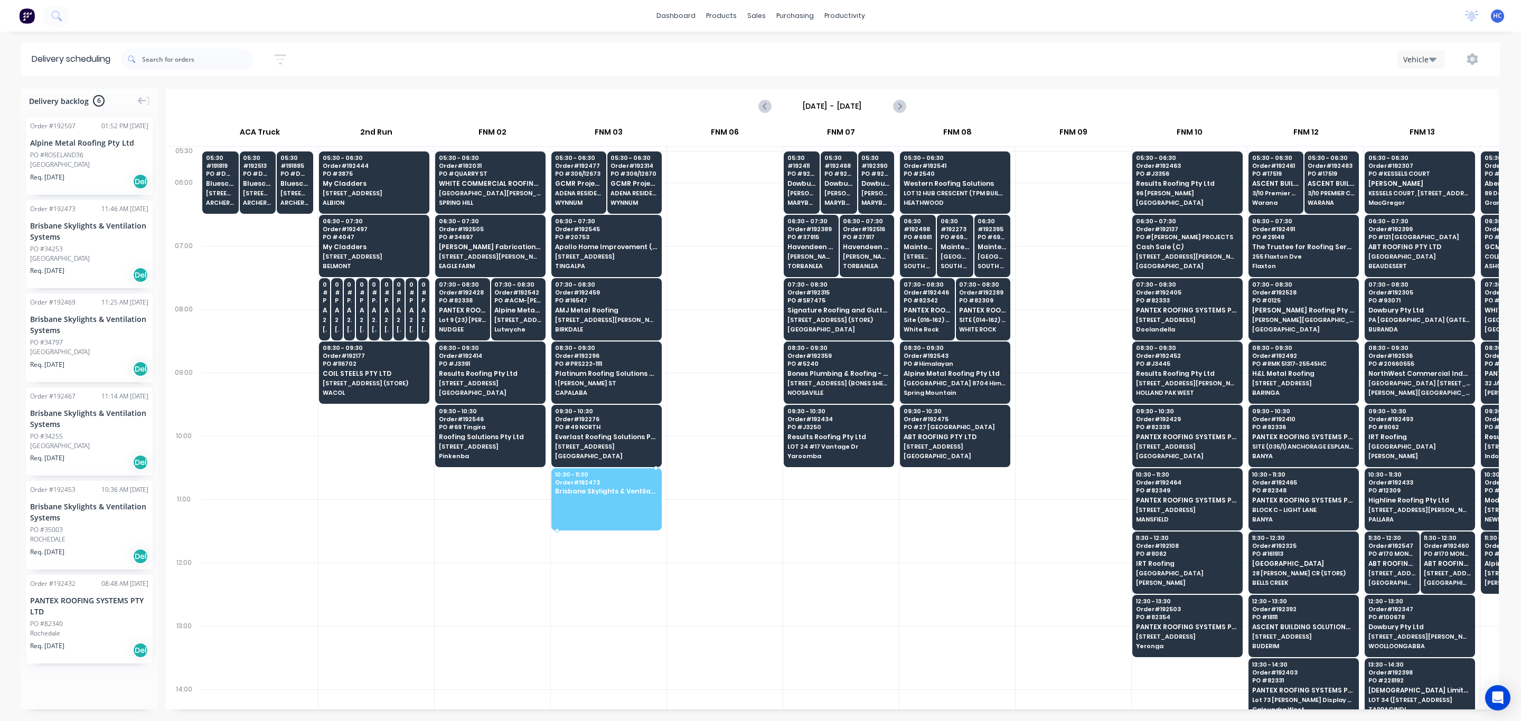
drag, startPoint x: 101, startPoint y: 241, endPoint x: 593, endPoint y: 490, distance: 550.5
drag, startPoint x: 72, startPoint y: 269, endPoint x: 376, endPoint y: 417, distance: 338.2
drag, startPoint x: 87, startPoint y: 267, endPoint x: 626, endPoint y: 496, distance: 585.6
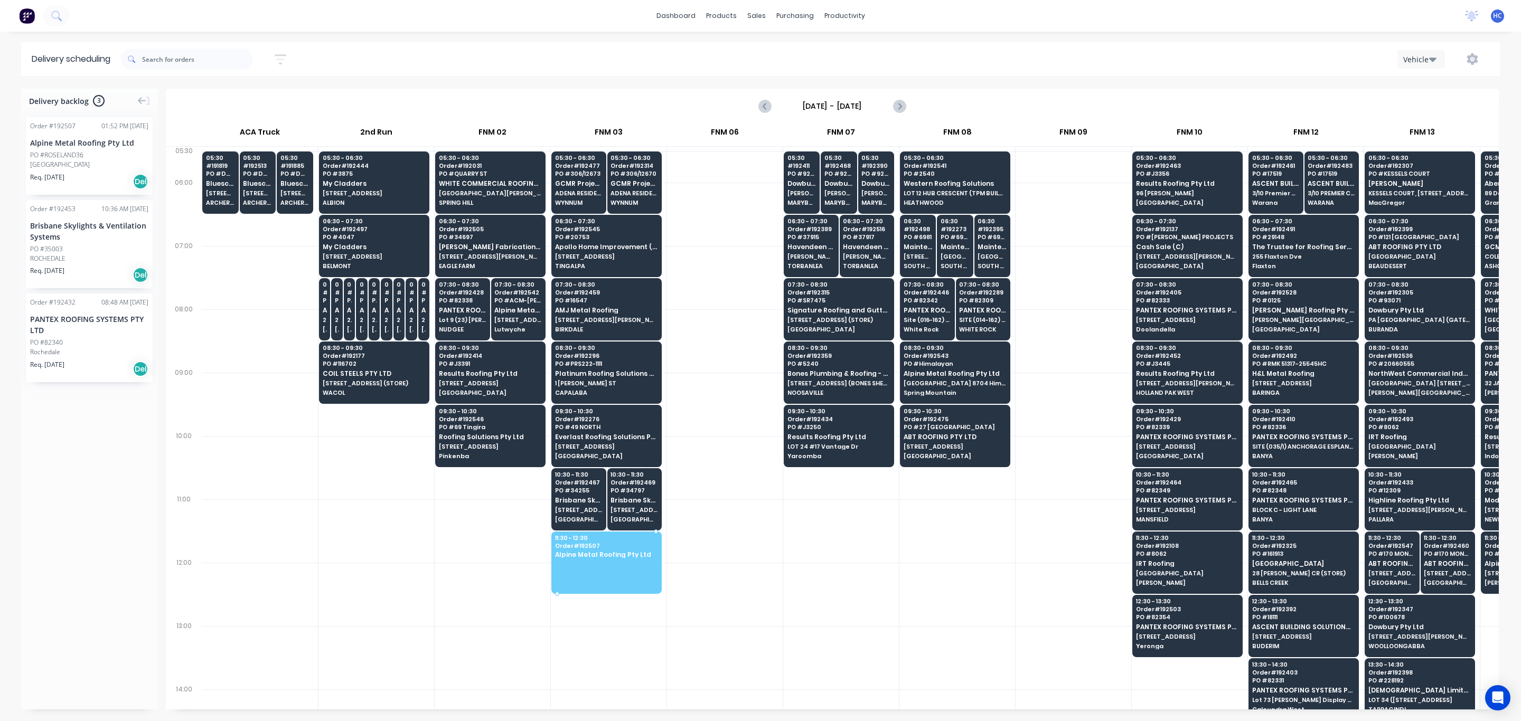
drag, startPoint x: 77, startPoint y: 130, endPoint x: 390, endPoint y: 412, distance: 421.4
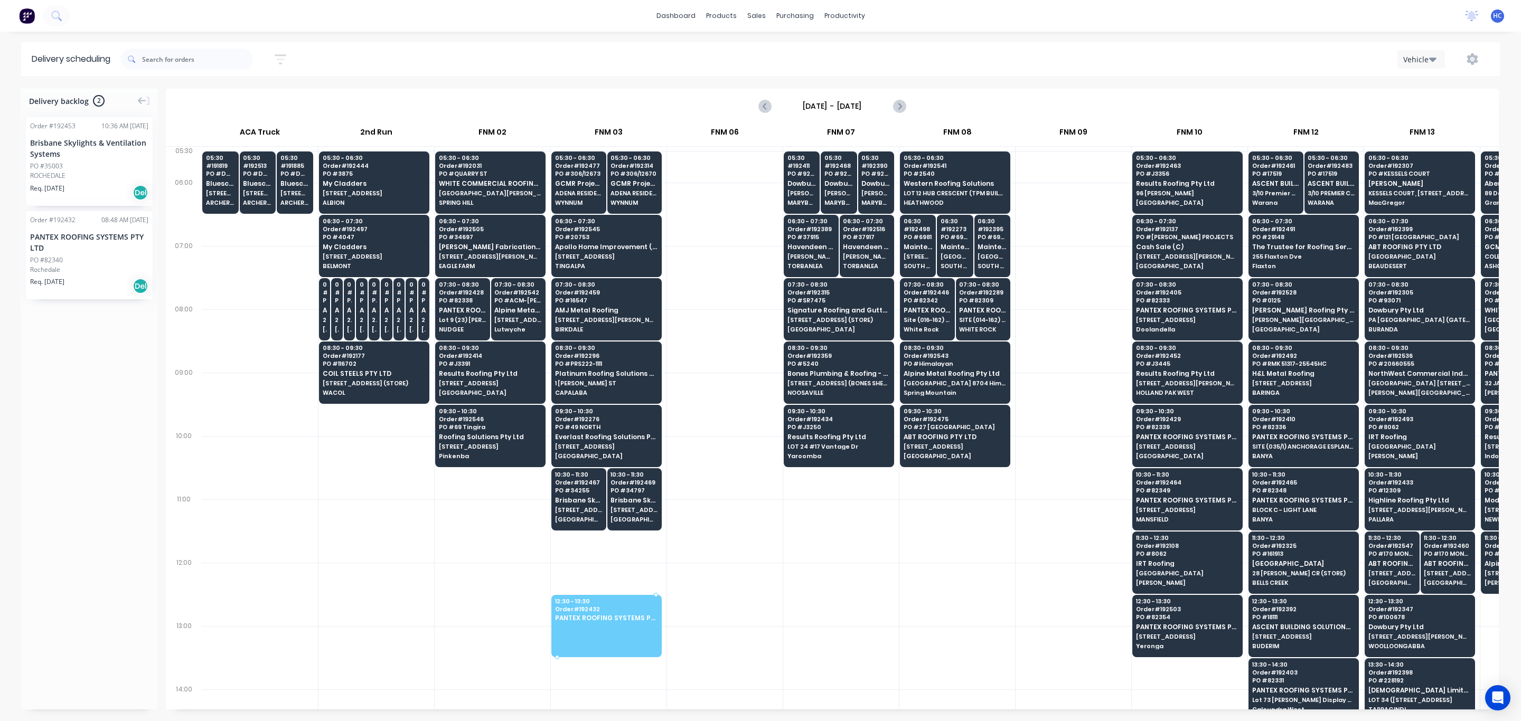
drag, startPoint x: 67, startPoint y: 261, endPoint x: 593, endPoint y: 599, distance: 625.2
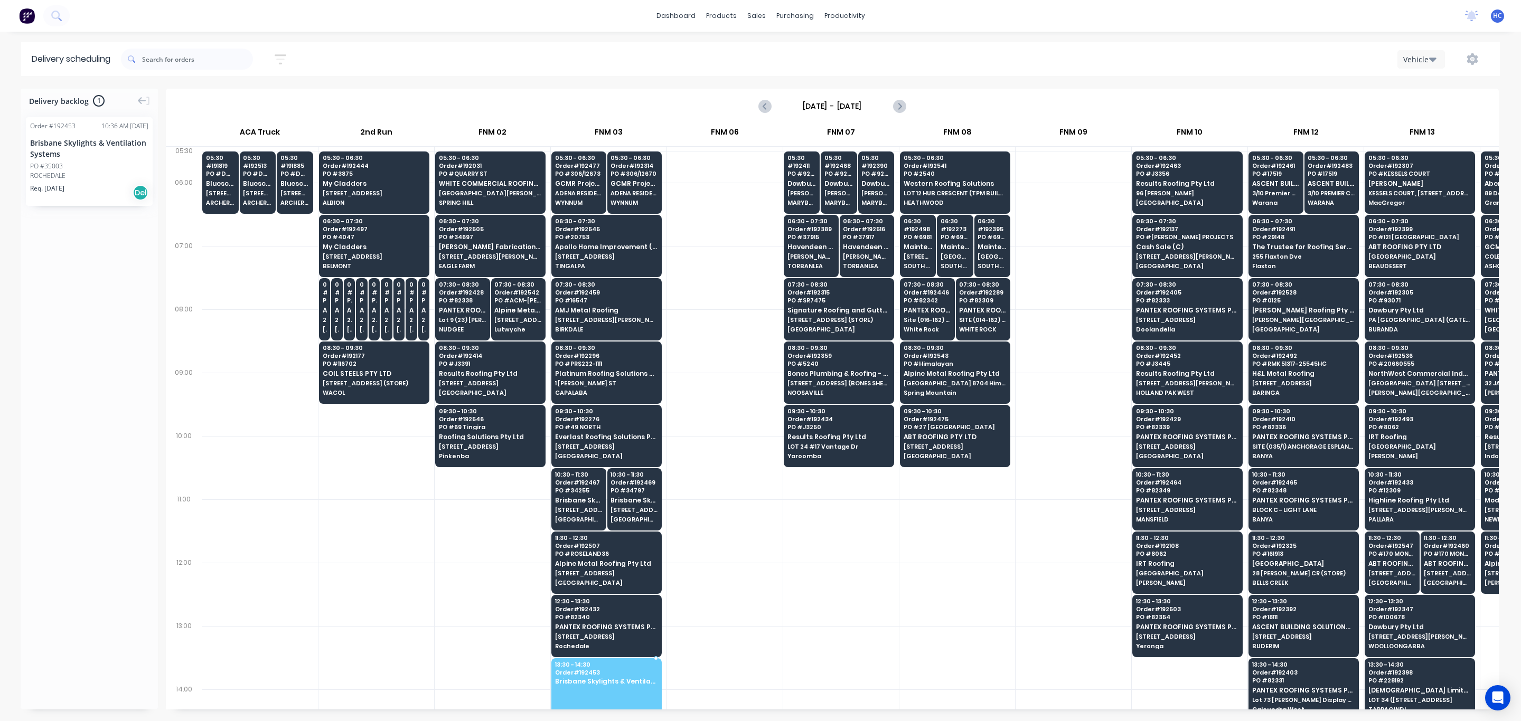
drag, startPoint x: 98, startPoint y: 176, endPoint x: 616, endPoint y: 671, distance: 716.4
click at [770, 481] on div at bounding box center [725, 594] width 116 height 63
drag, startPoint x: 788, startPoint y: 712, endPoint x: 843, endPoint y: 717, distance: 55.7
click at [843, 481] on div "Delivery backlog 0 Friday - 12/09/25 12 Fri Sep 2025 ACA Truck 2nd Run FNM 02 F…" at bounding box center [760, 405] width 1521 height 632
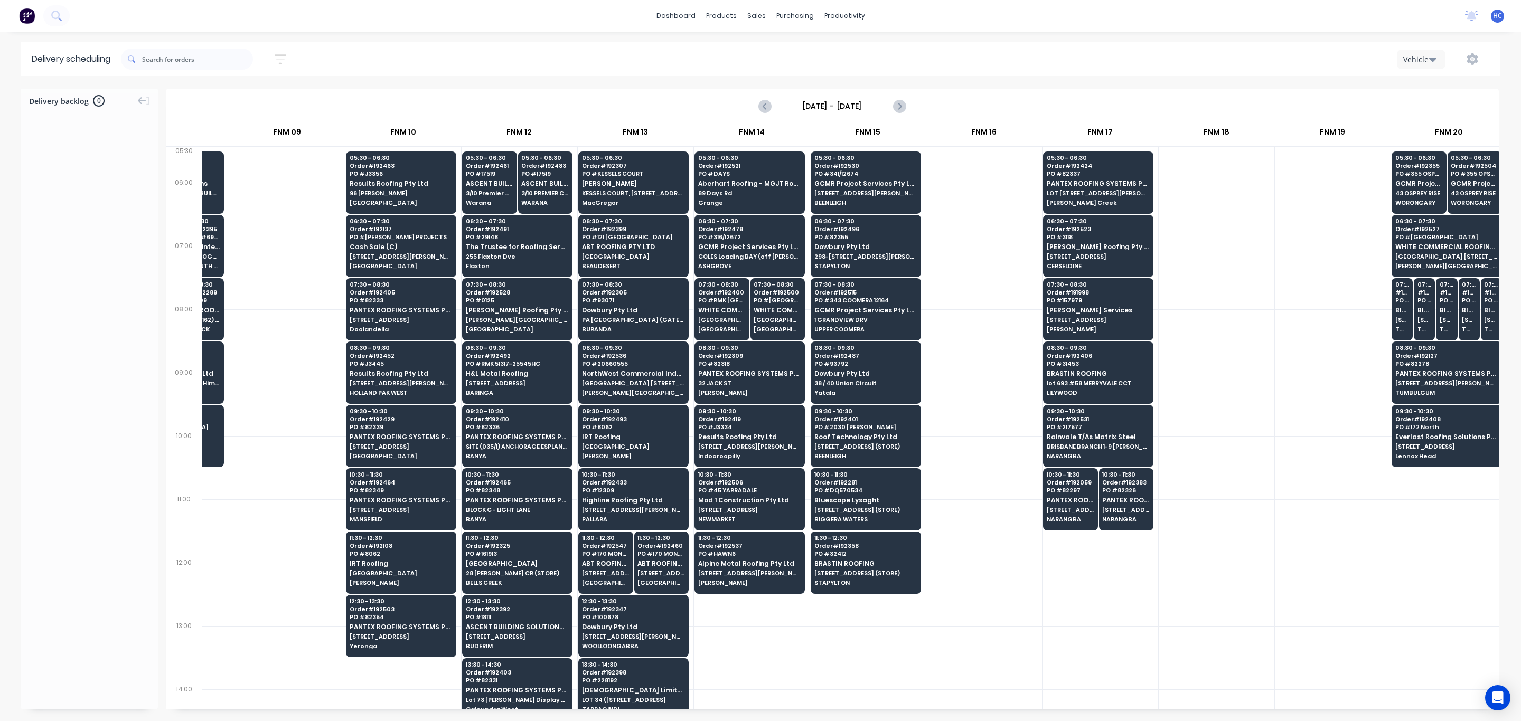
scroll to position [0, 756]
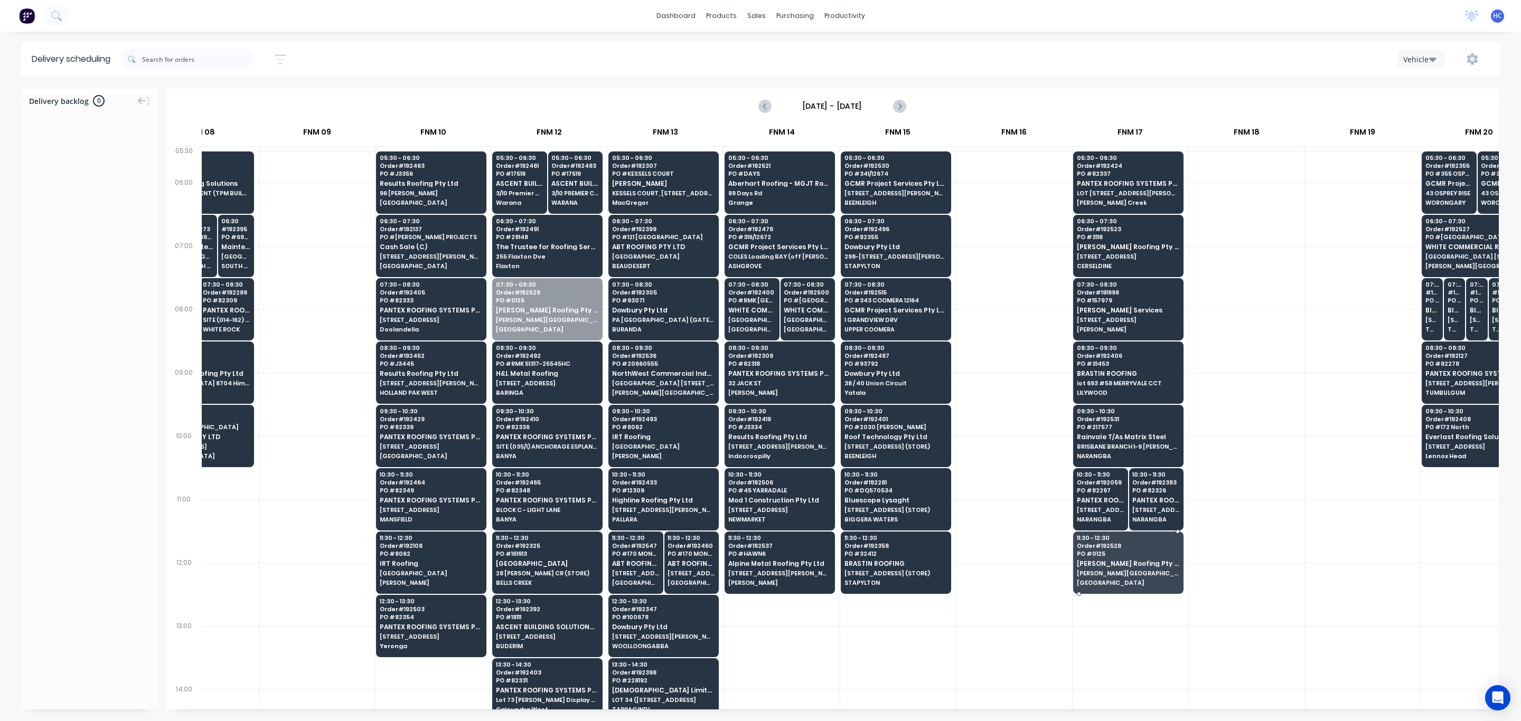
drag, startPoint x: 553, startPoint y: 313, endPoint x: 1133, endPoint y: 572, distance: 635.2
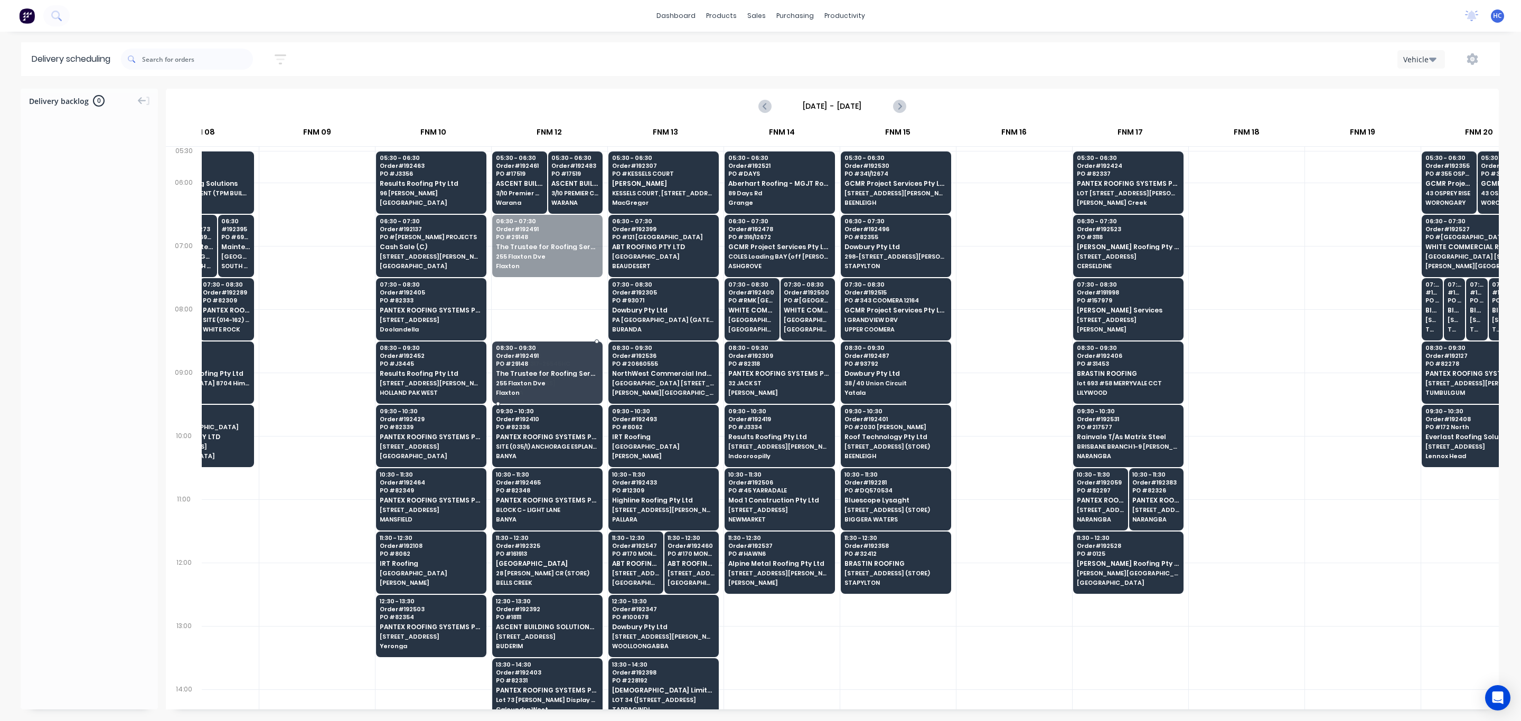
drag, startPoint x: 569, startPoint y: 241, endPoint x: 562, endPoint y: 356, distance: 115.3
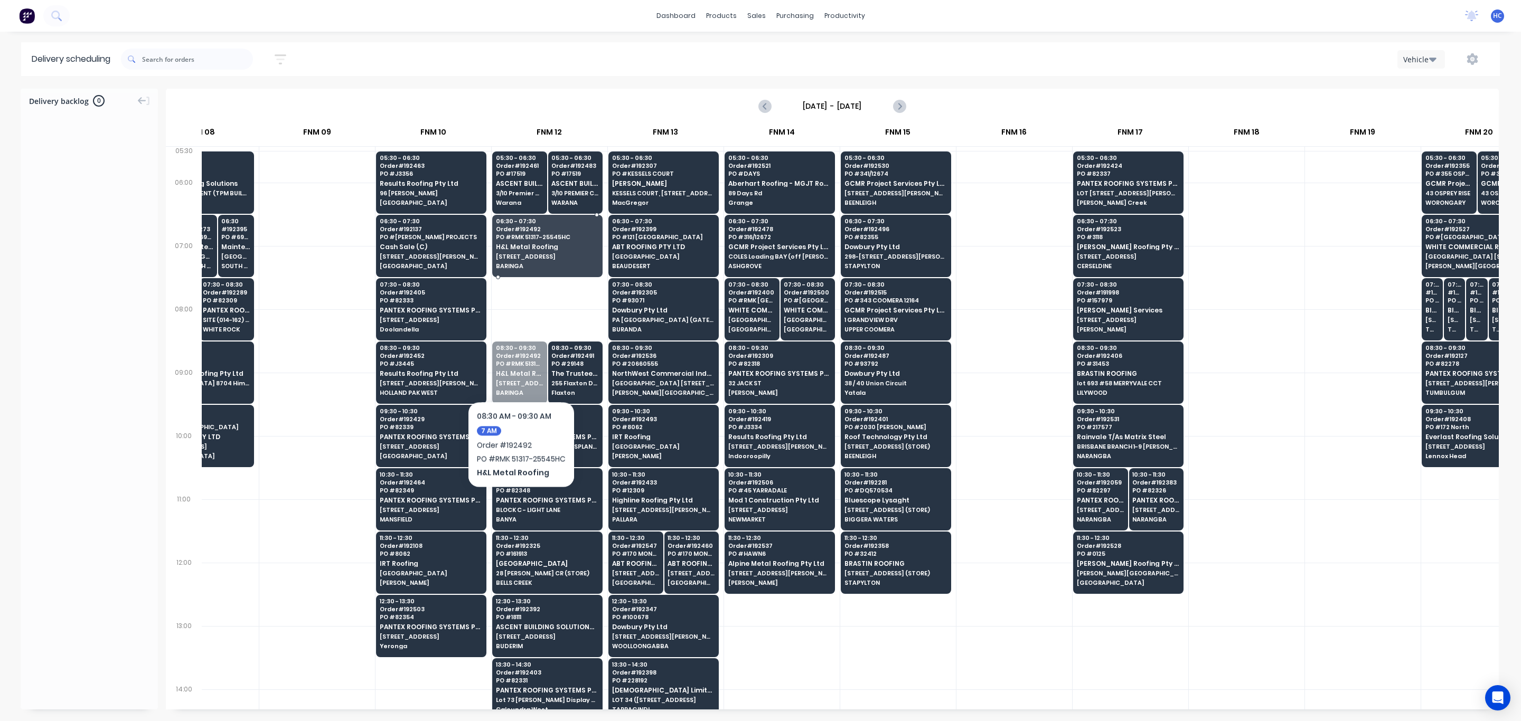
drag, startPoint x: 523, startPoint y: 382, endPoint x: 544, endPoint y: 255, distance: 128.9
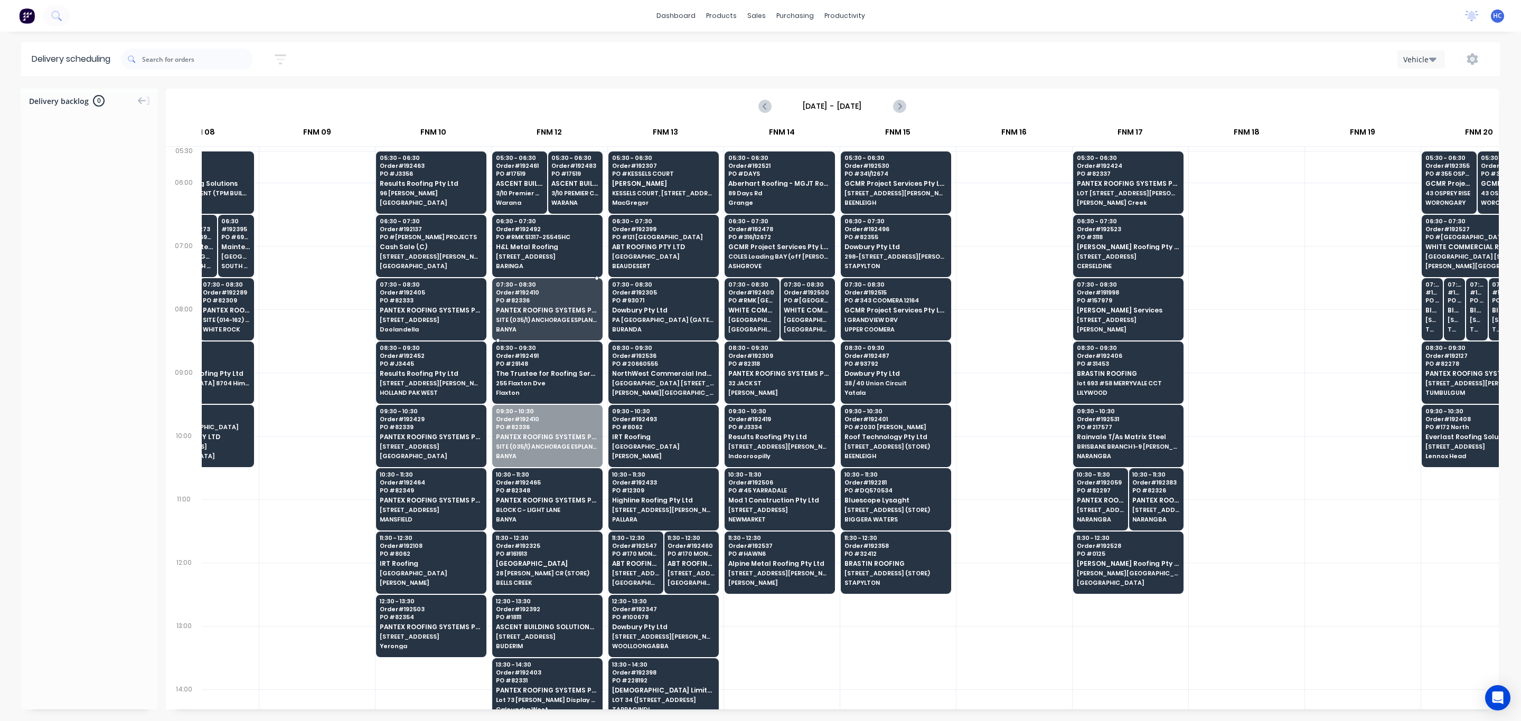
drag, startPoint x: 548, startPoint y: 440, endPoint x: 564, endPoint y: 302, distance: 139.8
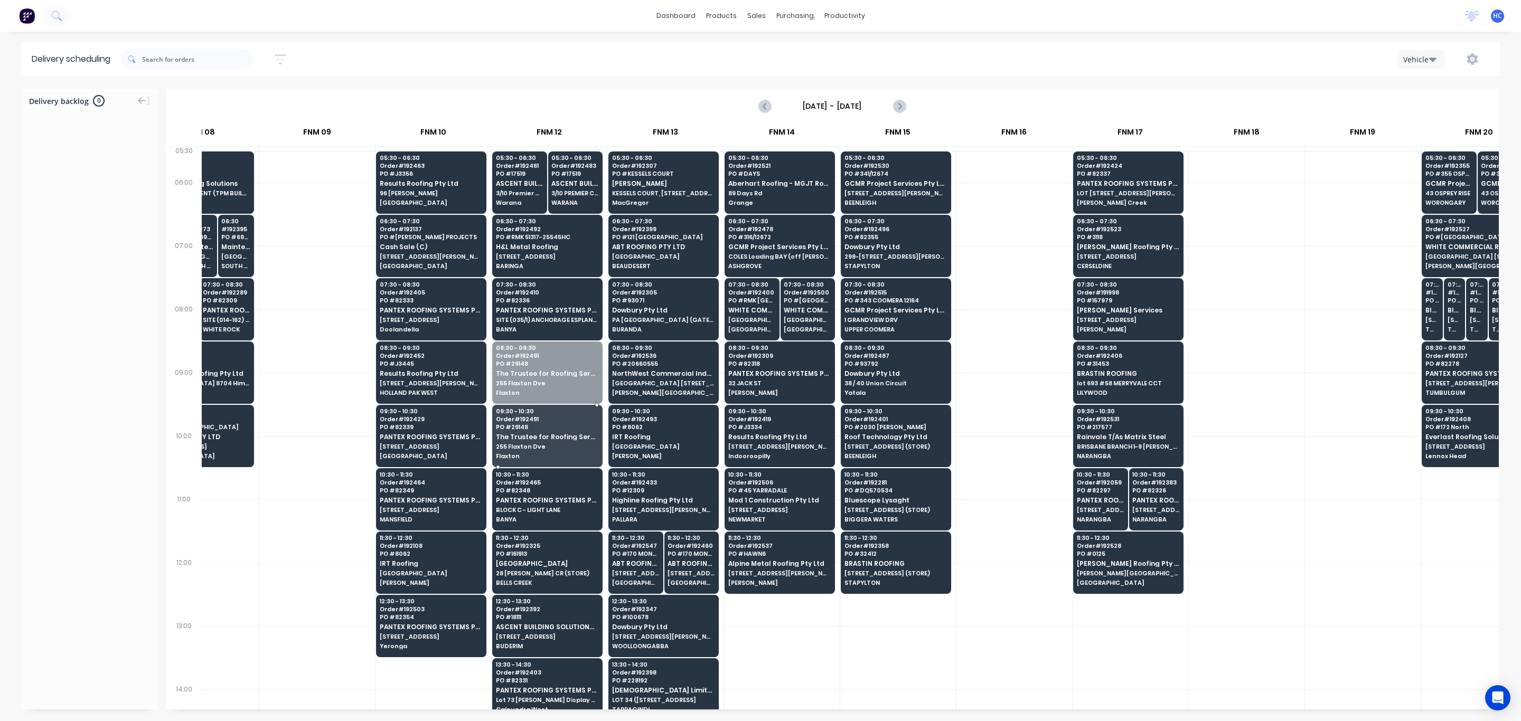
drag, startPoint x: 546, startPoint y: 368, endPoint x: 539, endPoint y: 428, distance: 60.5
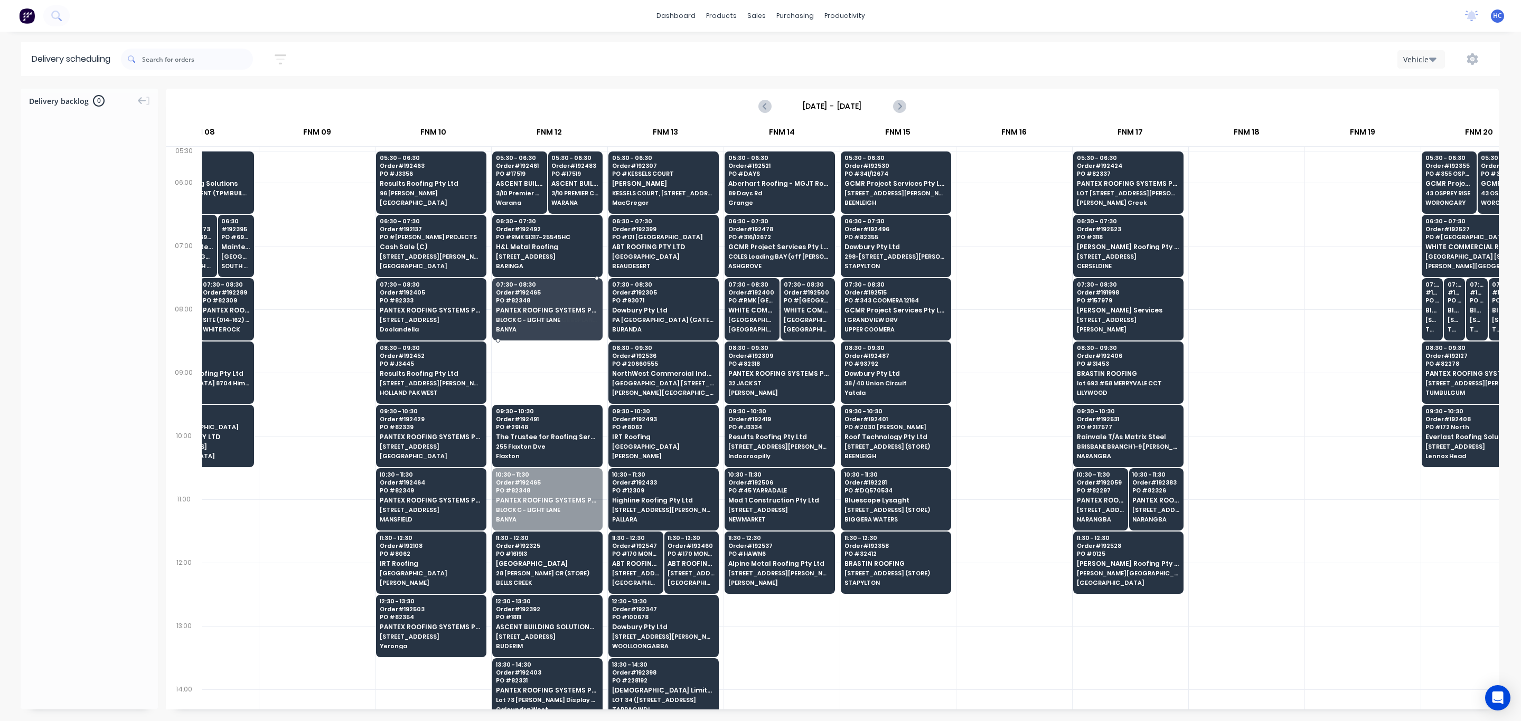
drag, startPoint x: 554, startPoint y: 516, endPoint x: 558, endPoint y: 332, distance: 184.9
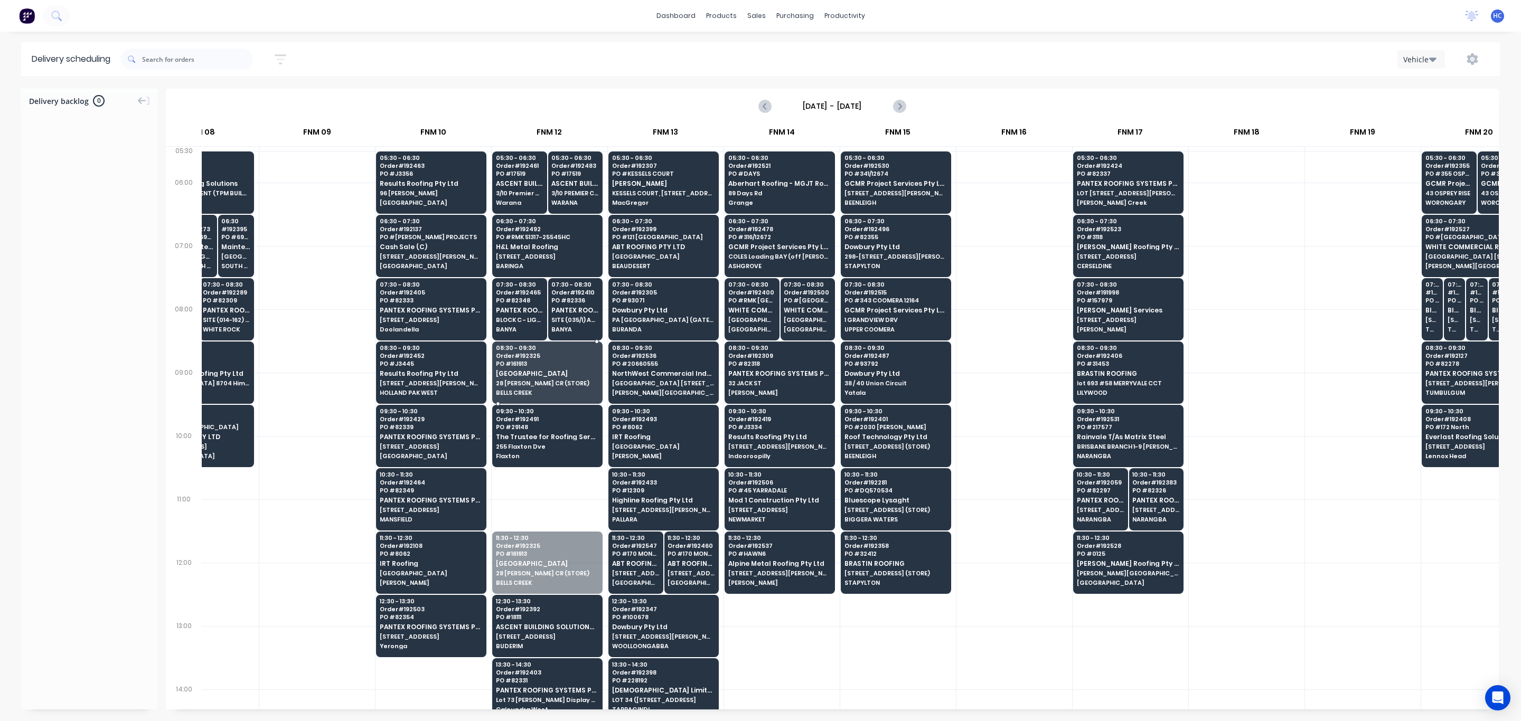
drag, startPoint x: 536, startPoint y: 558, endPoint x: 574, endPoint y: 355, distance: 206.2
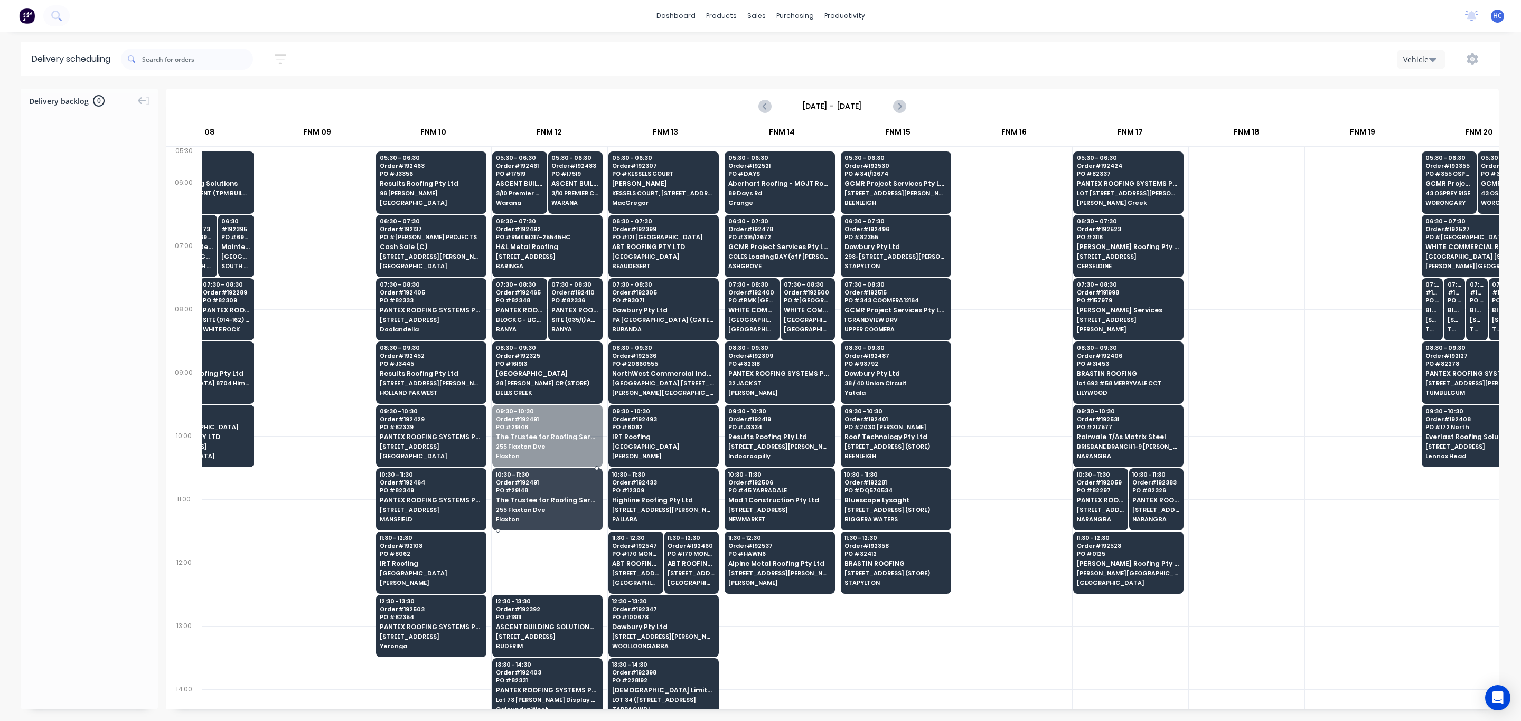
drag, startPoint x: 553, startPoint y: 450, endPoint x: 534, endPoint y: 502, distance: 55.1
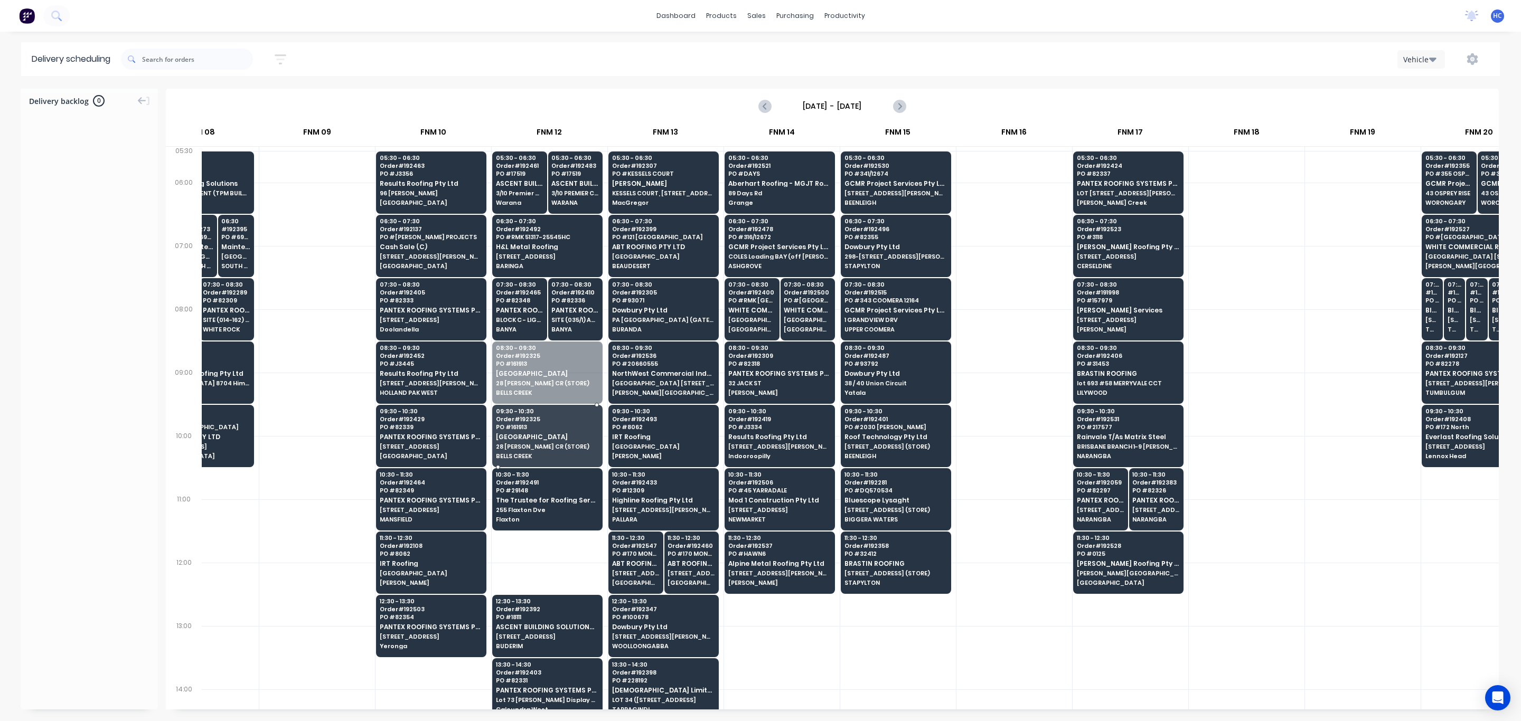
drag, startPoint x: 549, startPoint y: 379, endPoint x: 538, endPoint y: 434, distance: 56.5
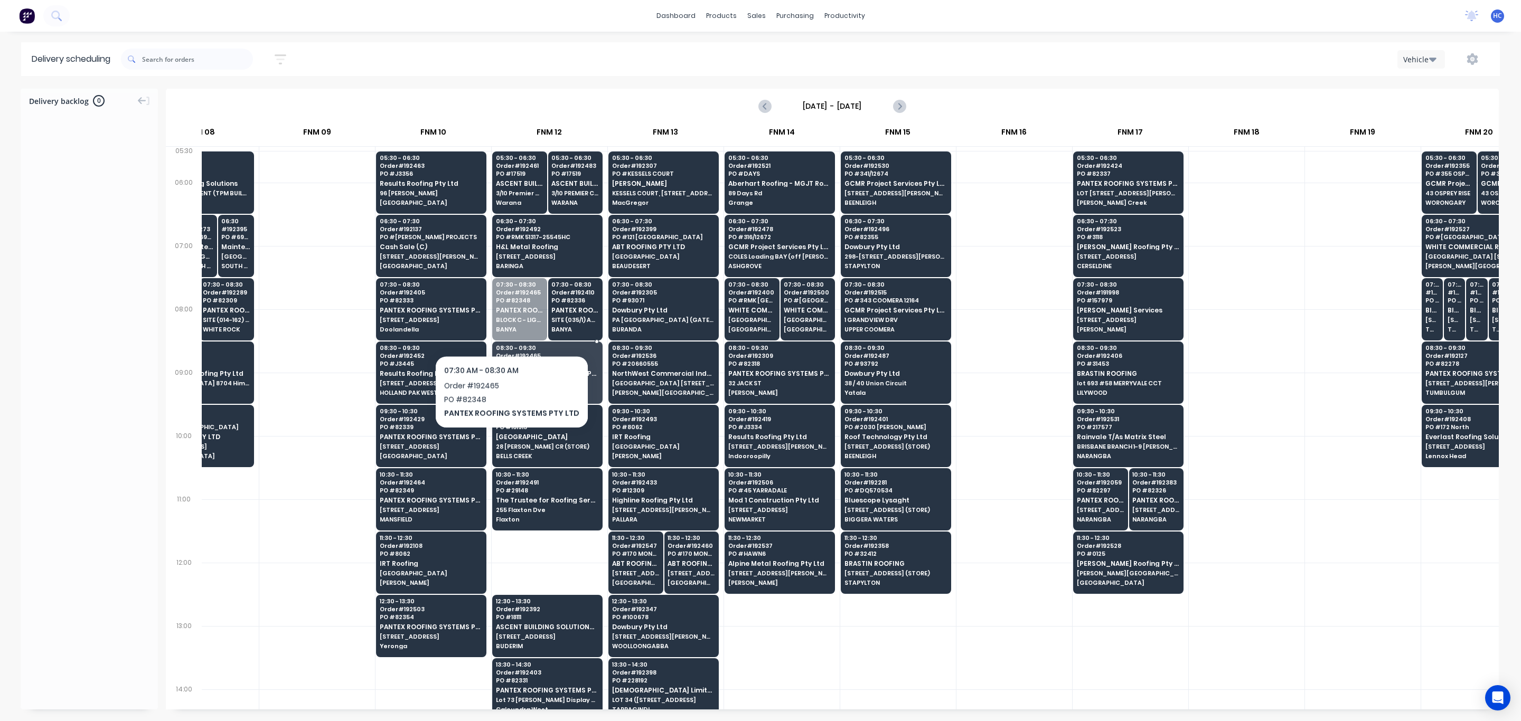
drag, startPoint x: 507, startPoint y: 314, endPoint x: 506, endPoint y: 338, distance: 23.8
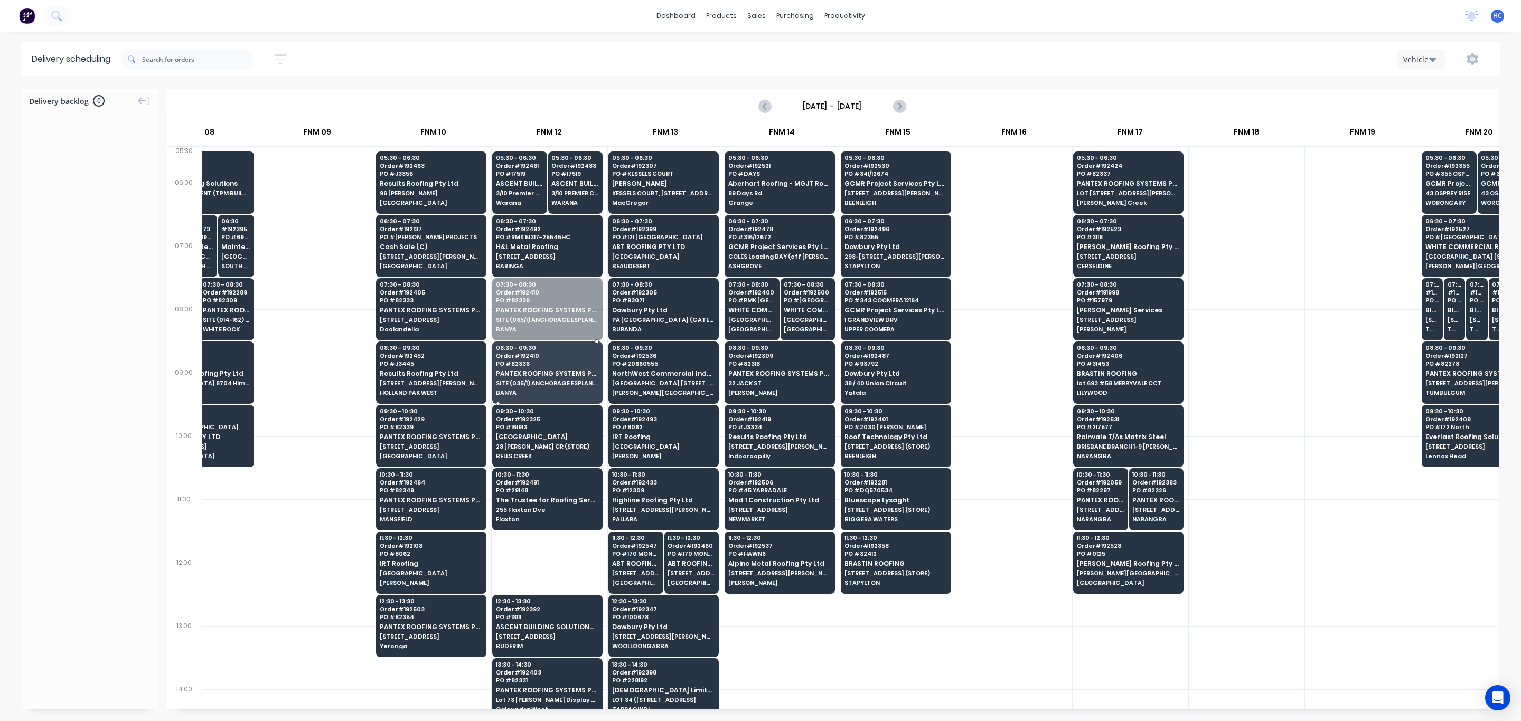
drag, startPoint x: 550, startPoint y: 307, endPoint x: 547, endPoint y: 323, distance: 16.2
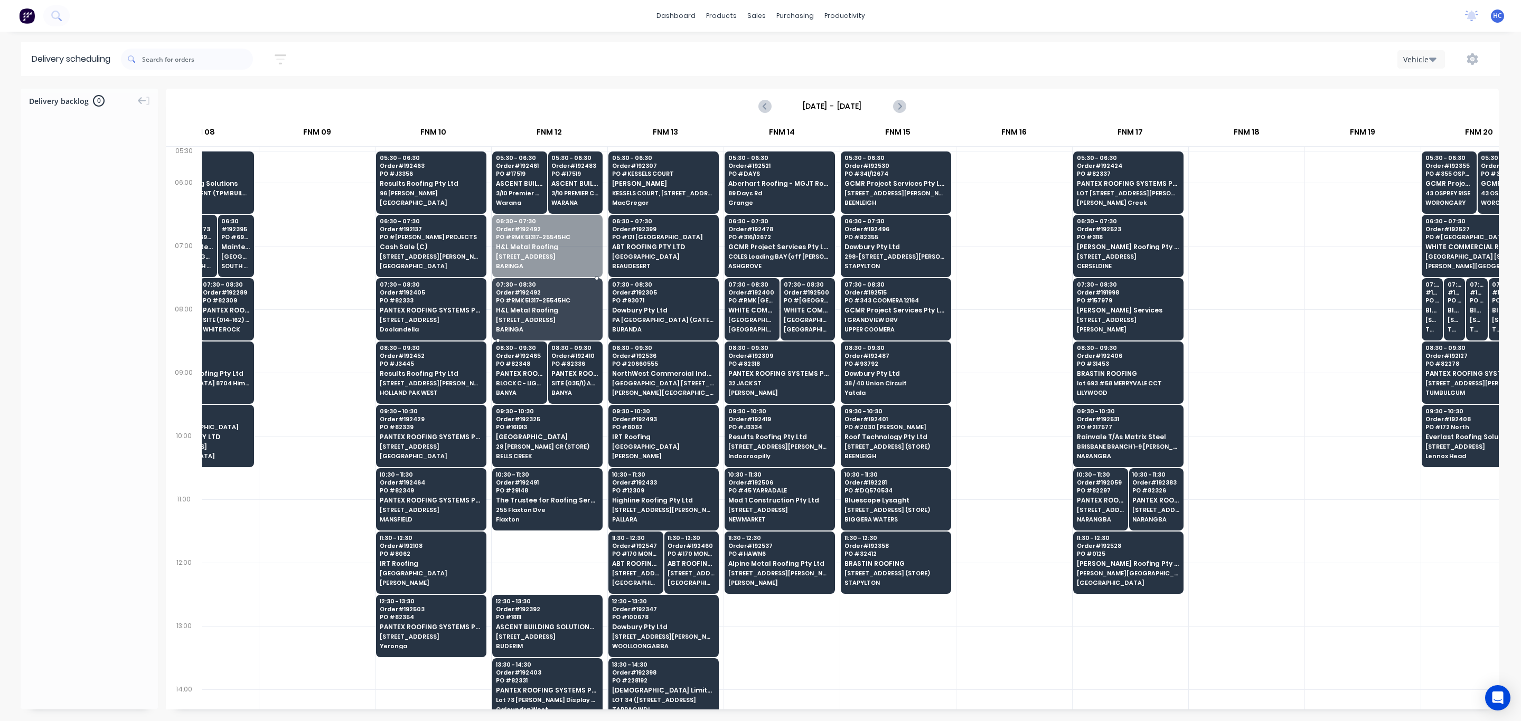
drag, startPoint x: 571, startPoint y: 224, endPoint x: 557, endPoint y: 276, distance: 54.2
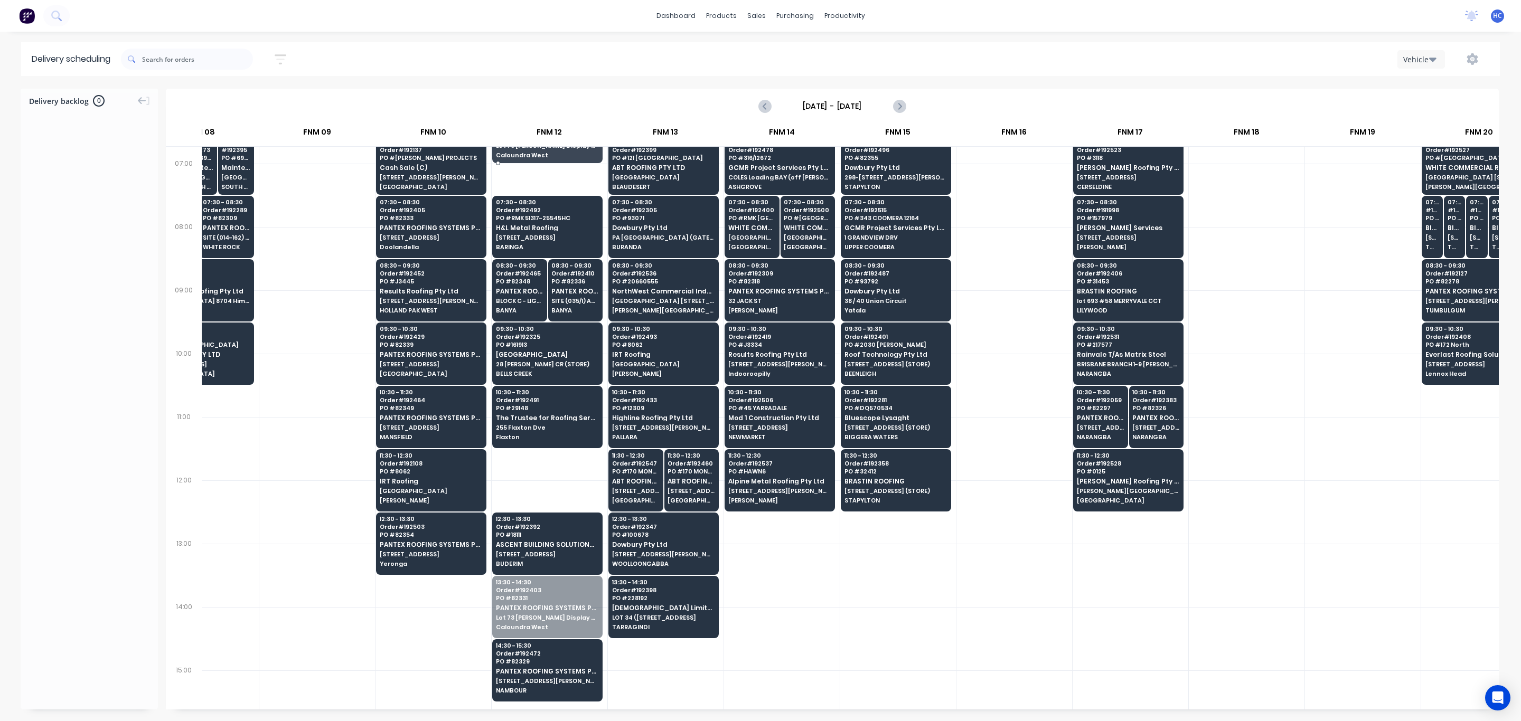
scroll to position [73, 756]
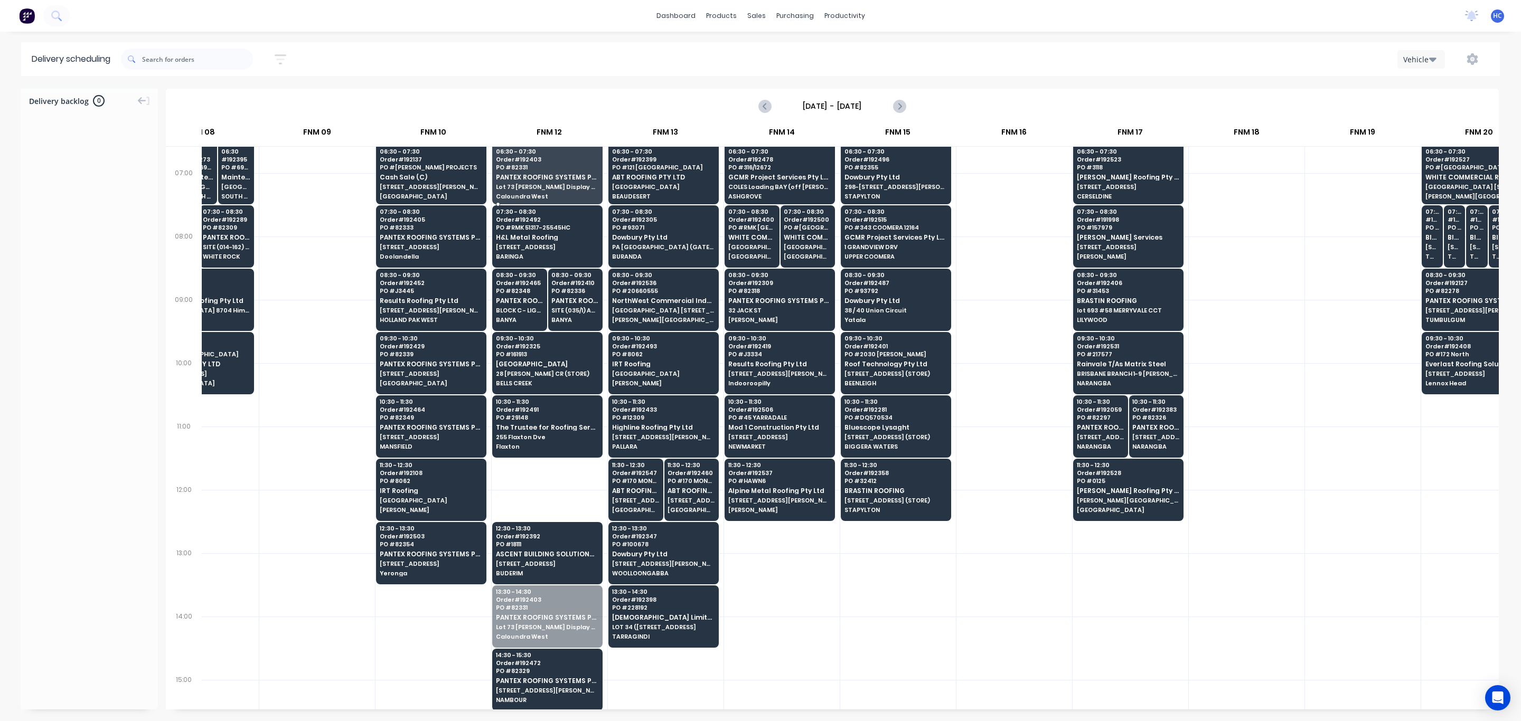
drag, startPoint x: 574, startPoint y: 536, endPoint x: 549, endPoint y: 195, distance: 341.6
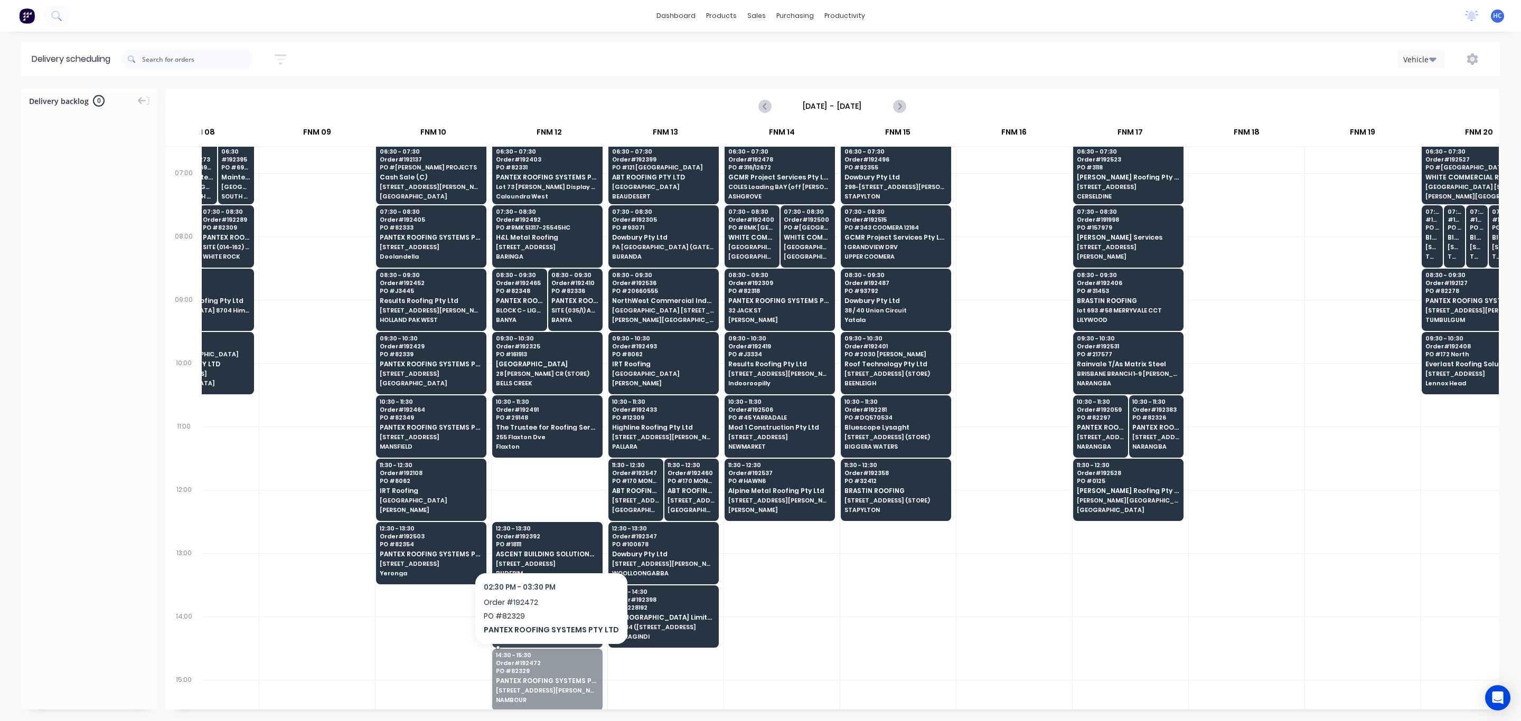
drag, startPoint x: 535, startPoint y: 667, endPoint x: 537, endPoint y: 634, distance: 33.3
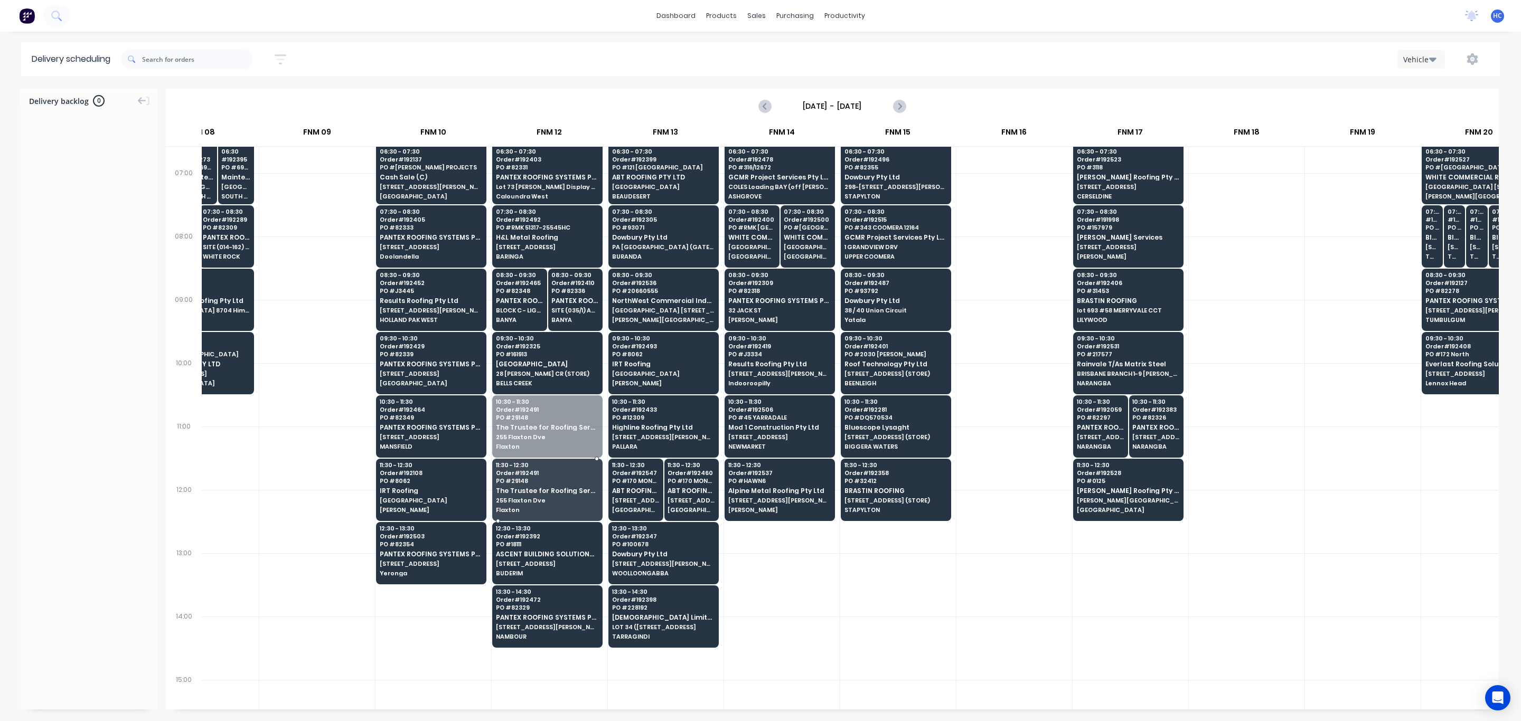
drag, startPoint x: 569, startPoint y: 437, endPoint x: 562, endPoint y: 492, distance: 54.8
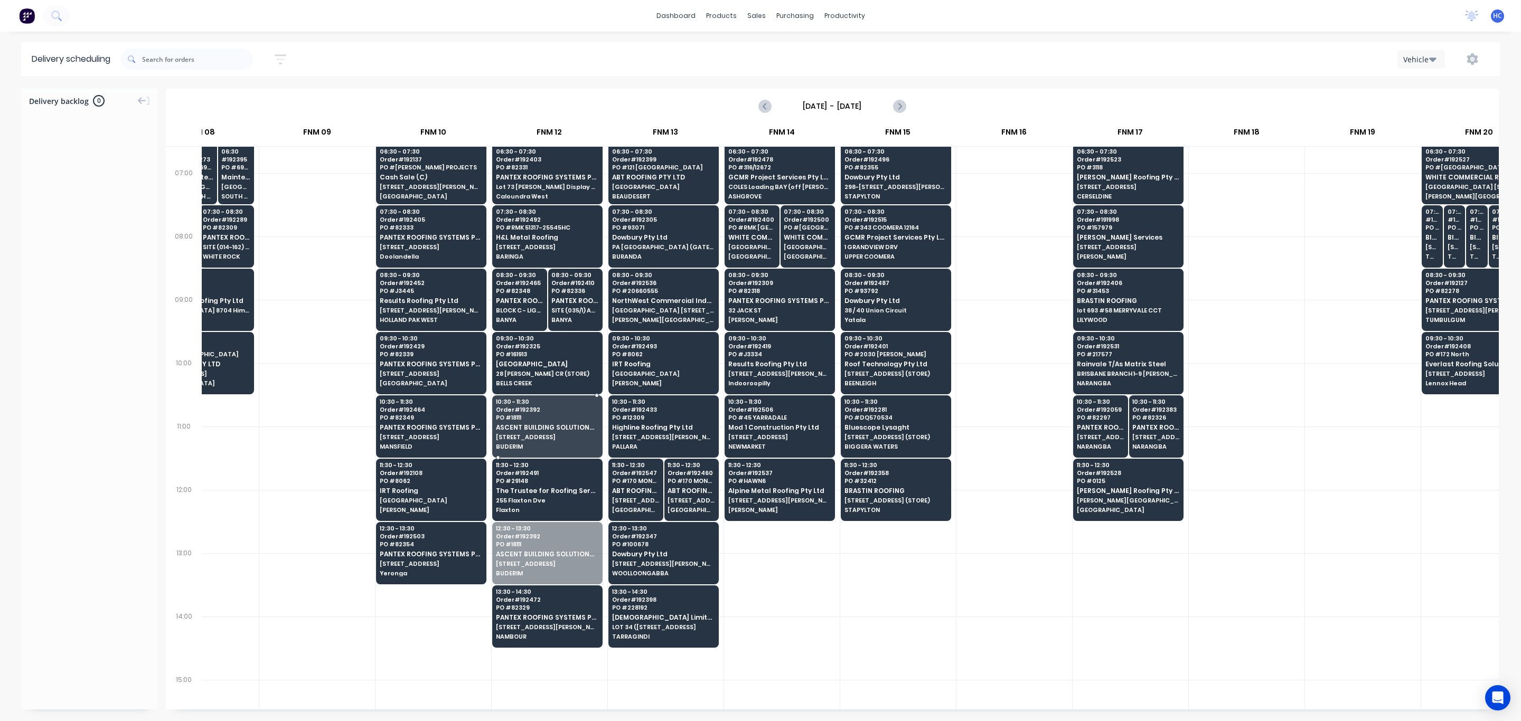
drag, startPoint x: 531, startPoint y: 554, endPoint x: 568, endPoint y: 440, distance: 119.7
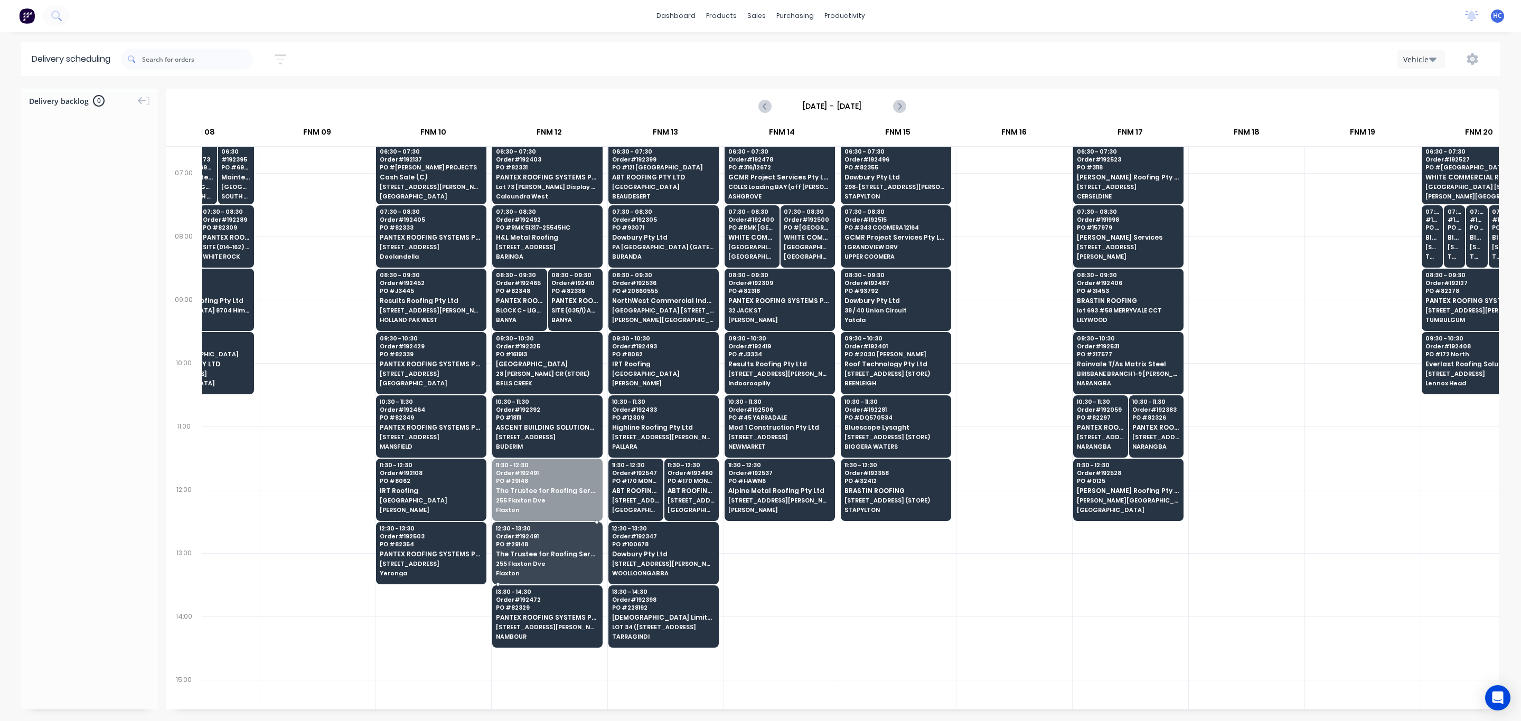
drag, startPoint x: 550, startPoint y: 500, endPoint x: 561, endPoint y: 550, distance: 51.8
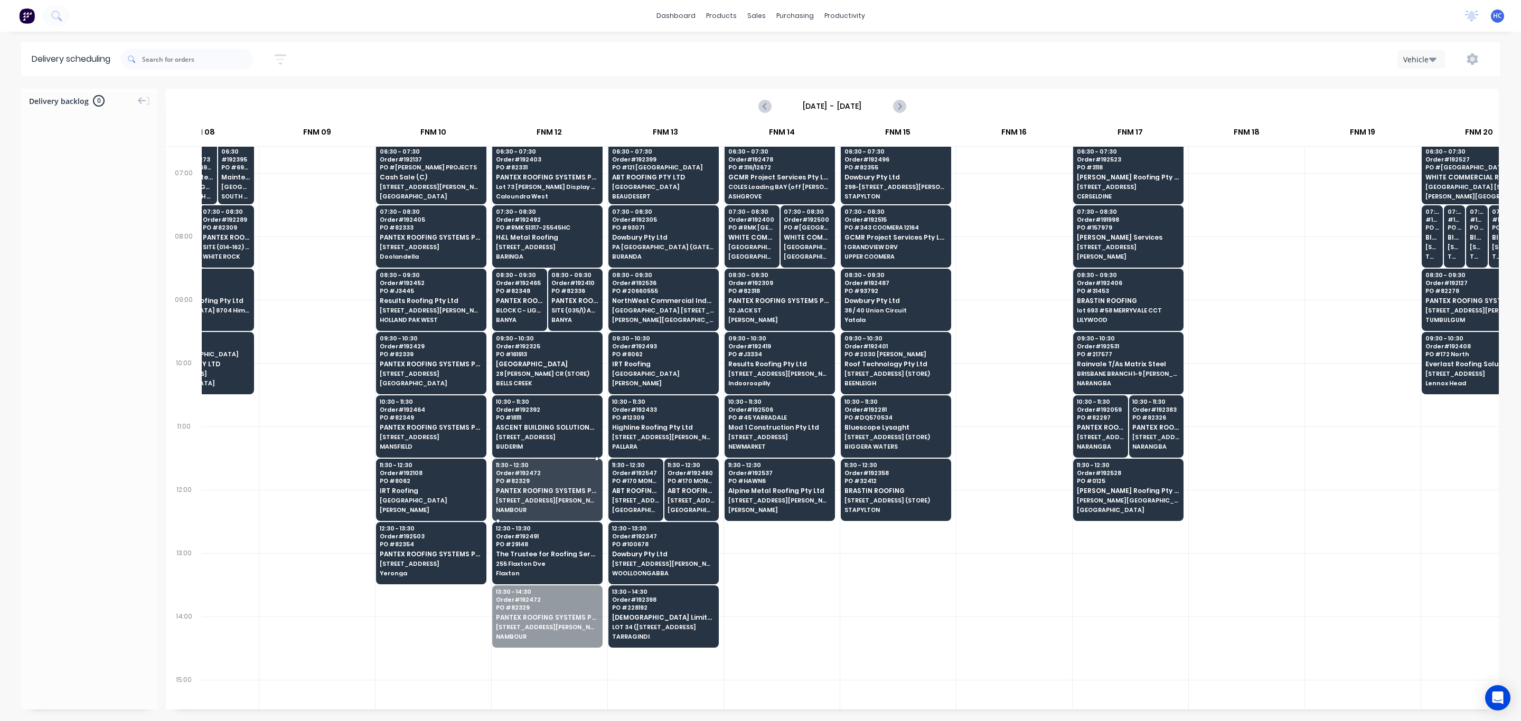
drag, startPoint x: 544, startPoint y: 607, endPoint x: 561, endPoint y: 488, distance: 120.0
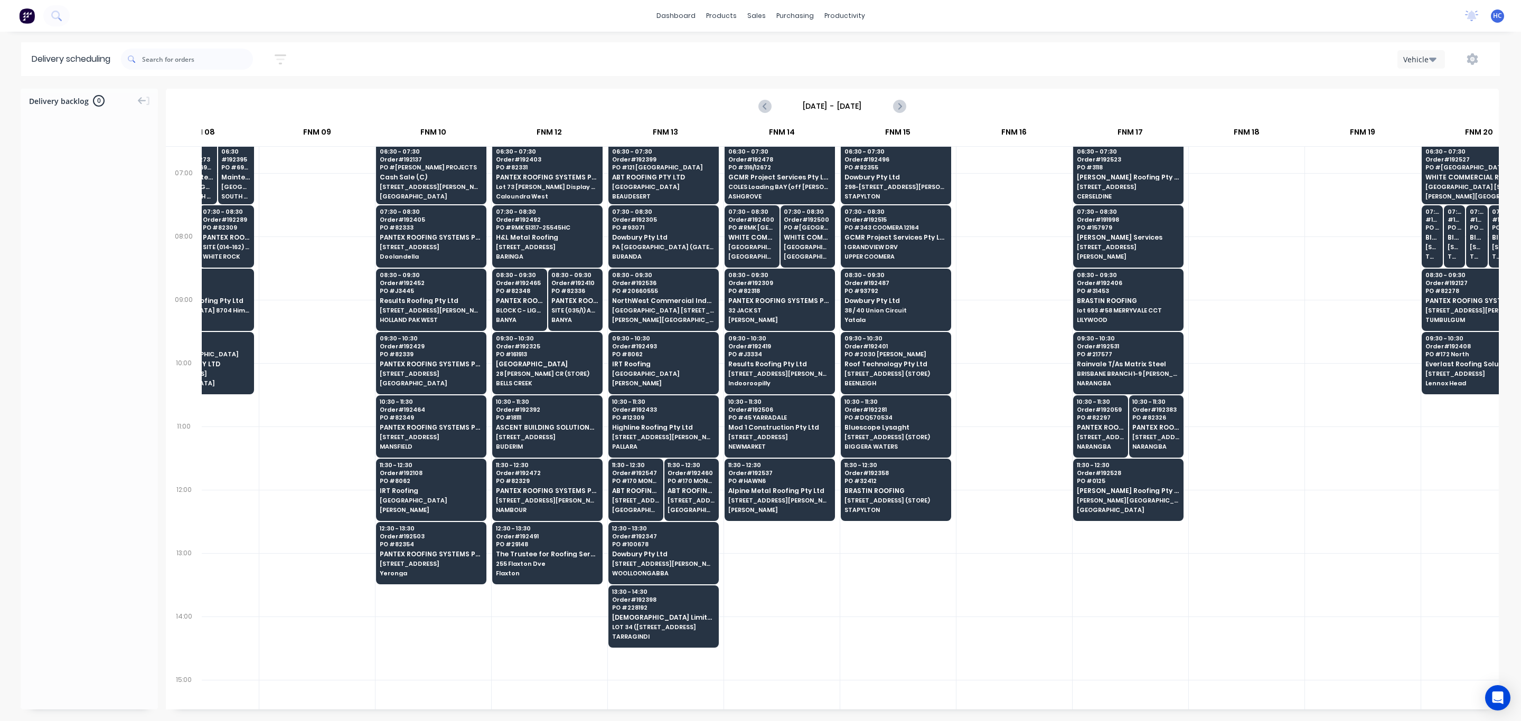
click at [956, 481] on div at bounding box center [1014, 711] width 116 height 63
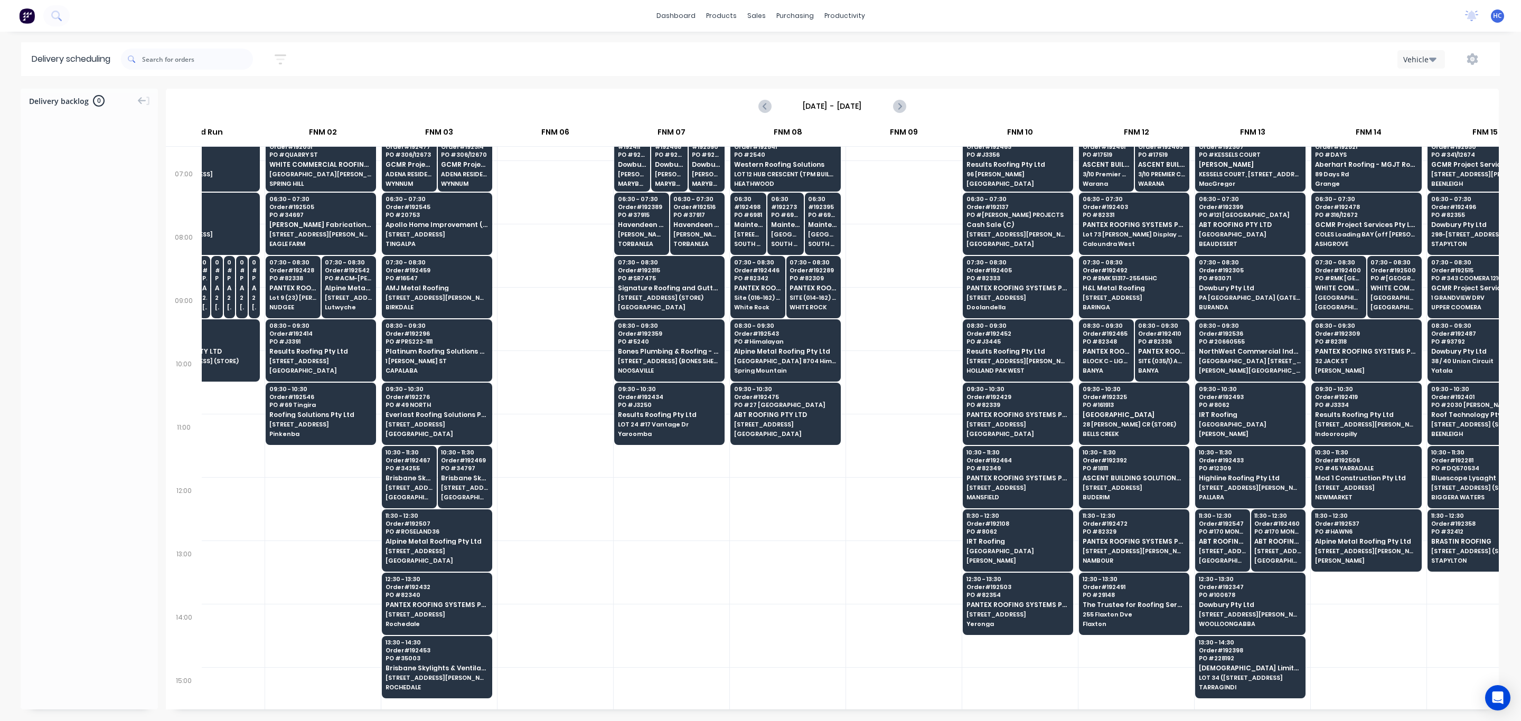
scroll to position [0, 170]
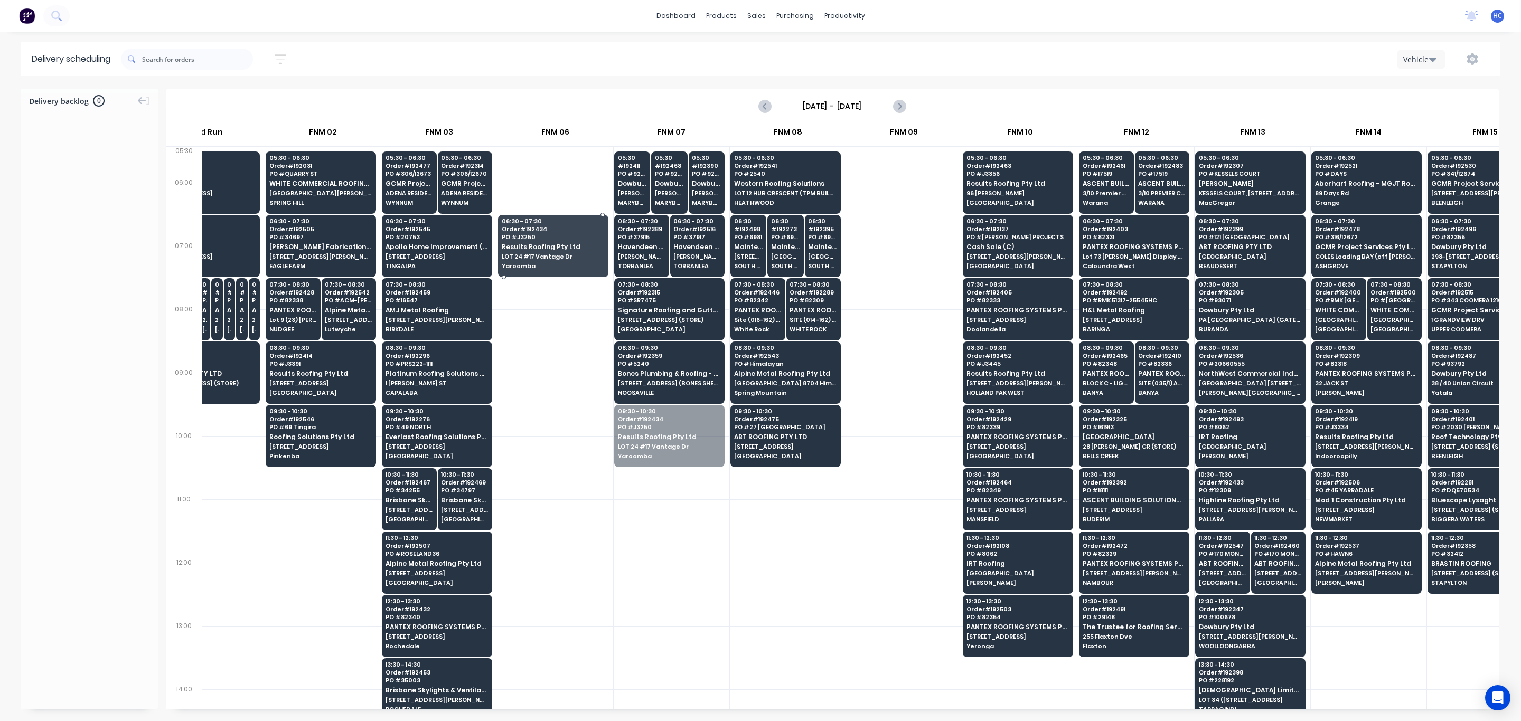
drag, startPoint x: 657, startPoint y: 449, endPoint x: 574, endPoint y: 256, distance: 210.7
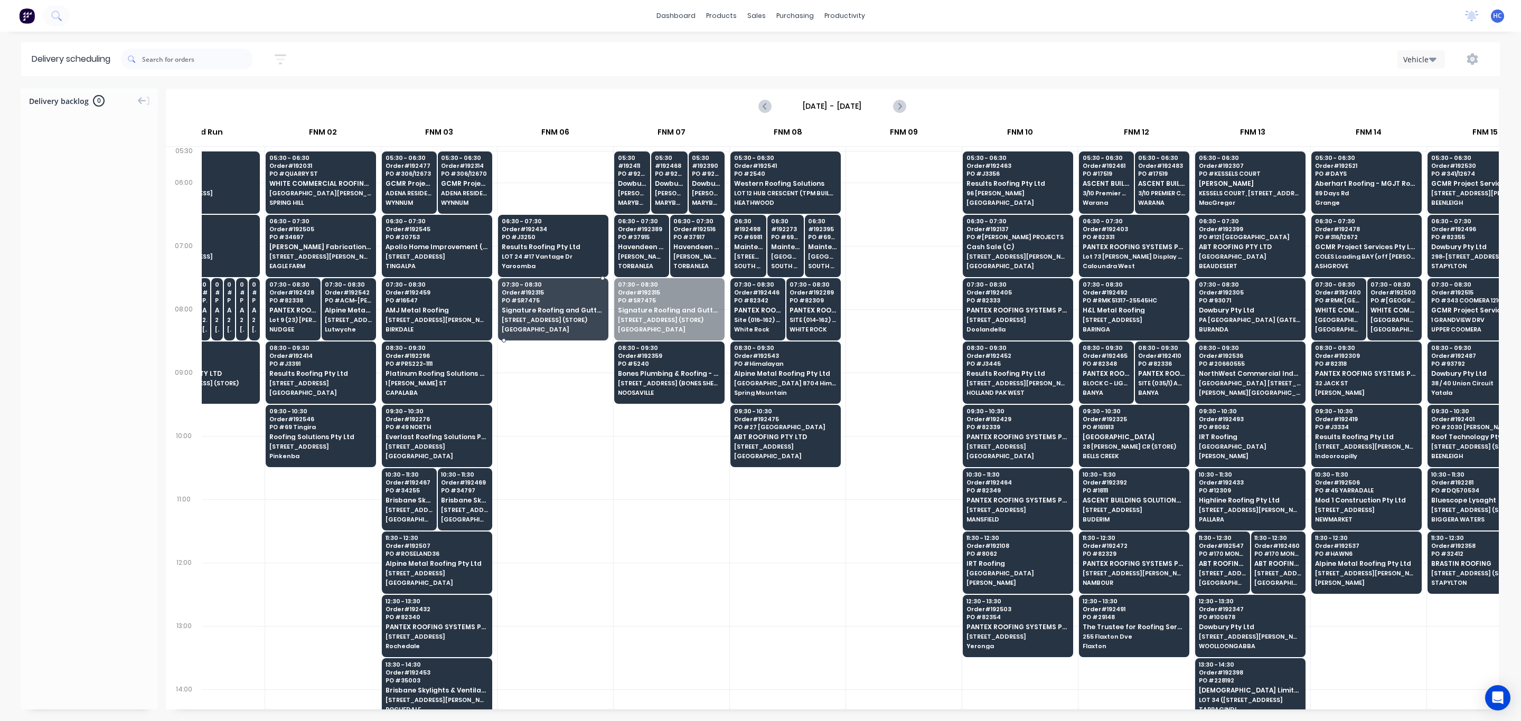
drag, startPoint x: 667, startPoint y: 314, endPoint x: 650, endPoint y: 360, distance: 49.8
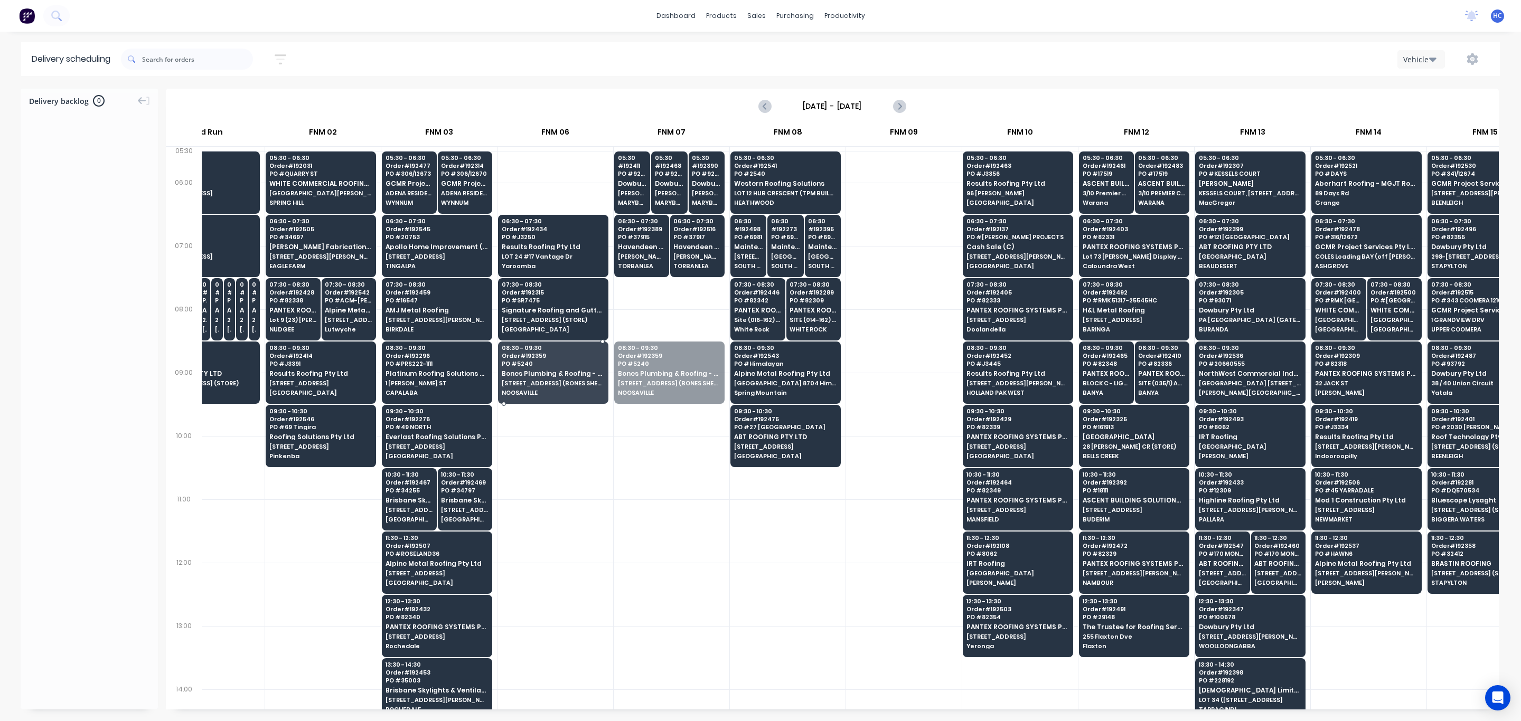
drag, startPoint x: 650, startPoint y: 364, endPoint x: 582, endPoint y: 370, distance: 68.3
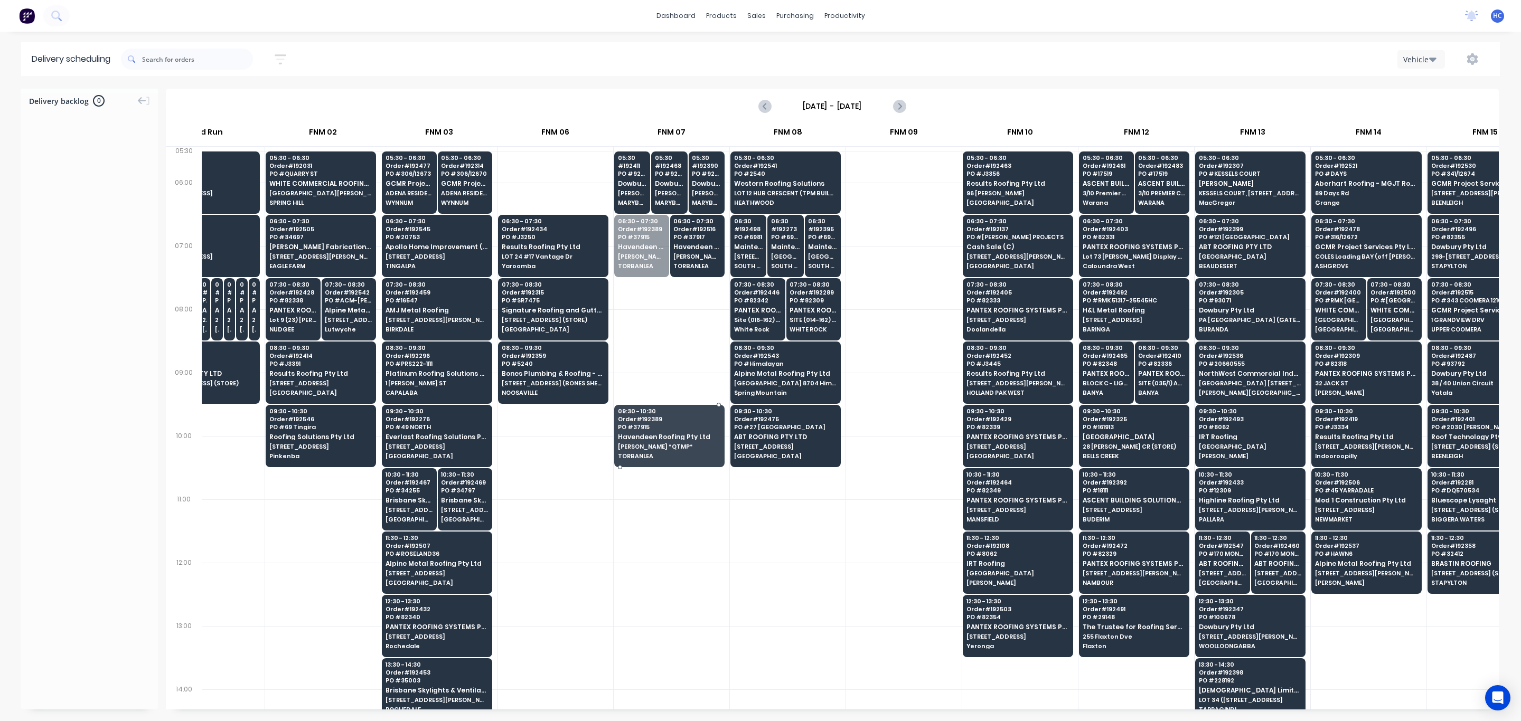
drag, startPoint x: 642, startPoint y: 252, endPoint x: 620, endPoint y: 436, distance: 185.1
drag, startPoint x: 661, startPoint y: 237, endPoint x: 633, endPoint y: 257, distance: 34.9
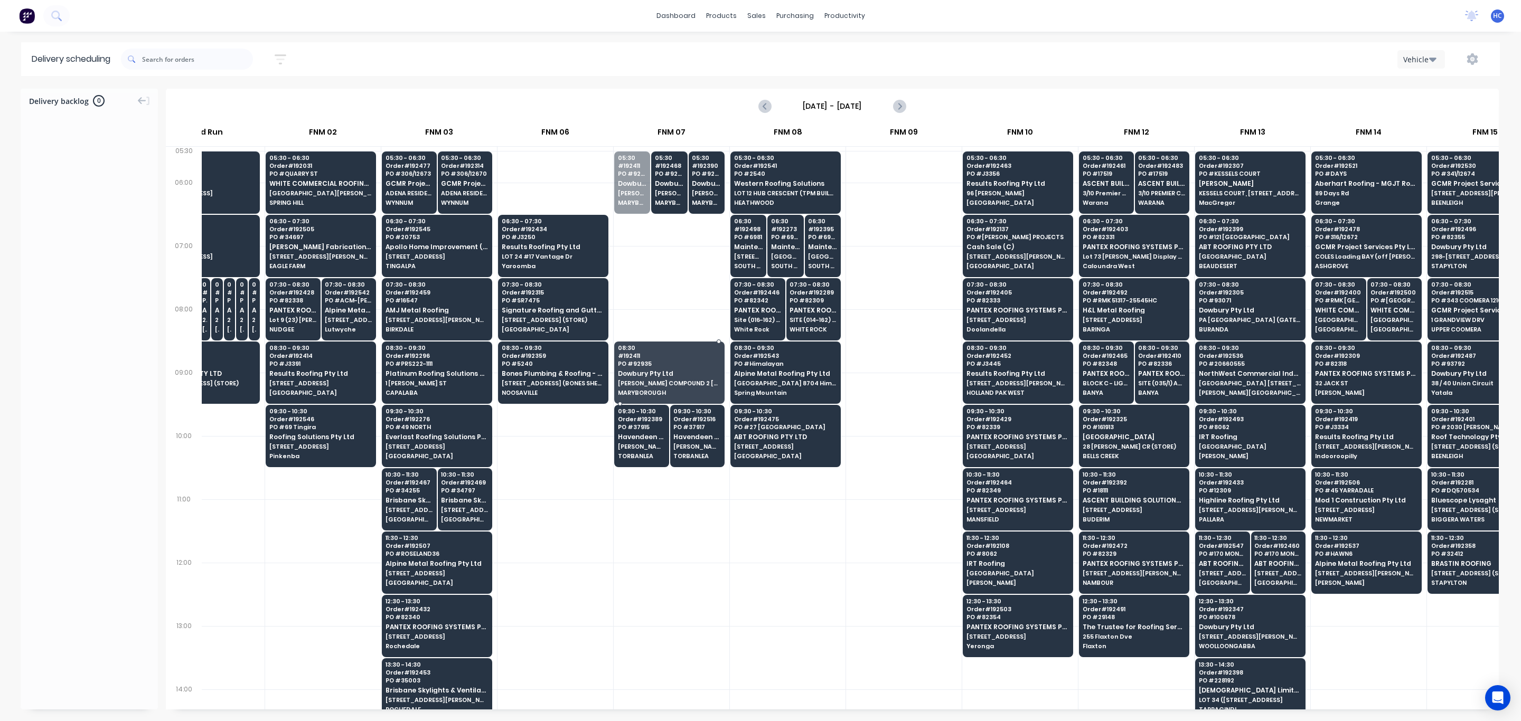
drag, startPoint x: 625, startPoint y: 179, endPoint x: 639, endPoint y: 360, distance: 181.7
drag, startPoint x: 638, startPoint y: 180, endPoint x: 654, endPoint y: 263, distance: 84.9
drag, startPoint x: 681, startPoint y: 178, endPoint x: 666, endPoint y: 377, distance: 199.7
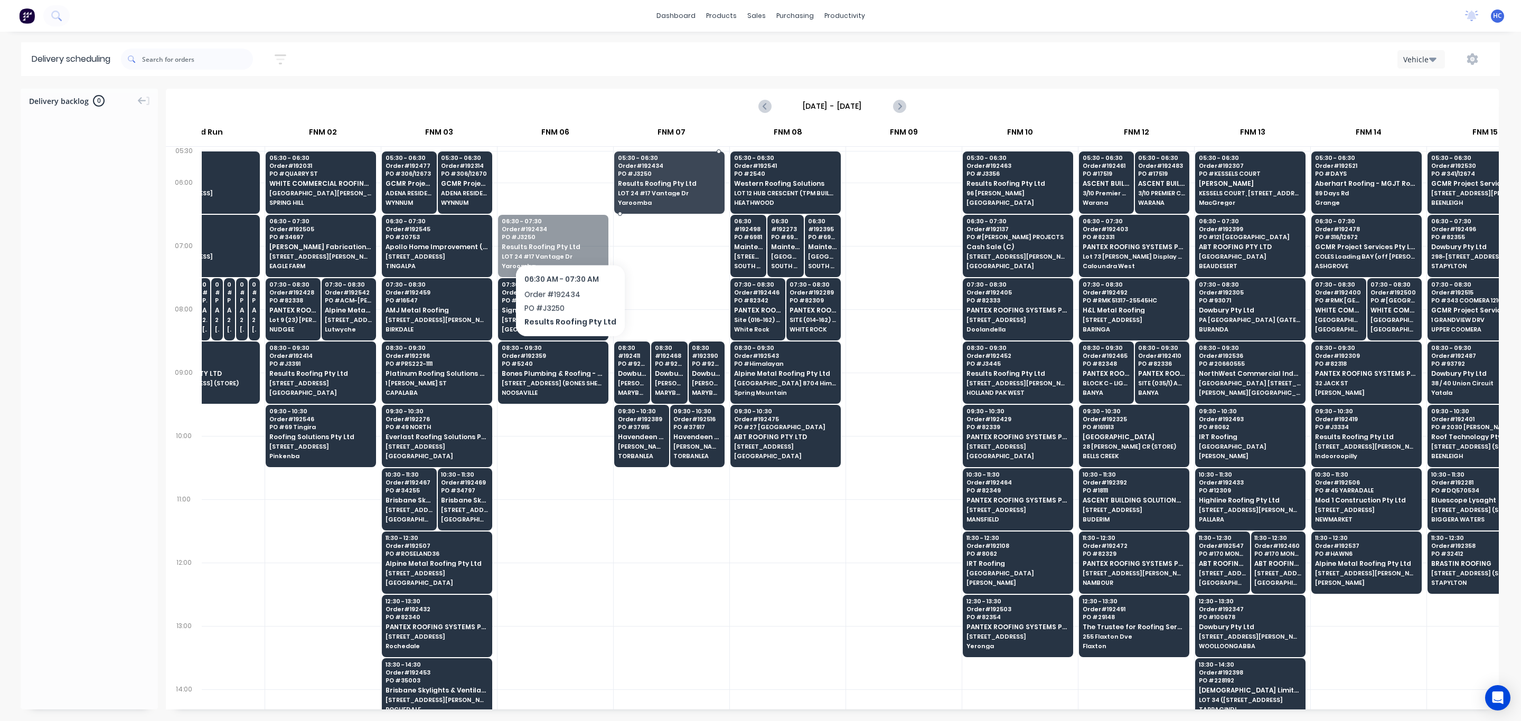
drag, startPoint x: 559, startPoint y: 241, endPoint x: 666, endPoint y: 175, distance: 125.7
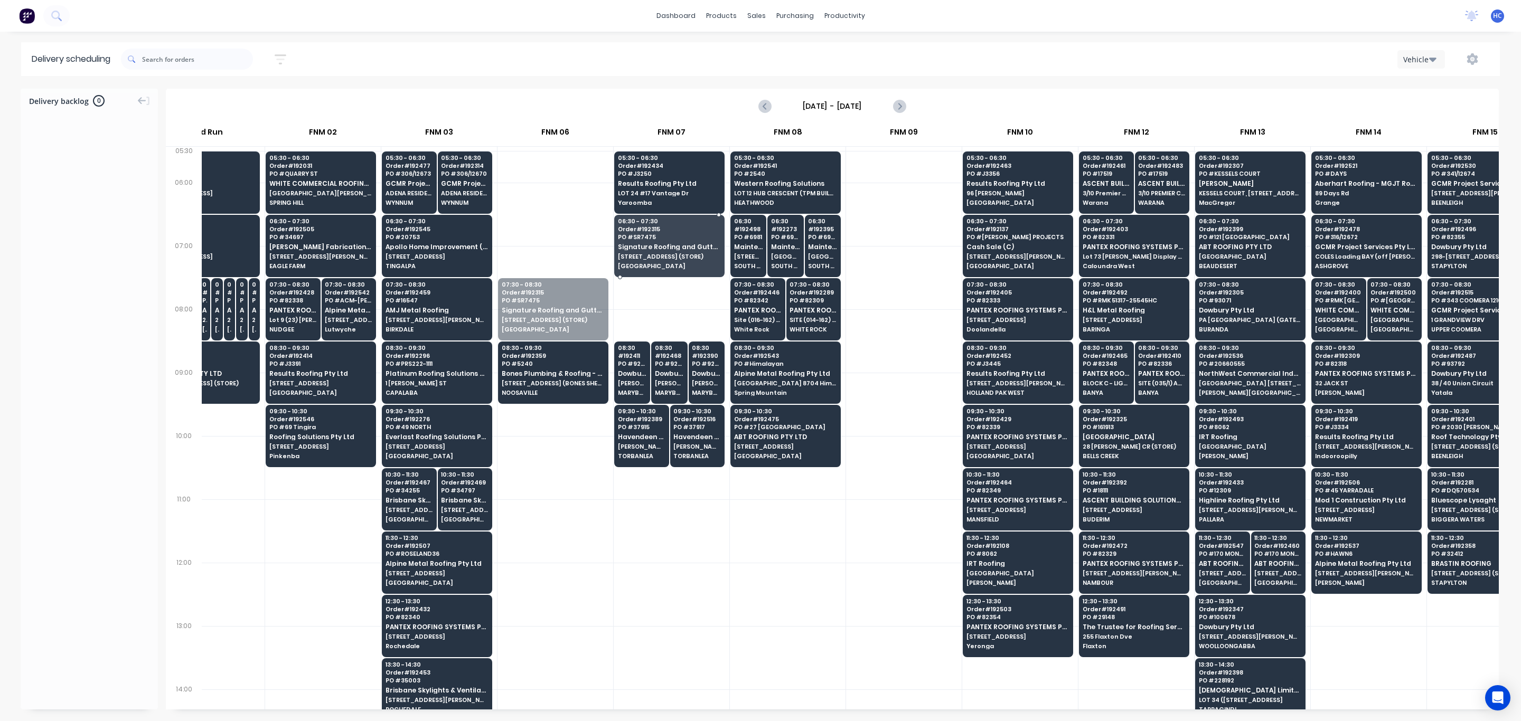
drag, startPoint x: 570, startPoint y: 306, endPoint x: 700, endPoint y: 236, distance: 147.7
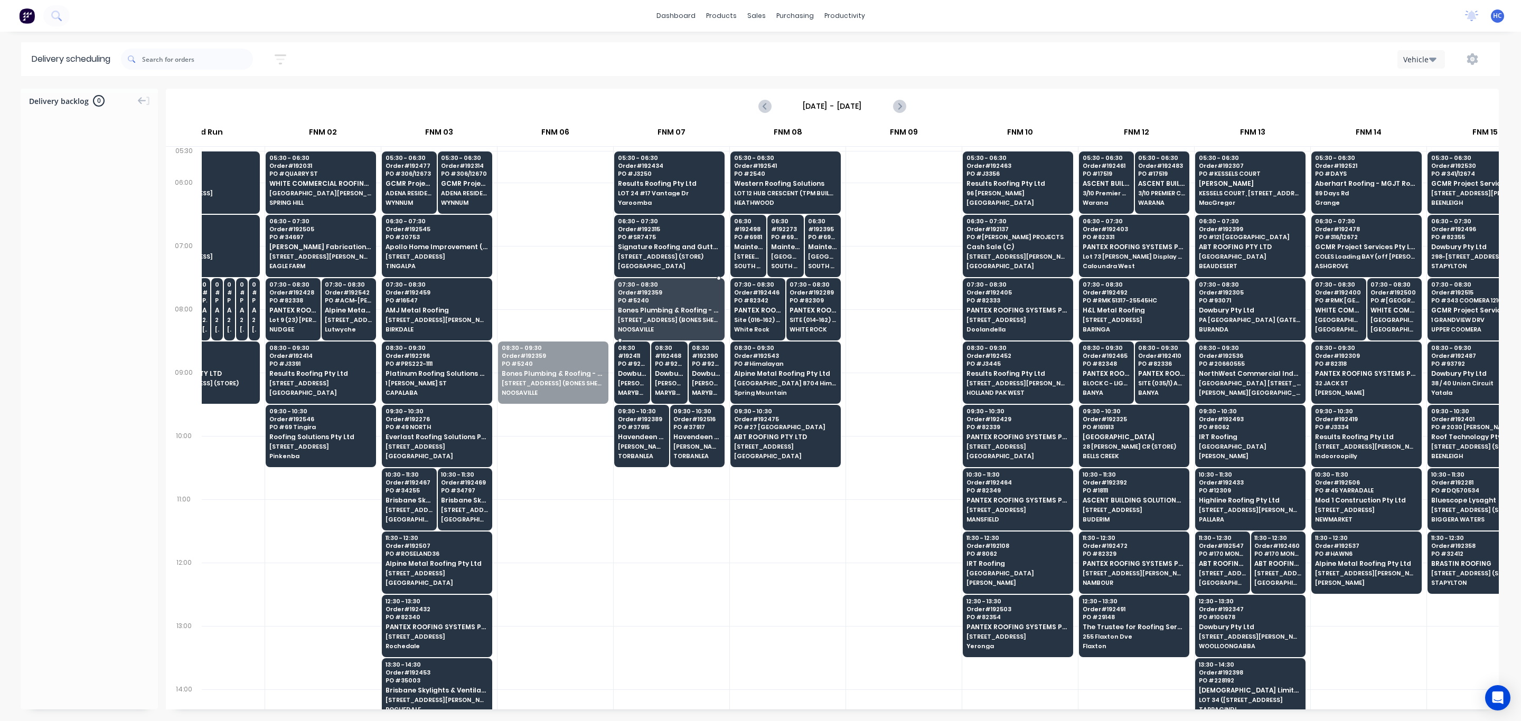
drag, startPoint x: 557, startPoint y: 375, endPoint x: 590, endPoint y: 355, distance: 39.1
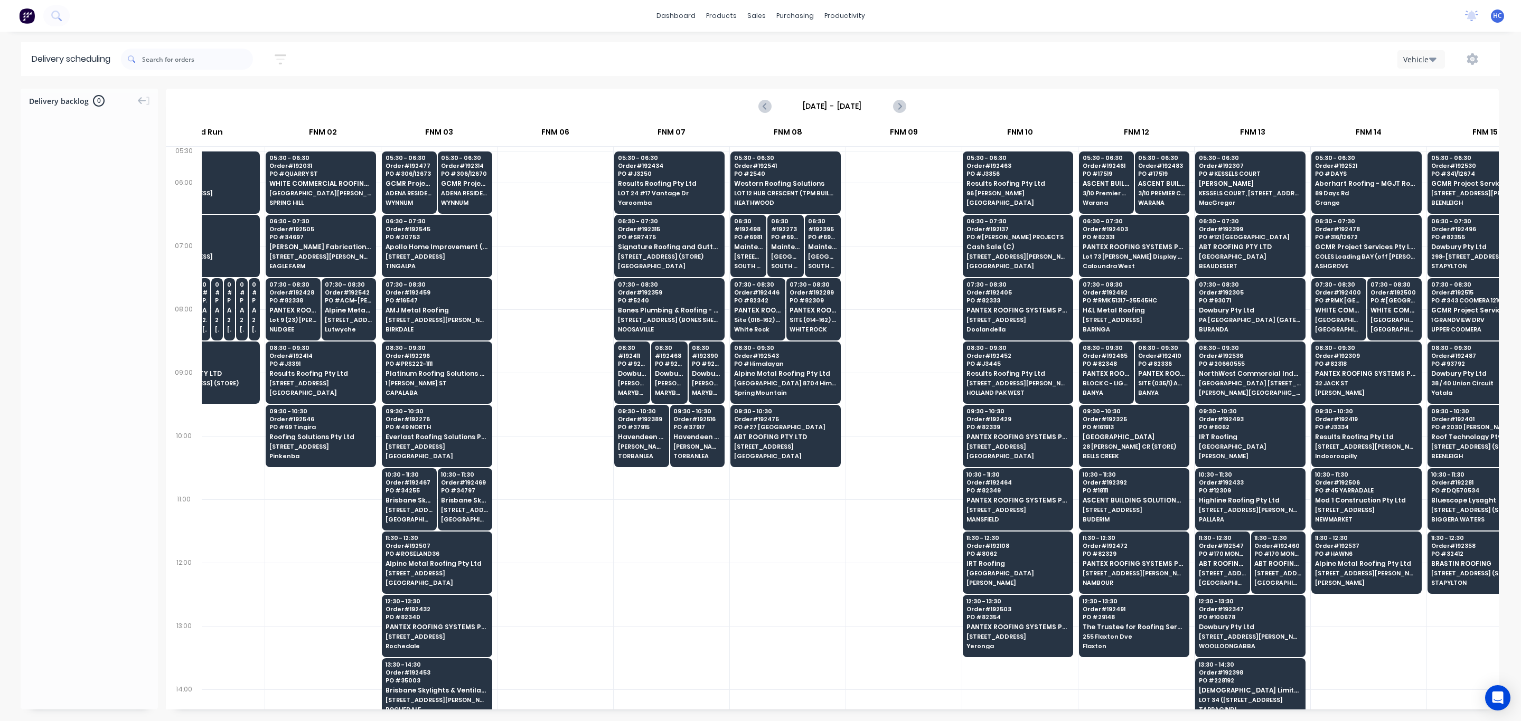
click at [749, 481] on div at bounding box center [788, 594] width 116 height 63
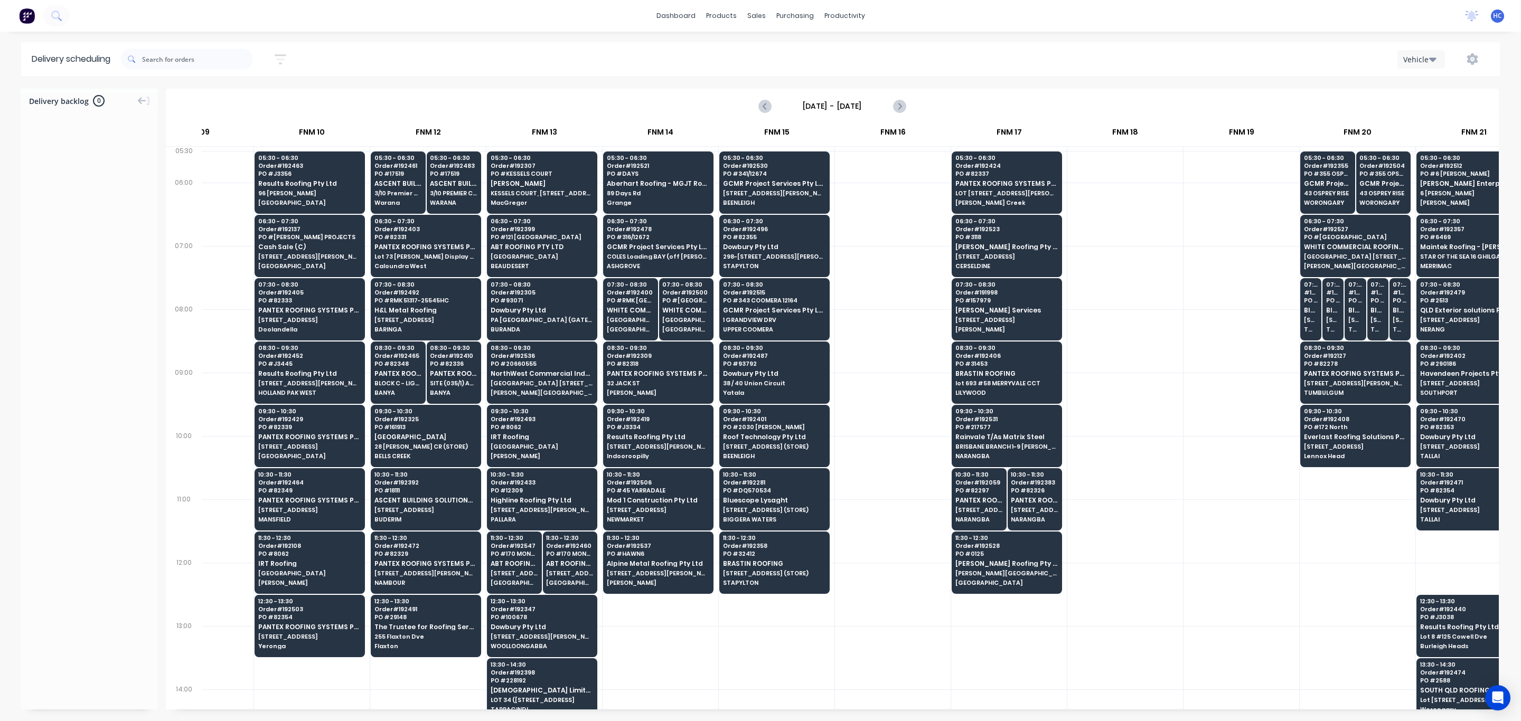
scroll to position [0, 922]
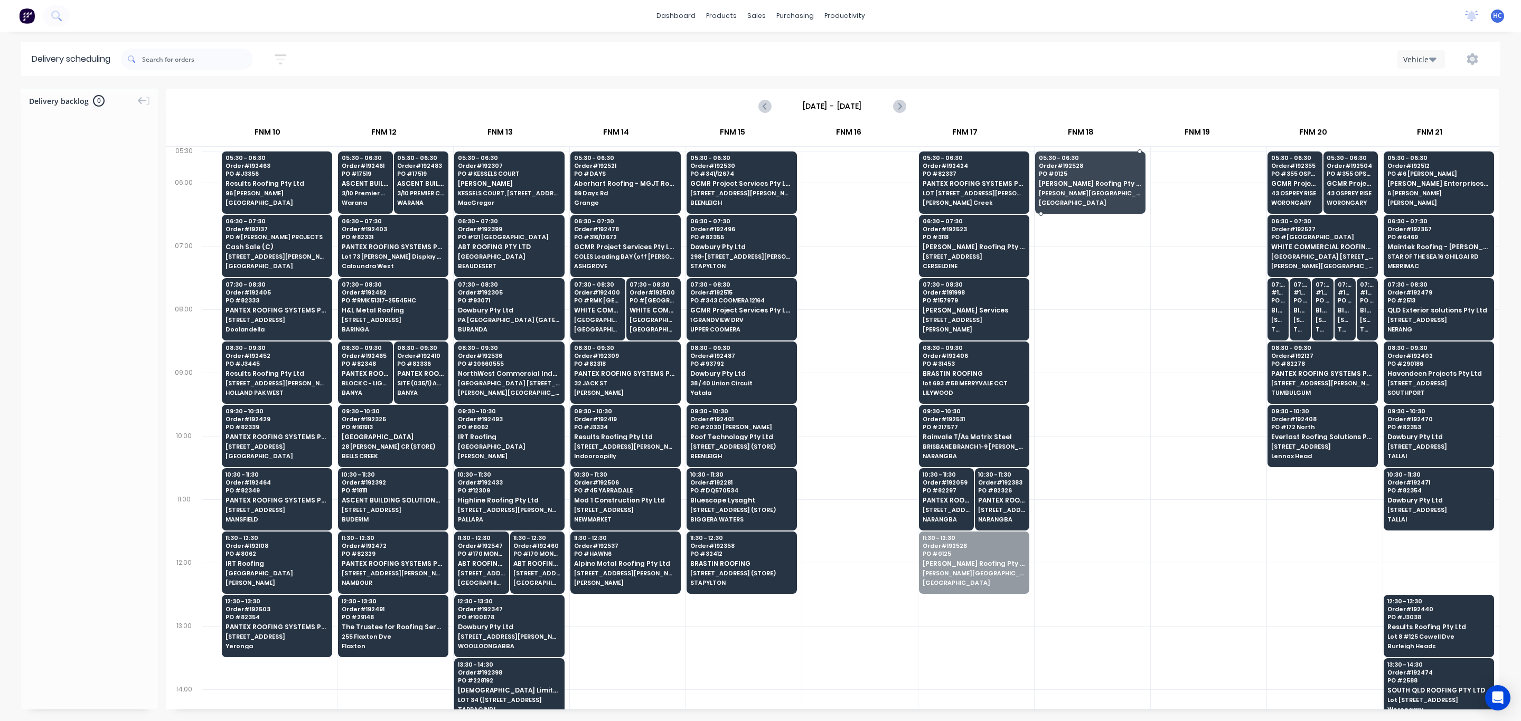
drag, startPoint x: 982, startPoint y: 539, endPoint x: 1038, endPoint y: 197, distance: 346.7
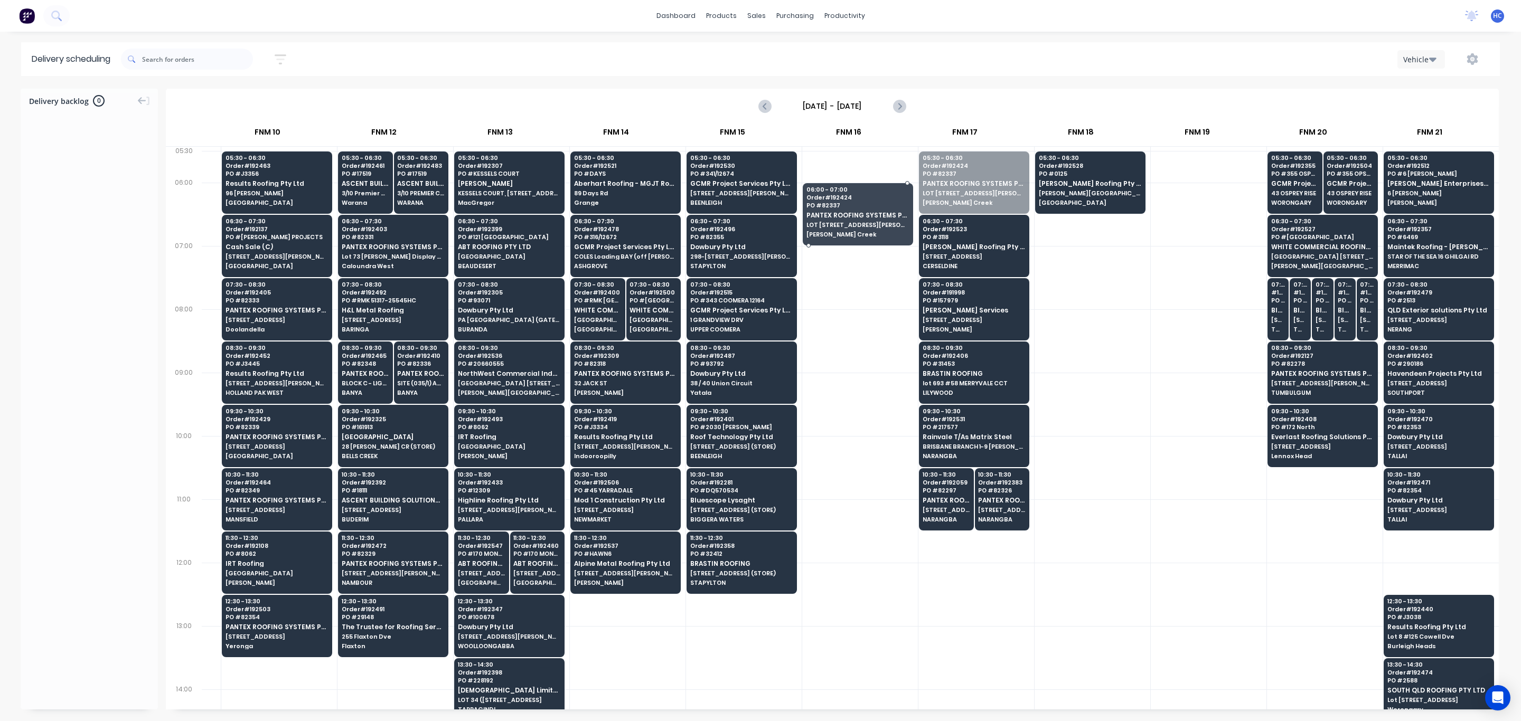
drag, startPoint x: 963, startPoint y: 192, endPoint x: 947, endPoint y: 195, distance: 16.3
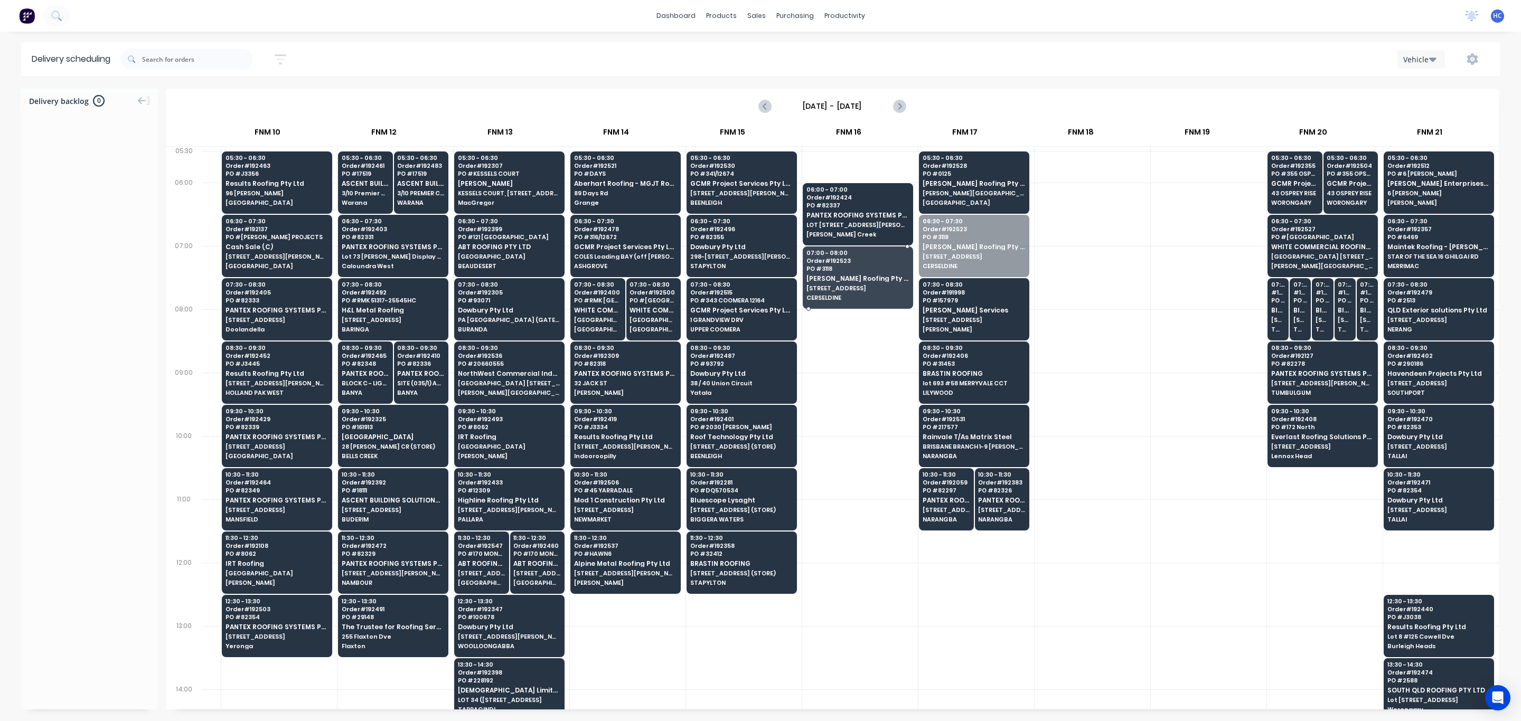
drag, startPoint x: 929, startPoint y: 244, endPoint x: 908, endPoint y: 257, distance: 24.6
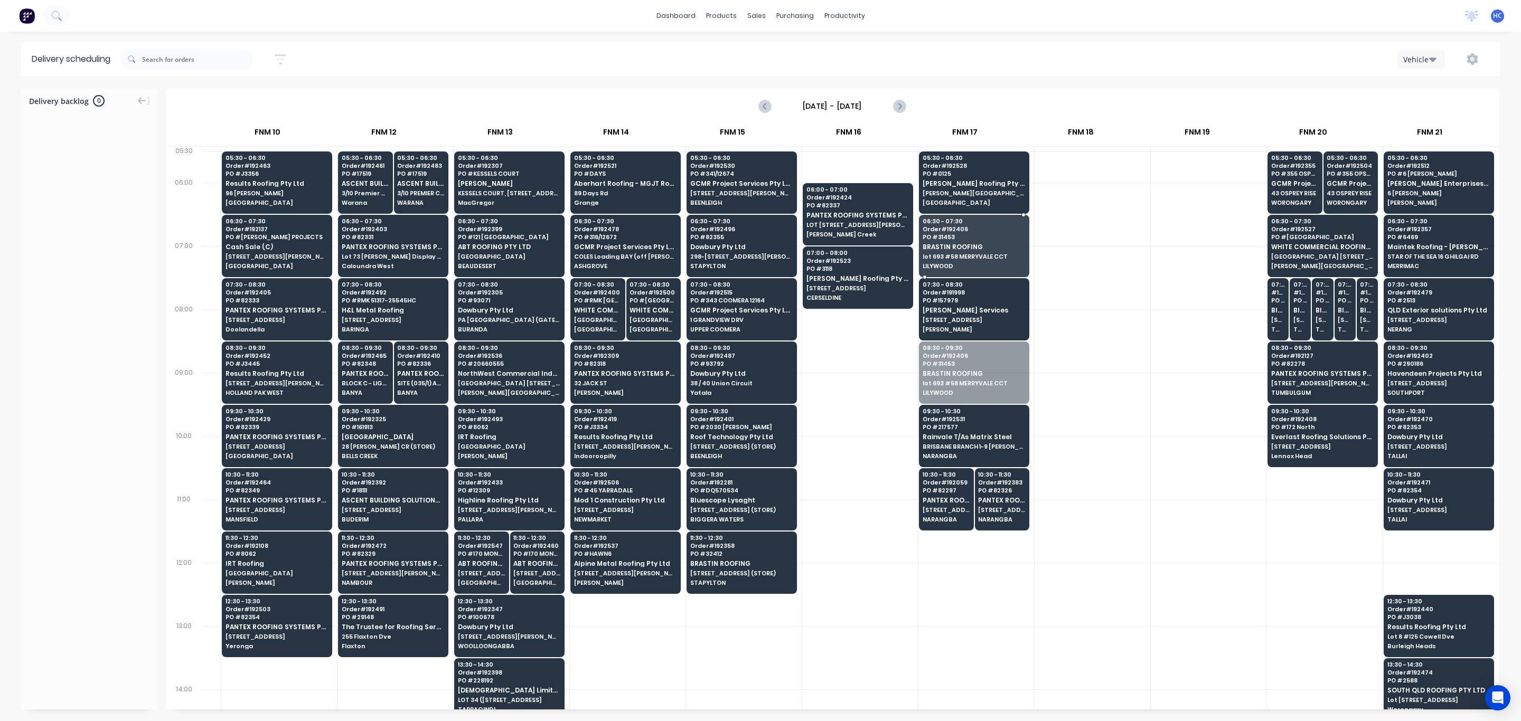
drag, startPoint x: 967, startPoint y: 352, endPoint x: 989, endPoint y: 254, distance: 100.7
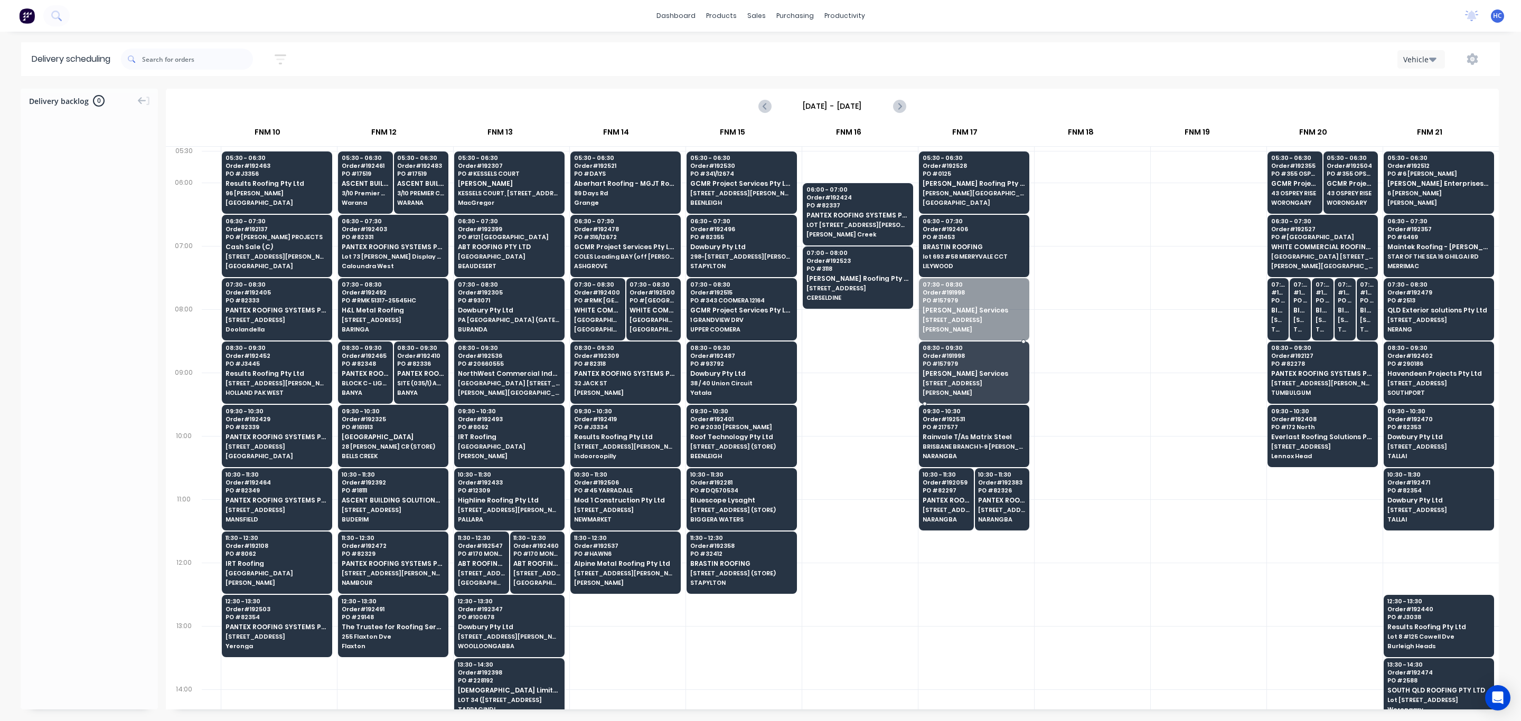
drag, startPoint x: 977, startPoint y: 317, endPoint x: 892, endPoint y: 309, distance: 85.9
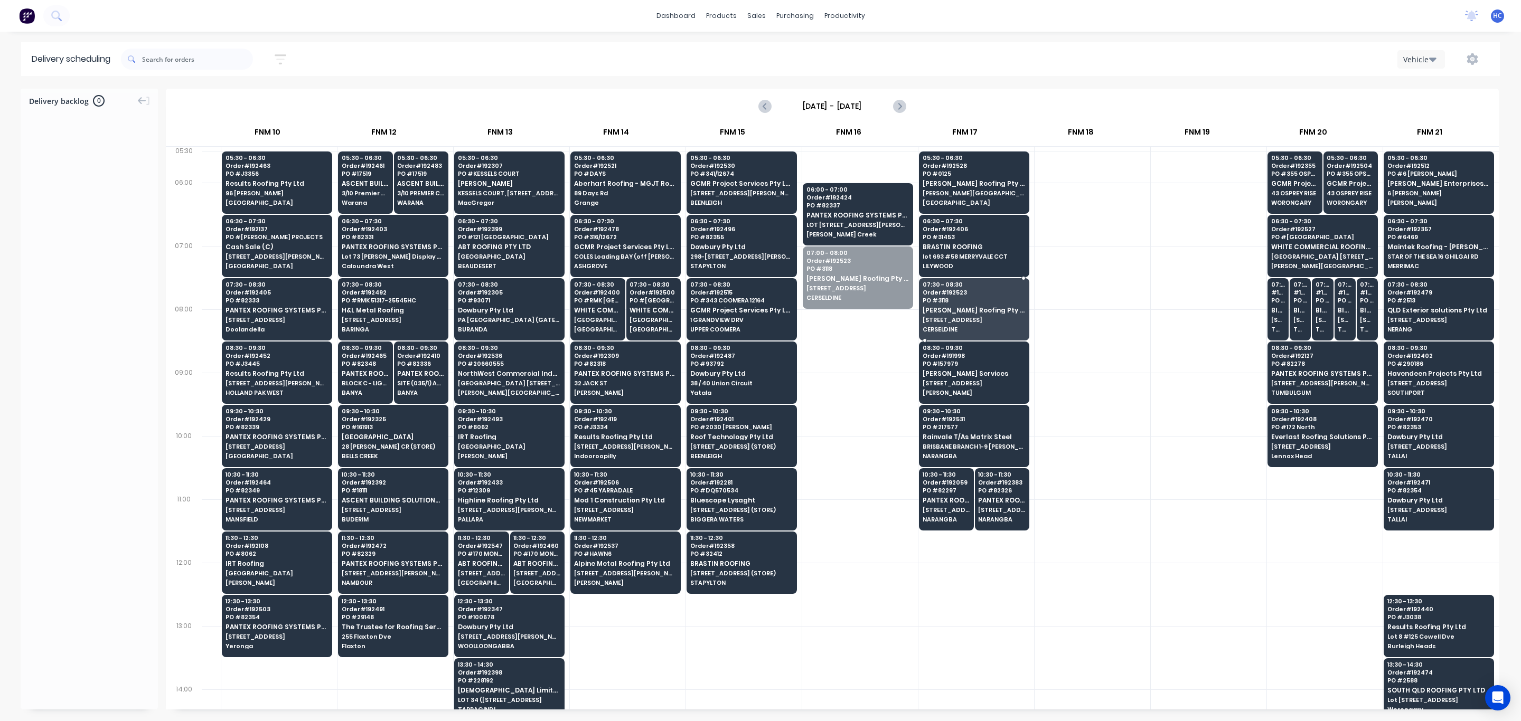
drag, startPoint x: 871, startPoint y: 294, endPoint x: 877, endPoint y: 305, distance: 12.3
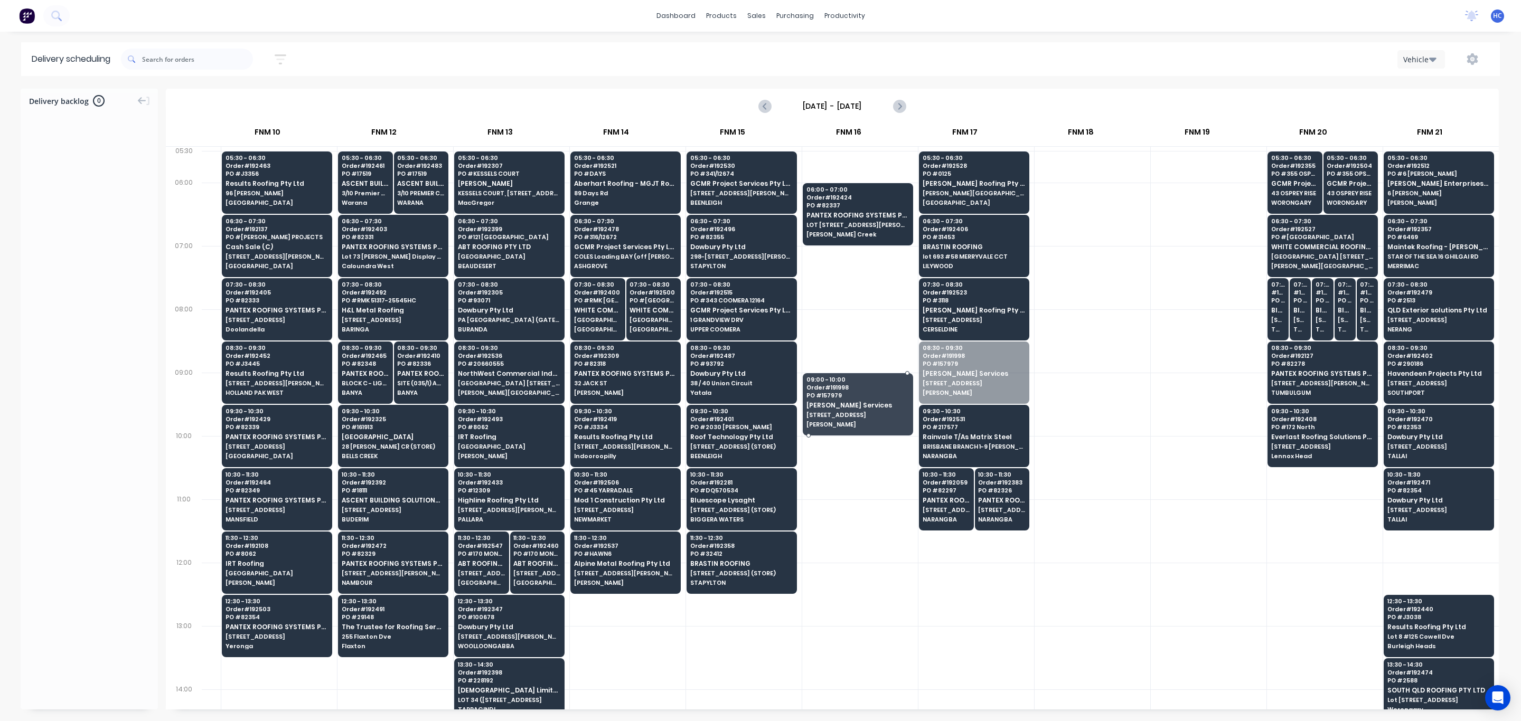
drag, startPoint x: 947, startPoint y: 374, endPoint x: 928, endPoint y: 379, distance: 19.6
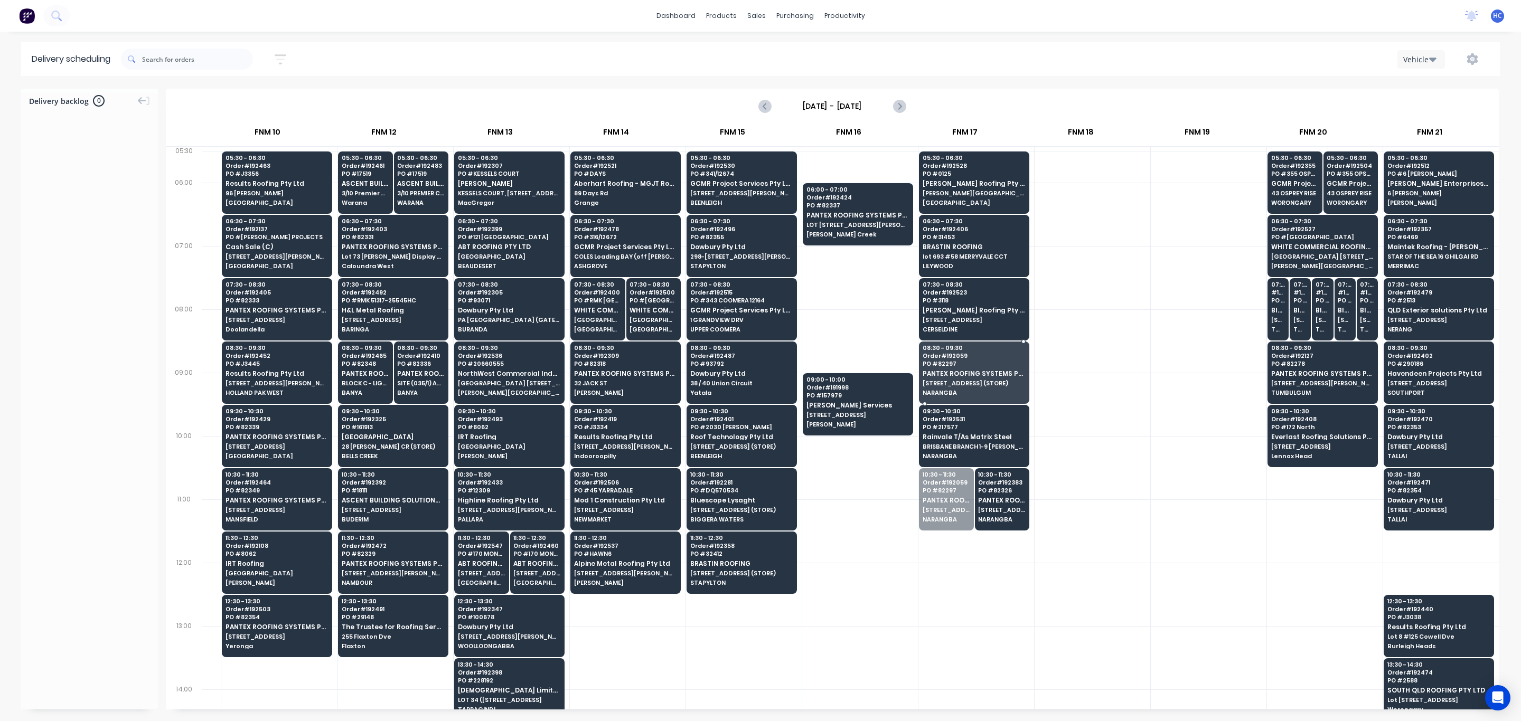
drag, startPoint x: 938, startPoint y: 506, endPoint x: 949, endPoint y: 371, distance: 135.6
drag, startPoint x: 956, startPoint y: 500, endPoint x: 977, endPoint y: 374, distance: 127.0
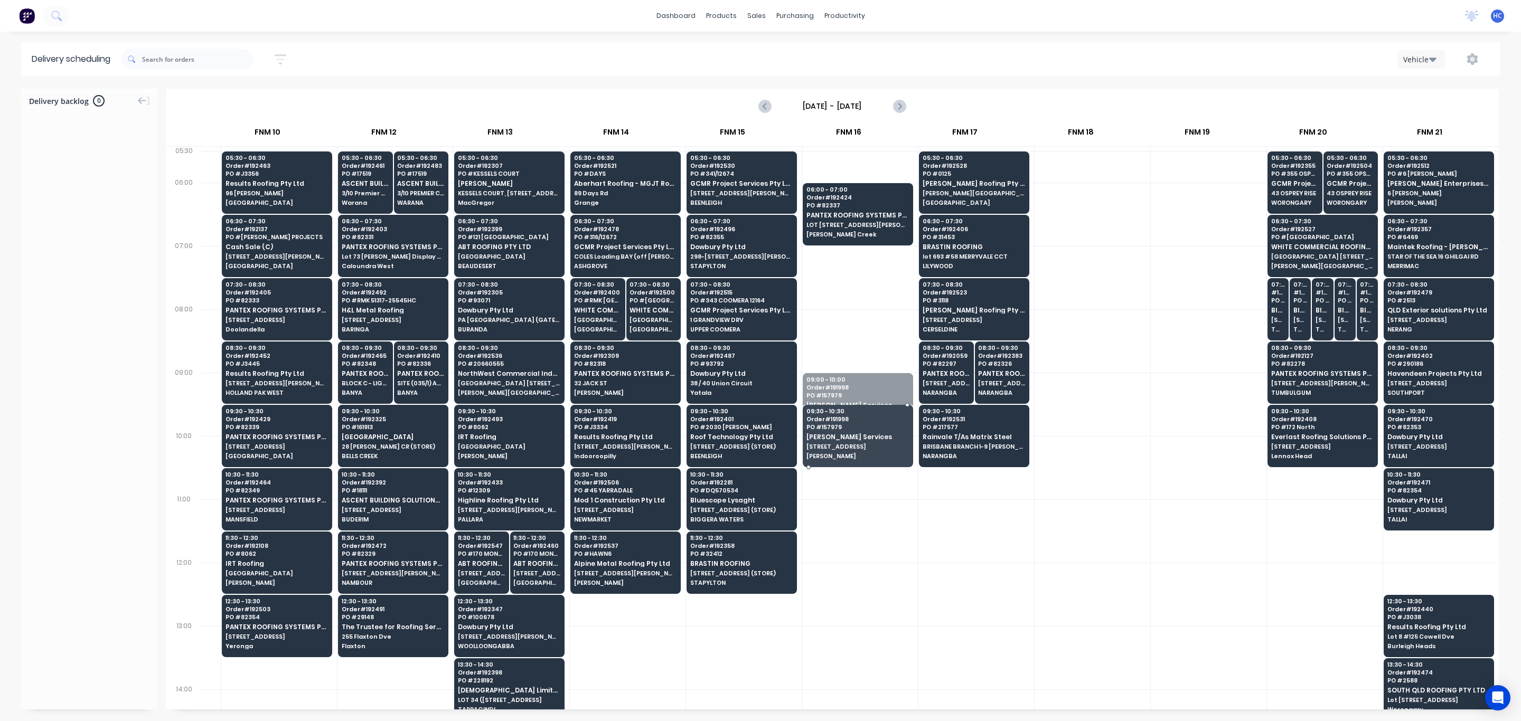
drag, startPoint x: 837, startPoint y: 418, endPoint x: 886, endPoint y: 452, distance: 59.6
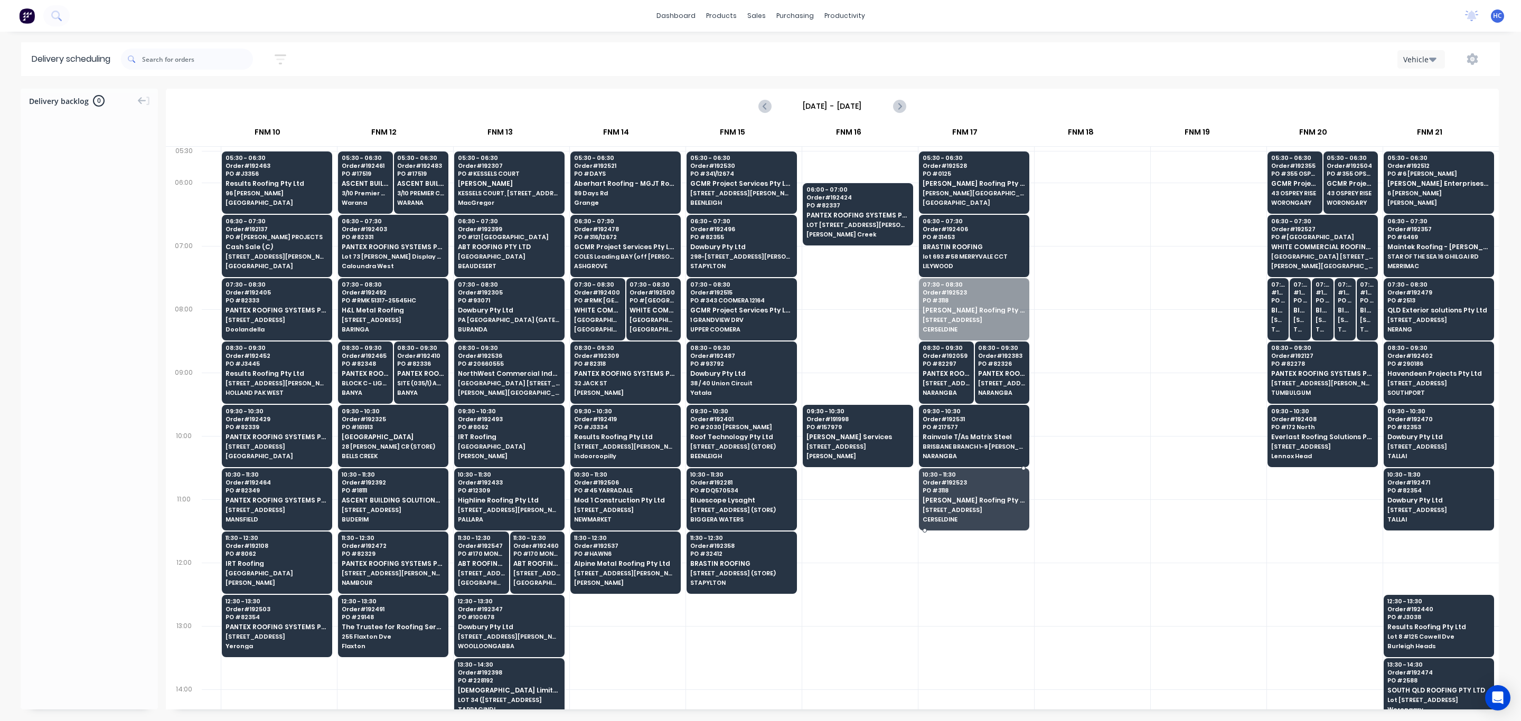
drag, startPoint x: 946, startPoint y: 314, endPoint x: 933, endPoint y: 295, distance: 22.8
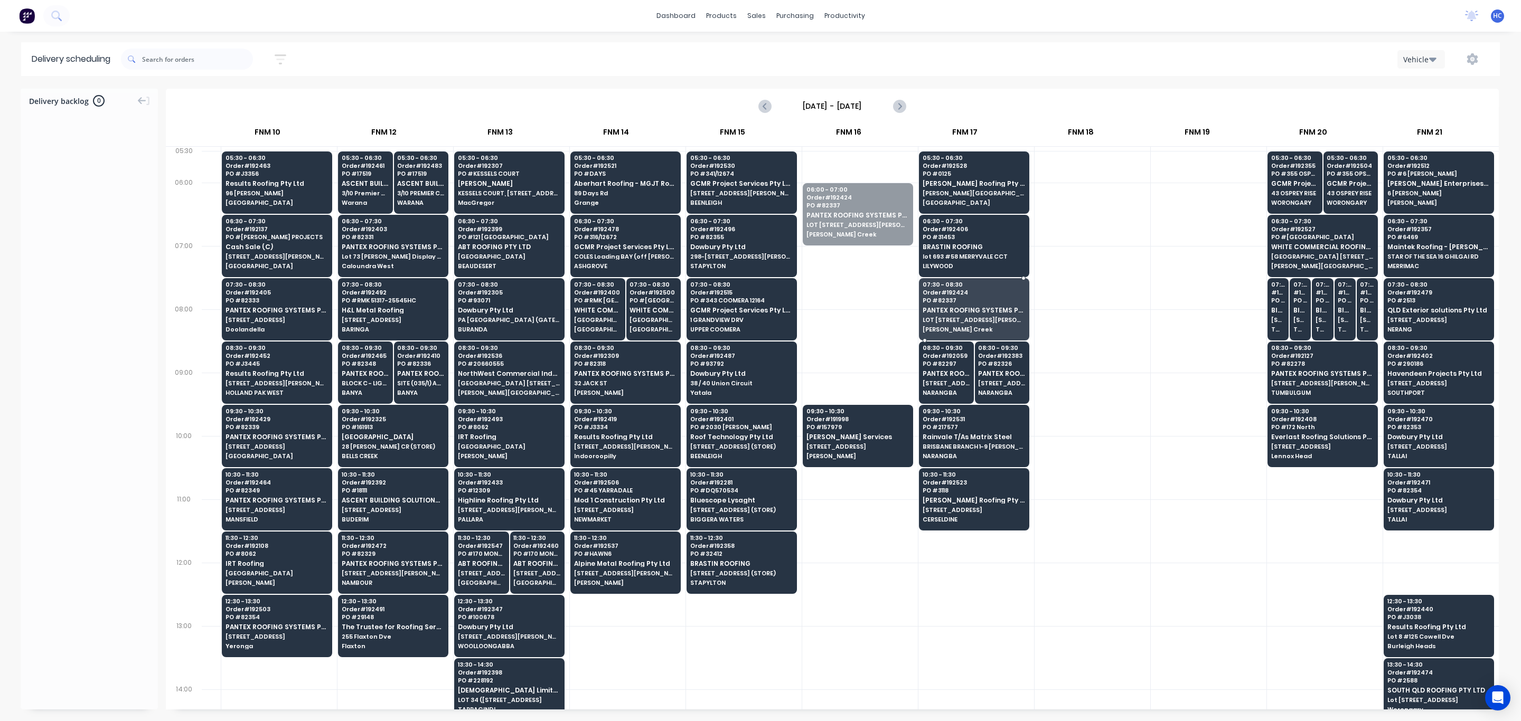
drag, startPoint x: 842, startPoint y: 219, endPoint x: 911, endPoint y: 298, distance: 105.5
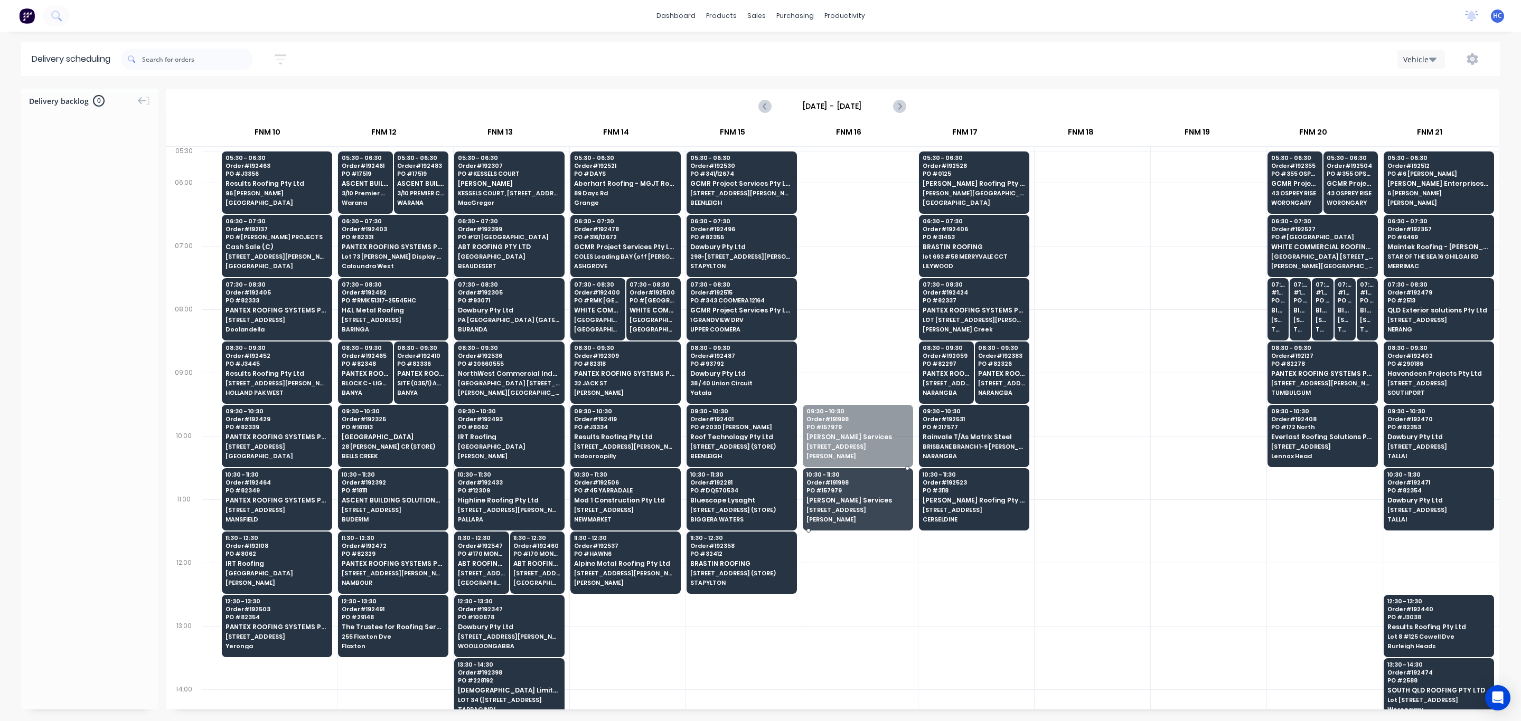
drag, startPoint x: 829, startPoint y: 448, endPoint x: 856, endPoint y: 507, distance: 64.7
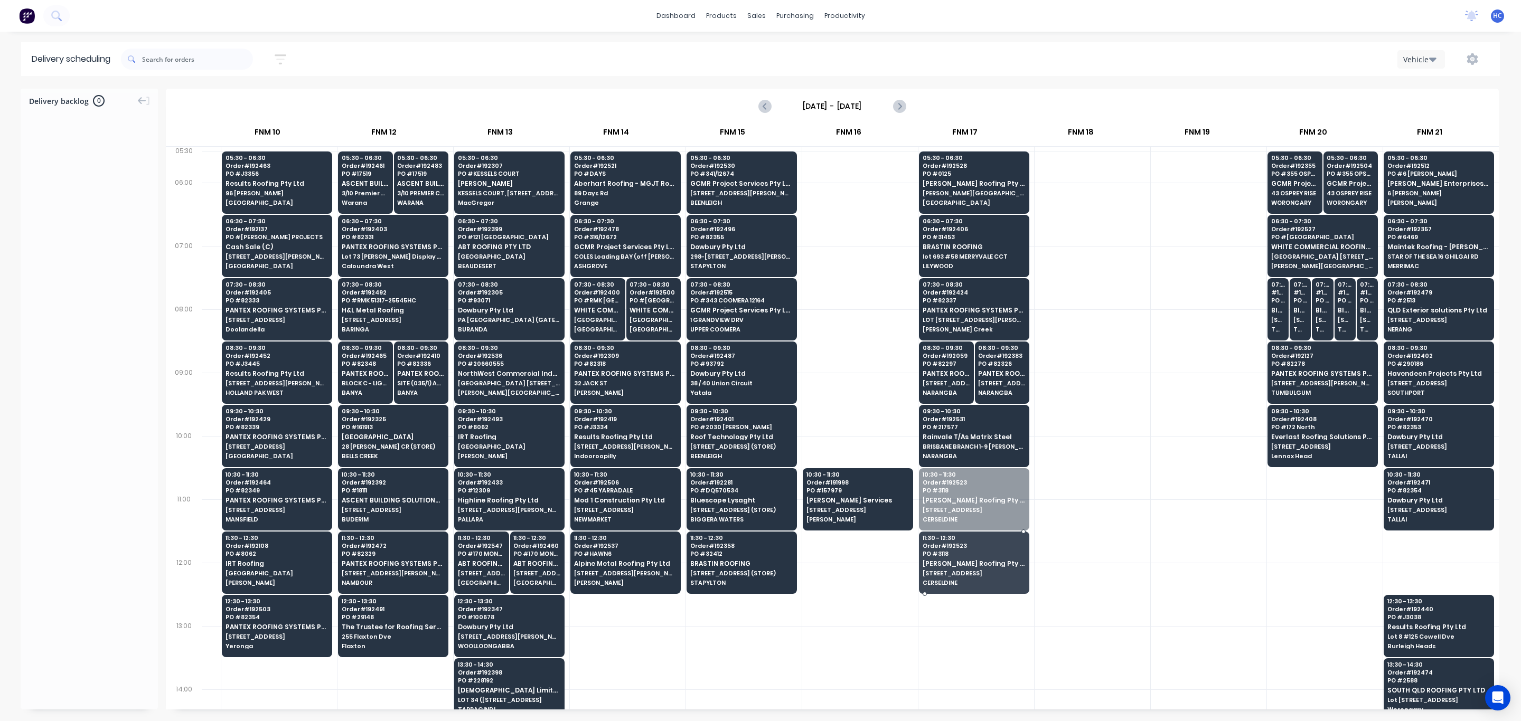
drag, startPoint x: 970, startPoint y: 496, endPoint x: 872, endPoint y: 500, distance: 97.8
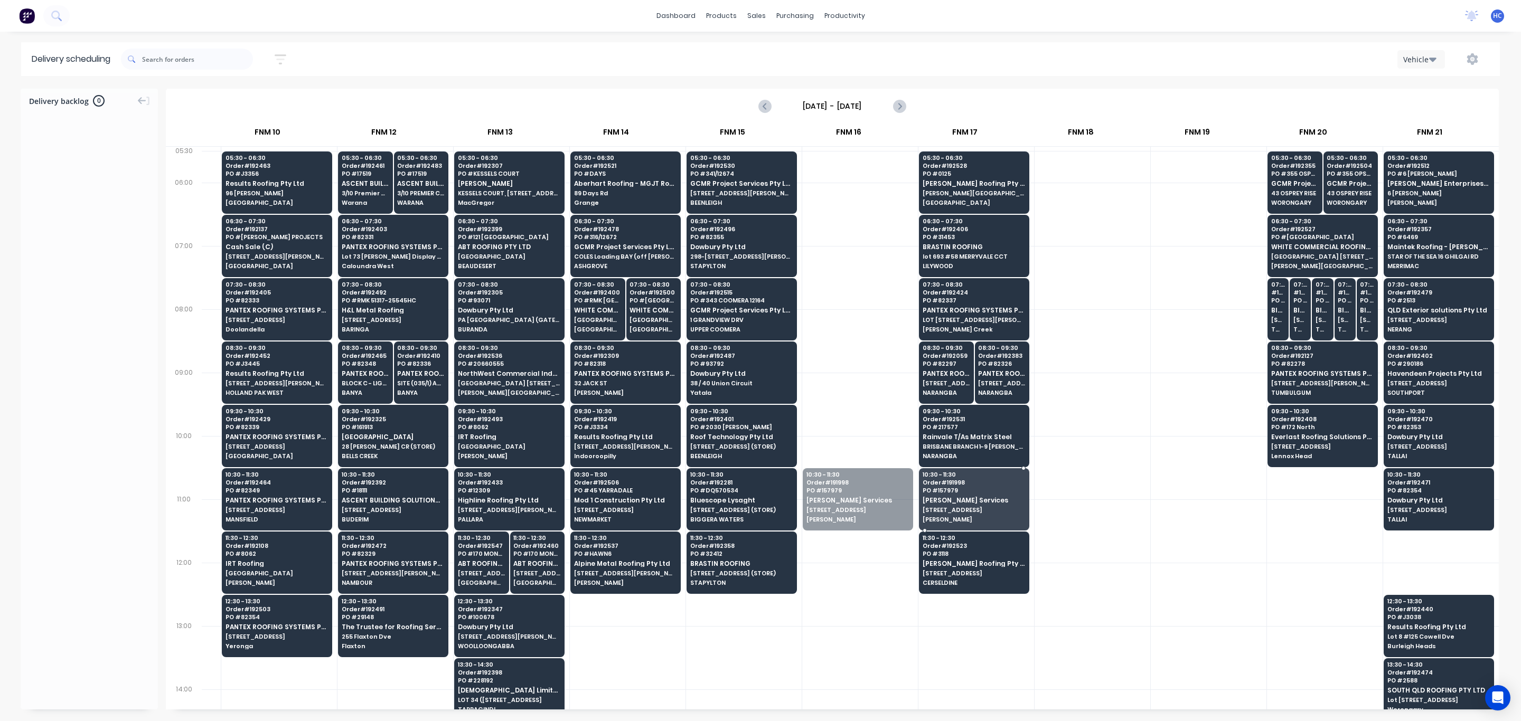
drag, startPoint x: 867, startPoint y: 497, endPoint x: 873, endPoint y: 499, distance: 6.5
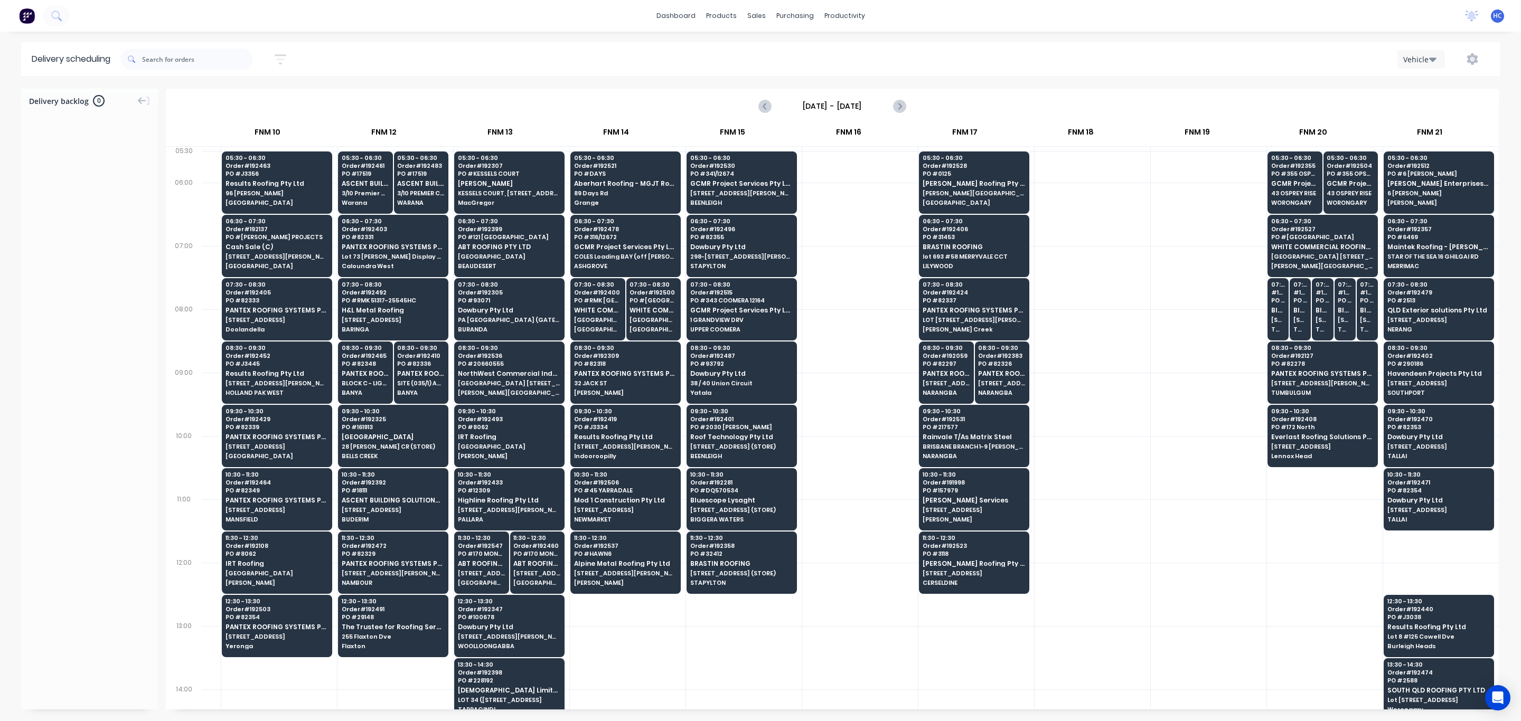
click at [1005, 481] on div at bounding box center [1209, 531] width 116 height 63
click at [284, 56] on icon "button" at bounding box center [281, 59] width 12 height 13
click at [241, 106] on label "12/09/25 - 12/09/25" at bounding box center [231, 99] width 99 height 17
click at [241, 106] on input "12/09/25 - 12/09/25" at bounding box center [232, 99] width 98 height 16
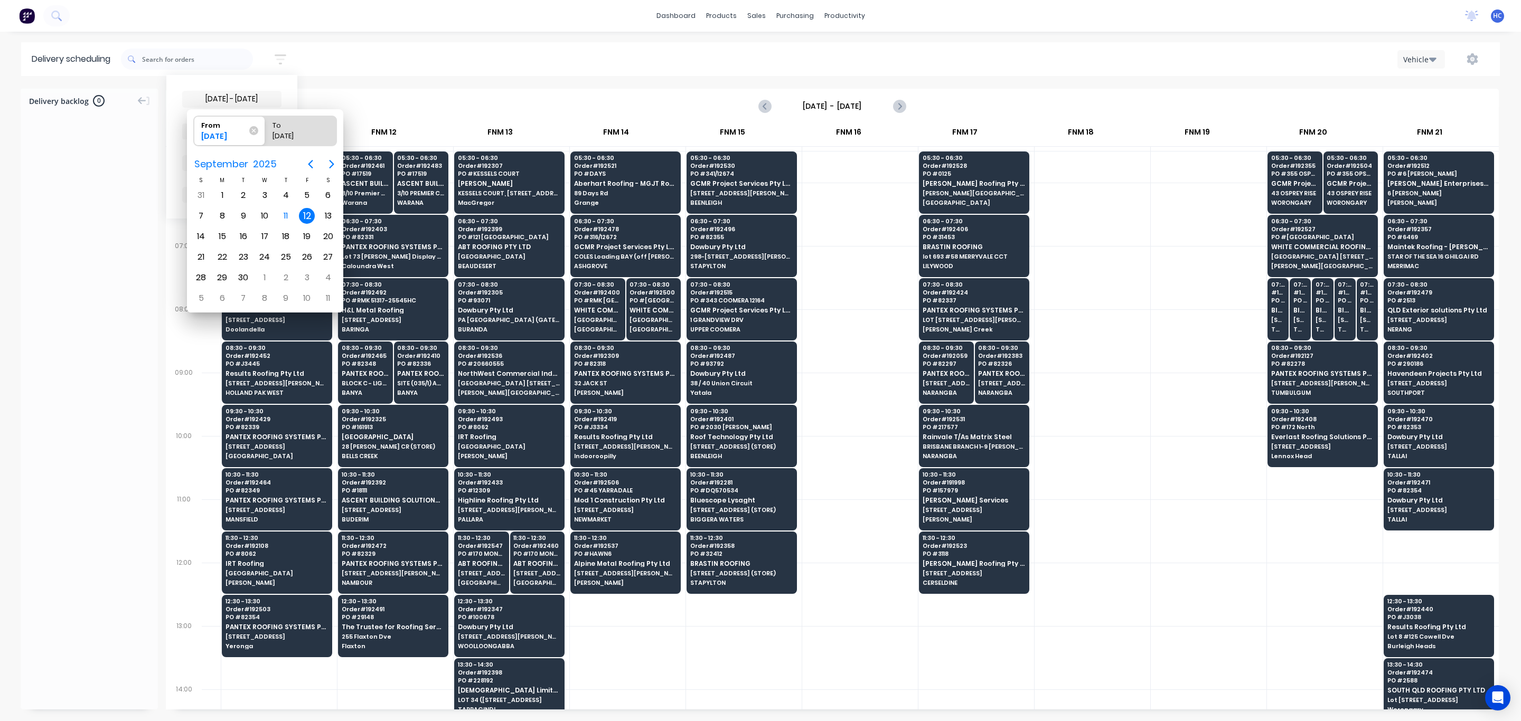
click at [303, 216] on div "12" at bounding box center [307, 216] width 16 height 16
radio input "false"
radio input "true"
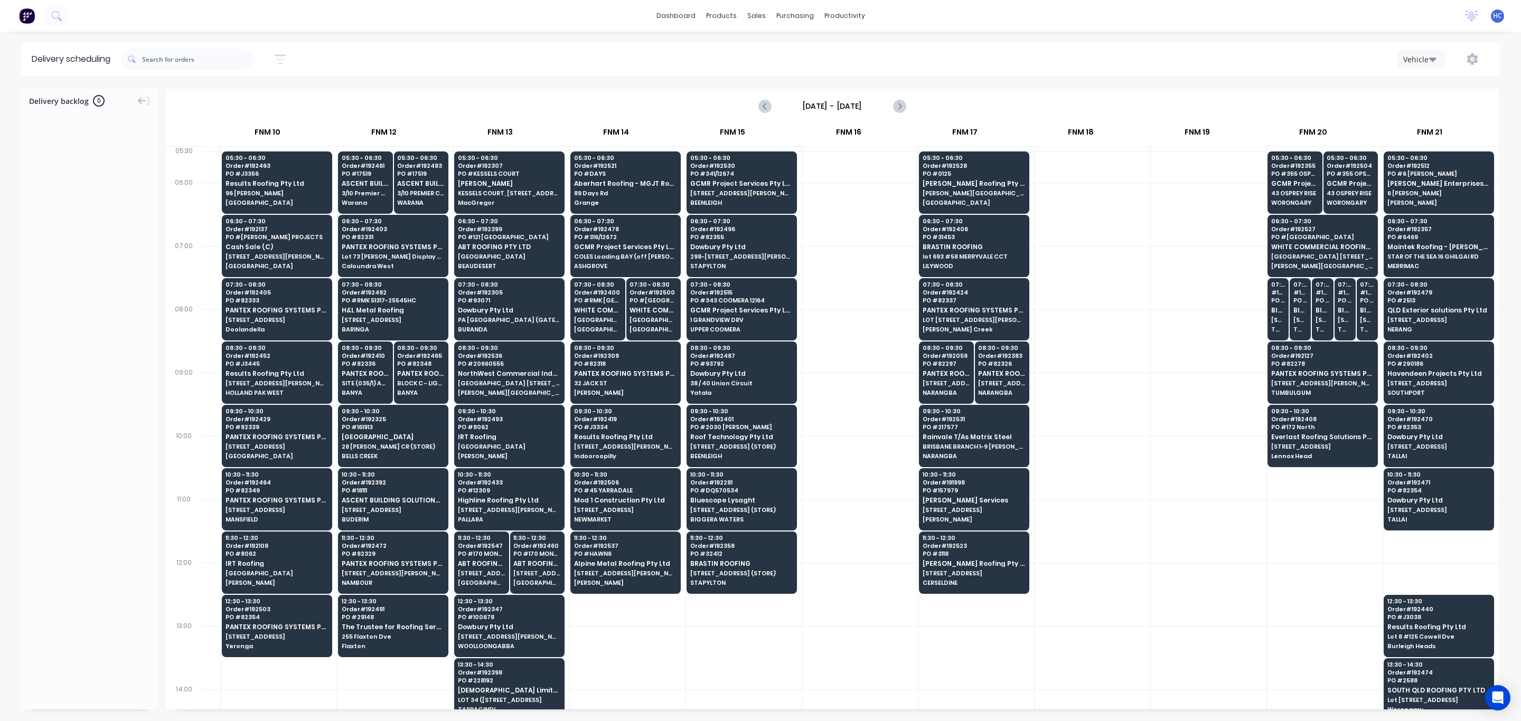
click at [1005, 475] on div at bounding box center [1093, 467] width 116 height 63
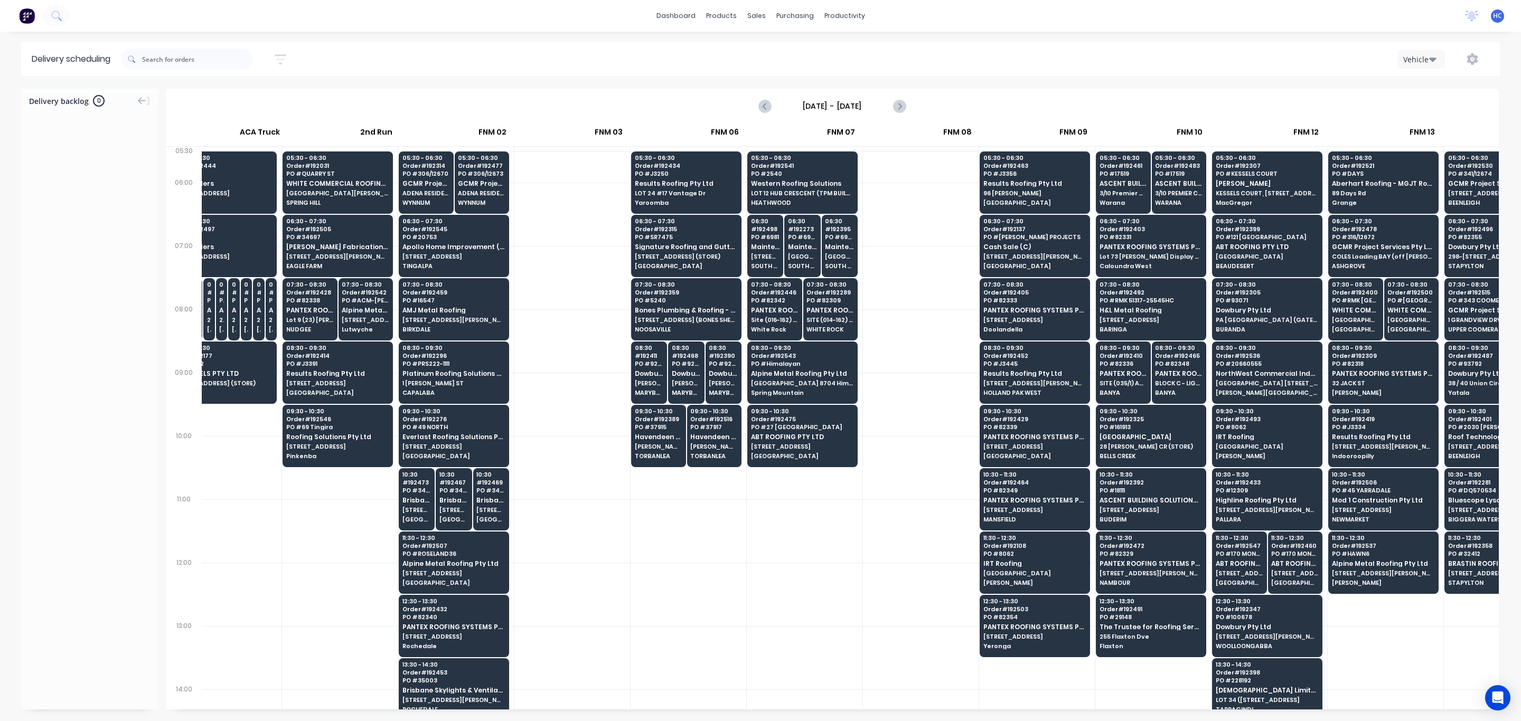
scroll to position [0, 0]
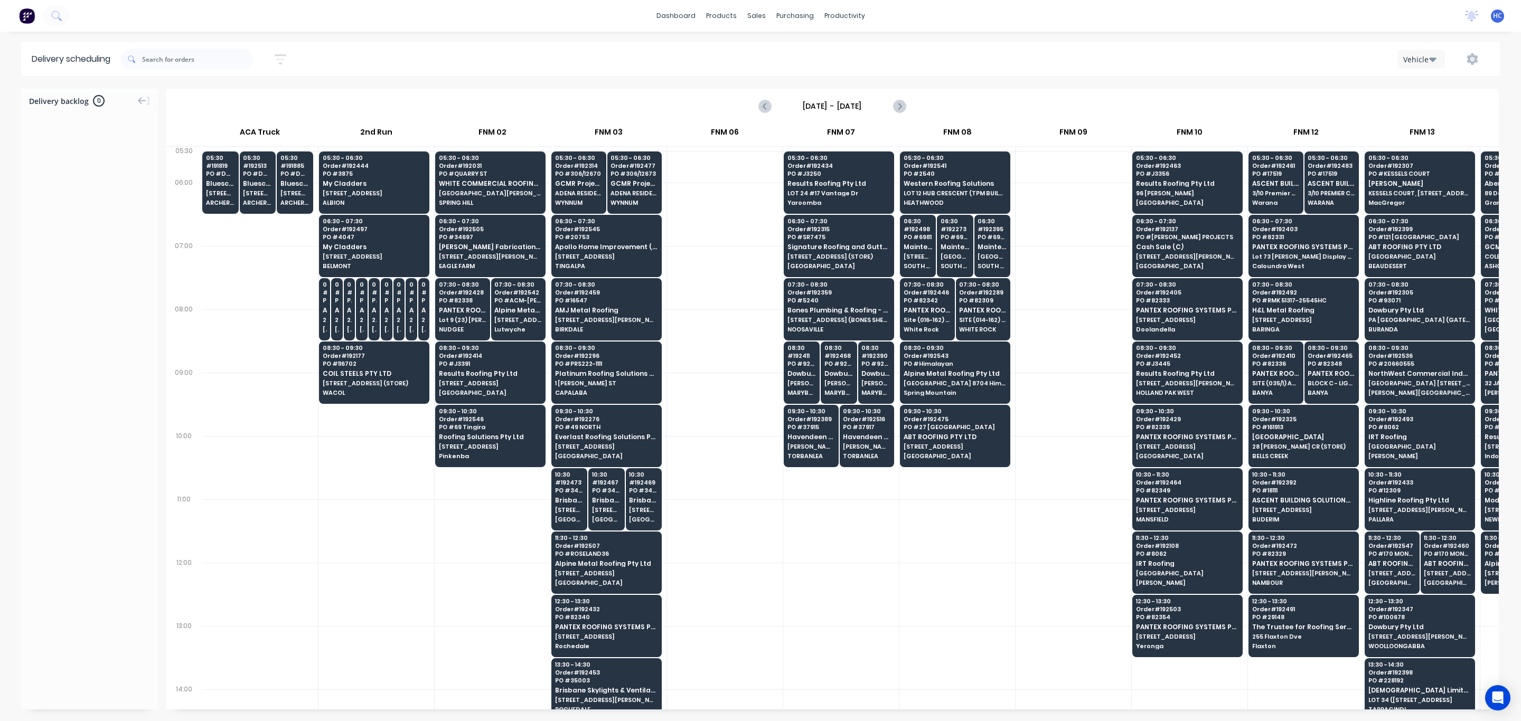
click at [789, 481] on div at bounding box center [841, 657] width 116 height 63
click at [849, 481] on div at bounding box center [841, 657] width 116 height 63
click at [980, 481] on div at bounding box center [957, 594] width 116 height 63
click at [838, 481] on div "Delivery backlog 0 Friday - 12/09/25 12 Fri Sep 2025 ACA Truck 2nd Run FNM 02 F…" at bounding box center [760, 405] width 1521 height 632
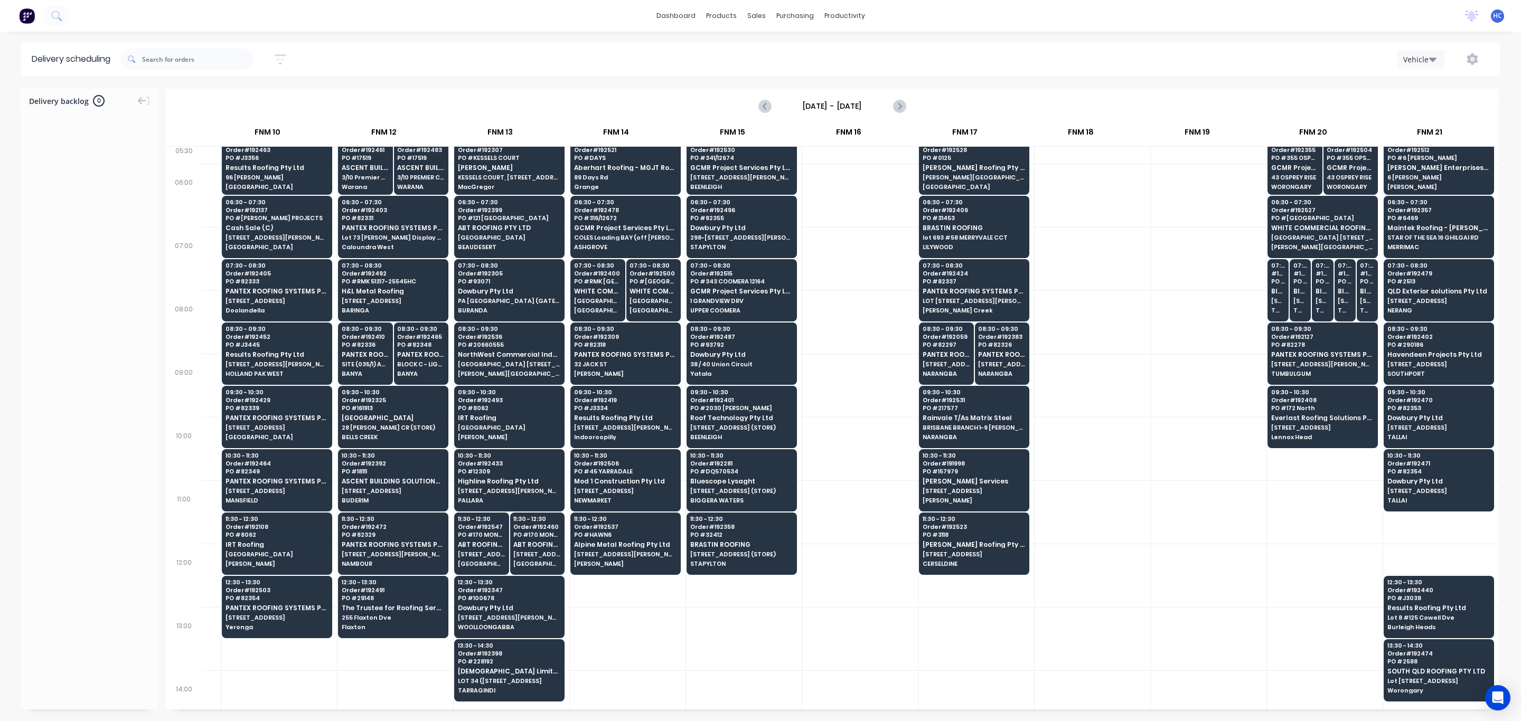
scroll to position [0, 922]
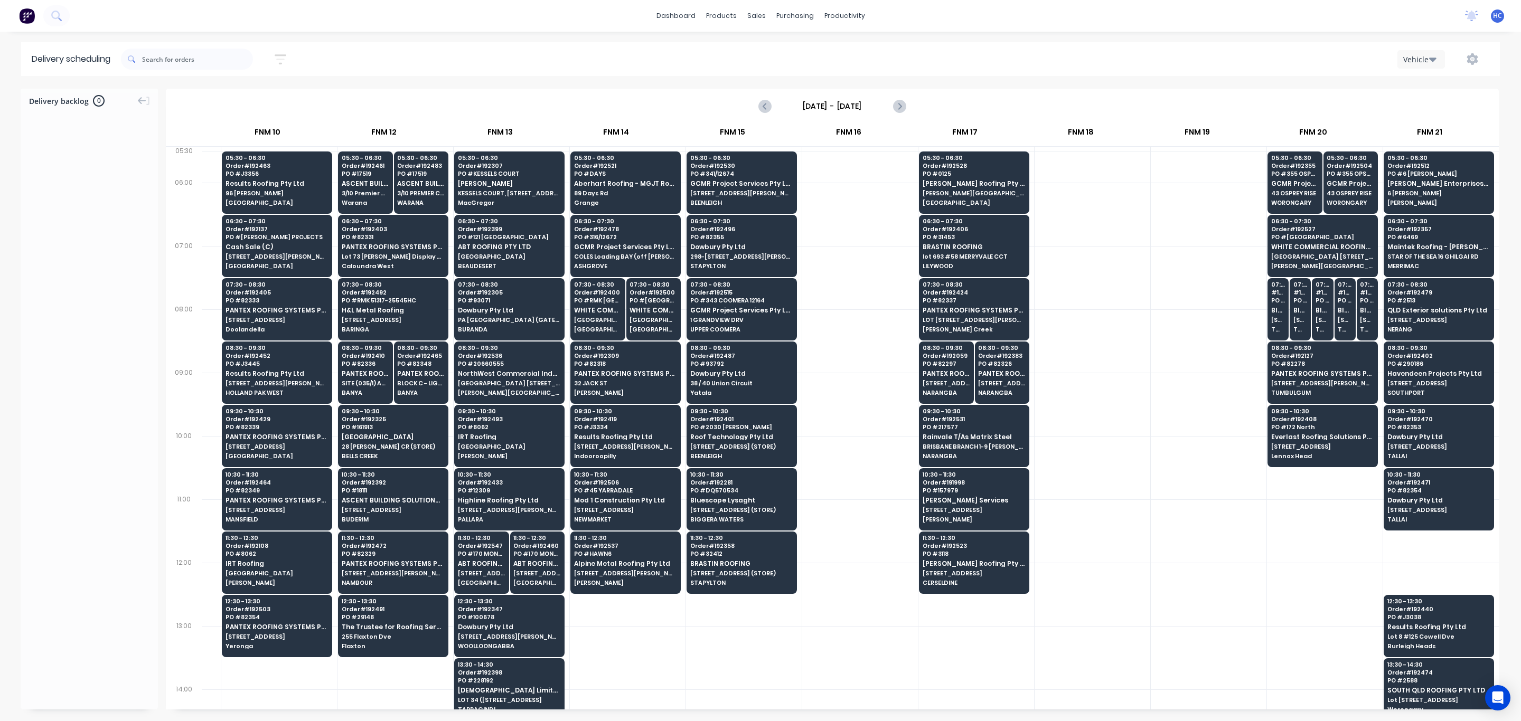
drag, startPoint x: 1059, startPoint y: 698, endPoint x: 1025, endPoint y: 702, distance: 34.1
click at [981, 481] on div "05:30 # 191819 PO # DQ570639 Bluescope Lysaght UNIT 4, 125 KERRY RD (STORE) ARC…" at bounding box center [850, 428] width 1297 height 563
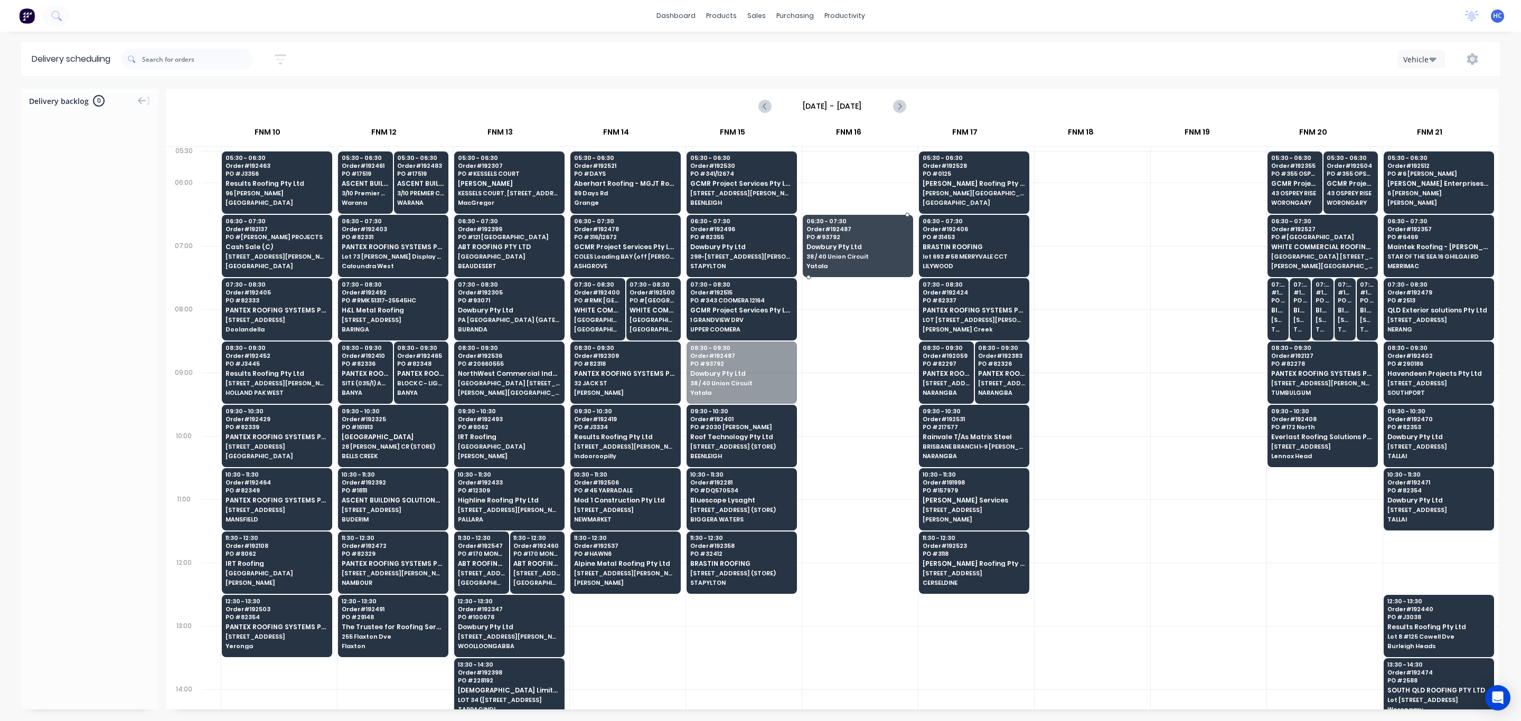
drag, startPoint x: 753, startPoint y: 381, endPoint x: 823, endPoint y: 268, distance: 133.1
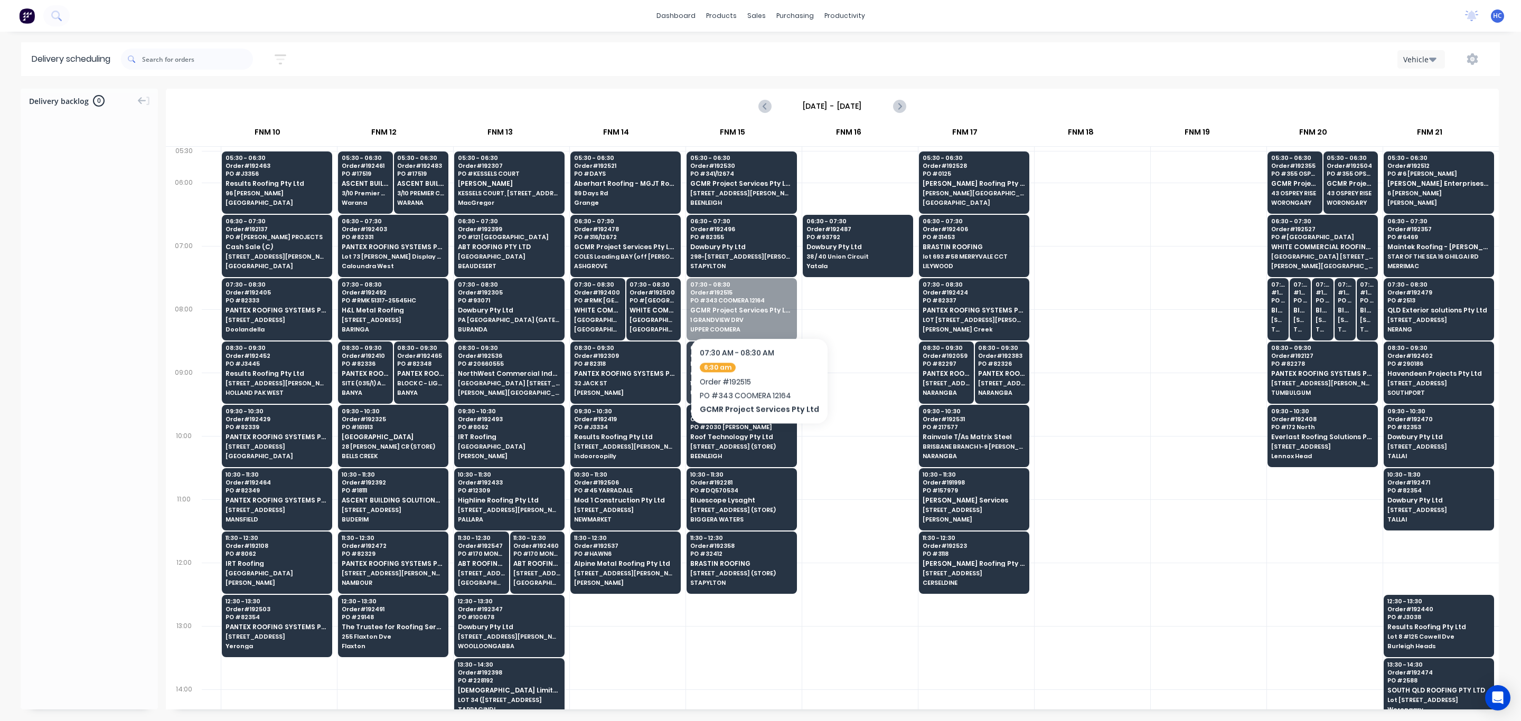
drag, startPoint x: 757, startPoint y: 295, endPoint x: 755, endPoint y: 306, distance: 10.9
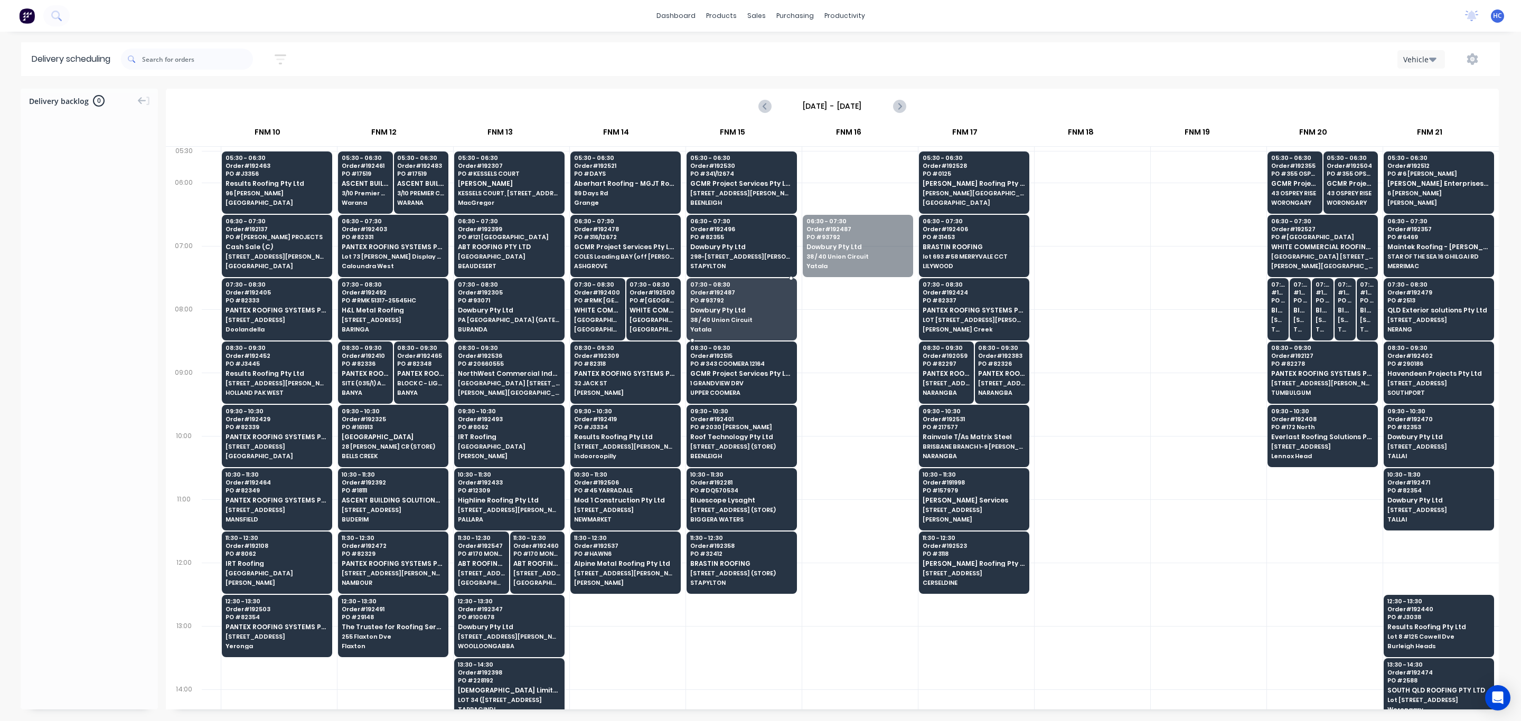
drag, startPoint x: 840, startPoint y: 243, endPoint x: 832, endPoint y: 262, distance: 20.6
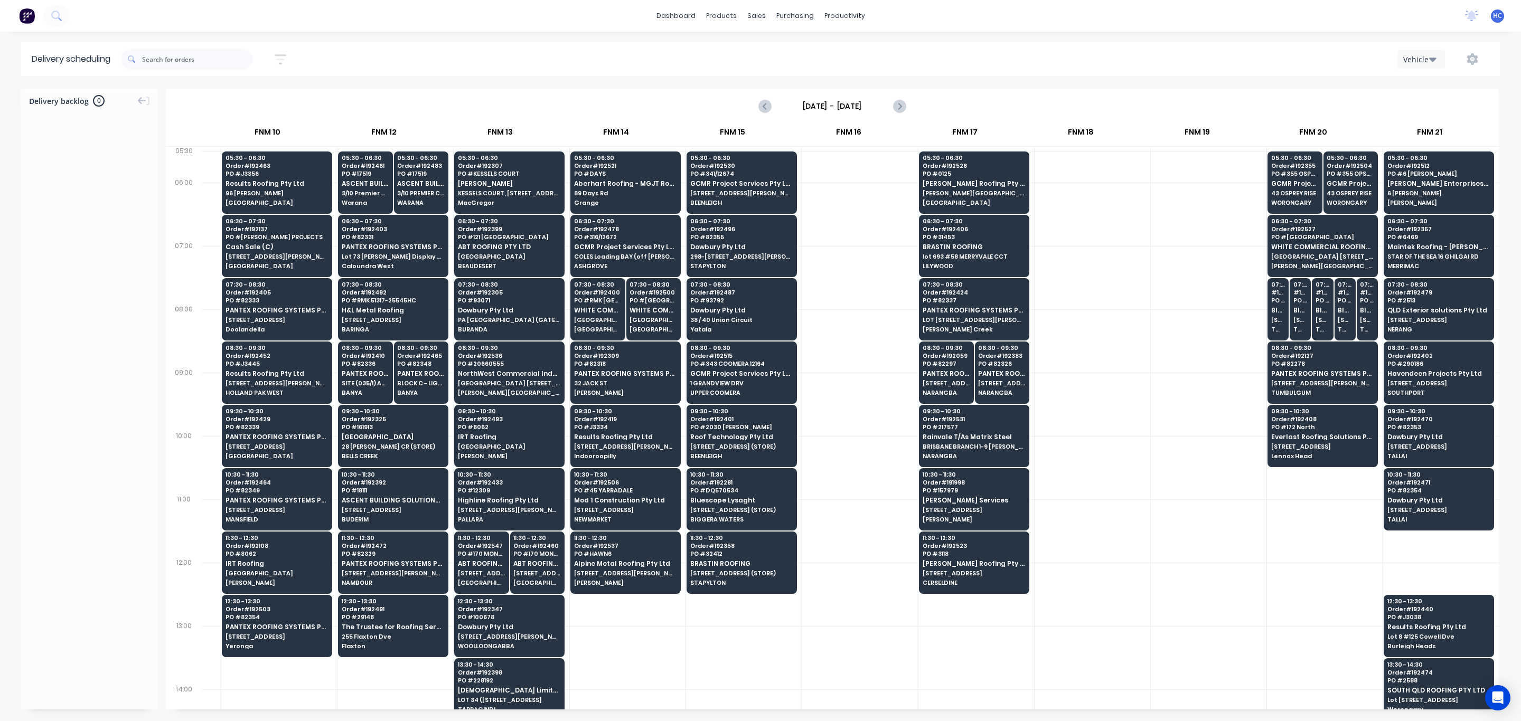
drag, startPoint x: 1242, startPoint y: 547, endPoint x: 1242, endPoint y: 553, distance: 5.8
click at [1005, 481] on div at bounding box center [1209, 642] width 116 height 982
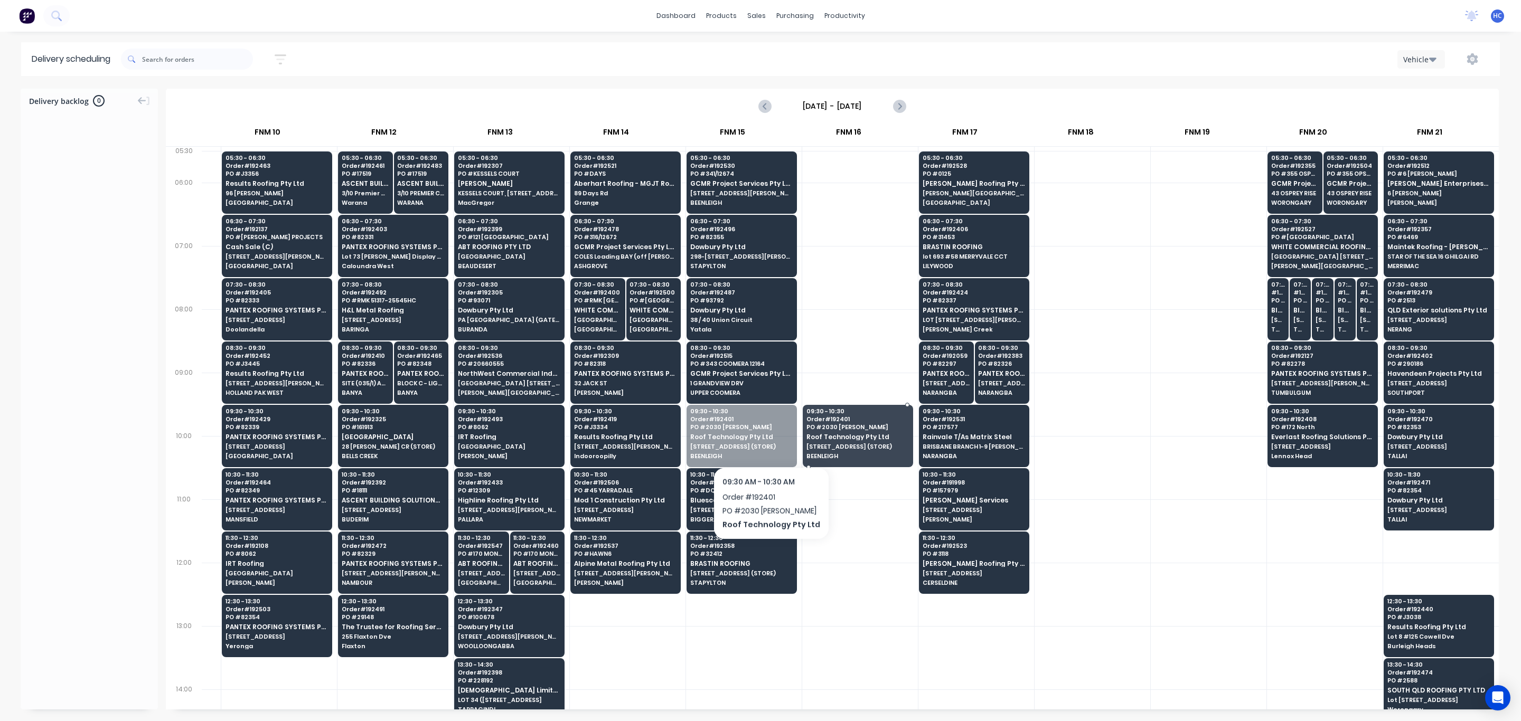
drag, startPoint x: 739, startPoint y: 433, endPoint x: 767, endPoint y: 439, distance: 28.8
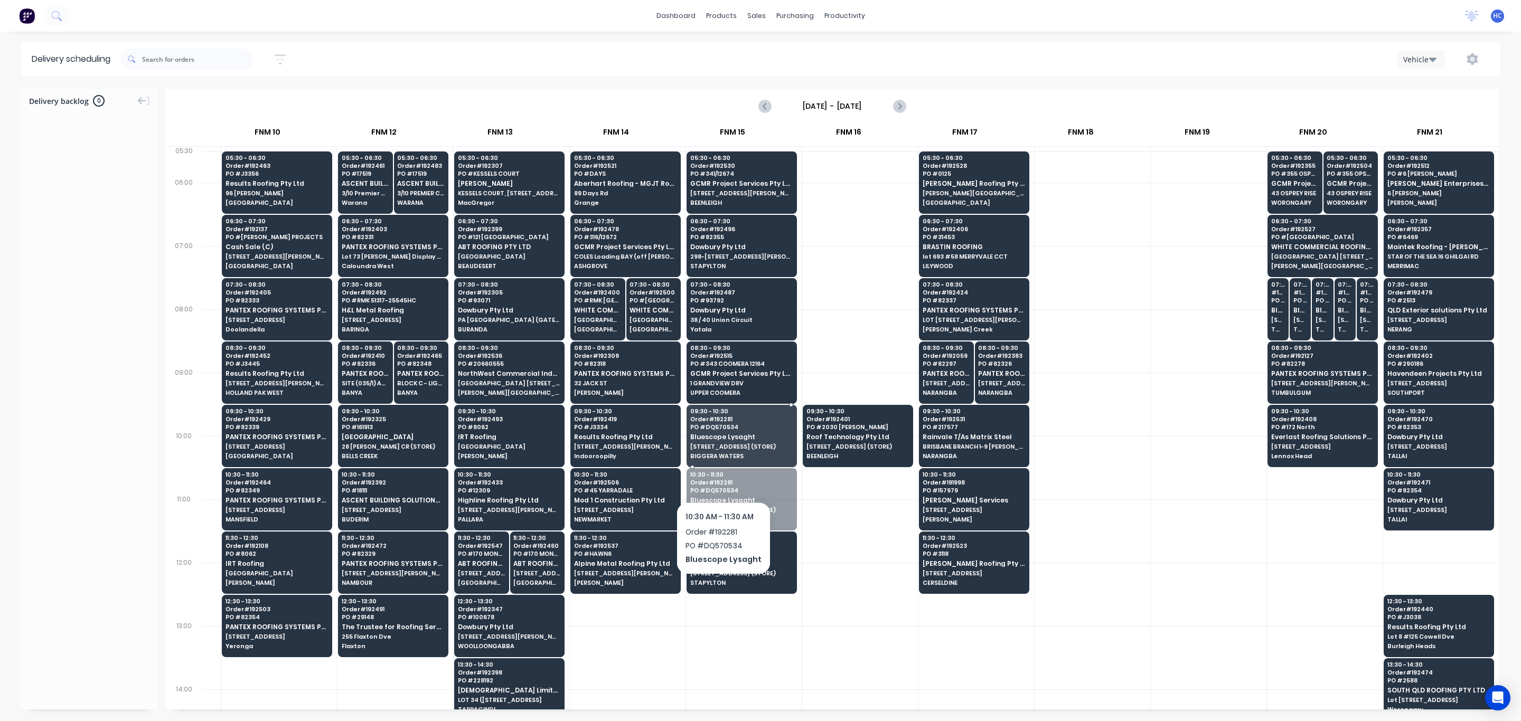
drag, startPoint x: 724, startPoint y: 488, endPoint x: 734, endPoint y: 434, distance: 54.8
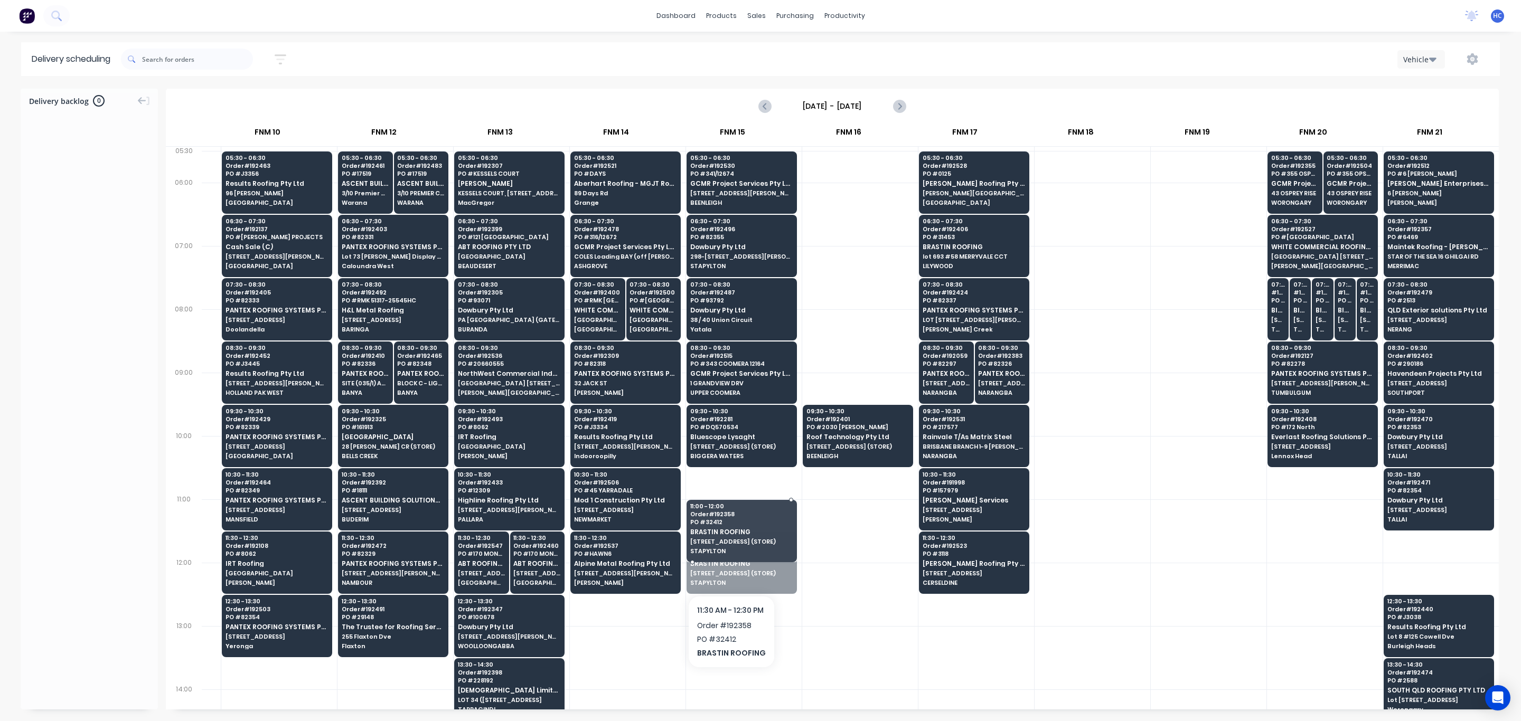
drag, startPoint x: 727, startPoint y: 548, endPoint x: 784, endPoint y: 479, distance: 89.7
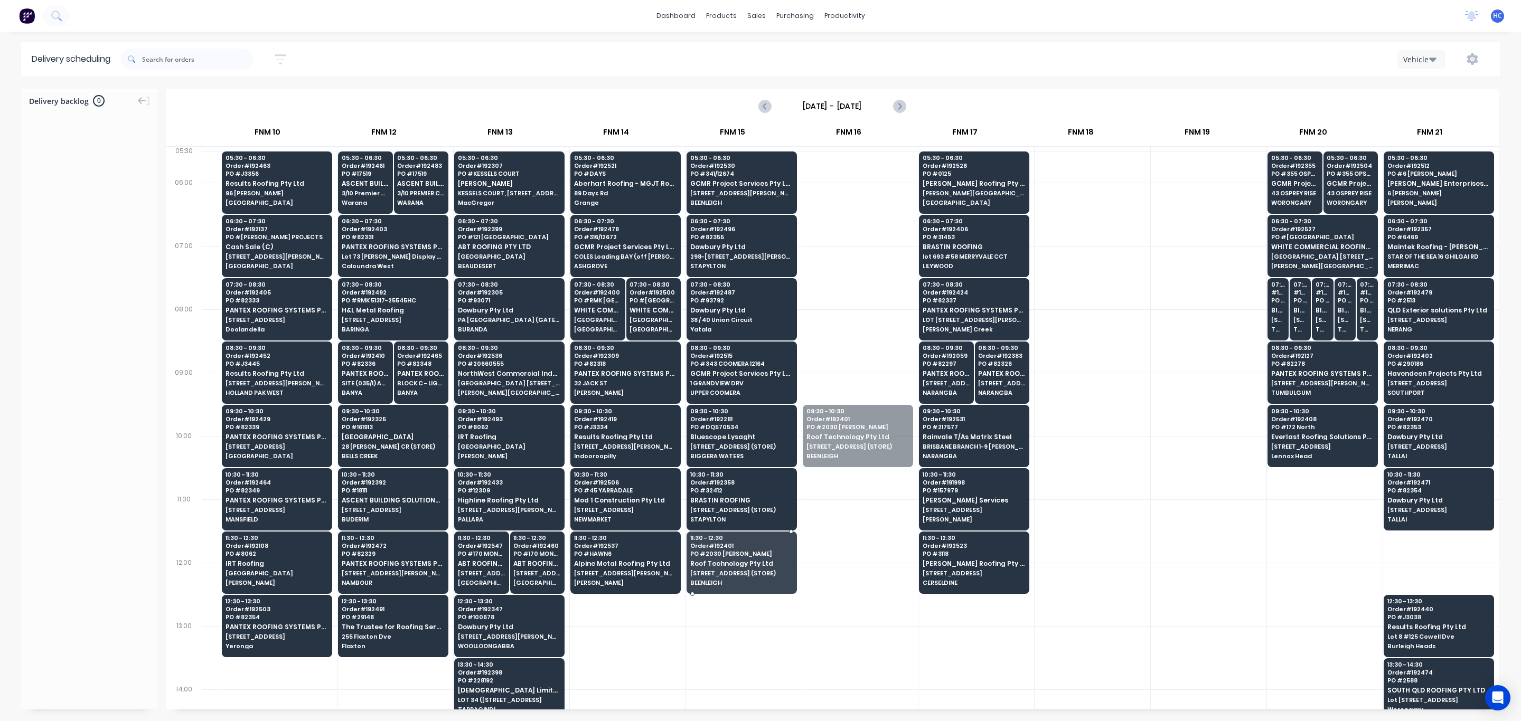
drag, startPoint x: 824, startPoint y: 448, endPoint x: 756, endPoint y: 574, distance: 143.0
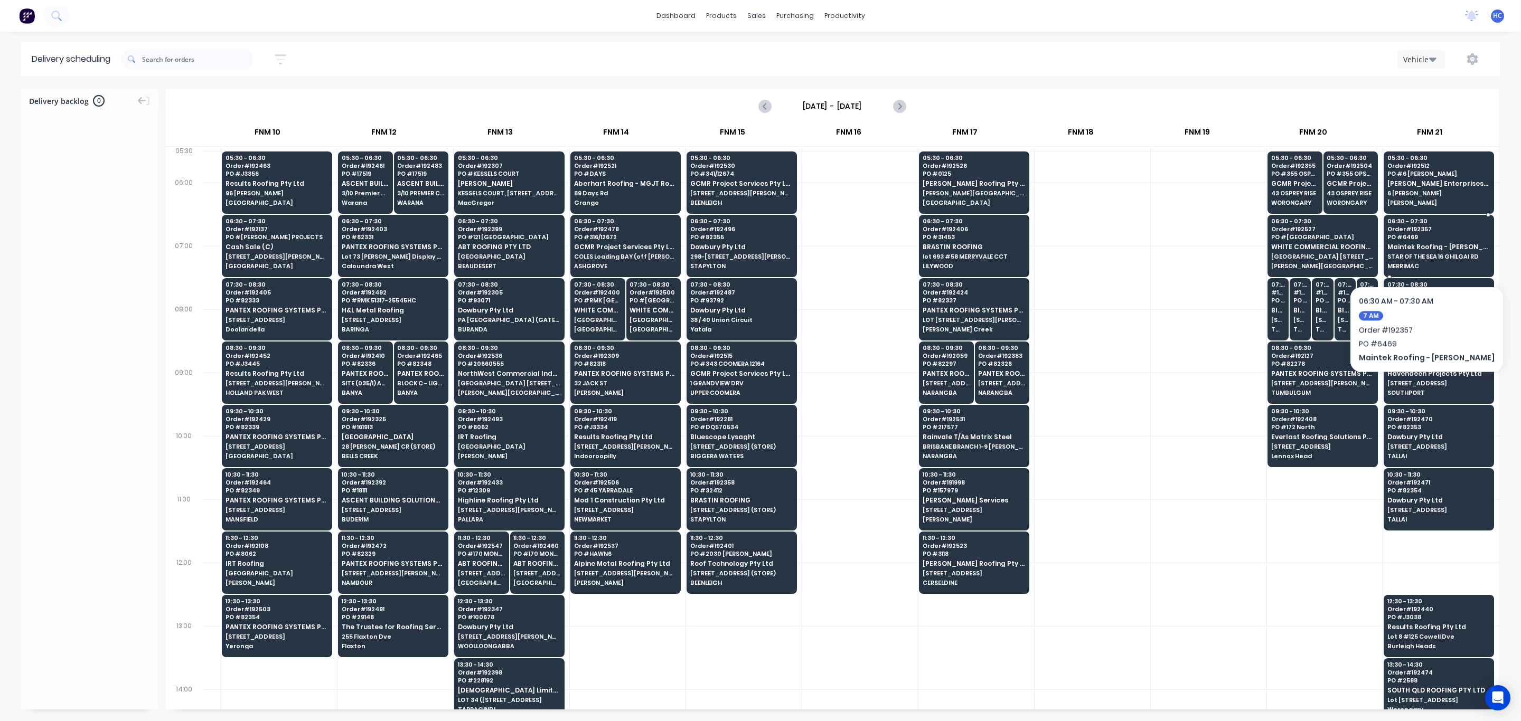
click at [1005, 254] on span "STAR OF THE SEA 16 GHILGAI RD" at bounding box center [1438, 256] width 102 height 6
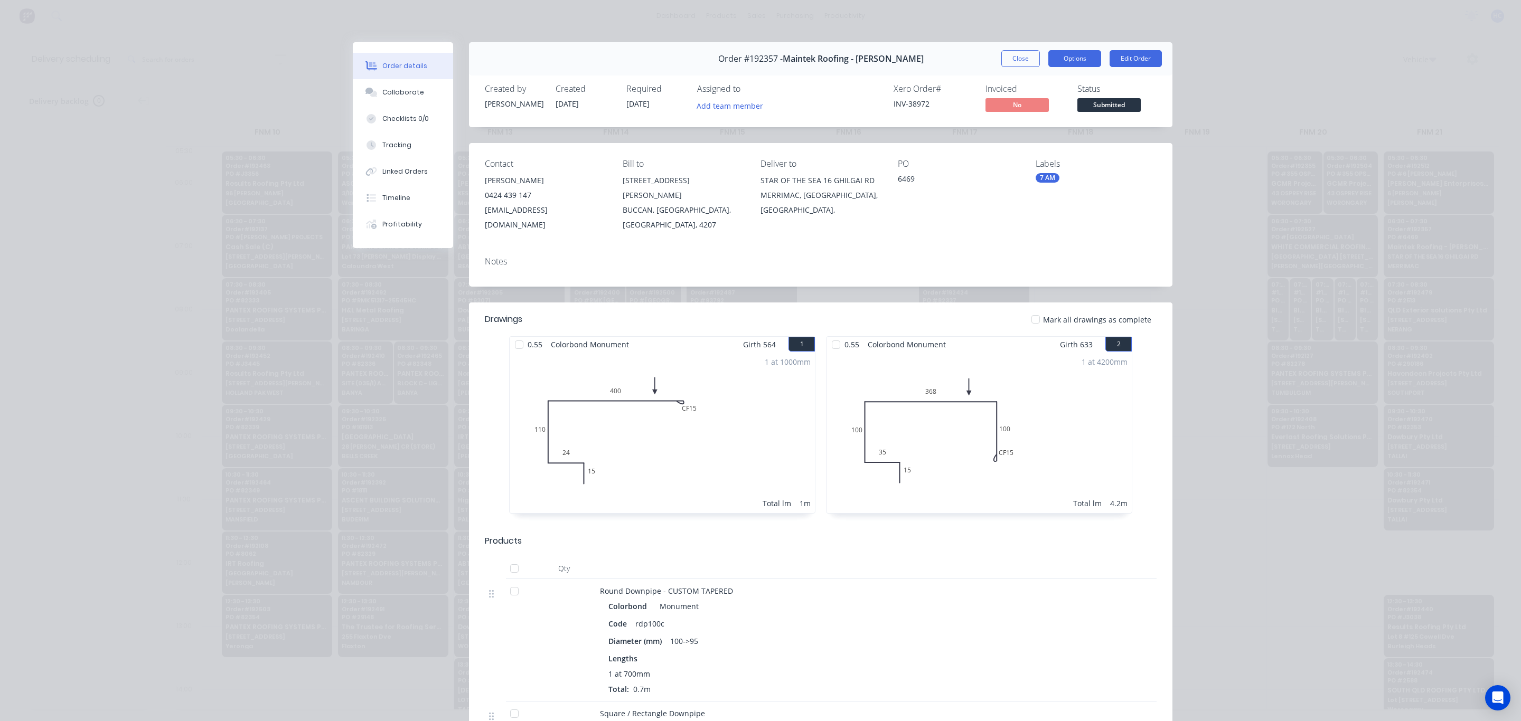
click at [1005, 60] on button "Options" at bounding box center [1074, 58] width 53 height 17
click at [1005, 108] on div "Work Order" at bounding box center [1046, 106] width 92 height 15
drag, startPoint x: 1033, startPoint y: 130, endPoint x: 1039, endPoint y: 131, distance: 6.5
click at [1005, 131] on div "Standard" at bounding box center [1046, 127] width 92 height 15
click at [1005, 63] on button "Close" at bounding box center [1020, 58] width 39 height 17
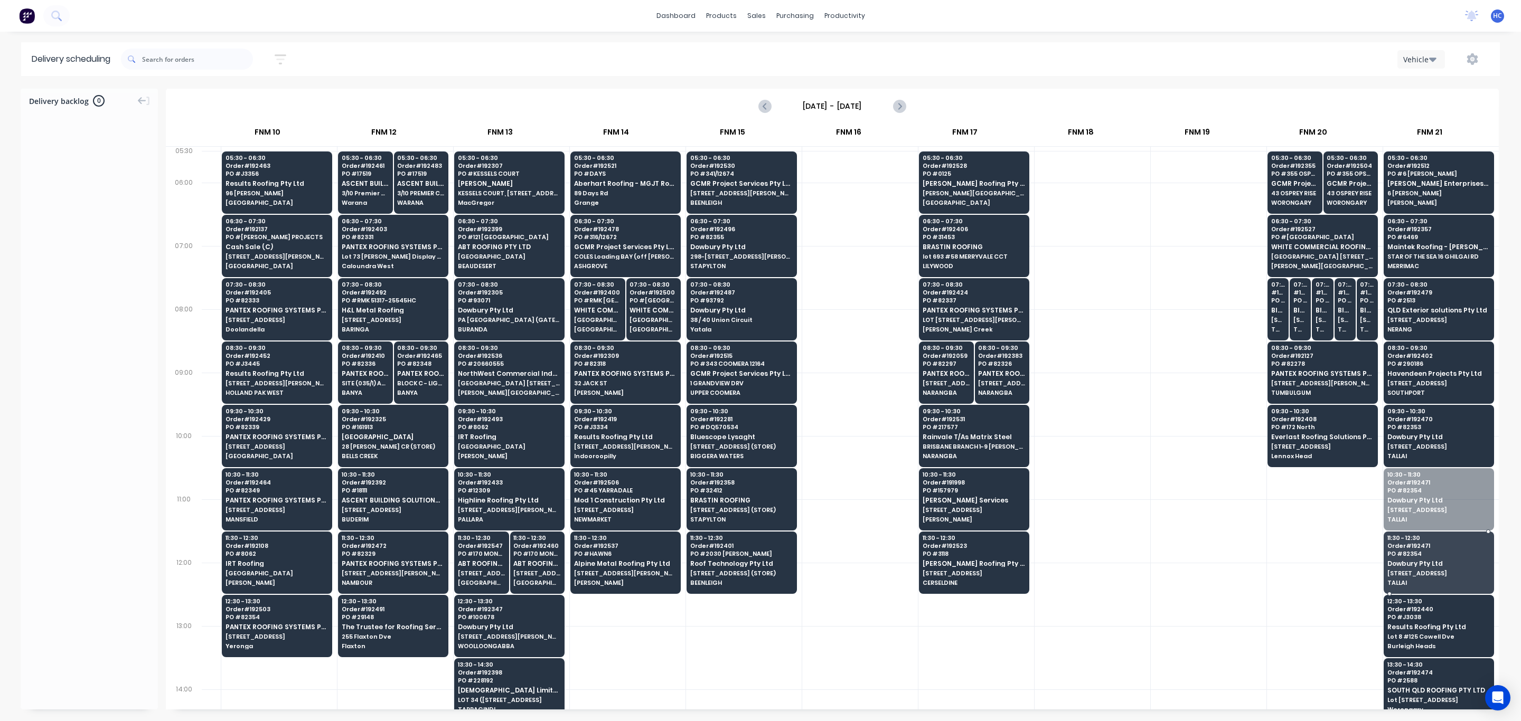
drag, startPoint x: 1396, startPoint y: 484, endPoint x: 1398, endPoint y: 509, distance: 24.9
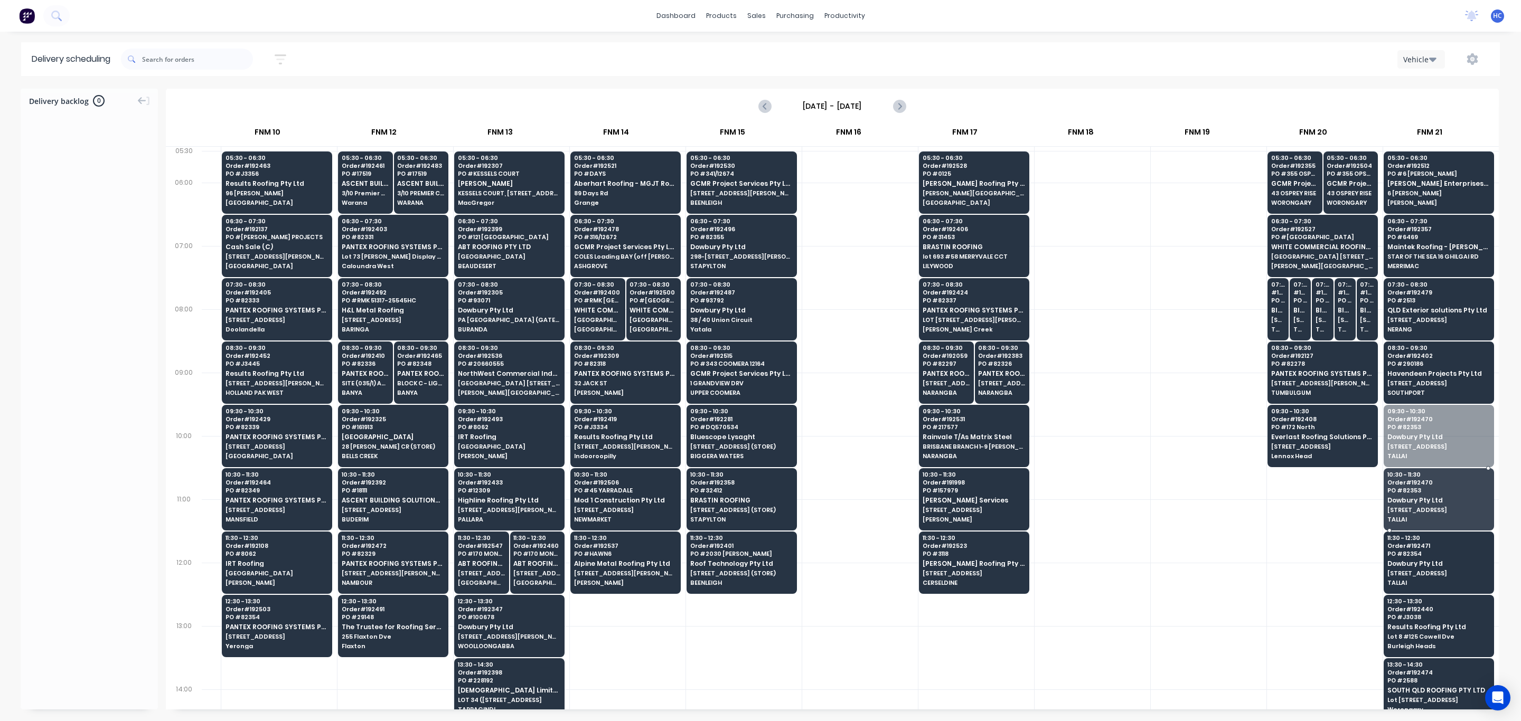
drag, startPoint x: 1422, startPoint y: 422, endPoint x: 1415, endPoint y: 497, distance: 75.8
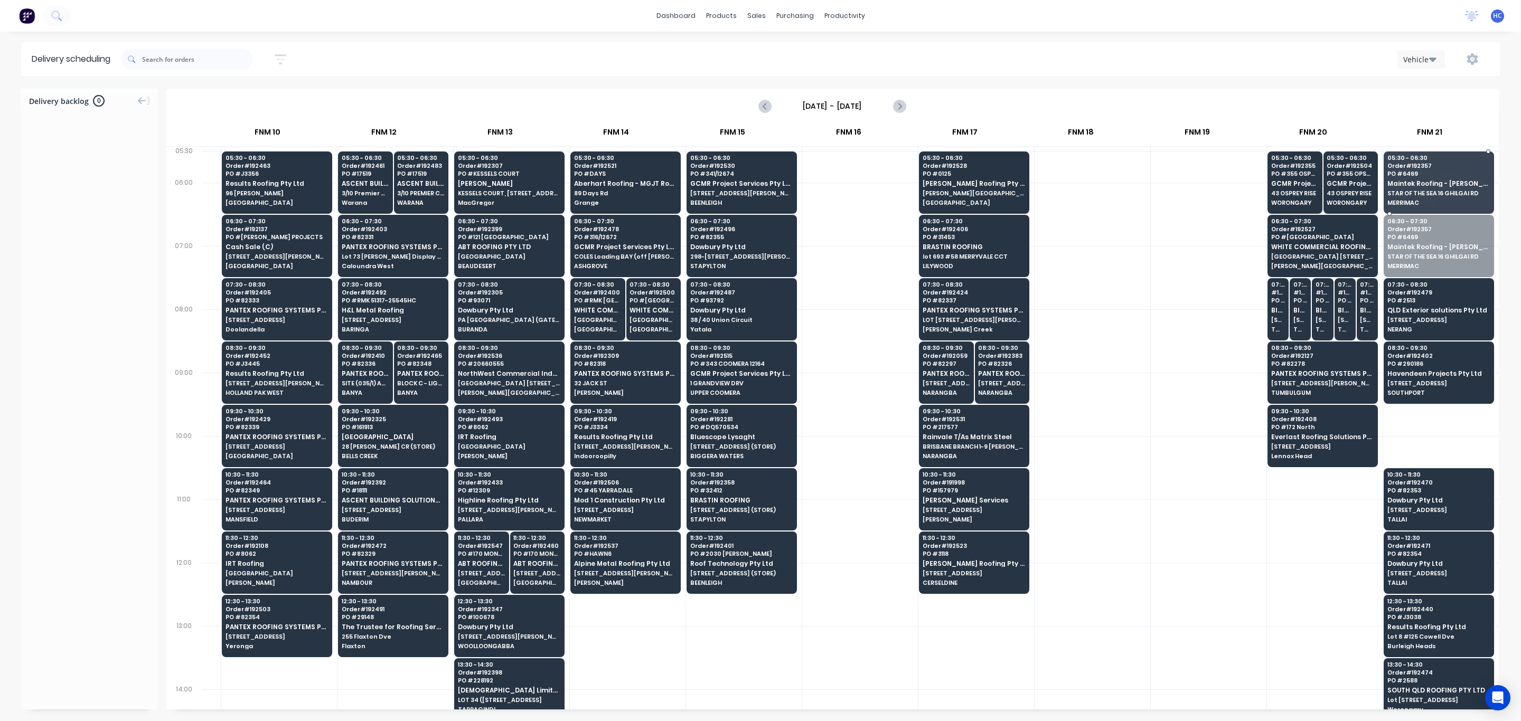
drag, startPoint x: 1414, startPoint y: 222, endPoint x: 1417, endPoint y: 184, distance: 38.2
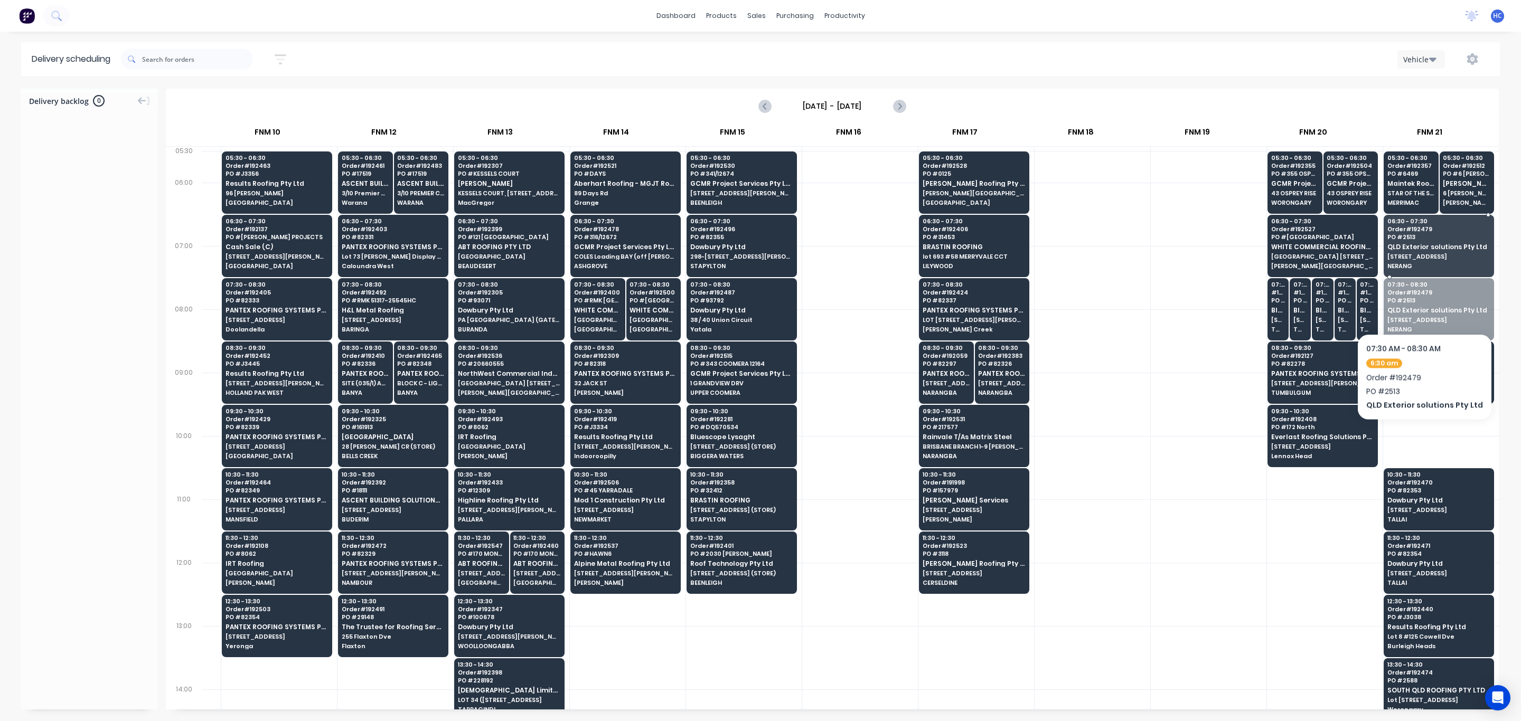
drag, startPoint x: 1419, startPoint y: 302, endPoint x: 1427, endPoint y: 257, distance: 45.1
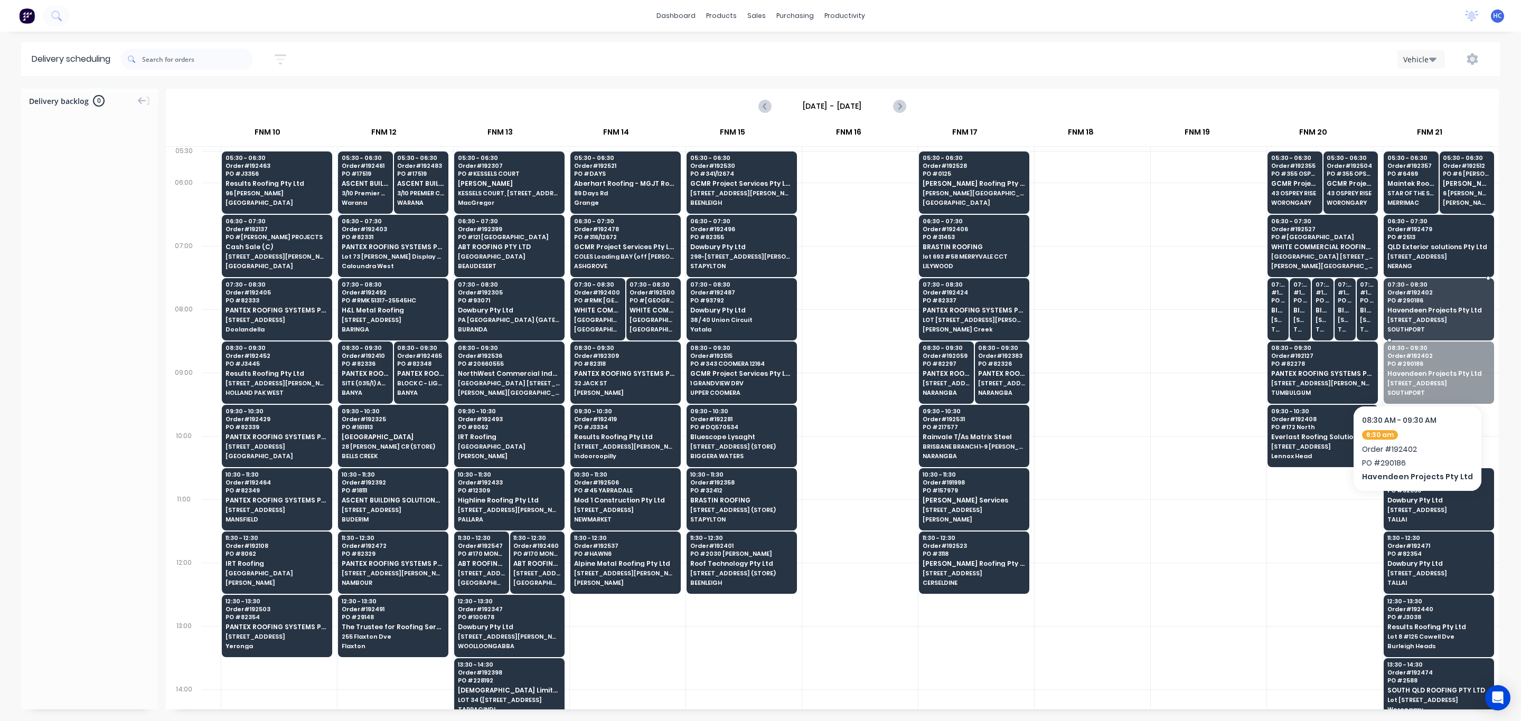
drag, startPoint x: 1447, startPoint y: 356, endPoint x: 1447, endPoint y: 321, distance: 35.9
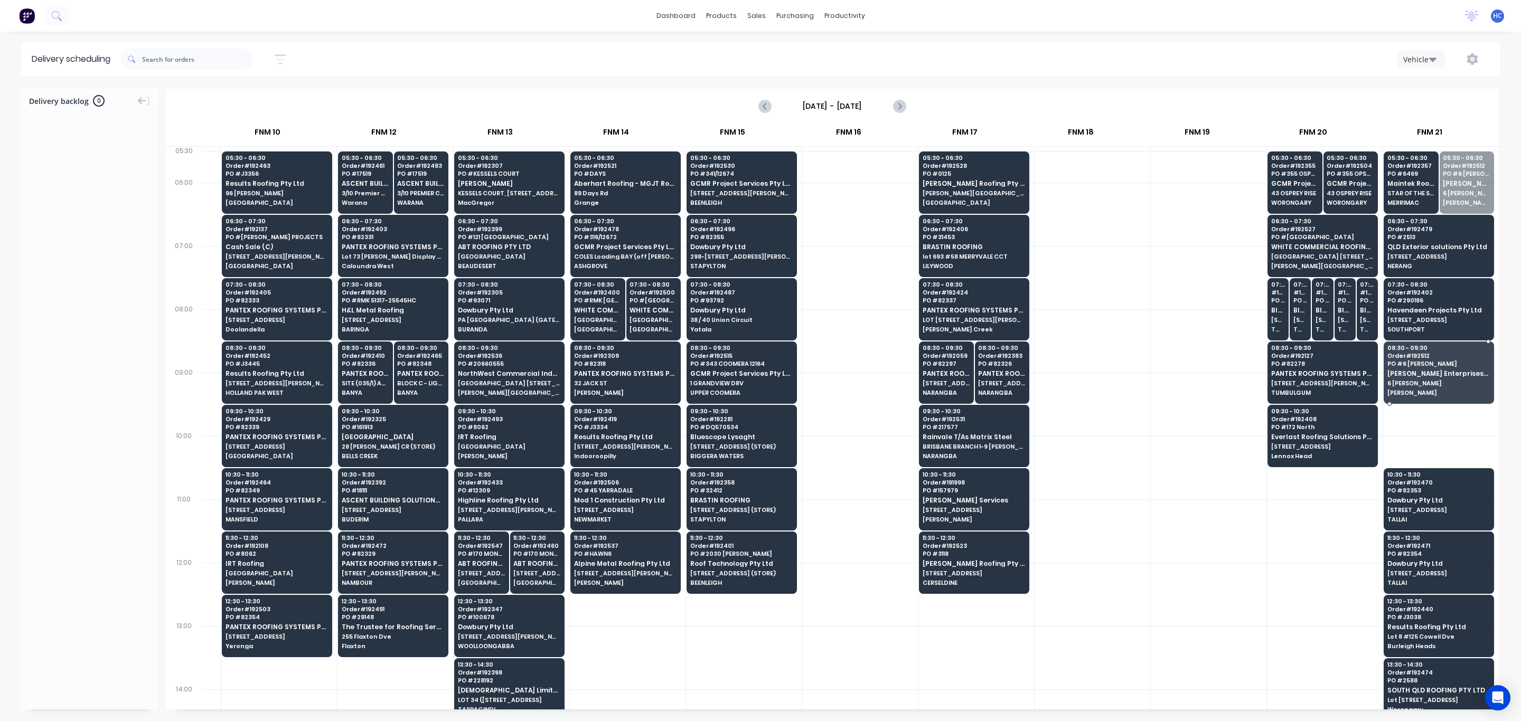
drag, startPoint x: 1466, startPoint y: 215, endPoint x: 1458, endPoint y: 382, distance: 167.1
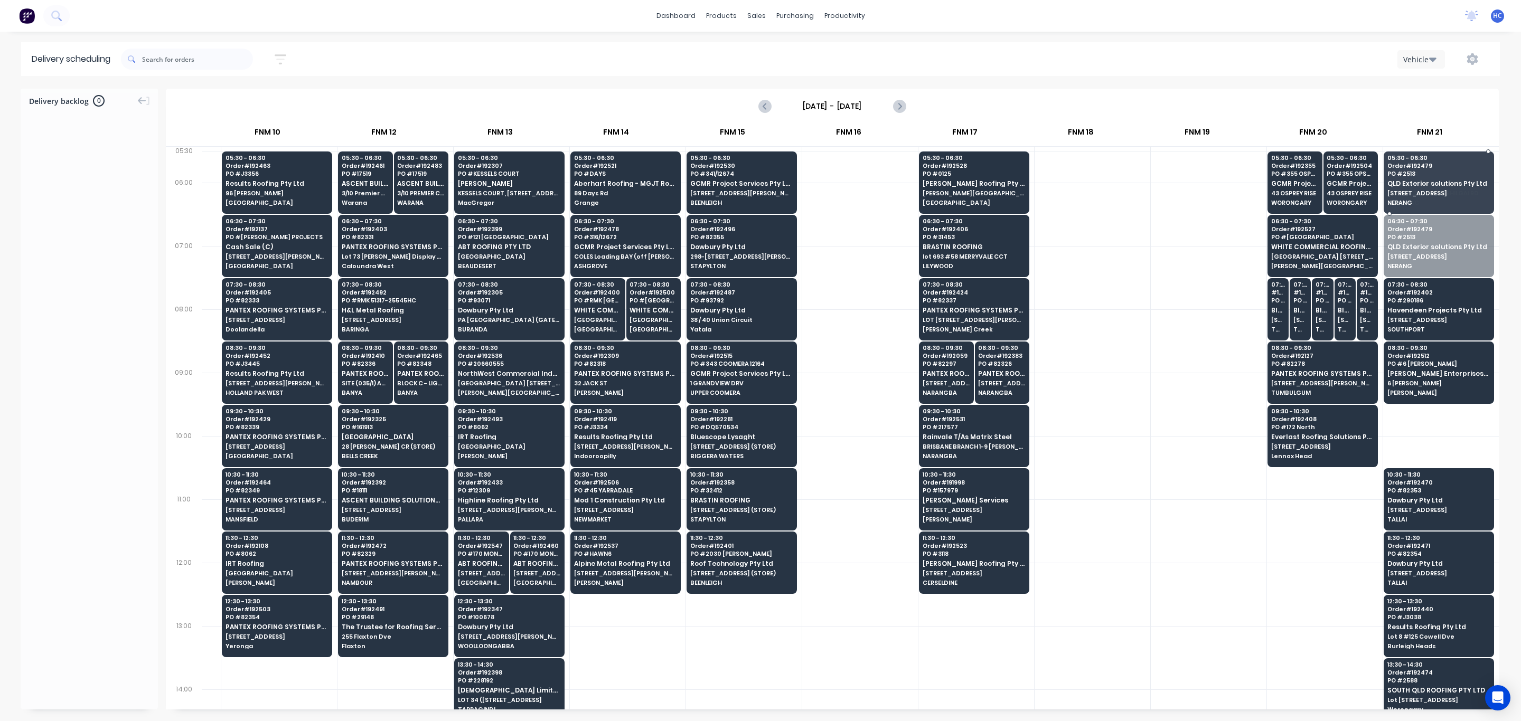
drag, startPoint x: 1399, startPoint y: 249, endPoint x: 1399, endPoint y: 231, distance: 18.0
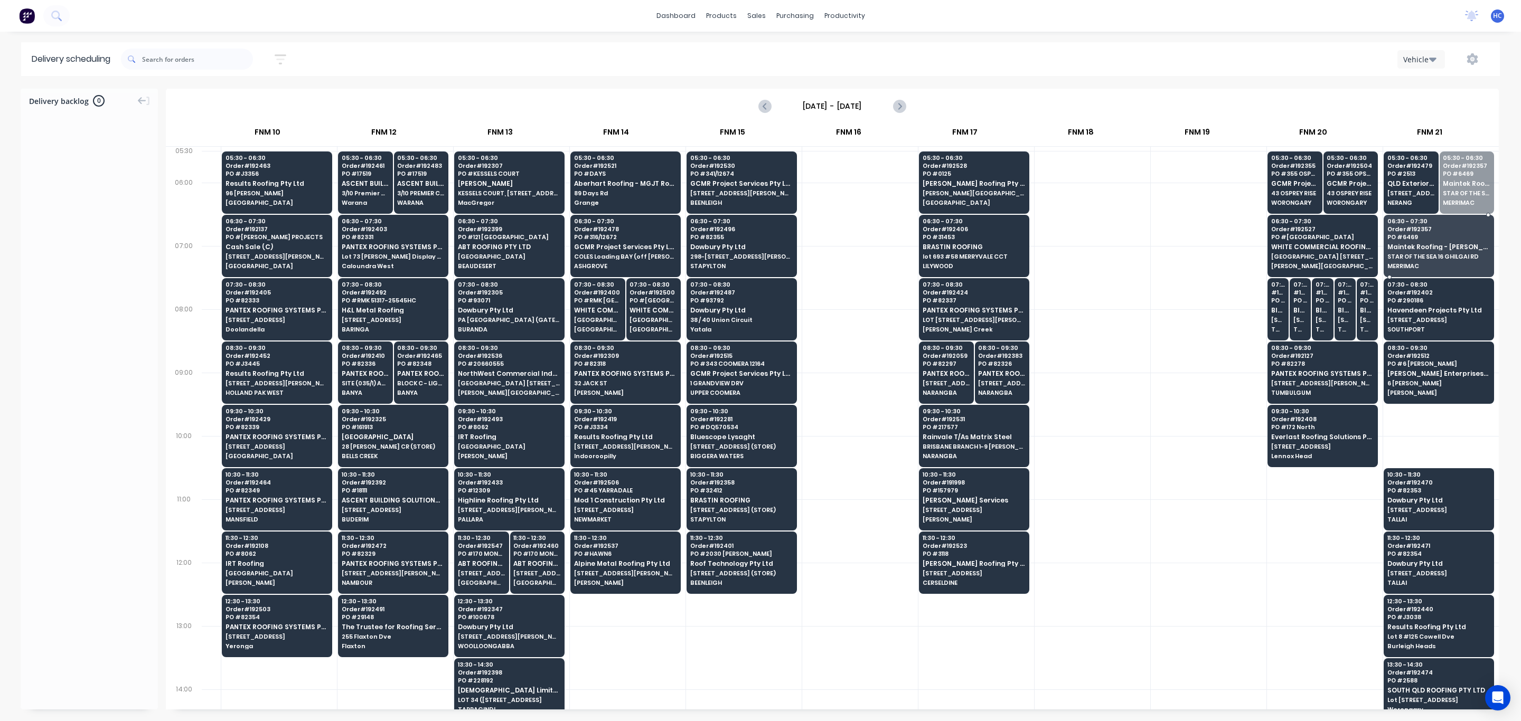
drag, startPoint x: 1453, startPoint y: 205, endPoint x: 1441, endPoint y: 257, distance: 53.3
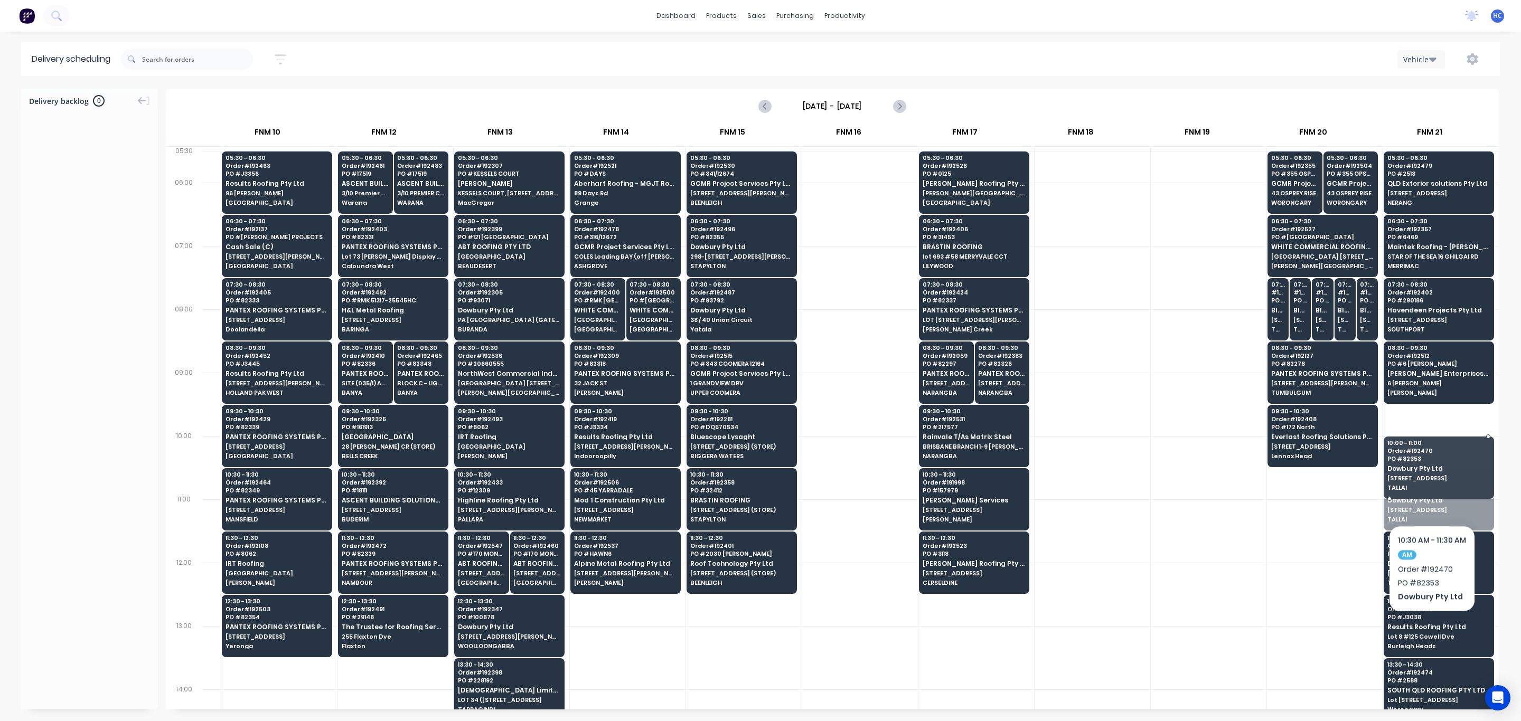
drag, startPoint x: 1431, startPoint y: 493, endPoint x: 1453, endPoint y: 457, distance: 42.7
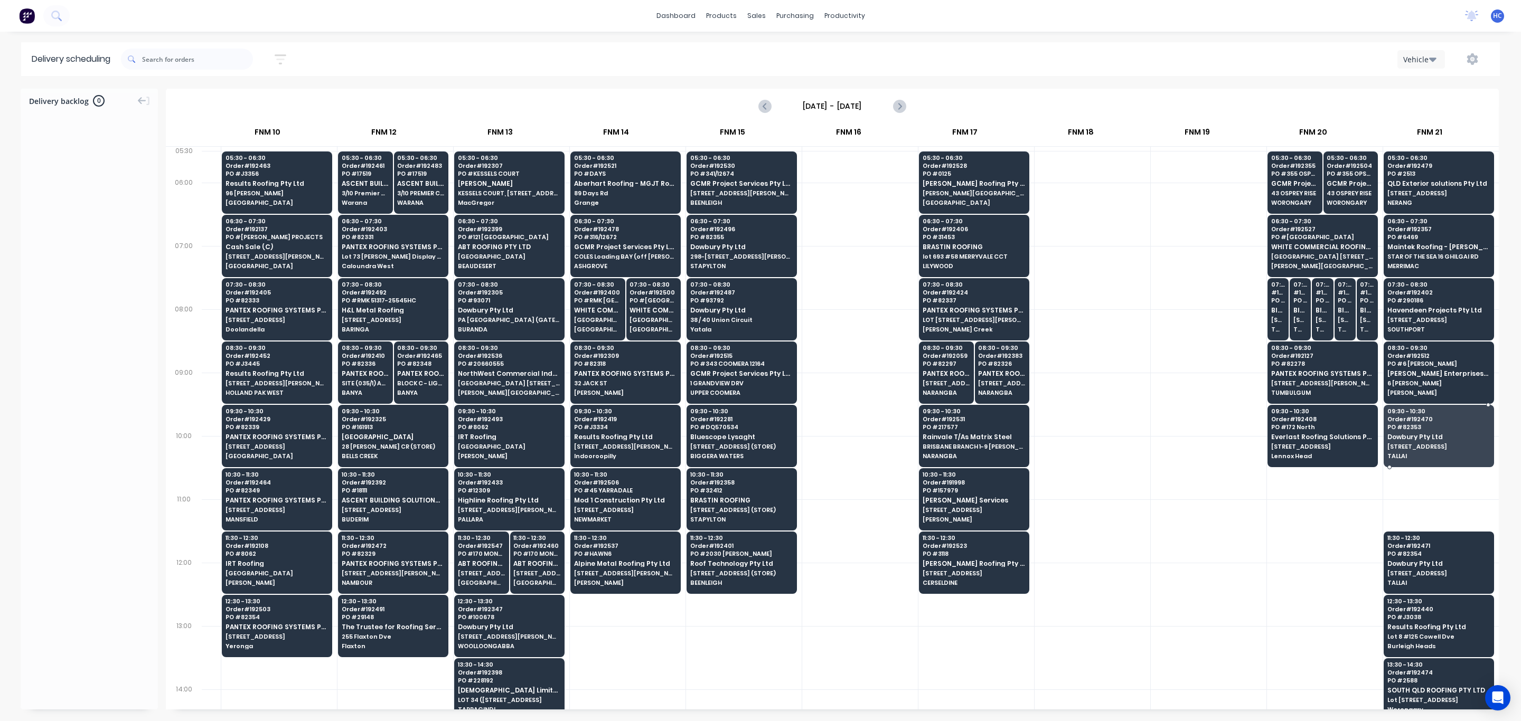
drag, startPoint x: 1453, startPoint y: 457, endPoint x: 1434, endPoint y: 568, distance: 112.6
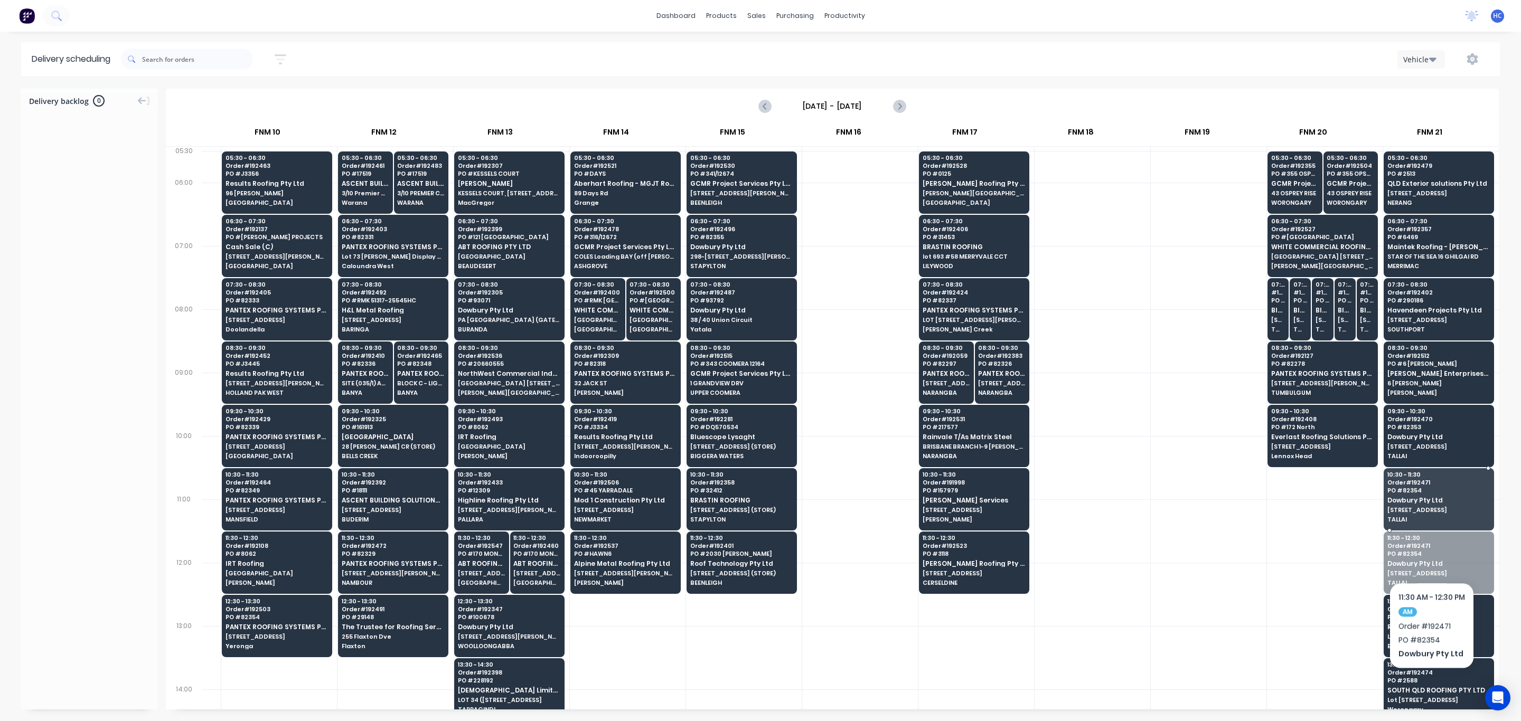
drag, startPoint x: 1431, startPoint y: 550, endPoint x: 1441, endPoint y: 509, distance: 42.3
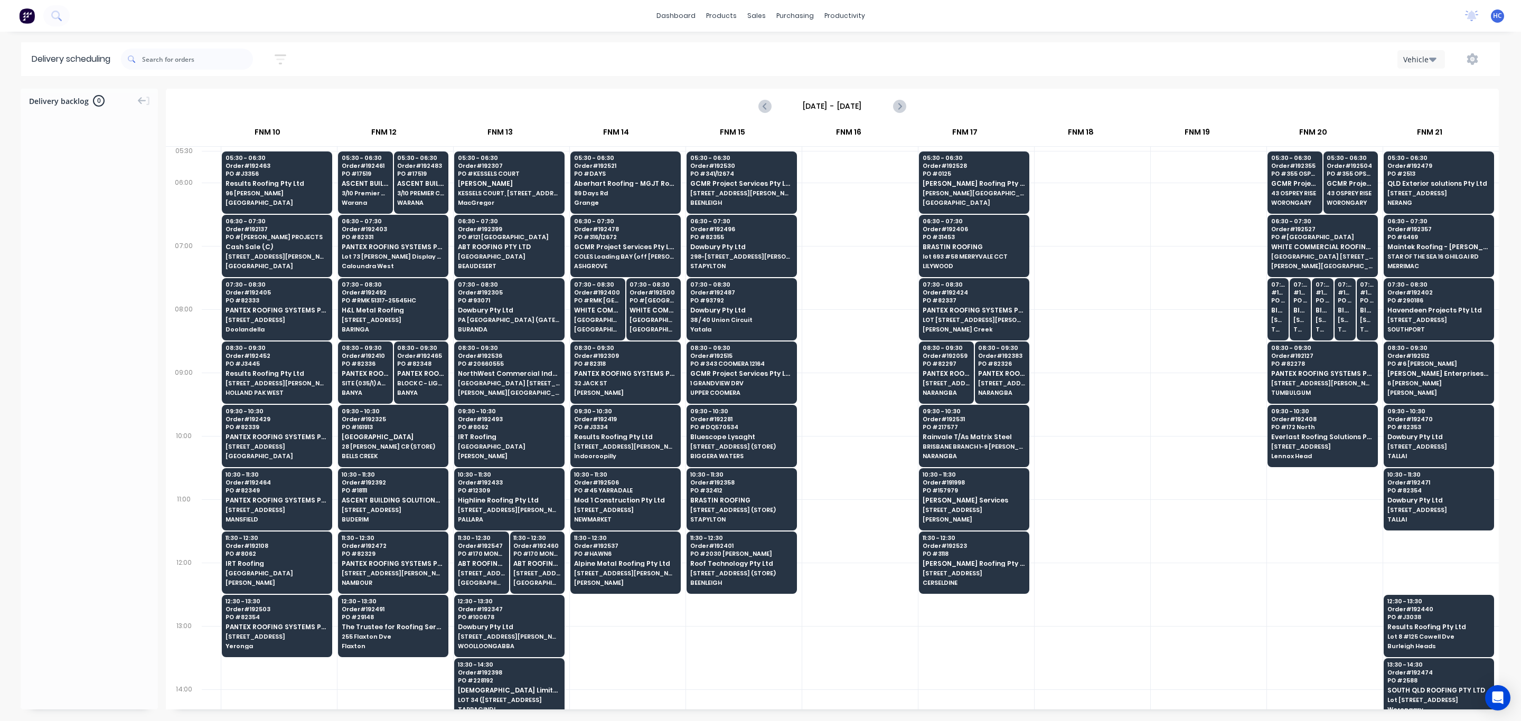
scroll to position [158, 922]
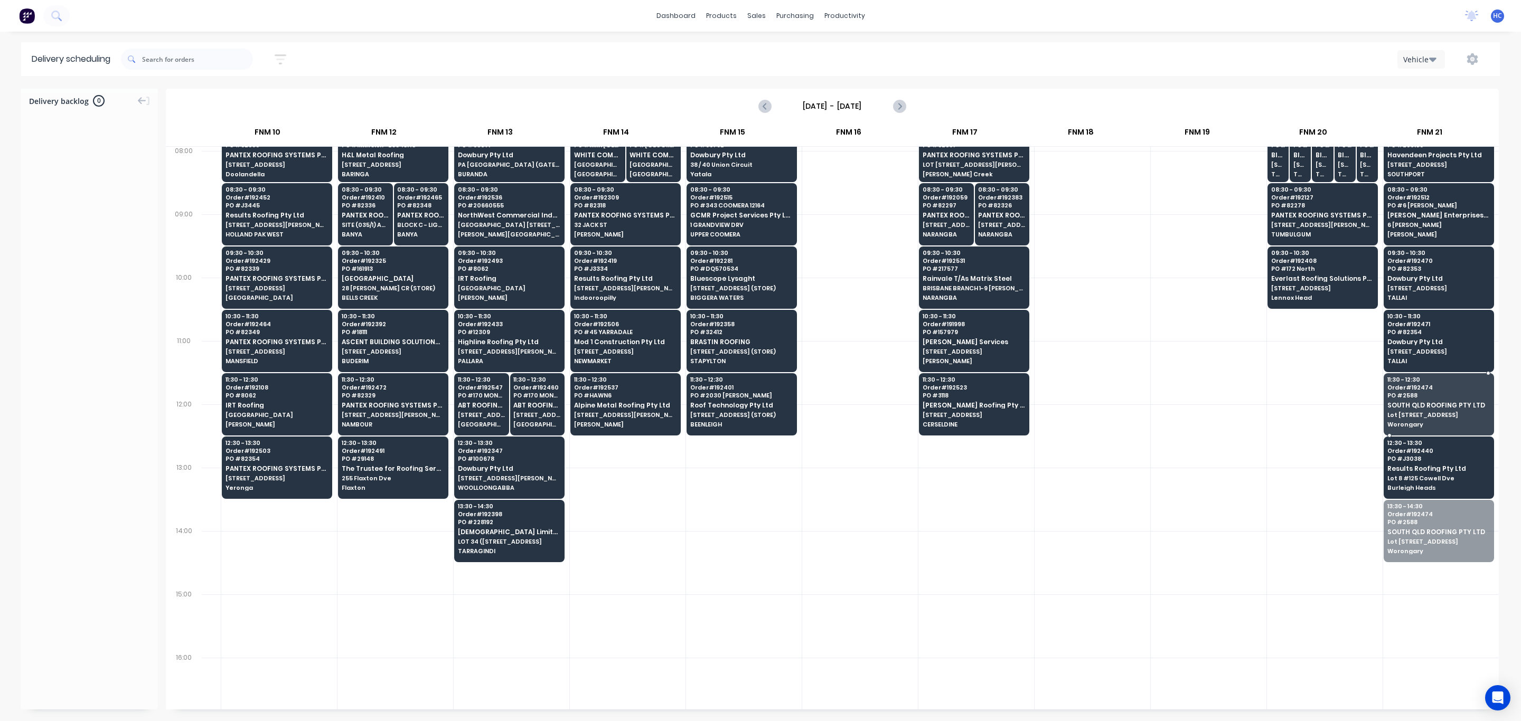
drag, startPoint x: 1385, startPoint y: 534, endPoint x: 1391, endPoint y: 401, distance: 133.2
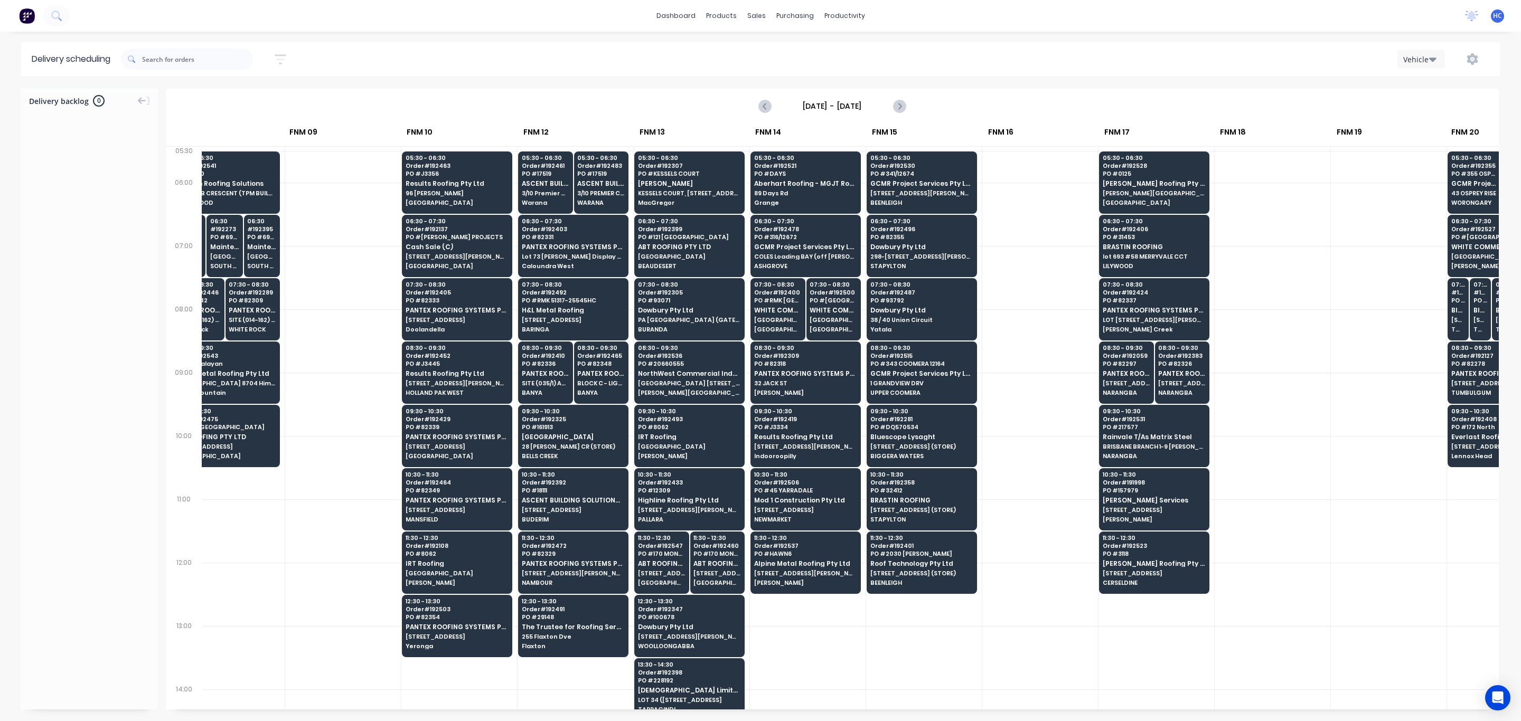
scroll to position [0, 772]
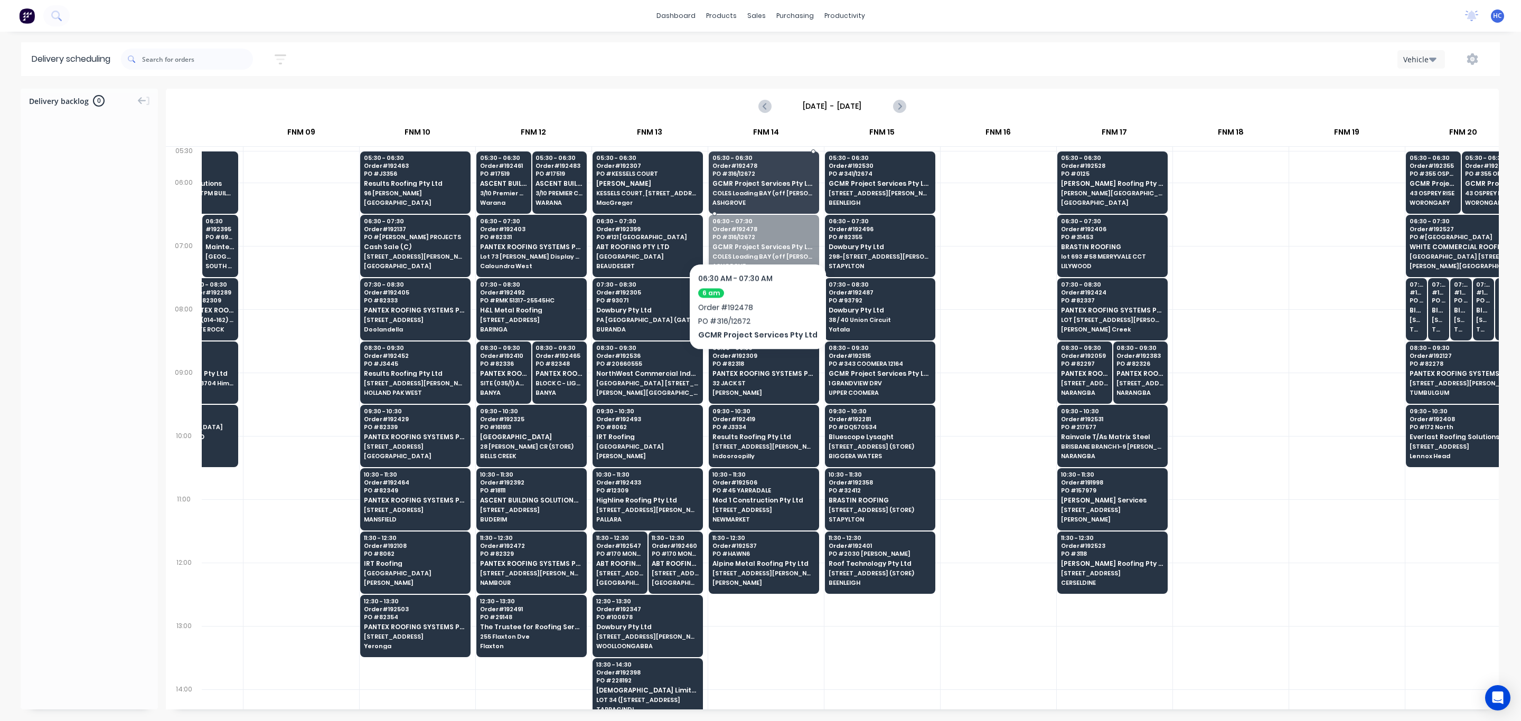
drag, startPoint x: 751, startPoint y: 241, endPoint x: 786, endPoint y: 192, distance: 60.1
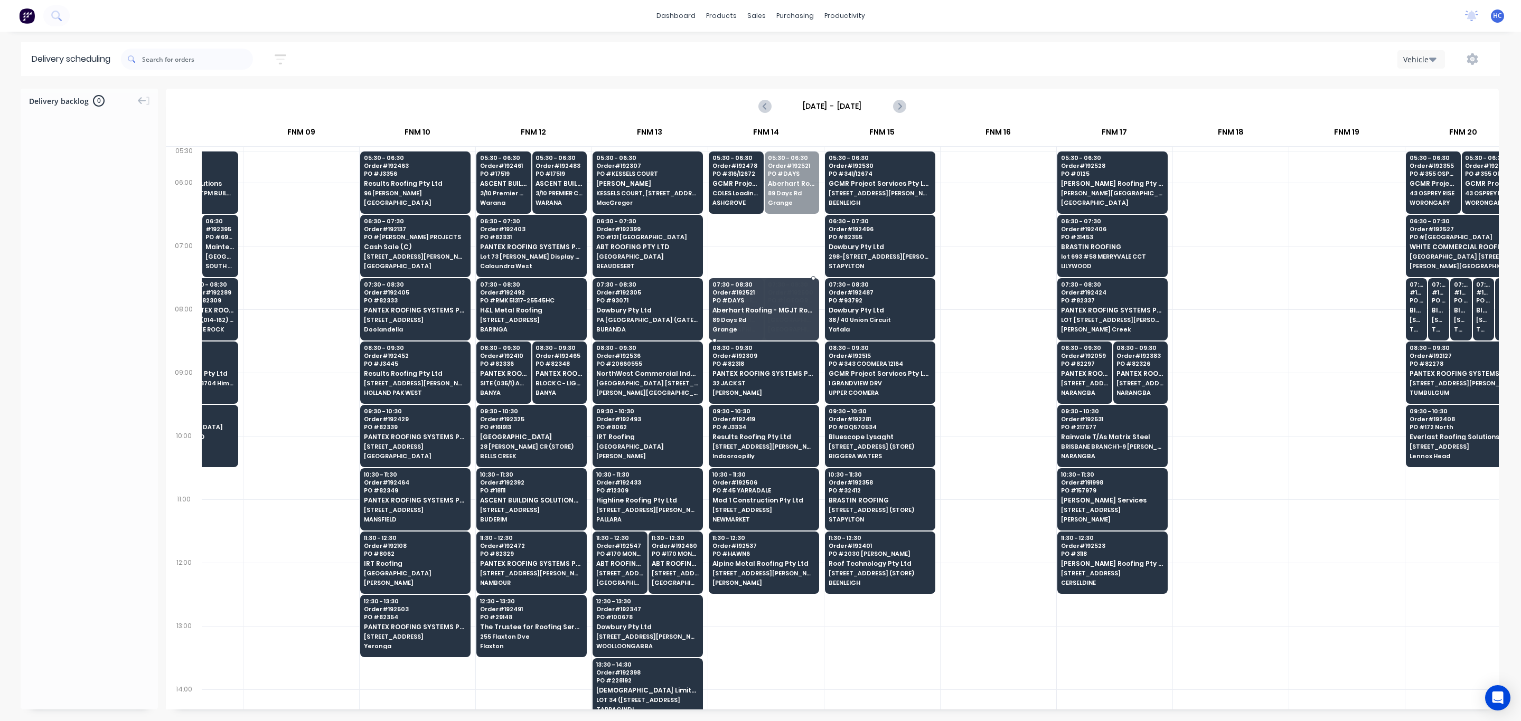
drag, startPoint x: 788, startPoint y: 203, endPoint x: 764, endPoint y: 316, distance: 115.6
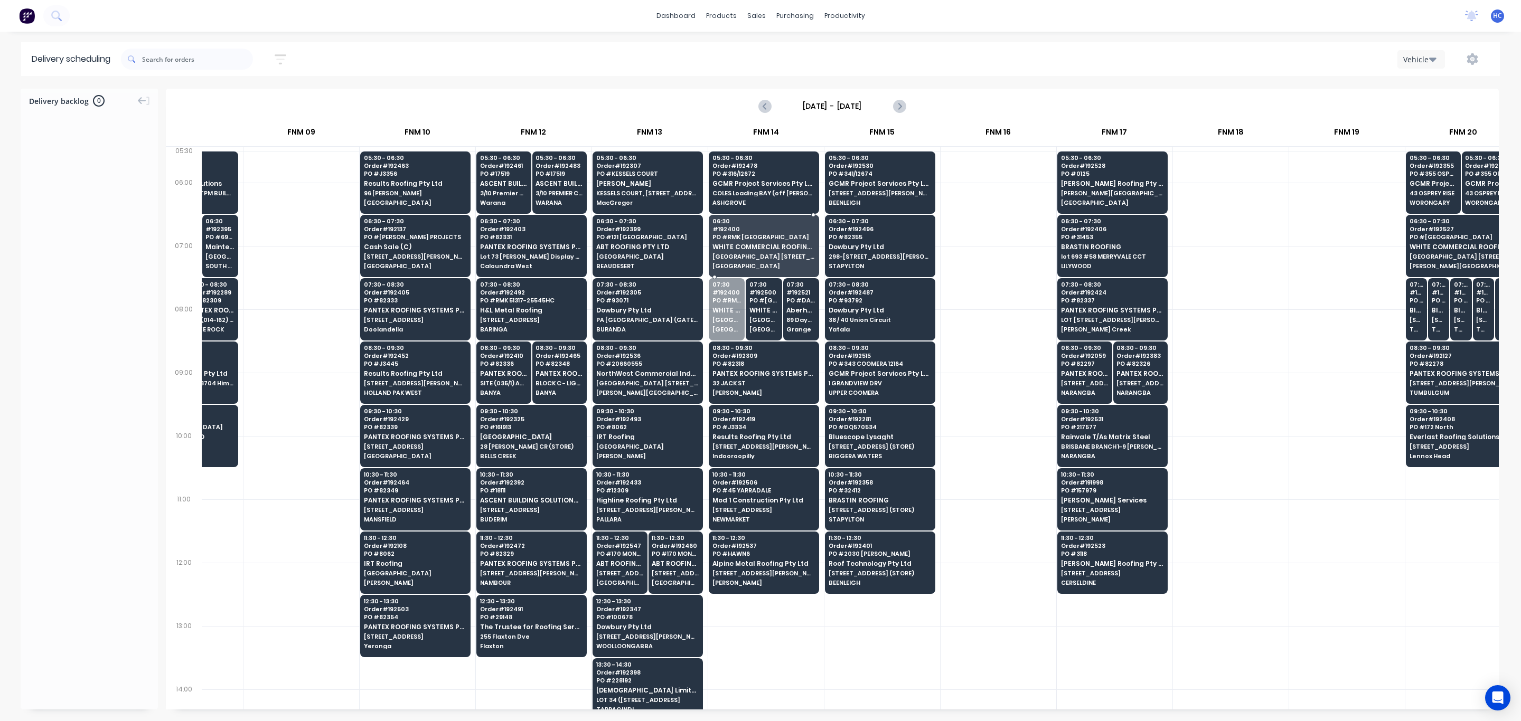
drag, startPoint x: 728, startPoint y: 314, endPoint x: 738, endPoint y: 257, distance: 57.5
drag, startPoint x: 734, startPoint y: 303, endPoint x: 740, endPoint y: 251, distance: 52.7
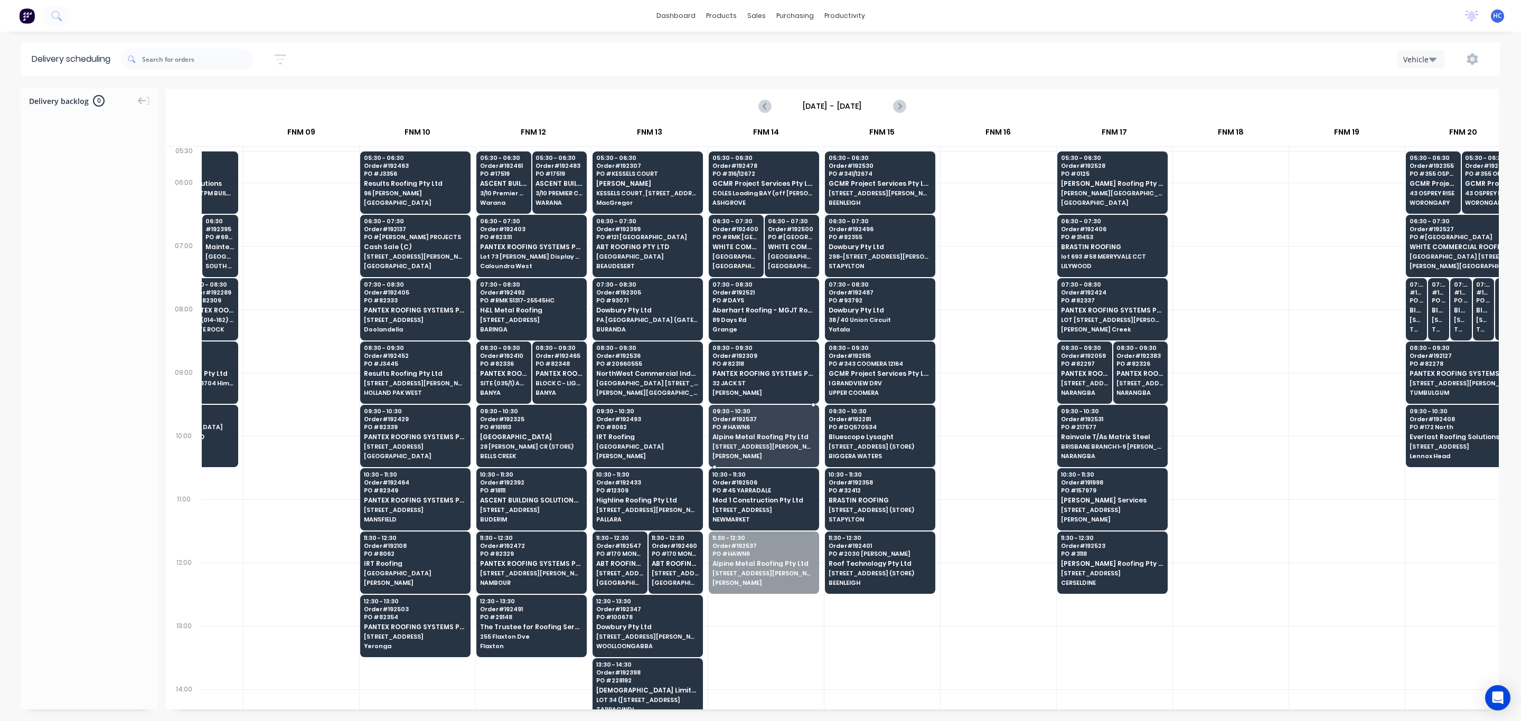
drag, startPoint x: 750, startPoint y: 559, endPoint x: 760, endPoint y: 446, distance: 114.0
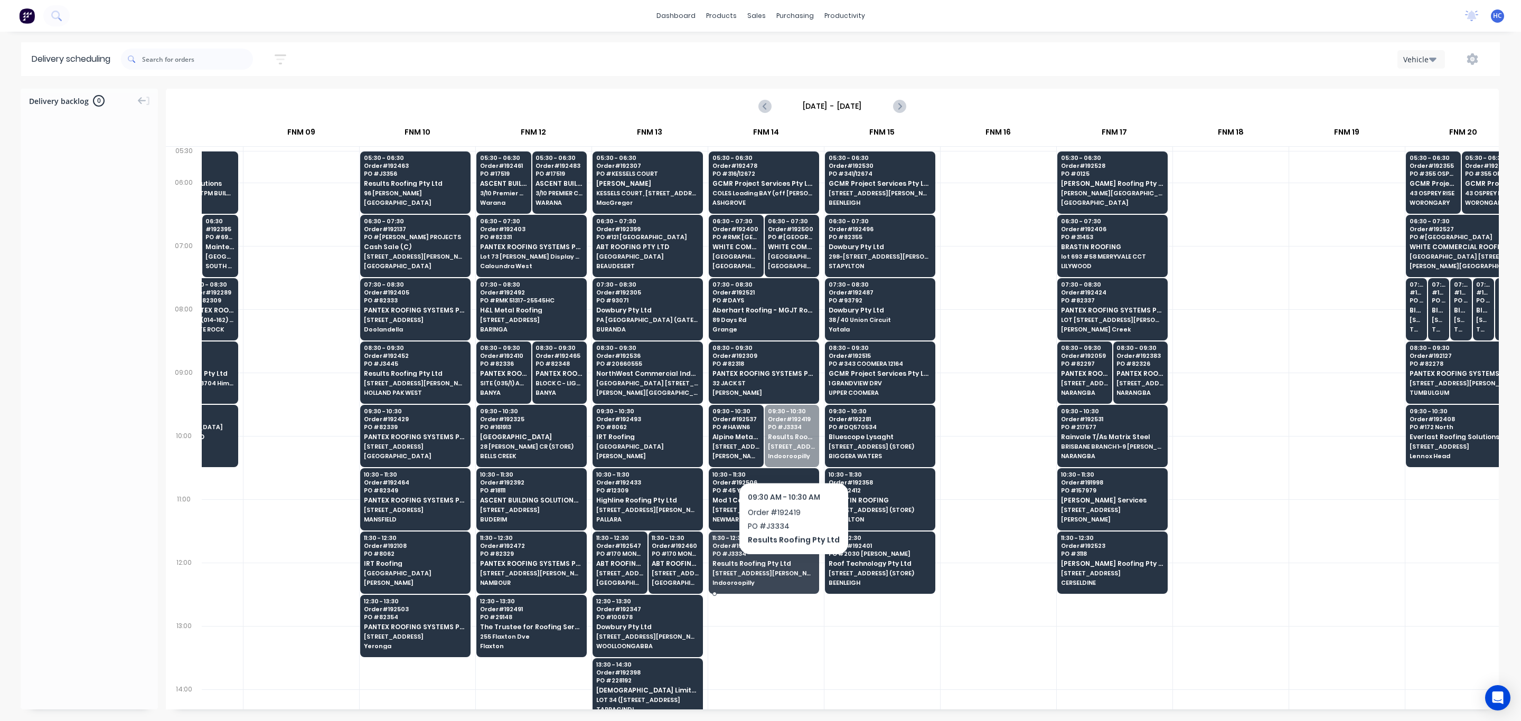
drag, startPoint x: 791, startPoint y: 440, endPoint x: 774, endPoint y: 556, distance: 117.0
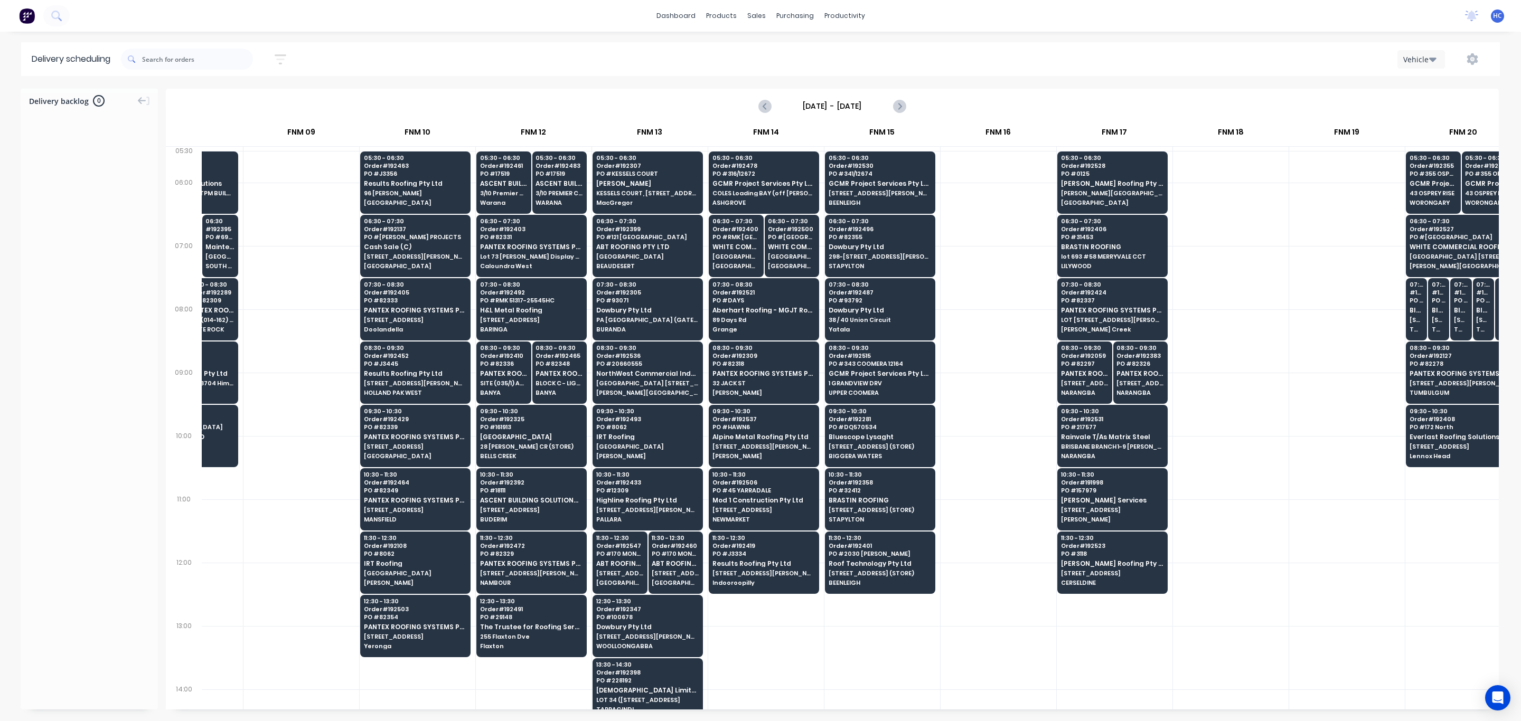
click at [961, 450] on div at bounding box center [999, 467] width 116 height 63
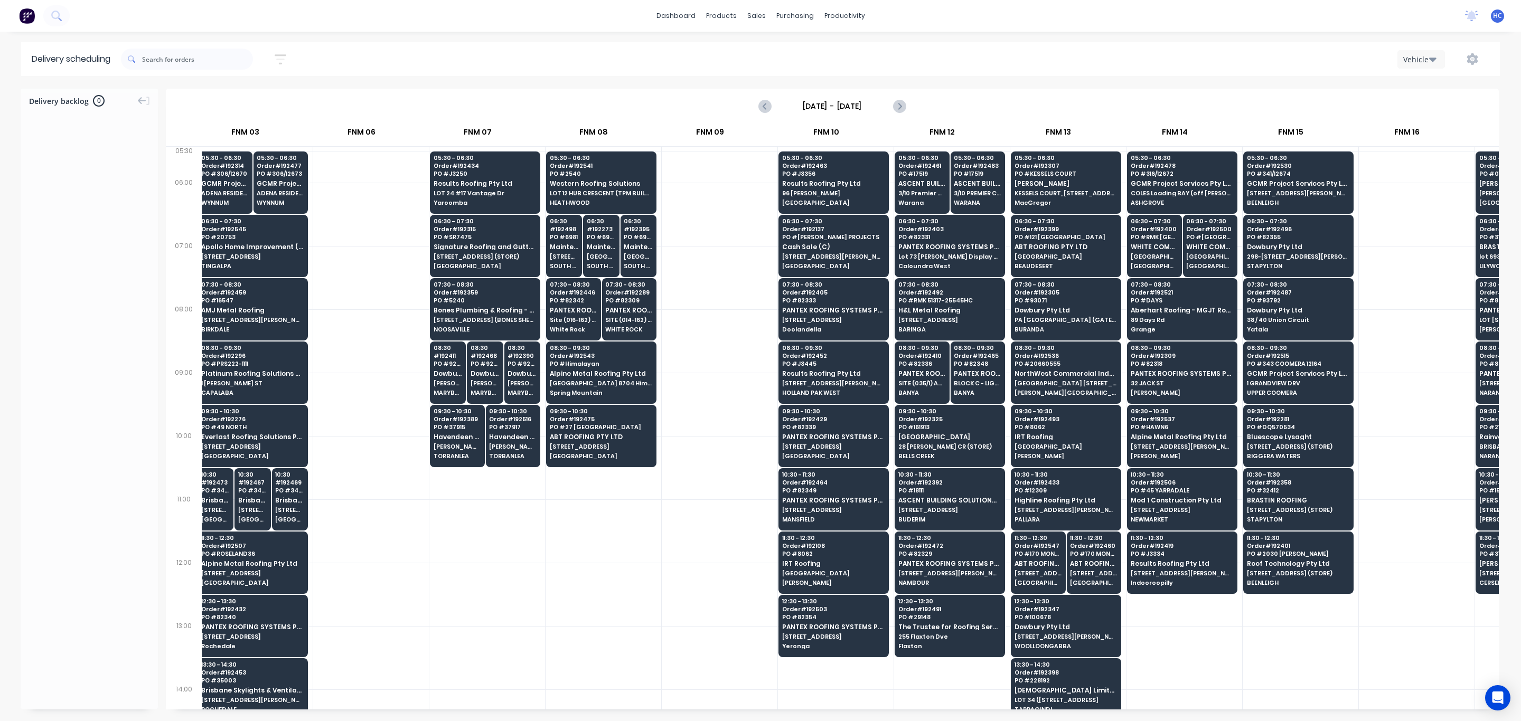
scroll to position [0, 347]
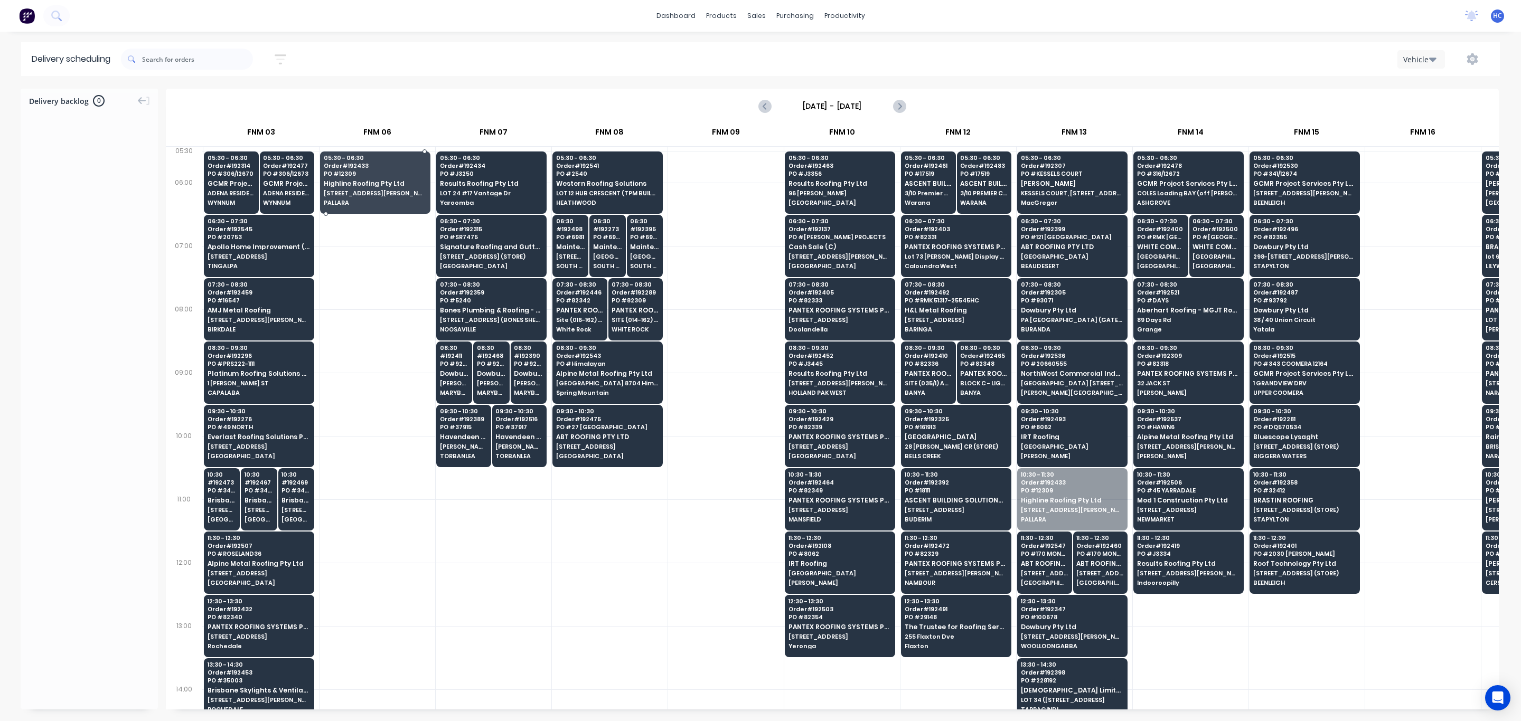
drag, startPoint x: 1088, startPoint y: 501, endPoint x: 395, endPoint y: 197, distance: 757.2
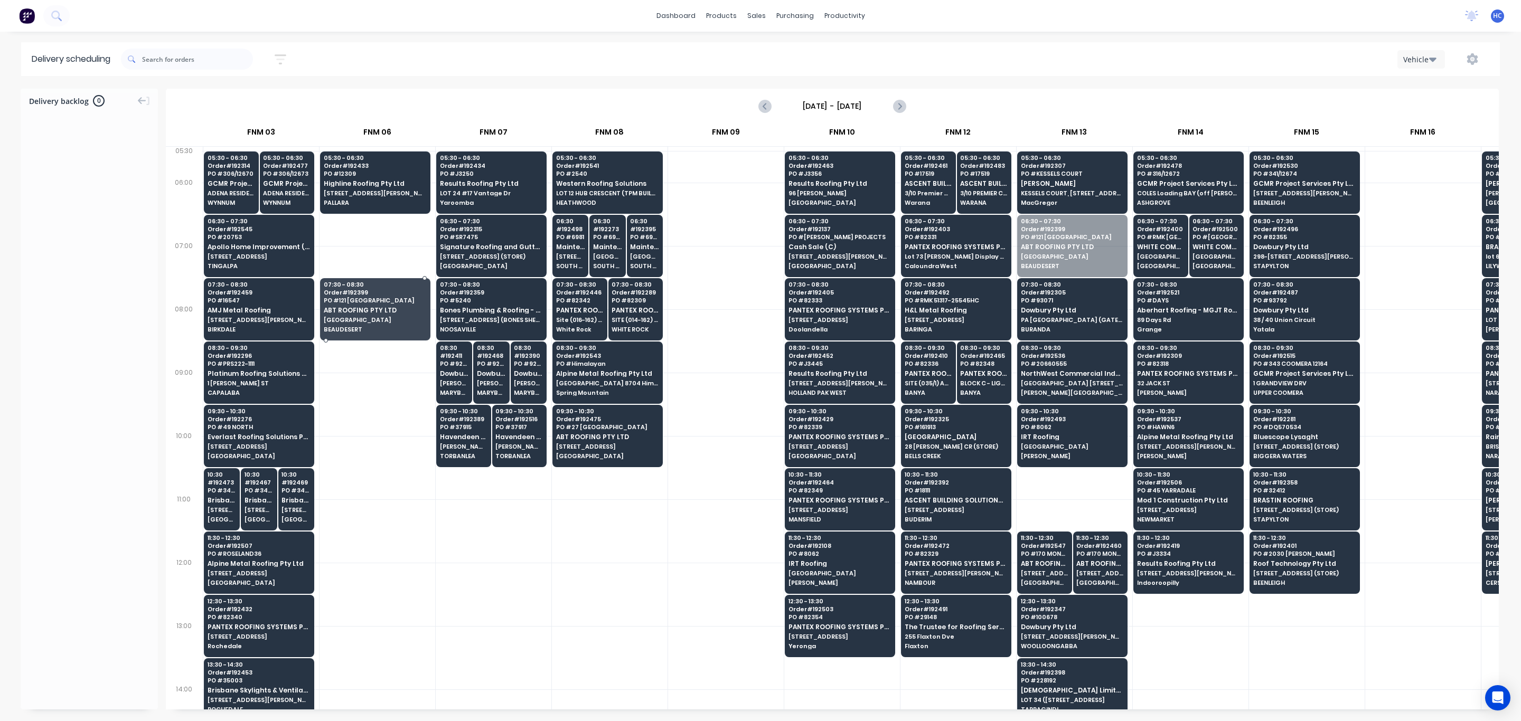
drag, startPoint x: 1071, startPoint y: 253, endPoint x: 374, endPoint y: 314, distance: 699.7
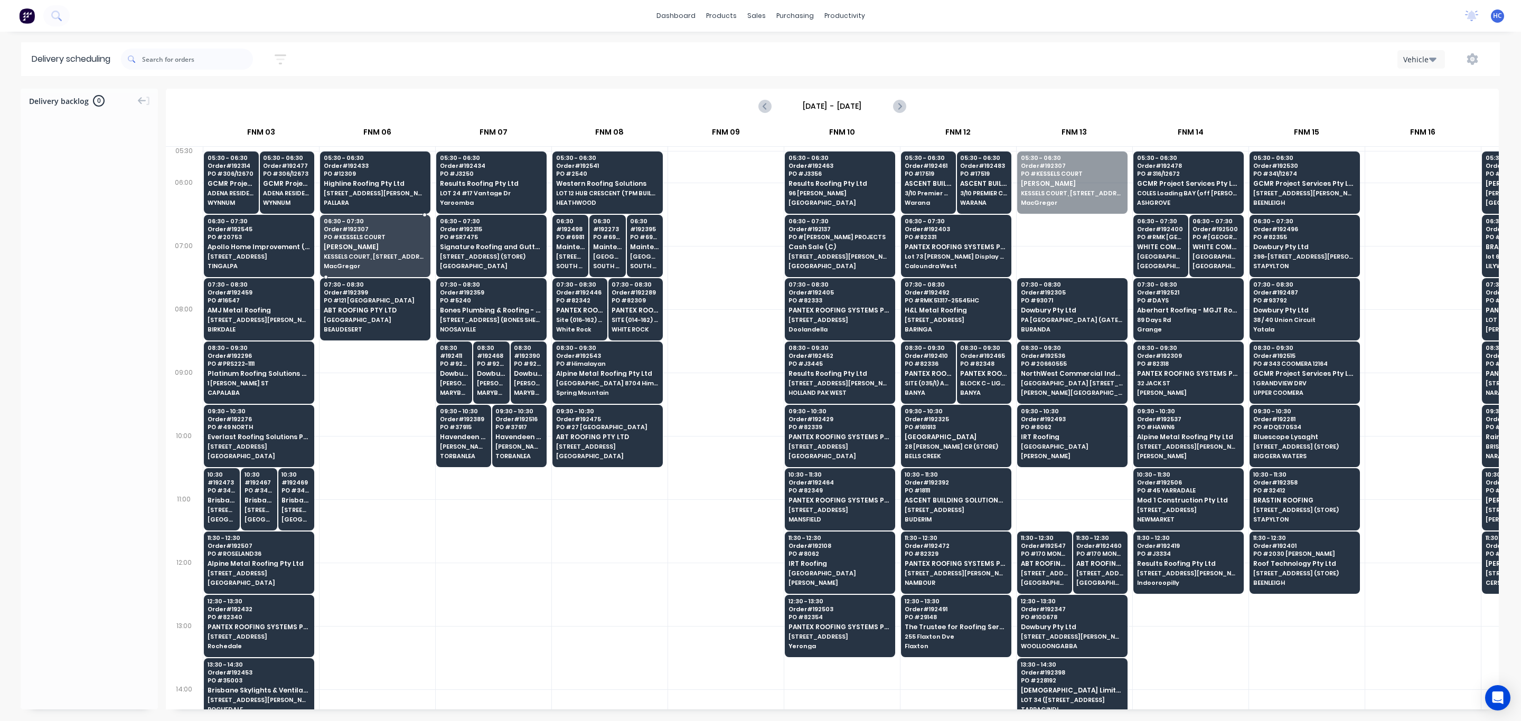
drag, startPoint x: 1063, startPoint y: 197, endPoint x: 379, endPoint y: 250, distance: 686.5
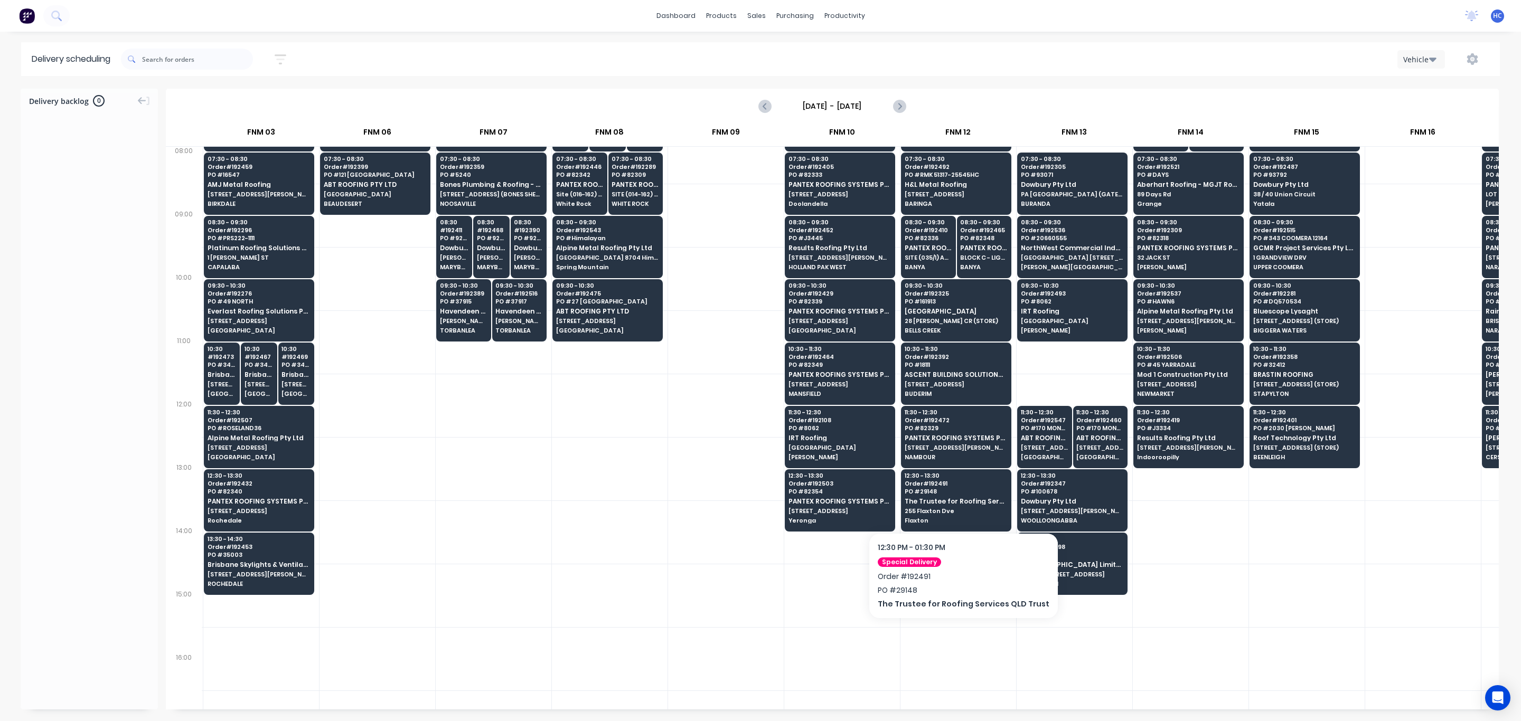
scroll to position [158, 347]
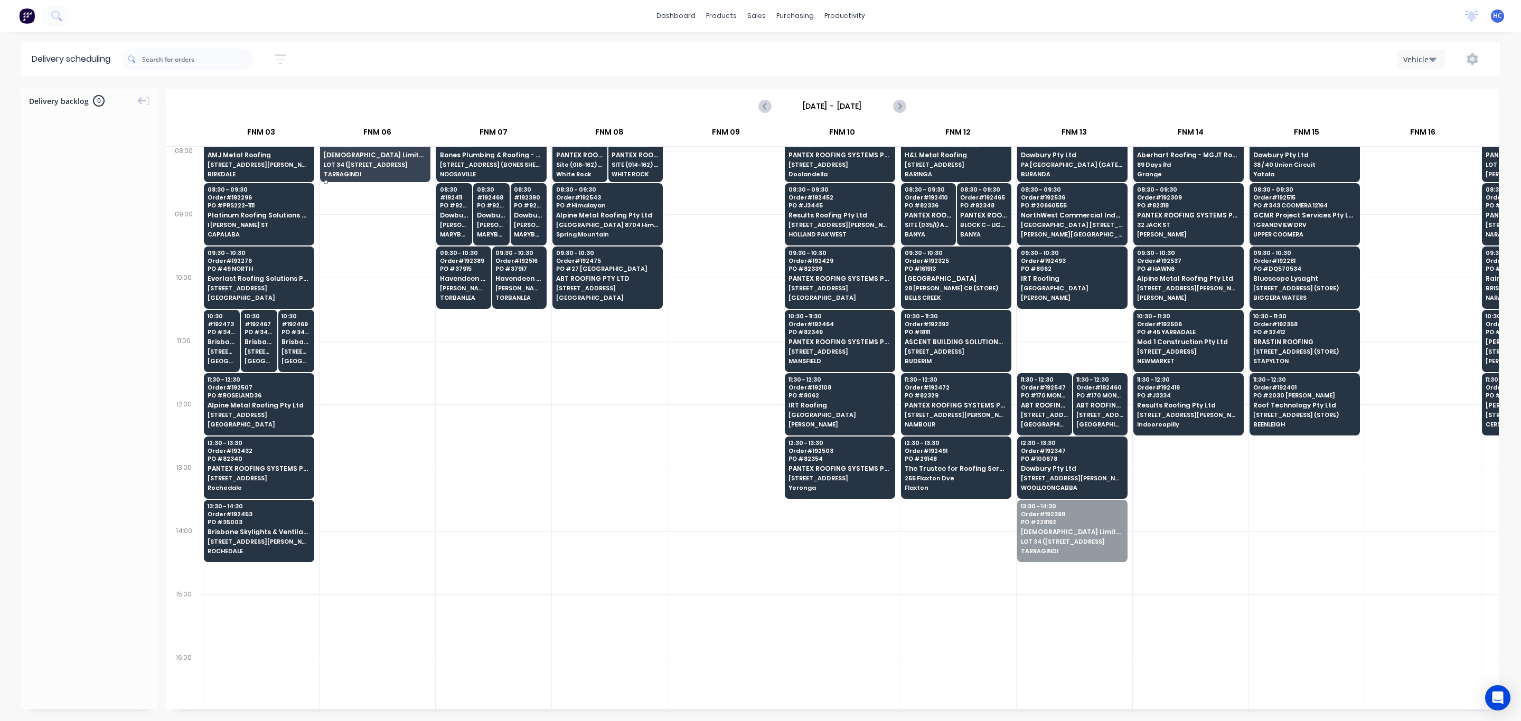
drag, startPoint x: 1057, startPoint y: 551, endPoint x: 368, endPoint y: 197, distance: 774.9
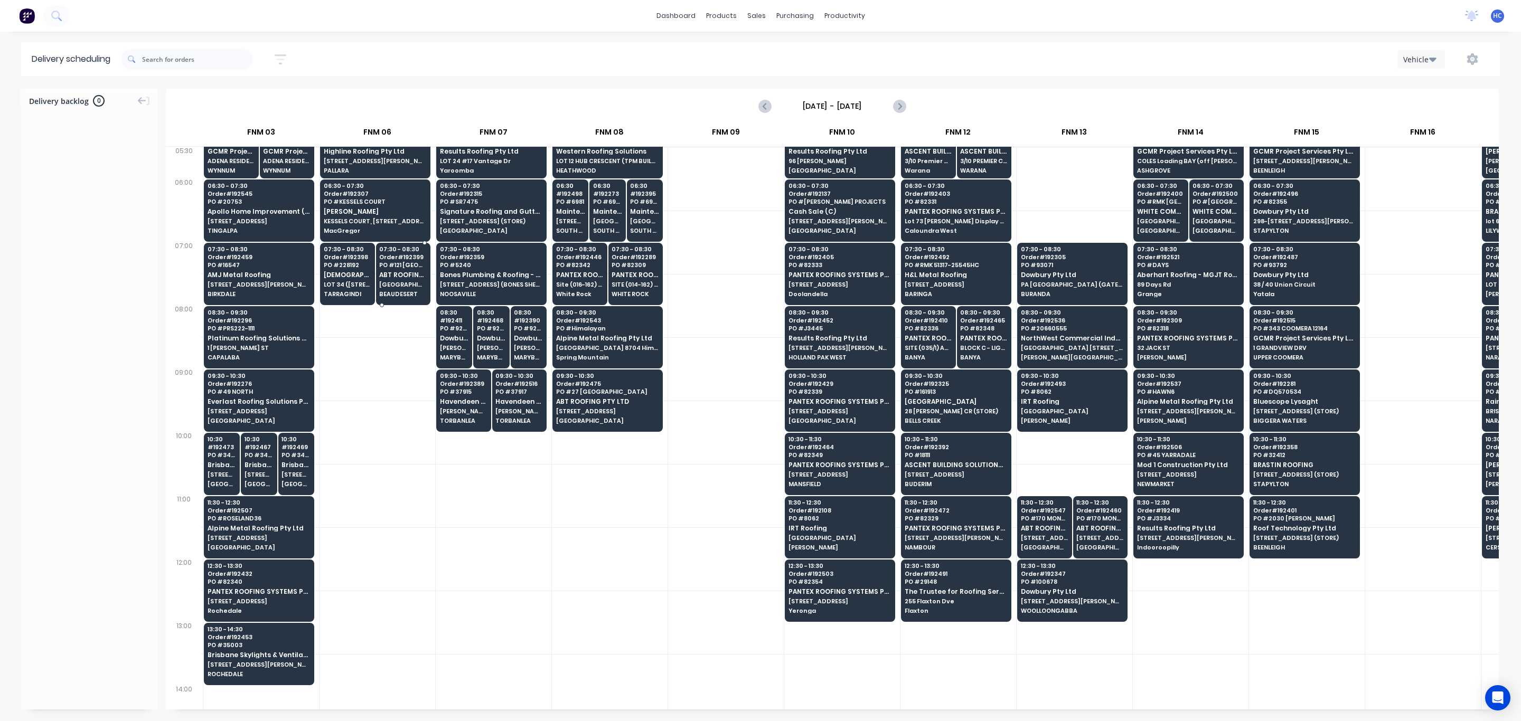
scroll to position [0, 347]
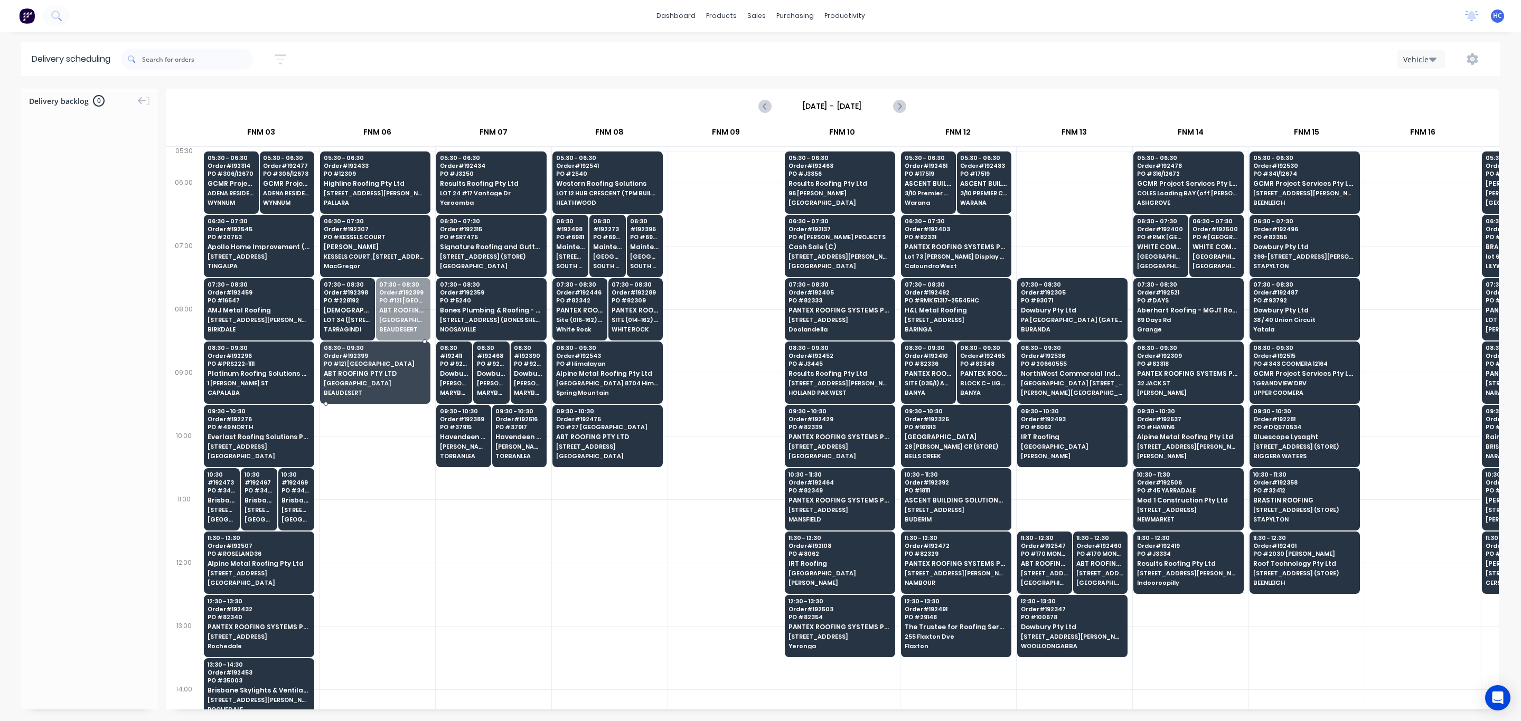
drag, startPoint x: 396, startPoint y: 309, endPoint x: 380, endPoint y: 384, distance: 76.1
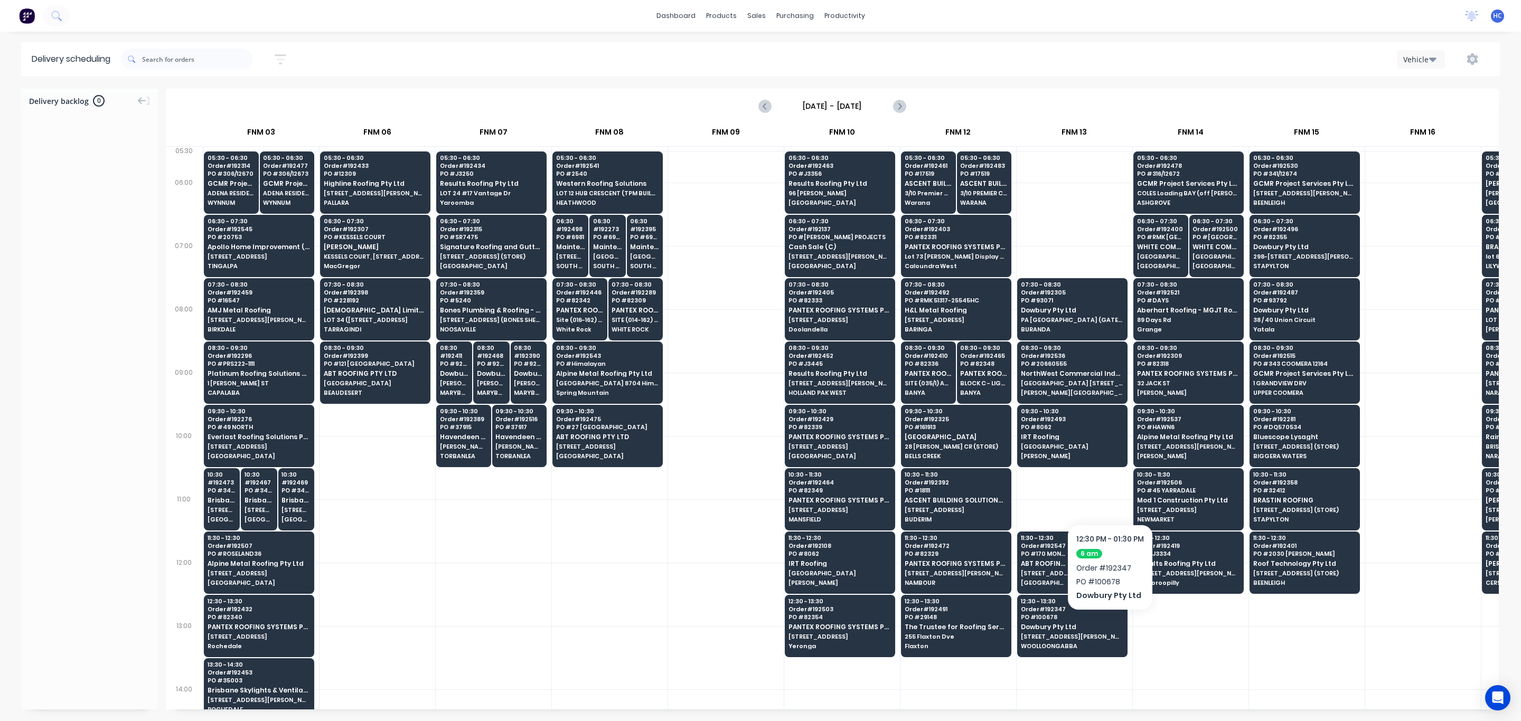
click at [1005, 481] on div at bounding box center [1191, 657] width 116 height 63
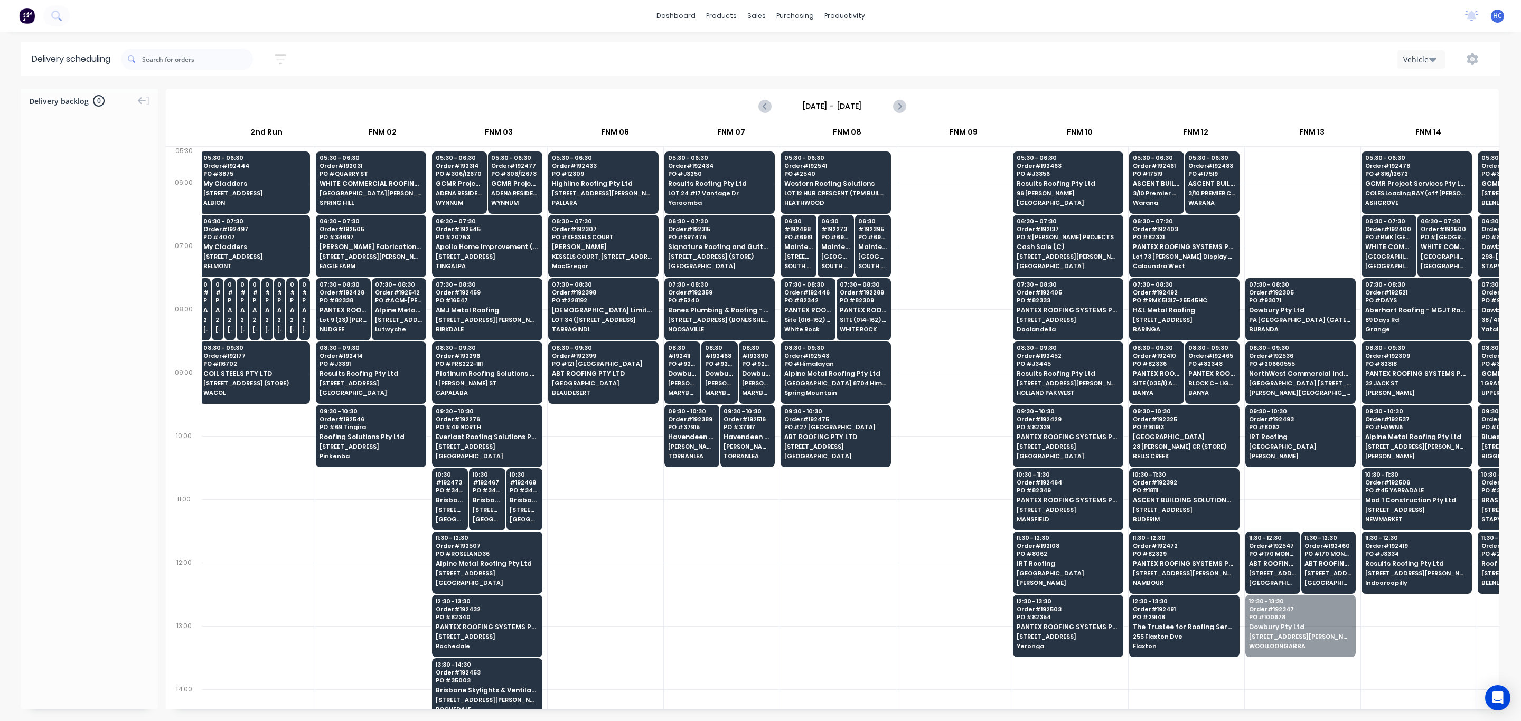
scroll to position [0, 105]
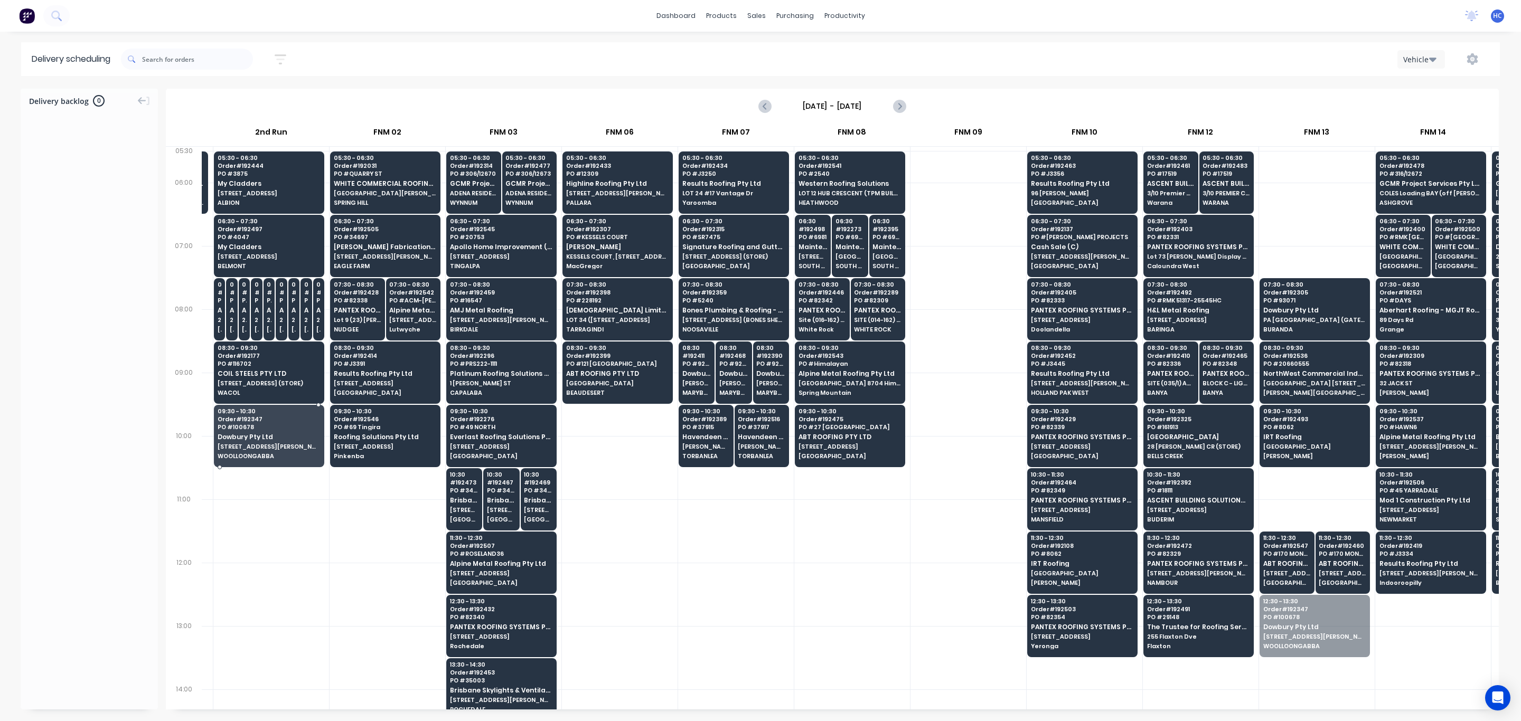
drag, startPoint x: 1039, startPoint y: 634, endPoint x: 306, endPoint y: 448, distance: 756.1
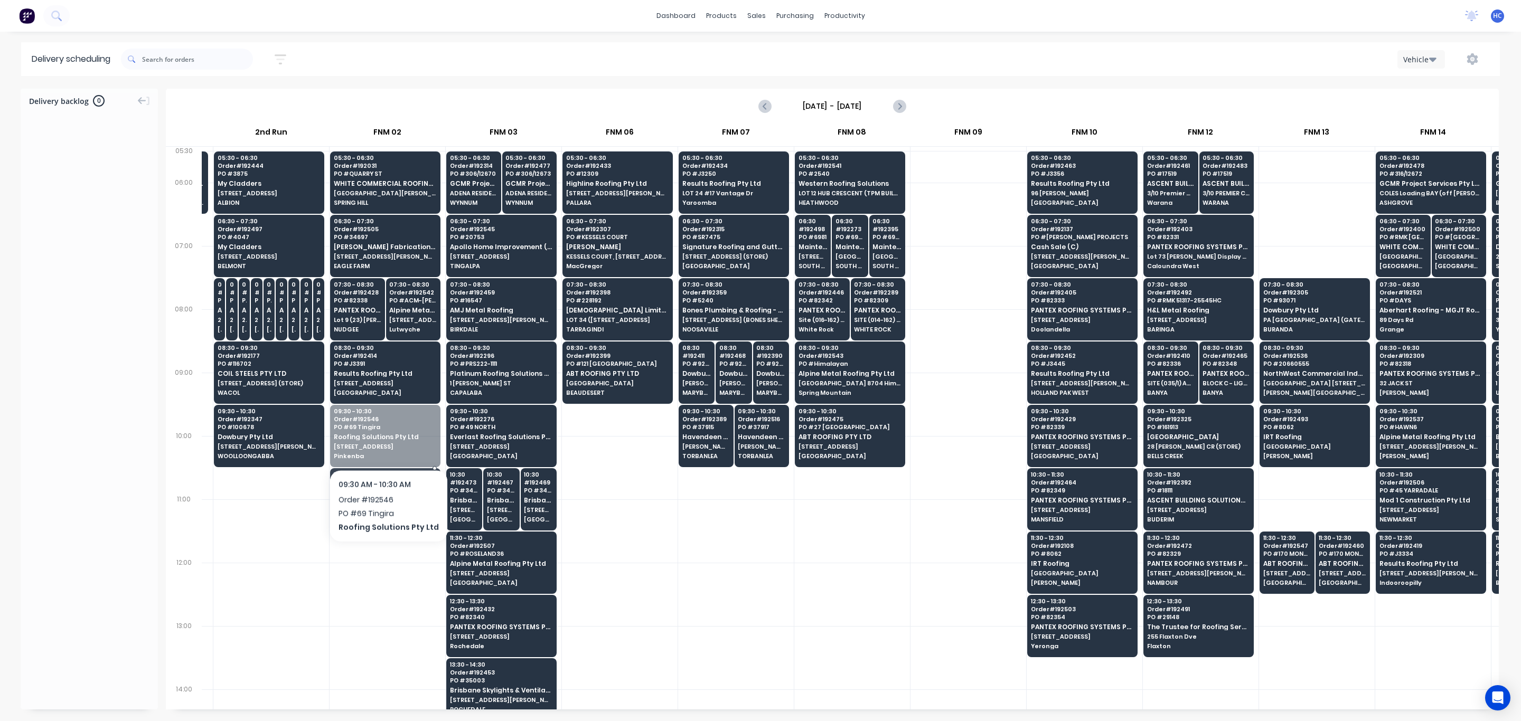
drag, startPoint x: 388, startPoint y: 438, endPoint x: 389, endPoint y: 406, distance: 32.2
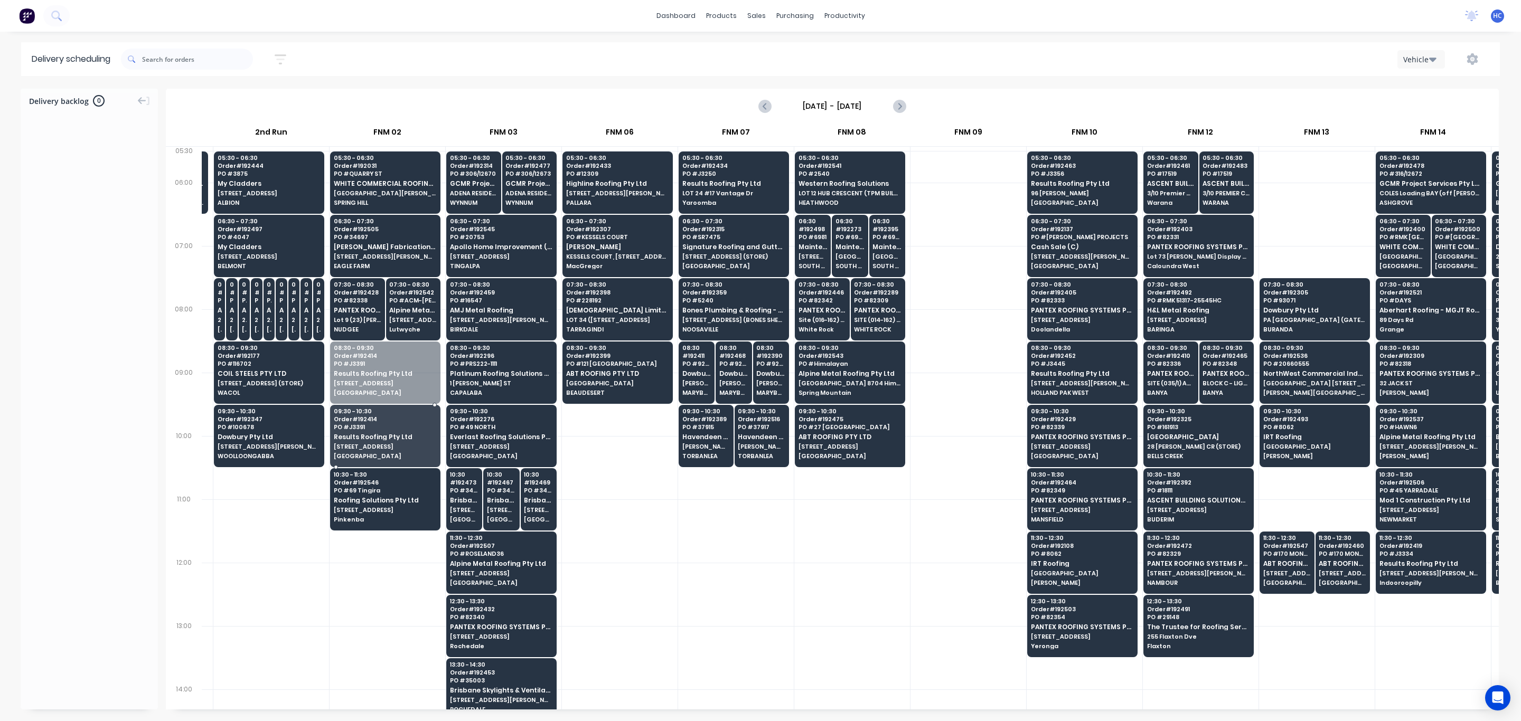
drag, startPoint x: 398, startPoint y: 371, endPoint x: 394, endPoint y: 390, distance: 19.8
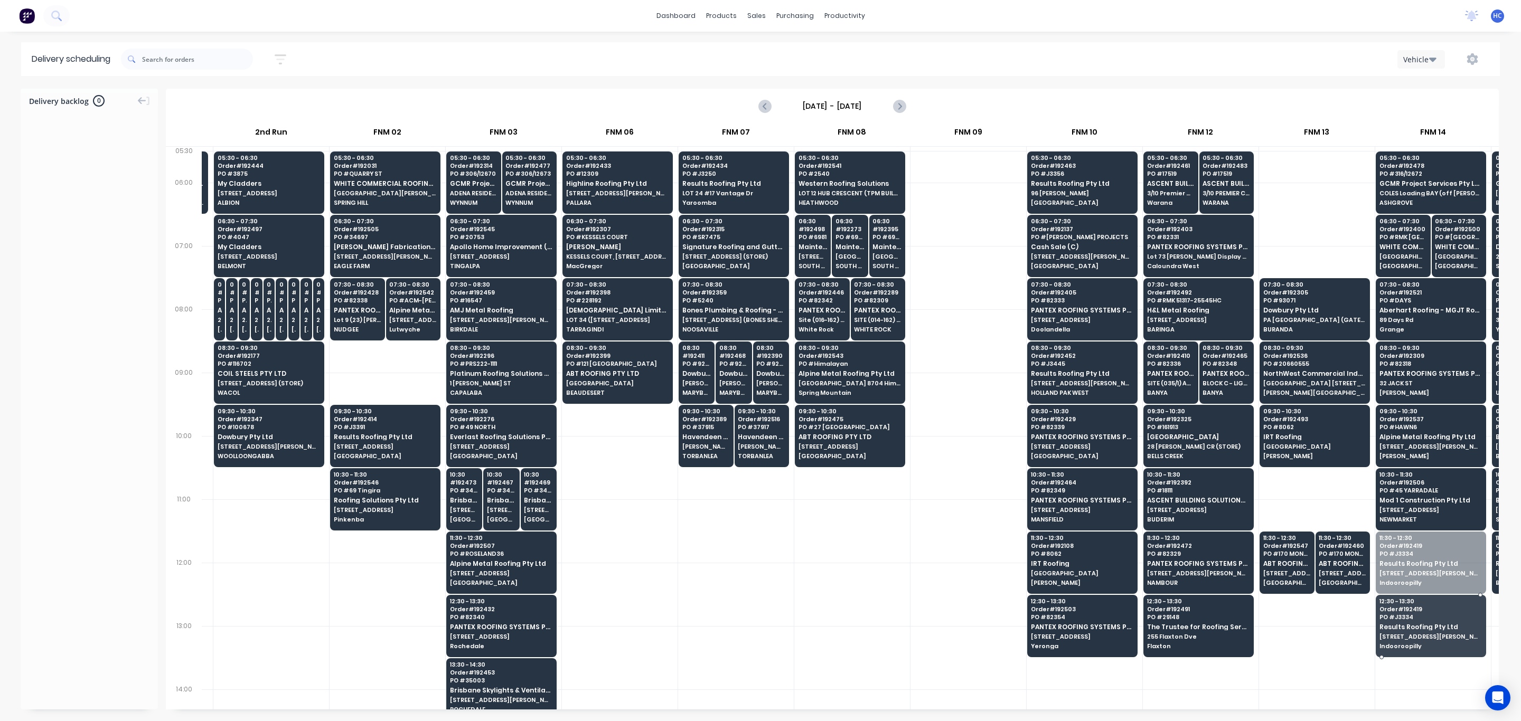
drag, startPoint x: 1406, startPoint y: 553, endPoint x: 1423, endPoint y: 623, distance: 71.7
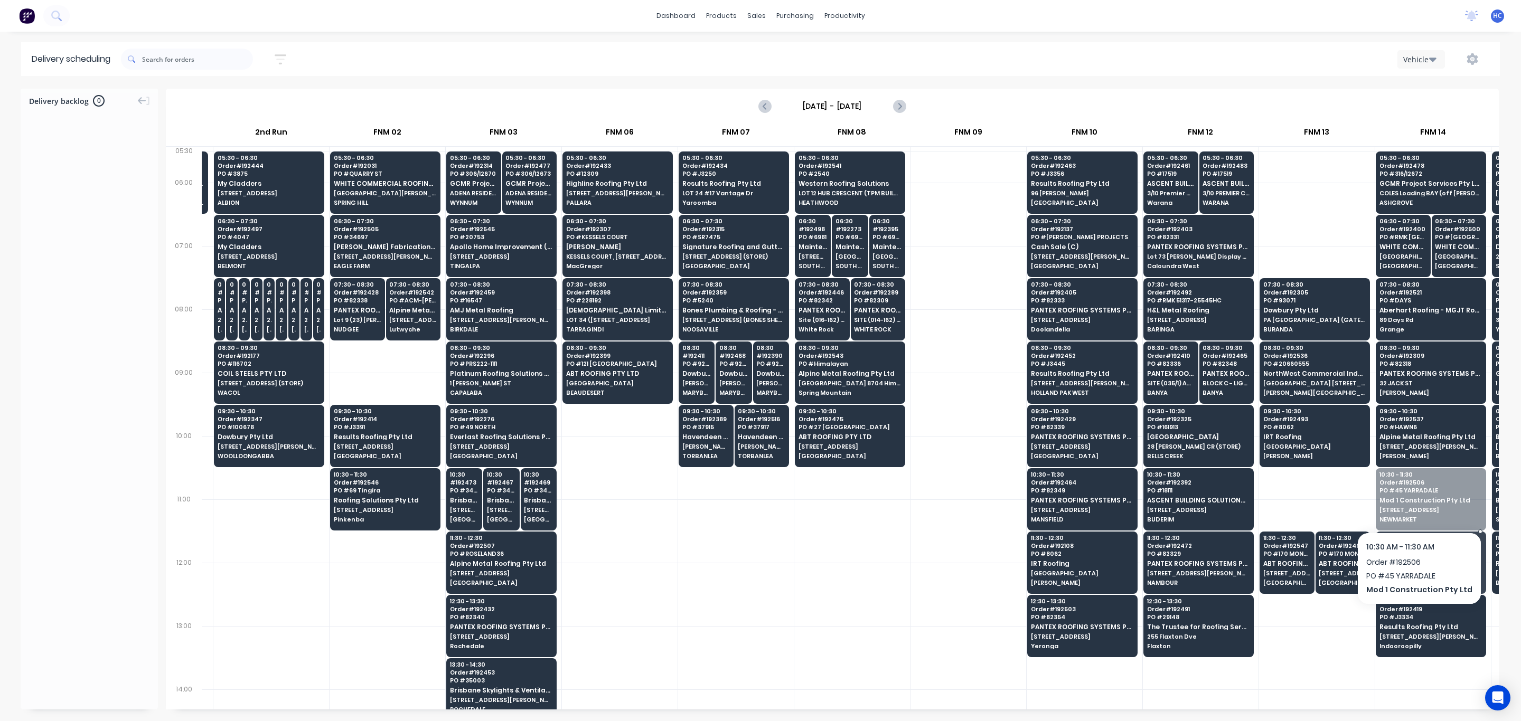
drag, startPoint x: 1404, startPoint y: 496, endPoint x: 1407, endPoint y: 511, distance: 14.5
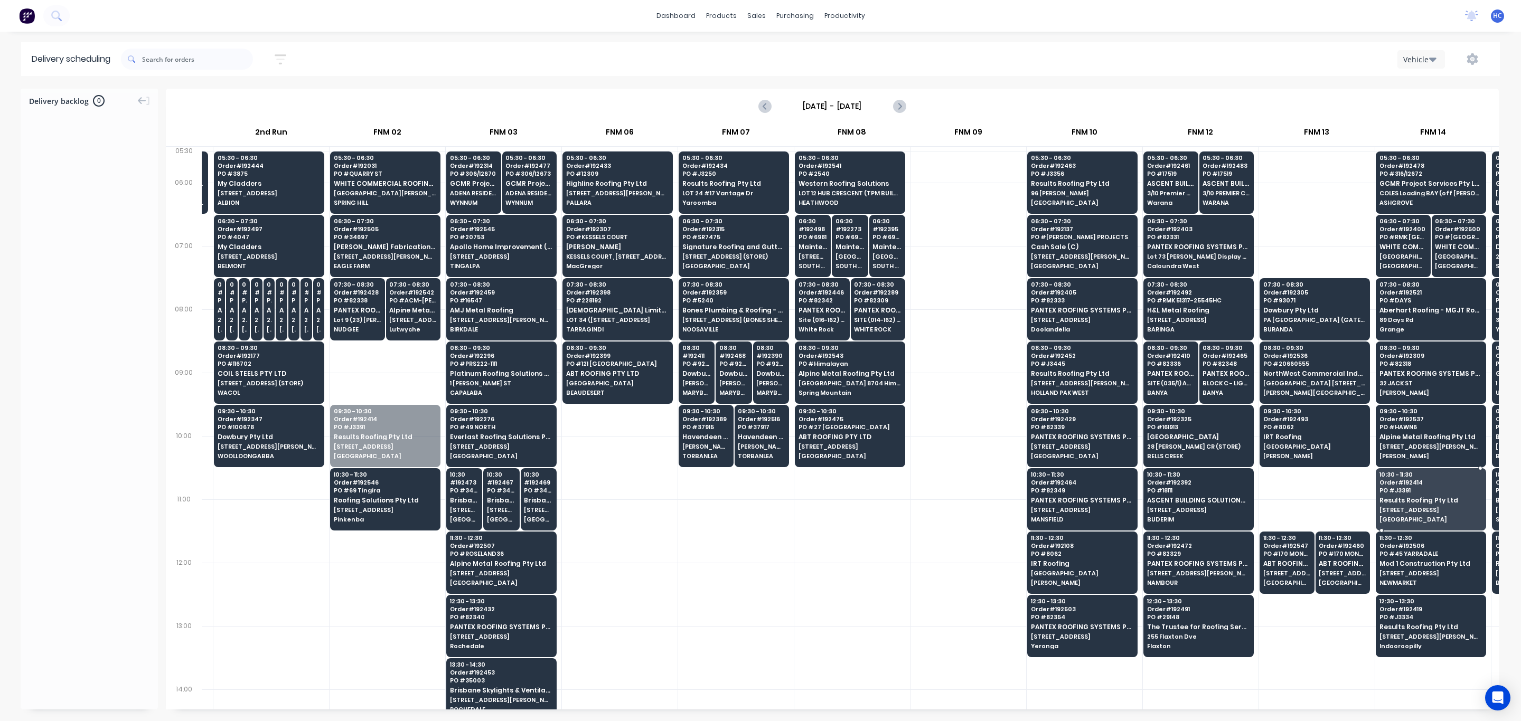
drag, startPoint x: 376, startPoint y: 438, endPoint x: 1396, endPoint y: 488, distance: 1021.5
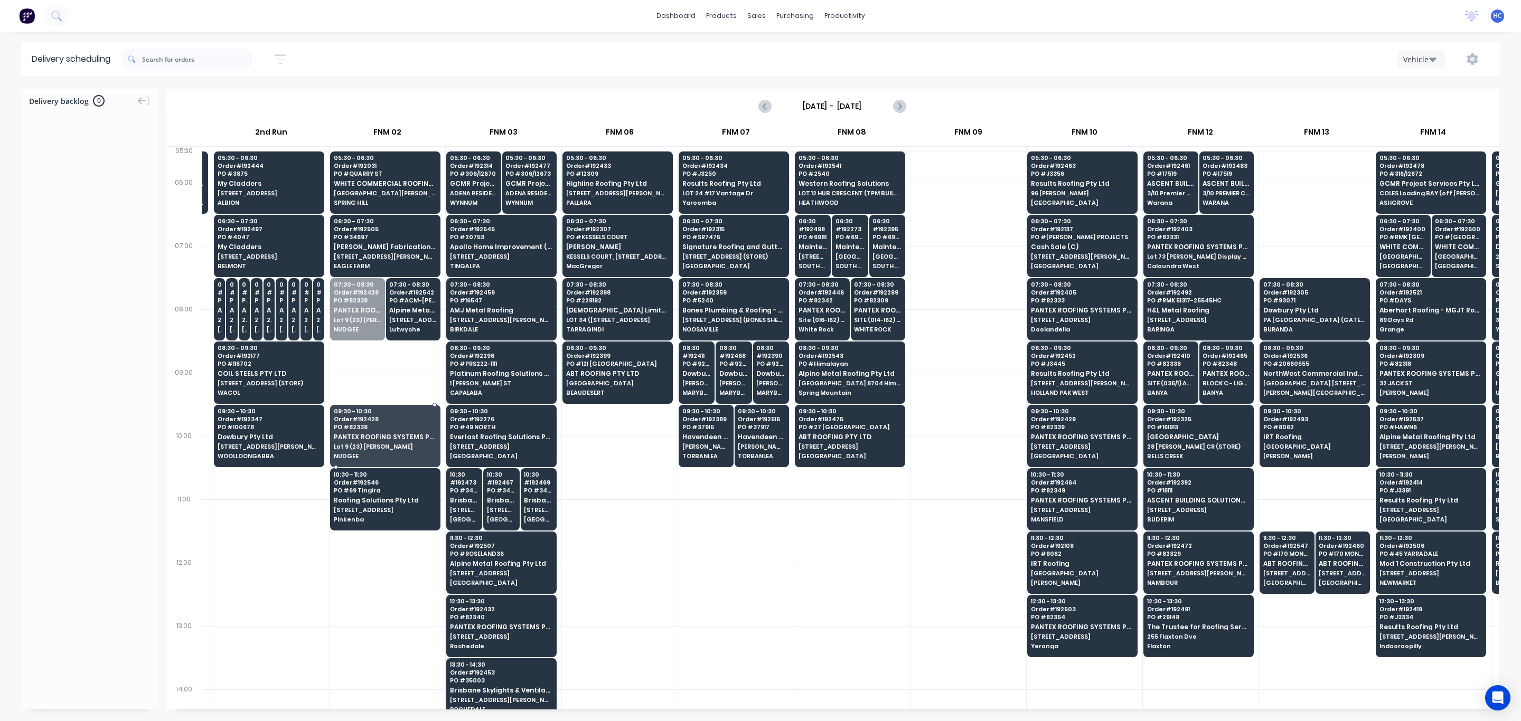
drag, startPoint x: 353, startPoint y: 309, endPoint x: 354, endPoint y: 436, distance: 126.2
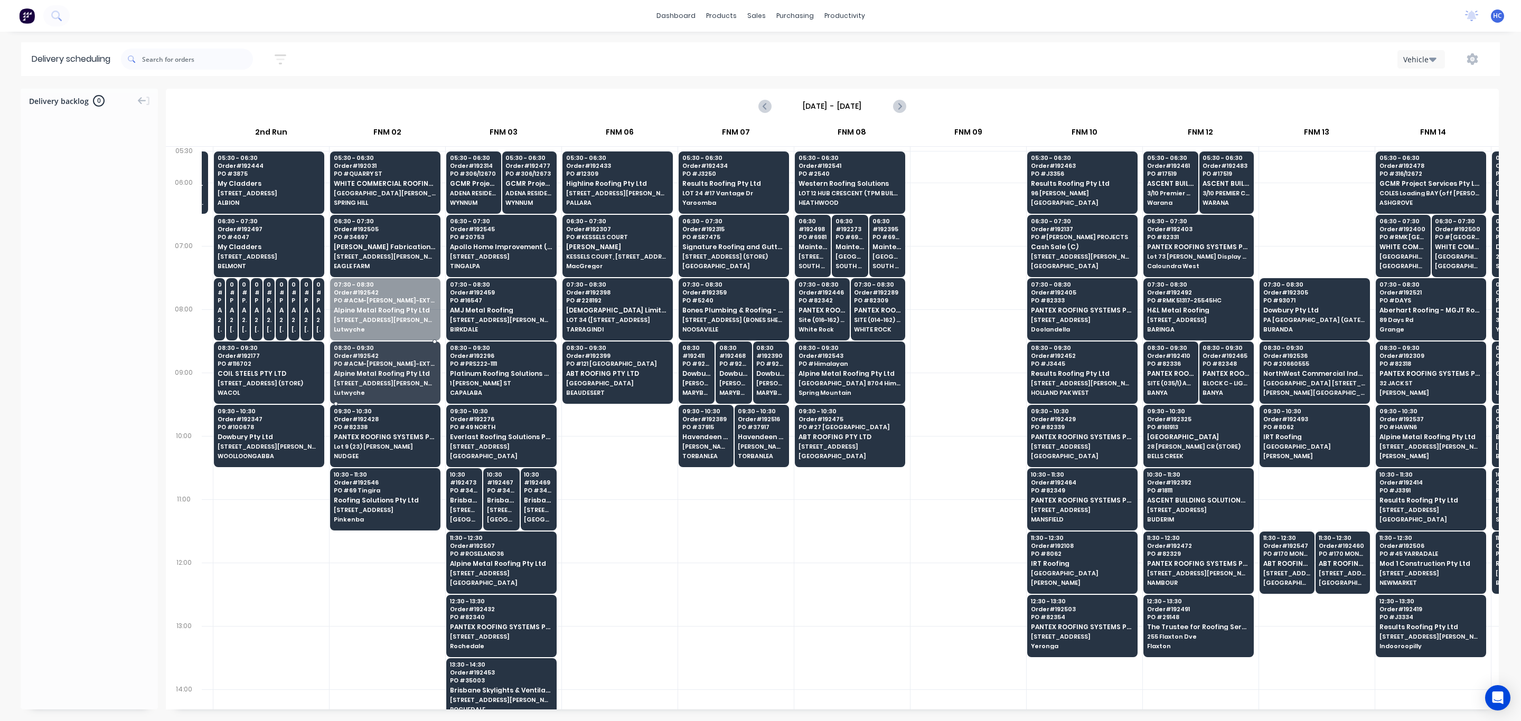
drag, startPoint x: 384, startPoint y: 303, endPoint x: 381, endPoint y: 387, distance: 84.0
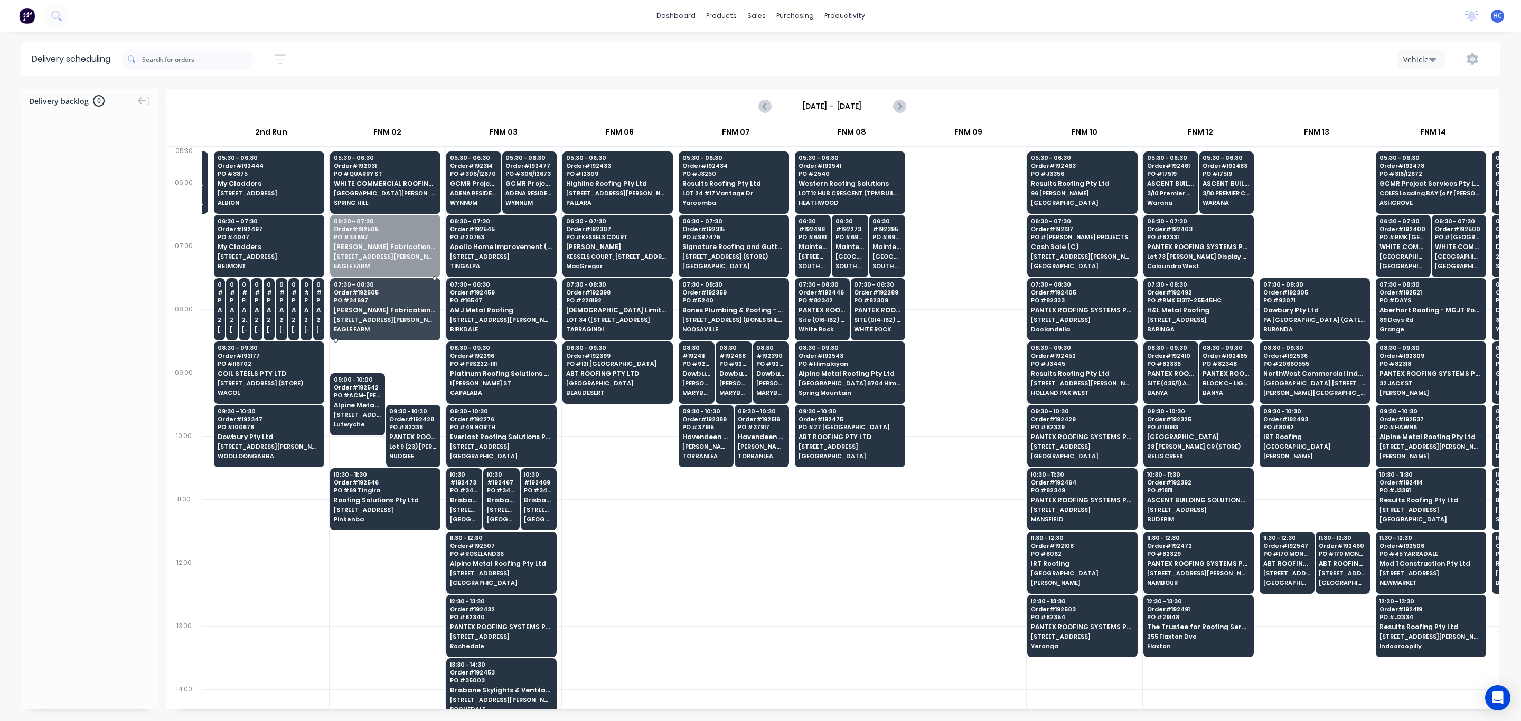
drag, startPoint x: 375, startPoint y: 279, endPoint x: 382, endPoint y: 229, distance: 50.6
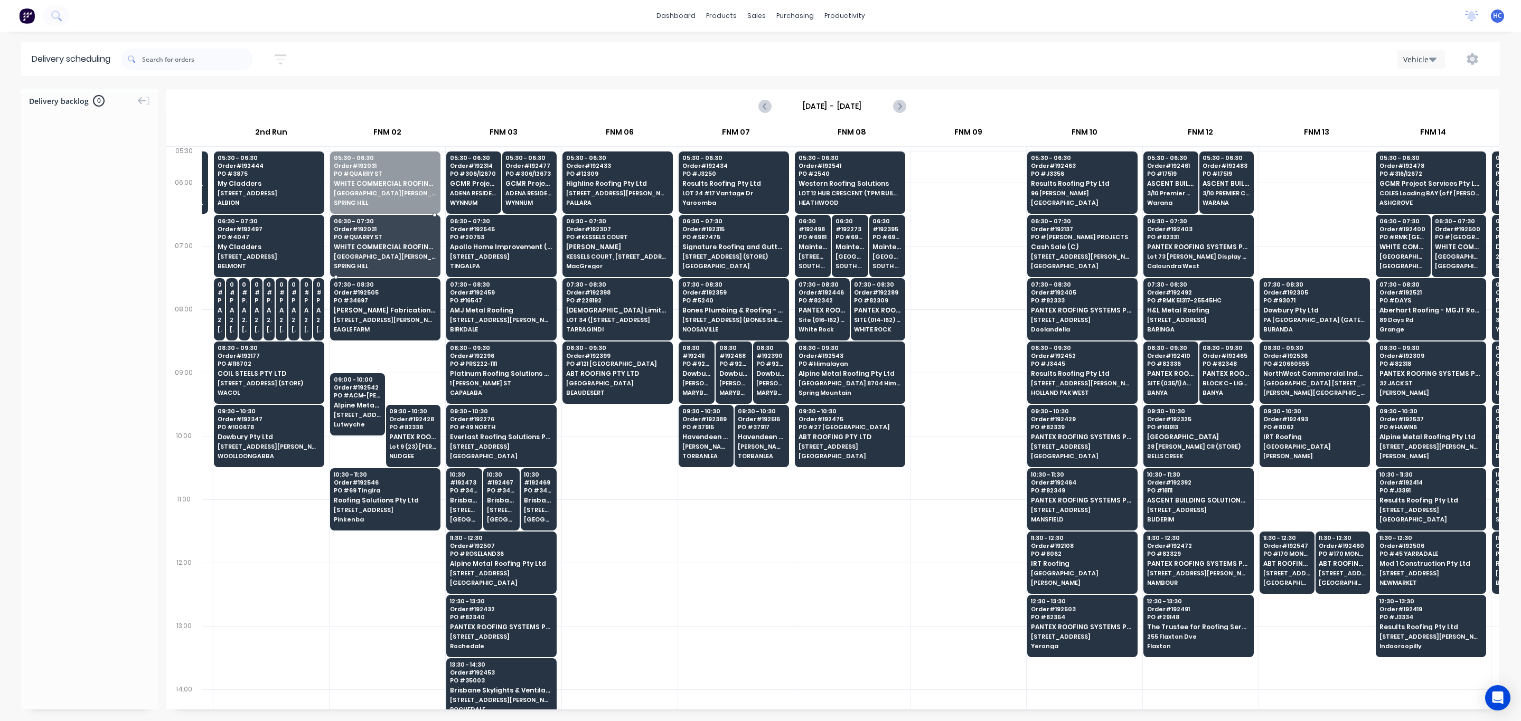
drag, startPoint x: 412, startPoint y: 190, endPoint x: 409, endPoint y: 217, distance: 27.1
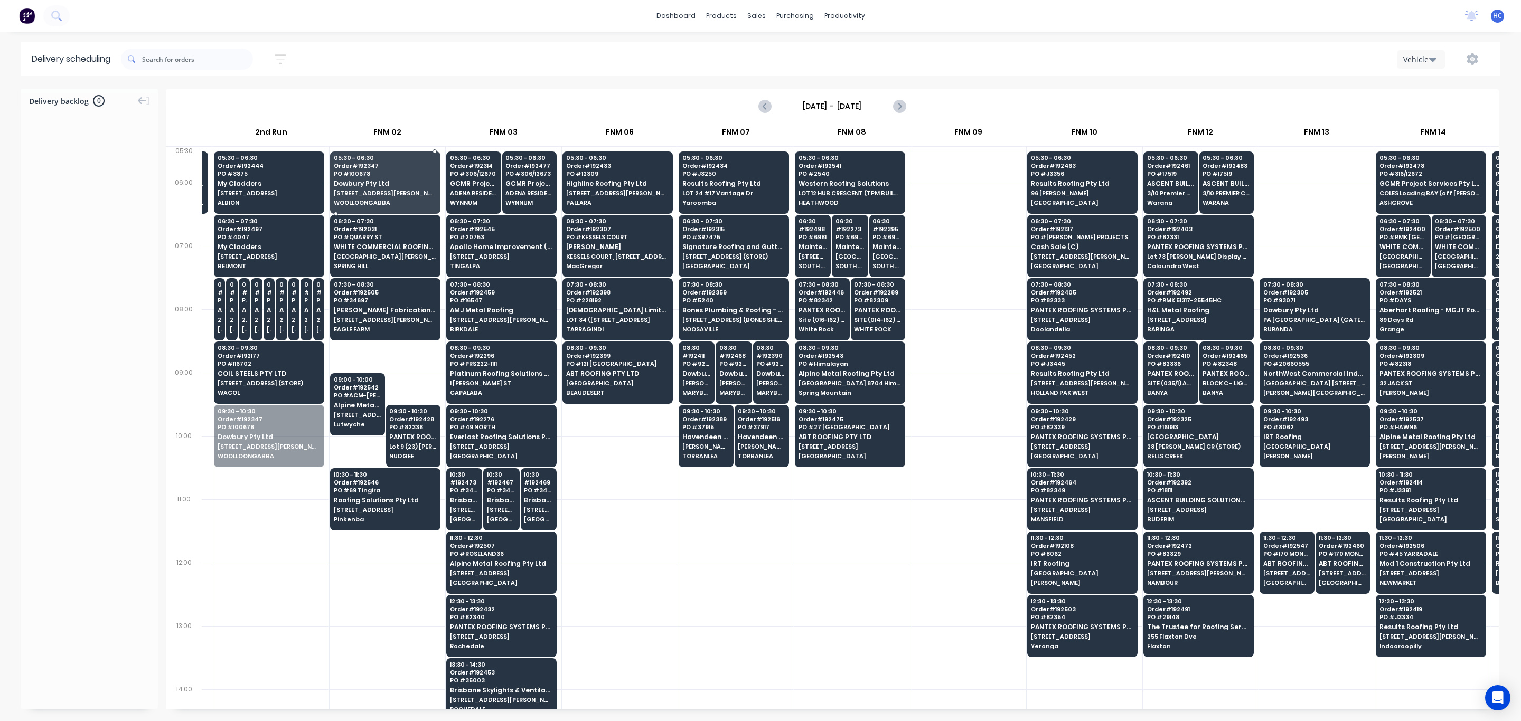
drag, startPoint x: 249, startPoint y: 442, endPoint x: 393, endPoint y: 194, distance: 287.0
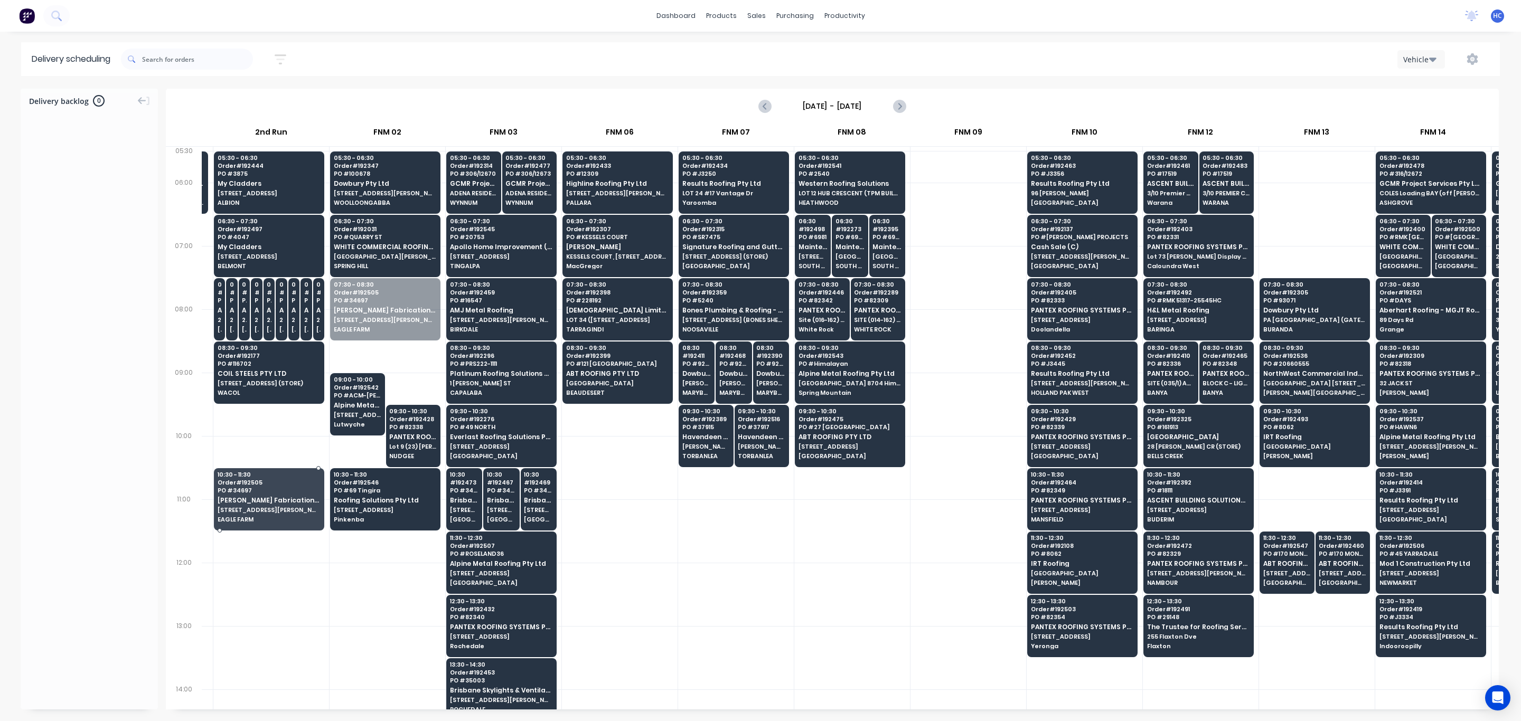
drag, startPoint x: 398, startPoint y: 325, endPoint x: 274, endPoint y: 500, distance: 214.4
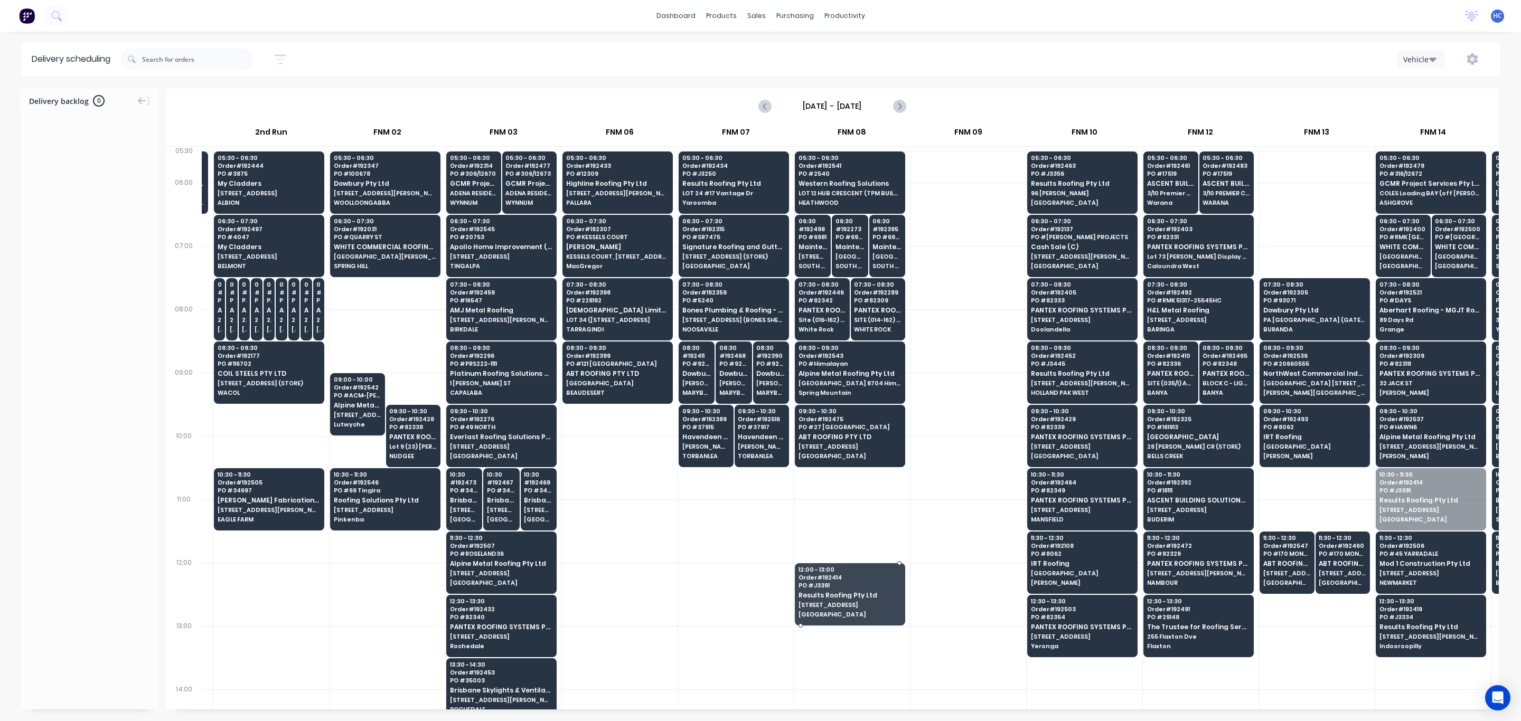
drag, startPoint x: 1443, startPoint y: 510, endPoint x: 852, endPoint y: 609, distance: 599.1
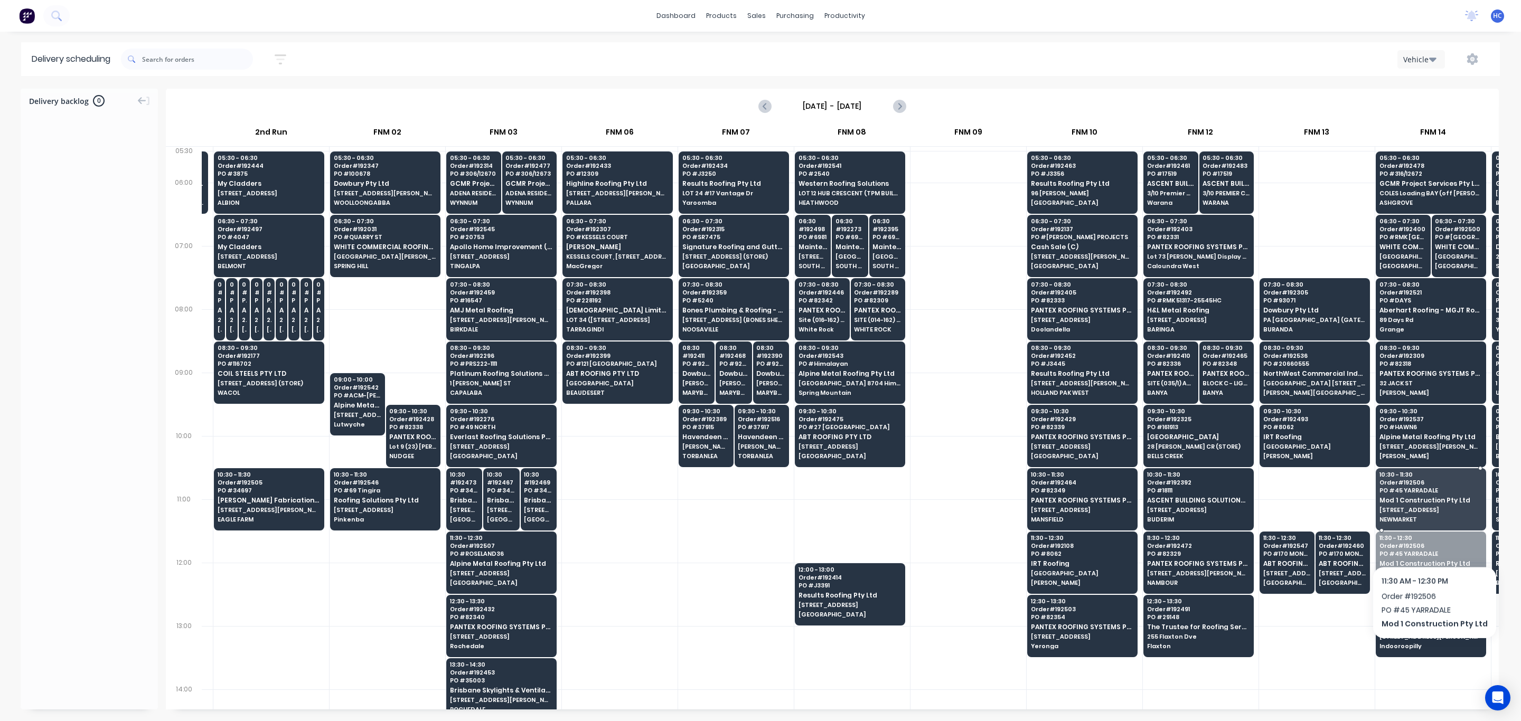
drag, startPoint x: 1425, startPoint y: 577, endPoint x: 1431, endPoint y: 520, distance: 57.3
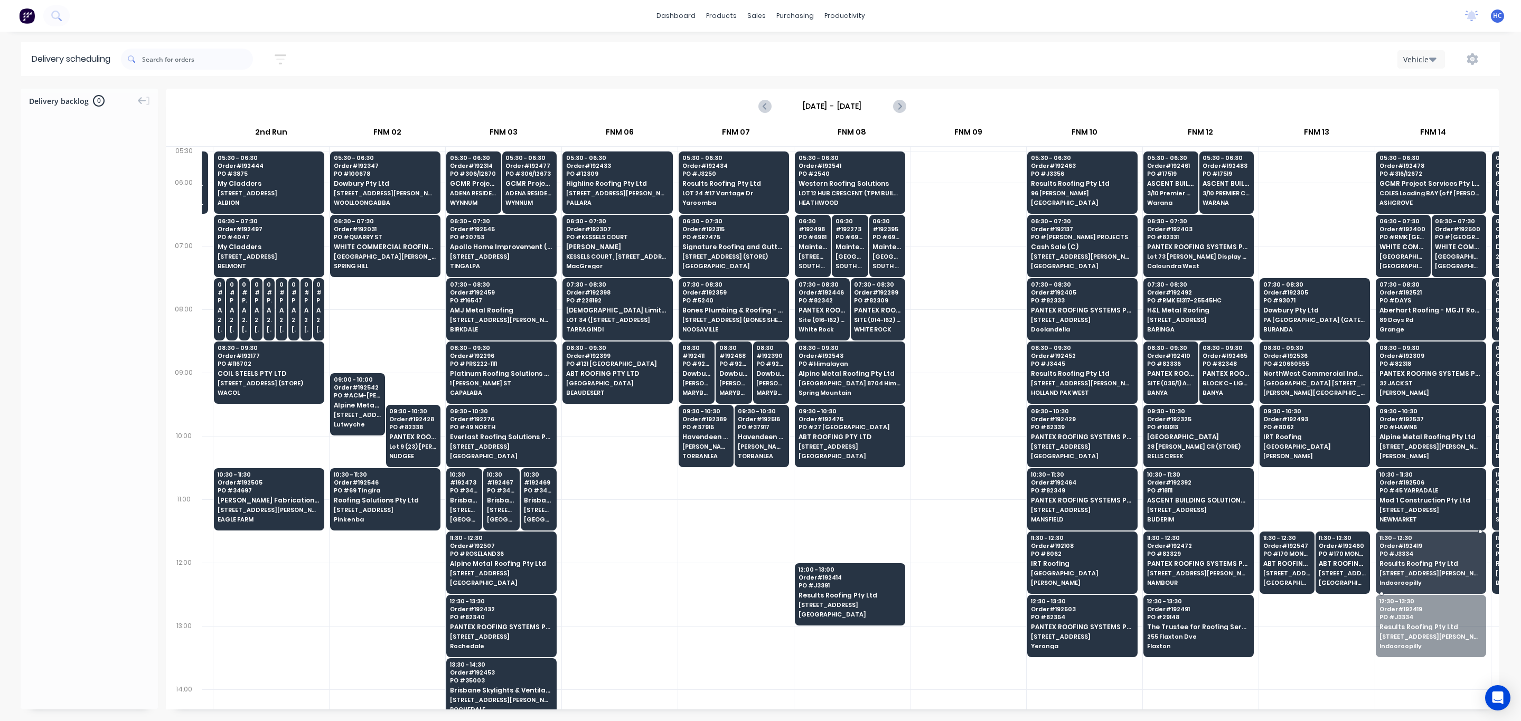
drag, startPoint x: 1431, startPoint y: 623, endPoint x: 1437, endPoint y: 589, distance: 34.0
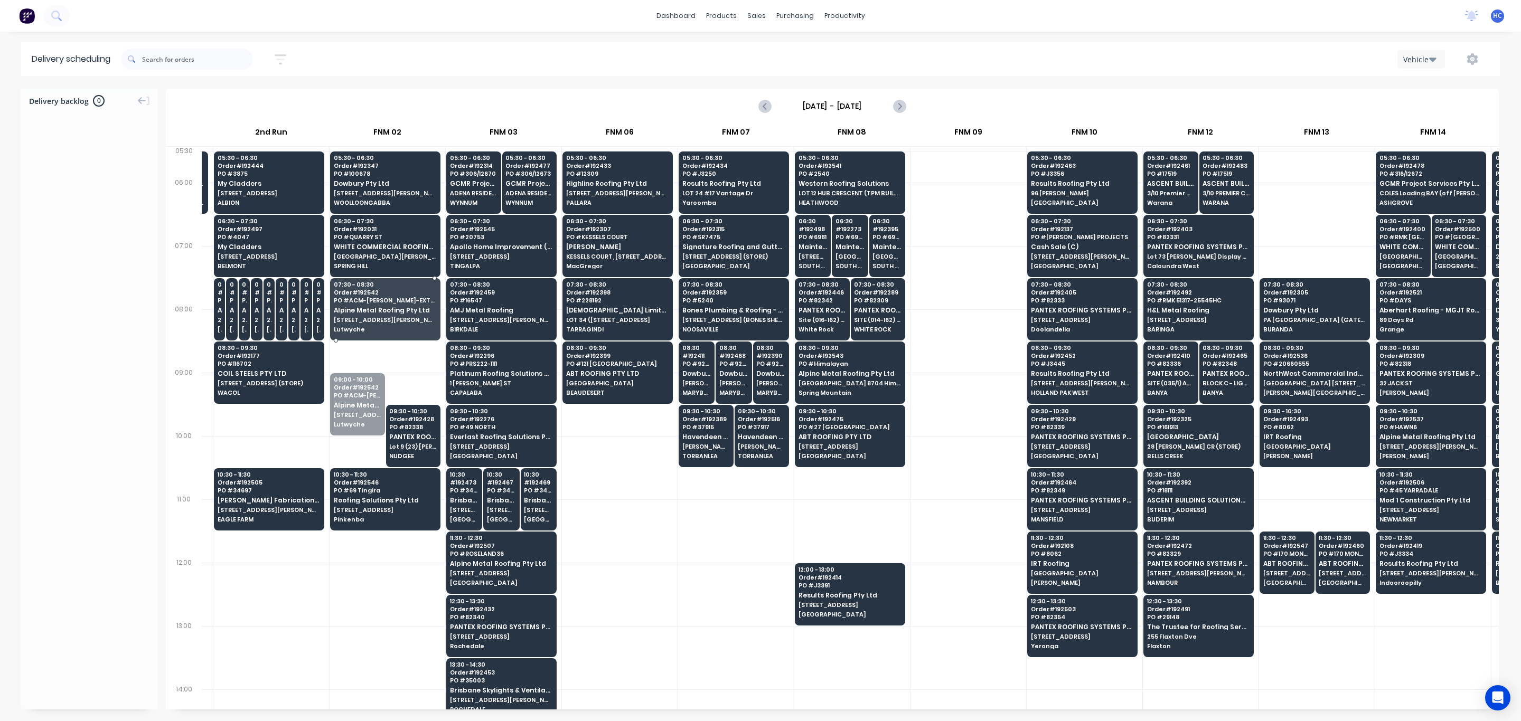
drag, startPoint x: 355, startPoint y: 408, endPoint x: 390, endPoint y: 311, distance: 103.4
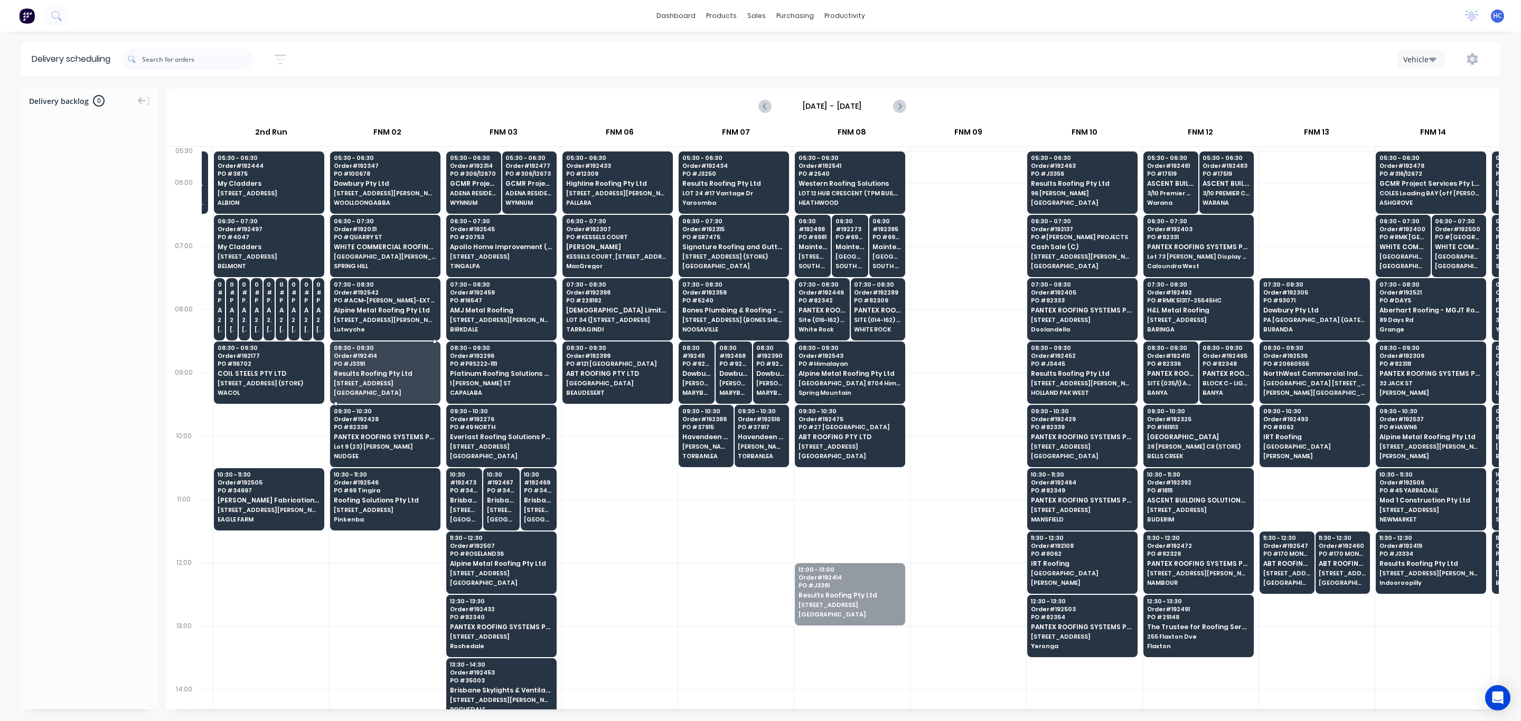
drag, startPoint x: 854, startPoint y: 601, endPoint x: 371, endPoint y: 368, distance: 536.4
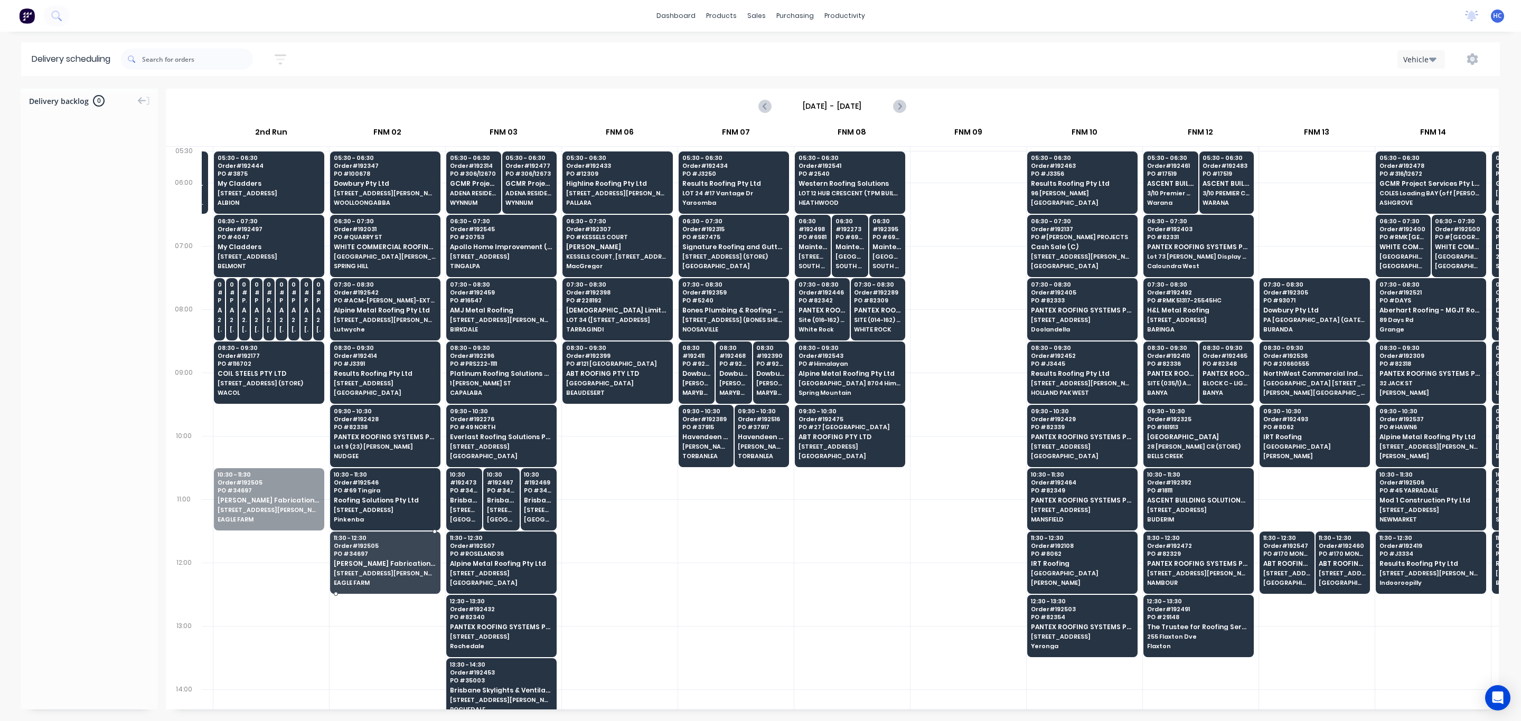
drag, startPoint x: 279, startPoint y: 520, endPoint x: 361, endPoint y: 584, distance: 103.5
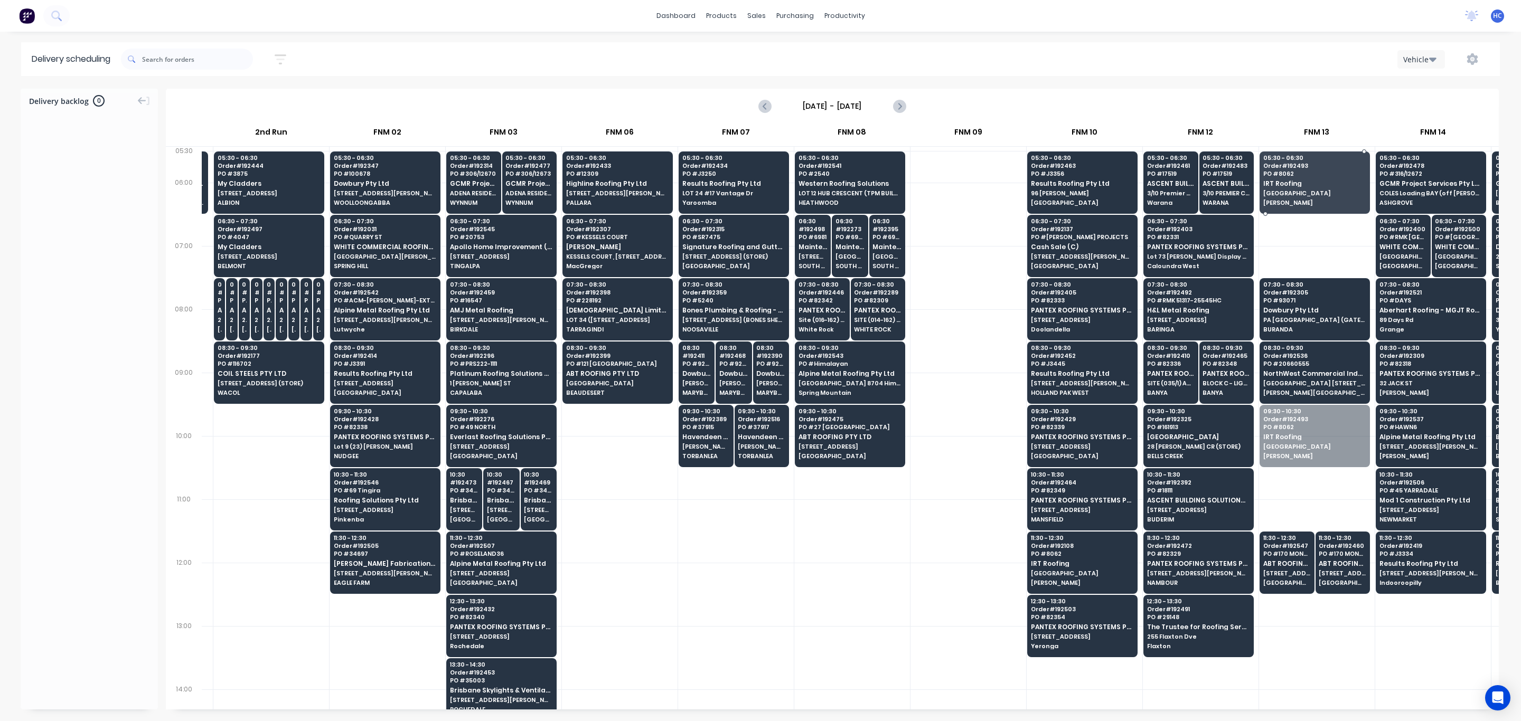
drag, startPoint x: 1306, startPoint y: 452, endPoint x: 1299, endPoint y: 192, distance: 260.4
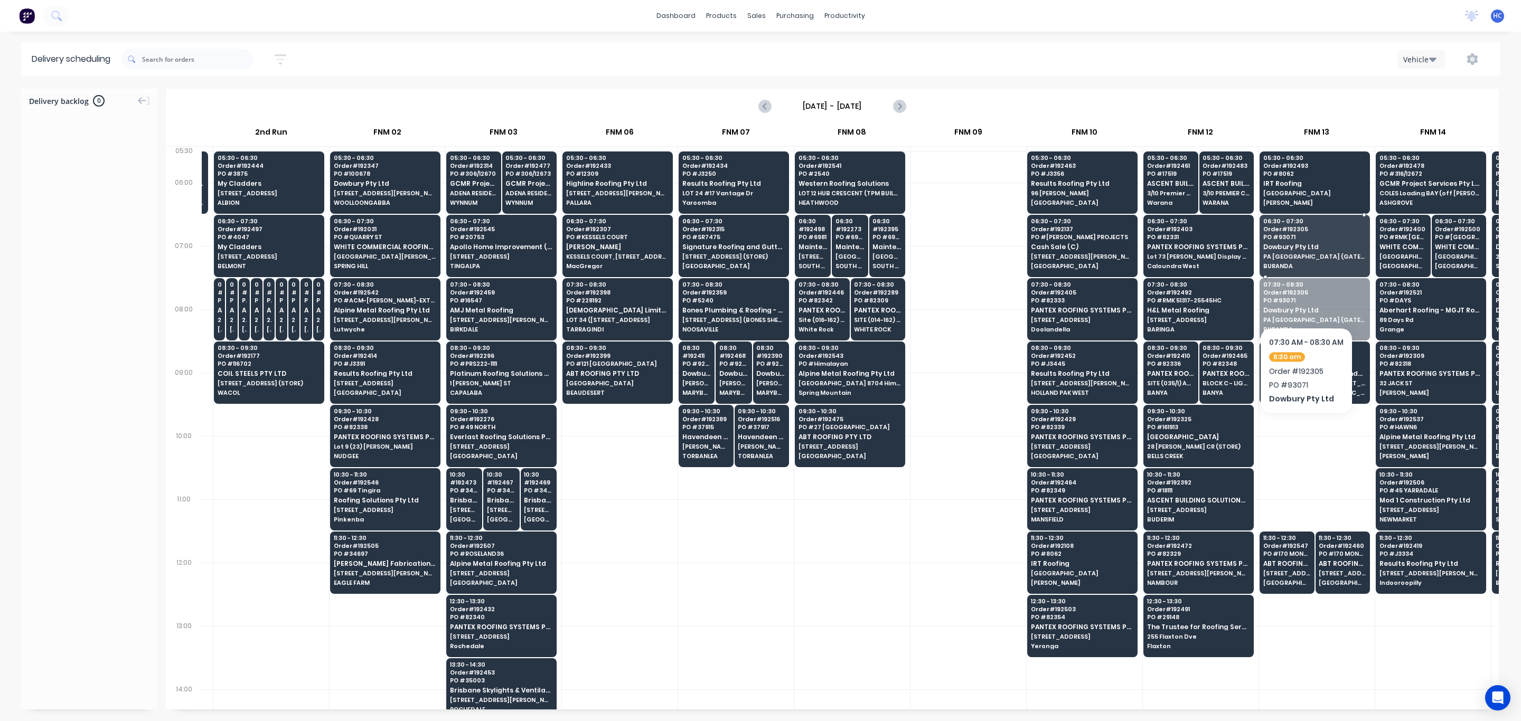
drag, startPoint x: 1301, startPoint y: 312, endPoint x: 1305, endPoint y: 295, distance: 17.4
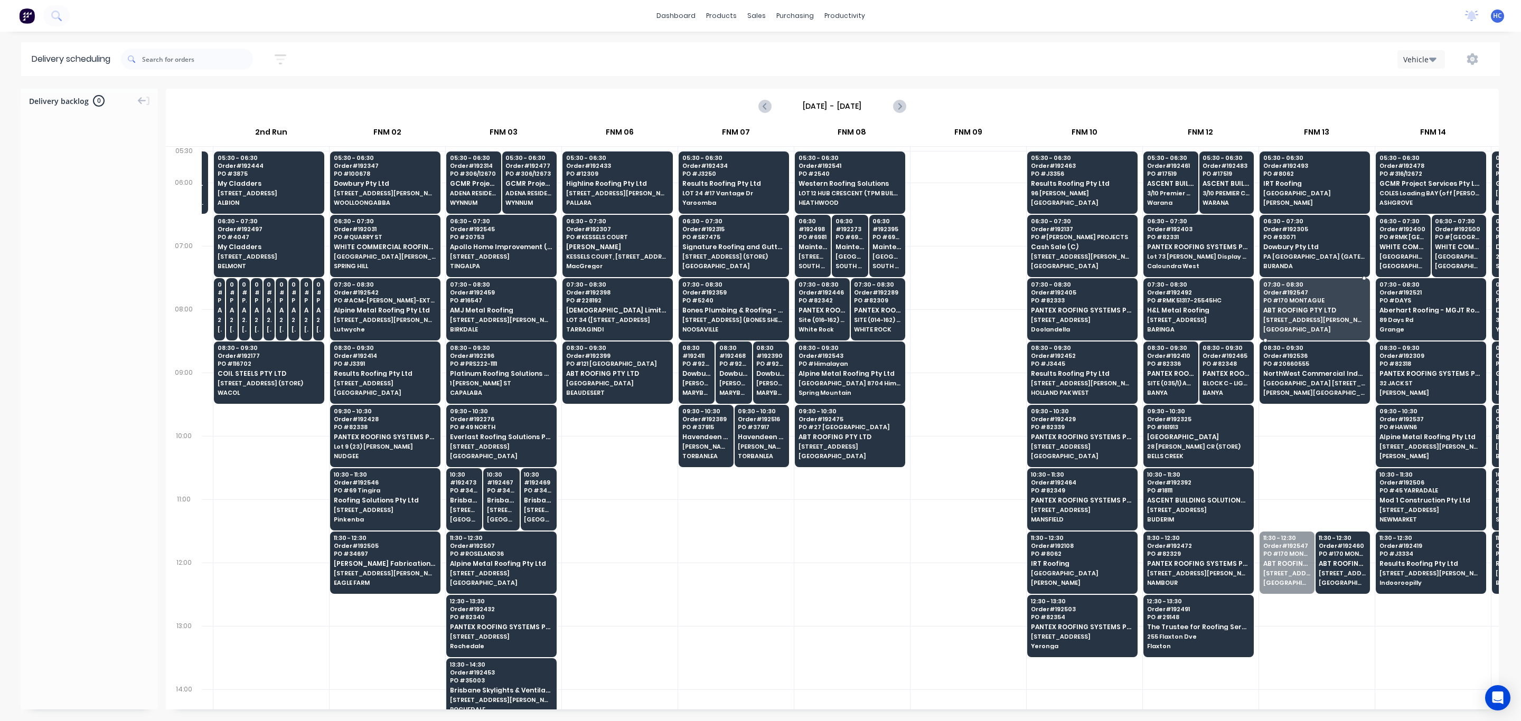
drag, startPoint x: 1282, startPoint y: 572, endPoint x: 1302, endPoint y: 325, distance: 247.5
drag, startPoint x: 1305, startPoint y: 577, endPoint x: 1328, endPoint y: 322, distance: 255.5
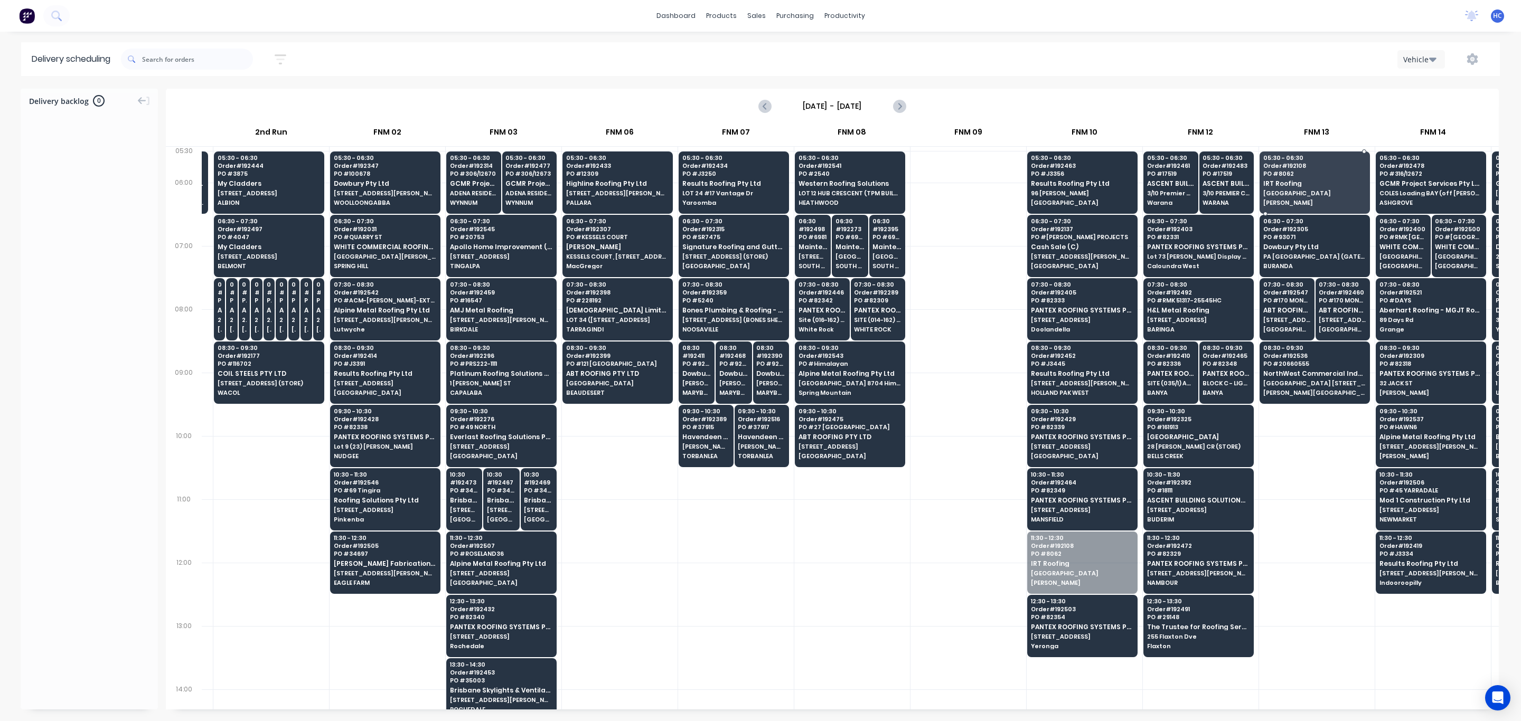
drag, startPoint x: 1068, startPoint y: 572, endPoint x: 1322, endPoint y: 182, distance: 465.6
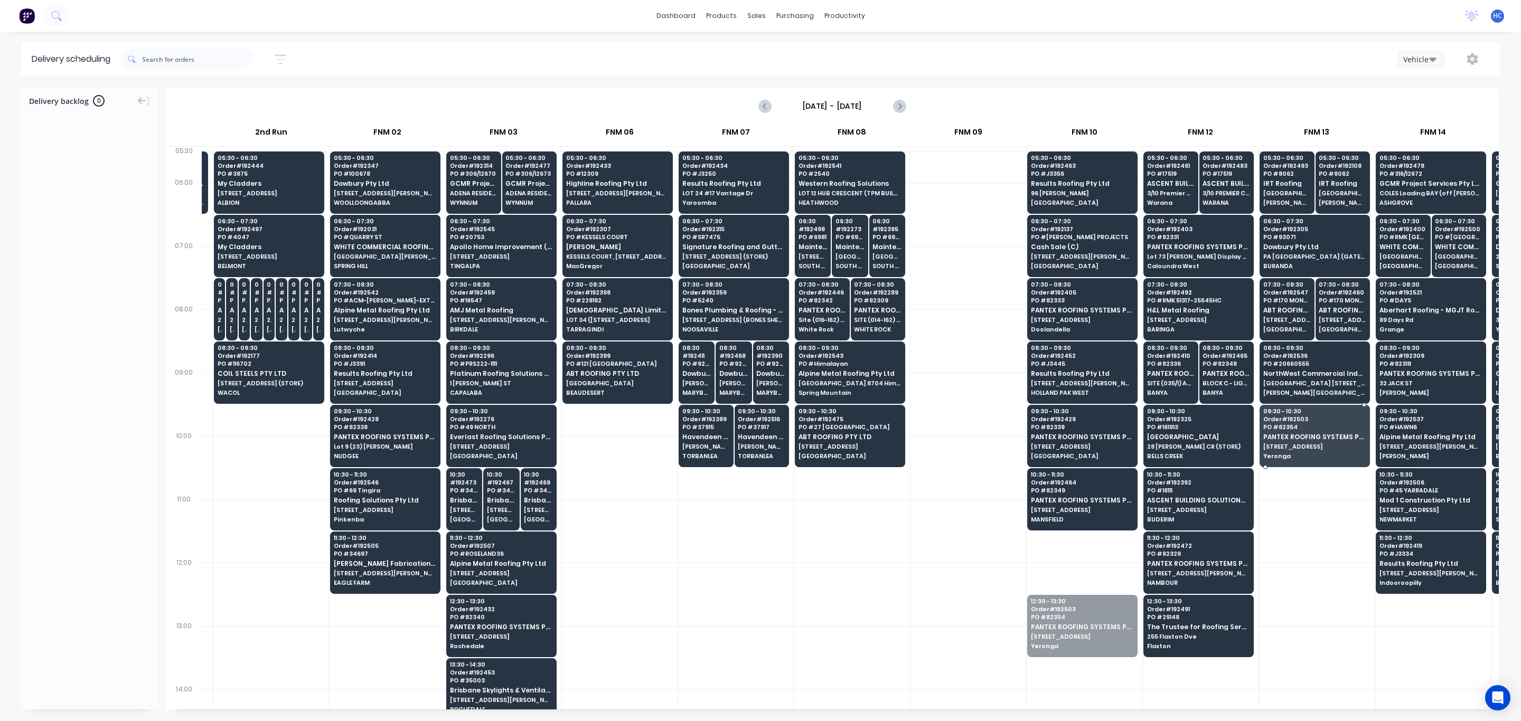
drag, startPoint x: 1073, startPoint y: 639, endPoint x: 1312, endPoint y: 447, distance: 306.9
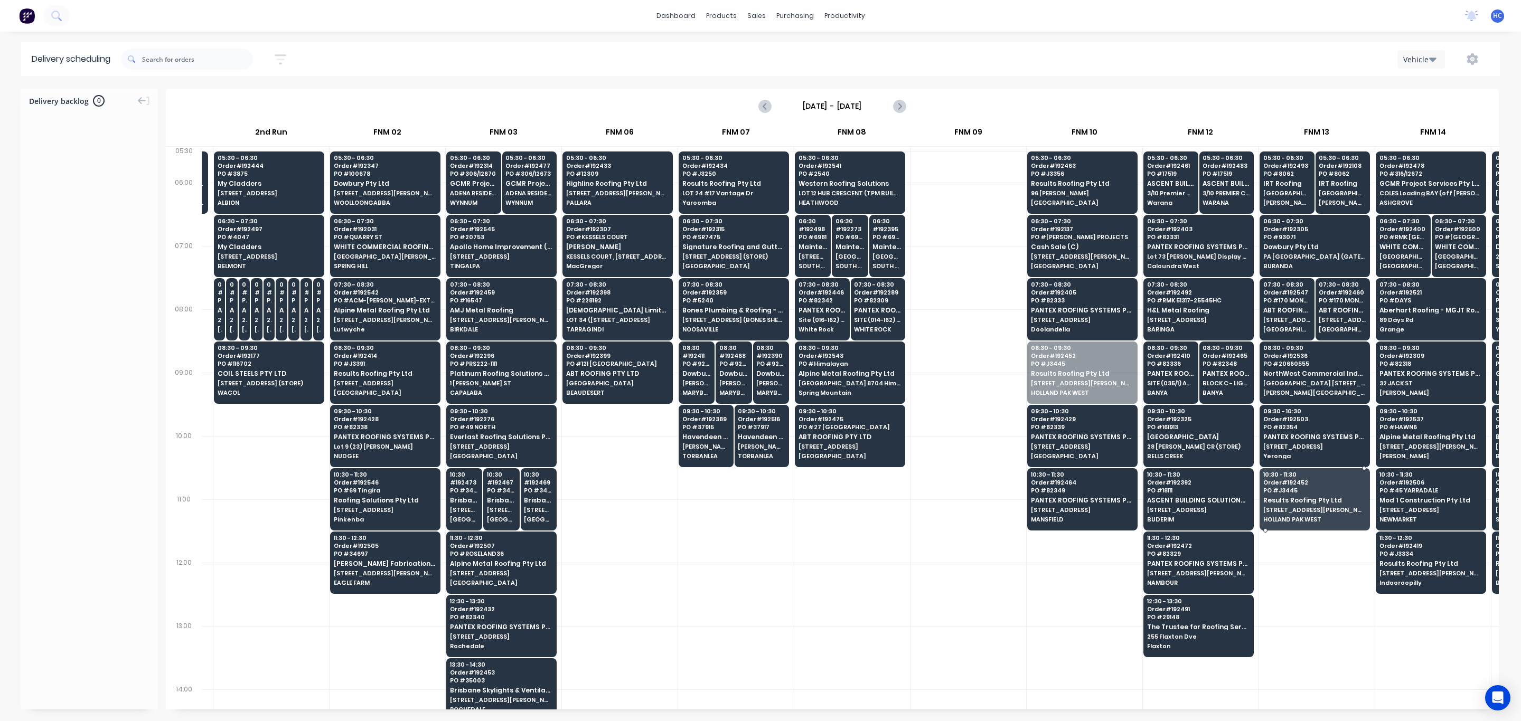
drag, startPoint x: 1054, startPoint y: 377, endPoint x: 1334, endPoint y: 498, distance: 305.9
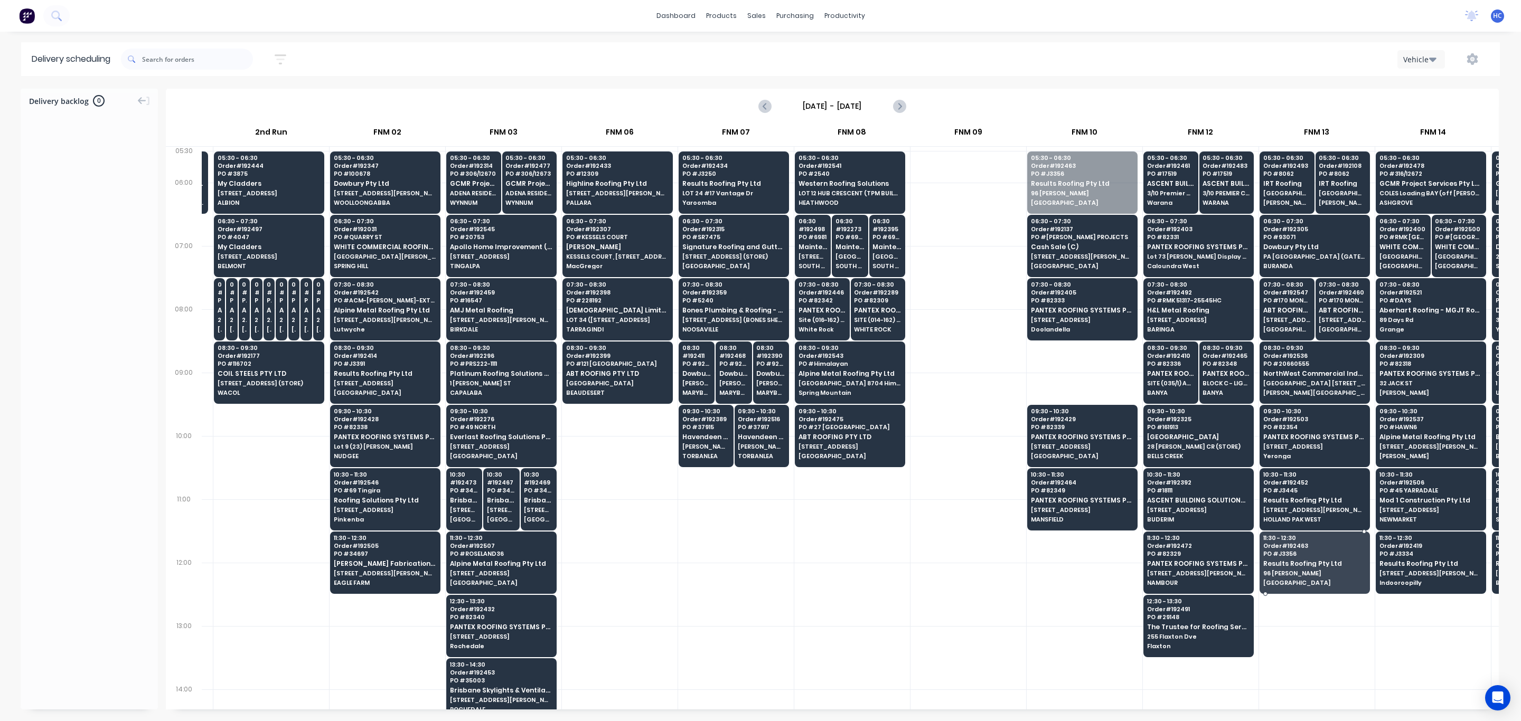
drag, startPoint x: 1094, startPoint y: 187, endPoint x: 1296, endPoint y: 558, distance: 423.0
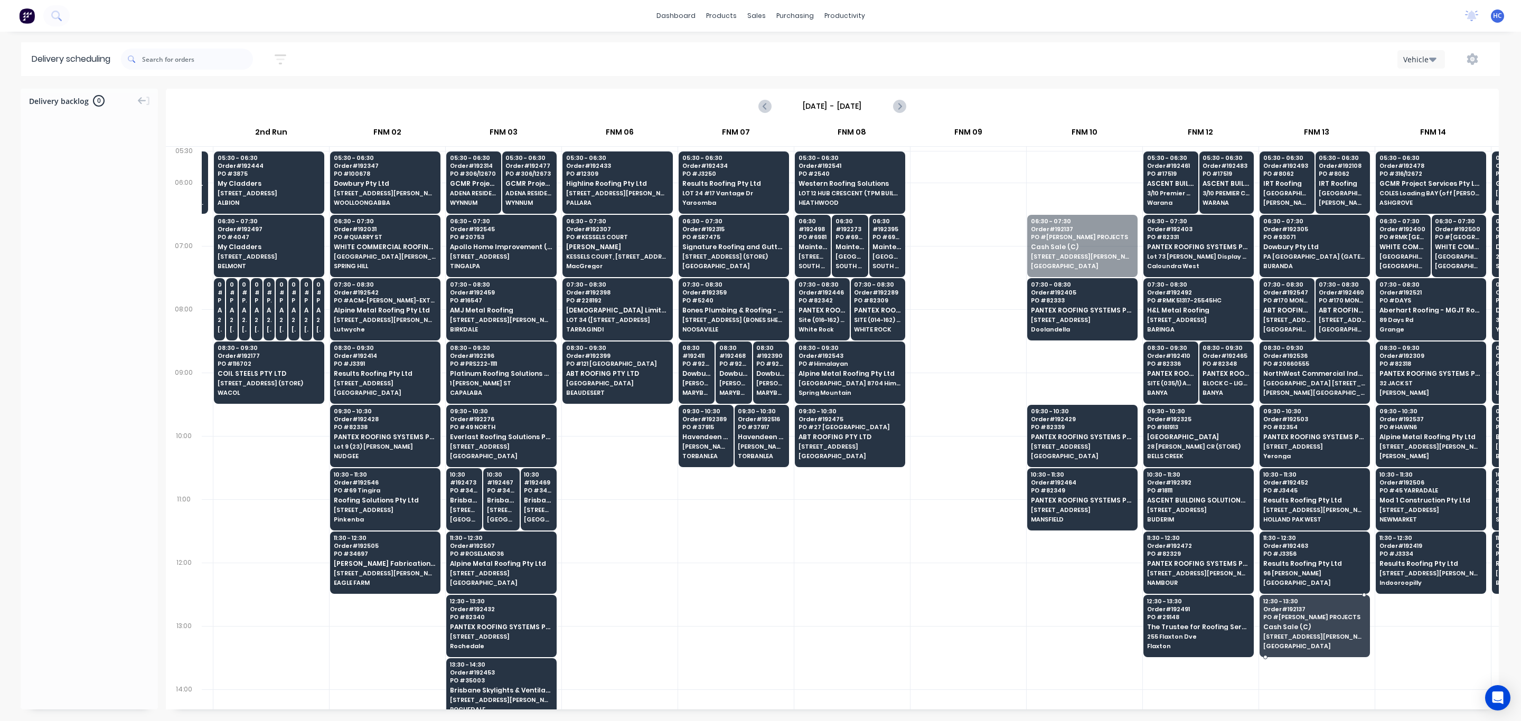
drag, startPoint x: 1071, startPoint y: 246, endPoint x: 1290, endPoint y: 638, distance: 449.4
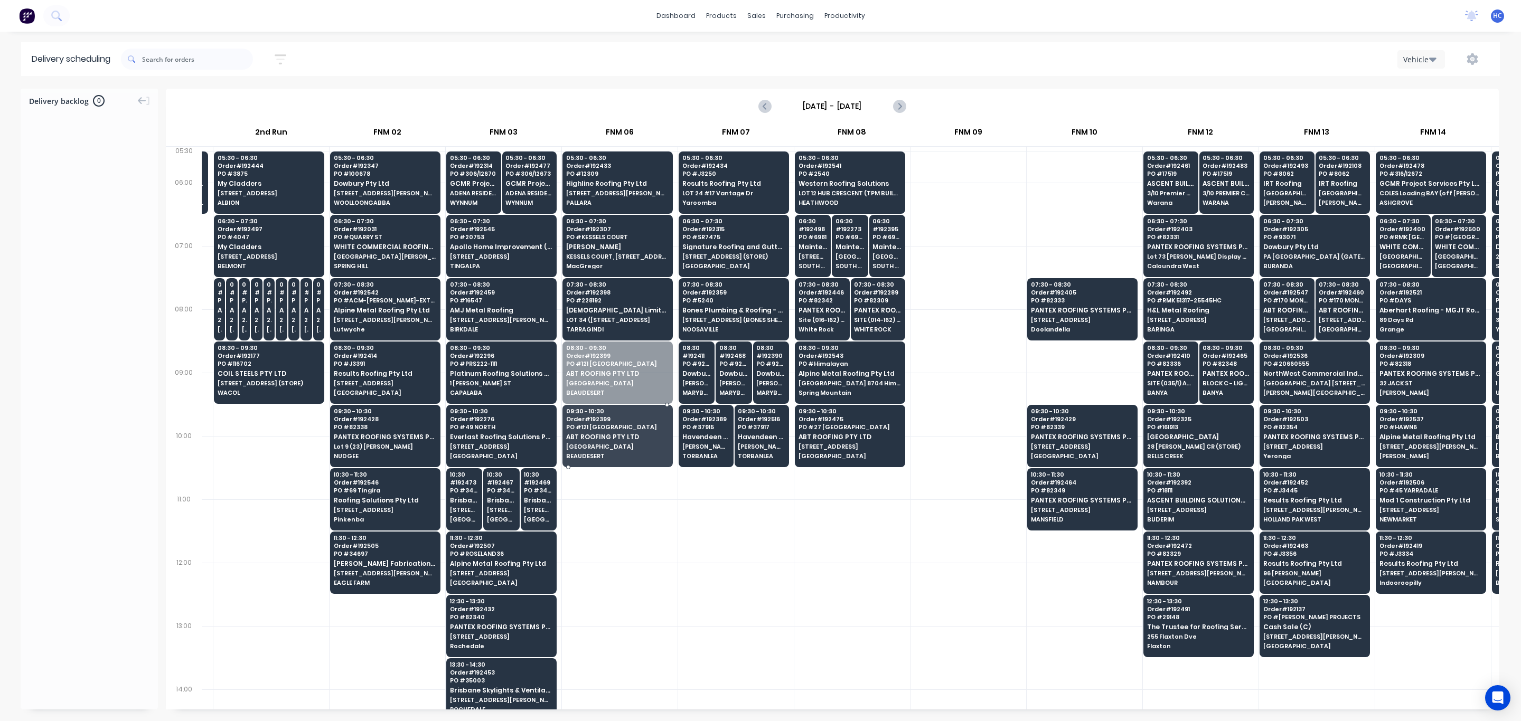
drag, startPoint x: 584, startPoint y: 384, endPoint x: 586, endPoint y: 409, distance: 25.5
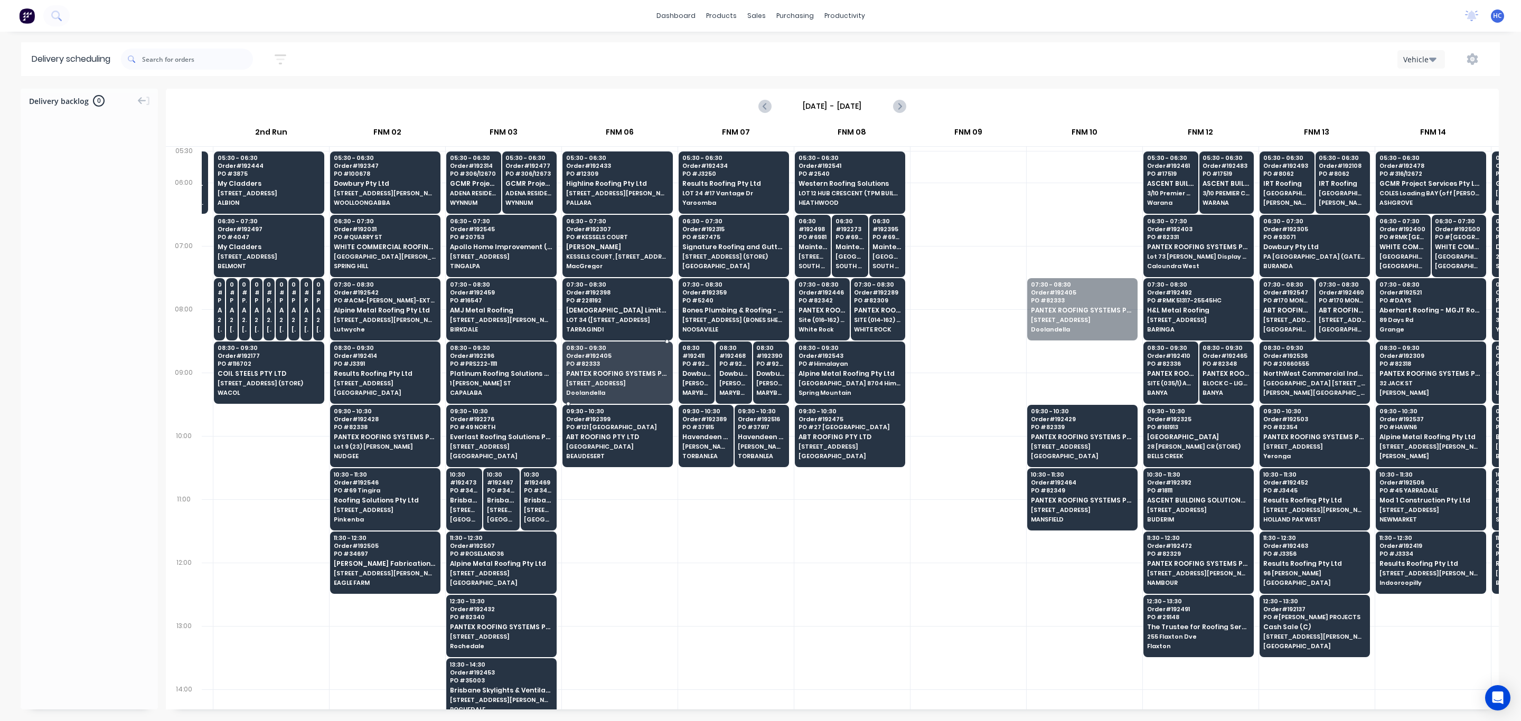
drag, startPoint x: 1078, startPoint y: 311, endPoint x: 631, endPoint y: 363, distance: 449.9
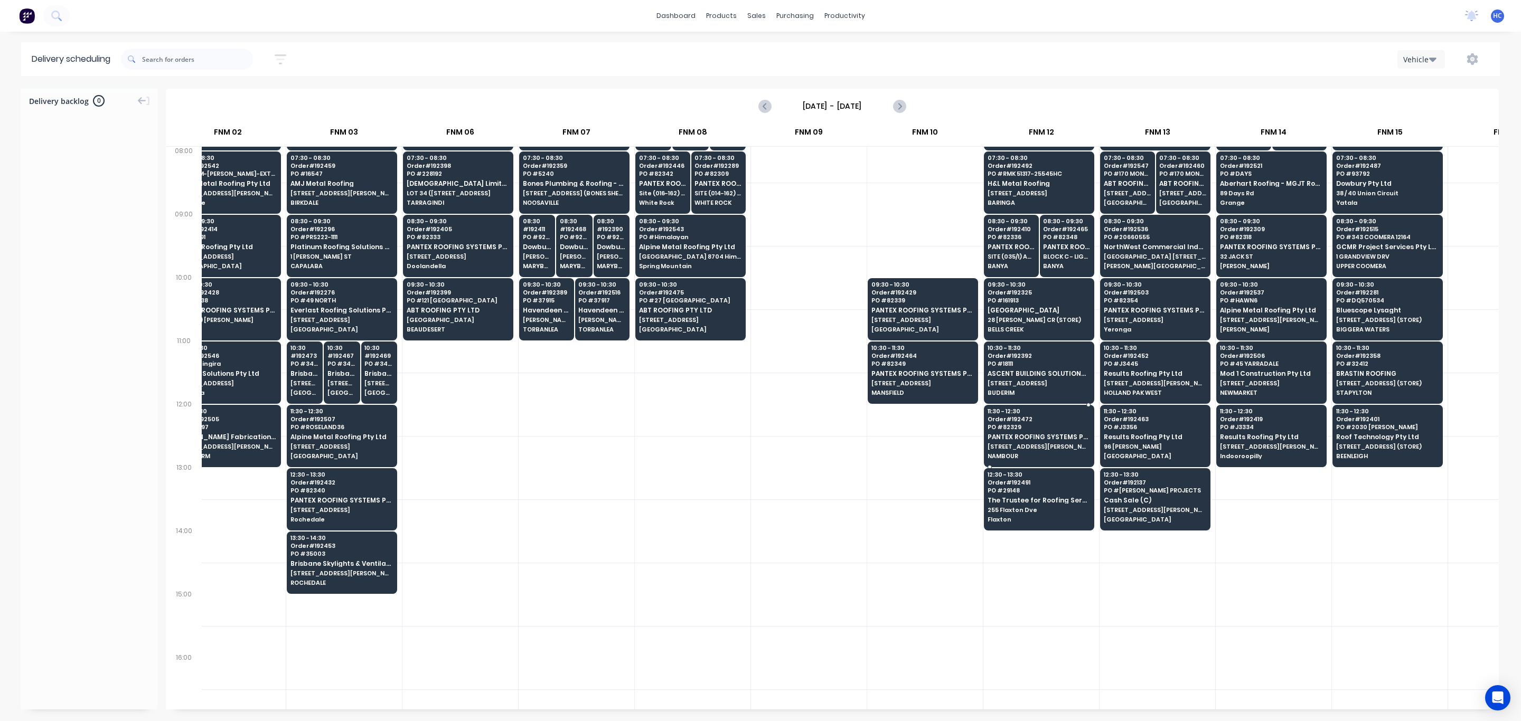
scroll to position [158, 265]
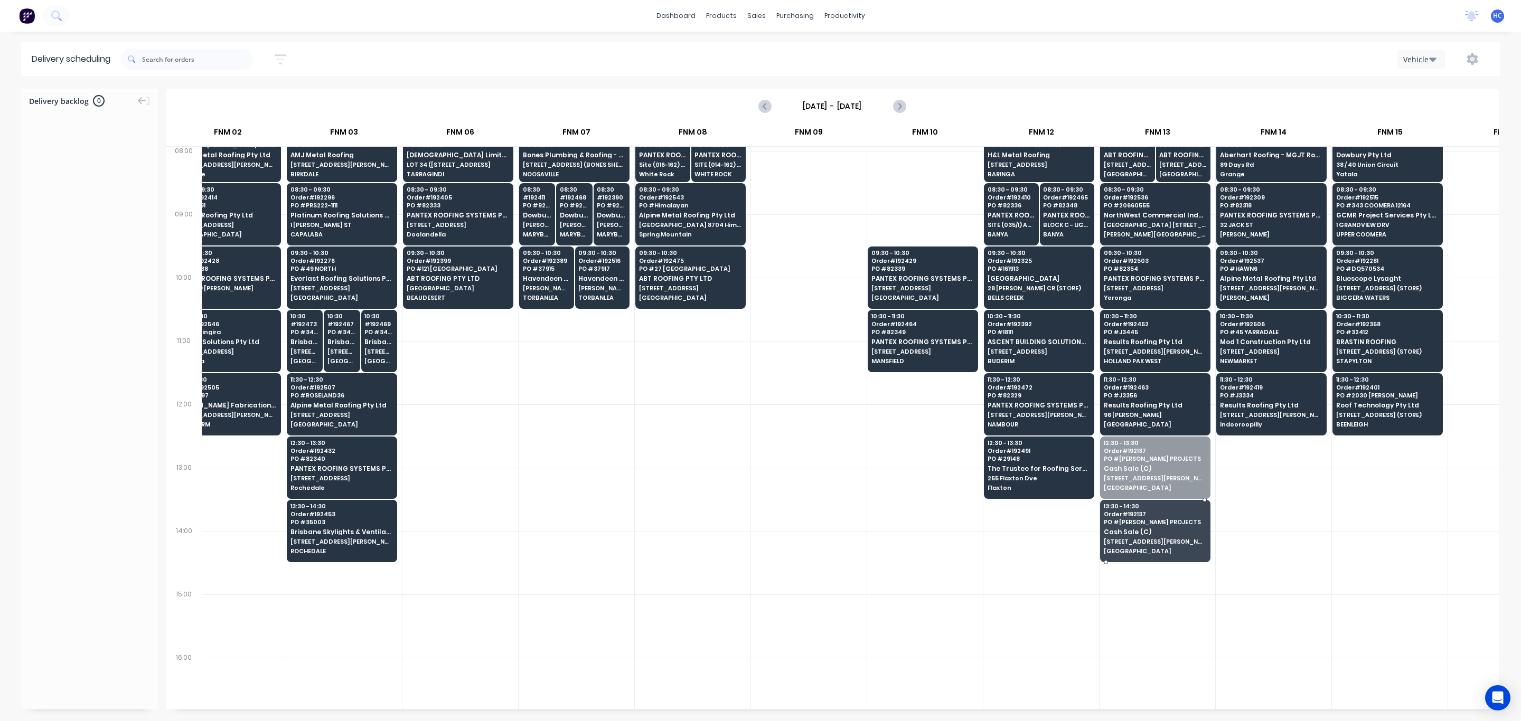
drag, startPoint x: 1127, startPoint y: 468, endPoint x: 1129, endPoint y: 492, distance: 23.8
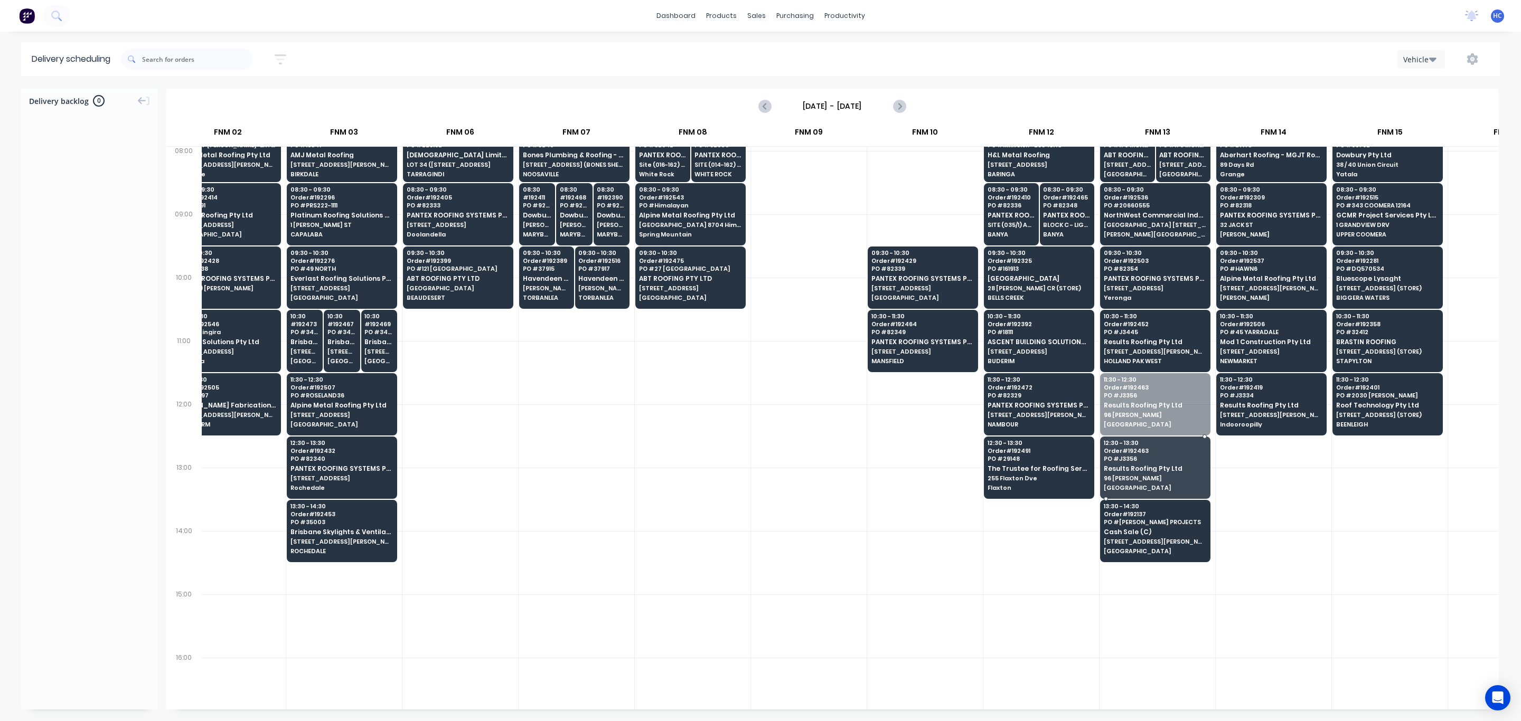
drag, startPoint x: 1149, startPoint y: 409, endPoint x: 1149, endPoint y: 425, distance: 15.8
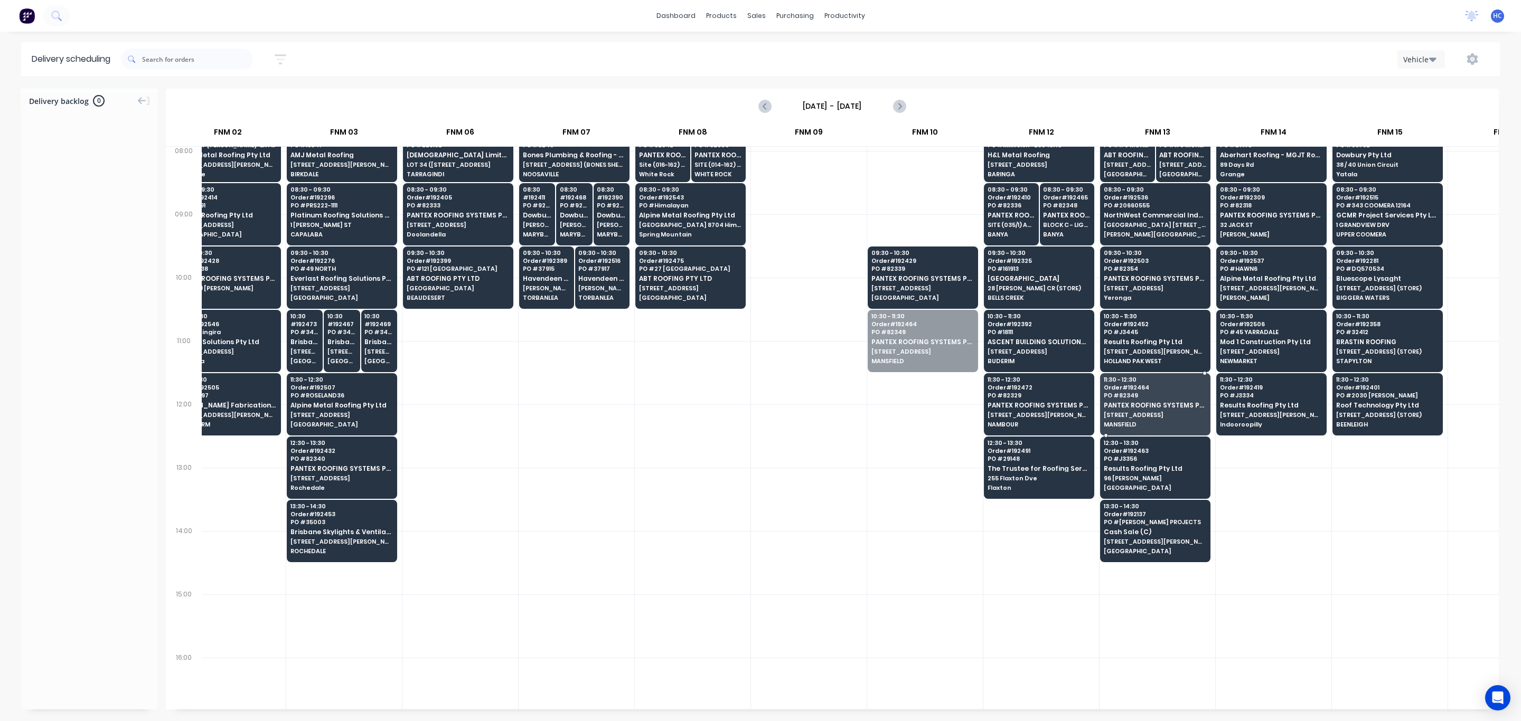
drag, startPoint x: 913, startPoint y: 356, endPoint x: 1196, endPoint y: 422, distance: 291.0
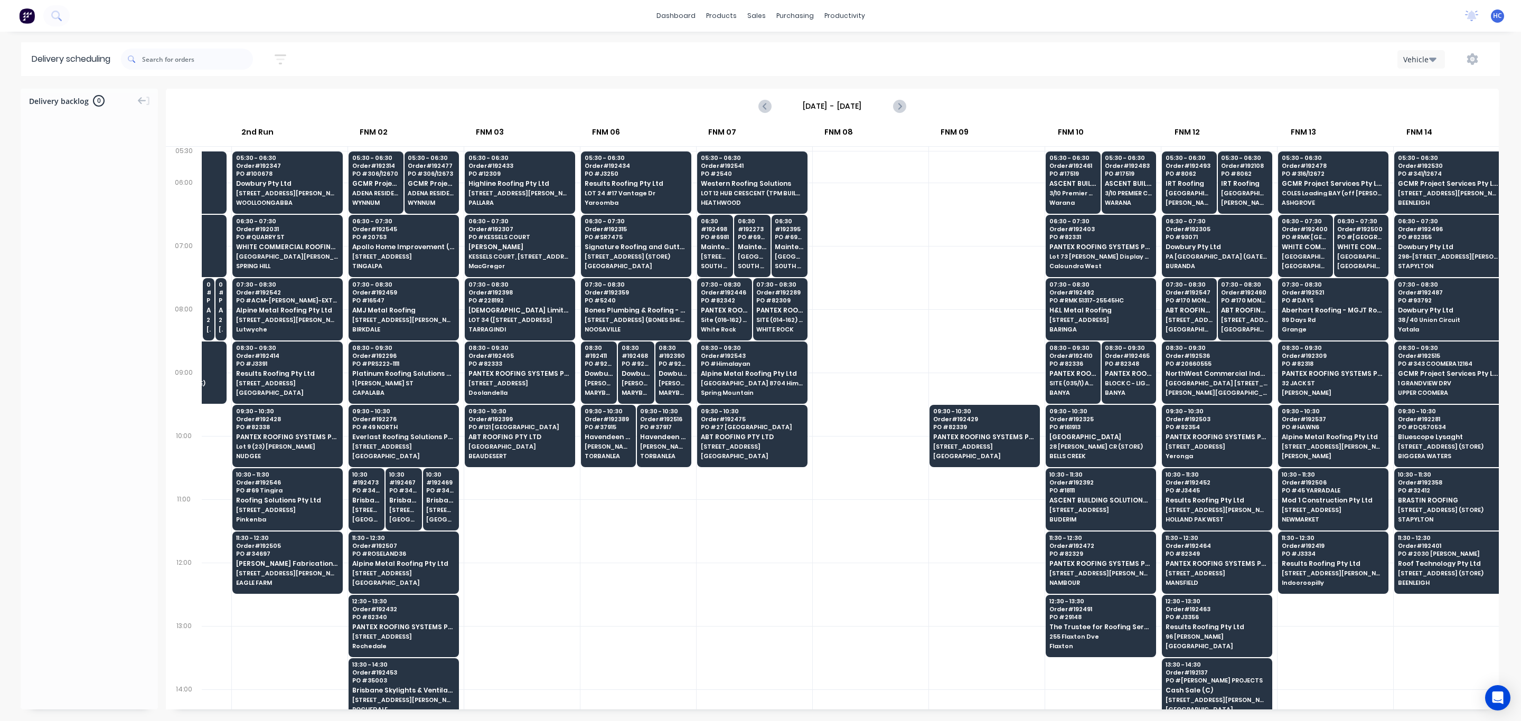
scroll to position [0, 0]
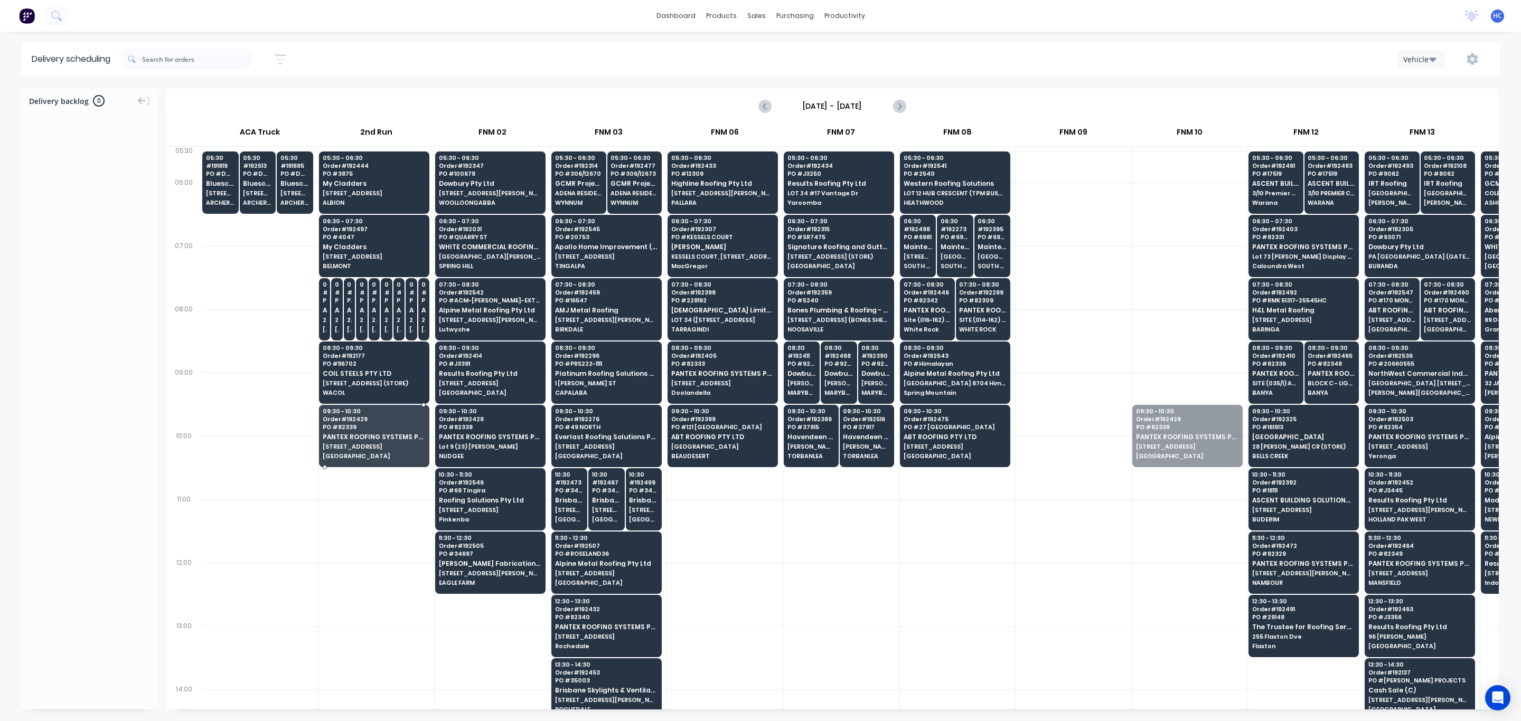
drag, startPoint x: 1193, startPoint y: 449, endPoint x: 360, endPoint y: 447, distance: 832.8
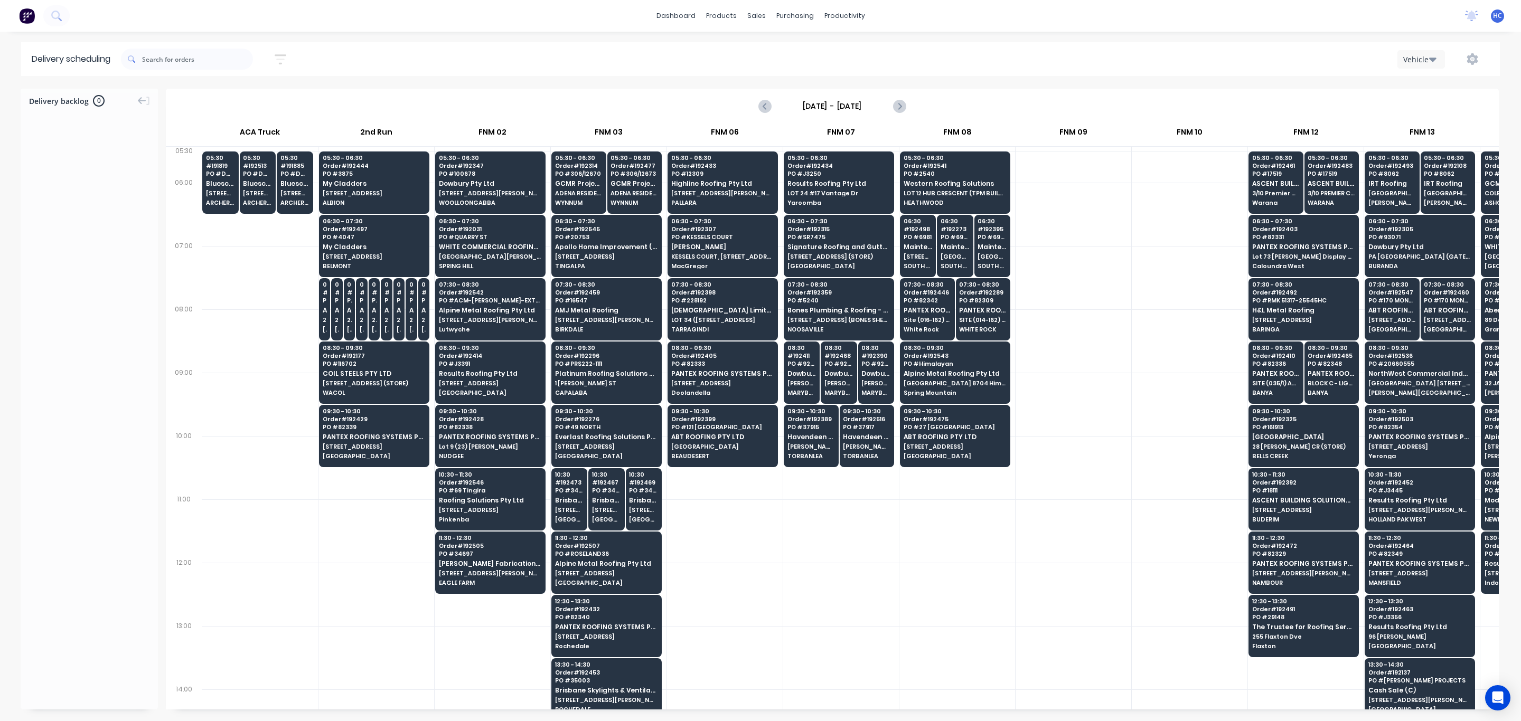
click at [920, 481] on div at bounding box center [957, 594] width 116 height 63
click at [750, 12] on div "sales" at bounding box center [756, 16] width 29 height 16
drag, startPoint x: 1050, startPoint y: 255, endPoint x: 740, endPoint y: 152, distance: 326.6
click at [1005, 254] on div at bounding box center [1074, 277] width 116 height 63
click at [285, 58] on icon "button" at bounding box center [281, 59] width 12 height 13
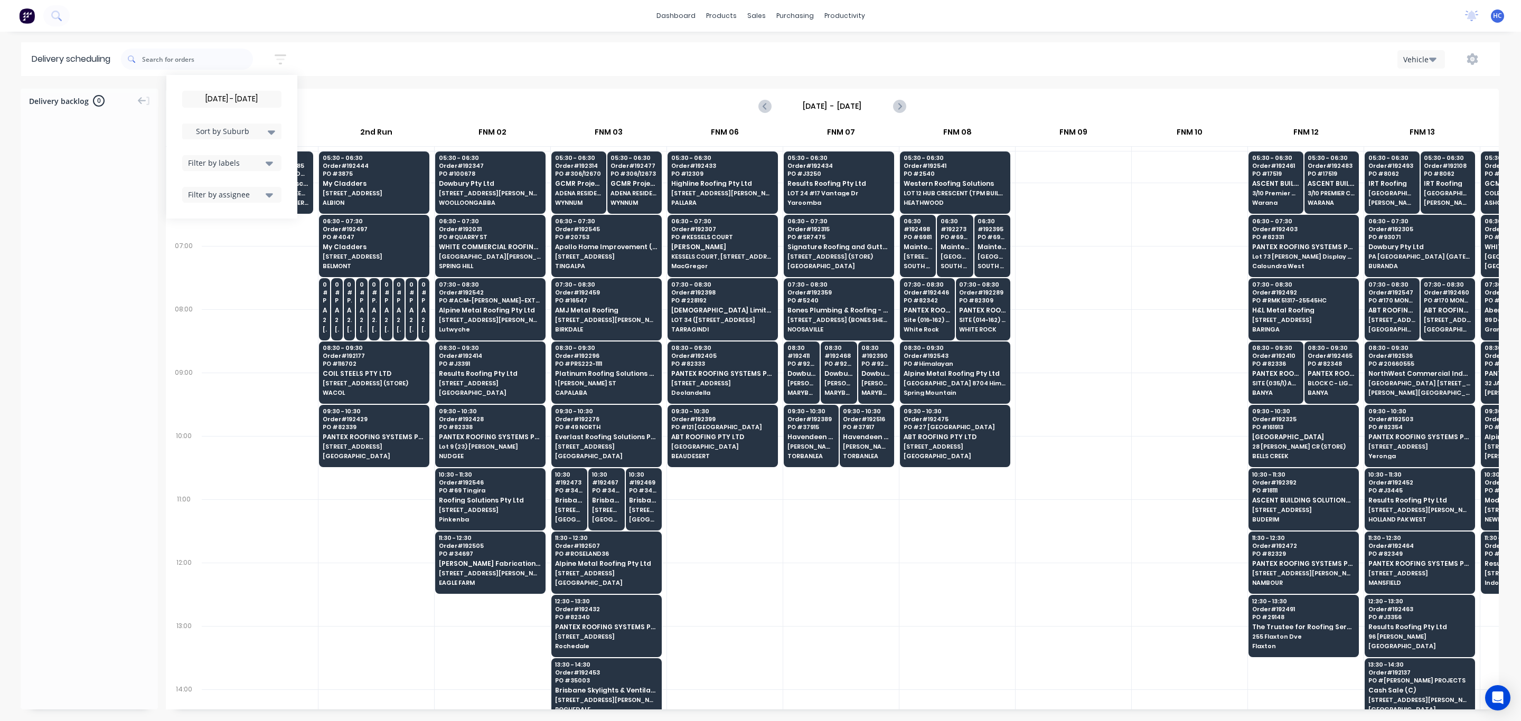
click at [253, 97] on input "12/09/25 - 12/09/25" at bounding box center [232, 99] width 98 height 16
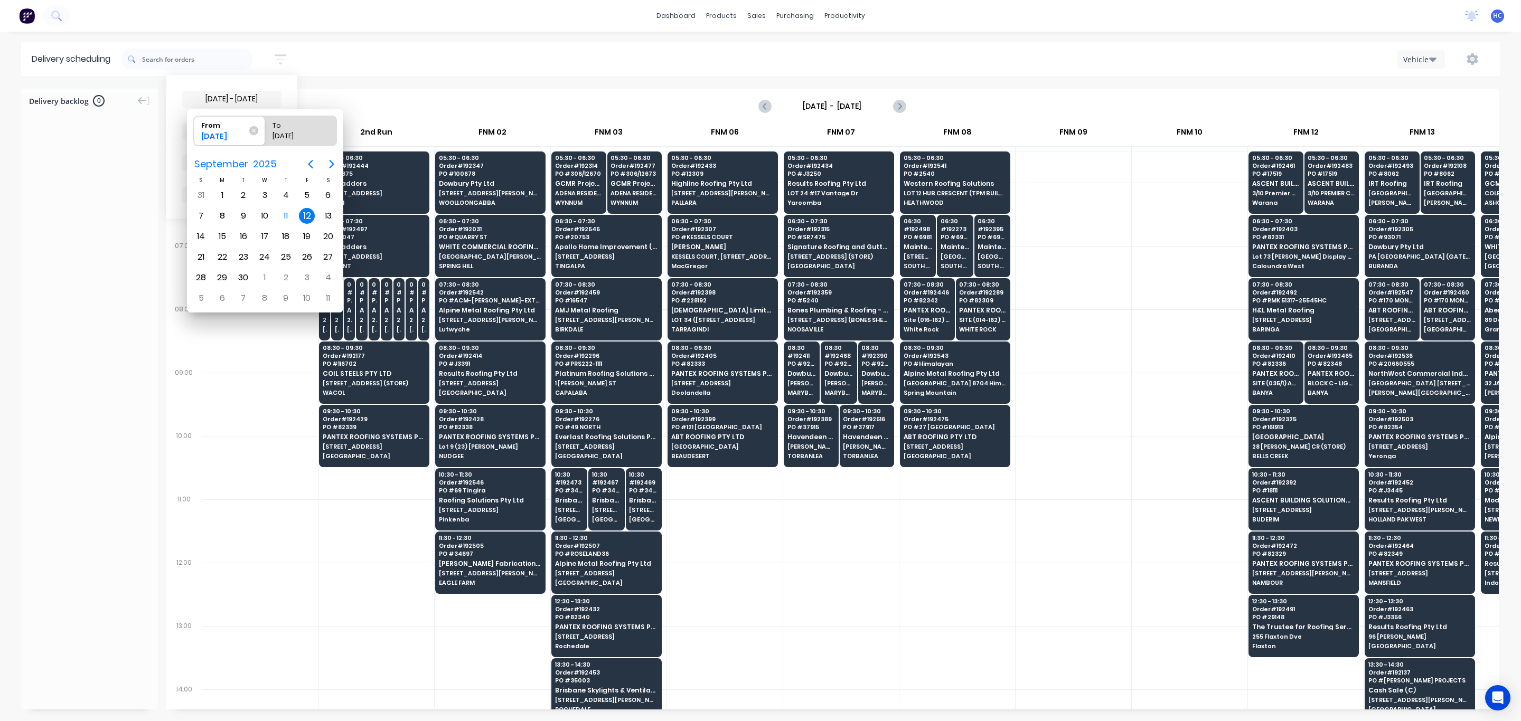
click at [306, 214] on div "12" at bounding box center [307, 216] width 16 height 16
radio input "false"
radio input "true"
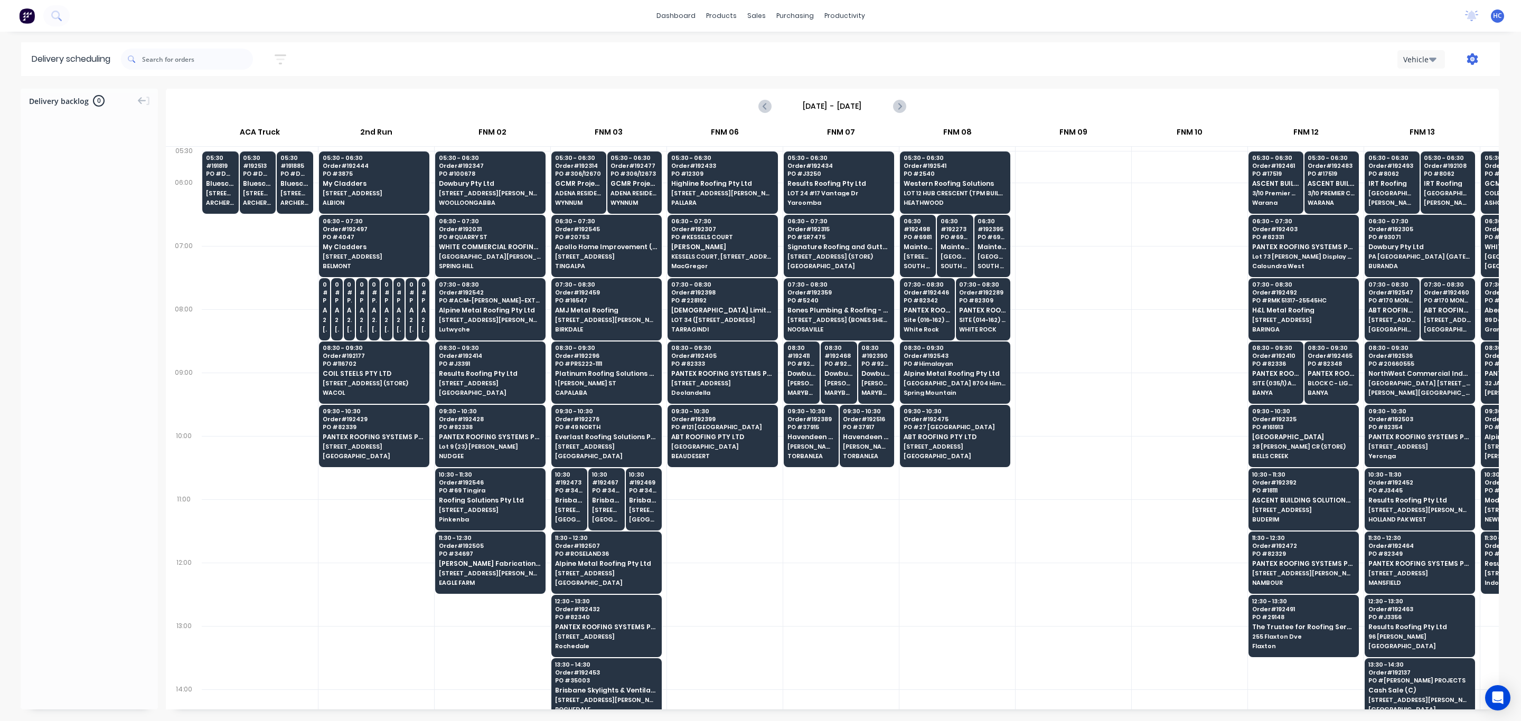
click at [1005, 63] on icon "button" at bounding box center [1472, 59] width 11 height 12
click at [1005, 96] on button "Run Sheet" at bounding box center [1439, 87] width 100 height 21
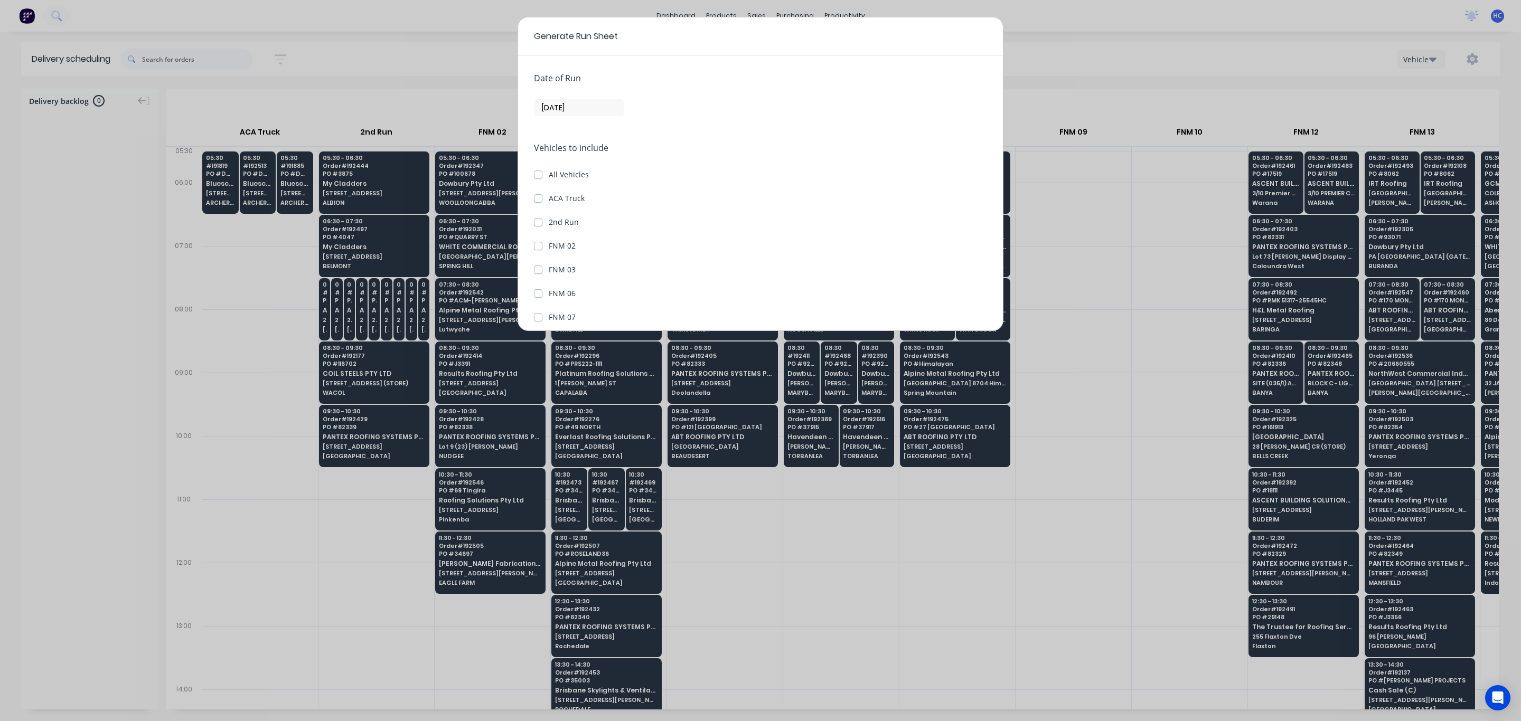
click at [558, 107] on input "[DATE]" at bounding box center [578, 108] width 89 height 16
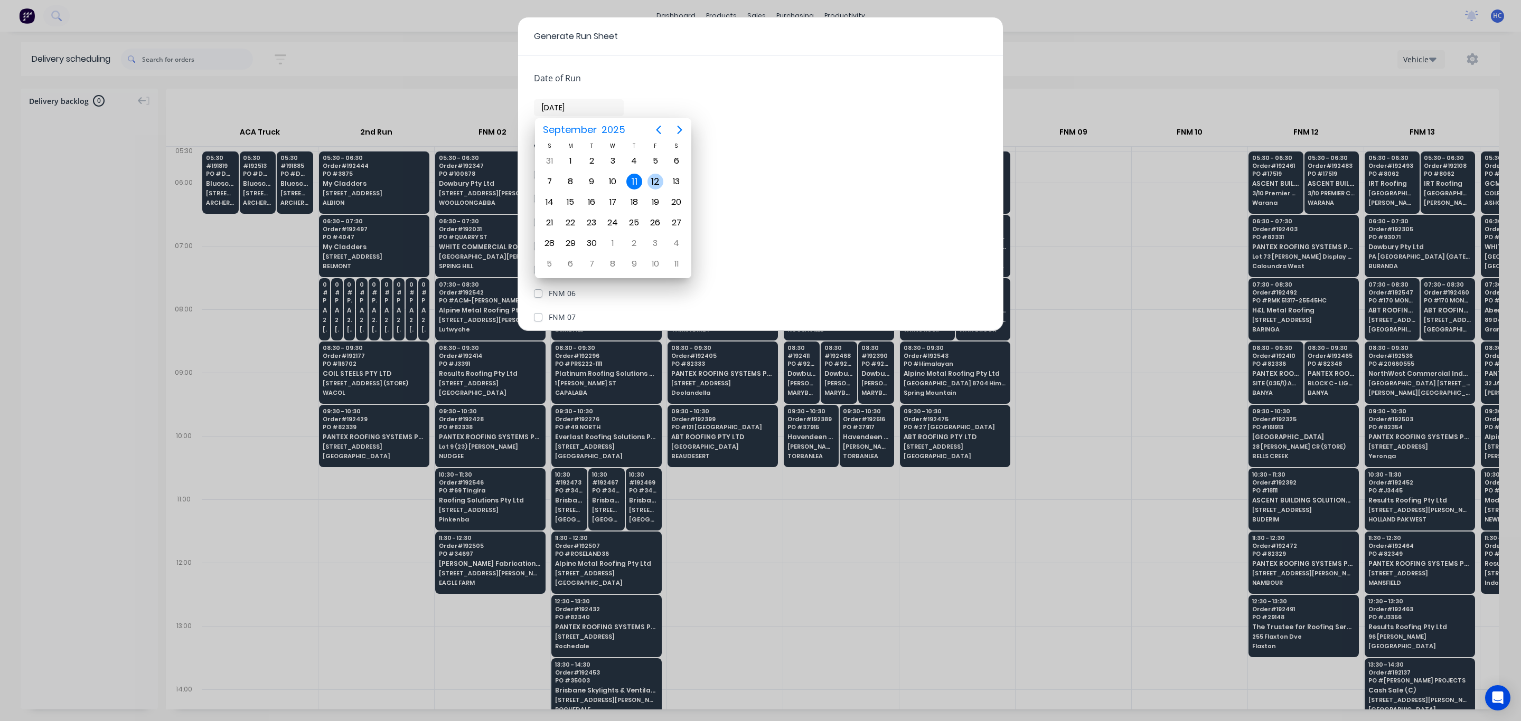
click at [653, 181] on div "12" at bounding box center [655, 182] width 16 height 16
type input "12/09/25"
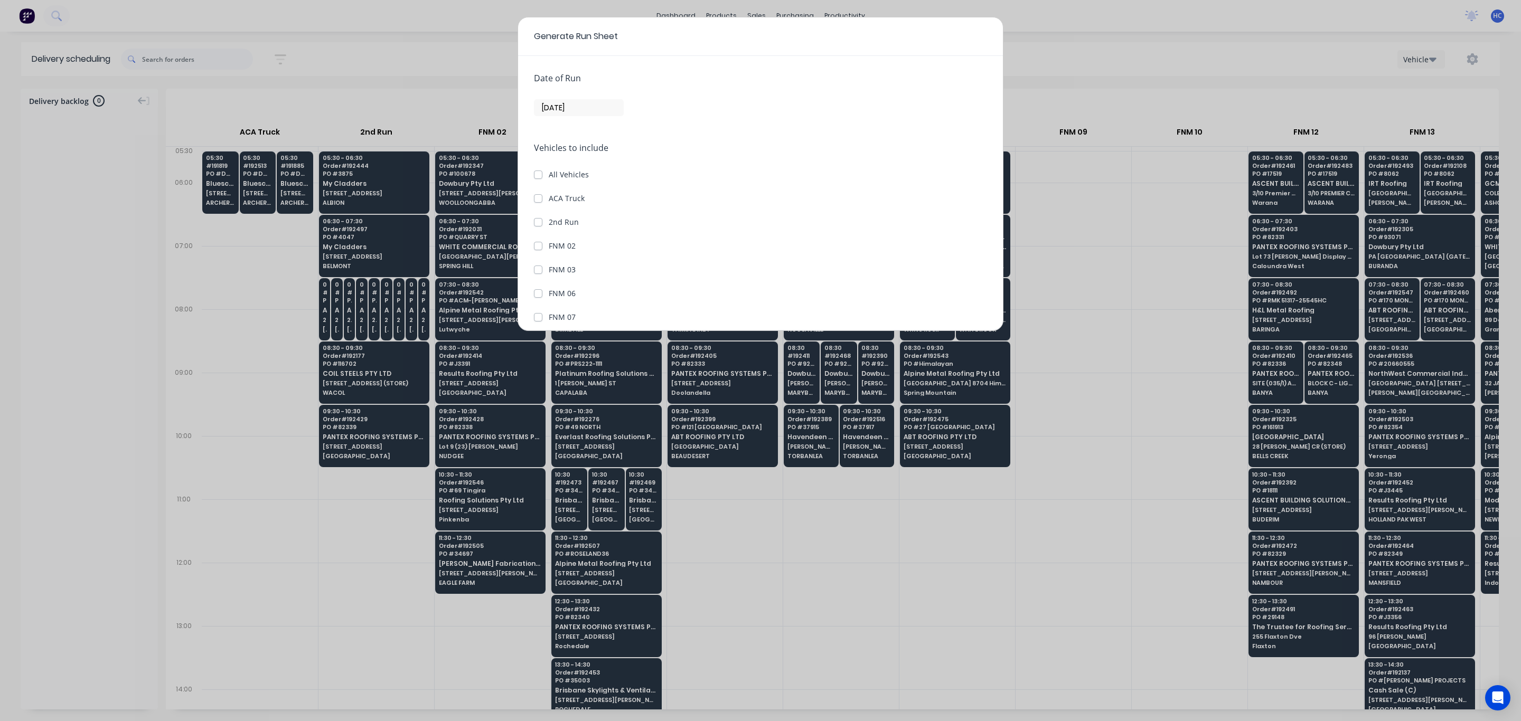
click at [549, 177] on label "All Vehicles" at bounding box center [569, 174] width 40 height 11
click at [539, 177] on input "All Vehicles" at bounding box center [538, 174] width 8 height 10
checkbox input "true"
checkbox Truck "true"
checkbox Run "true"
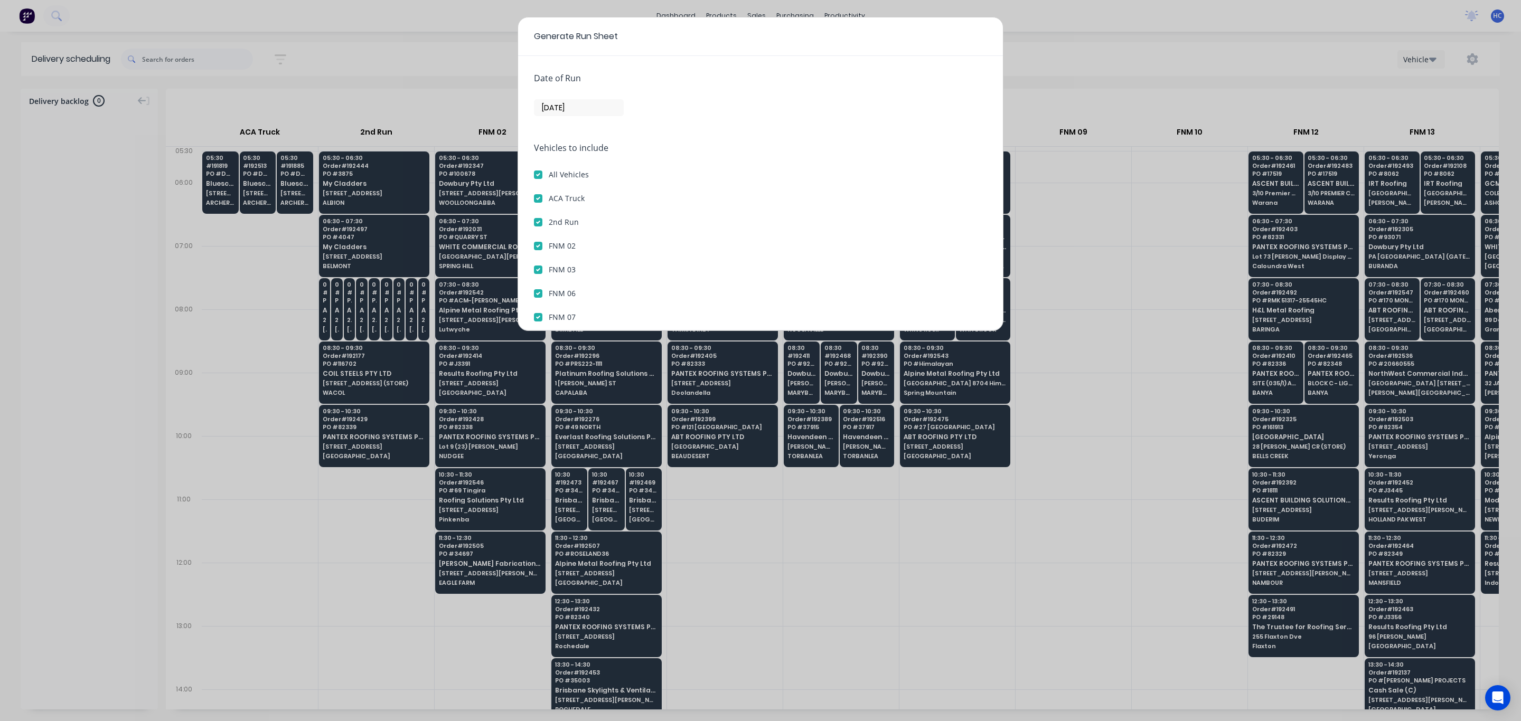
checkbox 02 "true"
checkbox 03 "true"
checkbox 06 "true"
checkbox 07 "true"
checkbox 08 "true"
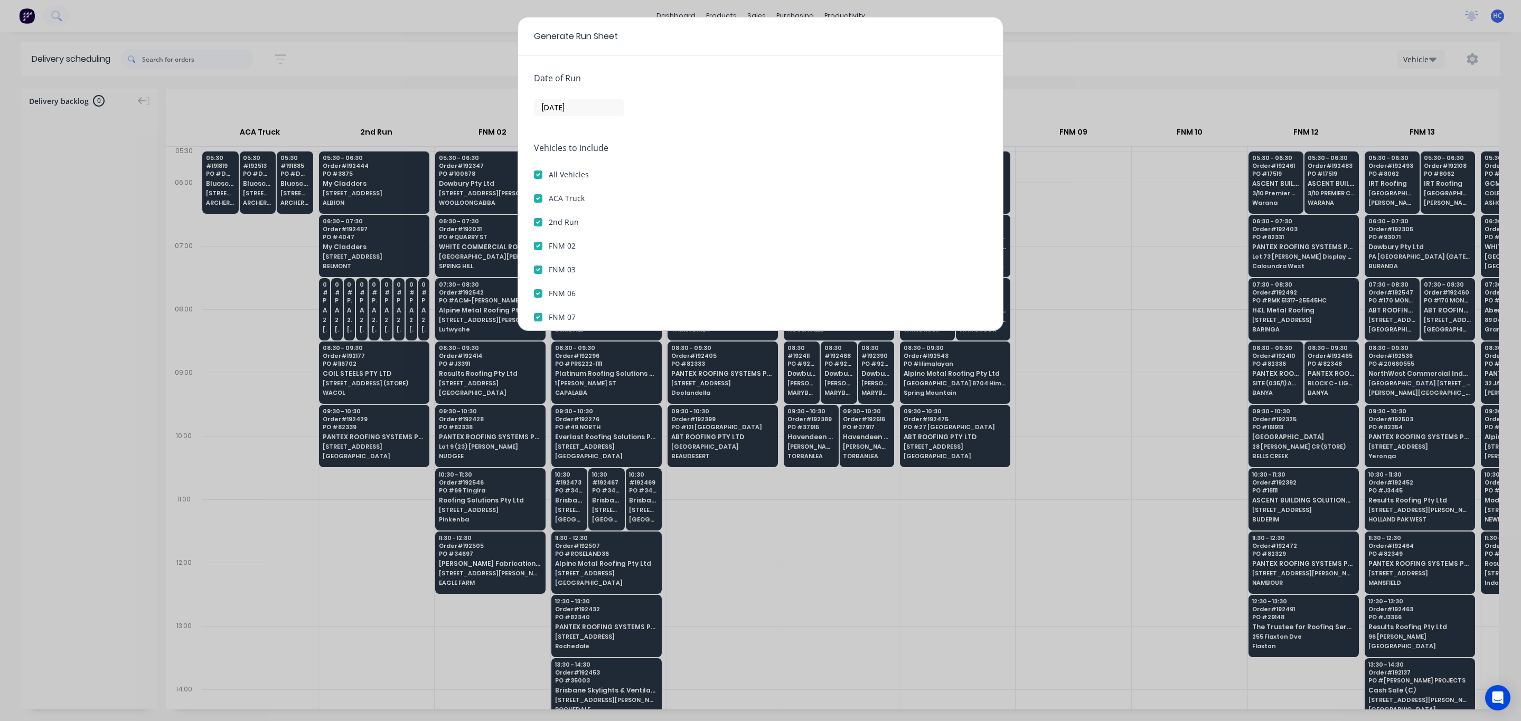
checkbox 09 "true"
checkbox 10 "true"
checkbox 12 "true"
checkbox 13 "true"
checkbox 14 "true"
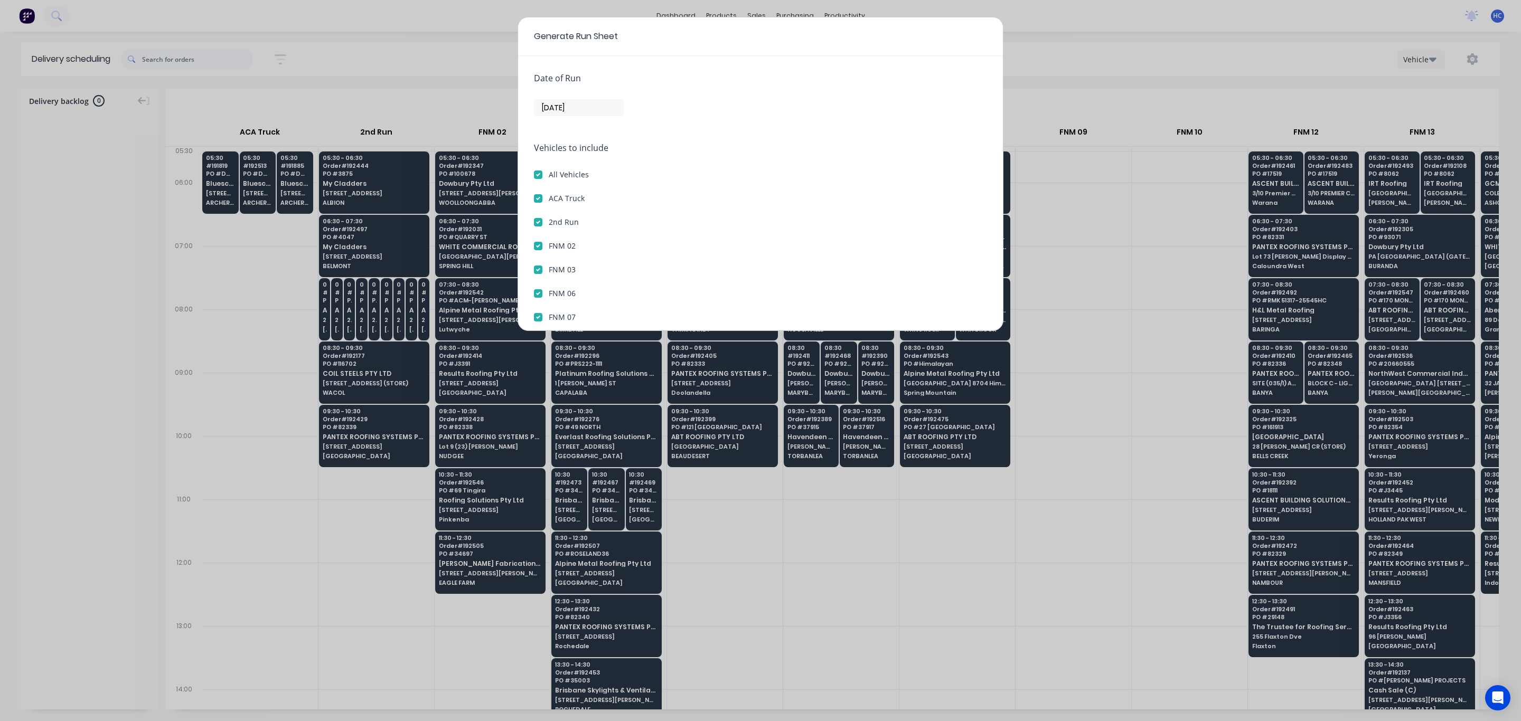
checkbox 15 "true"
checkbox 16 "true"
checkbox 17 "true"
checkbox 18 "true"
checkbox 19 "true"
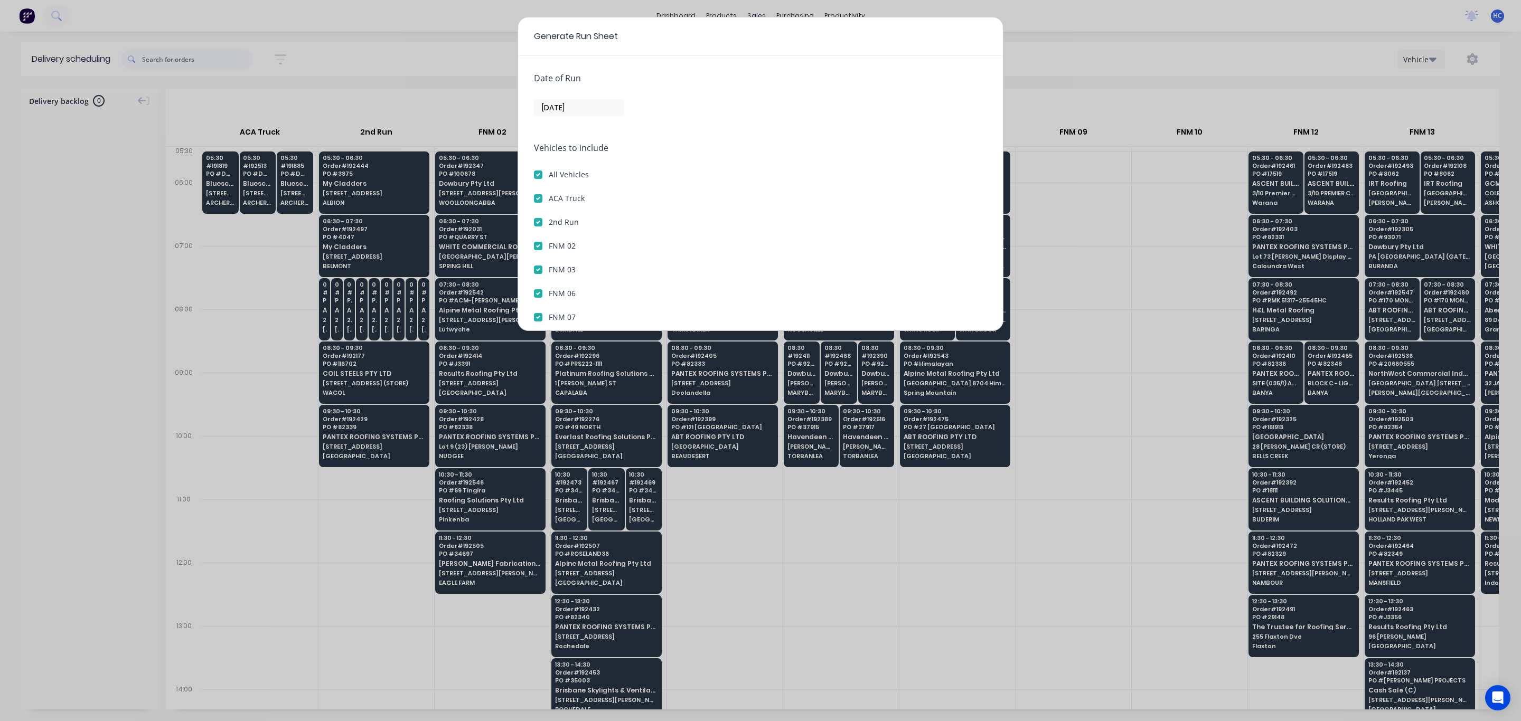
checkbox 20 "true"
checkbox 21 "true"
click at [540, 194] on Truck "ACA Truck" at bounding box center [538, 198] width 8 height 10
checkbox Truck "false"
checkbox input "false"
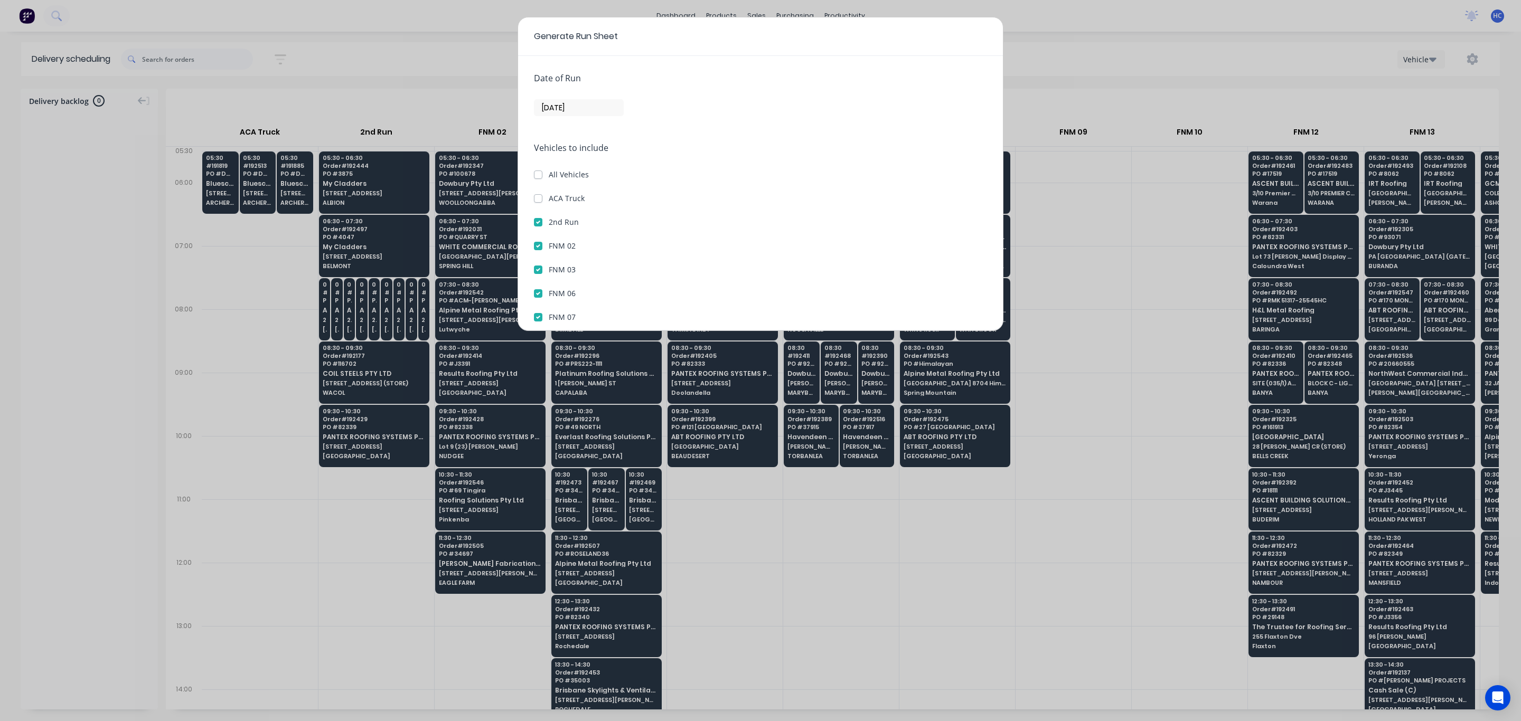
click at [549, 225] on label "2nd Run" at bounding box center [564, 222] width 30 height 11
click at [534, 225] on Run "2nd Run" at bounding box center [538, 222] width 8 height 10
checkbox Run "false"
click at [570, 309] on button "Generate run sheet" at bounding box center [574, 306] width 80 height 17
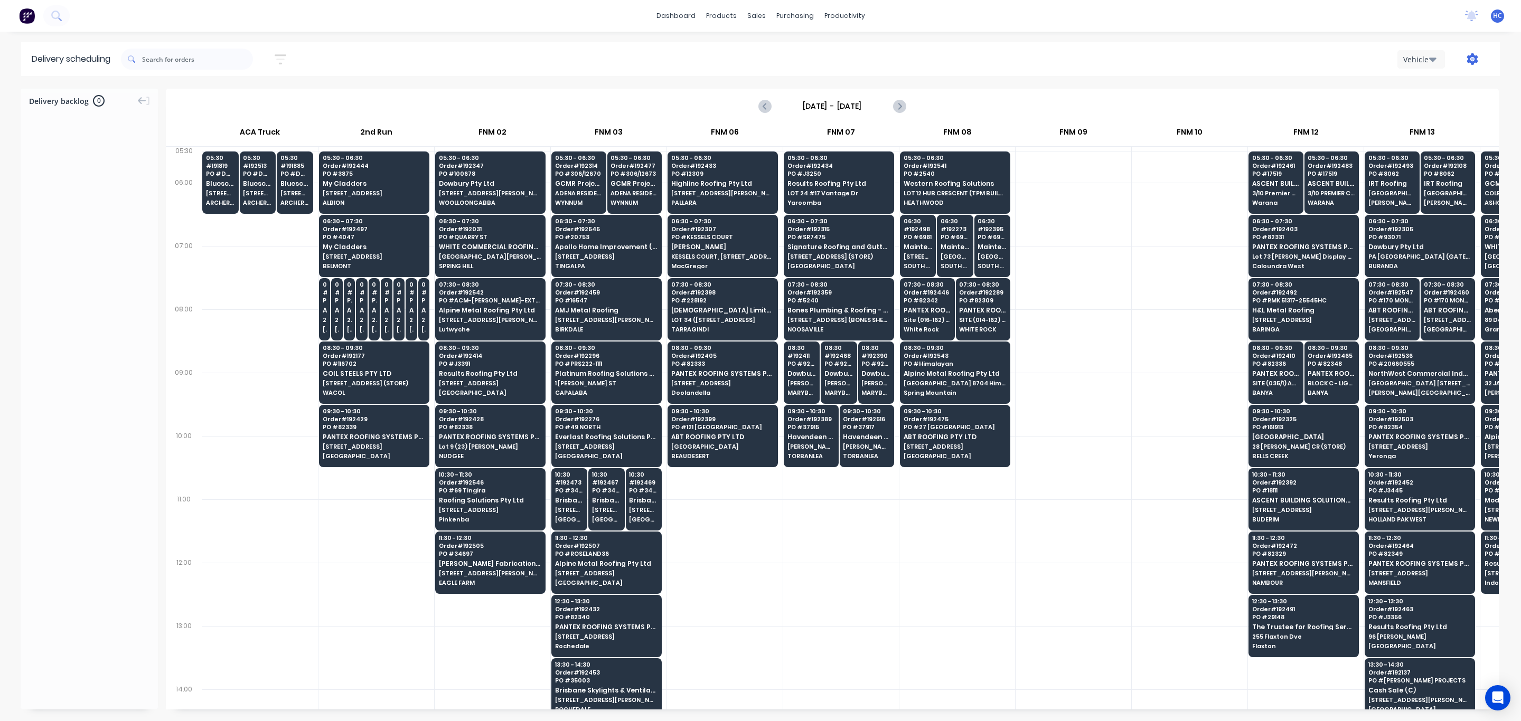
click at [1005, 58] on icon "button" at bounding box center [1472, 59] width 12 height 12
click at [1005, 83] on div "Run Sheet" at bounding box center [1438, 87] width 81 height 15
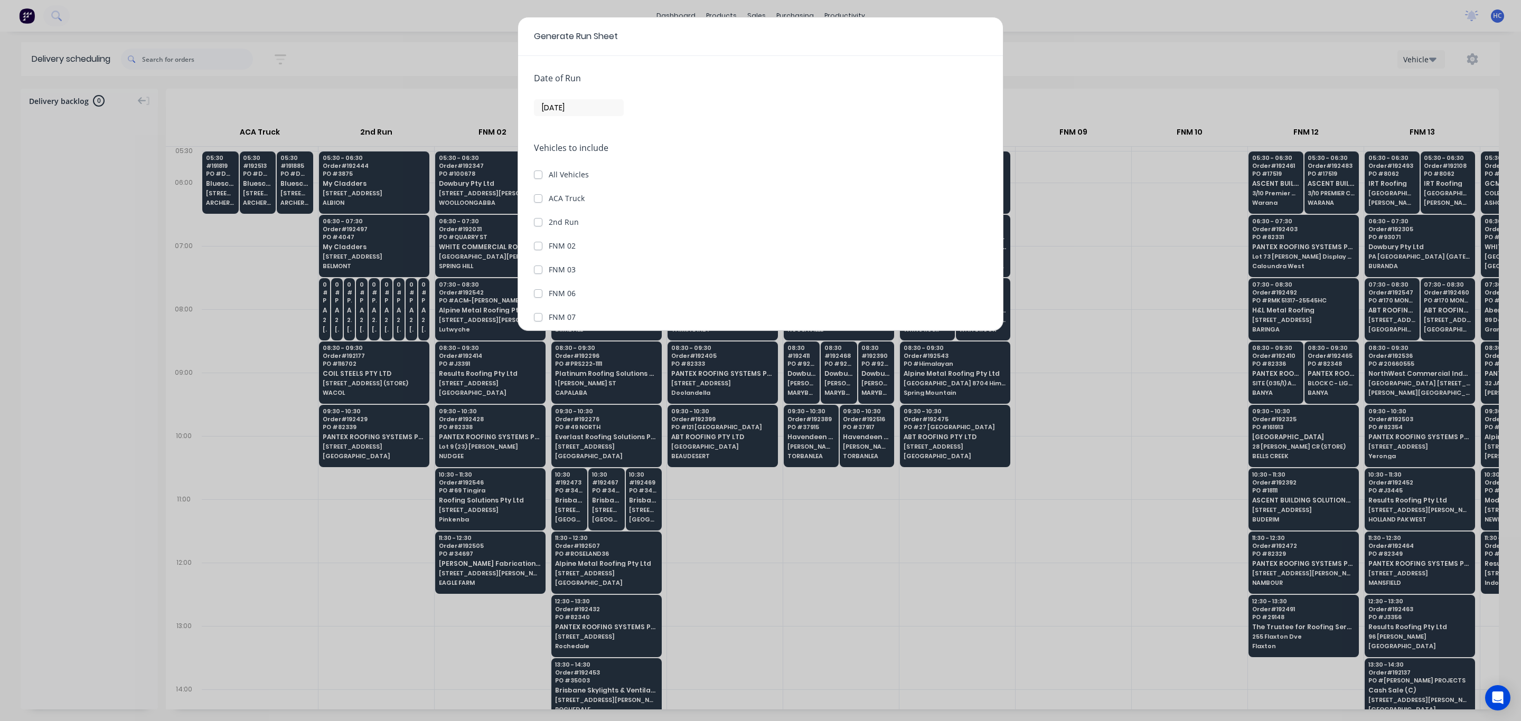
click at [565, 108] on input "[DATE]" at bounding box center [578, 108] width 89 height 16
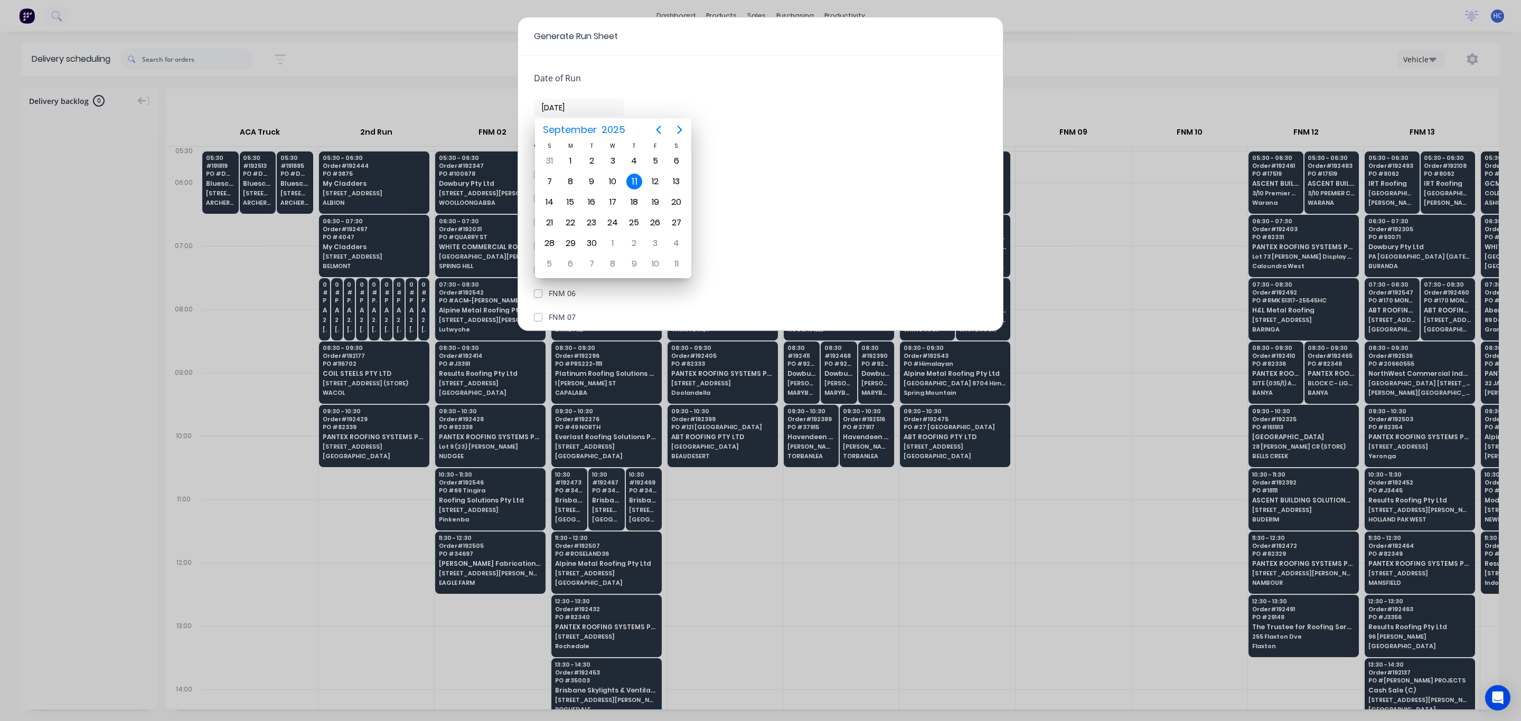
click at [644, 181] on div "7 8 9 10 11 12 13" at bounding box center [613, 181] width 148 height 21
click at [655, 177] on div "12" at bounding box center [655, 182] width 16 height 16
type input "12/09/25"
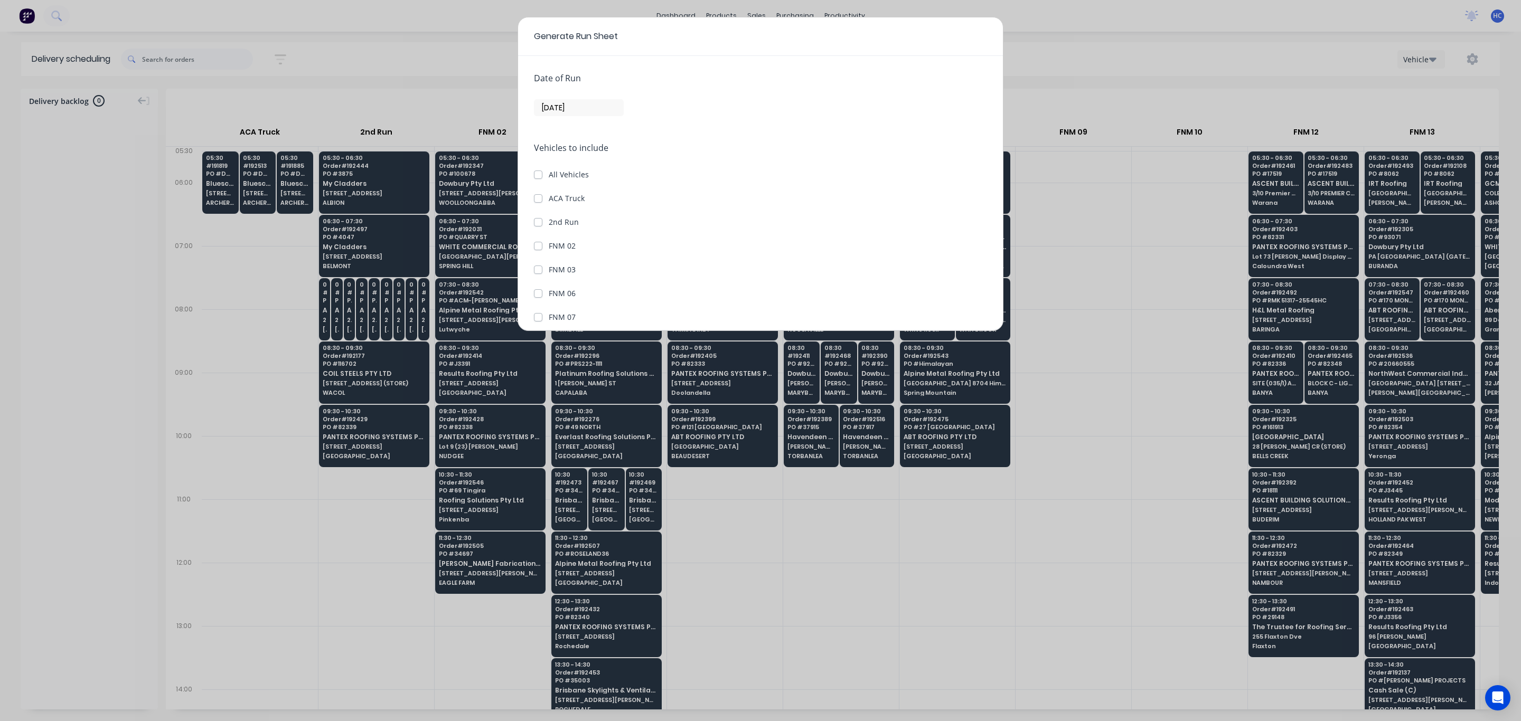
click at [518, 198] on div "Date of Run 12/09/25 Vehicles to include All Vehicles ACA Truck 2nd Run FNM 02 …" at bounding box center [760, 193] width 485 height 275
click at [549, 199] on label "ACA Truck" at bounding box center [567, 198] width 36 height 11
click at [534, 199] on Truck "ACA Truck" at bounding box center [538, 198] width 8 height 10
checkbox Truck "true"
click at [549, 222] on label "2nd Run" at bounding box center [564, 222] width 30 height 11
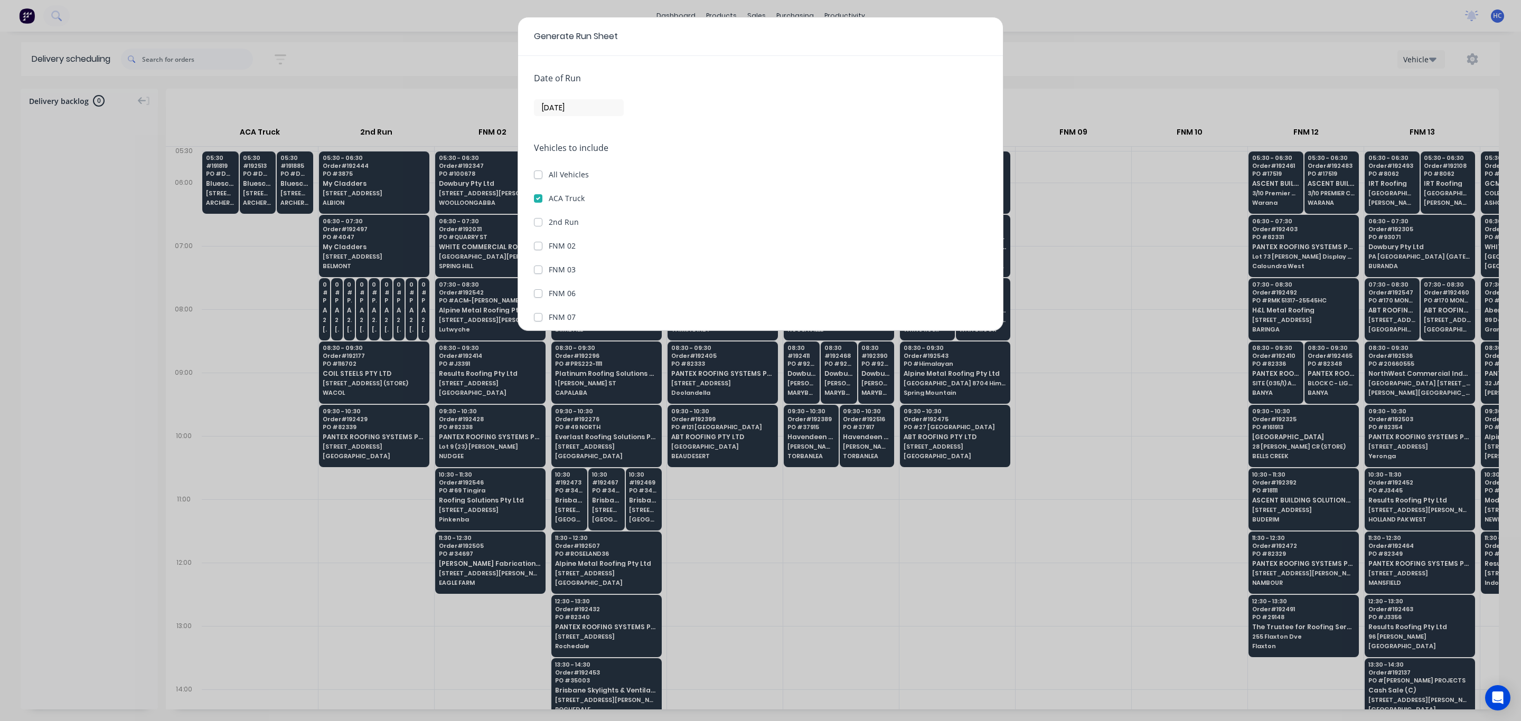
click at [540, 222] on Run "2nd Run" at bounding box center [538, 222] width 8 height 10
checkbox Run "true"
click at [581, 308] on button "Generate run sheet" at bounding box center [574, 306] width 80 height 17
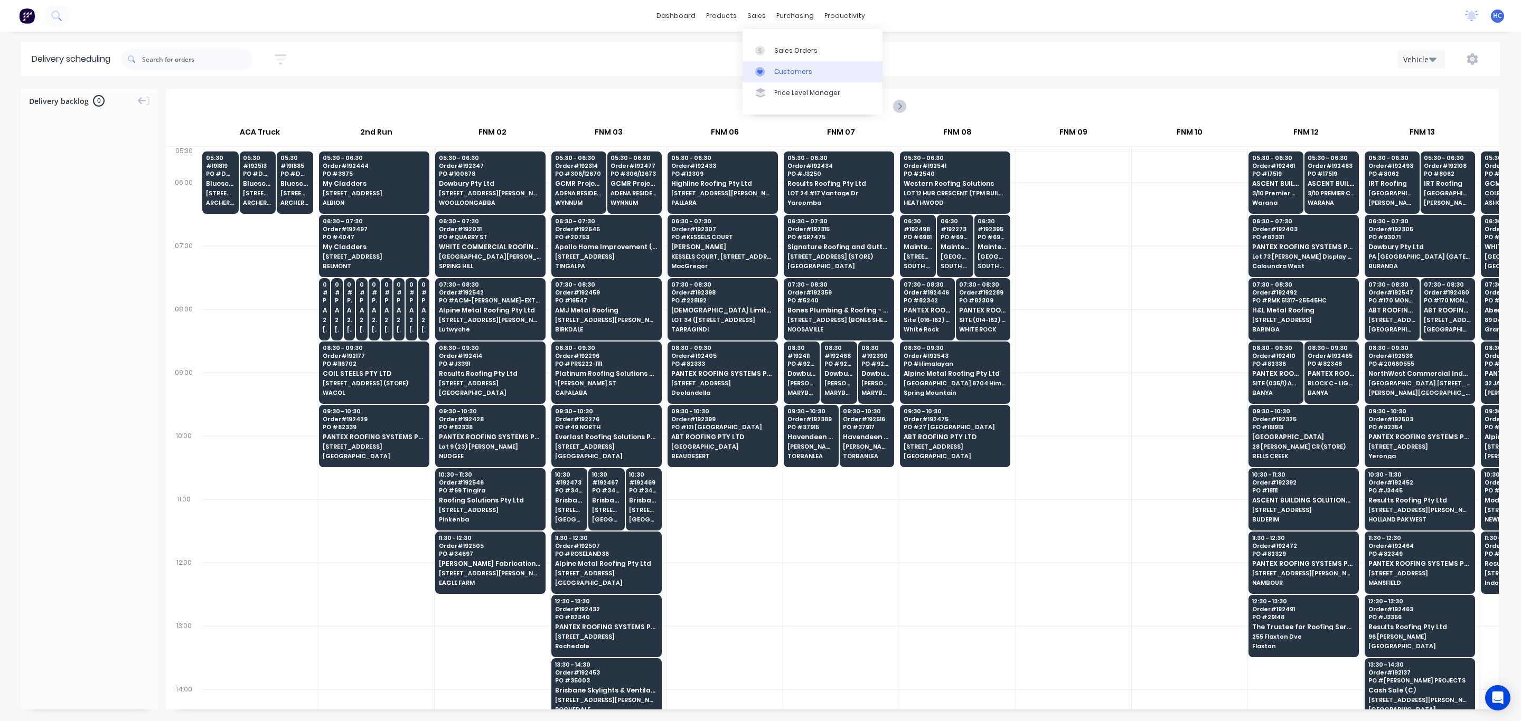
click at [798, 70] on div "Customers" at bounding box center [793, 72] width 38 height 10
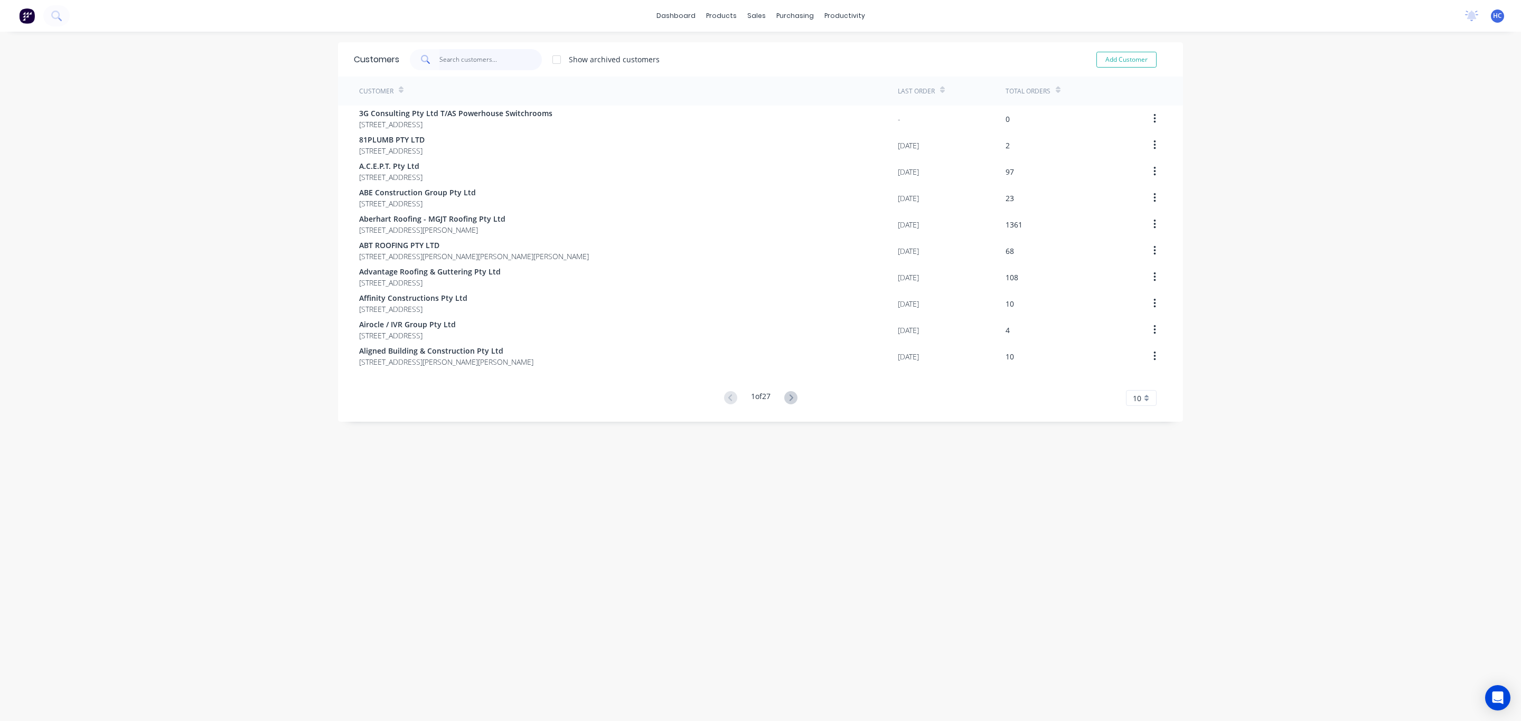
click at [484, 57] on input "text" at bounding box center [490, 59] width 103 height 21
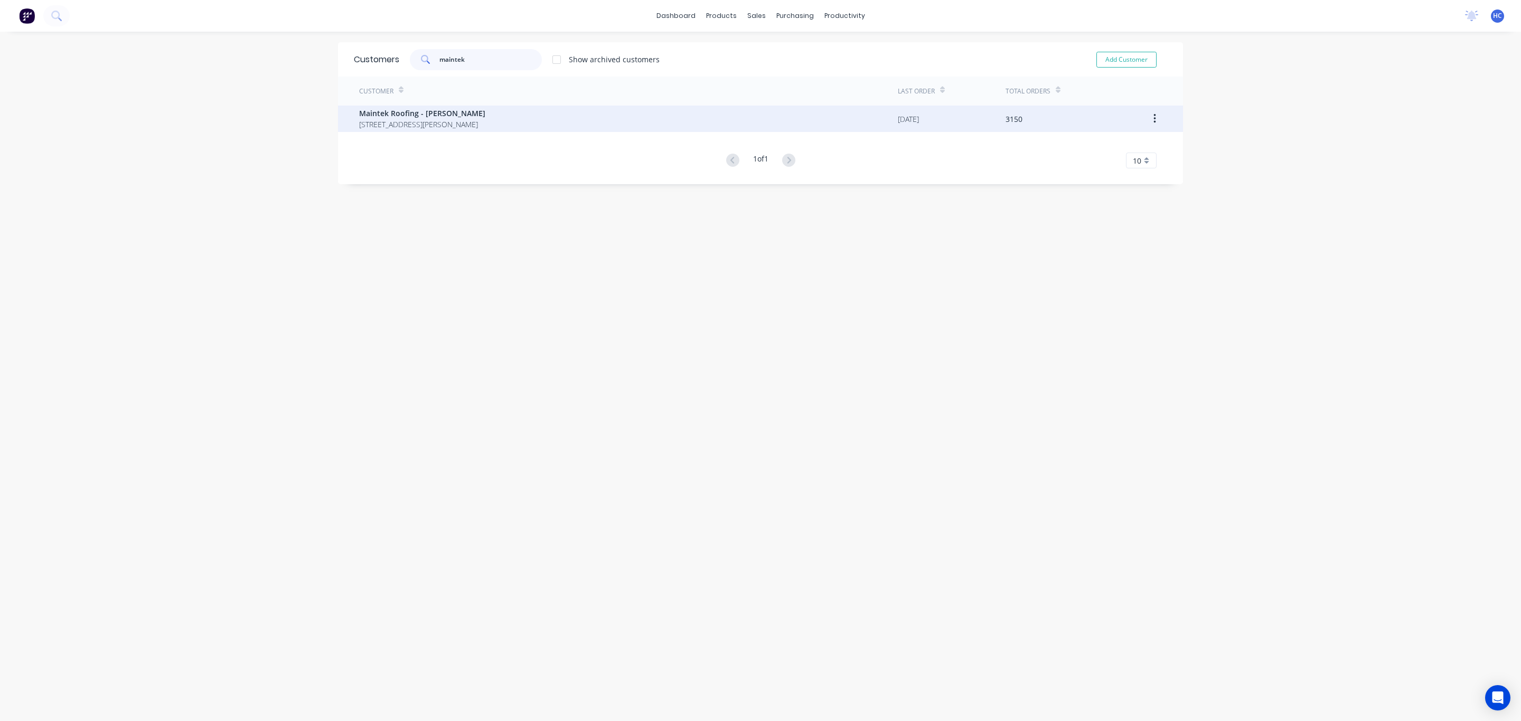
type input "maintek"
click at [405, 111] on span "Maintek Roofing - Shaun Rahurahu" at bounding box center [422, 113] width 126 height 11
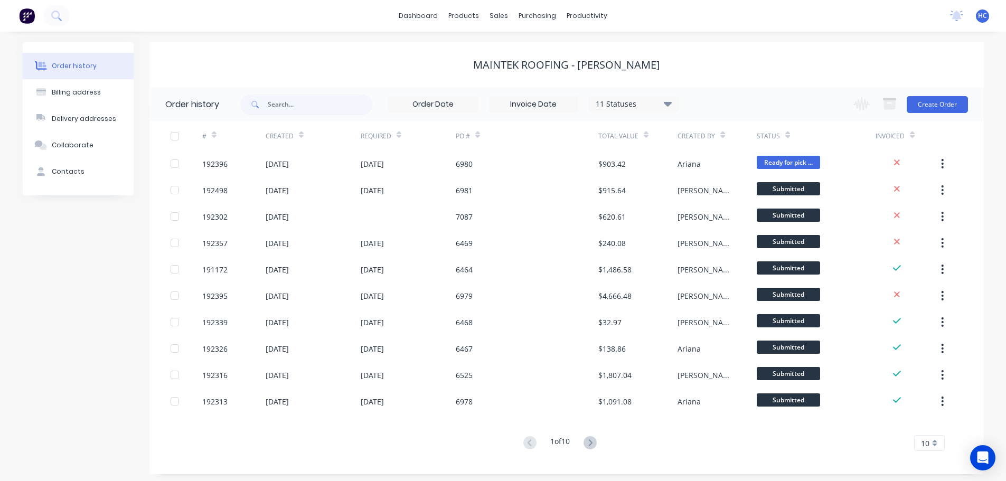
click at [941, 116] on div "Change order status Submitted Manufactured Ready for pick up Slitting Delivered…" at bounding box center [907, 104] width 120 height 34
click at [948, 111] on button "Create Order" at bounding box center [937, 104] width 61 height 17
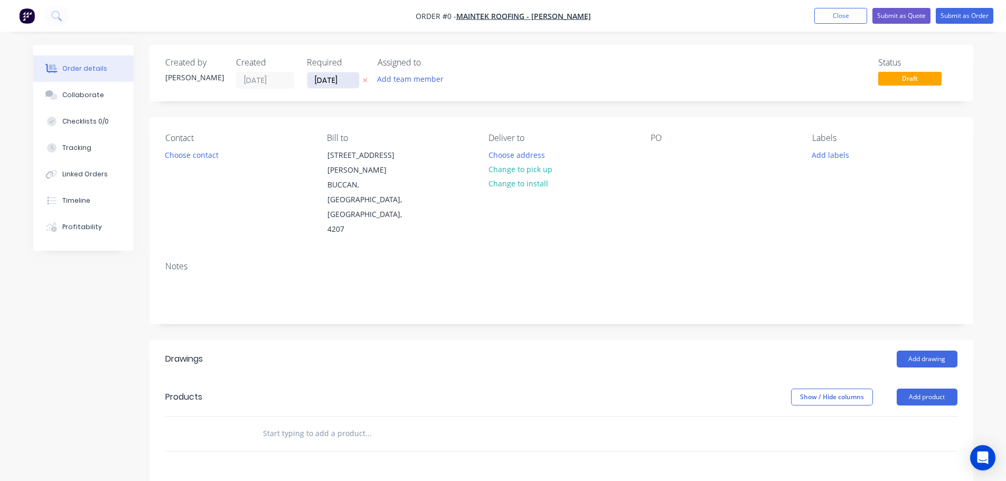
click at [338, 83] on input "[DATE]" at bounding box center [333, 80] width 52 height 16
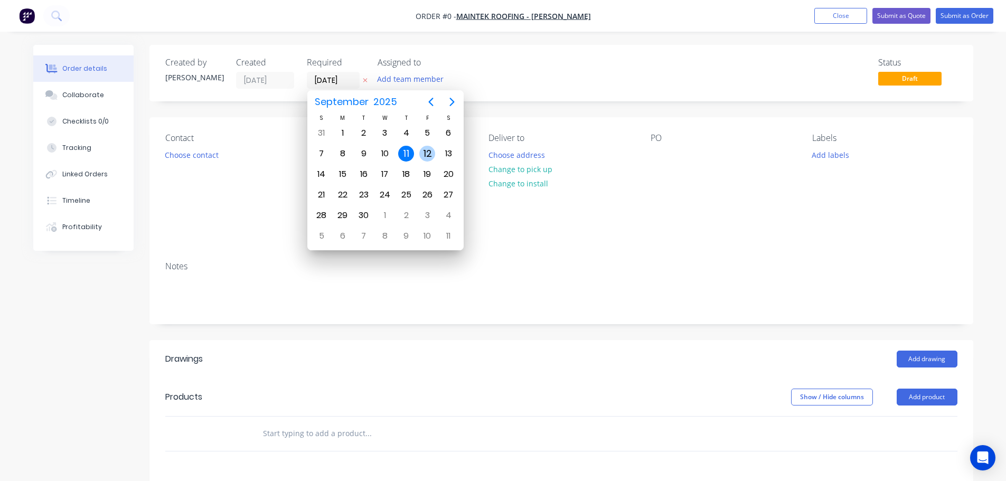
click at [423, 151] on div "12" at bounding box center [427, 154] width 16 height 16
type input "12/09/25"
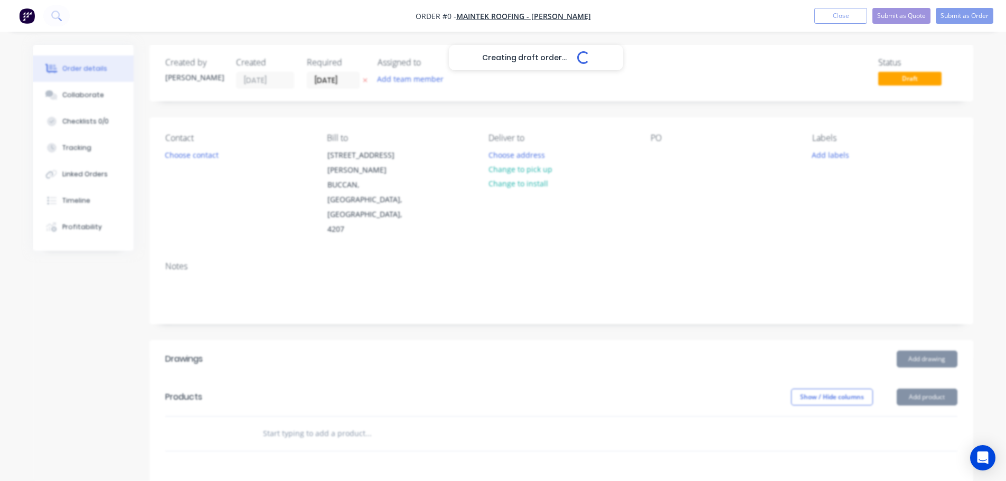
click at [188, 157] on div "Creating draft order... Loading..." at bounding box center [536, 285] width 1006 height 481
click at [206, 156] on div "Creating draft order... Loading..." at bounding box center [536, 285] width 1006 height 481
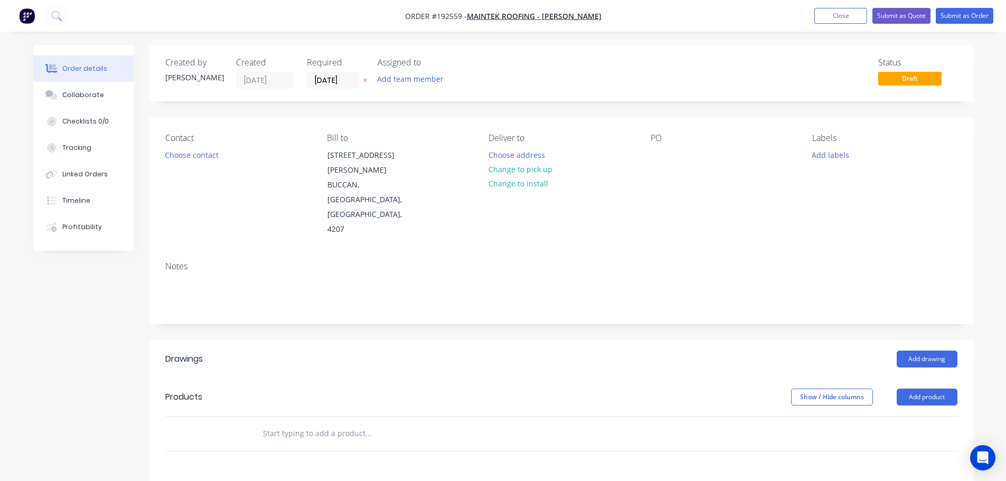
click at [211, 159] on button "Choose contact" at bounding box center [191, 154] width 65 height 14
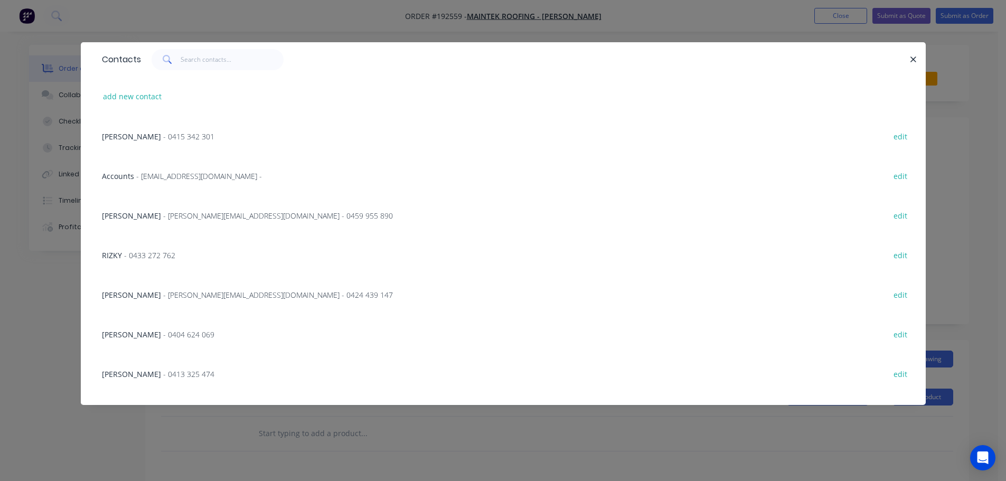
click at [163, 373] on span "- 0413 325 474" at bounding box center [188, 374] width 51 height 10
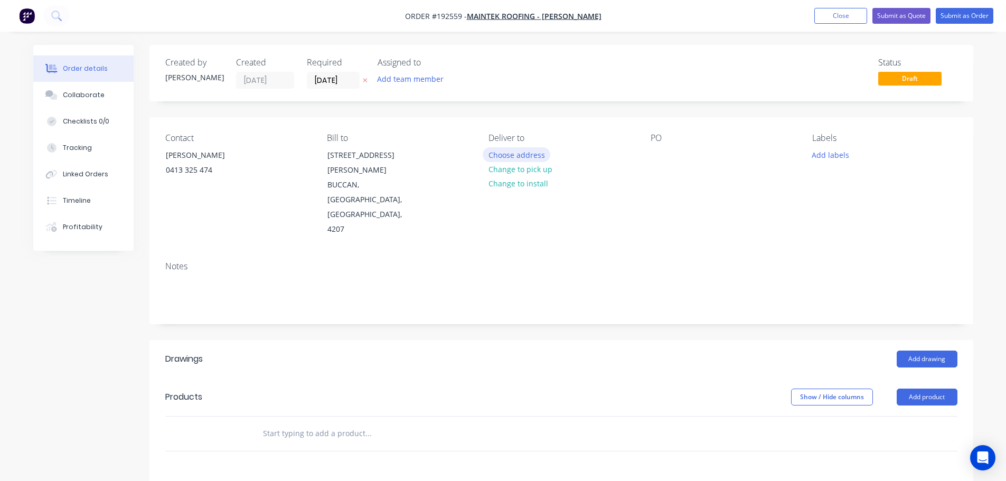
click at [537, 154] on button "Choose address" at bounding box center [517, 154] width 68 height 14
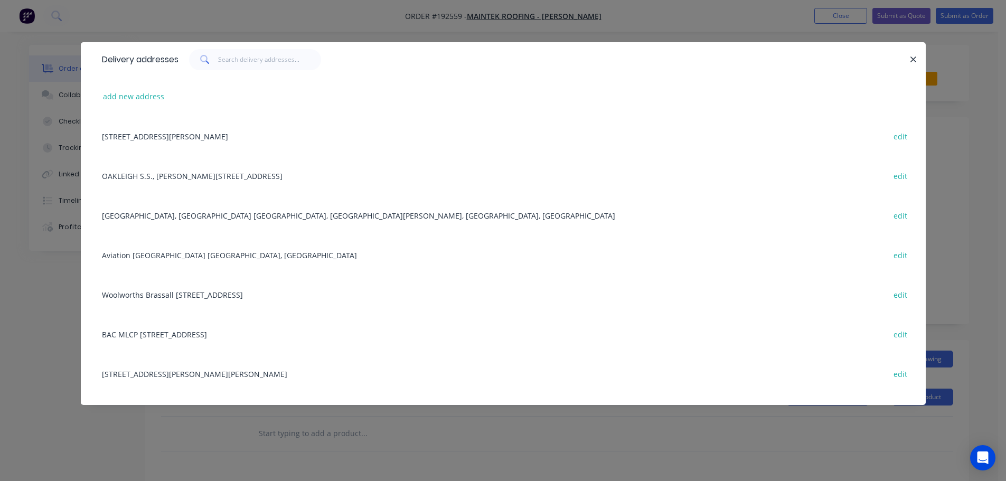
click at [325, 428] on div "Delivery addresses add new address 247-251 Wilson Road, BUCCAN, Queensland, Aus…" at bounding box center [503, 240] width 1006 height 481
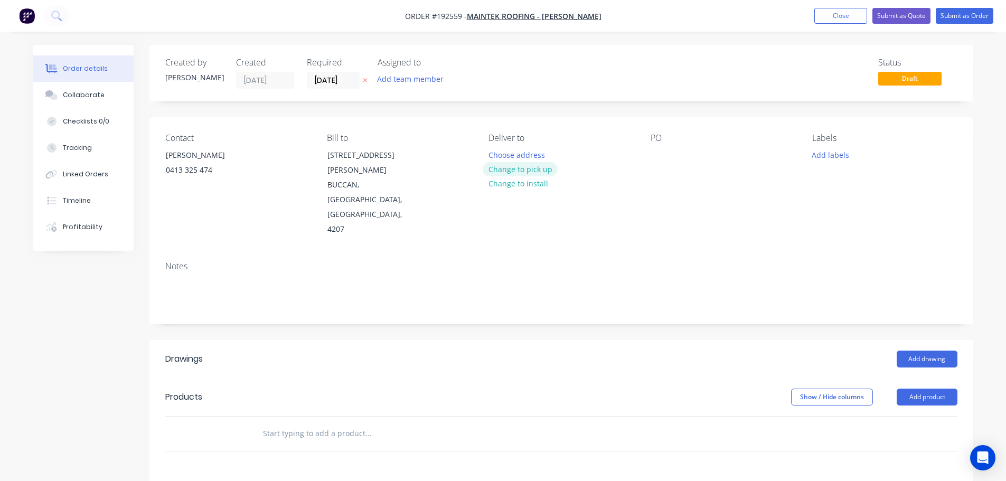
click at [539, 168] on button "Change to pick up" at bounding box center [520, 169] width 75 height 14
click at [656, 152] on div at bounding box center [659, 154] width 17 height 15
click at [666, 152] on div "rmk 6980" at bounding box center [676, 154] width 50 height 15
click at [918, 389] on button "Add product" at bounding box center [927, 397] width 61 height 17
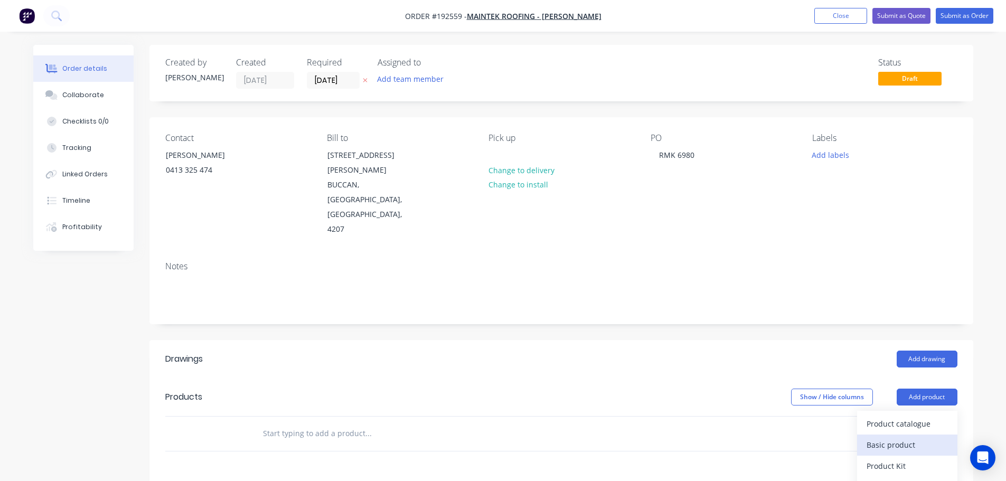
click at [906, 437] on div "Basic product" at bounding box center [907, 444] width 81 height 15
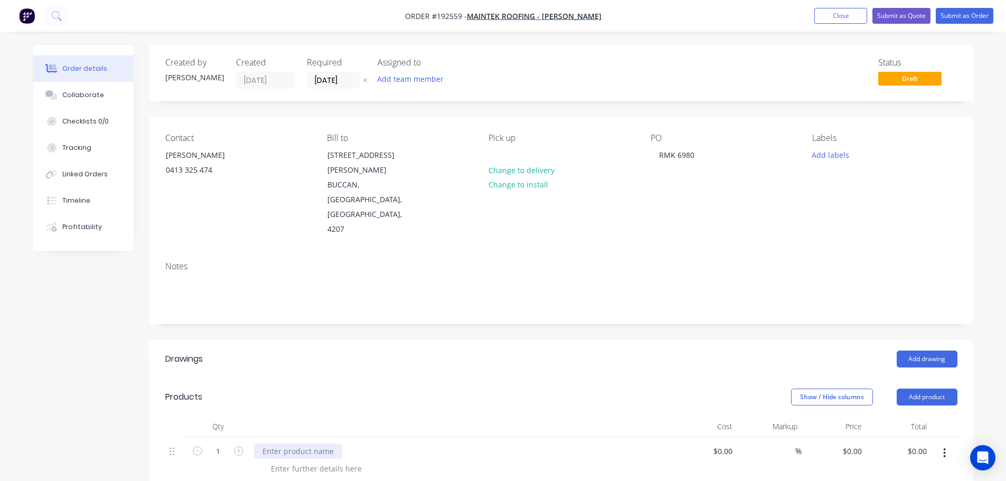
click at [314, 444] on div at bounding box center [298, 451] width 88 height 15
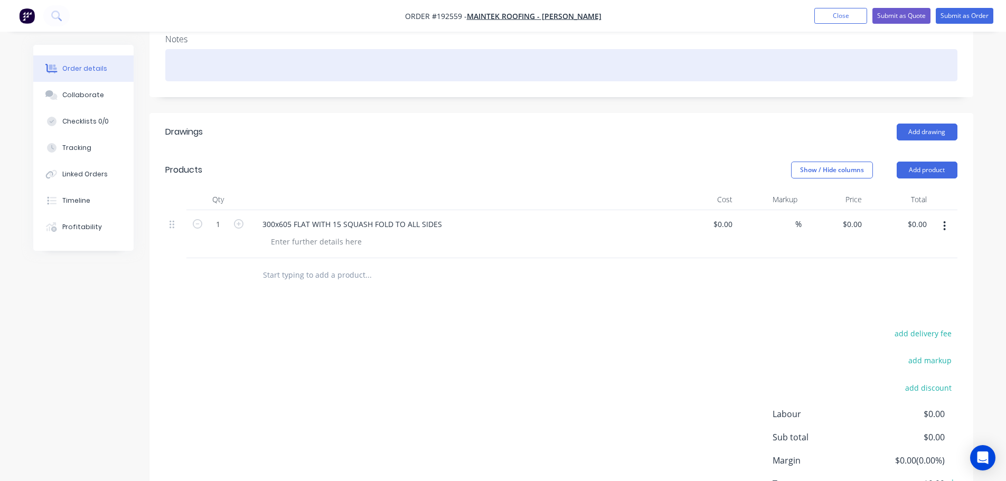
scroll to position [264, 0]
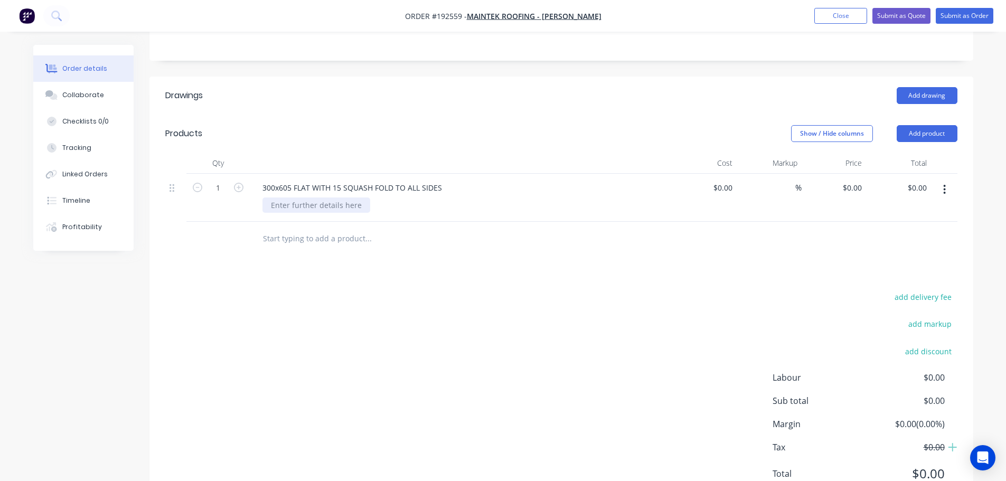
click at [296, 198] on div at bounding box center [316, 205] width 108 height 15
click at [413, 153] on div at bounding box center [461, 163] width 422 height 21
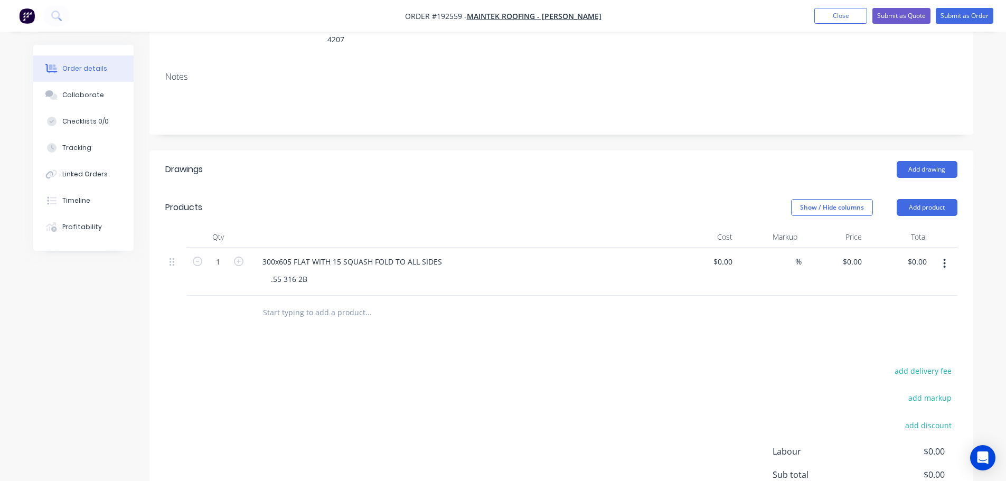
scroll to position [52, 0]
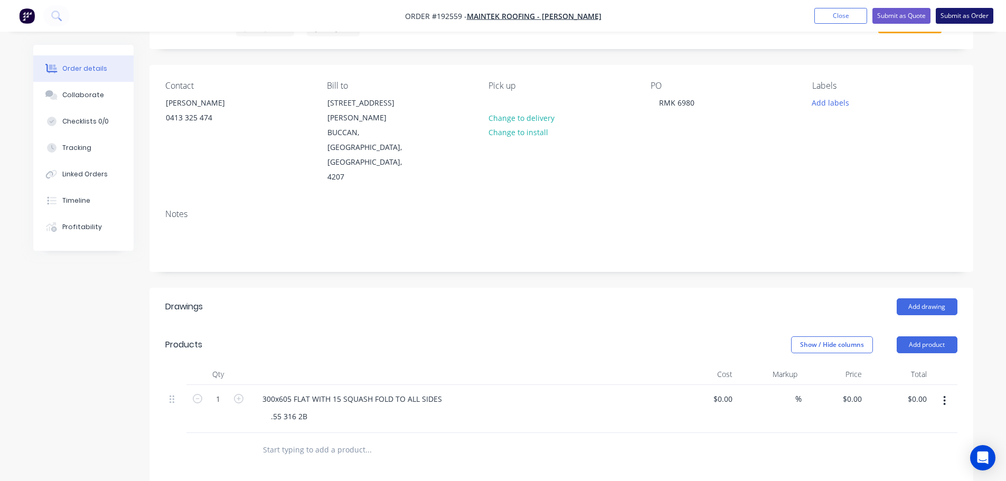
click at [970, 15] on button "Submit as Order" at bounding box center [965, 16] width 58 height 16
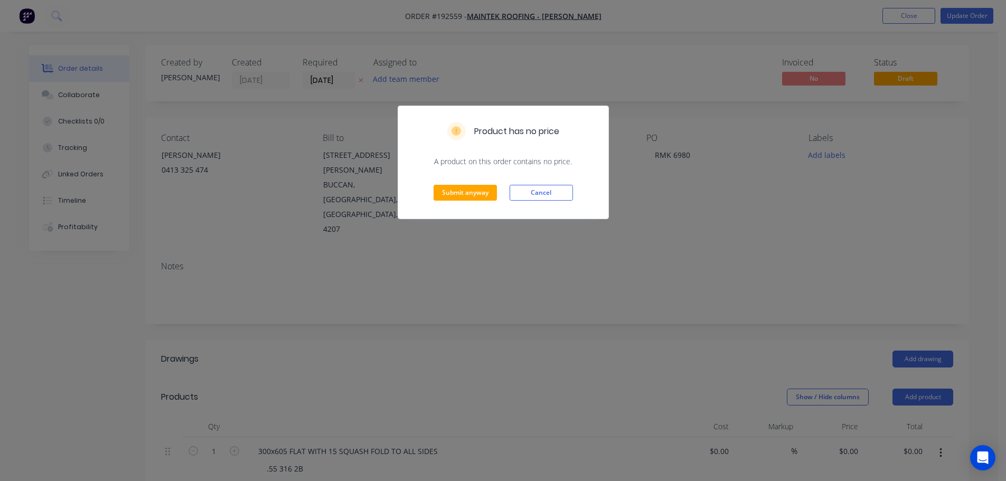
click at [486, 201] on div "Submit anyway Cancel" at bounding box center [503, 193] width 210 height 52
click at [483, 196] on button "Submit anyway" at bounding box center [465, 193] width 63 height 16
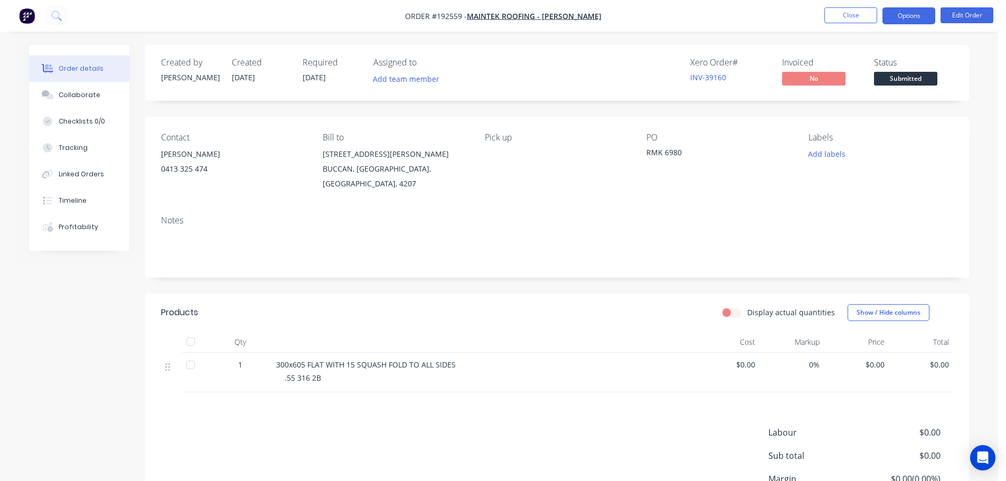
click at [909, 16] on button "Options" at bounding box center [908, 15] width 53 height 17
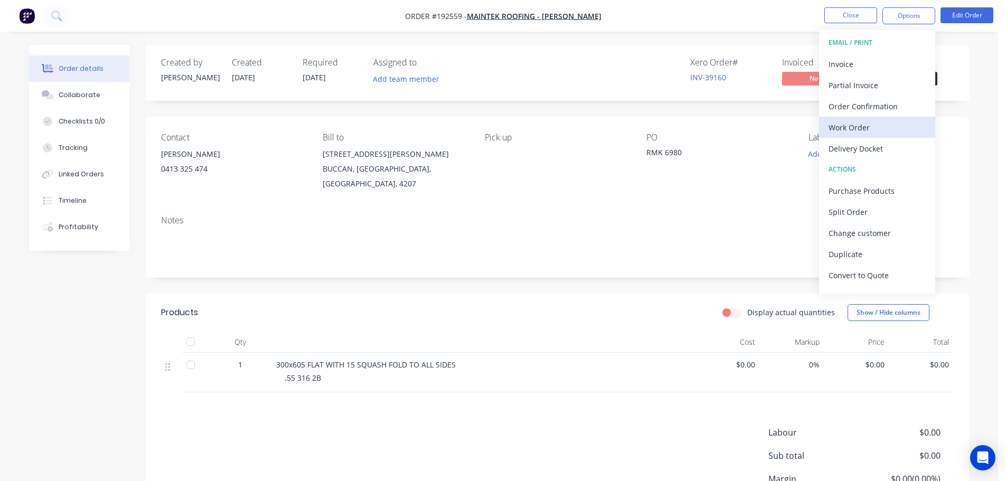
click at [863, 127] on div "Work Order" at bounding box center [877, 127] width 97 height 15
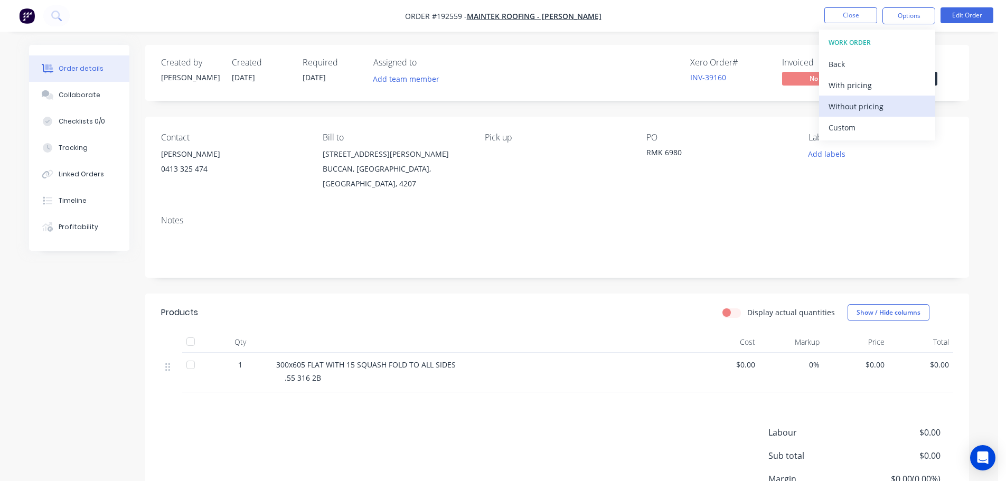
click at [869, 100] on div "Without pricing" at bounding box center [877, 106] width 97 height 15
